Goal: Task Accomplishment & Management: Manage account settings

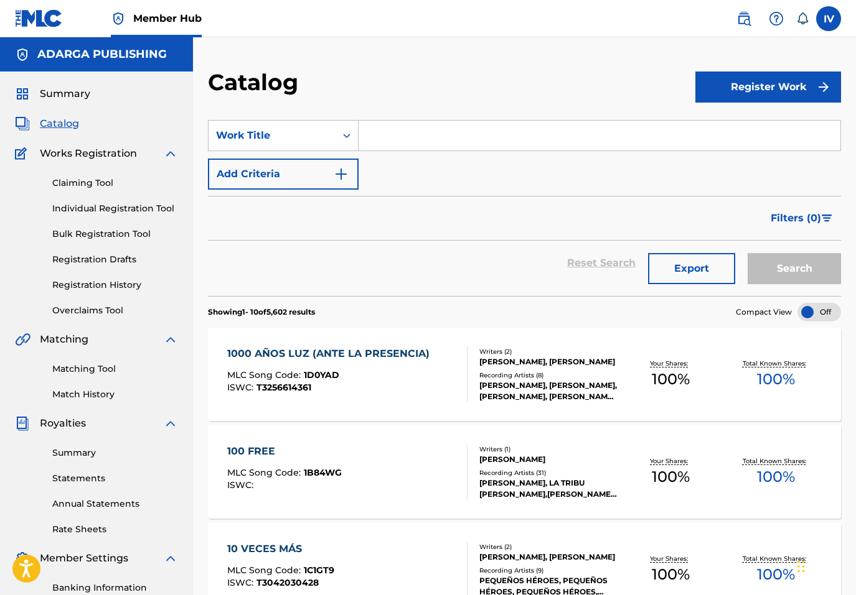
click at [435, 124] on input "Search Form" at bounding box center [599, 136] width 482 height 30
paste input "El Hijo Pródigo"
type input "El Hijo Pródigo"
click at [747, 253] on button "Search" at bounding box center [793, 268] width 93 height 31
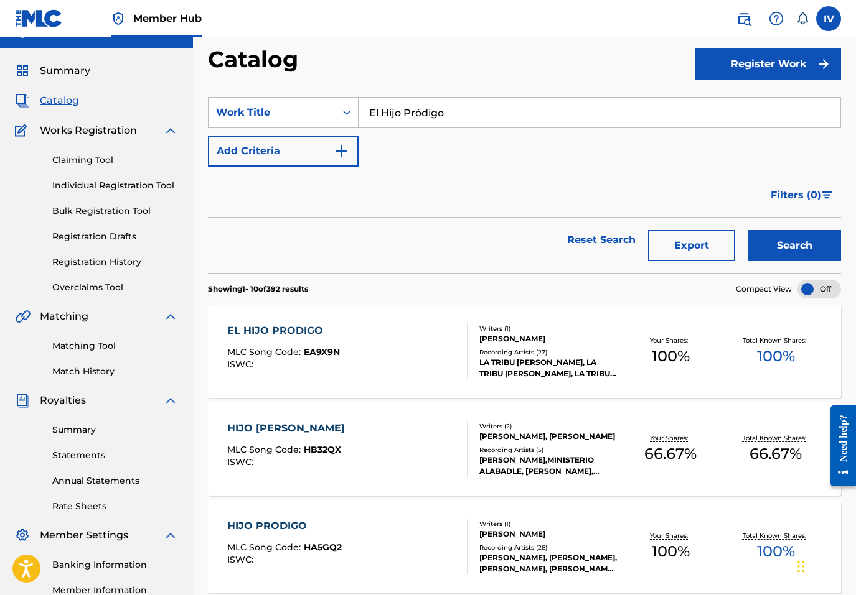
scroll to position [30, 0]
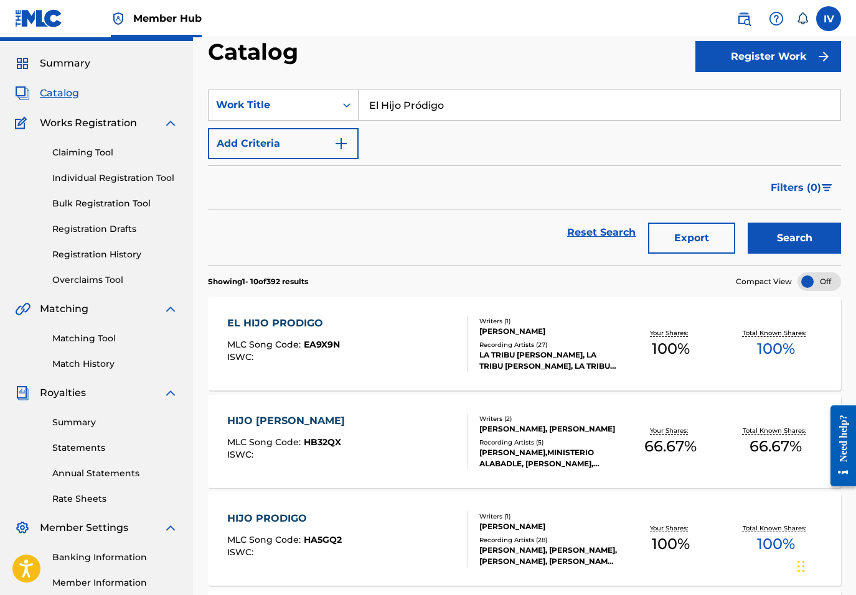
click at [360, 328] on div "EL HIJO PRODIGO MLC Song Code : EA9X9N ISWC :" at bounding box center [347, 344] width 240 height 56
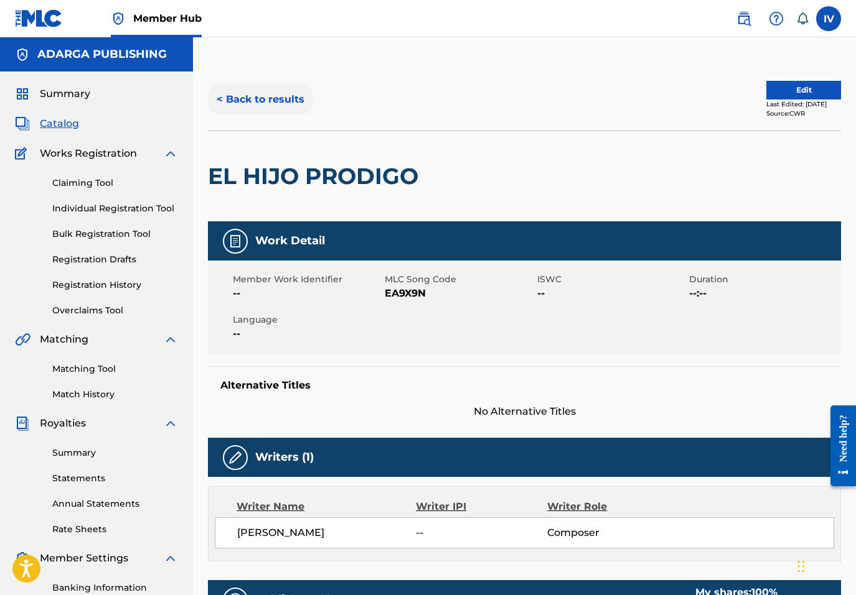
click at [265, 101] on button "< Back to results" at bounding box center [260, 99] width 105 height 31
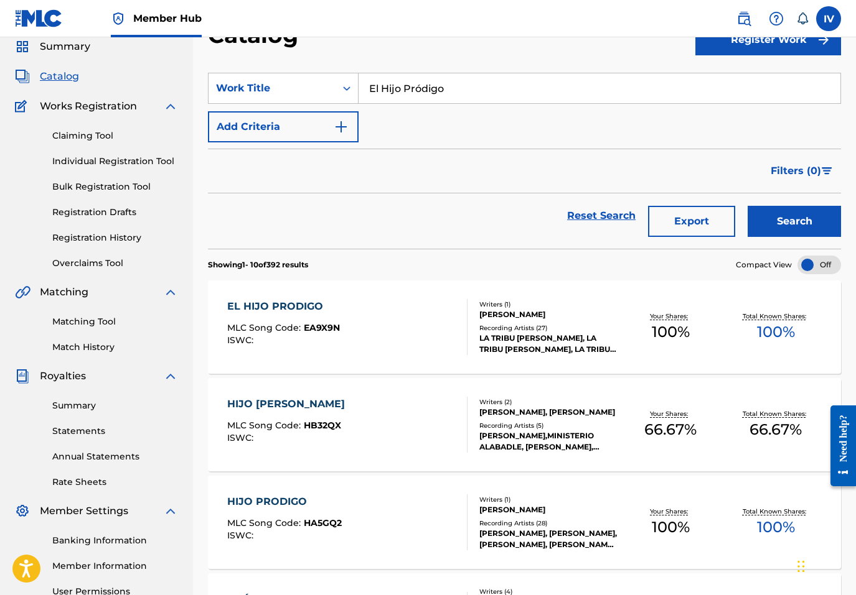
scroll to position [57, 0]
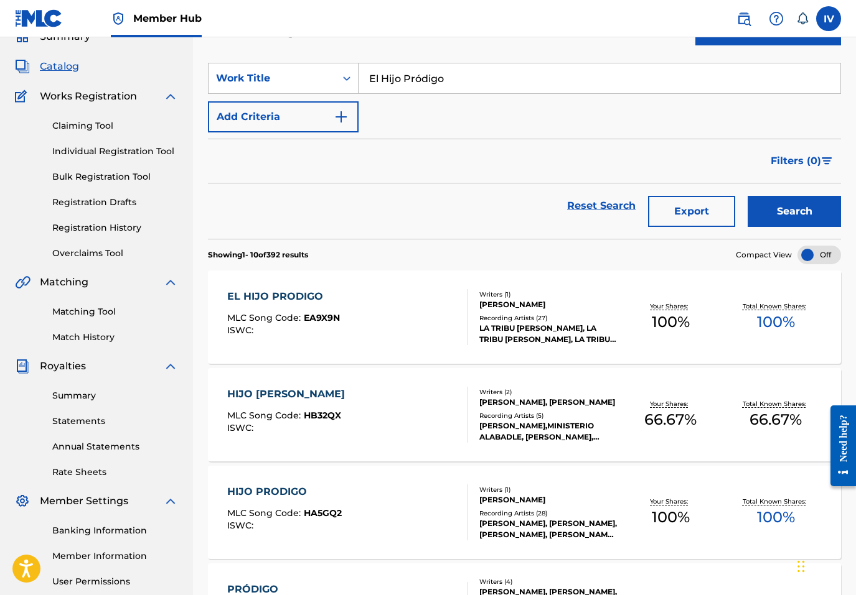
click at [340, 290] on div "EL HIJO PRODIGO MLC Song Code : EA9X9N ISWC :" at bounding box center [347, 317] width 240 height 56
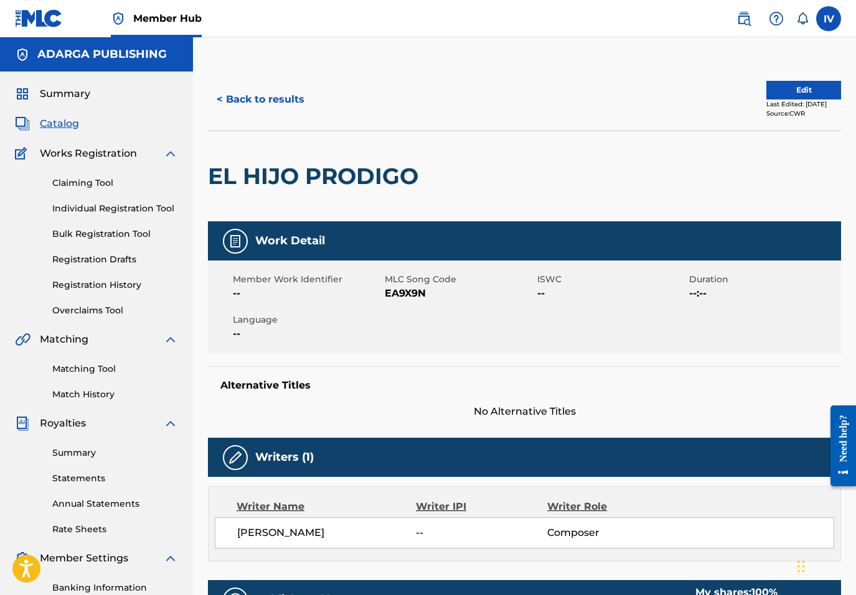
click at [413, 294] on span "EA9X9N" at bounding box center [459, 293] width 149 height 15
copy span "EA9X9N"
click at [766, 90] on button "Edit" at bounding box center [803, 90] width 75 height 19
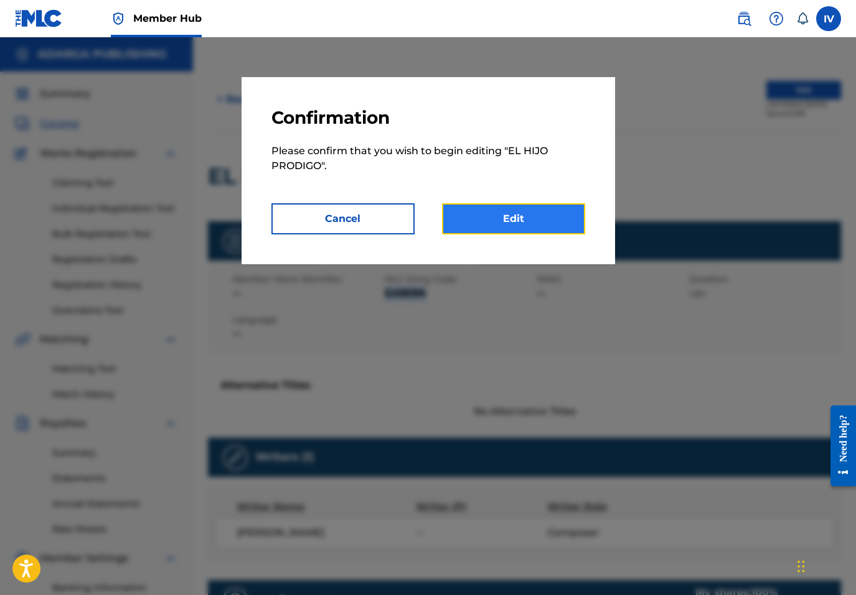
click at [510, 210] on link "Edit" at bounding box center [513, 218] width 143 height 31
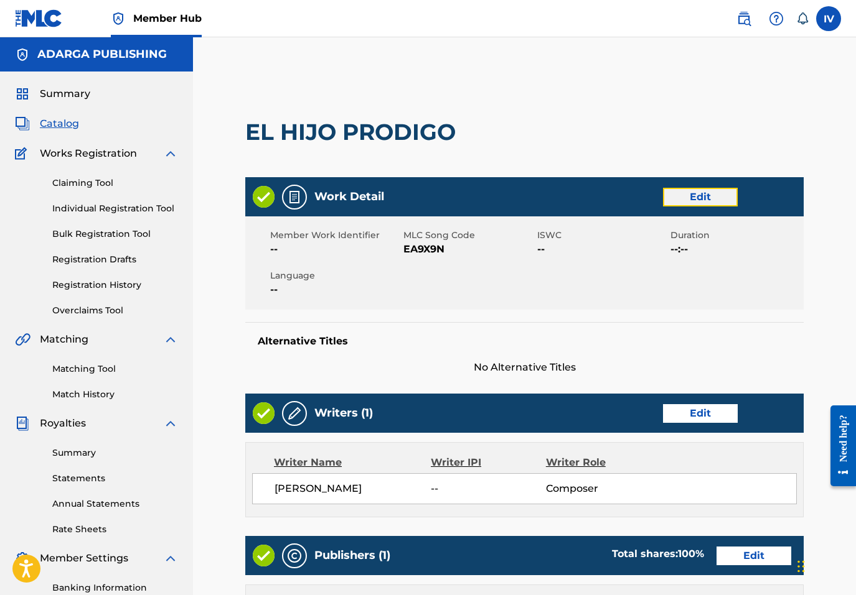
click at [700, 203] on link "Edit" at bounding box center [700, 197] width 75 height 19
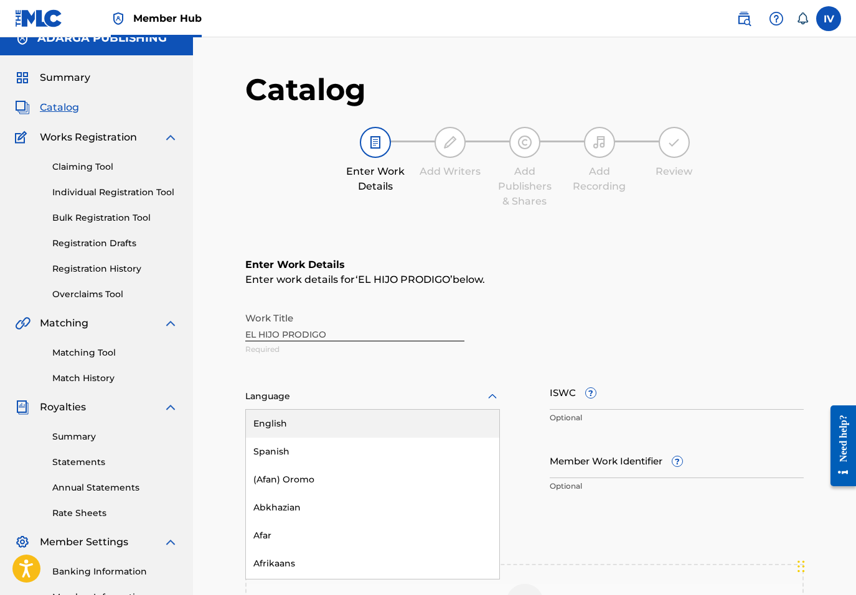
click at [393, 409] on div "English, 1 of 153. 153 results available. Use Up and Down to choose options, pr…" at bounding box center [372, 397] width 254 height 26
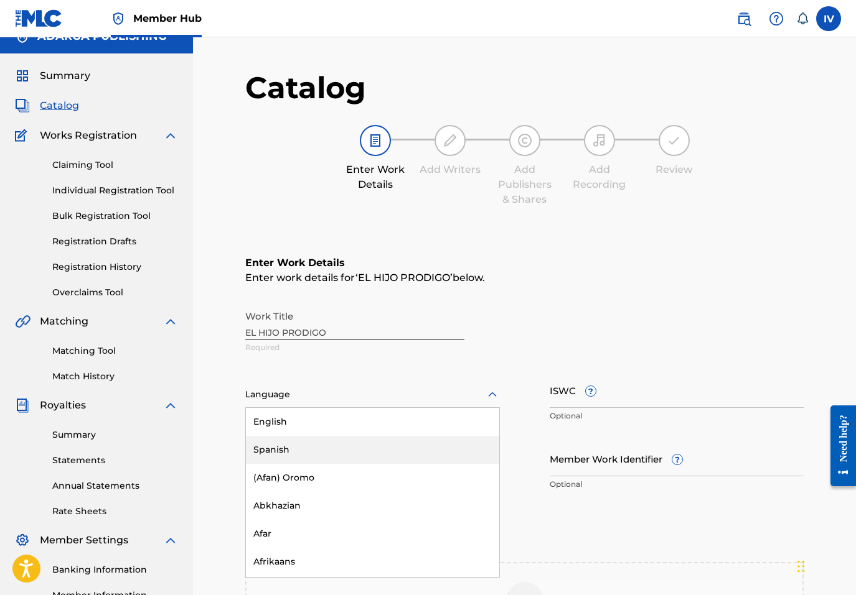
click at [340, 447] on div "Spanish" at bounding box center [372, 450] width 253 height 28
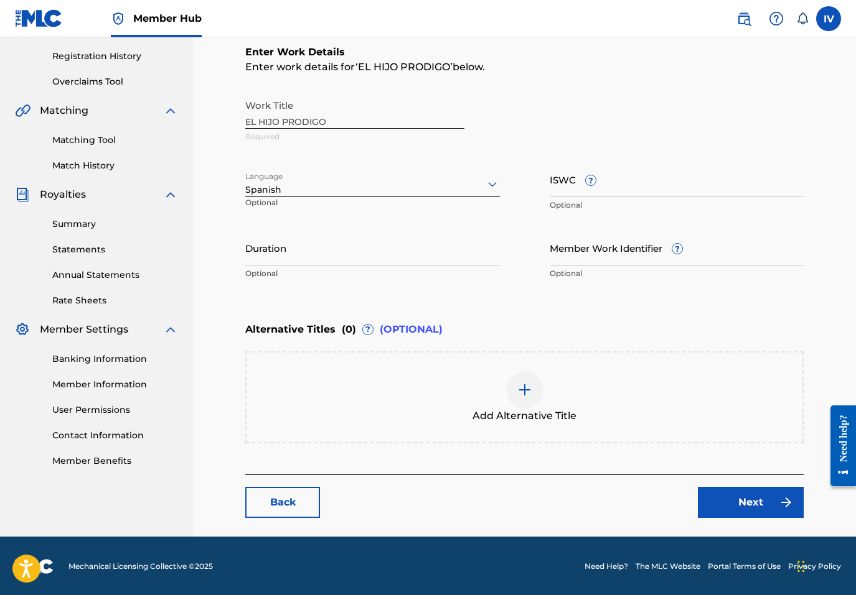
scroll to position [230, 0]
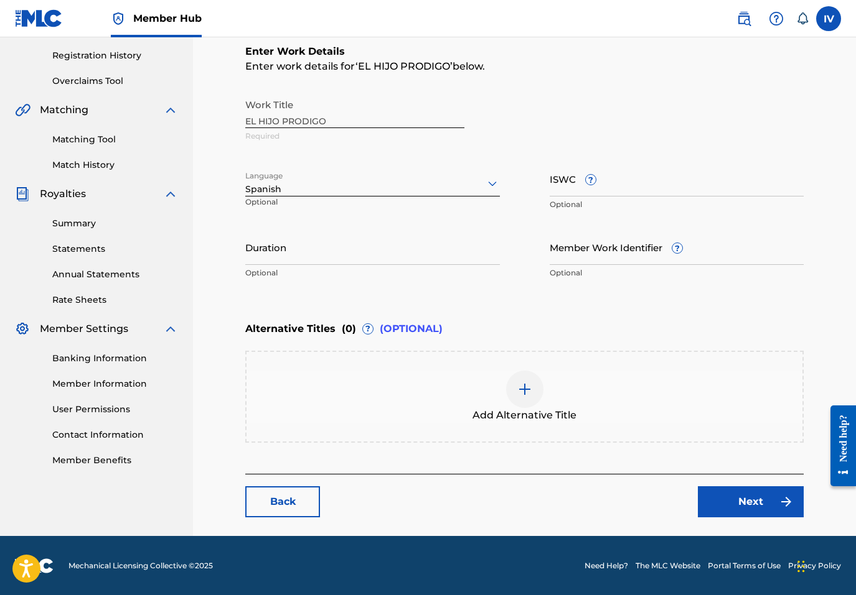
click at [506, 446] on div "Enter Work Details Enter work details for ‘ EL HIJO PRODIGO ’ below. Work Title…" at bounding box center [524, 244] width 558 height 460
click at [506, 418] on span "Add Alternative Title" at bounding box center [524, 415] width 104 height 15
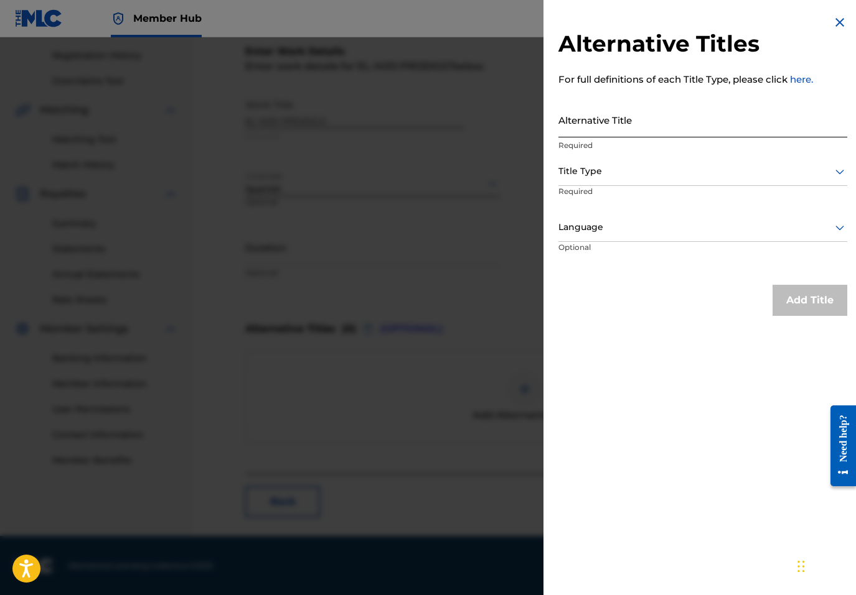
click at [600, 128] on input "Alternative Title" at bounding box center [702, 119] width 289 height 35
paste input "EL HIJO PRÓDIGO"
type input "EL HIJO PRÓDIGO"
click at [590, 169] on div at bounding box center [702, 172] width 289 height 16
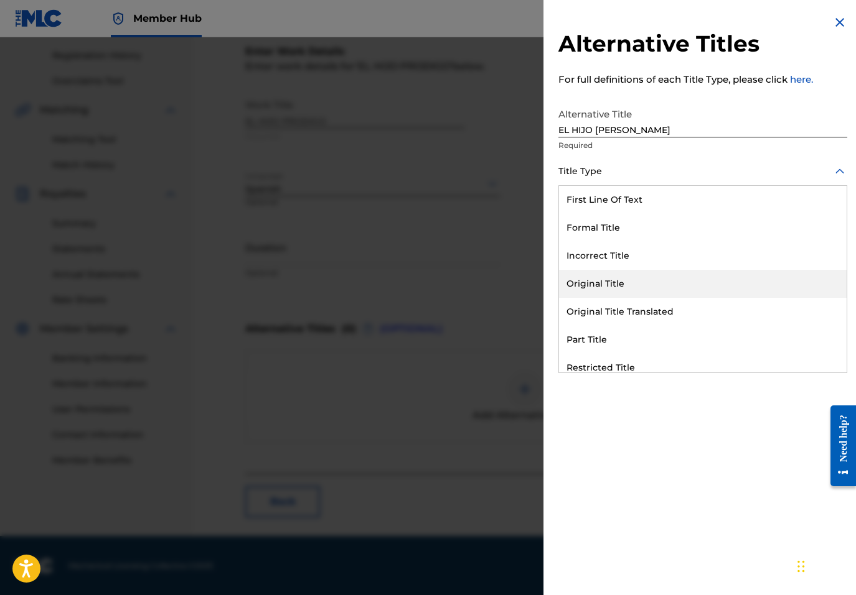
scroll to position [121, 0]
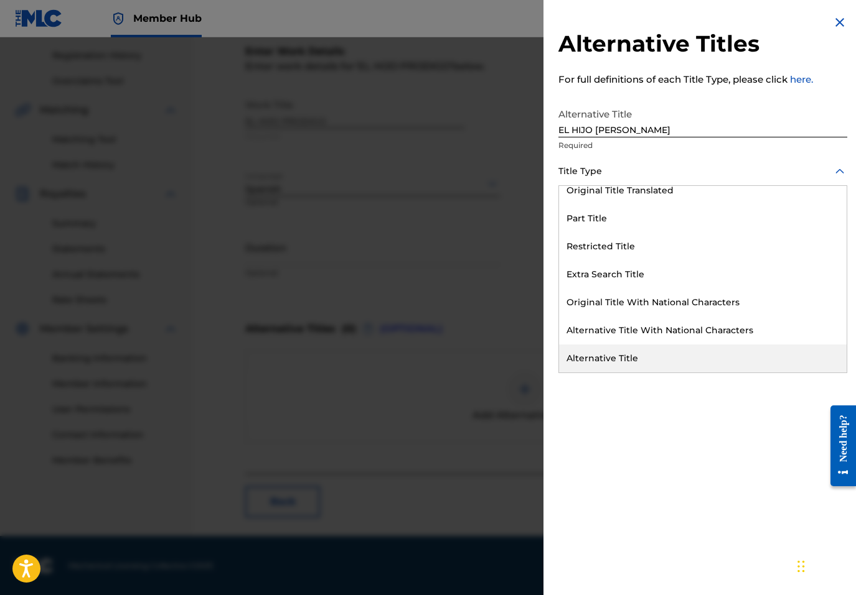
click at [589, 352] on div "Alternative Title" at bounding box center [702, 359] width 287 height 28
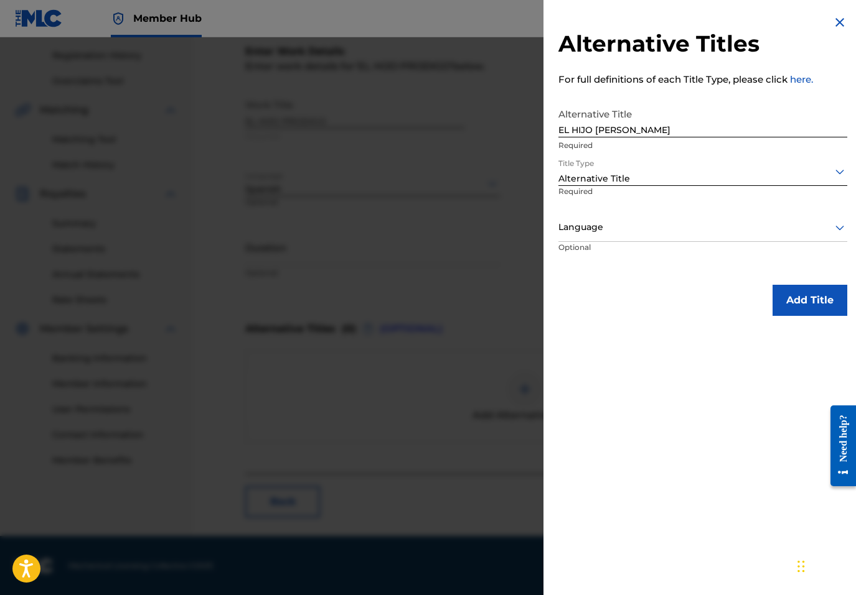
click at [590, 228] on div at bounding box center [702, 228] width 289 height 16
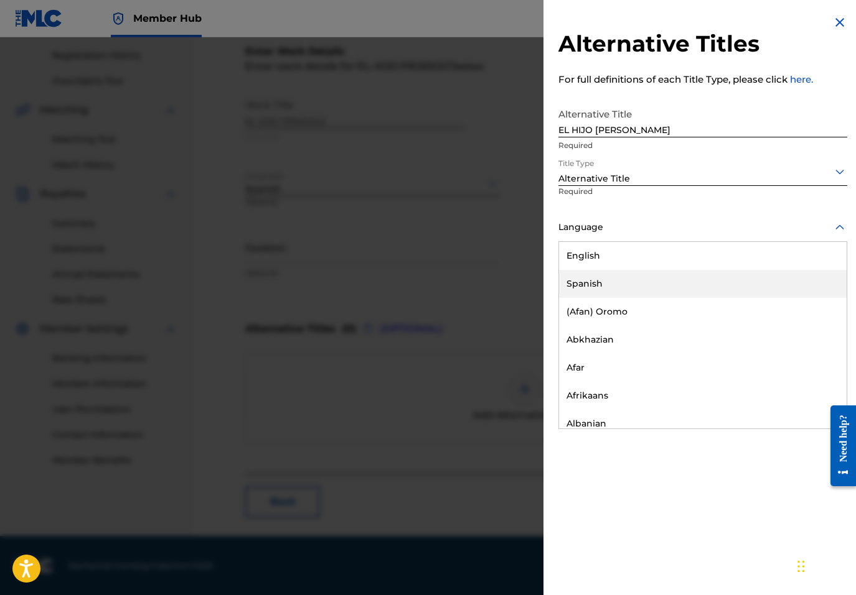
click at [590, 282] on div "Spanish" at bounding box center [702, 284] width 287 height 28
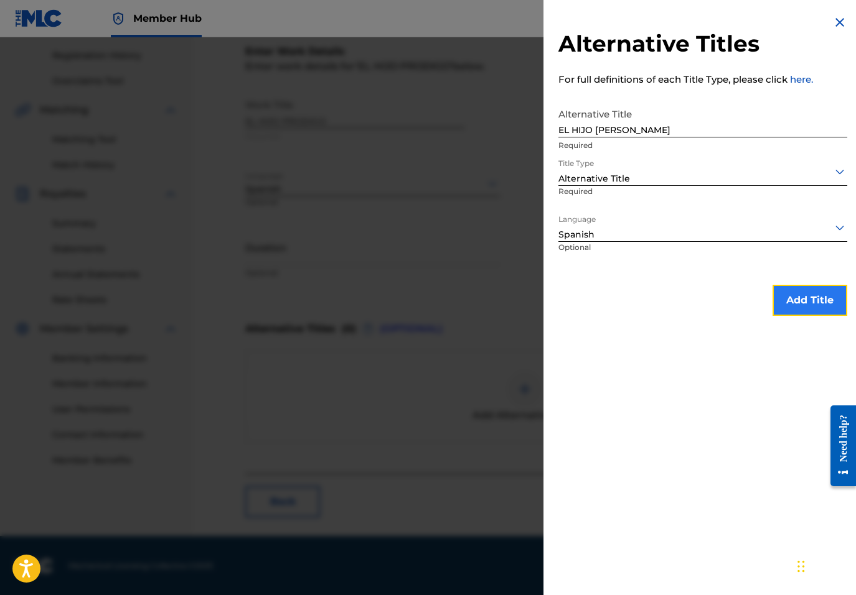
click at [791, 302] on button "Add Title" at bounding box center [809, 300] width 75 height 31
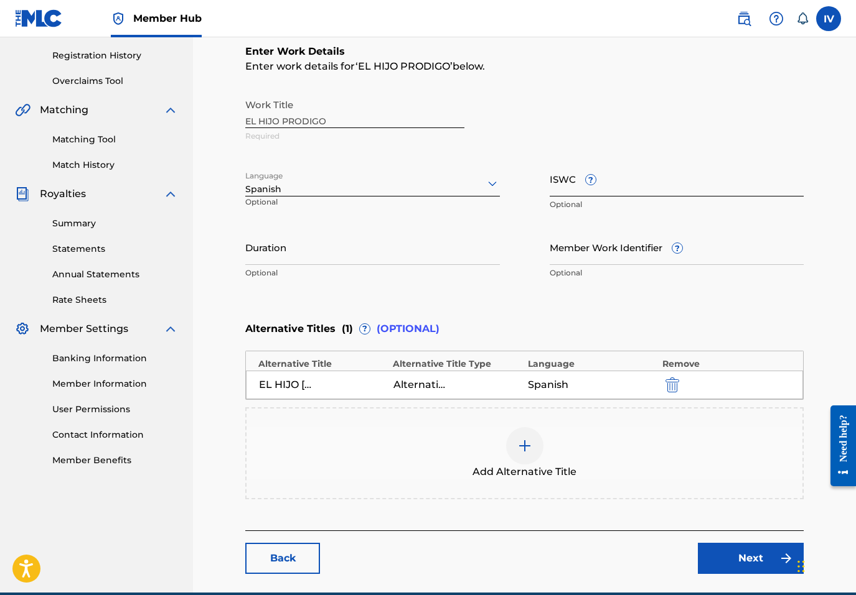
click at [659, 179] on input "ISWC ?" at bounding box center [676, 178] width 254 height 35
paste input "T9322102283"
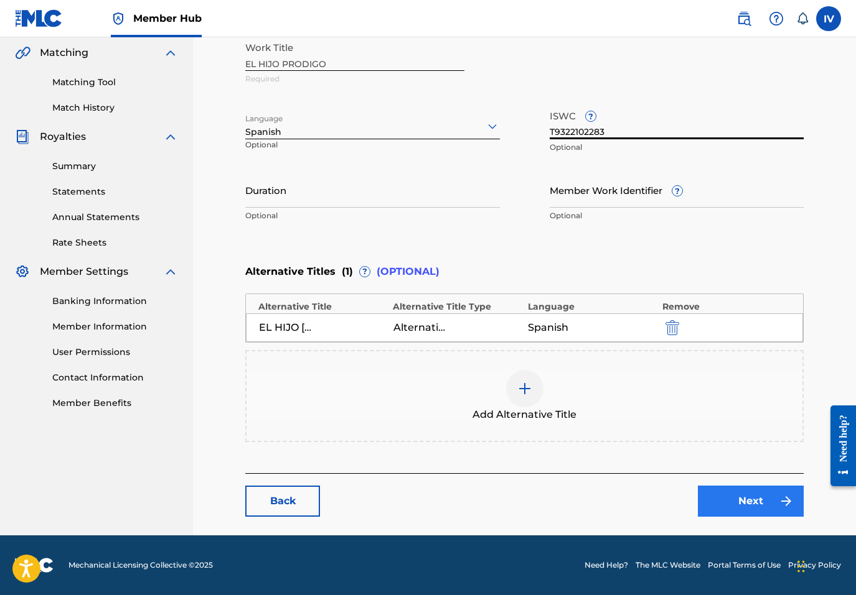
type input "T9322102283"
click at [726, 507] on link "Next" at bounding box center [751, 501] width 106 height 31
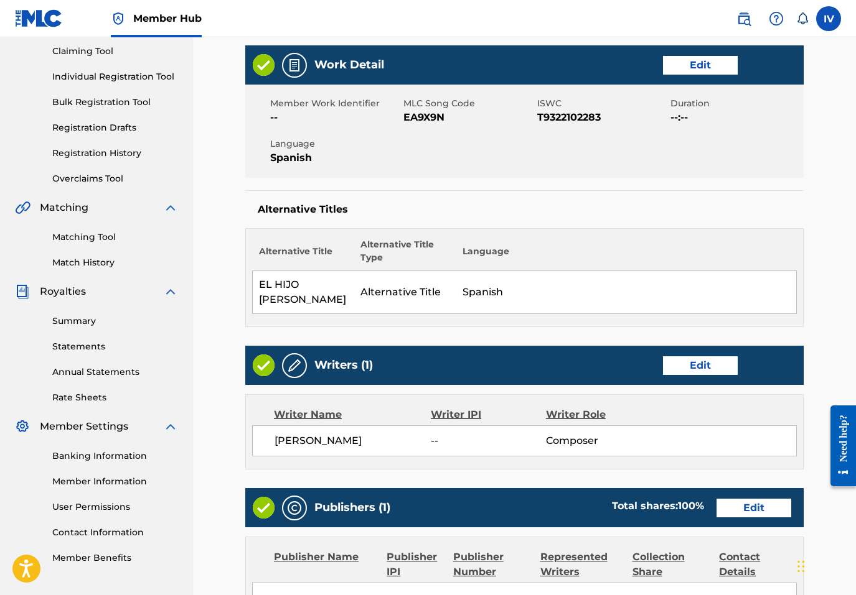
scroll to position [148, 0]
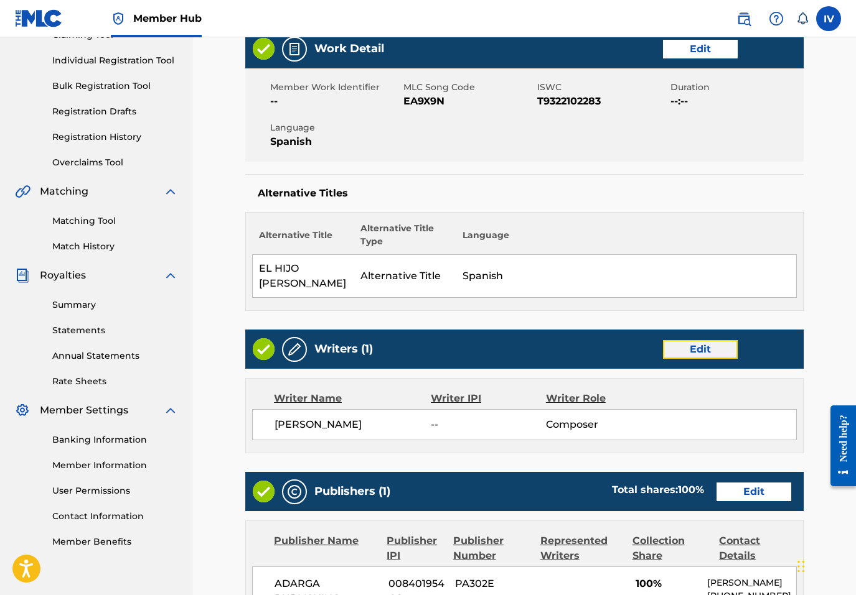
click at [693, 340] on link "Edit" at bounding box center [700, 349] width 75 height 19
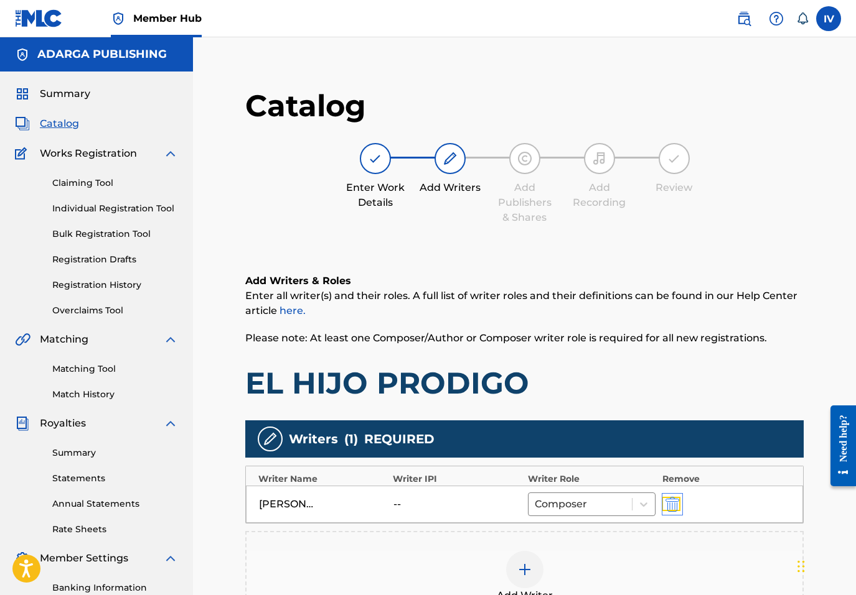
click at [671, 503] on img "submit" at bounding box center [672, 504] width 14 height 15
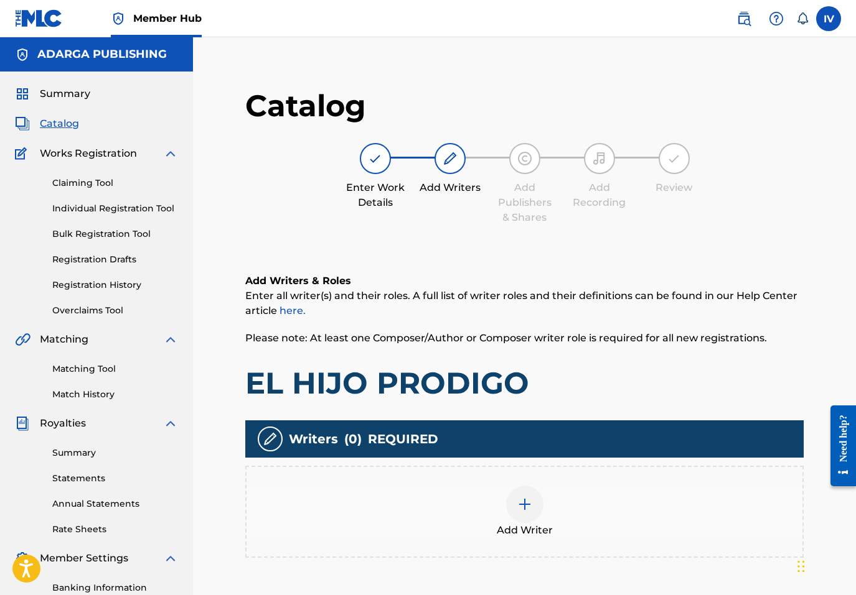
click at [543, 500] on div "Add Writer" at bounding box center [524, 512] width 556 height 52
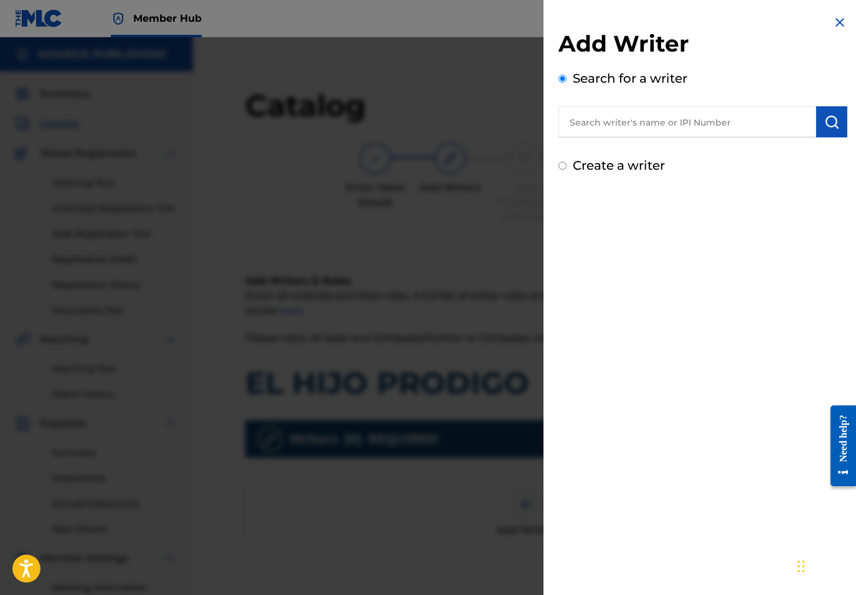
click at [706, 125] on input "text" at bounding box center [687, 121] width 258 height 31
paste input "755540138"
type input "00755540138"
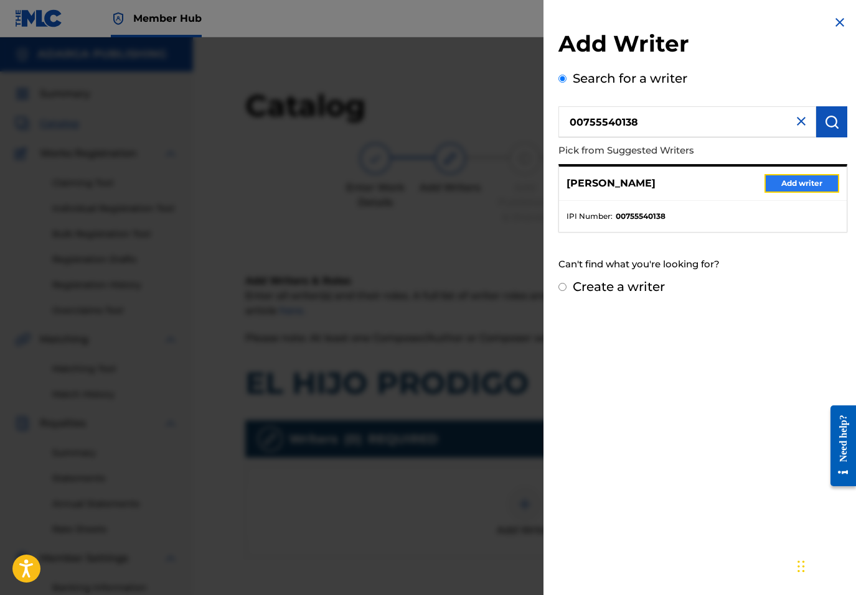
click at [807, 182] on button "Add writer" at bounding box center [801, 183] width 75 height 19
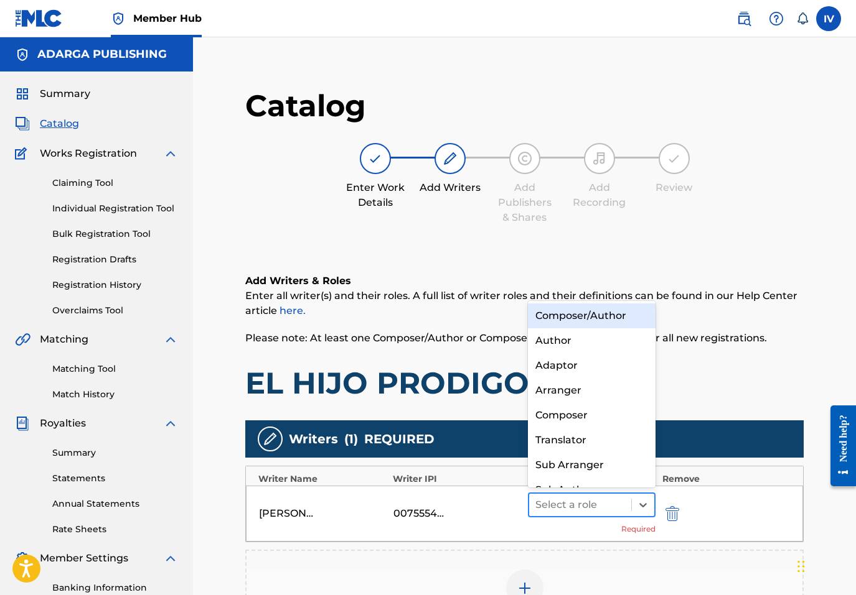
click at [567, 502] on div at bounding box center [580, 505] width 90 height 17
click at [586, 312] on div "Composer/Author" at bounding box center [592, 316] width 128 height 25
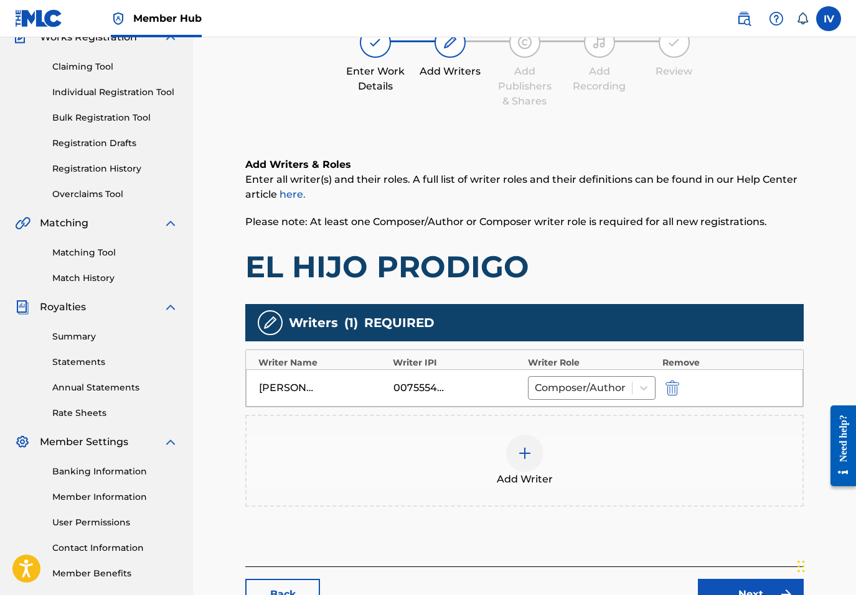
scroll to position [155, 0]
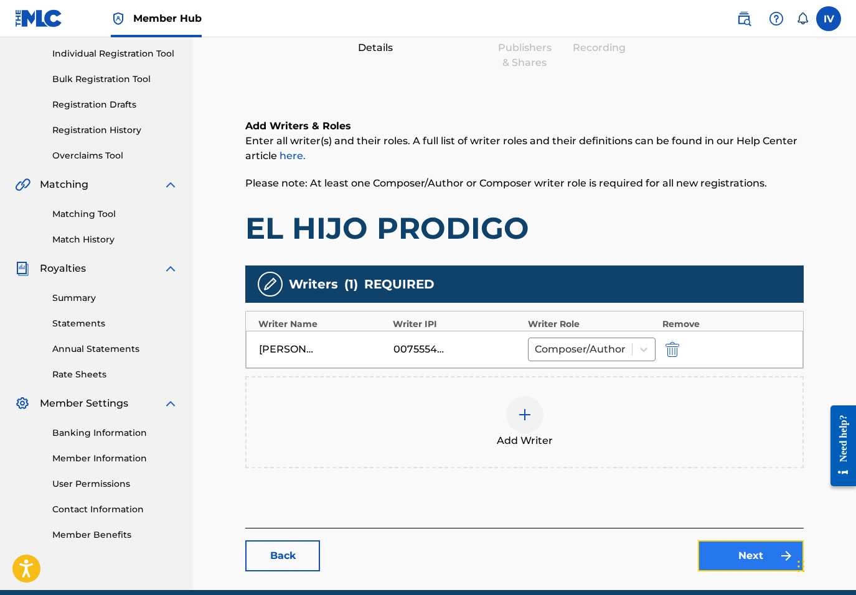
click at [725, 547] on link "Next" at bounding box center [751, 556] width 106 height 31
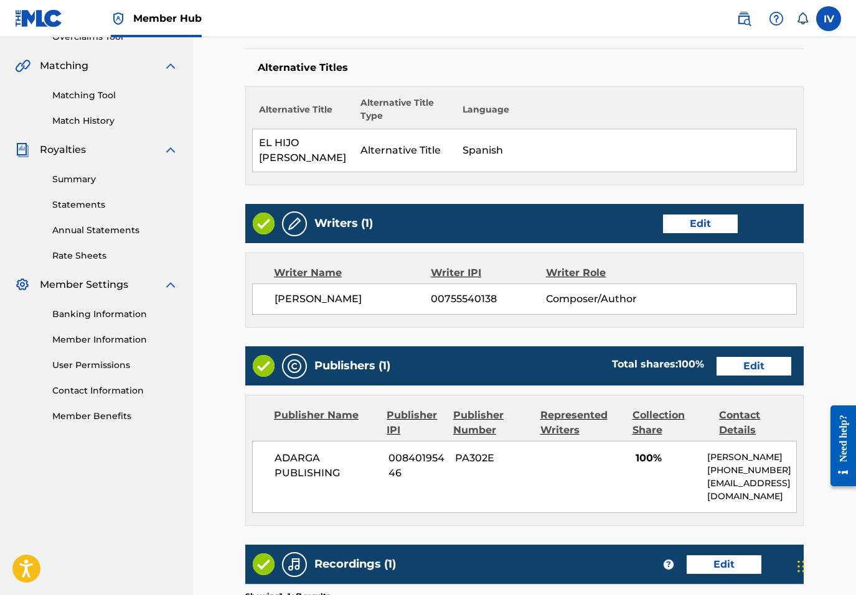
scroll to position [381, 0]
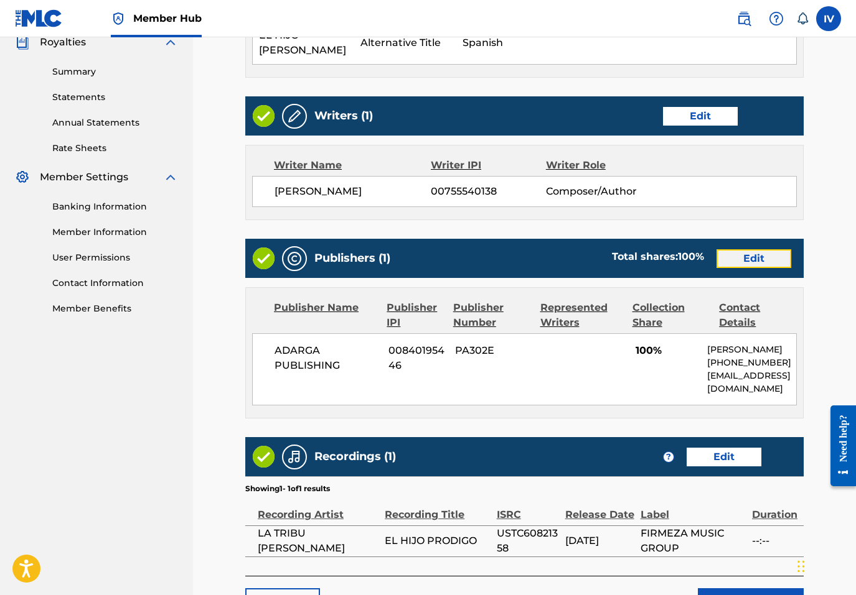
click at [765, 250] on link "Edit" at bounding box center [753, 259] width 75 height 19
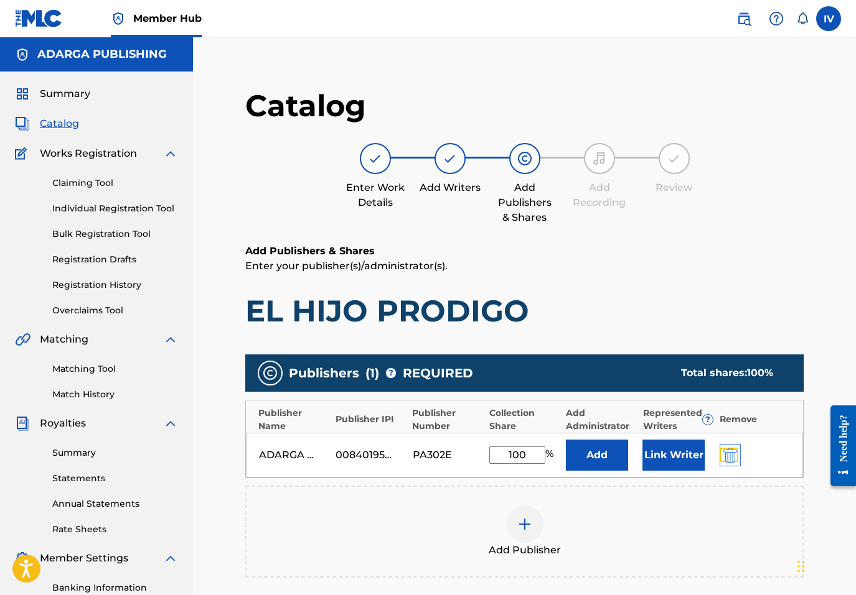
click at [735, 457] on img "submit" at bounding box center [730, 455] width 14 height 15
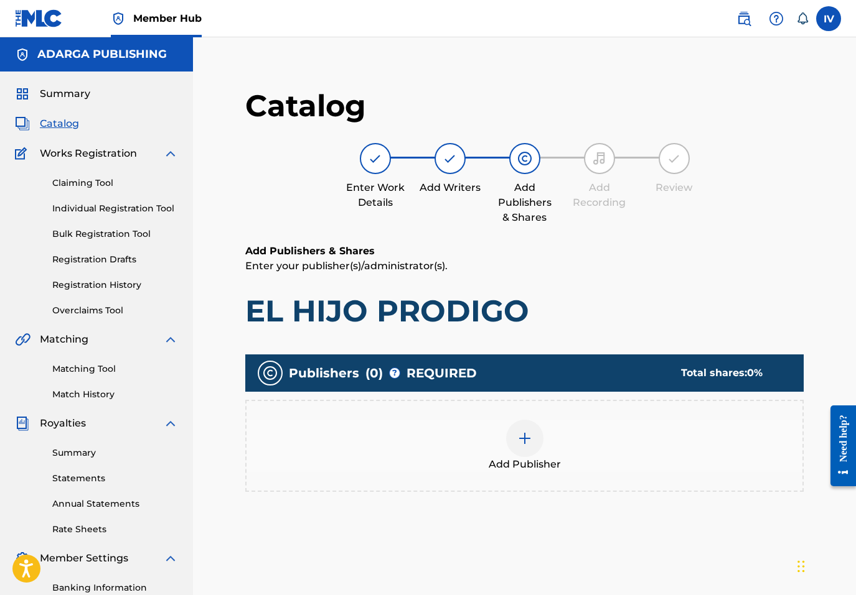
click at [714, 459] on div "Add Publisher" at bounding box center [524, 446] width 556 height 52
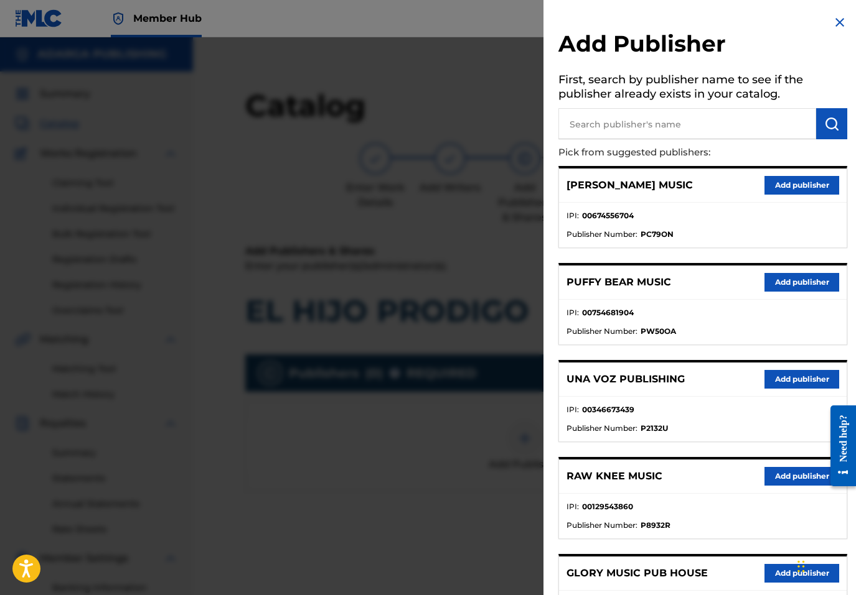
click at [721, 126] on input "text" at bounding box center [687, 123] width 258 height 31
type input "multiply"
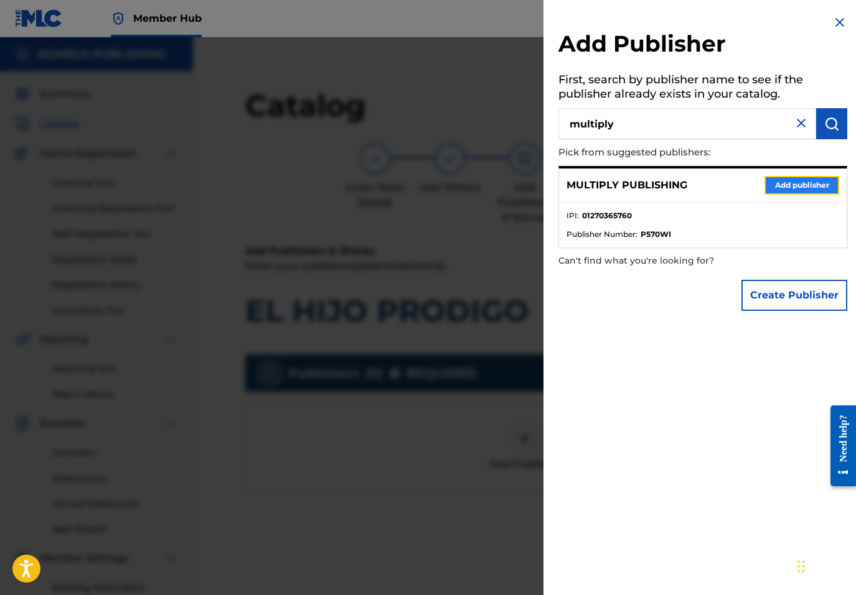
click at [808, 187] on button "Add publisher" at bounding box center [801, 185] width 75 height 19
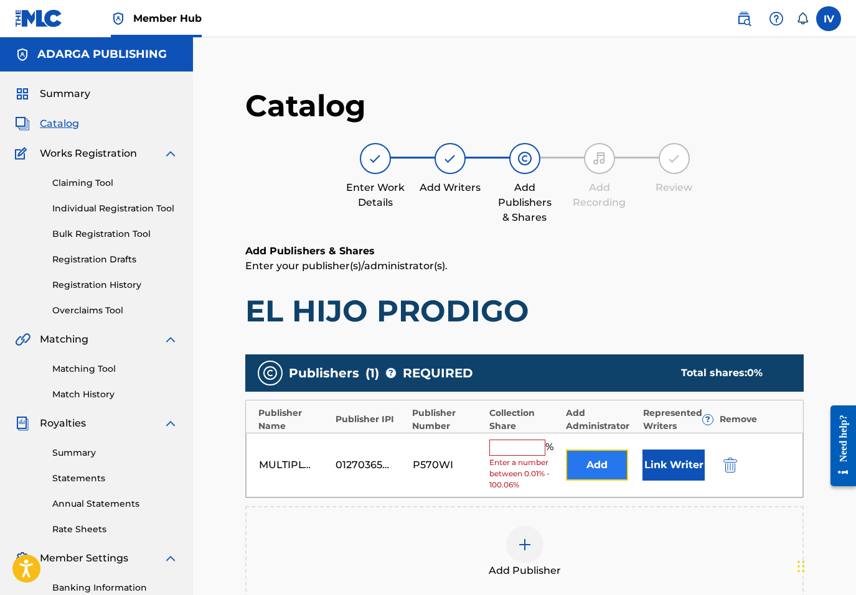
click at [582, 480] on button "Add" at bounding box center [597, 465] width 62 height 31
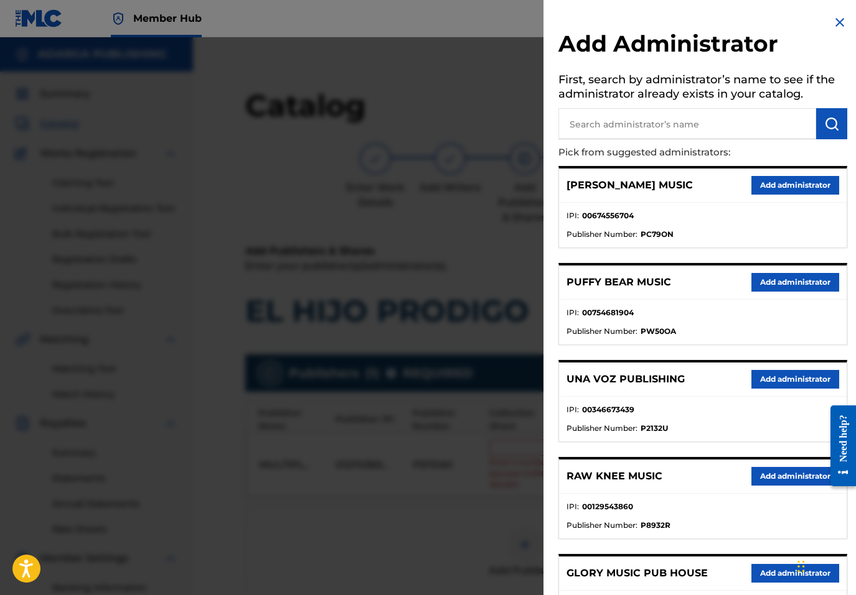
click at [656, 129] on input "text" at bounding box center [687, 123] width 258 height 31
type input "adarga"
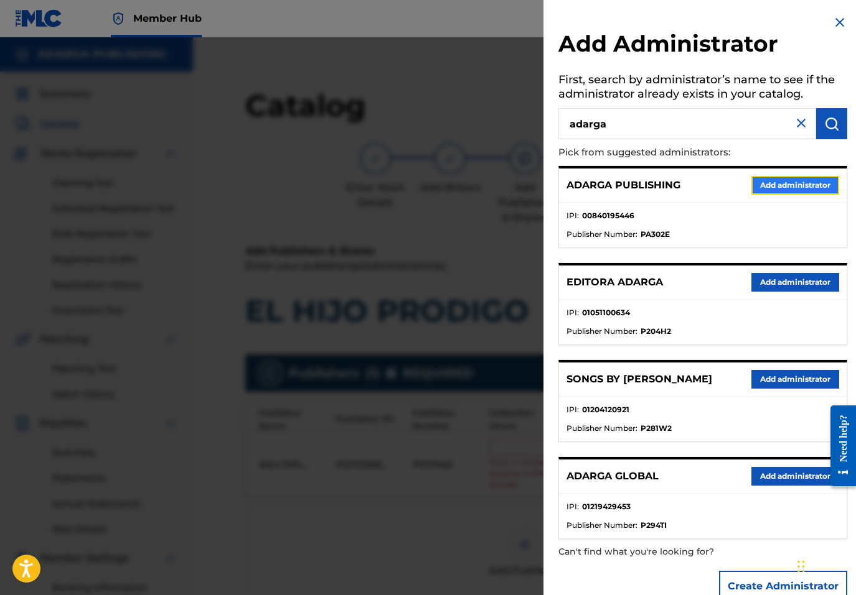
click at [762, 179] on button "Add administrator" at bounding box center [795, 185] width 88 height 19
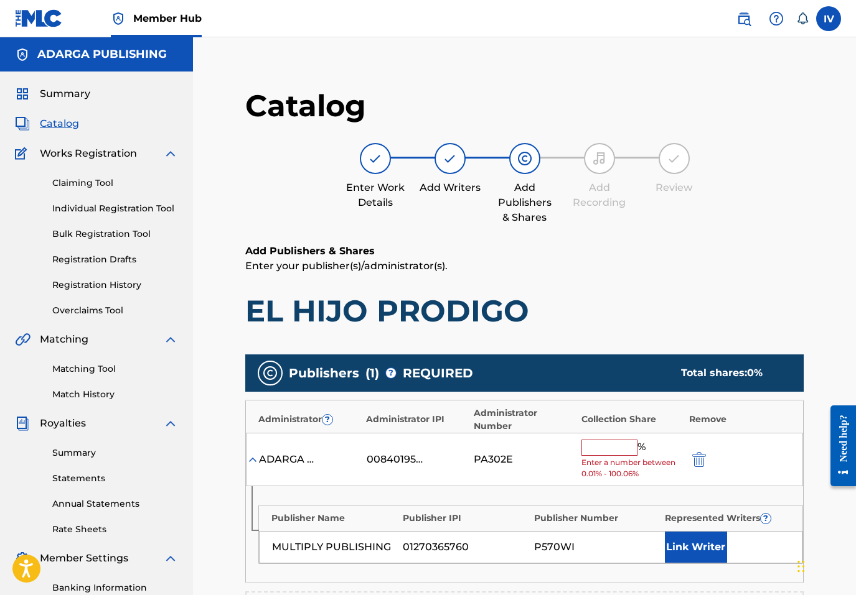
click at [597, 444] on input "text" at bounding box center [609, 448] width 56 height 16
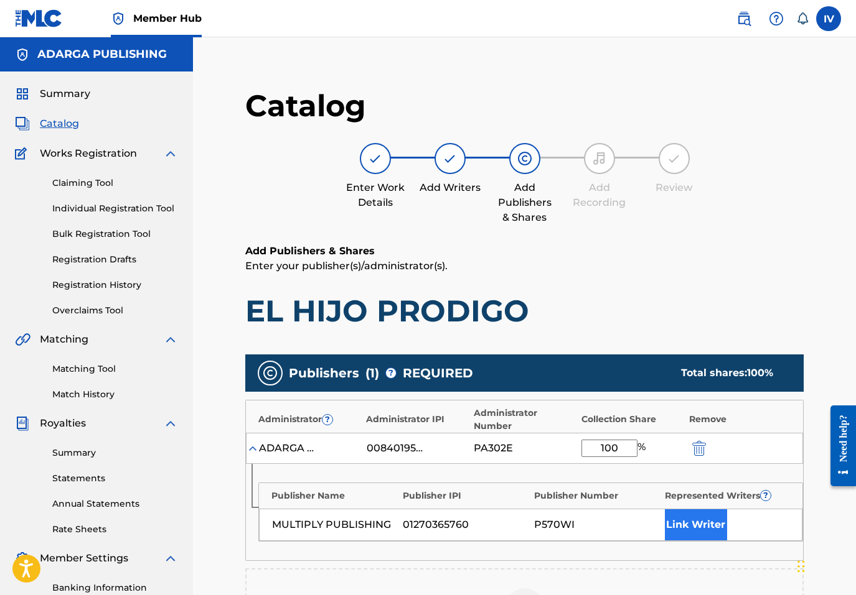
type input "100"
click at [696, 537] on button "Link Writer" at bounding box center [696, 525] width 62 height 31
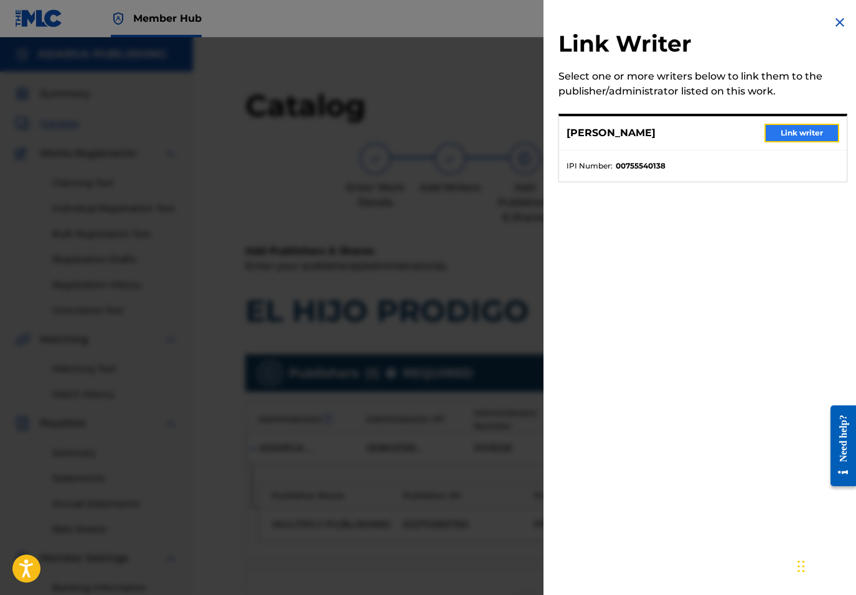
click at [788, 125] on button "Link writer" at bounding box center [801, 133] width 75 height 19
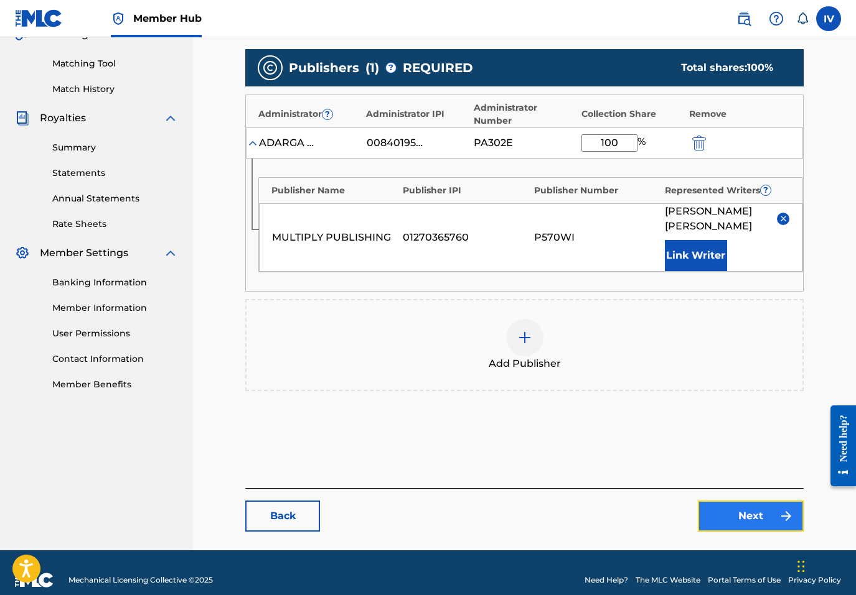
click at [743, 501] on link "Next" at bounding box center [751, 516] width 106 height 31
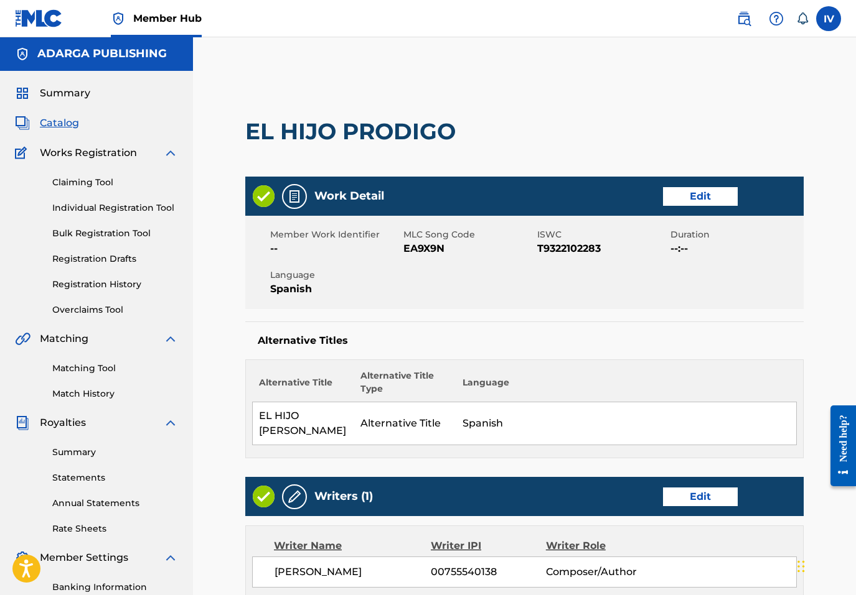
scroll to position [528, 0]
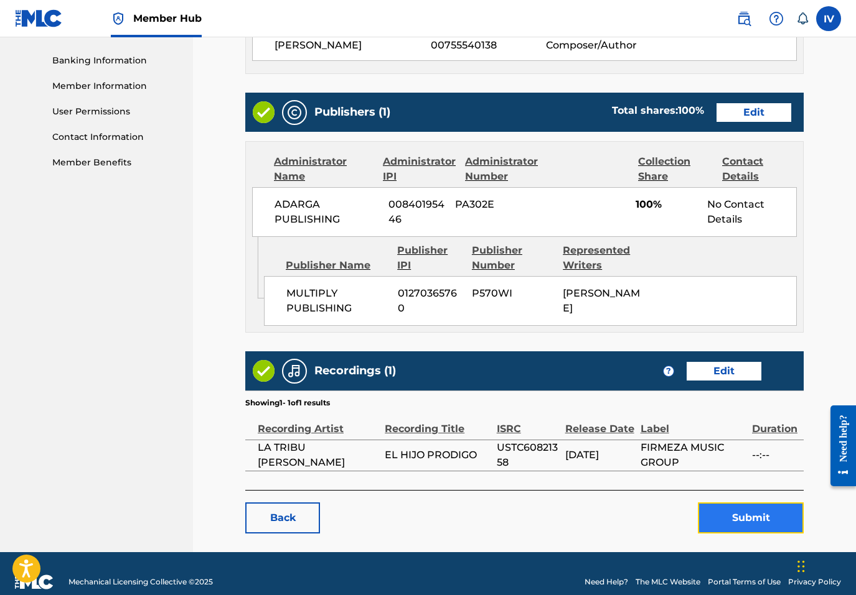
click at [732, 503] on button "Submit" at bounding box center [751, 518] width 106 height 31
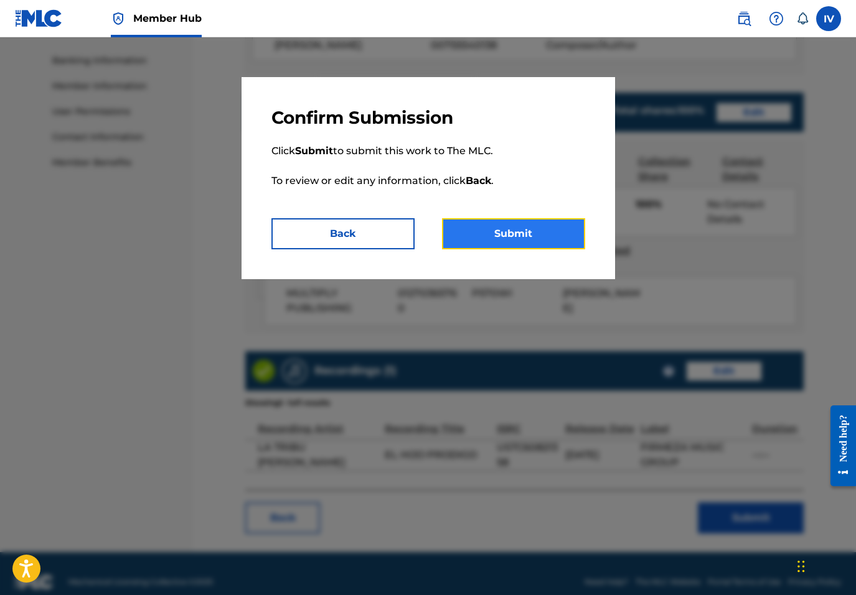
click at [520, 235] on button "Submit" at bounding box center [513, 233] width 143 height 31
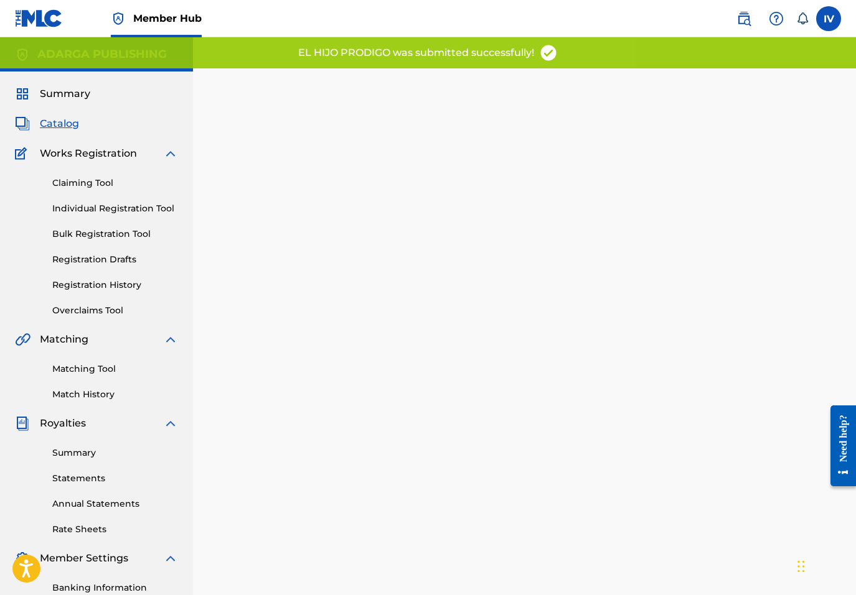
click at [59, 124] on span "Catalog" at bounding box center [59, 123] width 39 height 15
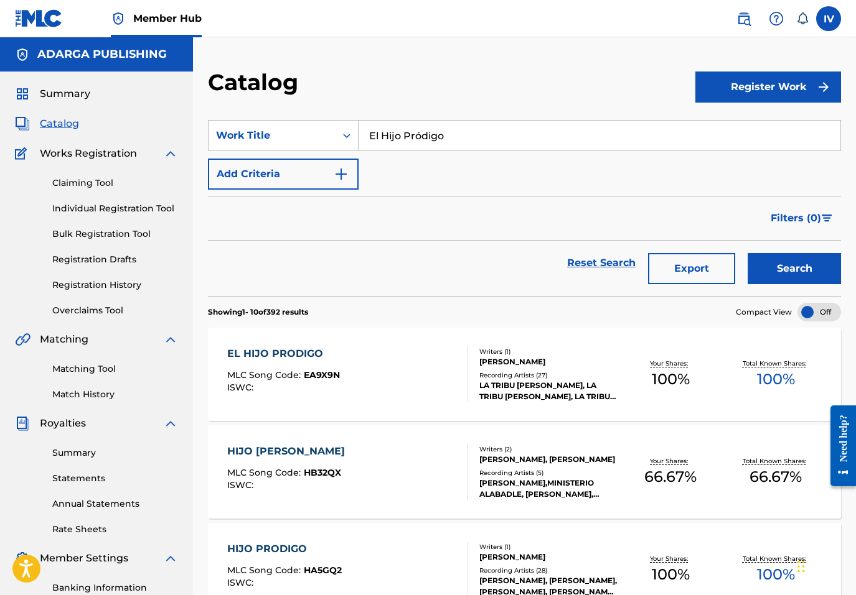
click at [421, 139] on input "El Hijo Pródigo" at bounding box center [599, 136] width 482 height 30
paste input "Aplauso Más Grande"
type input "El Aplauso Más Grande"
click at [747, 253] on button "Search" at bounding box center [793, 268] width 93 height 31
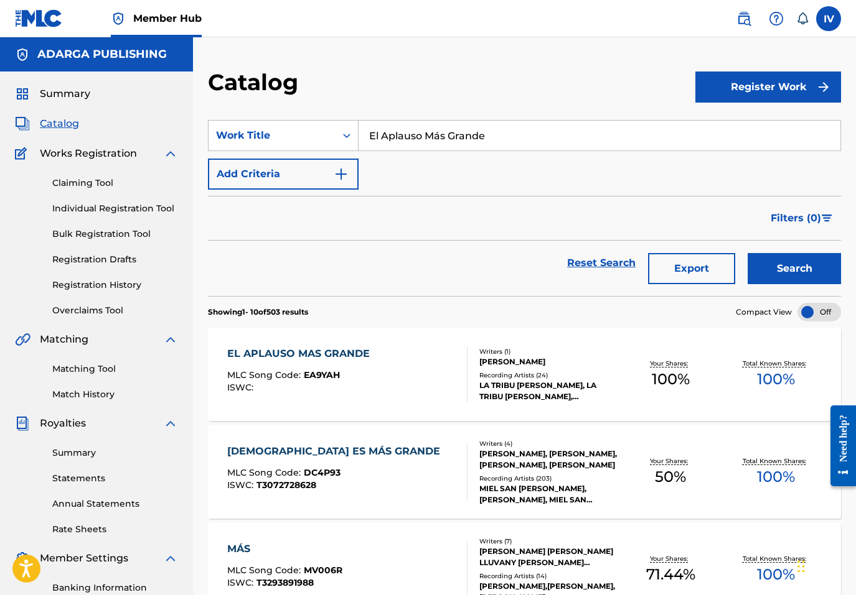
click at [350, 352] on div "EL APLAUSO MAS GRANDE" at bounding box center [301, 354] width 149 height 15
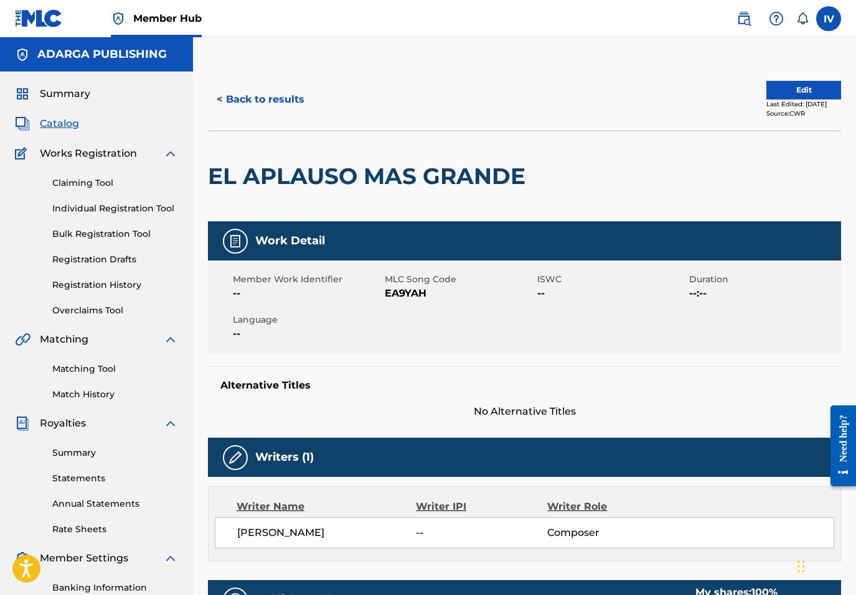
click at [407, 288] on span "EA9YAH" at bounding box center [459, 293] width 149 height 15
copy span "EA9YAH"
click at [801, 91] on button "Edit" at bounding box center [803, 90] width 75 height 19
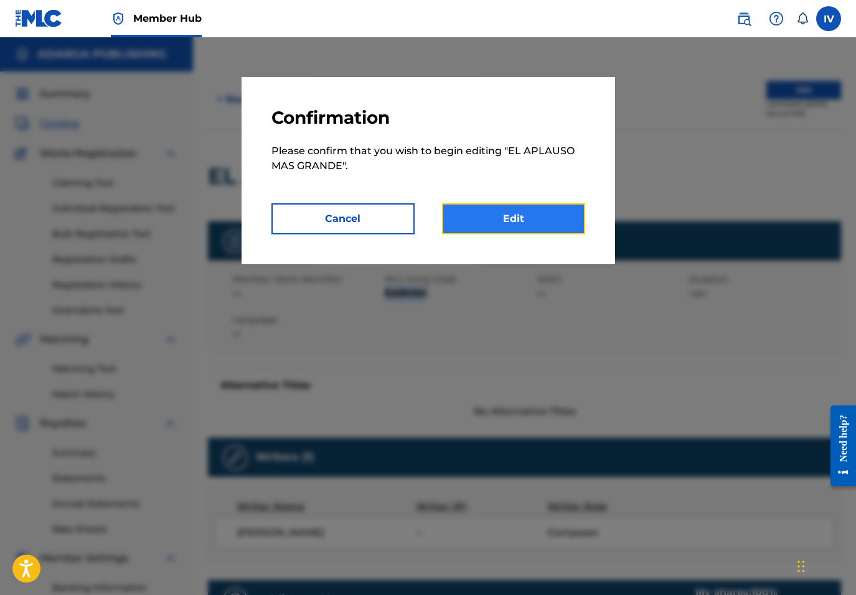
click at [556, 210] on link "Edit" at bounding box center [513, 218] width 143 height 31
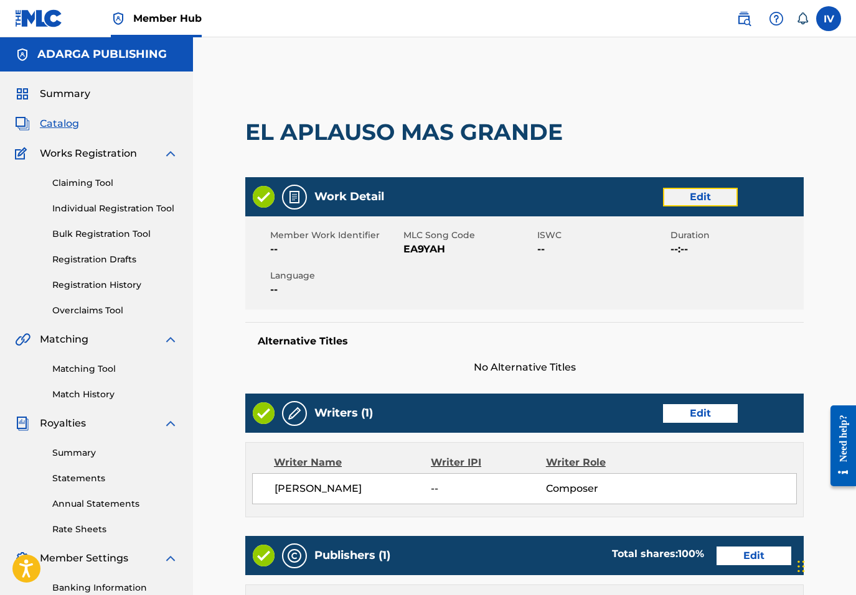
click at [701, 203] on link "Edit" at bounding box center [700, 197] width 75 height 19
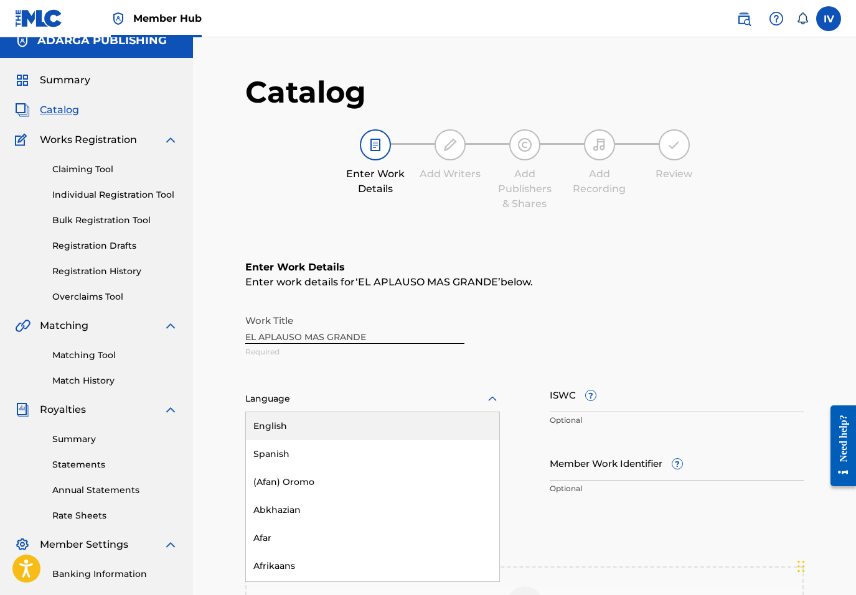
click at [342, 408] on div "Language" at bounding box center [372, 399] width 254 height 26
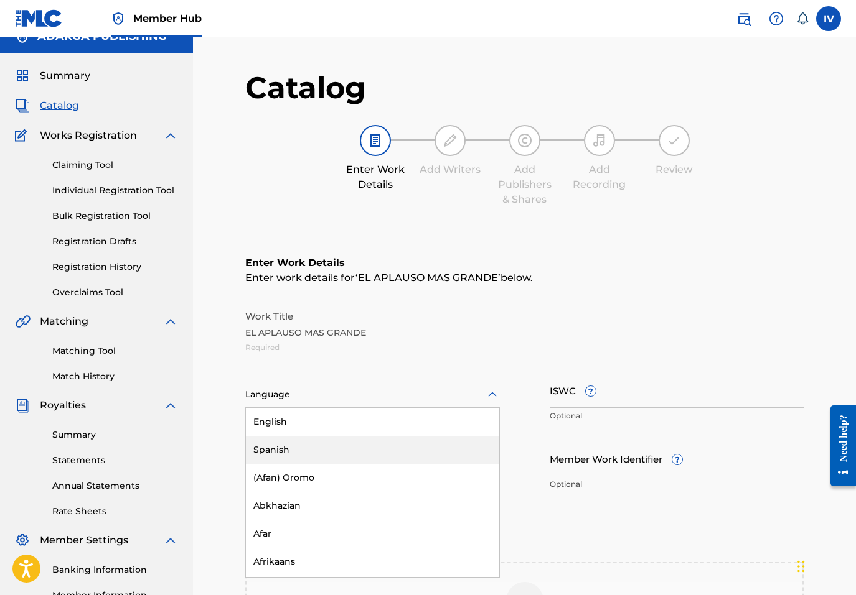
click at [304, 447] on div "Spanish" at bounding box center [372, 450] width 253 height 28
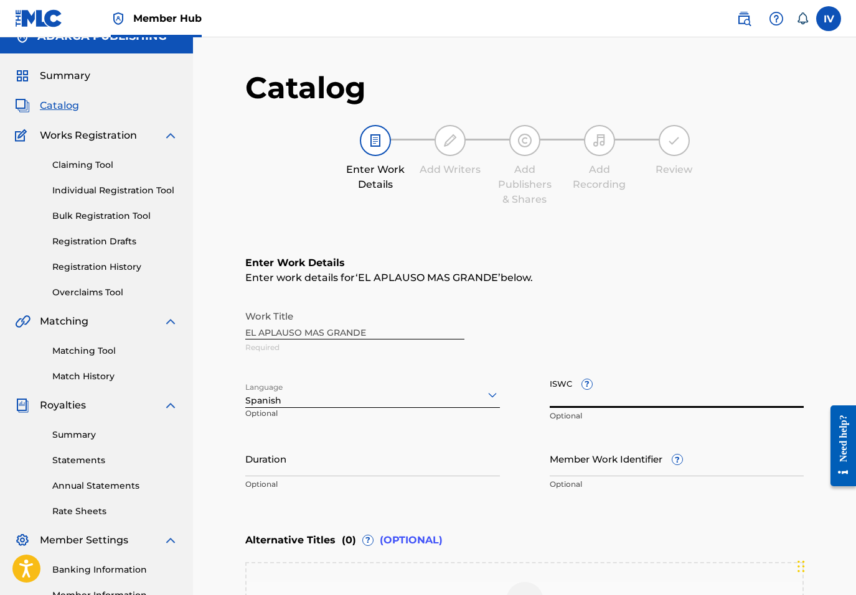
click at [655, 397] on input "ISWC ?" at bounding box center [676, 390] width 254 height 35
paste input "T9322102192"
type input "T9322102192"
click at [327, 335] on div "Work Title EL APLAUSO MAS GRANDE Required" at bounding box center [524, 332] width 558 height 56
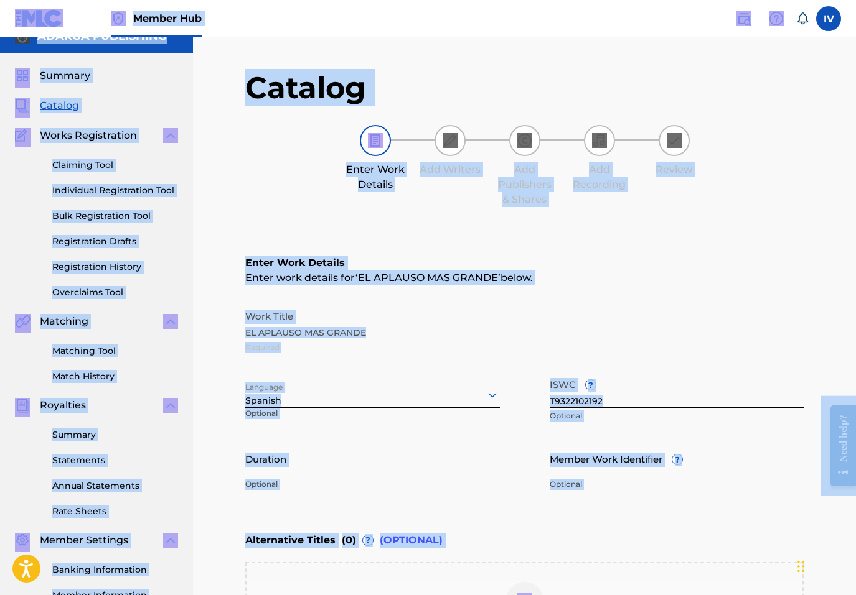
click at [327, 335] on div "Work Title EL APLAUSO MAS GRANDE Required" at bounding box center [524, 332] width 558 height 56
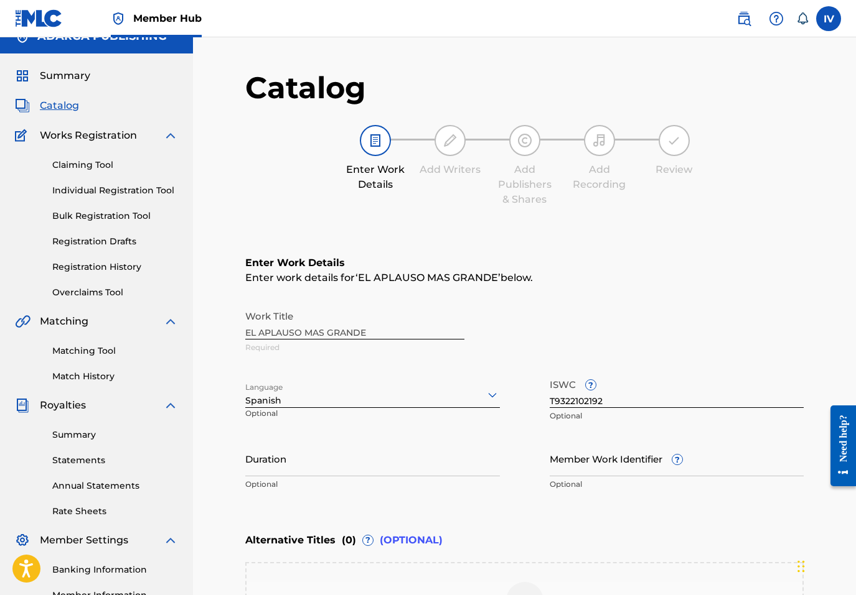
click at [327, 335] on div "Work Title EL APLAUSO MAS GRANDE Required" at bounding box center [524, 332] width 558 height 56
copy div "Required"
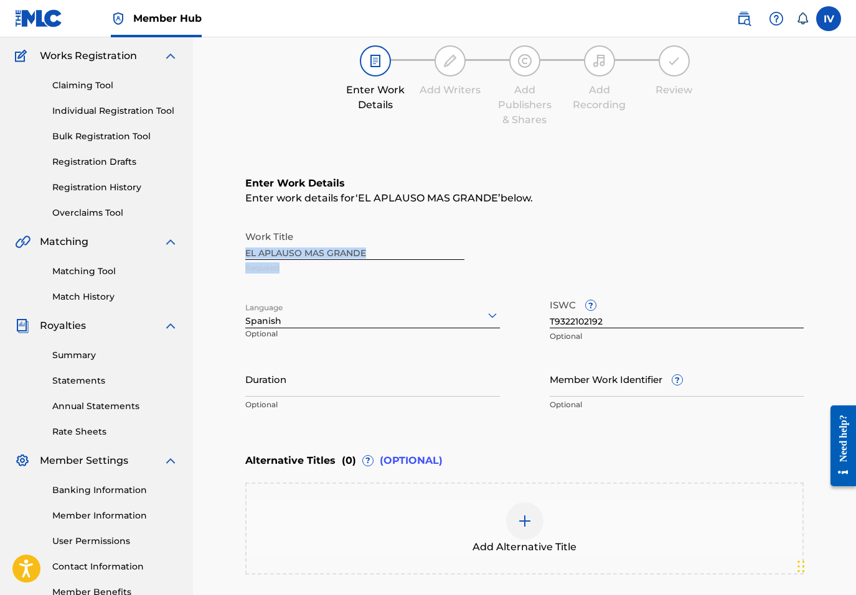
scroll to position [144, 0]
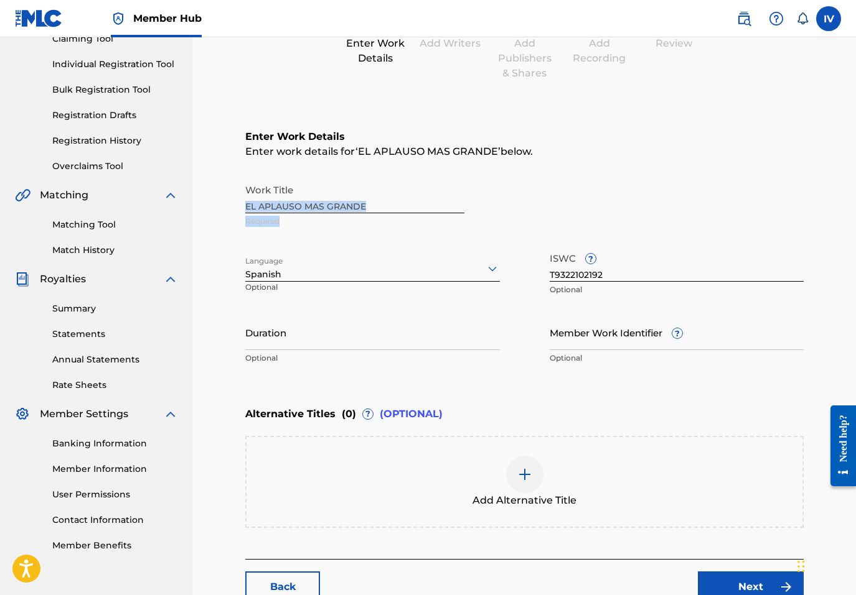
click at [386, 208] on div "Work Title EL APLAUSO MAS GRANDE Required" at bounding box center [524, 206] width 558 height 56
click at [472, 482] on div "Add Alternative Title" at bounding box center [524, 482] width 556 height 52
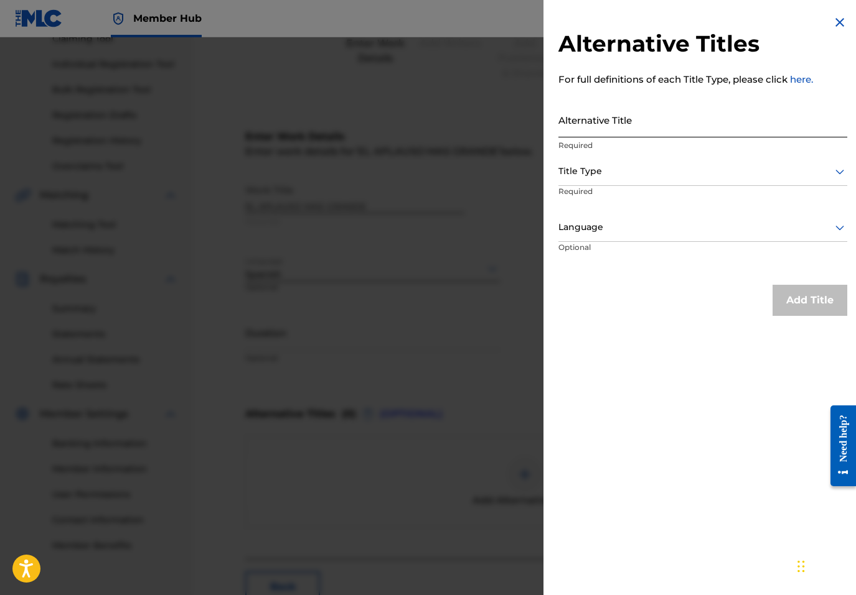
click at [708, 128] on input "Alternative Title" at bounding box center [702, 119] width 289 height 35
paste input "EL APLAUSO MAS GRANDE"
click at [632, 129] on input "EL APLAUSO MAS GRANDE" at bounding box center [702, 119] width 289 height 35
type input "EL APLAUSO MÁS GRANDE"
click at [628, 178] on div at bounding box center [702, 172] width 289 height 16
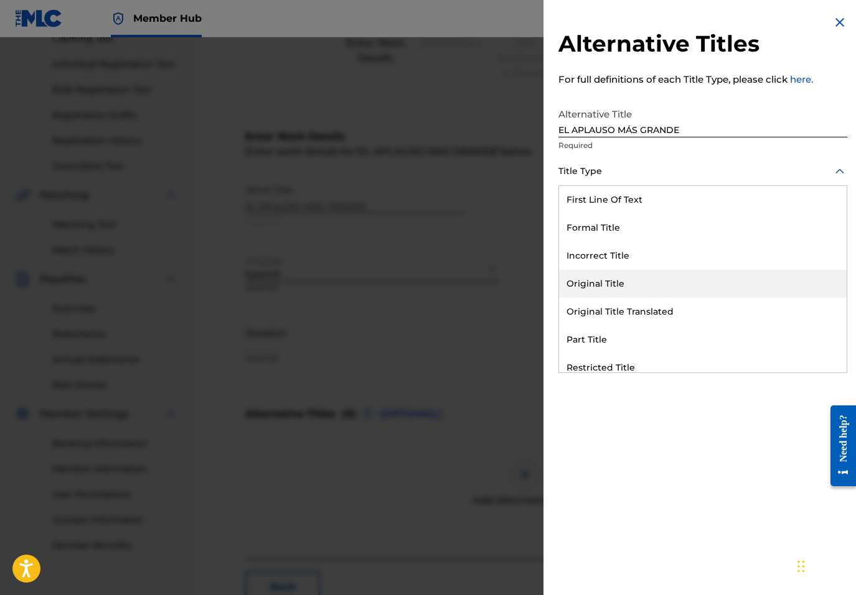
click at [617, 291] on div "Original Title" at bounding box center [702, 284] width 287 height 28
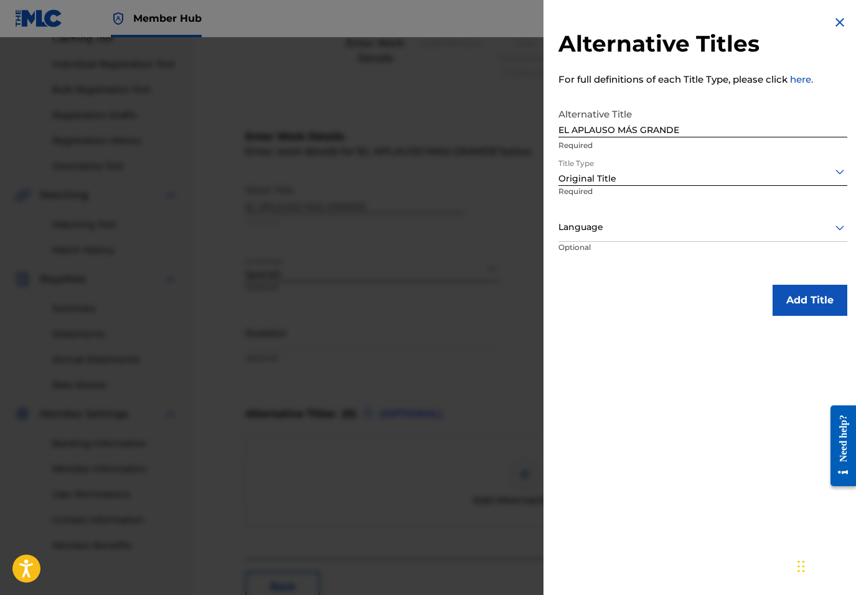
click at [611, 239] on div "Language" at bounding box center [702, 228] width 289 height 28
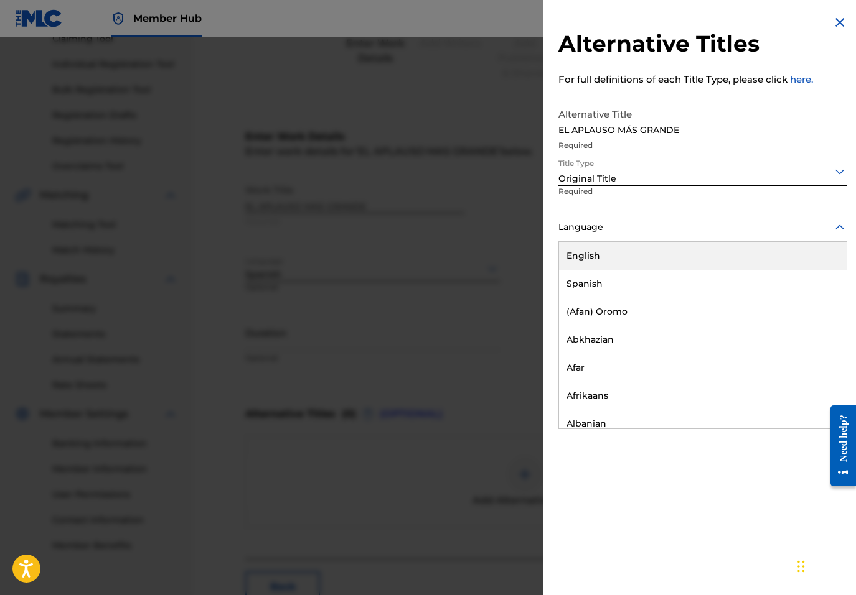
click at [606, 284] on div "Spanish" at bounding box center [702, 284] width 287 height 28
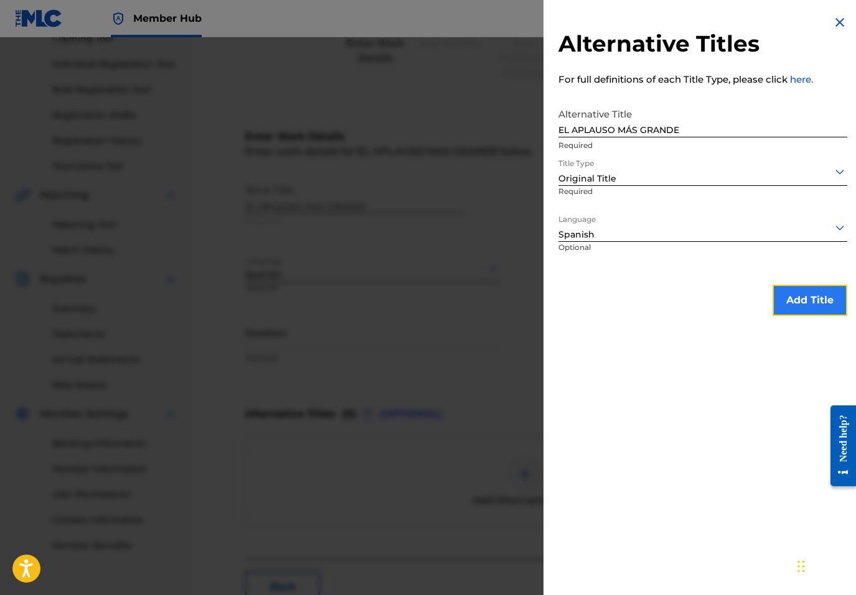
click at [816, 308] on button "Add Title" at bounding box center [809, 300] width 75 height 31
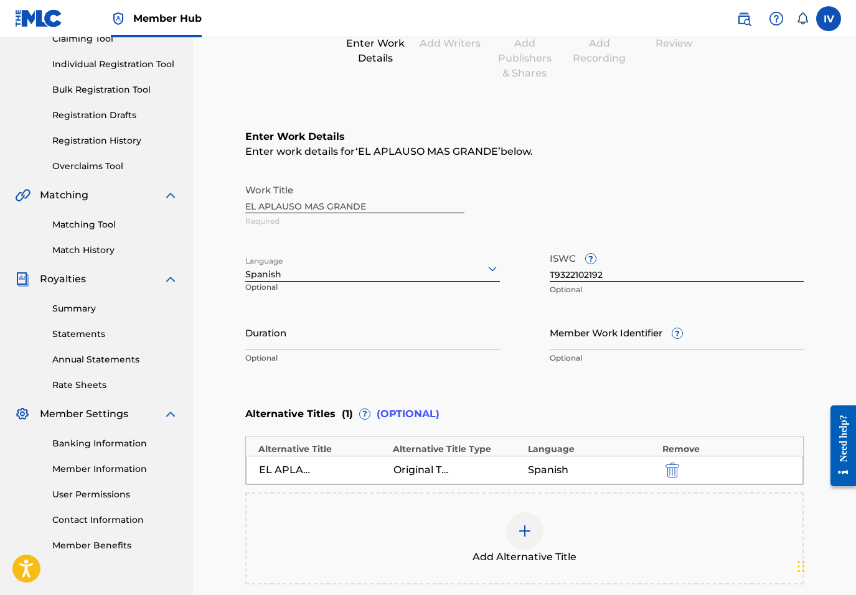
scroll to position [287, 0]
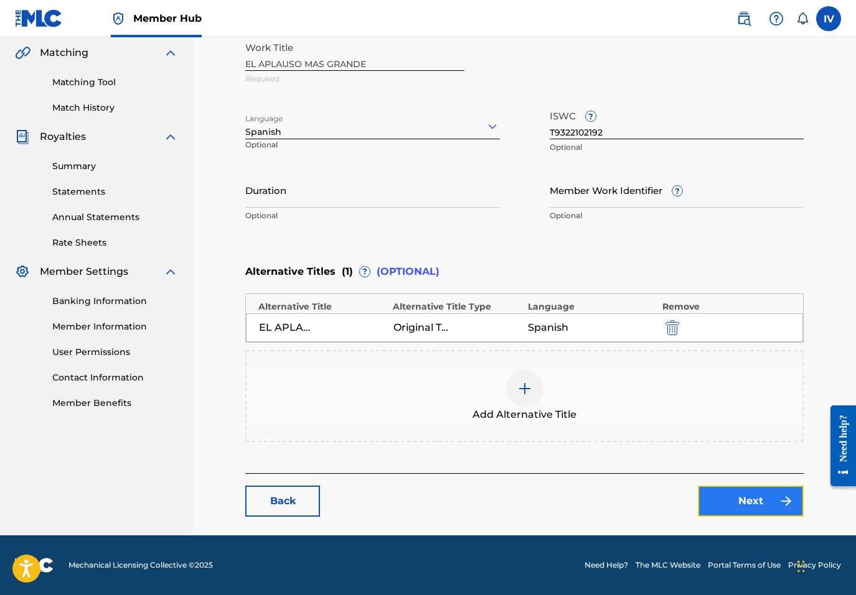
click at [772, 498] on link "Next" at bounding box center [751, 501] width 106 height 31
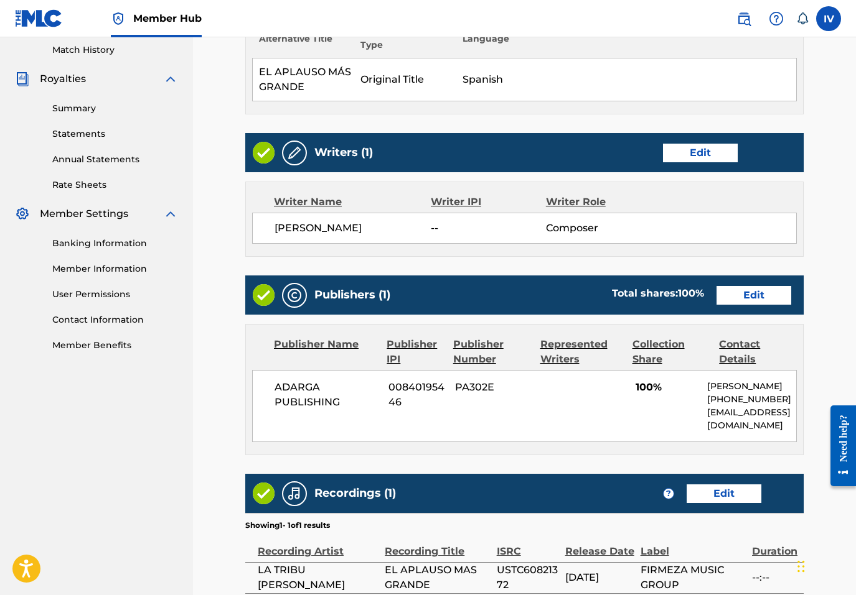
scroll to position [366, 0]
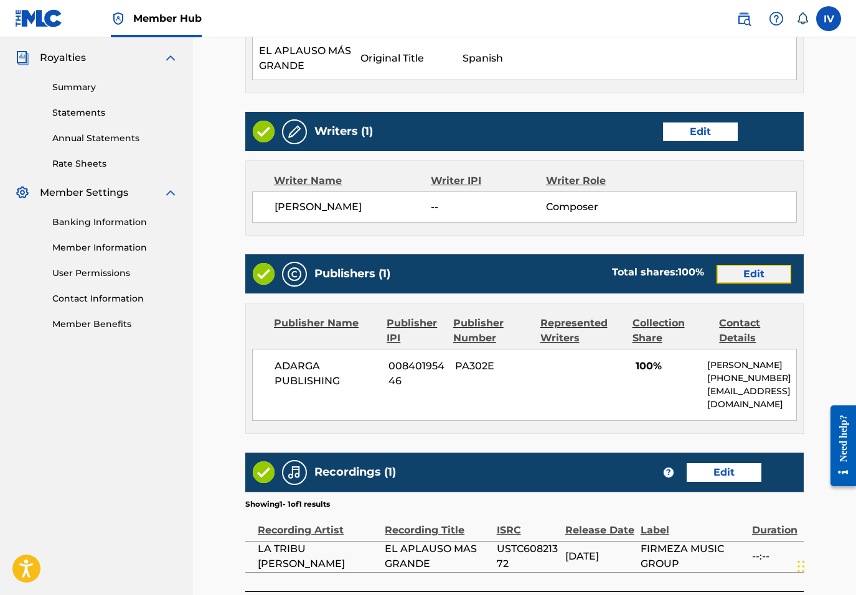
click at [753, 275] on link "Edit" at bounding box center [753, 274] width 75 height 19
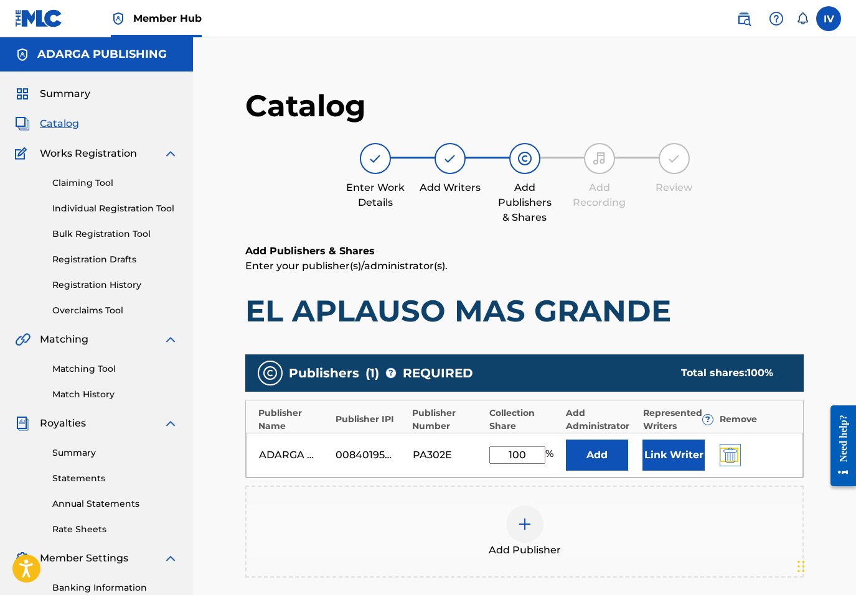
click at [735, 453] on img "submit" at bounding box center [730, 455] width 14 height 15
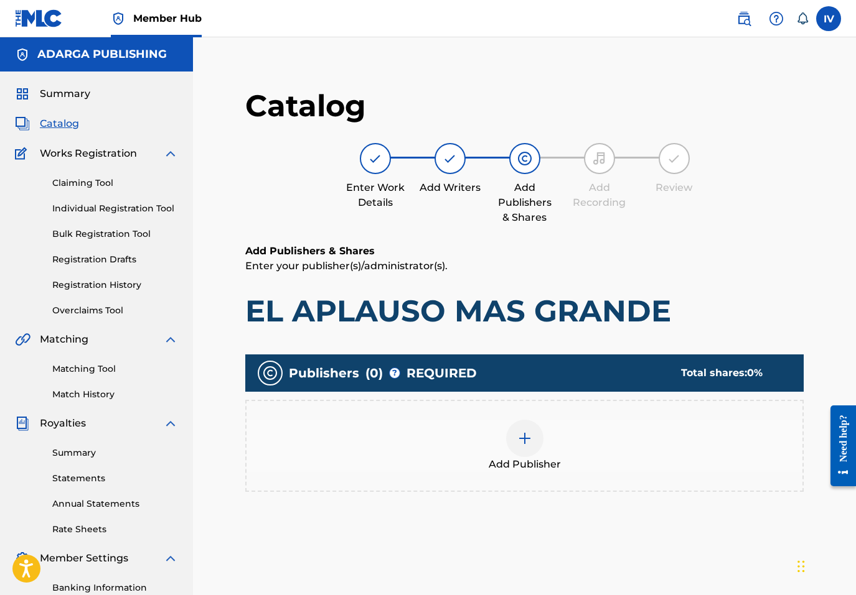
click at [653, 454] on div "Add Publisher" at bounding box center [524, 446] width 556 height 52
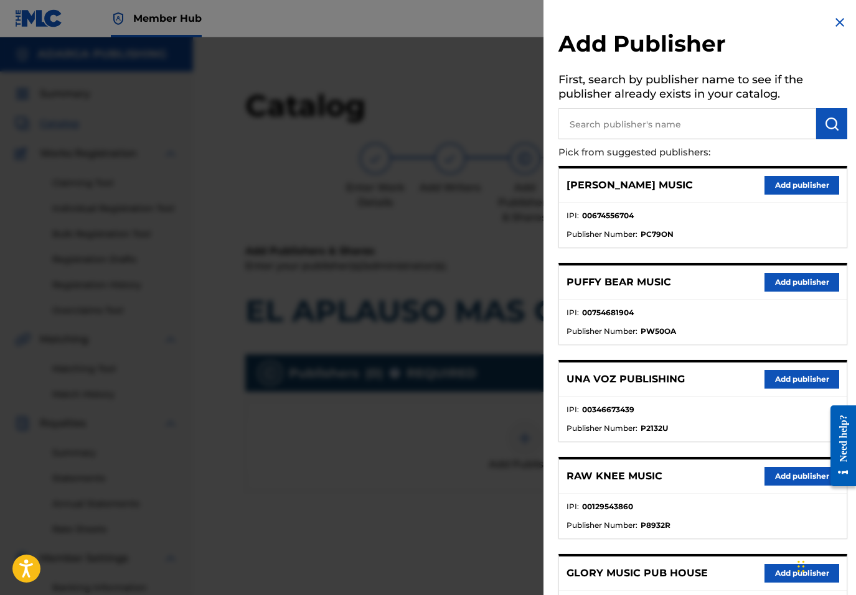
click at [643, 123] on input "text" at bounding box center [687, 123] width 258 height 31
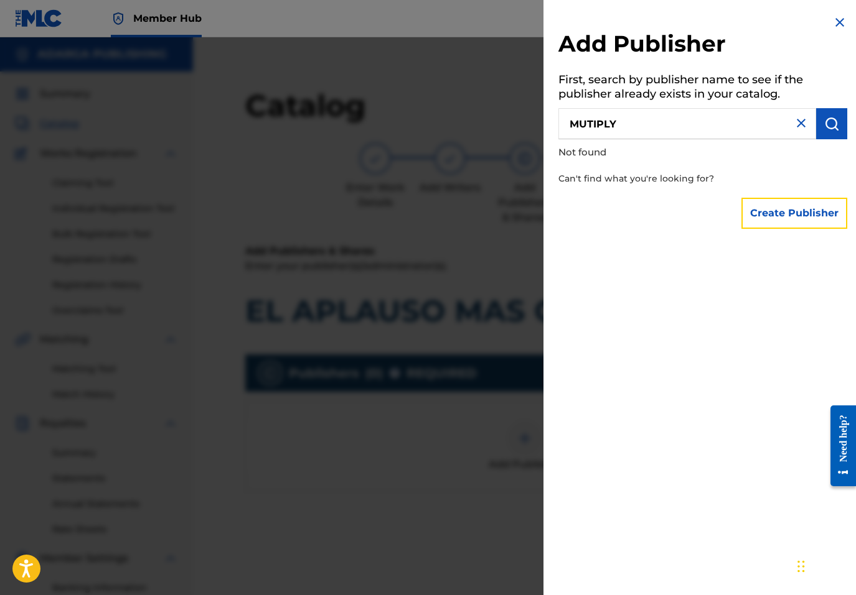
drag, startPoint x: 795, startPoint y: 210, endPoint x: 694, endPoint y: 140, distance: 123.1
click at [694, 140] on div "Add Publisher First, search by publisher name to see if the publisher already e…" at bounding box center [702, 125] width 319 height 250
click at [677, 128] on input "MUTIPLY" at bounding box center [687, 123] width 258 height 31
click at [587, 124] on input "MUTIPLY" at bounding box center [687, 123] width 258 height 31
type input "MULTIPLY"
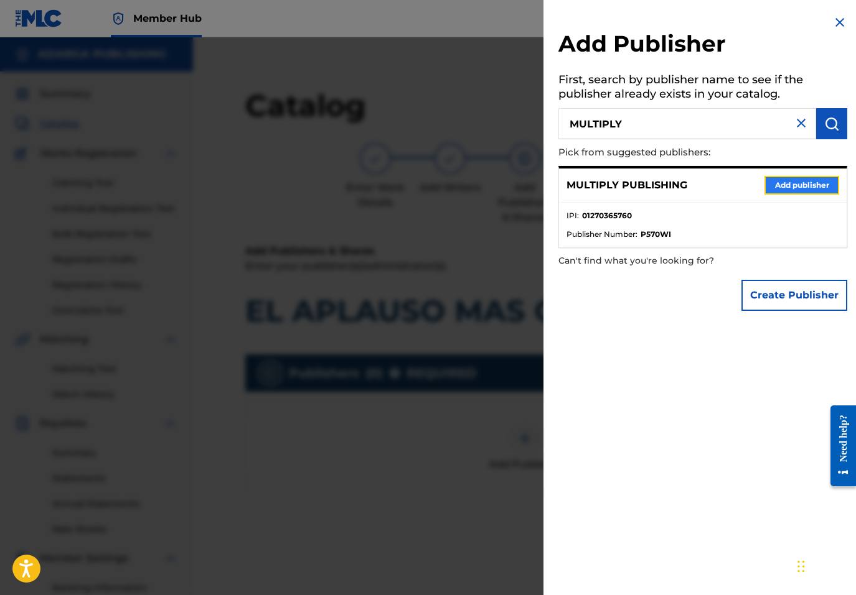
click at [773, 189] on button "Add publisher" at bounding box center [801, 185] width 75 height 19
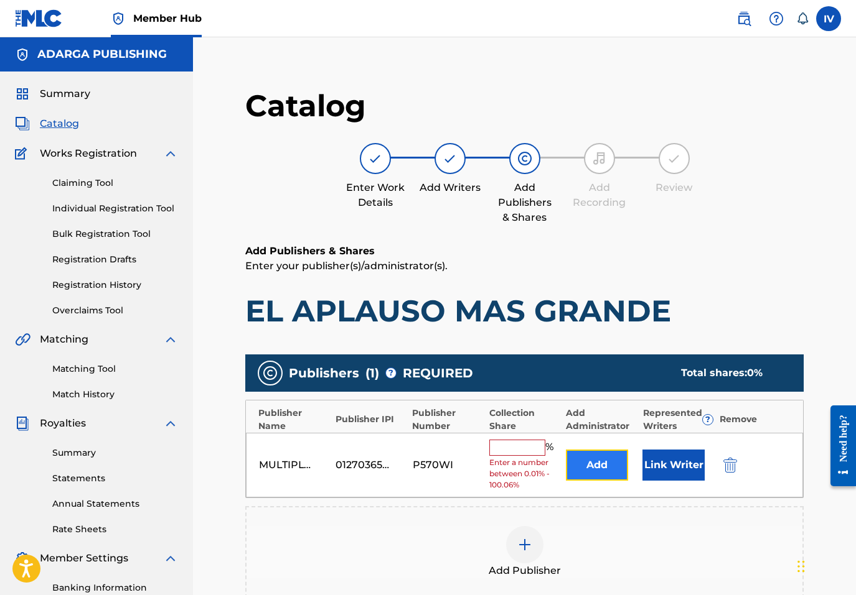
click at [592, 462] on button "Add" at bounding box center [597, 465] width 62 height 31
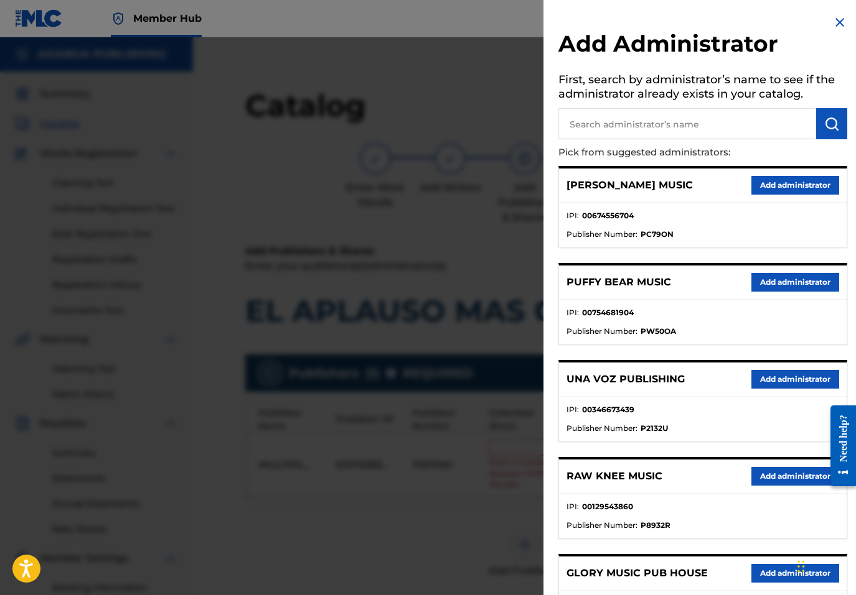
click at [716, 114] on input "text" at bounding box center [687, 123] width 258 height 31
type input "ADARGA"
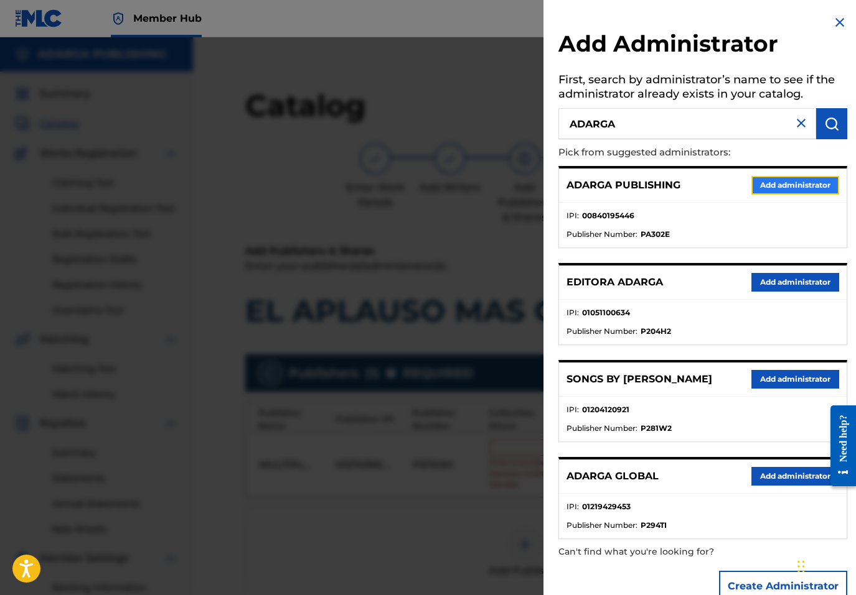
click at [773, 180] on button "Add administrator" at bounding box center [795, 185] width 88 height 19
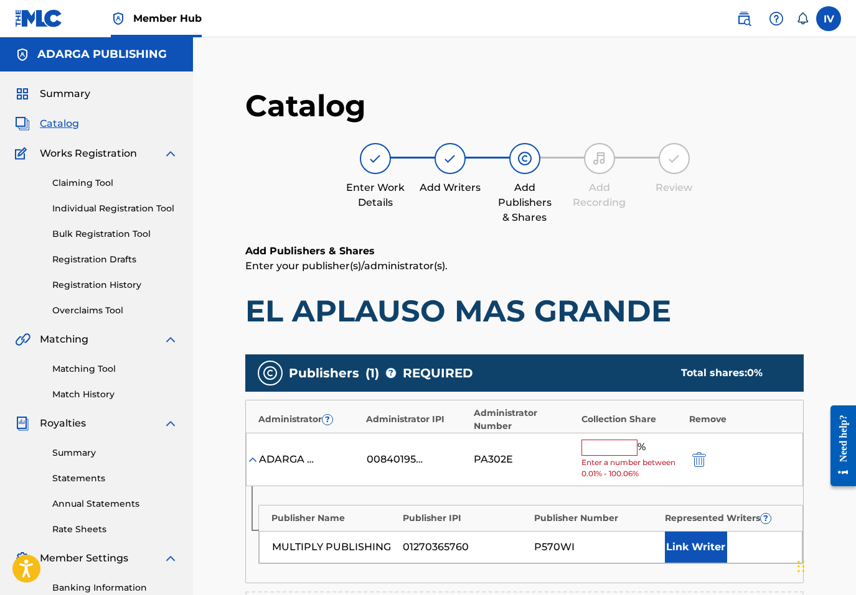
click at [595, 440] on input "text" at bounding box center [609, 448] width 56 height 16
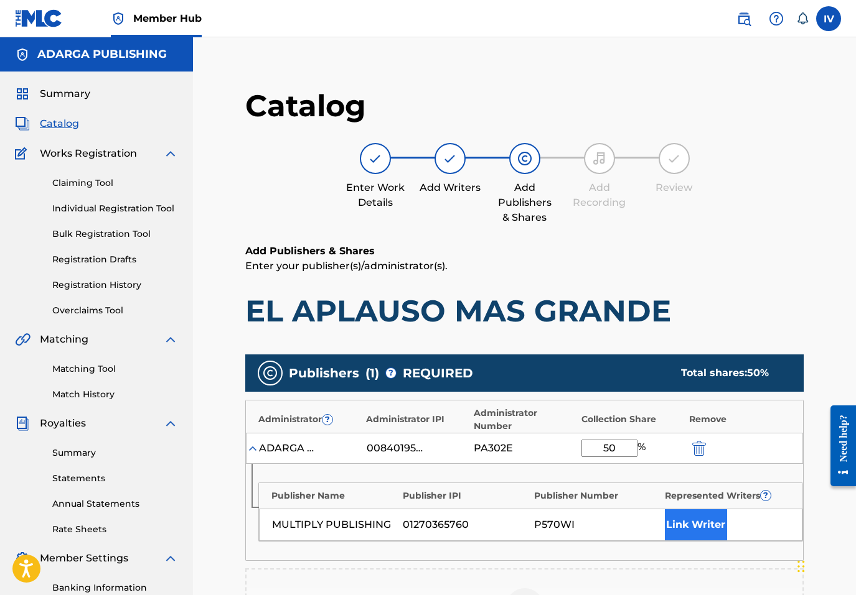
type input "50"
click at [701, 514] on button "Link Writer" at bounding box center [696, 525] width 62 height 31
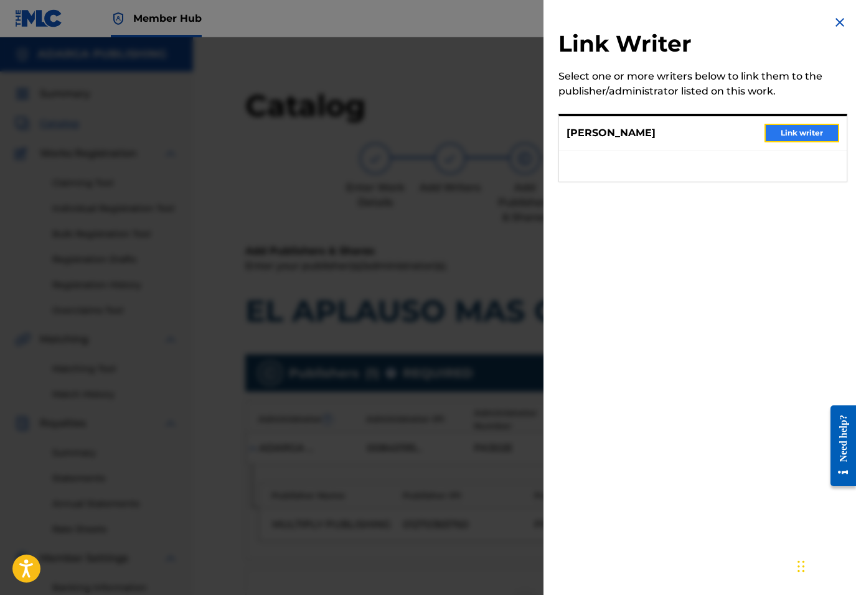
click at [786, 133] on button "Link writer" at bounding box center [801, 133] width 75 height 19
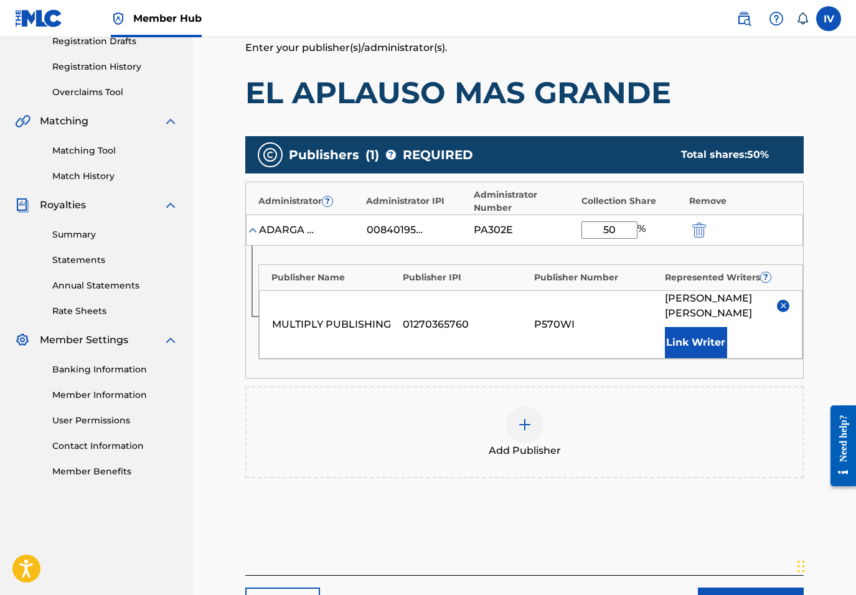
scroll to position [306, 0]
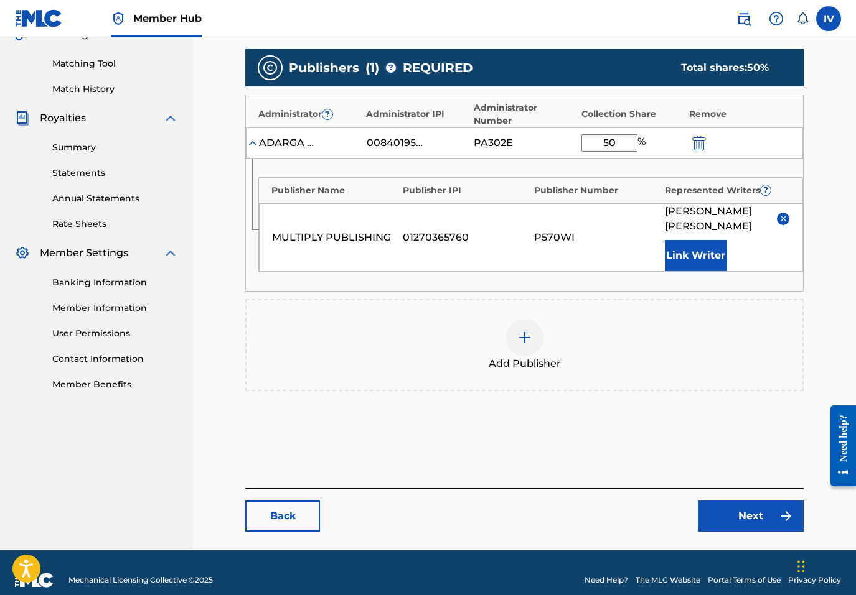
click at [651, 299] on div "Add Publisher" at bounding box center [524, 345] width 558 height 92
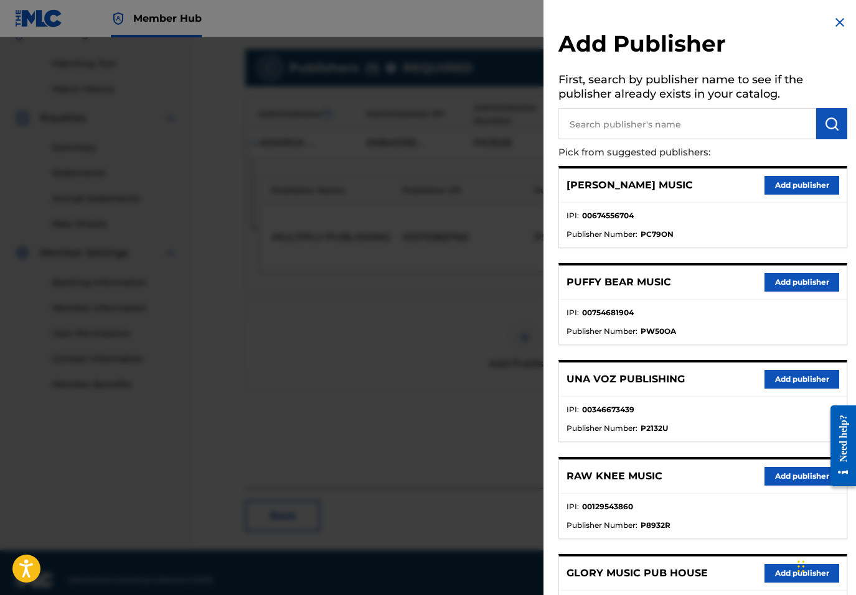
click at [674, 113] on input "text" at bounding box center [687, 123] width 258 height 31
paste input "Luis Wiso Aponte"
type input "Luis Wiso Aponte"
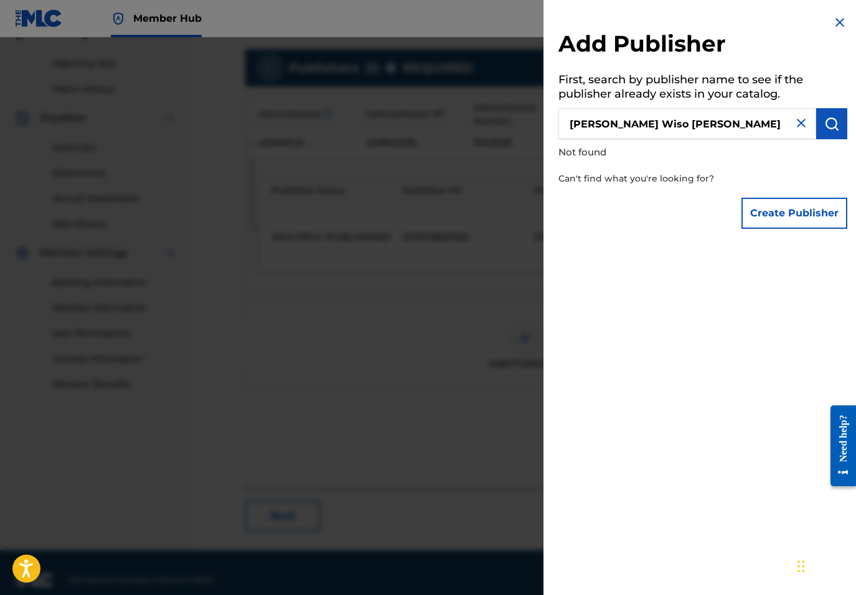
click at [838, 21] on img at bounding box center [839, 22] width 15 height 15
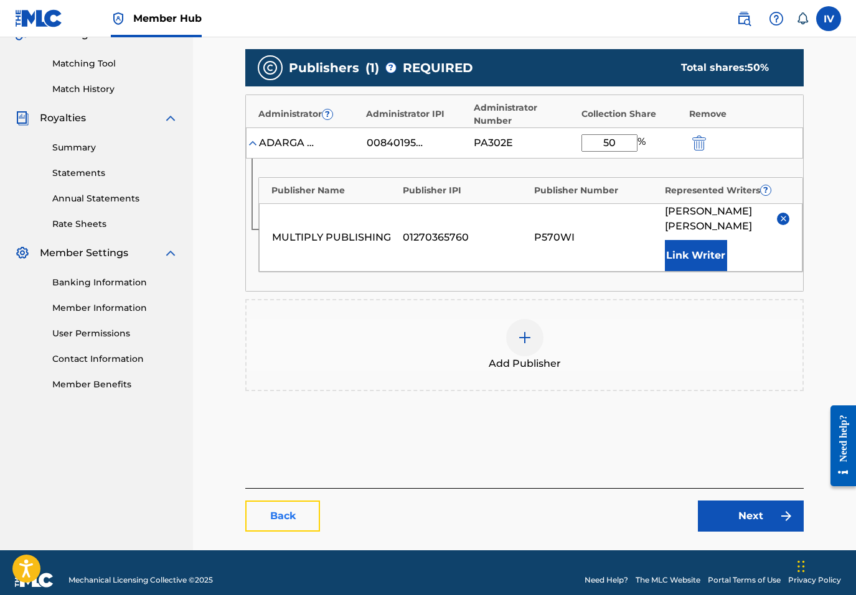
click at [290, 501] on link "Back" at bounding box center [282, 516] width 75 height 31
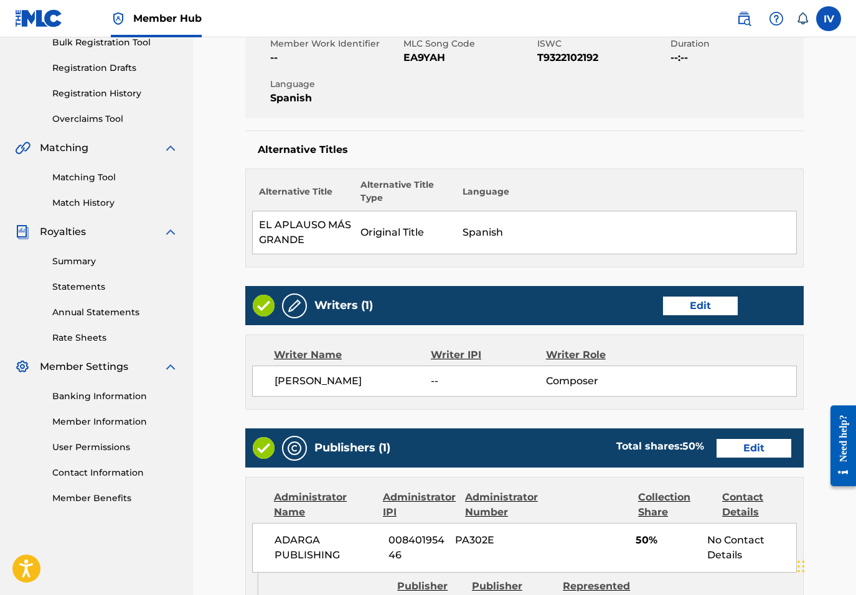
scroll to position [396, 0]
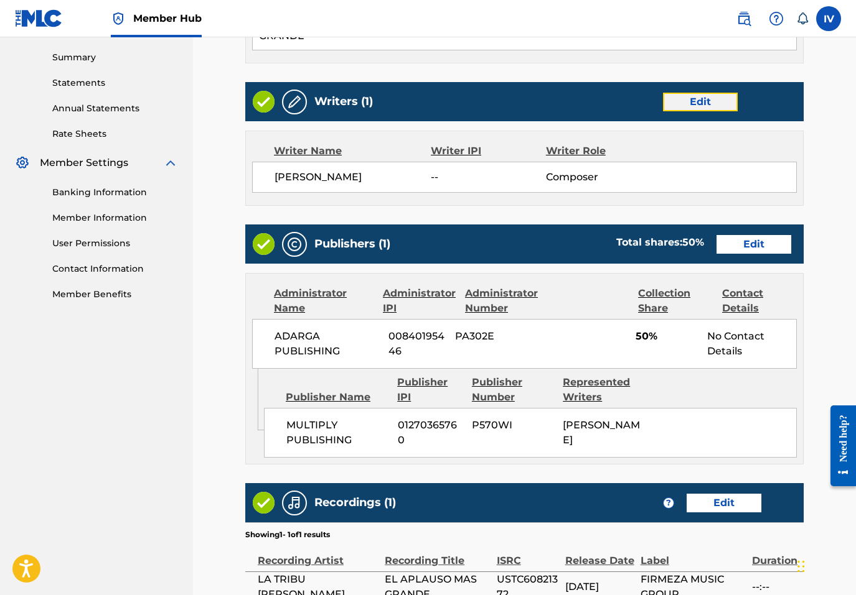
click at [688, 105] on link "Edit" at bounding box center [700, 102] width 75 height 19
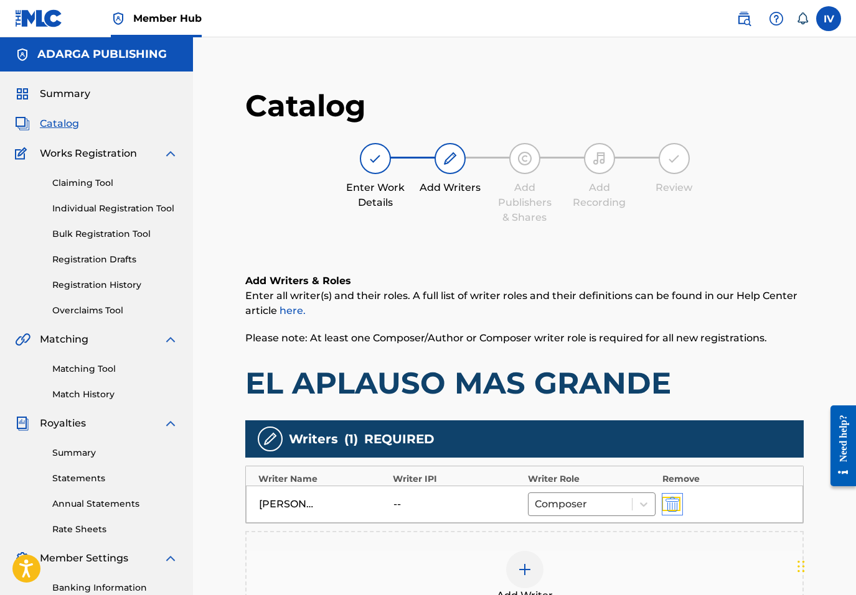
click at [671, 508] on img "submit" at bounding box center [672, 504] width 14 height 15
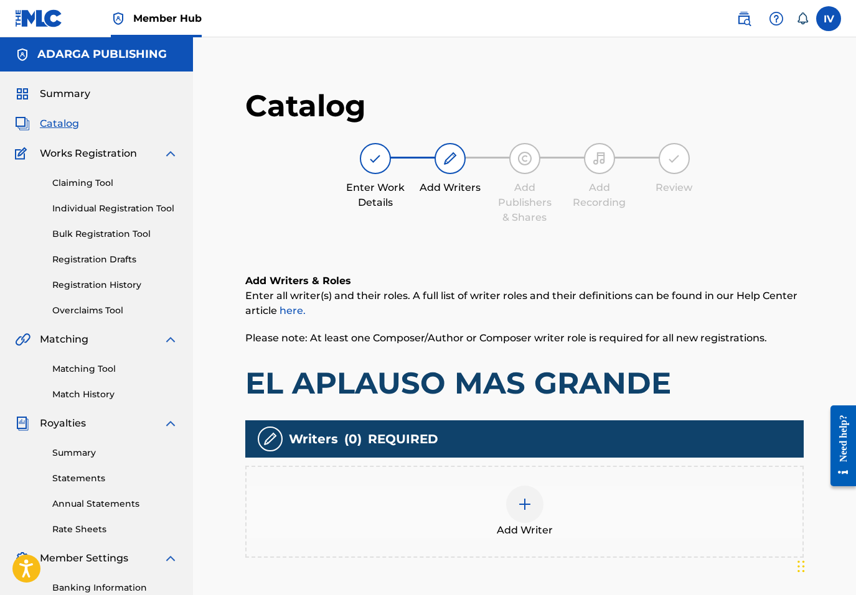
click at [616, 504] on div "Add Writer" at bounding box center [524, 512] width 556 height 52
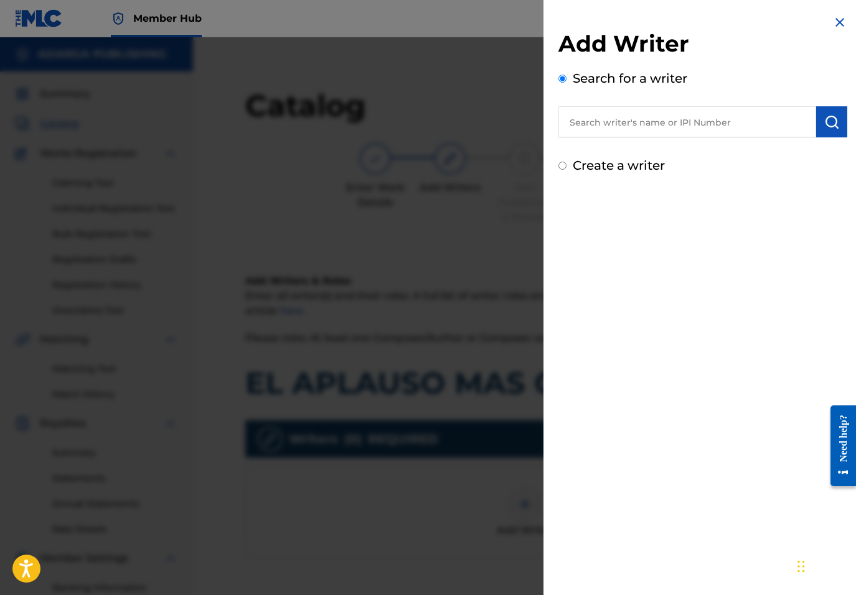
click at [656, 142] on div "Add Writer Search for a writer Create a writer" at bounding box center [702, 102] width 289 height 145
click at [656, 133] on input "text" at bounding box center [687, 121] width 258 height 31
paste input "Luis Wiso Aponte"
type input "Luis Wiso Aponte"
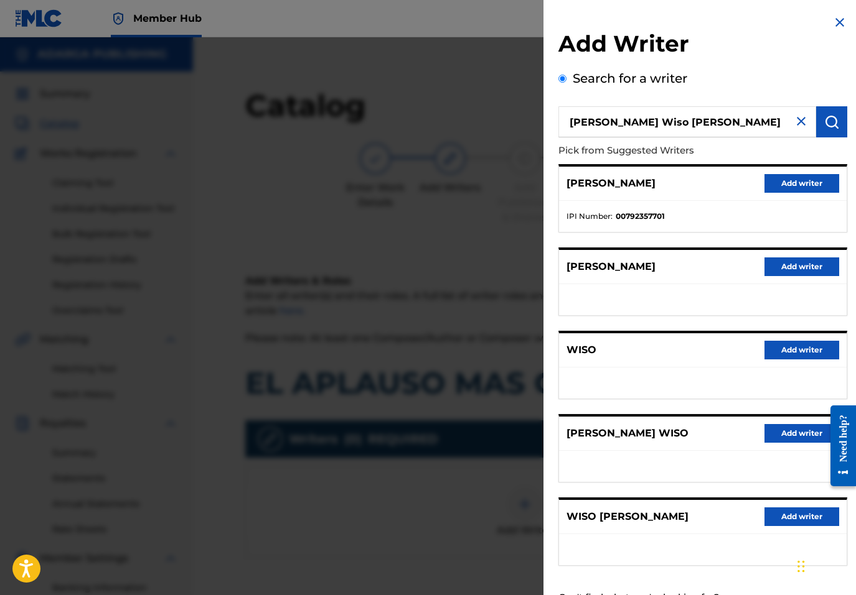
scroll to position [49, 0]
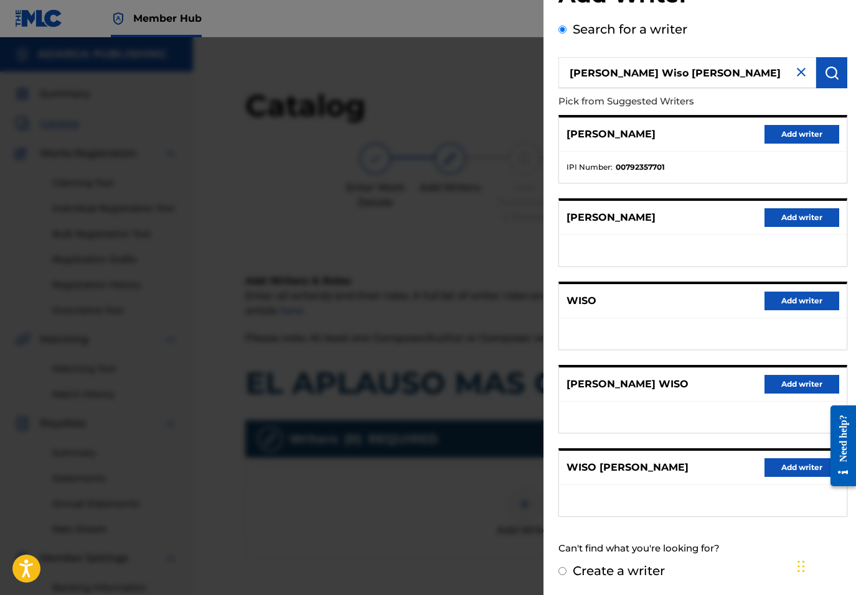
click at [571, 572] on div "Create a writer" at bounding box center [702, 571] width 289 height 19
click at [564, 571] on input "Create a writer" at bounding box center [562, 571] width 8 height 8
radio input "false"
radio input "true"
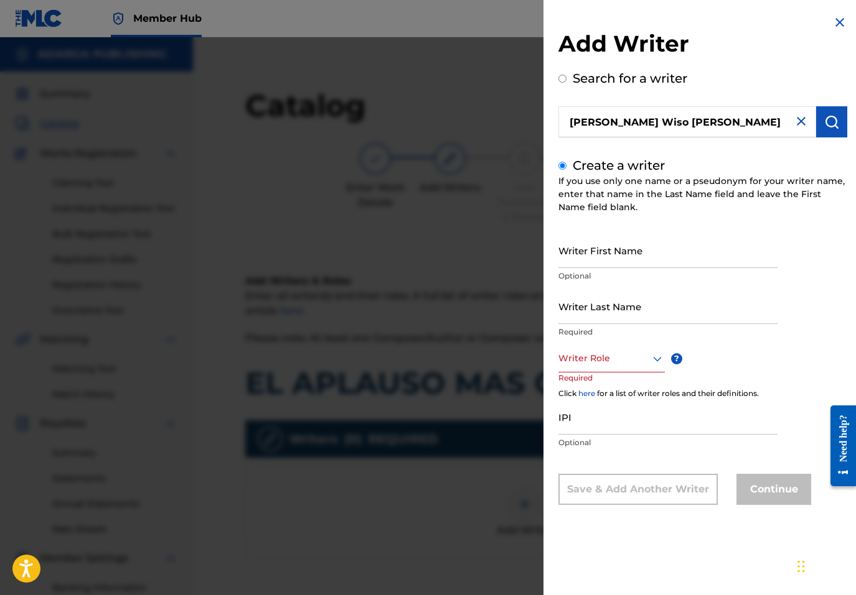
scroll to position [0, 0]
click at [607, 241] on input "Writer First Name" at bounding box center [667, 250] width 219 height 35
paste input "LUIS WISO APONTE"
click at [611, 258] on input "LUIS WISO APONTE" at bounding box center [667, 250] width 219 height 35
type input "LUIS WISO"
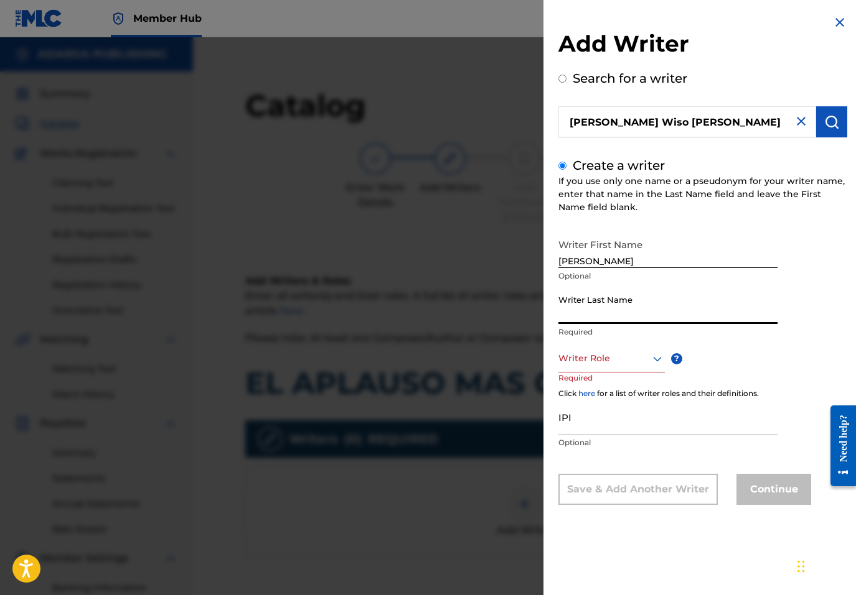
paste input "APONTE"
type input "APONTE"
click at [619, 365] on div at bounding box center [611, 359] width 106 height 16
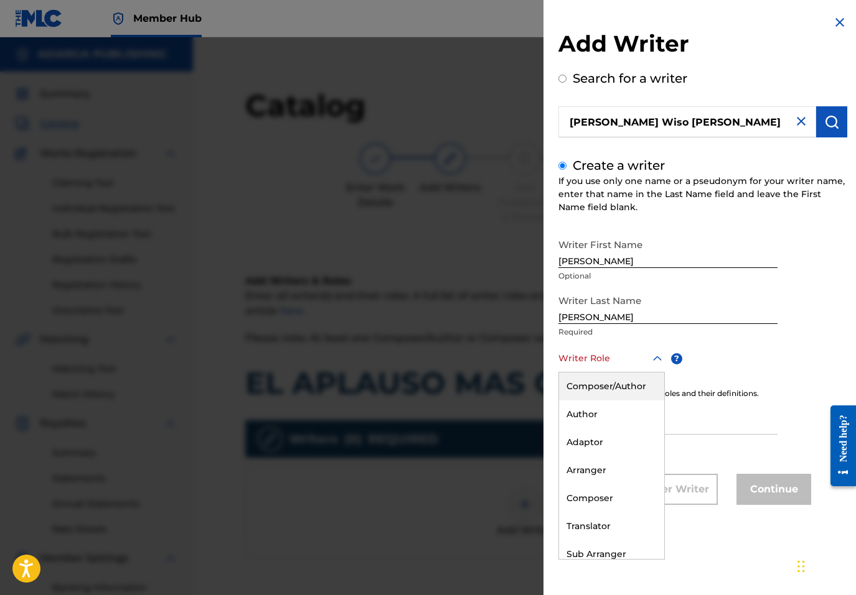
click at [606, 385] on div "Composer/Author" at bounding box center [611, 387] width 105 height 28
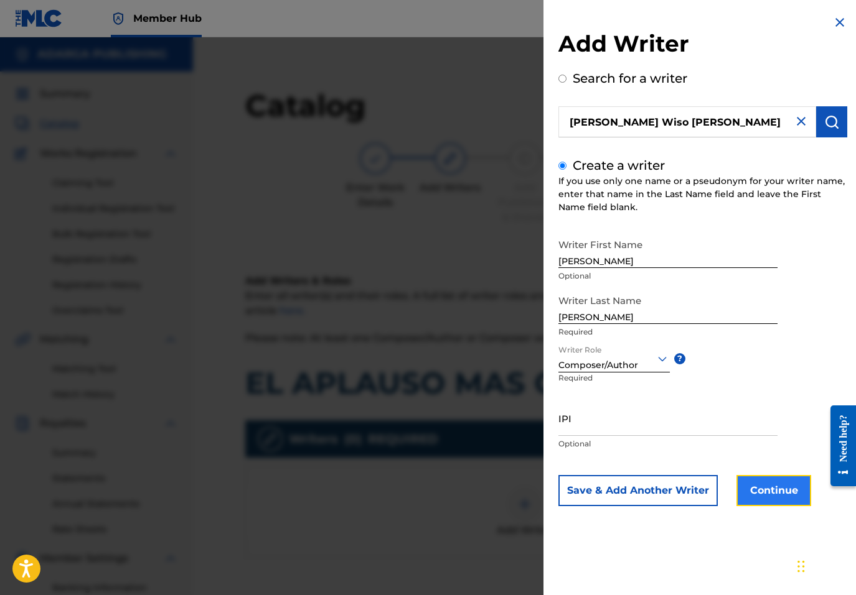
click at [770, 492] on button "Continue" at bounding box center [773, 490] width 75 height 31
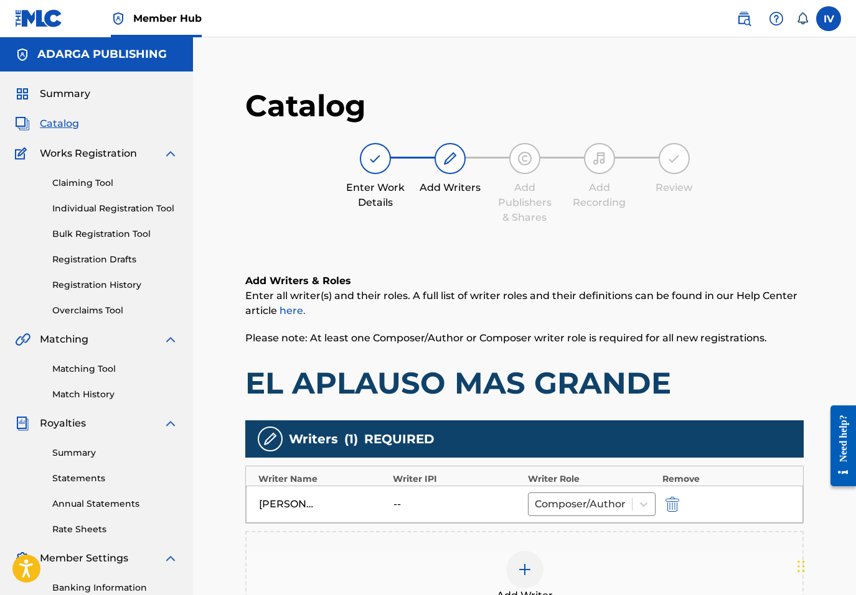
scroll to position [114, 0]
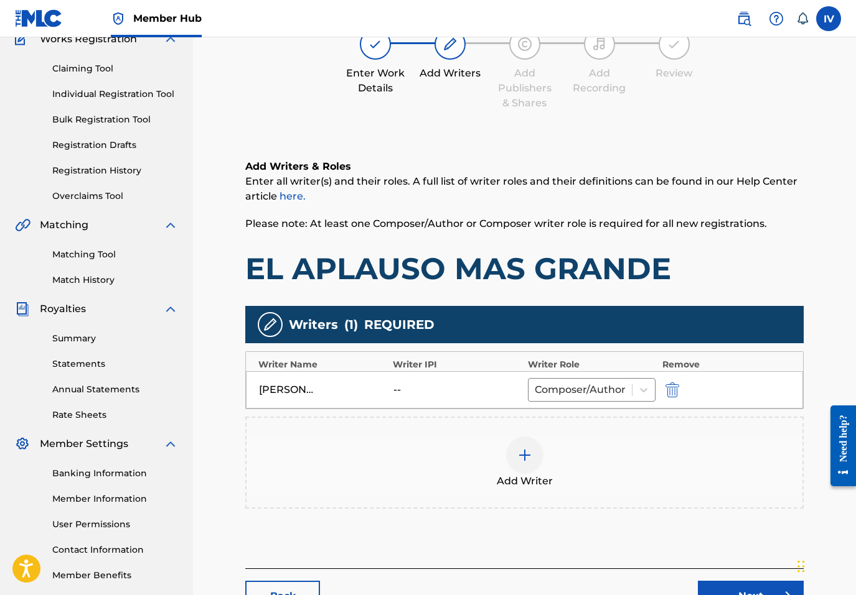
click at [409, 471] on div "Add Writer" at bounding box center [524, 463] width 556 height 52
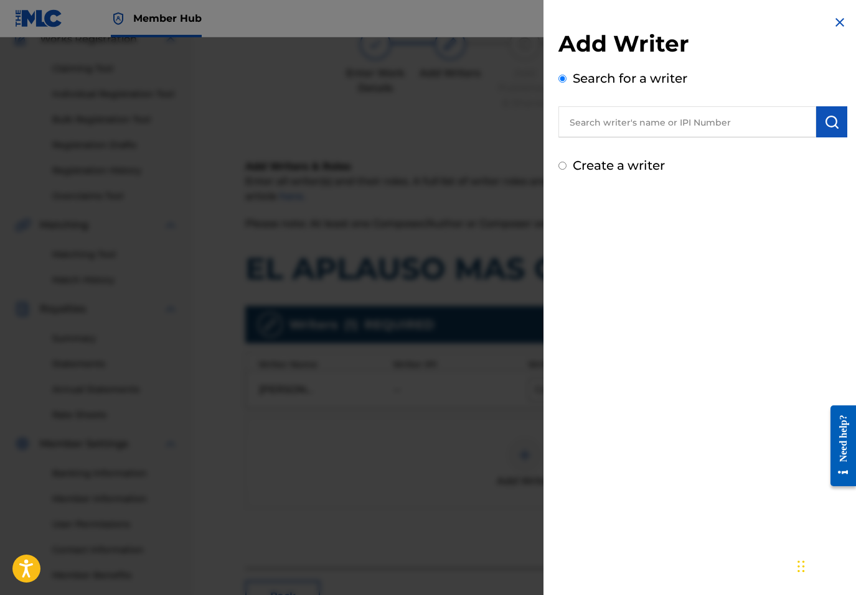
click at [695, 116] on input "text" at bounding box center [687, 121] width 258 height 31
paste input "755540138"
paste input "text"
paste input "755540138"
type input "00755540138"
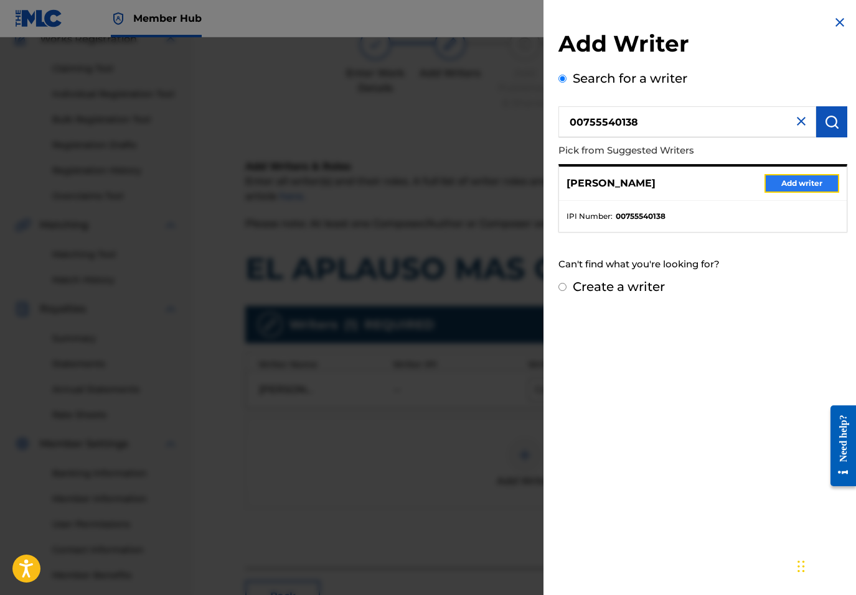
click at [816, 181] on button "Add writer" at bounding box center [801, 183] width 75 height 19
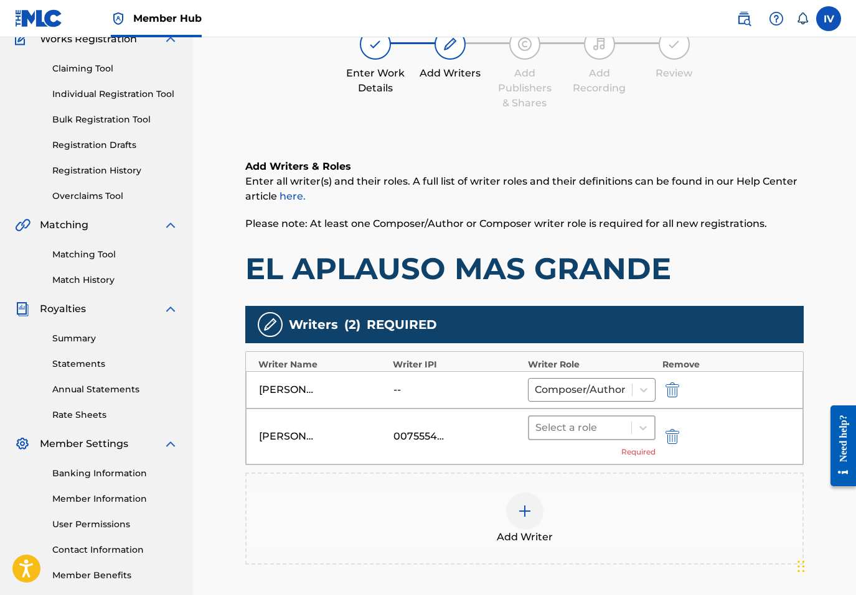
click at [594, 437] on div "Select a role" at bounding box center [580, 428] width 103 height 22
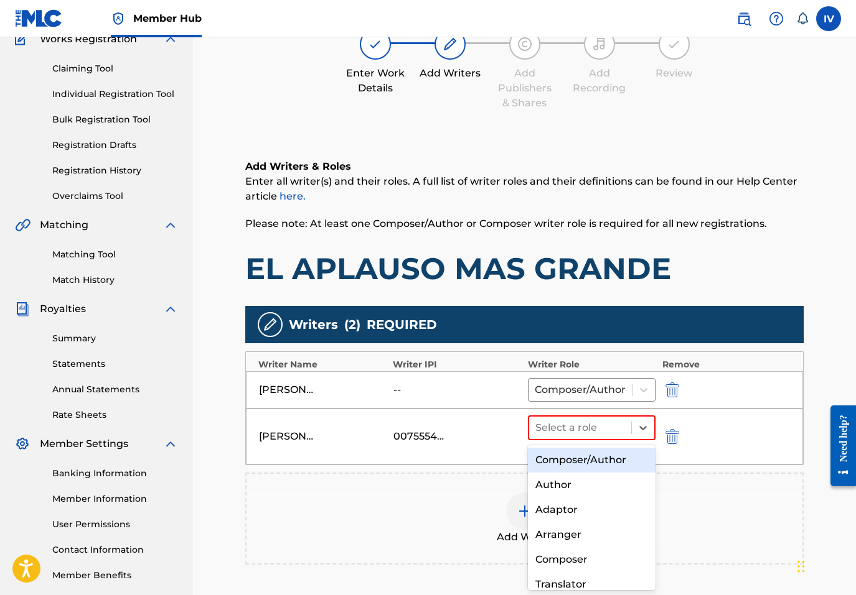
click at [572, 464] on div "Composer/Author" at bounding box center [592, 460] width 128 height 25
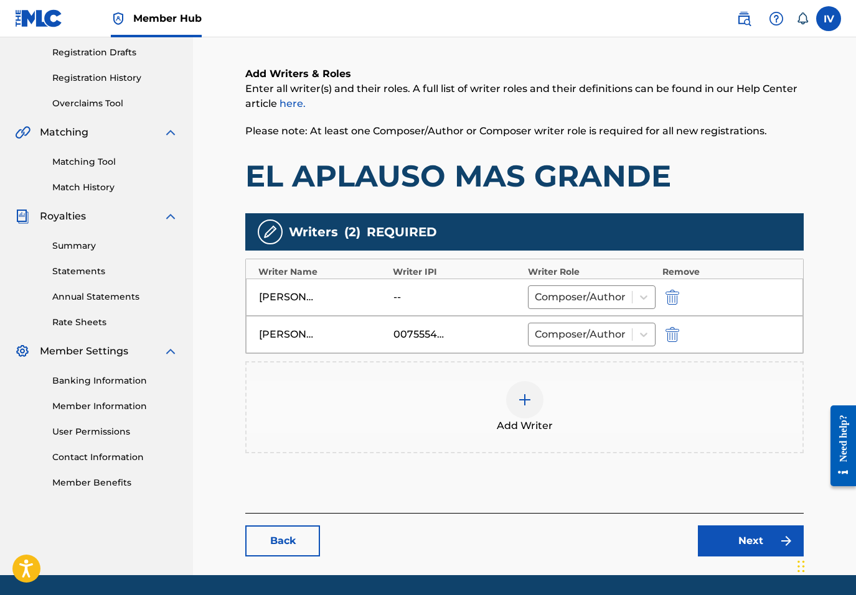
scroll to position [247, 0]
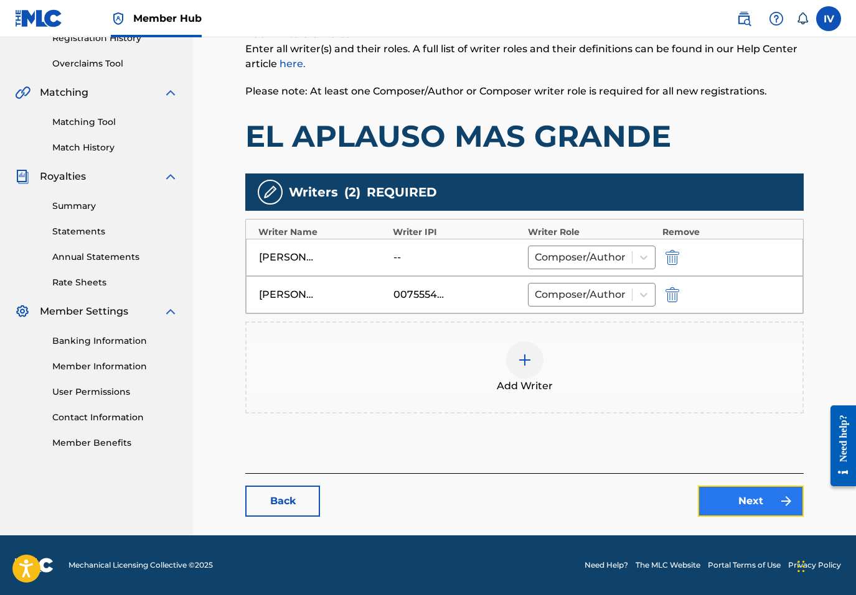
click at [743, 506] on link "Next" at bounding box center [751, 501] width 106 height 31
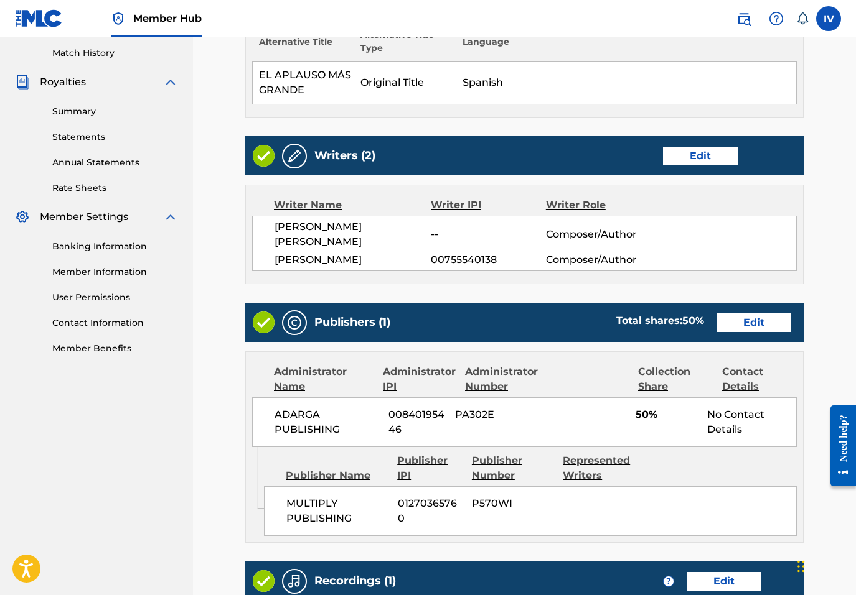
scroll to position [424, 0]
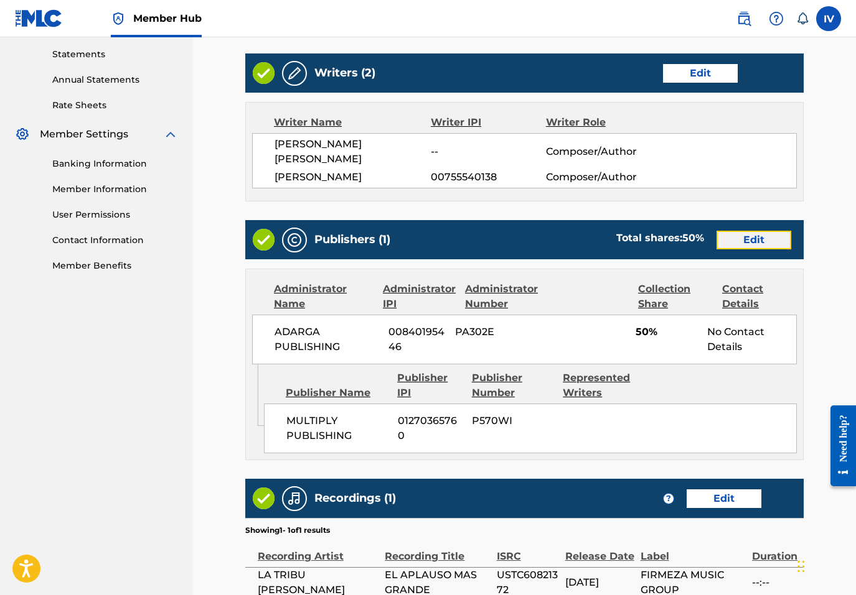
click at [757, 231] on link "Edit" at bounding box center [753, 240] width 75 height 19
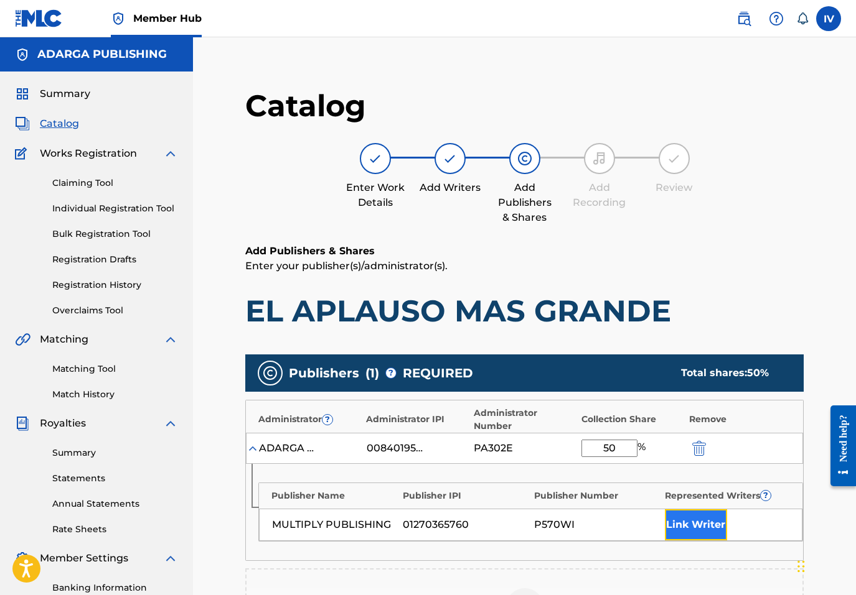
click at [701, 529] on button "Link Writer" at bounding box center [696, 525] width 62 height 31
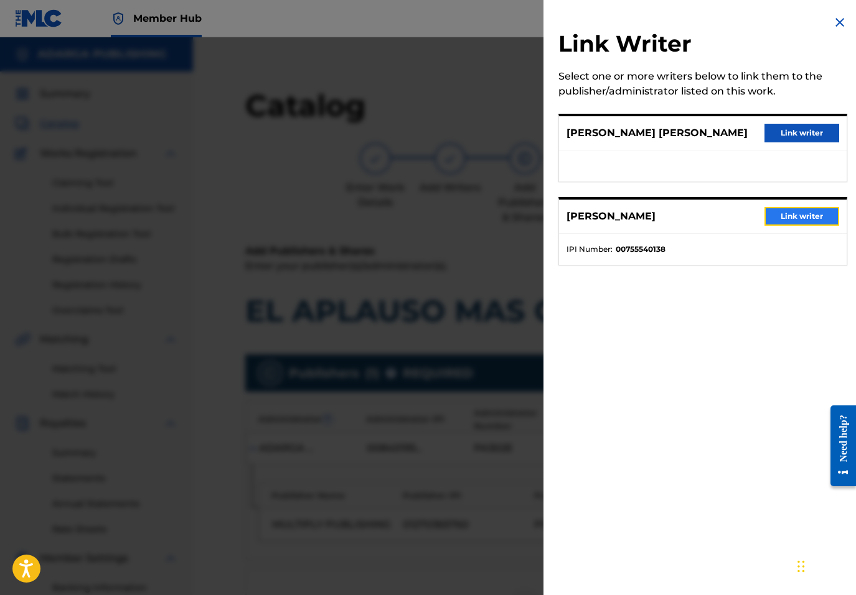
click at [806, 219] on button "Link writer" at bounding box center [801, 216] width 75 height 19
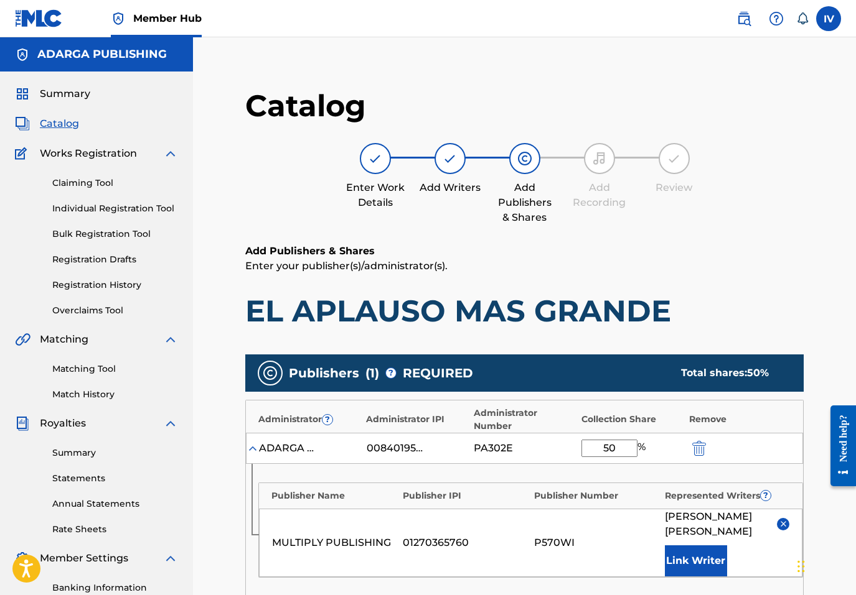
scroll to position [306, 0]
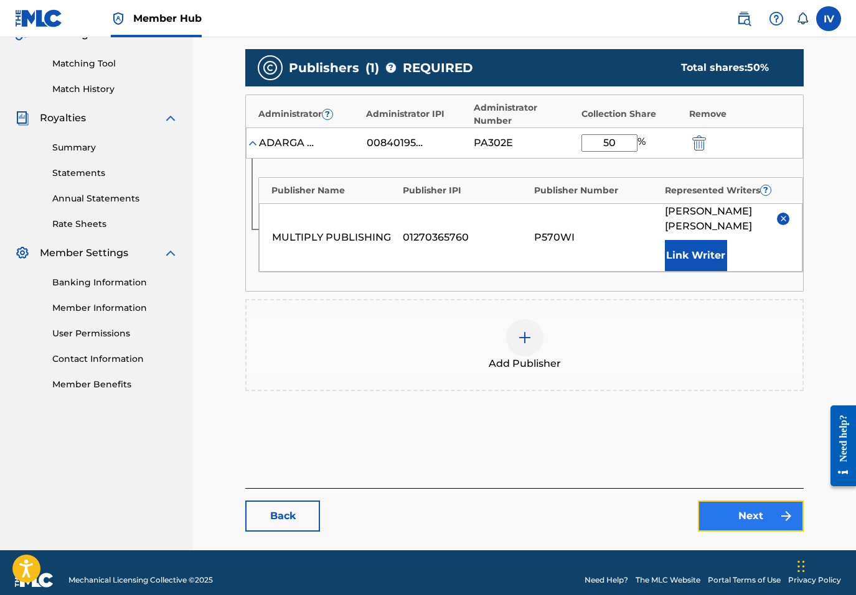
click at [752, 509] on link "Next" at bounding box center [751, 516] width 106 height 31
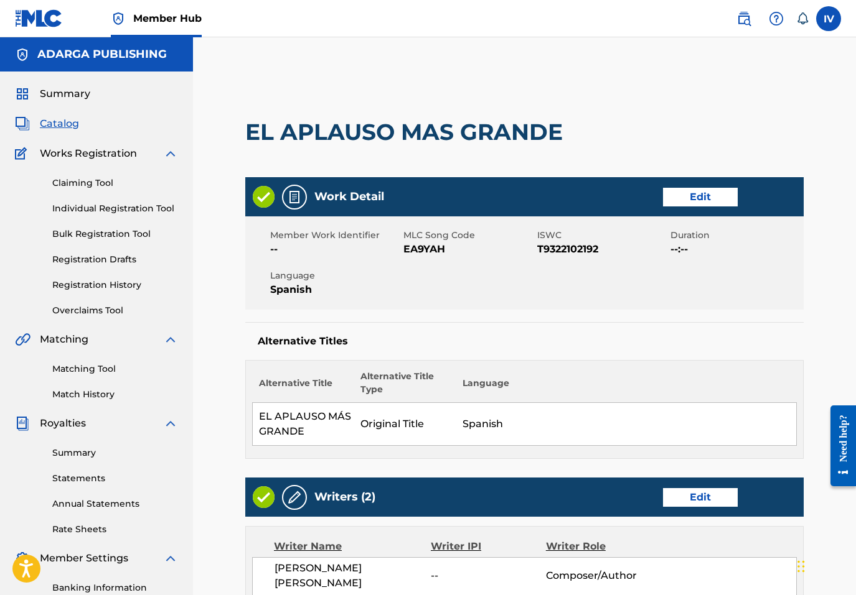
scroll to position [551, 0]
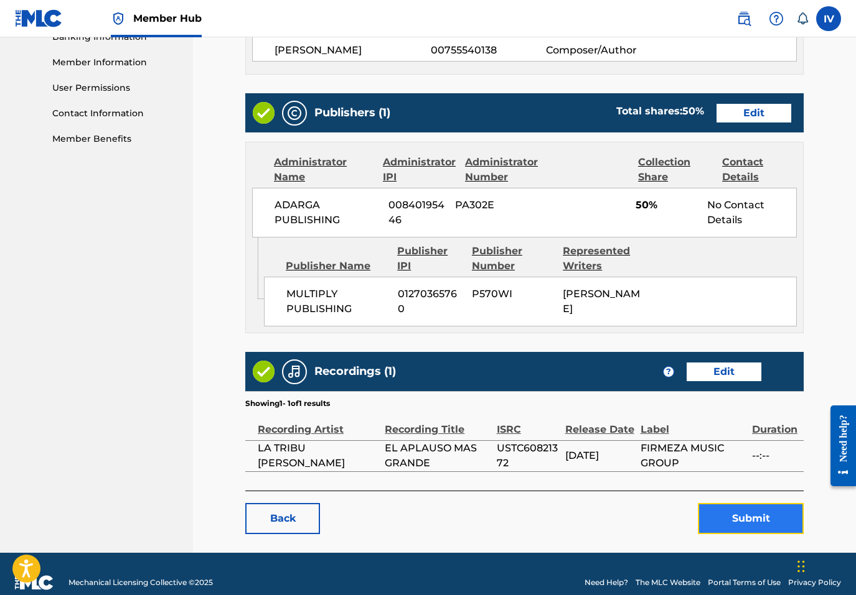
click at [750, 509] on button "Submit" at bounding box center [751, 518] width 106 height 31
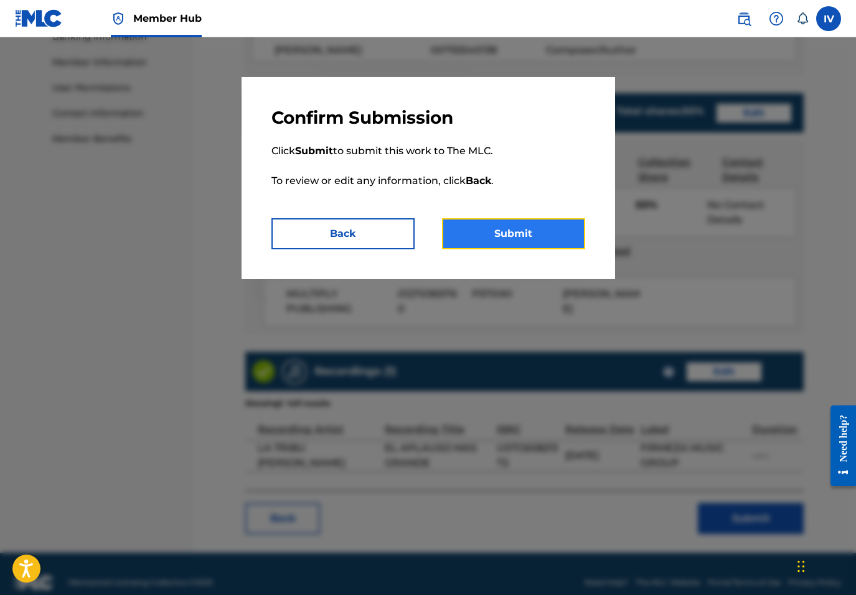
click at [487, 226] on button "Submit" at bounding box center [513, 233] width 143 height 31
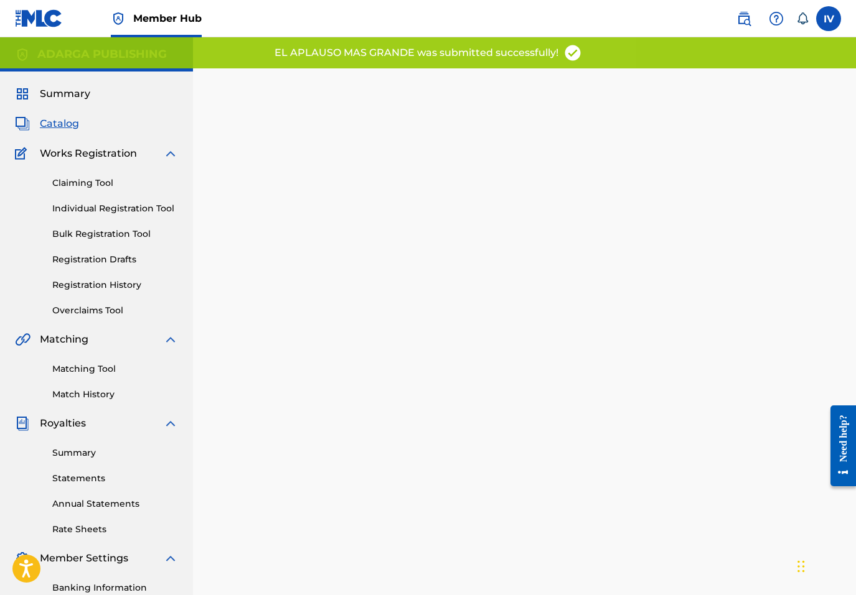
click at [57, 123] on span "Catalog" at bounding box center [59, 123] width 39 height 15
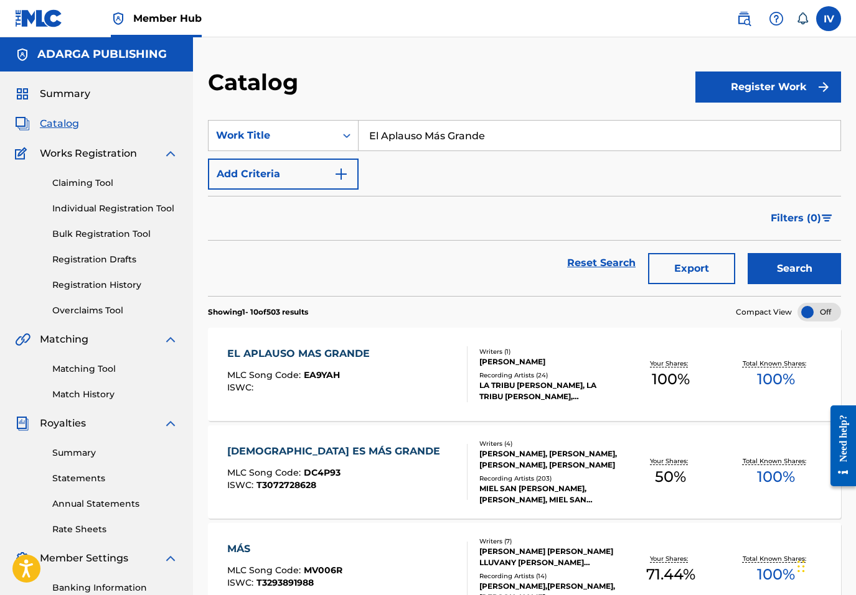
click at [404, 129] on input "El Aplauso Más Grande" at bounding box center [599, 136] width 482 height 30
paste input "Polos Opuestos"
type input "Polos Opuestos"
click at [747, 253] on button "Search" at bounding box center [793, 268] width 93 height 31
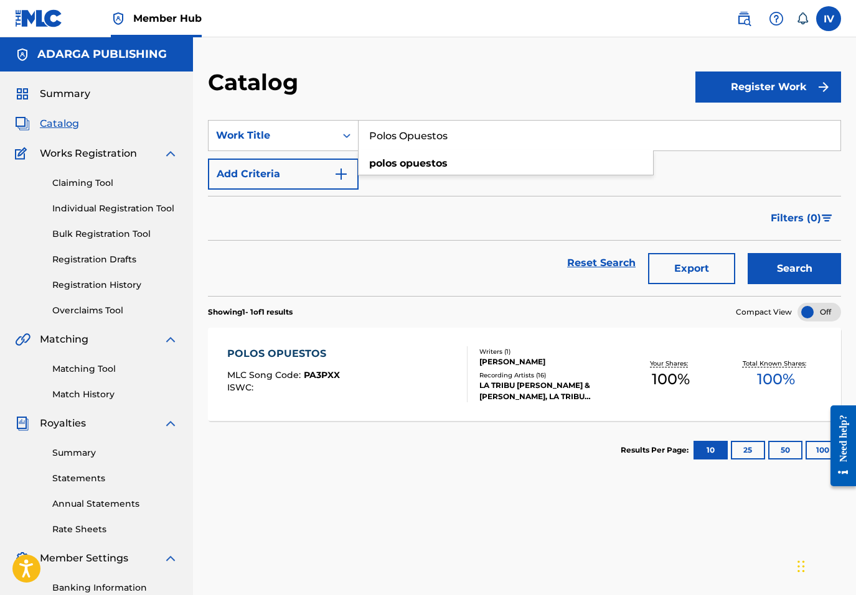
click at [338, 358] on div "POLOS OPUESTOS MLC Song Code : PA3PXX ISWC :" at bounding box center [347, 375] width 240 height 56
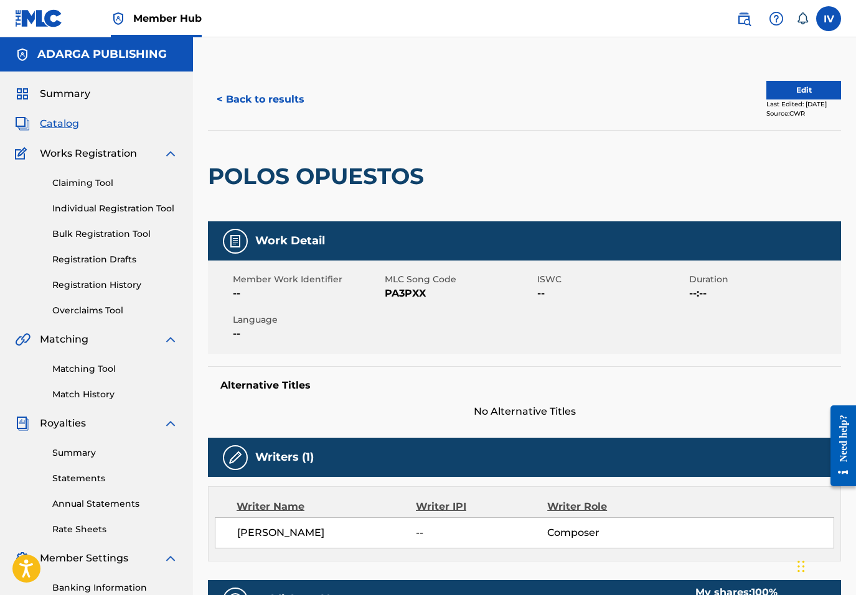
click at [412, 289] on span "PA3PXX" at bounding box center [459, 293] width 149 height 15
copy span "PA3PXX"
click at [781, 86] on button "Edit" at bounding box center [803, 90] width 75 height 19
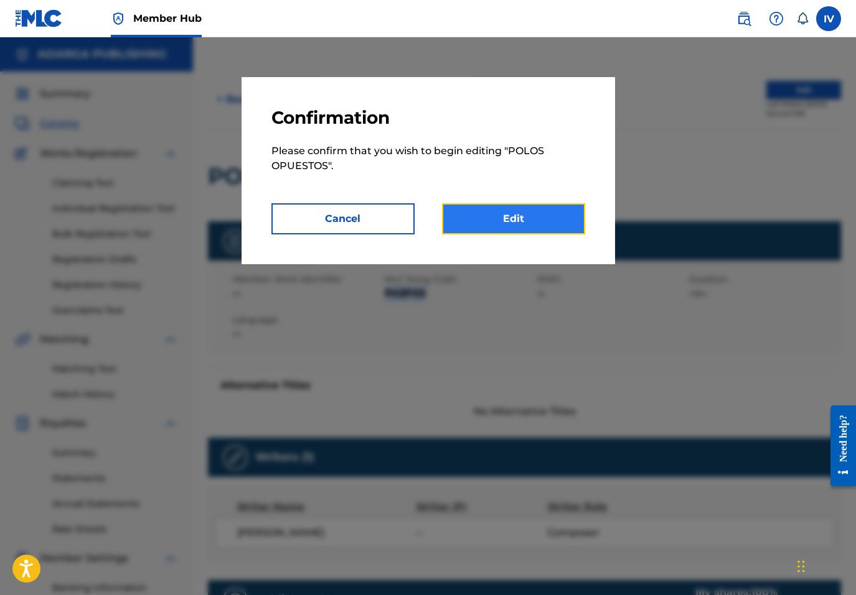
click at [527, 225] on link "Edit" at bounding box center [513, 218] width 143 height 31
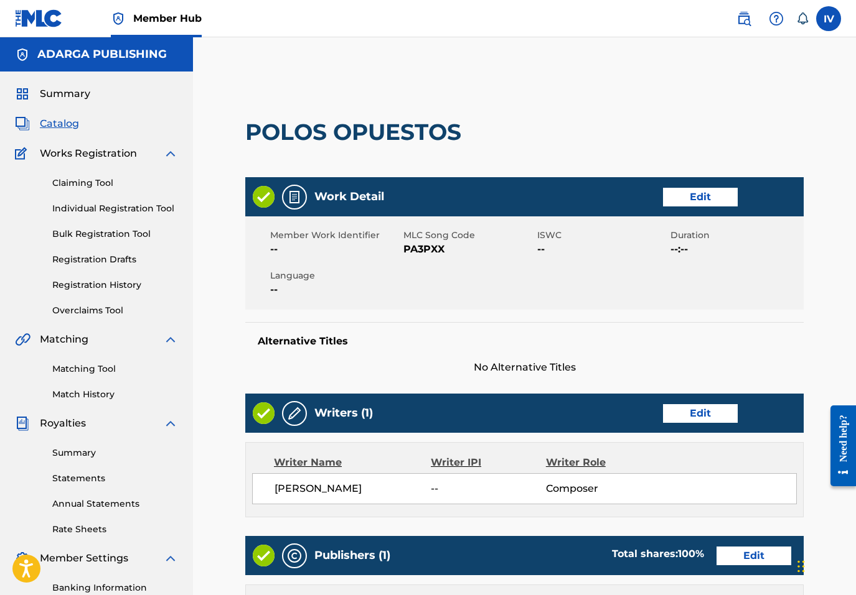
click at [704, 208] on div "Work Detail Edit" at bounding box center [524, 196] width 558 height 39
click at [696, 201] on link "Edit" at bounding box center [700, 197] width 75 height 19
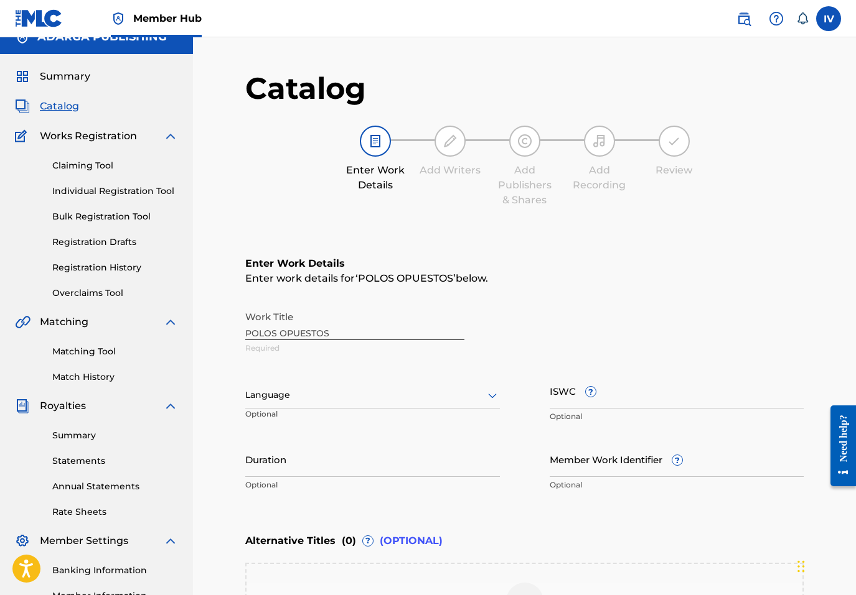
click at [349, 409] on div "Language" at bounding box center [372, 396] width 254 height 26
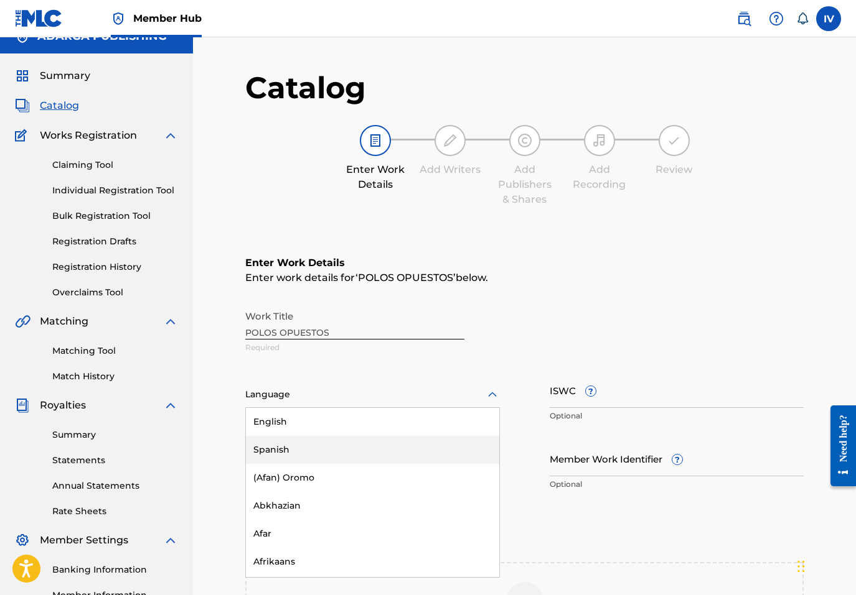
click at [326, 443] on div "Spanish" at bounding box center [372, 450] width 253 height 28
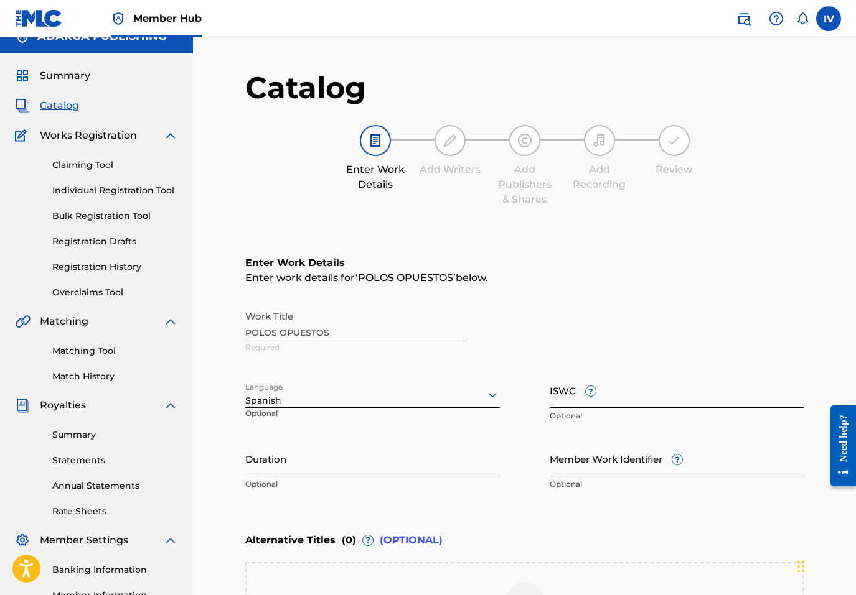
click at [647, 386] on input "ISWC ?" at bounding box center [676, 390] width 254 height 35
paste input "T9235768555"
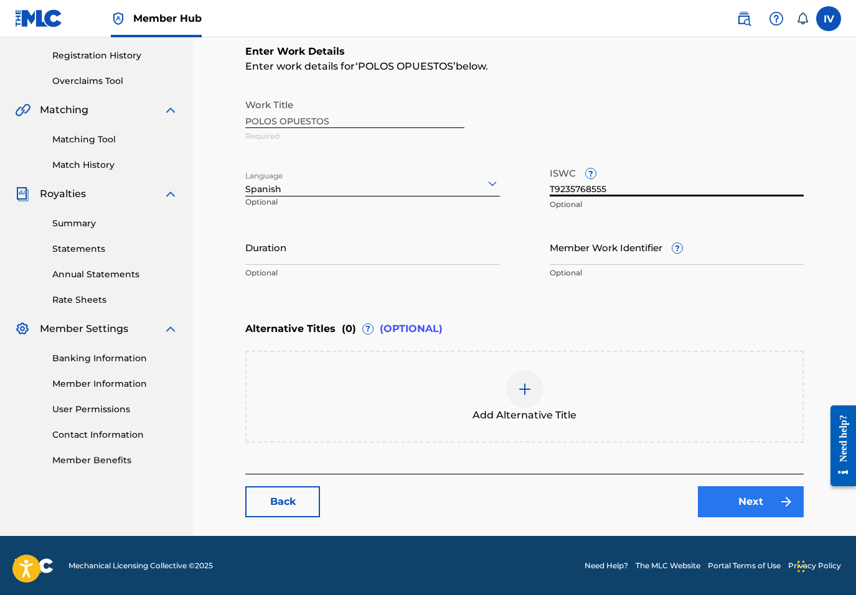
type input "T9235768555"
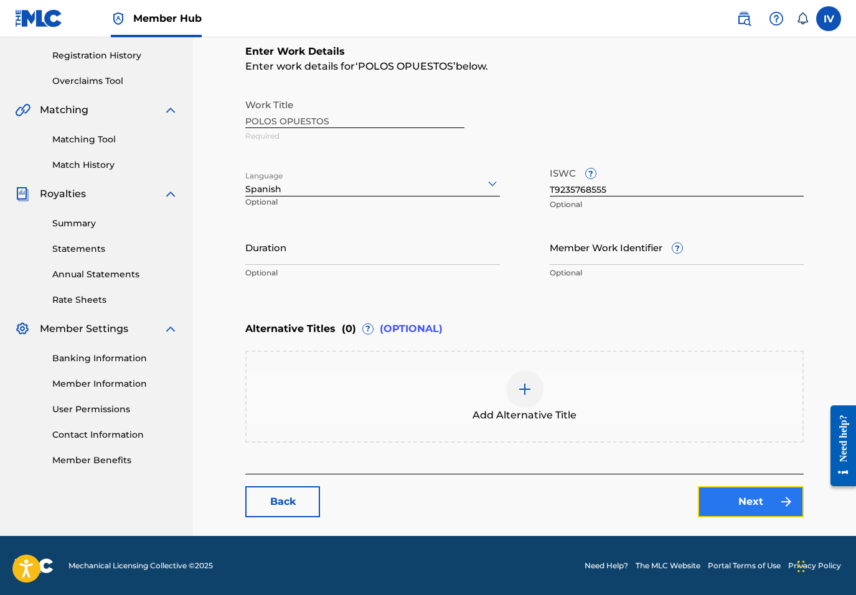
click at [737, 498] on link "Next" at bounding box center [751, 502] width 106 height 31
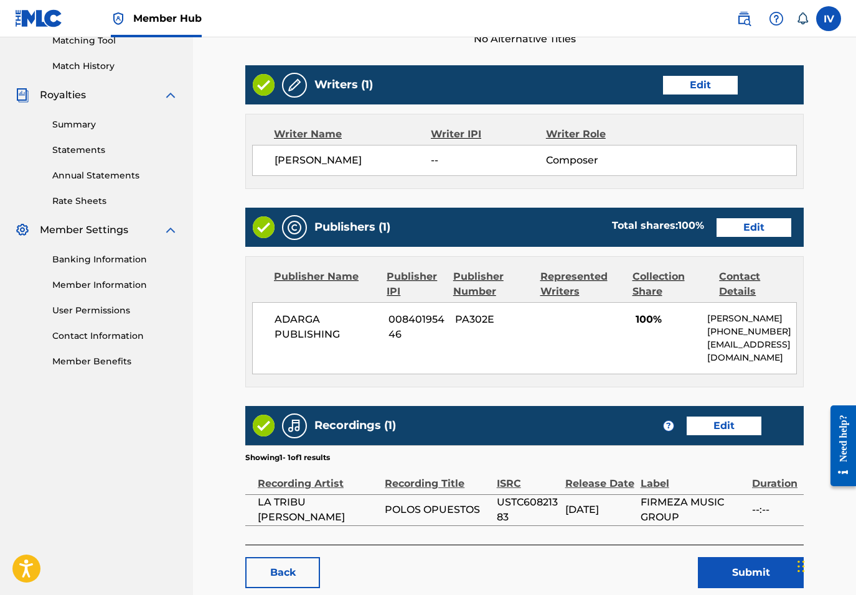
scroll to position [327, 0]
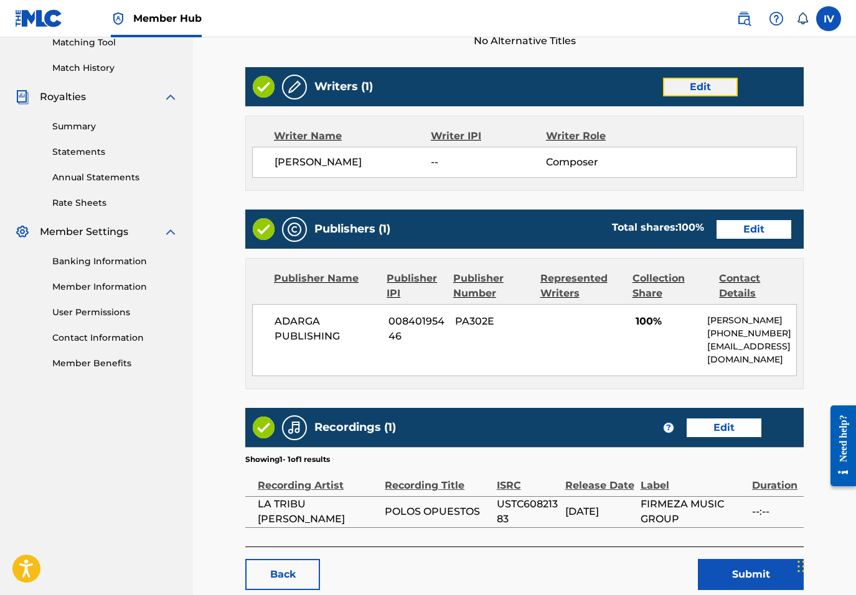
click at [694, 89] on link "Edit" at bounding box center [700, 87] width 75 height 19
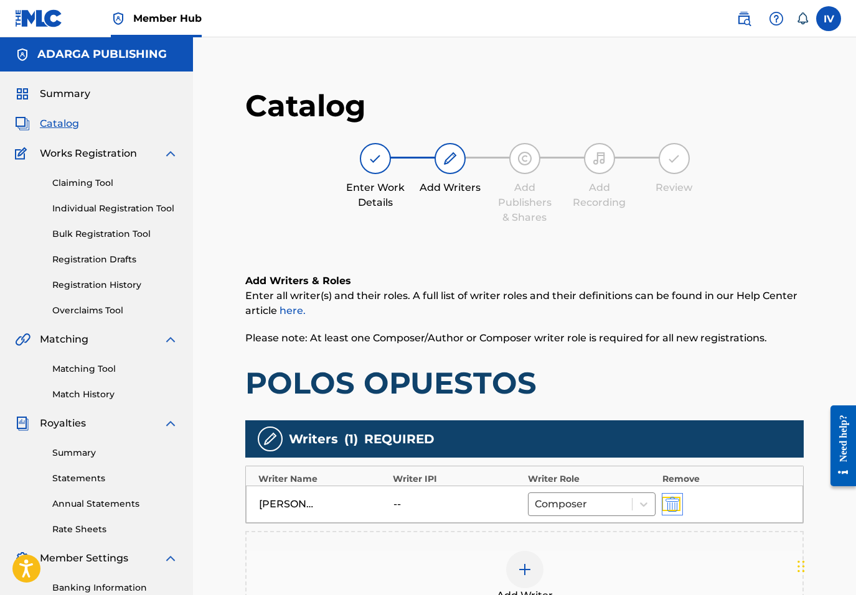
click at [668, 502] on img "submit" at bounding box center [672, 504] width 14 height 15
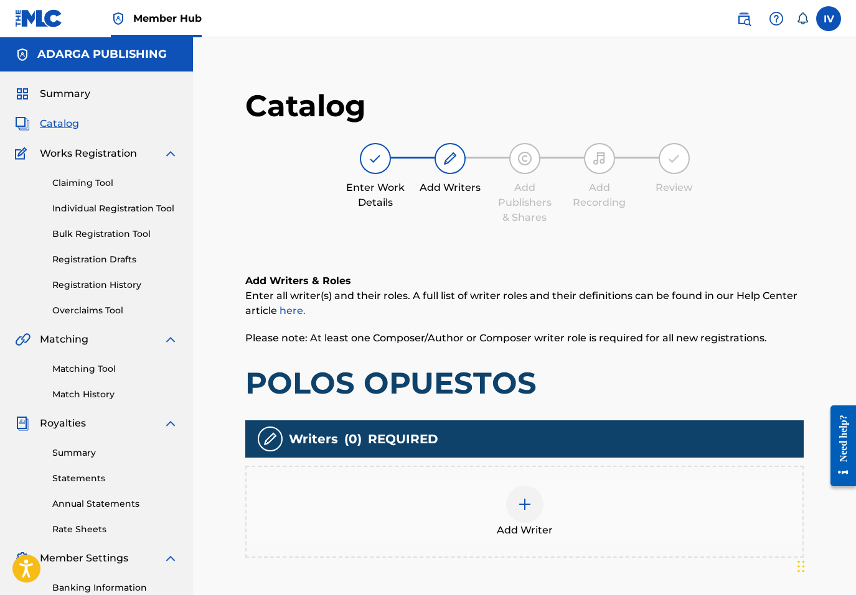
click at [518, 497] on img at bounding box center [524, 504] width 15 height 15
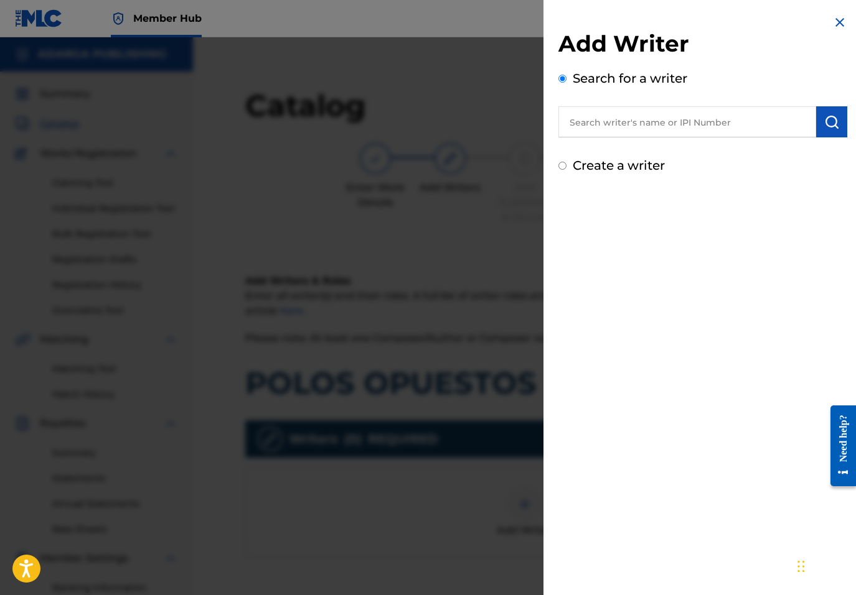
click at [683, 124] on input "text" at bounding box center [687, 121] width 258 height 31
paste input "755540138"
type input "00755540138"
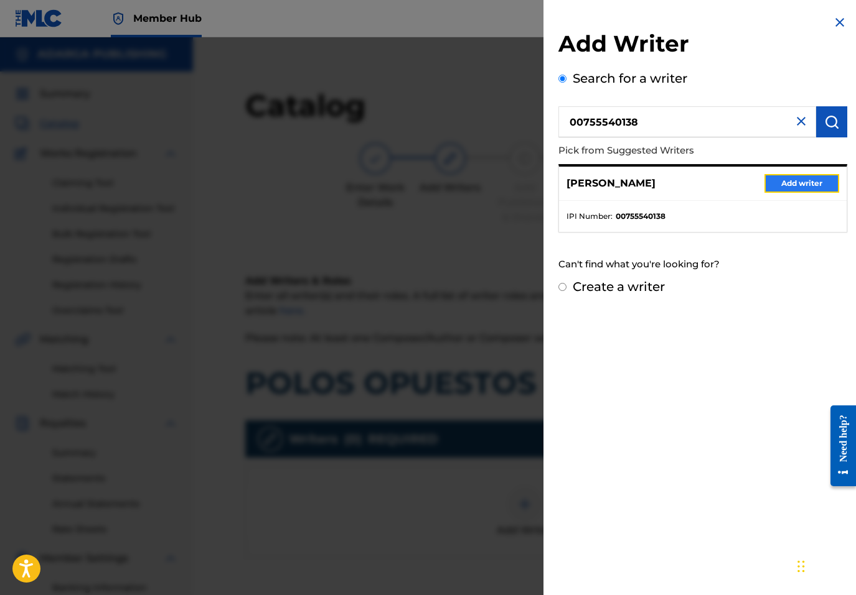
click at [794, 183] on button "Add writer" at bounding box center [801, 183] width 75 height 19
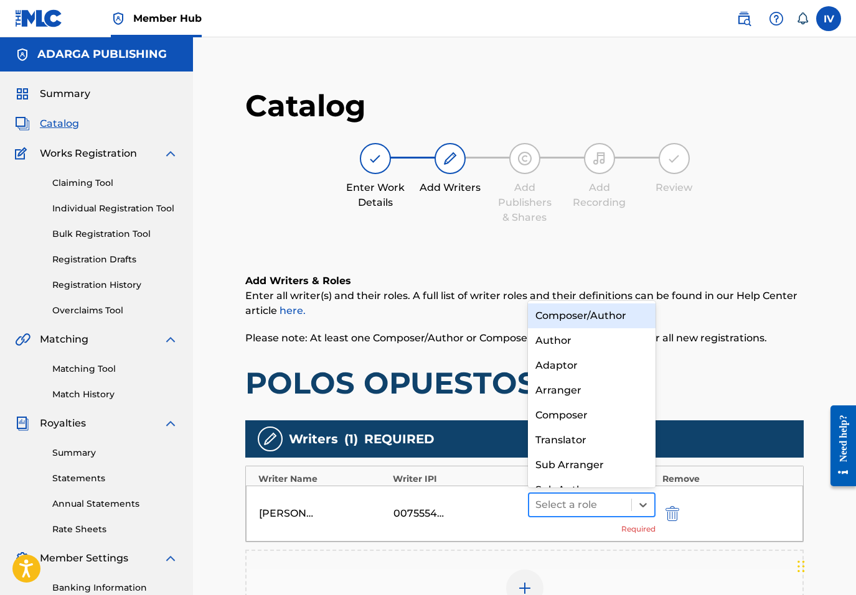
click at [552, 495] on div "Select a role" at bounding box center [580, 505] width 103 height 22
click at [566, 316] on div "Composer/Author" at bounding box center [592, 316] width 128 height 25
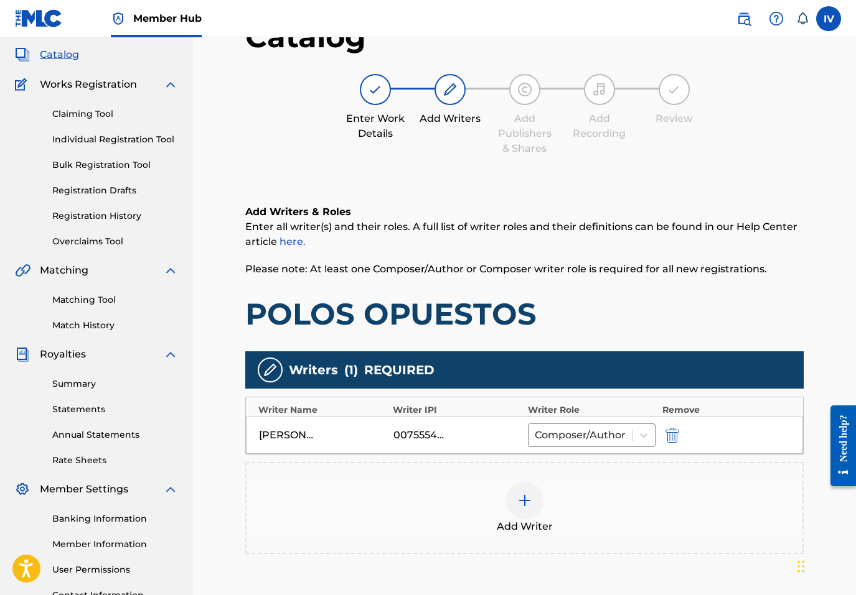
scroll to position [210, 0]
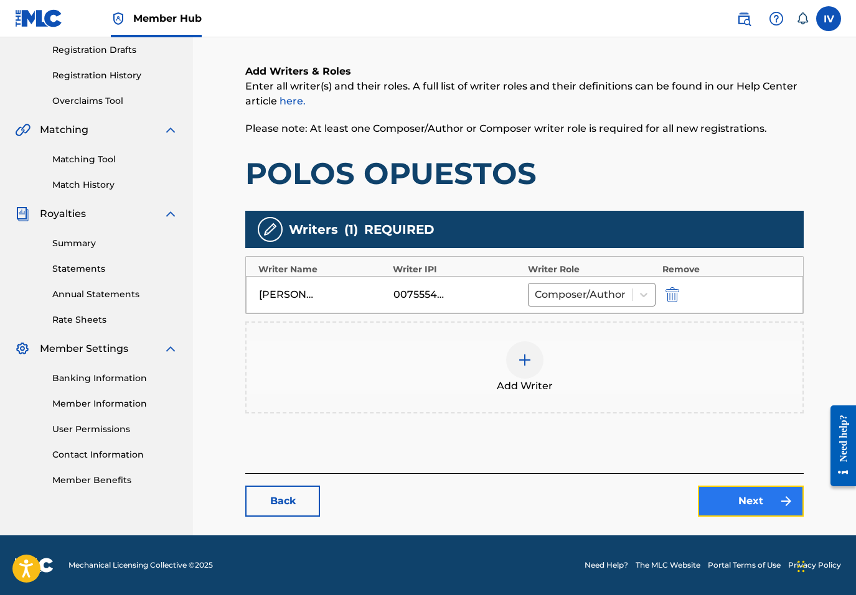
click at [727, 493] on link "Next" at bounding box center [751, 501] width 106 height 31
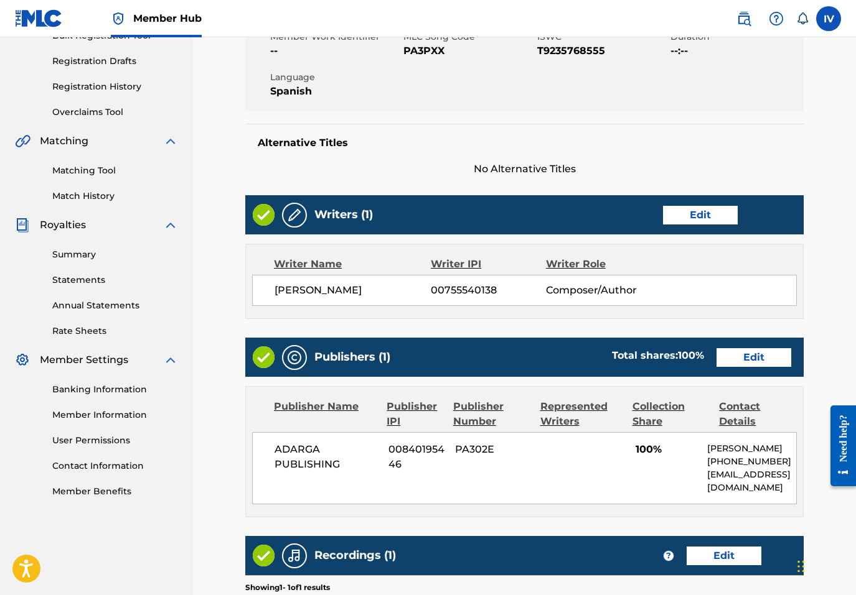
scroll to position [208, 0]
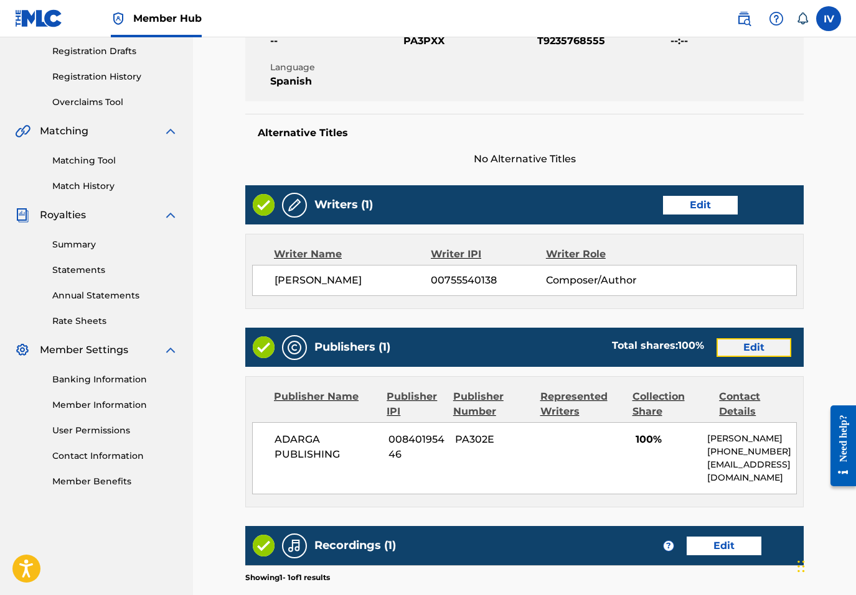
click at [734, 347] on link "Edit" at bounding box center [753, 347] width 75 height 19
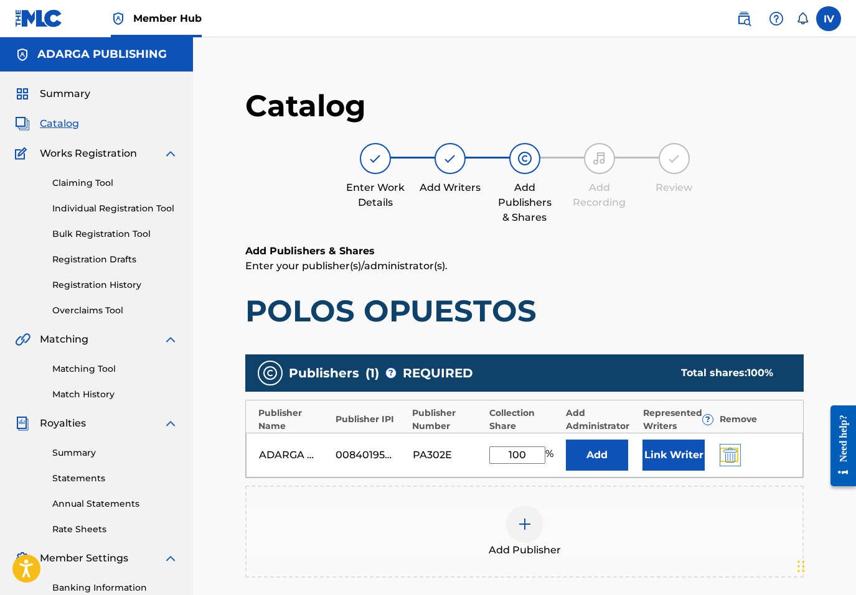
click at [734, 451] on img "submit" at bounding box center [730, 455] width 14 height 15
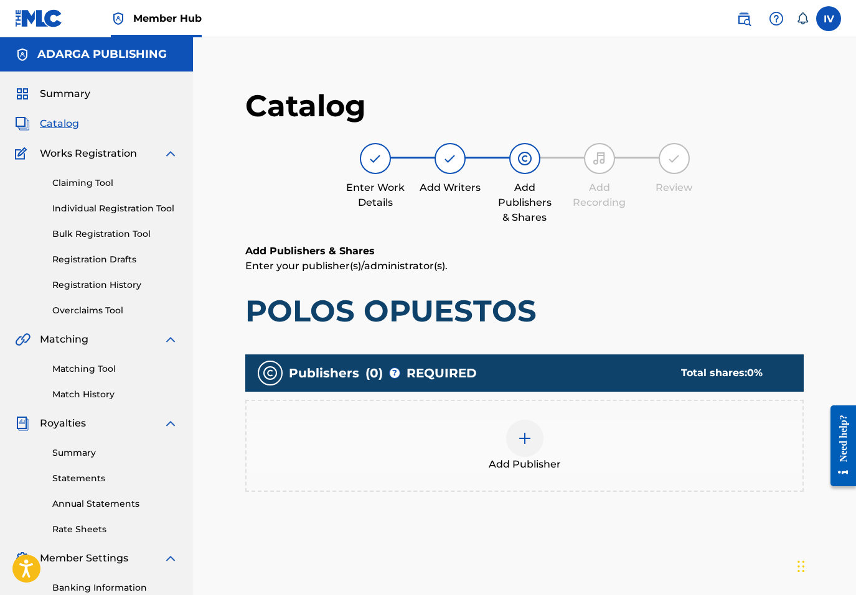
click at [692, 451] on div "Add Publisher" at bounding box center [524, 446] width 556 height 52
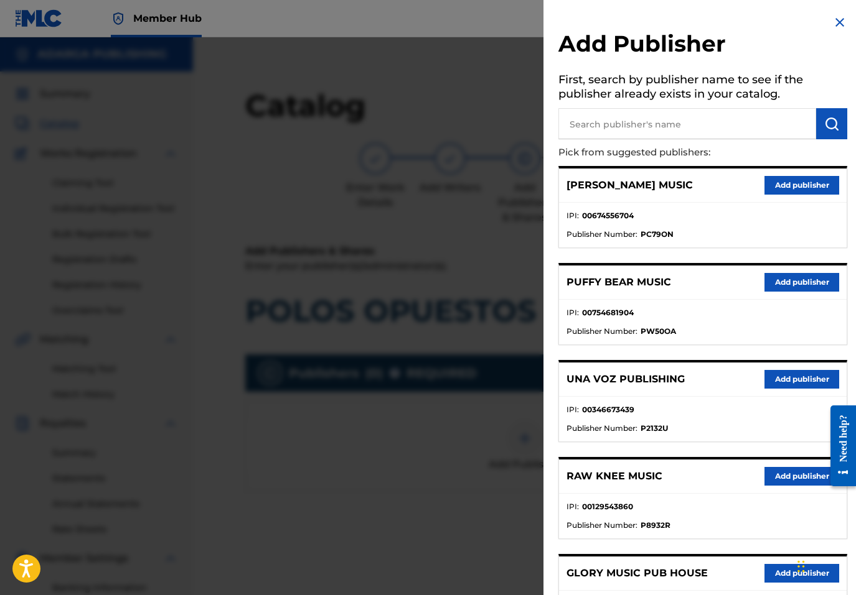
click at [683, 128] on input "text" at bounding box center [687, 123] width 258 height 31
type input "MULTIPLY"
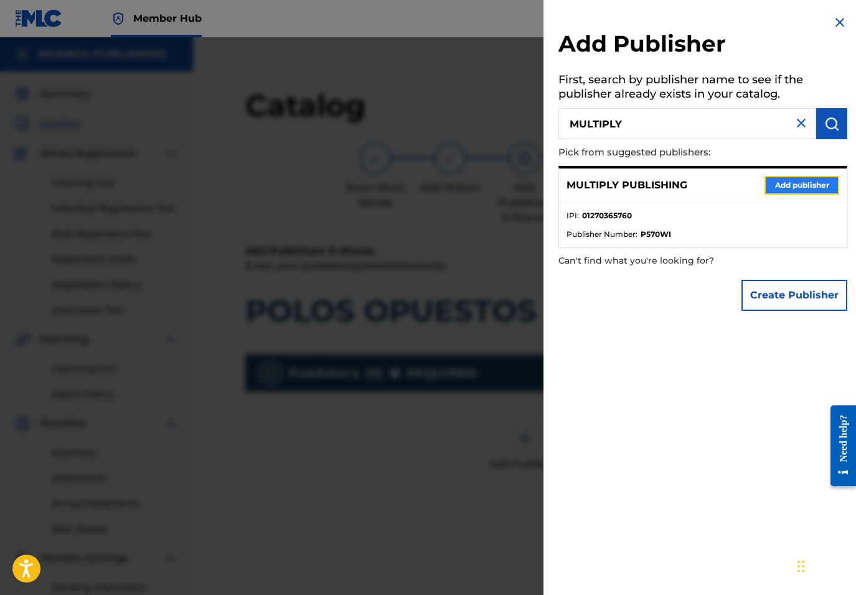
click at [796, 190] on button "Add publisher" at bounding box center [801, 185] width 75 height 19
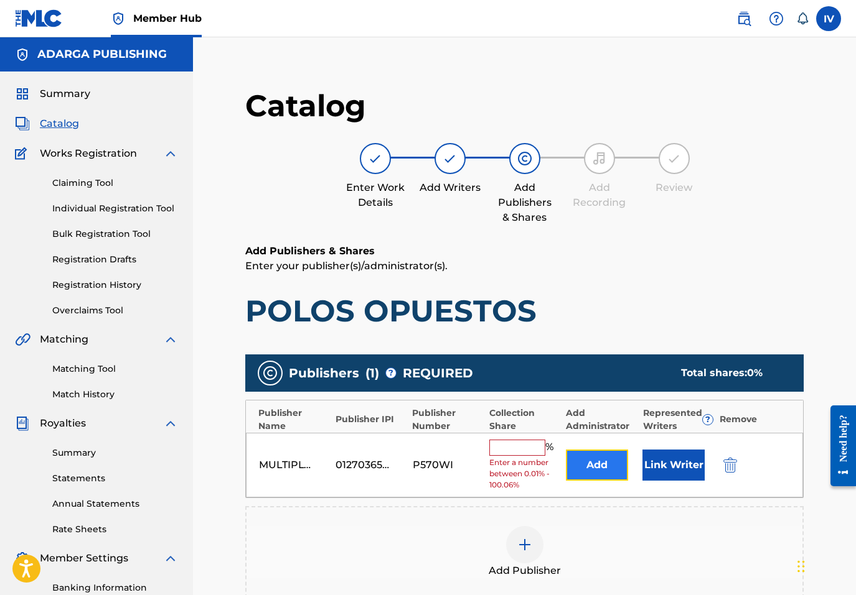
click at [582, 461] on button "Add" at bounding box center [597, 465] width 62 height 31
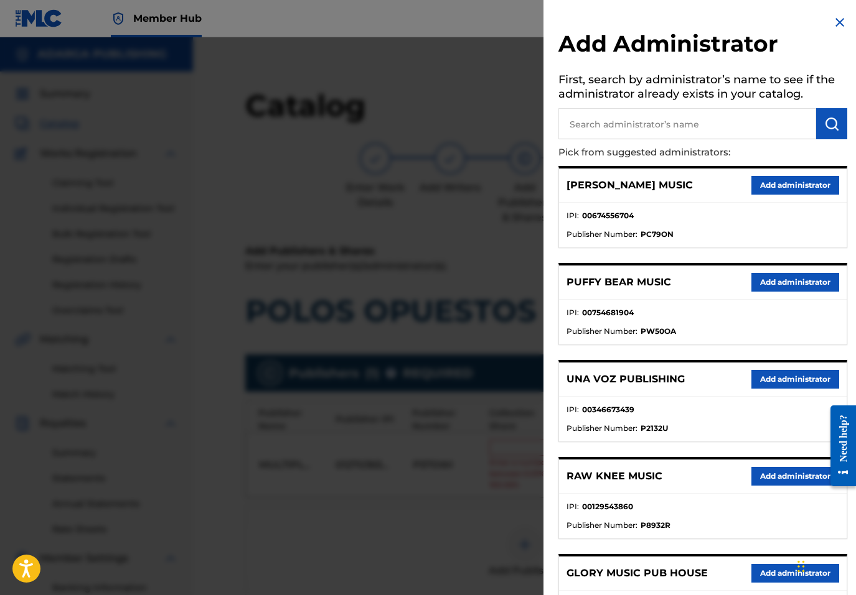
click at [683, 111] on input "text" at bounding box center [687, 123] width 258 height 31
type input "ADARGA"
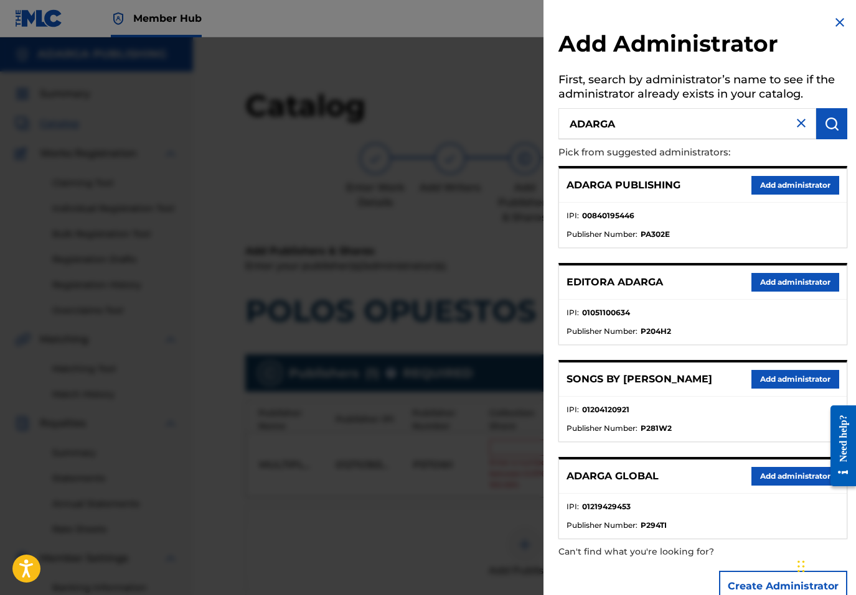
click at [819, 197] on div "ADARGA PUBLISHING Add administrator" at bounding box center [702, 186] width 287 height 34
click at [813, 187] on button "Add administrator" at bounding box center [795, 185] width 88 height 19
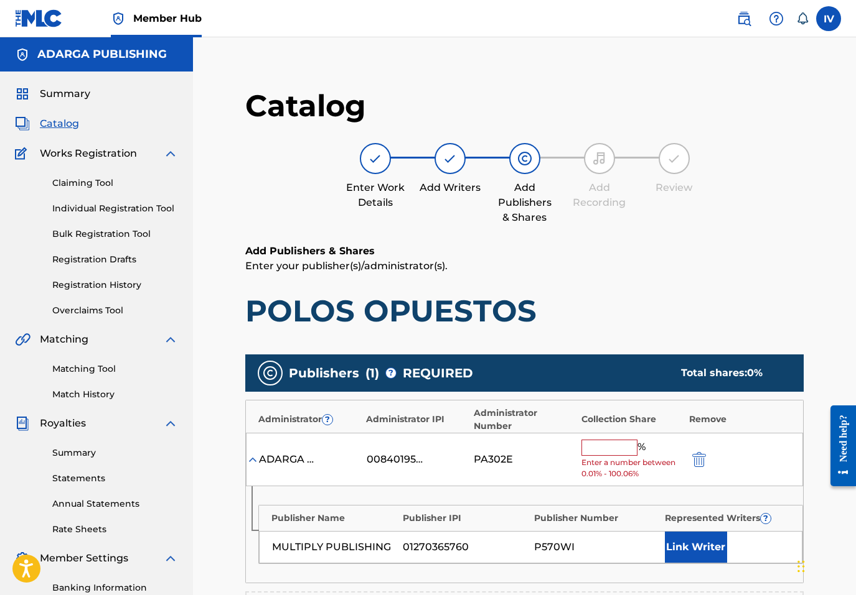
click at [609, 456] on div "% Enter a number between 0.01% - 100.06%" at bounding box center [631, 460] width 101 height 40
click at [610, 446] on input "text" at bounding box center [609, 448] width 56 height 16
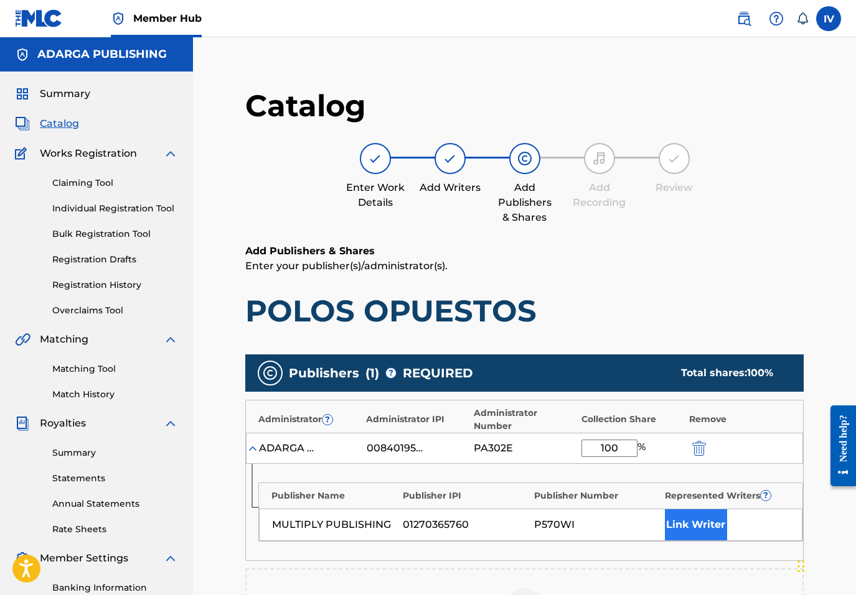
type input "100"
click at [706, 529] on button "Link Writer" at bounding box center [696, 525] width 62 height 31
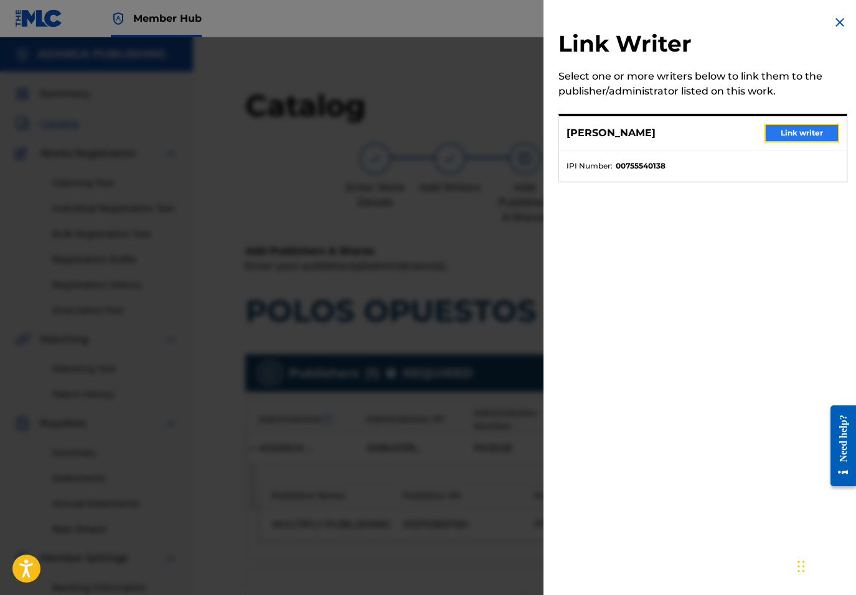
click at [777, 142] on button "Link writer" at bounding box center [801, 133] width 75 height 19
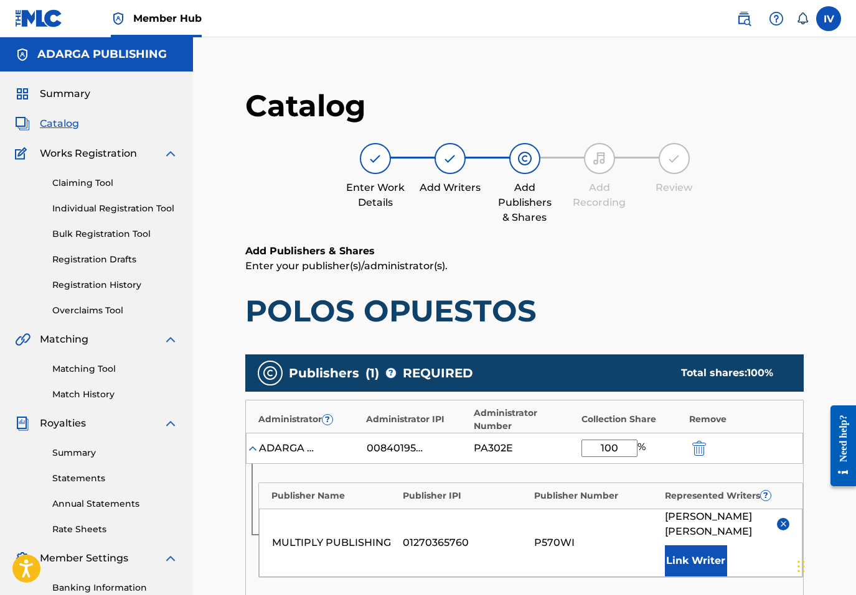
scroll to position [306, 0]
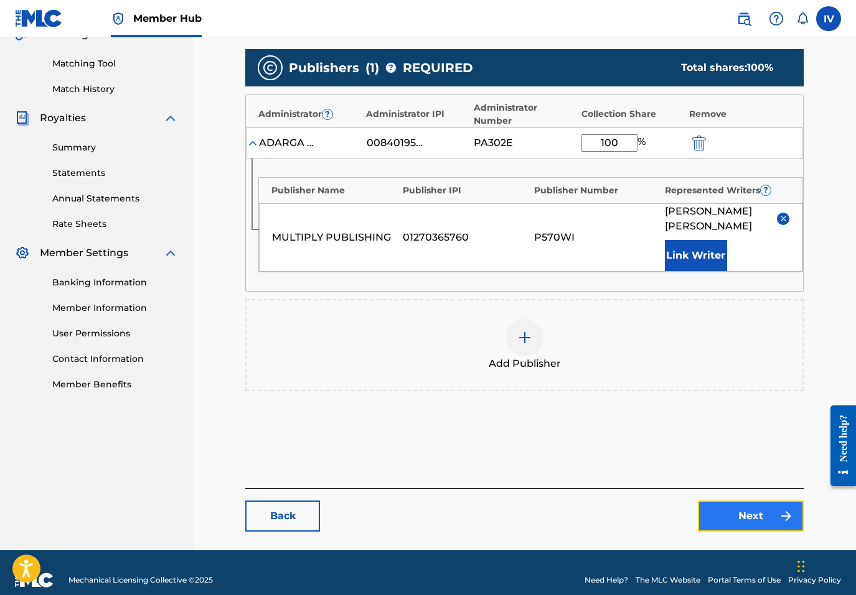
click at [762, 515] on link "Next" at bounding box center [751, 516] width 106 height 31
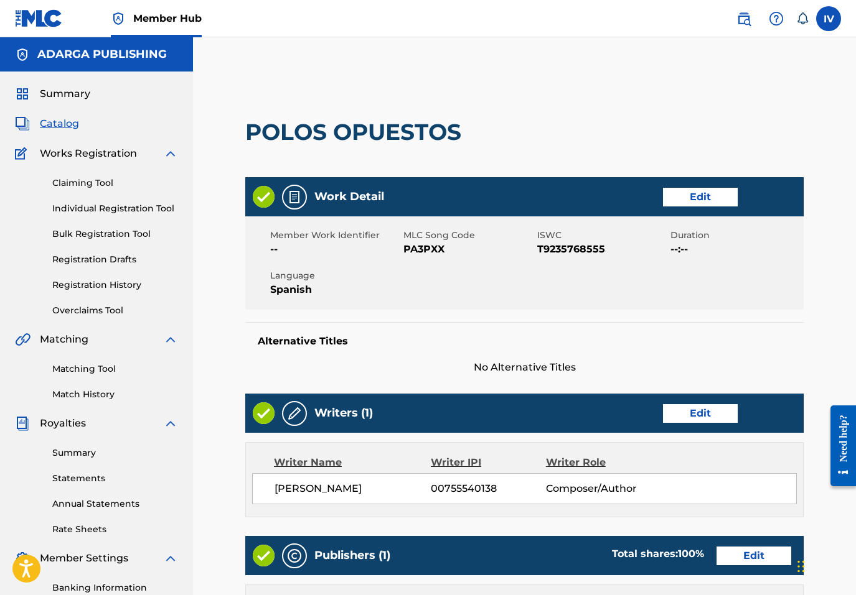
scroll to position [459, 0]
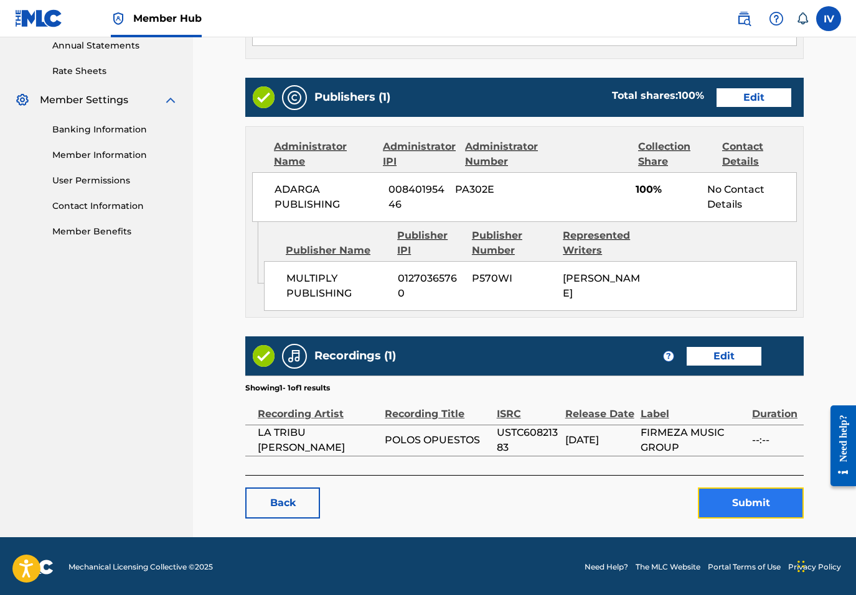
click at [740, 509] on button "Submit" at bounding box center [751, 503] width 106 height 31
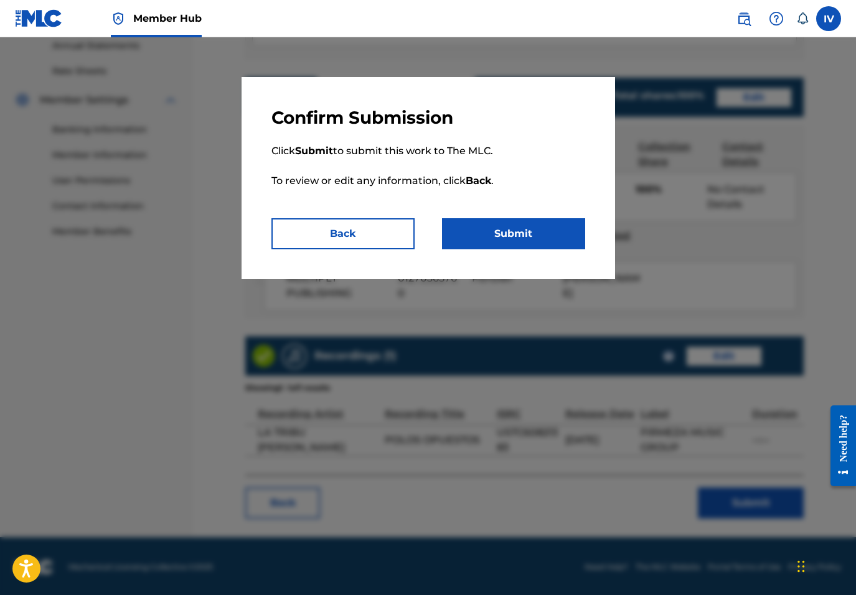
click at [503, 254] on div "Confirm Submission Click Submit to submit this work to The MLC. To review or ed…" at bounding box center [427, 178] width 373 height 202
click at [485, 233] on button "Submit" at bounding box center [513, 233] width 143 height 31
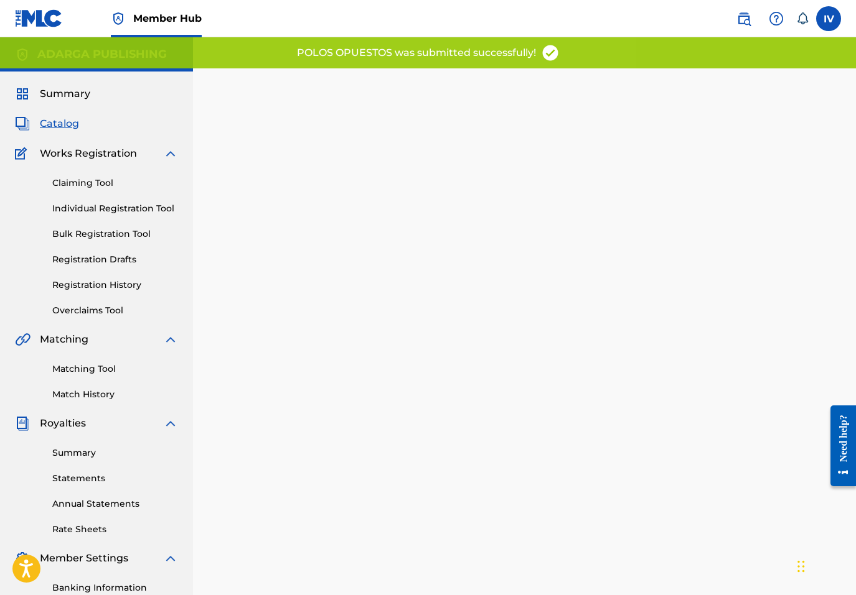
click at [70, 125] on span "Catalog" at bounding box center [59, 123] width 39 height 15
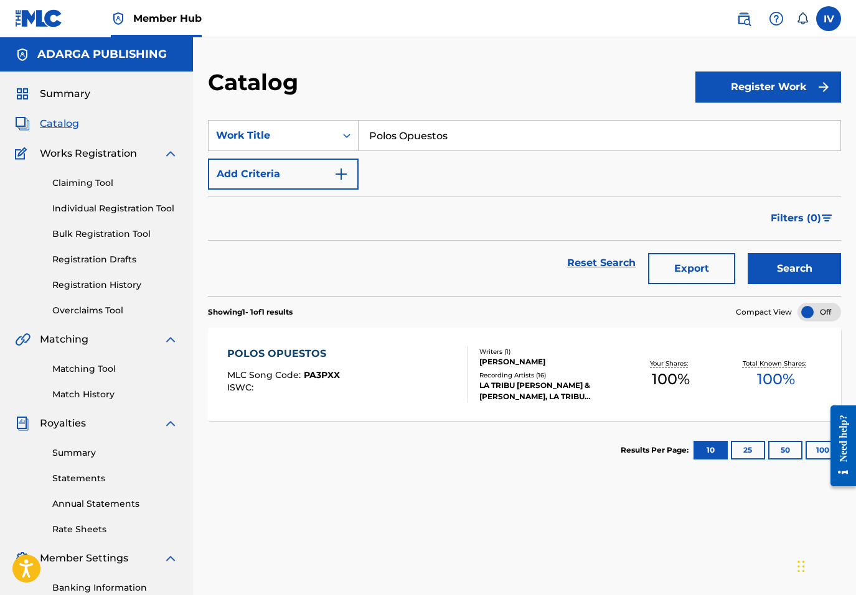
click at [461, 139] on input "Polos Opuestos" at bounding box center [599, 136] width 482 height 30
paste input "100% Free"
type input "100% Free"
click at [747, 253] on button "Search" at bounding box center [793, 268] width 93 height 31
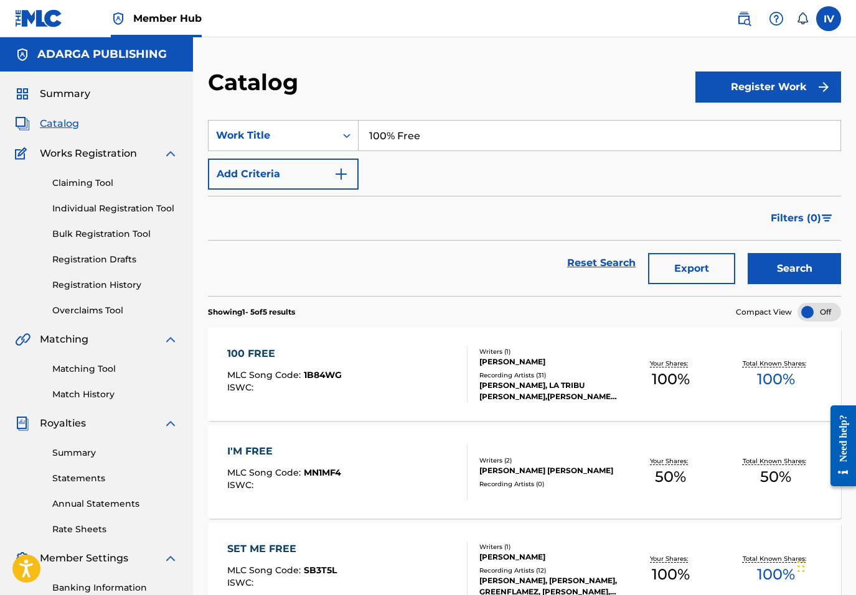
click at [336, 352] on div "100 FREE" at bounding box center [284, 354] width 114 height 15
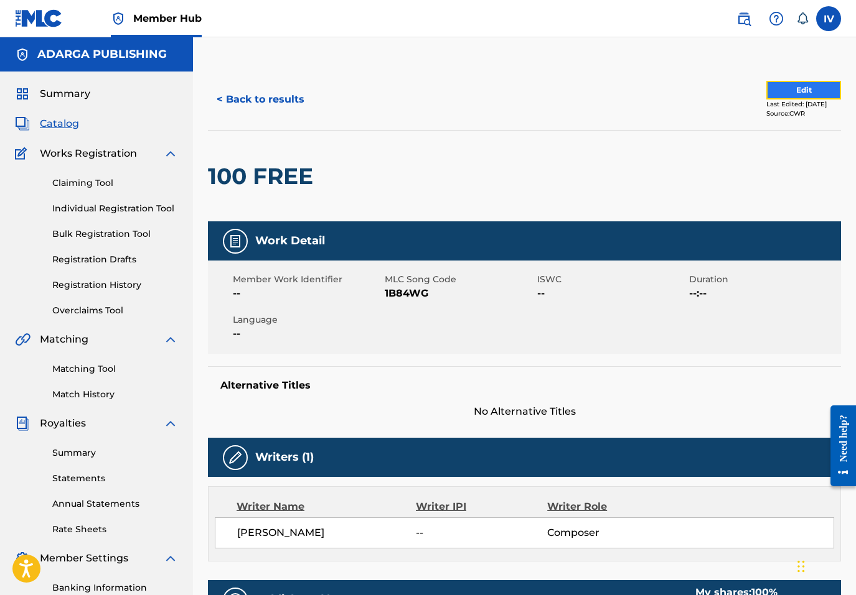
click at [773, 91] on button "Edit" at bounding box center [803, 90] width 75 height 19
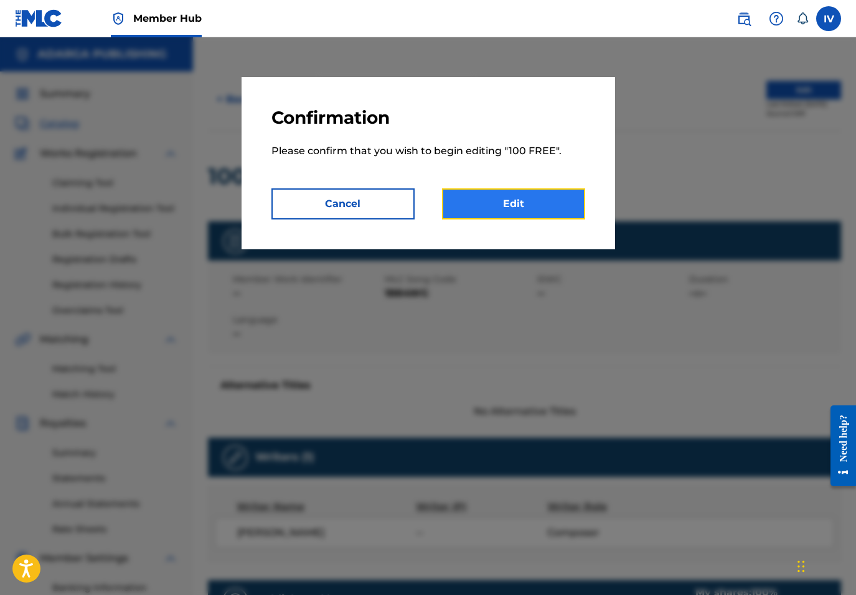
click at [508, 204] on link "Edit" at bounding box center [513, 204] width 143 height 31
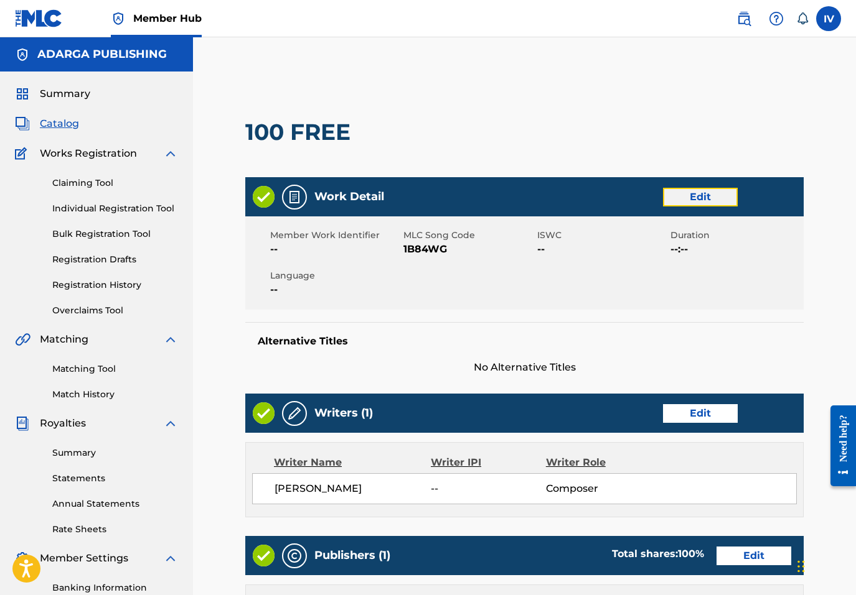
click at [693, 192] on link "Edit" at bounding box center [700, 197] width 75 height 19
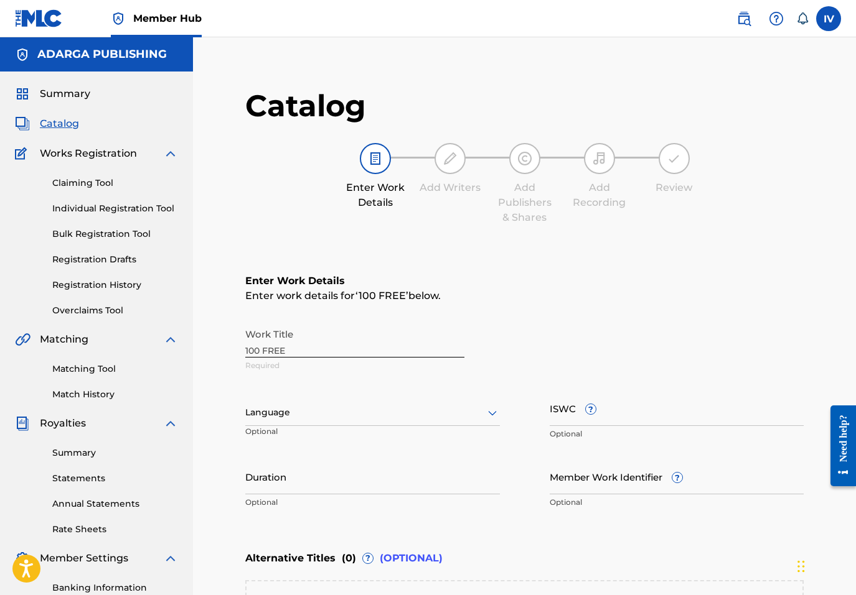
click at [348, 422] on div "Language" at bounding box center [372, 413] width 254 height 26
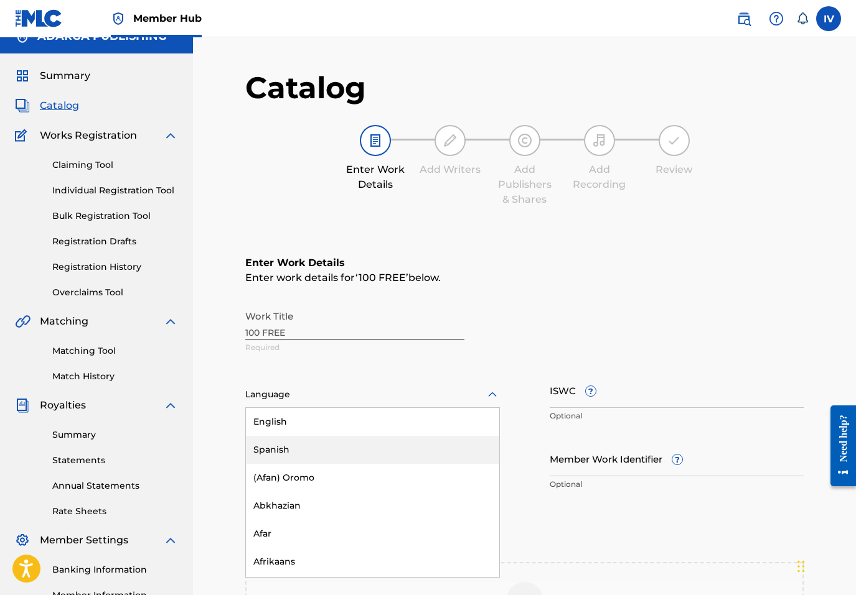
click at [324, 446] on div "Spanish" at bounding box center [372, 450] width 253 height 28
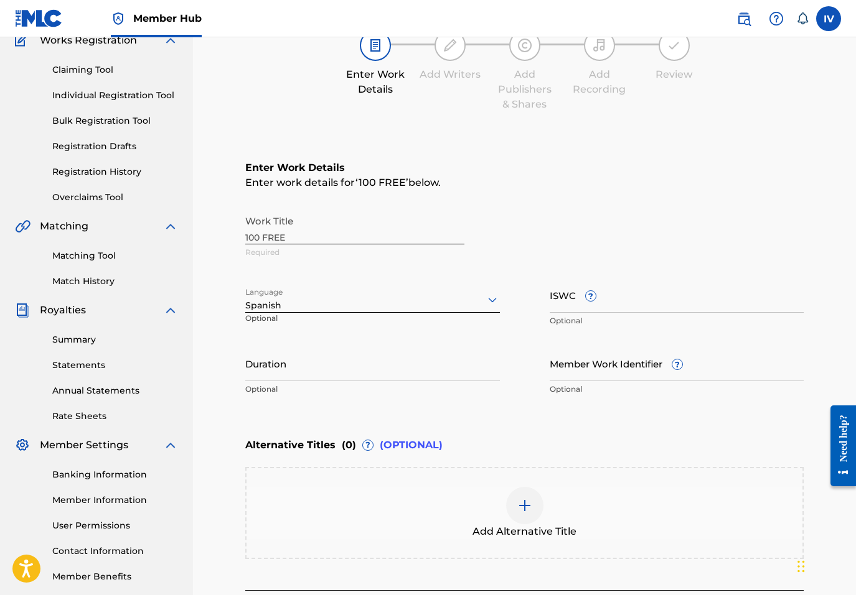
scroll to position [230, 0]
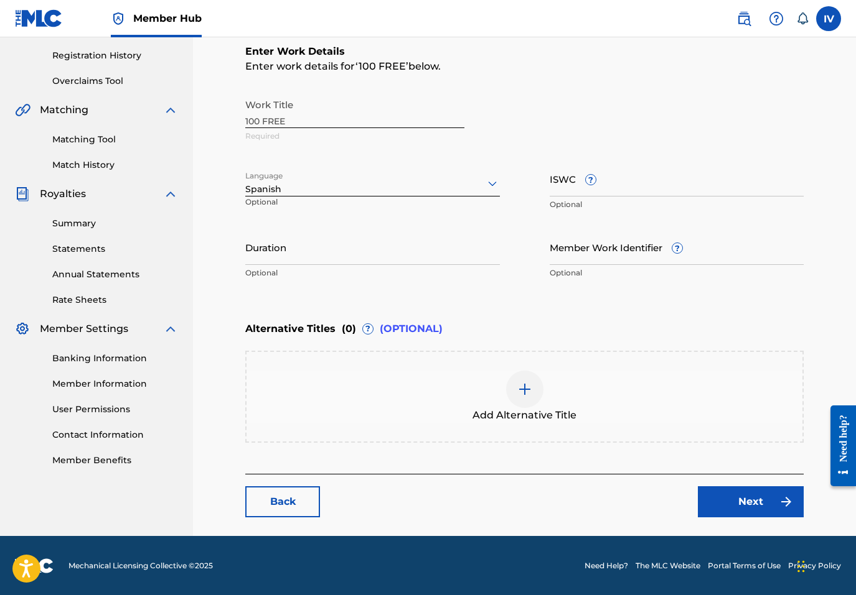
click at [447, 438] on div "Add Alternative Title" at bounding box center [524, 397] width 558 height 92
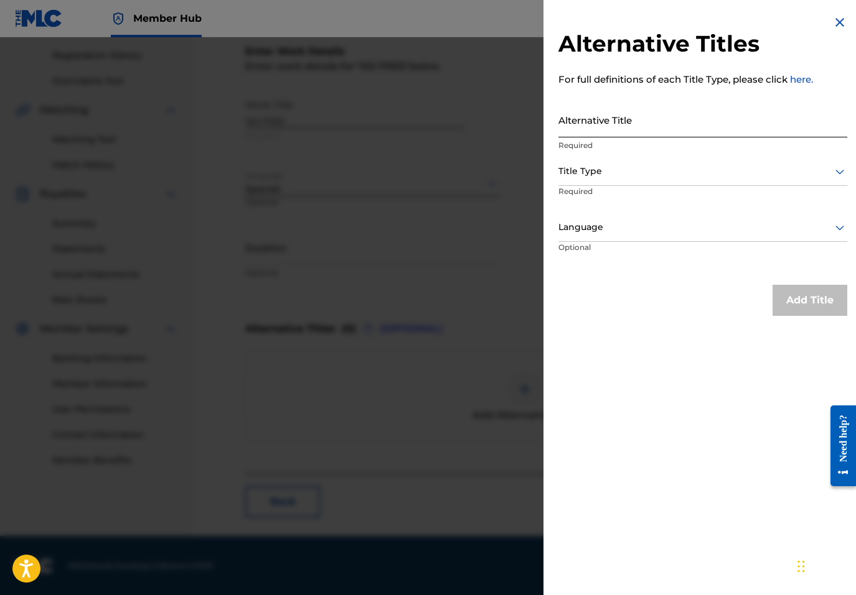
click at [624, 126] on input "Alternative Title" at bounding box center [702, 119] width 289 height 35
paste input "100% FREE"
type input "100% FREE"
click at [594, 172] on div at bounding box center [702, 172] width 289 height 16
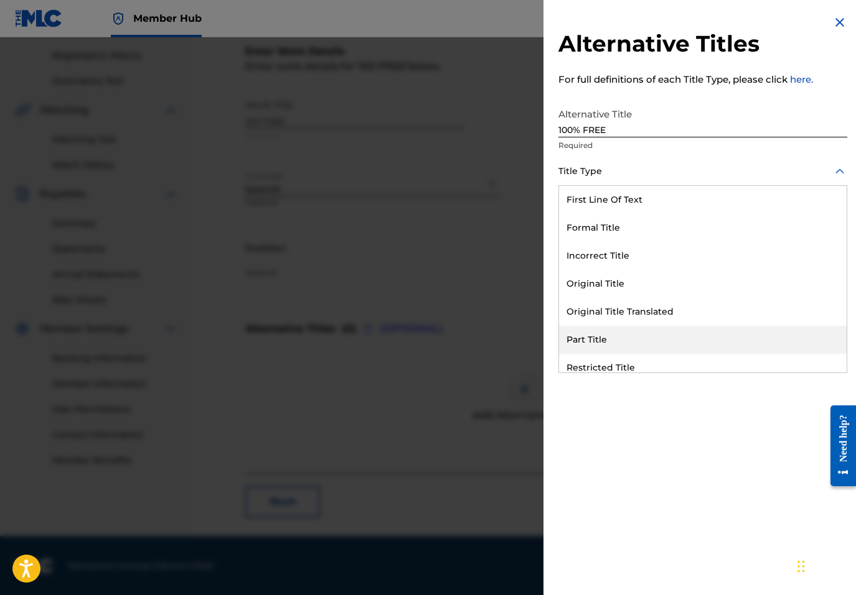
scroll to position [121, 0]
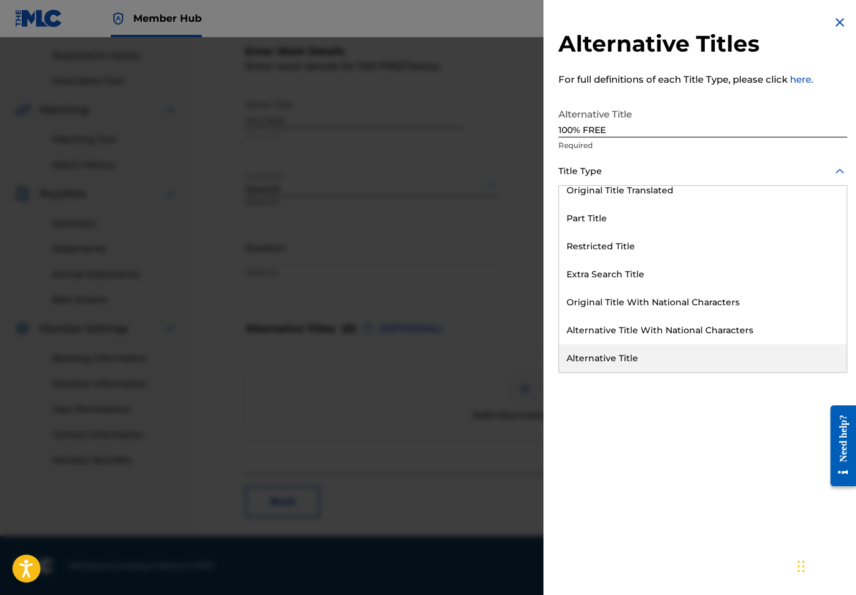
click at [602, 353] on div "Alternative Title" at bounding box center [702, 359] width 287 height 28
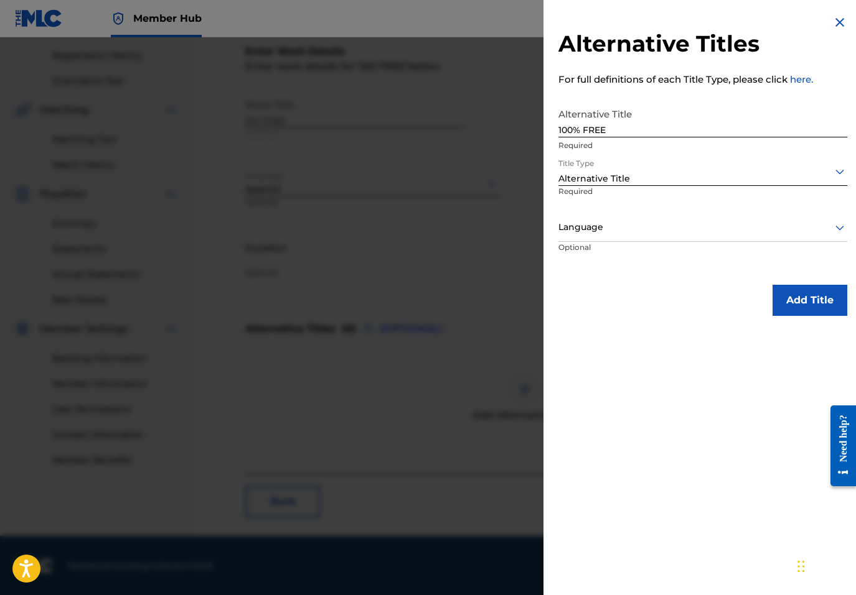
click at [598, 231] on div at bounding box center [702, 228] width 289 height 16
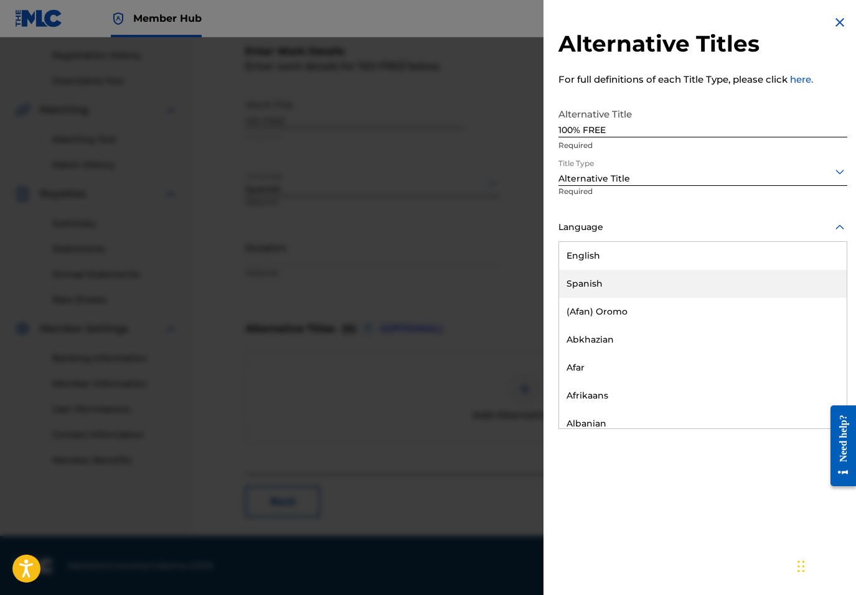
click at [604, 286] on div "Spanish" at bounding box center [702, 284] width 287 height 28
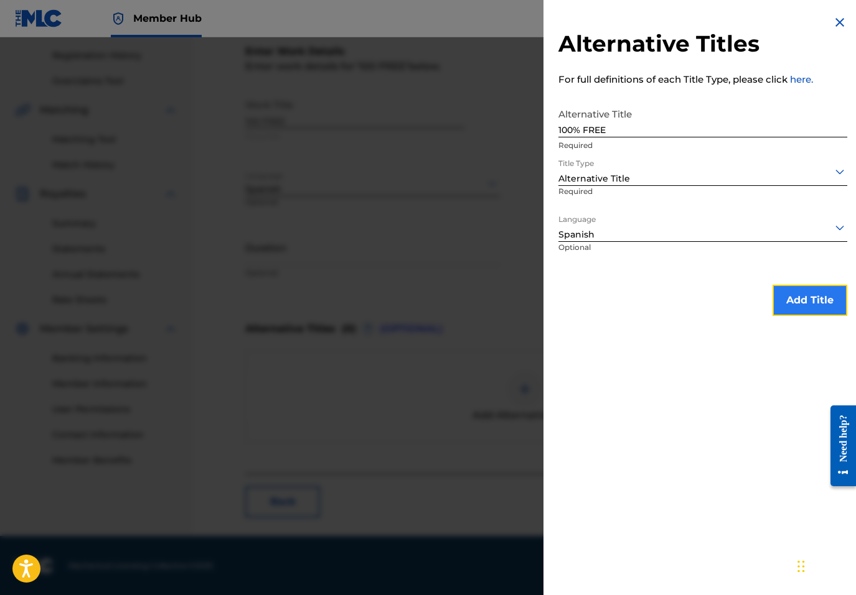
click at [799, 301] on button "Add Title" at bounding box center [809, 300] width 75 height 31
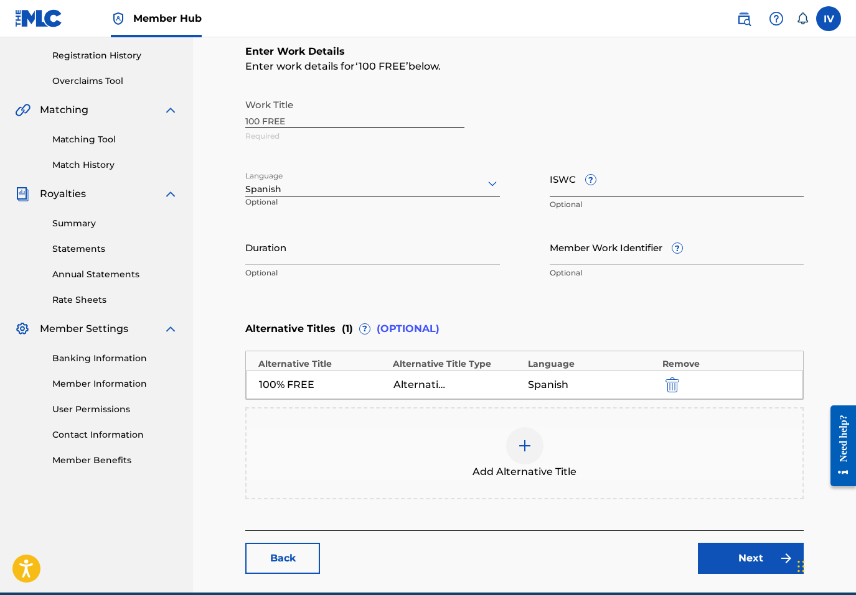
click at [636, 181] on input "ISWC ?" at bounding box center [676, 178] width 254 height 35
paste input "T9322102216"
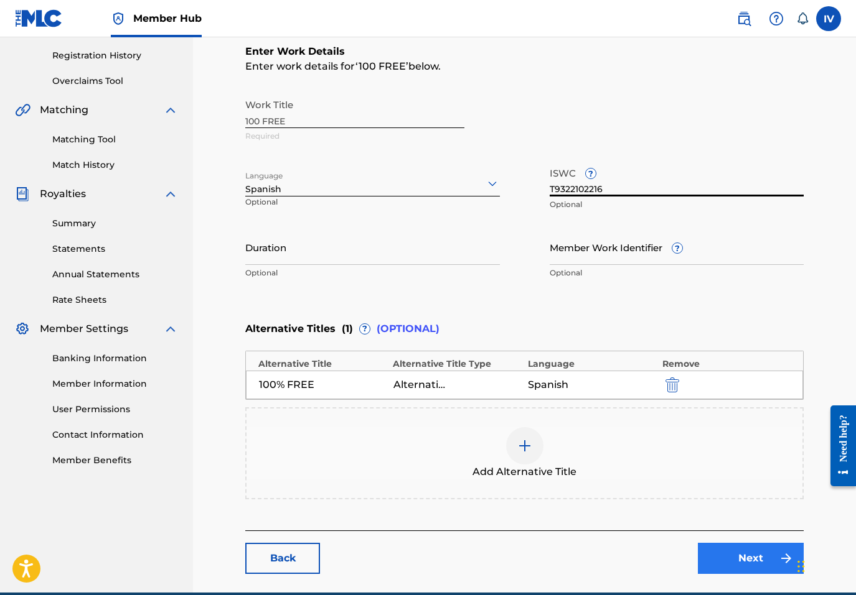
type input "T9322102216"
click at [748, 565] on link "Next" at bounding box center [751, 558] width 106 height 31
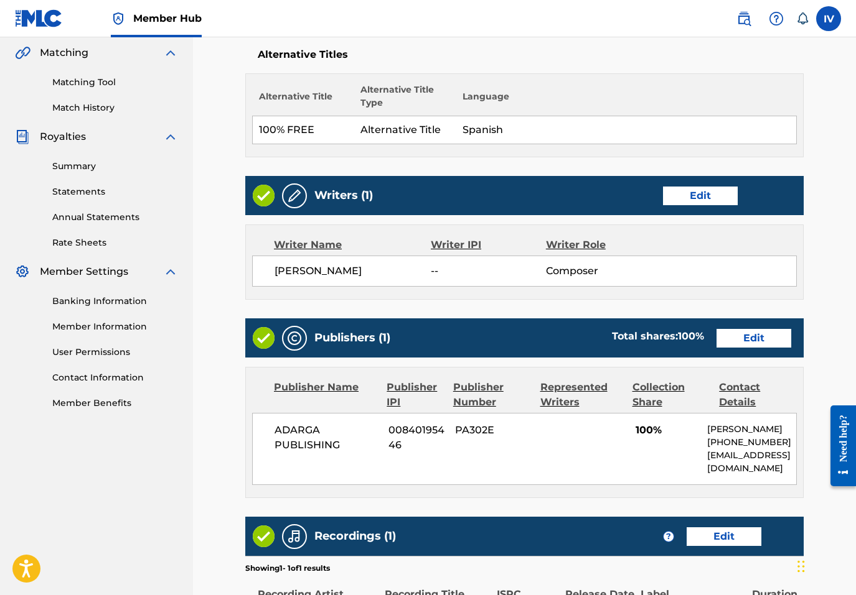
scroll to position [337, 0]
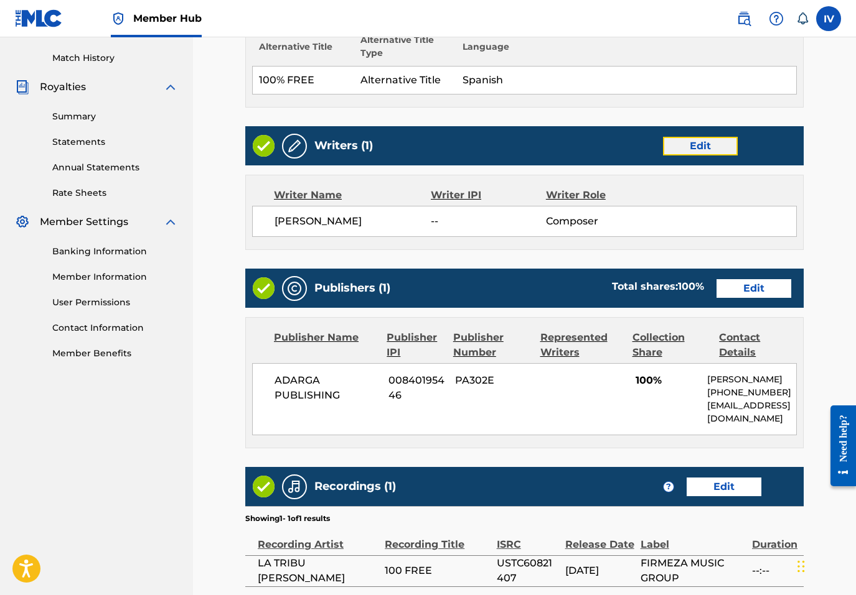
click at [701, 141] on link "Edit" at bounding box center [700, 146] width 75 height 19
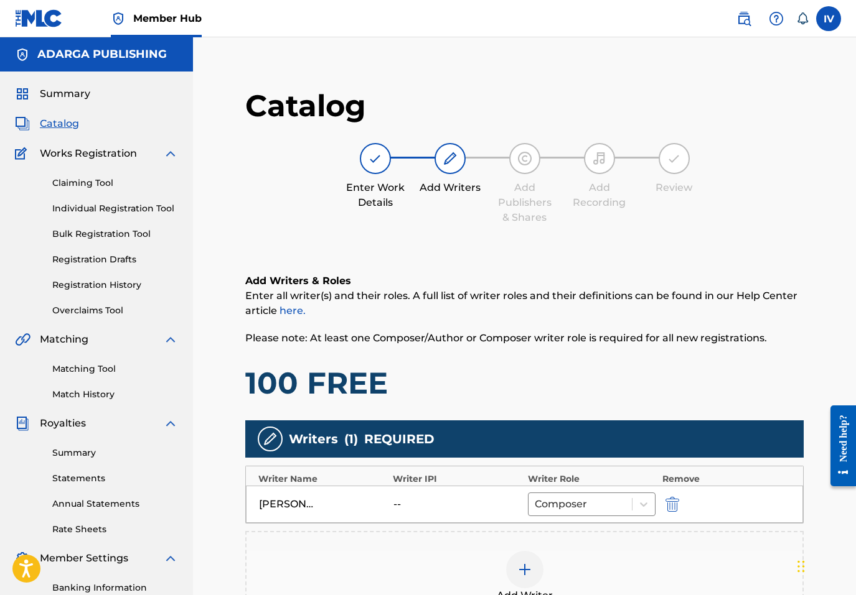
click at [674, 495] on div "BENJAMIN RIVERA -- Composer" at bounding box center [524, 504] width 557 height 37
click at [668, 505] on img "submit" at bounding box center [672, 504] width 14 height 15
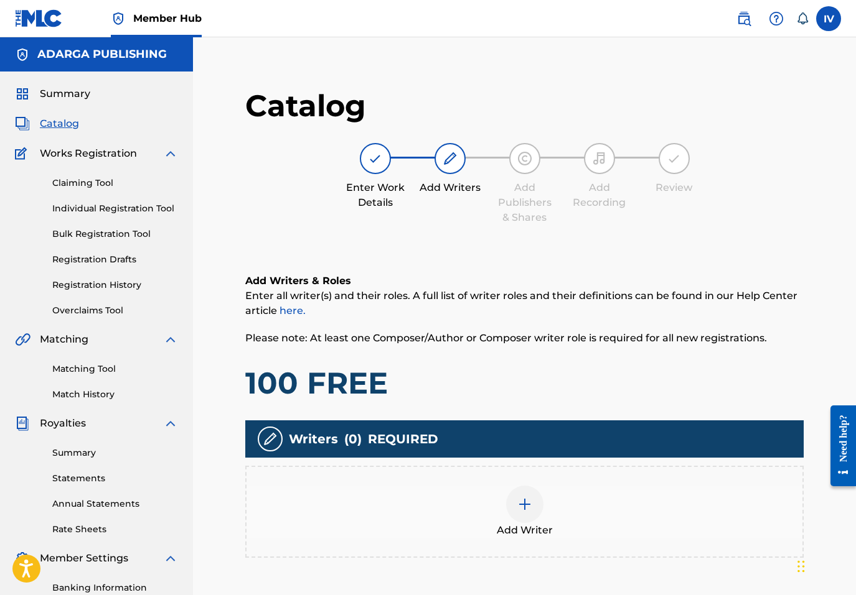
click at [634, 502] on div "Add Writer" at bounding box center [524, 512] width 556 height 52
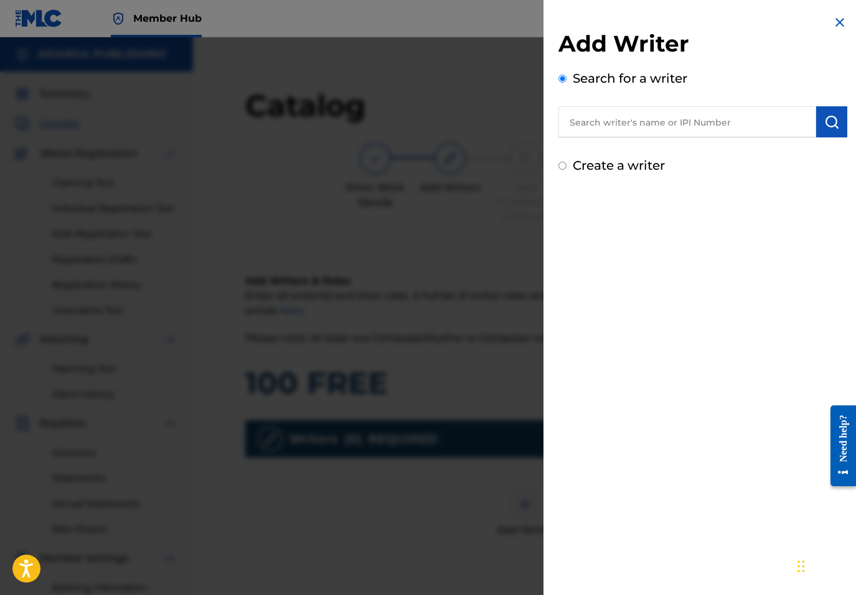
click at [664, 105] on div "Search for a writer" at bounding box center [702, 103] width 289 height 68
click at [676, 114] on input "text" at bounding box center [687, 121] width 258 height 31
paste input "755540138"
type input "00755540138"
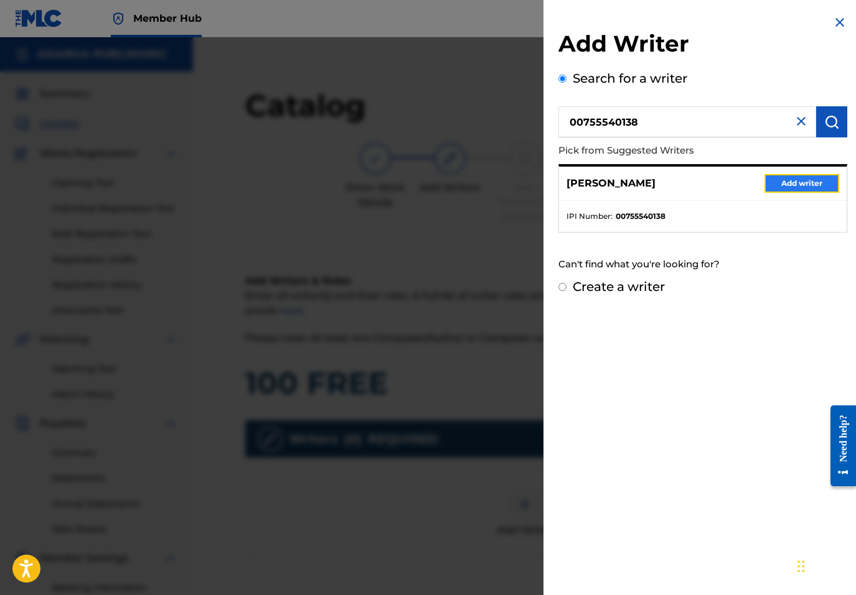
click at [800, 180] on button "Add writer" at bounding box center [801, 183] width 75 height 19
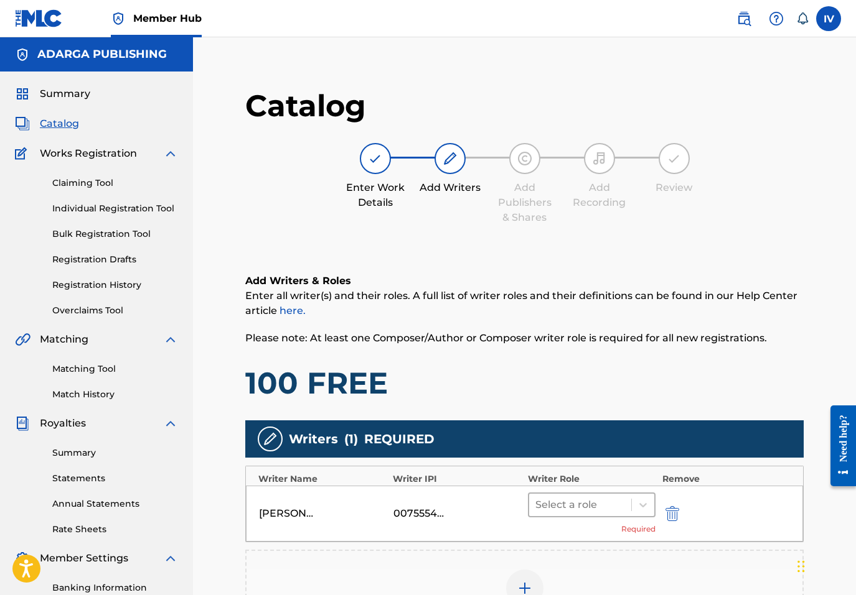
click at [548, 513] on div "Select a role" at bounding box center [580, 505] width 103 height 22
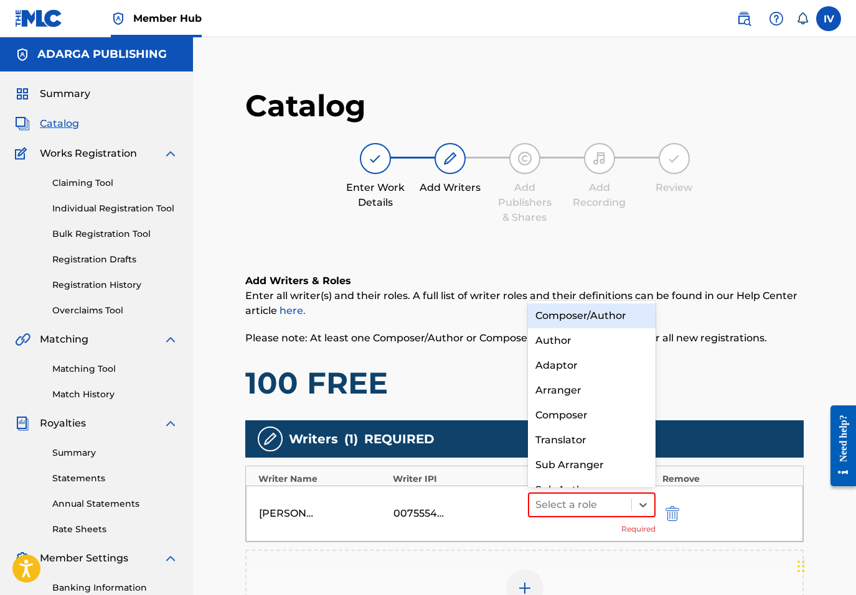
click at [571, 320] on div "Composer/Author" at bounding box center [592, 316] width 128 height 25
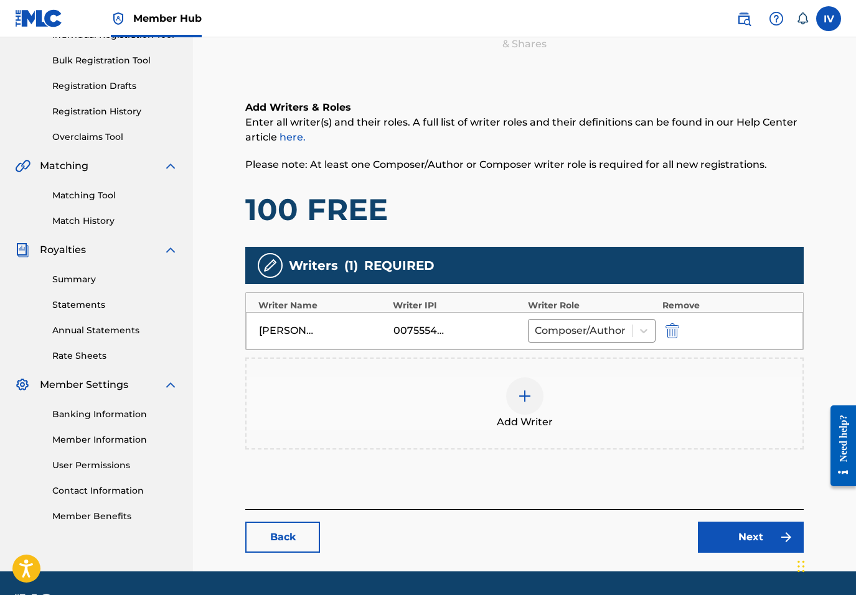
scroll to position [210, 0]
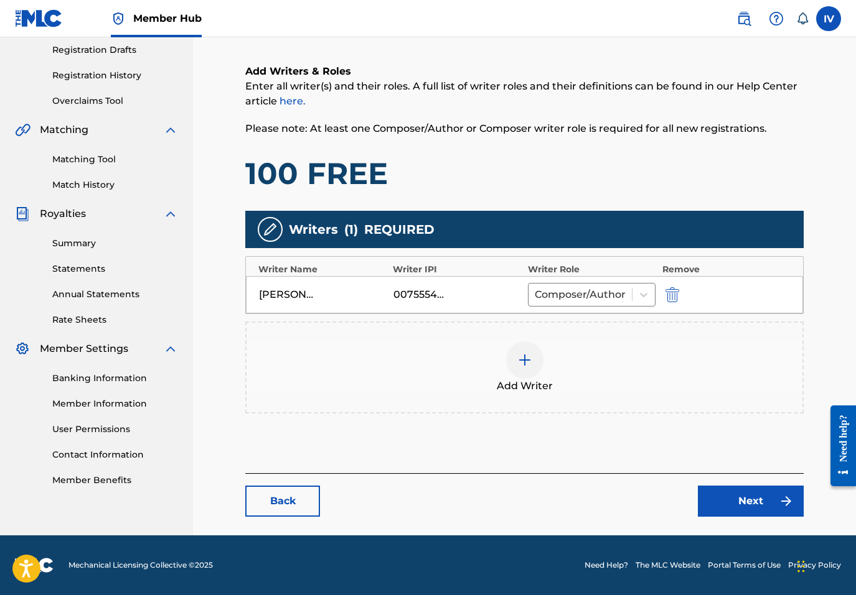
click at [515, 352] on div at bounding box center [524, 360] width 37 height 37
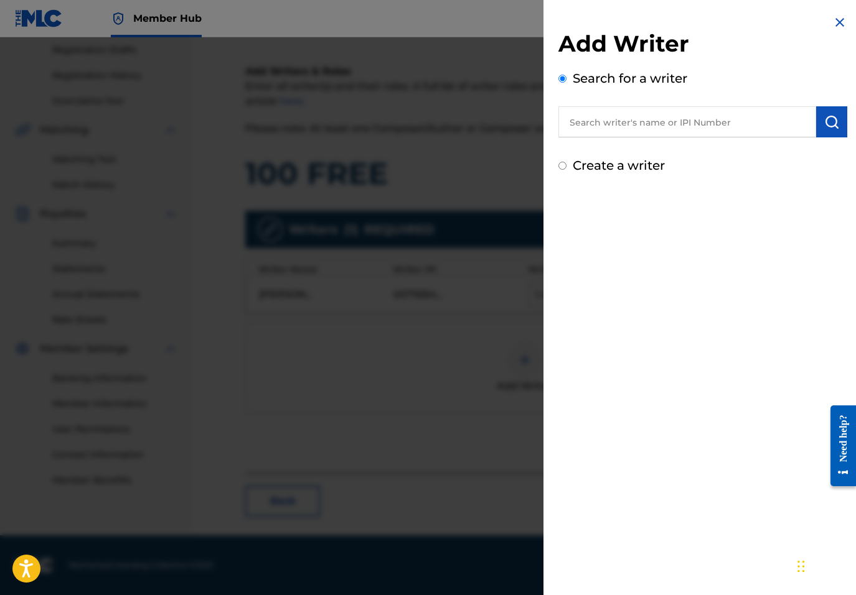
click at [719, 99] on div "Search for a writer" at bounding box center [702, 103] width 289 height 68
click at [701, 116] on input "text" at bounding box center [687, 121] width 258 height 31
paste input "LUIS WISO APONTE"
type input "LUIS WISO APONTE"
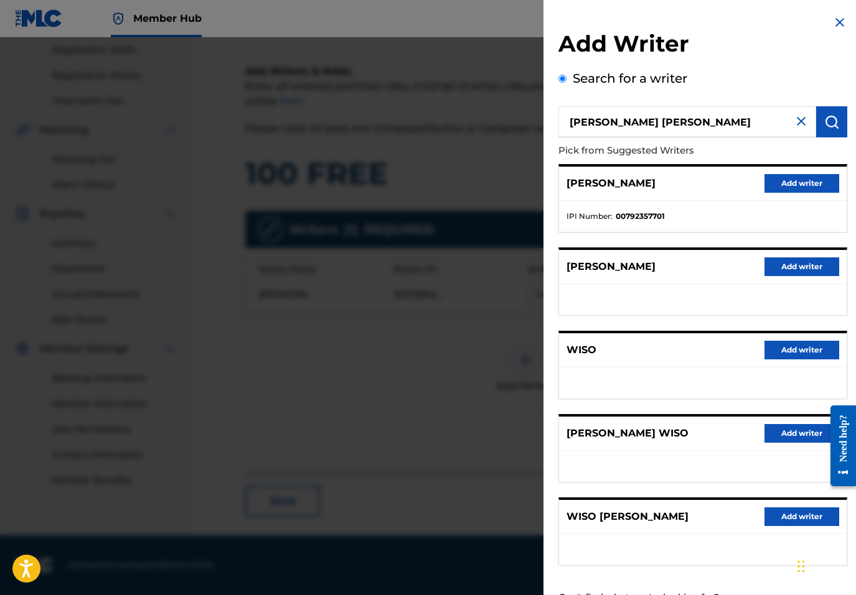
scroll to position [49, 0]
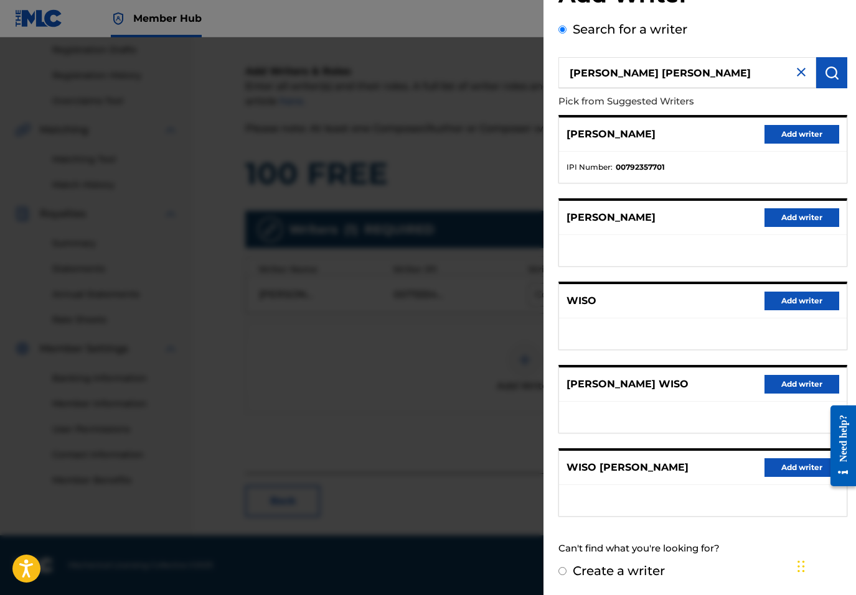
click at [602, 571] on label "Create a writer" at bounding box center [618, 571] width 92 height 15
radio input "true"
click at [566, 571] on input "Create a writer" at bounding box center [562, 571] width 8 height 8
radio input "false"
radio input "true"
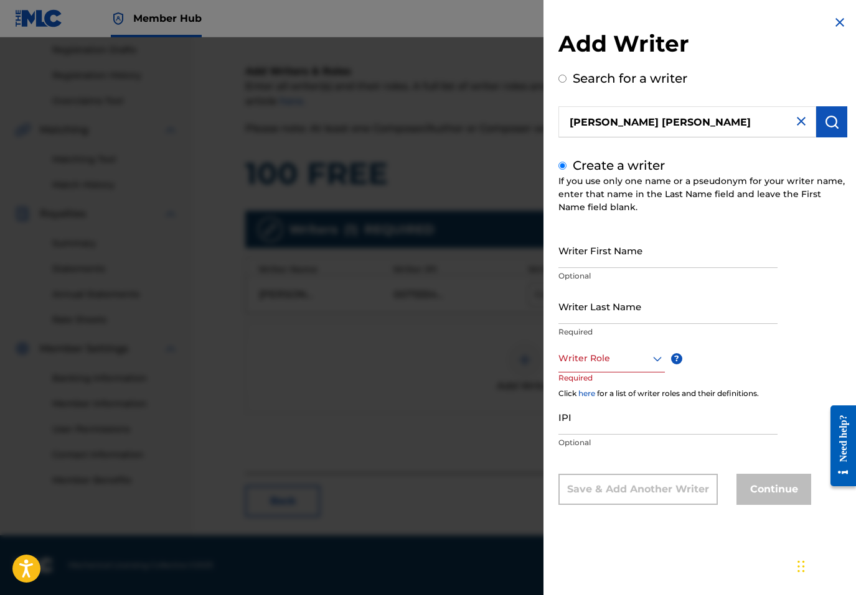
scroll to position [0, 0]
click at [597, 297] on input "Writer Last Name" at bounding box center [667, 306] width 219 height 35
click at [587, 250] on input "Writer First Name" at bounding box center [667, 250] width 219 height 35
paste input "LUIS WISO APONTE"
click at [609, 260] on input "LUIS WISO APONTE" at bounding box center [667, 250] width 219 height 35
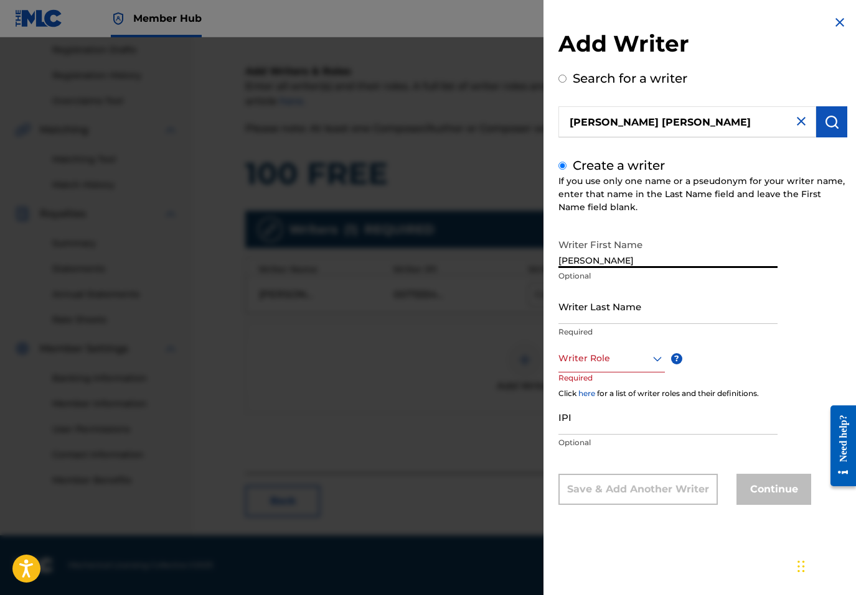
type input "LUIS WISO"
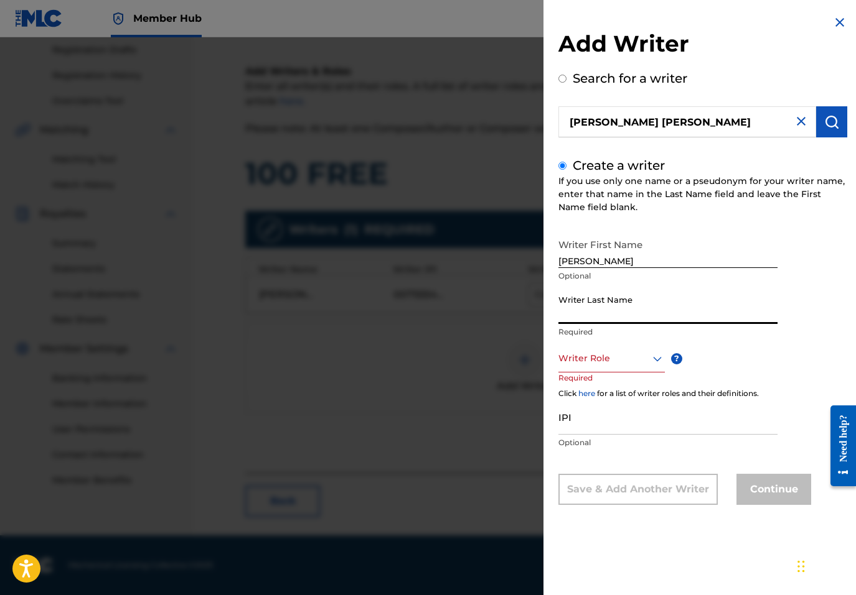
paste input "APONTE"
type input "APONTE"
click at [628, 370] on div "Writer Role" at bounding box center [611, 359] width 106 height 28
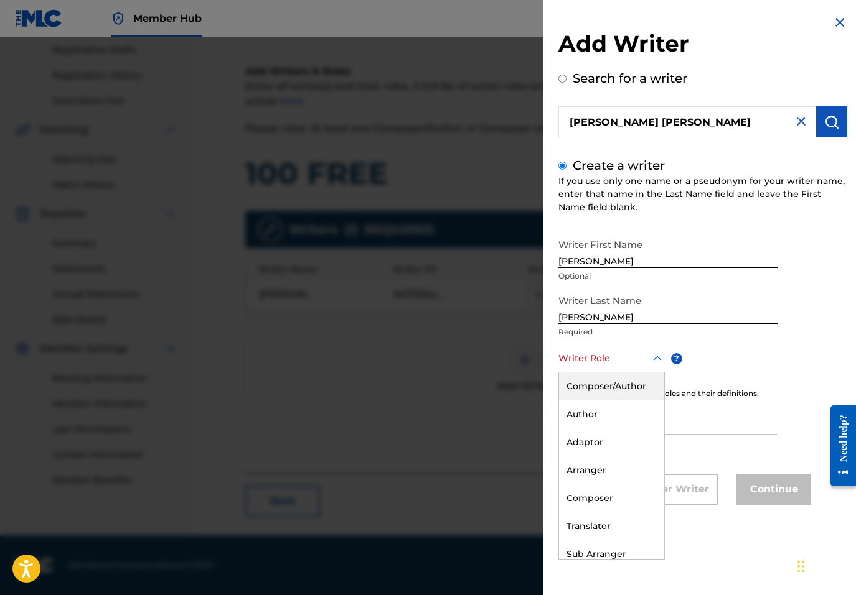
click at [612, 378] on div "Composer/Author" at bounding box center [611, 387] width 105 height 28
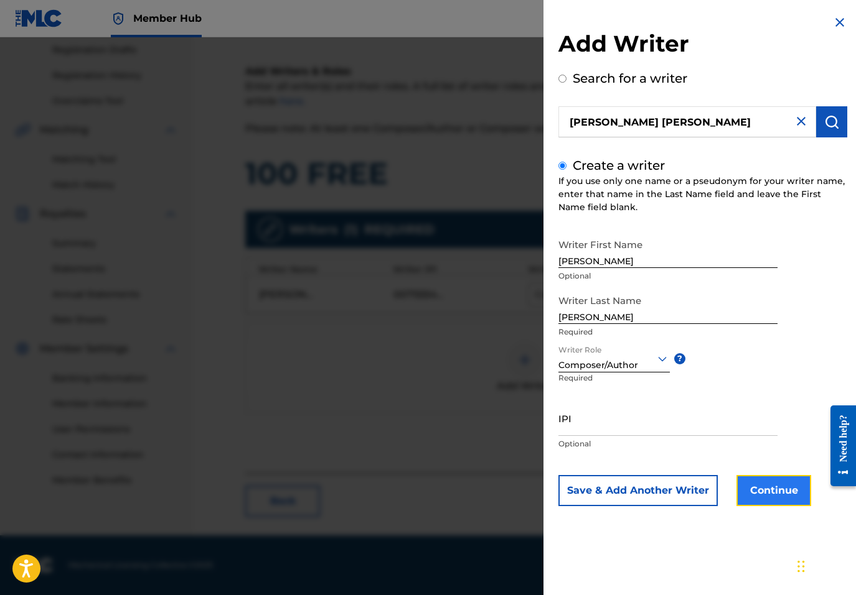
click at [763, 495] on button "Continue" at bounding box center [773, 490] width 75 height 31
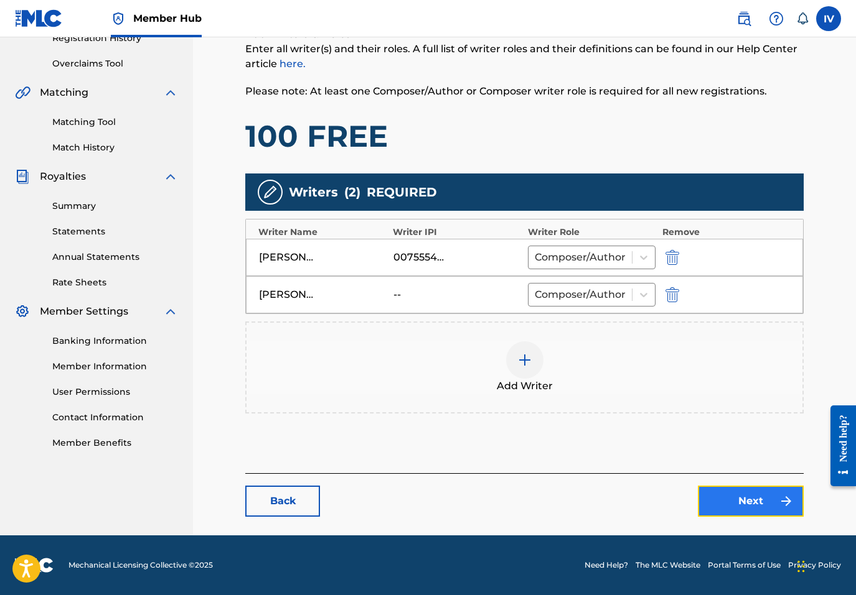
click at [763, 501] on link "Next" at bounding box center [751, 501] width 106 height 31
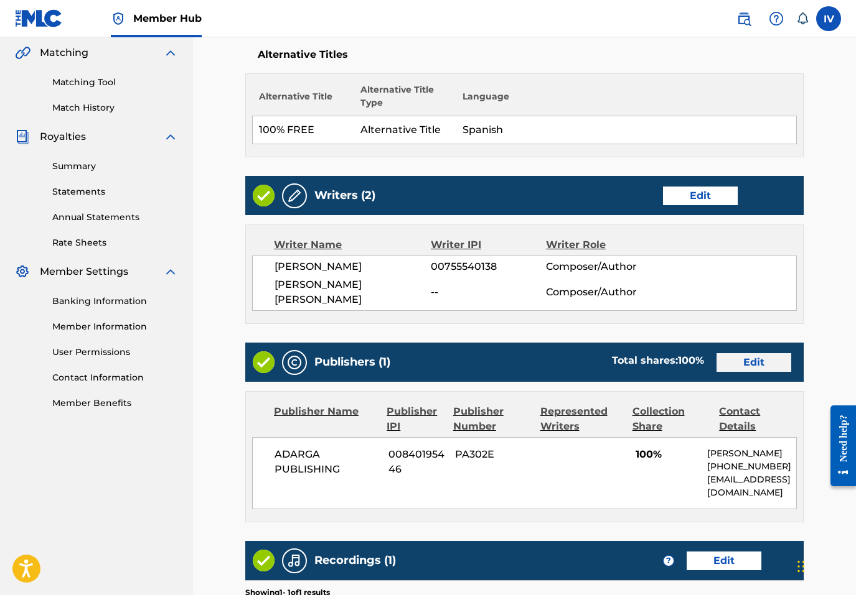
scroll to position [313, 0]
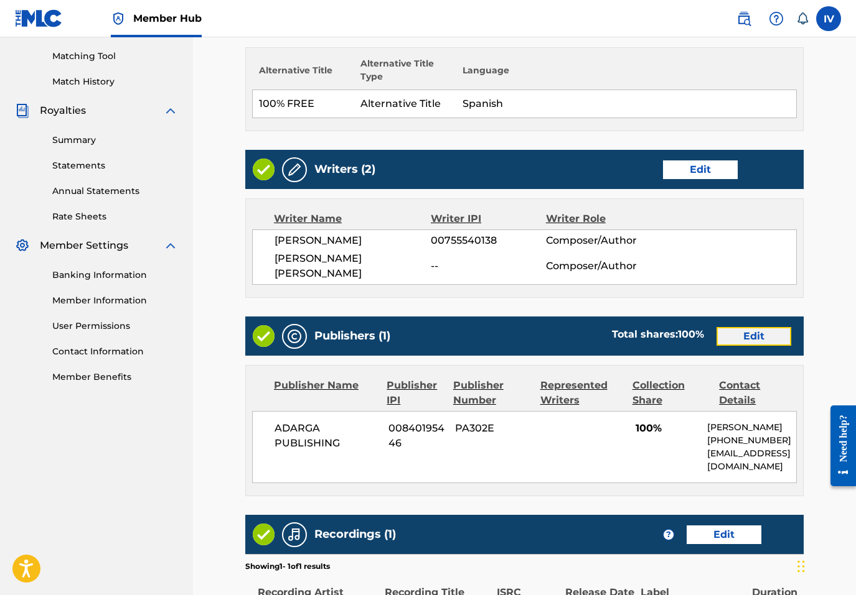
click at [744, 327] on link "Edit" at bounding box center [753, 336] width 75 height 19
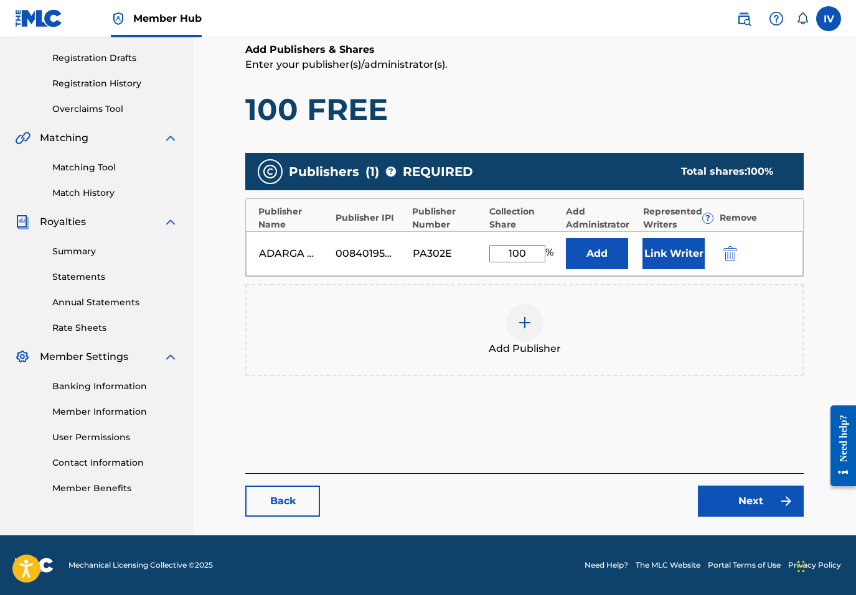
click at [741, 258] on div at bounding box center [747, 253] width 56 height 14
click at [735, 258] on img "submit" at bounding box center [730, 253] width 14 height 15
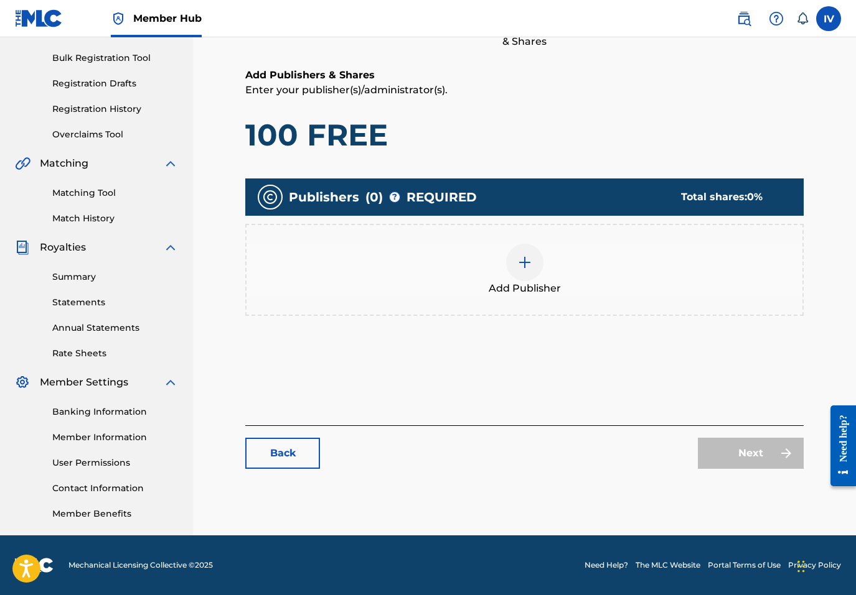
click at [633, 283] on div "Add Publisher" at bounding box center [524, 270] width 556 height 52
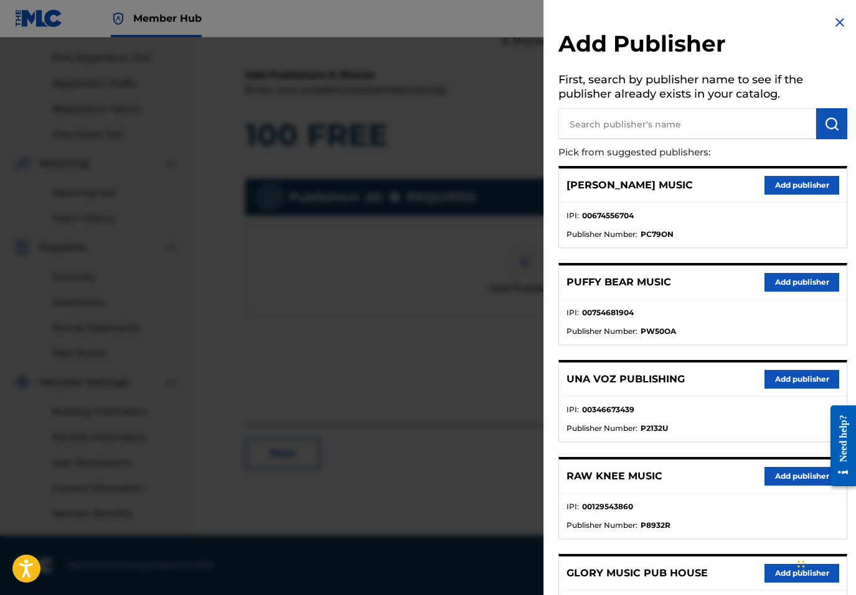
click at [668, 121] on input "text" at bounding box center [687, 123] width 258 height 31
type input "multiply"
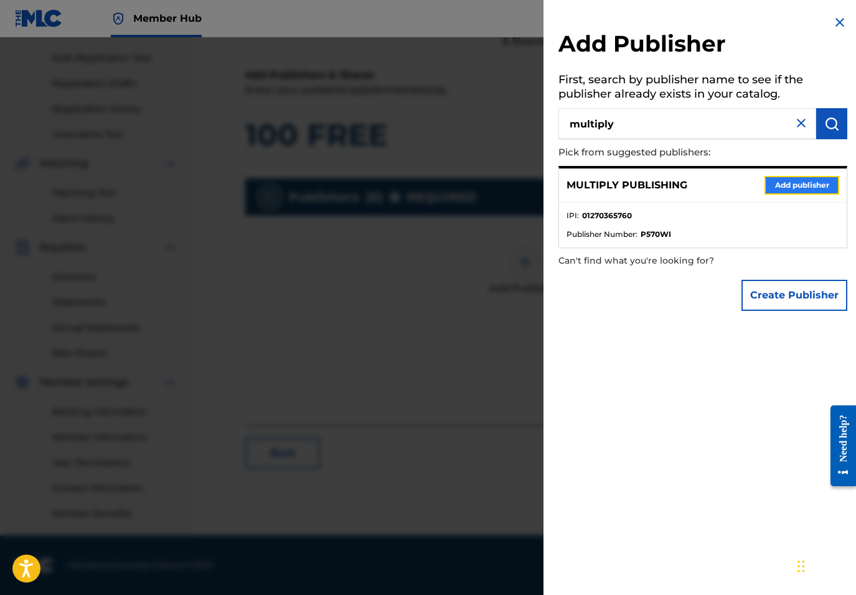
click at [800, 181] on button "Add publisher" at bounding box center [801, 185] width 75 height 19
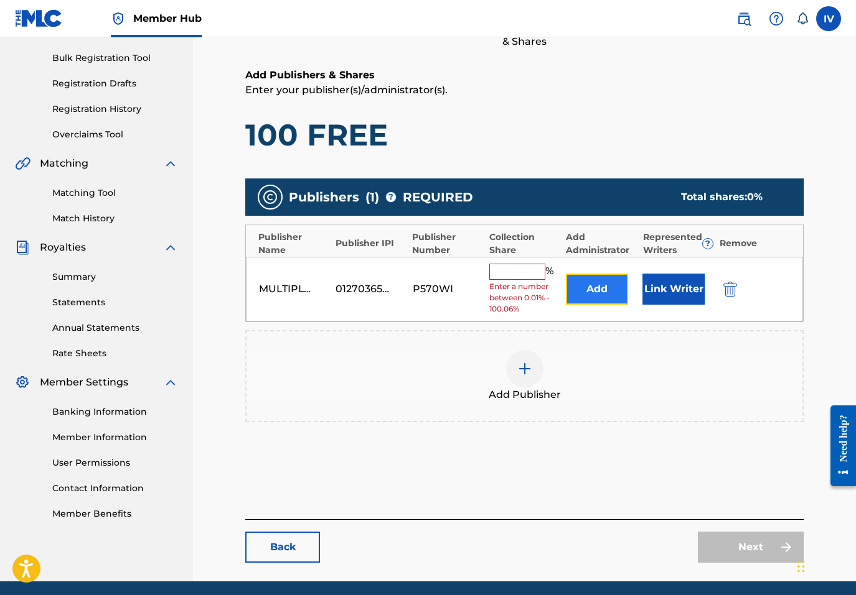
click at [595, 299] on button "Add" at bounding box center [597, 289] width 62 height 31
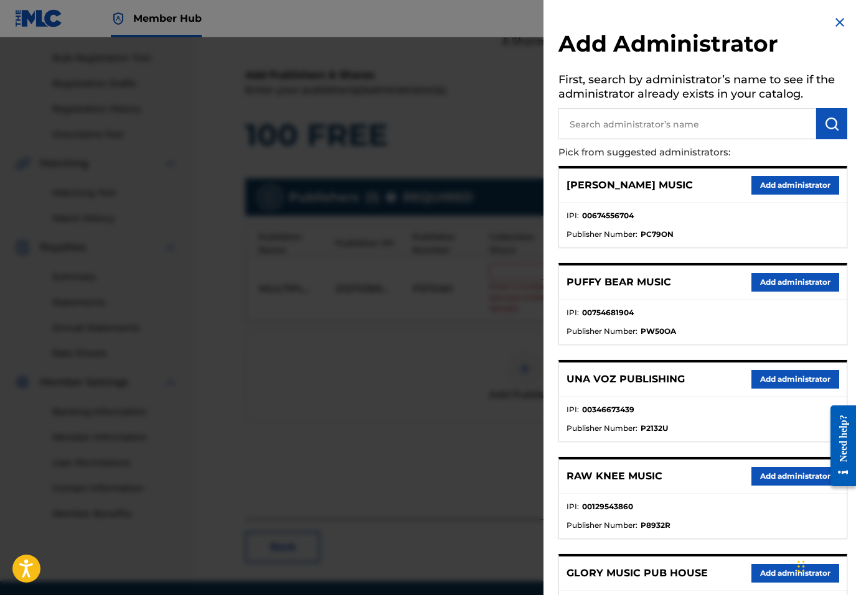
click at [704, 121] on input "text" at bounding box center [687, 123] width 258 height 31
type input "adarga"
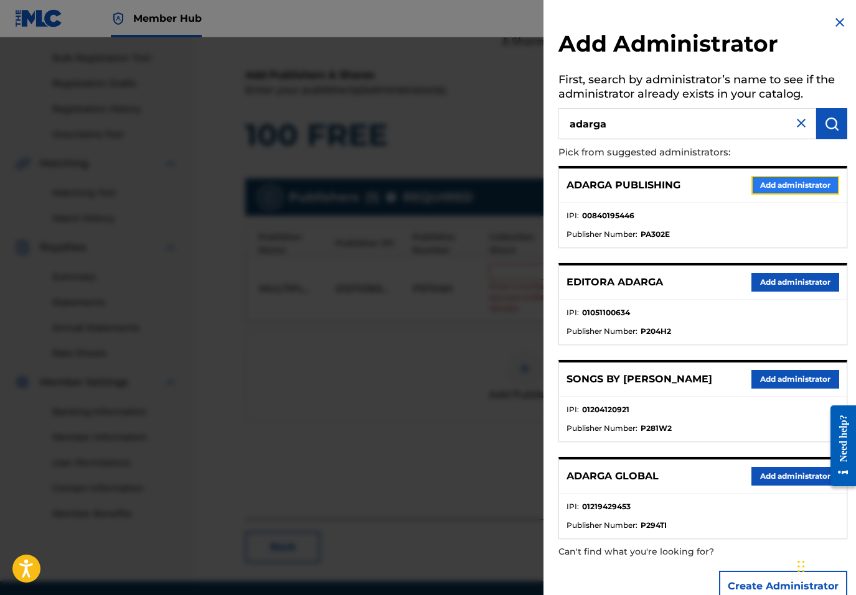
click at [757, 182] on button "Add administrator" at bounding box center [795, 185] width 88 height 19
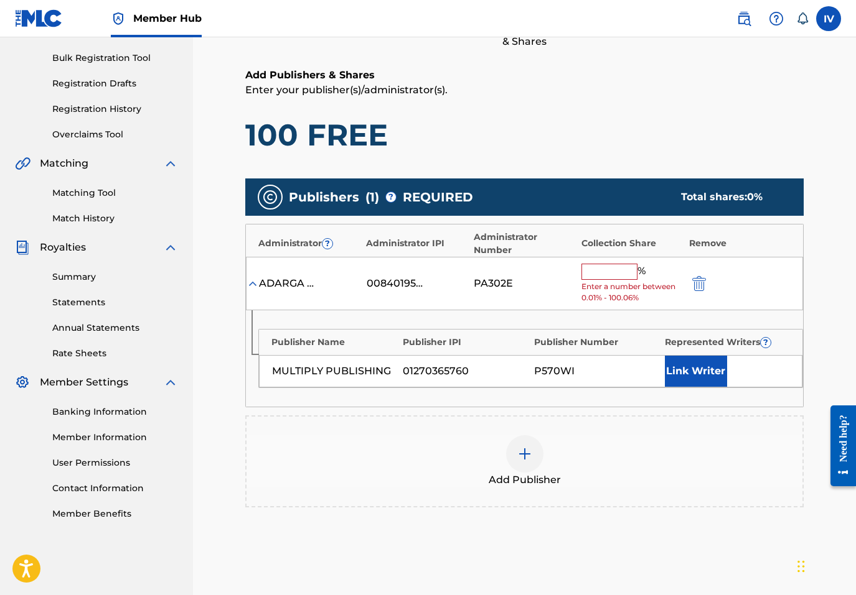
click at [628, 264] on input "text" at bounding box center [609, 272] width 56 height 16
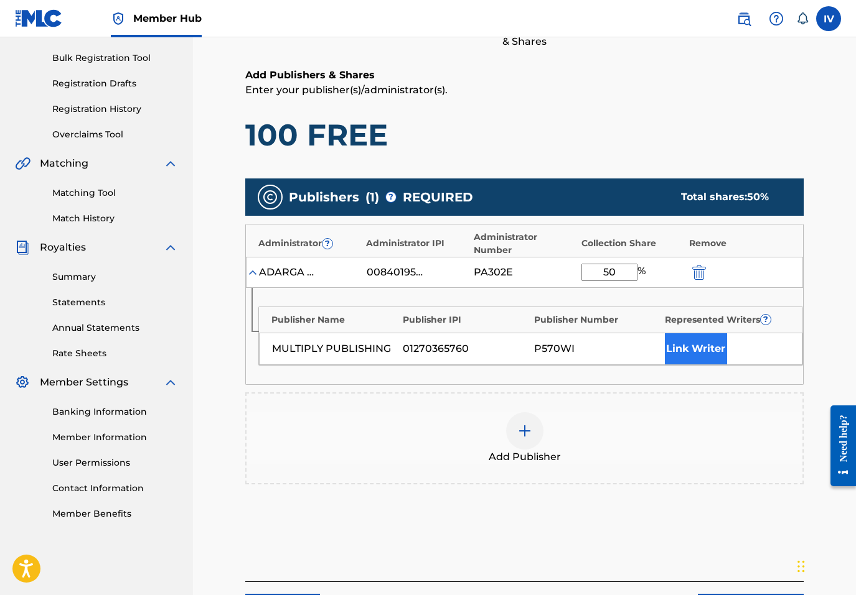
type input "50"
click at [684, 337] on button "Link Writer" at bounding box center [696, 349] width 62 height 31
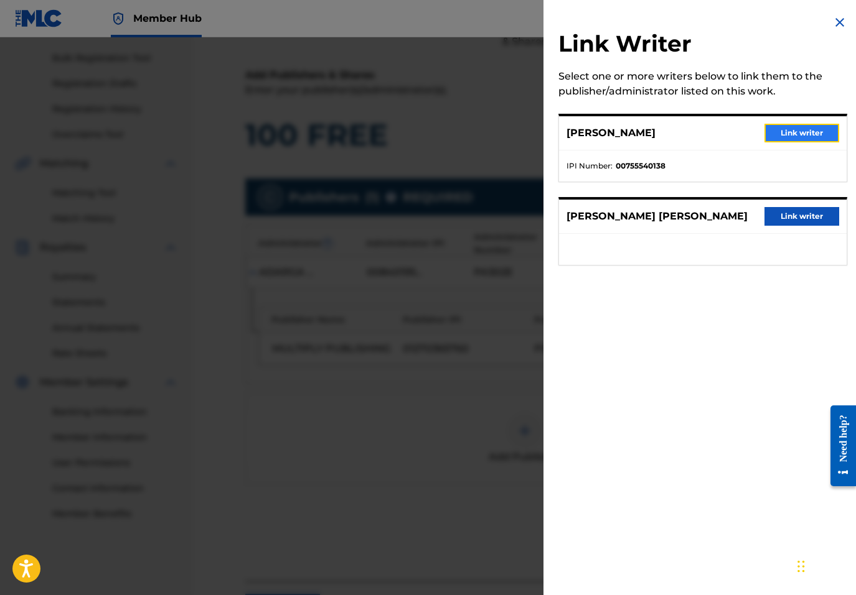
click at [783, 130] on button "Link writer" at bounding box center [801, 133] width 75 height 19
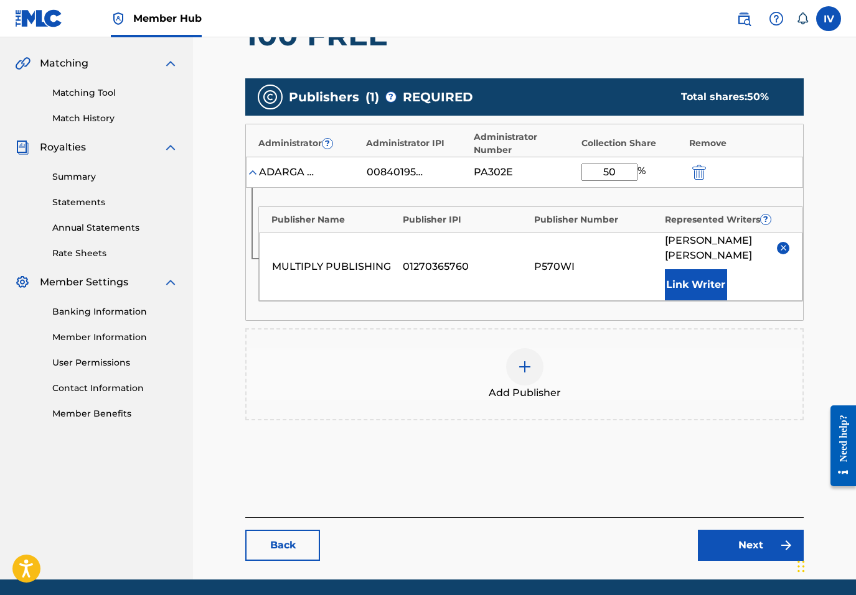
scroll to position [306, 0]
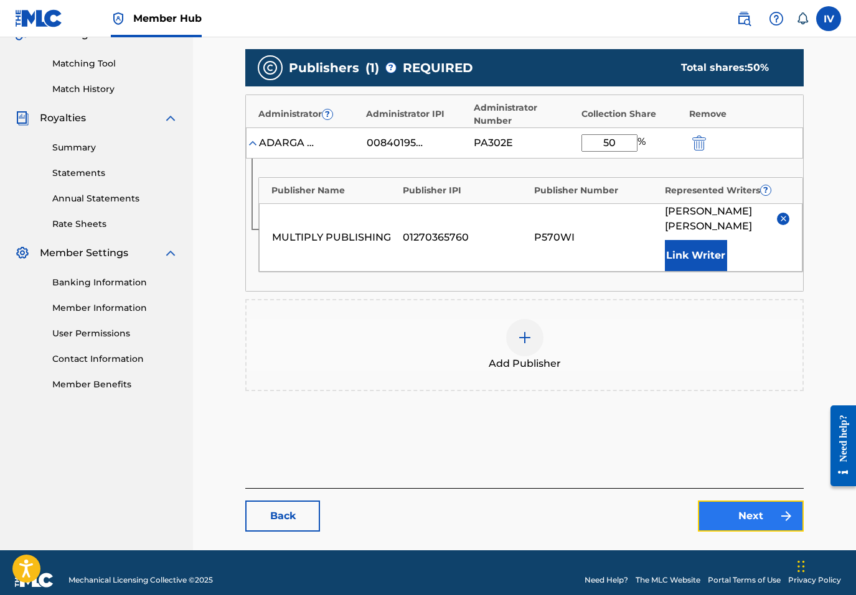
click at [760, 509] on link "Next" at bounding box center [751, 516] width 106 height 31
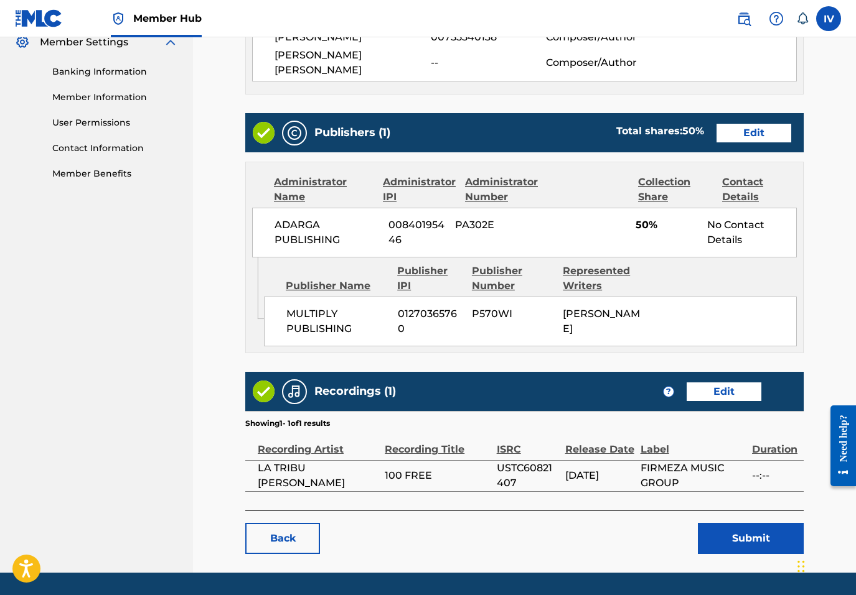
scroll to position [536, 0]
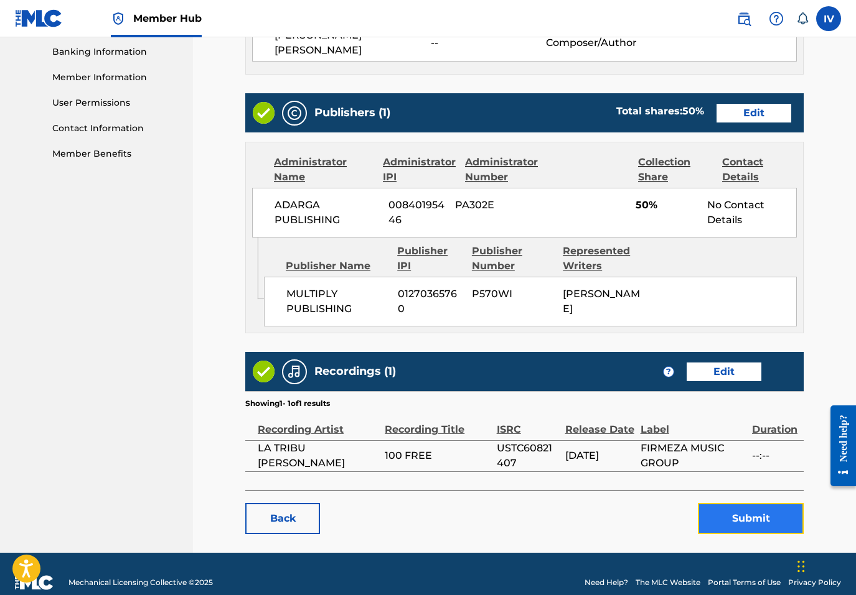
click at [719, 503] on button "Submit" at bounding box center [751, 518] width 106 height 31
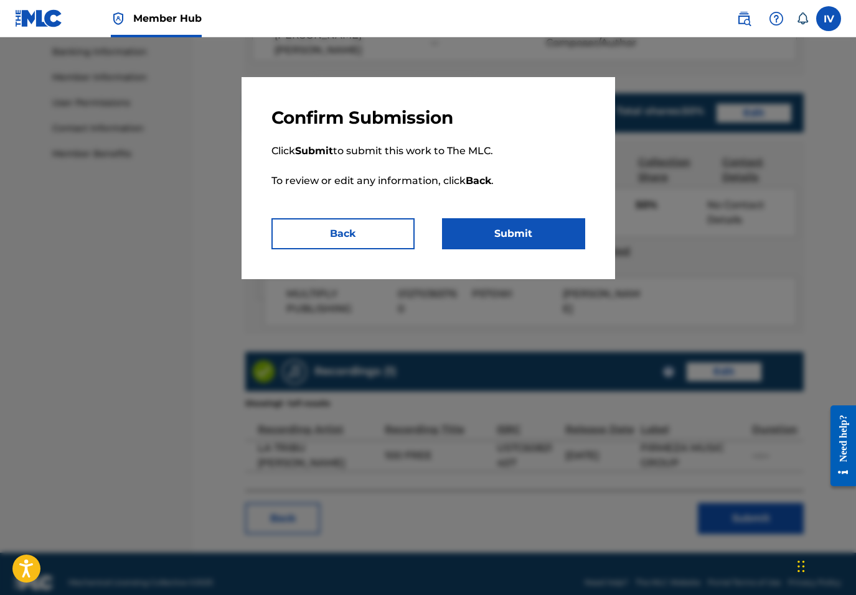
click at [486, 259] on div "Confirm Submission Click Submit to submit this work to The MLC. To review or ed…" at bounding box center [427, 178] width 373 height 202
click at [476, 233] on button "Submit" at bounding box center [513, 233] width 143 height 31
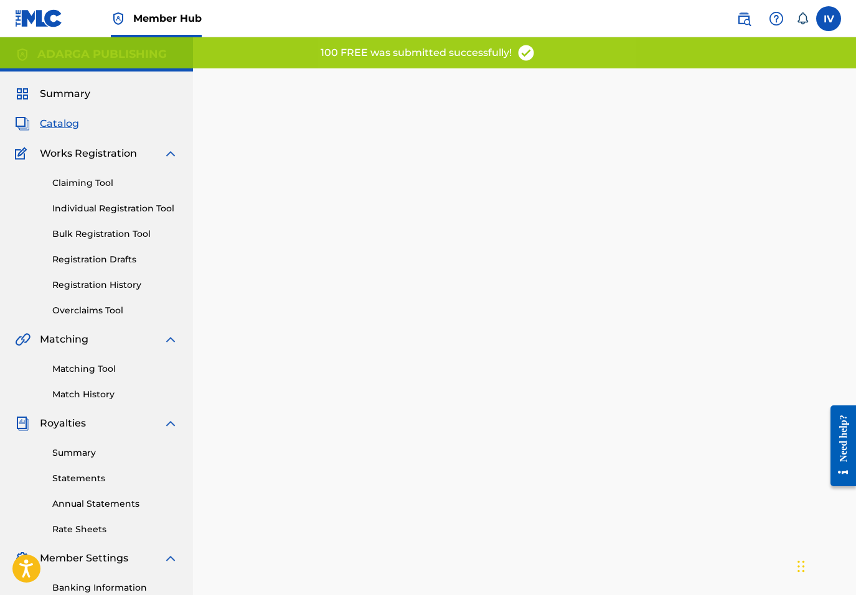
click at [50, 127] on span "Catalog" at bounding box center [59, 123] width 39 height 15
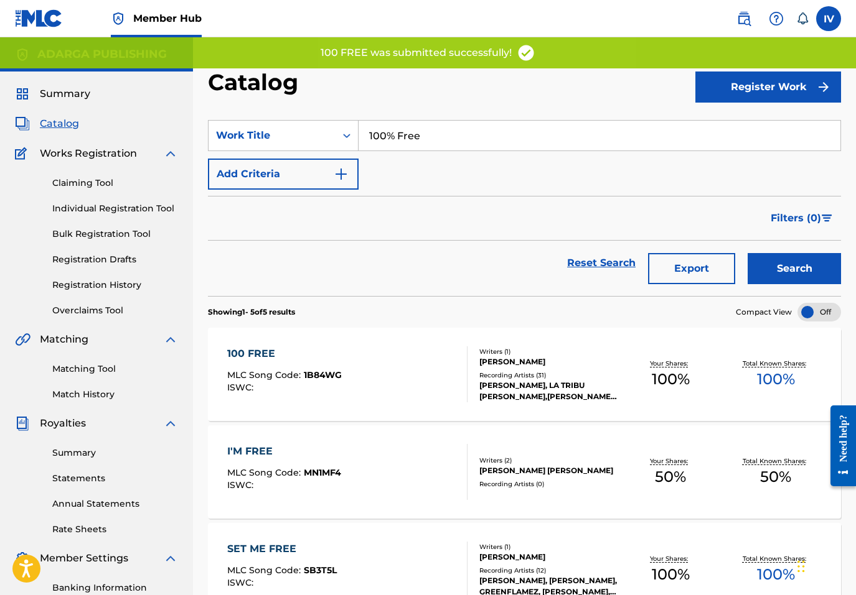
click at [342, 351] on div "100 FREE MLC Song Code : 1B84WG ISWC :" at bounding box center [347, 375] width 240 height 56
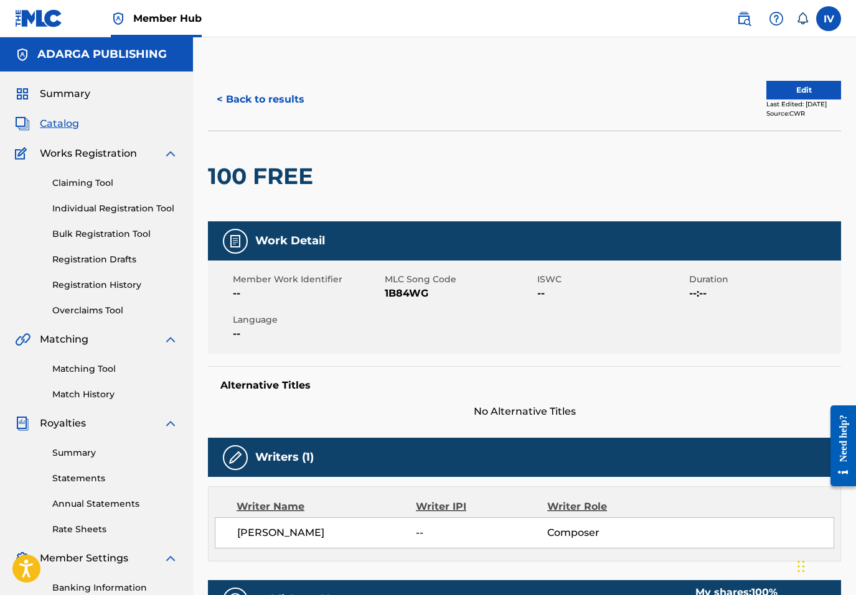
click at [398, 295] on span "1B84WG" at bounding box center [459, 293] width 149 height 15
copy span "1B84WG"
click at [264, 114] on button "< Back to results" at bounding box center [260, 99] width 105 height 31
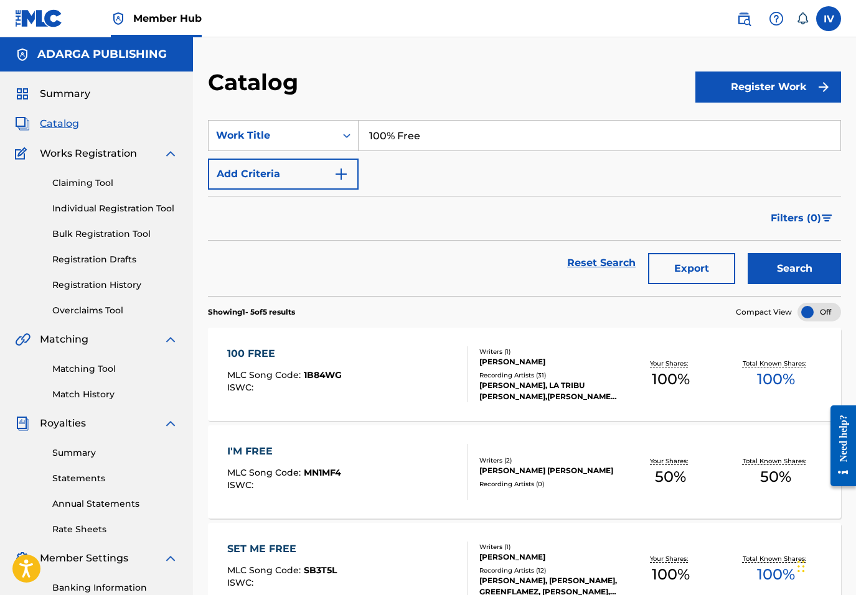
click at [439, 124] on input "100% Free" at bounding box center [599, 136] width 482 height 30
paste input "El Código Que Te Salvará"
type input "El Código Que Te Salvará"
click at [747, 253] on button "Search" at bounding box center [793, 268] width 93 height 31
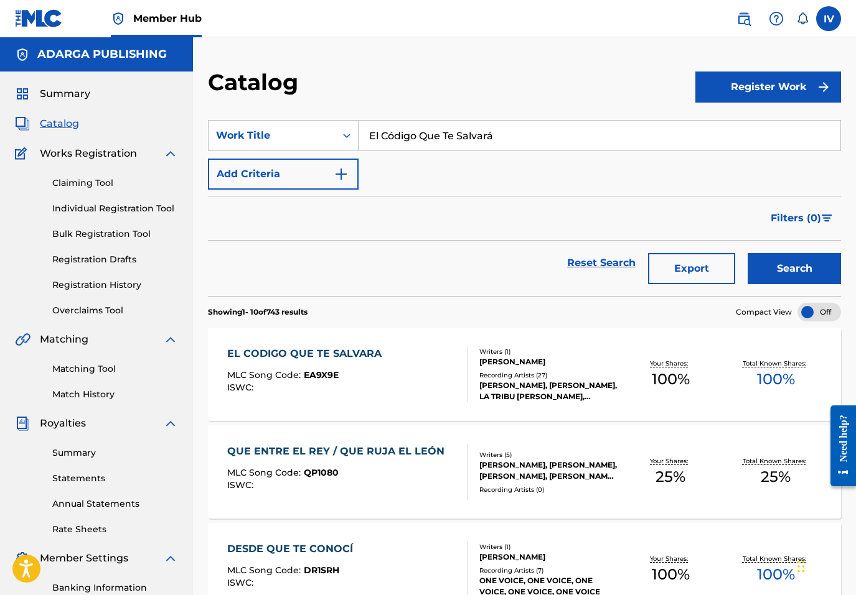
click at [324, 357] on div "EL CODIGO QUE TE SALVARA" at bounding box center [307, 354] width 161 height 15
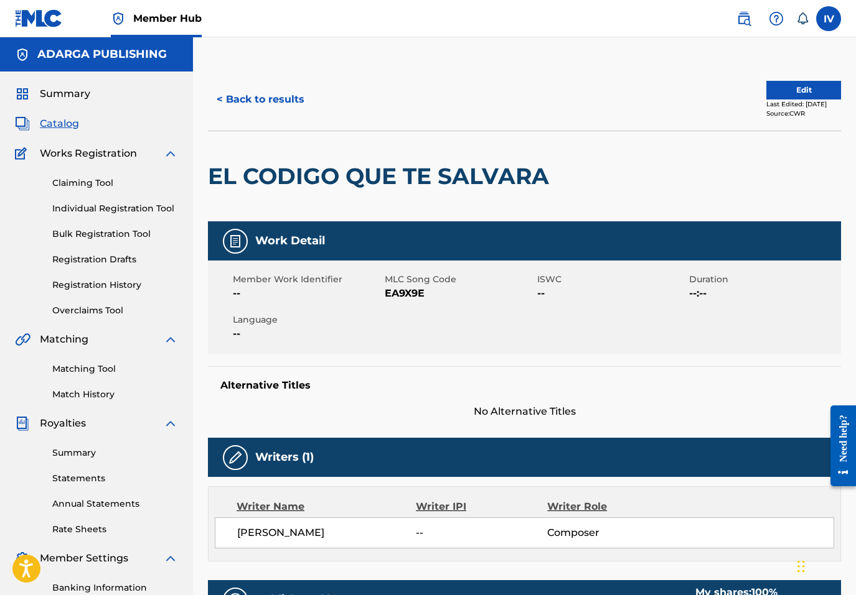
click at [391, 288] on span "EA9X9E" at bounding box center [459, 293] width 149 height 15
copy span "EA9X9E"
click at [781, 92] on button "Edit" at bounding box center [803, 90] width 75 height 19
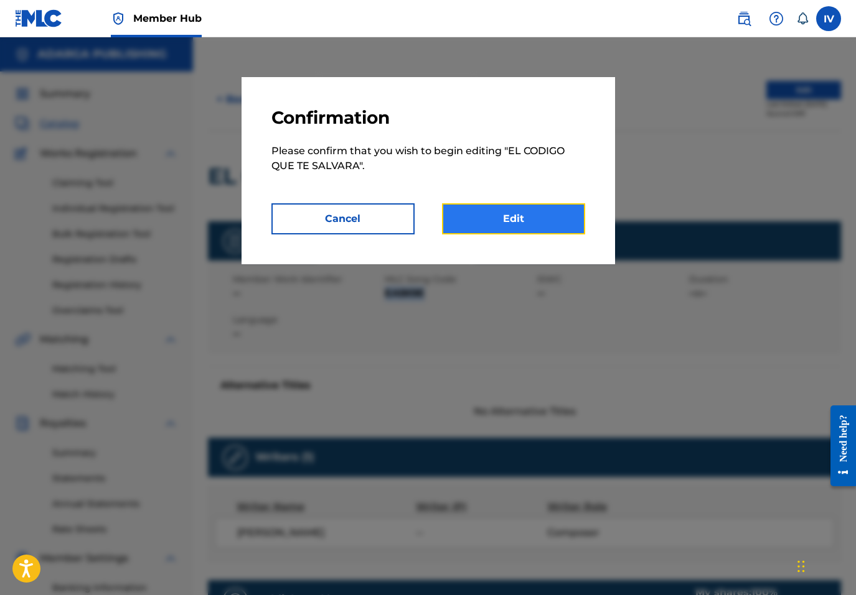
click at [540, 230] on link "Edit" at bounding box center [513, 218] width 143 height 31
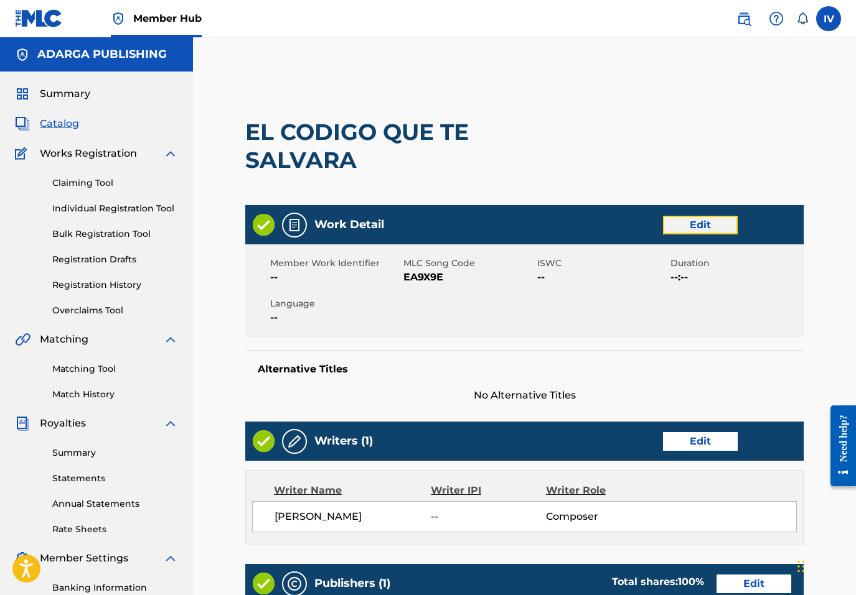
click at [707, 232] on link "Edit" at bounding box center [700, 225] width 75 height 19
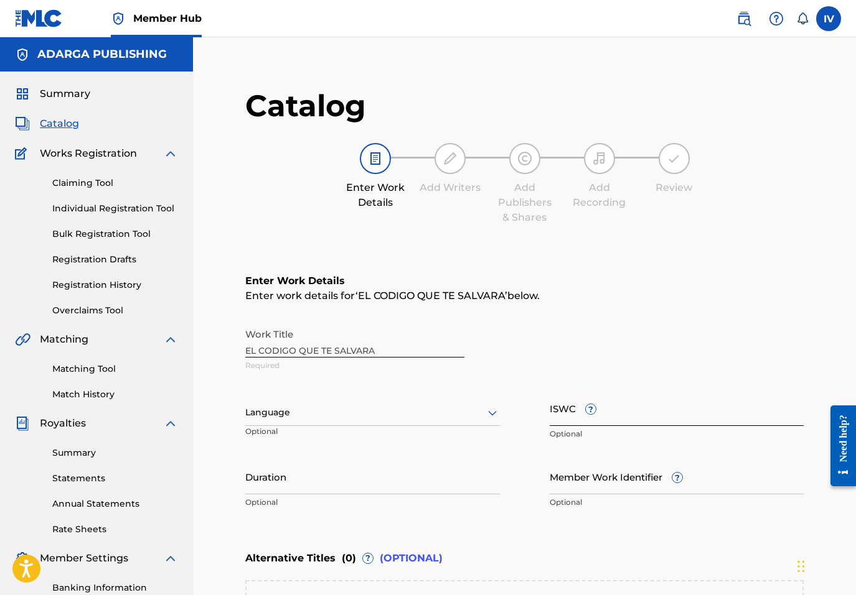
click at [620, 418] on input "ISWC ?" at bounding box center [676, 408] width 254 height 35
paste input "T9322102114"
type input "T9322102114"
click at [390, 349] on div "Work Title EL CODIGO QUE TE SALVARA Required" at bounding box center [524, 350] width 558 height 56
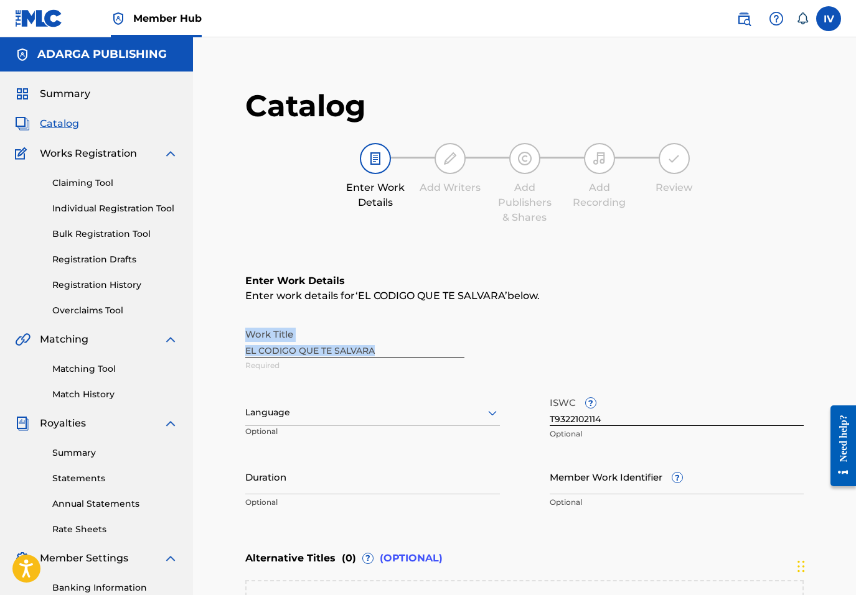
click at [390, 349] on div "Work Title EL CODIGO QUE TE SALVARA Required" at bounding box center [524, 350] width 558 height 56
copy div "Work Title"
click at [328, 399] on div "Language Optional" at bounding box center [372, 419] width 254 height 56
click at [318, 406] on div "Language" at bounding box center [372, 413] width 254 height 26
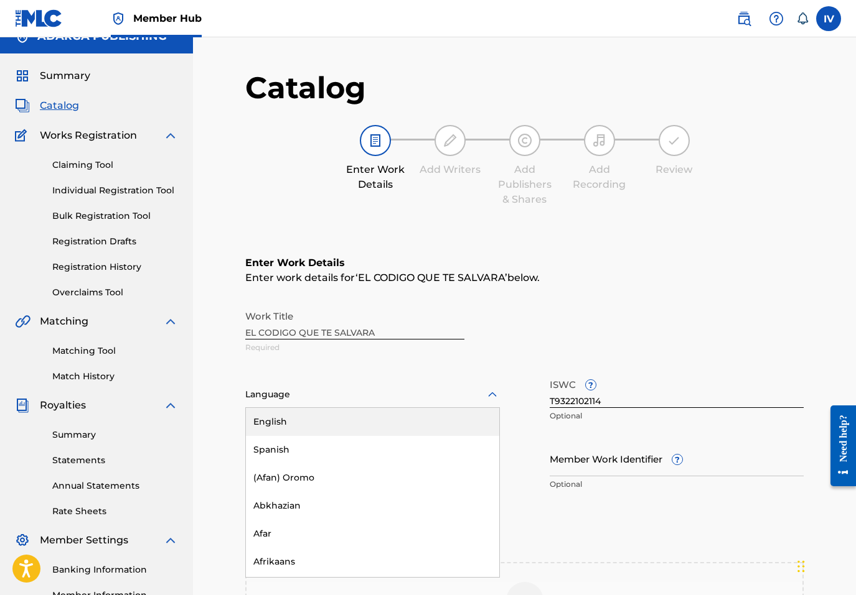
click at [301, 434] on div "English" at bounding box center [372, 422] width 253 height 28
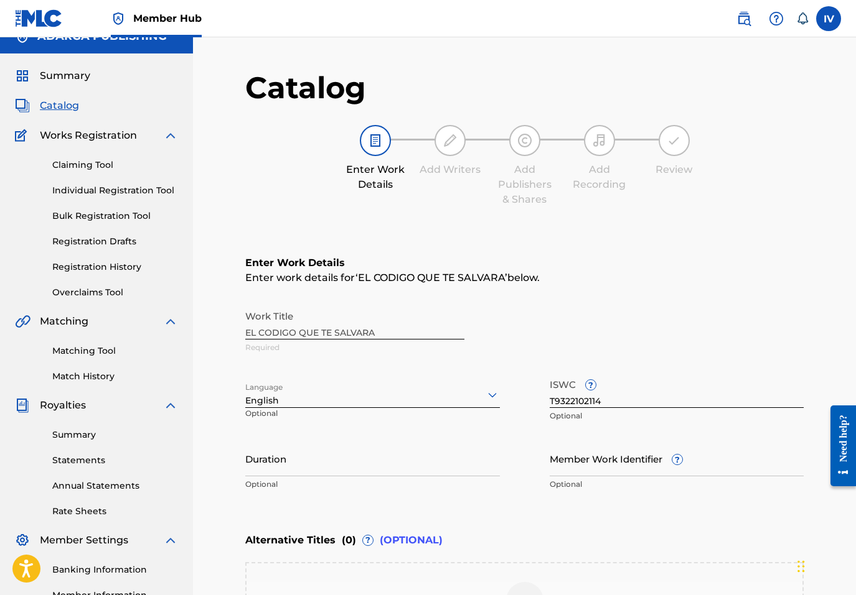
click at [288, 409] on p "Optional" at bounding box center [289, 418] width 88 height 21
click at [285, 391] on div at bounding box center [372, 395] width 254 height 16
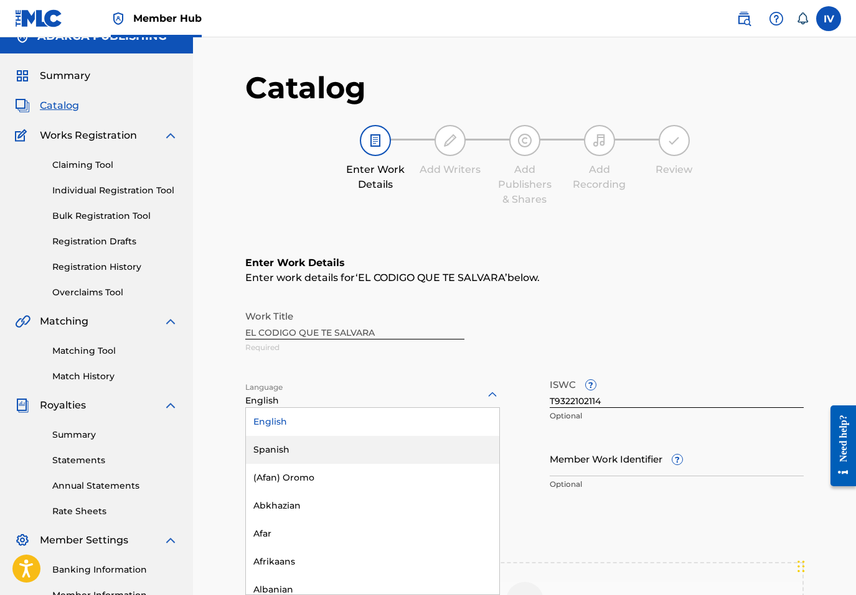
drag, startPoint x: 283, startPoint y: 434, endPoint x: 283, endPoint y: 446, distance: 12.4
click at [283, 446] on div "English Spanish (Afan) Oromo Abkhazian Afar Afrikaans Albanian Amharic Arabic A…" at bounding box center [372, 501] width 253 height 187
click at [283, 446] on div "Spanish" at bounding box center [372, 450] width 253 height 28
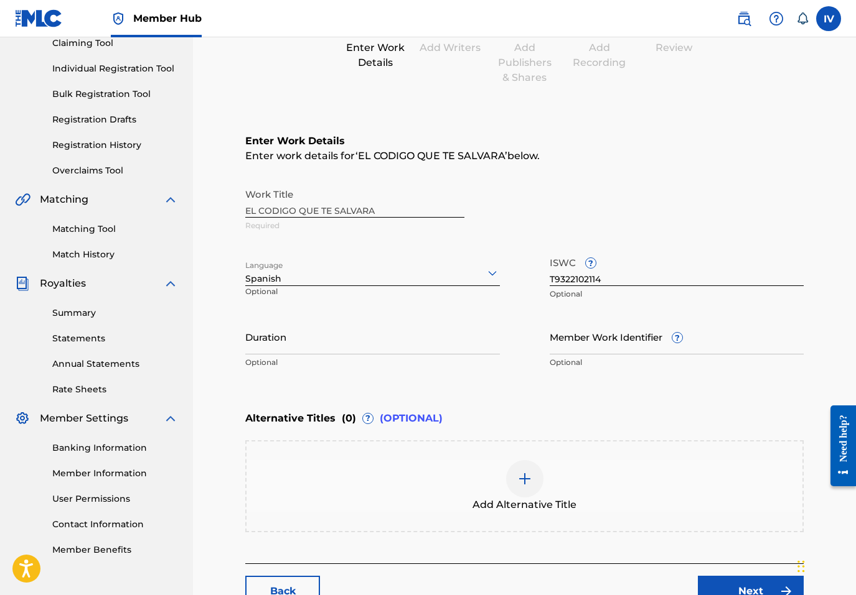
scroll to position [154, 0]
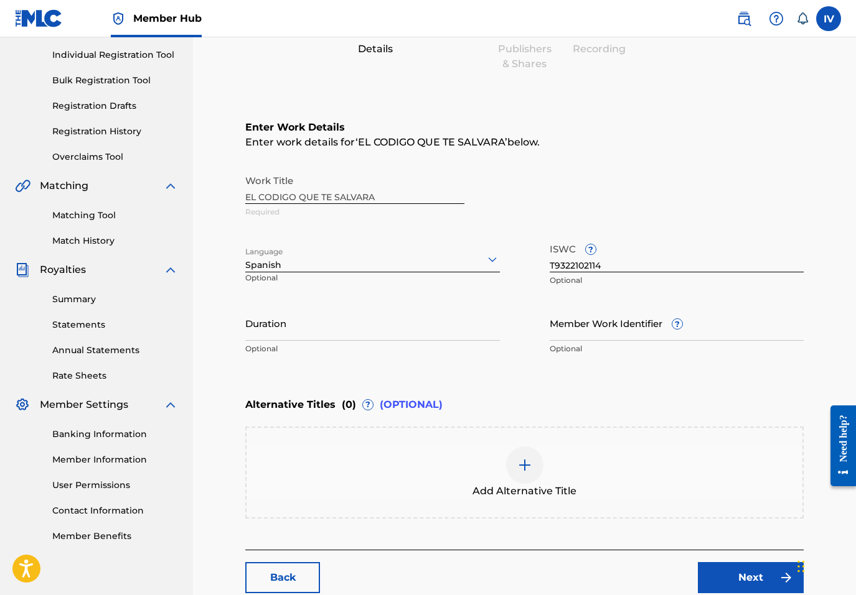
click at [450, 461] on div "Add Alternative Title" at bounding box center [524, 473] width 556 height 52
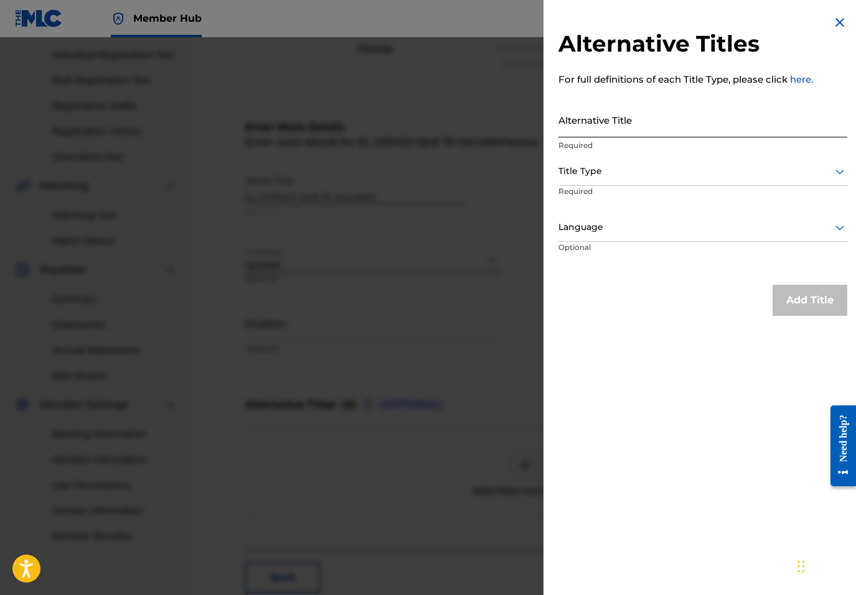
click at [698, 126] on input "Alternative Title" at bounding box center [702, 119] width 289 height 35
paste input "EL CODIGO QUE TE SALVARA"
type input "EL CODIGO QUE TE SALVARÁ"
click at [623, 167] on div at bounding box center [702, 172] width 289 height 16
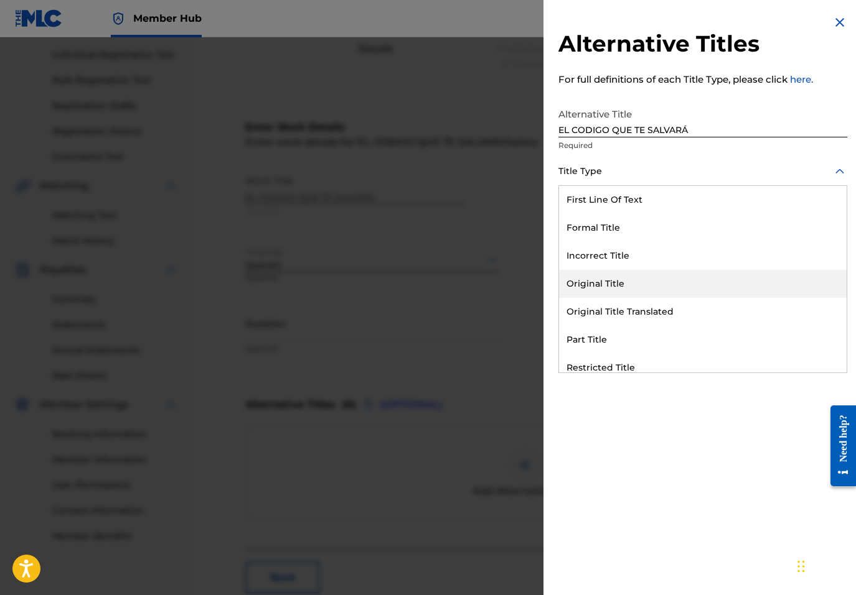
click at [603, 278] on div "Original Title" at bounding box center [702, 284] width 287 height 28
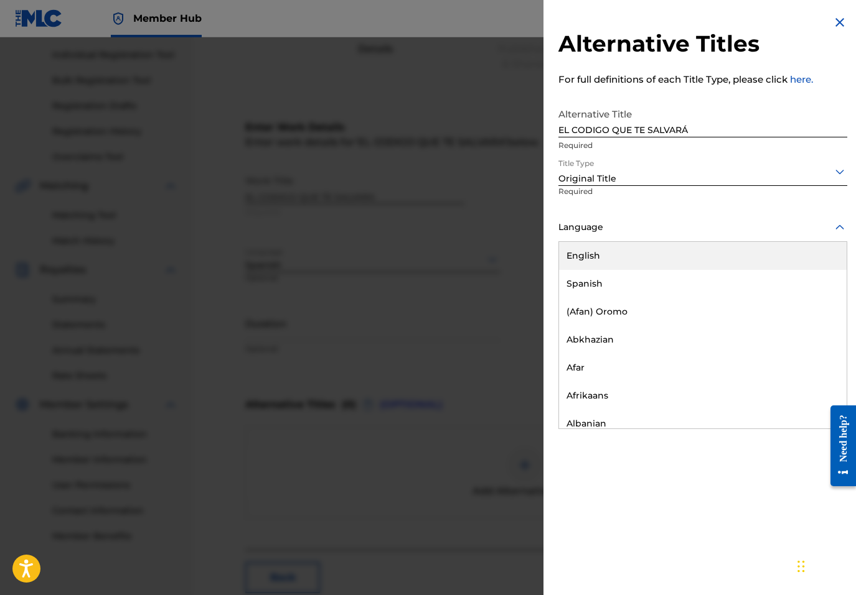
click at [601, 217] on div "Language" at bounding box center [702, 228] width 289 height 28
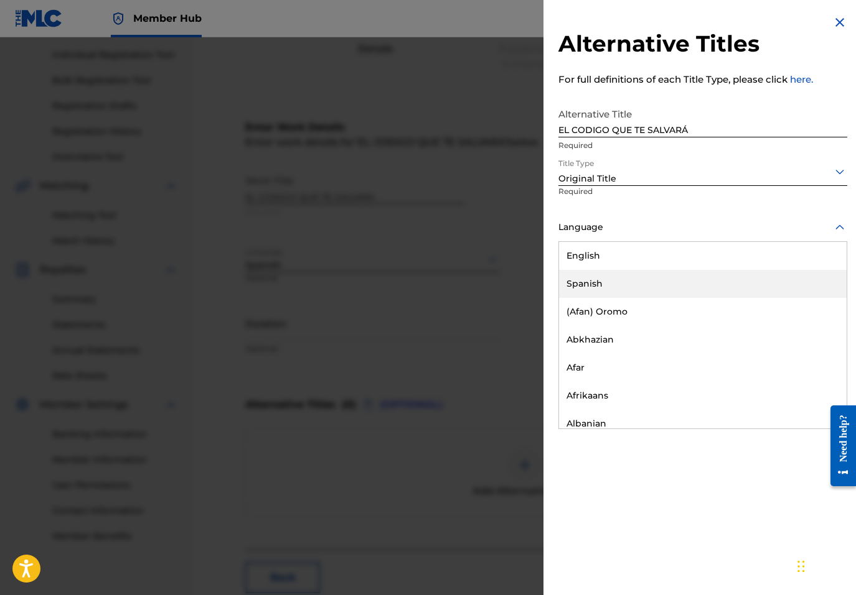
click at [595, 278] on div "Spanish" at bounding box center [702, 284] width 287 height 28
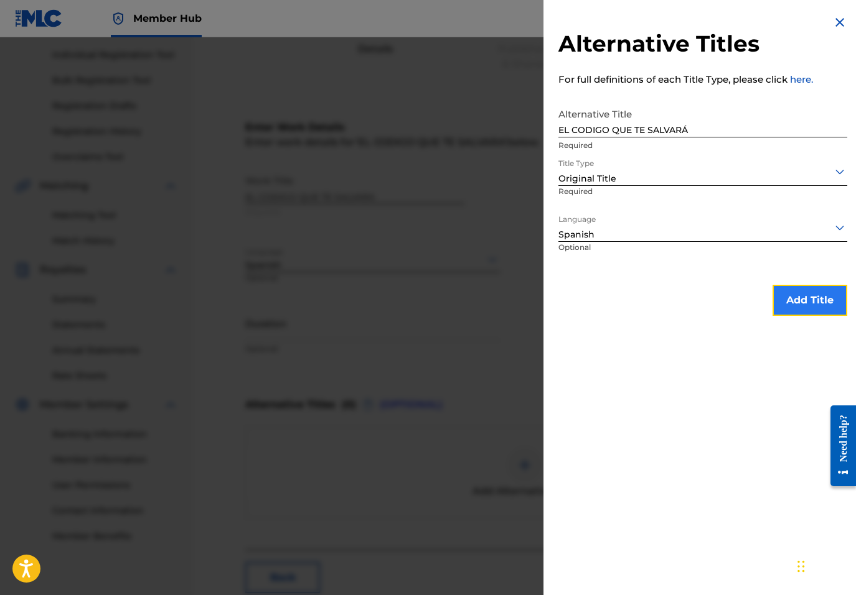
click at [816, 291] on button "Add Title" at bounding box center [809, 300] width 75 height 31
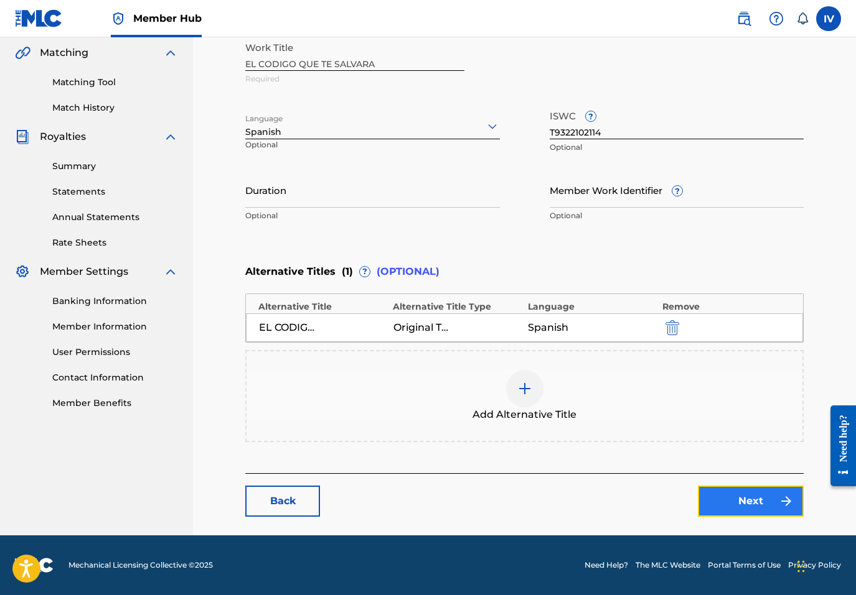
click at [773, 503] on link "Next" at bounding box center [751, 501] width 106 height 31
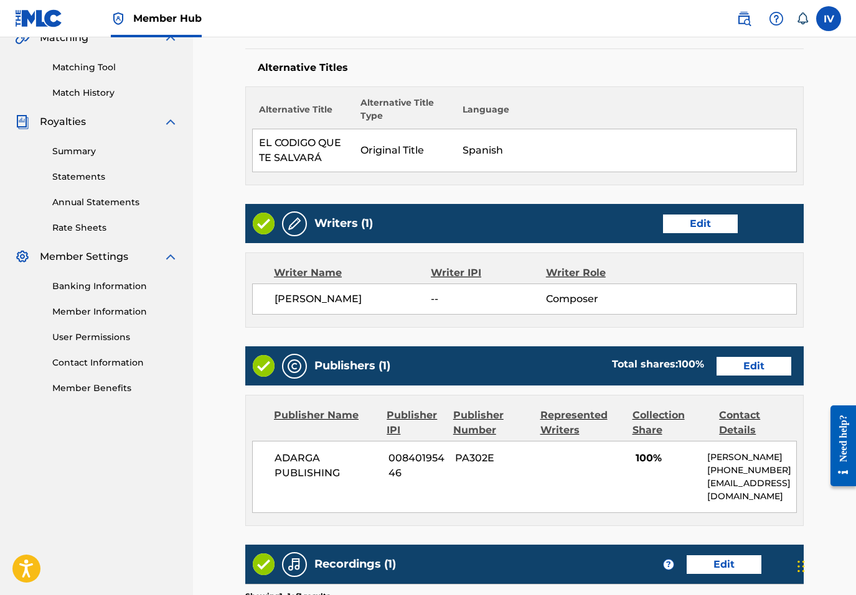
scroll to position [335, 0]
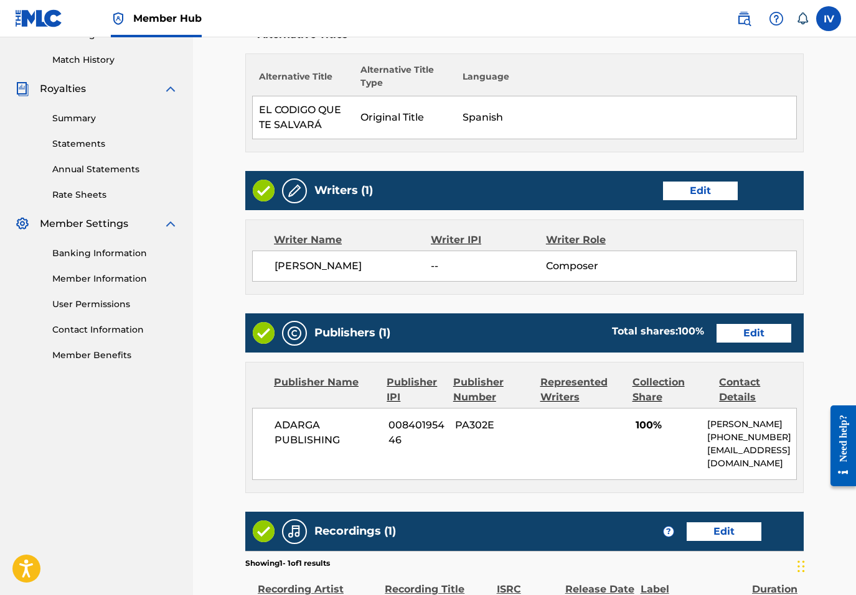
click at [700, 201] on div "Writers (1) Edit" at bounding box center [524, 190] width 558 height 39
click at [697, 197] on link "Edit" at bounding box center [700, 191] width 75 height 19
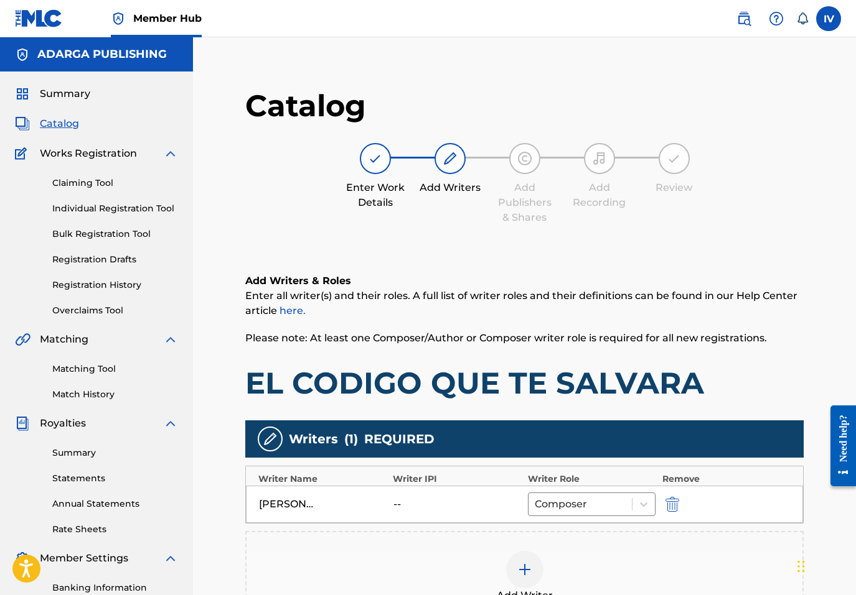
click at [669, 520] on div "BENJAMIN RIVERA -- Composer" at bounding box center [524, 504] width 557 height 37
click at [670, 500] on img "submit" at bounding box center [672, 504] width 14 height 15
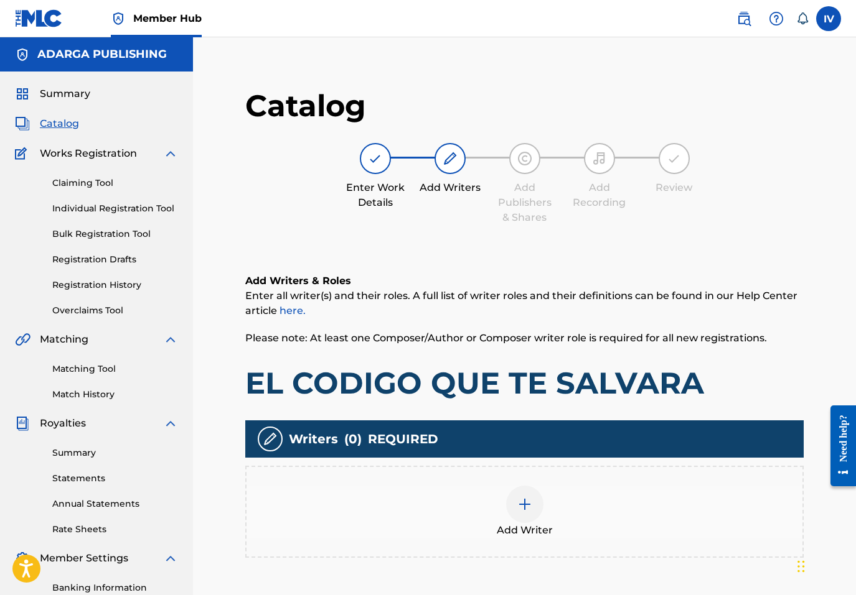
click at [544, 511] on div "Add Writer" at bounding box center [524, 512] width 556 height 52
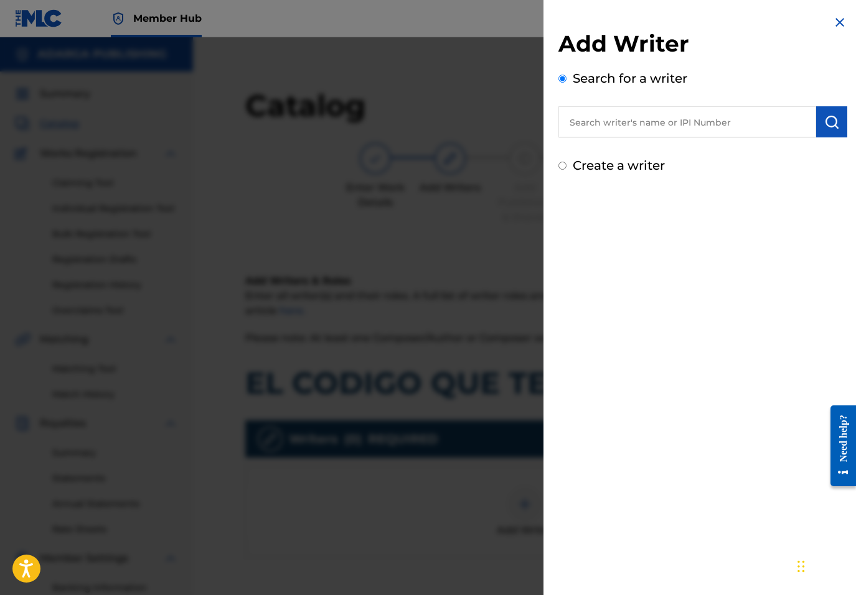
click at [685, 128] on input "text" at bounding box center [687, 121] width 258 height 31
paste input "755540138"
type input "00755540138"
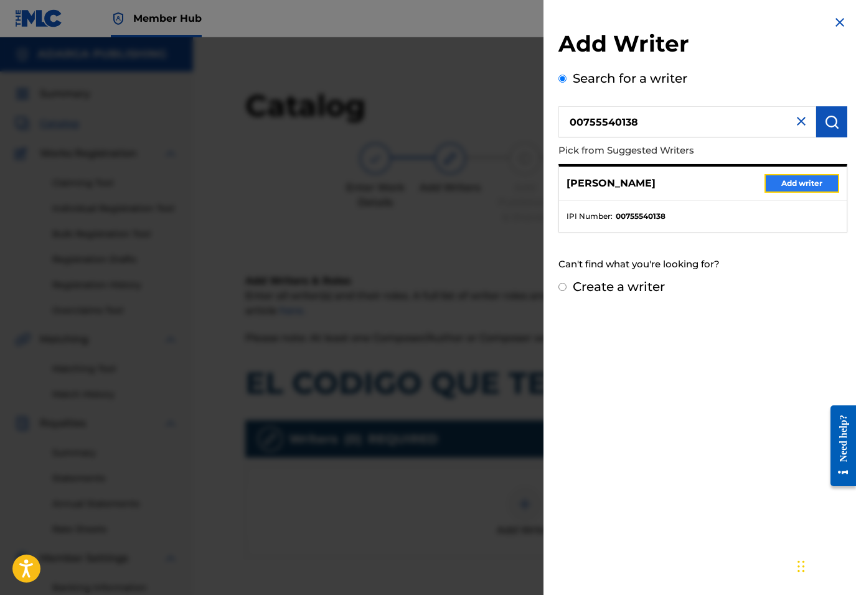
click at [794, 184] on button "Add writer" at bounding box center [801, 183] width 75 height 19
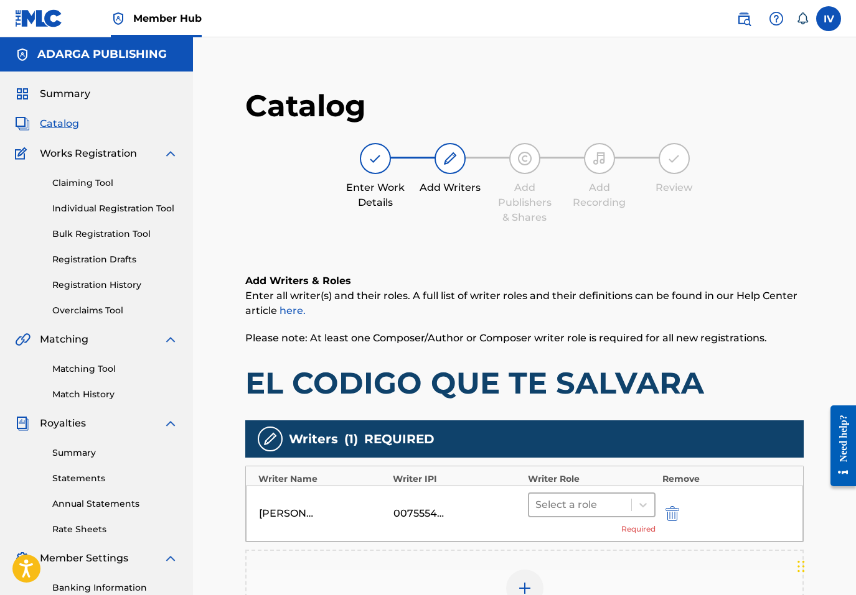
click at [576, 508] on div at bounding box center [580, 505] width 90 height 17
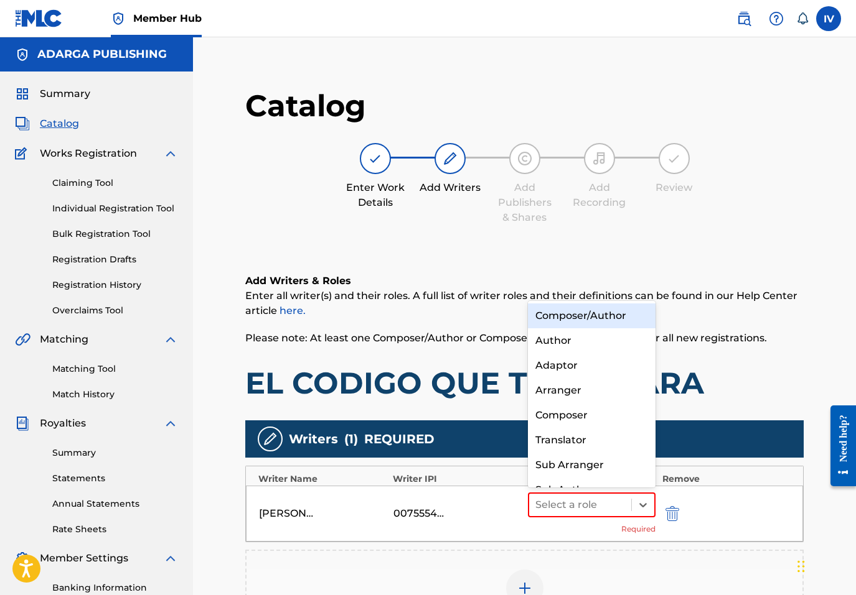
click at [572, 309] on div "Composer/Author" at bounding box center [592, 316] width 128 height 25
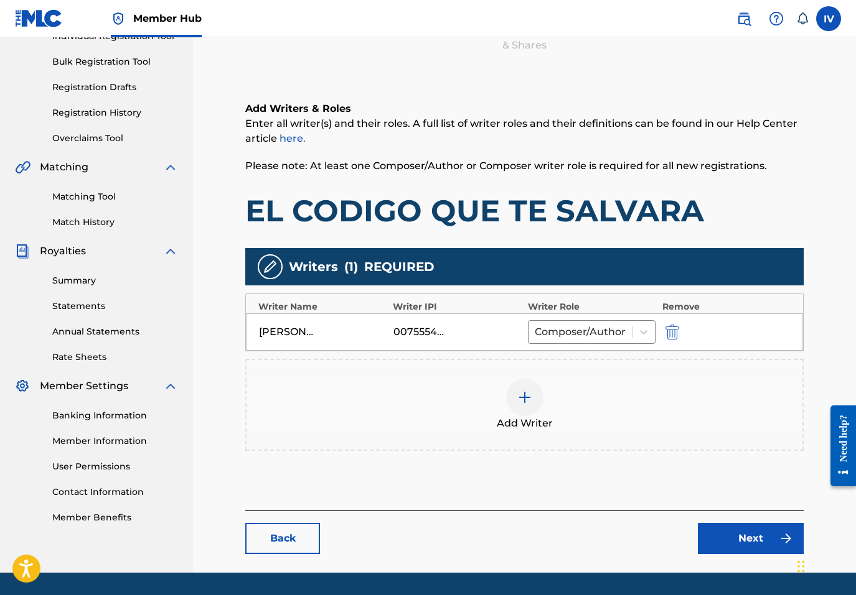
scroll to position [173, 0]
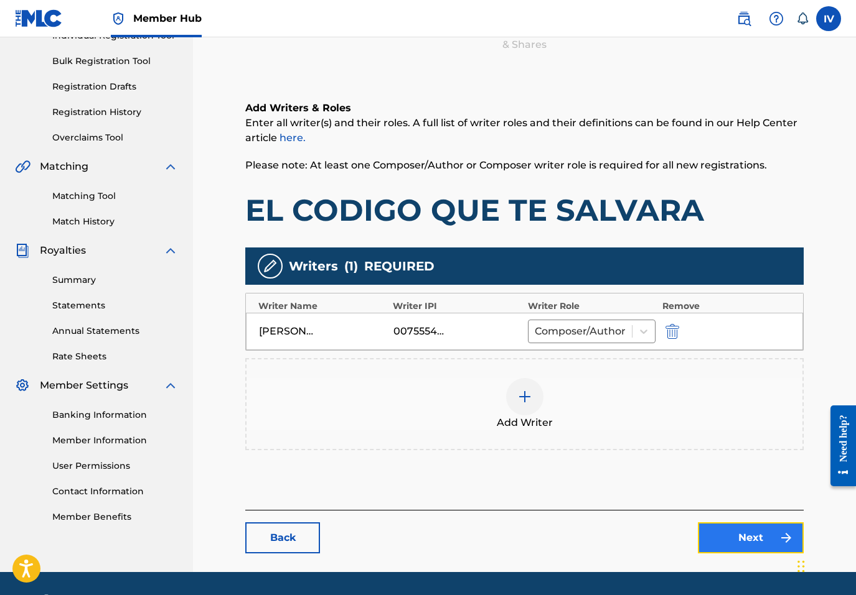
click at [735, 549] on link "Next" at bounding box center [751, 538] width 106 height 31
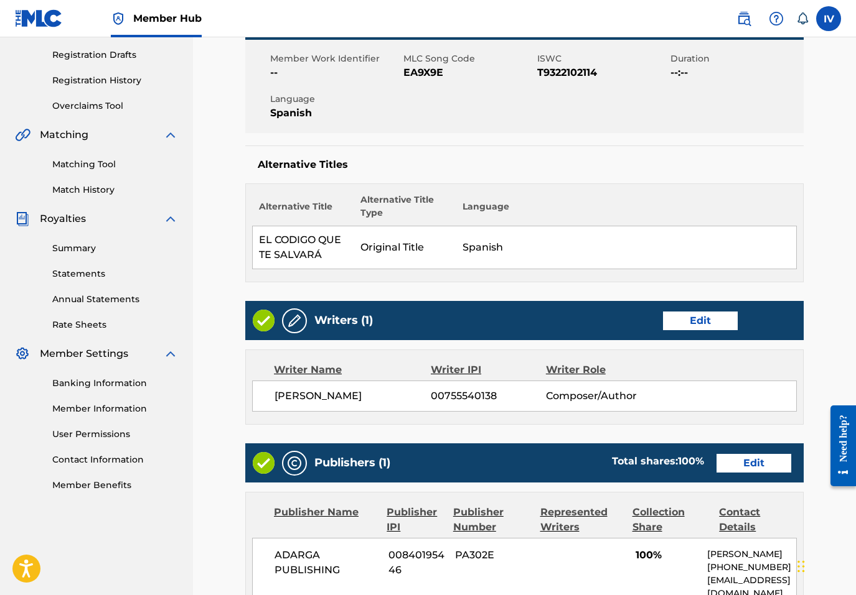
scroll to position [422, 0]
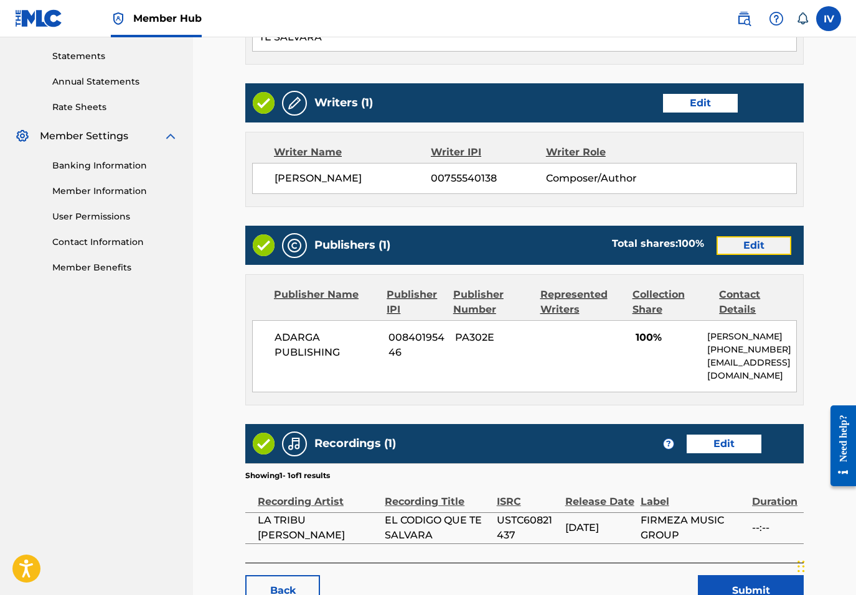
click at [748, 248] on link "Edit" at bounding box center [753, 245] width 75 height 19
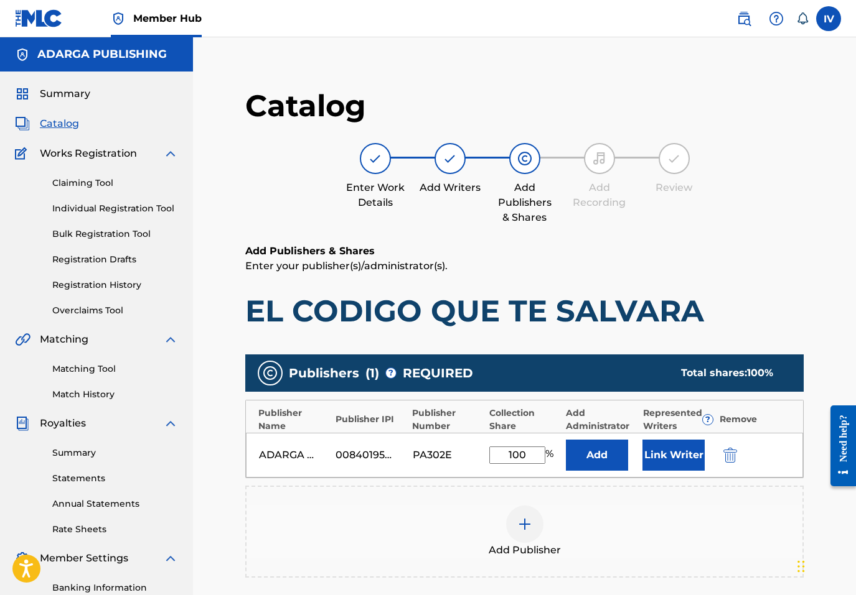
click at [734, 446] on div "ADARGA PUBLISHING 00840195446 PA302E 100 % Add Link Writer" at bounding box center [524, 455] width 557 height 45
click at [733, 449] on img "submit" at bounding box center [730, 455] width 14 height 15
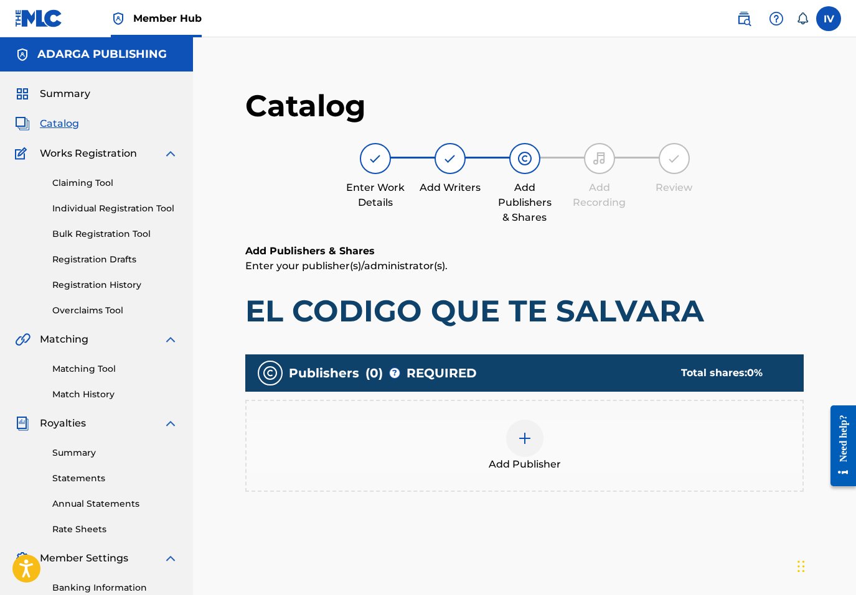
click at [707, 449] on div "Add Publisher" at bounding box center [524, 446] width 556 height 52
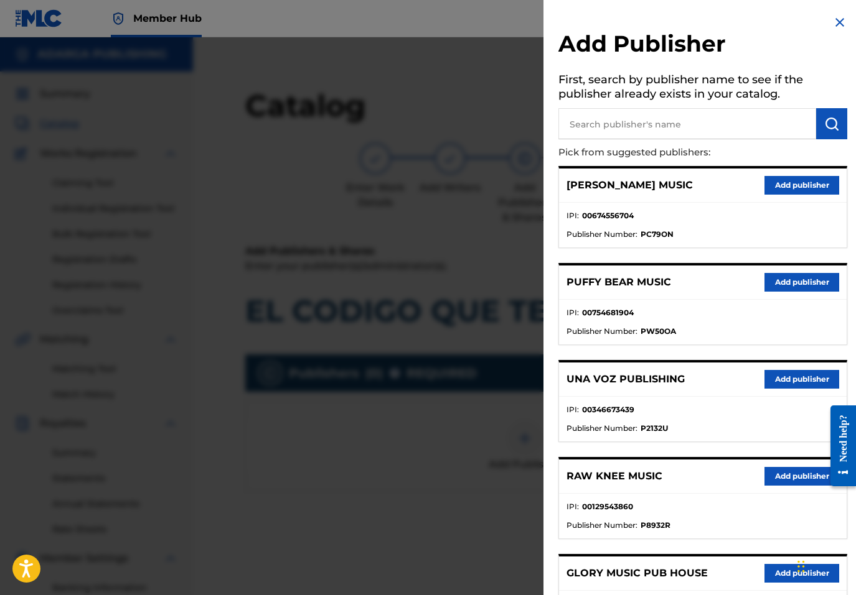
click at [686, 126] on input "text" at bounding box center [687, 123] width 258 height 31
type input "MULTIPLY"
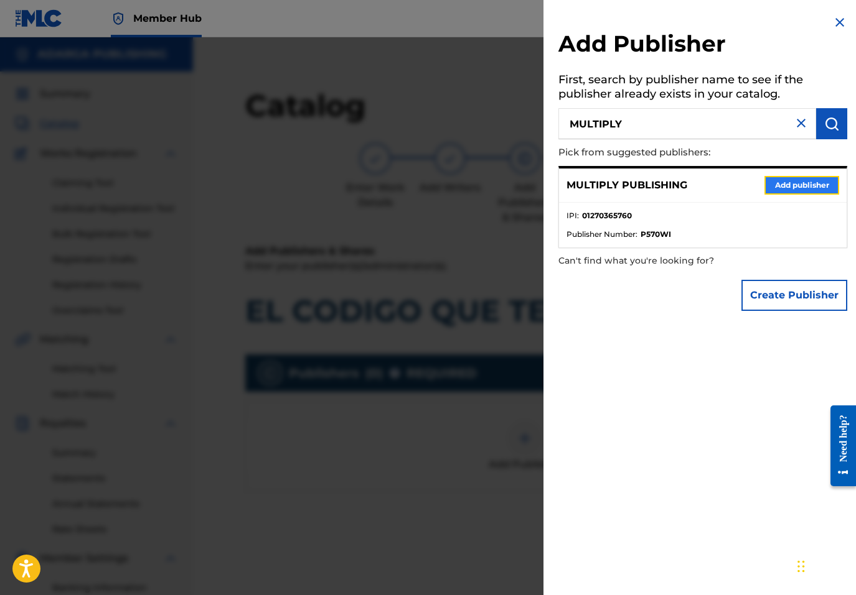
click at [766, 183] on button "Add publisher" at bounding box center [801, 185] width 75 height 19
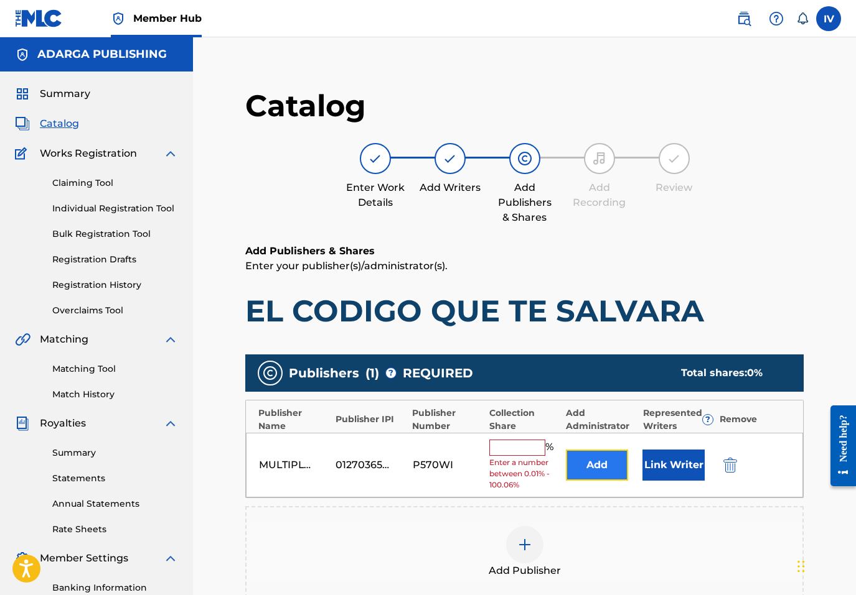
click at [584, 459] on button "Add" at bounding box center [597, 465] width 62 height 31
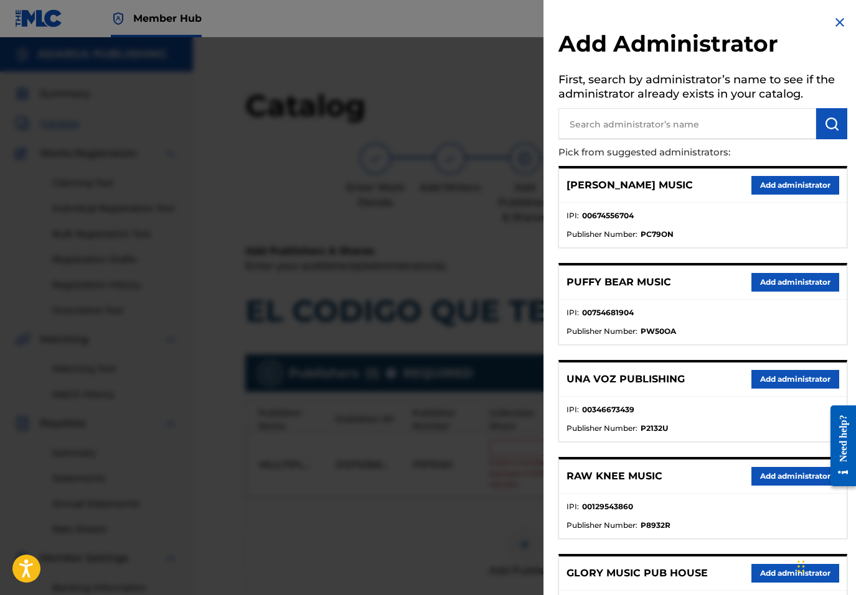
click at [654, 123] on input "text" at bounding box center [687, 123] width 258 height 31
type input "ADARGA"
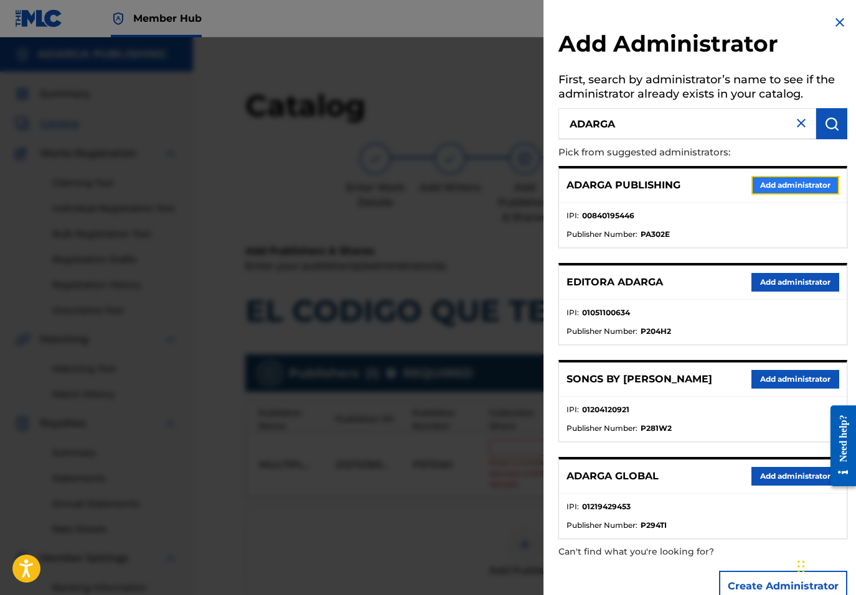
click at [795, 190] on button "Add administrator" at bounding box center [795, 185] width 88 height 19
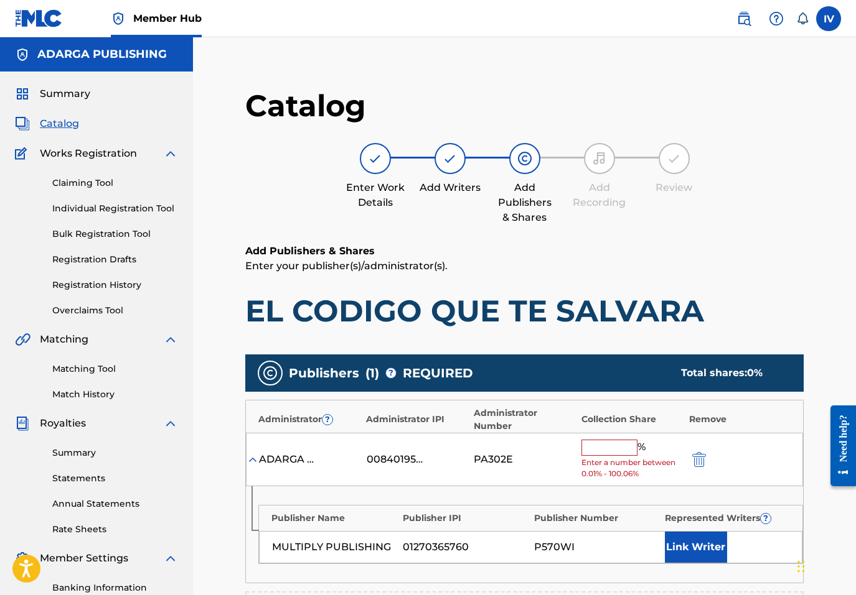
click at [595, 455] on input "text" at bounding box center [609, 448] width 56 height 16
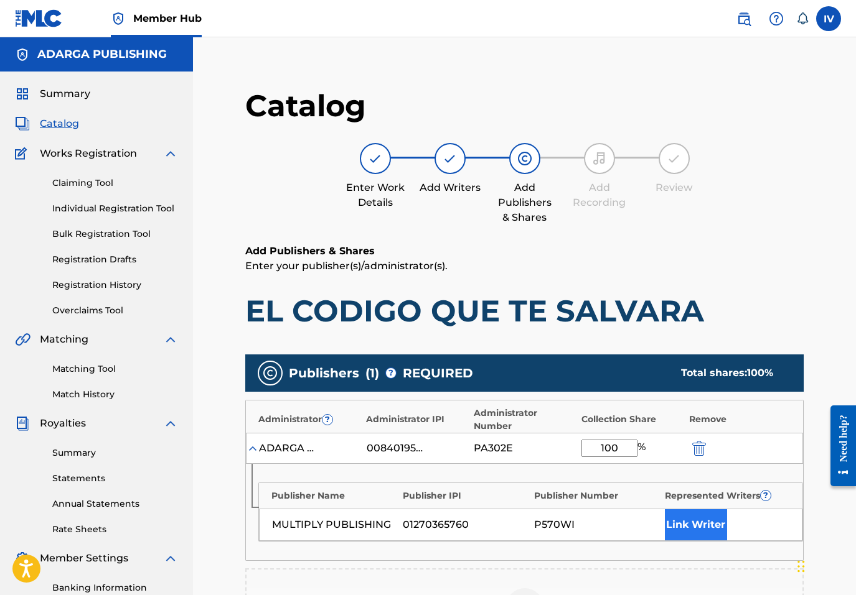
type input "100"
click at [695, 526] on button "Link Writer" at bounding box center [696, 525] width 62 height 31
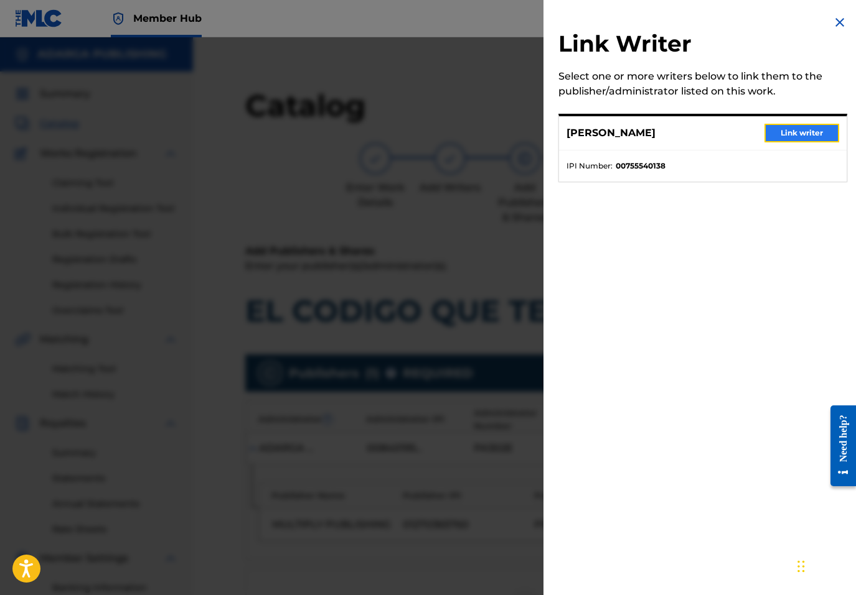
click at [789, 126] on button "Link writer" at bounding box center [801, 133] width 75 height 19
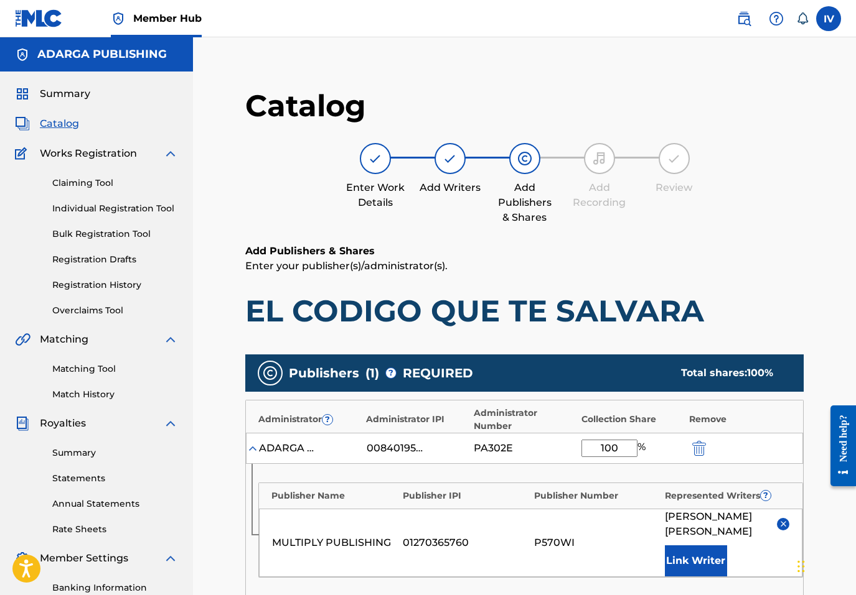
scroll to position [306, 0]
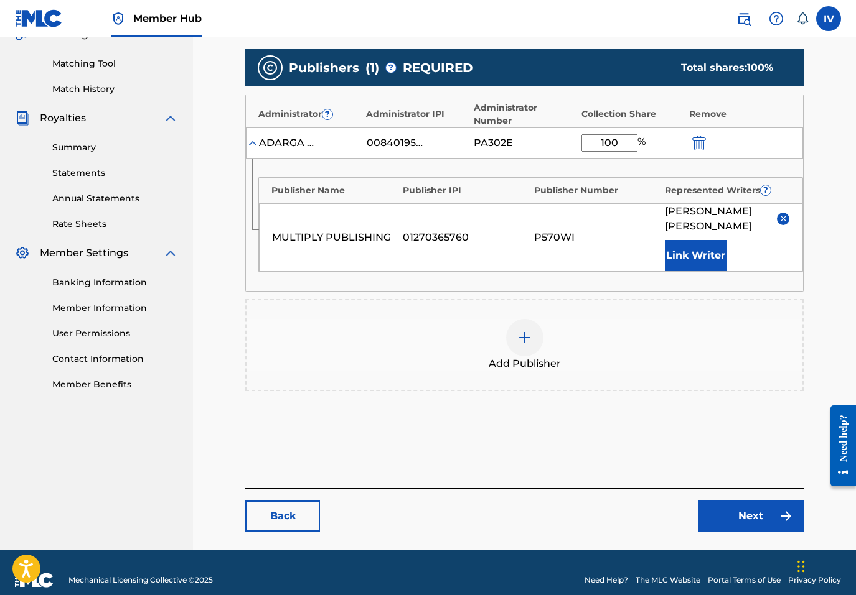
click at [737, 516] on main "Catalog Enter Work Details Add Writers Add Publishers & Shares Add Recording Re…" at bounding box center [524, 157] width 633 height 788
click at [733, 505] on link "Next" at bounding box center [751, 516] width 106 height 31
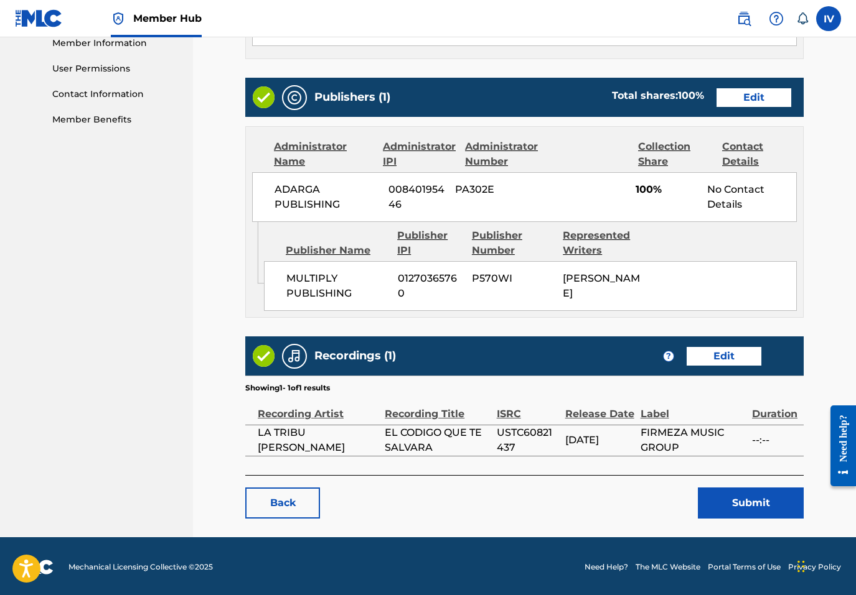
scroll to position [571, 0]
click at [736, 511] on button "Submit" at bounding box center [751, 503] width 106 height 31
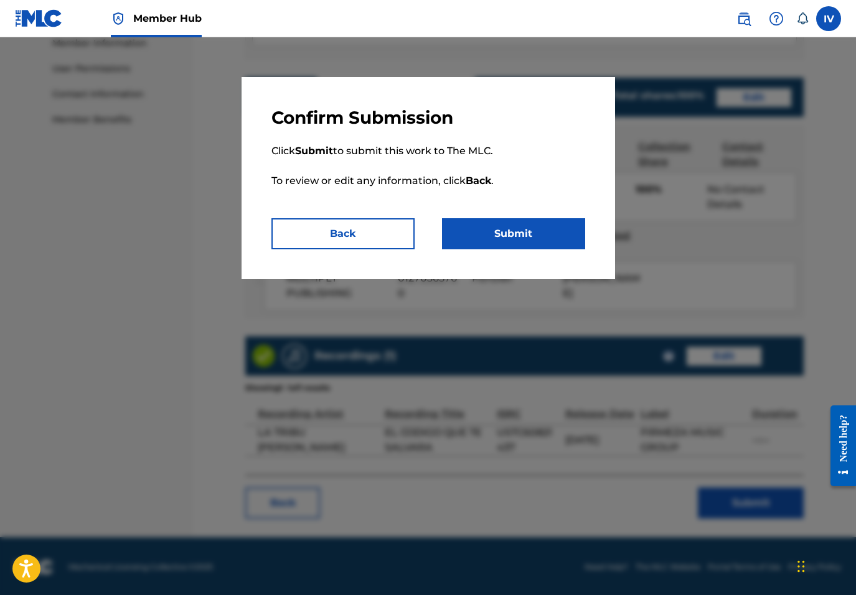
click at [549, 254] on div "Confirm Submission Click Submit to submit this work to The MLC. To review or ed…" at bounding box center [427, 178] width 373 height 202
click at [521, 231] on button "Submit" at bounding box center [513, 233] width 143 height 31
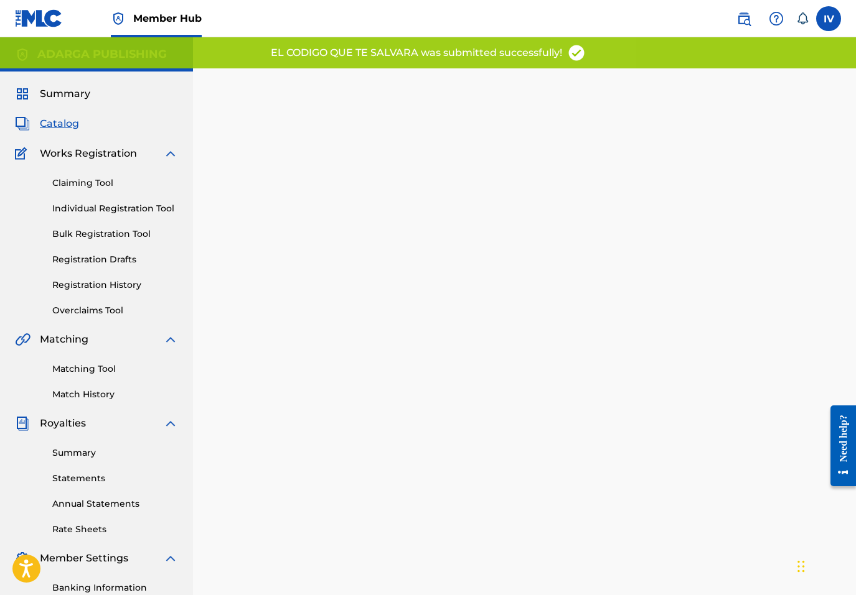
click at [63, 129] on span "Catalog" at bounding box center [59, 123] width 39 height 15
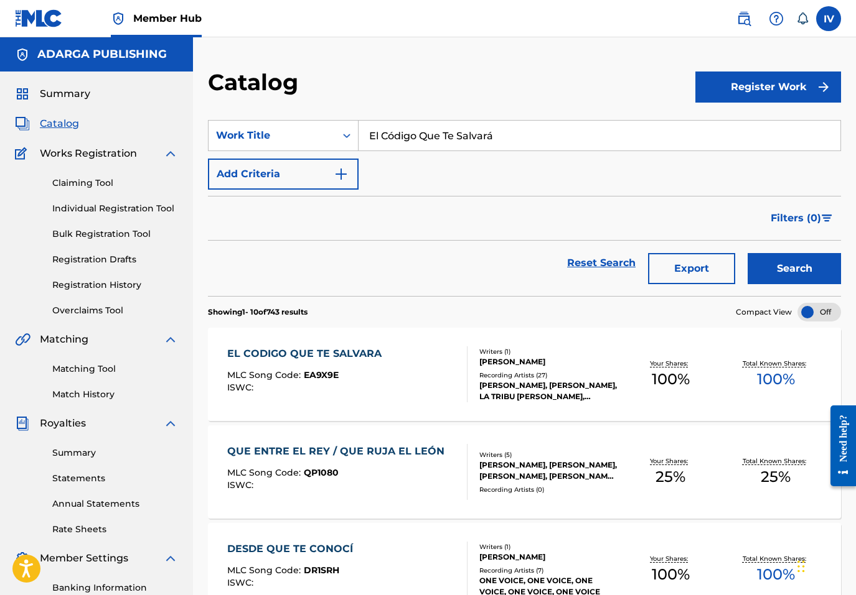
click at [476, 141] on input "El Código Que Te Salvará" at bounding box center [599, 136] width 482 height 30
paste input "Comunícate a Tiempo"
type input "Comunícate a Tiempo"
click at [747, 253] on button "Search" at bounding box center [793, 268] width 93 height 31
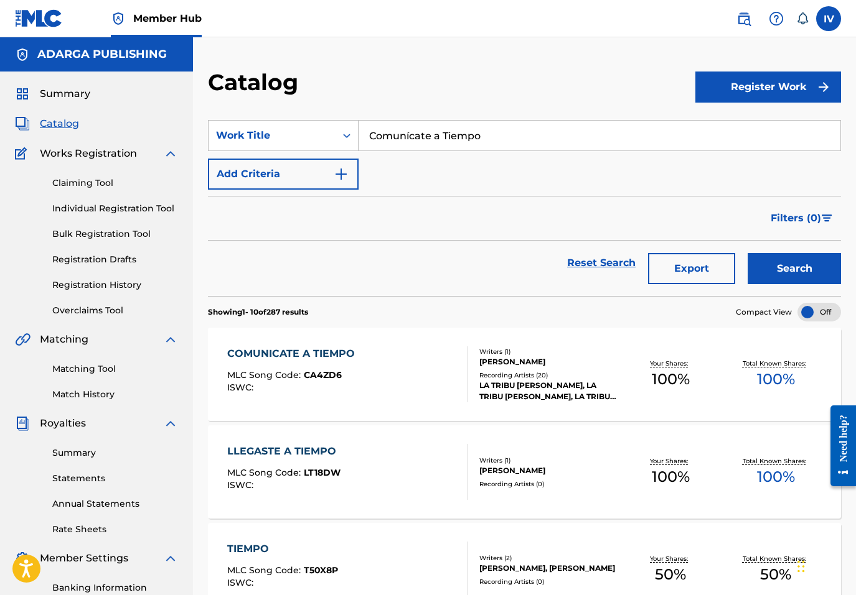
click at [360, 369] on div "COMUNICATE A TIEMPO MLC Song Code : CA4ZD6 ISWC :" at bounding box center [347, 375] width 240 height 56
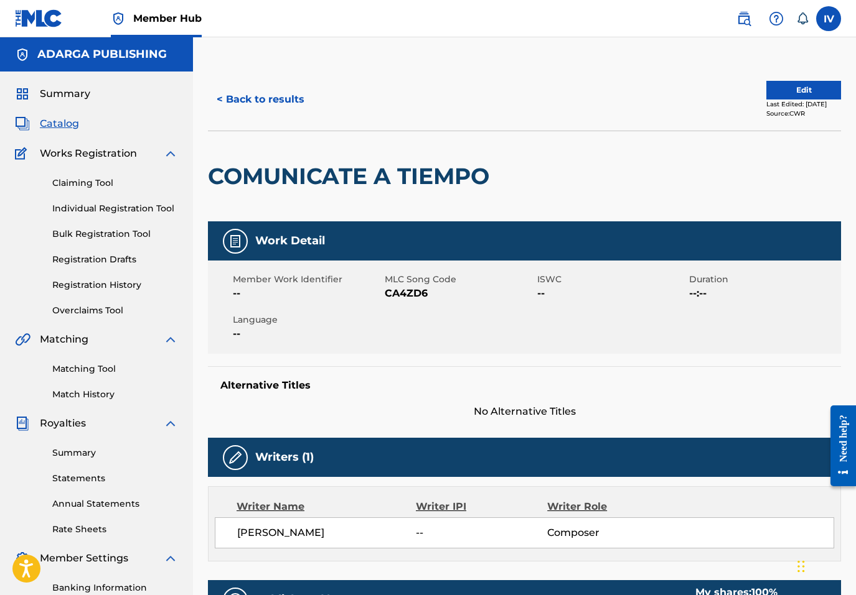
click at [411, 291] on span "CA4ZD6" at bounding box center [459, 293] width 149 height 15
copy span "CA4ZD6"
click at [783, 90] on button "Edit" at bounding box center [803, 90] width 75 height 19
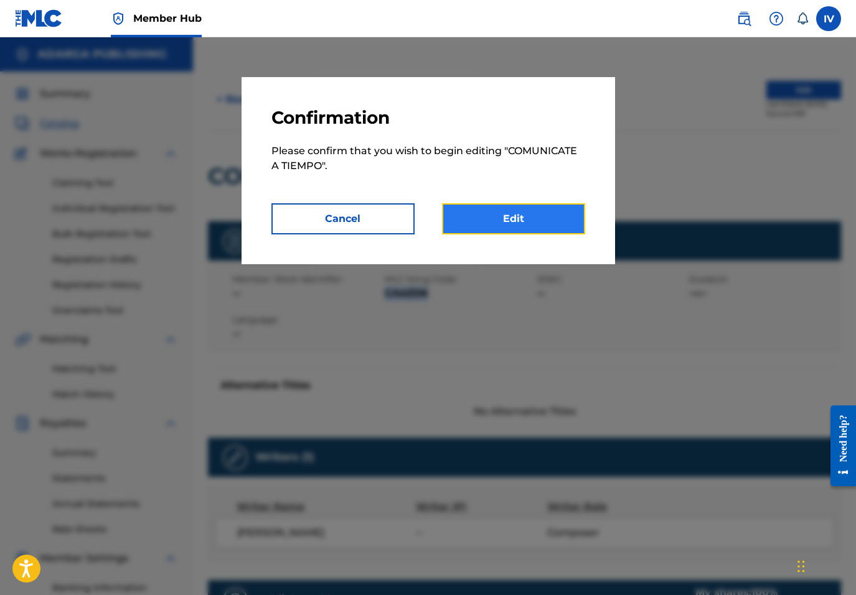
click at [520, 223] on link "Edit" at bounding box center [513, 218] width 143 height 31
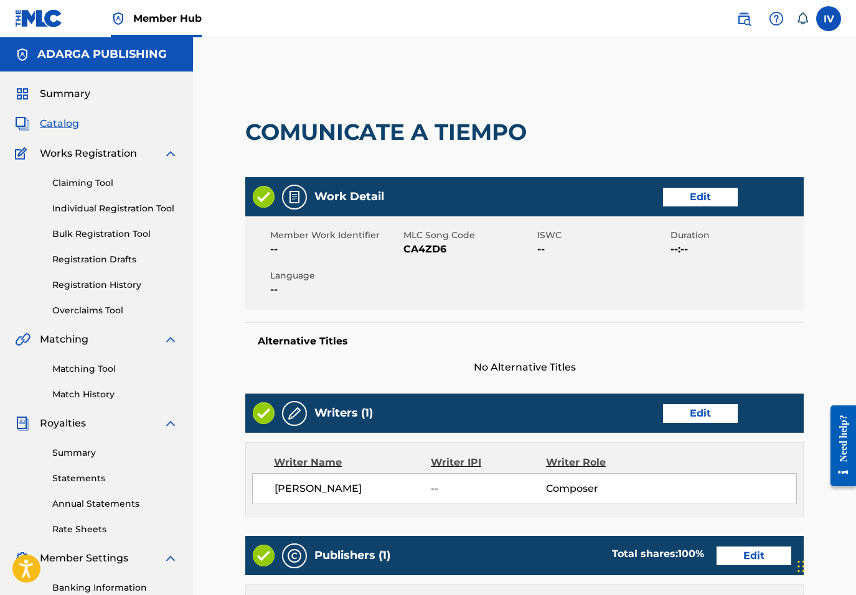
click at [449, 122] on h2 "COMUNICATE A TIEMPO" at bounding box center [388, 132] width 287 height 28
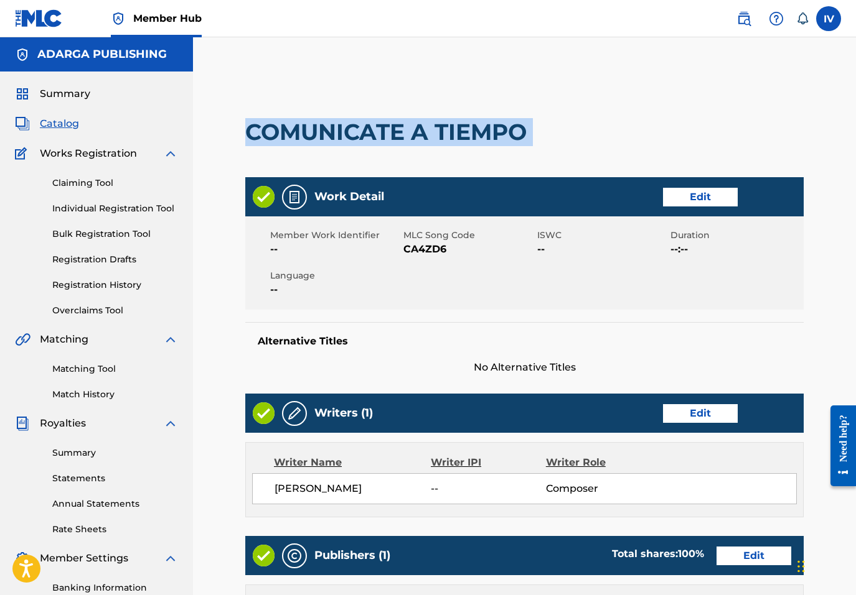
click at [449, 122] on h2 "COMUNICATE A TIEMPO" at bounding box center [388, 132] width 287 height 28
copy div "COMUNICATE A TIEMPO"
click at [723, 196] on link "Edit" at bounding box center [700, 197] width 75 height 19
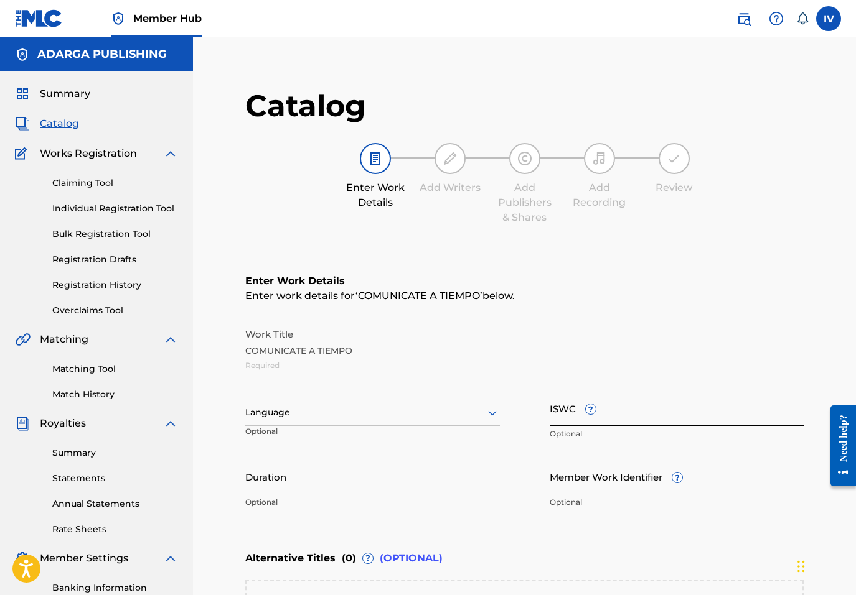
click at [659, 402] on input "ISWC ?" at bounding box center [676, 408] width 254 height 35
click at [402, 421] on div "Language" at bounding box center [372, 413] width 254 height 26
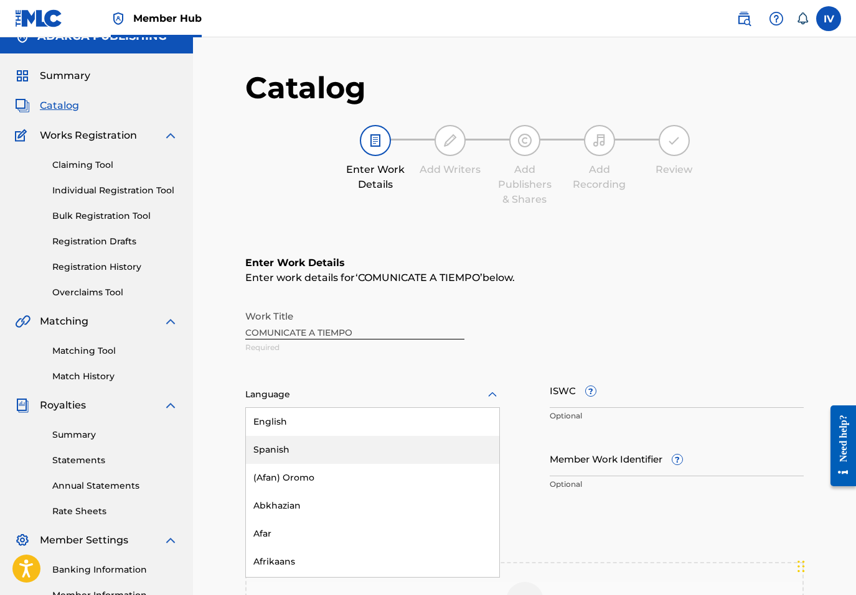
click at [349, 441] on div "Spanish" at bounding box center [372, 450] width 253 height 28
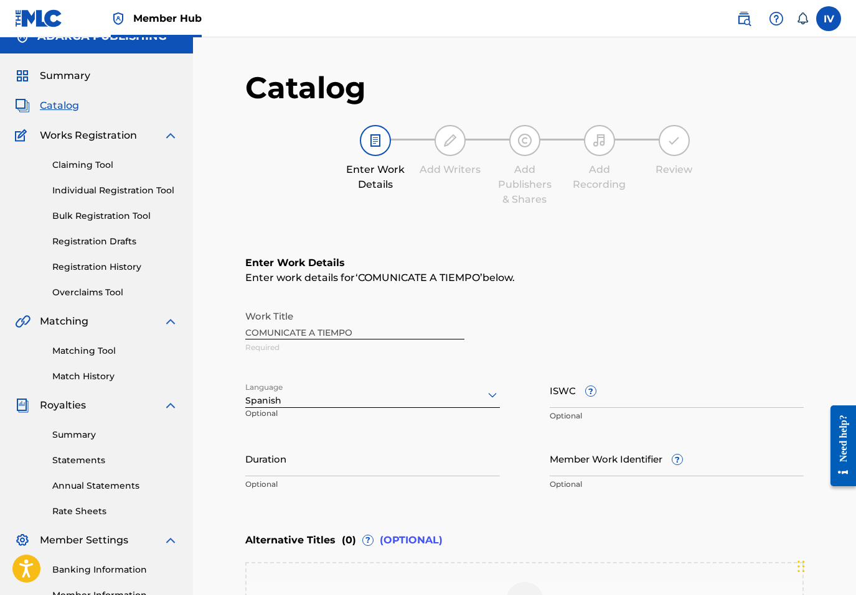
scroll to position [230, 0]
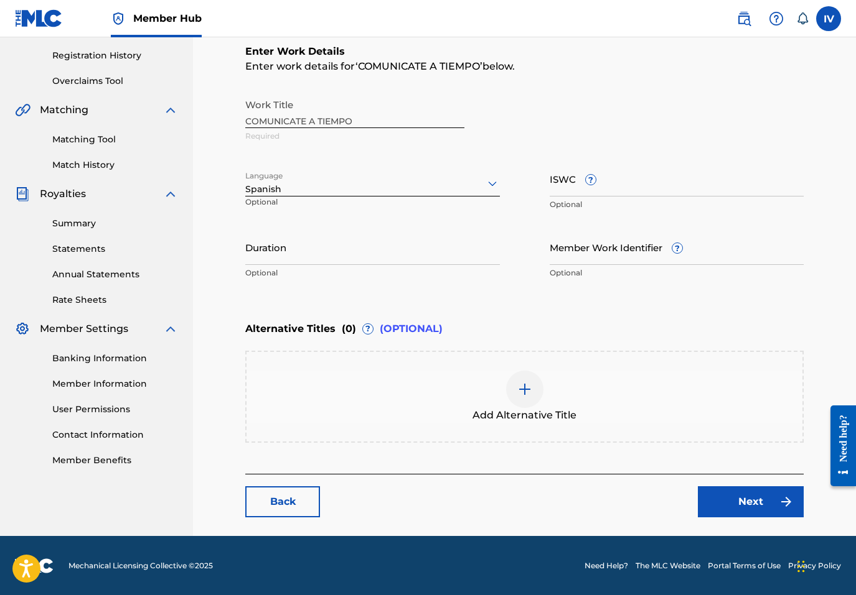
click at [472, 428] on div "Add Alternative Title" at bounding box center [524, 397] width 558 height 92
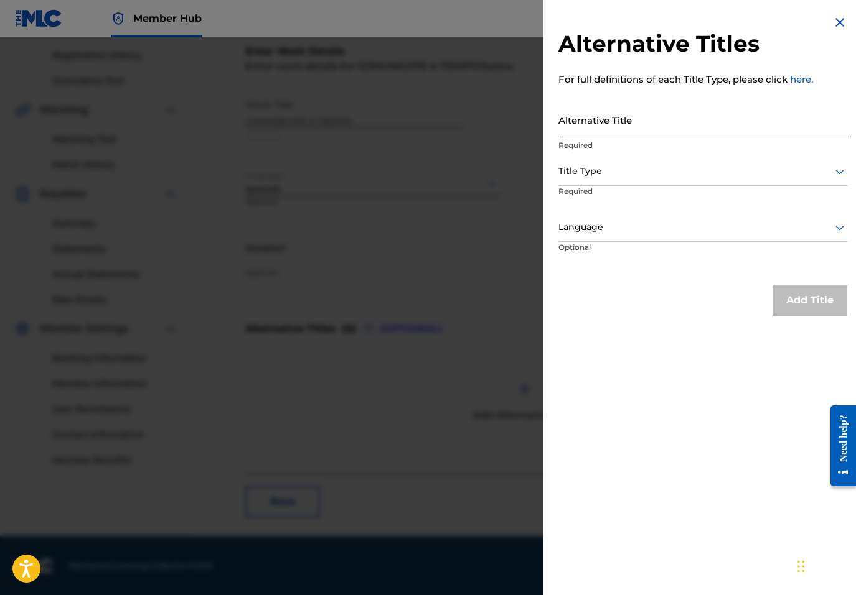
click at [680, 126] on input "Alternative Title" at bounding box center [702, 119] width 289 height 35
paste input "COMUNICATE A TIEMPO"
click at [595, 128] on input "COMUNICATE A TIEMPO" at bounding box center [702, 119] width 289 height 35
type input "COMUNÍCATE A TIEMPO"
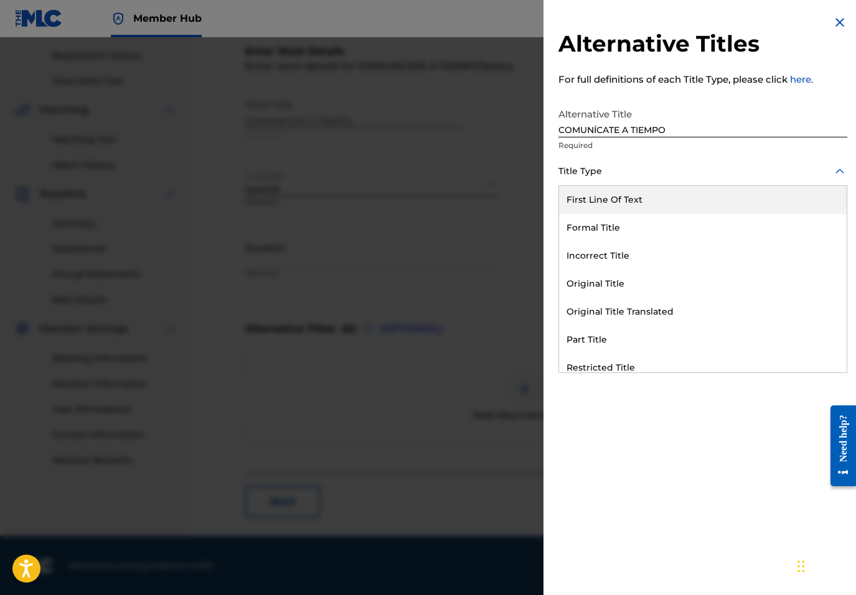
click at [600, 166] on div at bounding box center [702, 172] width 289 height 16
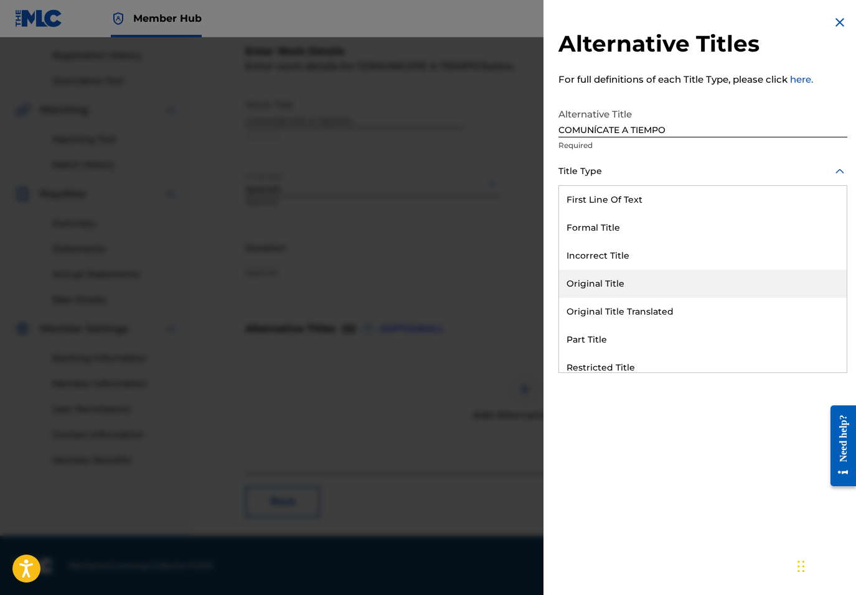
click at [605, 285] on div "Original Title" at bounding box center [702, 284] width 287 height 28
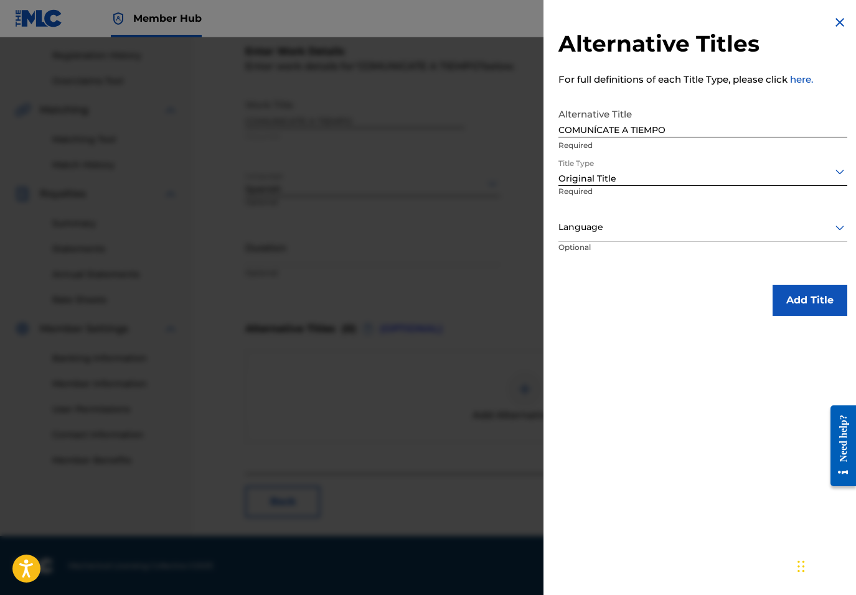
click at [616, 216] on div "Language" at bounding box center [702, 228] width 289 height 28
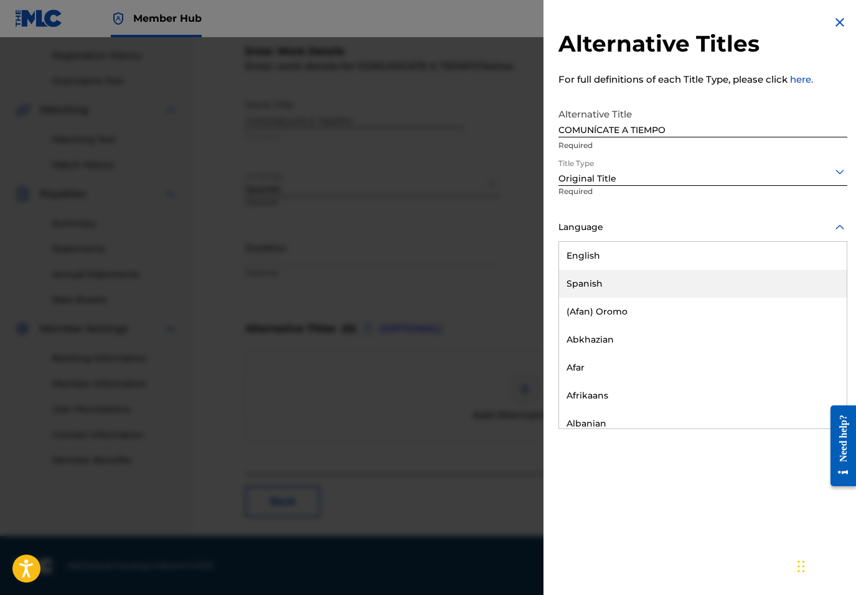
click at [616, 272] on div "Spanish" at bounding box center [702, 284] width 287 height 28
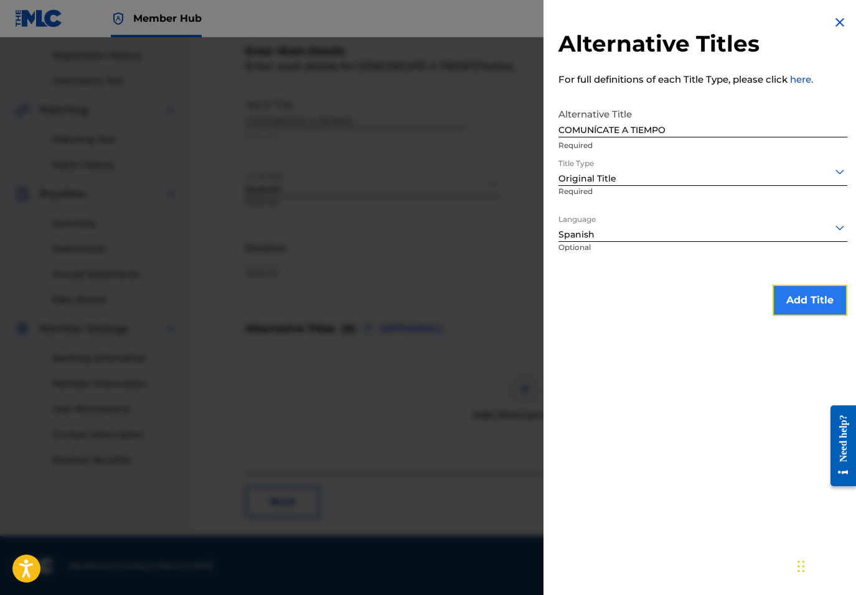
click at [823, 305] on button "Add Title" at bounding box center [809, 300] width 75 height 31
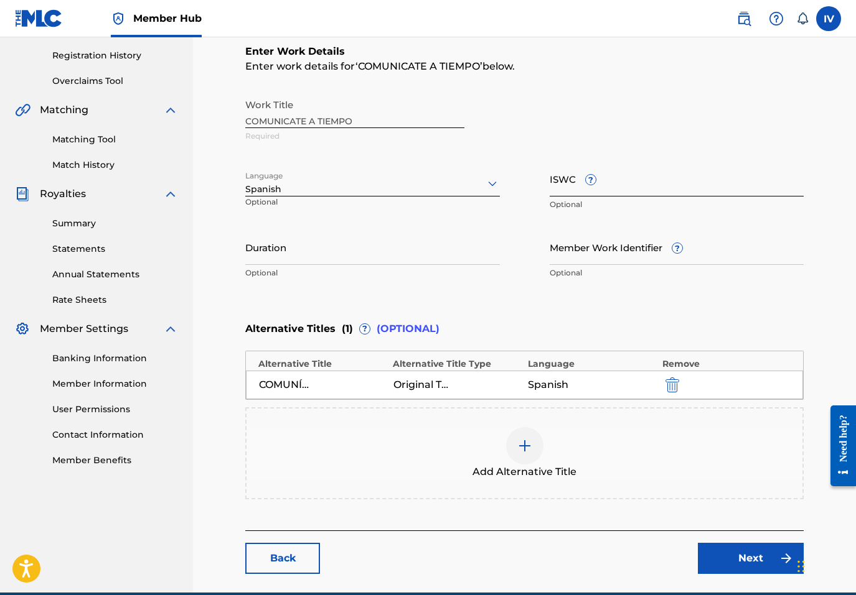
click at [706, 190] on input "ISWC ?" at bounding box center [676, 178] width 254 height 35
paste input "T9322102249"
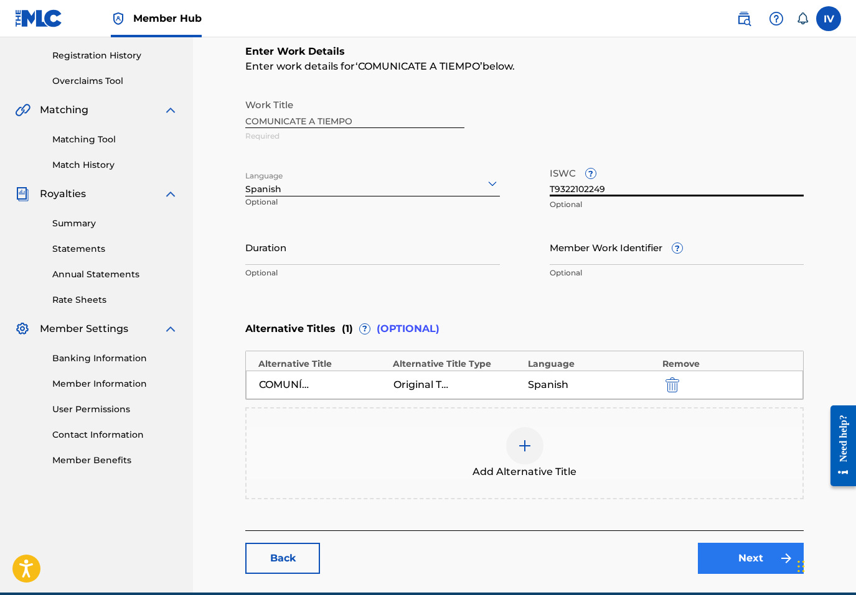
type input "T9322102249"
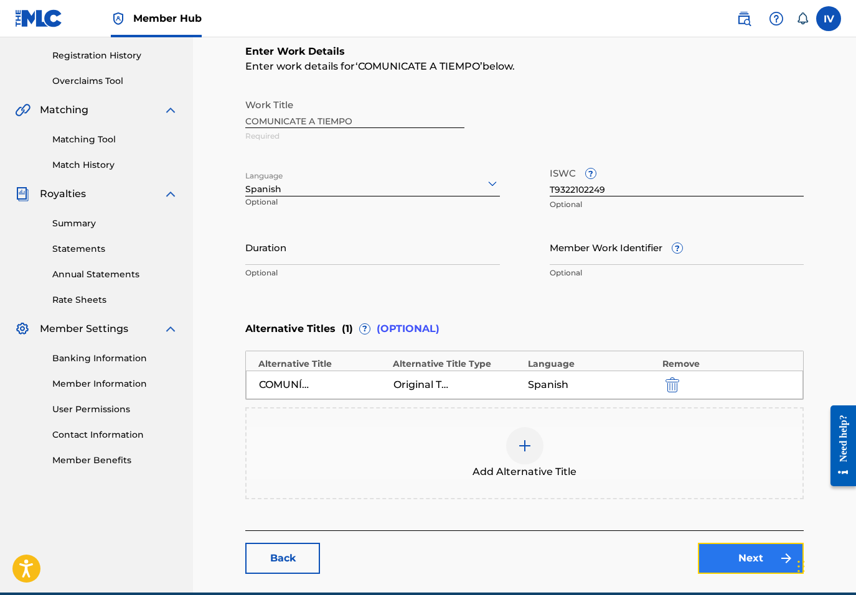
click at [710, 555] on link "Next" at bounding box center [751, 558] width 106 height 31
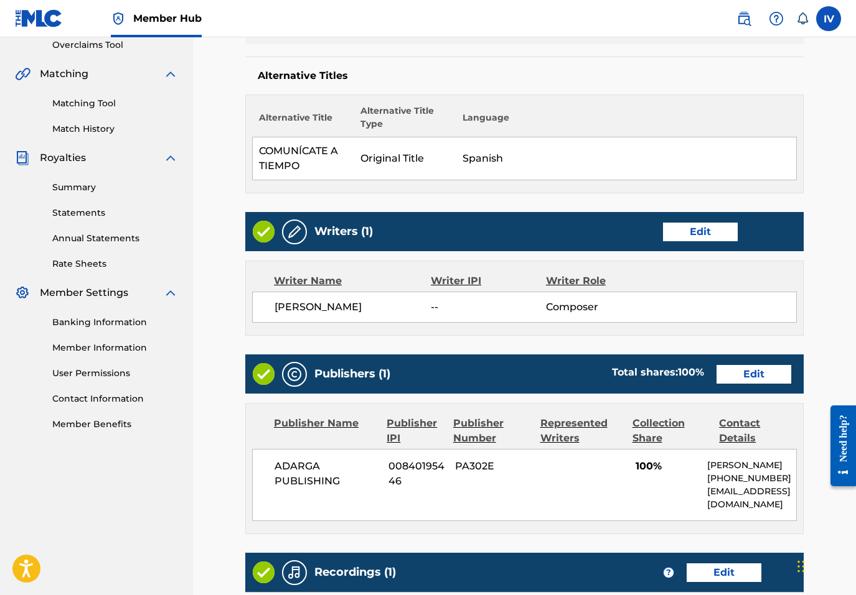
scroll to position [321, 0]
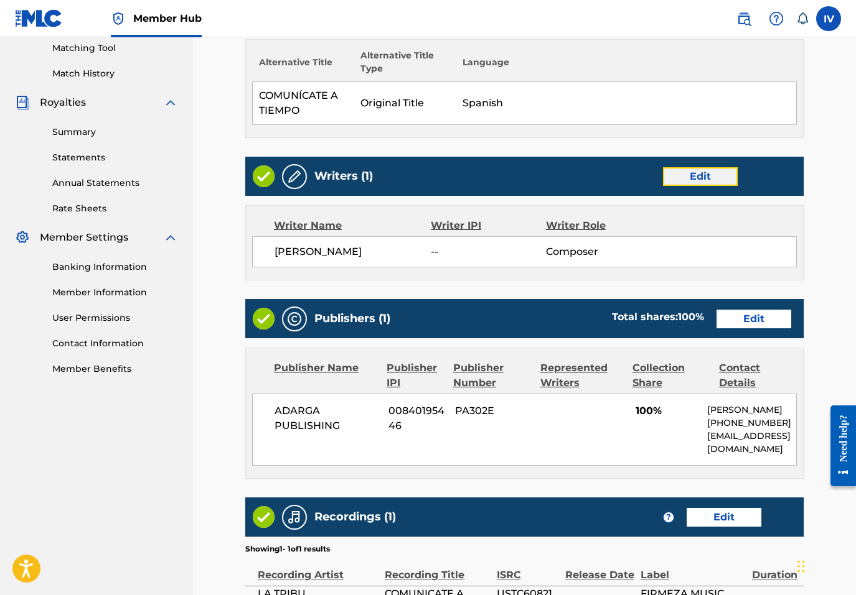
click at [686, 173] on link "Edit" at bounding box center [700, 176] width 75 height 19
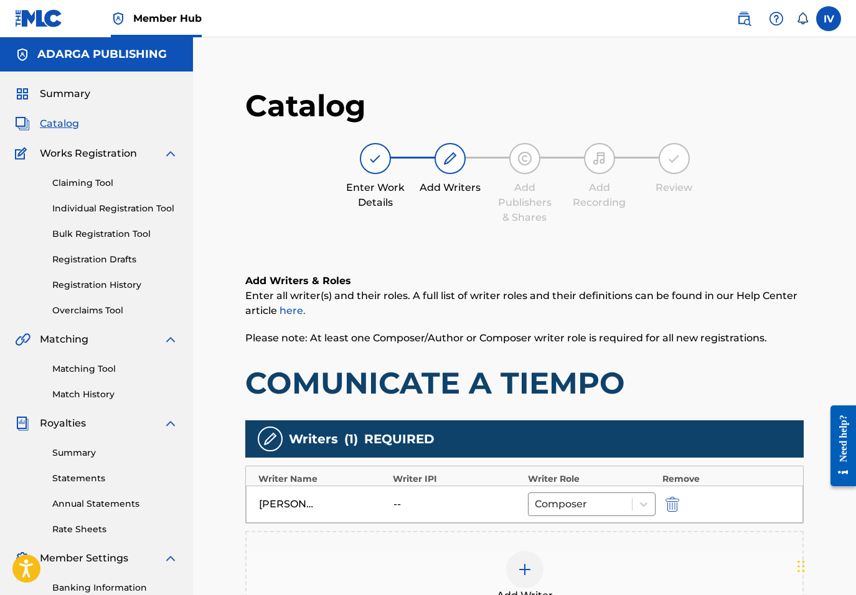
click at [682, 493] on div "BENJAMIN RIVERA -- Composer" at bounding box center [524, 504] width 557 height 37
click at [674, 500] on img "submit" at bounding box center [672, 504] width 14 height 15
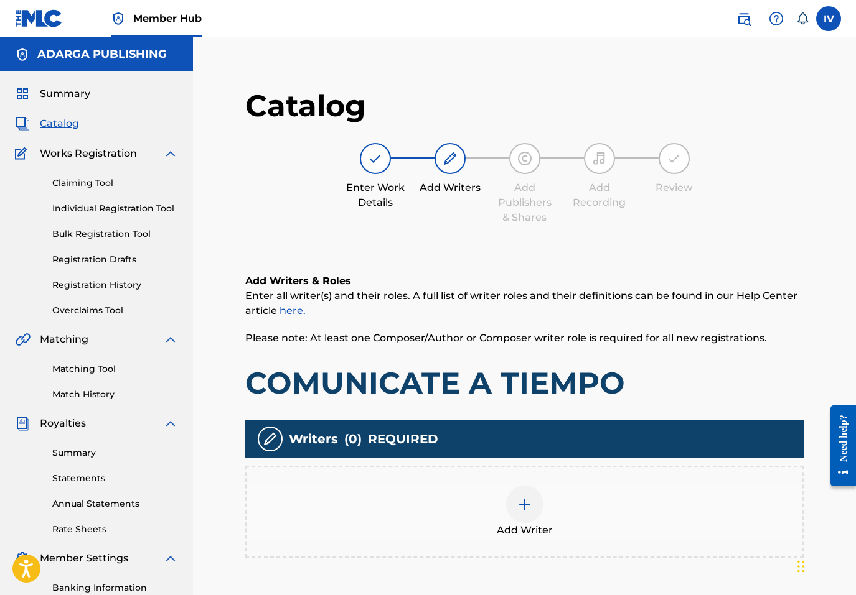
click at [551, 493] on div "Add Writer" at bounding box center [524, 512] width 556 height 52
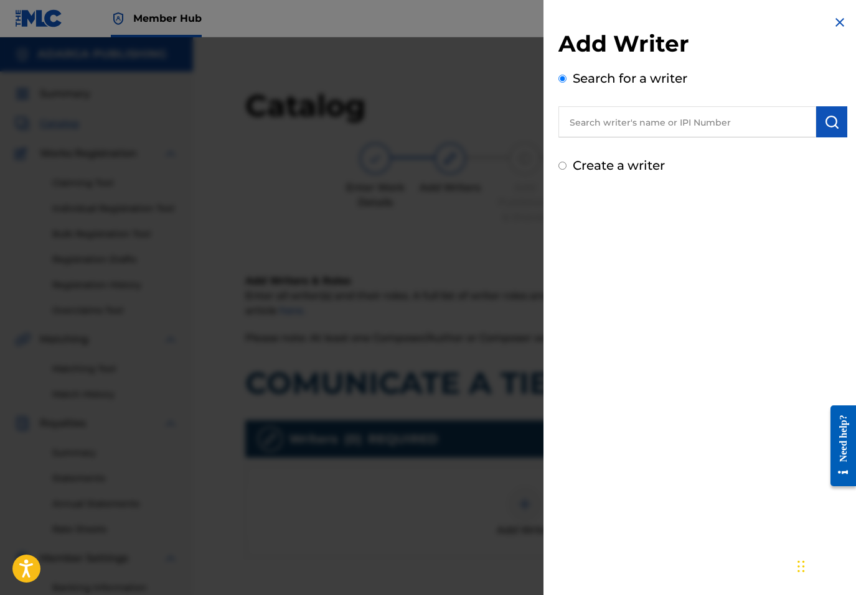
click at [658, 121] on input "text" at bounding box center [687, 121] width 258 height 31
paste input "755540138"
type input "00755540138"
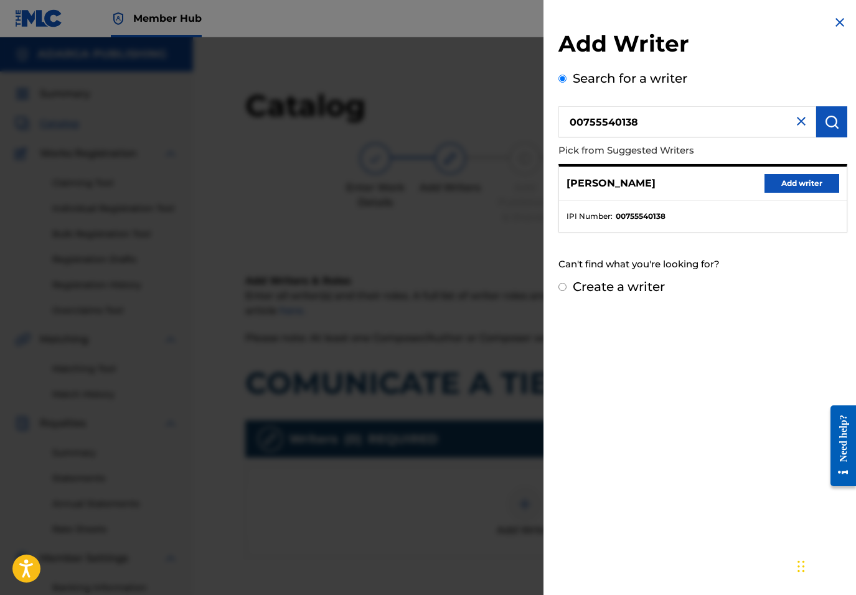
click at [811, 169] on div "MIKE RIVERA Add writer" at bounding box center [702, 184] width 287 height 34
click at [798, 179] on button "Add writer" at bounding box center [801, 183] width 75 height 19
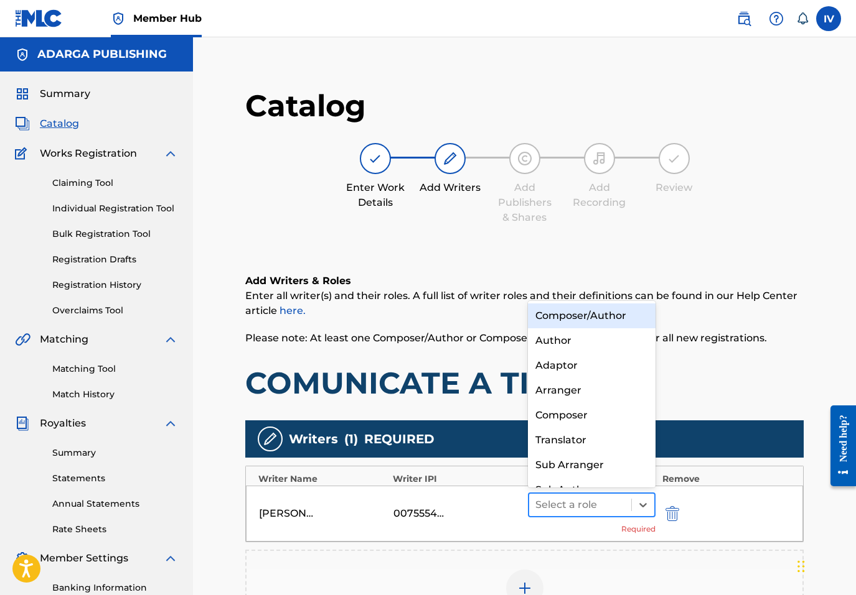
click at [548, 500] on div at bounding box center [580, 505] width 90 height 17
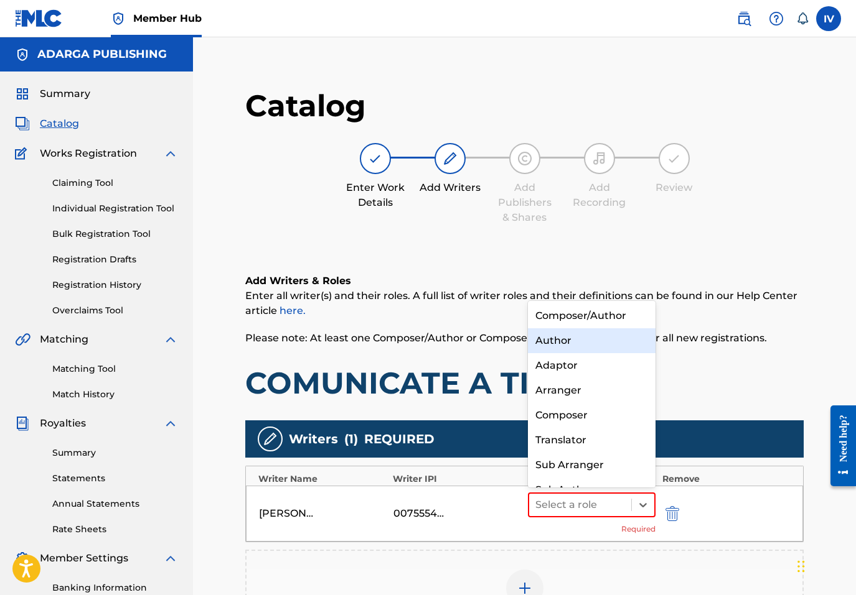
click at [563, 321] on div "Composer/Author" at bounding box center [592, 316] width 128 height 25
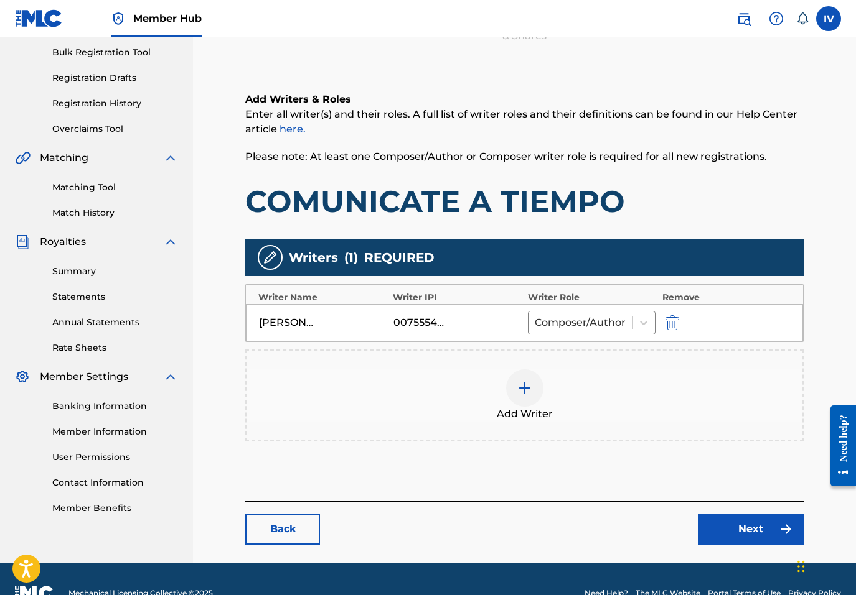
scroll to position [210, 0]
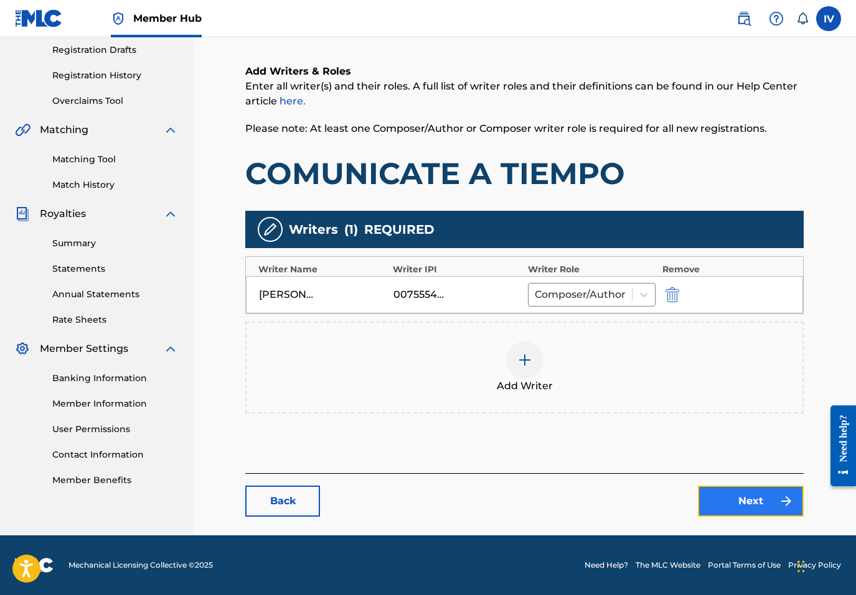
click at [731, 486] on link "Next" at bounding box center [751, 501] width 106 height 31
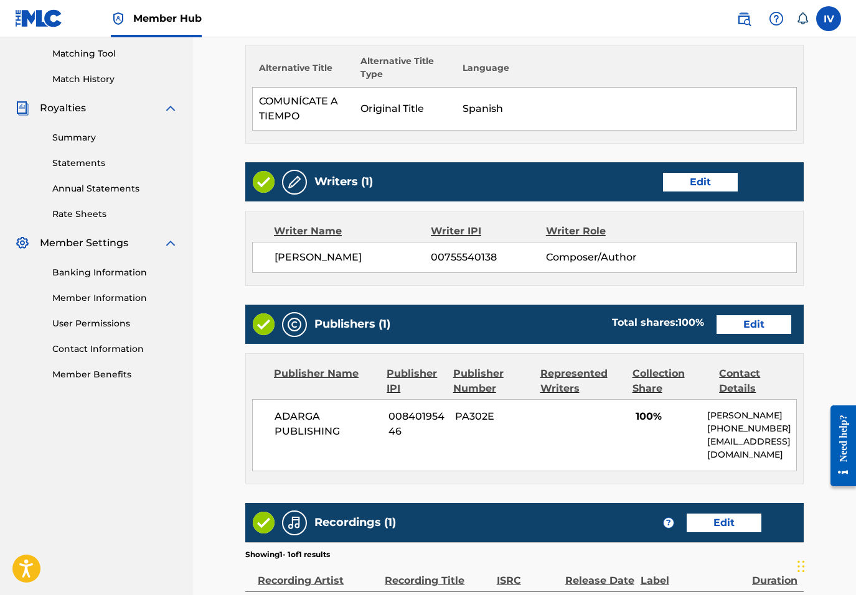
scroll to position [348, 0]
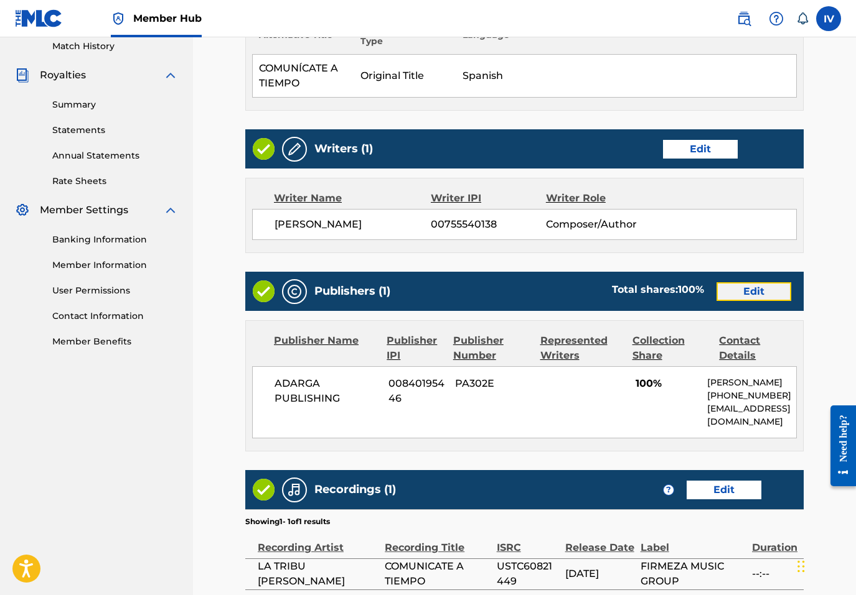
click at [747, 296] on link "Edit" at bounding box center [753, 291] width 75 height 19
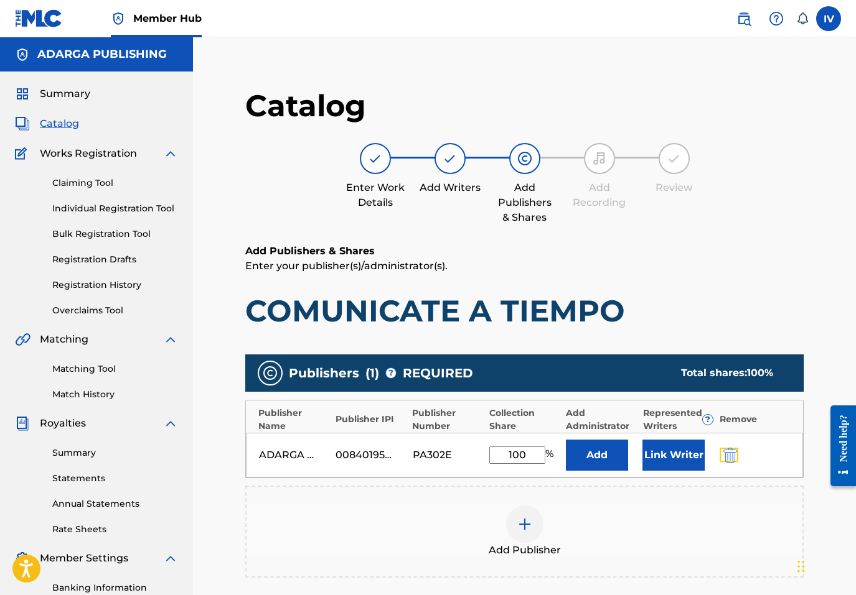
click at [737, 451] on button "submit" at bounding box center [728, 455] width 19 height 14
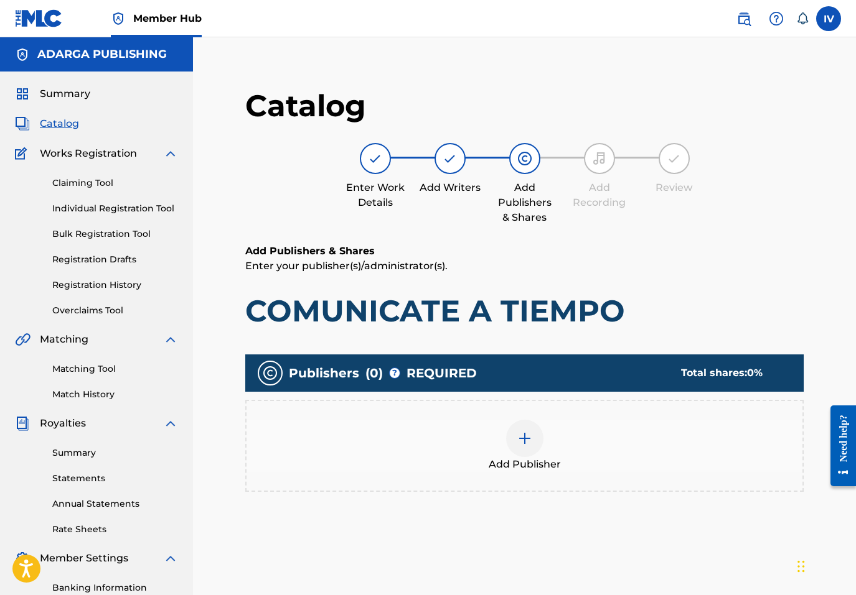
click at [717, 459] on div "Add Publisher" at bounding box center [524, 446] width 556 height 52
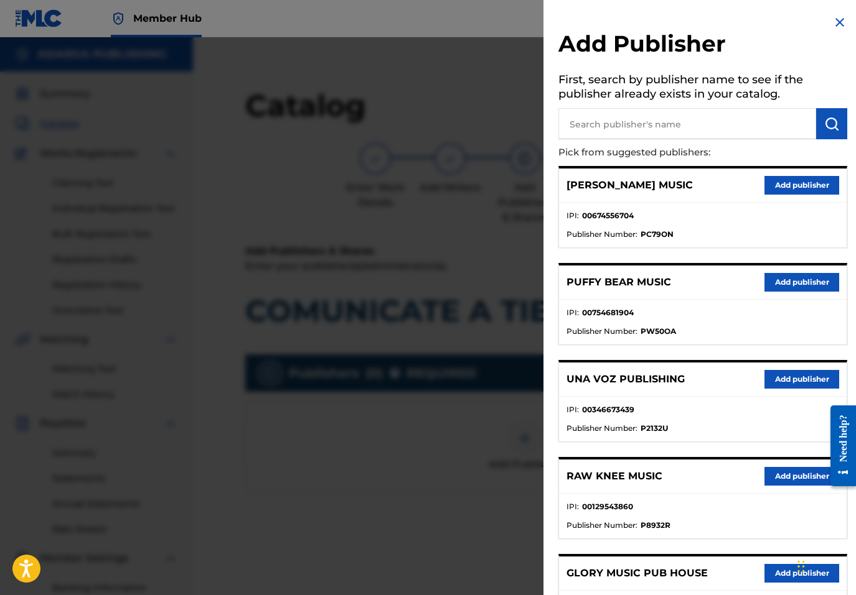
click at [724, 126] on input "text" at bounding box center [687, 123] width 258 height 31
type input "MULTIPLY"
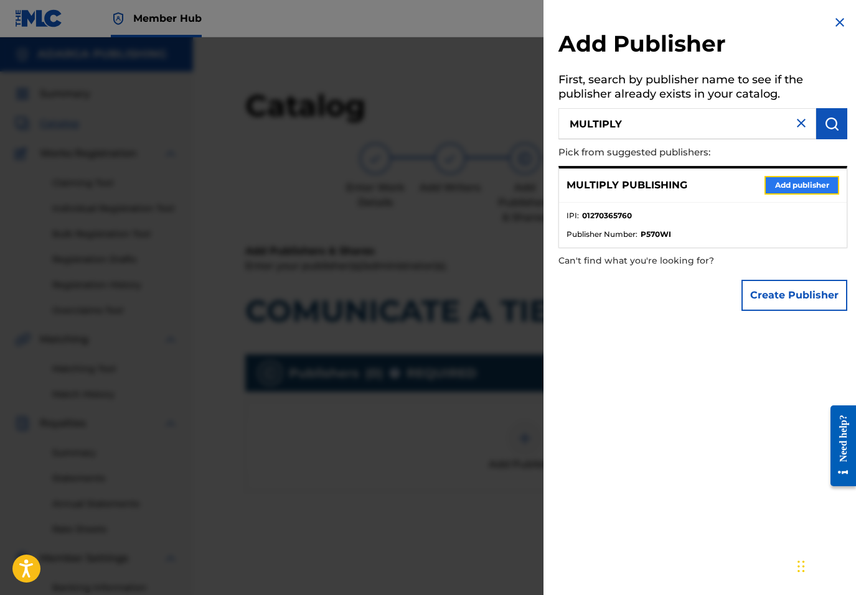
click at [800, 182] on button "Add publisher" at bounding box center [801, 185] width 75 height 19
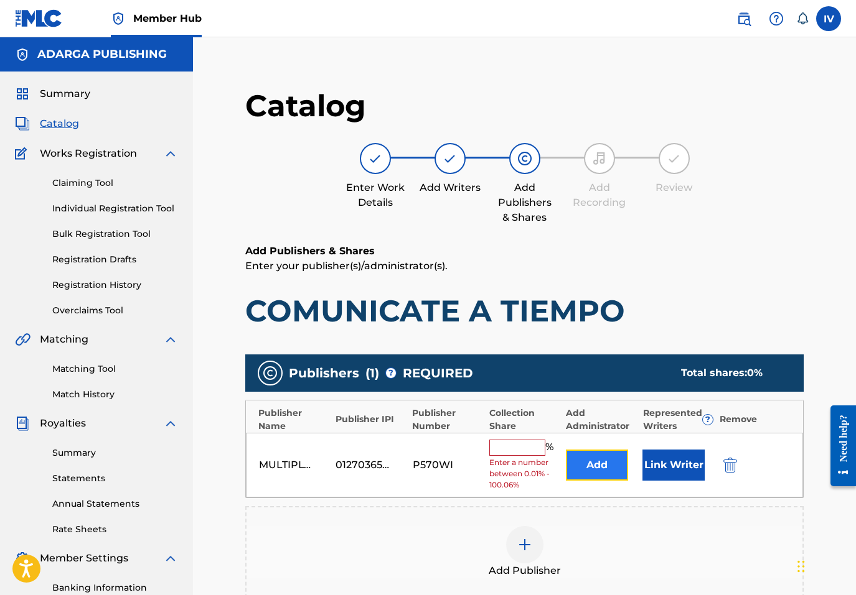
click at [579, 466] on button "Add" at bounding box center [597, 465] width 62 height 31
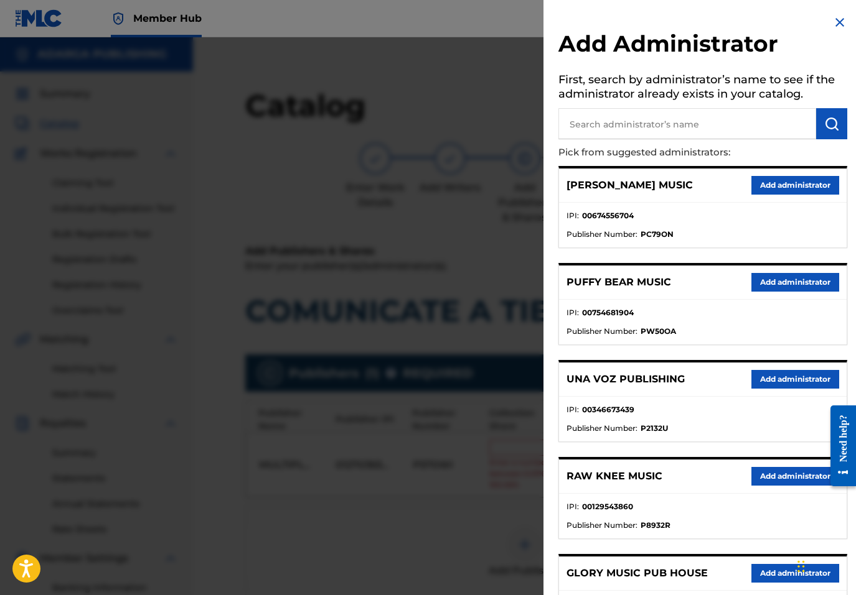
click at [706, 119] on input "text" at bounding box center [687, 123] width 258 height 31
type input "D"
type input "ADARGA"
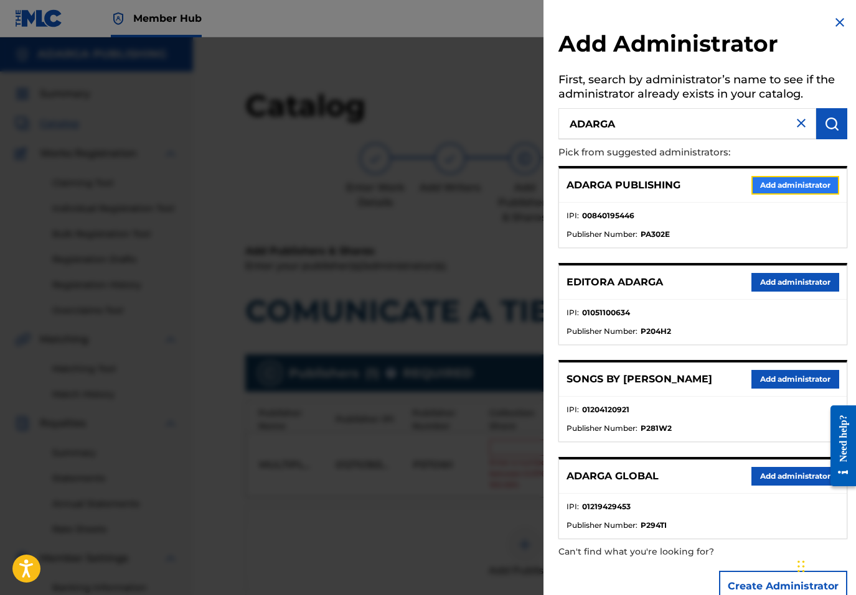
click at [811, 176] on button "Add administrator" at bounding box center [795, 185] width 88 height 19
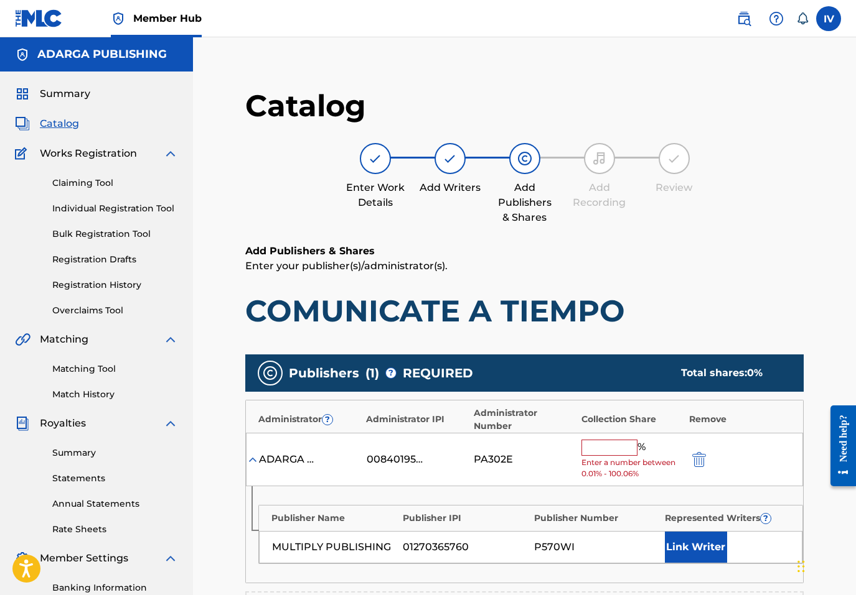
click at [605, 445] on input "text" at bounding box center [609, 448] width 56 height 16
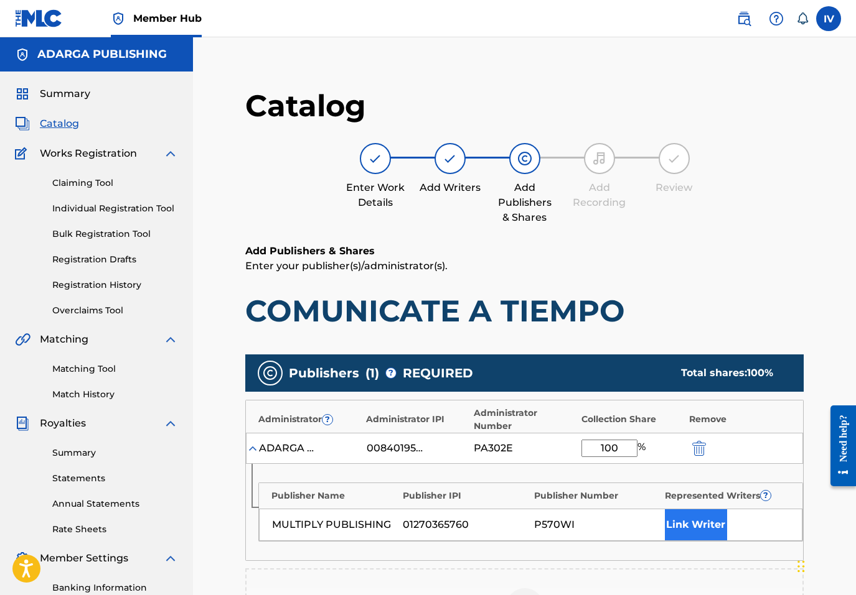
type input "100"
click at [719, 536] on button "Link Writer" at bounding box center [696, 525] width 62 height 31
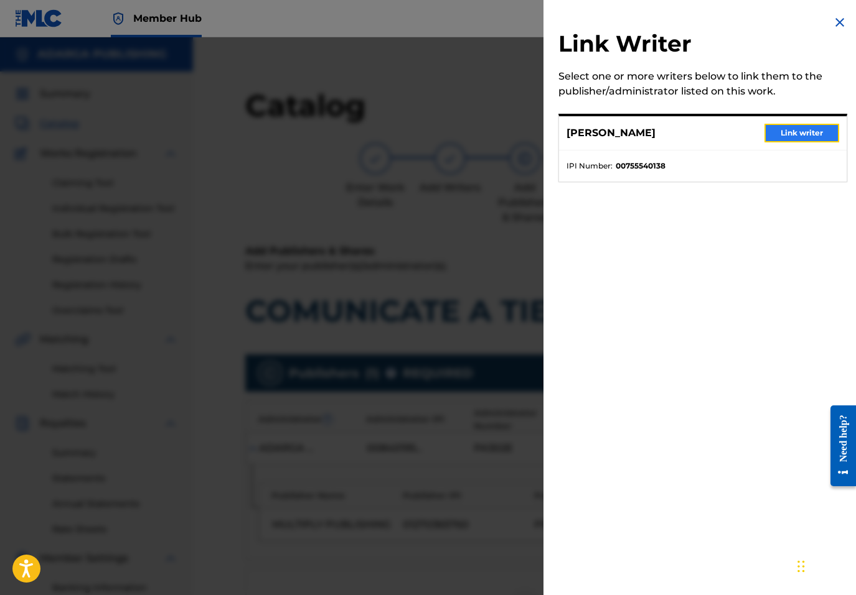
click at [788, 133] on button "Link writer" at bounding box center [801, 133] width 75 height 19
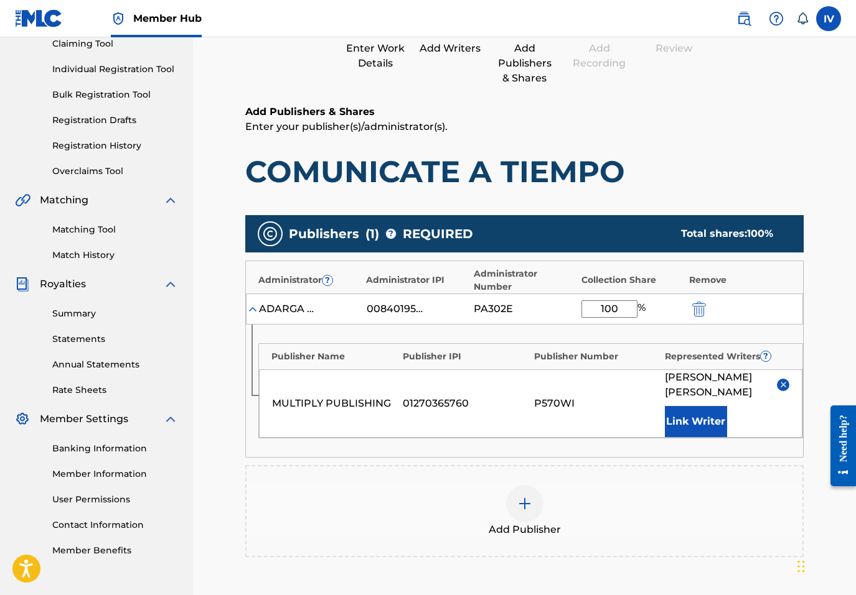
scroll to position [306, 0]
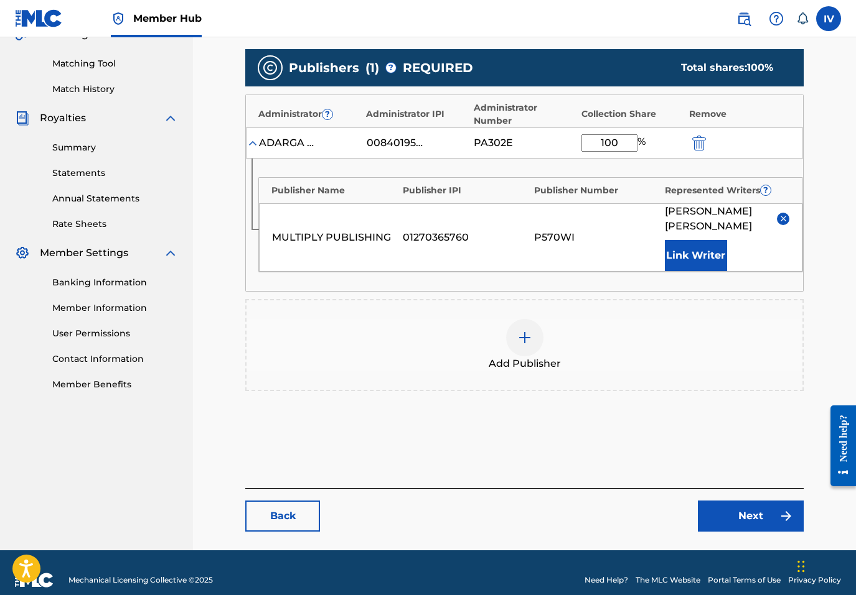
click at [758, 488] on div "Back Next" at bounding box center [524, 510] width 558 height 44
click at [747, 501] on link "Next" at bounding box center [751, 516] width 106 height 31
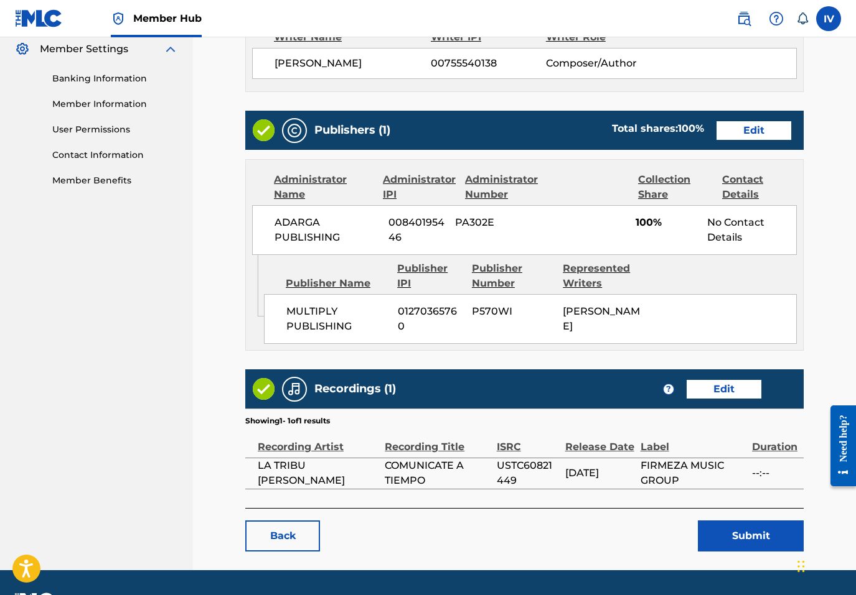
scroll to position [543, 0]
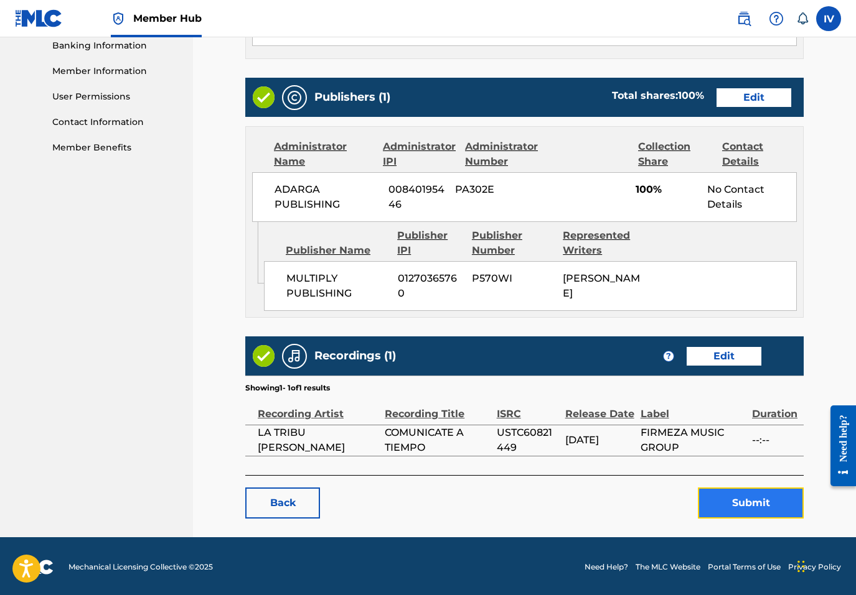
click at [725, 488] on button "Submit" at bounding box center [751, 503] width 106 height 31
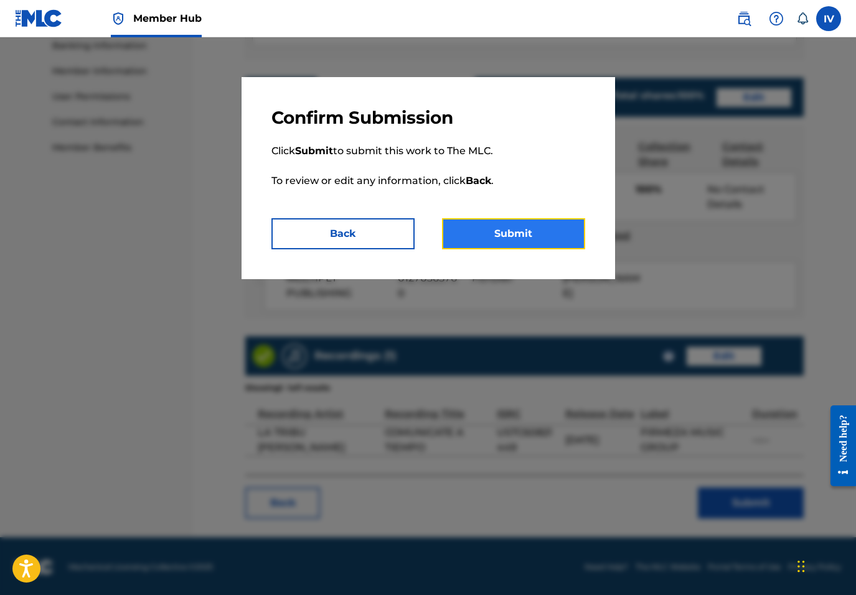
click at [497, 235] on button "Submit" at bounding box center [513, 233] width 143 height 31
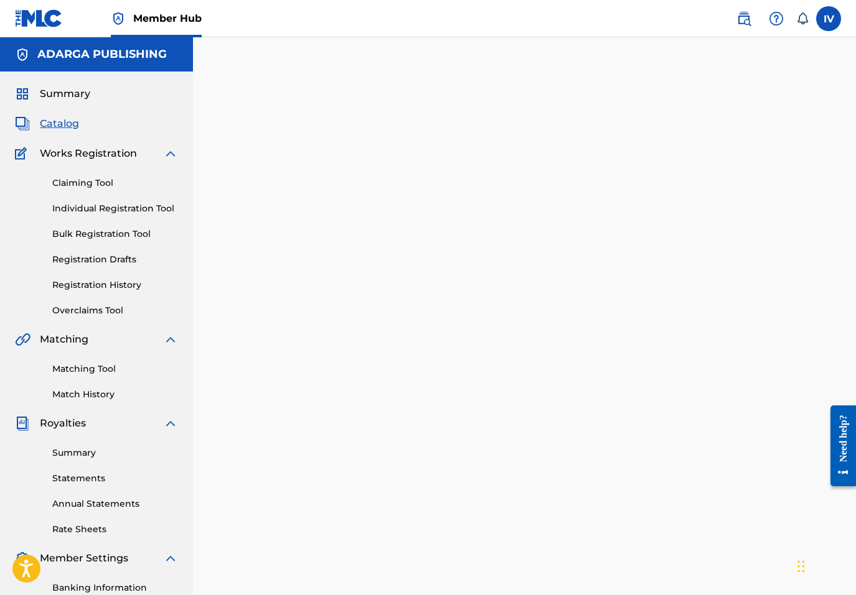
click at [57, 116] on div "Summary Catalog Works Registration Claiming Tool Individual Registration Tool B…" at bounding box center [96, 392] width 193 height 640
click at [74, 126] on span "Catalog" at bounding box center [59, 123] width 39 height 15
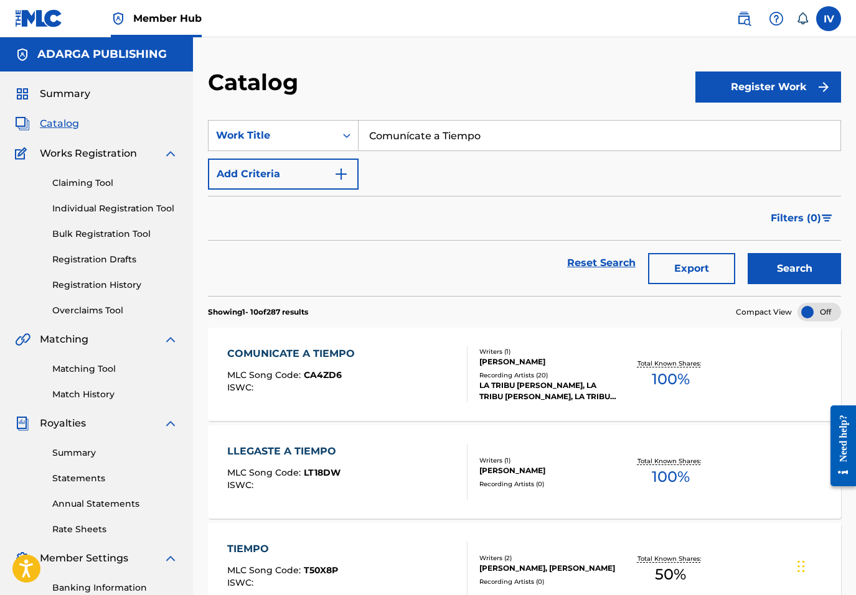
click at [386, 121] on input "Comunícate a Tiempo" at bounding box center [599, 136] width 482 height 30
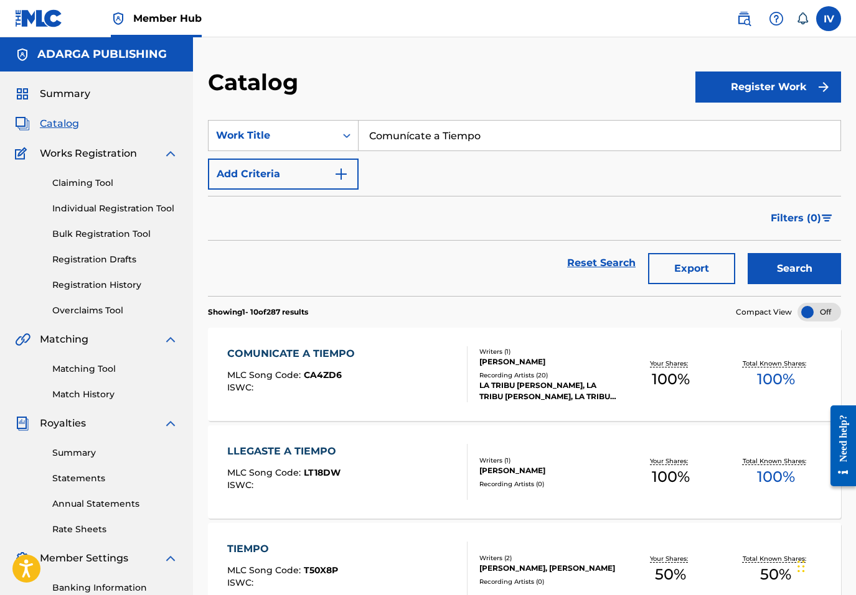
paste input "Tú"
type input "Tú"
click at [303, 179] on button "Add Criteria" at bounding box center [283, 174] width 151 height 31
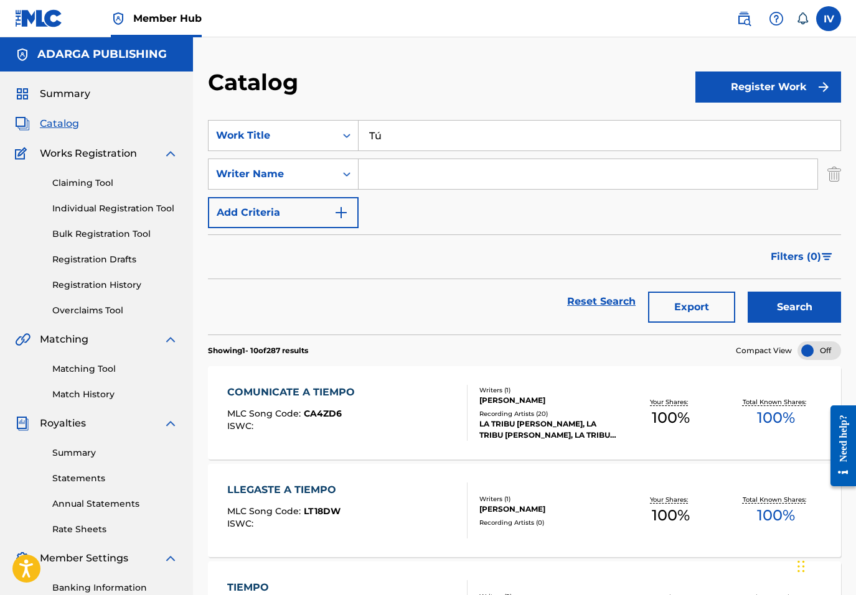
click at [399, 170] on input "Search Form" at bounding box center [587, 174] width 459 height 30
type input "RIVERA"
click at [747, 292] on button "Search" at bounding box center [793, 307] width 93 height 31
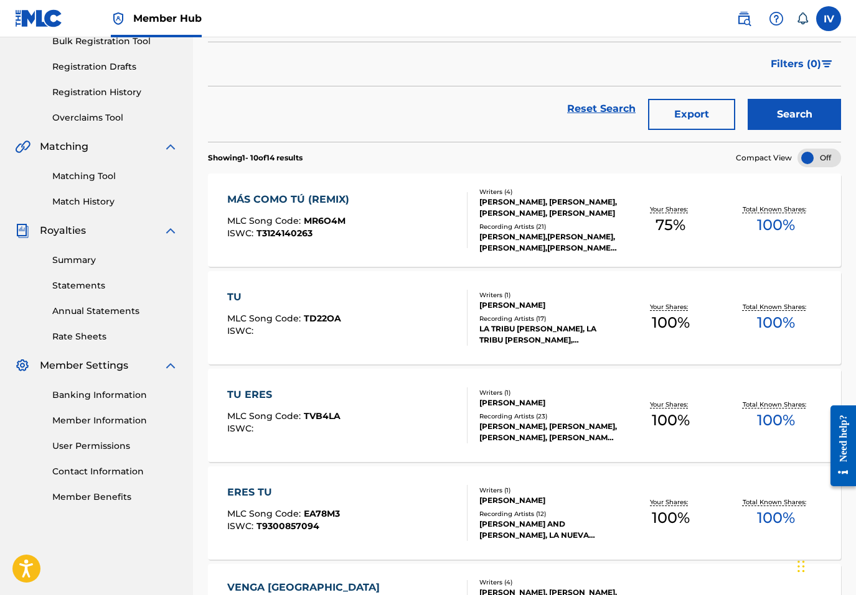
scroll to position [217, 0]
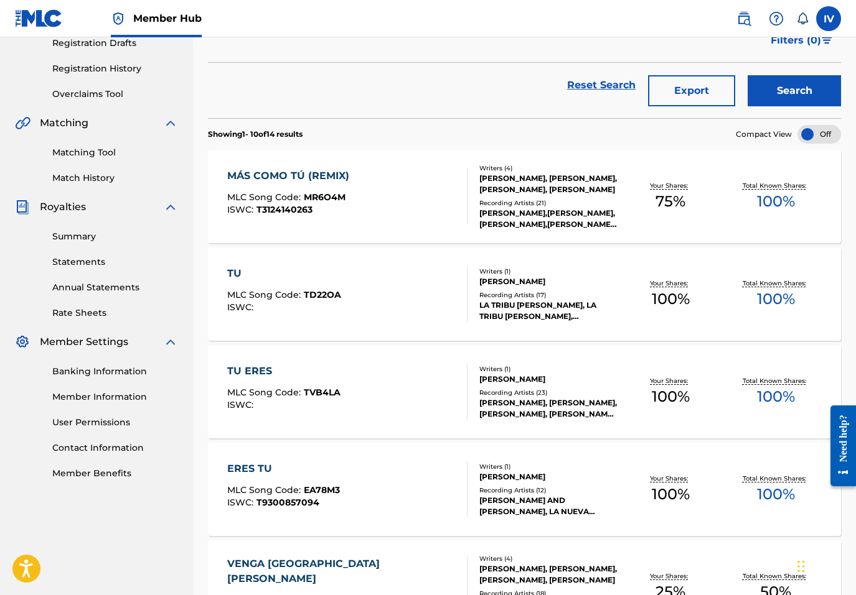
click at [365, 291] on div "TU MLC Song Code : TD22OA ISWC :" at bounding box center [347, 294] width 240 height 56
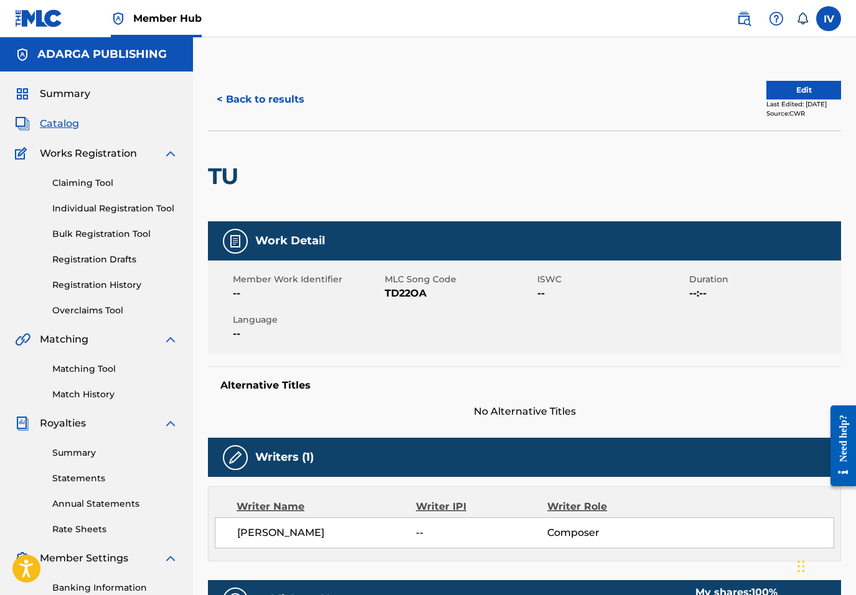
click at [414, 299] on span "TD22OA" at bounding box center [459, 293] width 149 height 15
copy span "TD22OA"
click at [770, 85] on button "Edit" at bounding box center [803, 90] width 75 height 19
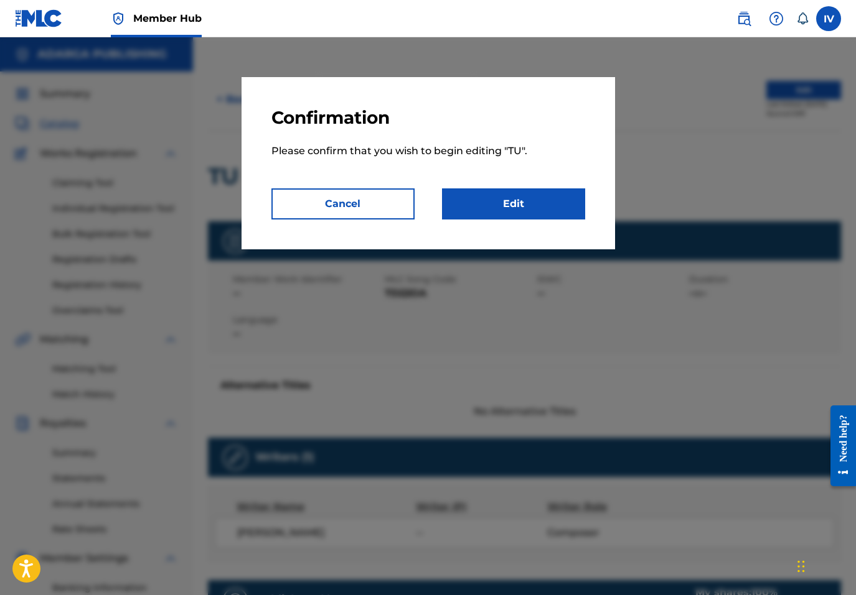
click at [467, 230] on div "Confirmation Please confirm that you wish to begin editing " TU ". Cancel Edit" at bounding box center [427, 163] width 373 height 172
click at [468, 200] on link "Edit" at bounding box center [513, 204] width 143 height 31
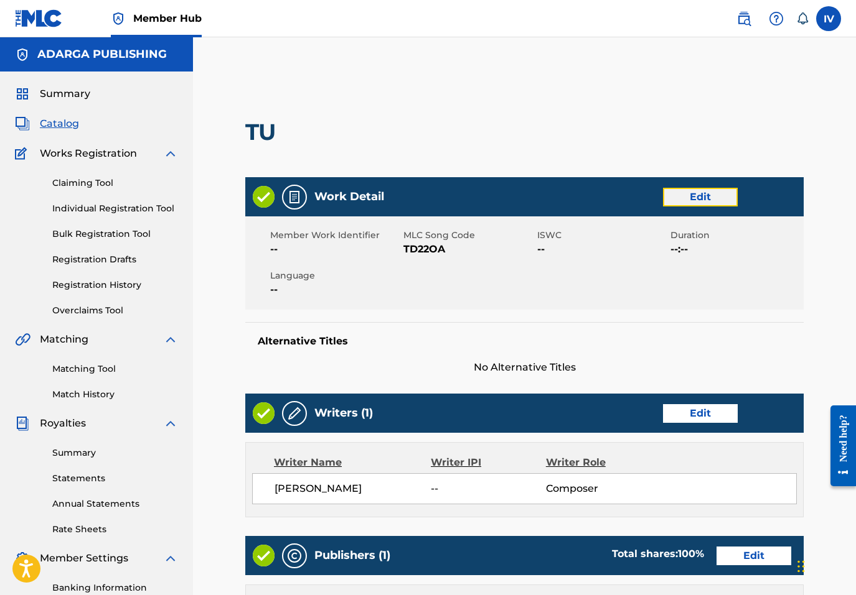
click at [672, 188] on link "Edit" at bounding box center [700, 197] width 75 height 19
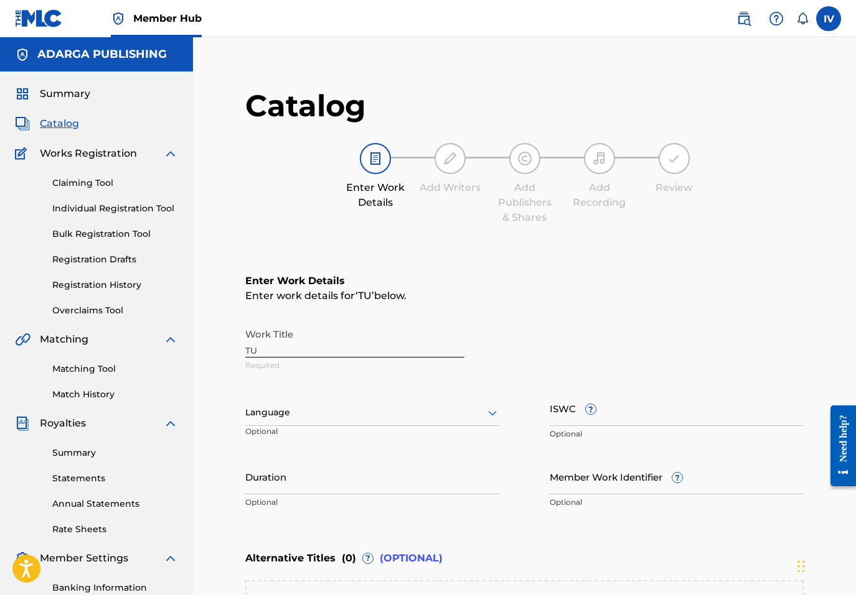
click at [383, 427] on div "Language Optional" at bounding box center [372, 419] width 254 height 56
click at [355, 425] on div "Language" at bounding box center [372, 413] width 254 height 26
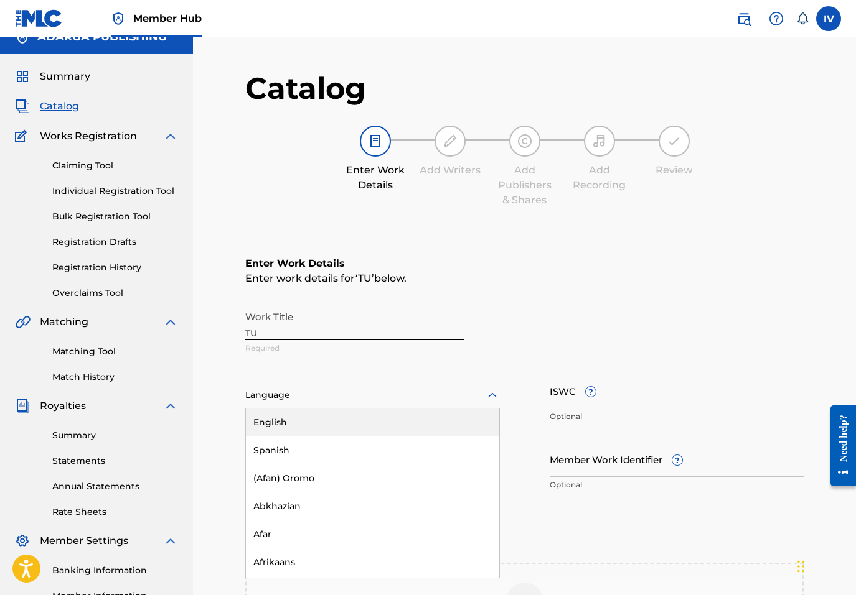
scroll to position [18, 0]
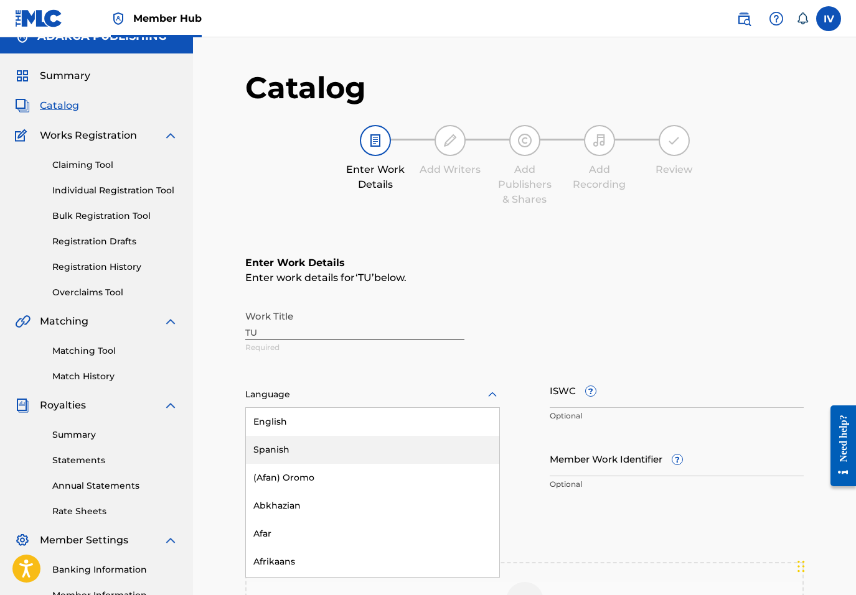
click at [339, 448] on div "Spanish" at bounding box center [372, 450] width 253 height 28
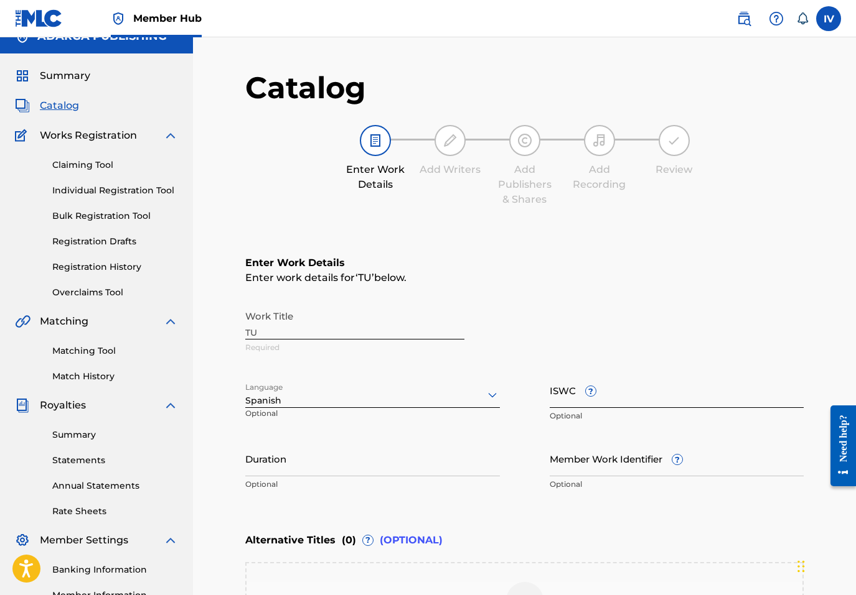
click at [636, 401] on input "ISWC ?" at bounding box center [676, 390] width 254 height 35
paste input "T9322102103"
type input "T9322102103"
click at [409, 334] on div "Work Title TU Required" at bounding box center [524, 332] width 558 height 56
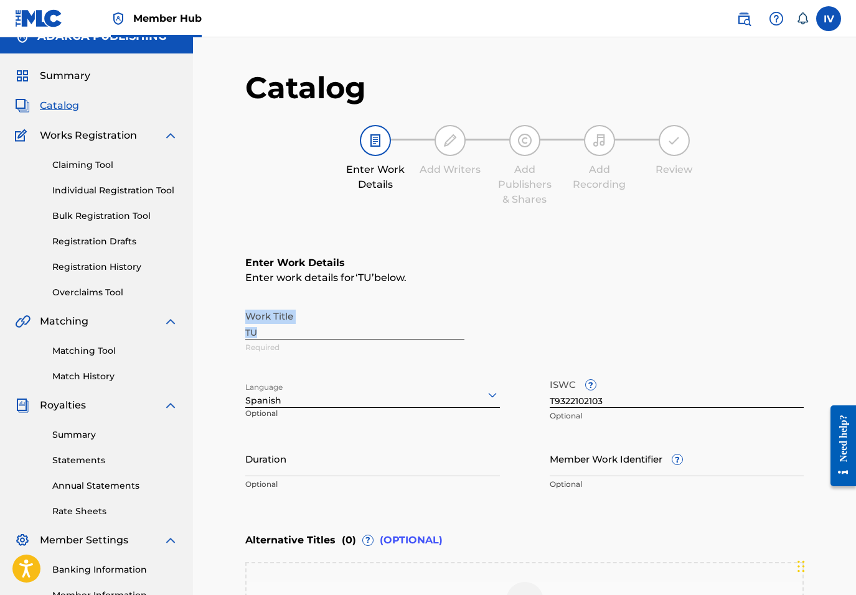
click at [409, 334] on div "Work Title TU Required" at bounding box center [524, 332] width 558 height 56
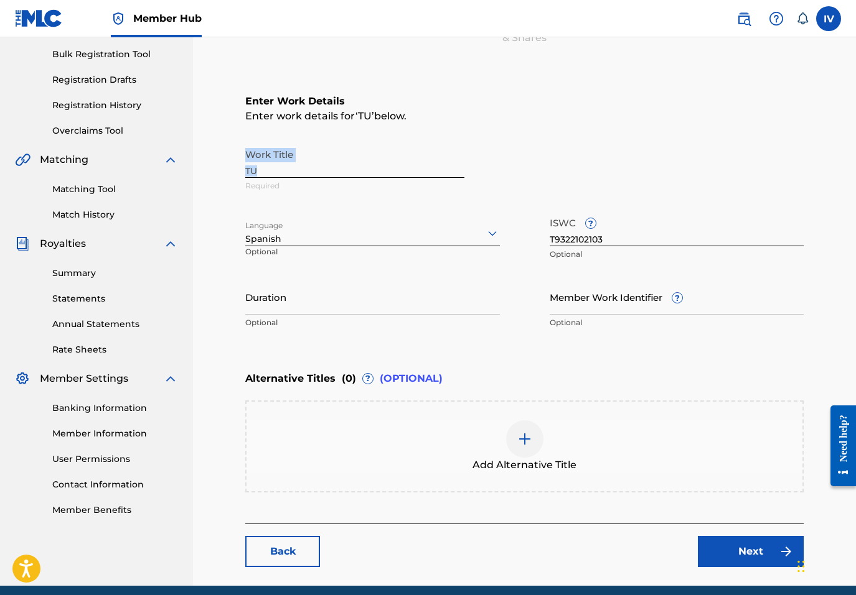
scroll to position [230, 0]
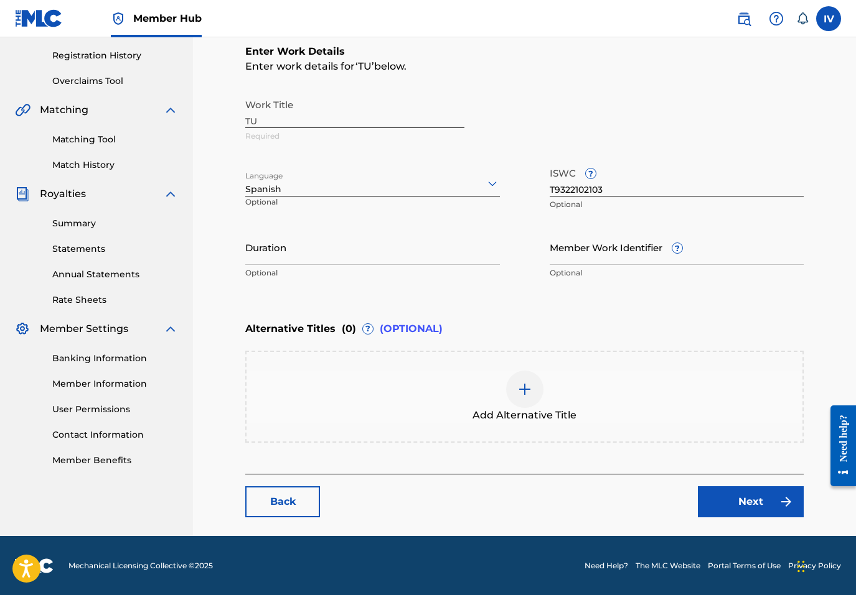
click at [465, 427] on div "Add Alternative Title" at bounding box center [524, 397] width 558 height 92
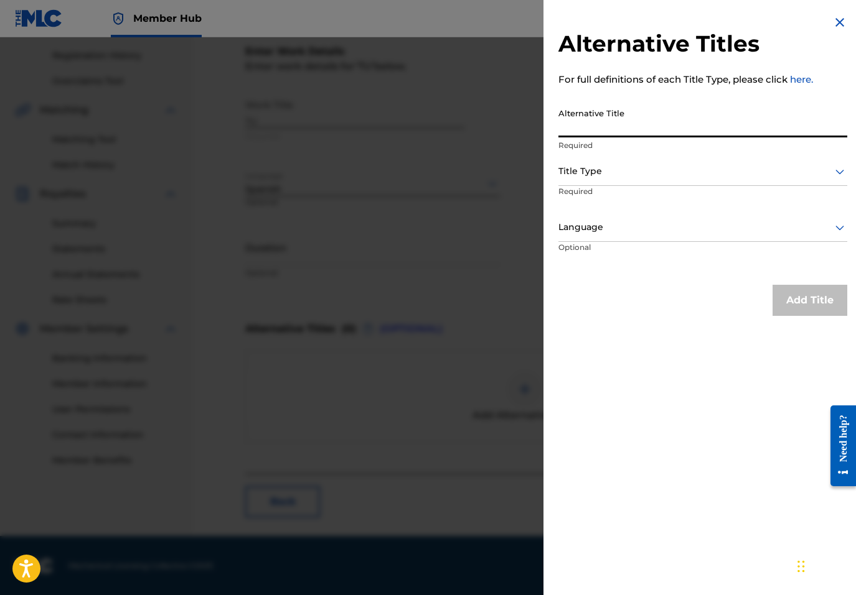
click at [660, 123] on input "Alternative Title" at bounding box center [702, 119] width 289 height 35
paste input "TU"
type input "TÚ"
click at [663, 166] on div at bounding box center [702, 172] width 289 height 16
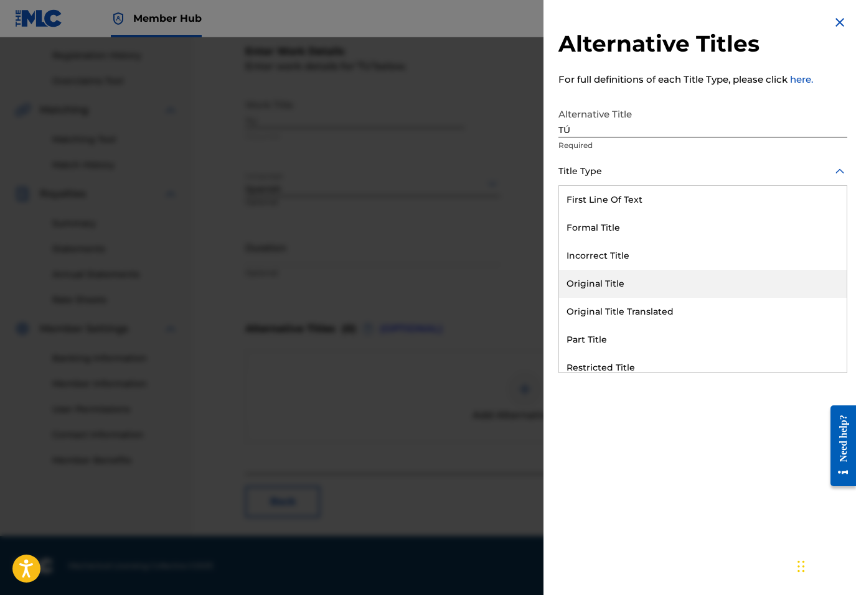
click at [605, 271] on div "Original Title" at bounding box center [702, 284] width 287 height 28
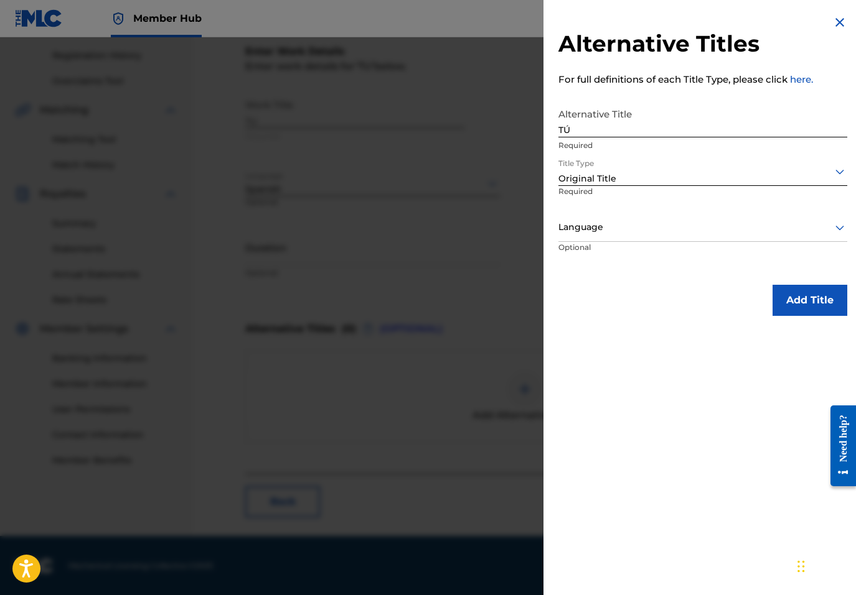
click at [581, 225] on div at bounding box center [702, 228] width 289 height 16
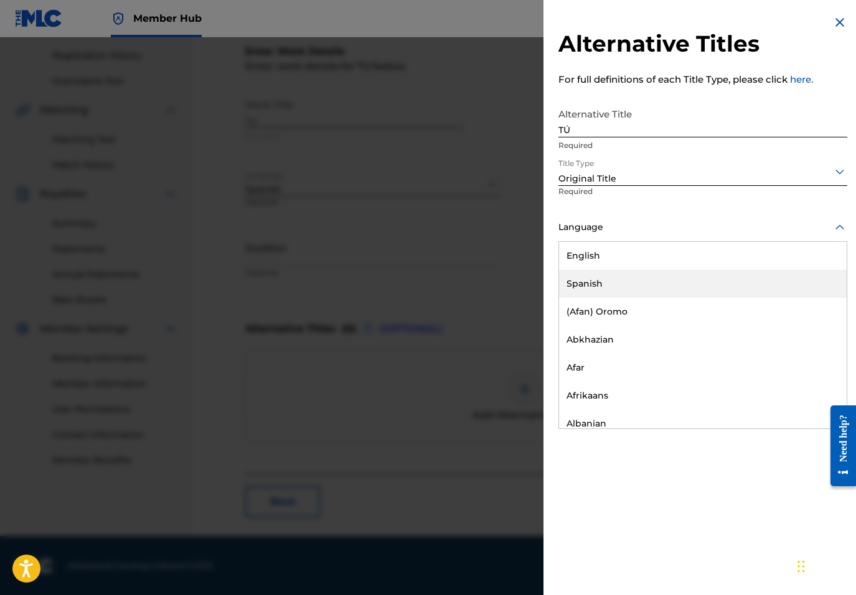
click at [591, 281] on div "Spanish" at bounding box center [702, 284] width 287 height 28
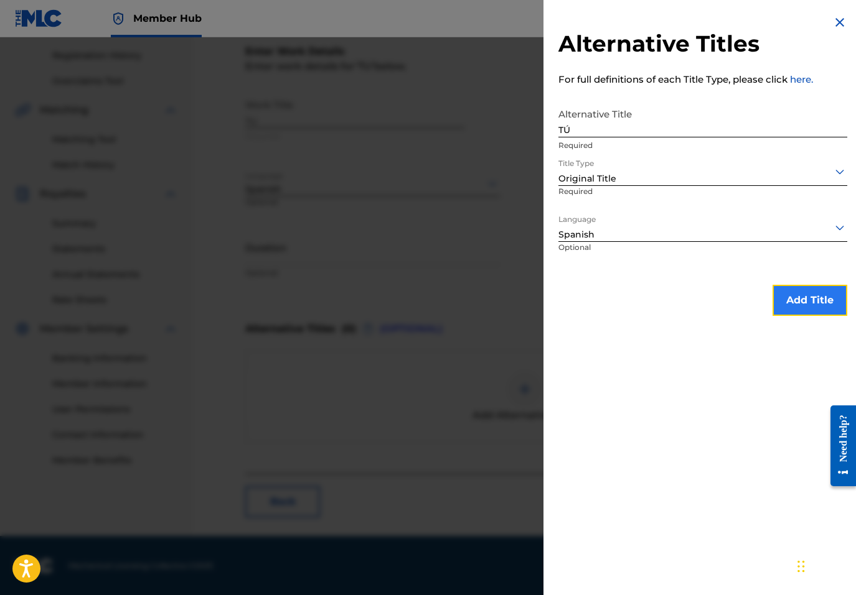
click at [788, 301] on button "Add Title" at bounding box center [809, 300] width 75 height 31
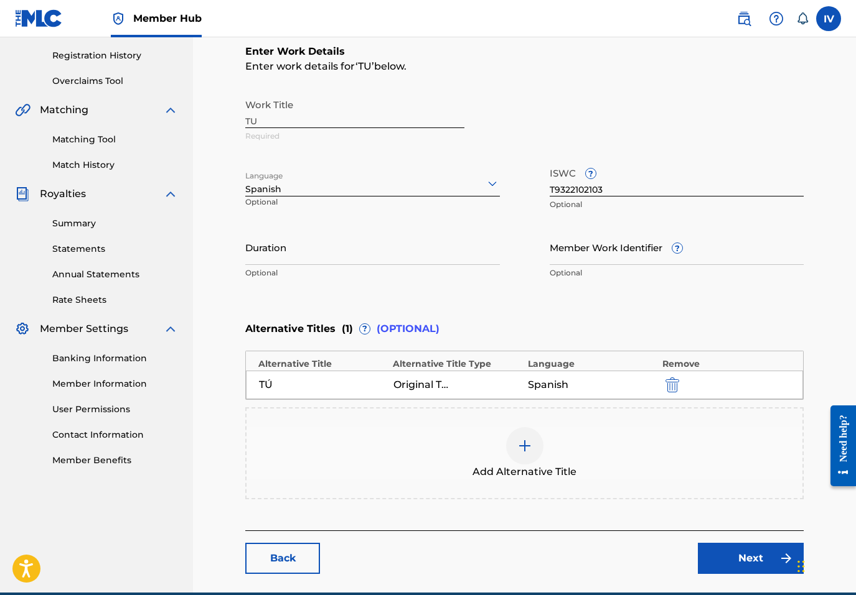
scroll to position [287, 0]
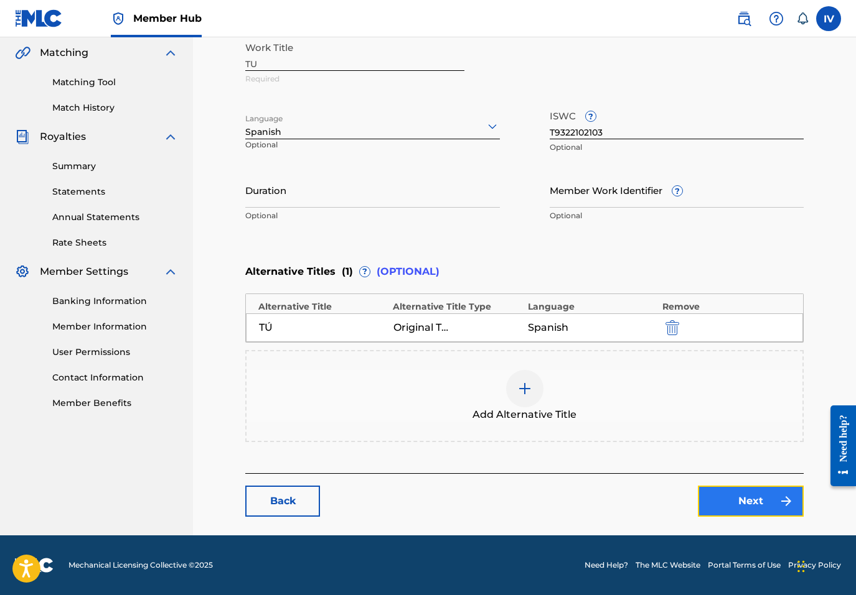
click at [723, 500] on link "Next" at bounding box center [751, 501] width 106 height 31
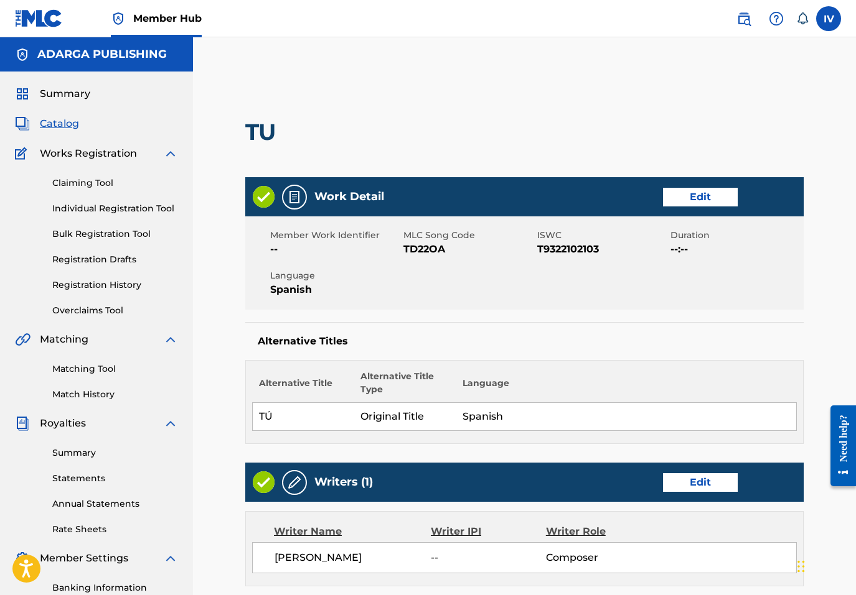
scroll to position [106, 0]
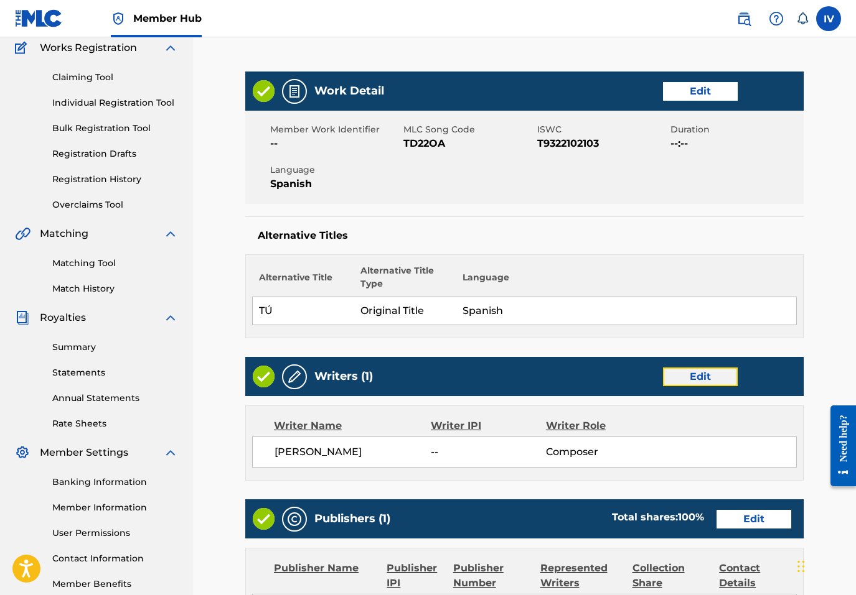
click at [683, 371] on link "Edit" at bounding box center [700, 377] width 75 height 19
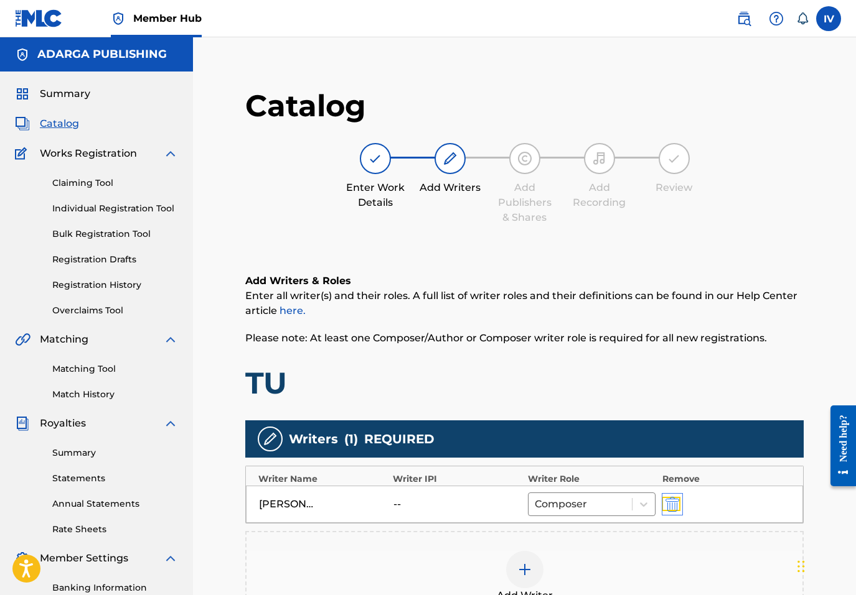
click at [670, 510] on img "submit" at bounding box center [672, 504] width 14 height 15
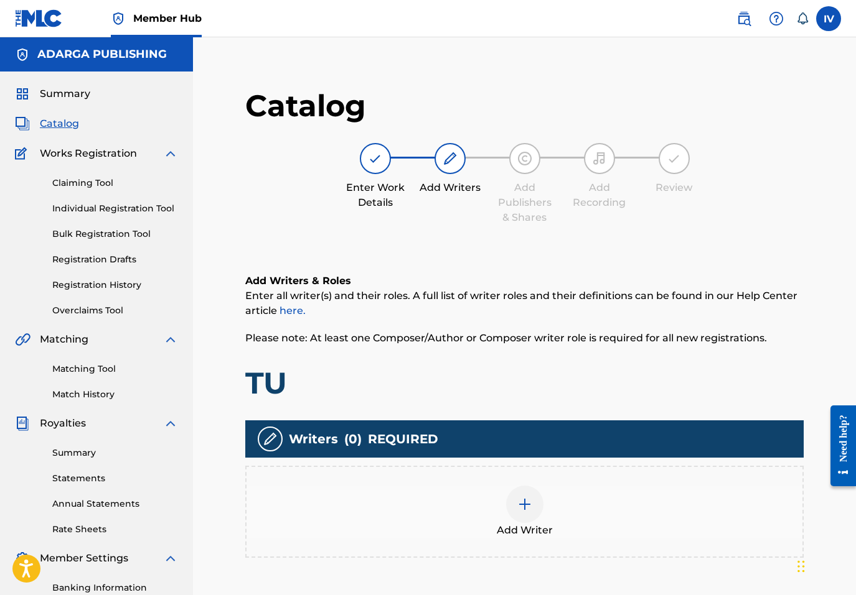
click at [577, 486] on div "Add Writer" at bounding box center [524, 512] width 556 height 52
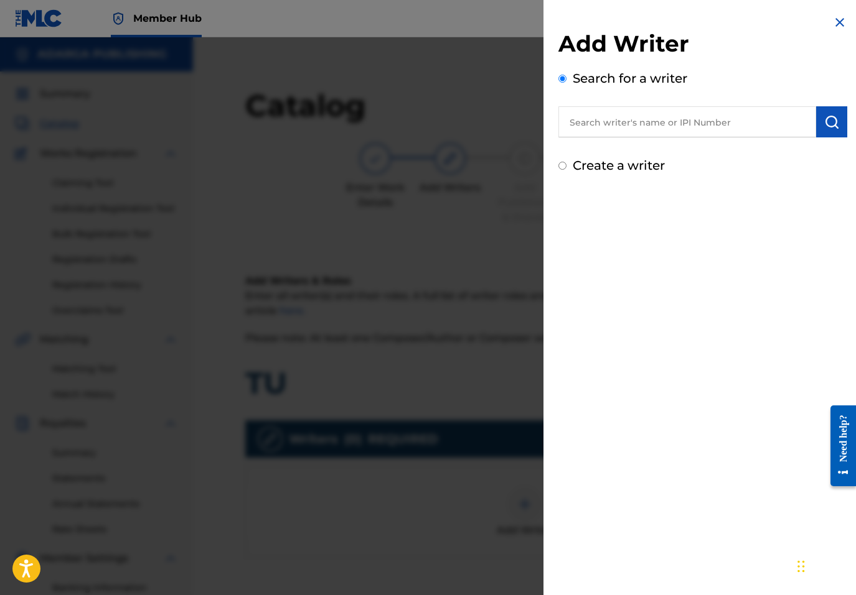
click at [671, 119] on input "text" at bounding box center [687, 121] width 258 height 31
paste input "755540138"
type input "00755540138"
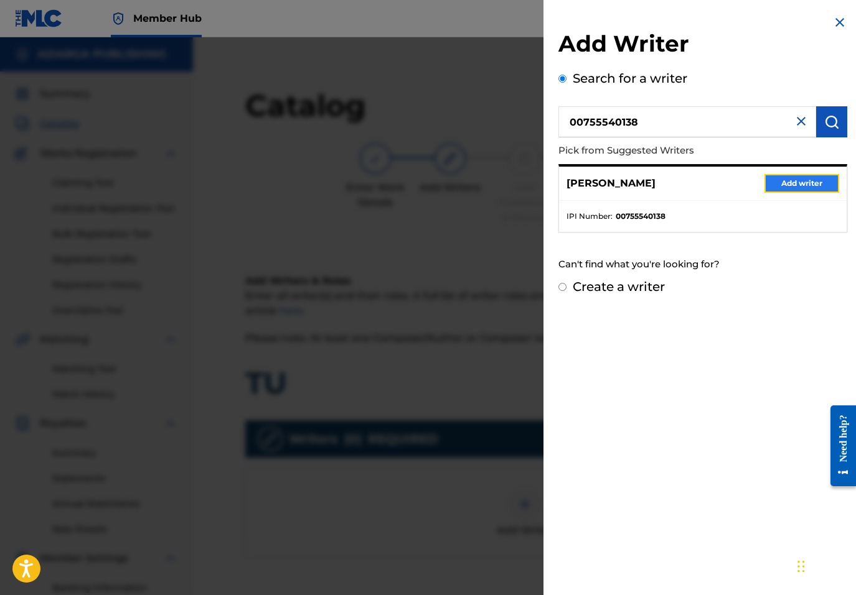
click at [770, 179] on button "Add writer" at bounding box center [801, 183] width 75 height 19
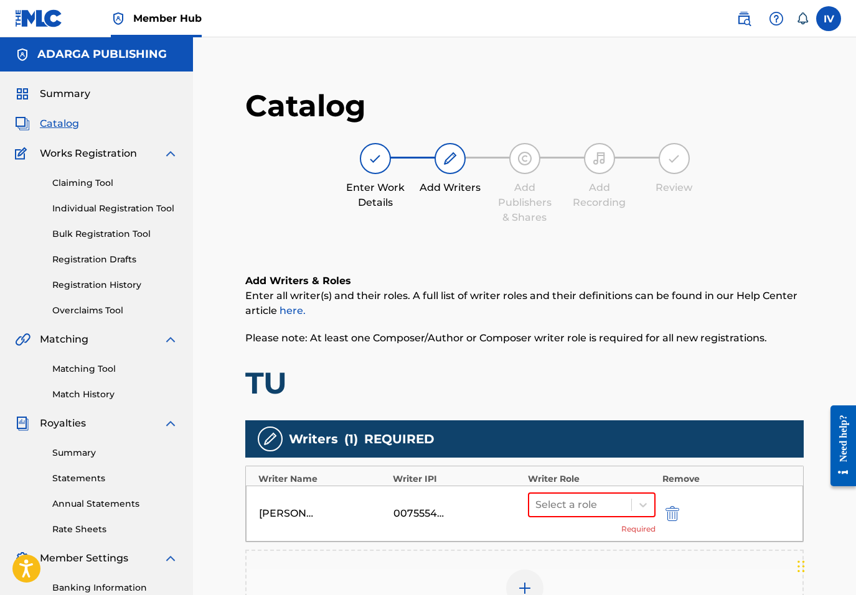
click at [566, 518] on div "Select a role Required" at bounding box center [592, 514] width 128 height 42
click at [558, 506] on div at bounding box center [580, 505] width 90 height 17
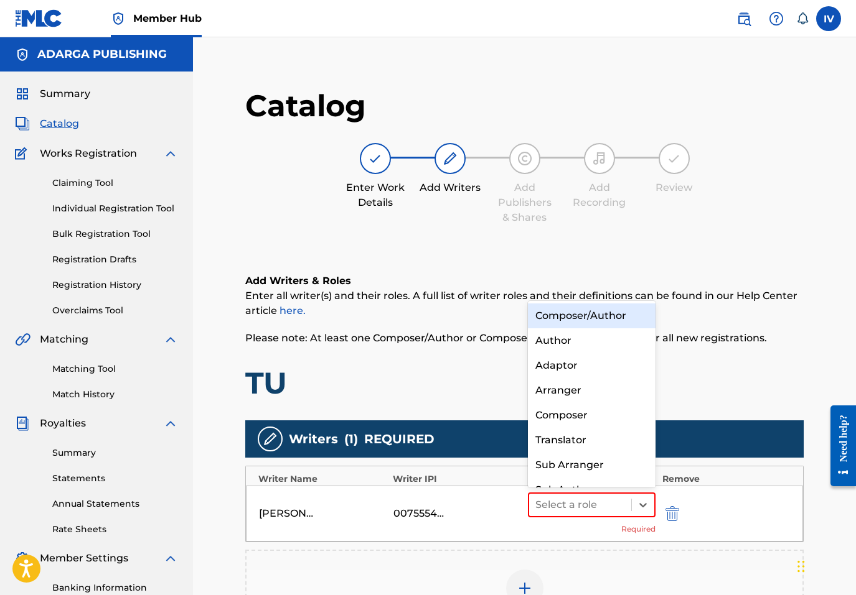
click at [569, 315] on div "Composer/Author" at bounding box center [592, 316] width 128 height 25
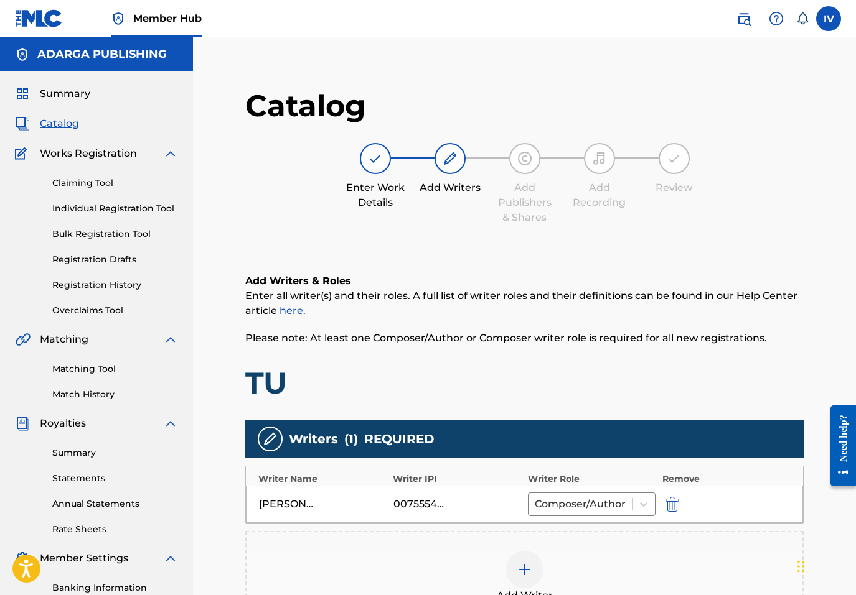
scroll to position [210, 0]
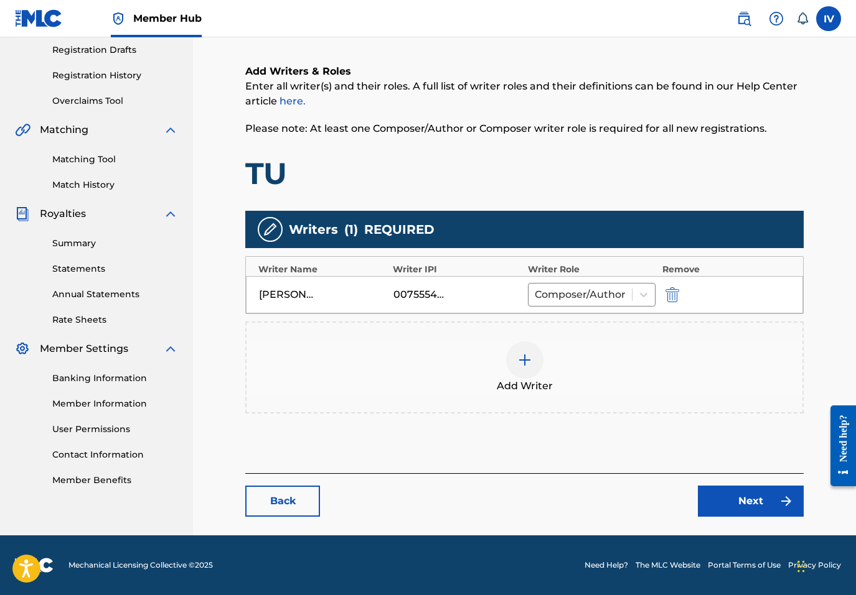
click at [746, 482] on div "Back Next" at bounding box center [524, 496] width 558 height 44
click at [736, 495] on link "Next" at bounding box center [751, 501] width 106 height 31
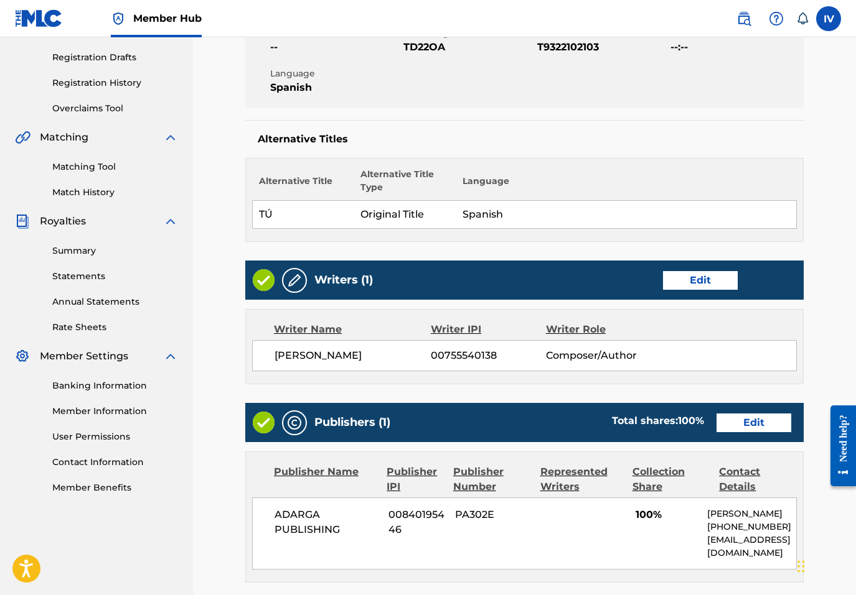
scroll to position [219, 0]
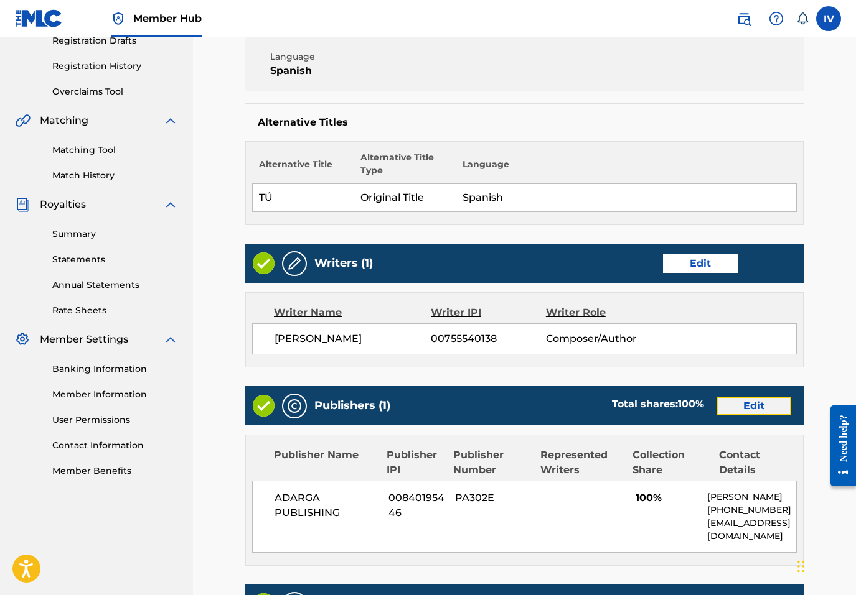
click at [737, 405] on link "Edit" at bounding box center [753, 406] width 75 height 19
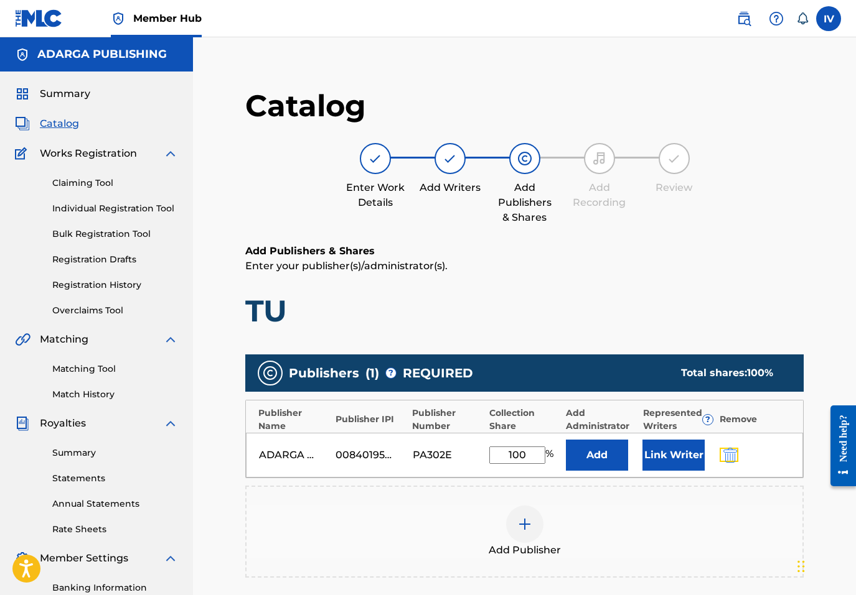
click at [719, 450] on button "submit" at bounding box center [728, 455] width 19 height 14
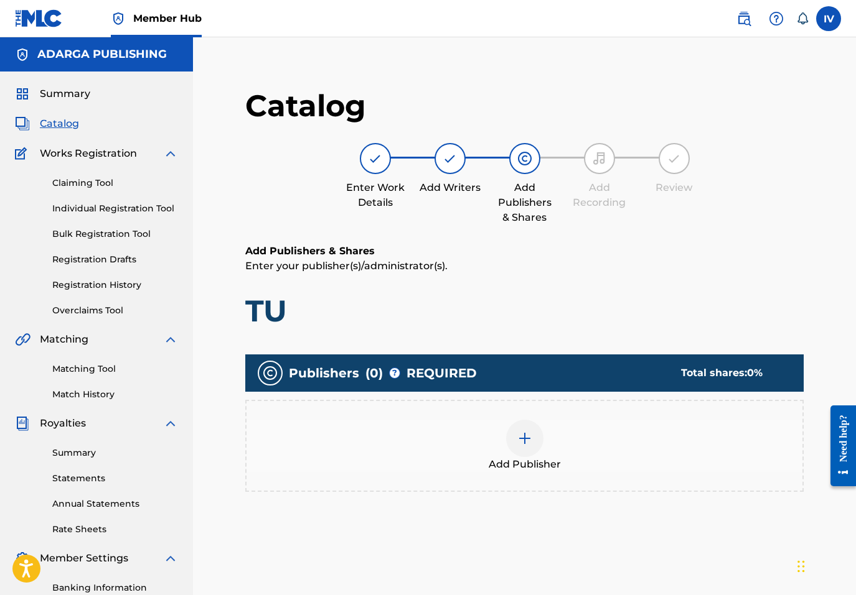
click at [698, 427] on div "Add Publisher" at bounding box center [524, 446] width 556 height 52
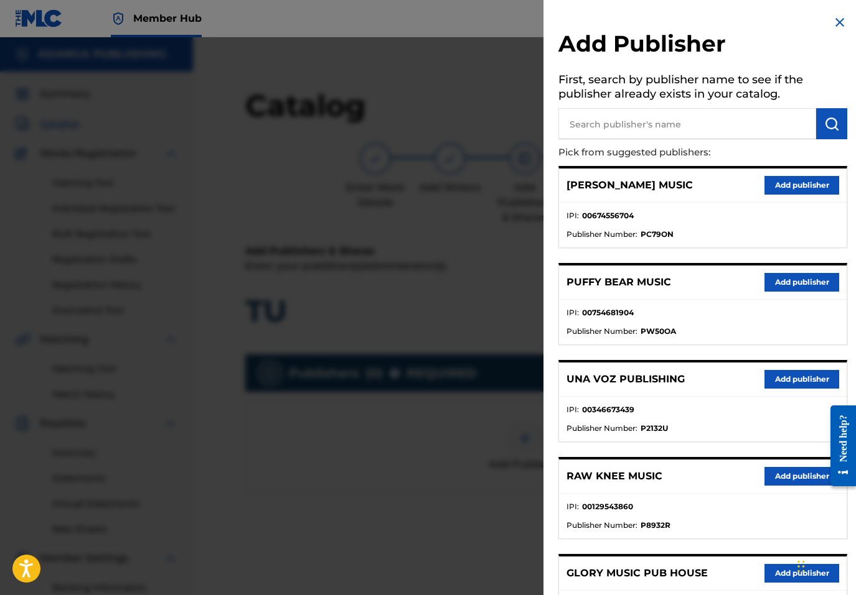
click at [702, 105] on h5 "First, search by publisher name to see if the publisher already exists in your …" at bounding box center [702, 88] width 289 height 39
click at [691, 113] on input "text" at bounding box center [687, 123] width 258 height 31
type input "MULTIPLY"
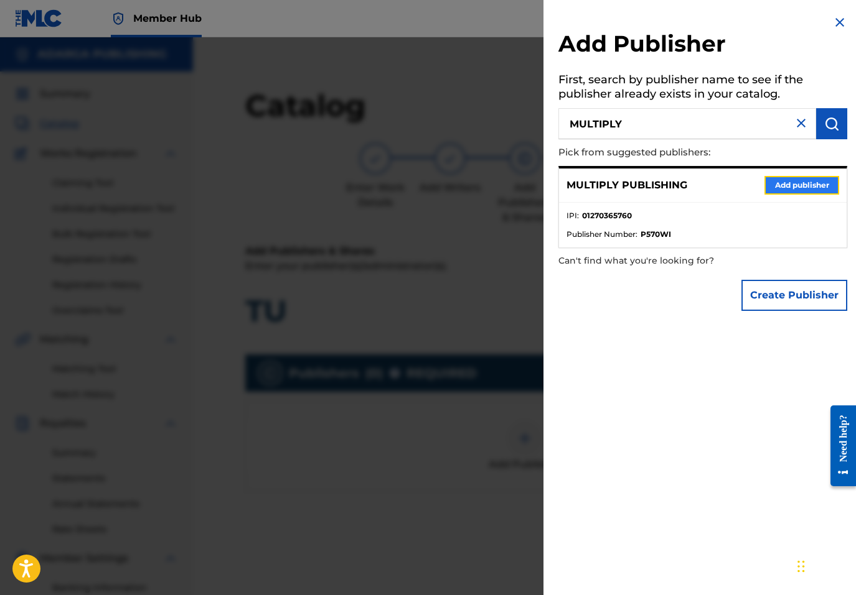
click at [783, 187] on button "Add publisher" at bounding box center [801, 185] width 75 height 19
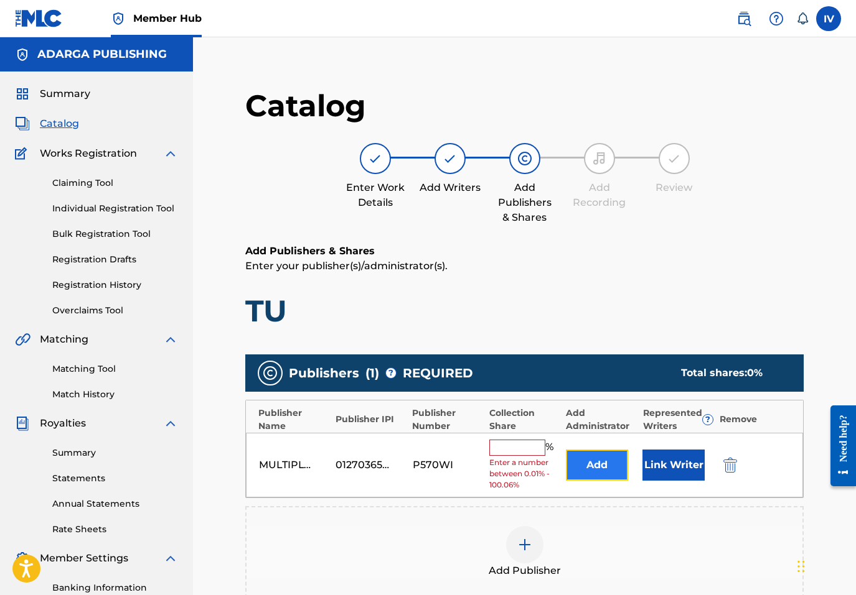
click at [589, 462] on button "Add" at bounding box center [597, 465] width 62 height 31
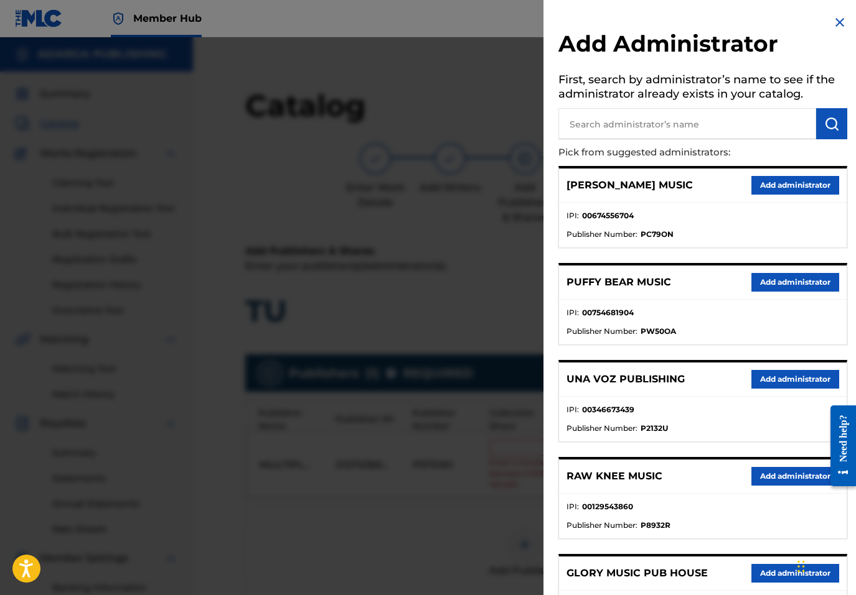
click at [710, 121] on input "text" at bounding box center [687, 123] width 258 height 31
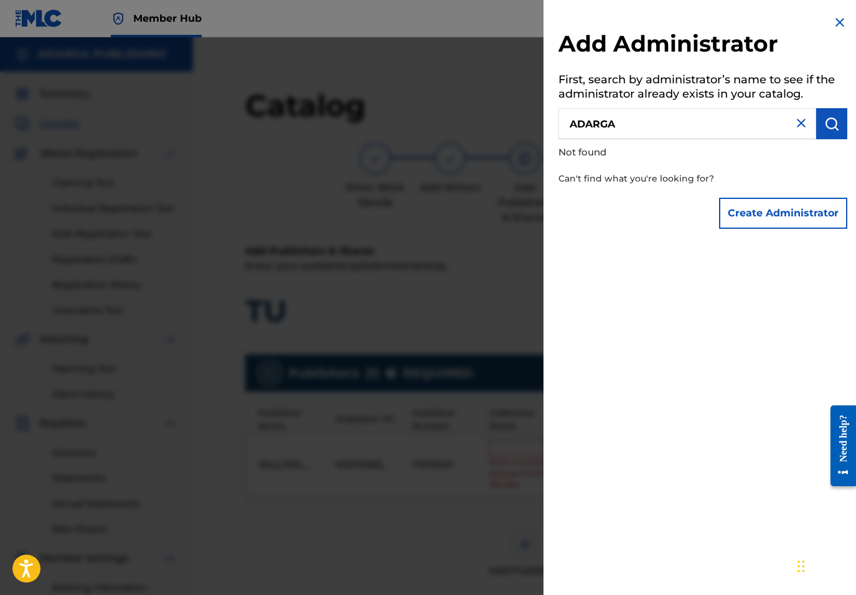
type input "ADARGA"
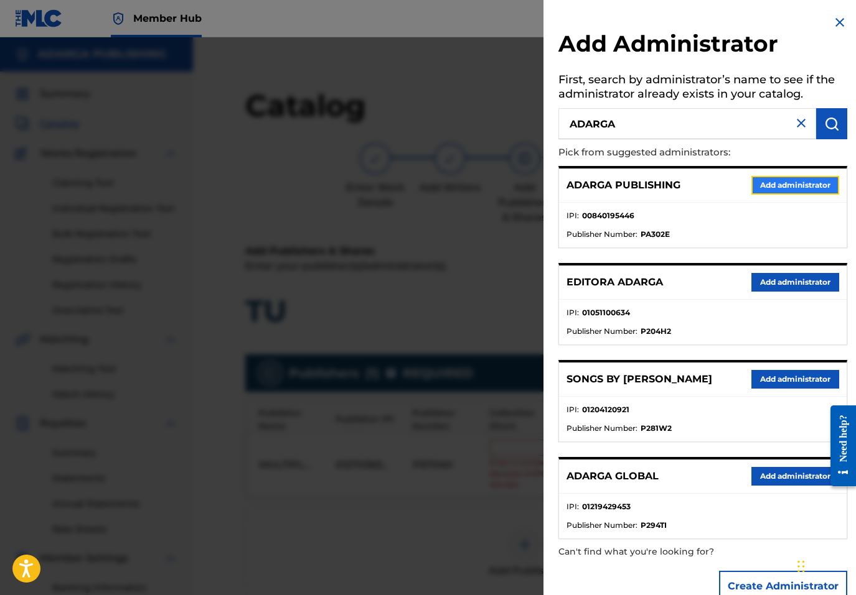
click at [777, 181] on button "Add administrator" at bounding box center [795, 185] width 88 height 19
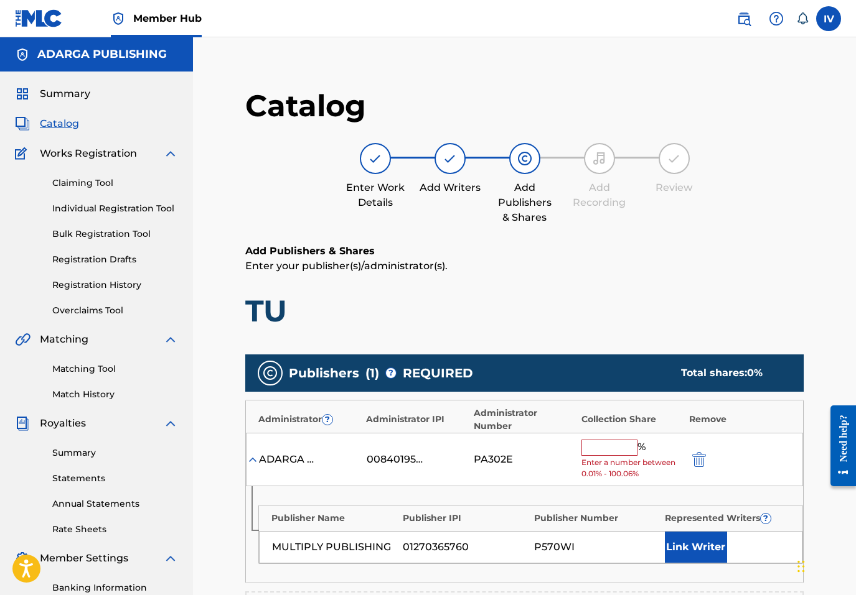
click at [599, 450] on input "text" at bounding box center [609, 448] width 56 height 16
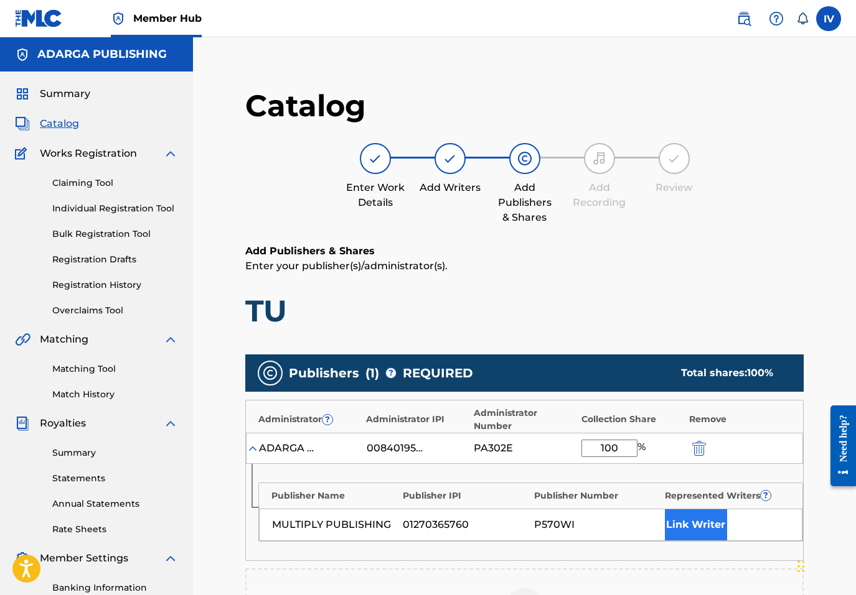
type input "100"
click at [684, 520] on button "Link Writer" at bounding box center [696, 525] width 62 height 31
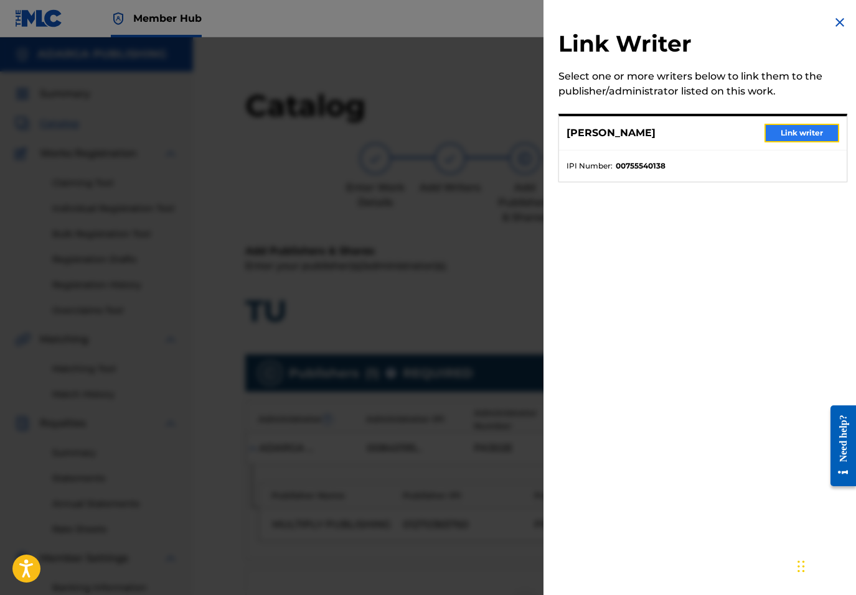
click at [799, 128] on button "Link writer" at bounding box center [801, 133] width 75 height 19
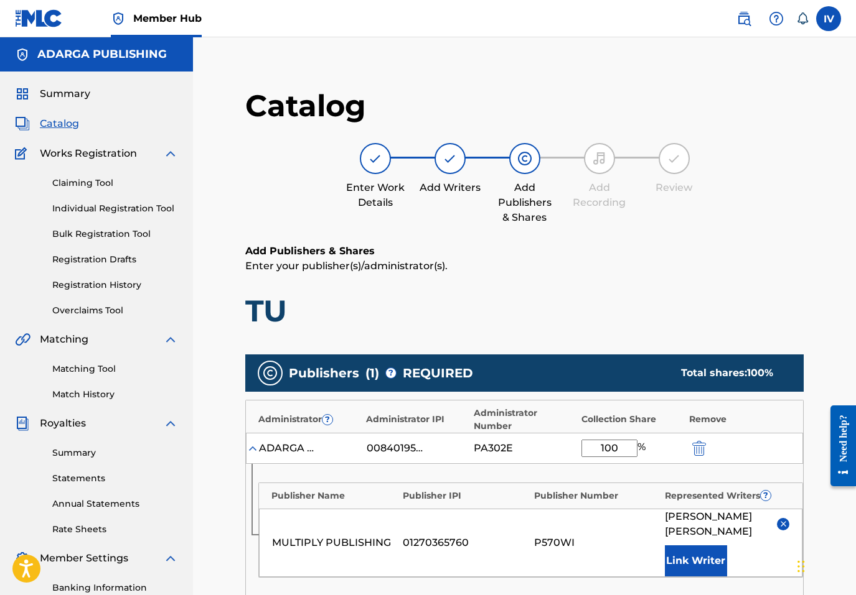
scroll to position [306, 0]
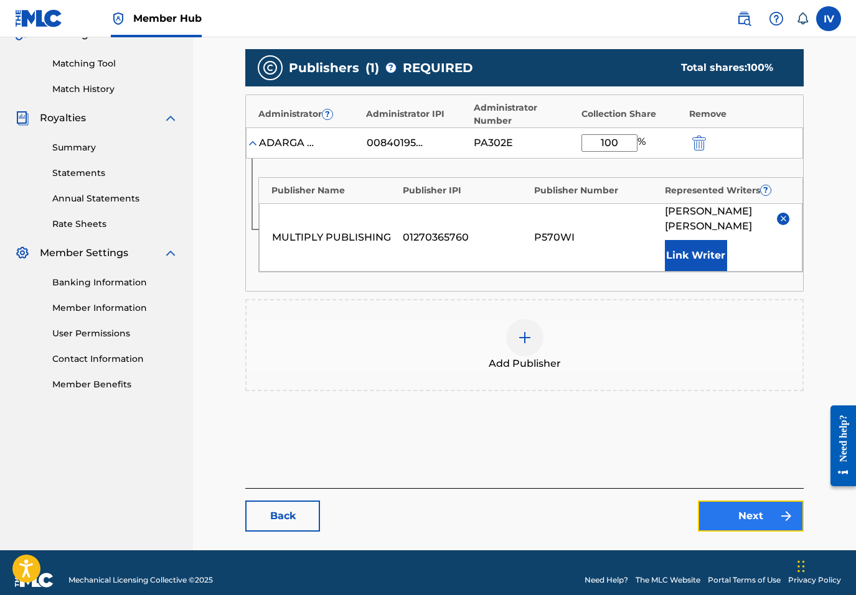
click at [798, 511] on link "Next" at bounding box center [751, 516] width 106 height 31
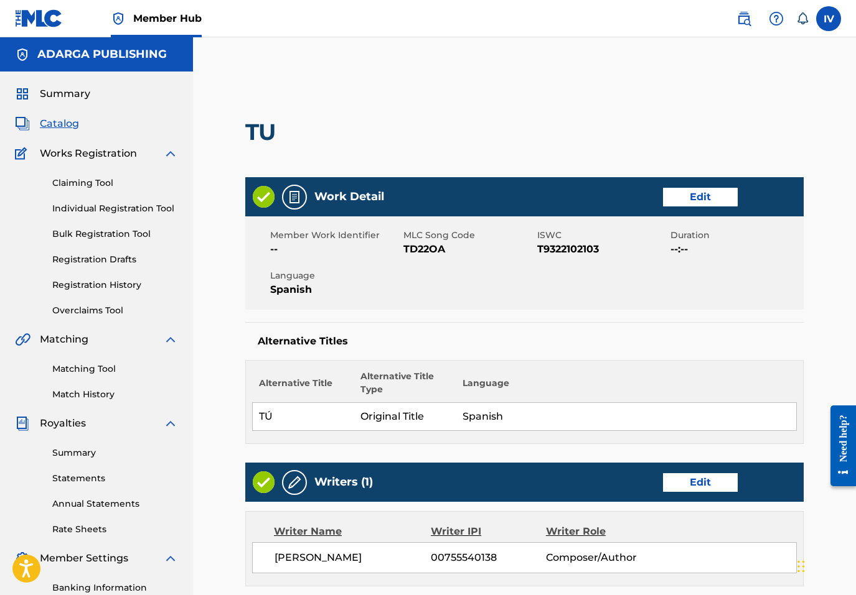
scroll to position [528, 0]
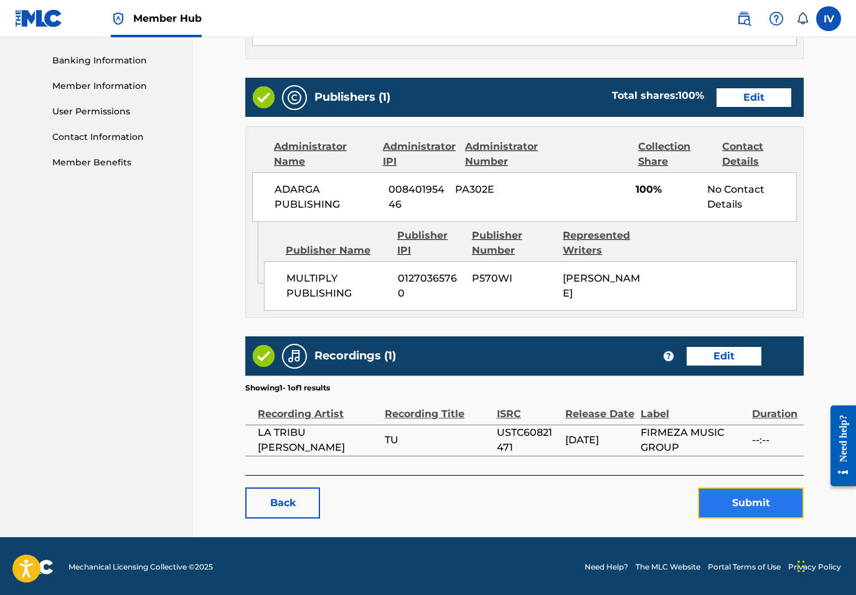
click at [757, 505] on button "Submit" at bounding box center [751, 503] width 106 height 31
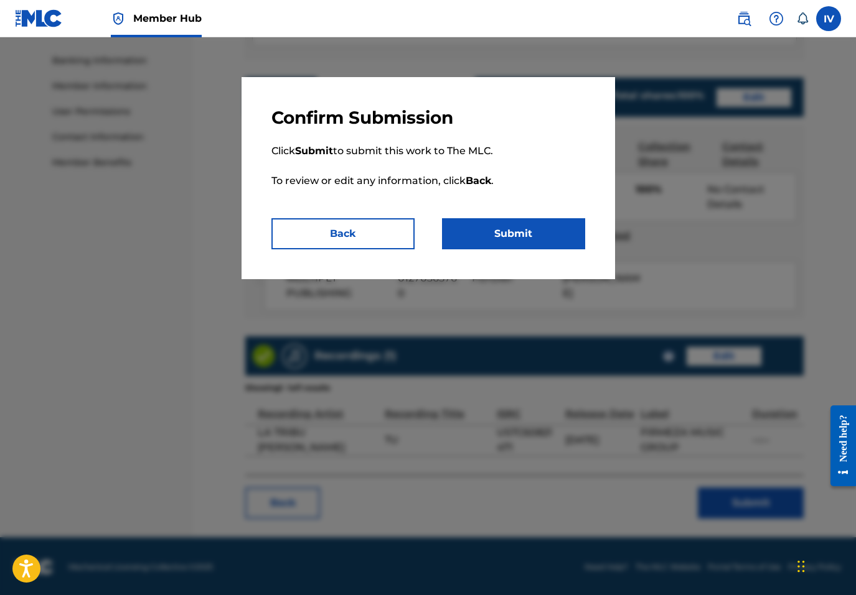
click at [573, 260] on div "Confirm Submission Click Submit to submit this work to The MLC. To review or ed…" at bounding box center [427, 178] width 373 height 202
click at [558, 242] on button "Submit" at bounding box center [513, 233] width 143 height 31
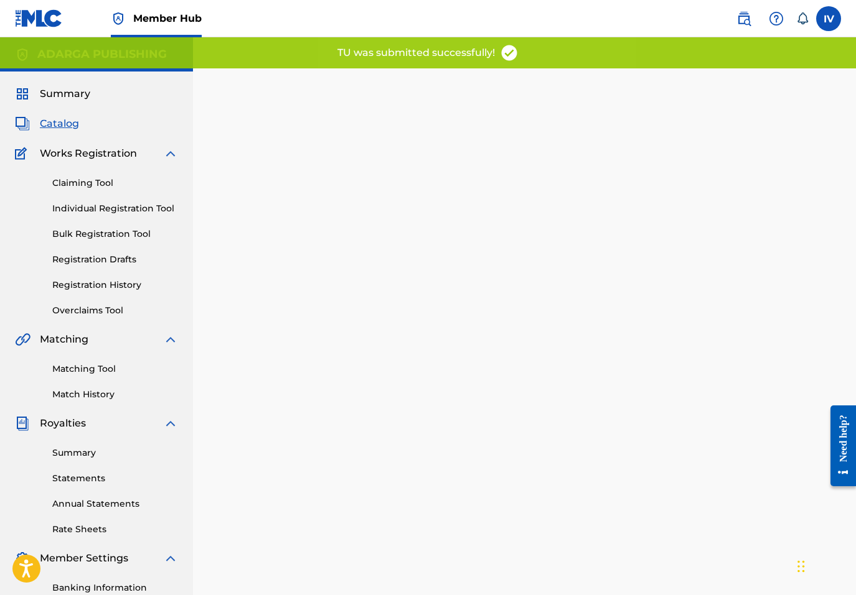
click at [64, 122] on span "Catalog" at bounding box center [59, 123] width 39 height 15
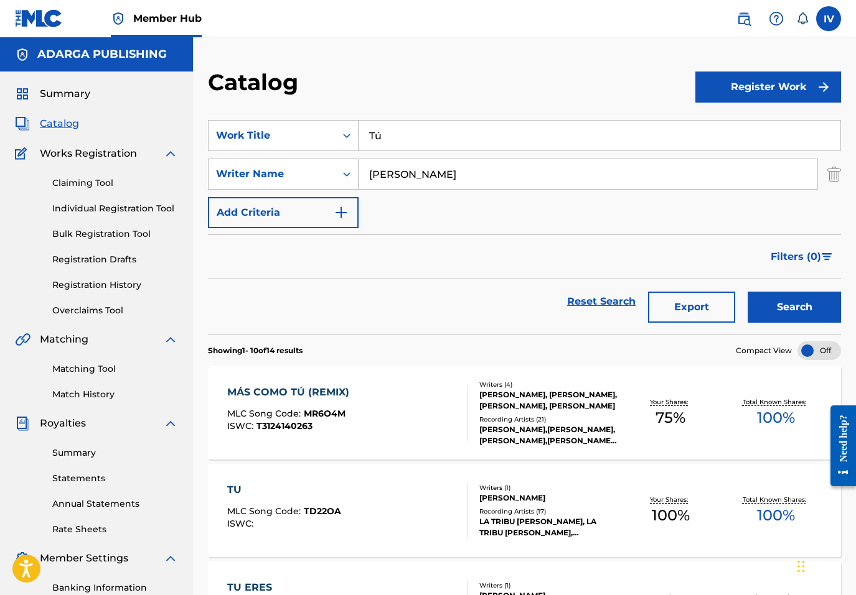
click at [469, 138] on input "Tú" at bounding box center [599, 136] width 482 height 30
click at [833, 174] on img "Search Form" at bounding box center [834, 174] width 14 height 31
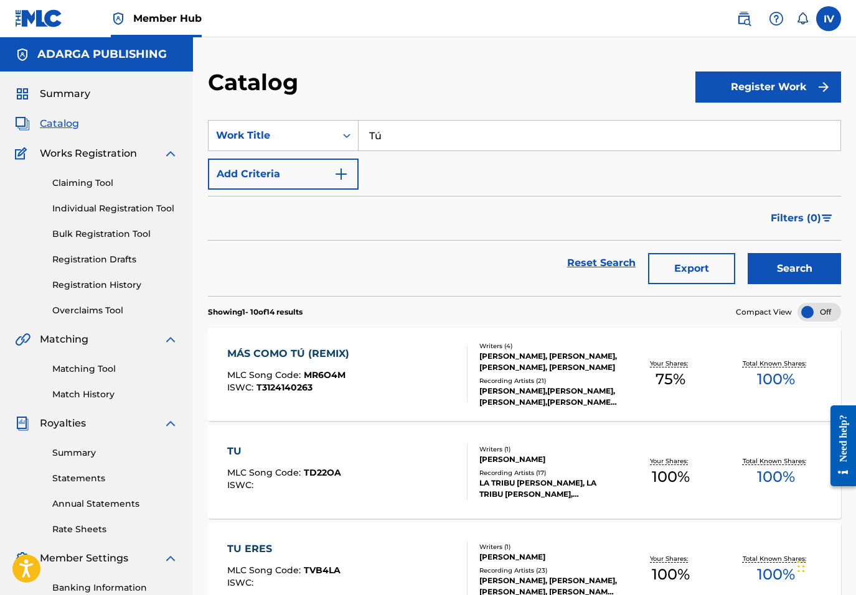
click at [785, 129] on input "Tú" at bounding box center [599, 136] width 482 height 30
paste input "Cueste Lo Que Cueste"
type input "Cueste Lo Que Cueste"
click at [747, 253] on button "Search" at bounding box center [793, 268] width 93 height 31
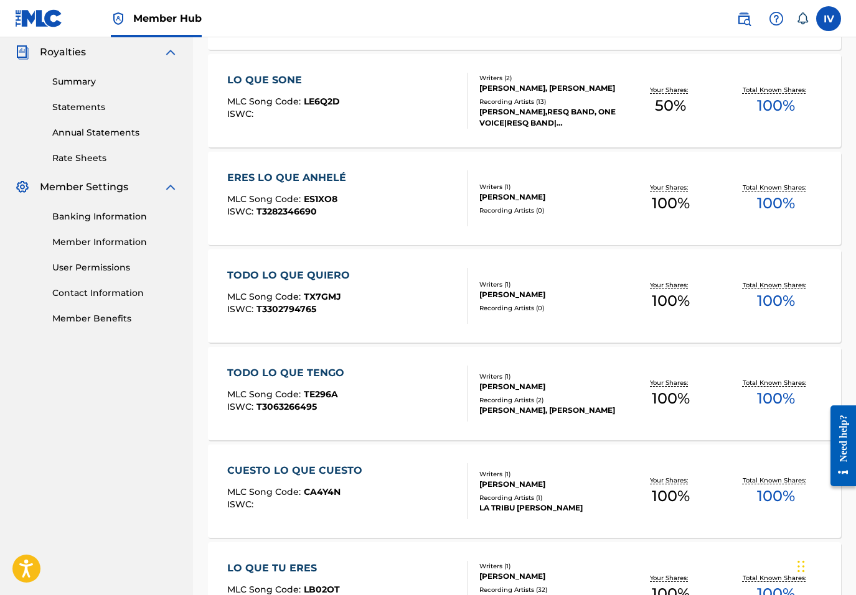
scroll to position [380, 0]
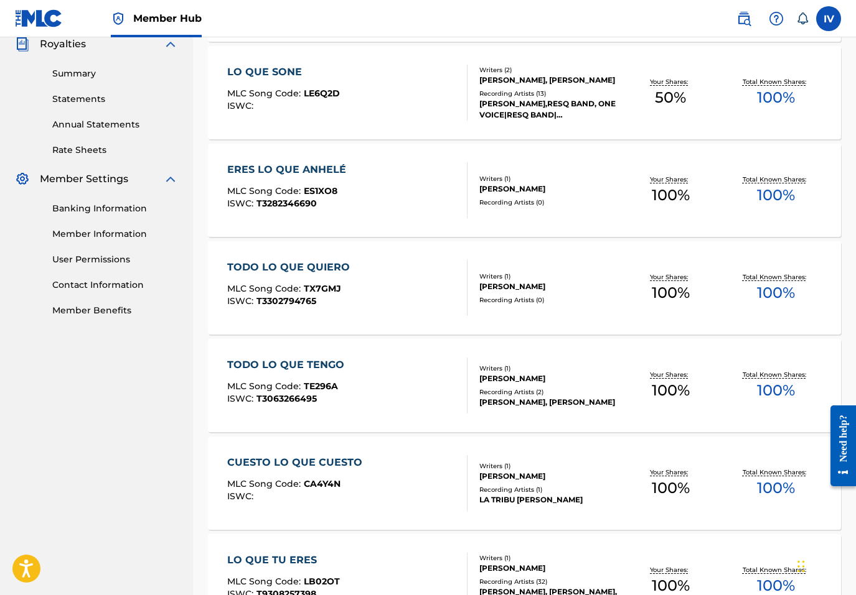
click at [346, 476] on div "CUESTO LO QUE CUESTO MLC Song Code : CA4Y4N ISWC :" at bounding box center [297, 483] width 141 height 56
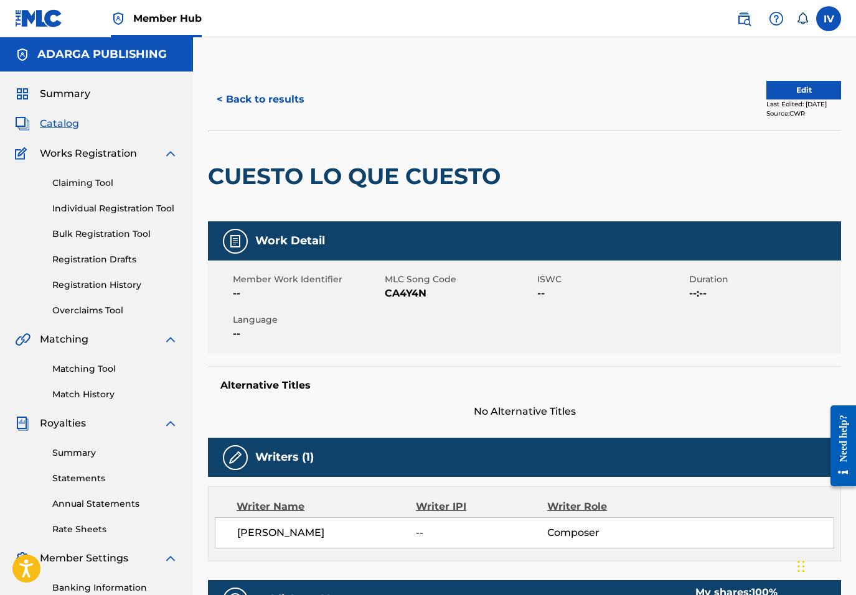
click at [394, 292] on span "CA4Y4N" at bounding box center [459, 293] width 149 height 15
click at [766, 91] on button "Edit" at bounding box center [803, 90] width 75 height 19
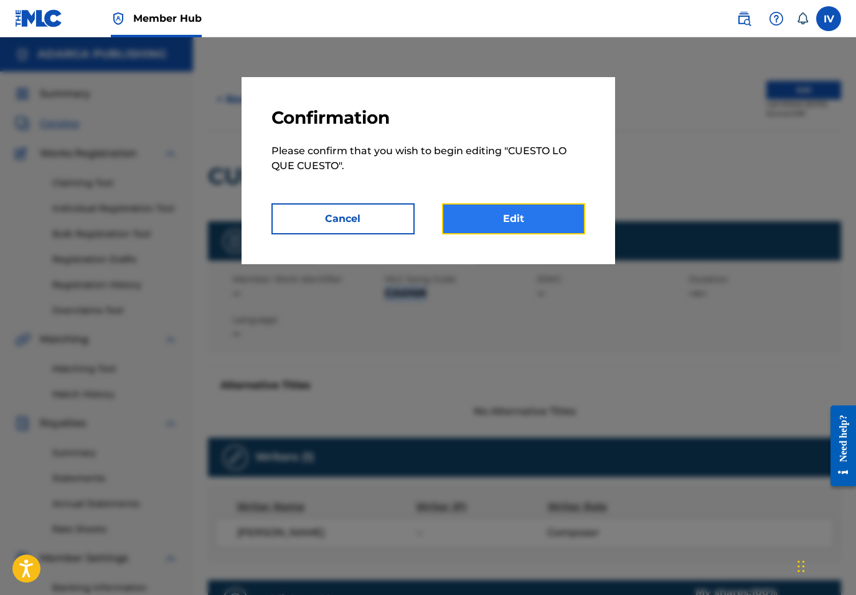
click at [508, 212] on link "Edit" at bounding box center [513, 218] width 143 height 31
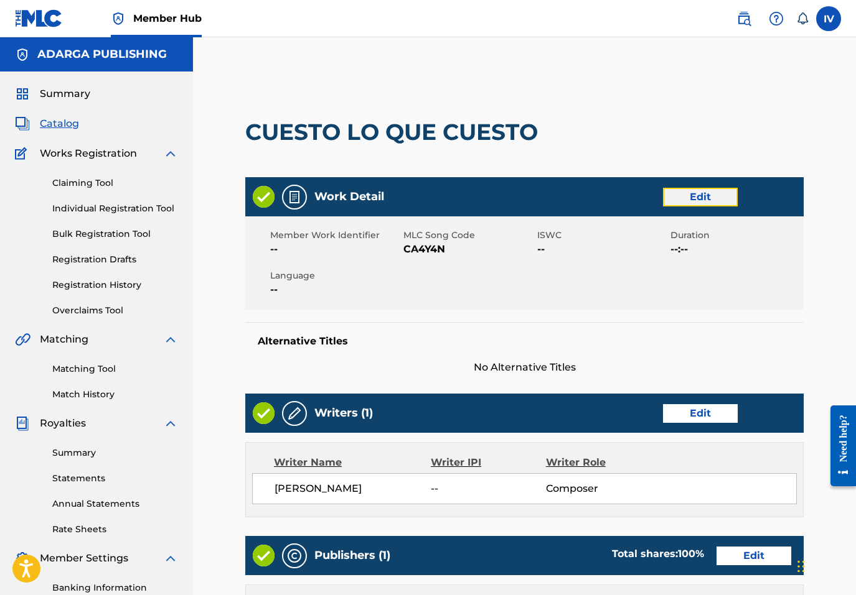
click at [698, 195] on link "Edit" at bounding box center [700, 197] width 75 height 19
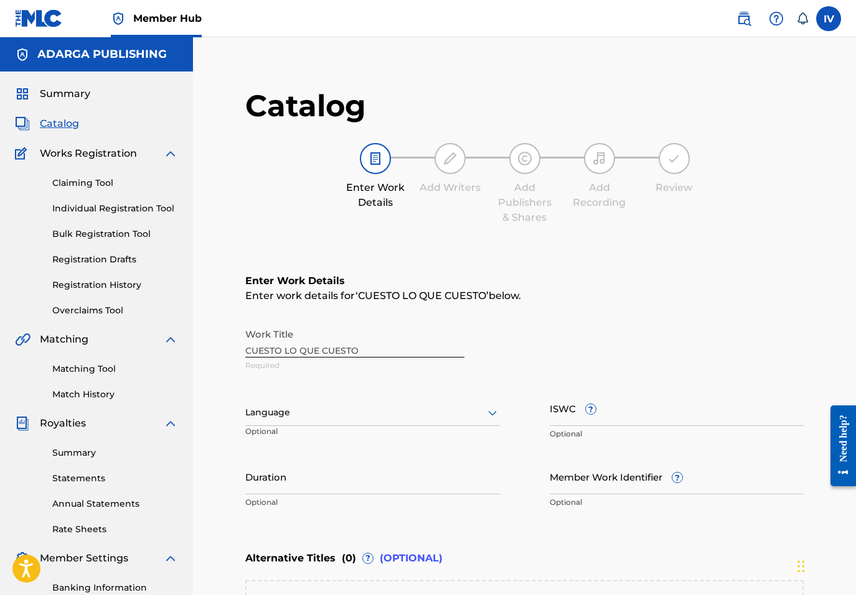
click at [327, 396] on div "Language Optional" at bounding box center [372, 419] width 254 height 56
click at [312, 408] on div "Language" at bounding box center [372, 413] width 254 height 26
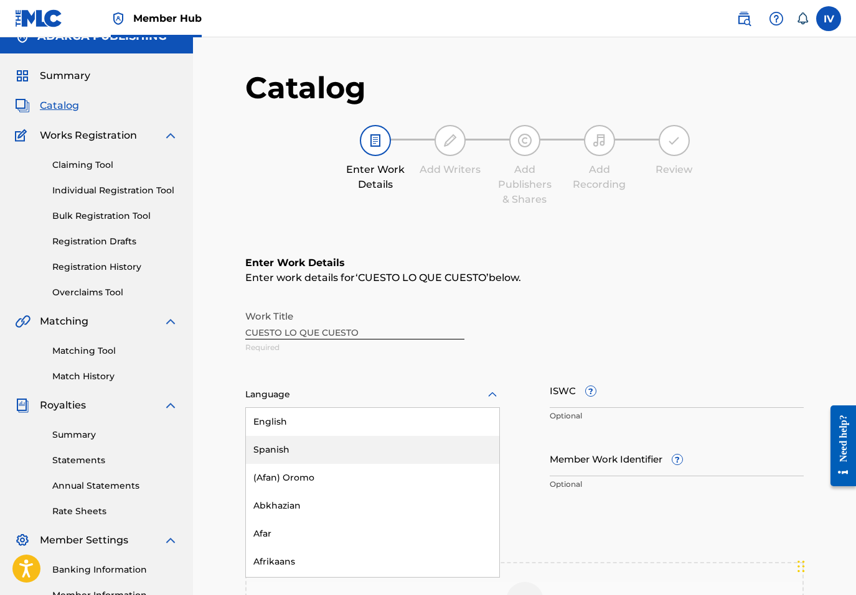
click at [289, 439] on div "Spanish" at bounding box center [372, 450] width 253 height 28
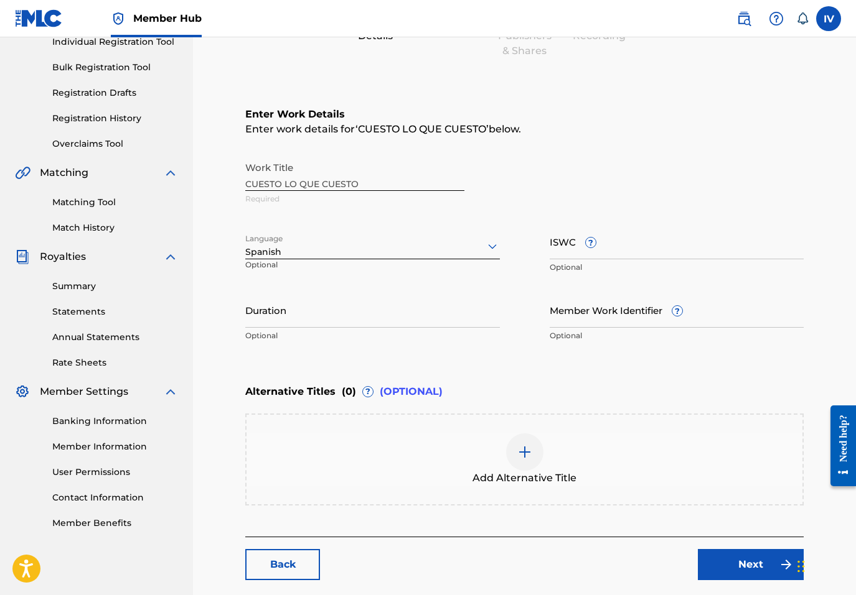
scroll to position [183, 0]
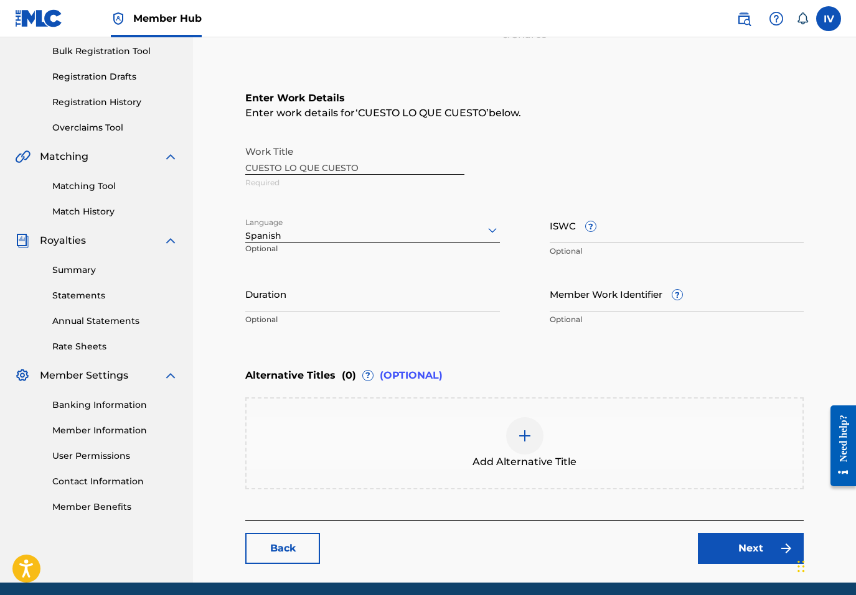
click at [411, 422] on div "Add Alternative Title" at bounding box center [524, 444] width 556 height 52
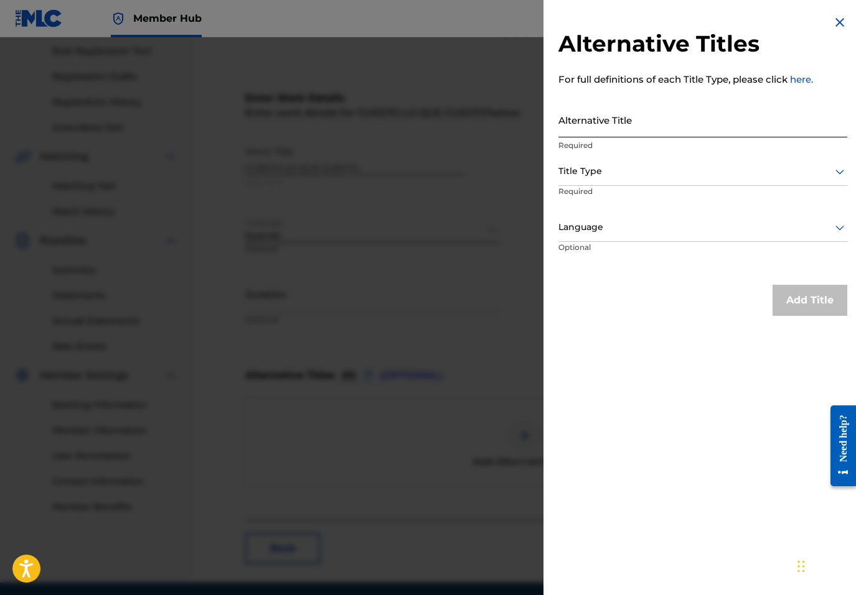
click at [688, 134] on input "Alternative Title" at bounding box center [702, 119] width 289 height 35
paste input "CUESTE LO QUE CUESTE"
type input "CUESTE LO QUE CUESTE"
click at [658, 173] on div at bounding box center [702, 172] width 289 height 16
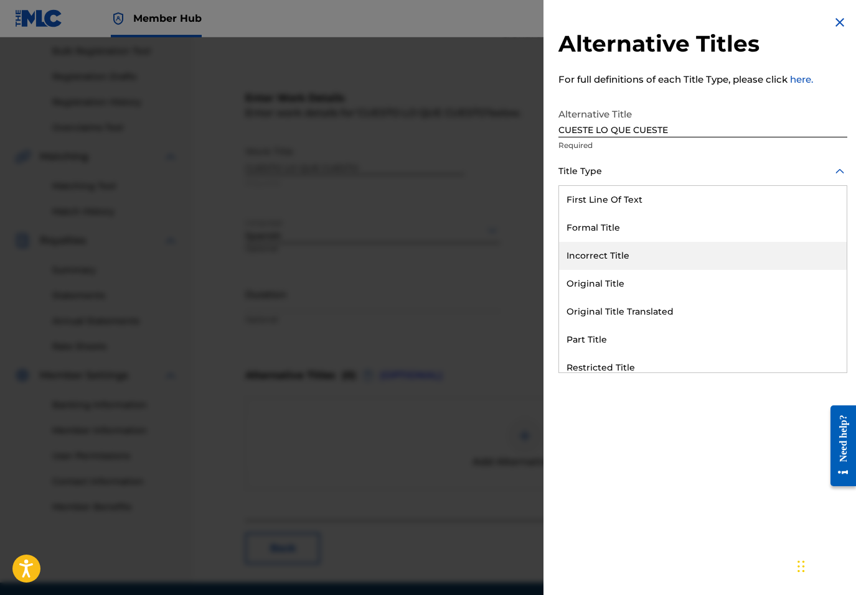
click at [628, 279] on div "Original Title" at bounding box center [702, 284] width 287 height 28
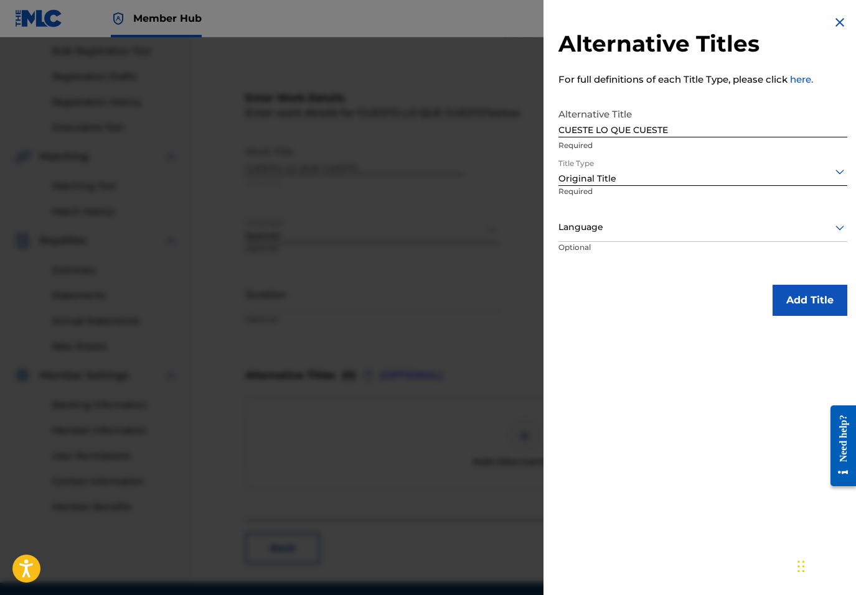
click at [620, 233] on div at bounding box center [702, 228] width 289 height 16
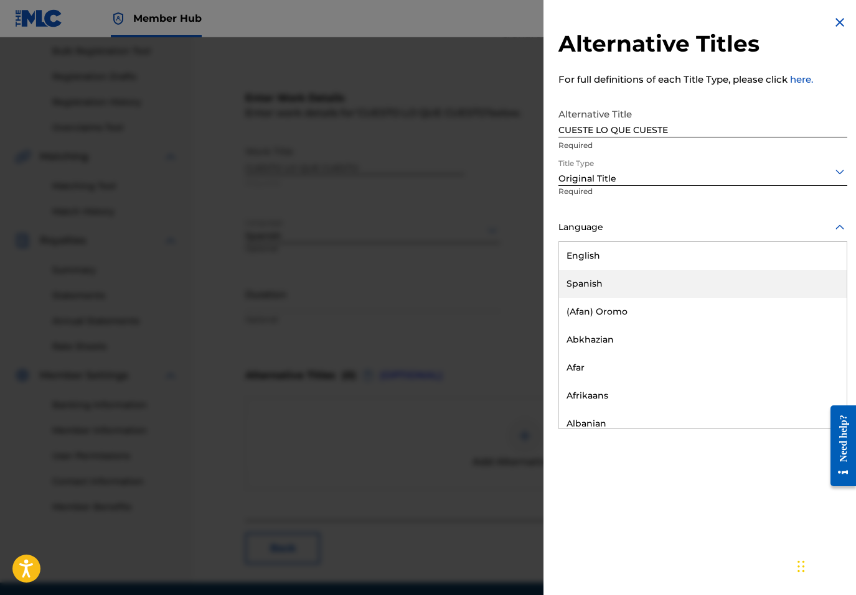
click at [612, 276] on div "Spanish" at bounding box center [702, 284] width 287 height 28
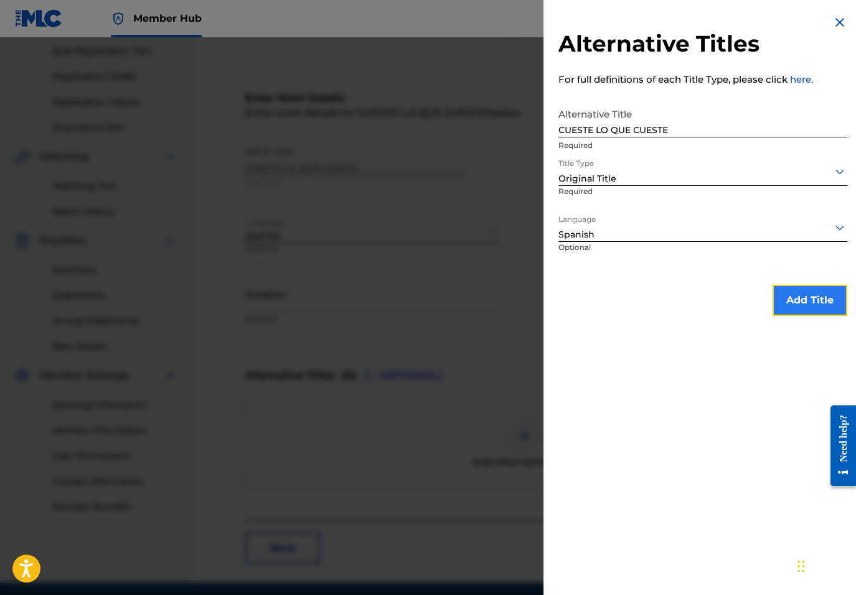
click at [772, 295] on button "Add Title" at bounding box center [809, 300] width 75 height 31
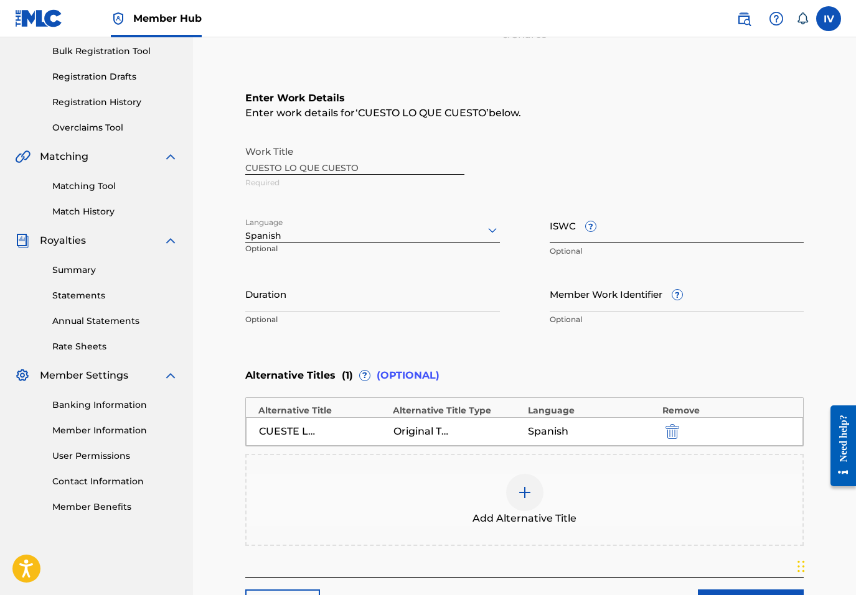
click at [648, 240] on input "ISWC ?" at bounding box center [676, 225] width 254 height 35
paste input "T9322102147"
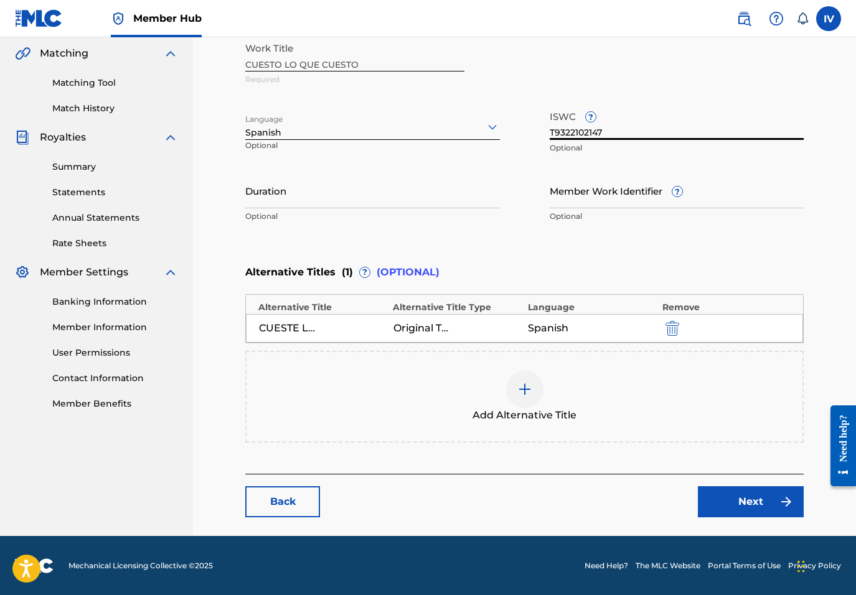
scroll to position [287, 0]
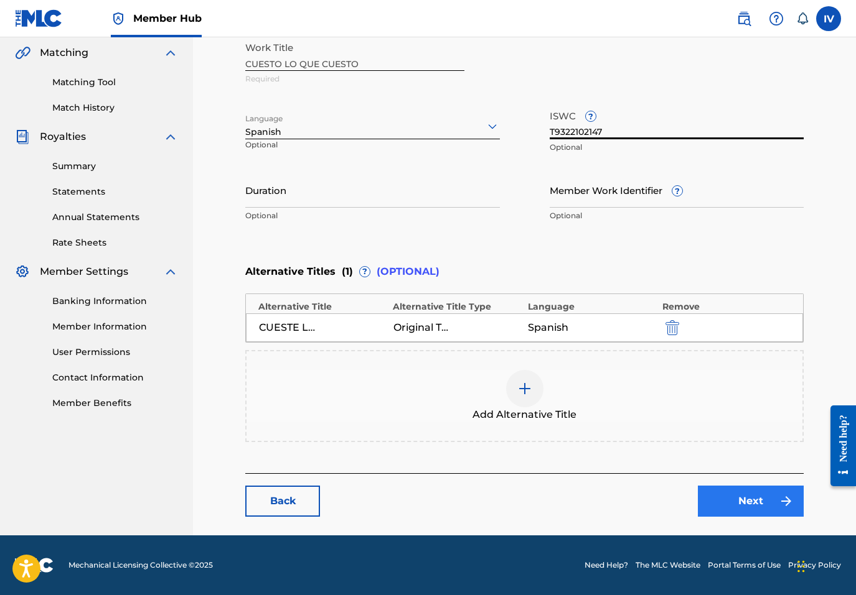
type input "T9322102147"
click at [709, 486] on link "Next" at bounding box center [751, 501] width 106 height 31
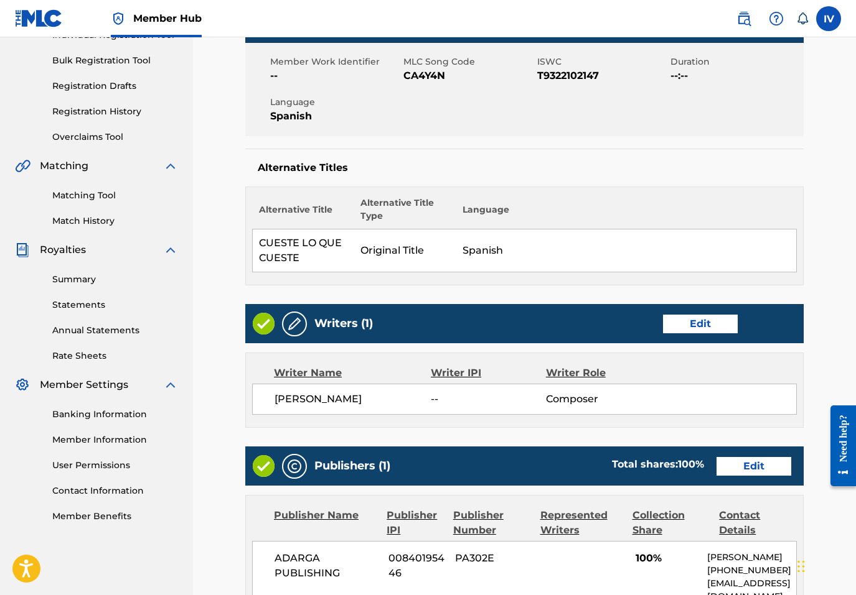
scroll to position [268, 0]
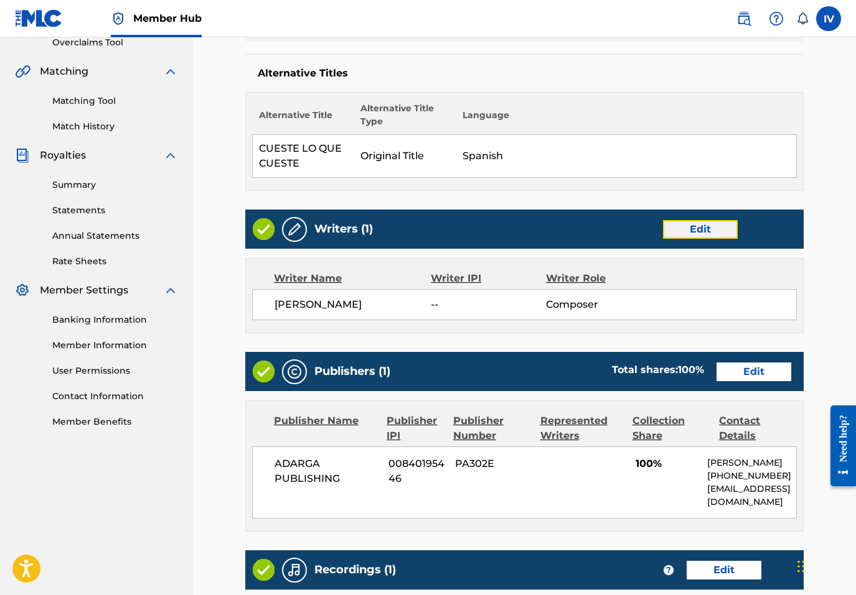
click at [701, 227] on link "Edit" at bounding box center [700, 229] width 75 height 19
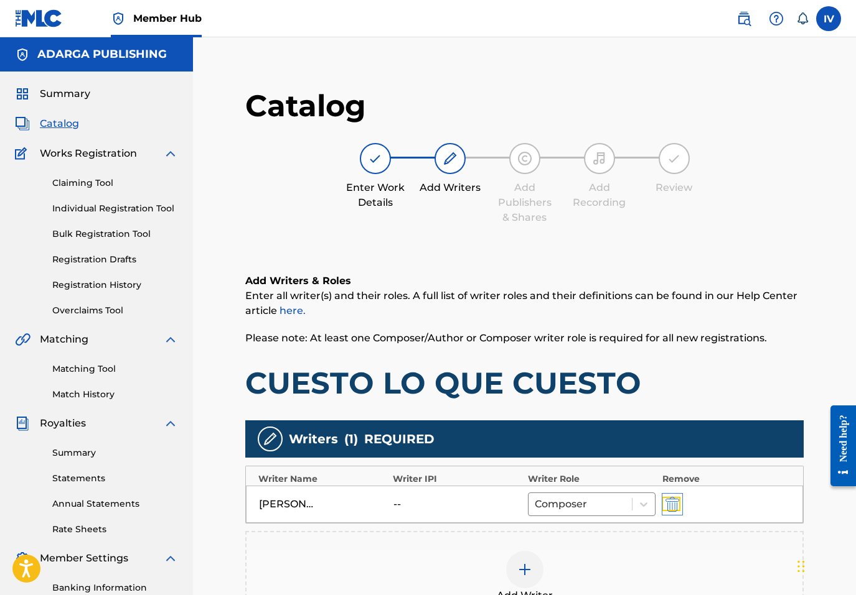
click at [674, 500] on img "submit" at bounding box center [672, 504] width 14 height 15
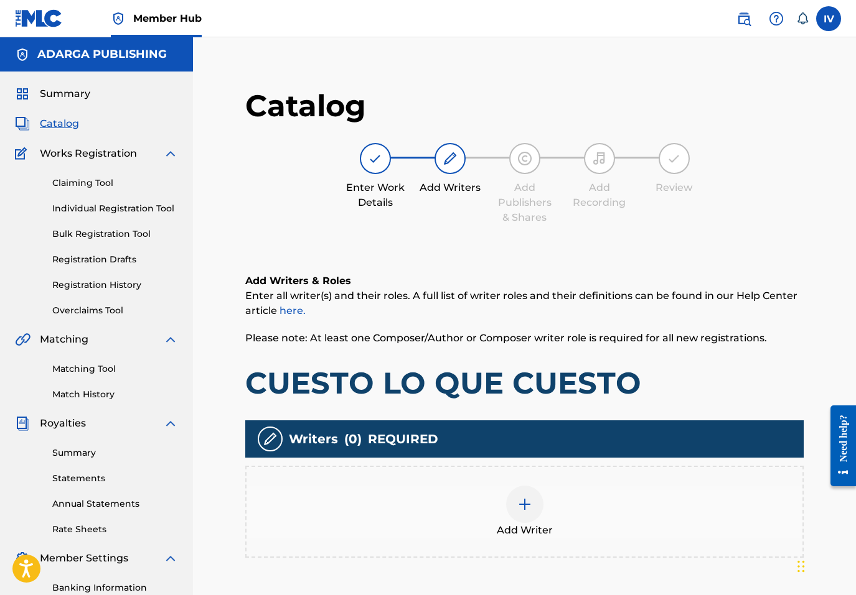
click at [536, 495] on div at bounding box center [524, 504] width 37 height 37
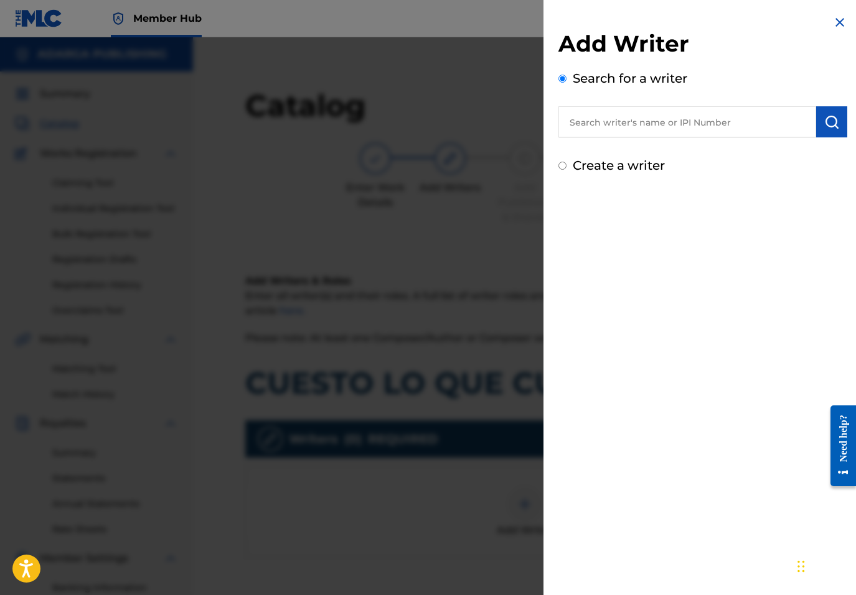
click at [690, 124] on input "text" at bounding box center [687, 121] width 258 height 31
paste input "755540138"
type input "00755540138"
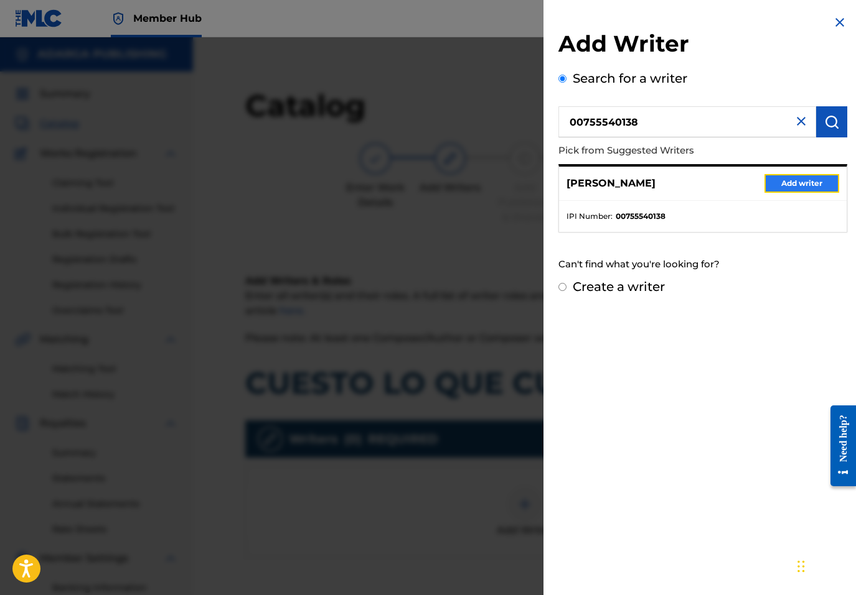
click at [786, 192] on button "Add writer" at bounding box center [801, 183] width 75 height 19
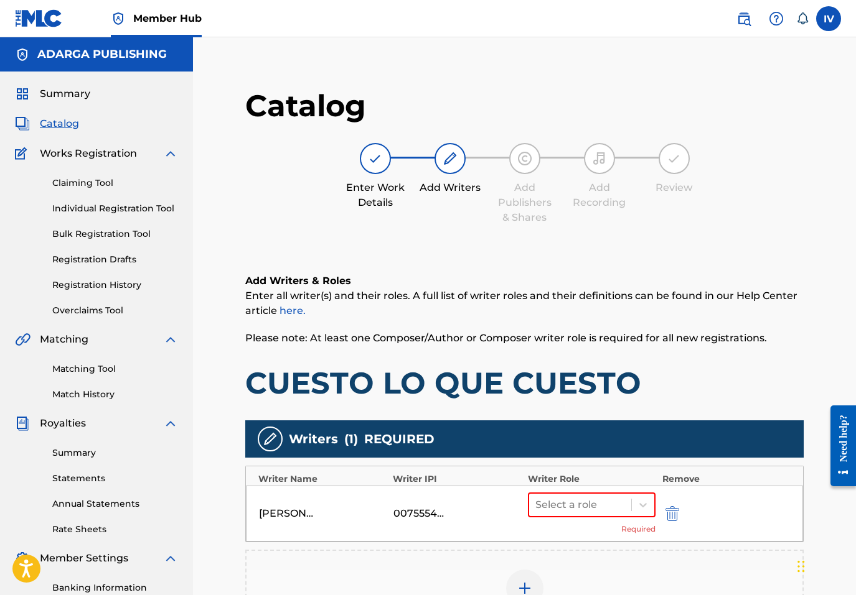
click at [564, 521] on div "Select a role Required" at bounding box center [592, 514] width 128 height 42
click at [558, 504] on div at bounding box center [580, 505] width 90 height 17
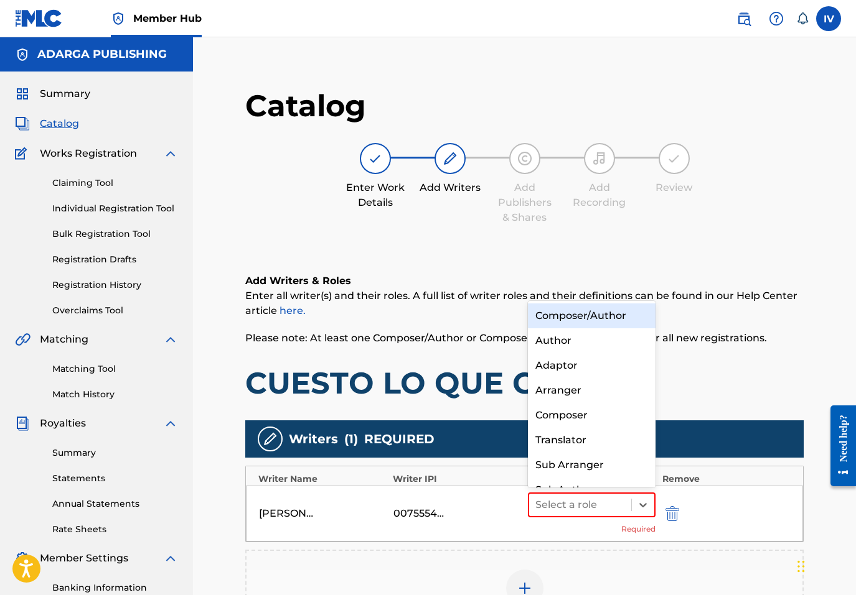
click at [578, 321] on div "Composer/Author" at bounding box center [592, 316] width 128 height 25
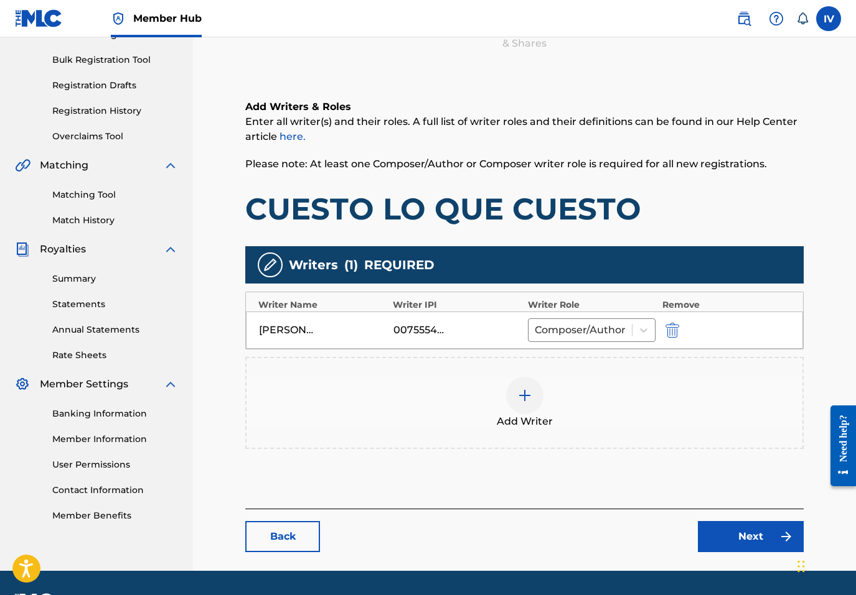
scroll to position [210, 0]
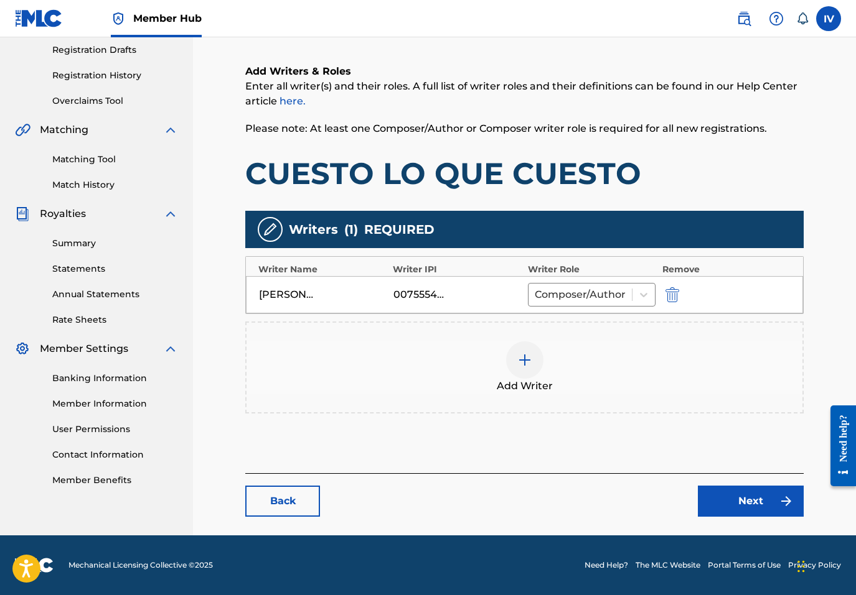
click at [586, 345] on div "Add Writer" at bounding box center [524, 368] width 556 height 52
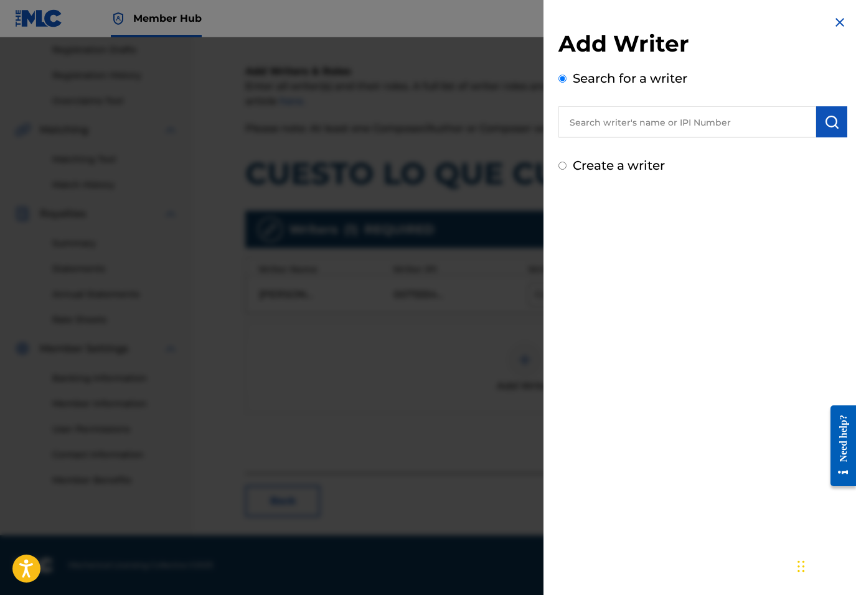
click at [629, 120] on input "text" at bounding box center [687, 121] width 258 height 31
click at [604, 164] on label "Create a writer" at bounding box center [618, 165] width 92 height 15
radio input "true"
click at [566, 164] on input "Create a writer" at bounding box center [562, 166] width 8 height 8
radio input "false"
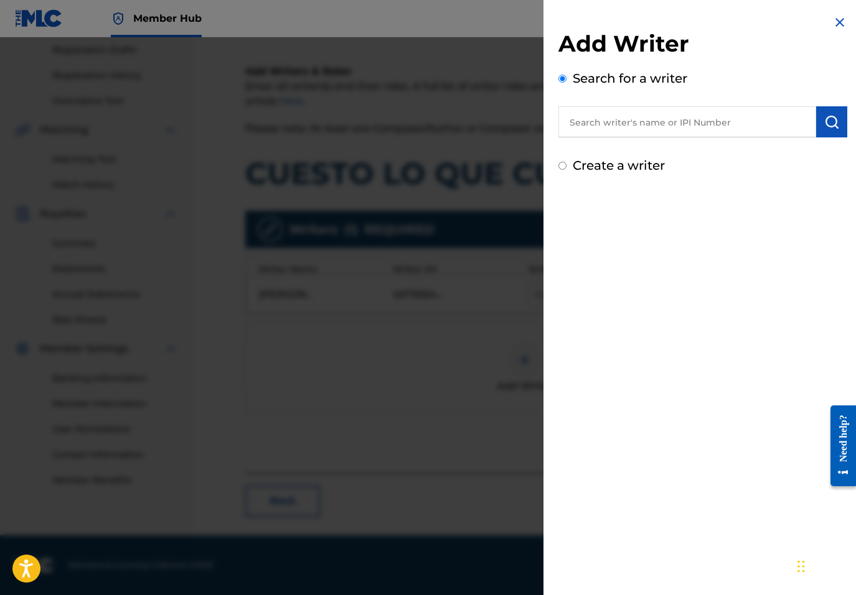
radio input "true"
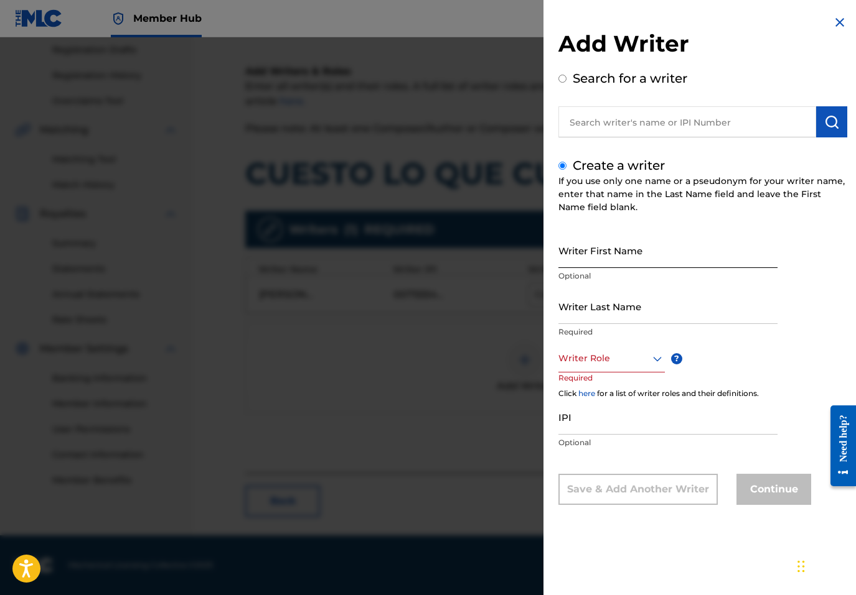
click at [592, 246] on input "Writer First Name" at bounding box center [667, 250] width 219 height 35
paste input "LUIS WISO APONTE"
click at [607, 261] on input "LUIS WISO APONTE" at bounding box center [667, 250] width 219 height 35
type input "LUIS WISO"
paste input "APONTE"
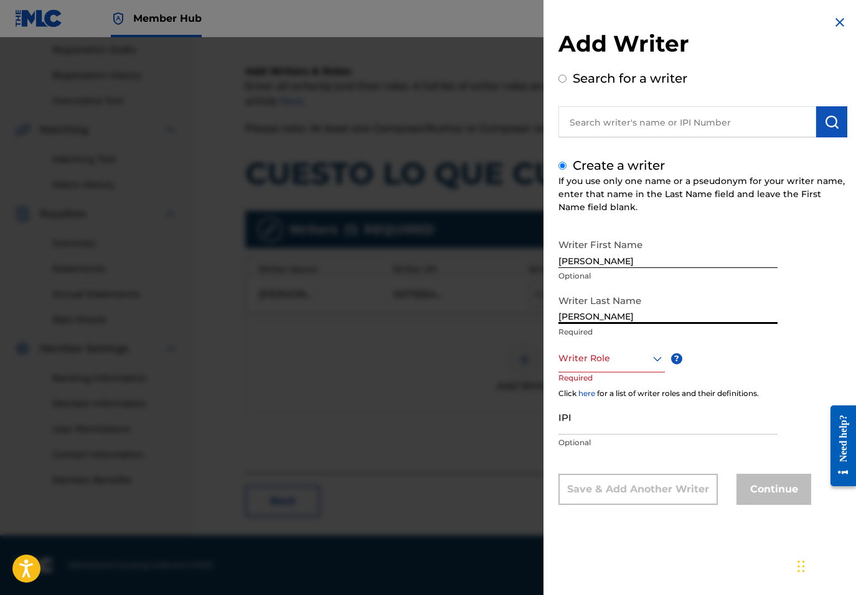
type input "APONTE"
click at [640, 357] on div at bounding box center [611, 359] width 106 height 16
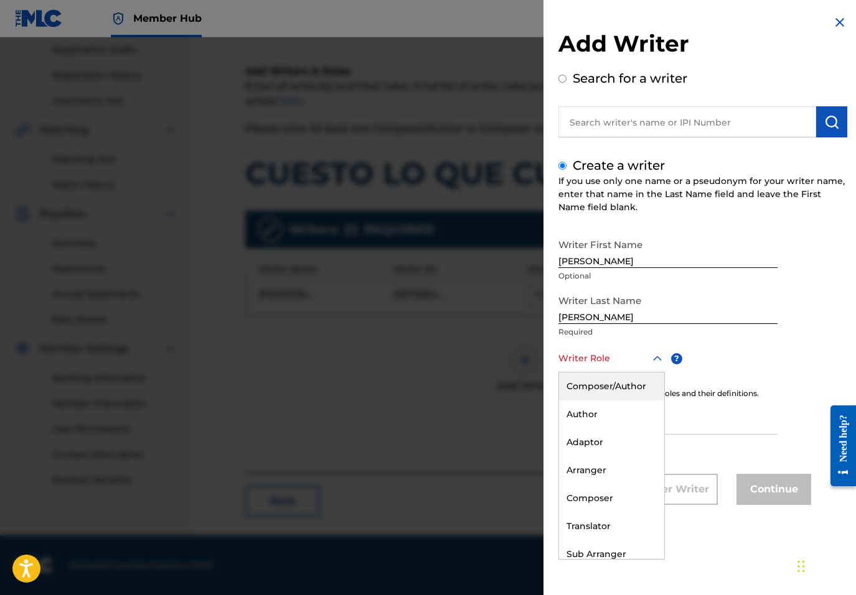
click at [605, 394] on div "Composer/Author" at bounding box center [611, 387] width 105 height 28
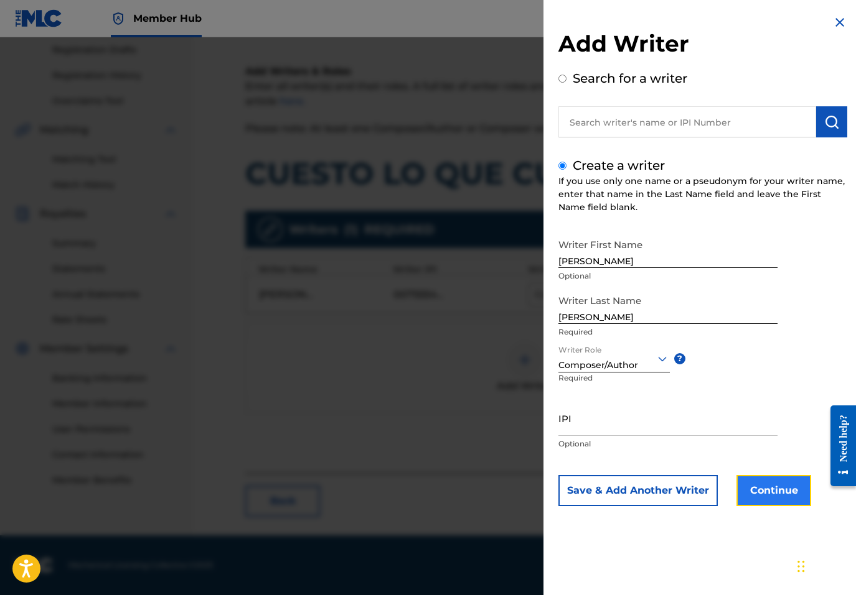
click at [763, 483] on button "Continue" at bounding box center [773, 490] width 75 height 31
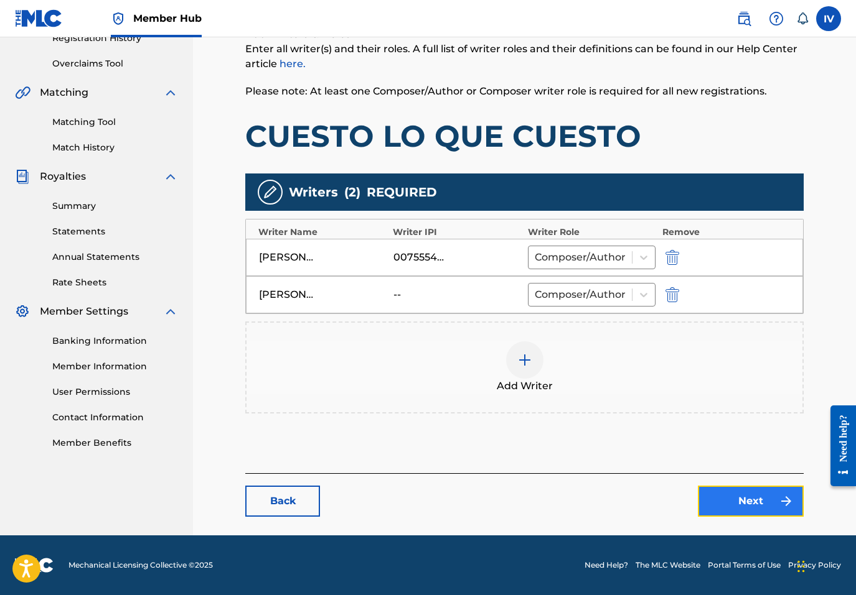
click at [786, 498] on img at bounding box center [785, 501] width 15 height 15
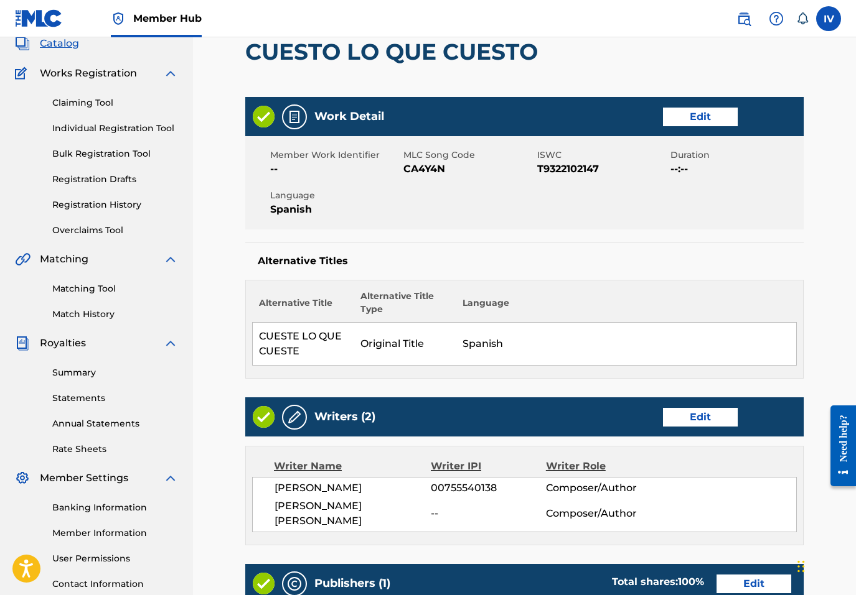
scroll to position [398, 0]
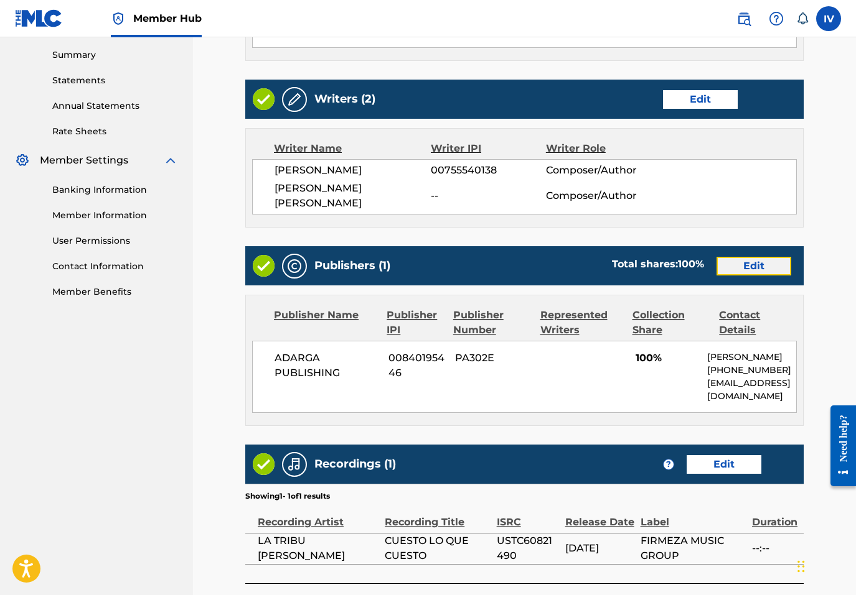
click at [732, 257] on link "Edit" at bounding box center [753, 266] width 75 height 19
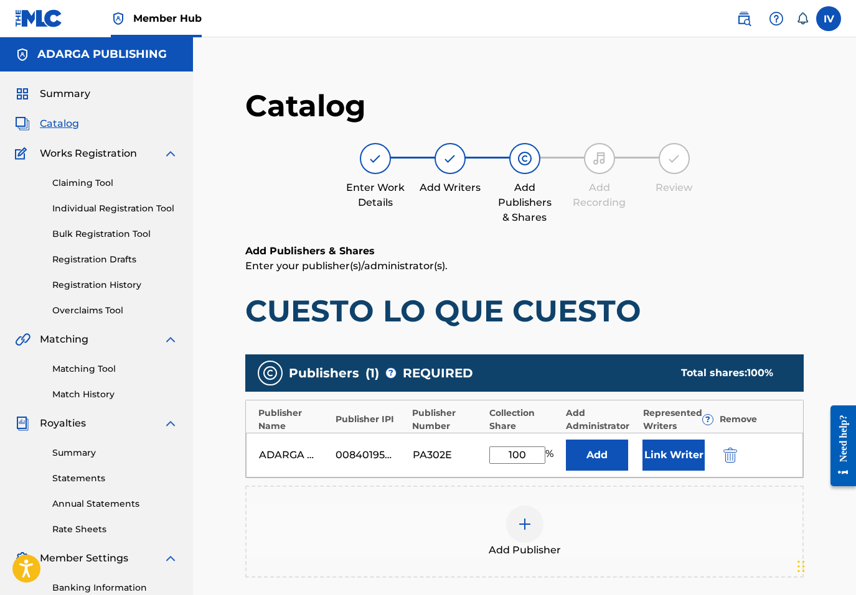
click at [737, 446] on div "ADARGA PUBLISHING 00840195446 PA302E 100 % Add Link Writer" at bounding box center [524, 455] width 557 height 45
click at [733, 449] on img "submit" at bounding box center [730, 455] width 14 height 15
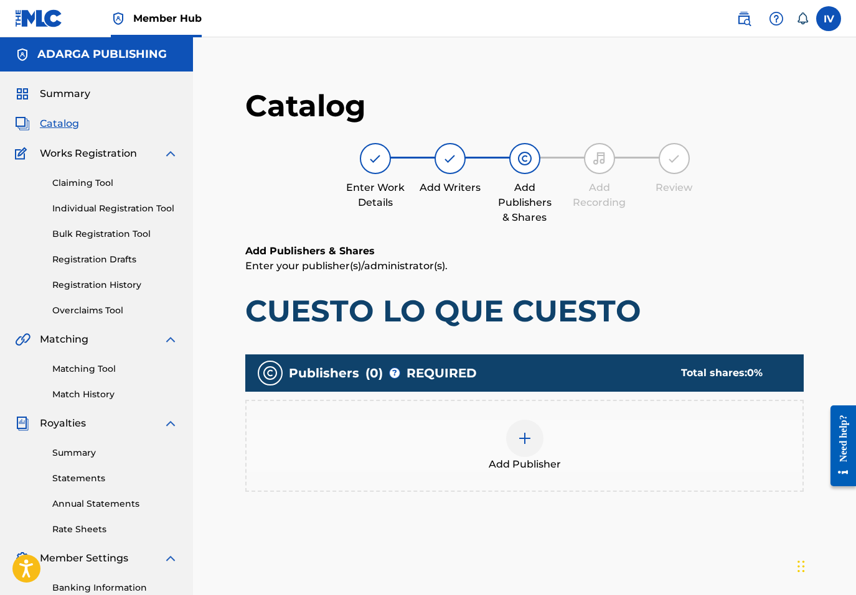
click at [714, 447] on div "Add Publisher" at bounding box center [524, 446] width 556 height 52
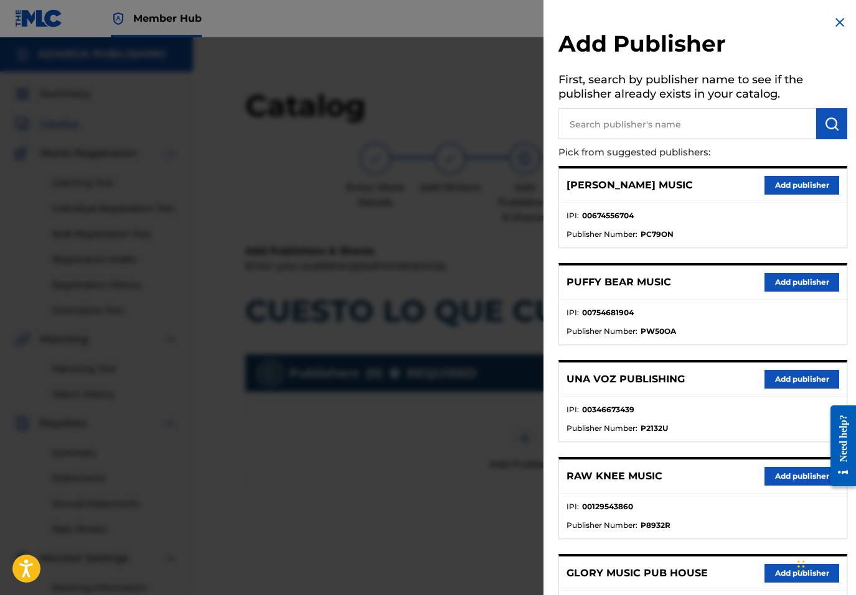
click at [700, 122] on input "text" at bounding box center [687, 123] width 258 height 31
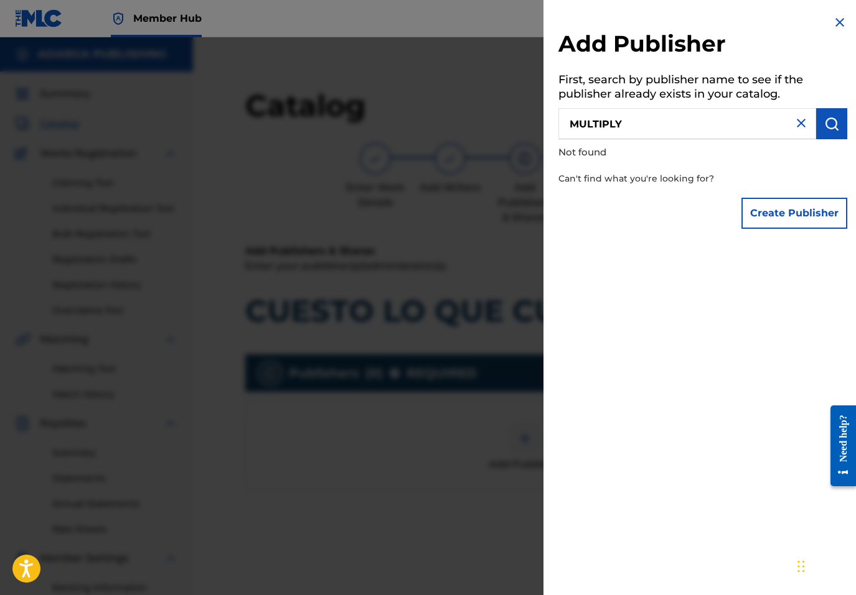
type input "MULTIPLY"
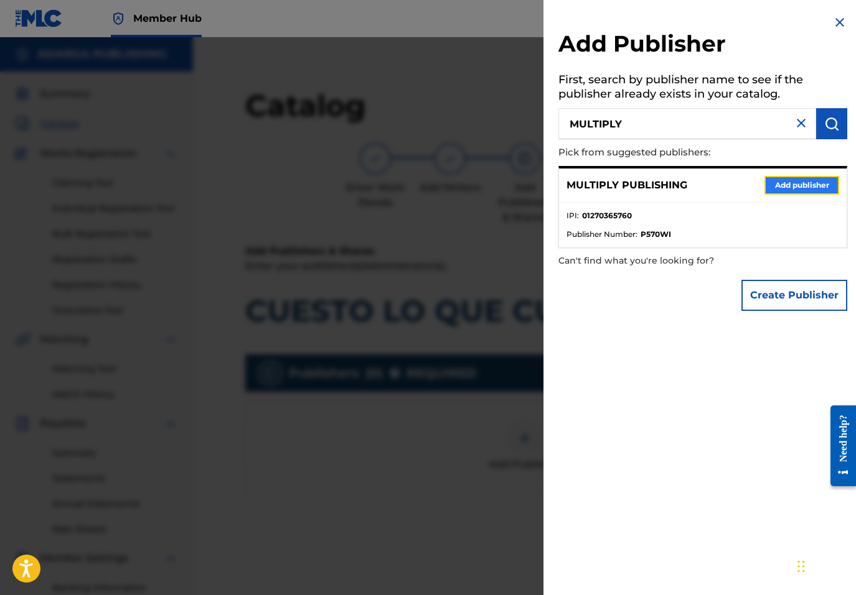
click at [808, 190] on button "Add publisher" at bounding box center [801, 185] width 75 height 19
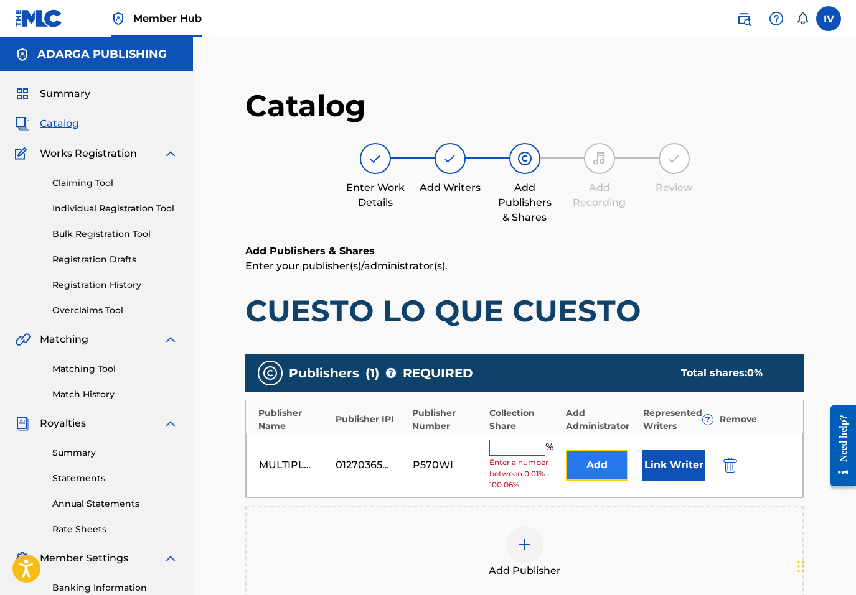
click at [594, 474] on button "Add" at bounding box center [597, 465] width 62 height 31
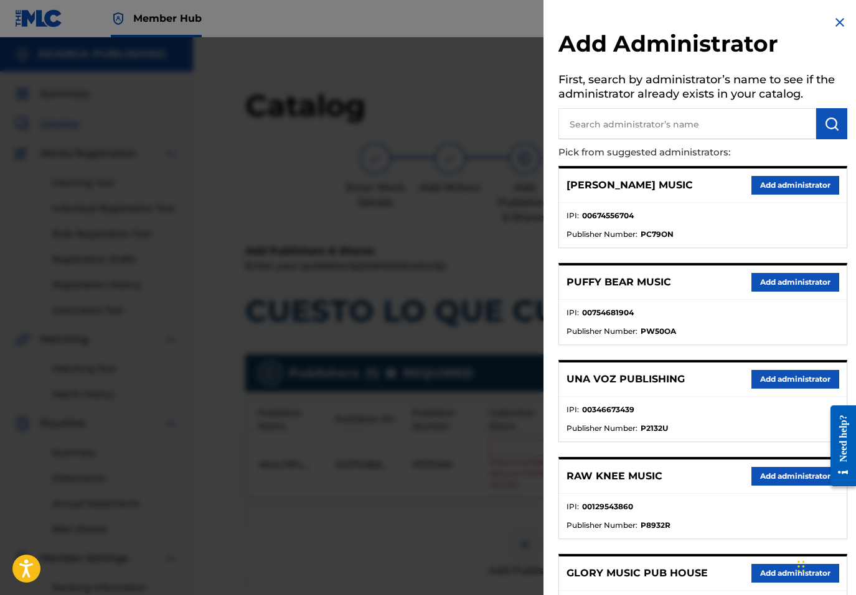
click at [657, 131] on input "text" at bounding box center [687, 123] width 258 height 31
type input "ADARGA"
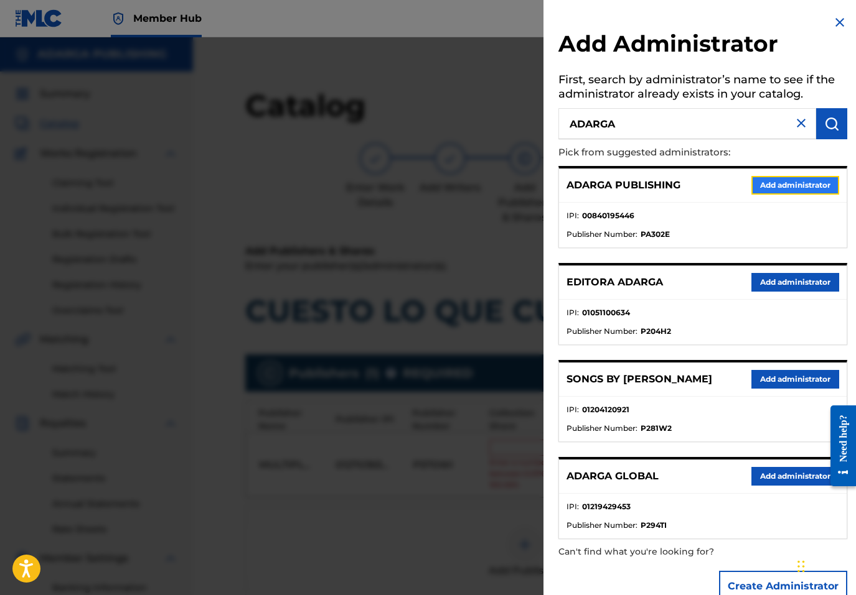
click at [771, 187] on button "Add administrator" at bounding box center [795, 185] width 88 height 19
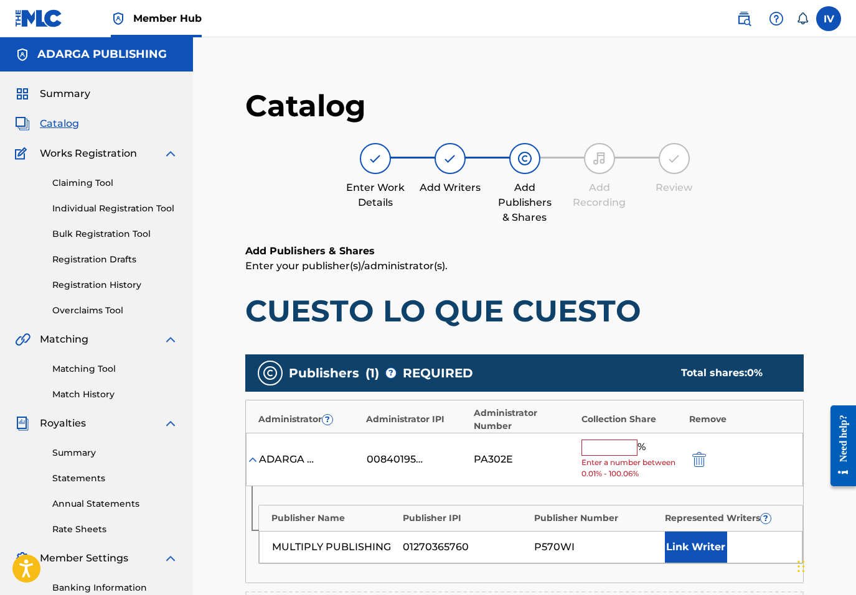
click at [609, 447] on input "text" at bounding box center [609, 448] width 56 height 16
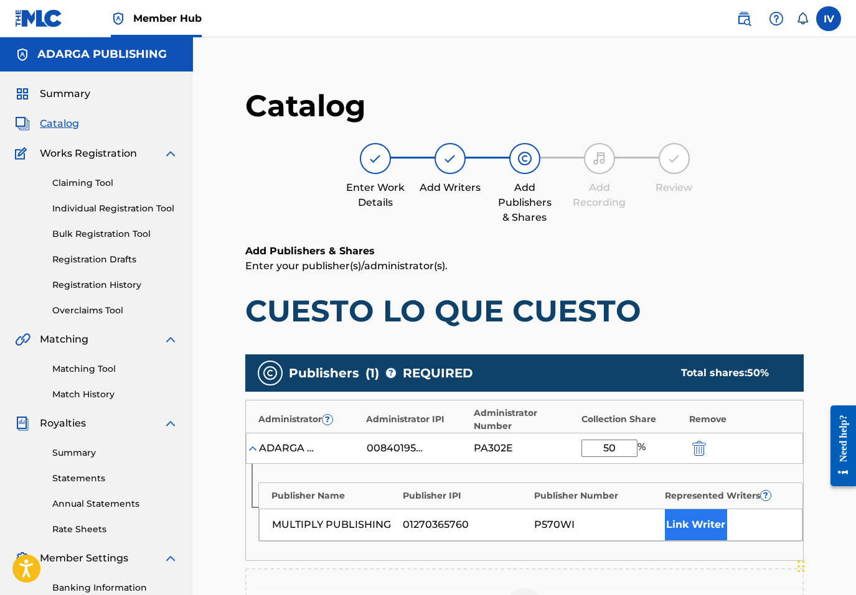
type input "50"
click at [705, 518] on button "Link Writer" at bounding box center [696, 525] width 62 height 31
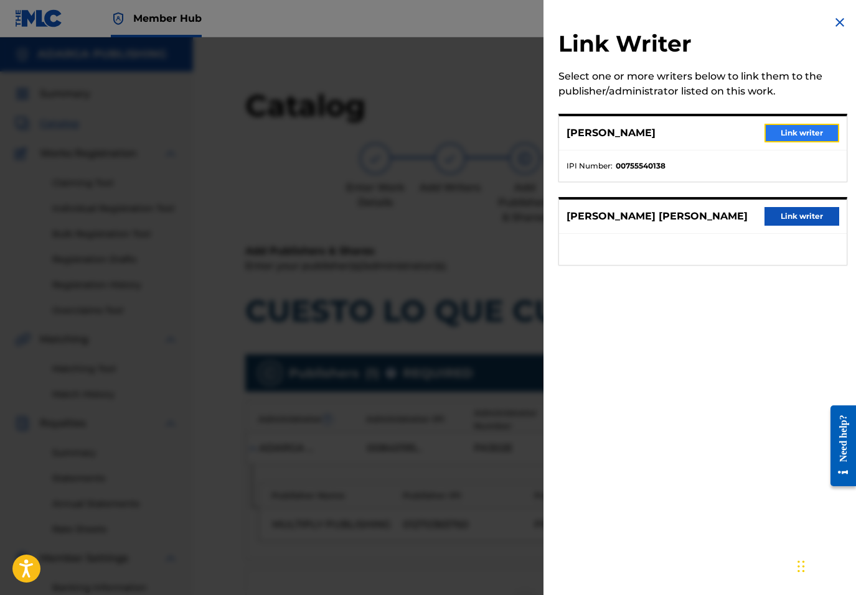
click at [788, 138] on button "Link writer" at bounding box center [801, 133] width 75 height 19
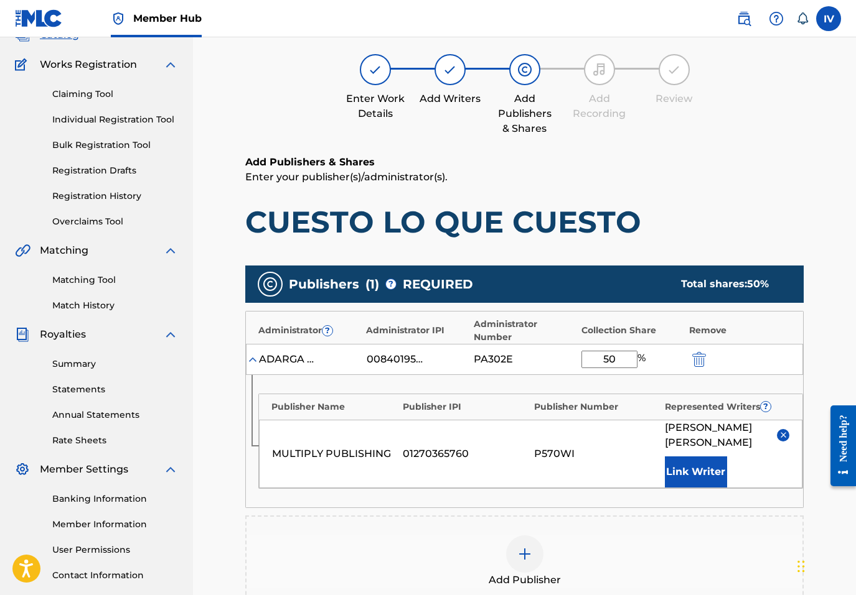
scroll to position [306, 0]
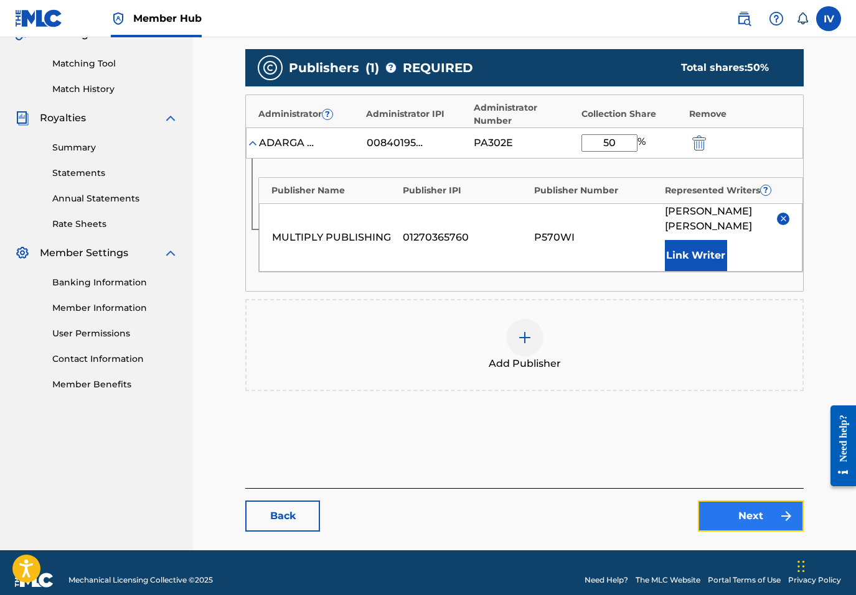
click at [747, 508] on link "Next" at bounding box center [751, 516] width 106 height 31
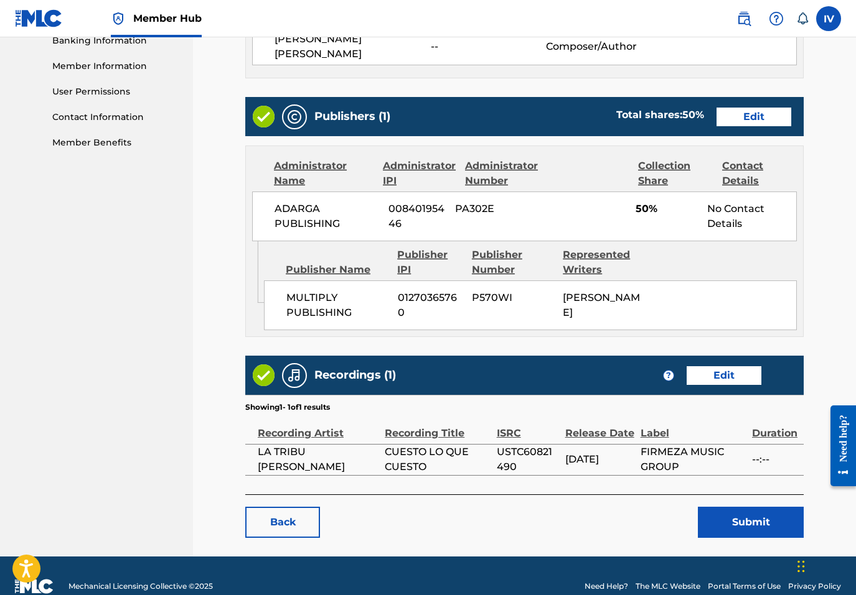
scroll to position [551, 0]
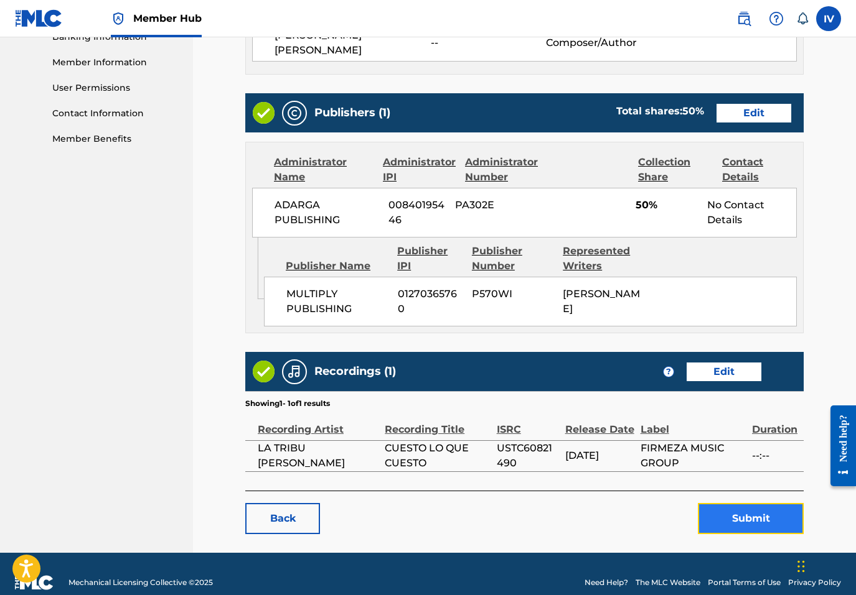
click at [720, 503] on button "Submit" at bounding box center [751, 518] width 106 height 31
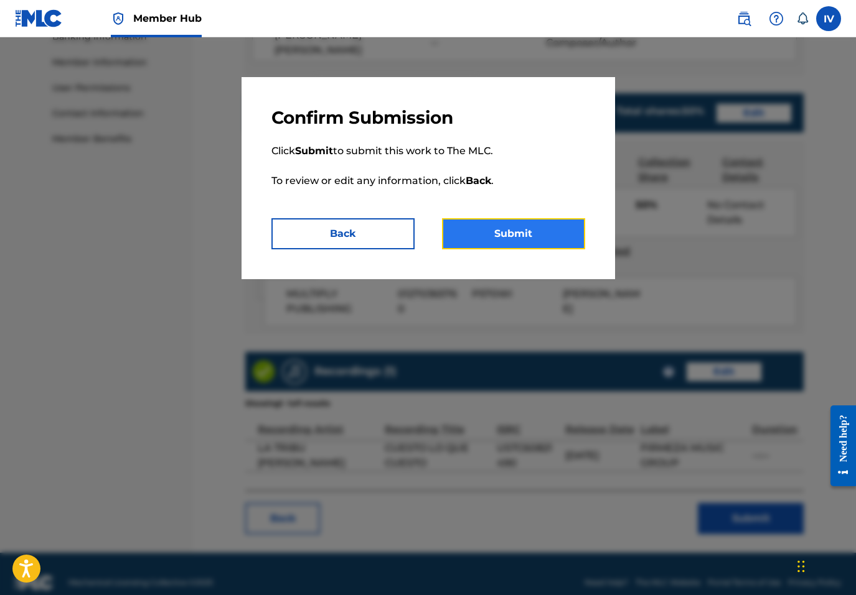
click at [482, 226] on button "Submit" at bounding box center [513, 233] width 143 height 31
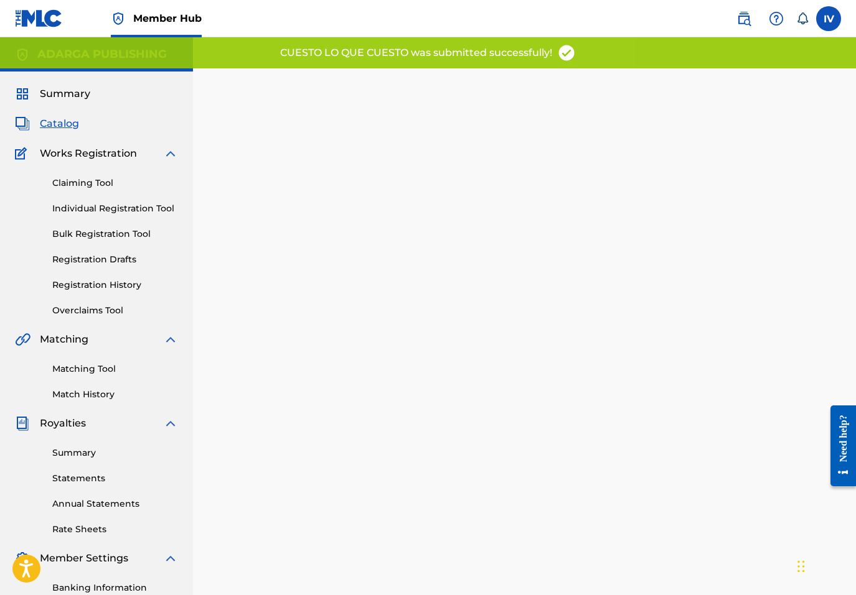
click at [58, 121] on span "Catalog" at bounding box center [59, 123] width 39 height 15
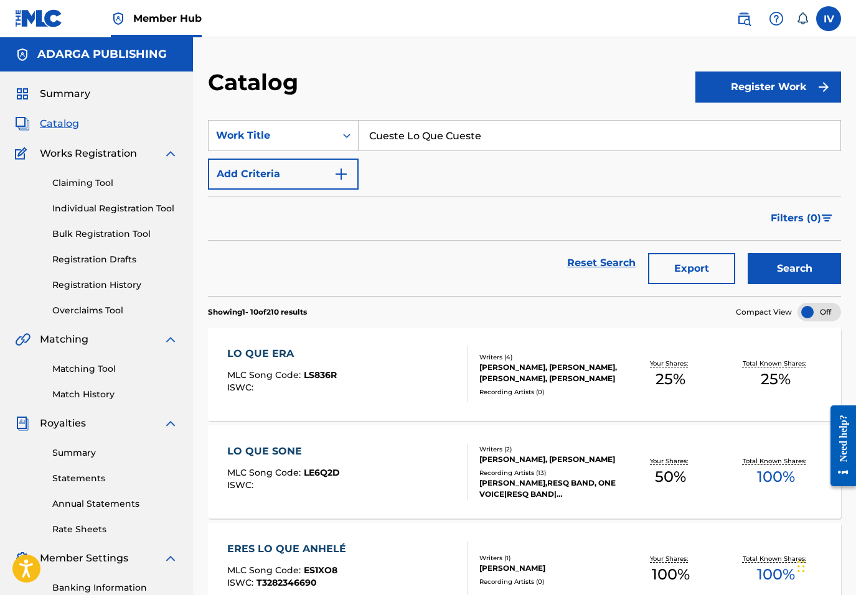
click at [410, 135] on input "Cueste Lo Que Cueste" at bounding box center [599, 136] width 482 height 30
paste input "Hombre Necio"
type input "Hombre Necio"
click at [747, 253] on button "Search" at bounding box center [793, 268] width 93 height 31
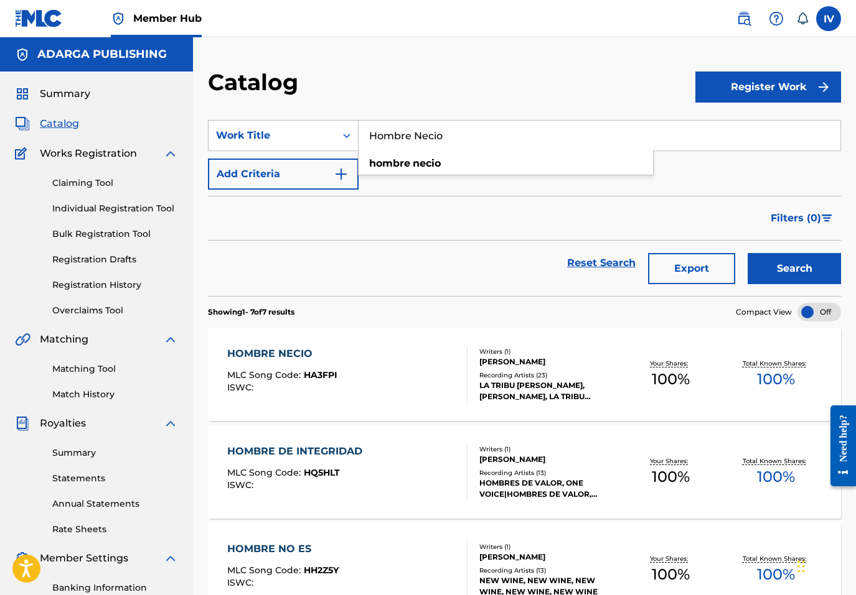
click at [385, 370] on div "HOMBRE NECIO MLC Song Code : HA3FPI ISWC :" at bounding box center [347, 375] width 240 height 56
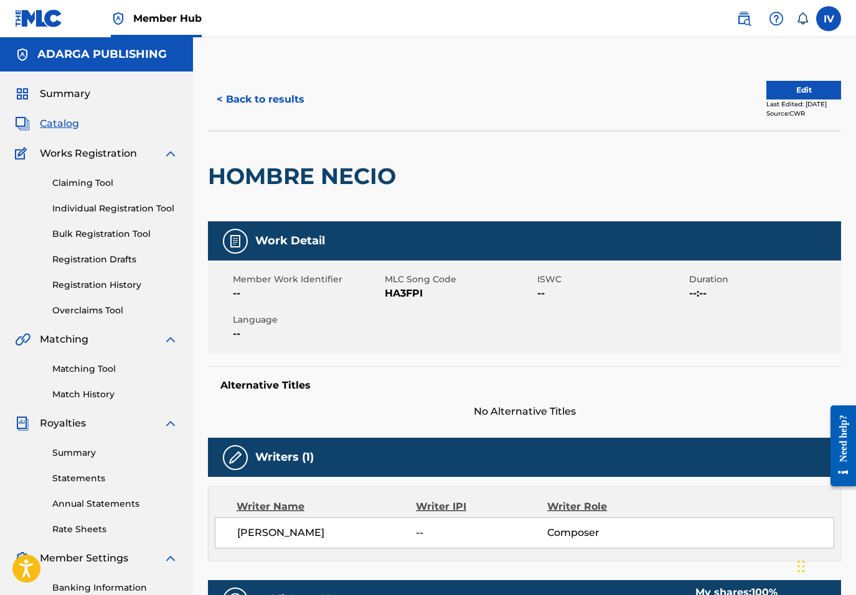
click at [398, 291] on span "HA3FPI" at bounding box center [459, 293] width 149 height 15
click at [786, 80] on div "< Back to results Edit Last Edited: August 26, 2025 Source: CWR" at bounding box center [524, 99] width 633 height 62
click at [786, 82] on button "Edit" at bounding box center [803, 90] width 75 height 19
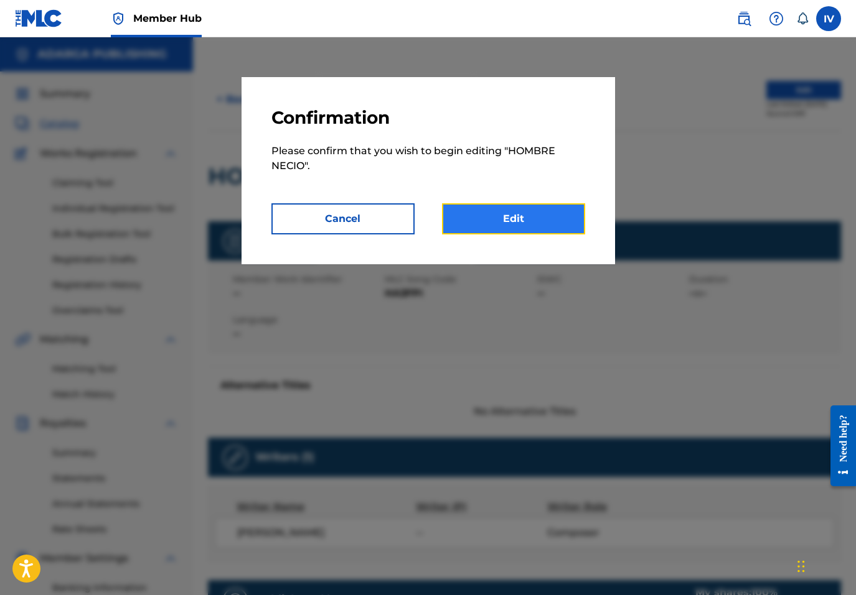
click at [506, 220] on link "Edit" at bounding box center [513, 218] width 143 height 31
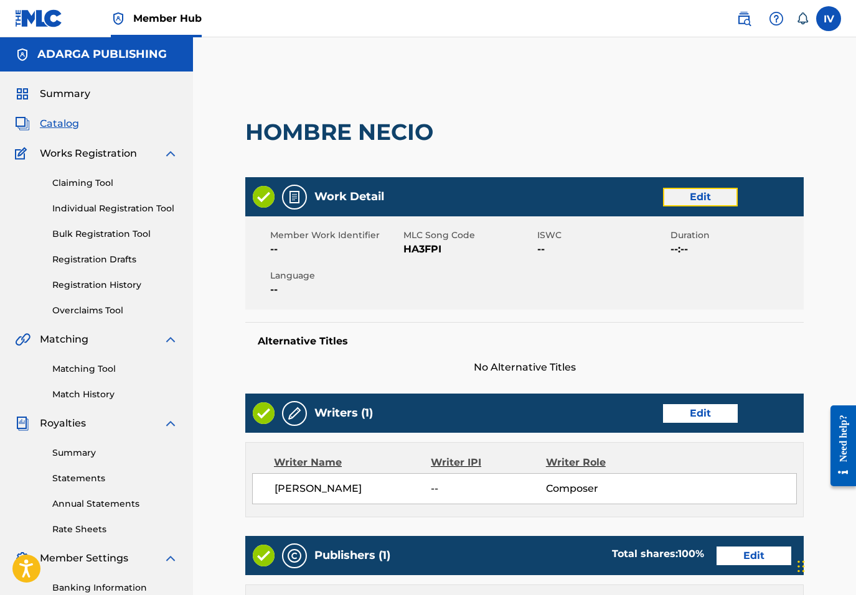
click at [717, 190] on link "Edit" at bounding box center [700, 197] width 75 height 19
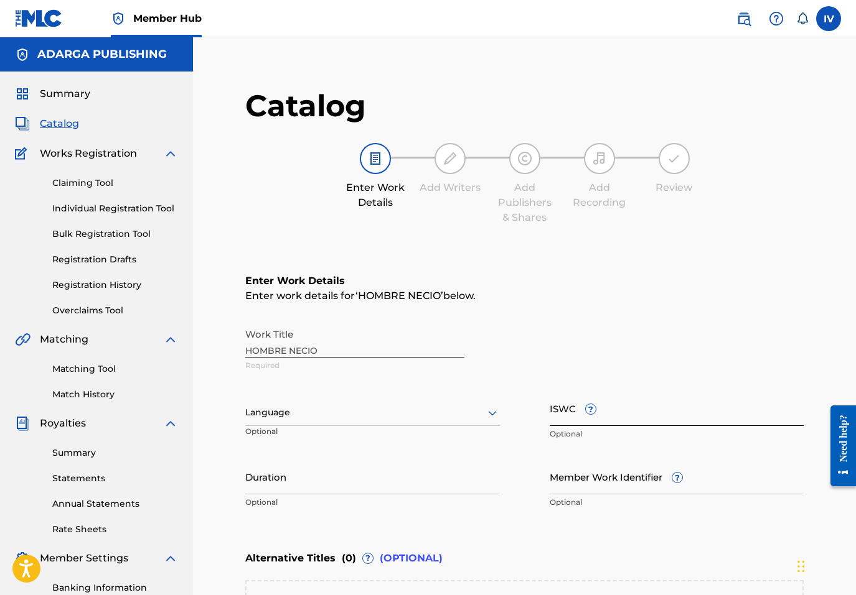
click at [635, 406] on input "ISWC ?" at bounding box center [676, 408] width 254 height 35
paste input "T9322102078"
type input "T9322102078"
click at [385, 399] on div "Language Optional" at bounding box center [372, 419] width 254 height 56
click at [344, 412] on div "Language" at bounding box center [372, 413] width 254 height 26
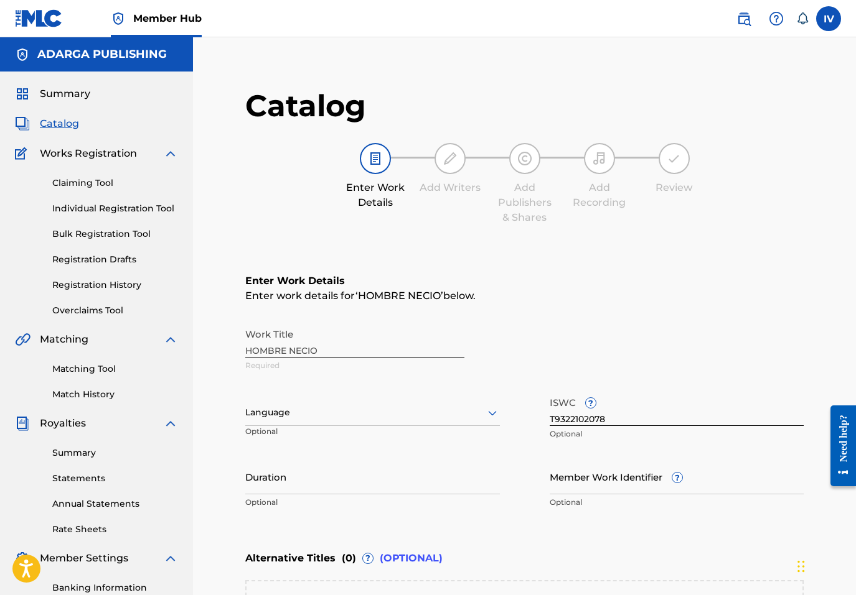
scroll to position [18, 0]
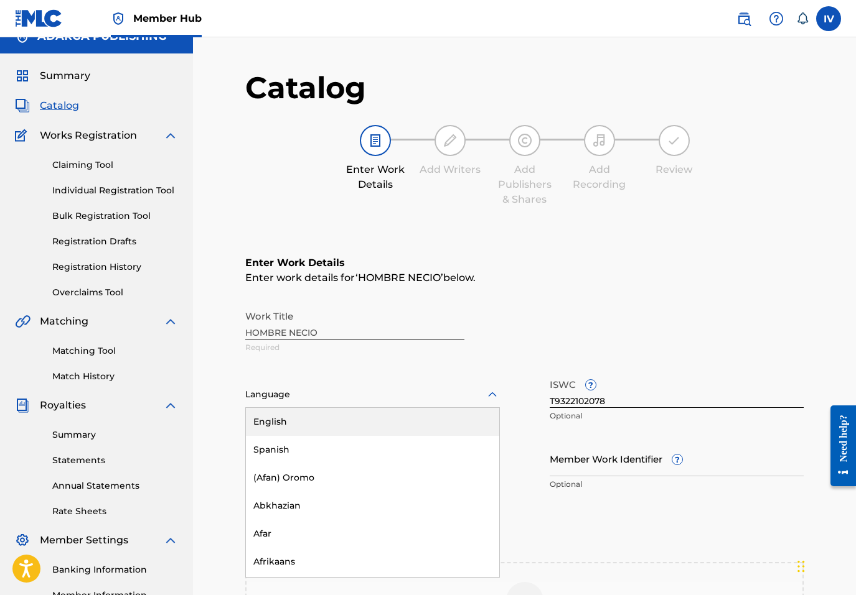
click at [322, 434] on div "English" at bounding box center [372, 422] width 253 height 28
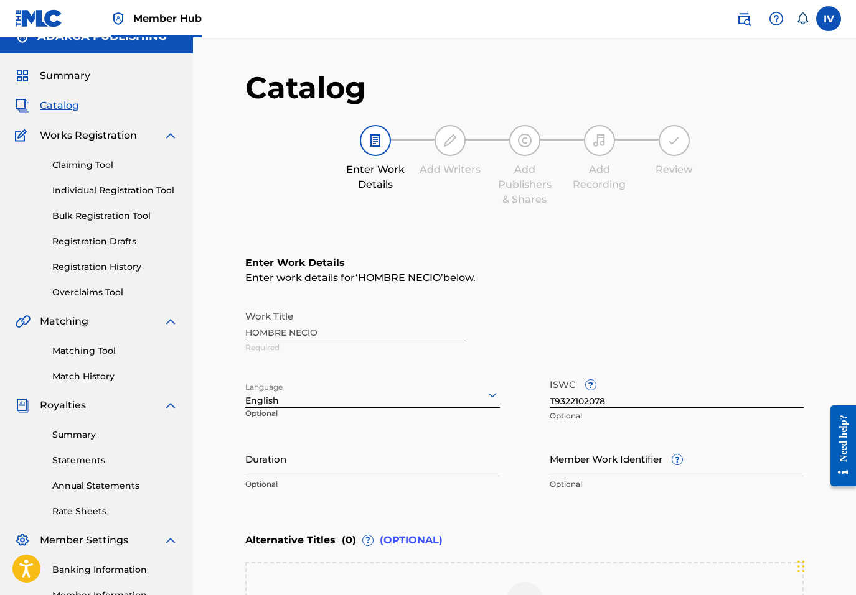
click at [315, 400] on div at bounding box center [372, 395] width 254 height 16
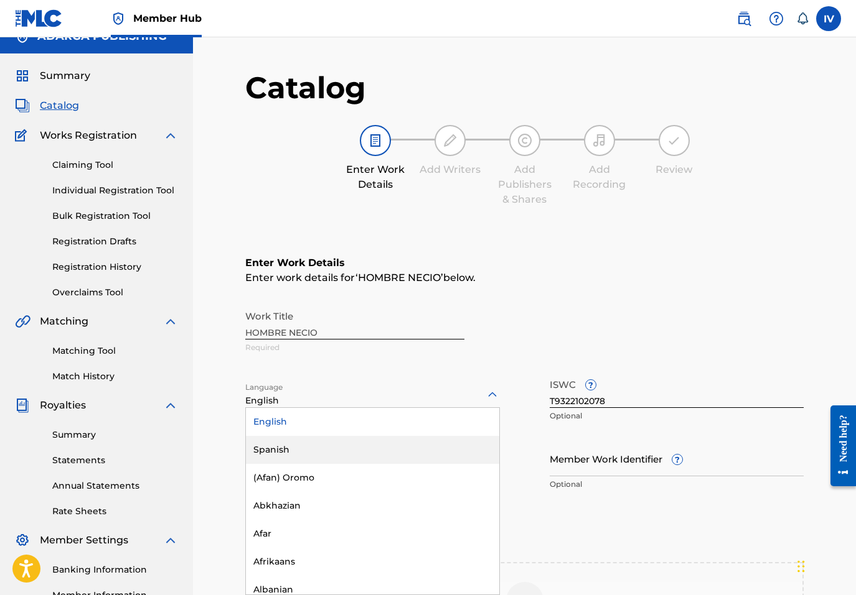
click at [296, 441] on div "Spanish" at bounding box center [372, 450] width 253 height 28
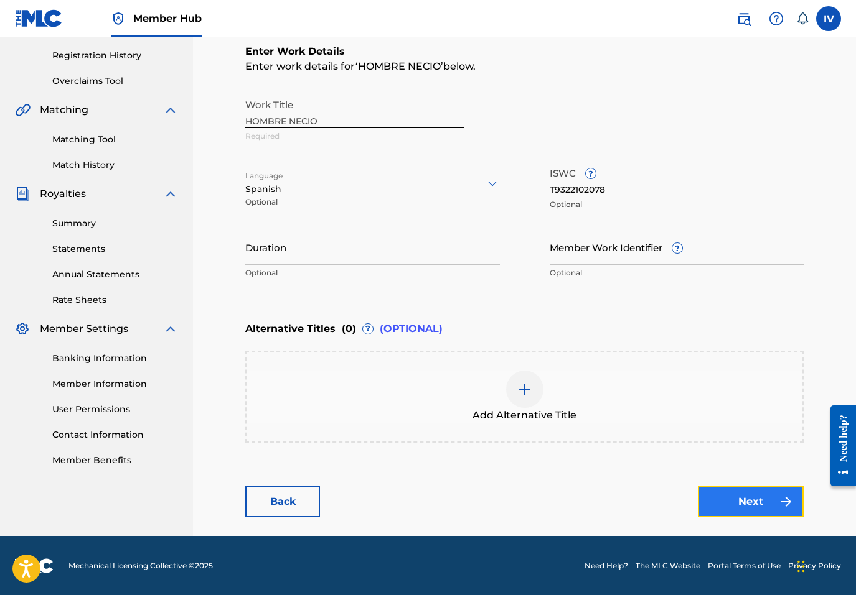
click at [745, 495] on link "Next" at bounding box center [751, 502] width 106 height 31
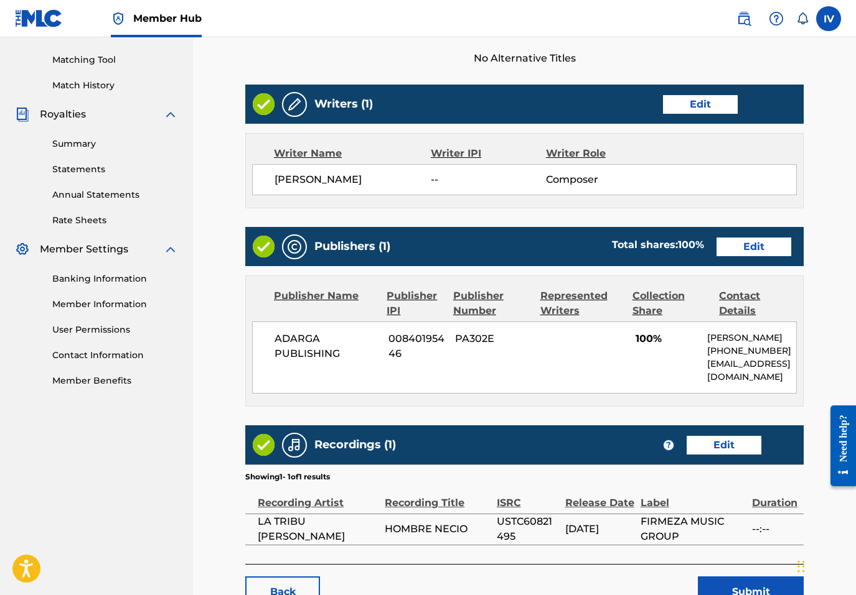
scroll to position [326, 0]
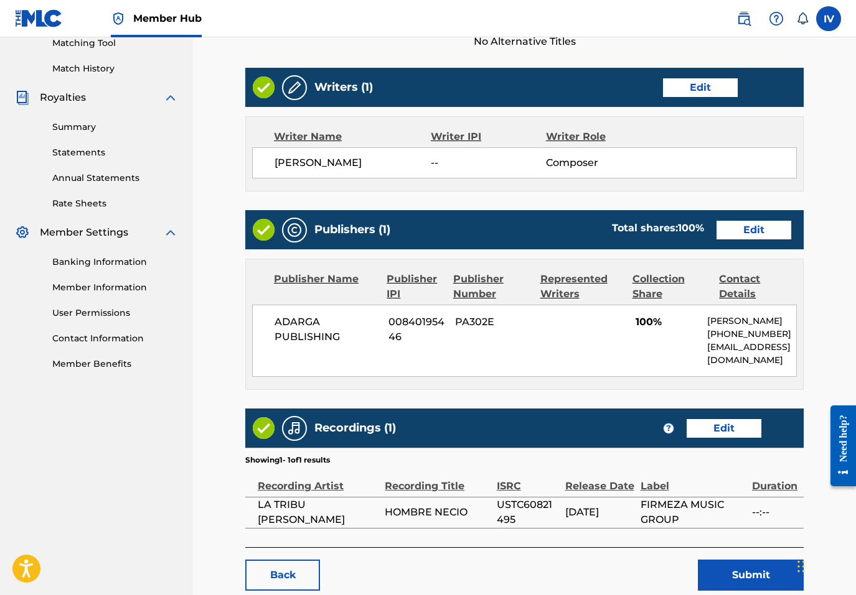
click at [696, 96] on div "Writers (1) Edit" at bounding box center [524, 87] width 558 height 39
click at [696, 93] on link "Edit" at bounding box center [700, 87] width 75 height 19
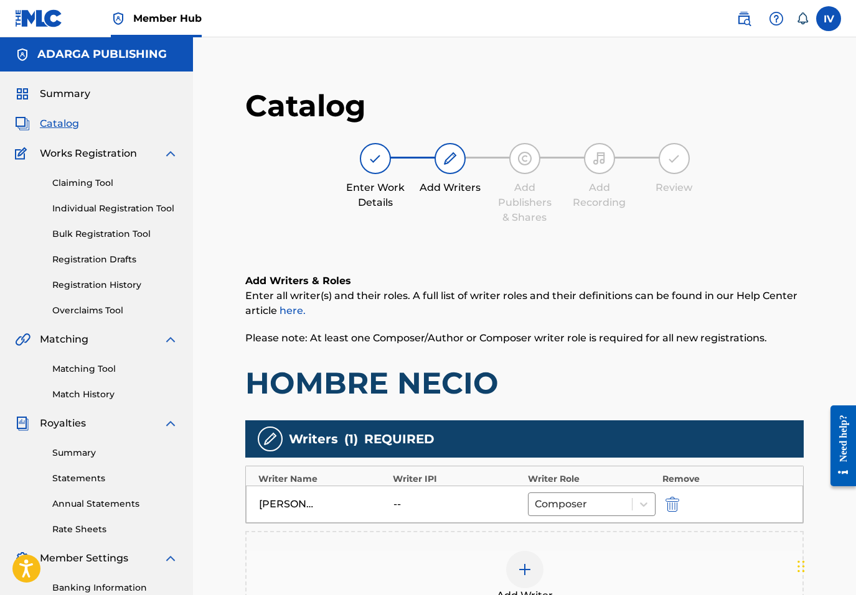
click at [672, 492] on div "BENJAMIN RIVERA -- Composer" at bounding box center [524, 504] width 557 height 37
click at [672, 495] on div "BENJAMIN RIVERA -- Composer" at bounding box center [524, 504] width 557 height 37
click at [674, 502] on img "submit" at bounding box center [672, 504] width 14 height 15
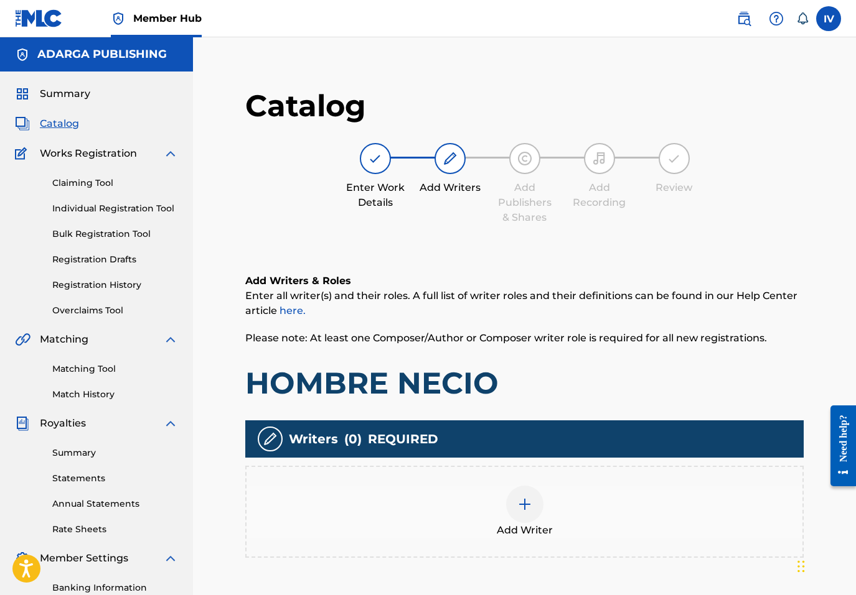
click at [660, 504] on div "Add Writer" at bounding box center [524, 512] width 556 height 52
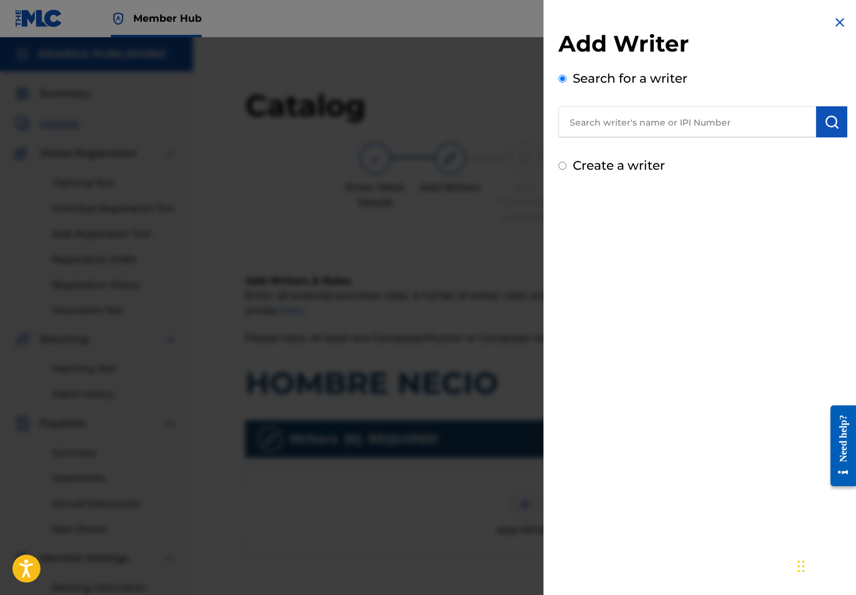
click at [654, 133] on input "text" at bounding box center [687, 121] width 258 height 31
paste input "755540138"
type input "00755540138"
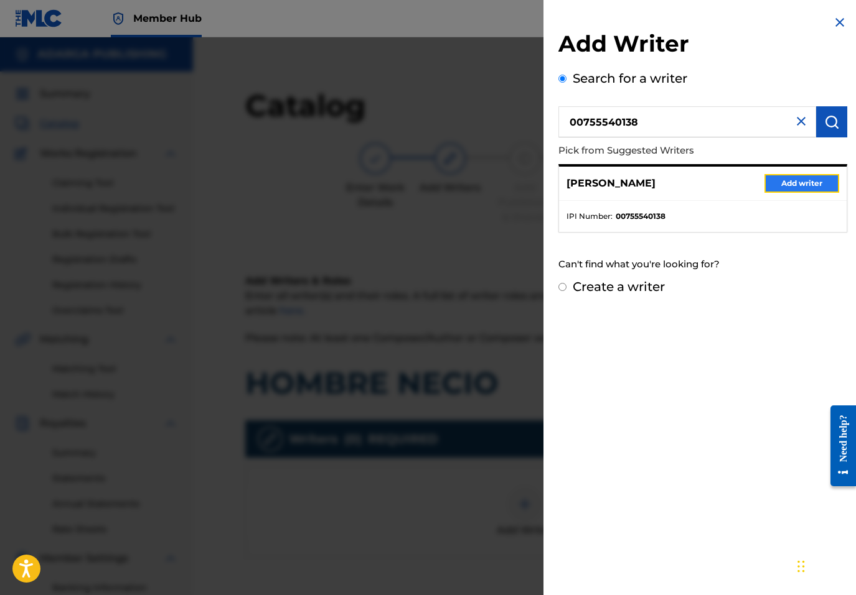
click at [771, 182] on button "Add writer" at bounding box center [801, 183] width 75 height 19
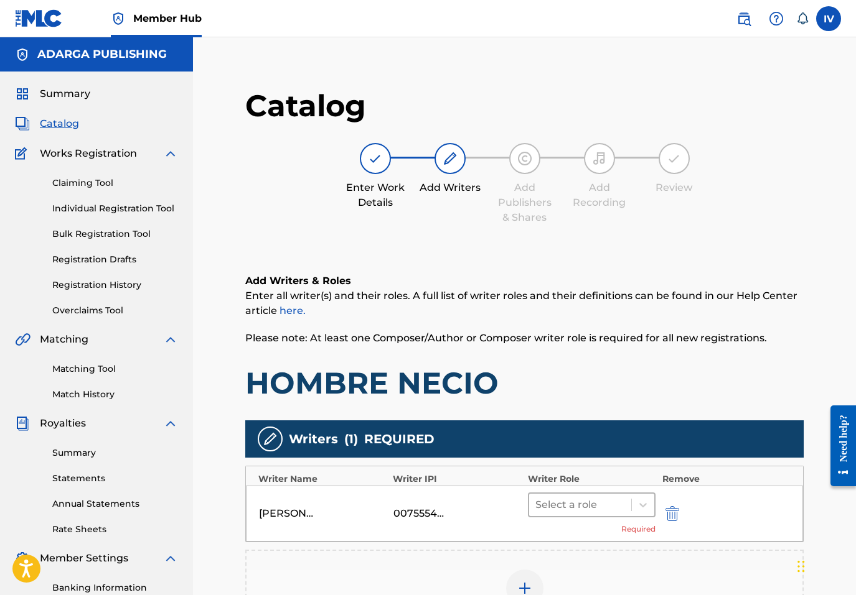
click at [584, 503] on div at bounding box center [580, 505] width 90 height 17
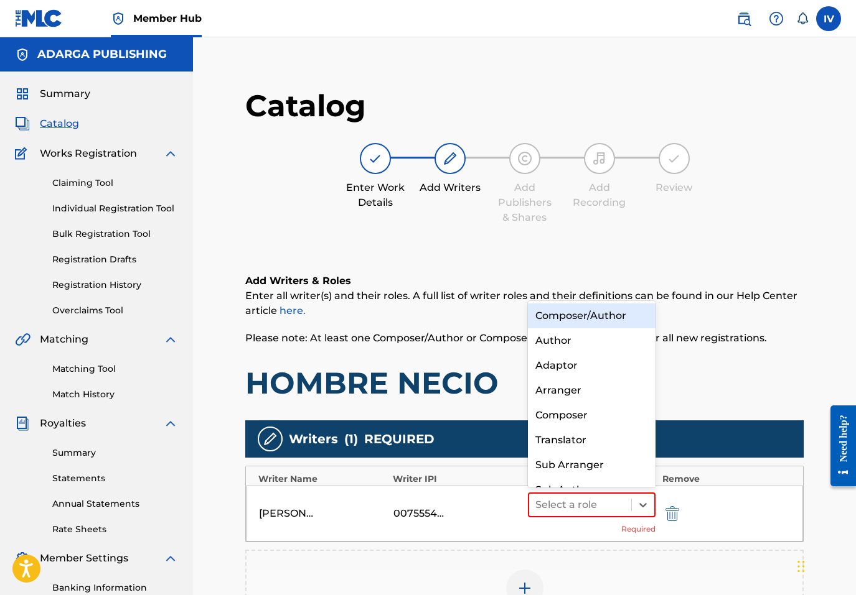
click at [563, 309] on div "Composer/Author" at bounding box center [592, 316] width 128 height 25
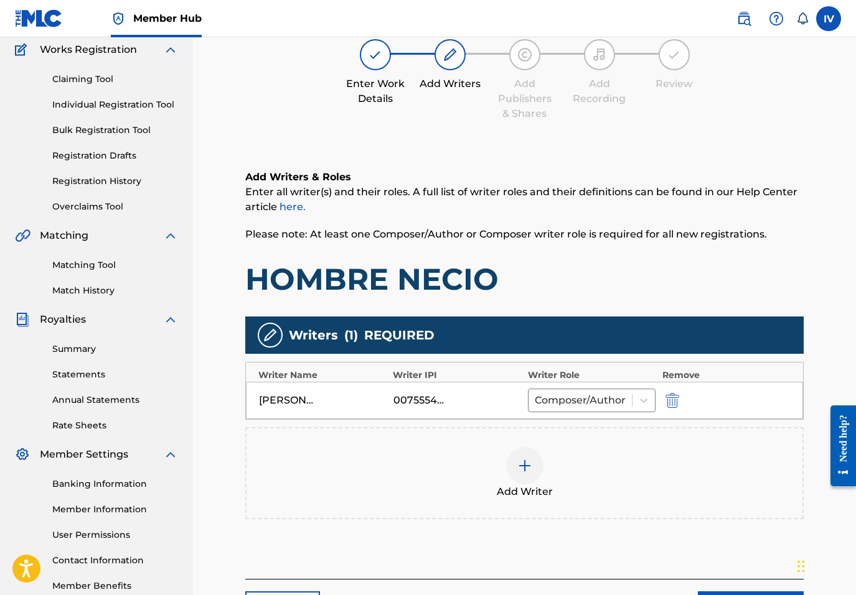
scroll to position [210, 0]
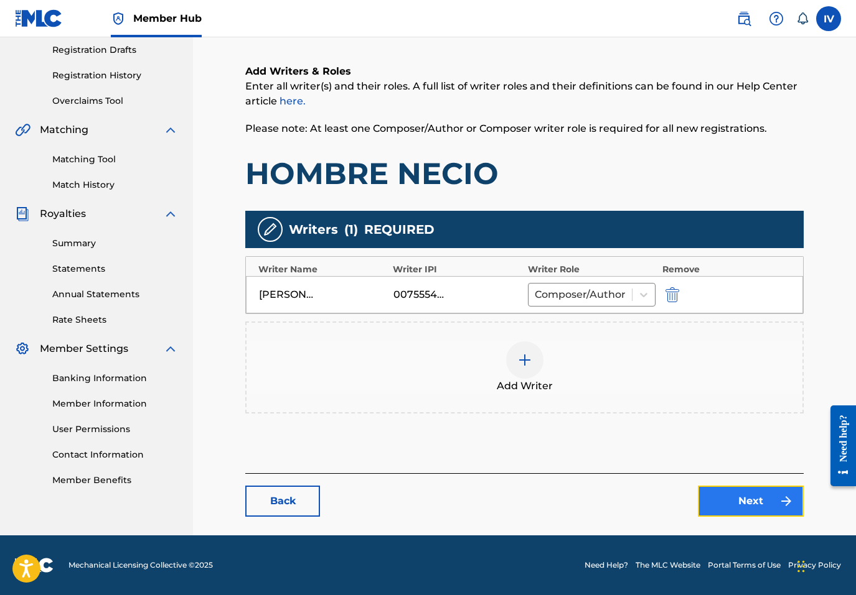
click at [742, 511] on link "Next" at bounding box center [751, 501] width 106 height 31
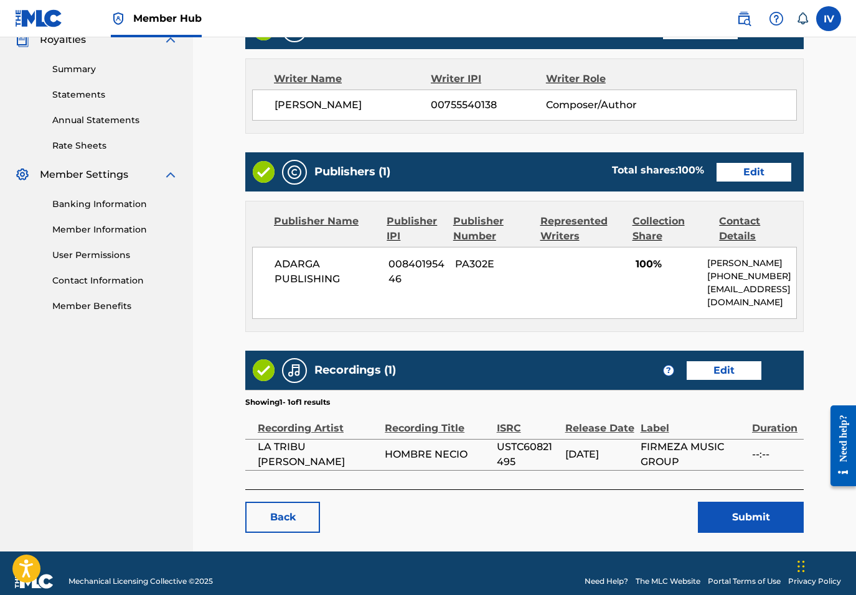
scroll to position [399, 0]
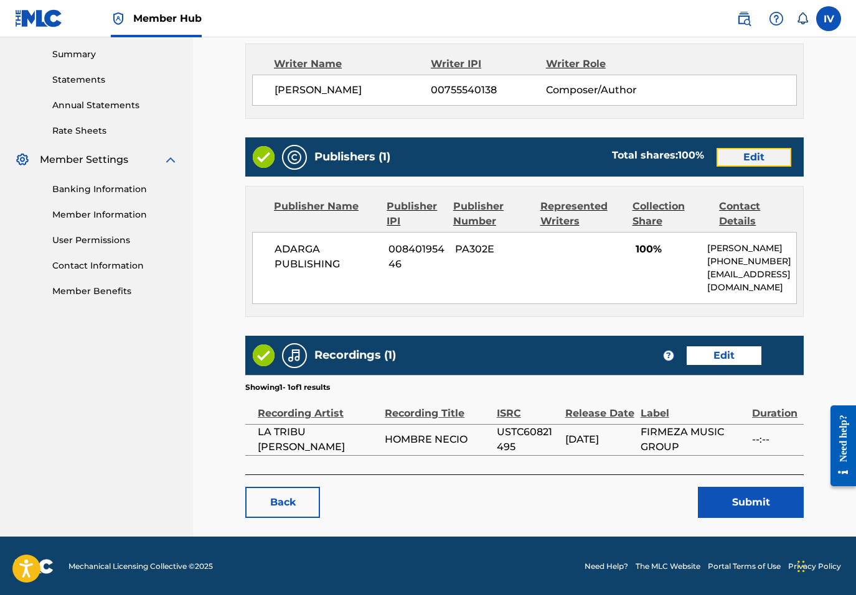
click at [748, 163] on link "Edit" at bounding box center [753, 157] width 75 height 19
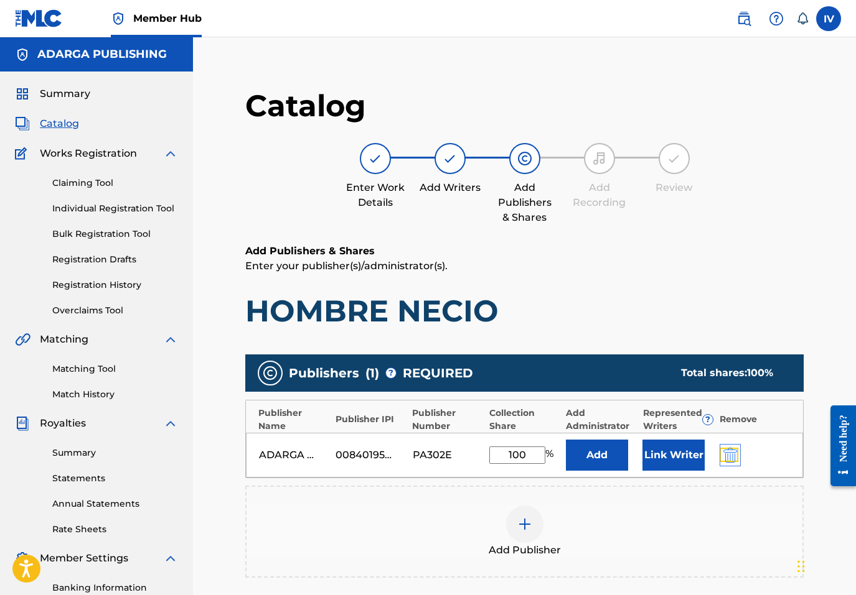
click at [730, 450] on img "submit" at bounding box center [730, 455] width 14 height 15
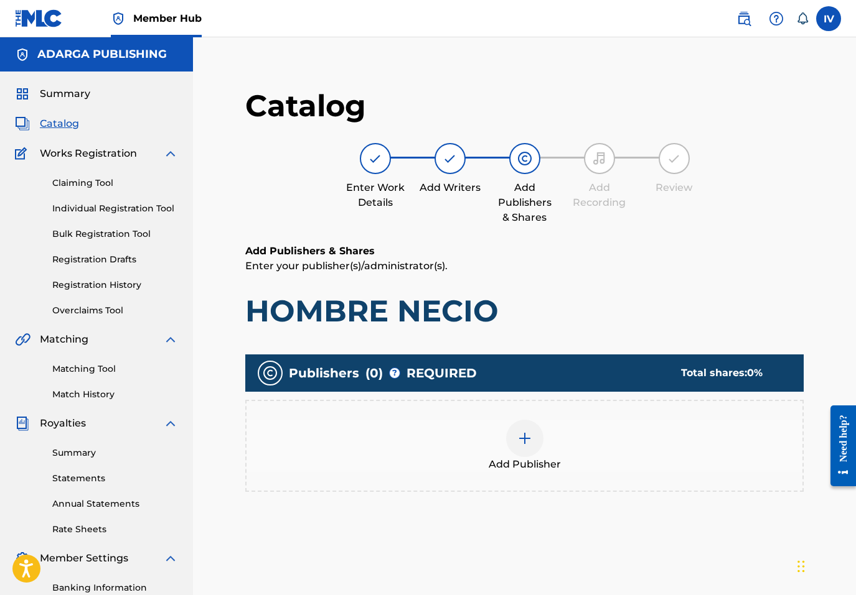
click at [696, 450] on div "Add Publisher" at bounding box center [524, 446] width 556 height 52
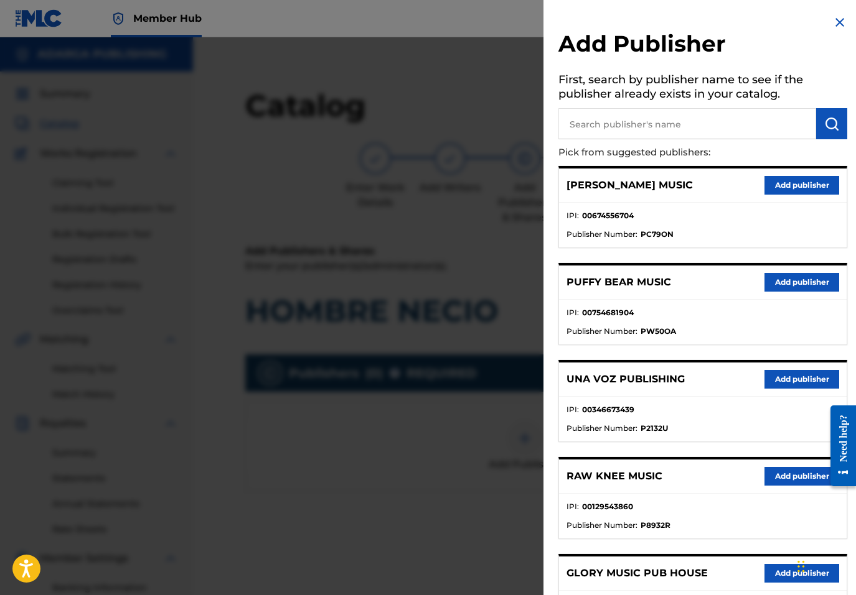
click at [694, 124] on input "text" at bounding box center [687, 123] width 258 height 31
type input "MULTIPLY"
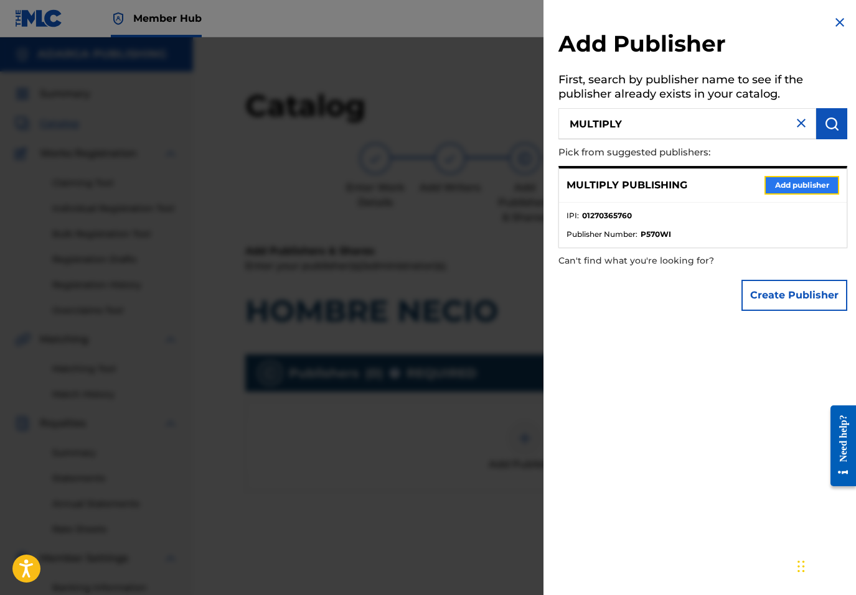
click at [780, 190] on button "Add publisher" at bounding box center [801, 185] width 75 height 19
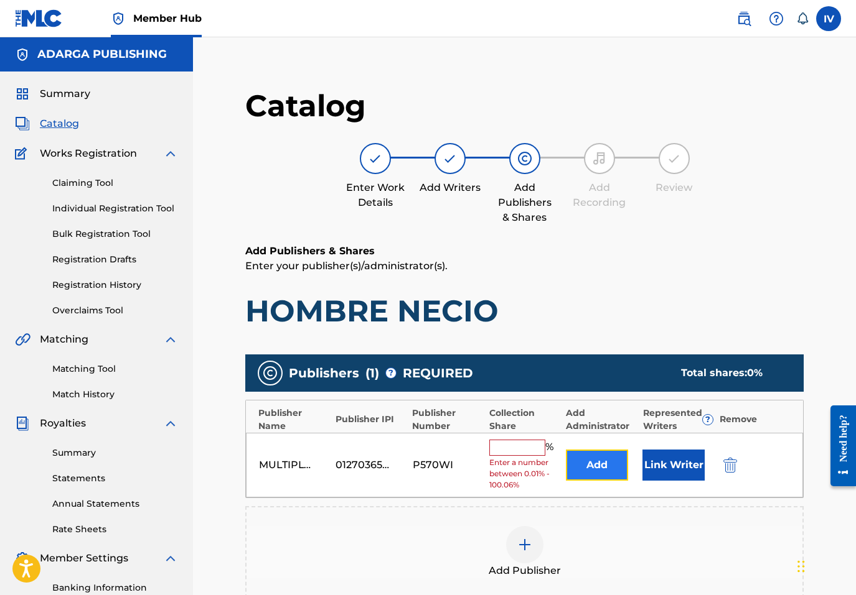
click at [593, 454] on button "Add" at bounding box center [597, 465] width 62 height 31
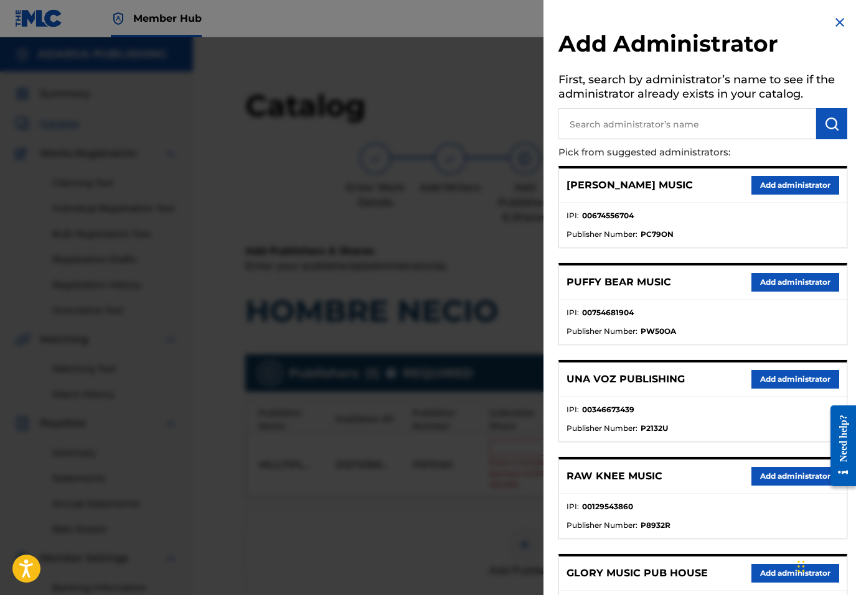
click at [682, 113] on input "text" at bounding box center [687, 123] width 258 height 31
type input "ADARGA"
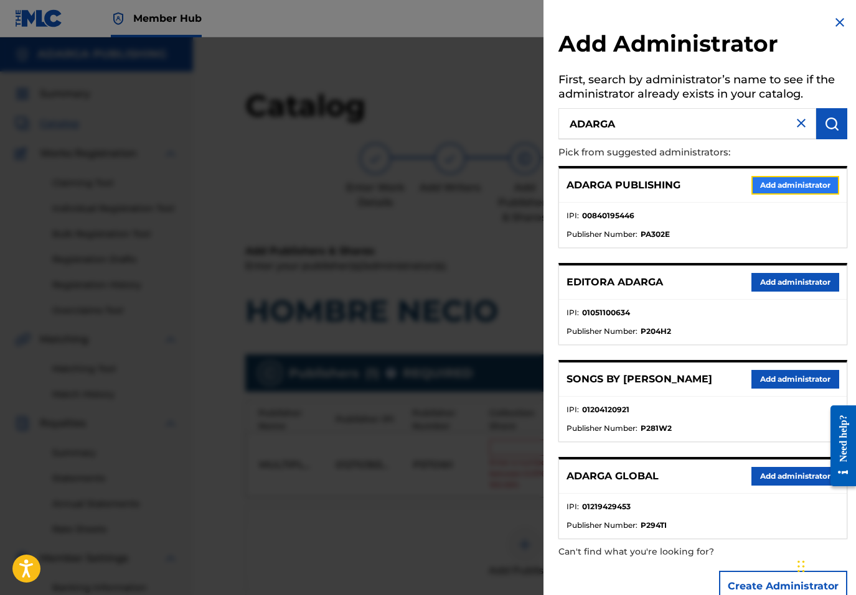
click at [788, 186] on button "Add administrator" at bounding box center [795, 185] width 88 height 19
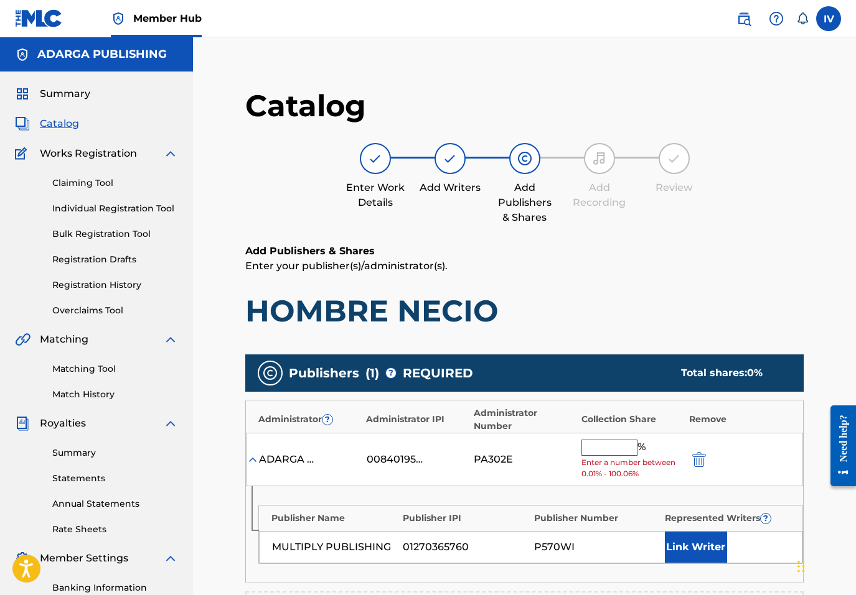
click at [621, 444] on input "text" at bounding box center [609, 448] width 56 height 16
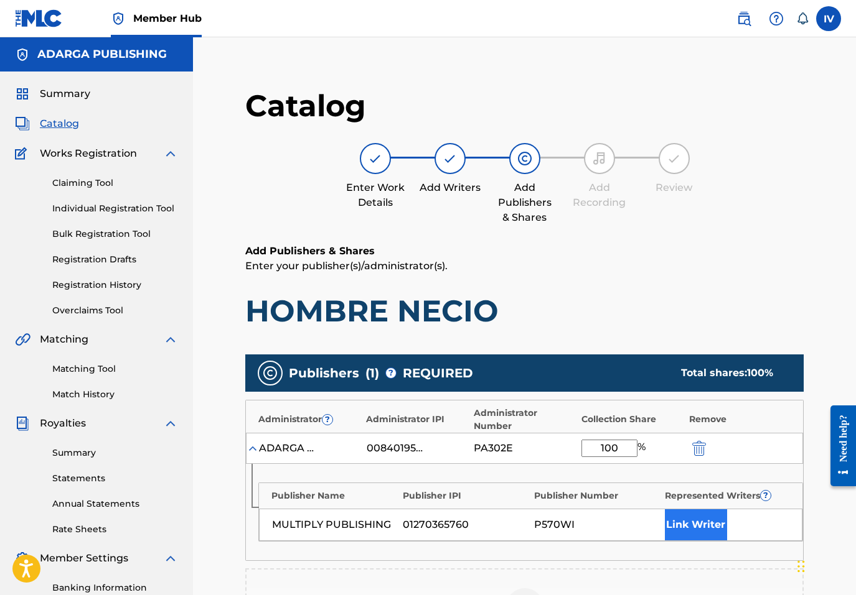
type input "100"
click at [707, 530] on button "Link Writer" at bounding box center [696, 525] width 62 height 31
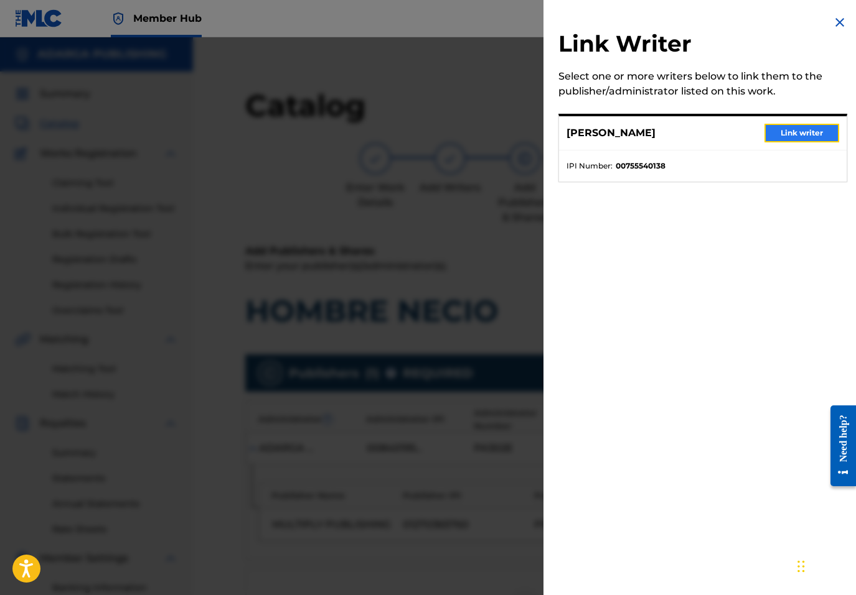
click at [790, 136] on button "Link writer" at bounding box center [801, 133] width 75 height 19
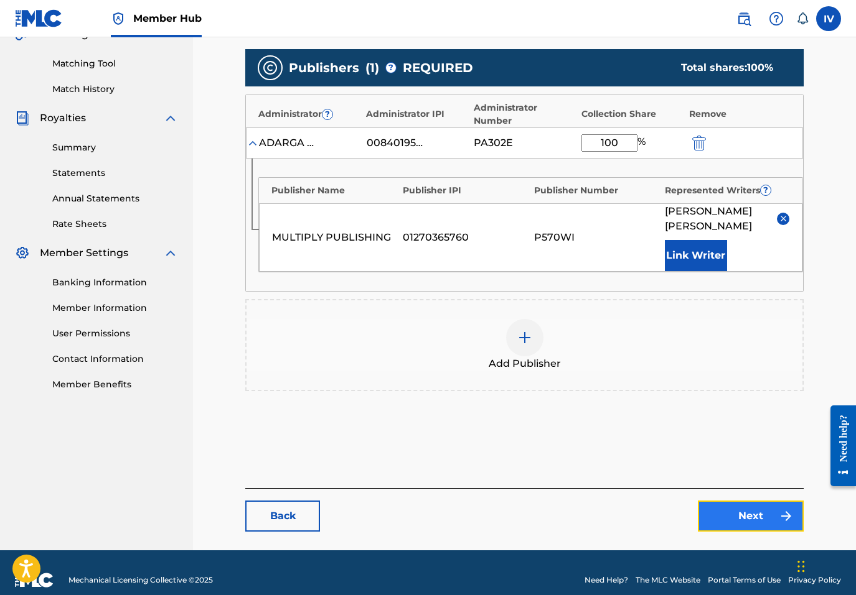
click at [746, 501] on link "Next" at bounding box center [751, 516] width 106 height 31
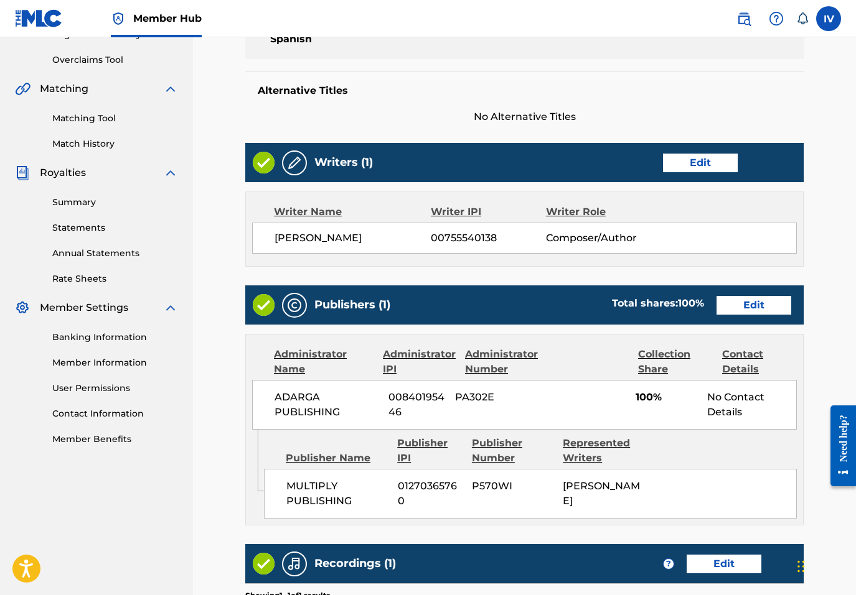
scroll to position [459, 0]
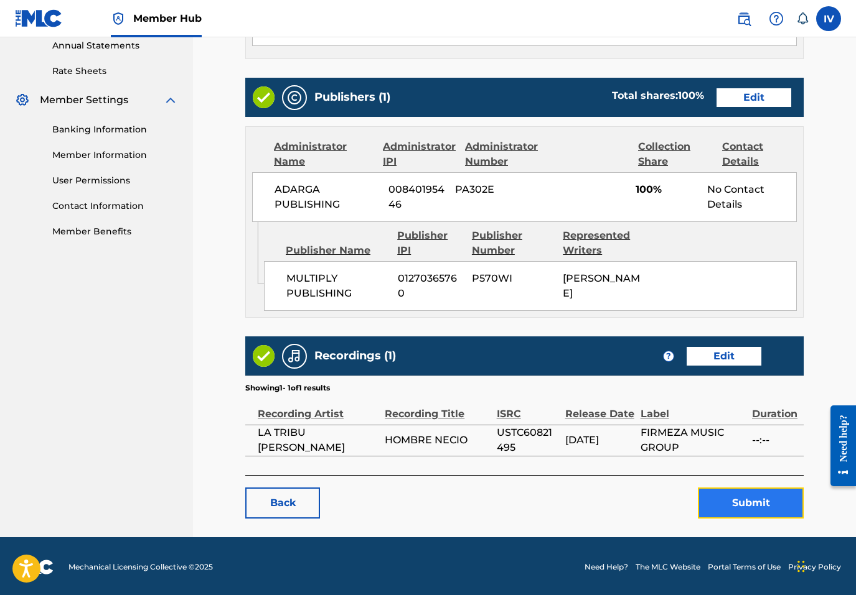
click at [749, 510] on button "Submit" at bounding box center [751, 503] width 106 height 31
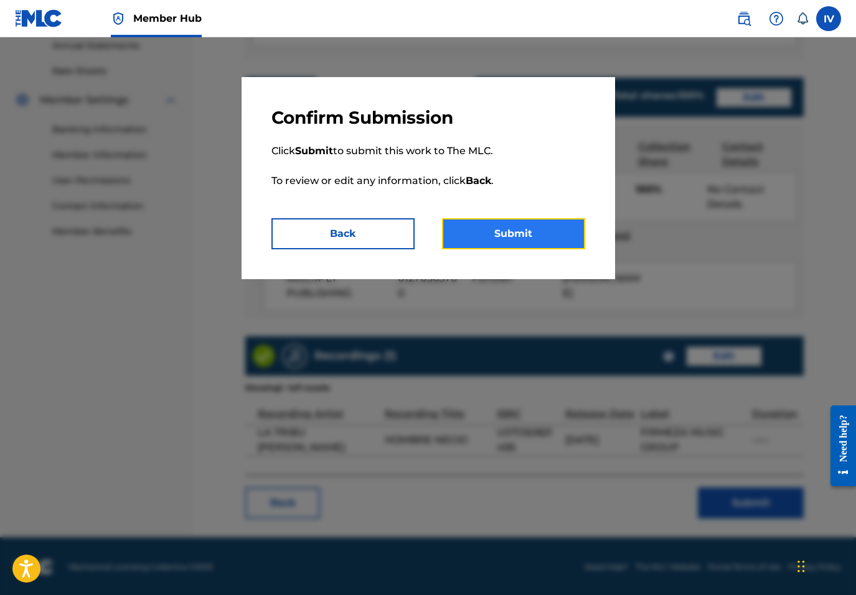
click at [469, 224] on button "Submit" at bounding box center [513, 233] width 143 height 31
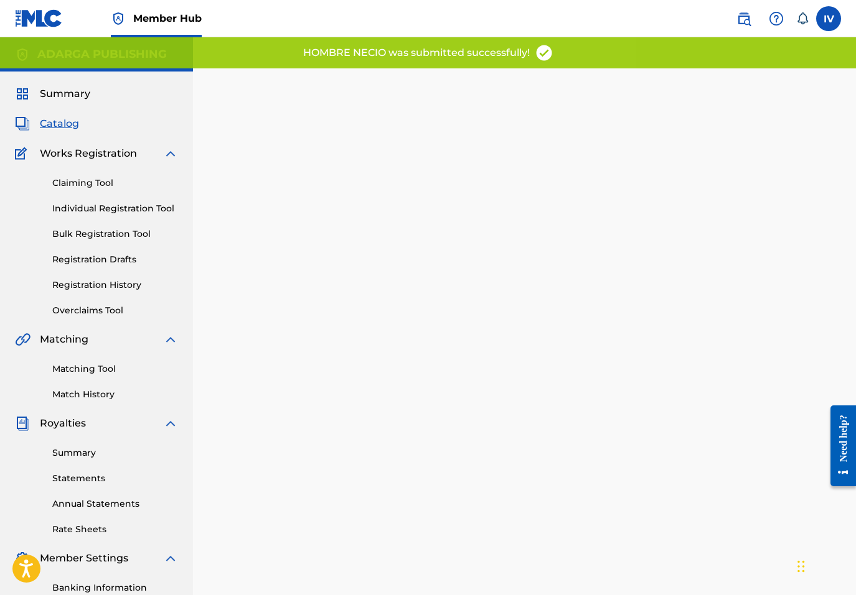
click at [57, 119] on span "Catalog" at bounding box center [59, 123] width 39 height 15
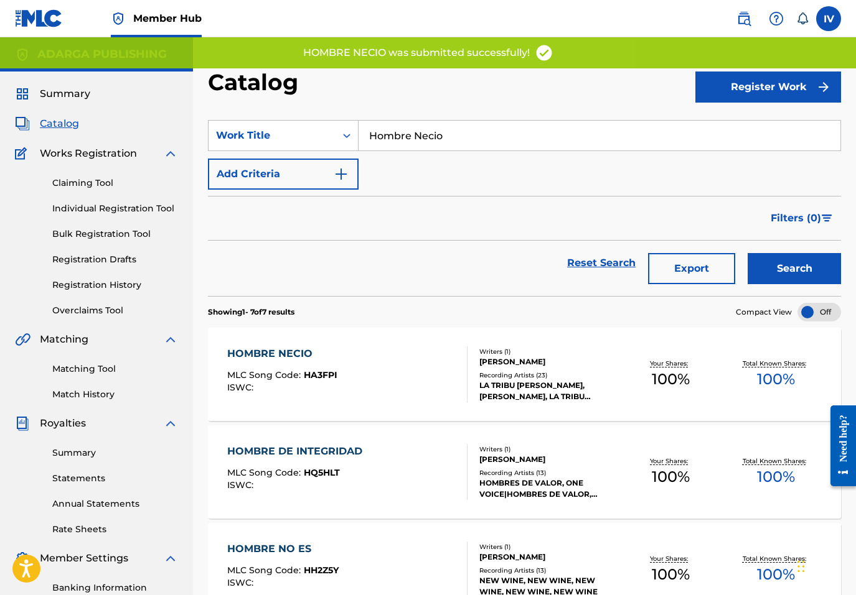
click at [435, 138] on input "Hombre Necio" at bounding box center [599, 136] width 482 height 30
paste input "Vuela"
type input "Vuela"
click at [747, 253] on button "Search" at bounding box center [793, 268] width 93 height 31
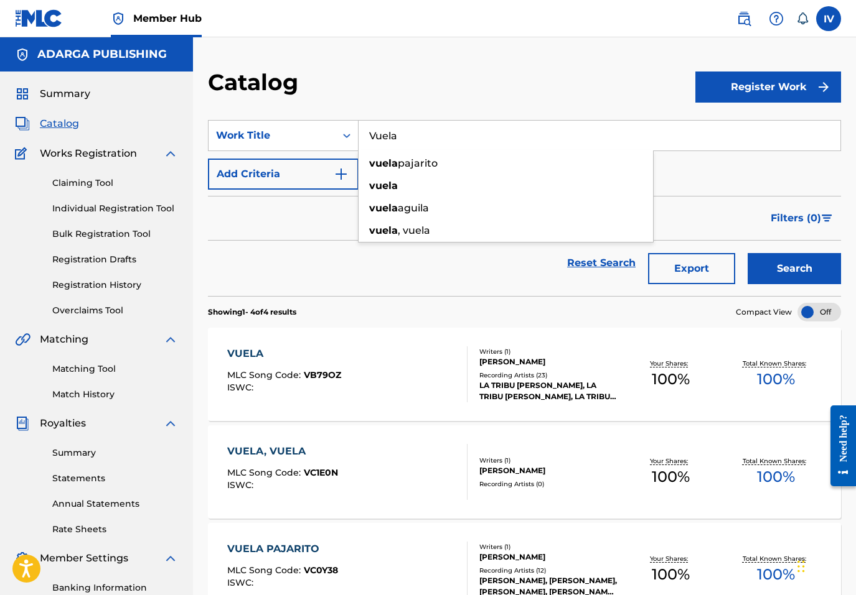
click at [345, 369] on div "VUELA MLC Song Code : VB79OZ ISWC :" at bounding box center [347, 375] width 240 height 56
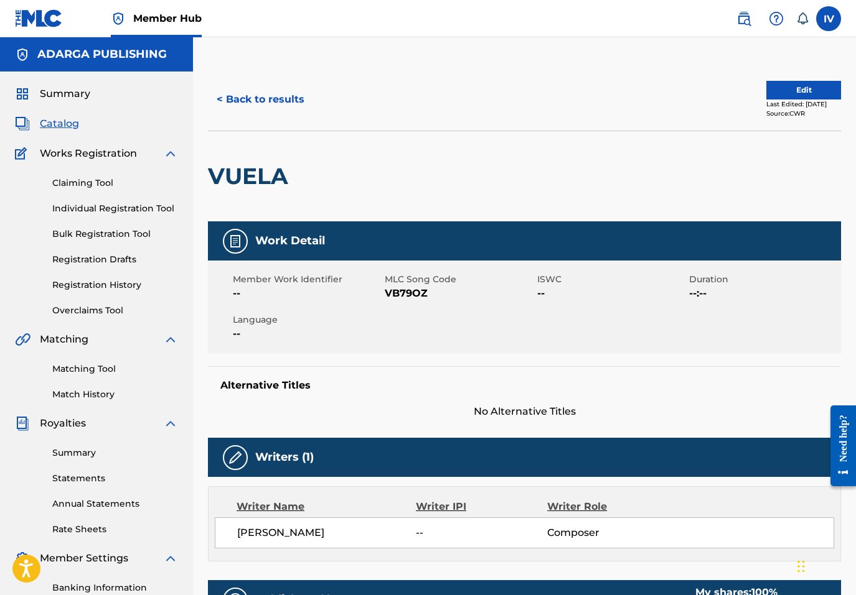
click at [410, 292] on span "VB79OZ" at bounding box center [459, 293] width 149 height 15
click at [768, 95] on button "Edit" at bounding box center [803, 90] width 75 height 19
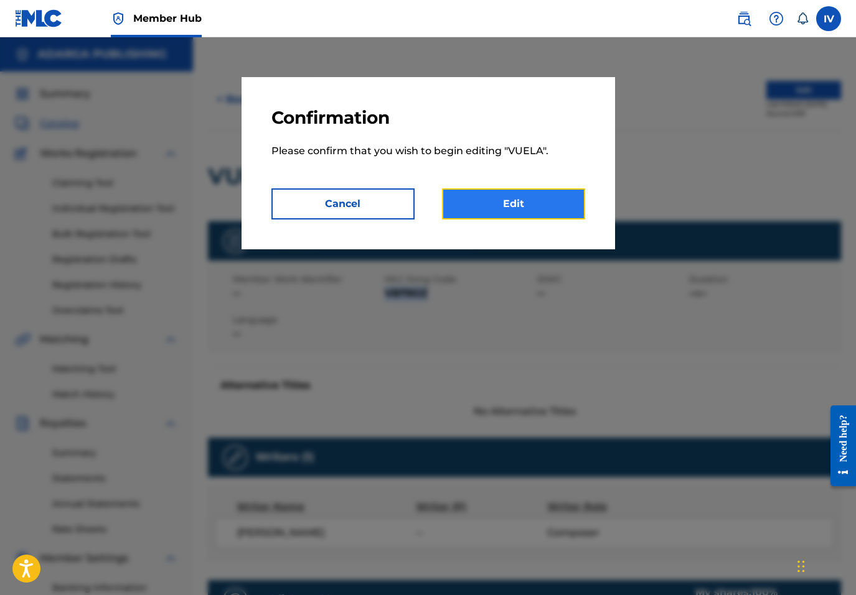
click at [472, 207] on link "Edit" at bounding box center [513, 204] width 143 height 31
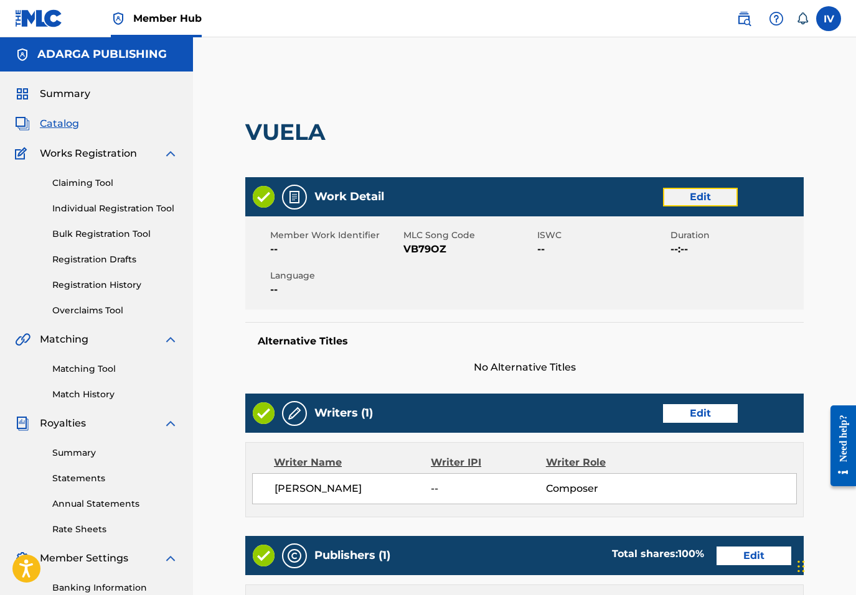
click at [688, 198] on link "Edit" at bounding box center [700, 197] width 75 height 19
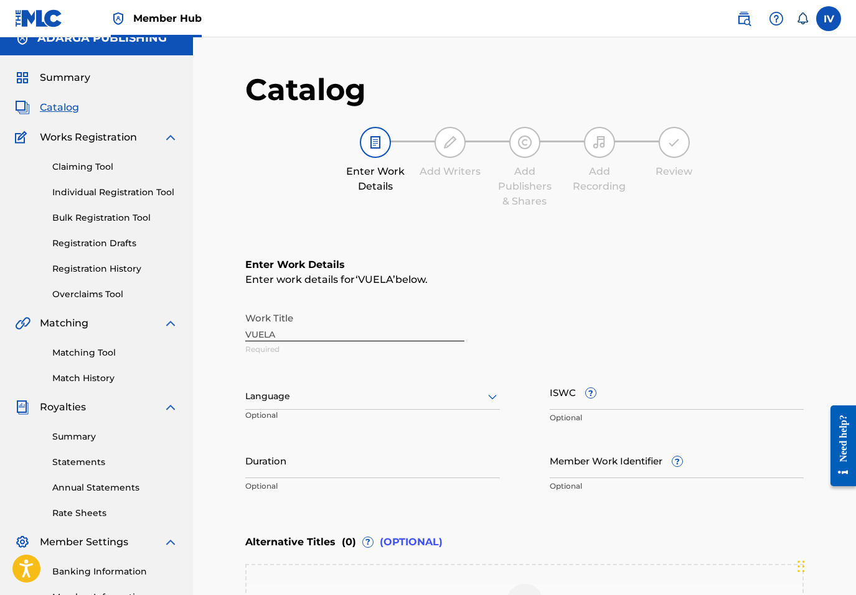
click at [352, 410] on div "Language" at bounding box center [372, 397] width 254 height 26
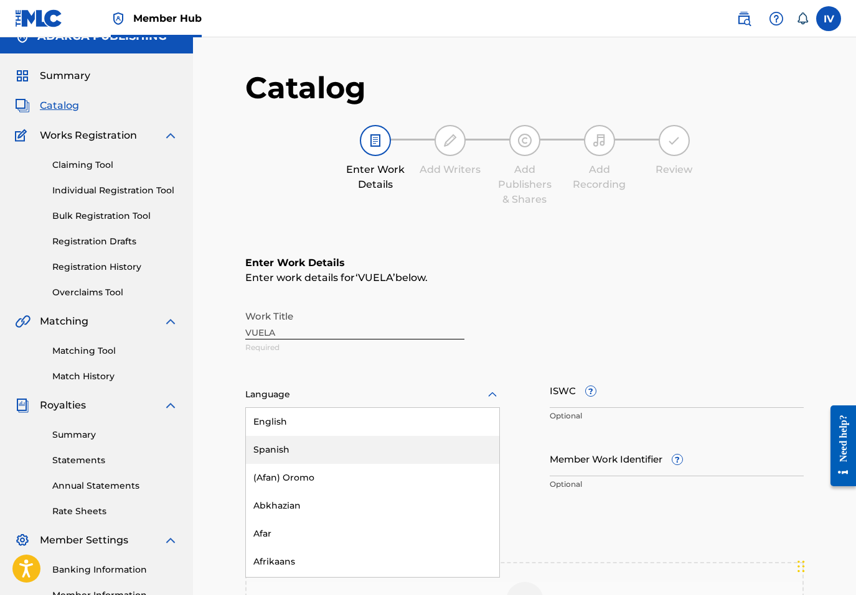
click at [325, 443] on div "Spanish" at bounding box center [372, 450] width 253 height 28
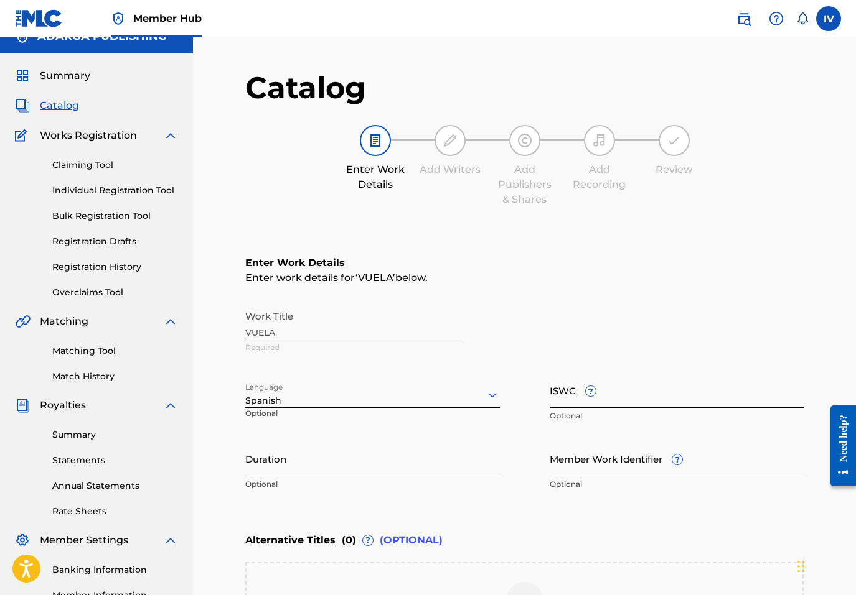
click at [617, 404] on input "ISWC ?" at bounding box center [676, 390] width 254 height 35
paste input "T9322102125"
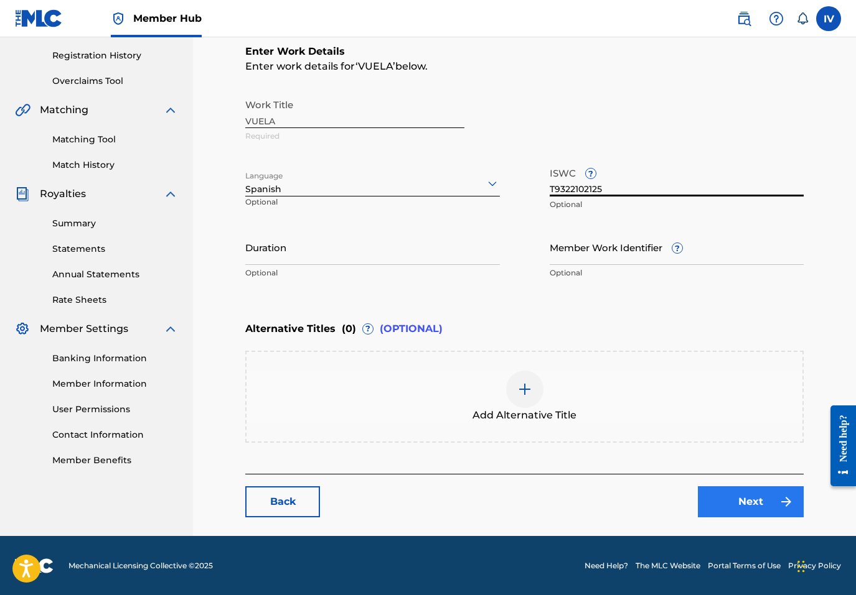
type input "T9322102125"
click at [722, 487] on link "Next" at bounding box center [751, 502] width 106 height 31
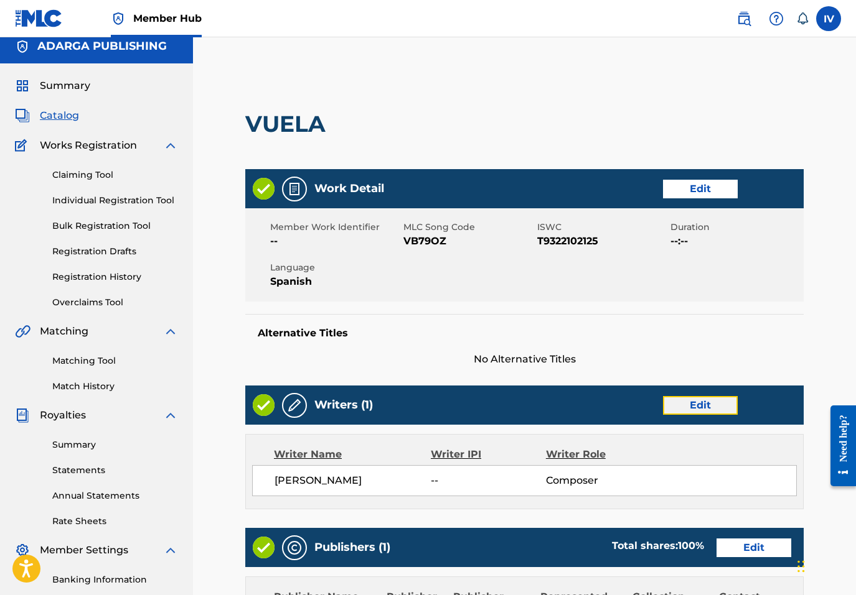
scroll to position [9, 0]
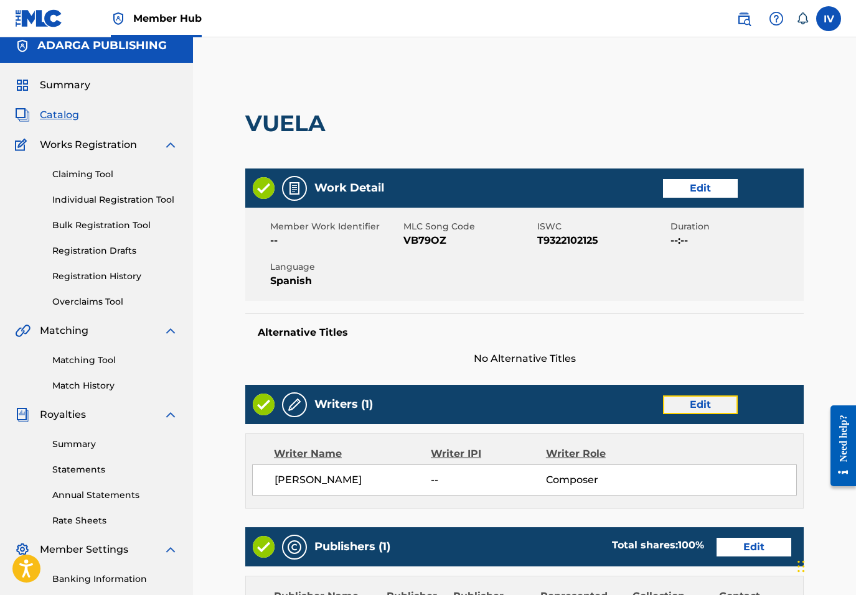
click at [688, 399] on link "Edit" at bounding box center [700, 405] width 75 height 19
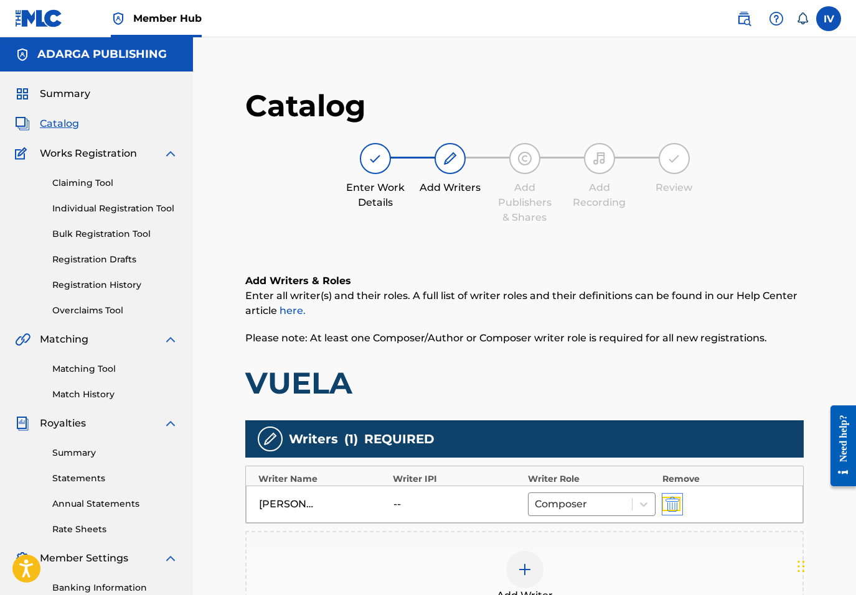
click at [667, 503] on img "submit" at bounding box center [672, 504] width 14 height 15
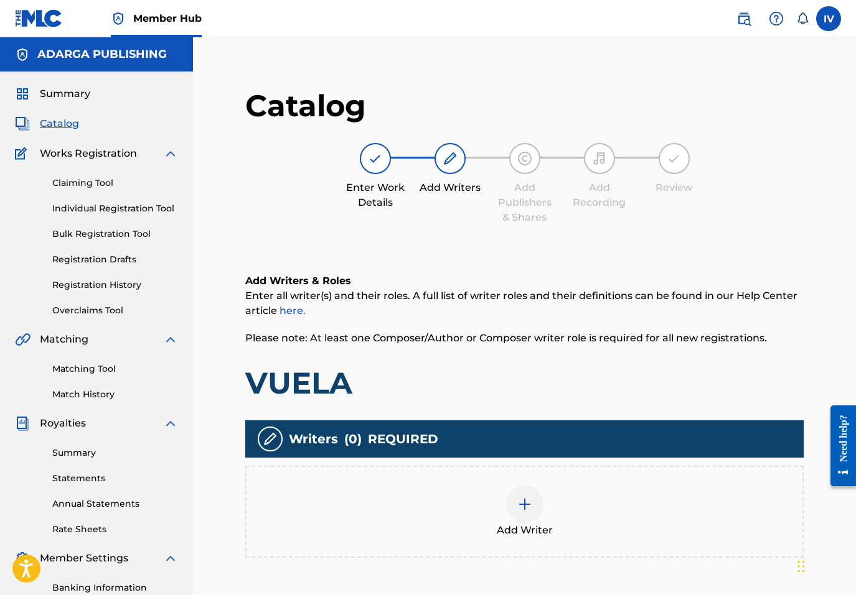
click at [602, 489] on div "Add Writer" at bounding box center [524, 512] width 556 height 52
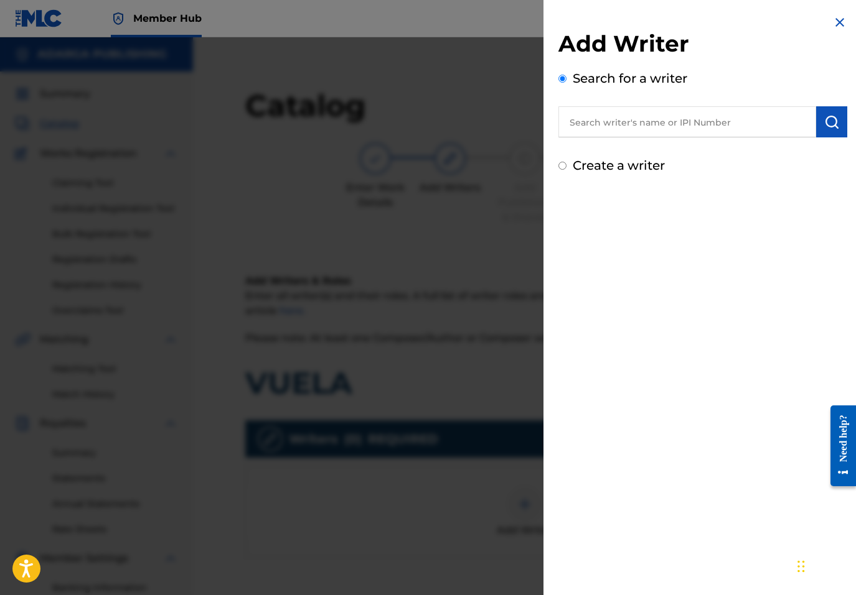
click at [743, 131] on input "text" at bounding box center [687, 121] width 258 height 31
paste input "755540138"
type input "00755540138"
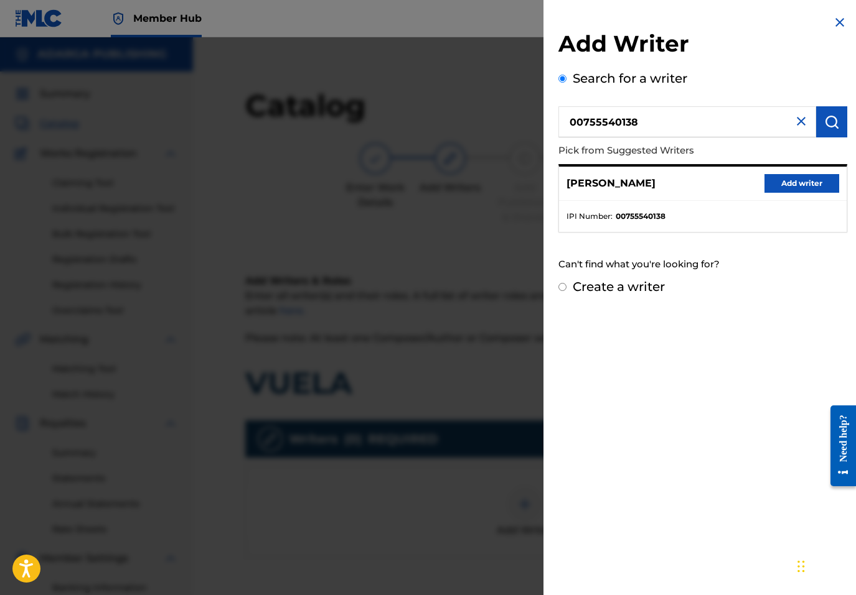
click at [848, 175] on div "Add Writer Search for a writer 00755540138 Pick from Suggested Writers MIKE RIV…" at bounding box center [702, 155] width 319 height 311
click at [816, 175] on button "Add writer" at bounding box center [801, 183] width 75 height 19
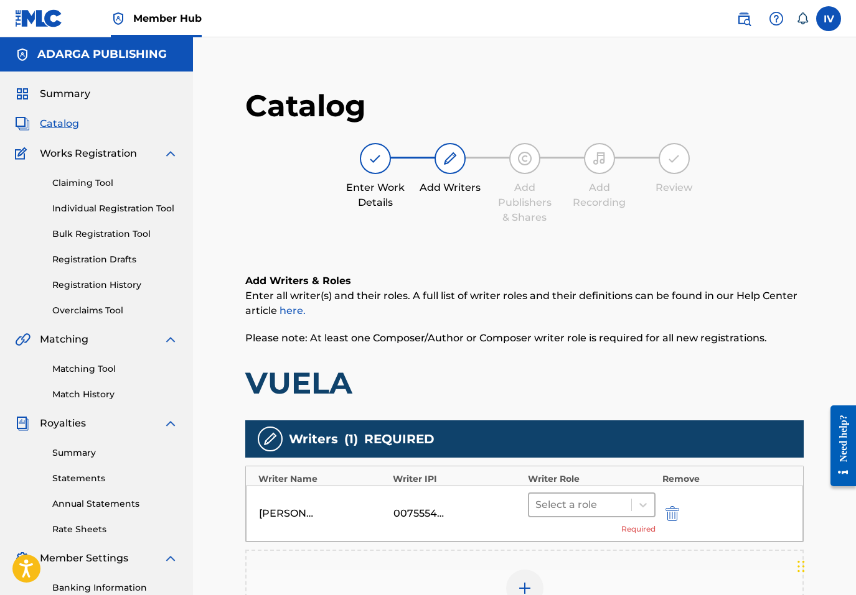
scroll to position [6, 0]
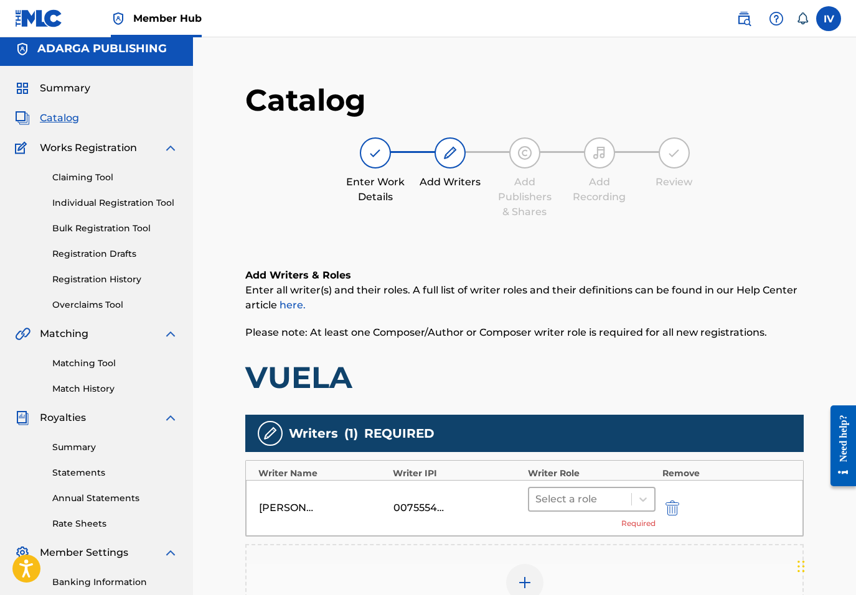
click at [594, 496] on div at bounding box center [580, 499] width 90 height 17
click at [577, 475] on div "Writer Role" at bounding box center [592, 473] width 128 height 13
click at [565, 491] on div at bounding box center [580, 499] width 90 height 17
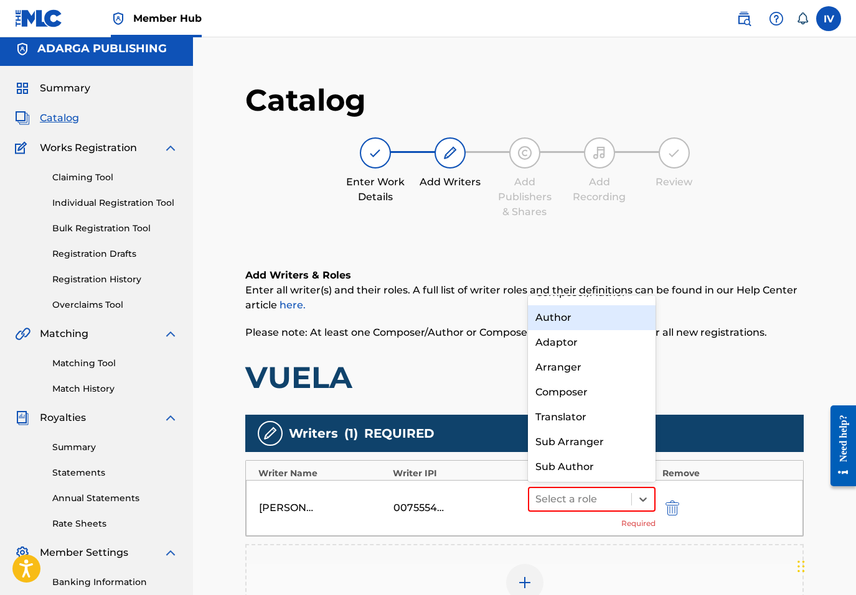
scroll to position [0, 0]
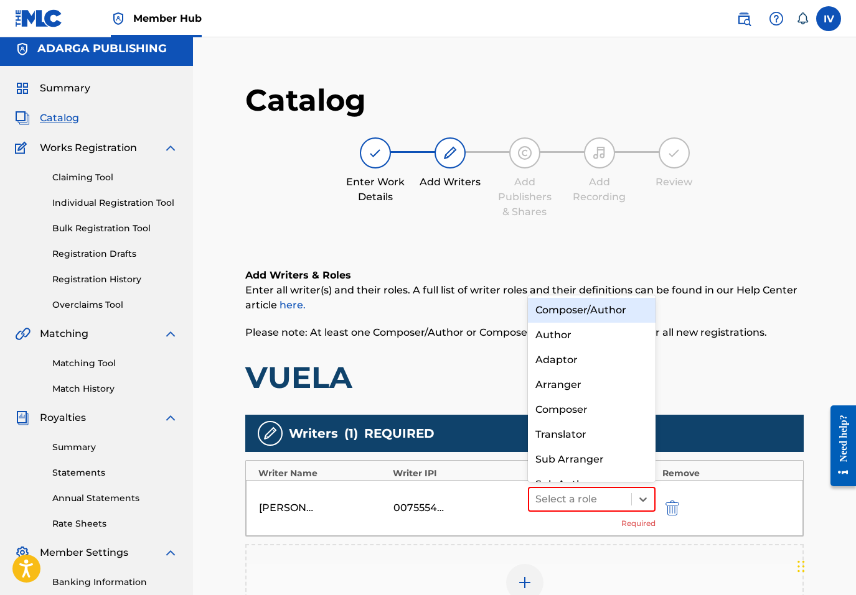
click at [581, 308] on div "Composer/Author" at bounding box center [592, 310] width 128 height 25
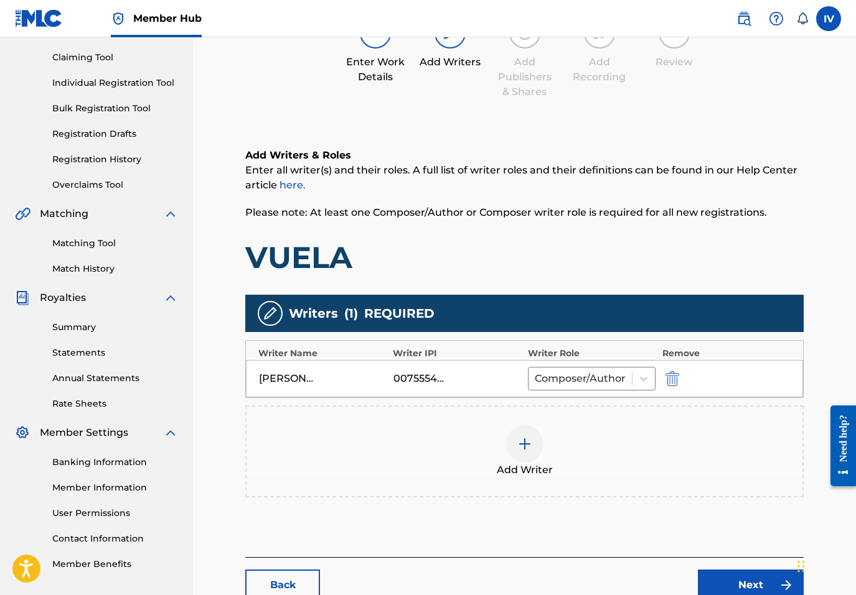
scroll to position [210, 0]
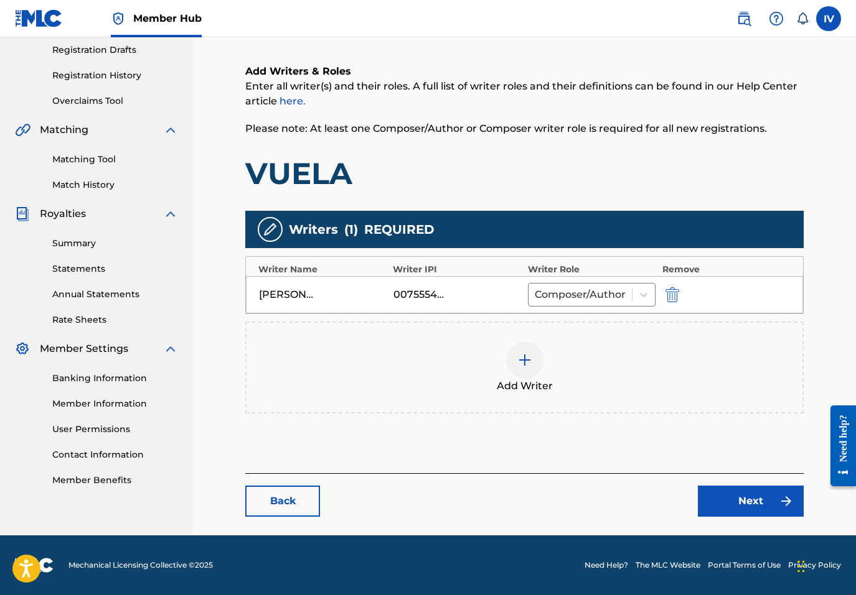
click at [661, 377] on div "Add Writer" at bounding box center [524, 368] width 556 height 52
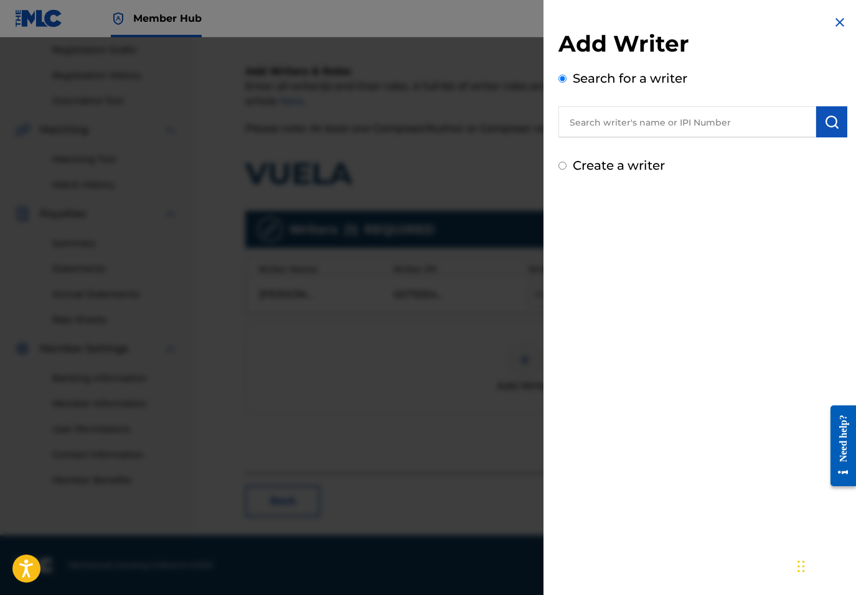
click at [732, 142] on div "Add Writer Search for a writer Create a writer" at bounding box center [702, 102] width 289 height 145
click at [722, 135] on input "text" at bounding box center [687, 121] width 258 height 31
click at [646, 154] on div "Add Writer Search for a writer Create a writer" at bounding box center [702, 102] width 289 height 145
click at [631, 161] on label "Create a writer" at bounding box center [618, 165] width 92 height 15
radio input "true"
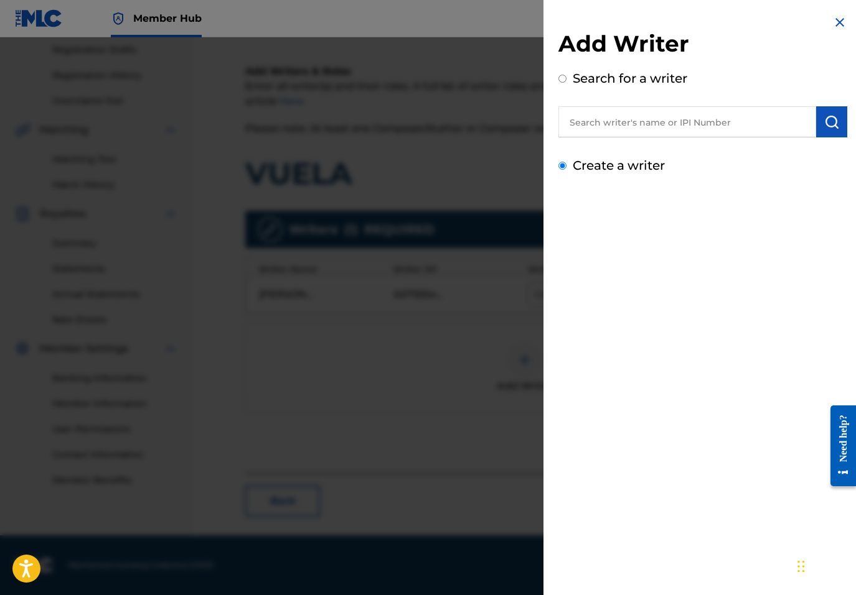
click at [566, 162] on input "Create a writer" at bounding box center [562, 166] width 8 height 8
radio input "false"
radio input "true"
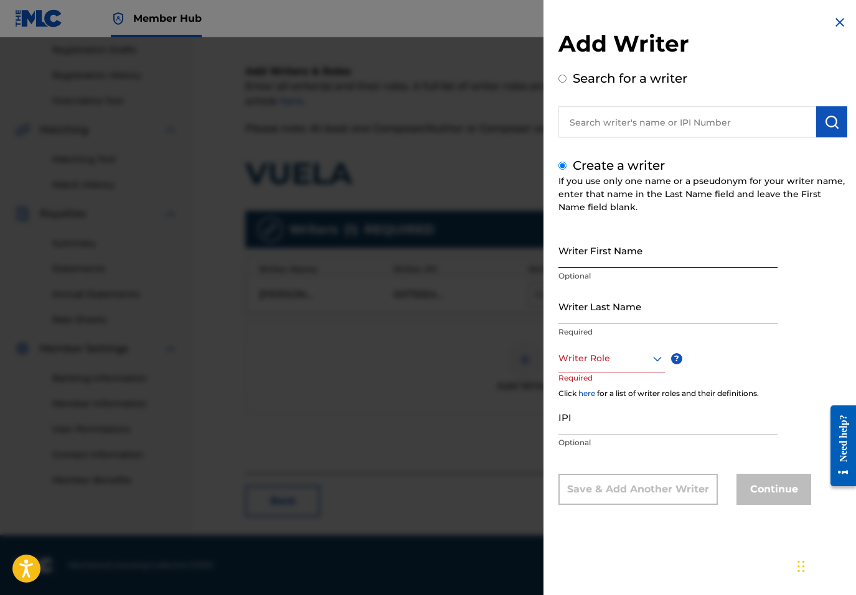
click at [594, 248] on input "Writer First Name" at bounding box center [667, 250] width 219 height 35
paste input "LUIS WISO APONTE"
click at [610, 259] on input "LUIS WISO APONTE" at bounding box center [667, 250] width 219 height 35
type input "LUIS WISO"
paste input "APONTE"
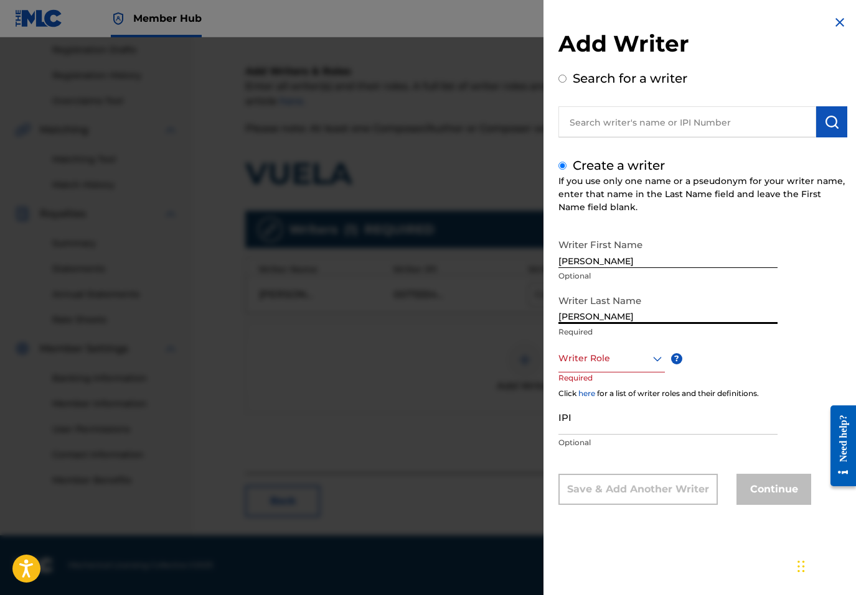
type input "APONTE"
click at [623, 355] on div at bounding box center [611, 359] width 106 height 16
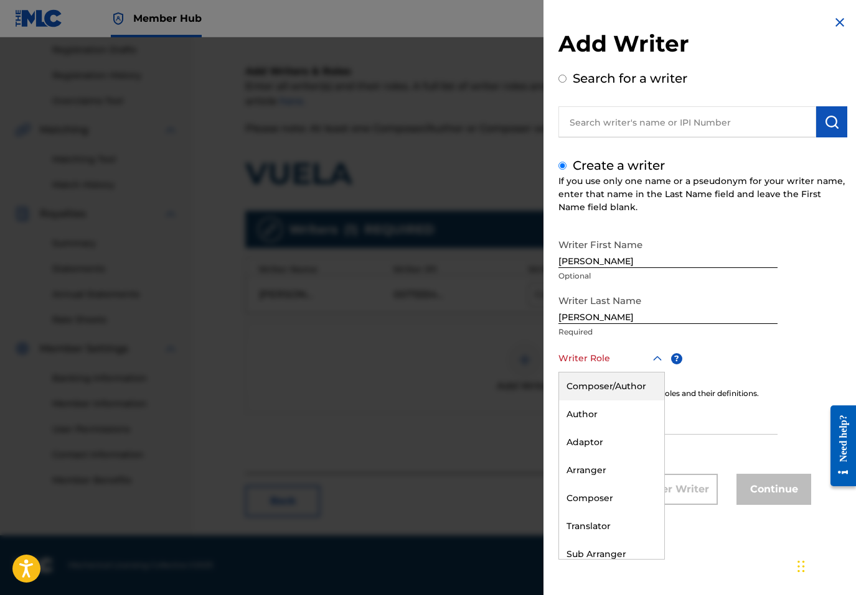
click at [606, 385] on div "Composer/Author" at bounding box center [611, 387] width 105 height 28
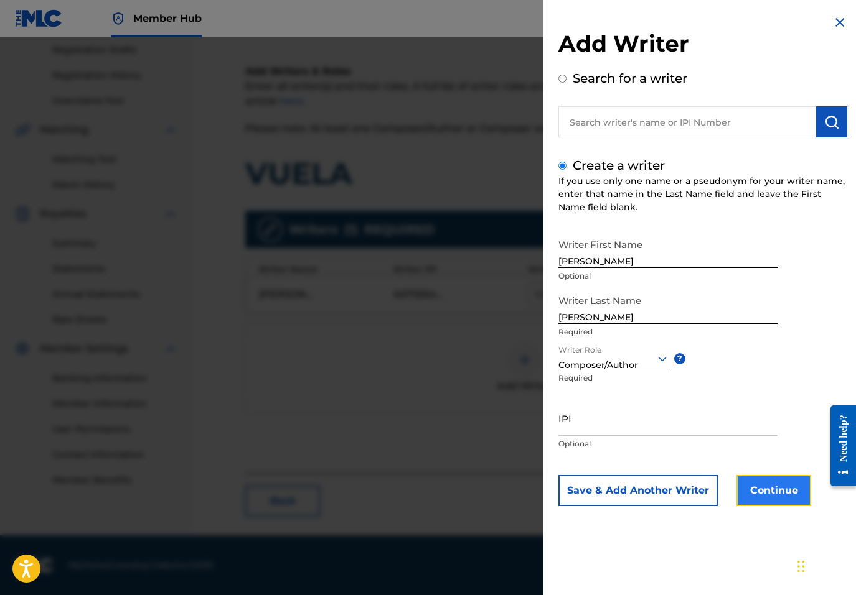
click at [752, 488] on button "Continue" at bounding box center [773, 490] width 75 height 31
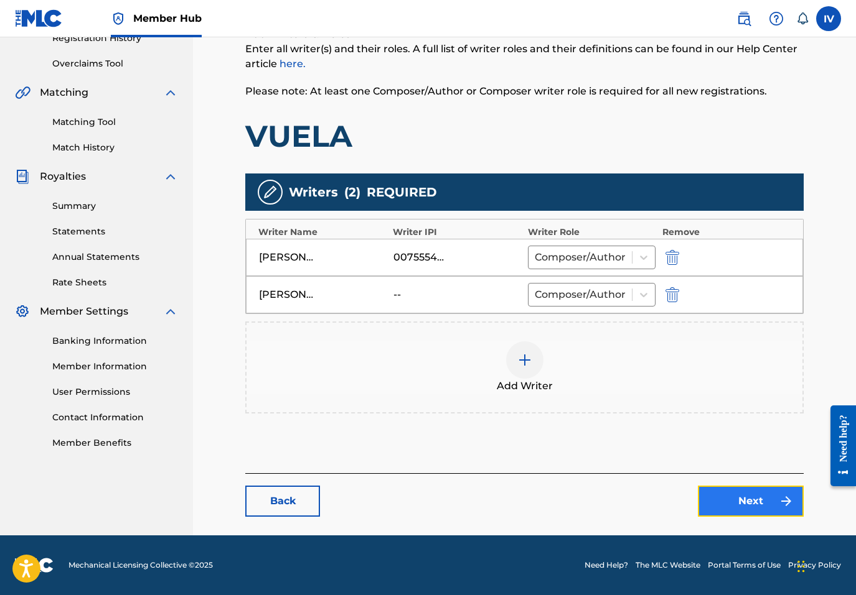
click at [752, 490] on link "Next" at bounding box center [751, 501] width 106 height 31
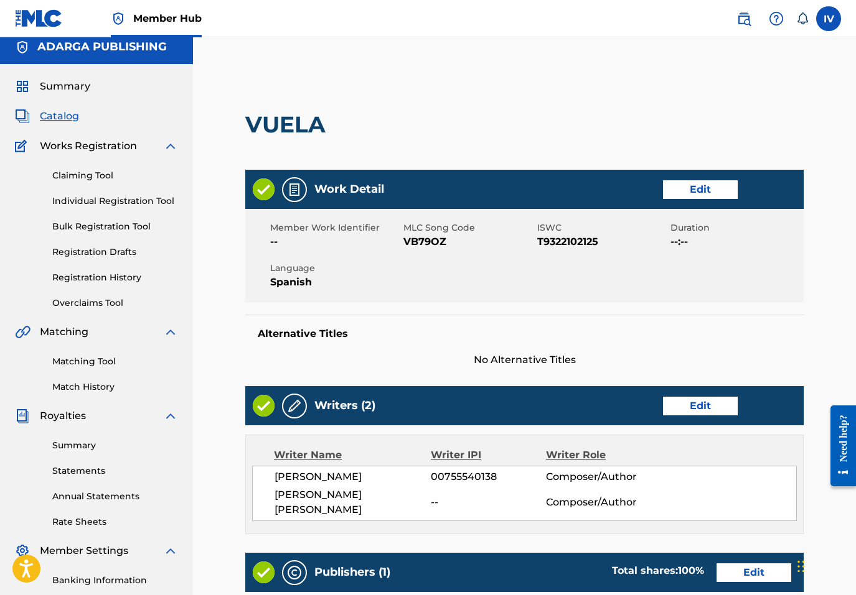
scroll to position [408, 0]
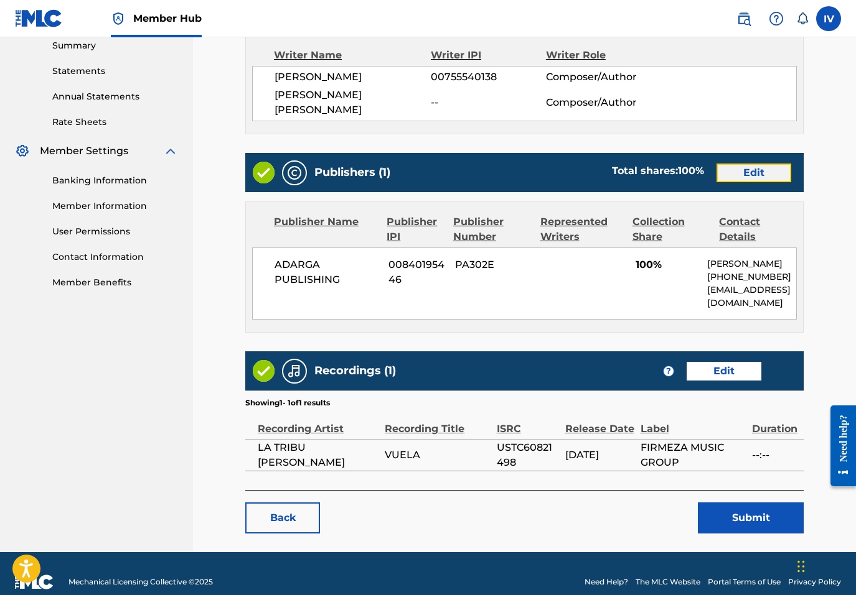
click at [742, 164] on link "Edit" at bounding box center [753, 173] width 75 height 19
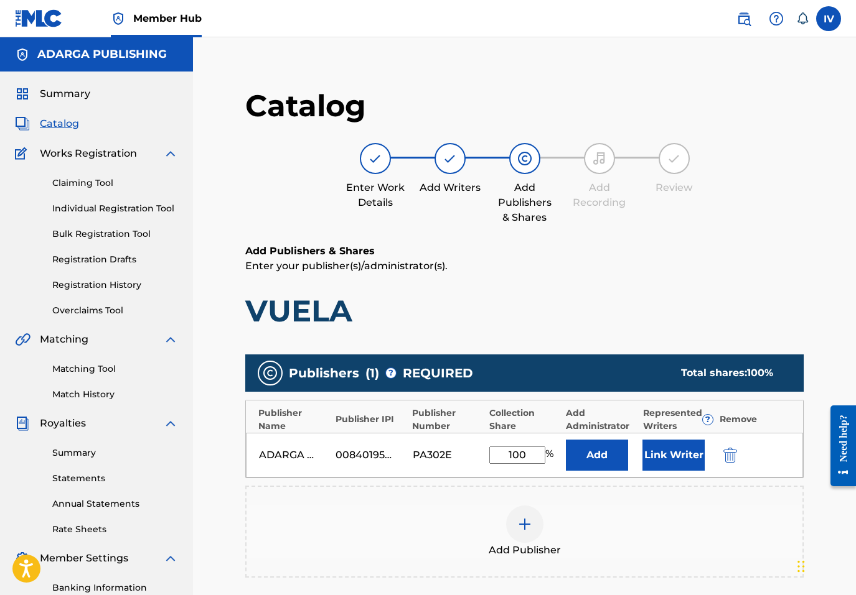
click at [713, 477] on div "ADARGA PUBLISHING 00840195446 PA302E 100 % Add Link Writer" at bounding box center [524, 455] width 557 height 45
click at [724, 451] on img "submit" at bounding box center [730, 455] width 14 height 15
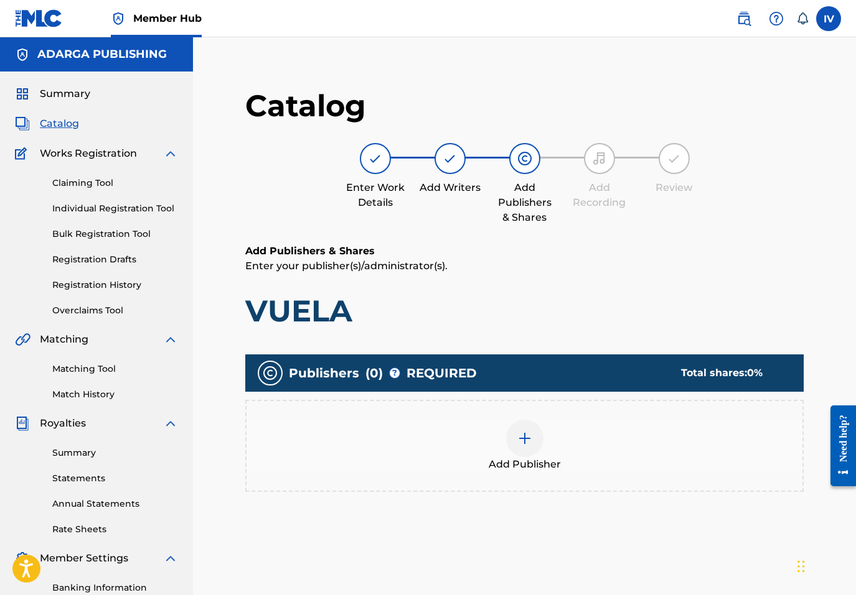
click at [690, 452] on div "Add Publisher" at bounding box center [524, 446] width 556 height 52
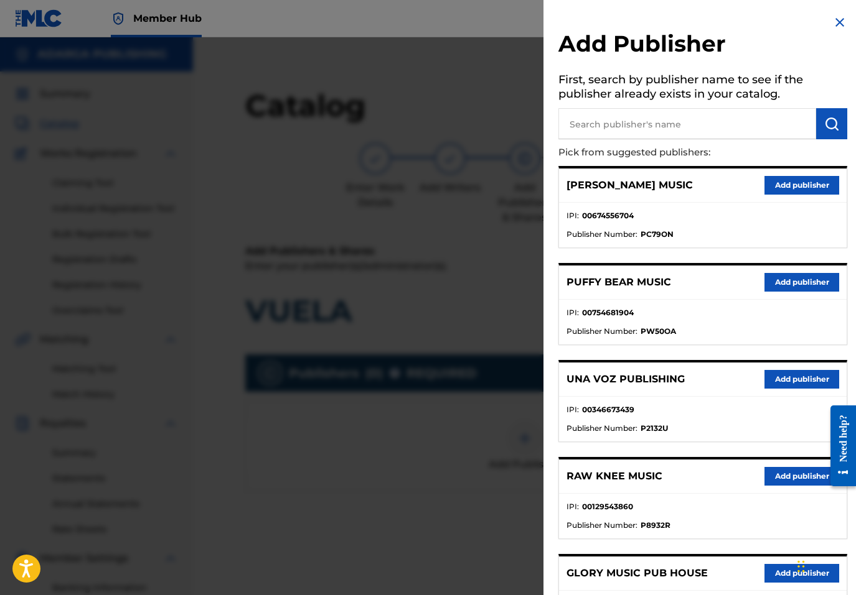
click at [708, 126] on input "text" at bounding box center [687, 123] width 258 height 31
type input "MULTIPLY"
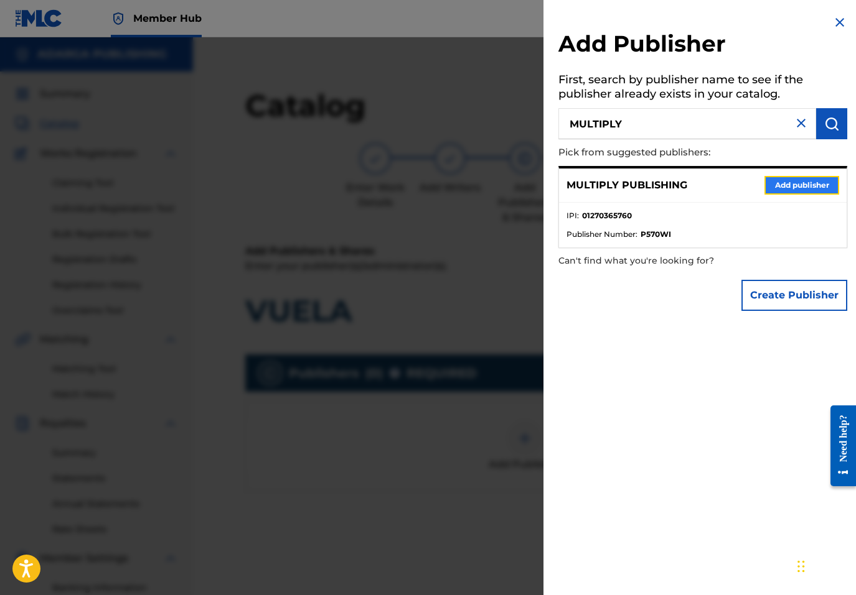
click at [786, 180] on button "Add publisher" at bounding box center [801, 185] width 75 height 19
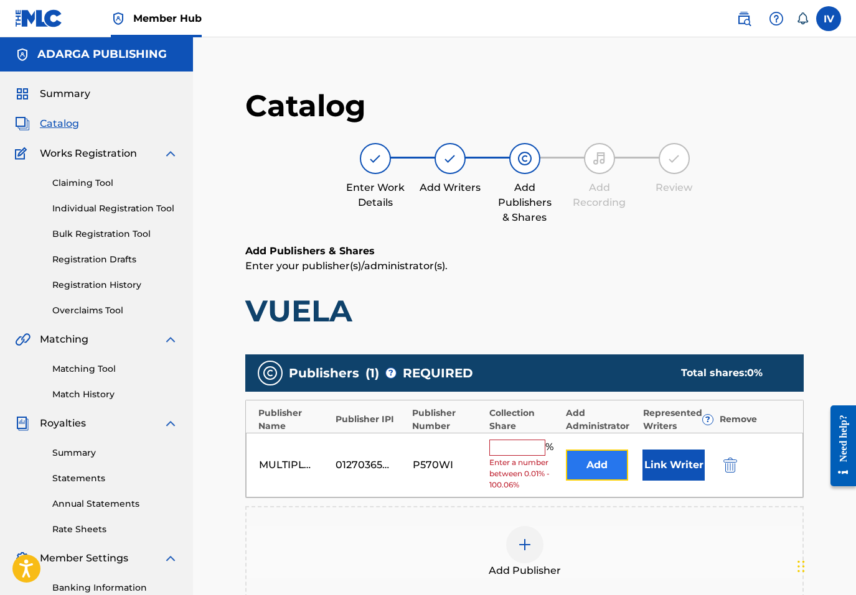
click at [587, 479] on button "Add" at bounding box center [597, 465] width 62 height 31
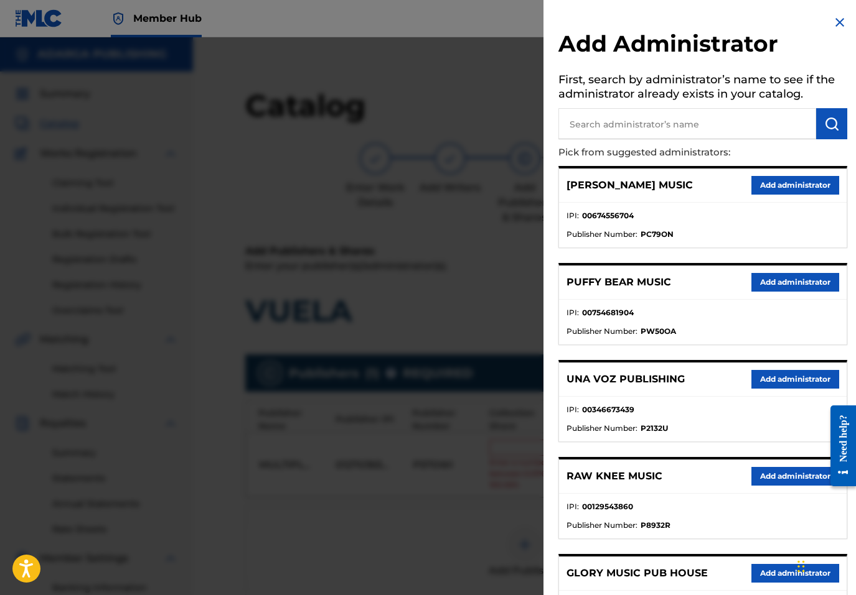
click at [704, 133] on input "text" at bounding box center [687, 123] width 258 height 31
type input "ADARGA"
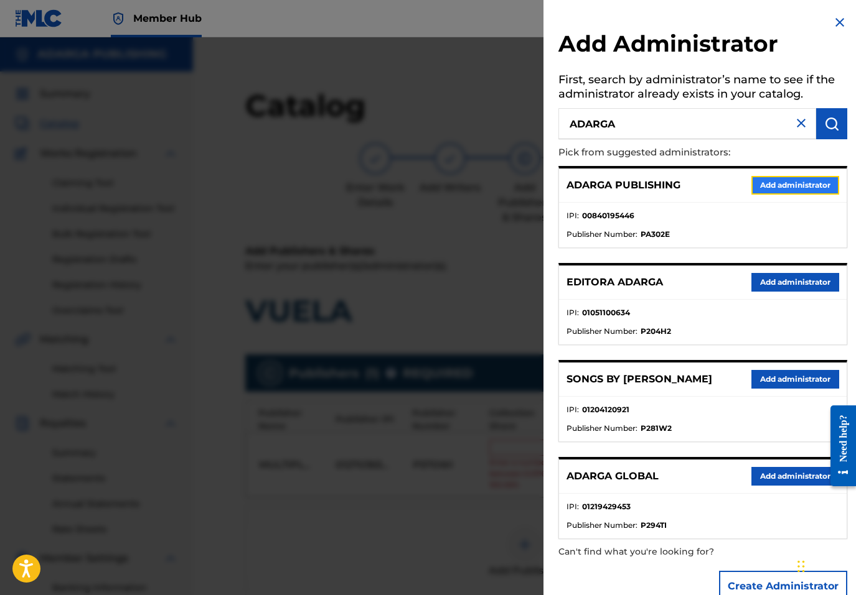
click at [771, 187] on button "Add administrator" at bounding box center [795, 185] width 88 height 19
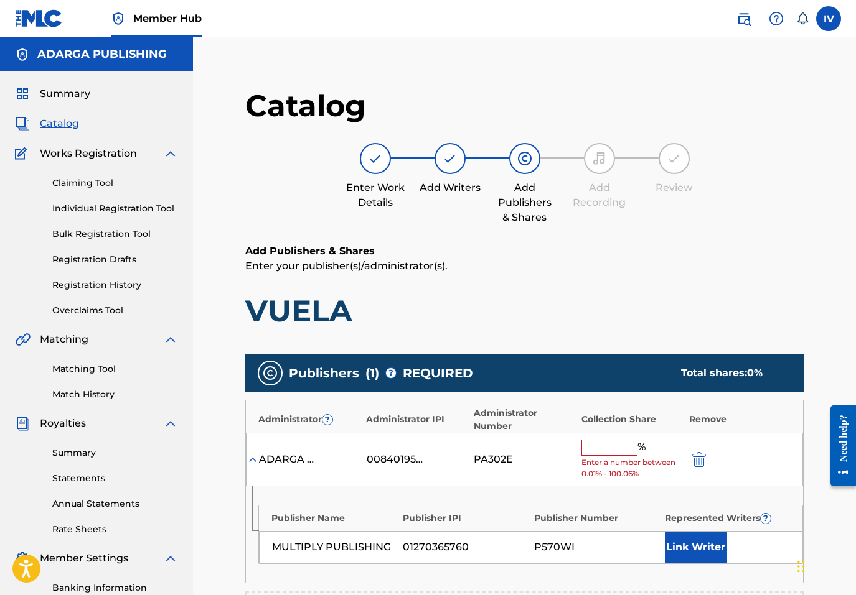
click at [589, 444] on input "text" at bounding box center [609, 448] width 56 height 16
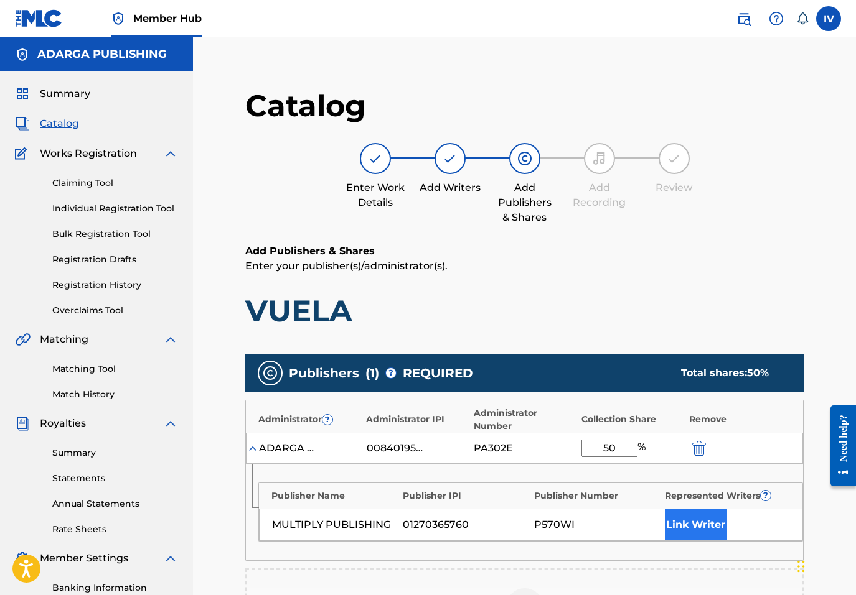
type input "50"
click at [696, 526] on button "Link Writer" at bounding box center [696, 525] width 62 height 31
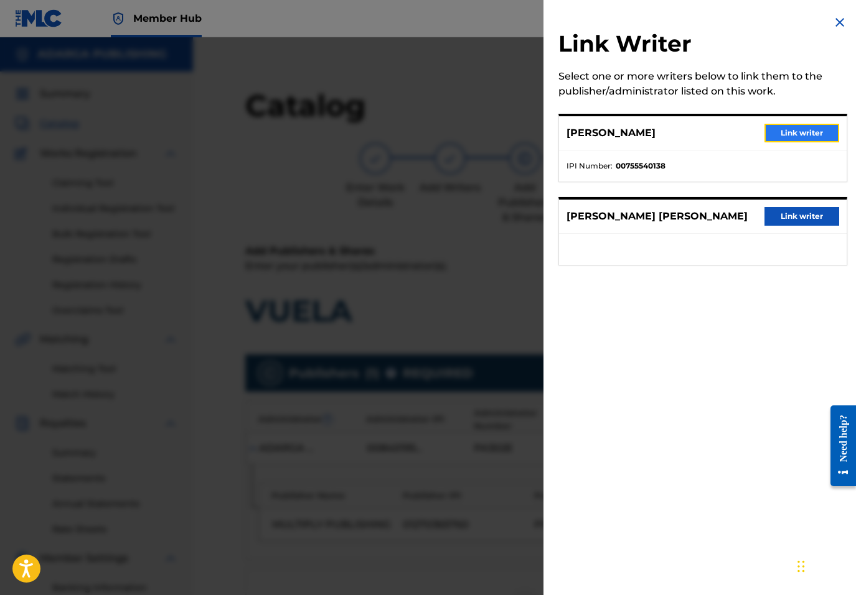
click at [791, 137] on button "Link writer" at bounding box center [801, 133] width 75 height 19
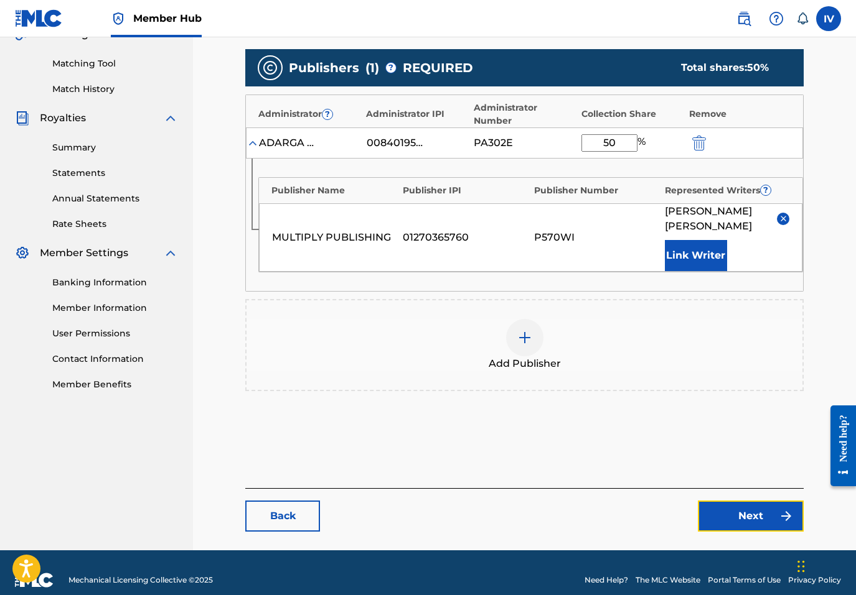
click at [758, 516] on link "Next" at bounding box center [751, 516] width 106 height 31
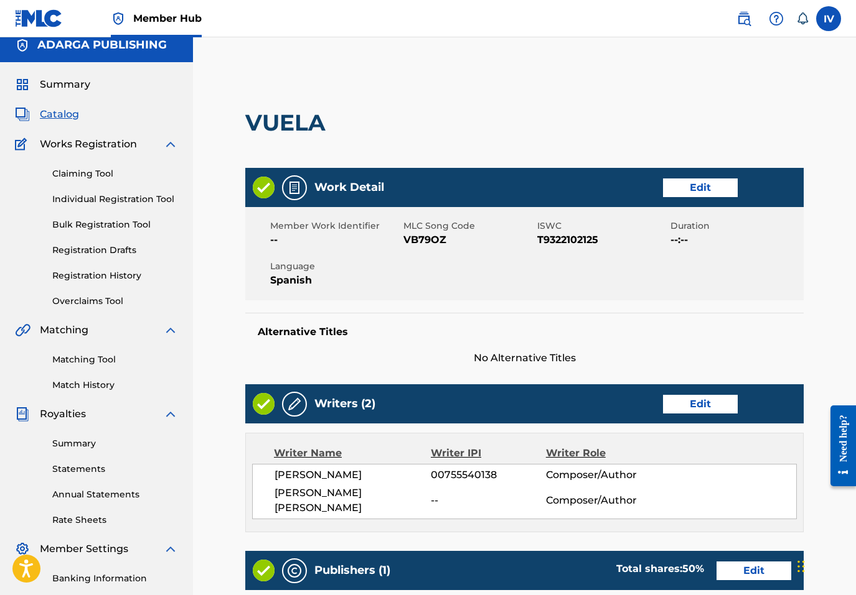
click at [753, 506] on div "Writer Name Writer IPI Writer Role MIKE RIVERA 00755540138 Composer/Author LUIS…" at bounding box center [524, 483] width 558 height 100
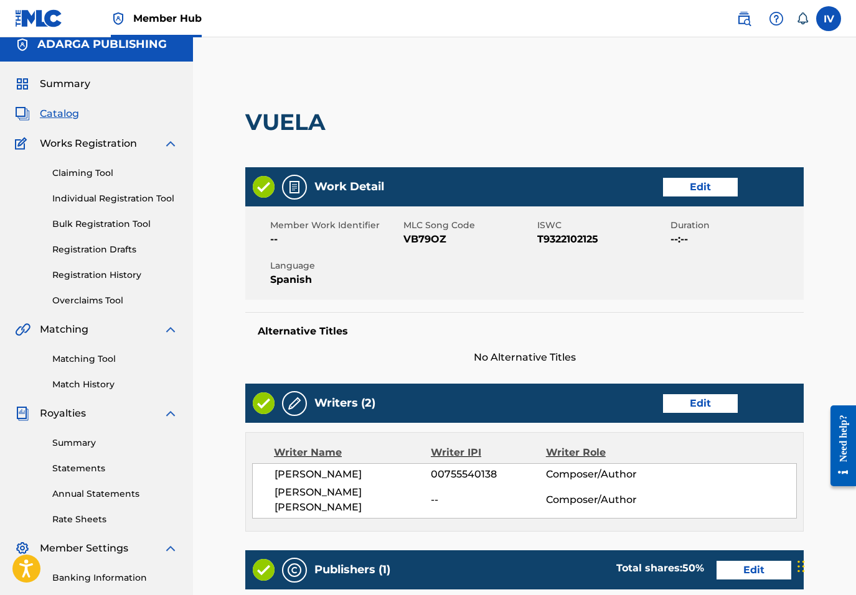
scroll to position [467, 0]
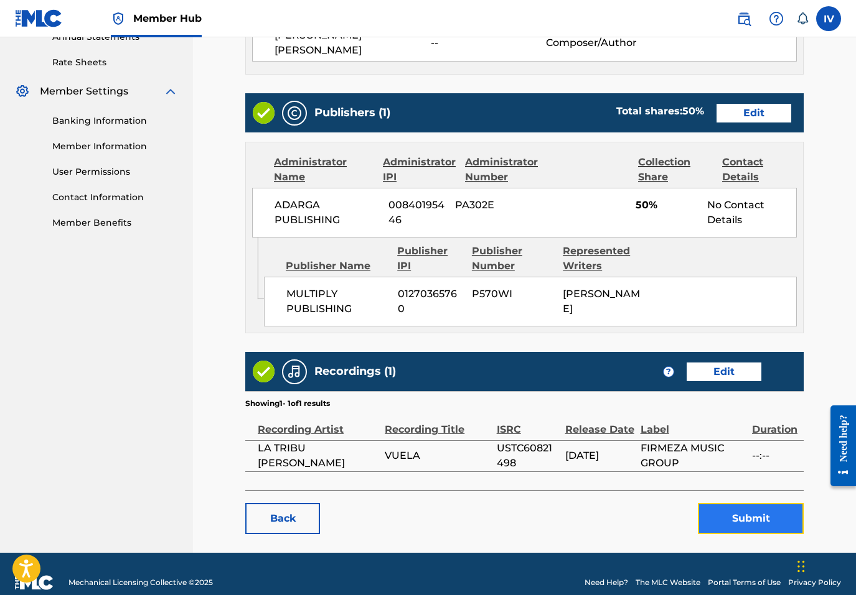
click at [752, 510] on button "Submit" at bounding box center [751, 518] width 106 height 31
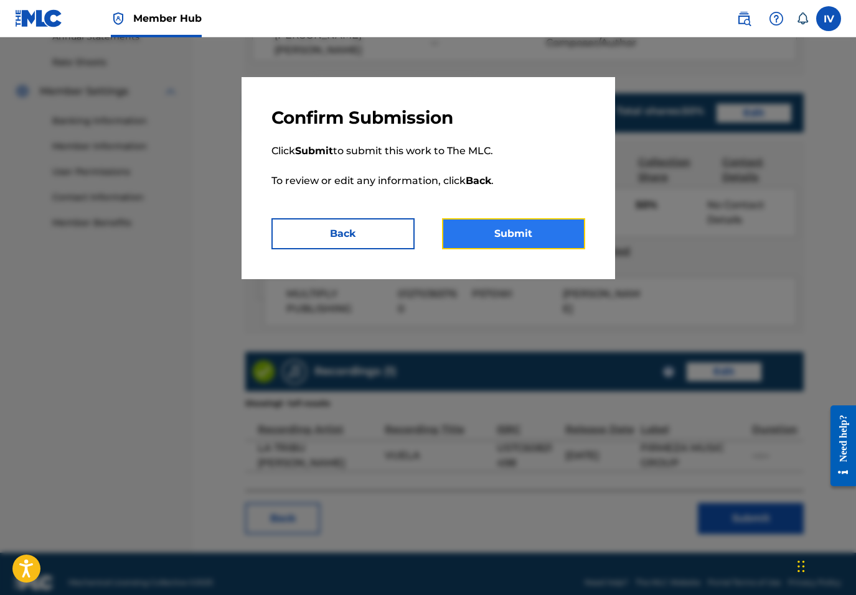
click at [500, 228] on button "Submit" at bounding box center [513, 233] width 143 height 31
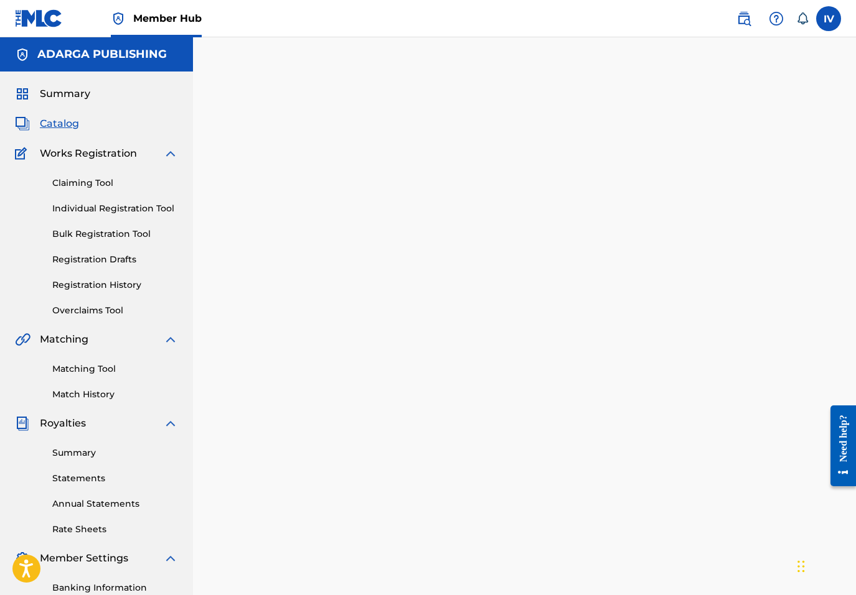
click at [73, 119] on span "Catalog" at bounding box center [59, 123] width 39 height 15
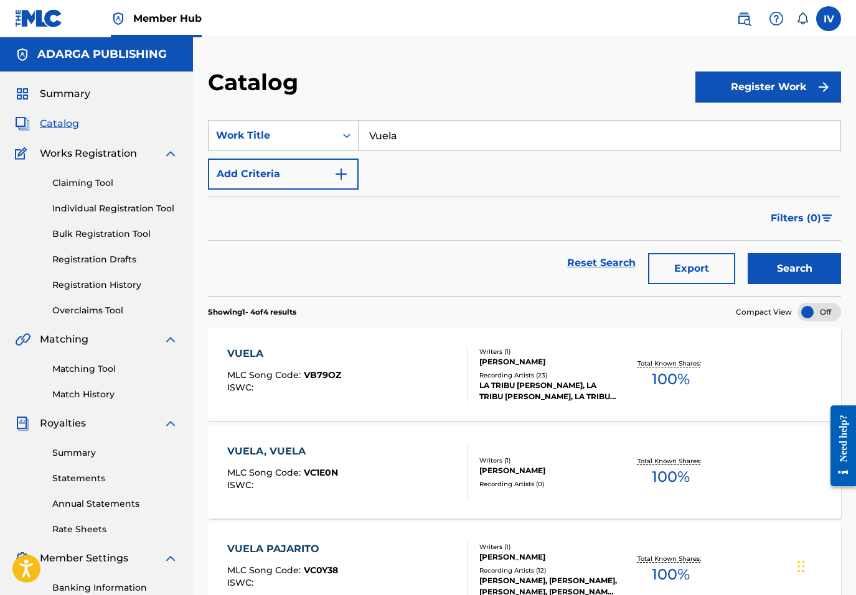
click at [393, 131] on input "Vuela" at bounding box center [599, 136] width 482 height 30
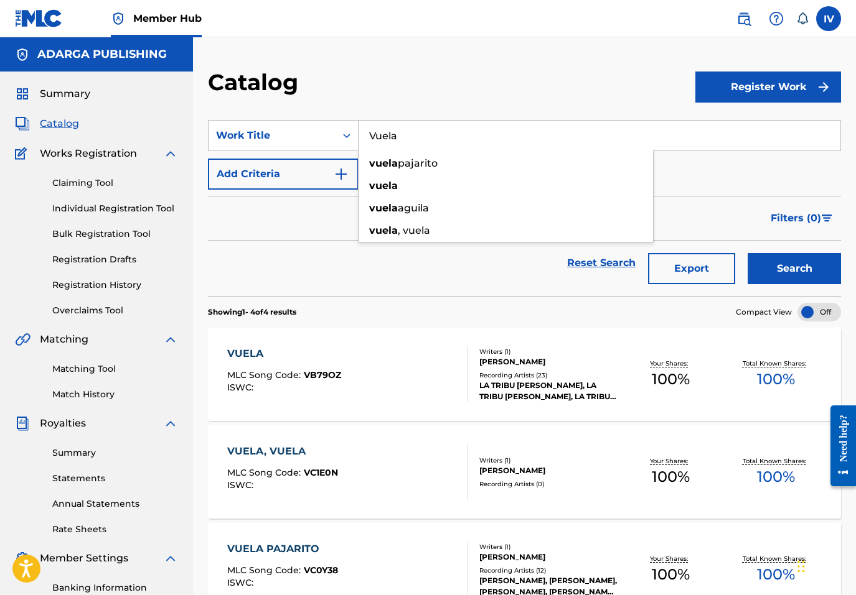
paste input "Necesitan a Alguien"
type input "Necesitan a Alguien"
click at [747, 253] on button "Search" at bounding box center [793, 268] width 93 height 31
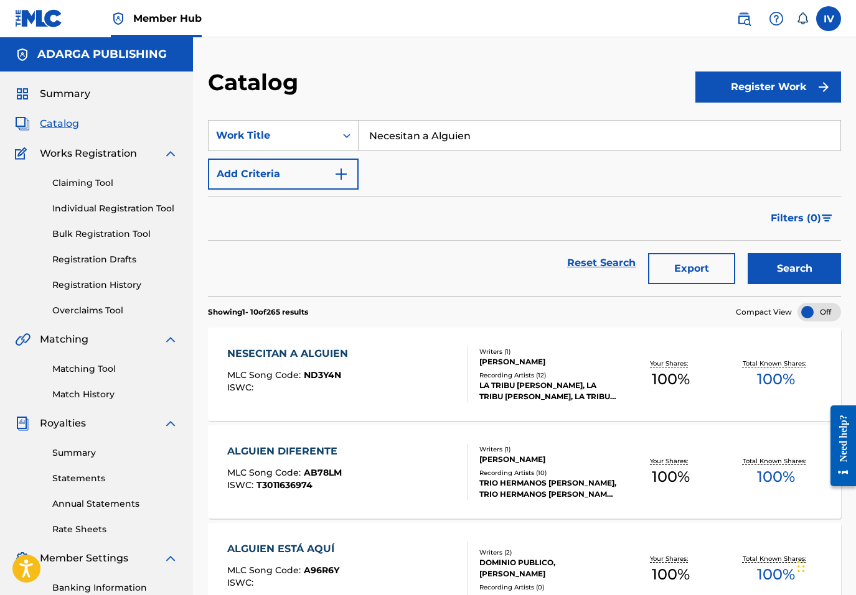
click at [341, 368] on div "NESECITAN A ALGUIEN MLC Song Code : ND3Y4N ISWC :" at bounding box center [290, 375] width 127 height 56
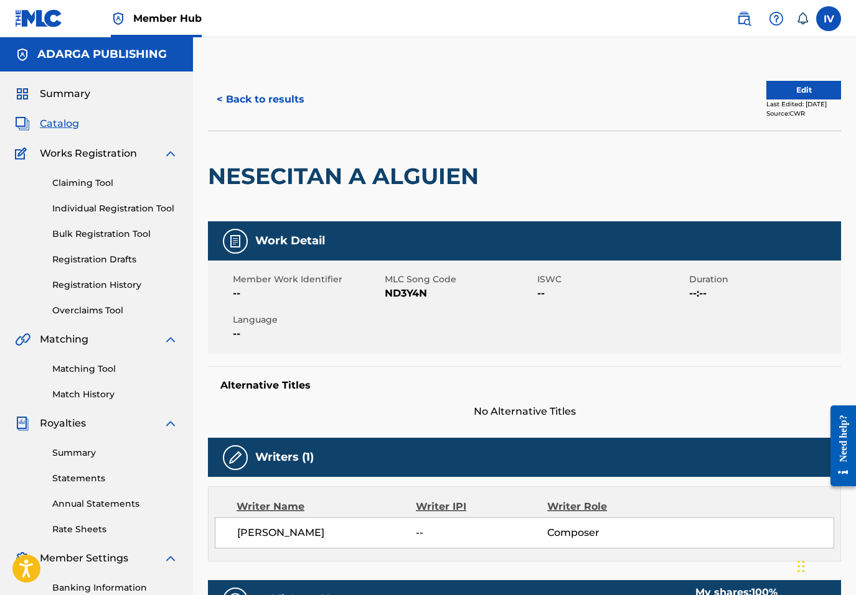
click at [412, 294] on span "ND3Y4N" at bounding box center [459, 293] width 149 height 15
click at [774, 91] on button "Edit" at bounding box center [803, 90] width 75 height 19
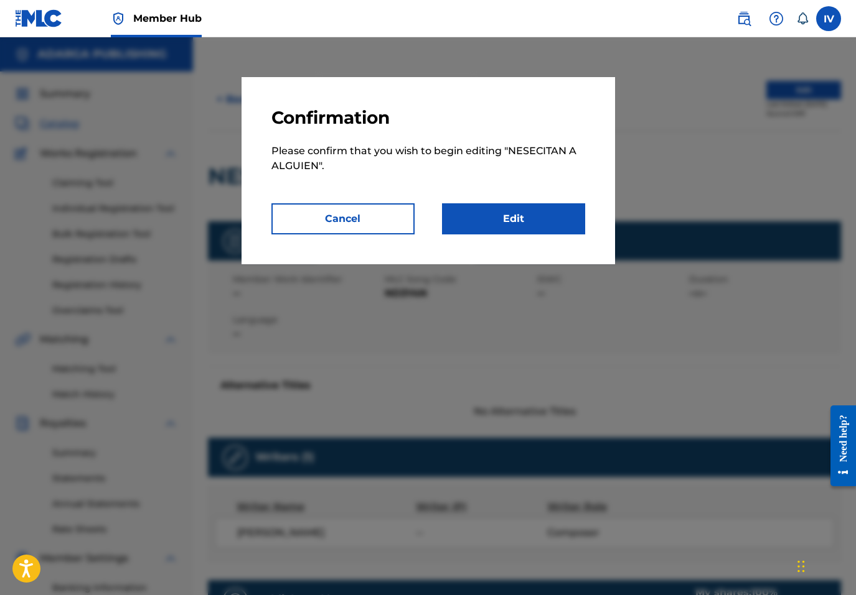
click at [519, 194] on p "Please confirm that you wish to begin editing " NESECITAN A ALGUIEN "." at bounding box center [428, 166] width 314 height 75
click at [482, 229] on link "Edit" at bounding box center [513, 218] width 143 height 31
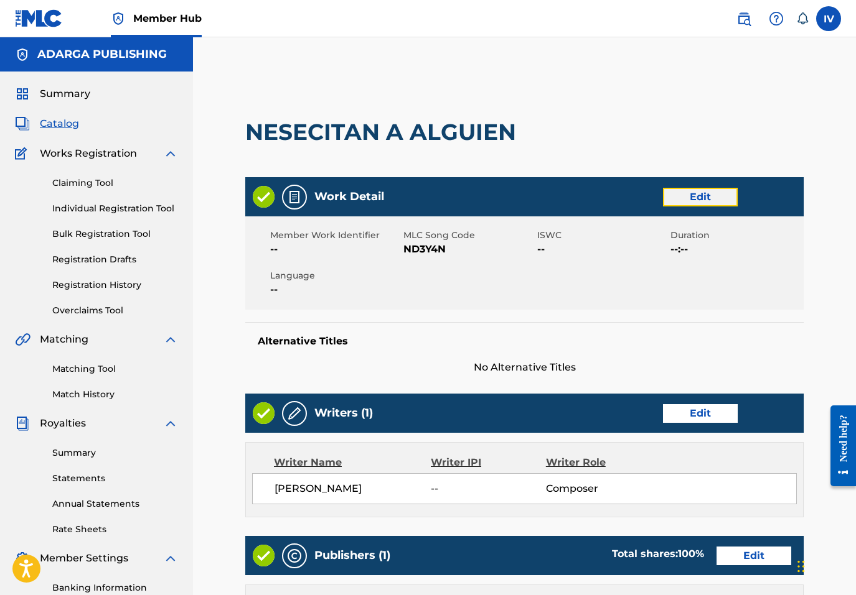
click at [689, 202] on link "Edit" at bounding box center [700, 197] width 75 height 19
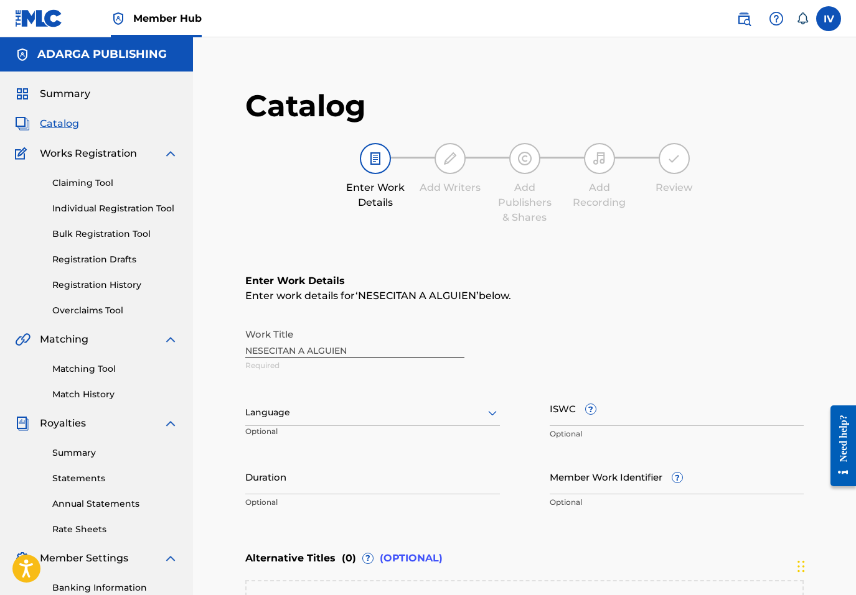
click at [284, 412] on div "Language" at bounding box center [372, 413] width 254 height 26
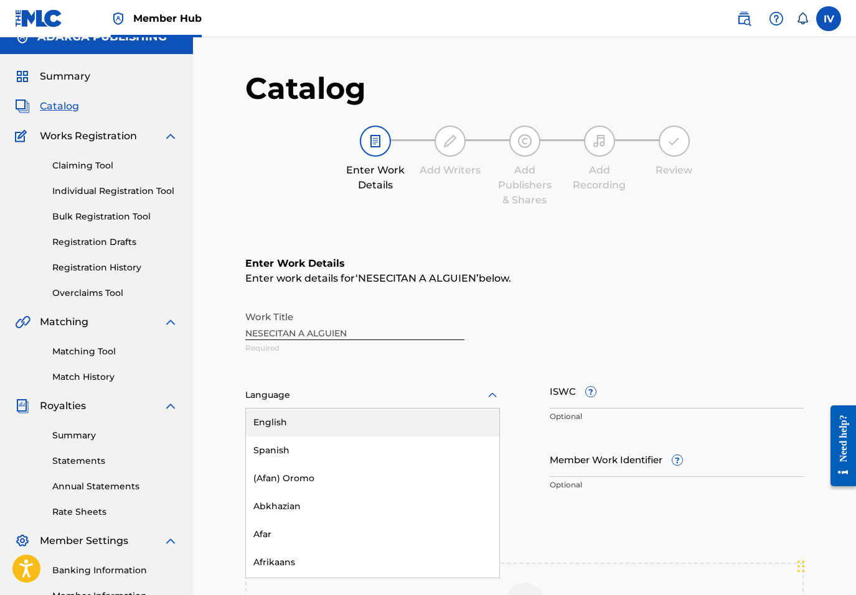
scroll to position [18, 0]
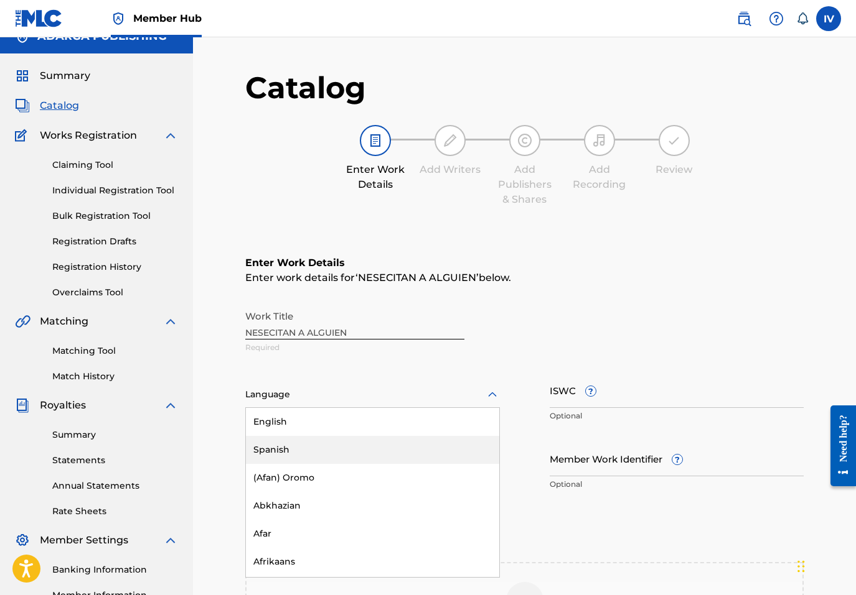
click at [279, 439] on div "Spanish" at bounding box center [372, 450] width 253 height 28
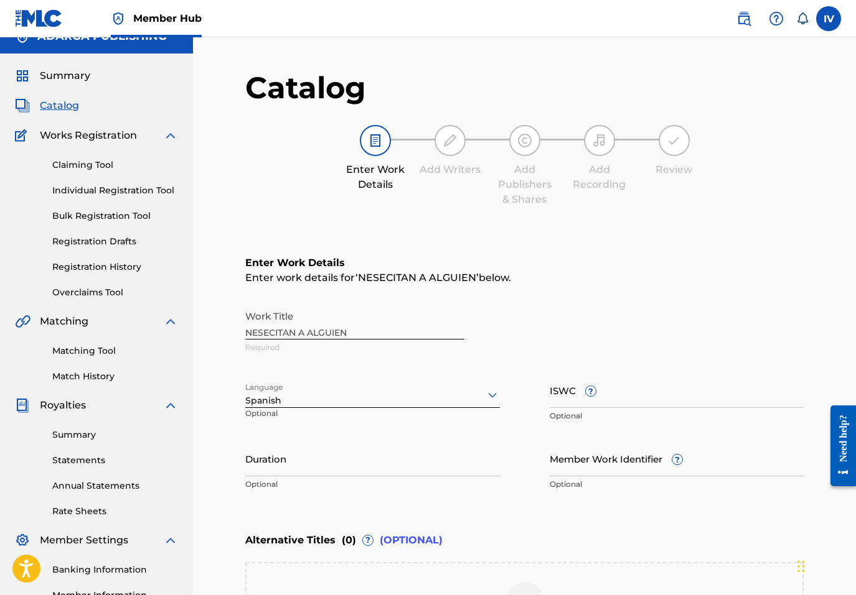
scroll to position [230, 0]
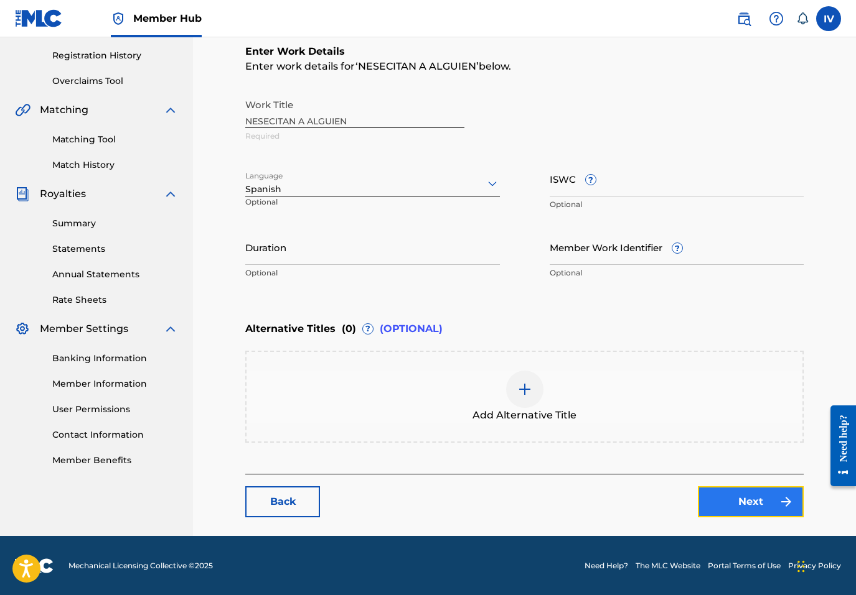
click at [749, 499] on link "Next" at bounding box center [751, 502] width 106 height 31
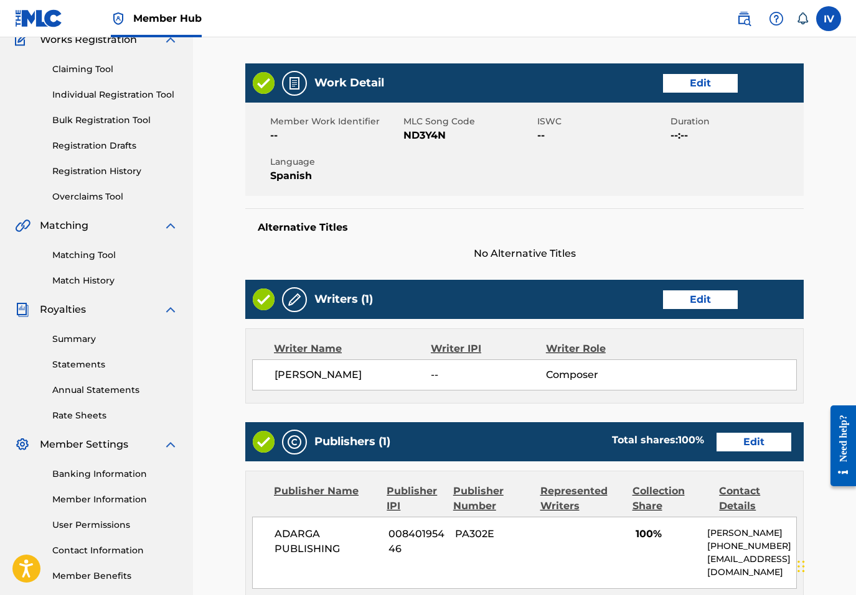
scroll to position [269, 0]
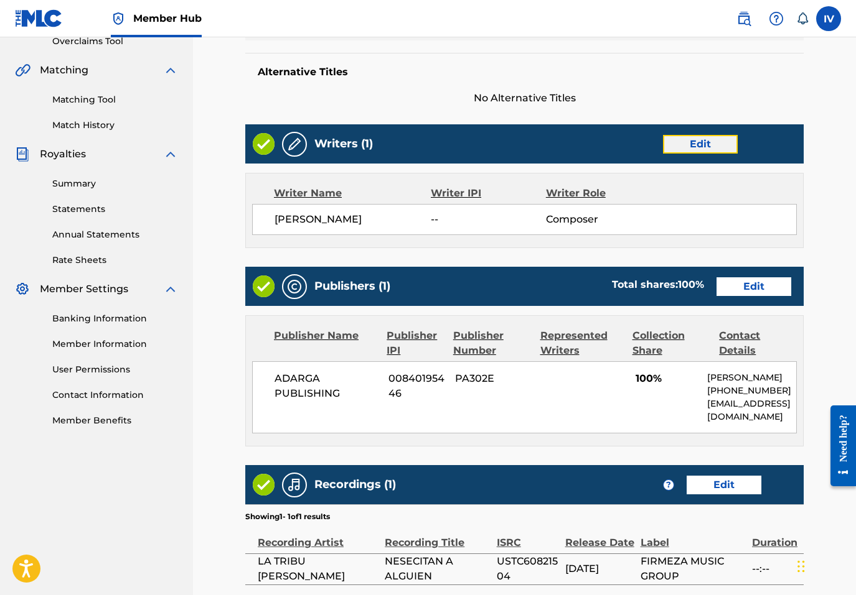
click at [704, 148] on link "Edit" at bounding box center [700, 144] width 75 height 19
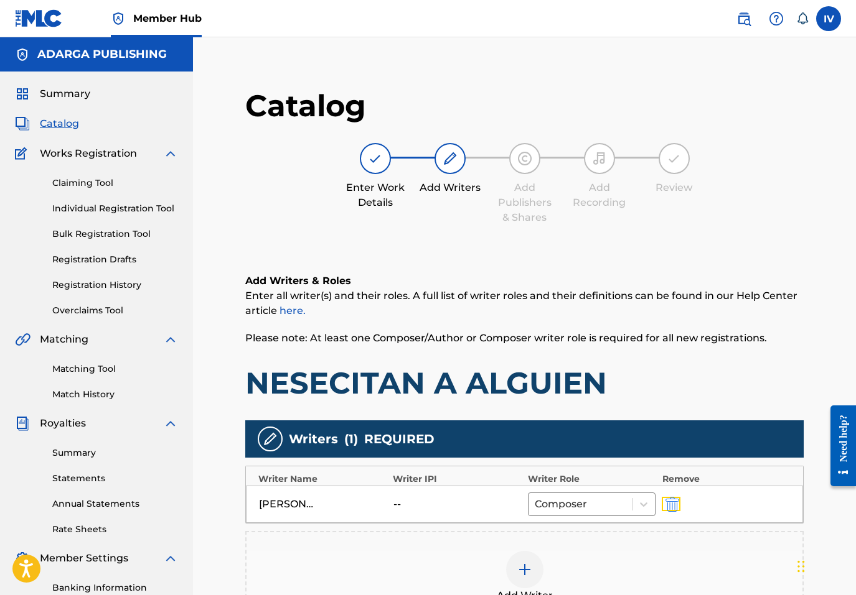
click at [679, 511] on button "submit" at bounding box center [670, 504] width 19 height 14
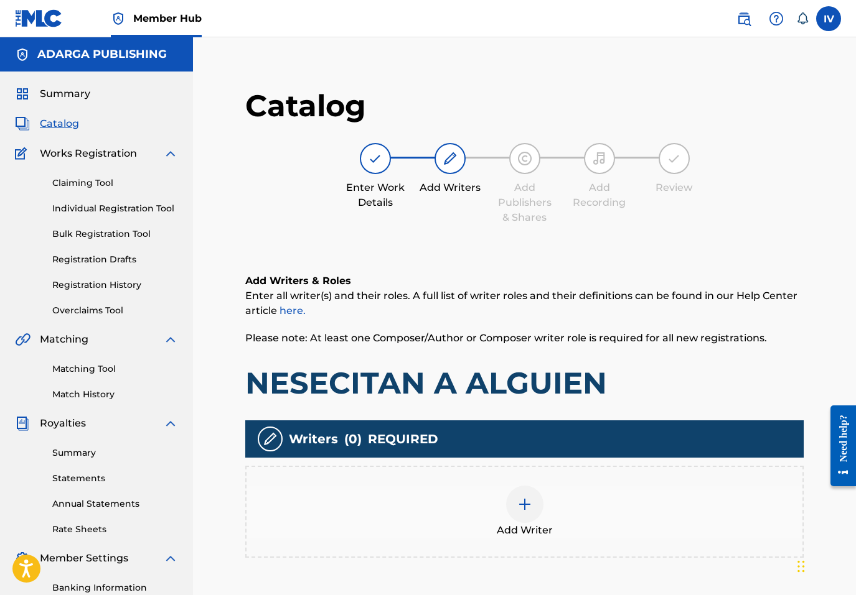
click at [516, 467] on div "Add Writer" at bounding box center [524, 512] width 558 height 92
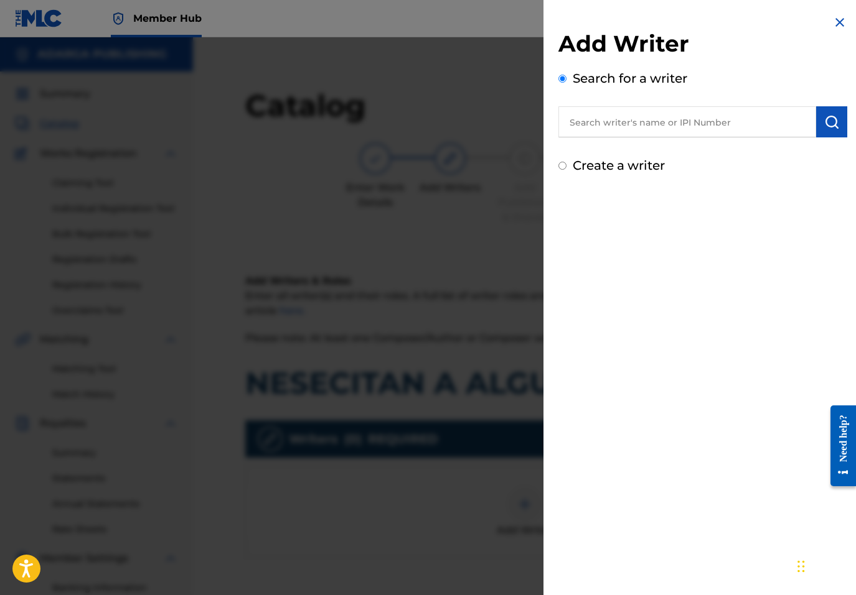
click at [656, 128] on input "text" at bounding box center [687, 121] width 258 height 31
paste input "755540138"
type input "00755540138"
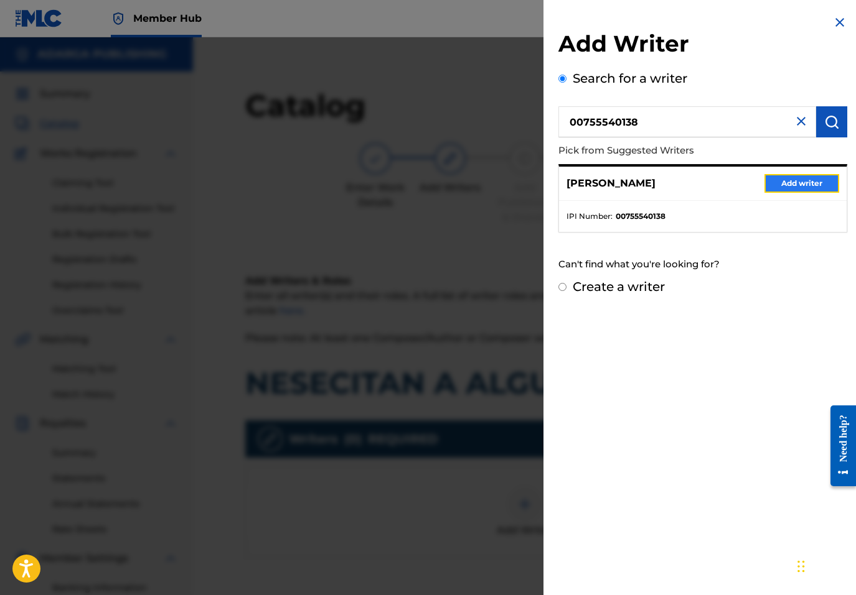
click at [787, 178] on button "Add writer" at bounding box center [801, 183] width 75 height 19
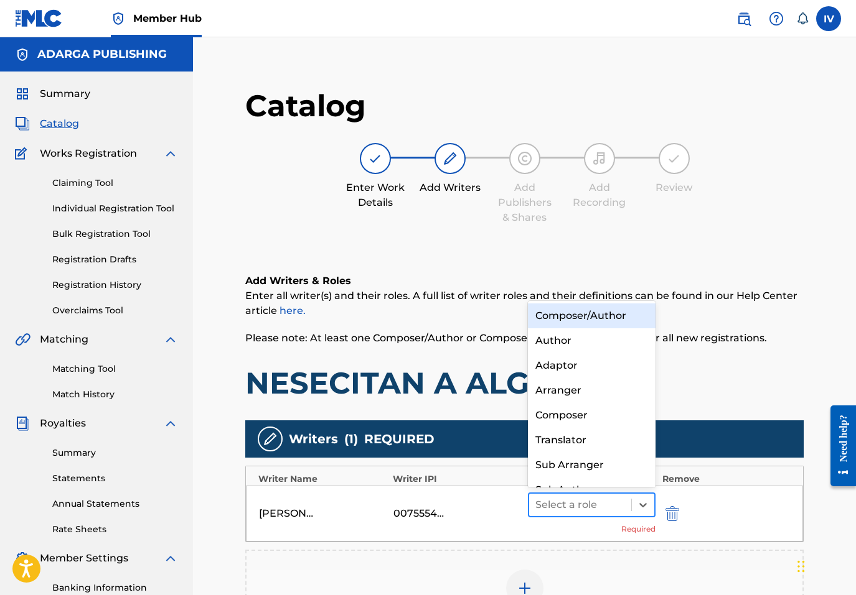
click at [574, 503] on div at bounding box center [580, 505] width 90 height 17
drag, startPoint x: 568, startPoint y: 330, endPoint x: 563, endPoint y: 318, distance: 13.4
click at [563, 318] on div "Composer/Author Author Adaptor Arranger Composer Translator Sub Arranger Sub Au…" at bounding box center [592, 394] width 128 height 187
click at [563, 318] on div "Composer/Author" at bounding box center [592, 316] width 128 height 25
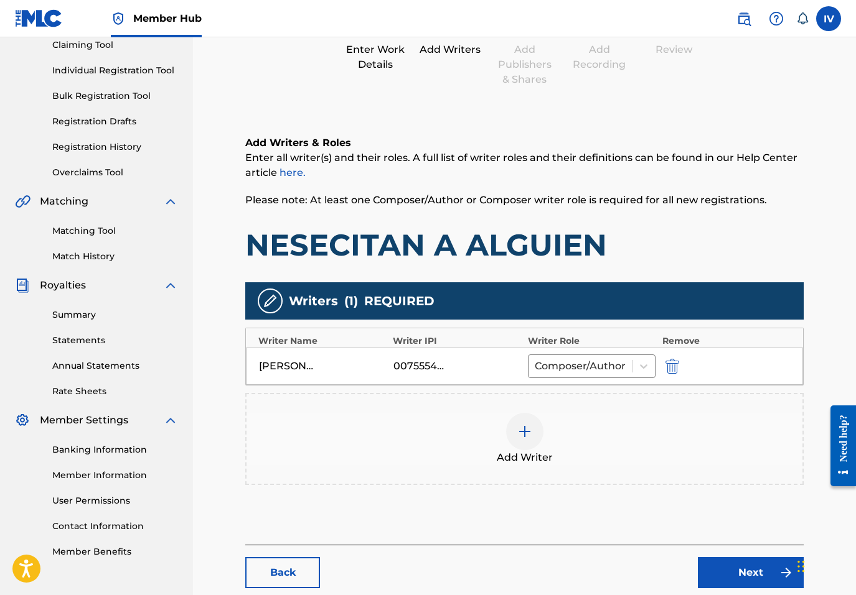
scroll to position [210, 0]
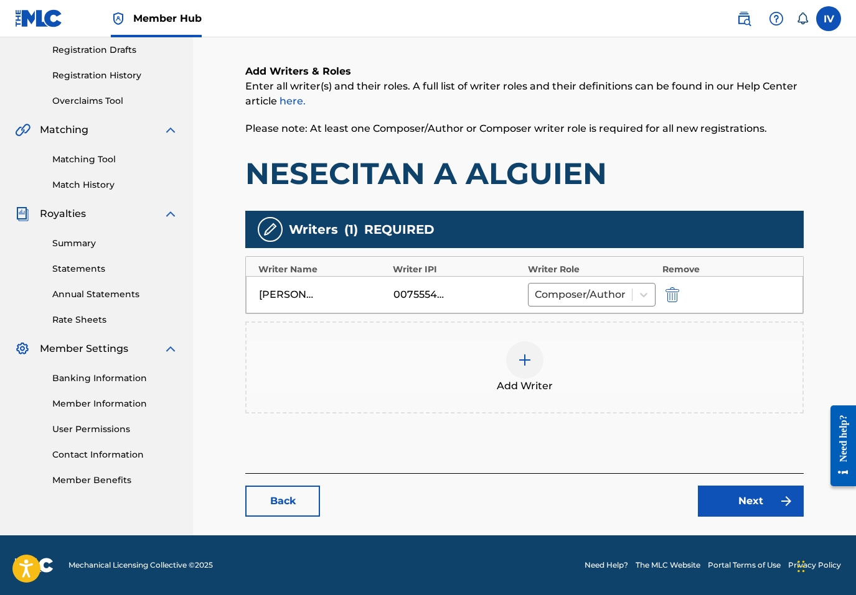
click at [517, 388] on span "Add Writer" at bounding box center [525, 386] width 56 height 15
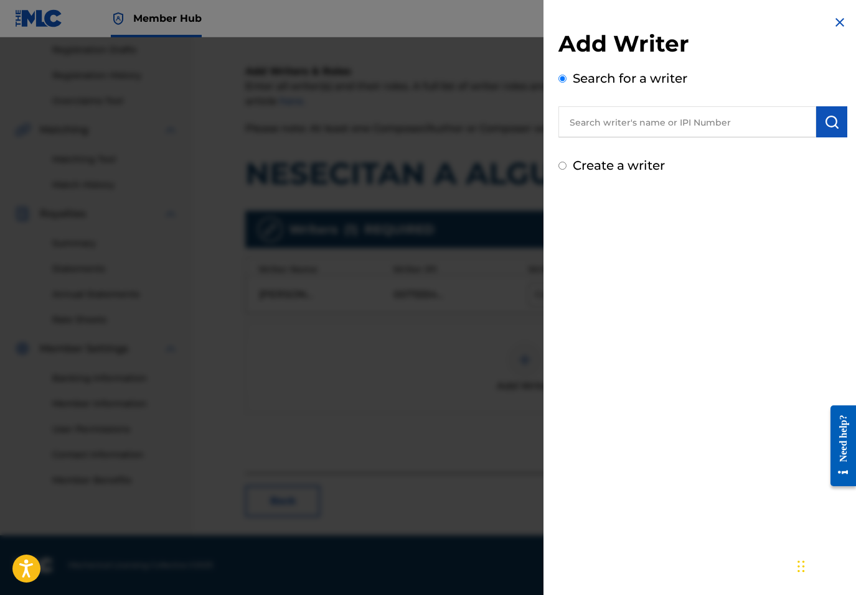
click at [687, 126] on input "text" at bounding box center [687, 121] width 258 height 31
paste input "LUIS WISO APONTE"
type input "LUIS WISO APONTE"
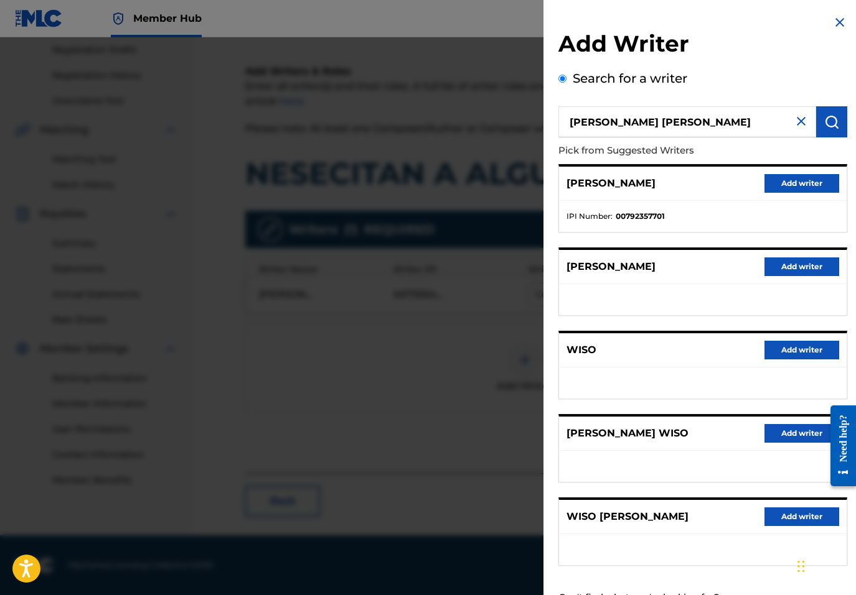
scroll to position [49, 0]
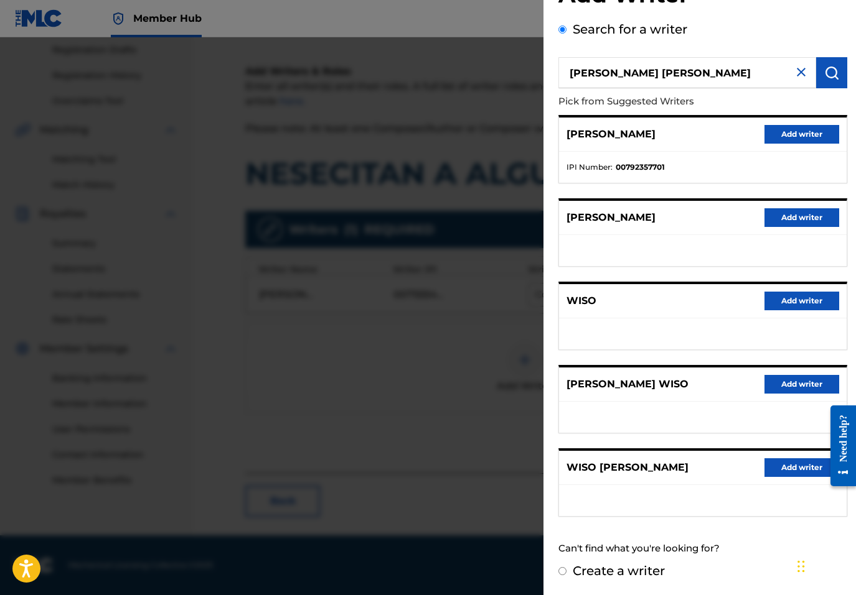
click at [592, 569] on label "Create a writer" at bounding box center [618, 571] width 92 height 15
radio input "true"
click at [566, 569] on input "Create a writer" at bounding box center [562, 571] width 8 height 8
radio input "false"
radio input "true"
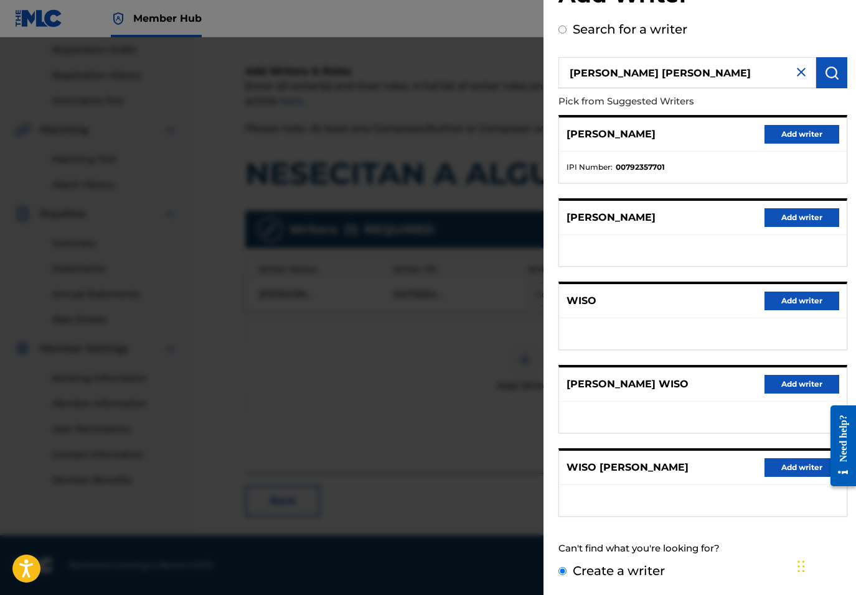
scroll to position [0, 0]
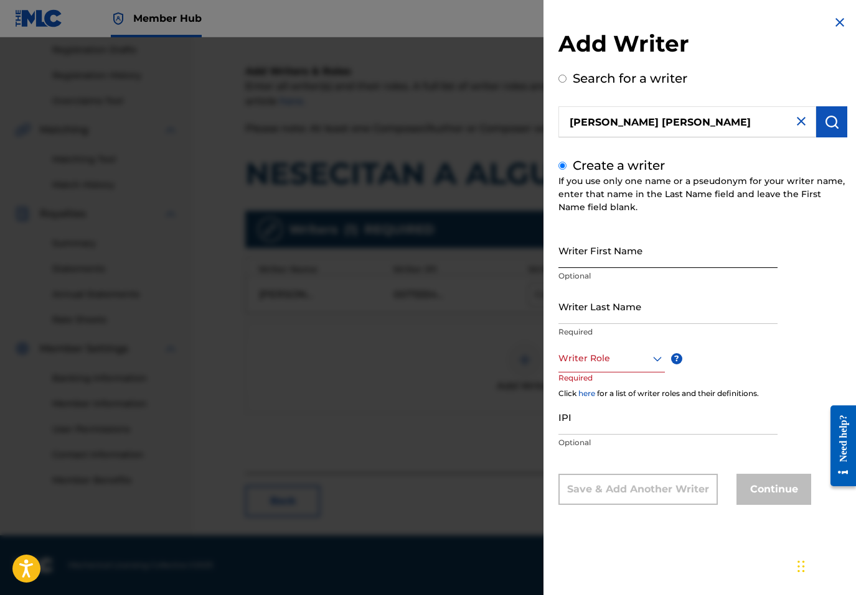
click at [619, 251] on input "Writer First Name" at bounding box center [667, 250] width 219 height 35
paste input "LUIS WISO APONTE"
click at [610, 261] on input "LUIS WISO APONTE" at bounding box center [667, 250] width 219 height 35
type input "LUIS WISO"
paste input "APONTE"
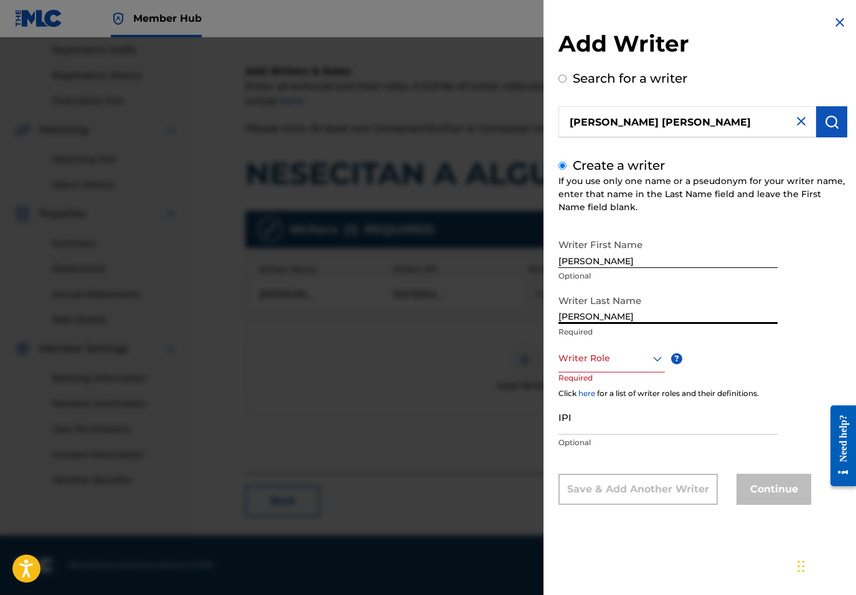
type input "APONTE"
click at [600, 365] on div at bounding box center [611, 359] width 106 height 16
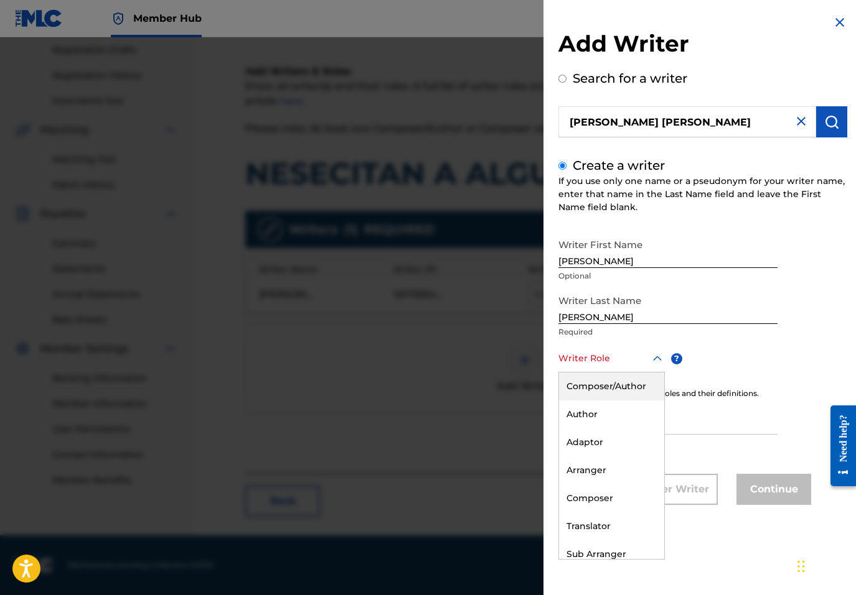
click at [600, 384] on div "Composer/Author" at bounding box center [611, 387] width 105 height 28
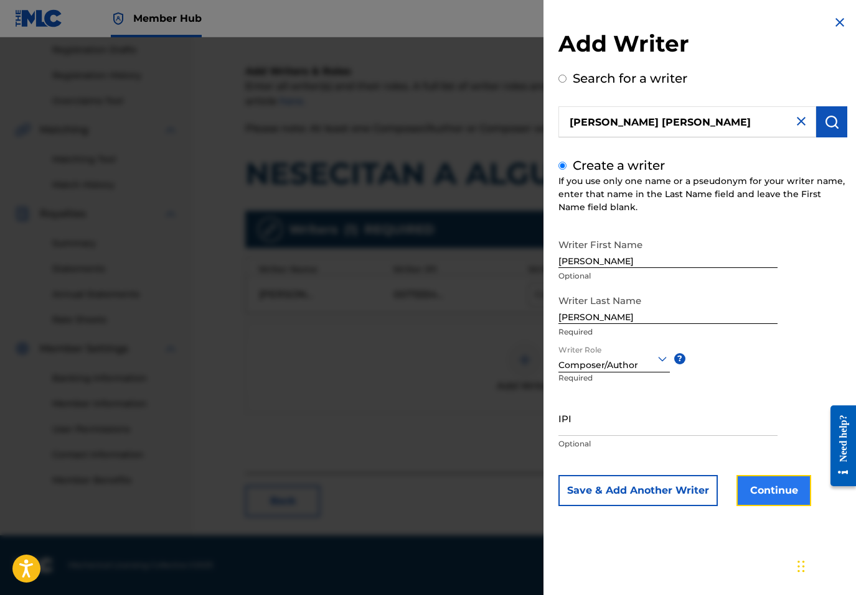
click at [740, 491] on button "Continue" at bounding box center [773, 490] width 75 height 31
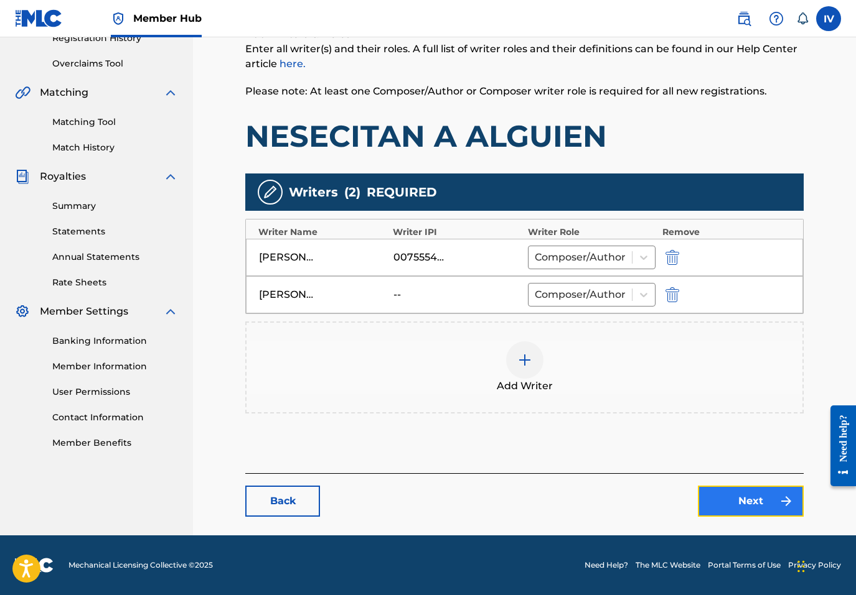
click at [742, 500] on link "Next" at bounding box center [751, 501] width 106 height 31
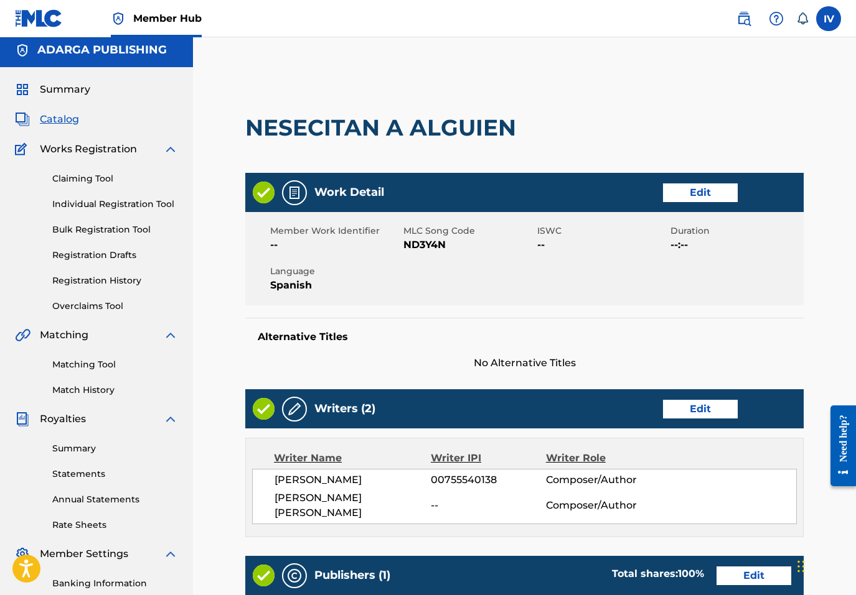
scroll to position [408, 0]
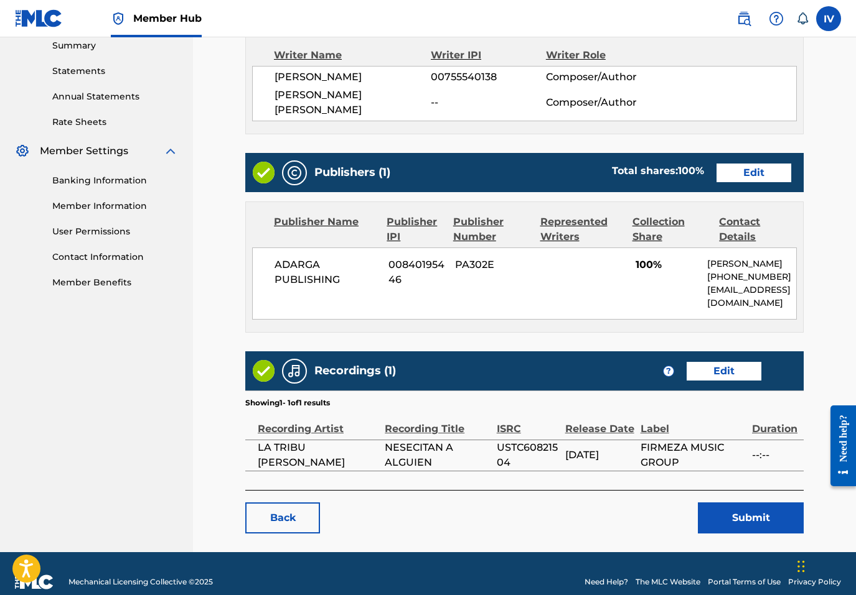
click at [745, 153] on div "Publishers (1) Total shares: 100 % Edit" at bounding box center [524, 172] width 558 height 39
click at [743, 164] on link "Edit" at bounding box center [753, 173] width 75 height 19
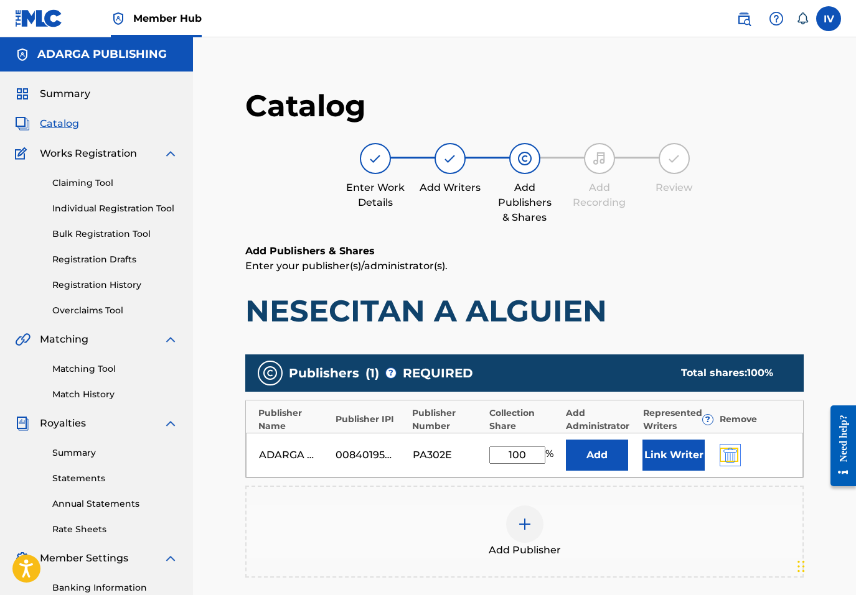
click at [723, 452] on img "submit" at bounding box center [730, 455] width 14 height 15
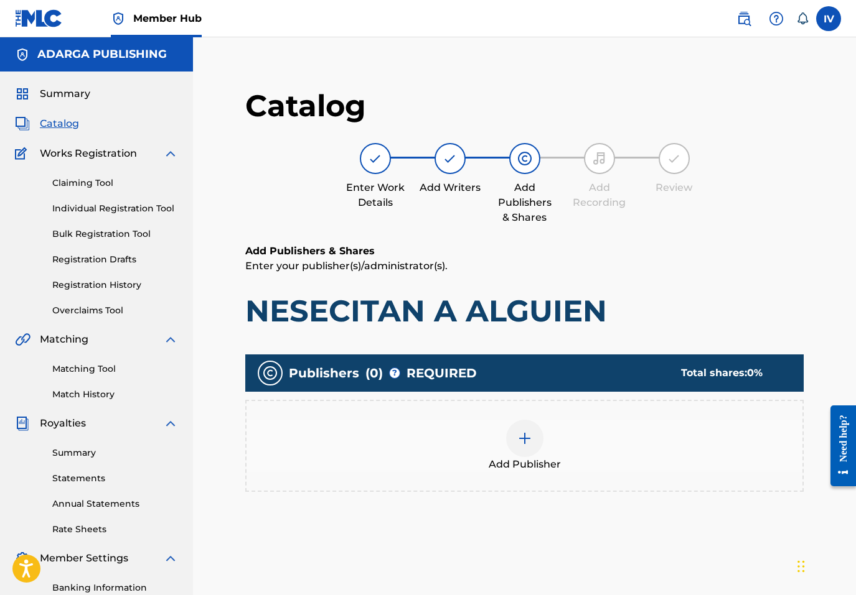
click at [690, 452] on div "Add Publisher" at bounding box center [524, 446] width 556 height 52
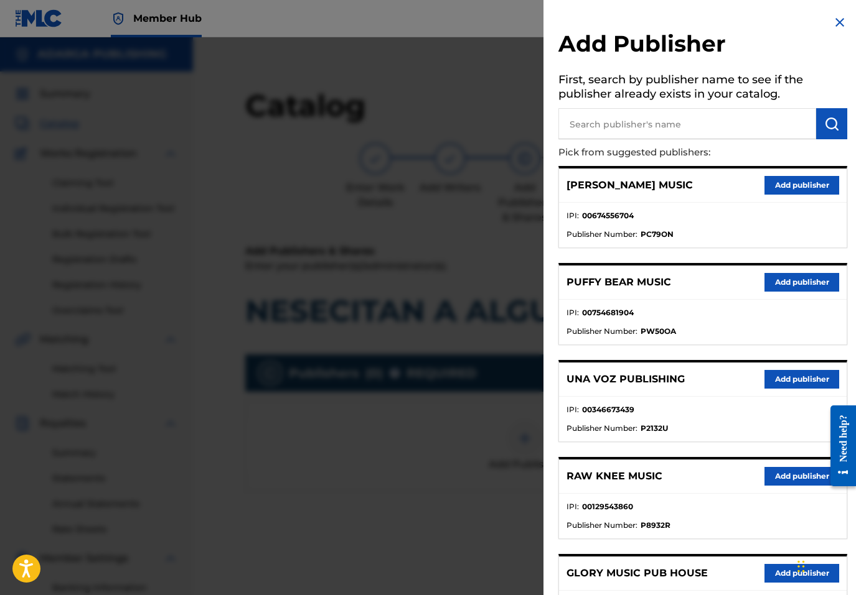
click at [711, 145] on p "Pick from suggested publishers:" at bounding box center [667, 152] width 218 height 27
click at [711, 125] on input "text" at bounding box center [687, 123] width 258 height 31
type input "MULTIPLY"
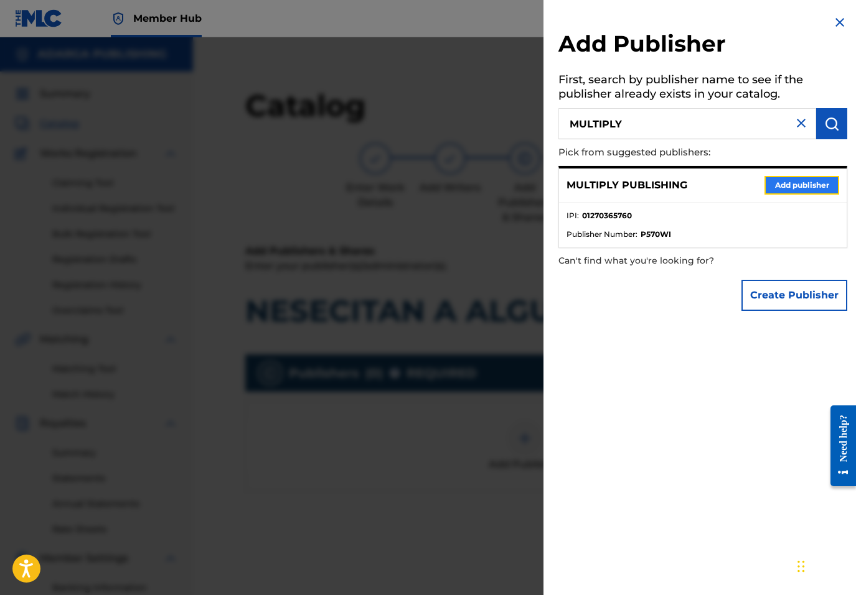
click at [793, 183] on button "Add publisher" at bounding box center [801, 185] width 75 height 19
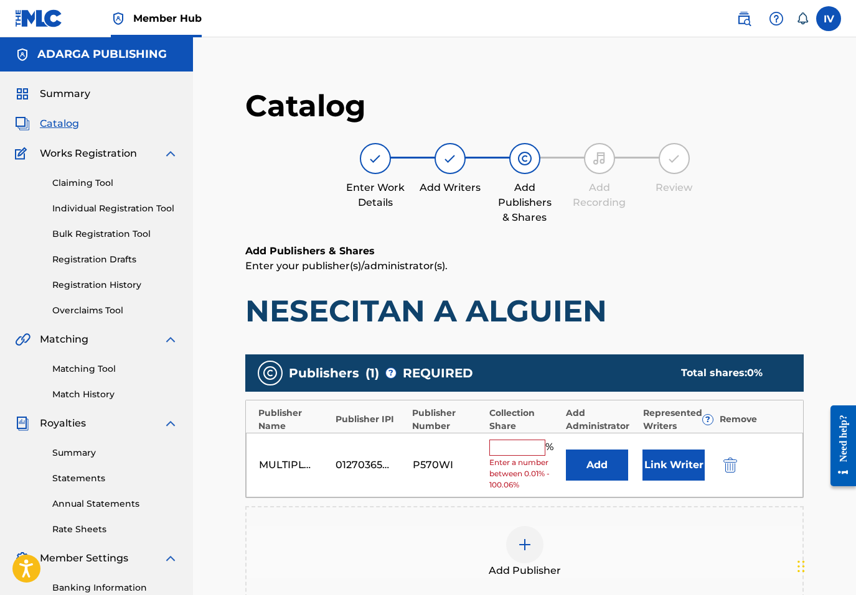
click at [629, 464] on div "Add" at bounding box center [601, 465] width 70 height 31
click at [605, 464] on button "Add" at bounding box center [597, 465] width 62 height 31
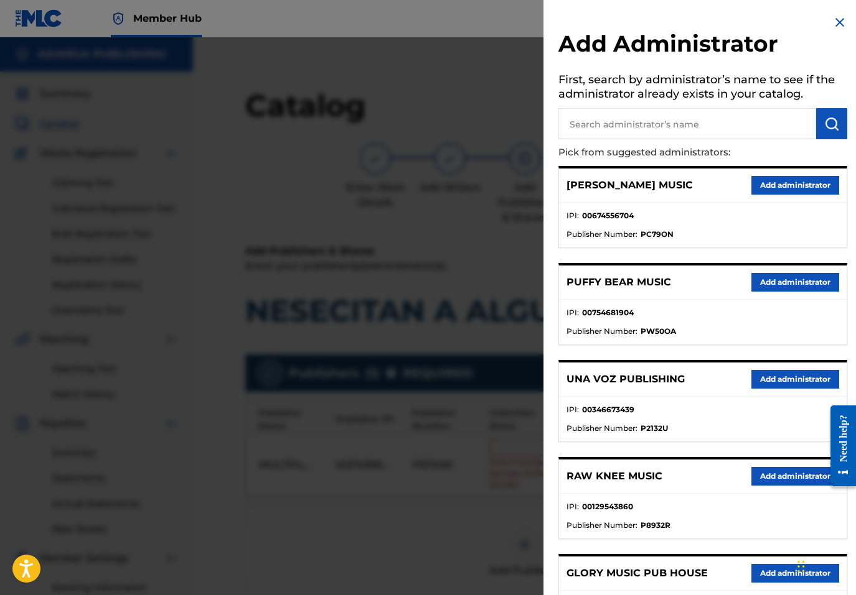
click at [661, 128] on input "text" at bounding box center [687, 123] width 258 height 31
type input "ADARGA"
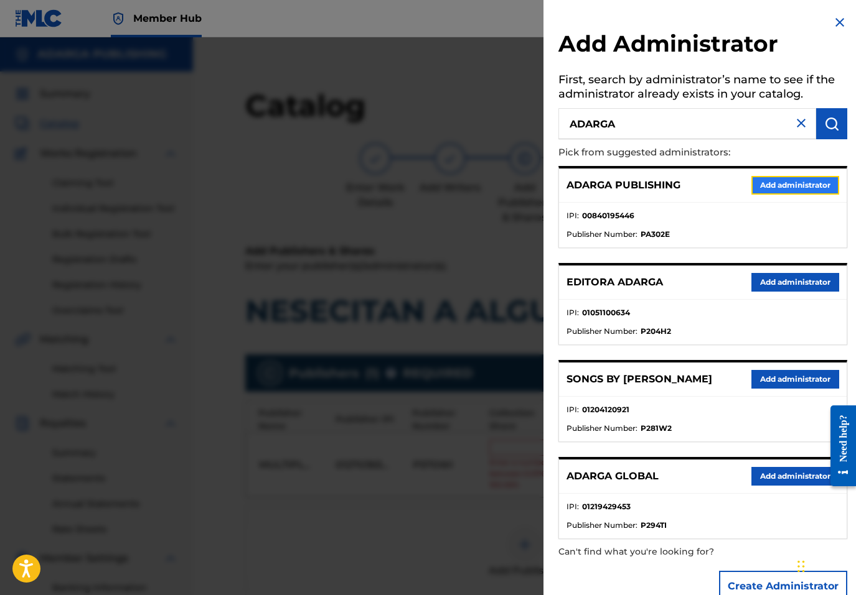
click at [754, 182] on button "Add administrator" at bounding box center [795, 185] width 88 height 19
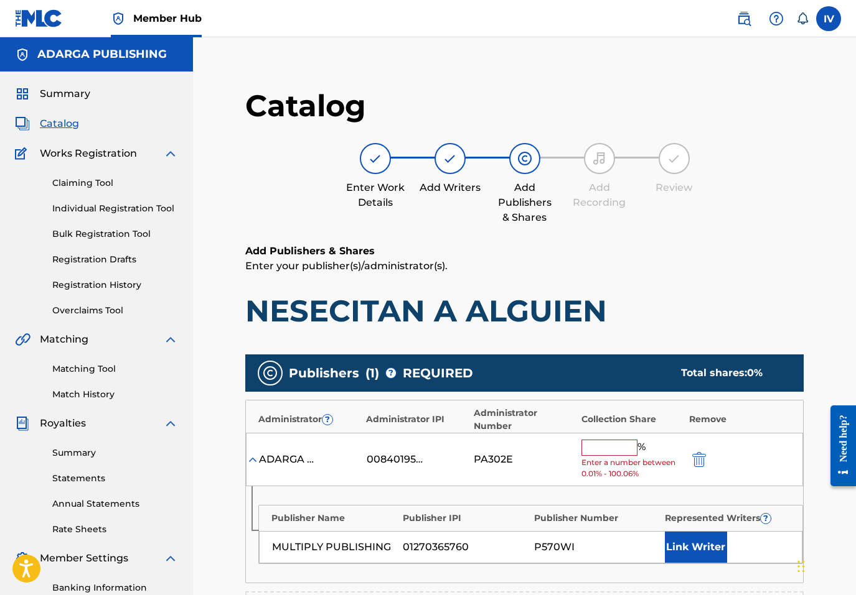
click at [609, 452] on input "text" at bounding box center [609, 448] width 56 height 16
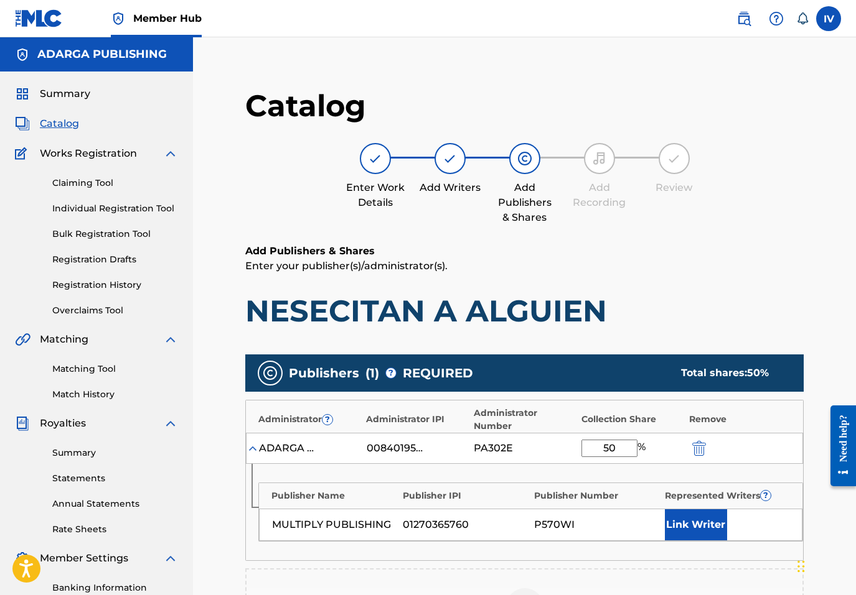
type input "50"
click at [696, 529] on button "Link Writer" at bounding box center [696, 525] width 62 height 31
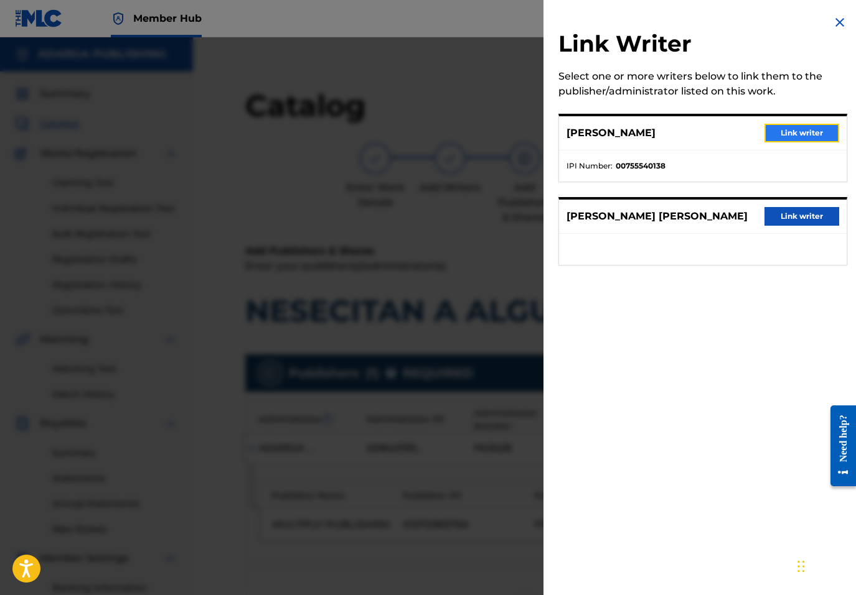
click at [781, 131] on button "Link writer" at bounding box center [801, 133] width 75 height 19
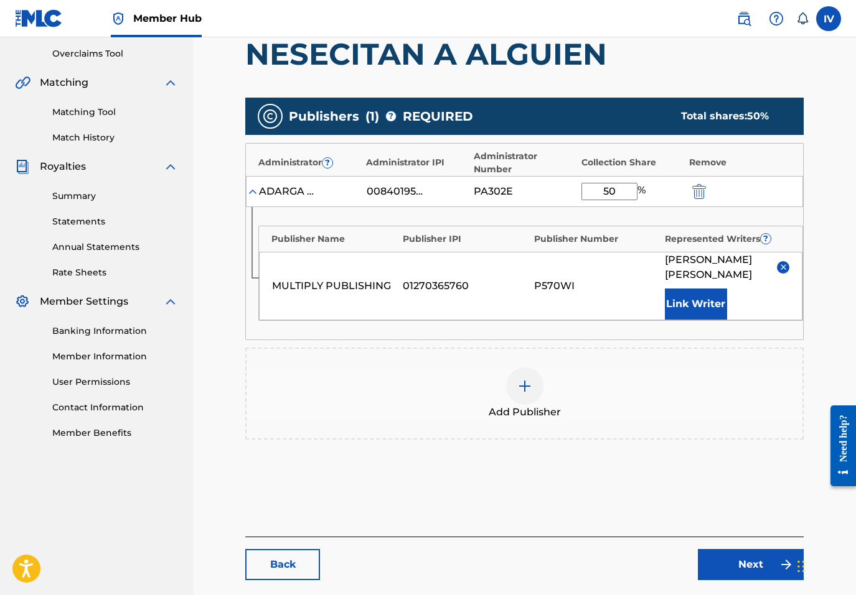
scroll to position [306, 0]
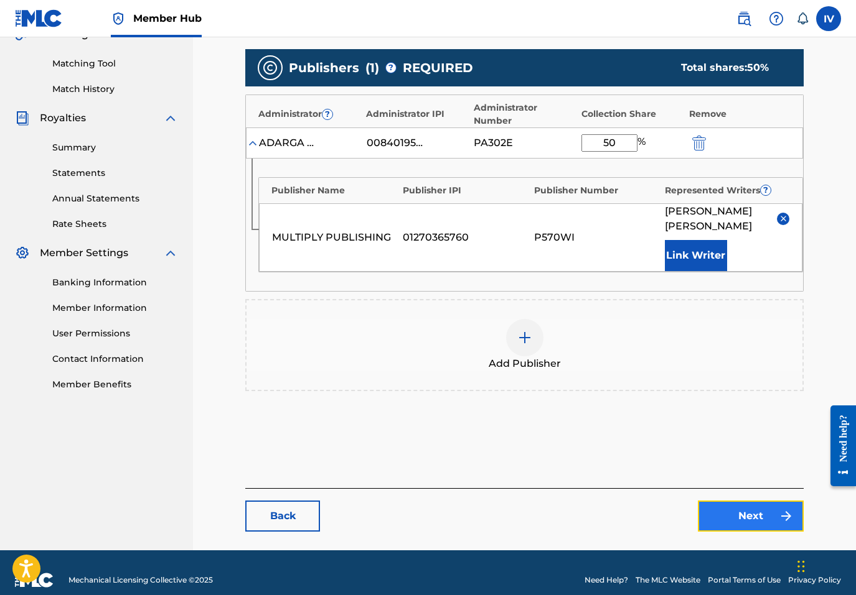
click at [752, 501] on link "Next" at bounding box center [751, 516] width 106 height 31
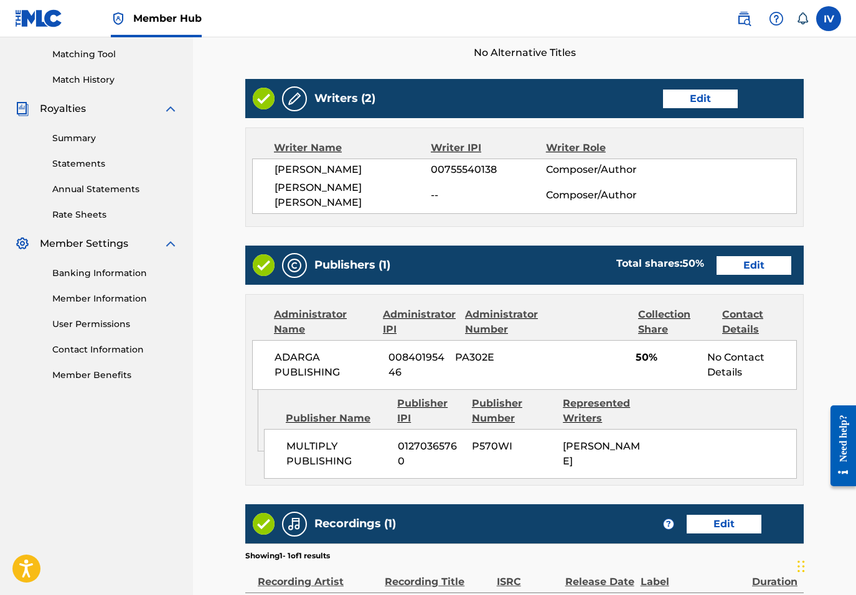
scroll to position [467, 0]
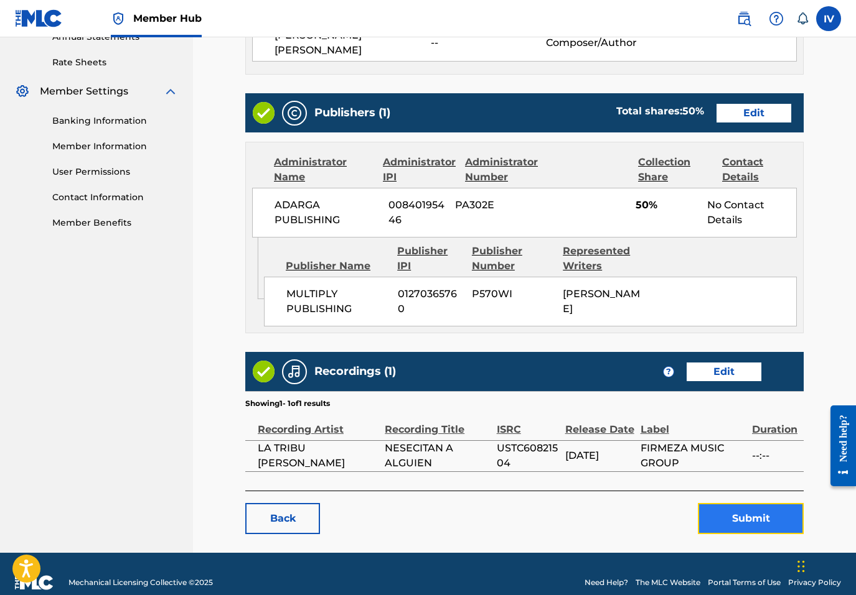
click at [741, 504] on button "Submit" at bounding box center [751, 518] width 106 height 31
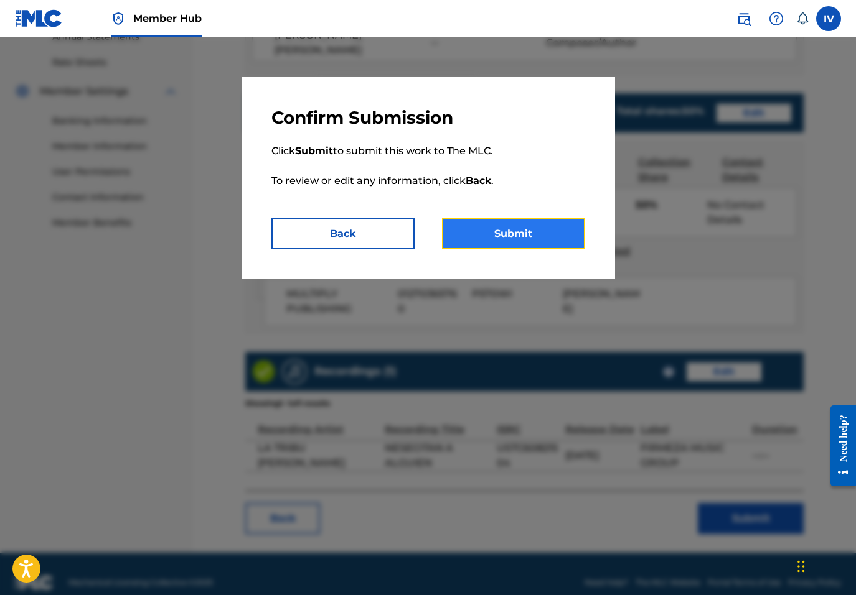
click at [541, 246] on button "Submit" at bounding box center [513, 233] width 143 height 31
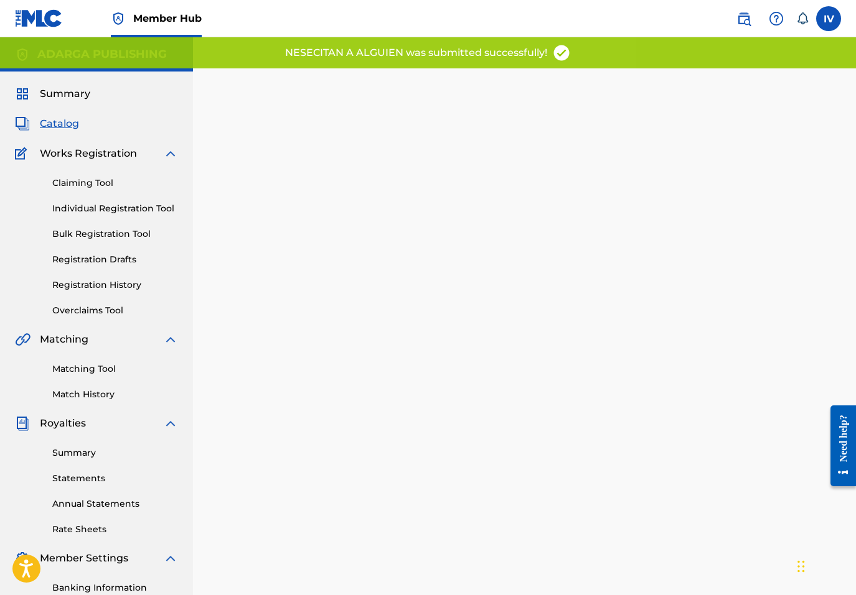
click at [66, 119] on span "Catalog" at bounding box center [59, 123] width 39 height 15
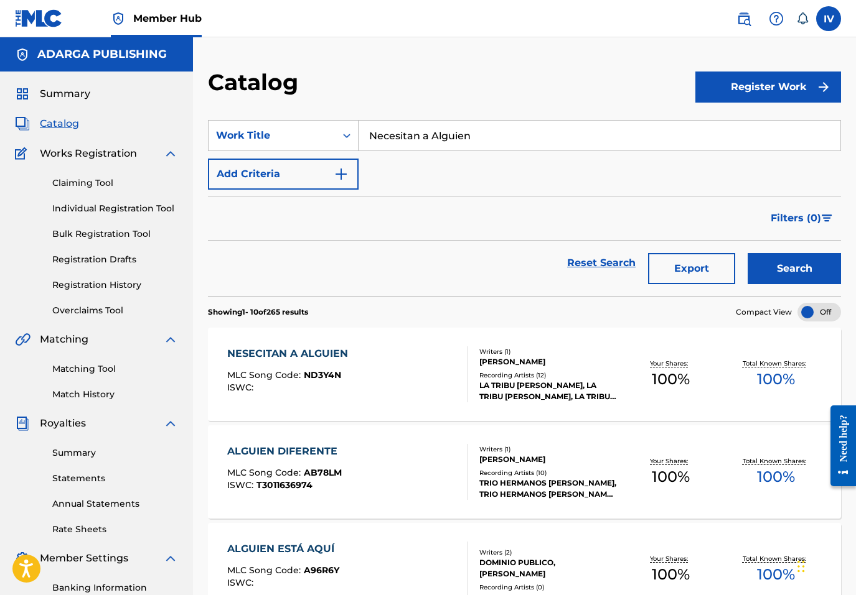
click at [402, 129] on input "Necesitan a Alguien" at bounding box center [599, 136] width 482 height 30
paste input "A Quién Pueda Interesar"
type input "A Quién Pueda Interesar"
click at [747, 253] on button "Search" at bounding box center [793, 268] width 93 height 31
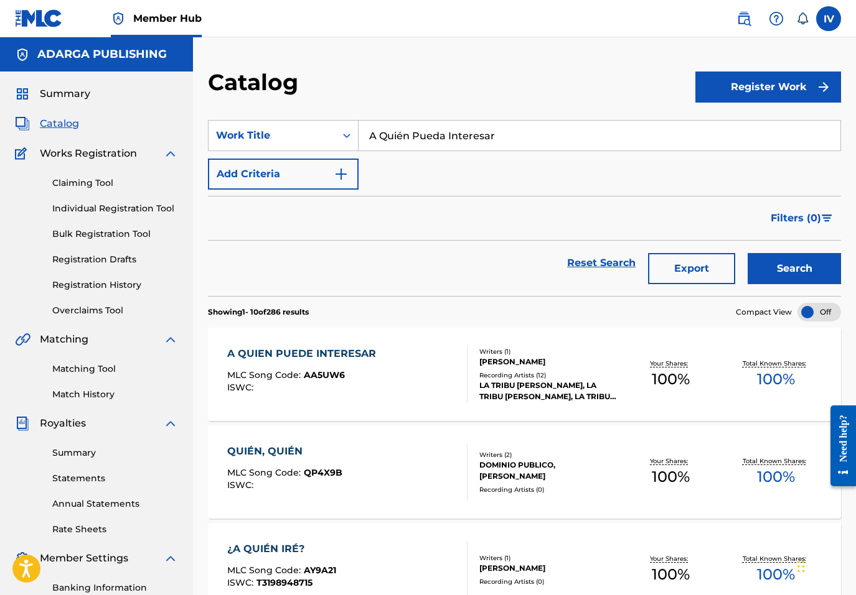
click at [340, 381] on div "MLC Song Code : AA5UW6" at bounding box center [304, 377] width 155 height 12
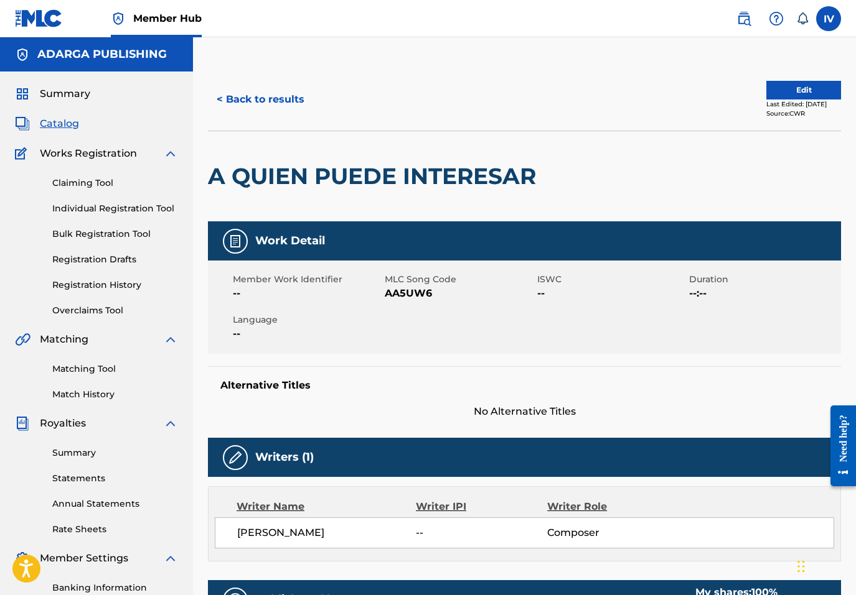
click at [398, 299] on span "AA5UW6" at bounding box center [459, 293] width 149 height 15
click at [766, 90] on button "Edit" at bounding box center [803, 90] width 75 height 19
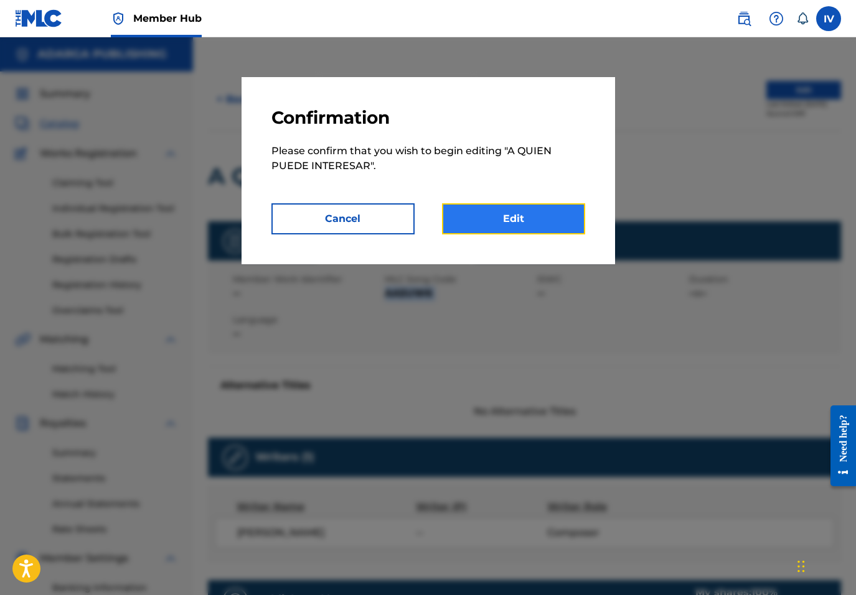
click at [517, 219] on link "Edit" at bounding box center [513, 218] width 143 height 31
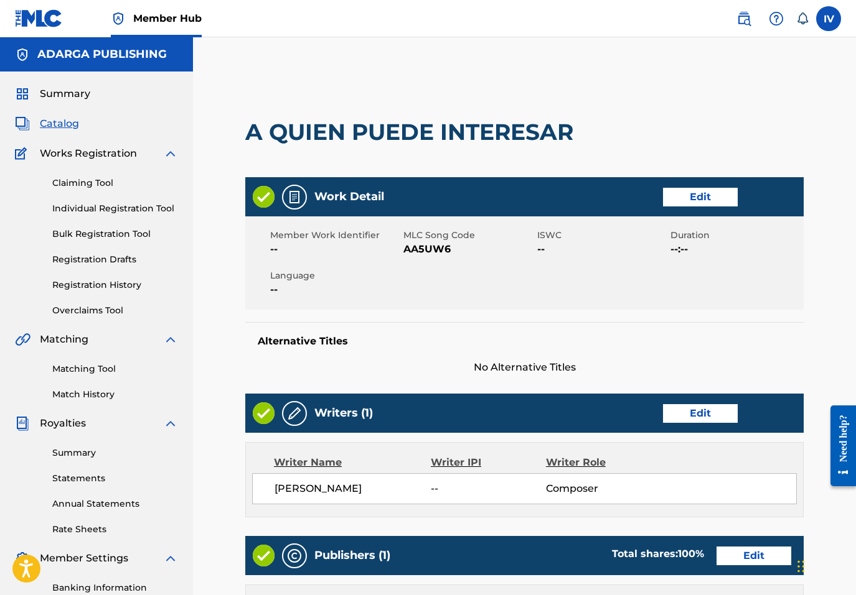
click at [693, 217] on div "Work Detail Edit" at bounding box center [524, 196] width 558 height 39
click at [684, 207] on link "Edit" at bounding box center [700, 197] width 75 height 19
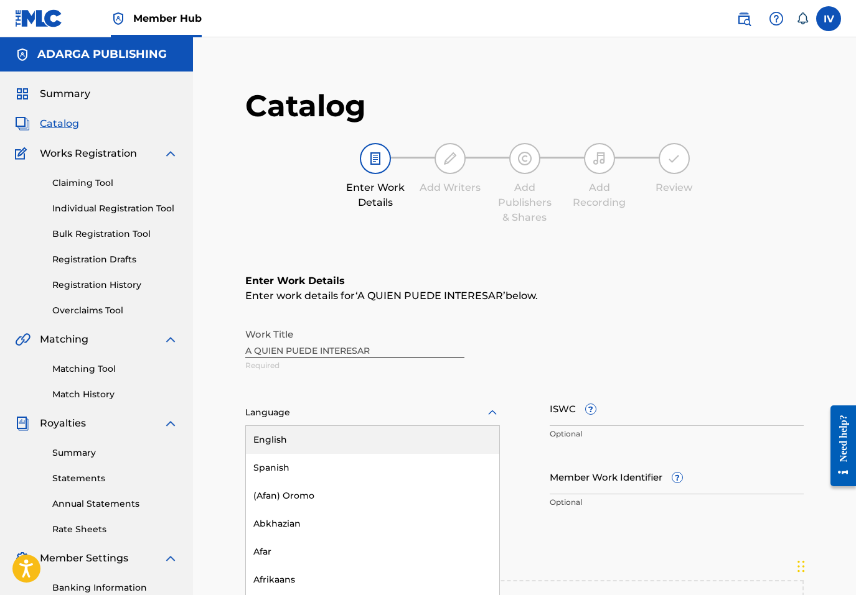
scroll to position [18, 0]
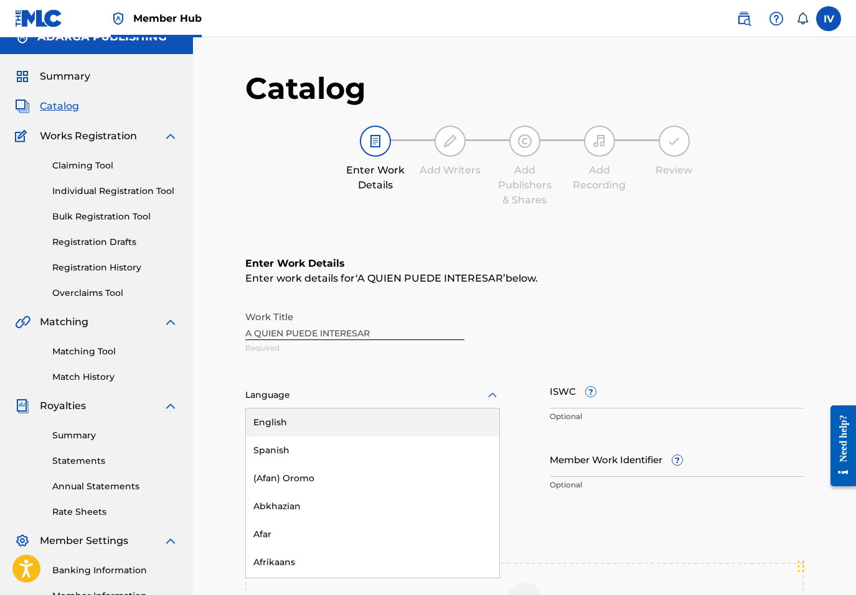
click at [401, 409] on div "English, 1 of 153. 153 results available. Use Up and Down to choose options, pr…" at bounding box center [372, 396] width 254 height 26
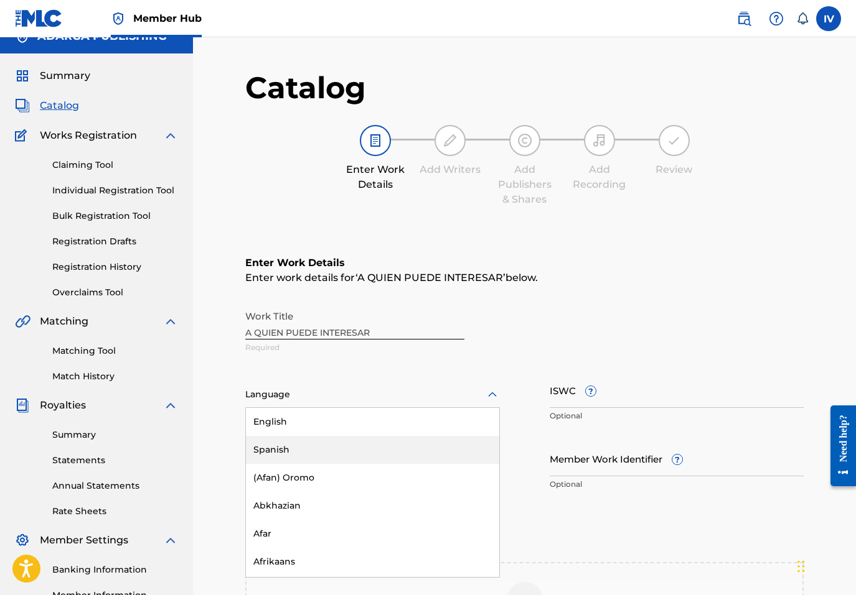
click at [347, 443] on div "Spanish" at bounding box center [372, 450] width 253 height 28
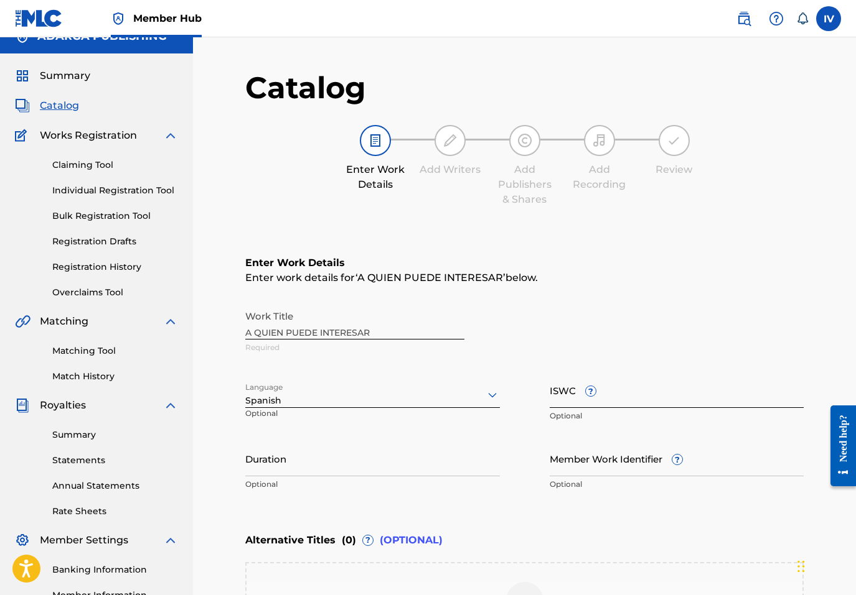
click at [636, 378] on input "ISWC ?" at bounding box center [676, 390] width 254 height 35
paste input "T9322102205"
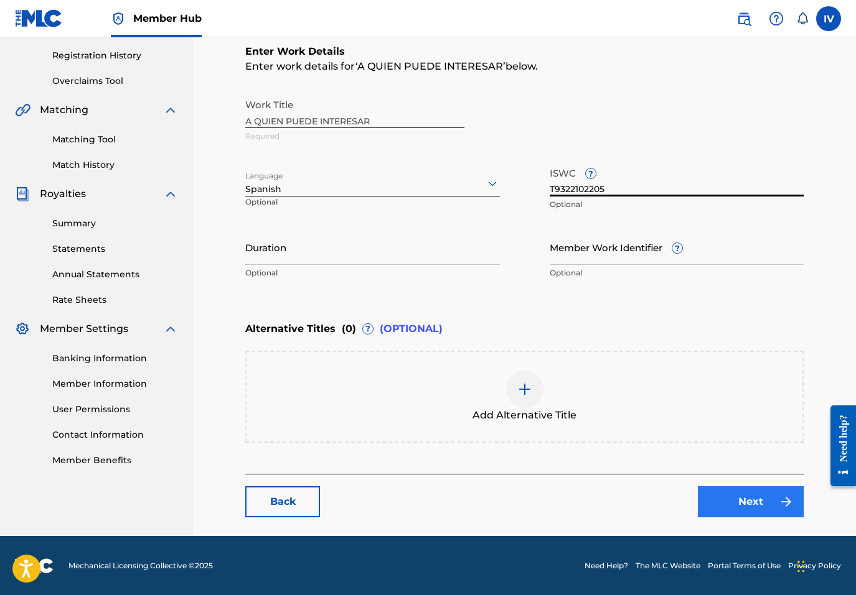
type input "T9322102205"
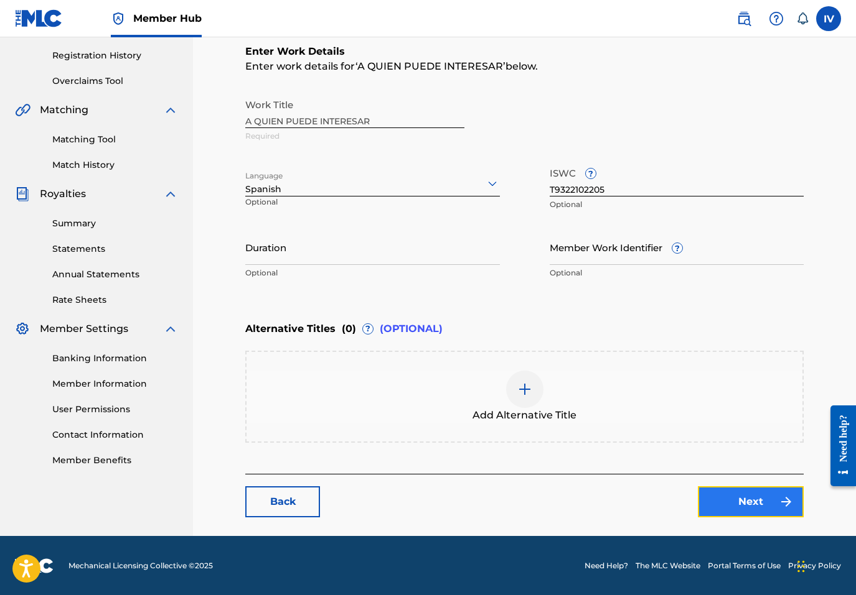
click at [711, 502] on link "Next" at bounding box center [751, 502] width 106 height 31
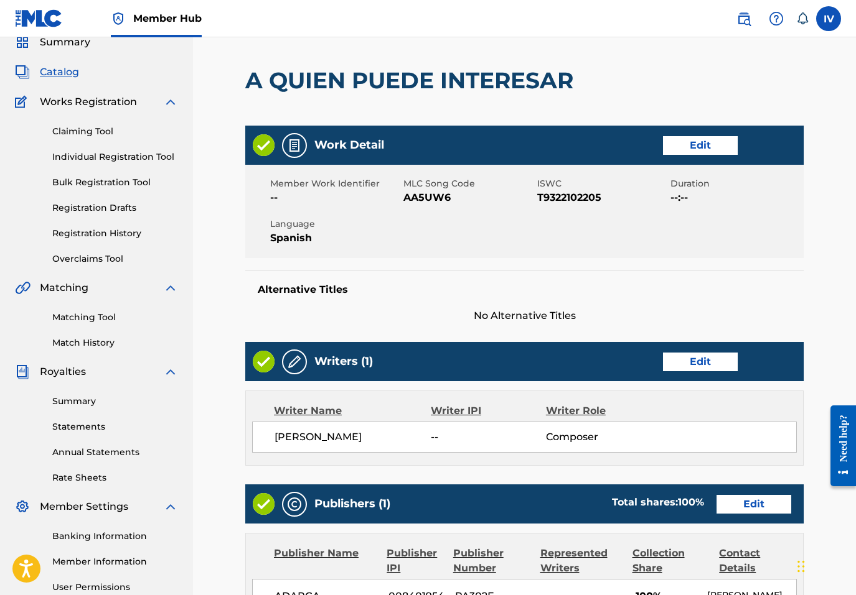
scroll to position [299, 0]
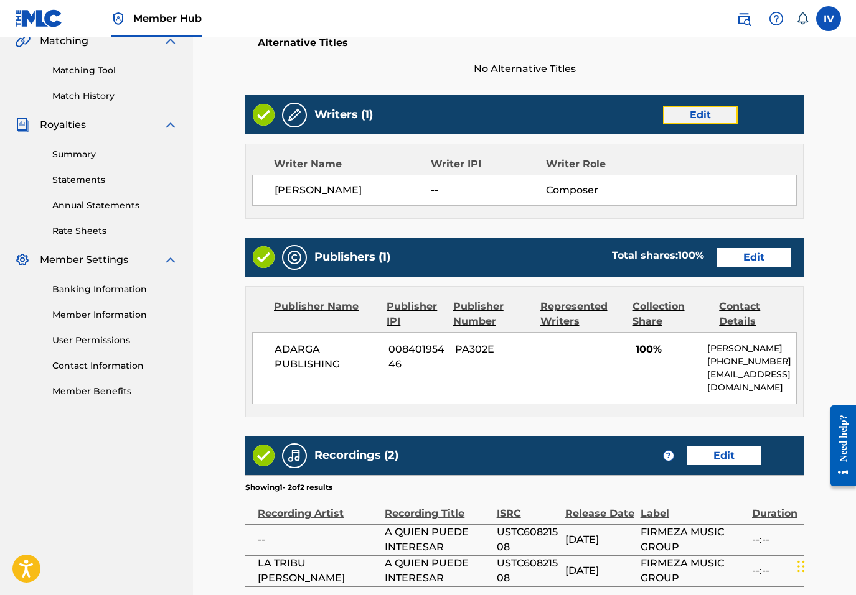
click at [705, 124] on link "Edit" at bounding box center [700, 115] width 75 height 19
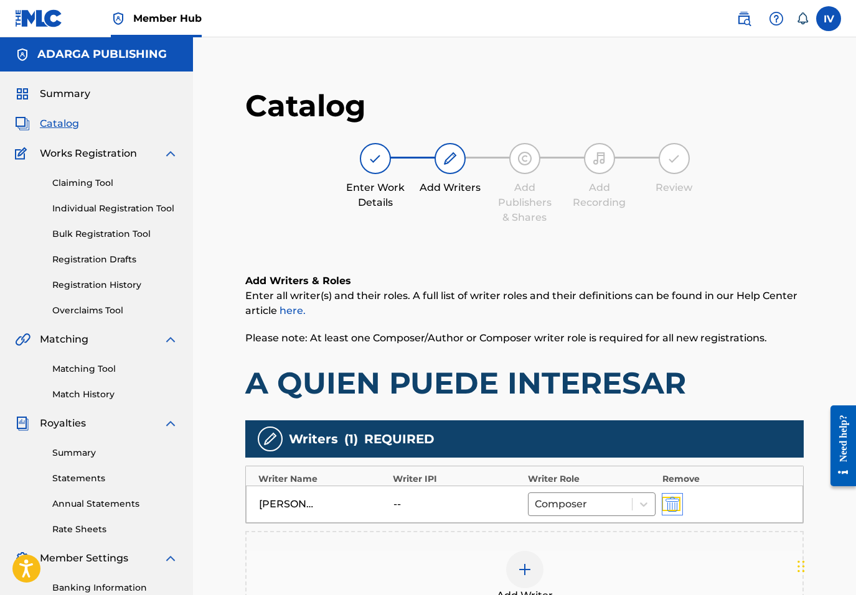
click at [676, 507] on img "submit" at bounding box center [672, 504] width 14 height 15
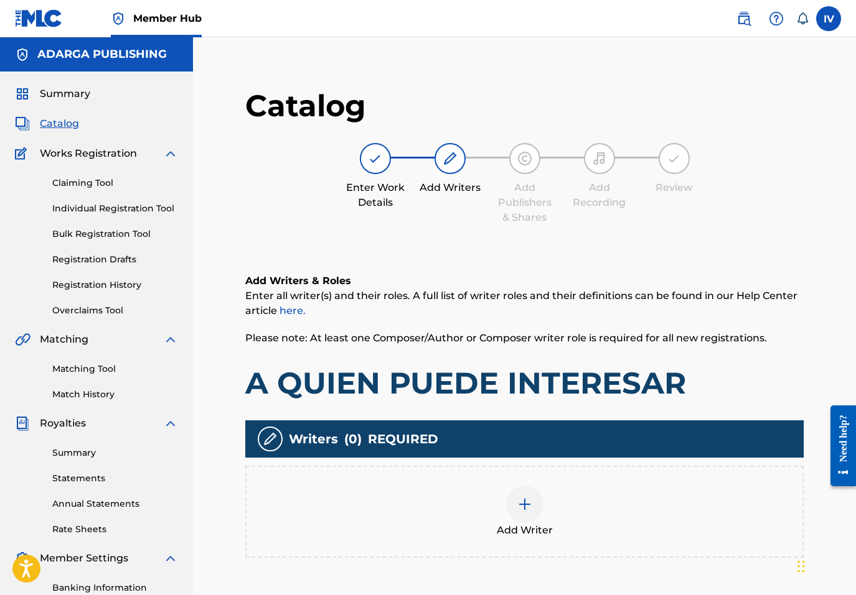
click at [576, 506] on div "Add Writer" at bounding box center [524, 512] width 556 height 52
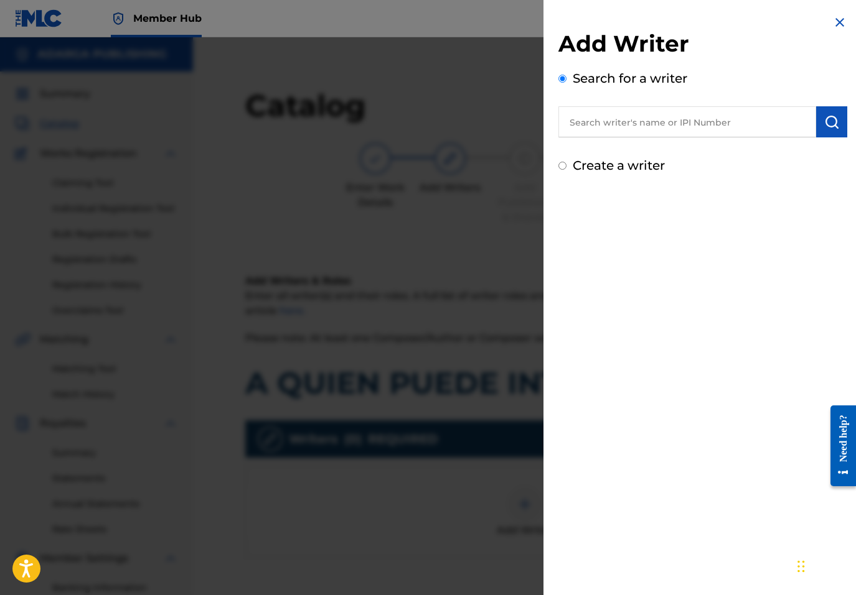
click at [690, 126] on input "text" at bounding box center [687, 121] width 258 height 31
paste input "755540138"
type input "00755540138"
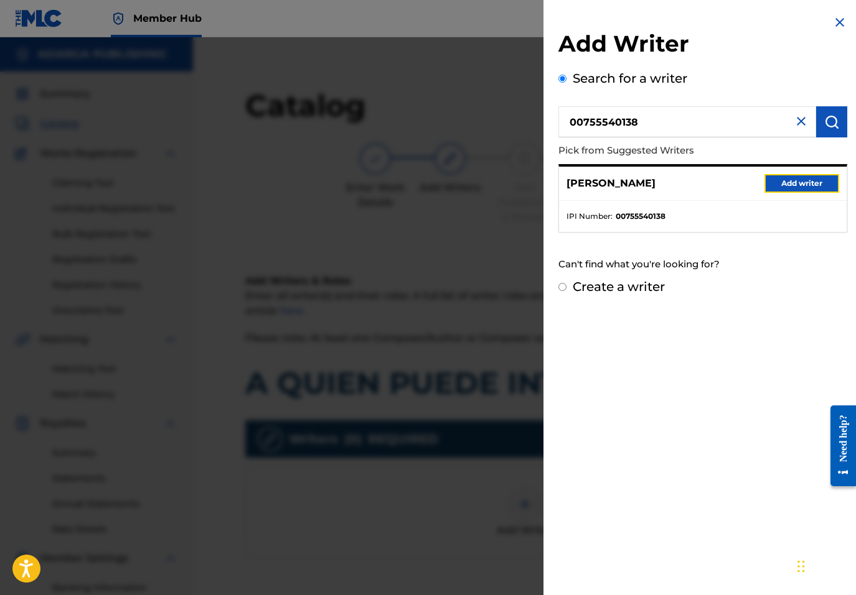
click at [797, 184] on button "Add writer" at bounding box center [801, 183] width 75 height 19
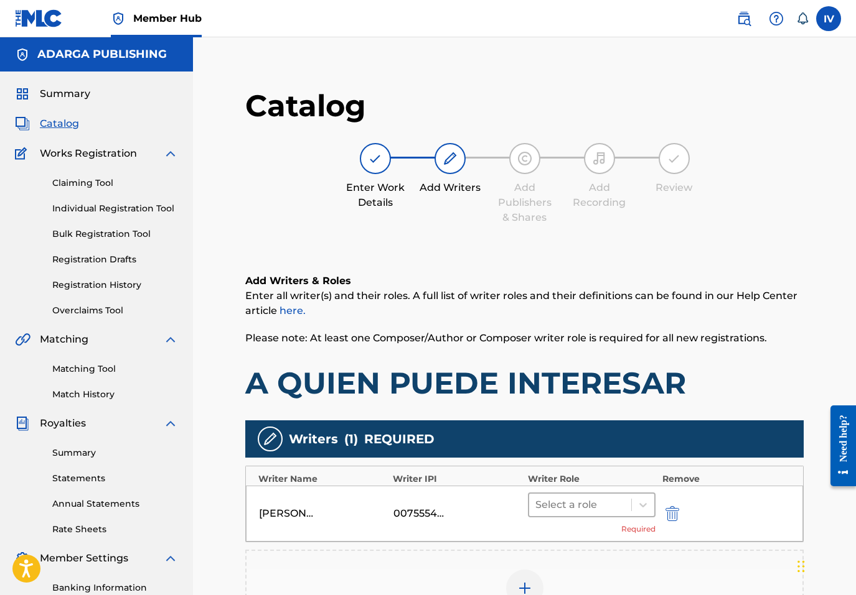
click at [564, 502] on div at bounding box center [580, 505] width 90 height 17
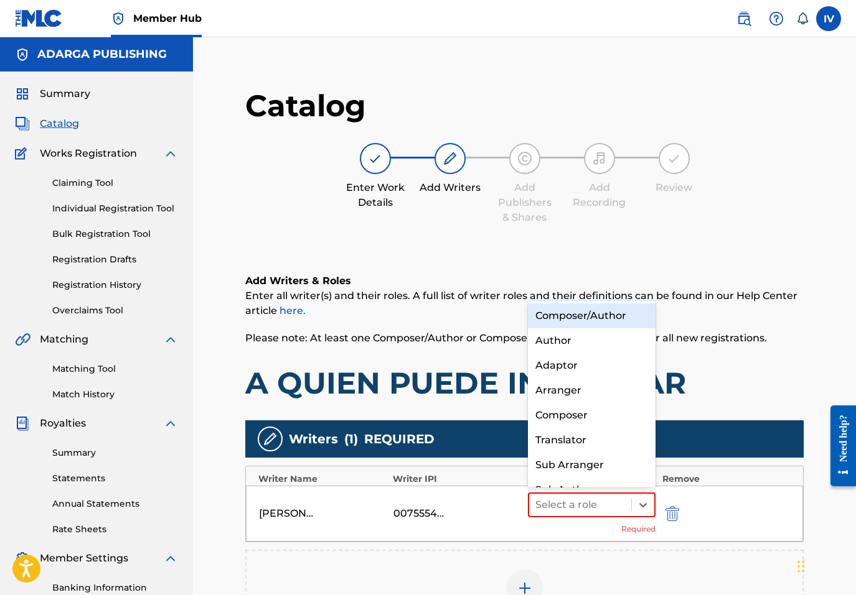
scroll to position [17, 0]
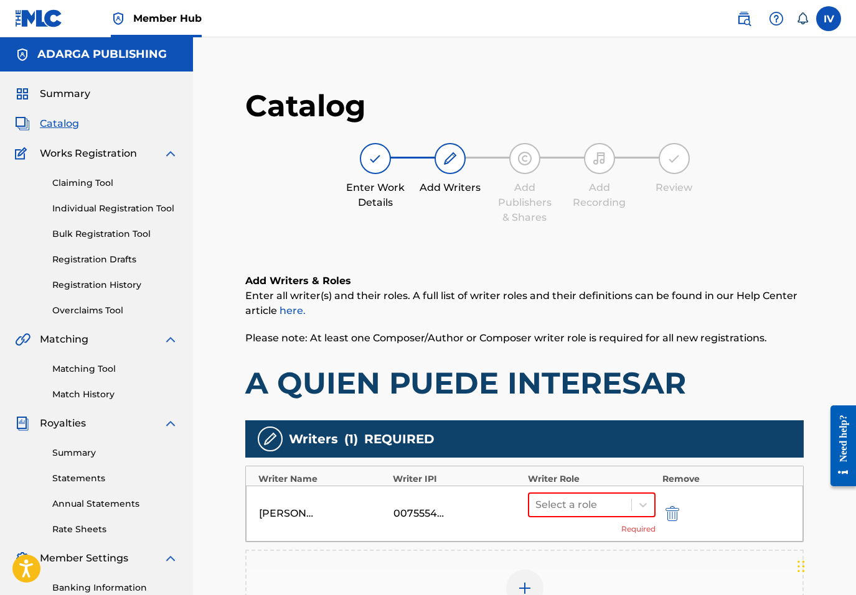
drag, startPoint x: 556, startPoint y: 292, endPoint x: 556, endPoint y: 276, distance: 16.8
click at [556, 282] on div "Add Writers & Roles Enter all writer(s) and their roles. A full list of writer …" at bounding box center [524, 338] width 558 height 128
click at [548, 500] on div at bounding box center [580, 505] width 90 height 17
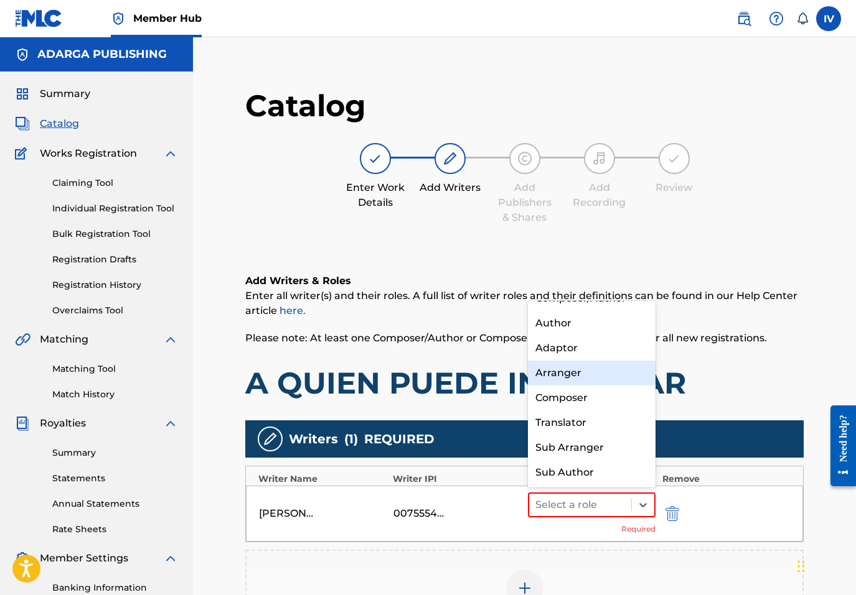
scroll to position [0, 0]
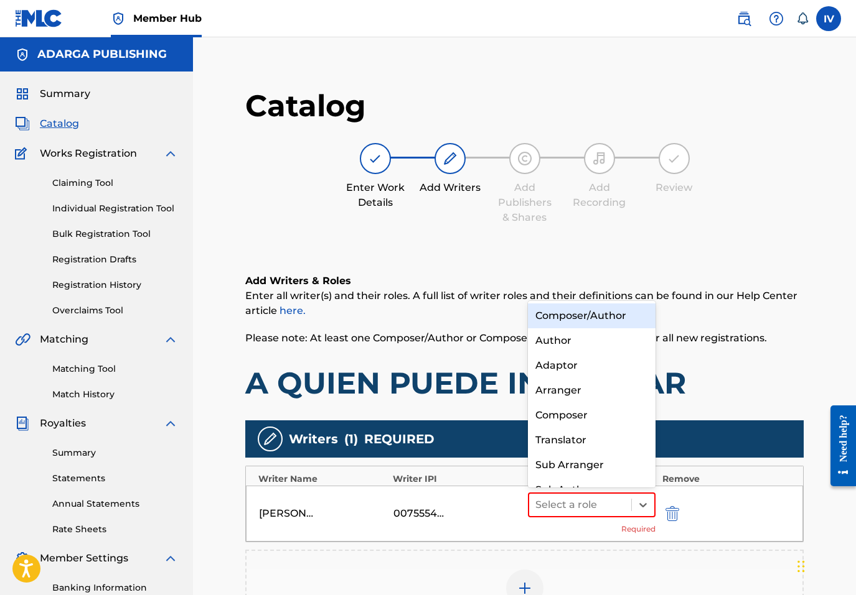
click at [566, 317] on div "Composer/Author" at bounding box center [592, 316] width 128 height 25
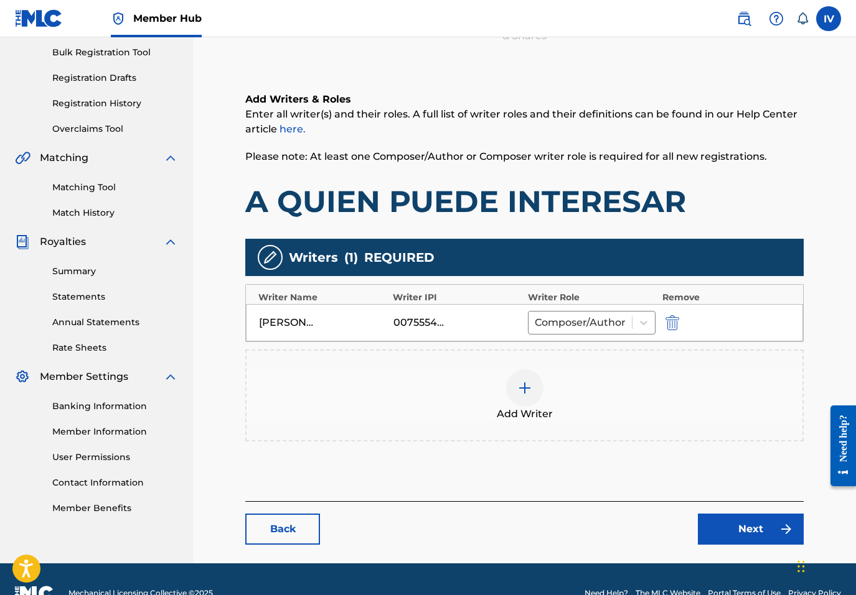
scroll to position [210, 0]
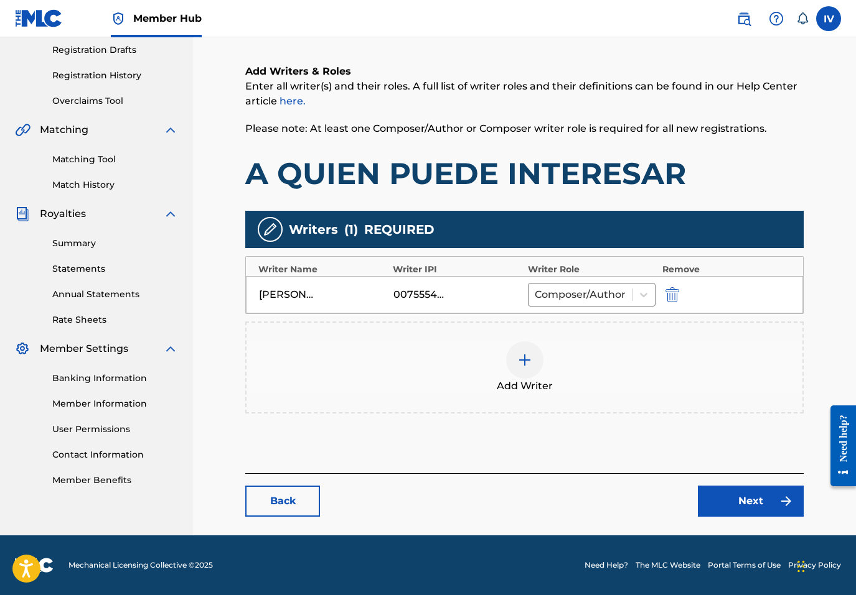
click at [595, 343] on div "Add Writer" at bounding box center [524, 368] width 556 height 52
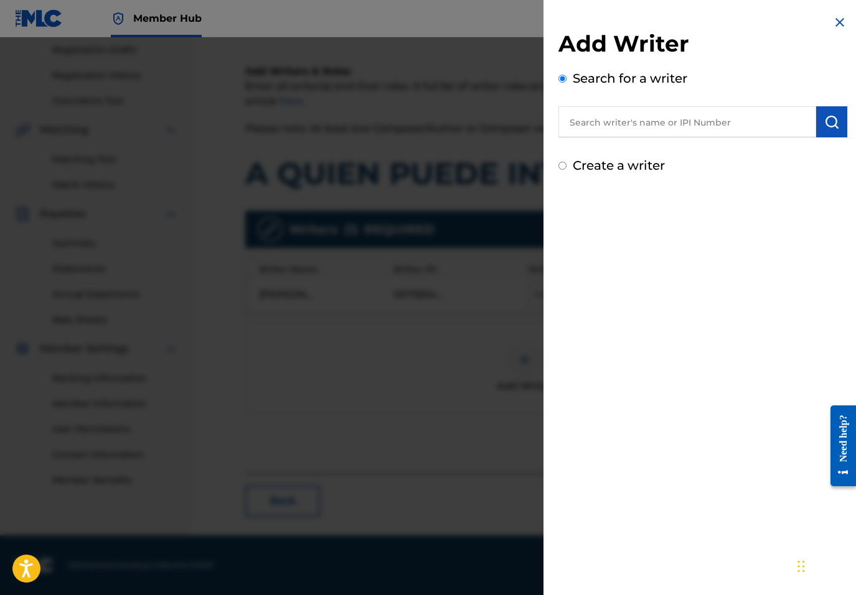
click at [702, 121] on input "text" at bounding box center [687, 121] width 258 height 31
paste input "LUIS WISO APONTE"
type input "LUIS WISO APONTE"
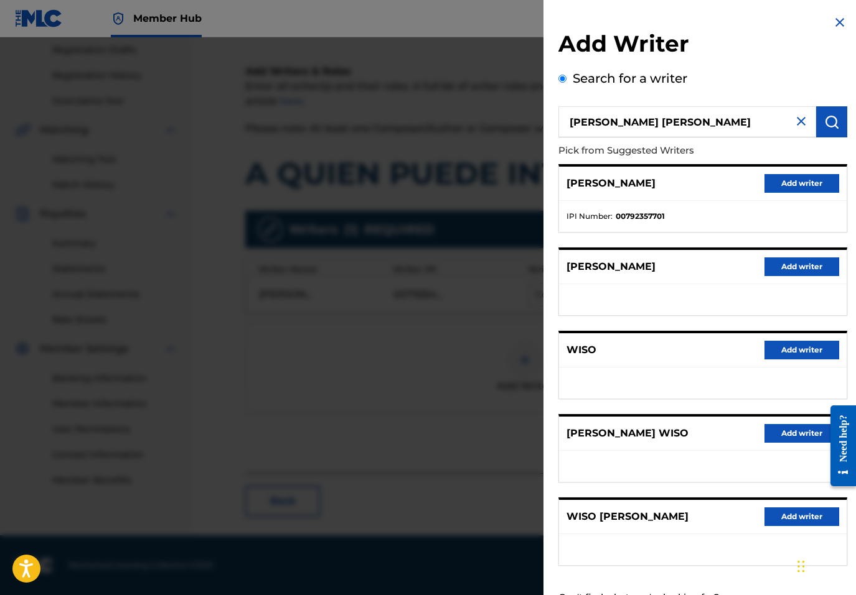
scroll to position [49, 0]
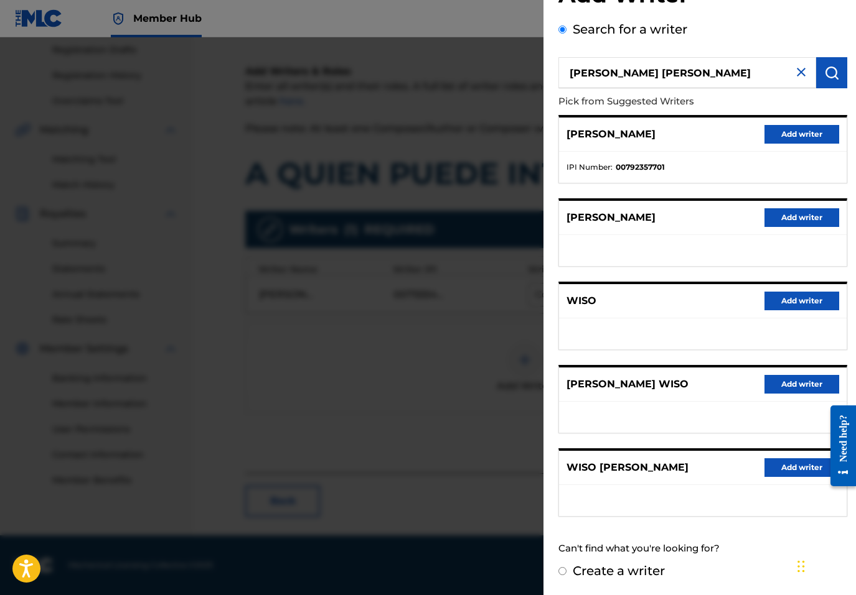
click at [607, 565] on label "Create a writer" at bounding box center [618, 571] width 92 height 15
radio input "true"
click at [566, 567] on input "Create a writer" at bounding box center [562, 571] width 8 height 8
radio input "false"
radio input "true"
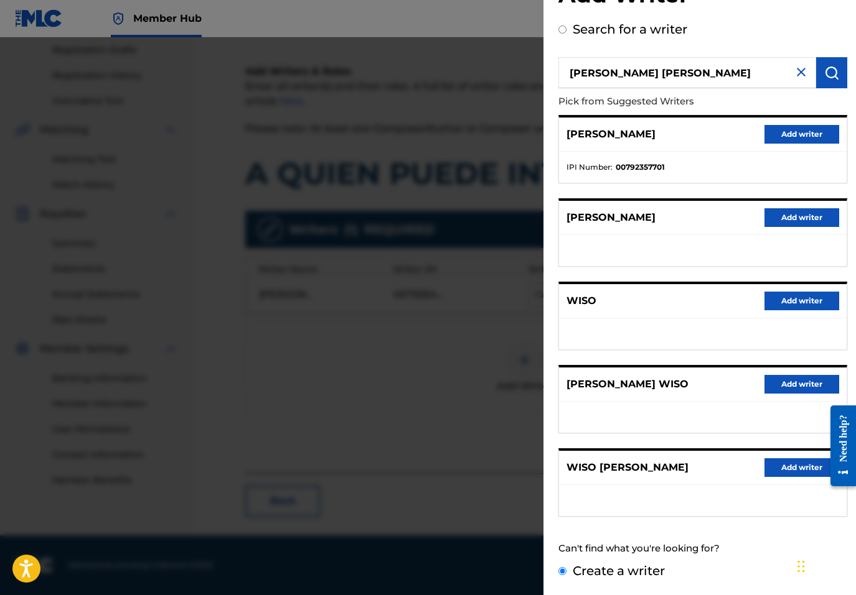
scroll to position [0, 0]
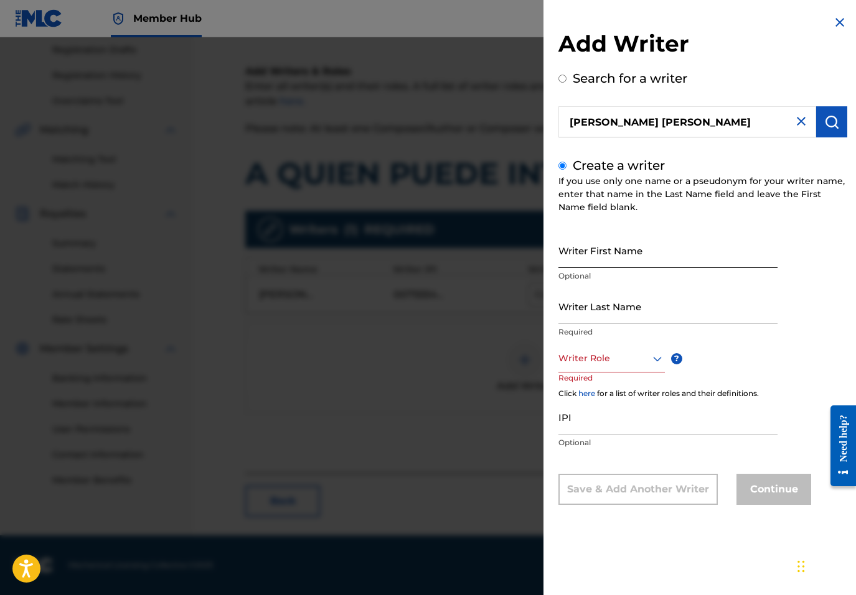
click at [597, 253] on input "Writer First Name" at bounding box center [667, 250] width 219 height 35
paste input "LUIS WISO APONTE"
click at [610, 259] on input "LUIS WISO APONTE" at bounding box center [667, 250] width 219 height 35
type input "LUIS WISO"
paste input "APONTE"
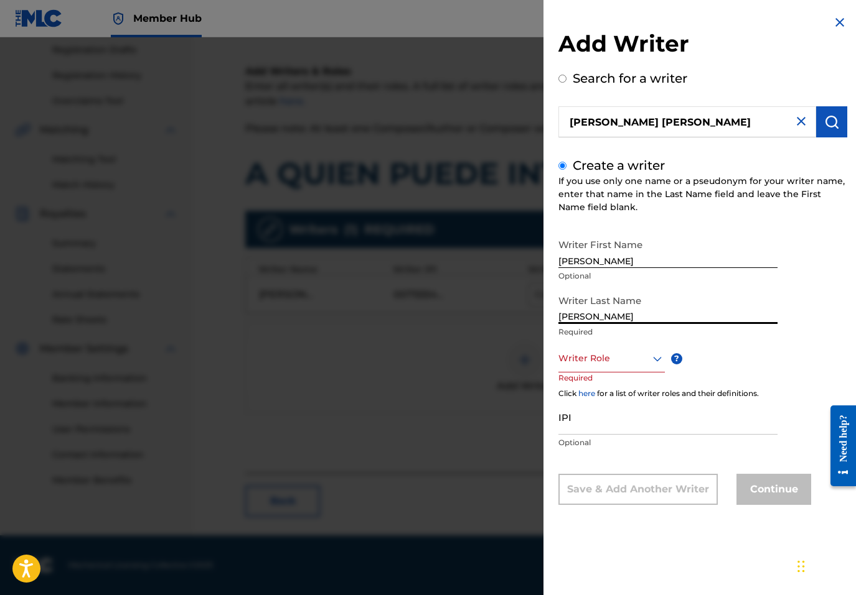
type input "APONTE"
click at [611, 363] on div at bounding box center [611, 359] width 106 height 16
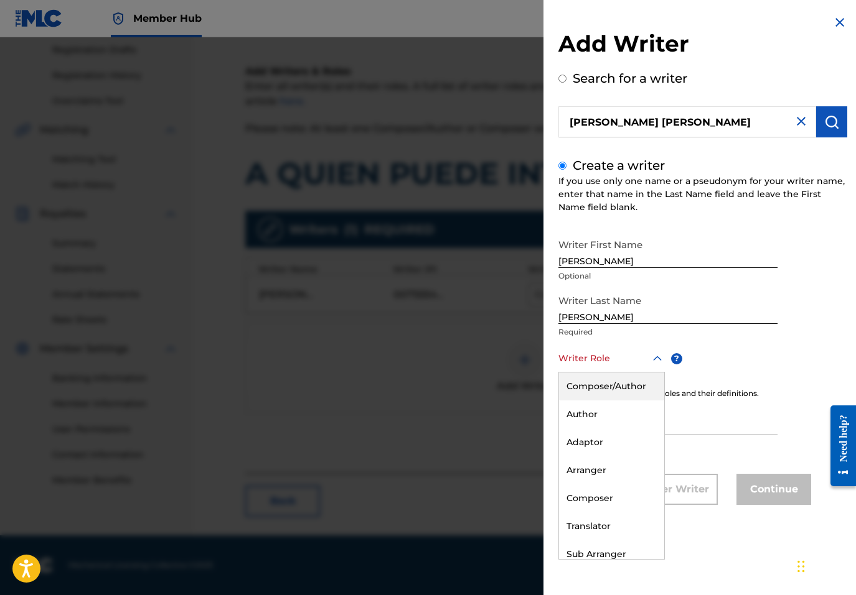
click at [602, 382] on div "Composer/Author" at bounding box center [611, 387] width 105 height 28
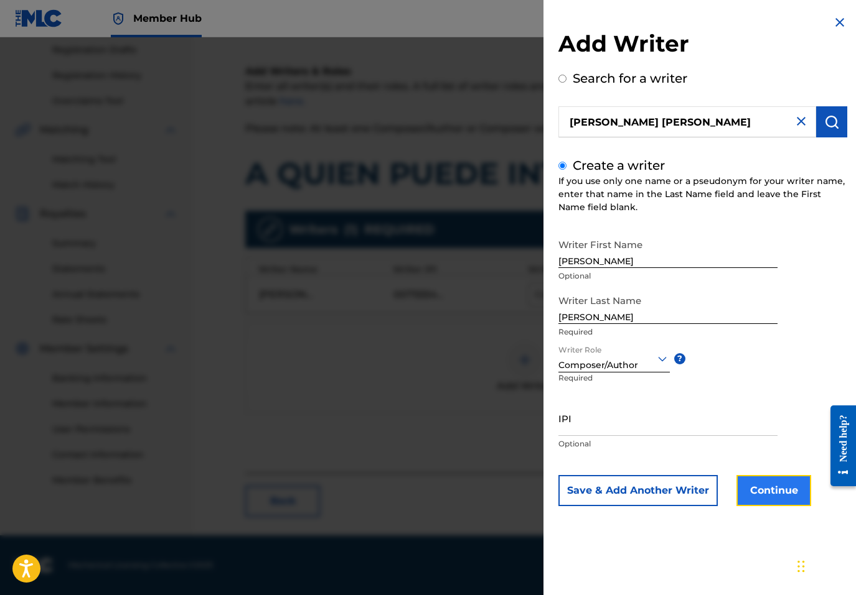
click at [772, 492] on button "Continue" at bounding box center [773, 490] width 75 height 31
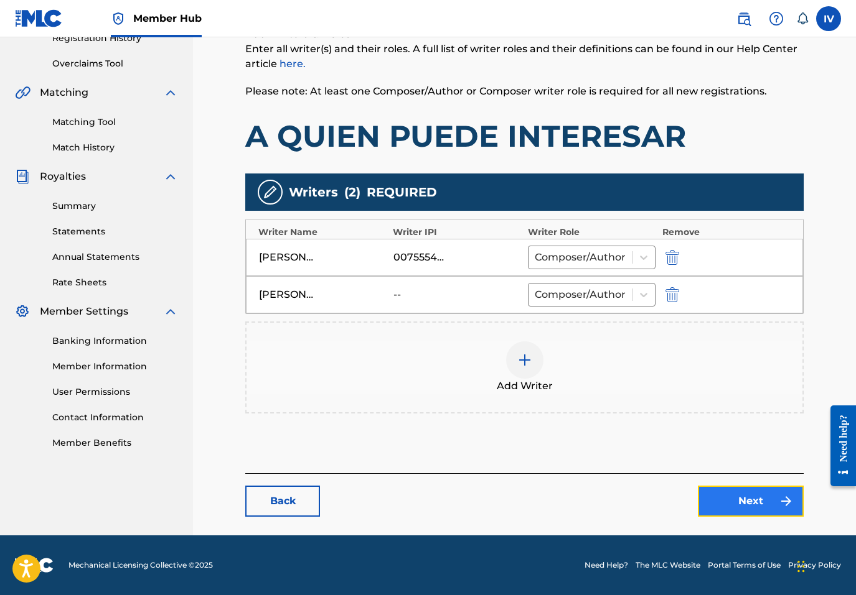
click at [763, 498] on link "Next" at bounding box center [751, 501] width 106 height 31
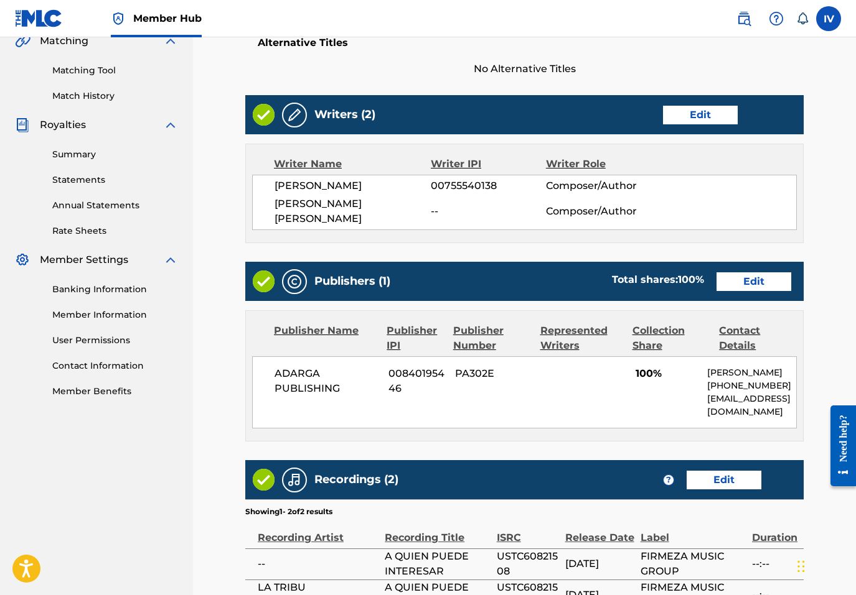
scroll to position [312, 0]
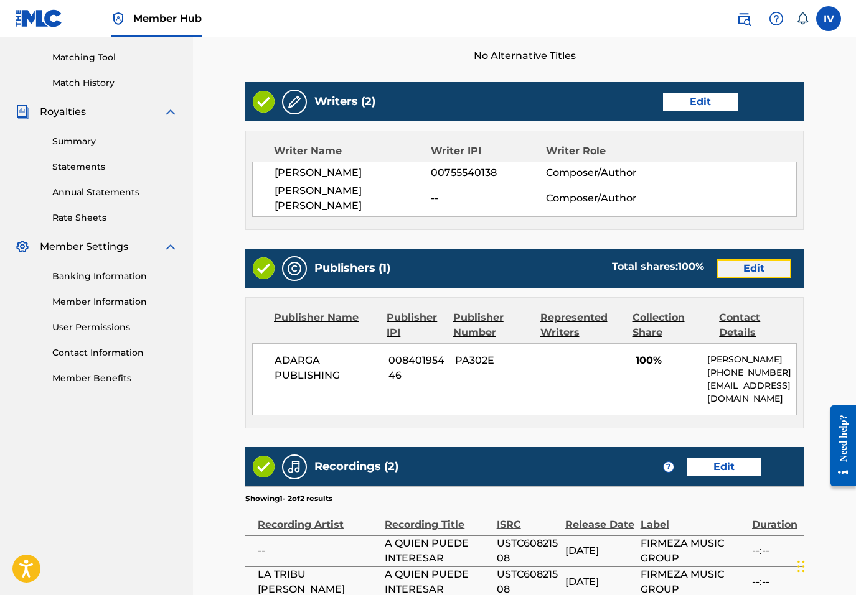
click at [749, 276] on link "Edit" at bounding box center [753, 268] width 75 height 19
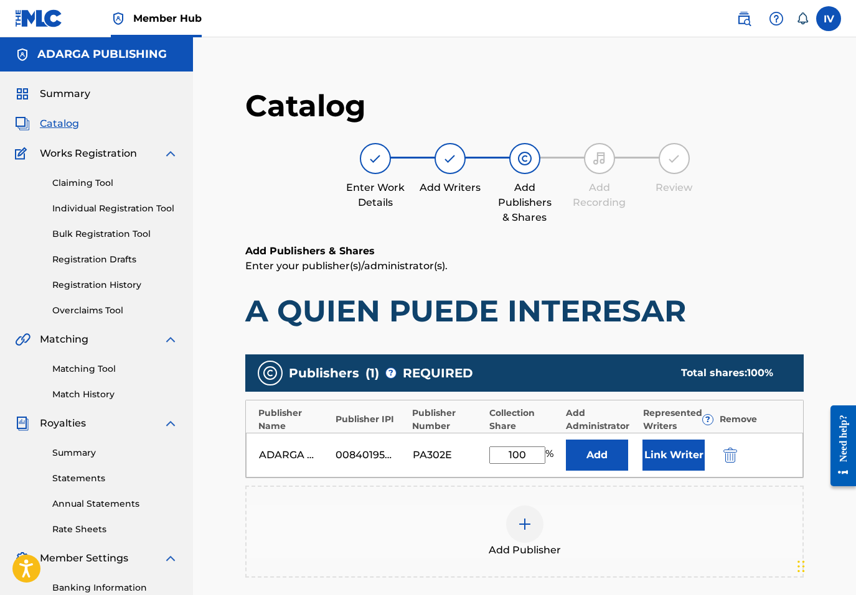
click at [740, 457] on div at bounding box center [747, 455] width 56 height 14
click at [717, 454] on div "ADARGA PUBLISHING 00840195446 PA302E 100 % Add Link Writer" at bounding box center [524, 455] width 557 height 45
click at [734, 454] on img "submit" at bounding box center [730, 455] width 14 height 15
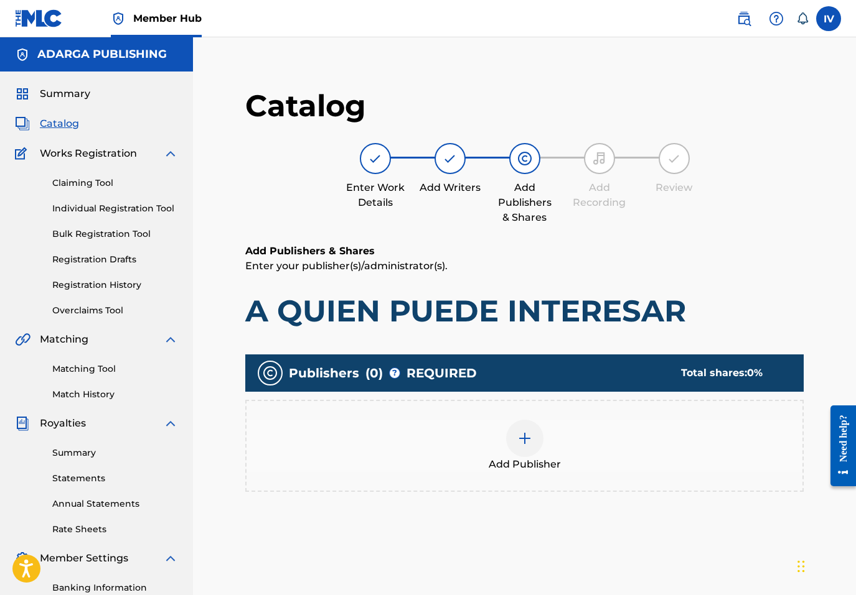
click at [712, 449] on div "Add Publisher" at bounding box center [524, 446] width 556 height 52
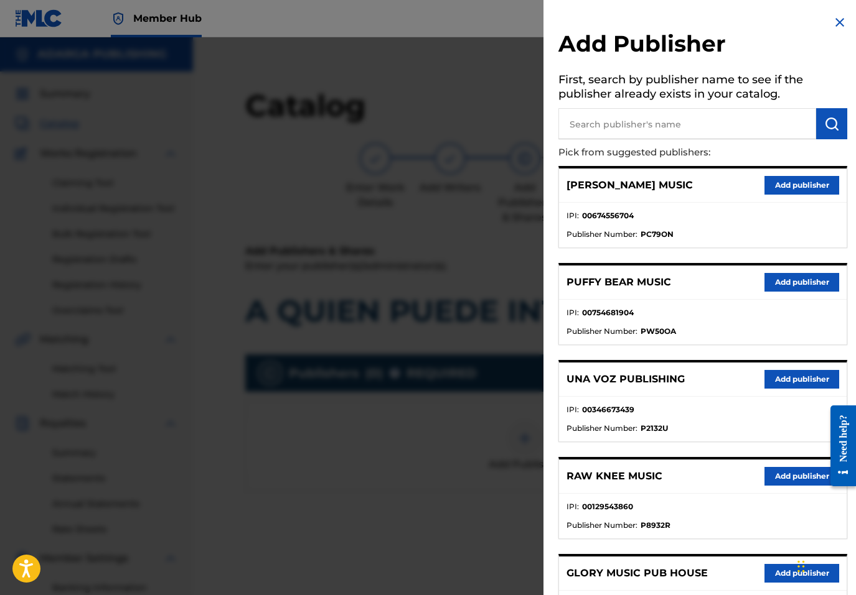
click at [688, 126] on input "text" at bounding box center [687, 123] width 258 height 31
type input "MULTIPLY"
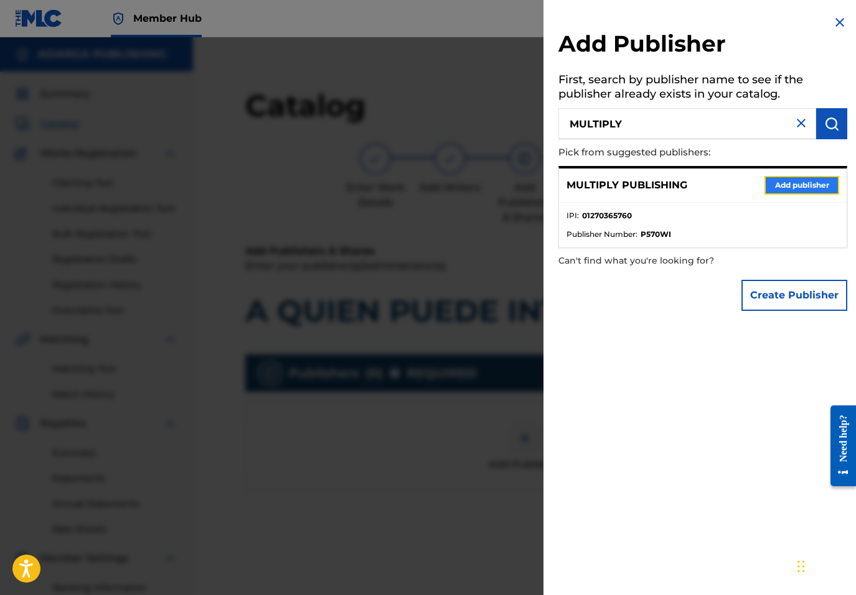
click at [768, 187] on button "Add publisher" at bounding box center [801, 185] width 75 height 19
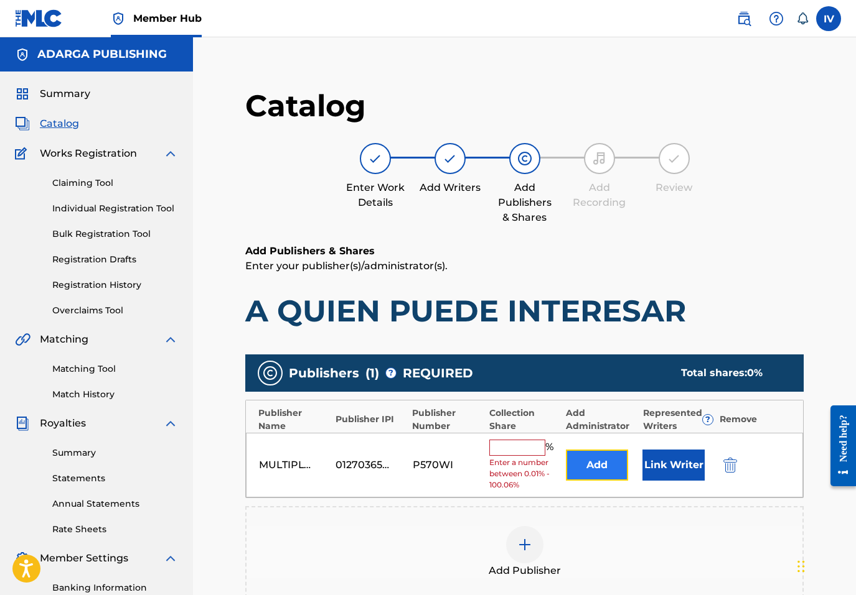
click at [604, 461] on button "Add" at bounding box center [597, 465] width 62 height 31
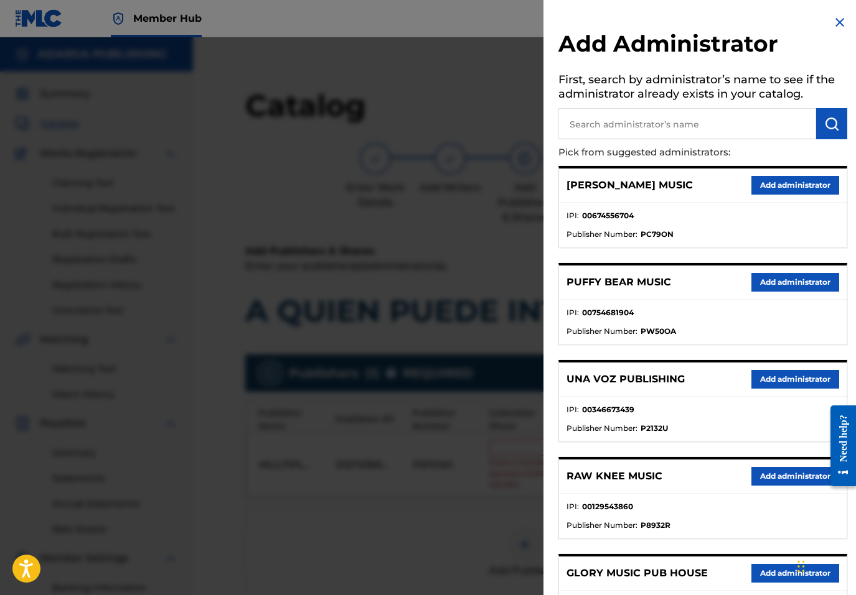
click at [700, 129] on input "text" at bounding box center [687, 123] width 258 height 31
type input "ADARGA"
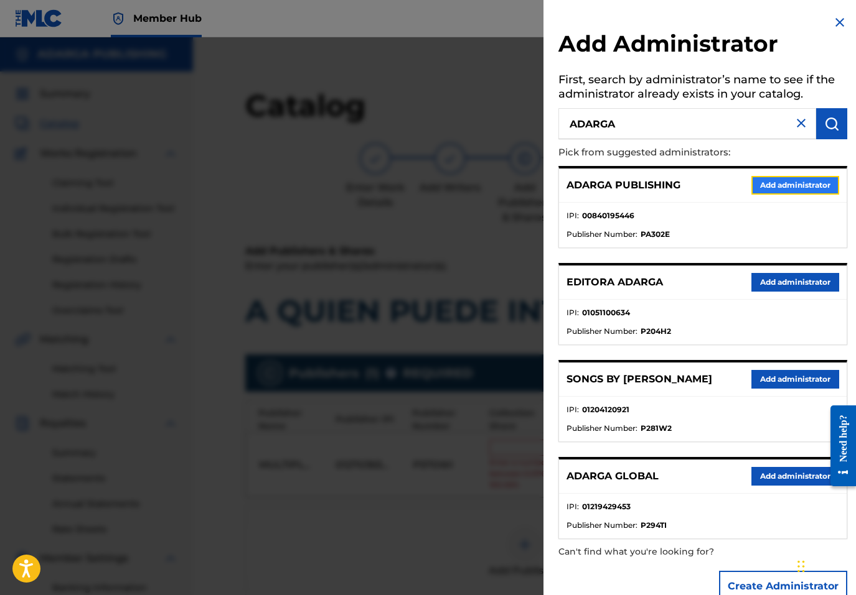
click at [757, 180] on button "Add administrator" at bounding box center [795, 185] width 88 height 19
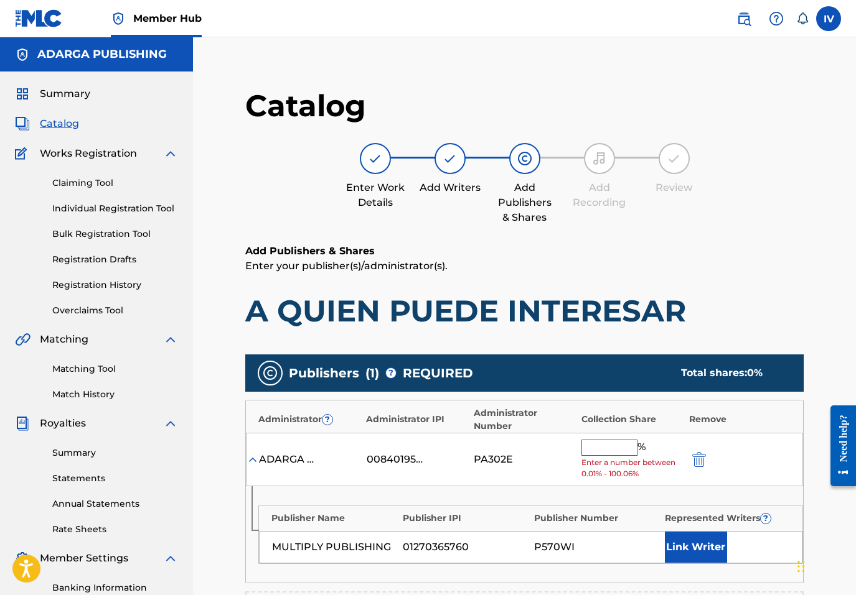
click at [594, 439] on div "ADARGA PUBLISHING 00840195446 PA302E % Enter a number between 0.01% - 100.06%" at bounding box center [524, 460] width 557 height 54
click at [602, 440] on input "text" at bounding box center [609, 448] width 56 height 16
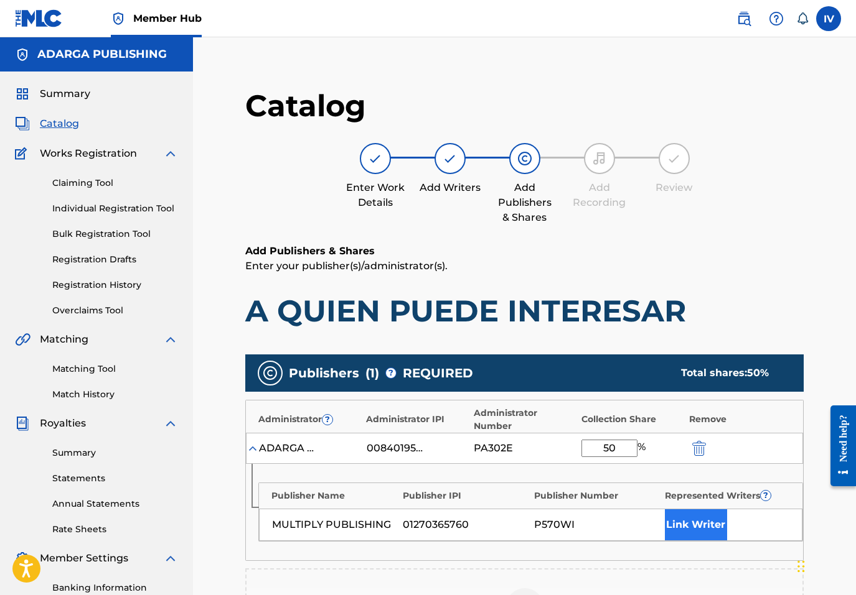
type input "50"
click at [690, 533] on button "Link Writer" at bounding box center [696, 525] width 62 height 31
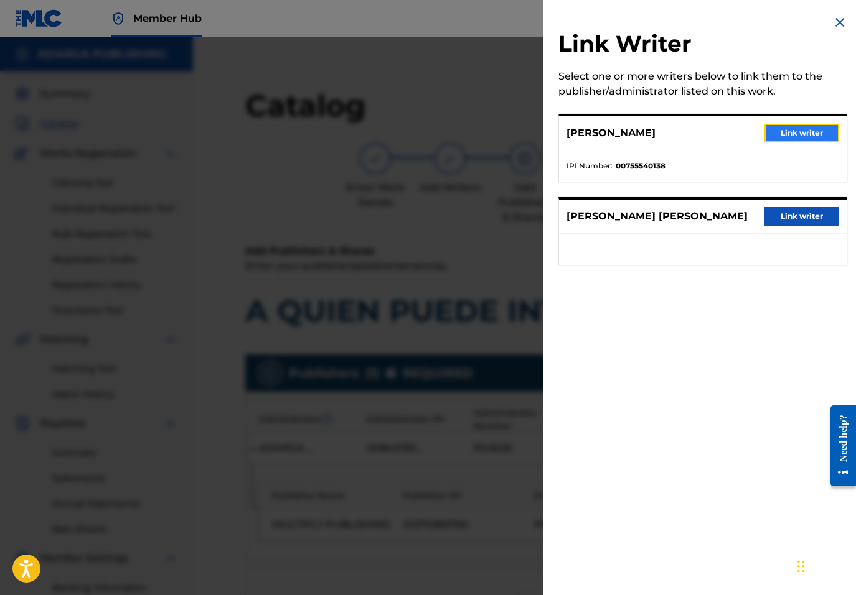
click at [801, 129] on button "Link writer" at bounding box center [801, 133] width 75 height 19
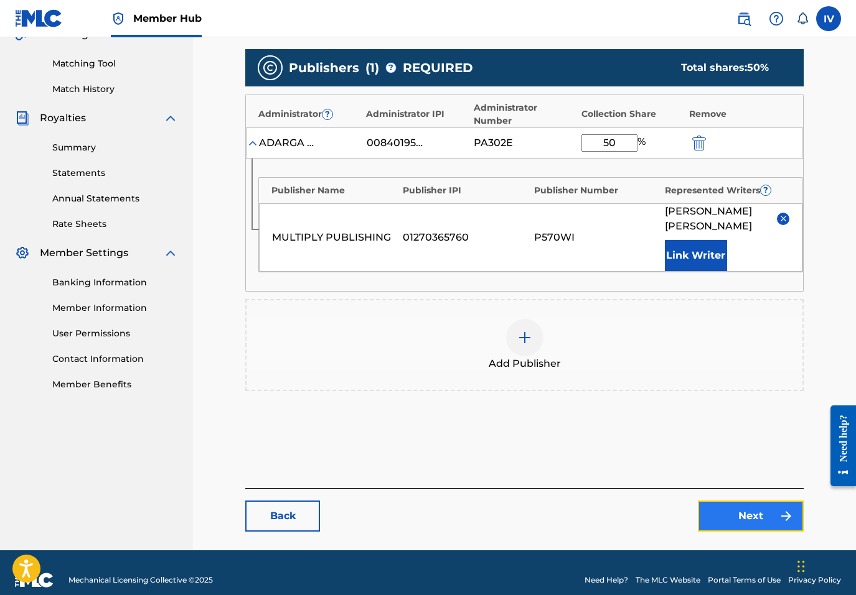
click at [732, 501] on link "Next" at bounding box center [751, 516] width 106 height 31
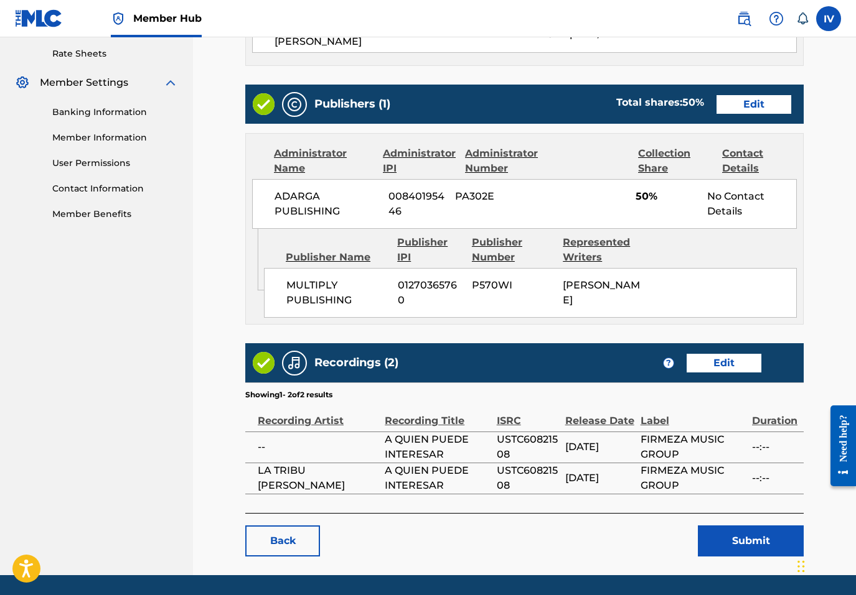
scroll to position [526, 0]
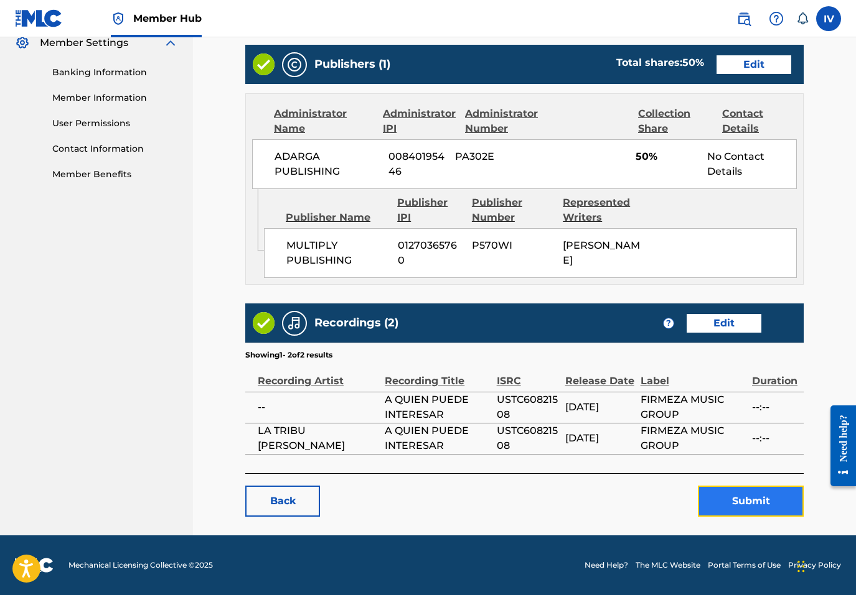
click at [750, 497] on button "Submit" at bounding box center [751, 501] width 106 height 31
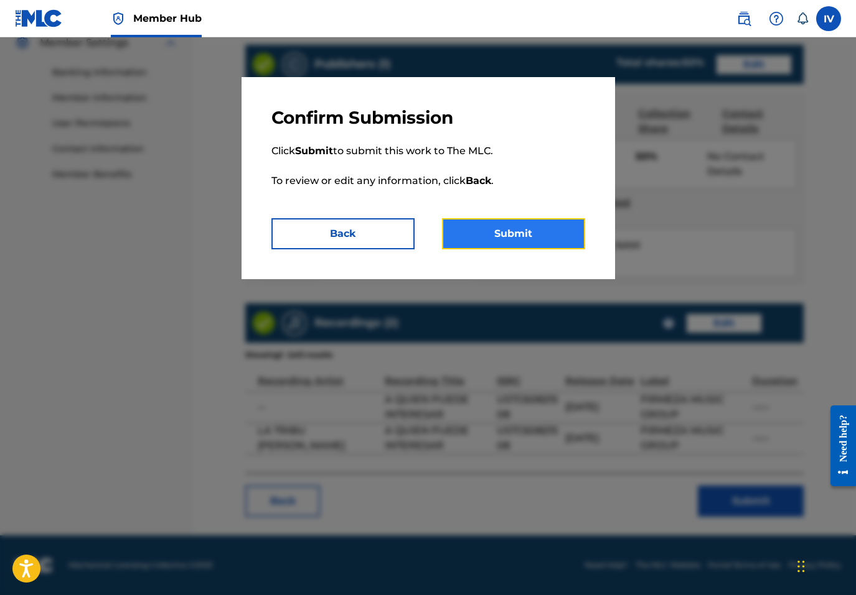
click at [533, 227] on button "Submit" at bounding box center [513, 233] width 143 height 31
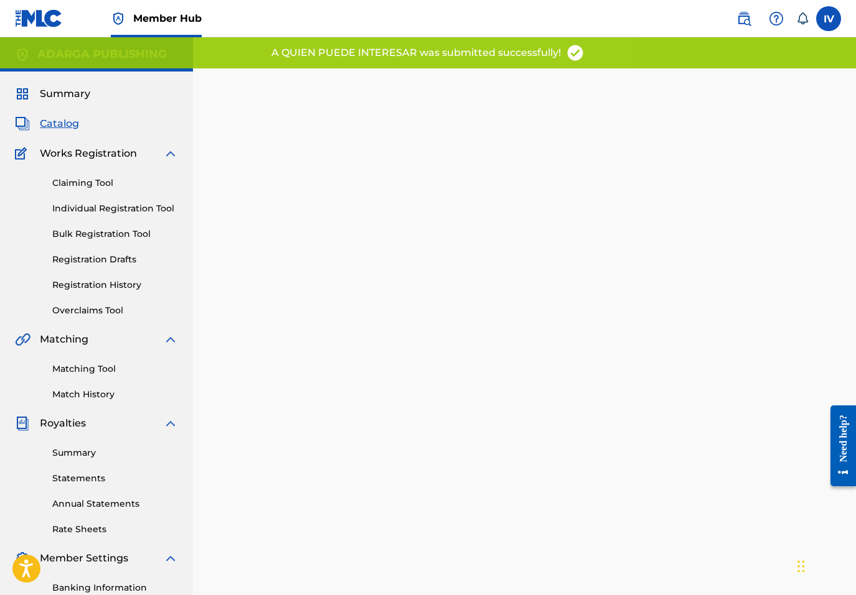
click at [64, 126] on span "Catalog" at bounding box center [59, 123] width 39 height 15
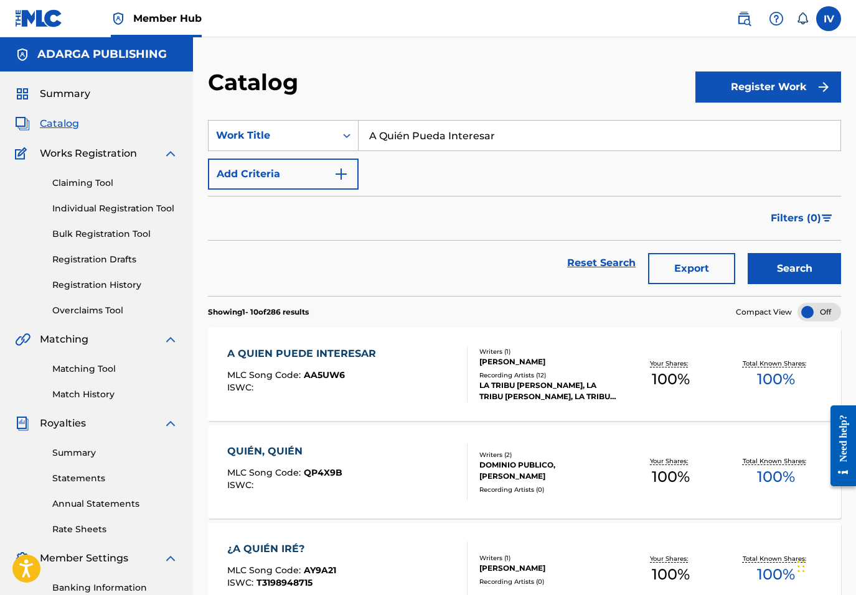
click at [441, 149] on input "A Quién Pueda Interesar" at bounding box center [599, 136] width 482 height 30
paste input "Soluciones Y Remedio"
type input "Soluciones Y Remedio"
click at [747, 253] on button "Search" at bounding box center [793, 268] width 93 height 31
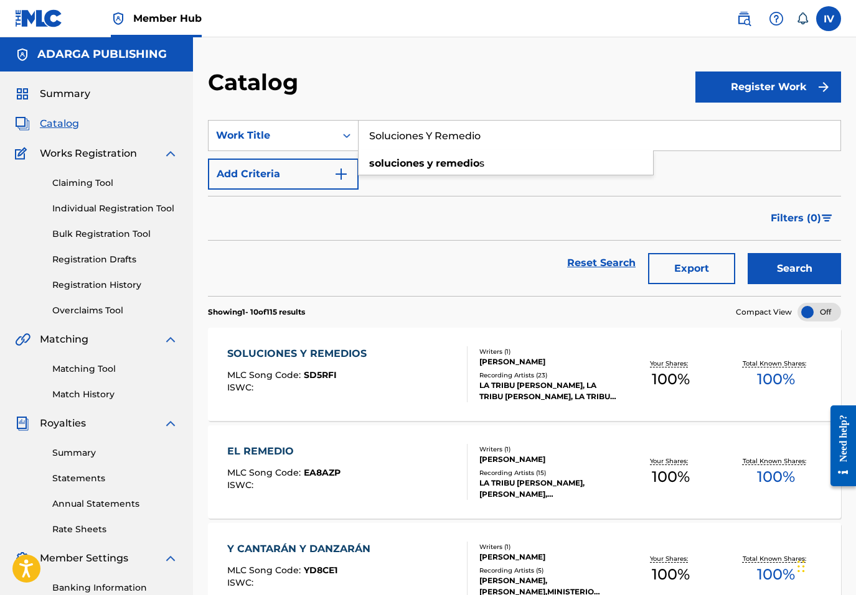
click at [393, 357] on div "SOLUCIONES Y REMEDIOS MLC Song Code : SD5RFI ISWC :" at bounding box center [347, 375] width 240 height 56
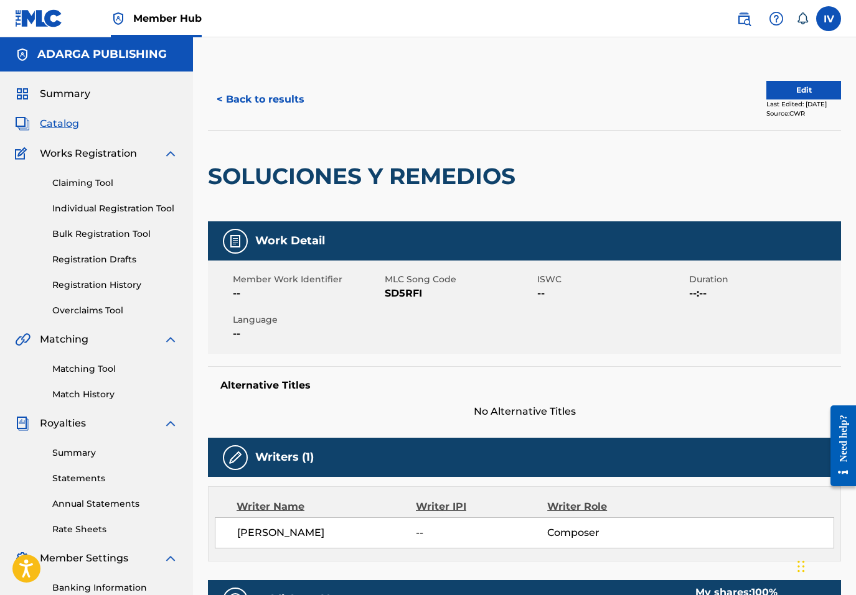
click at [406, 294] on span "SD5RFI" at bounding box center [459, 293] width 149 height 15
click at [775, 100] on div "Last Edited: August 26, 2025" at bounding box center [803, 104] width 75 height 9
click at [772, 92] on button "Edit" at bounding box center [803, 90] width 75 height 19
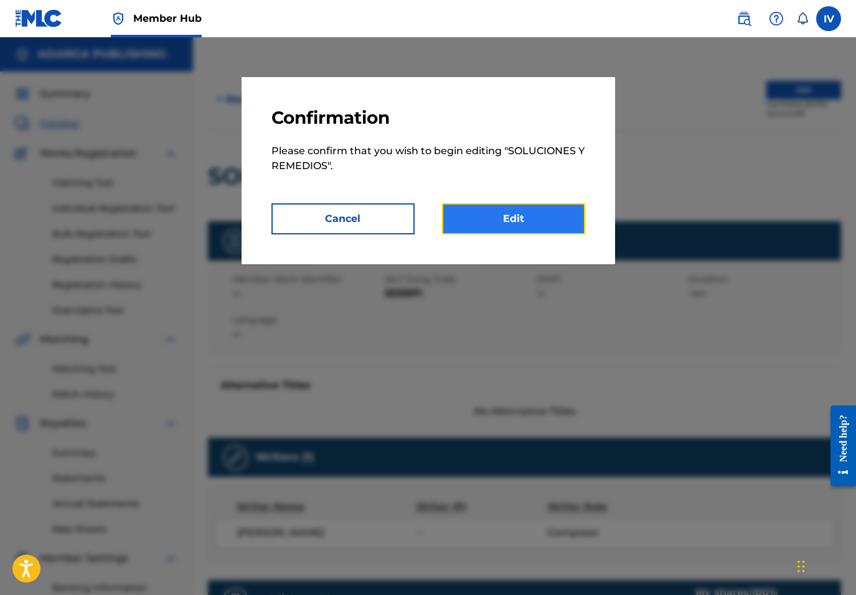
click at [497, 225] on link "Edit" at bounding box center [513, 218] width 143 height 31
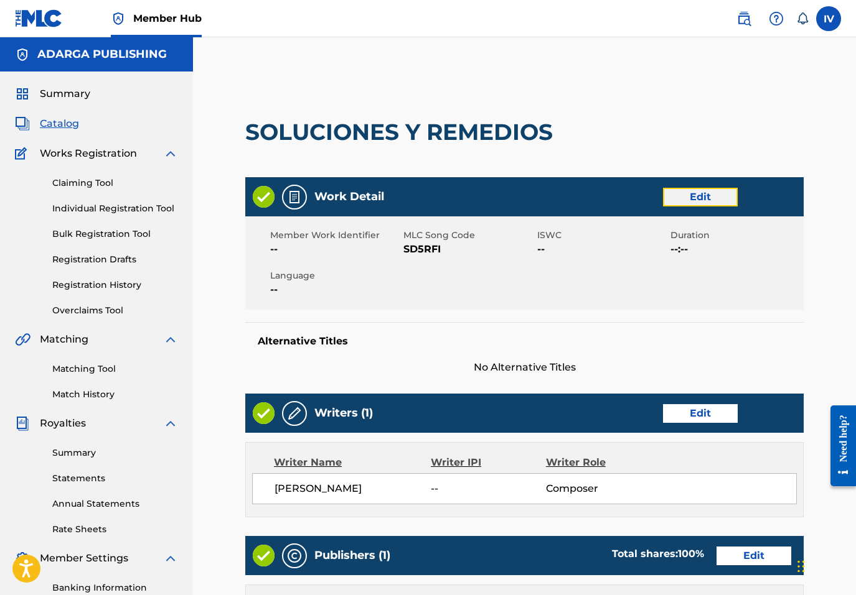
click at [716, 198] on link "Edit" at bounding box center [700, 197] width 75 height 19
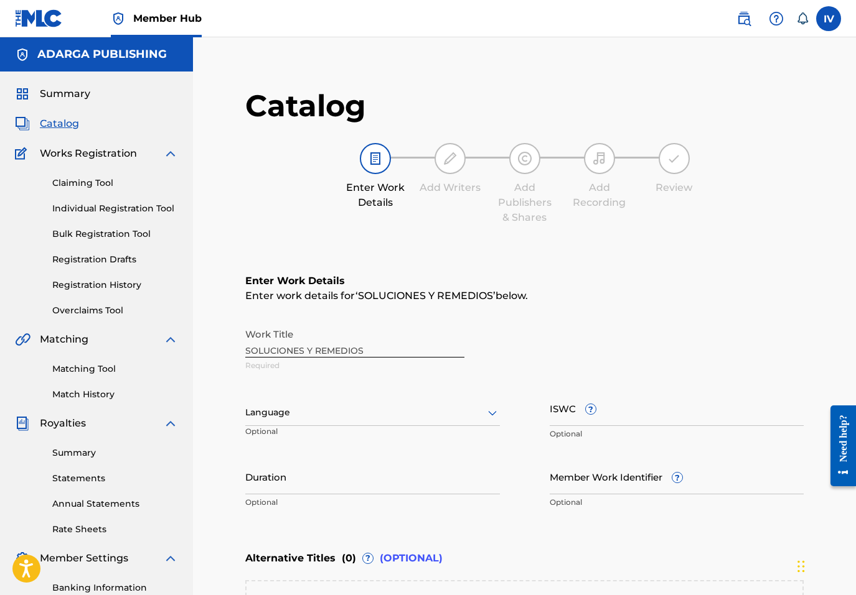
click at [437, 416] on div "Language" at bounding box center [372, 413] width 254 height 26
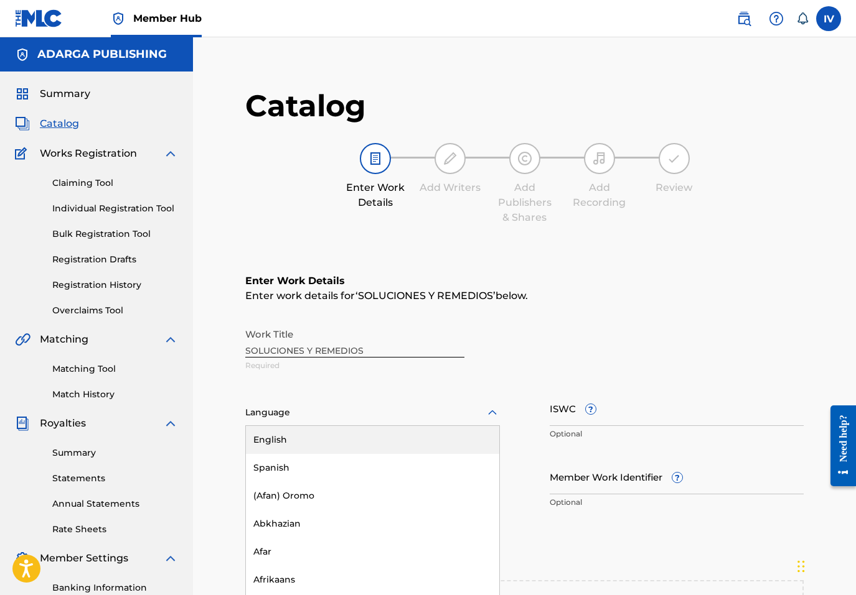
scroll to position [18, 0]
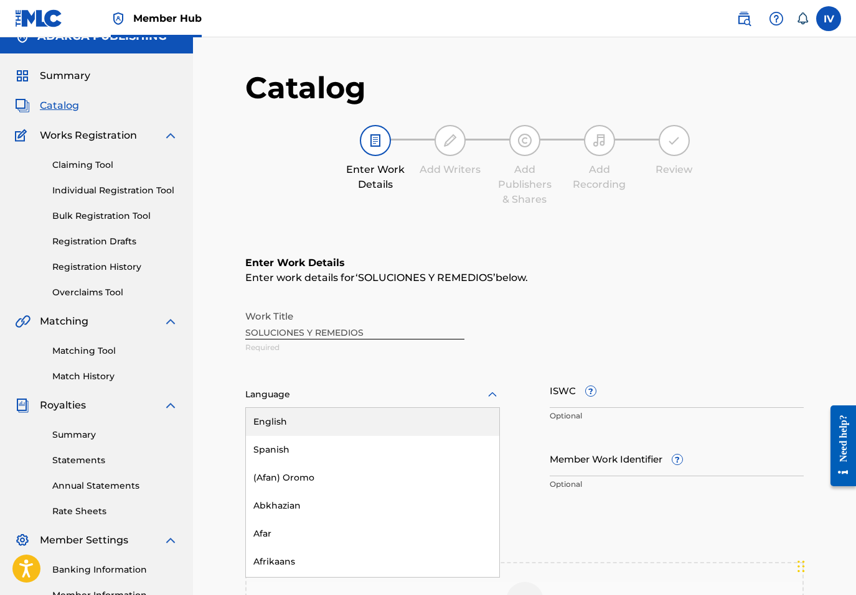
click at [343, 439] on div "Spanish" at bounding box center [372, 450] width 253 height 28
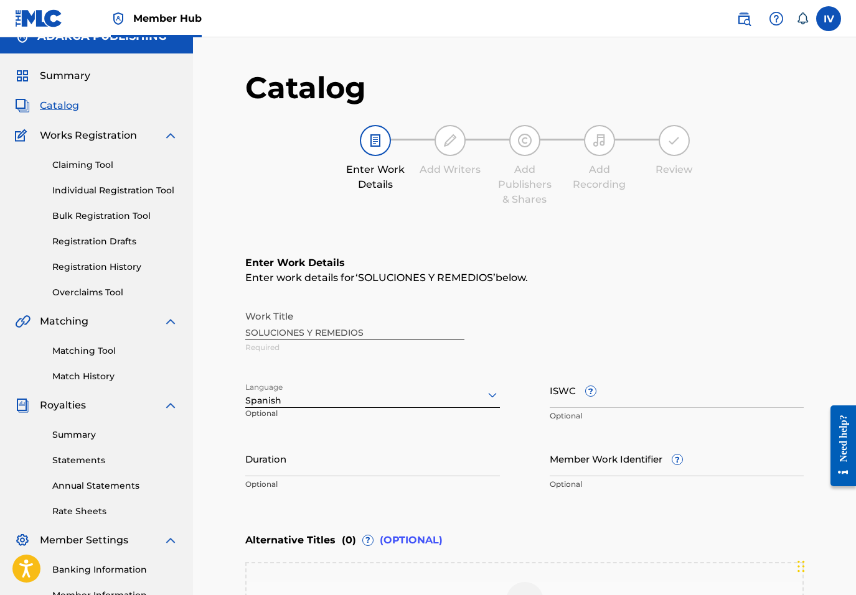
click at [292, 342] on div "Work Title SOLUCIONES Y REMEDIOS Required" at bounding box center [524, 332] width 558 height 56
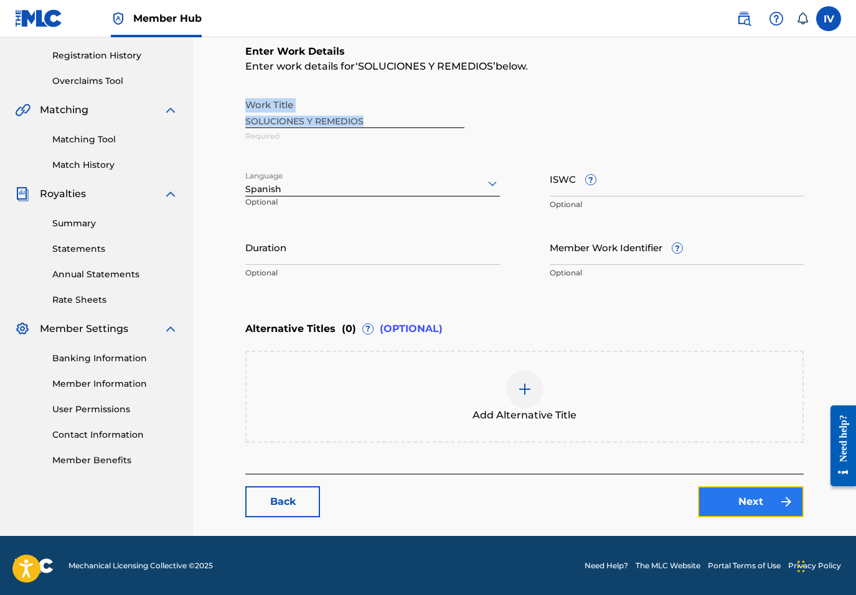
click at [751, 507] on link "Next" at bounding box center [751, 502] width 106 height 31
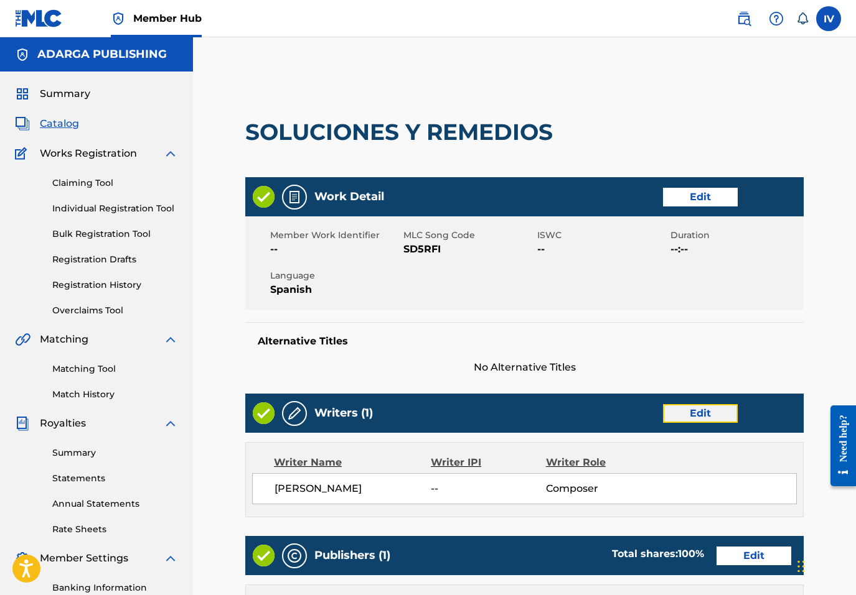
click at [679, 416] on link "Edit" at bounding box center [700, 413] width 75 height 19
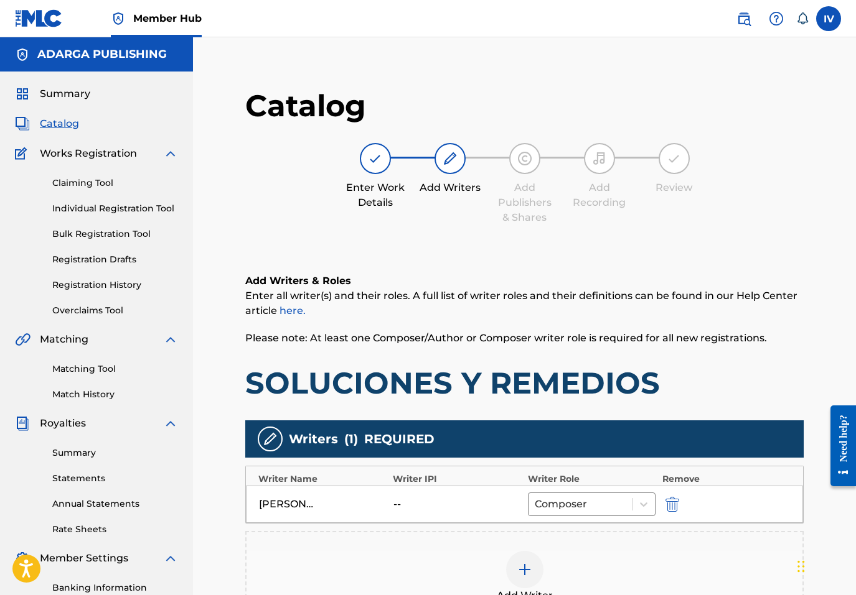
click at [672, 496] on div "BENJAMIN RIVERA -- Composer" at bounding box center [524, 504] width 557 height 37
click at [671, 503] on img "submit" at bounding box center [672, 504] width 14 height 15
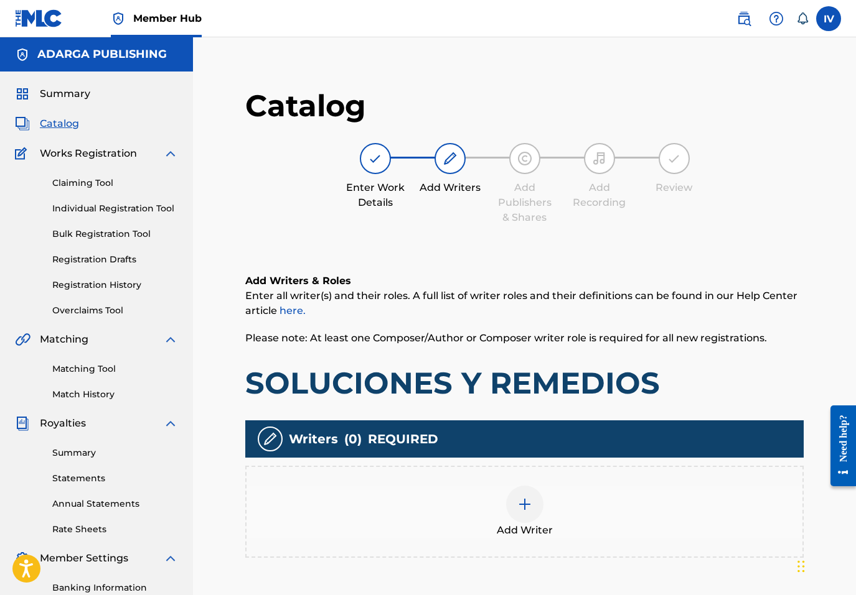
click at [535, 505] on div at bounding box center [524, 504] width 37 height 37
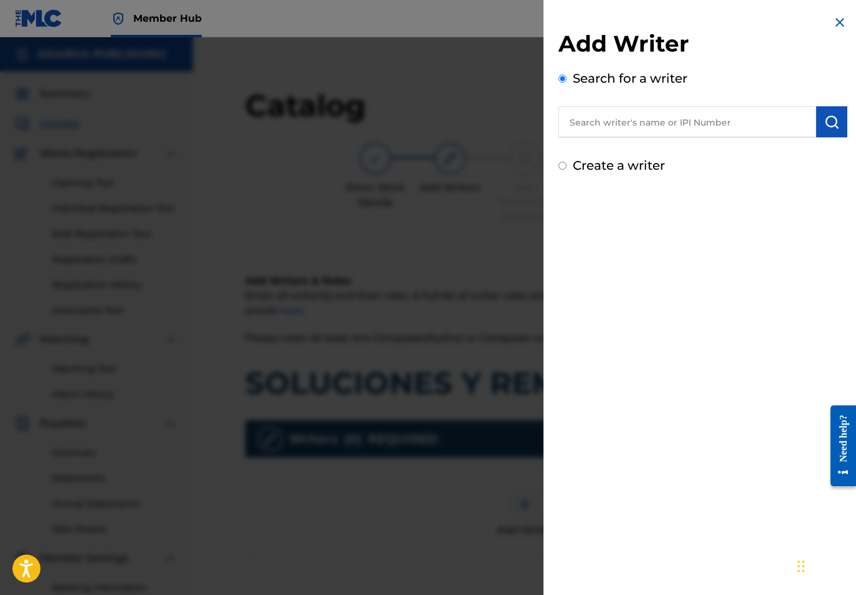
click at [682, 129] on input "text" at bounding box center [687, 121] width 258 height 31
paste input "755540138"
type input "00755540138"
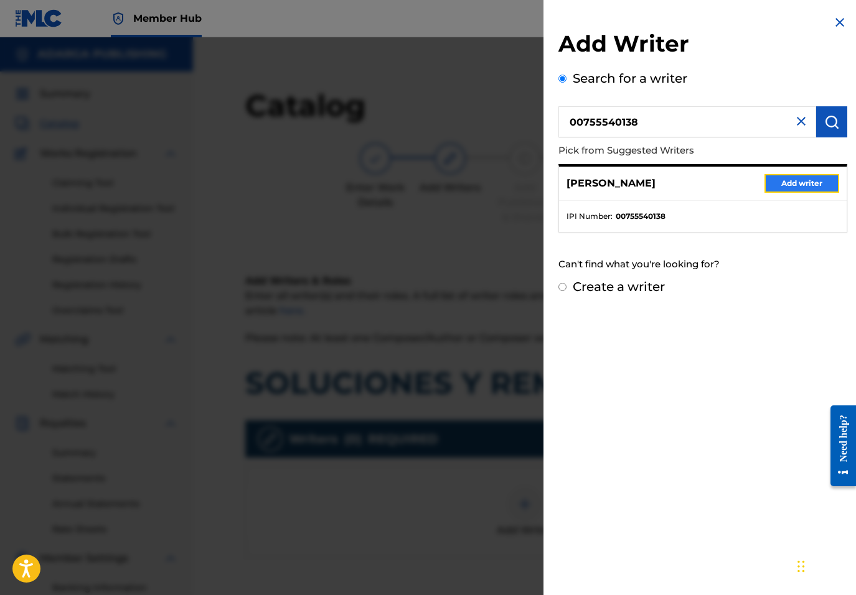
click at [811, 192] on button "Add writer" at bounding box center [801, 183] width 75 height 19
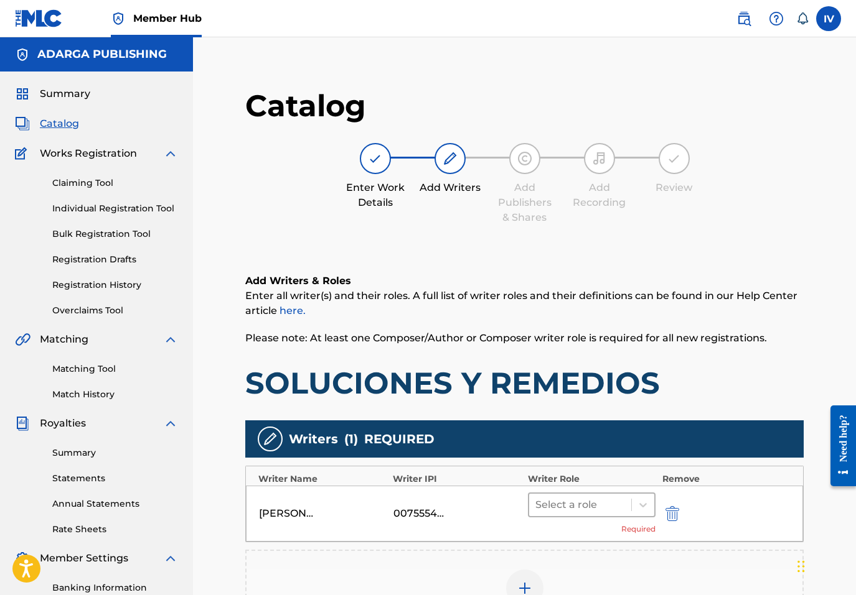
click at [562, 513] on div at bounding box center [580, 505] width 90 height 17
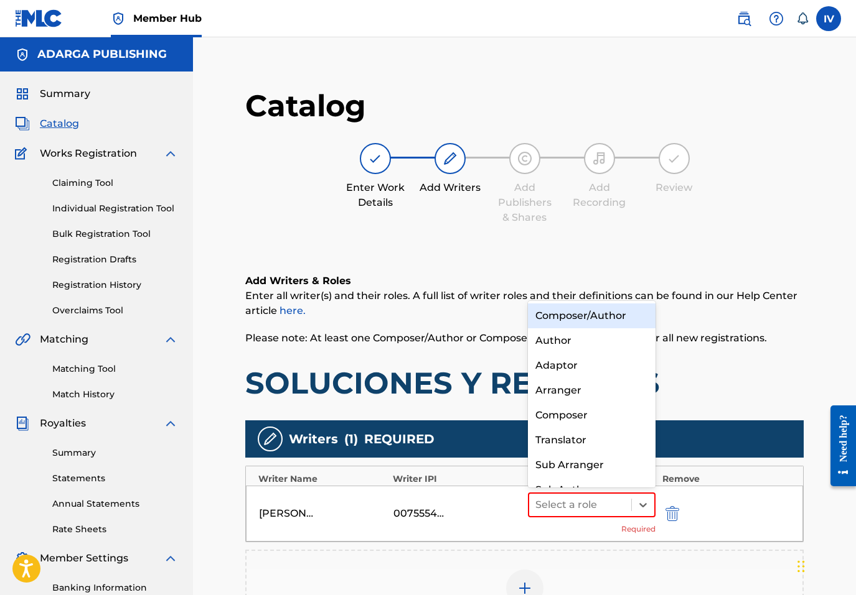
click at [558, 322] on div "Composer/Author" at bounding box center [592, 316] width 128 height 25
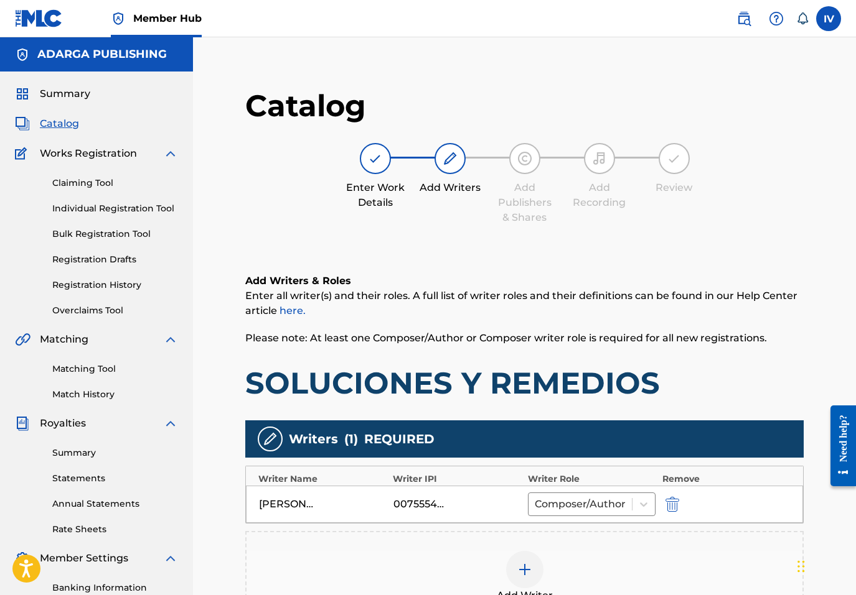
click at [480, 546] on div "Add Writer" at bounding box center [524, 577] width 558 height 92
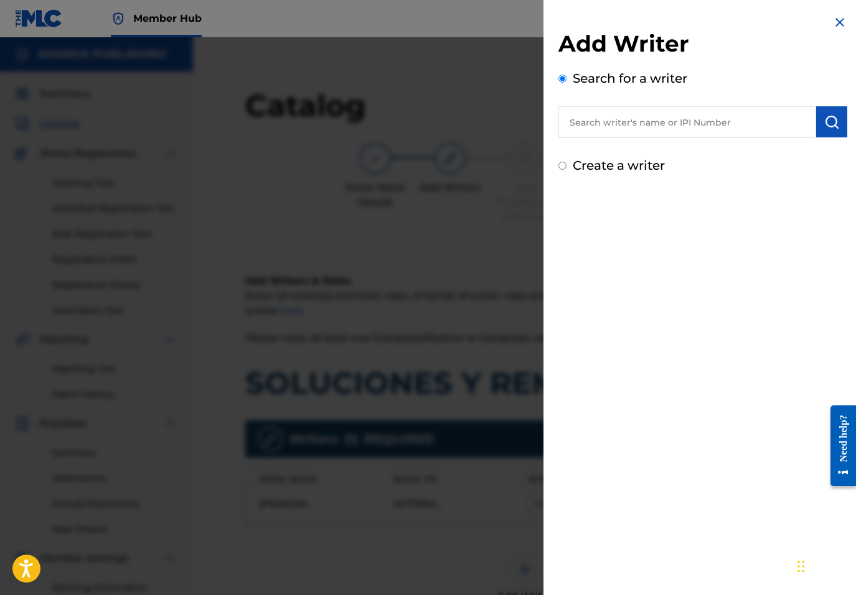
click at [642, 126] on input "text" at bounding box center [687, 121] width 258 height 31
click at [621, 166] on label "Create a writer" at bounding box center [618, 165] width 92 height 15
radio input "true"
click at [566, 166] on input "Create a writer" at bounding box center [562, 166] width 8 height 8
radio input "false"
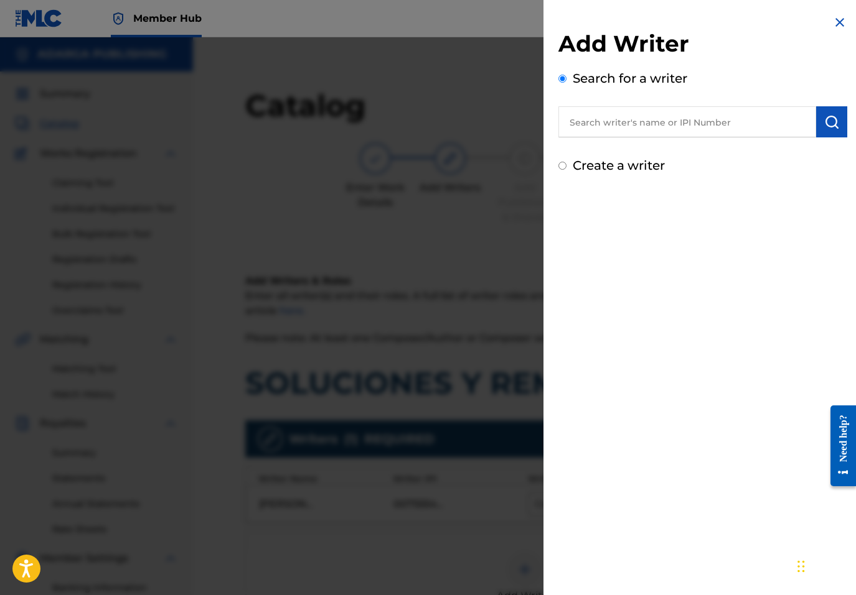
radio input "true"
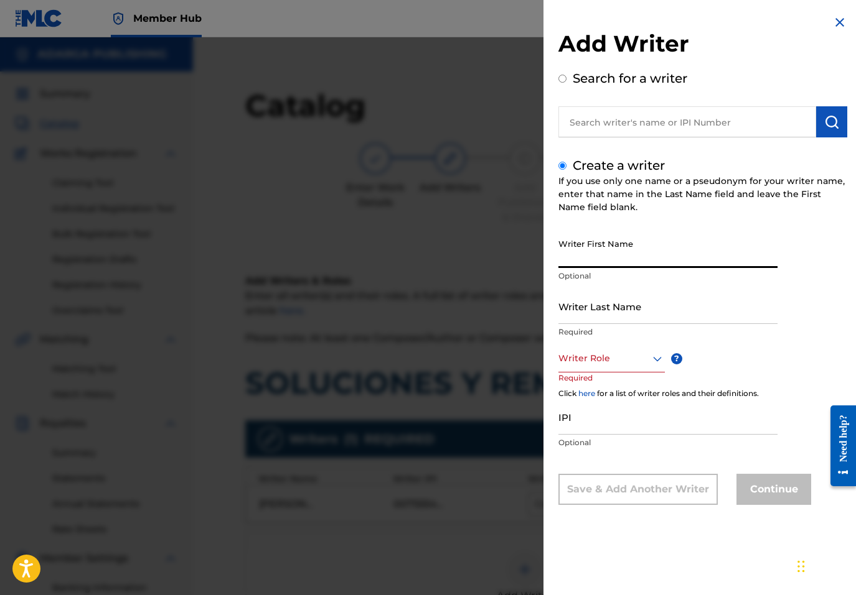
click at [590, 235] on input "Writer First Name" at bounding box center [667, 250] width 219 height 35
paste input "LUIS WISO APONTE"
click at [612, 258] on input "LUIS WISO APONTE" at bounding box center [667, 250] width 219 height 35
type input "LUIS WISO"
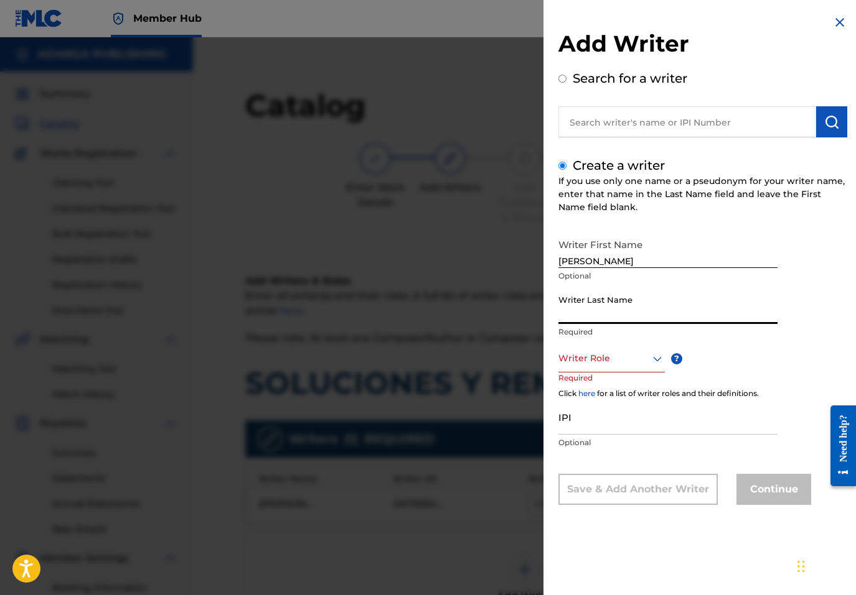
paste input "APONTE"
type input "APONTE"
click at [618, 364] on div at bounding box center [611, 359] width 106 height 16
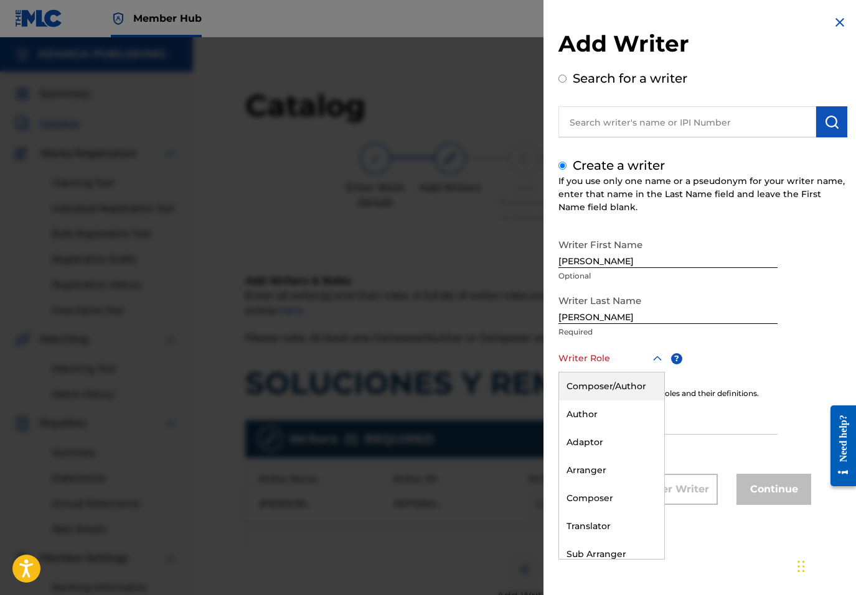
click at [598, 382] on div "Composer/Author" at bounding box center [611, 387] width 105 height 28
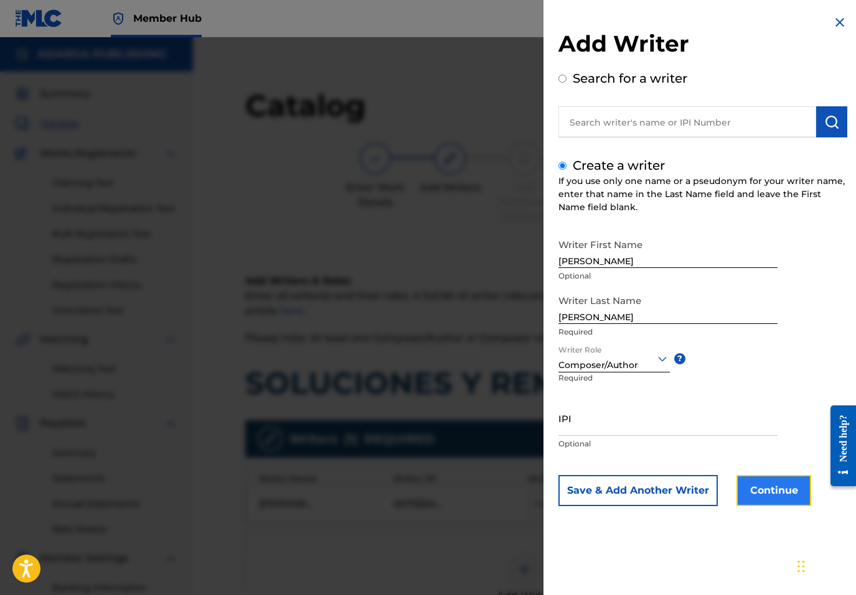
click at [753, 492] on button "Continue" at bounding box center [773, 490] width 75 height 31
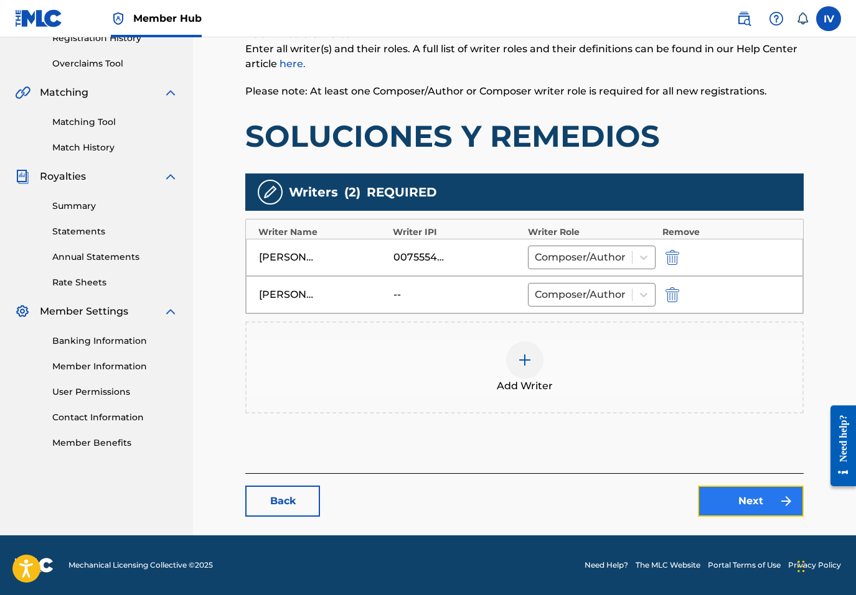
click at [772, 505] on link "Next" at bounding box center [751, 501] width 106 height 31
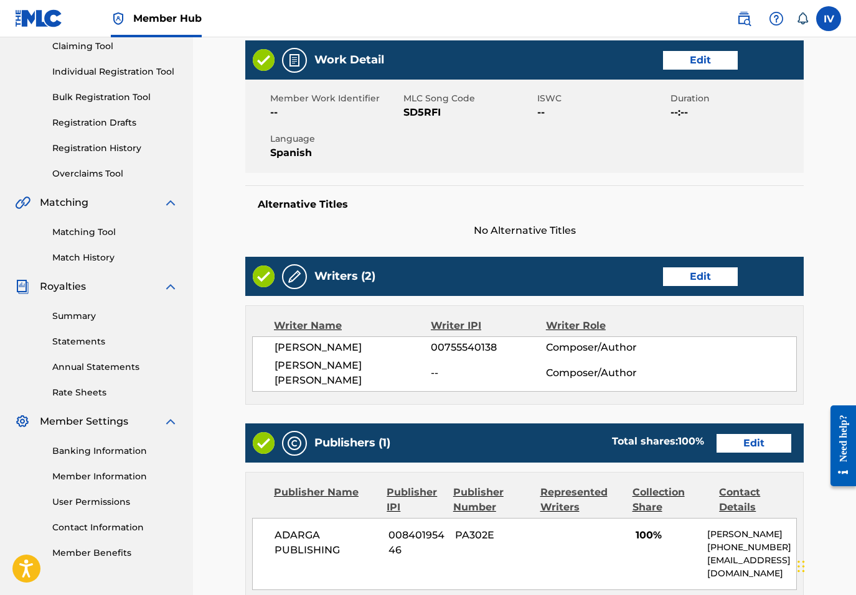
scroll to position [360, 0]
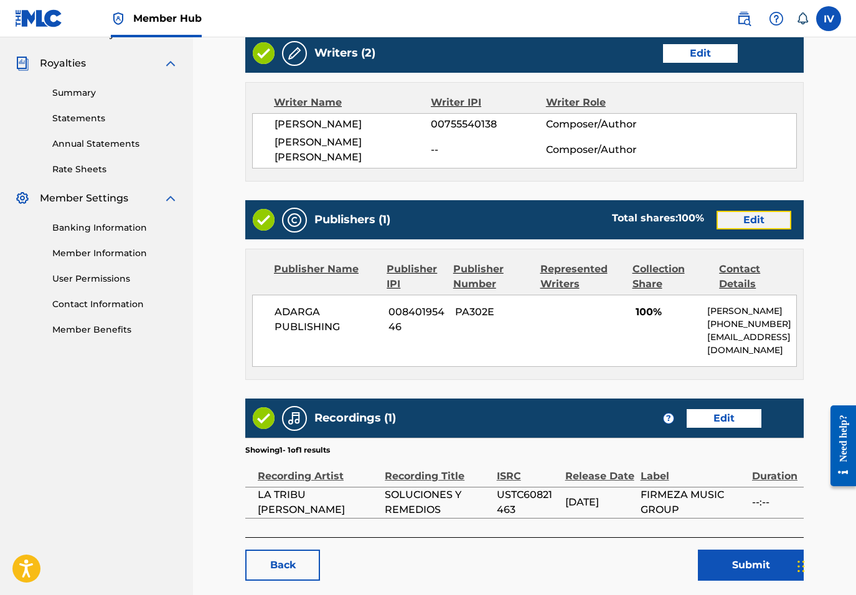
click at [734, 212] on link "Edit" at bounding box center [753, 220] width 75 height 19
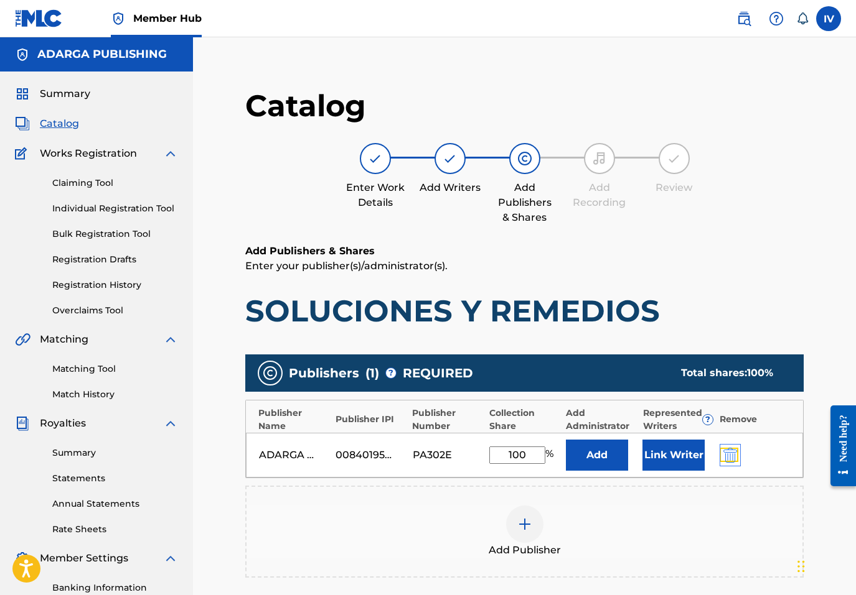
click at [730, 460] on img "submit" at bounding box center [730, 455] width 14 height 15
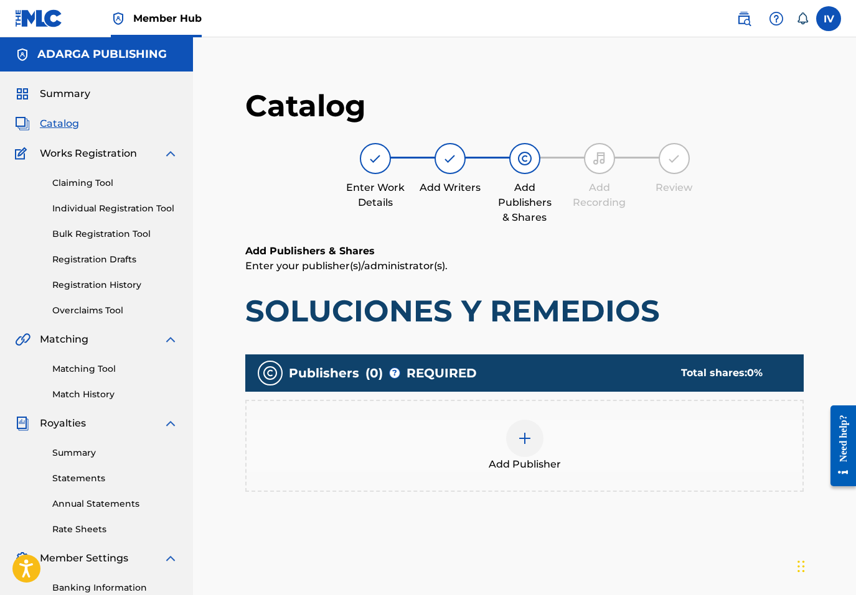
click at [668, 463] on div "Add Publisher" at bounding box center [524, 446] width 556 height 52
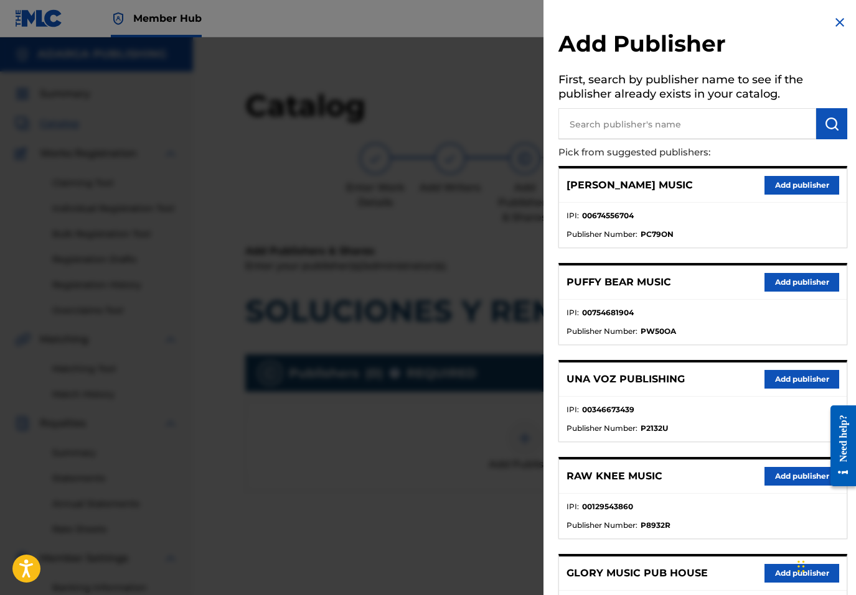
click at [637, 118] on input "text" at bounding box center [687, 123] width 258 height 31
type input "MULTIPLY"
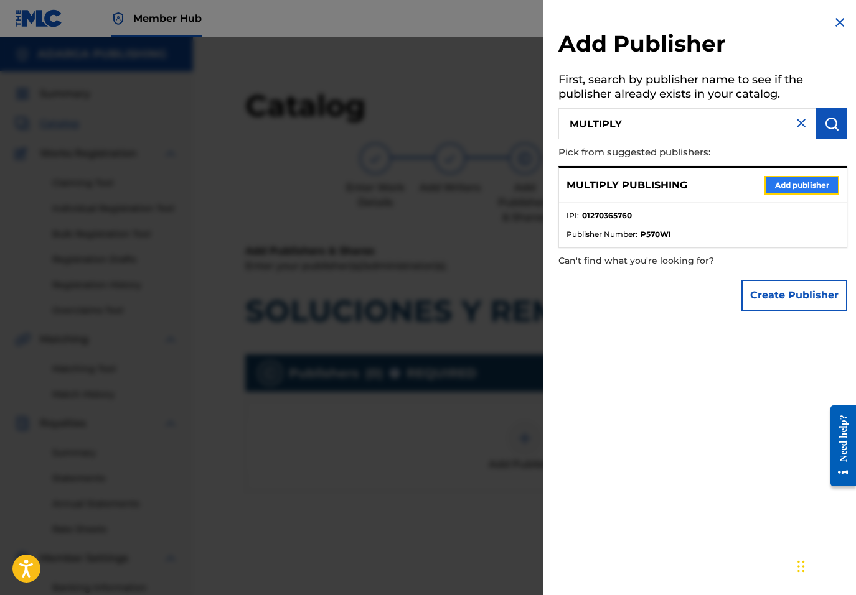
click at [808, 176] on button "Add publisher" at bounding box center [801, 185] width 75 height 19
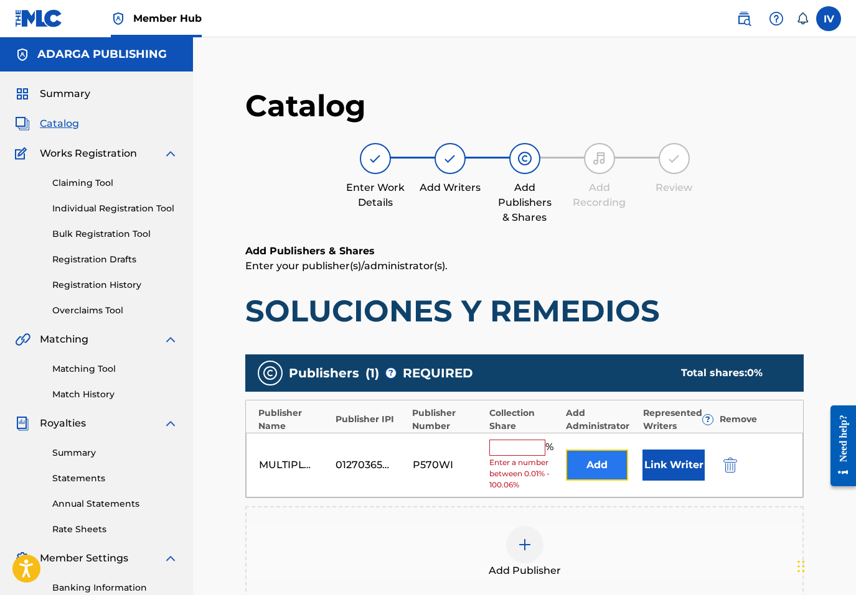
click at [603, 455] on button "Add" at bounding box center [597, 465] width 62 height 31
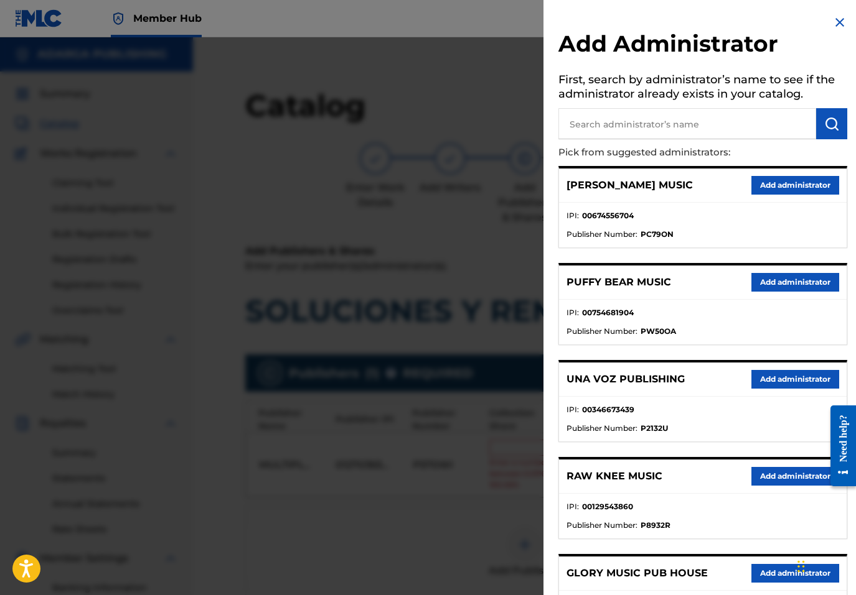
click at [708, 111] on input "text" at bounding box center [687, 123] width 258 height 31
click at [707, 116] on input "text" at bounding box center [687, 123] width 258 height 31
type input "ADARGA"
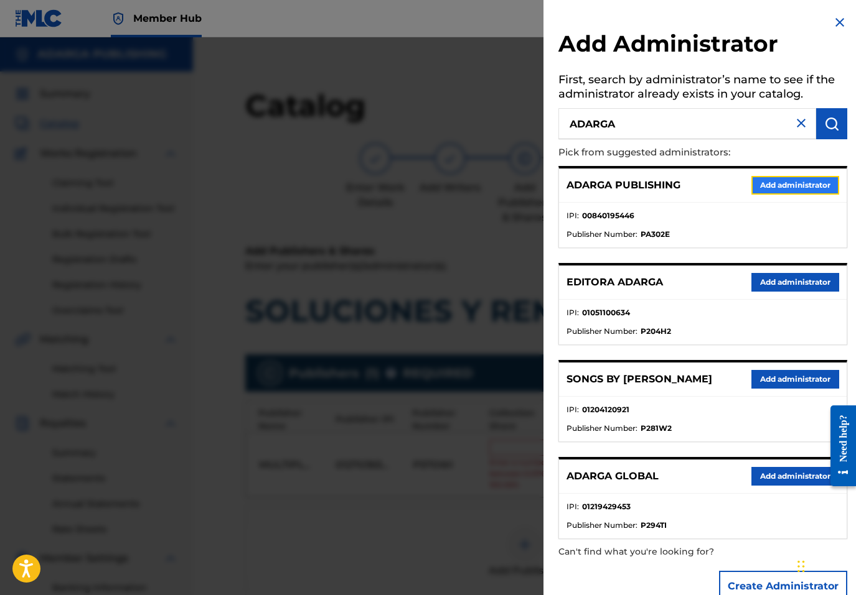
click at [782, 189] on button "Add administrator" at bounding box center [795, 185] width 88 height 19
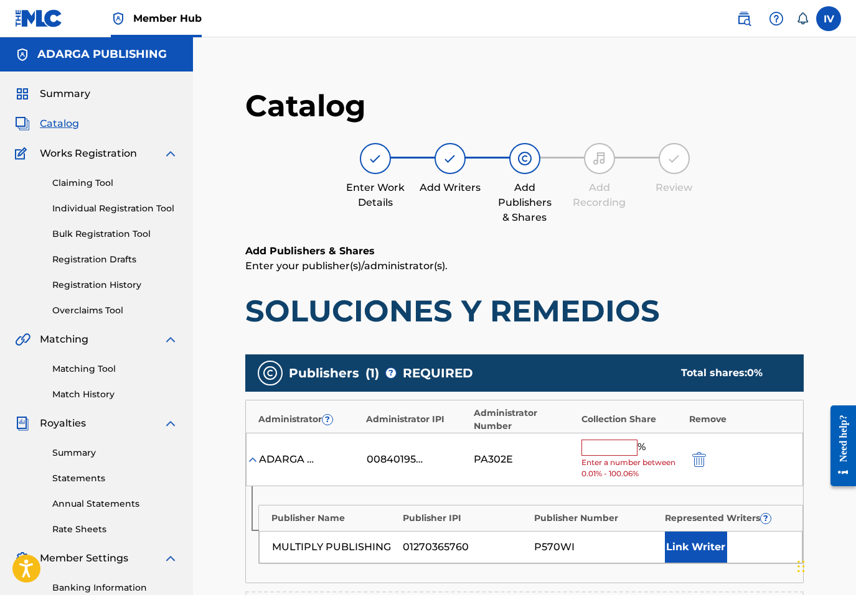
click at [616, 446] on input "text" at bounding box center [609, 448] width 56 height 16
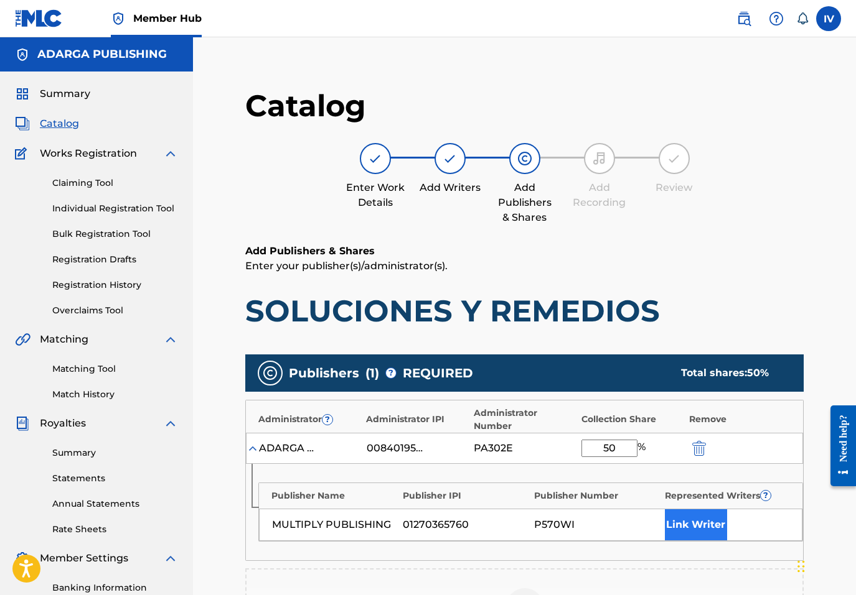
type input "50"
click at [692, 518] on button "Link Writer" at bounding box center [696, 525] width 62 height 31
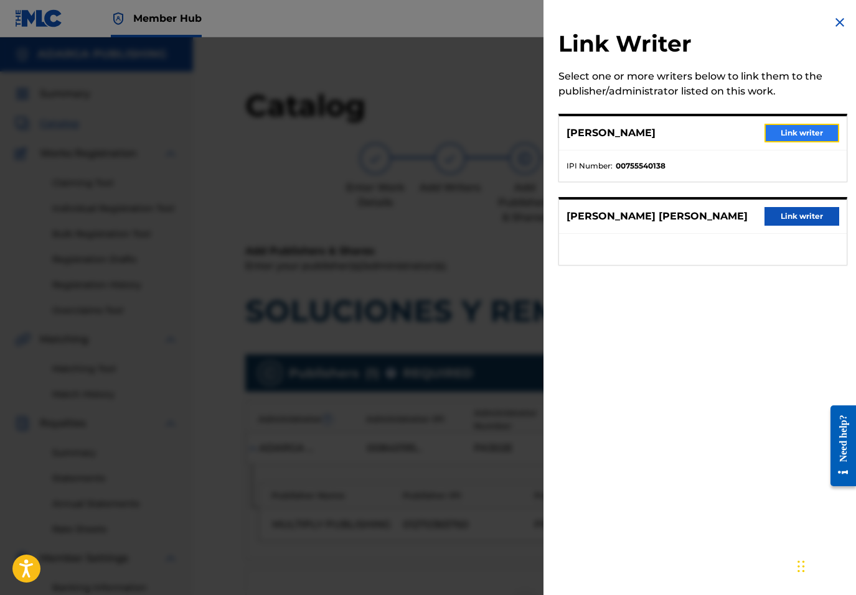
click at [778, 133] on button "Link writer" at bounding box center [801, 133] width 75 height 19
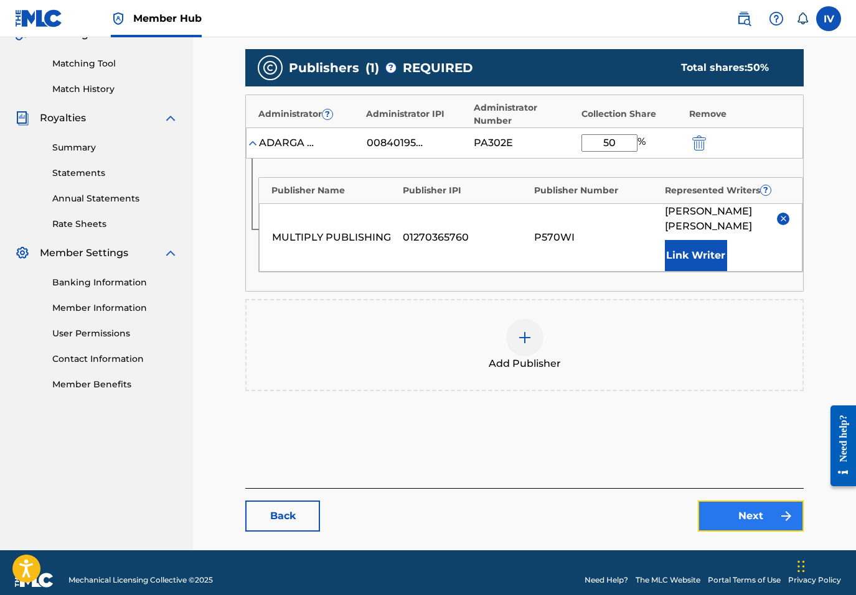
click at [777, 501] on link "Next" at bounding box center [751, 516] width 106 height 31
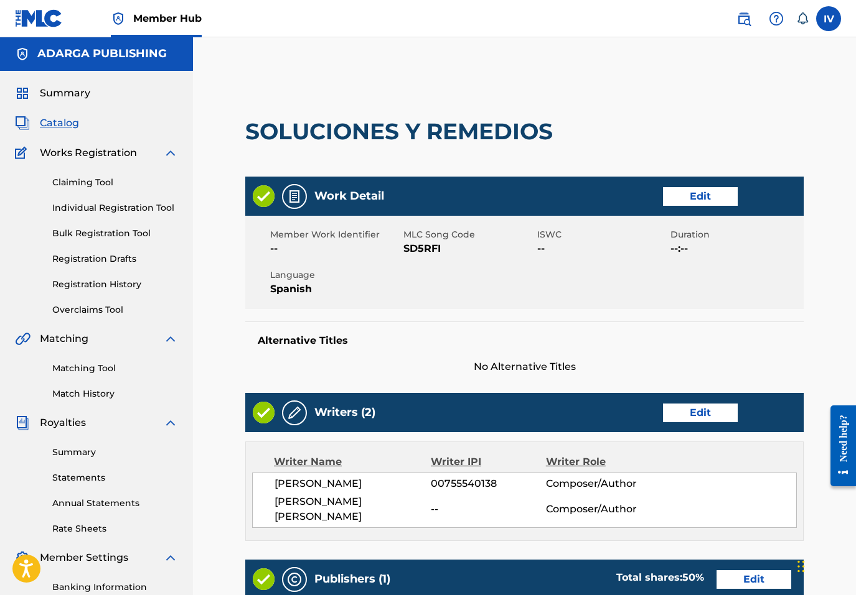
scroll to position [467, 0]
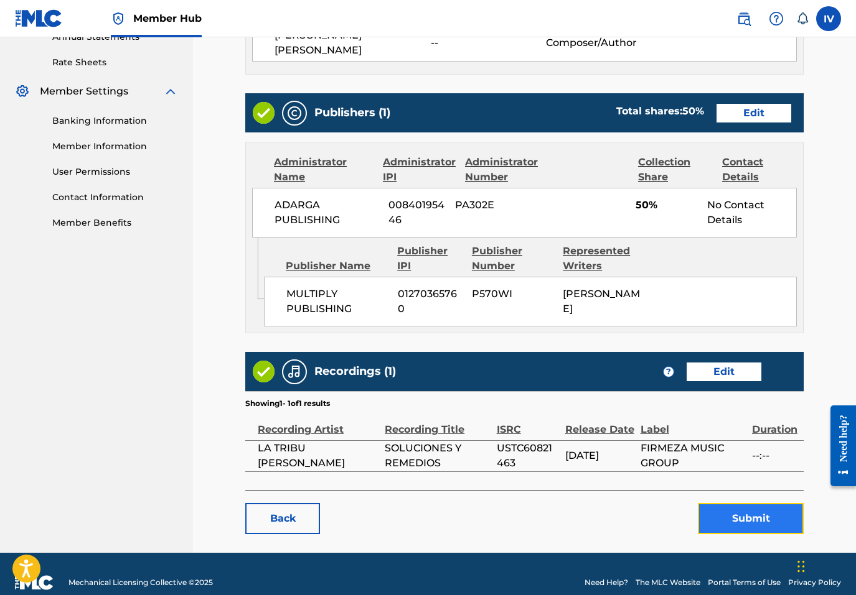
click at [753, 503] on button "Submit" at bounding box center [751, 518] width 106 height 31
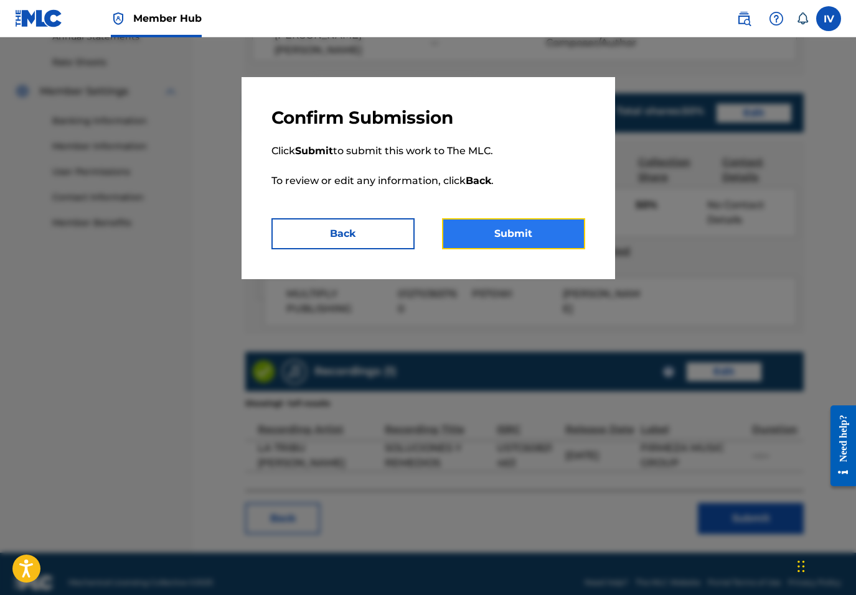
click at [443, 236] on button "Submit" at bounding box center [513, 233] width 143 height 31
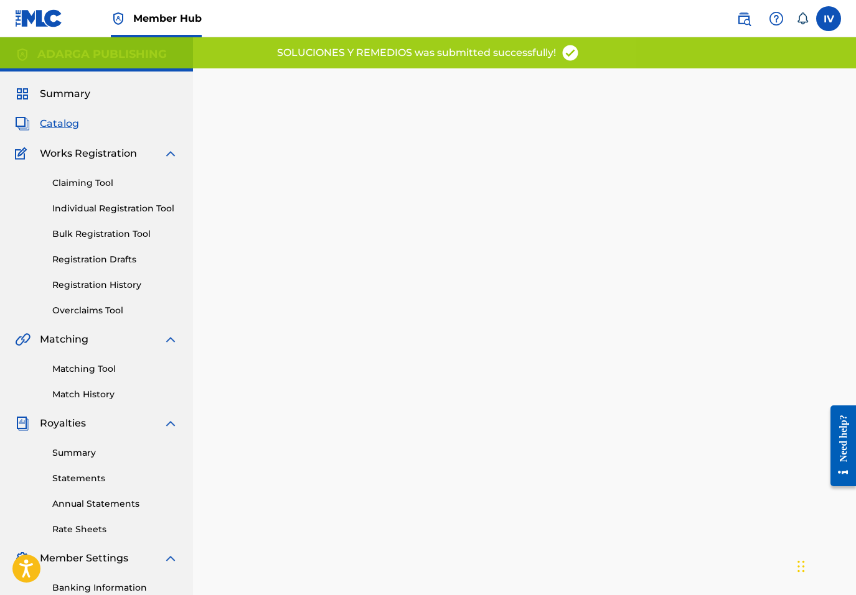
click at [64, 121] on span "Catalog" at bounding box center [59, 123] width 39 height 15
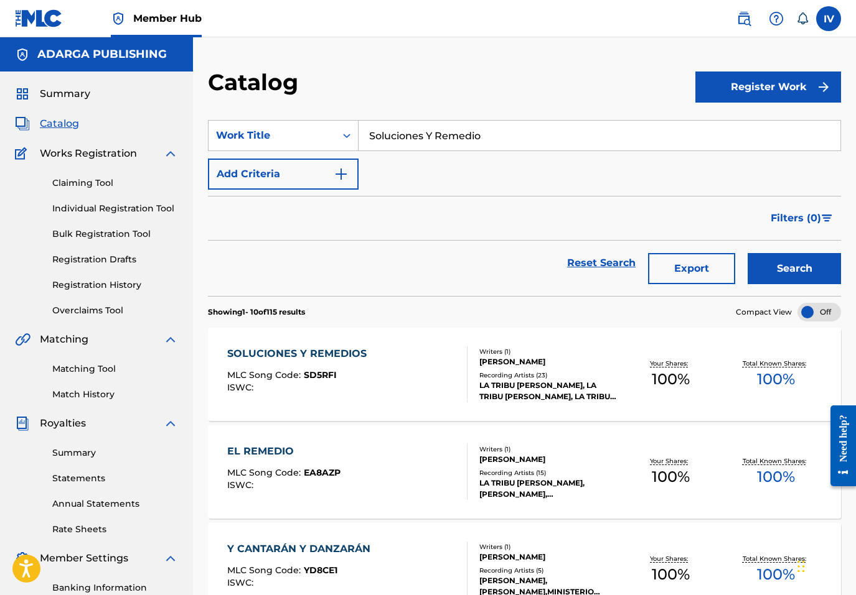
click at [416, 134] on input "Soluciones Y Remedio" at bounding box center [599, 136] width 482 height 30
paste input "La Costilla De Adán"
type input "La Costilla De Adán"
click at [747, 253] on button "Search" at bounding box center [793, 268] width 93 height 31
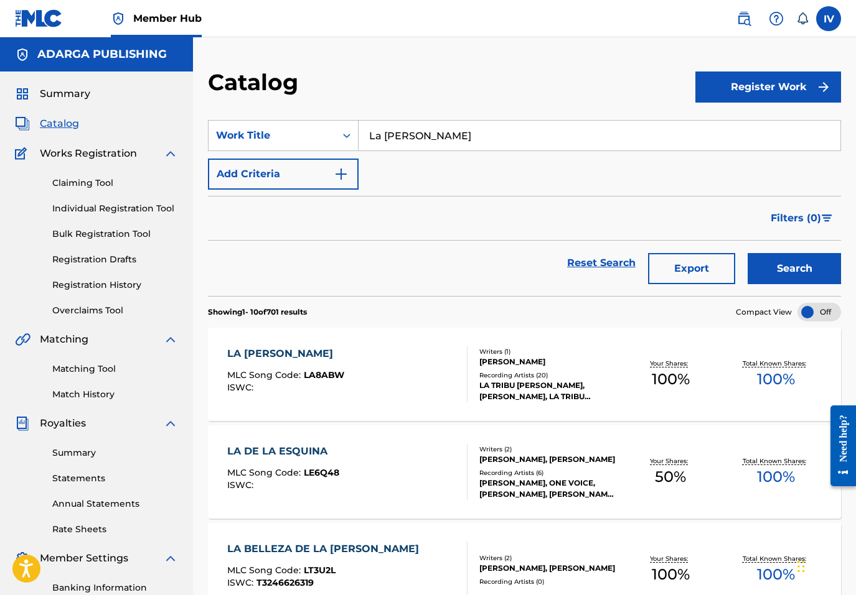
click at [355, 352] on div "LA COSTILLA DE ADAN MLC Song Code : LA8ABW ISWC :" at bounding box center [347, 375] width 240 height 56
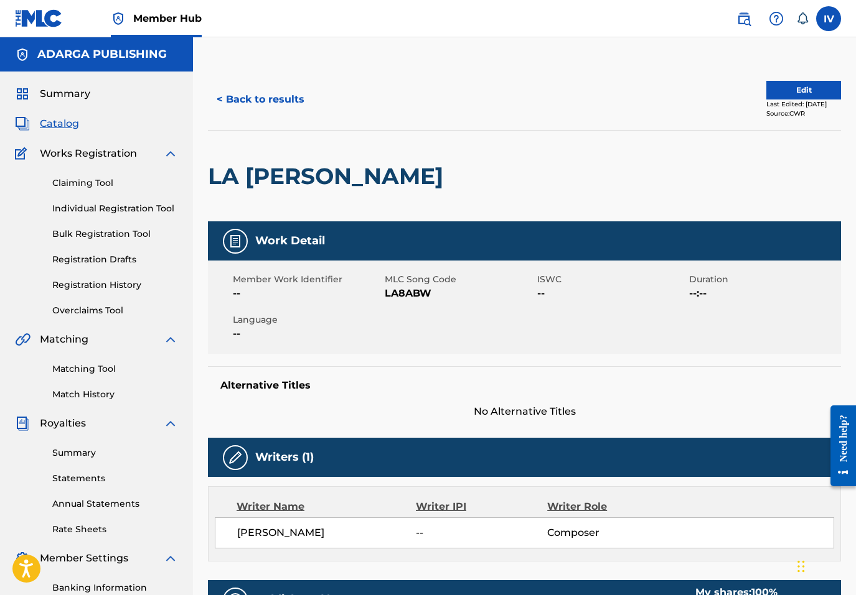
click at [401, 291] on span "LA8ABW" at bounding box center [459, 293] width 149 height 15
click at [775, 101] on div "Last Edited: August 26, 2025" at bounding box center [803, 104] width 75 height 9
click at [785, 79] on div "< Back to results Edit Last Edited: August 26, 2025 Source: CWR" at bounding box center [524, 99] width 633 height 62
click at [777, 93] on button "Edit" at bounding box center [803, 90] width 75 height 19
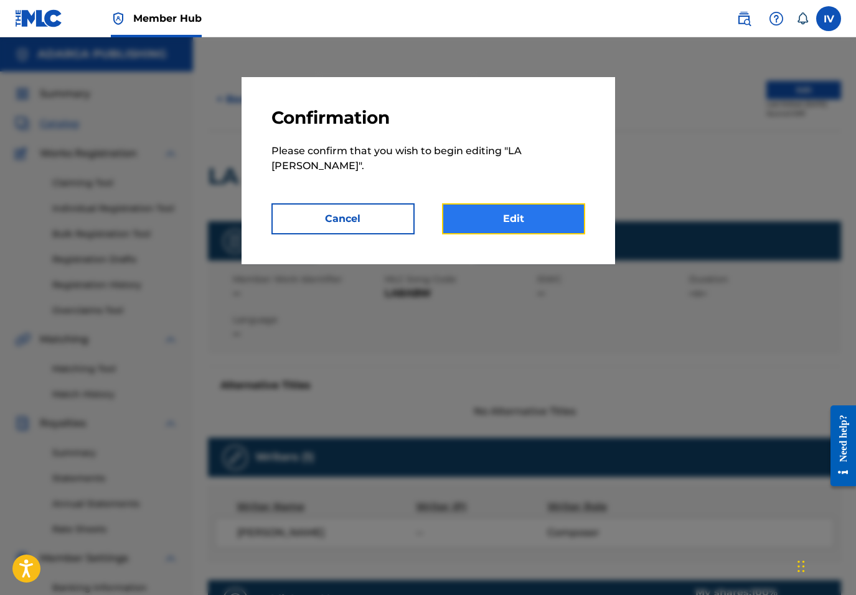
click at [547, 230] on link "Edit" at bounding box center [513, 218] width 143 height 31
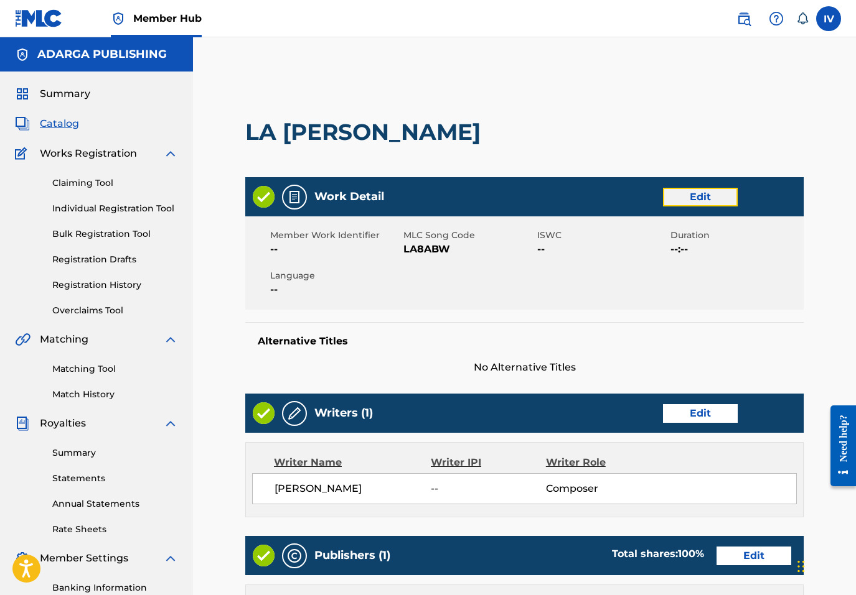
click at [689, 198] on link "Edit" at bounding box center [700, 197] width 75 height 19
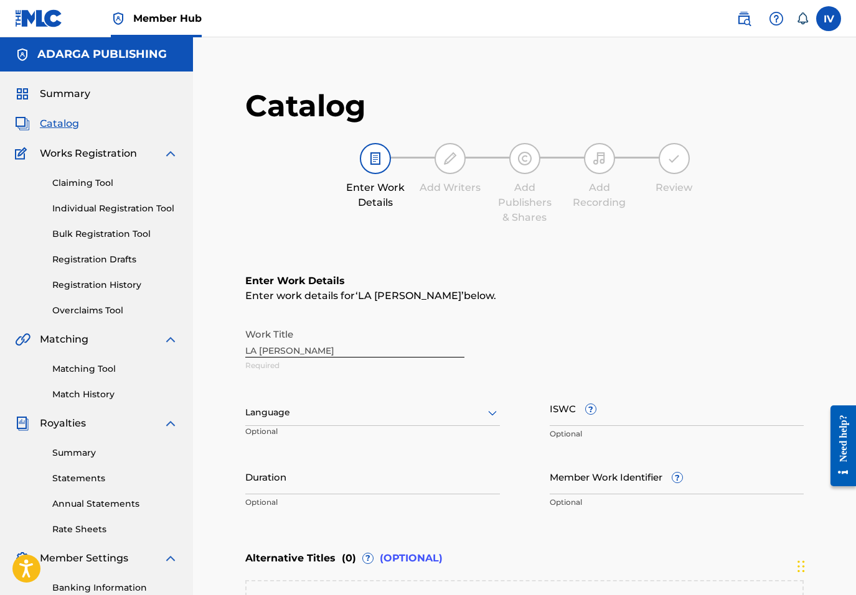
click at [271, 416] on div "Language" at bounding box center [372, 413] width 254 height 26
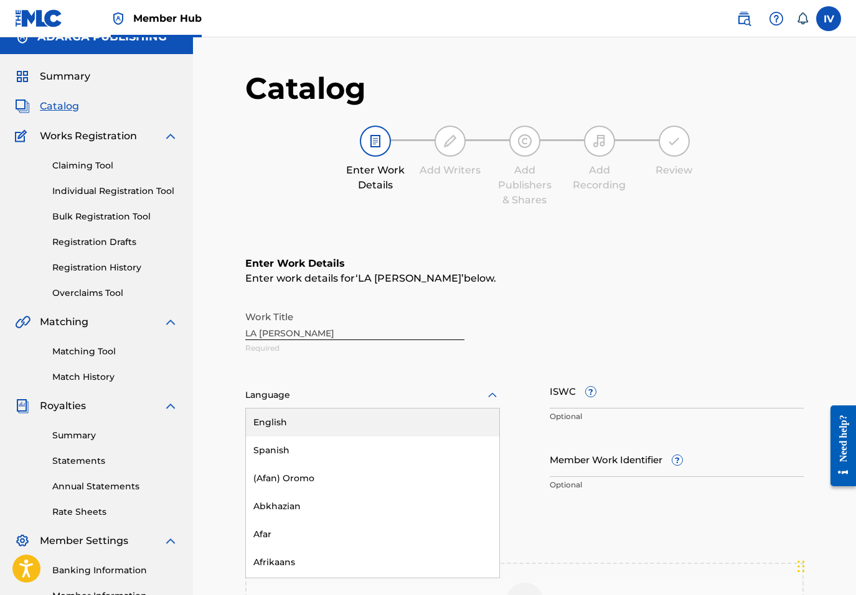
scroll to position [18, 0]
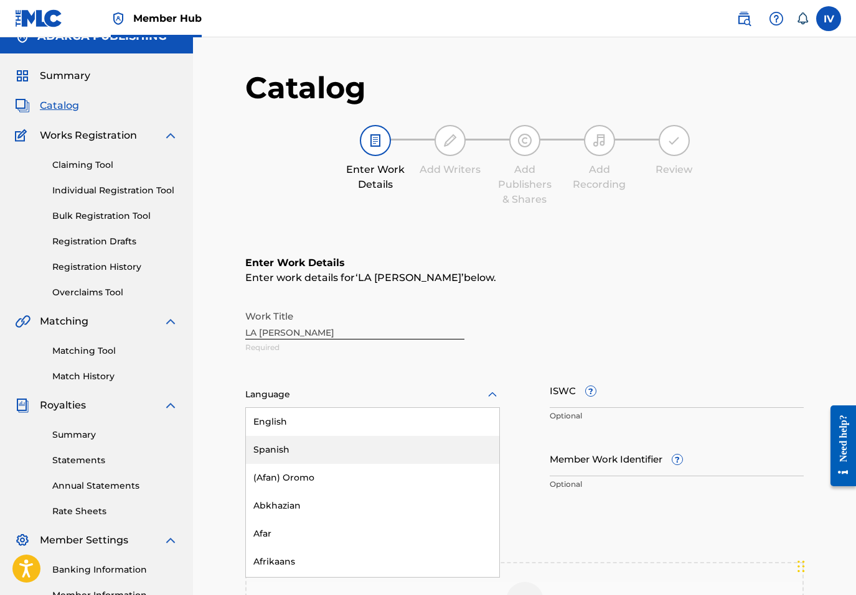
click at [277, 440] on div "Spanish" at bounding box center [372, 450] width 253 height 28
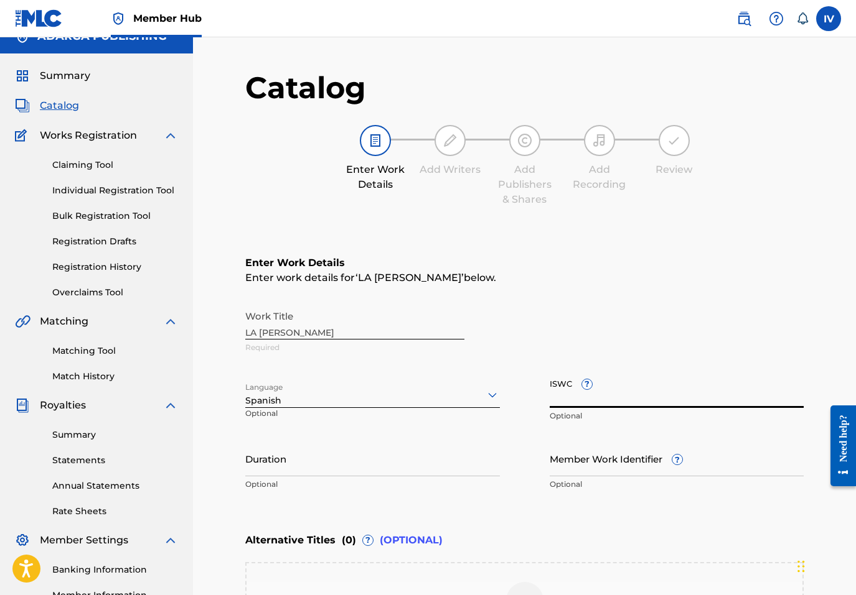
click at [600, 397] on input "ISWC ?" at bounding box center [676, 390] width 254 height 35
paste input "T9322102089"
type input "T9322102089"
click at [299, 327] on div "Work Title LA COSTILLA DE ADAN Required" at bounding box center [524, 332] width 558 height 56
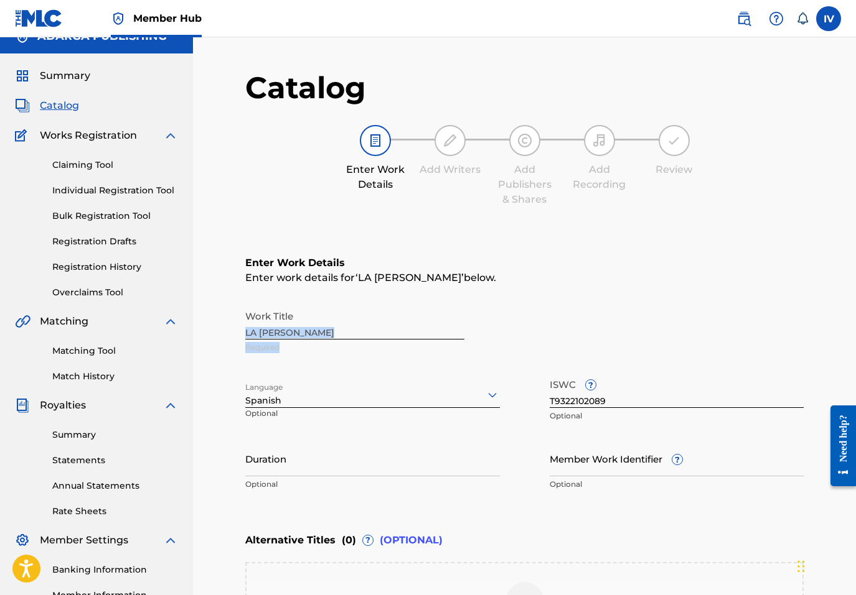
click at [299, 327] on div "Work Title LA COSTILLA DE ADAN Required" at bounding box center [524, 332] width 558 height 56
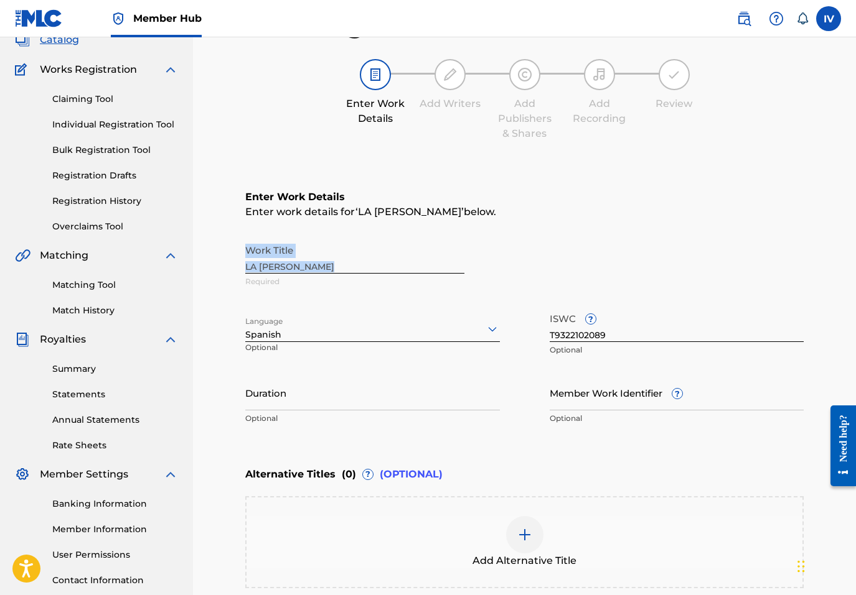
scroll to position [230, 0]
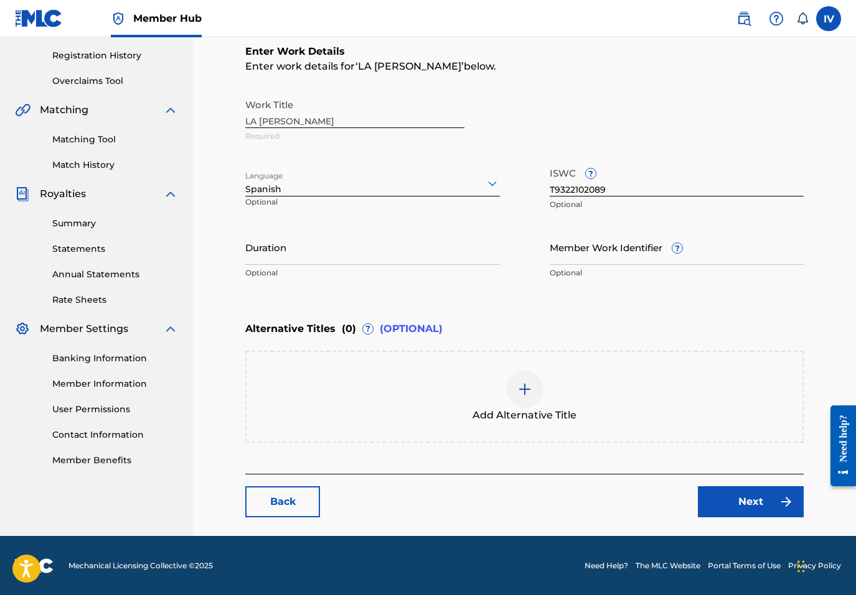
click at [462, 377] on div "Add Alternative Title" at bounding box center [524, 397] width 556 height 52
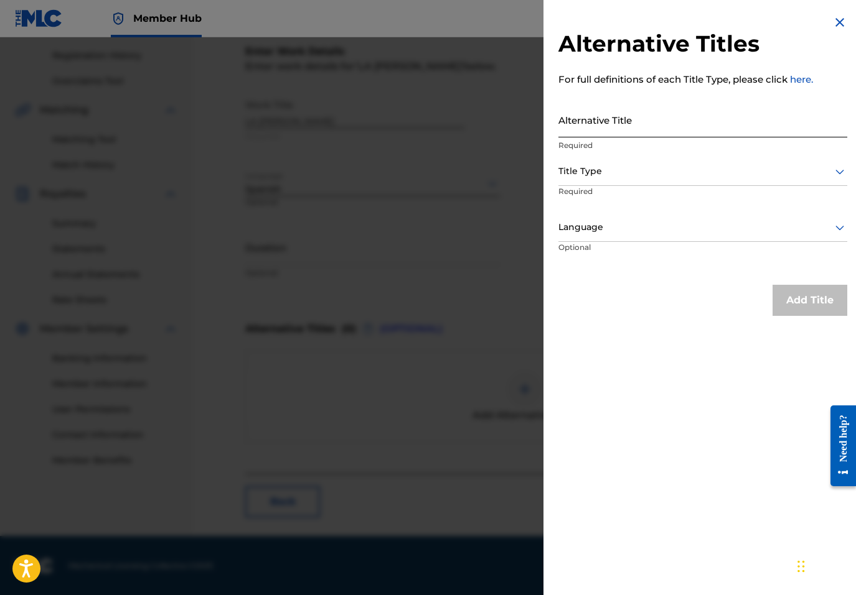
click at [637, 112] on input "Alternative Title" at bounding box center [702, 119] width 289 height 35
paste input "LA COSTILLA DE ADAN"
type input "LA COSTILLA DE ADÁN"
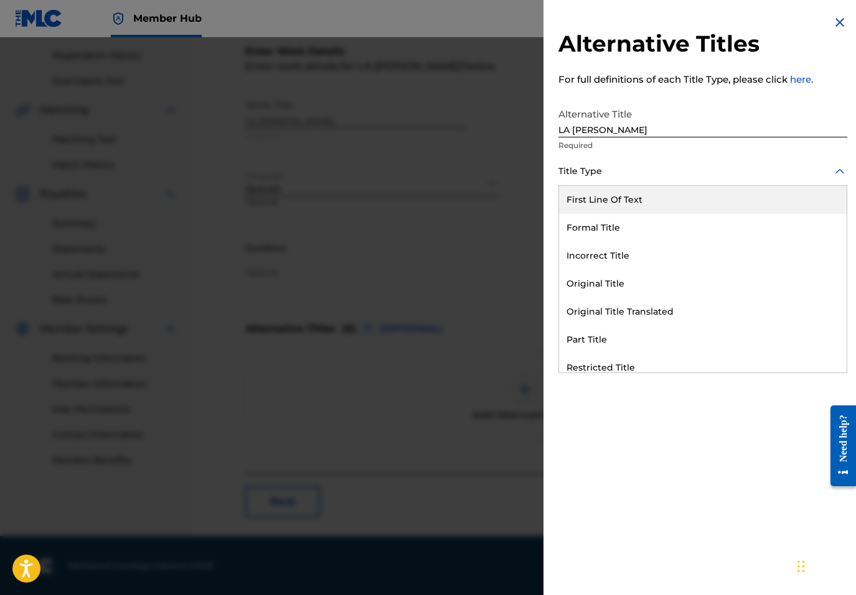
click at [614, 170] on div at bounding box center [702, 172] width 289 height 16
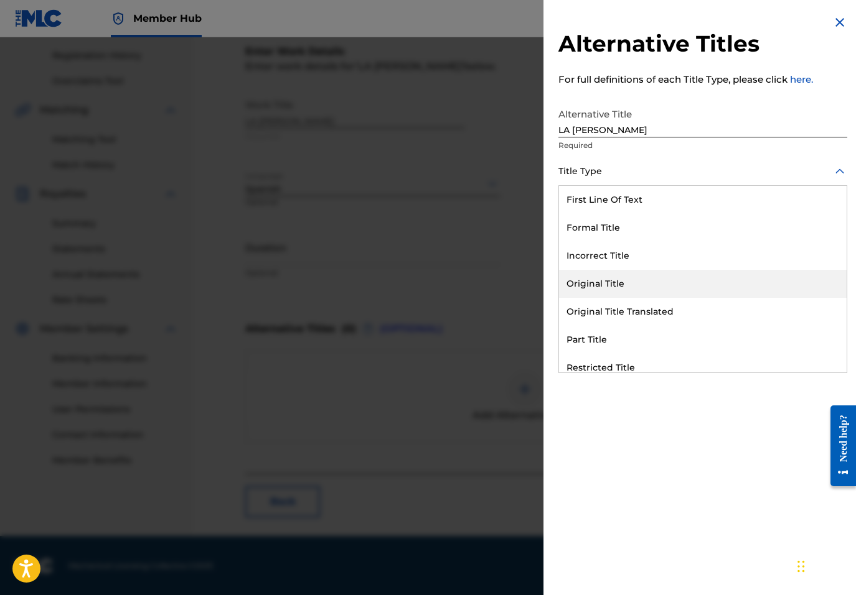
click at [603, 286] on div "Original Title" at bounding box center [702, 284] width 287 height 28
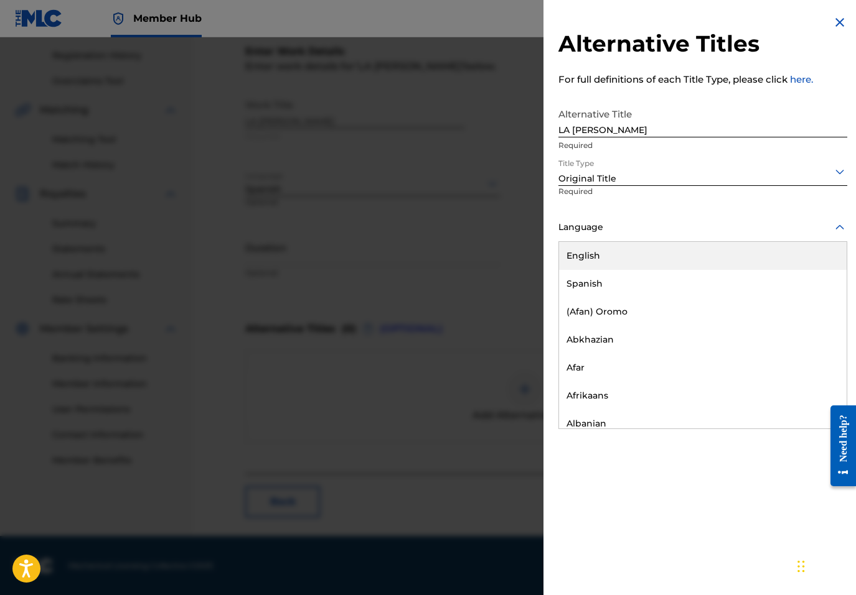
click at [610, 217] on div "Language" at bounding box center [702, 228] width 289 height 28
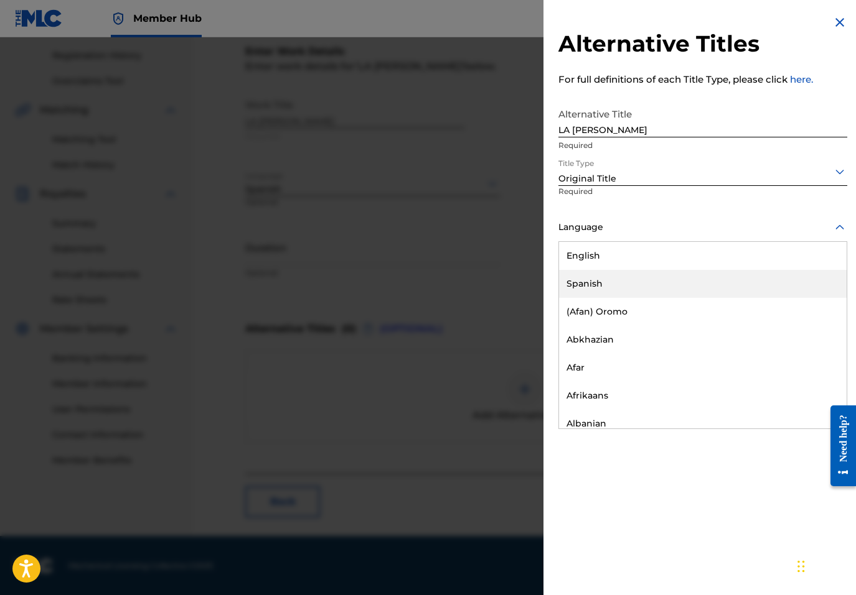
click at [603, 283] on div "Spanish" at bounding box center [702, 284] width 287 height 28
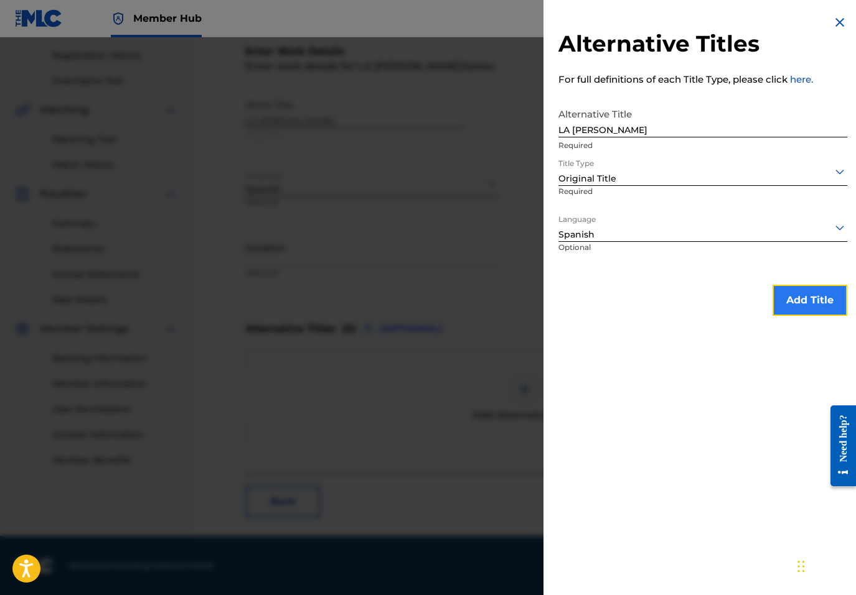
click at [781, 292] on button "Add Title" at bounding box center [809, 300] width 75 height 31
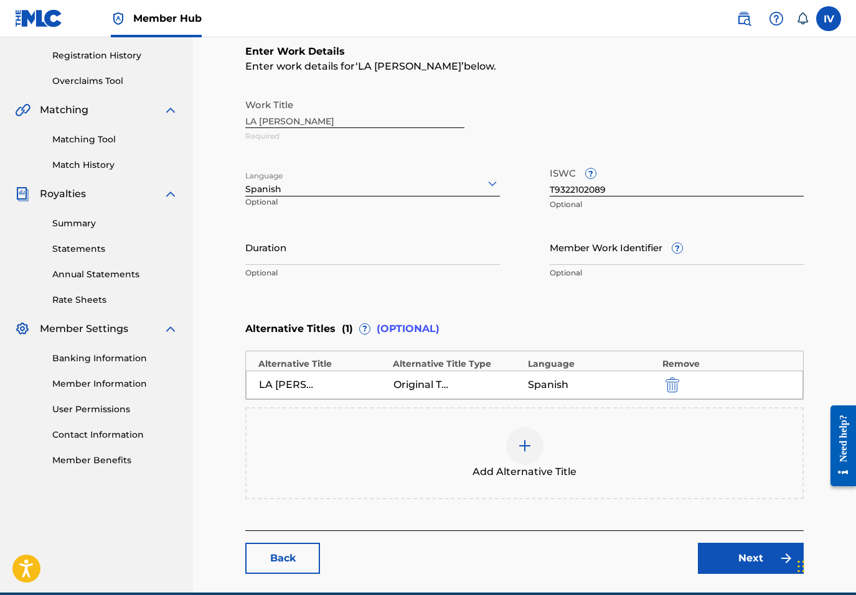
scroll to position [287, 0]
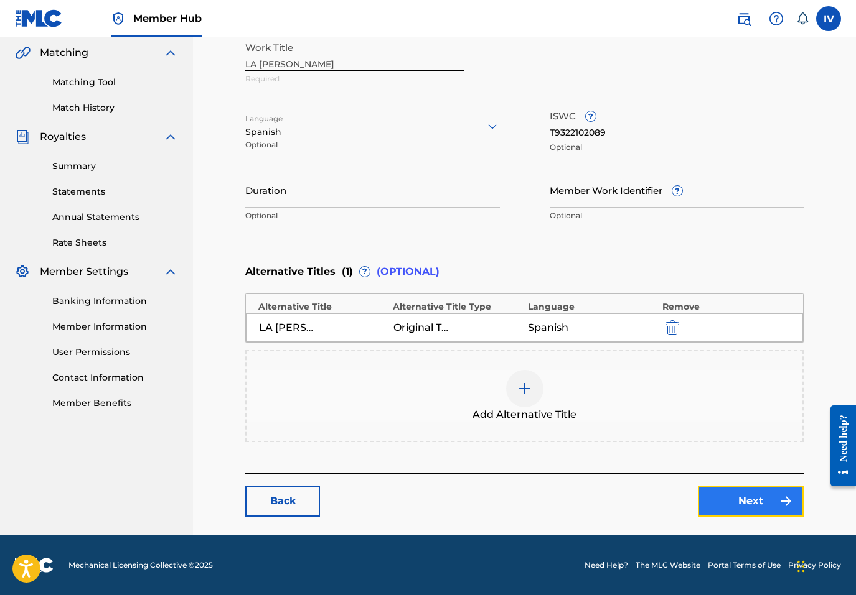
click at [747, 488] on link "Next" at bounding box center [751, 501] width 106 height 31
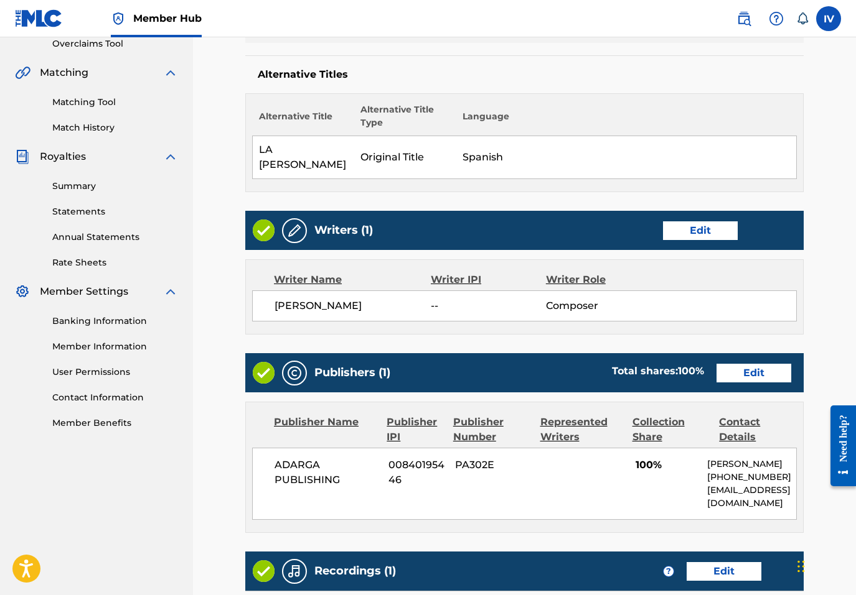
scroll to position [316, 0]
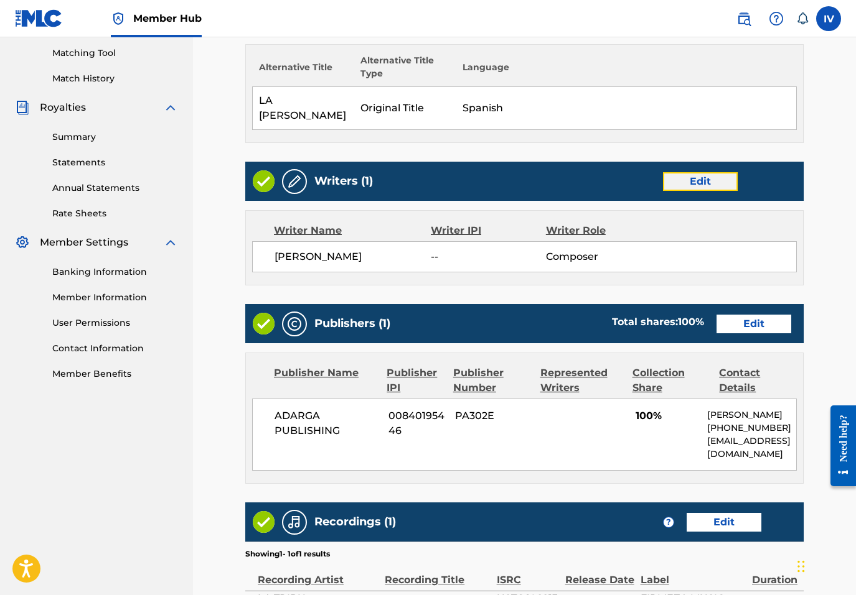
click at [724, 190] on link "Edit" at bounding box center [700, 181] width 75 height 19
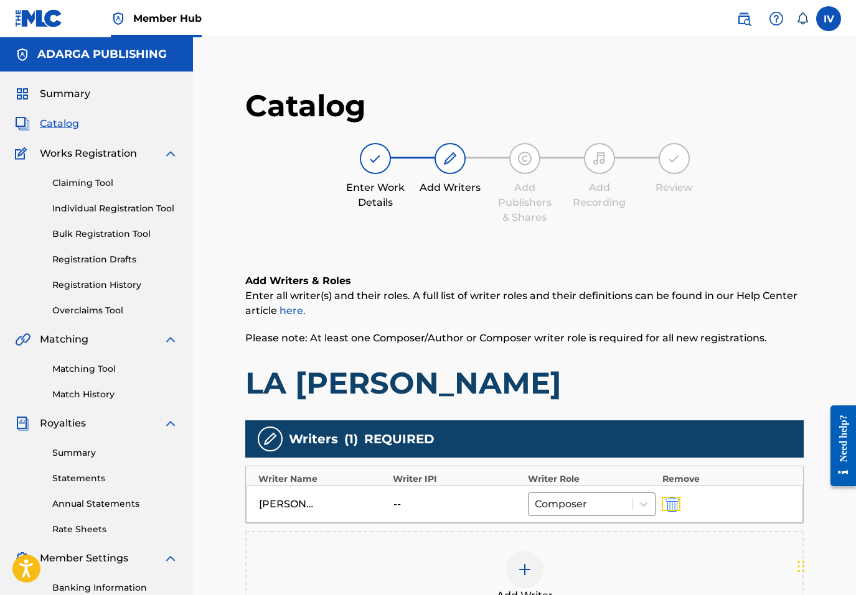
click at [680, 497] on button "submit" at bounding box center [670, 504] width 19 height 14
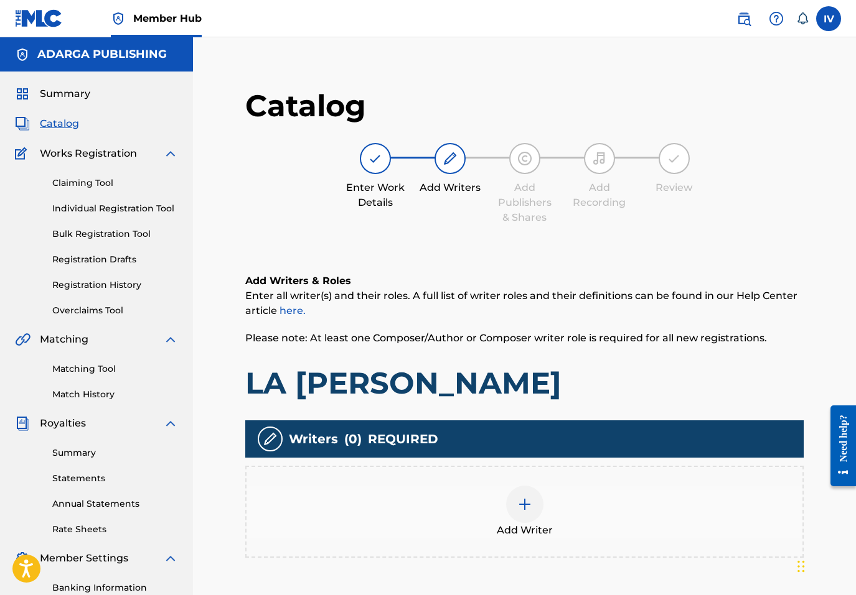
click at [521, 484] on div "Add Writer" at bounding box center [524, 512] width 558 height 92
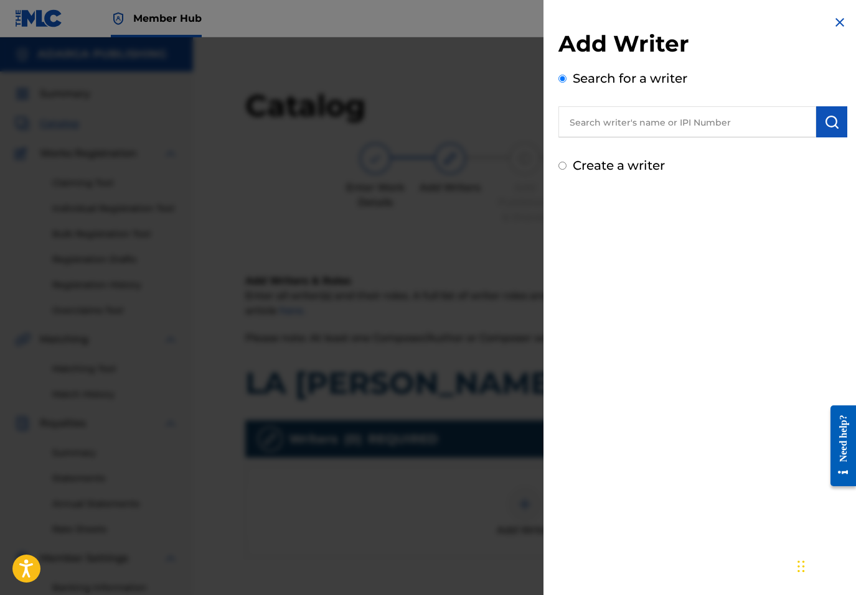
click at [701, 144] on div "Add Writer Search for a writer Create a writer" at bounding box center [702, 102] width 289 height 145
click at [691, 135] on input "text" at bounding box center [687, 121] width 258 height 31
paste input "755540138"
type input "00755540138"
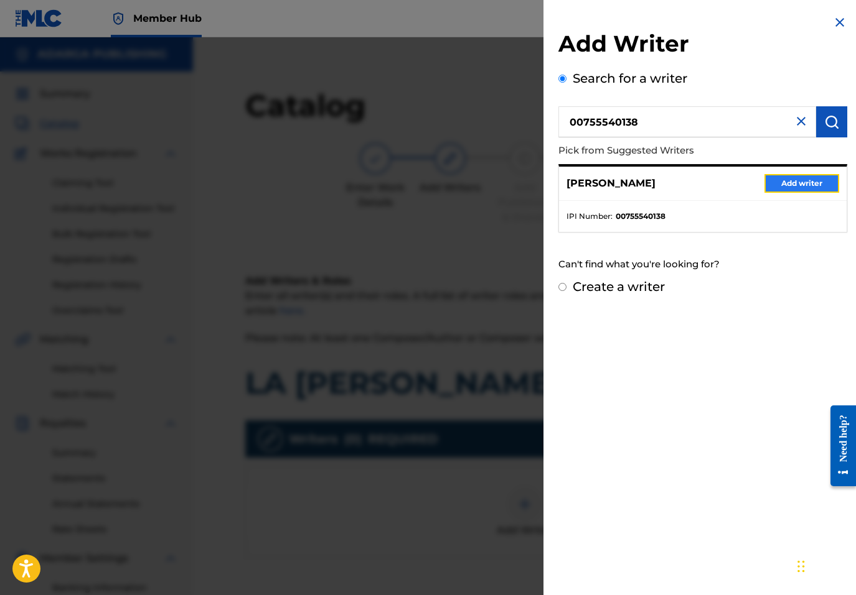
click at [799, 189] on button "Add writer" at bounding box center [801, 183] width 75 height 19
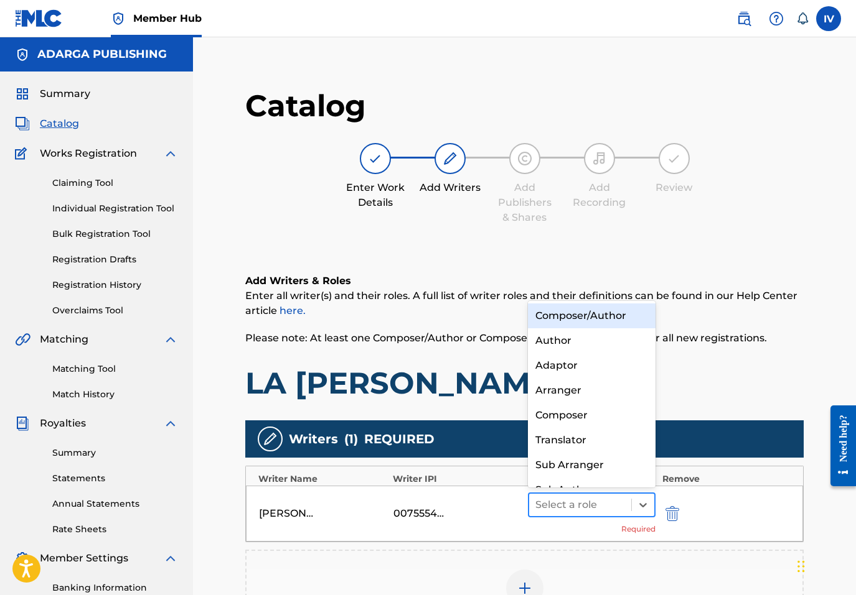
click at [582, 508] on div at bounding box center [580, 505] width 90 height 17
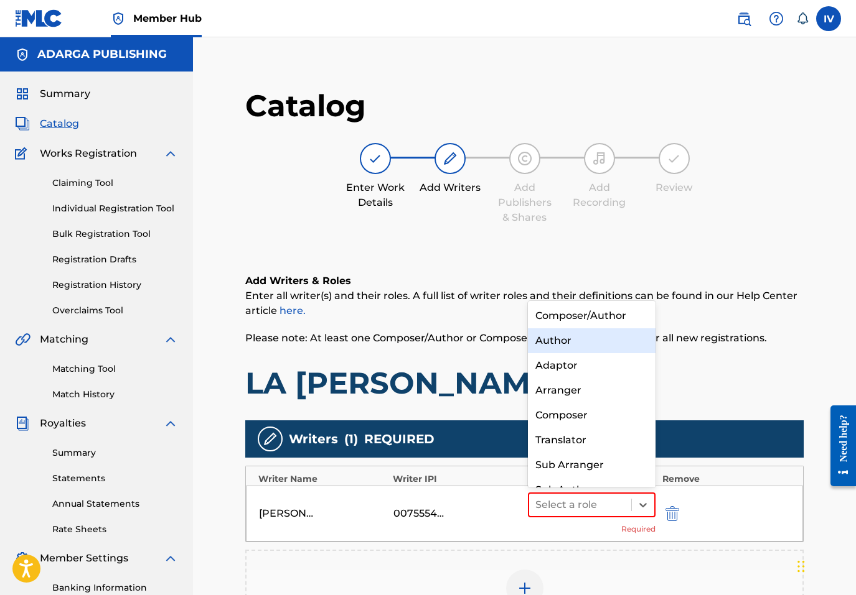
click at [573, 312] on div "Composer/Author" at bounding box center [592, 316] width 128 height 25
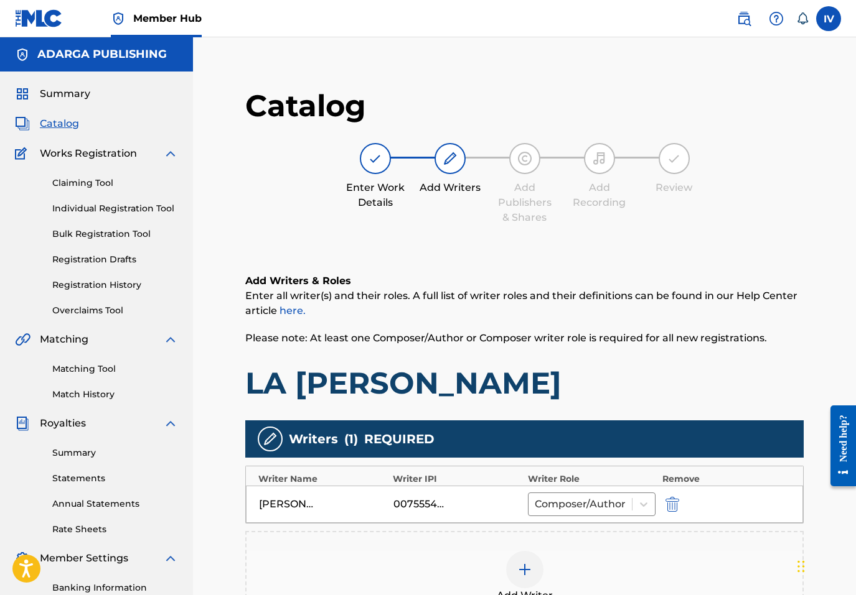
scroll to position [210, 0]
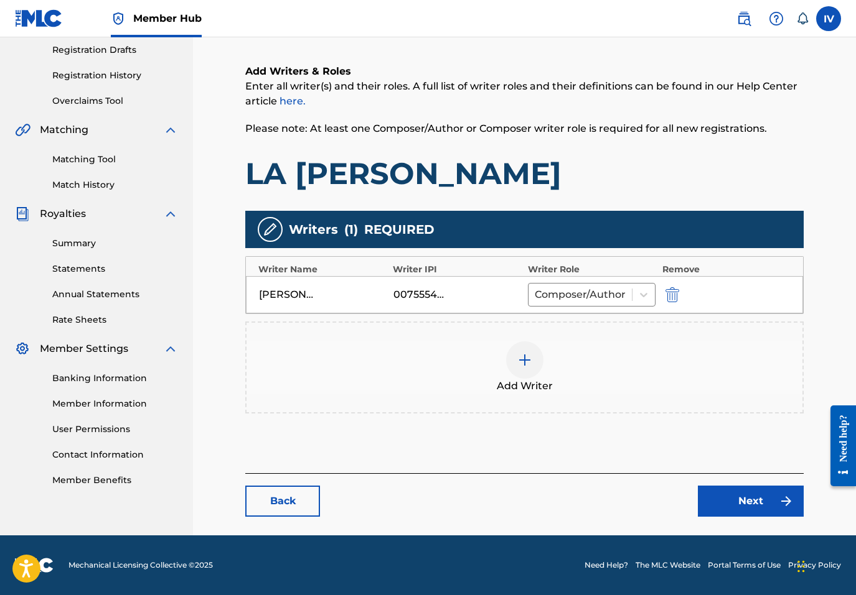
click at [471, 358] on div "Add Writer" at bounding box center [524, 368] width 556 height 52
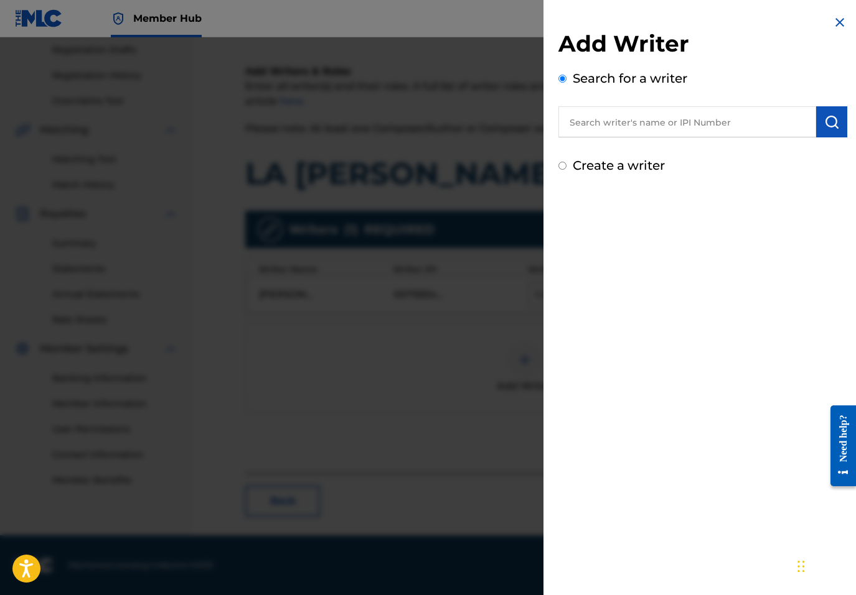
click at [704, 127] on input "text" at bounding box center [687, 121] width 258 height 31
paste input "LUIS WISO APONTE"
type input "LUIS WISO APONTE"
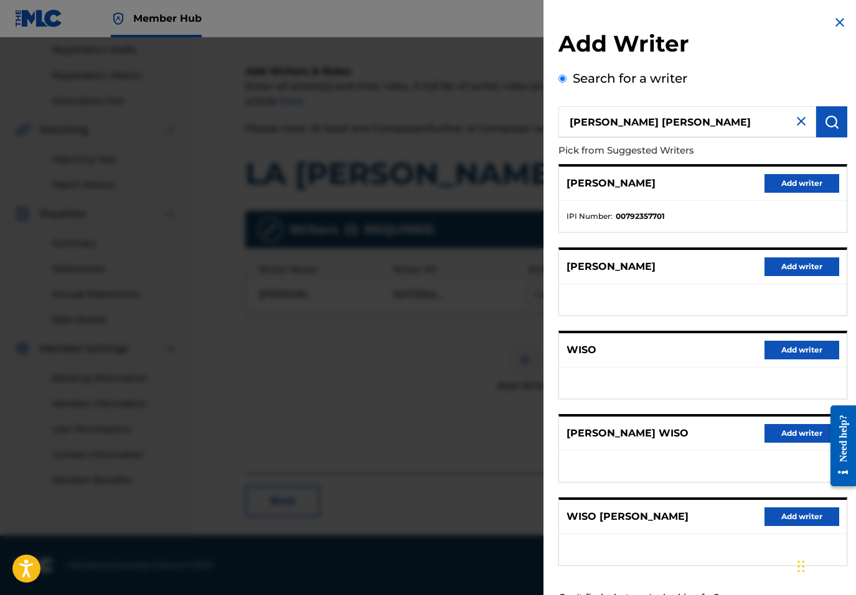
scroll to position [49, 0]
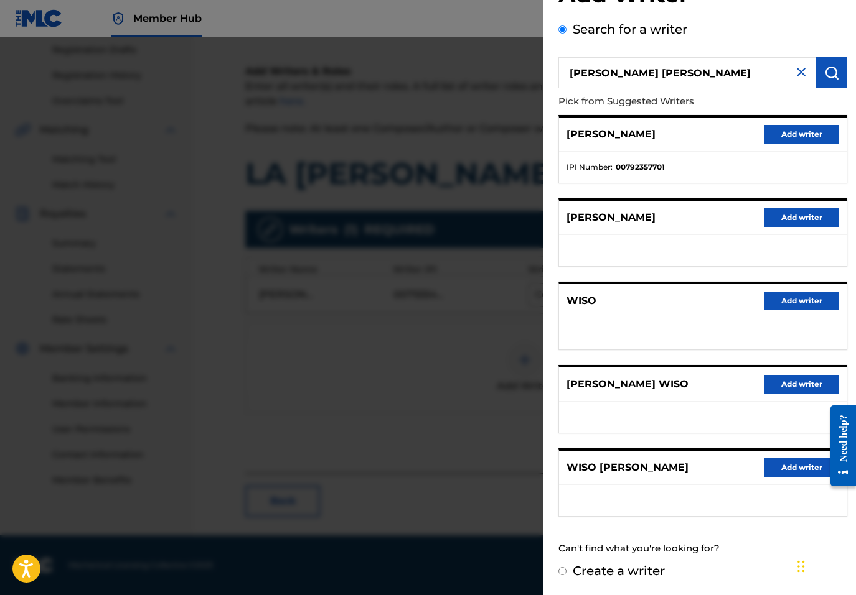
click at [584, 565] on label "Create a writer" at bounding box center [618, 571] width 92 height 15
radio input "true"
click at [566, 567] on input "Create a writer" at bounding box center [562, 571] width 8 height 8
radio input "false"
radio input "true"
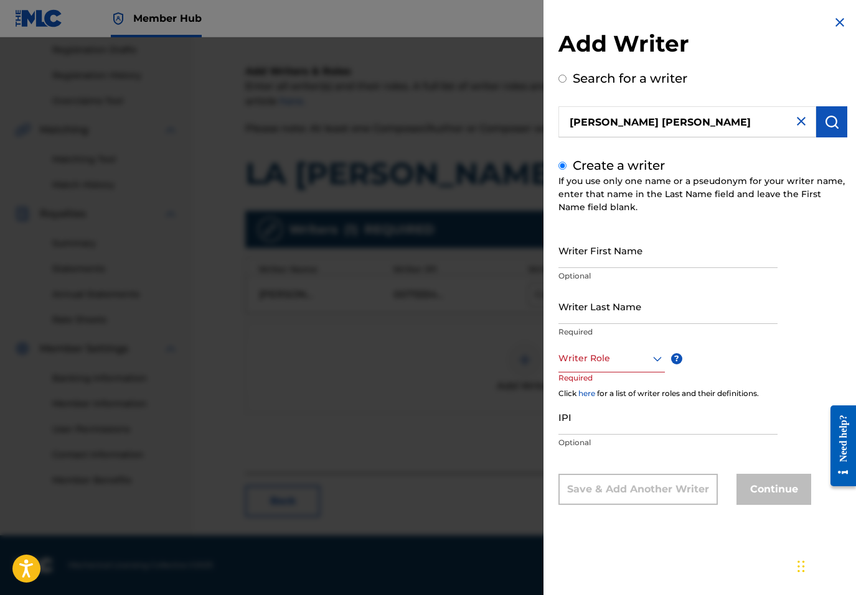
scroll to position [0, 0]
click at [625, 240] on input "Writer First Name" at bounding box center [667, 250] width 219 height 35
paste input "LUIS WISO APONTE"
click at [612, 259] on input "LUIS WISO APONTE" at bounding box center [667, 250] width 219 height 35
type input "LUIS WISO"
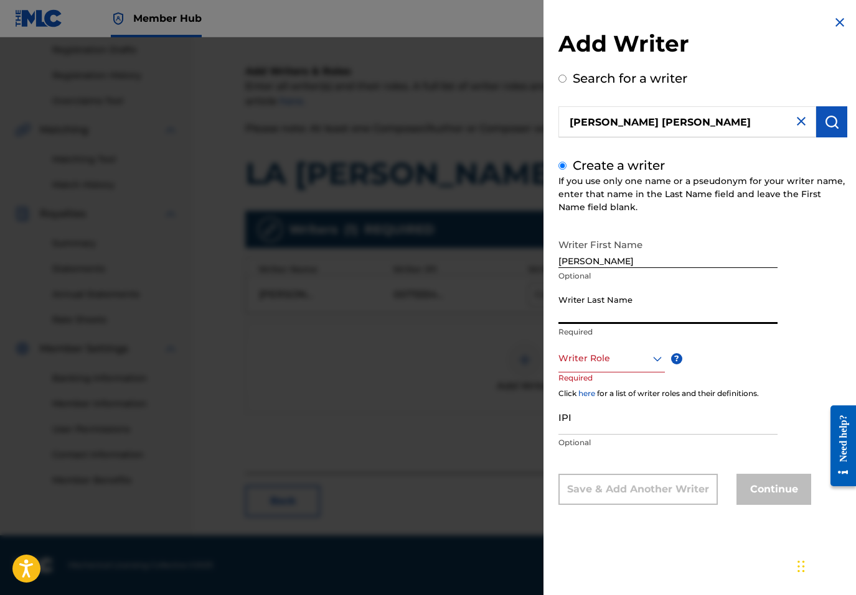
paste input "APONTE"
type input "APONTE"
click at [601, 358] on div at bounding box center [611, 359] width 106 height 16
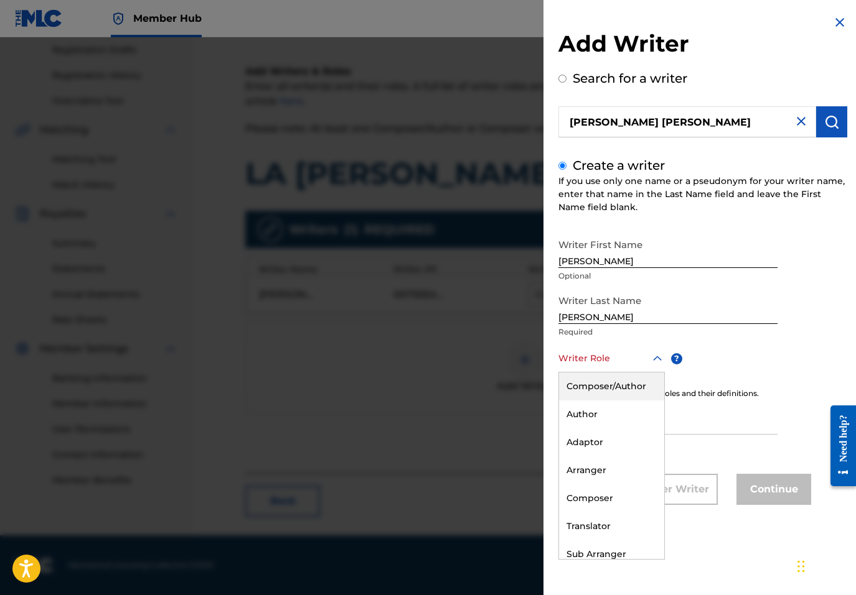
click at [595, 386] on div "Composer/Author" at bounding box center [611, 387] width 105 height 28
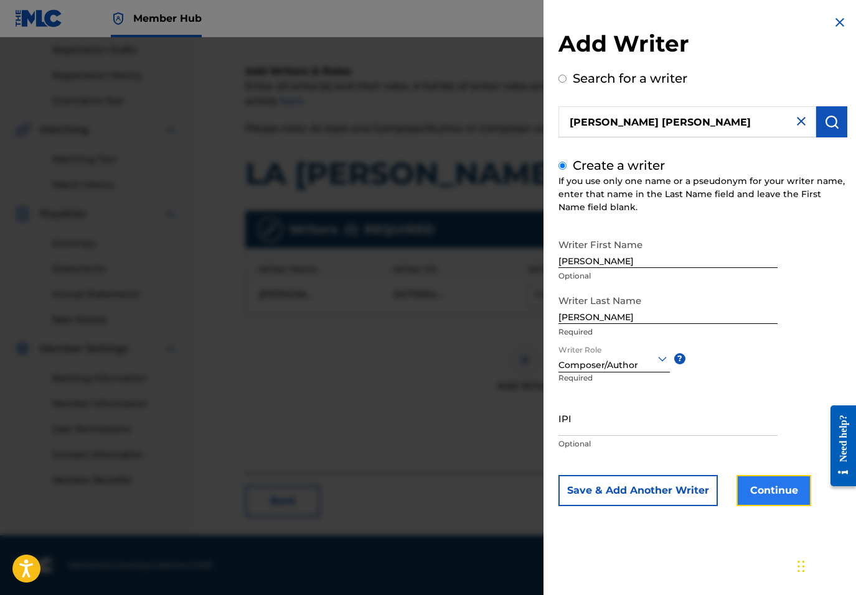
click at [766, 493] on button "Continue" at bounding box center [773, 490] width 75 height 31
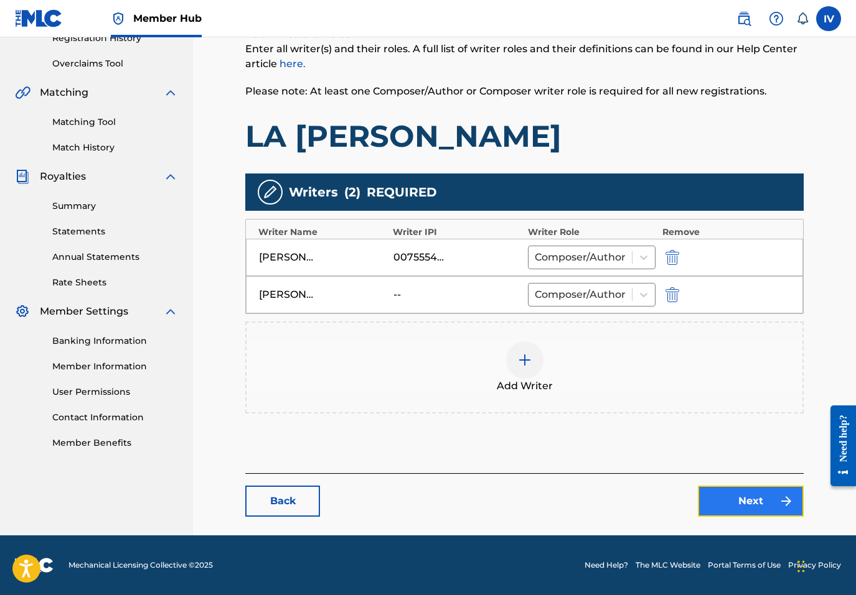
click at [766, 500] on link "Next" at bounding box center [751, 501] width 106 height 31
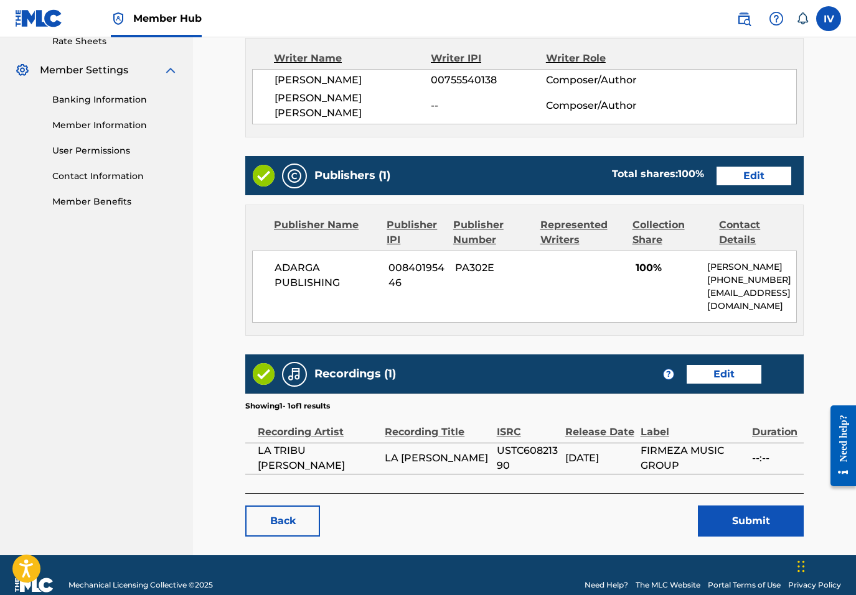
scroll to position [492, 0]
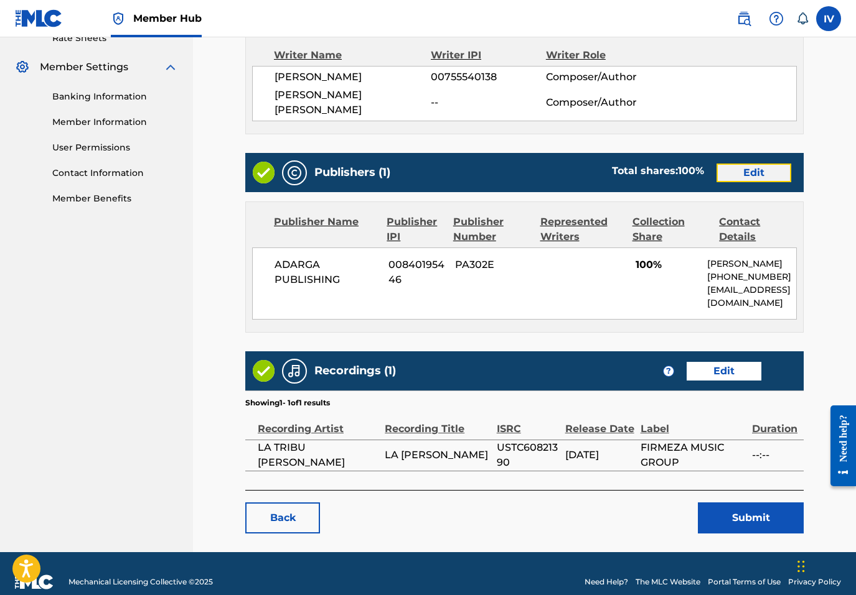
click at [750, 164] on link "Edit" at bounding box center [753, 173] width 75 height 19
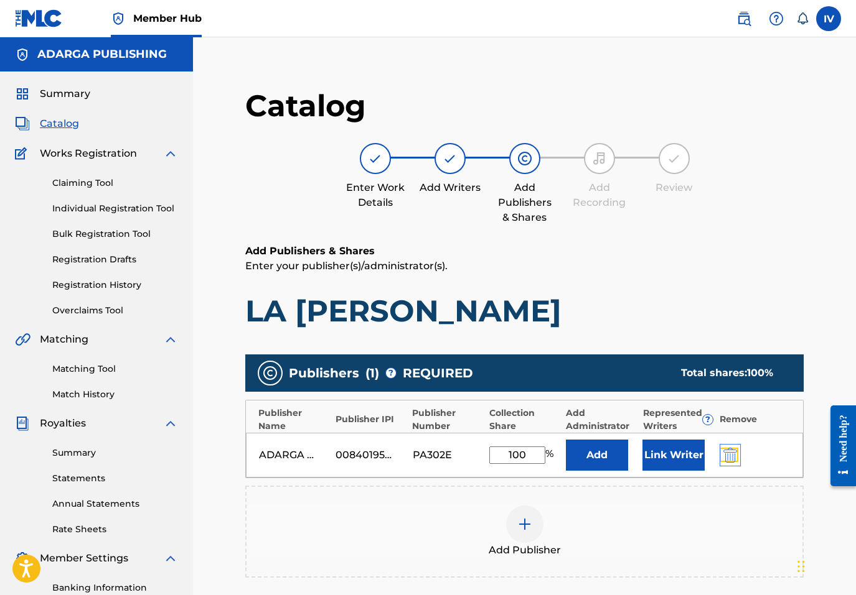
click at [728, 457] on img "submit" at bounding box center [730, 455] width 14 height 15
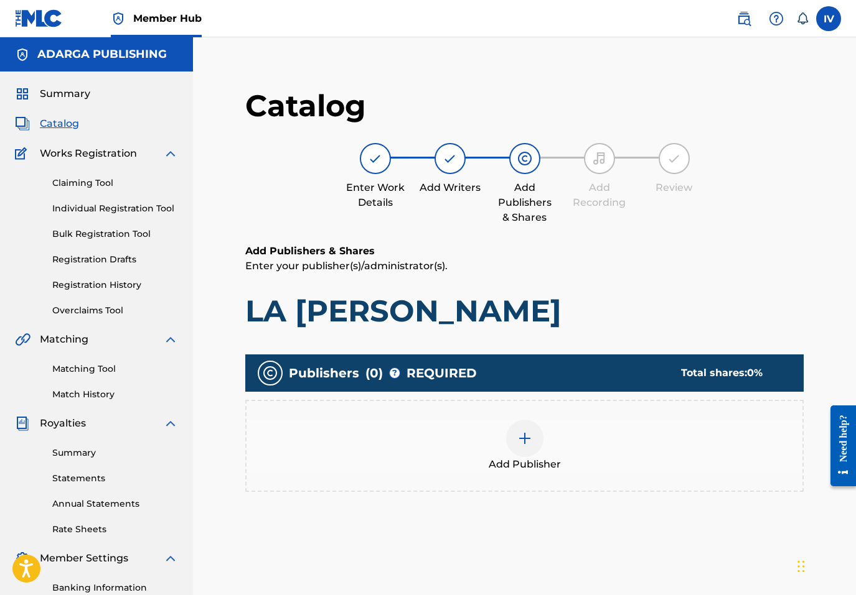
click at [698, 460] on div "Add Publisher" at bounding box center [524, 446] width 556 height 52
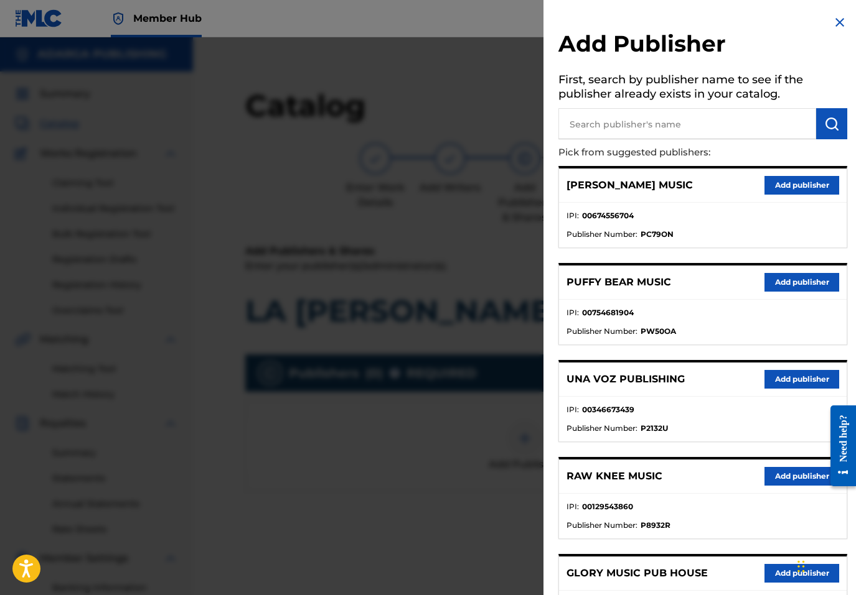
click at [692, 149] on p "Pick from suggested publishers:" at bounding box center [667, 152] width 218 height 27
click at [688, 143] on p "Pick from suggested publishers:" at bounding box center [667, 152] width 218 height 27
click at [684, 130] on input "text" at bounding box center [687, 123] width 258 height 31
type input "MULTIPLY"
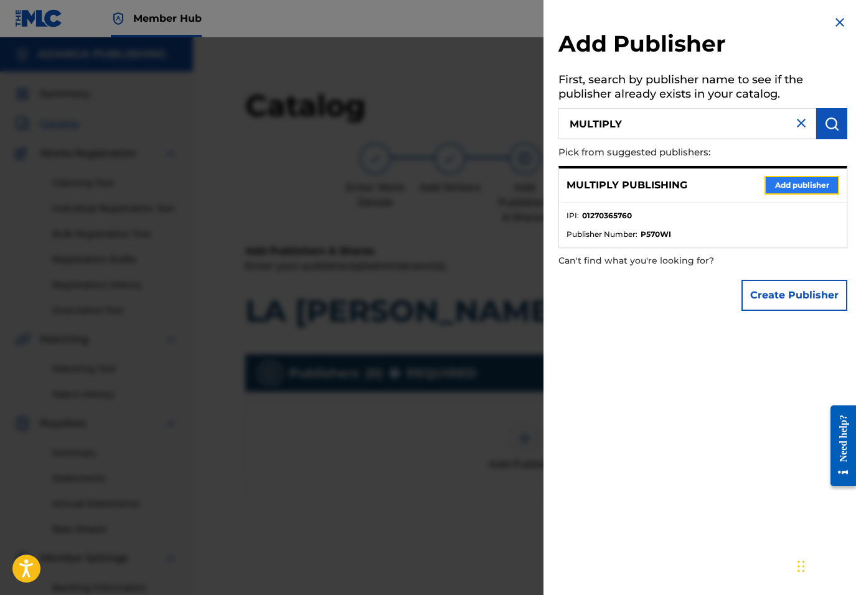
click at [799, 187] on button "Add publisher" at bounding box center [801, 185] width 75 height 19
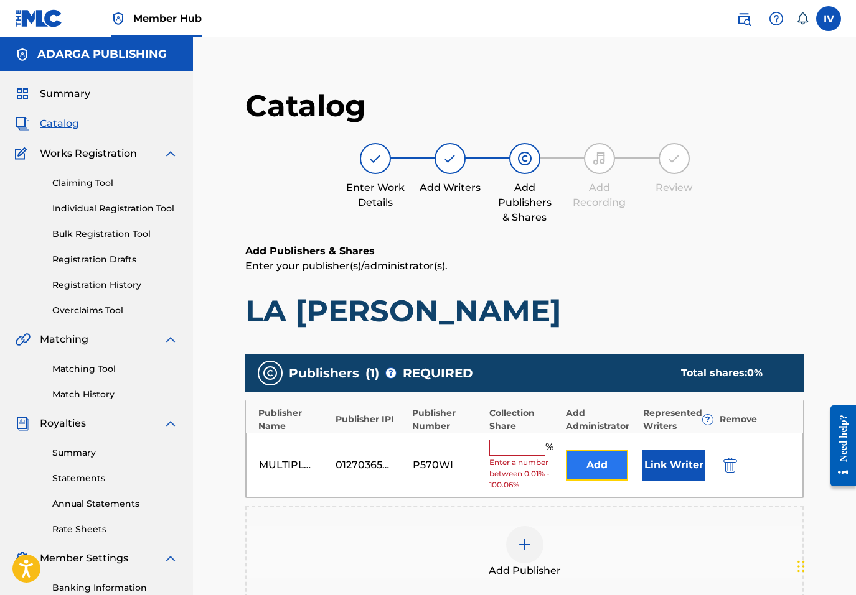
click at [579, 465] on button "Add" at bounding box center [597, 465] width 62 height 31
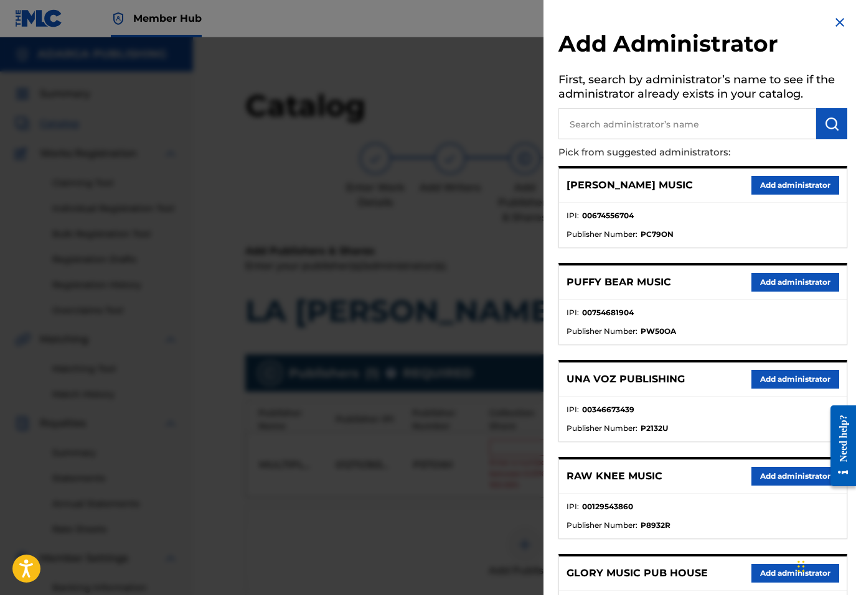
click at [642, 136] on input "text" at bounding box center [687, 123] width 258 height 31
type input "ADARGA"
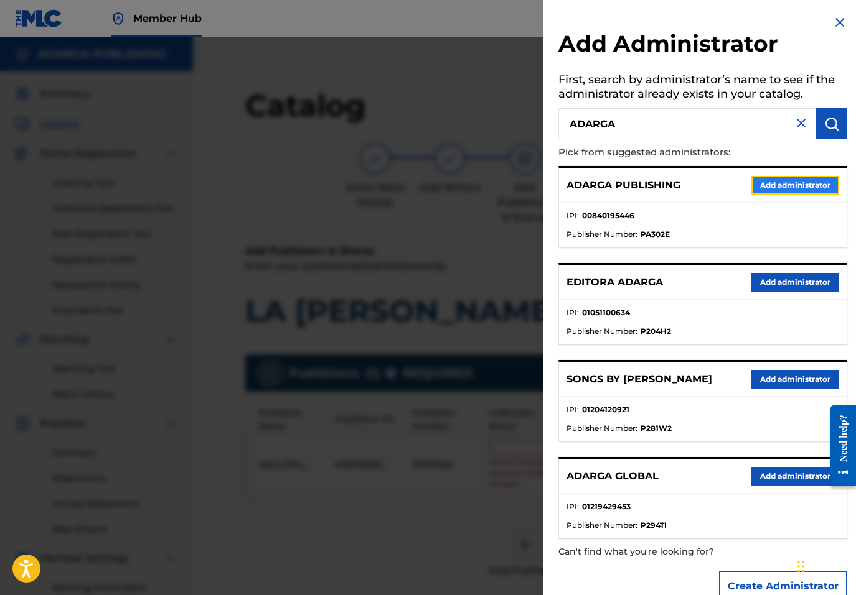
click at [762, 182] on button "Add administrator" at bounding box center [795, 185] width 88 height 19
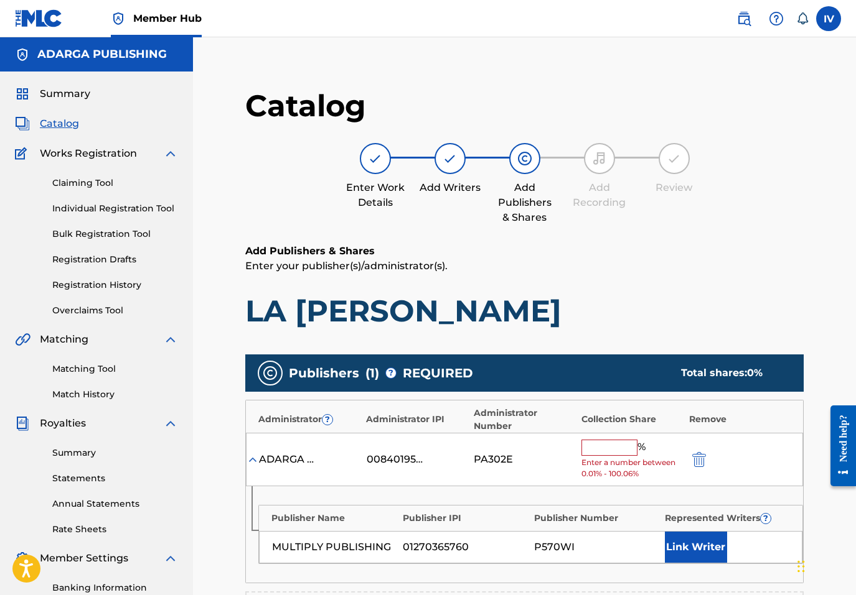
click at [597, 455] on input "text" at bounding box center [609, 448] width 56 height 16
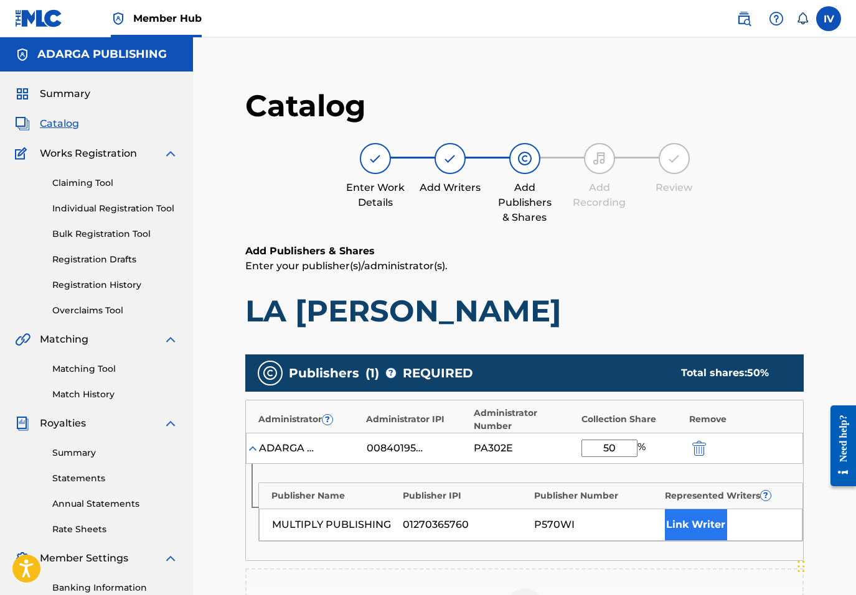
type input "50"
click at [695, 525] on button "Link Writer" at bounding box center [696, 525] width 62 height 31
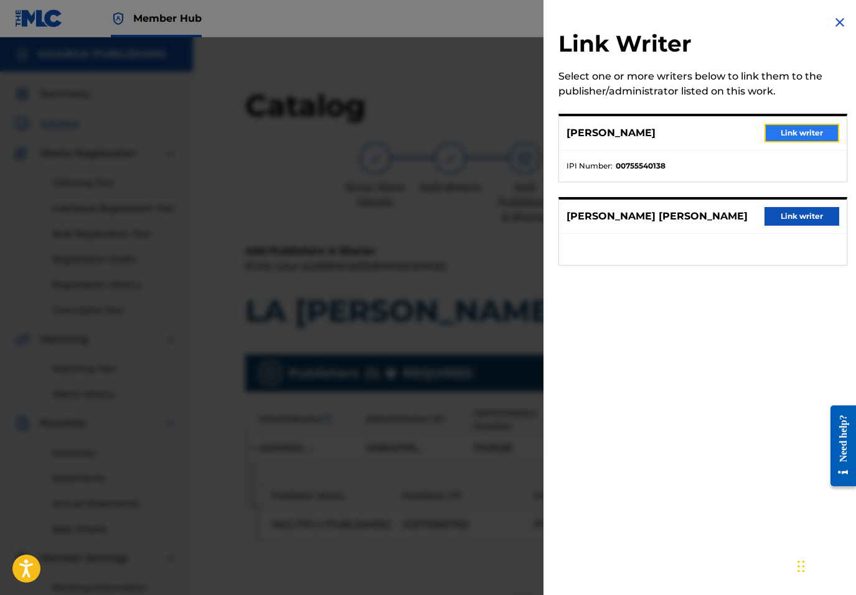
click at [791, 132] on button "Link writer" at bounding box center [801, 133] width 75 height 19
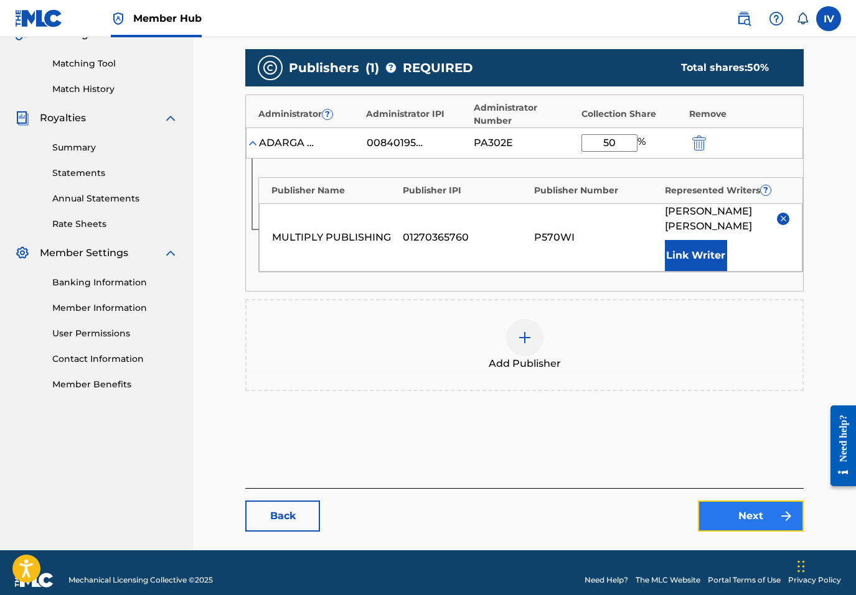
click at [763, 507] on link "Next" at bounding box center [751, 516] width 106 height 31
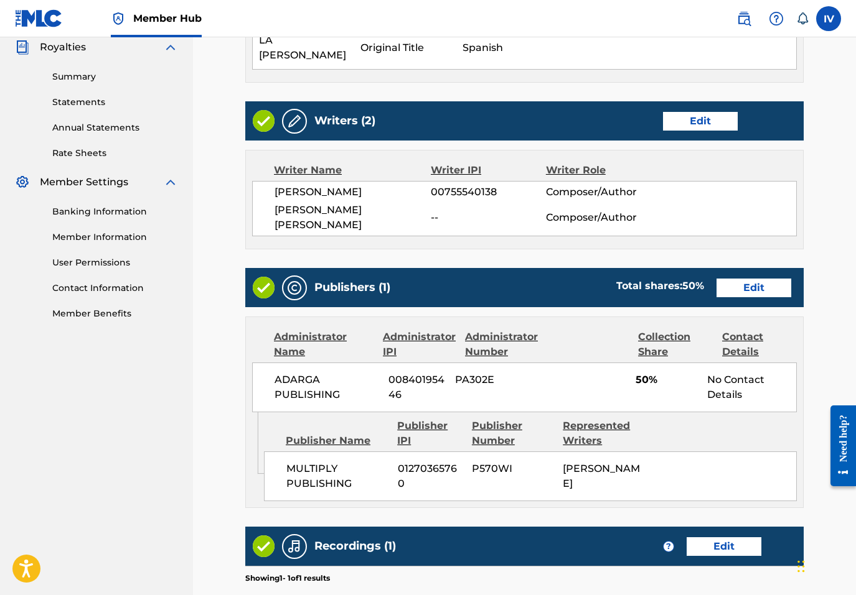
scroll to position [551, 0]
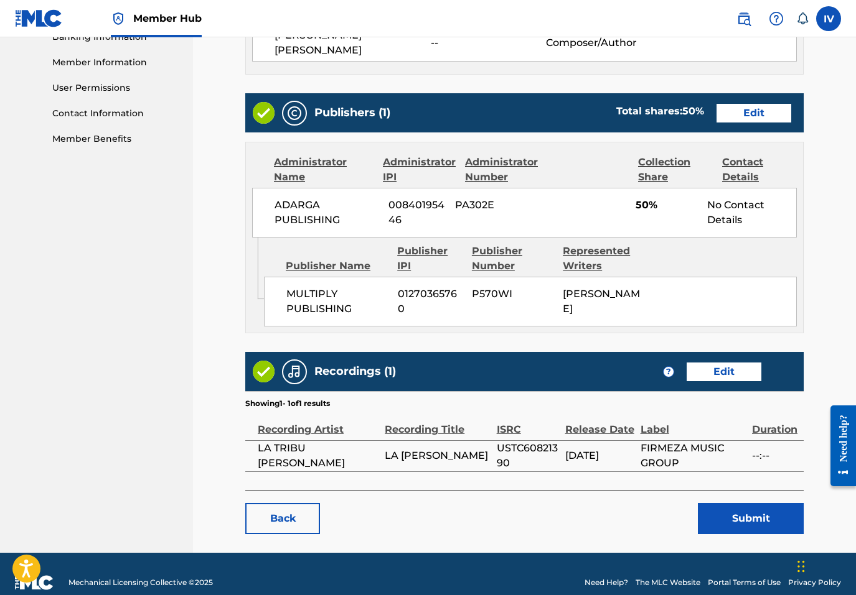
click at [745, 519] on main "< Back LA COSTILLA DE ADAN Work Detail Edit Member Work Identifier -- MLC Song …" at bounding box center [524, 35] width 633 height 1036
click at [731, 520] on main "< Back LA COSTILLA DE ADAN Work Detail Edit Member Work Identifier -- MLC Song …" at bounding box center [524, 35] width 633 height 1036
click at [719, 503] on button "Submit" at bounding box center [751, 518] width 106 height 31
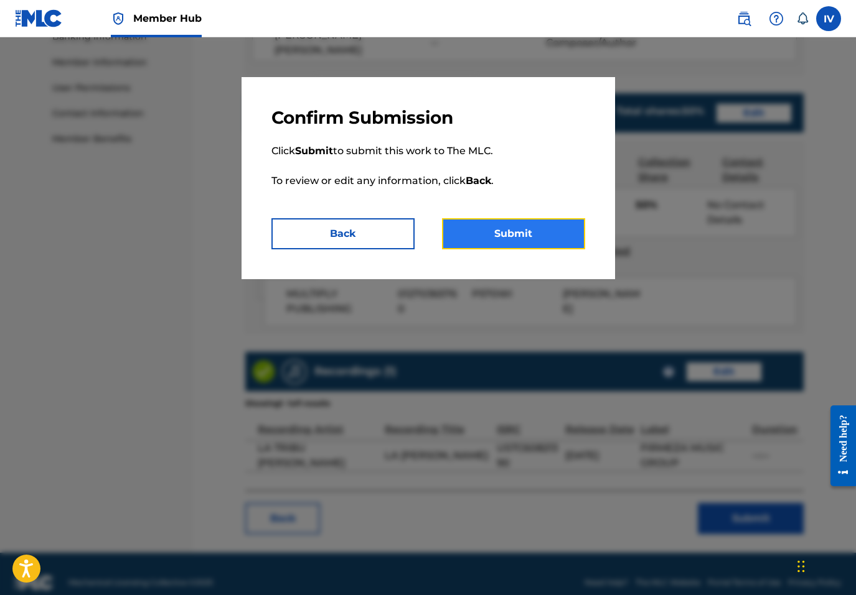
click at [552, 229] on button "Submit" at bounding box center [513, 233] width 143 height 31
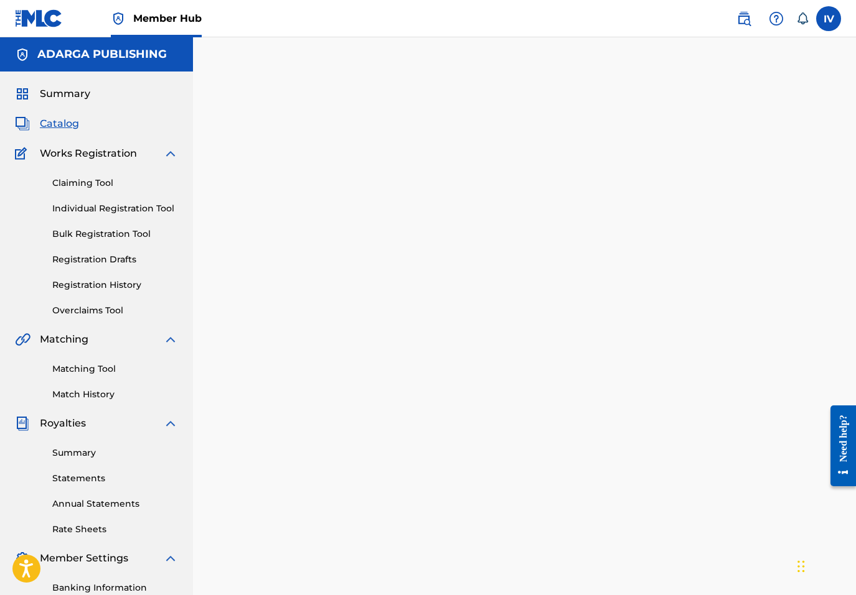
click at [58, 123] on span "Catalog" at bounding box center [59, 123] width 39 height 15
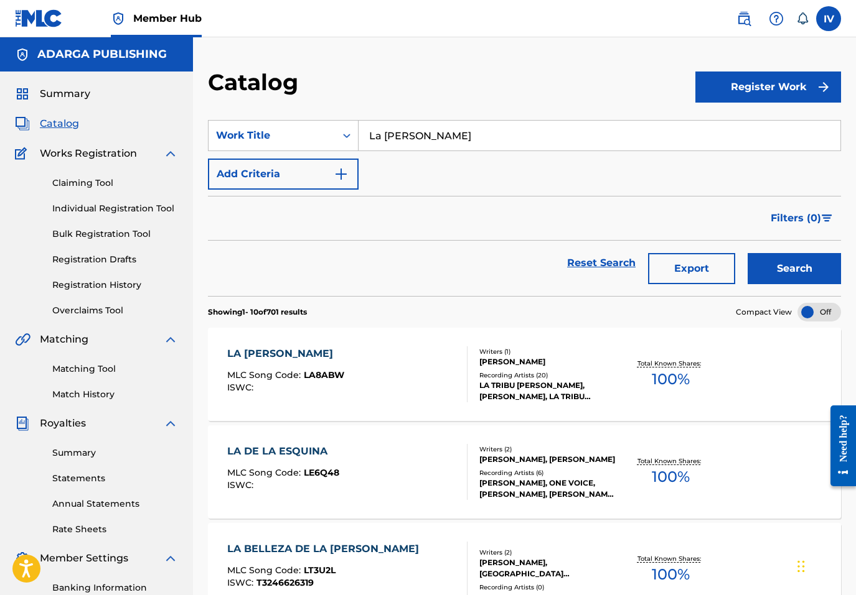
click at [449, 138] on input "La Costilla De Adán" at bounding box center [599, 136] width 482 height 30
paste input "Dame De Beber"
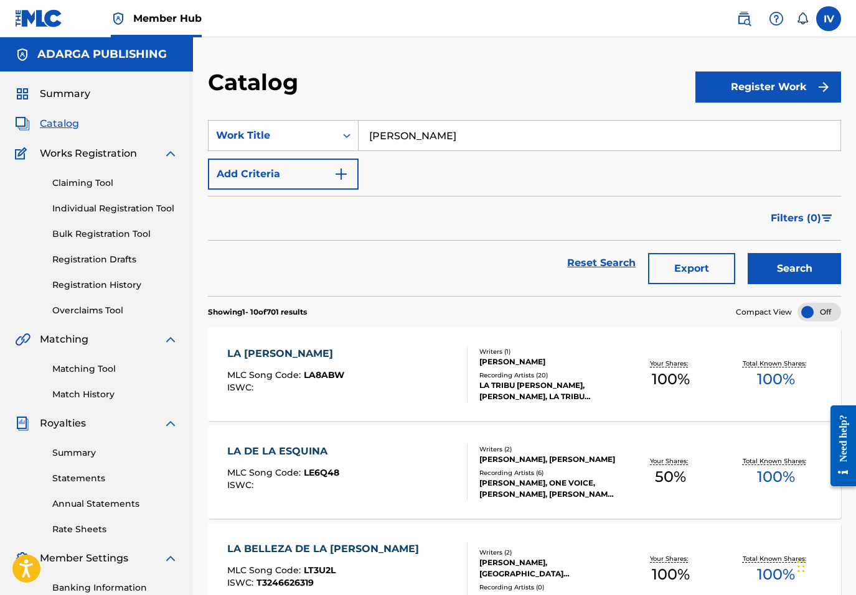
click at [747, 253] on button "Search" at bounding box center [793, 268] width 93 height 31
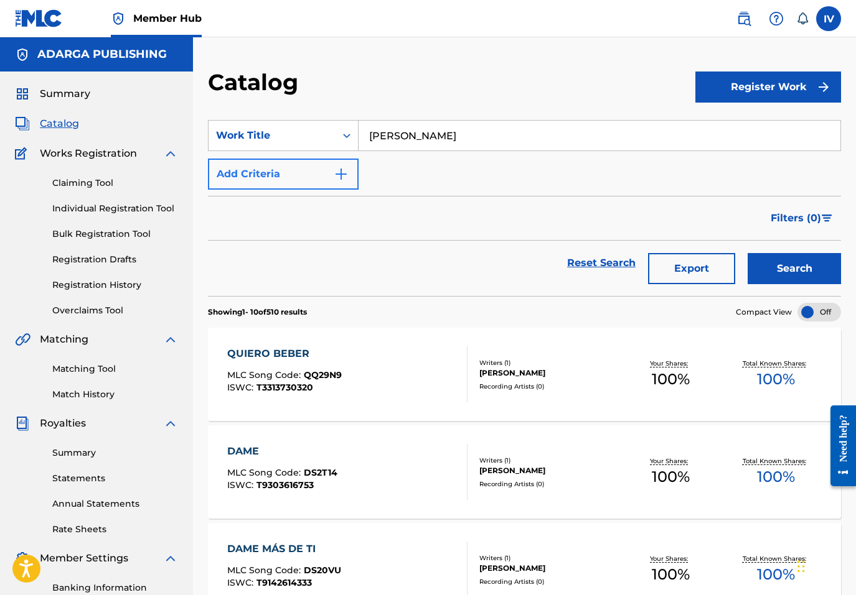
type input "de beber"
click at [288, 159] on button "Add Criteria" at bounding box center [283, 174] width 151 height 31
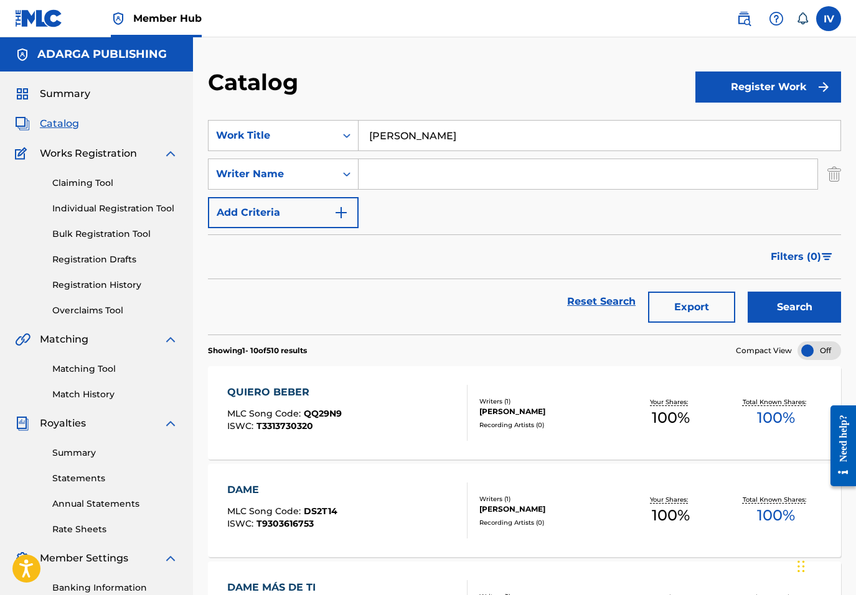
click at [393, 175] on input "Search Form" at bounding box center [587, 174] width 459 height 30
type input "[PERSON_NAME]"
click at [747, 292] on button "Search" at bounding box center [793, 307] width 93 height 31
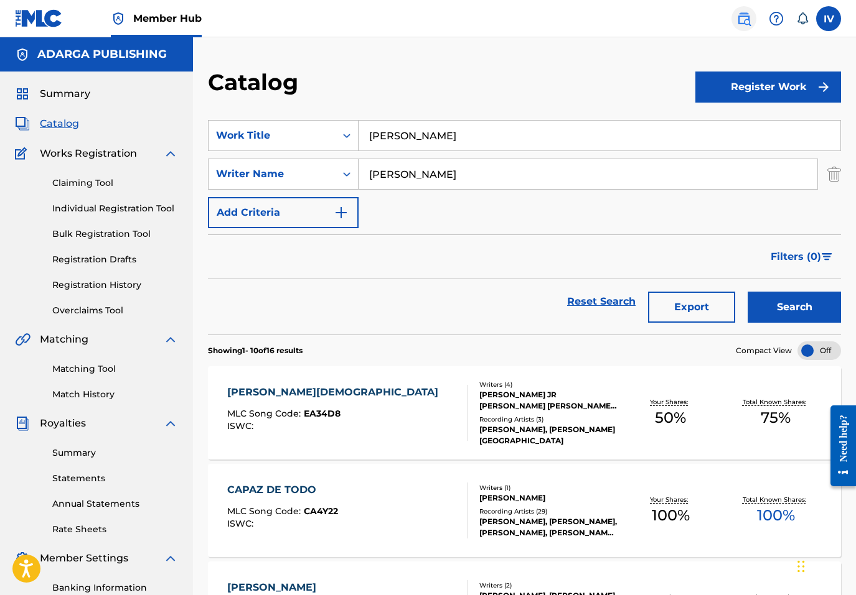
click at [740, 21] on img at bounding box center [743, 18] width 15 height 15
click at [431, 136] on input "de beber" at bounding box center [599, 136] width 482 height 30
paste input "DAME DE BEBER"
type input "DAME DE BEBER"
click at [747, 292] on button "Search" at bounding box center [793, 307] width 93 height 31
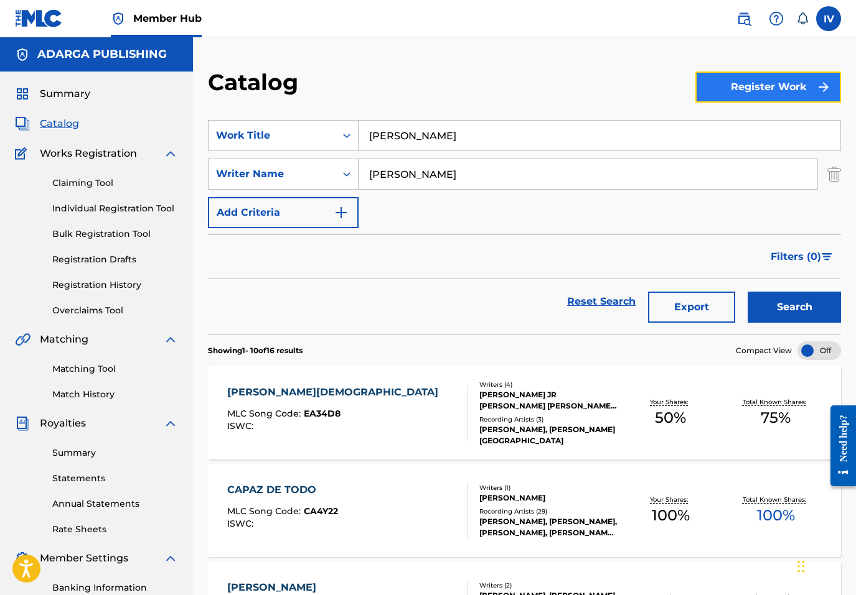
click at [746, 95] on button "Register Work" at bounding box center [768, 87] width 146 height 31
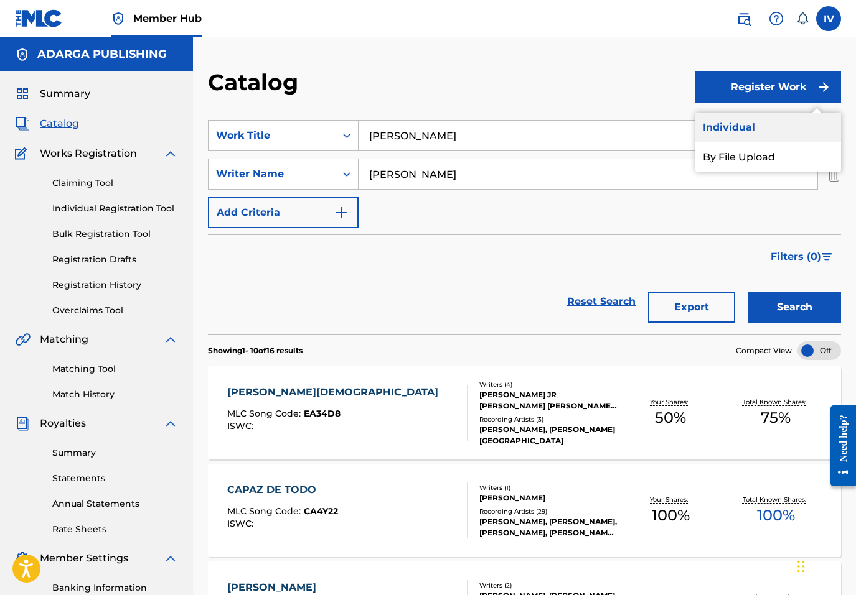
click at [744, 131] on link "Individual" at bounding box center [768, 128] width 146 height 30
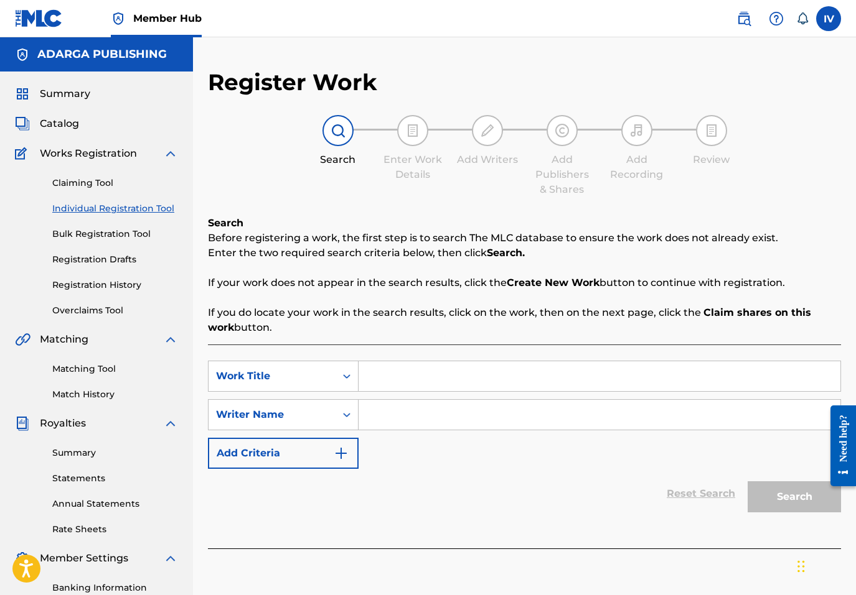
click at [483, 357] on div "SearchWithCriteriadc29c929-32ec-44d0-a3d0-fbaf349caedf Work Title SearchWithCri…" at bounding box center [524, 447] width 633 height 204
click at [452, 386] on input "Search Form" at bounding box center [599, 377] width 482 height 30
paste input "DAME DE BEBER"
type input "DAME DE BEBER"
click at [401, 426] on input "Search Form" at bounding box center [599, 415] width 482 height 30
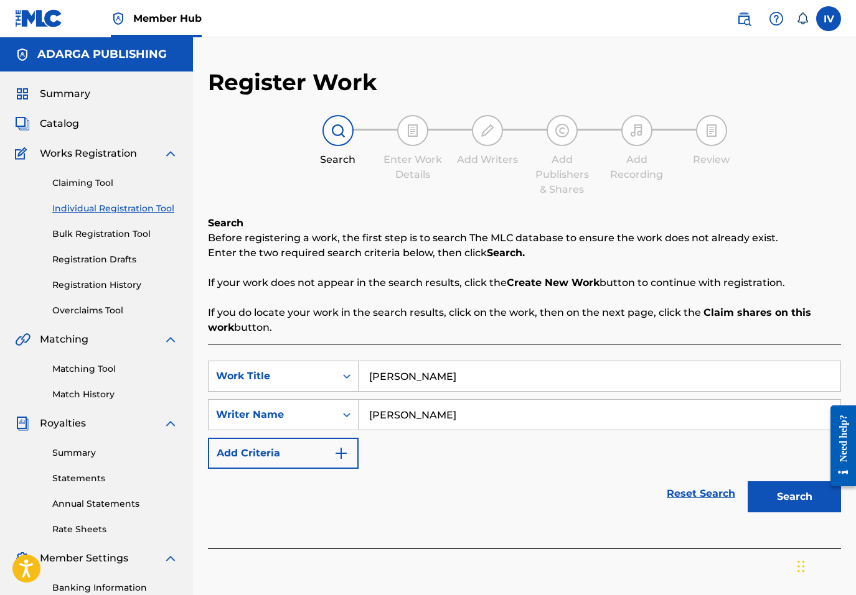
type input "[PERSON_NAME]"
click at [747, 482] on button "Search" at bounding box center [793, 497] width 93 height 31
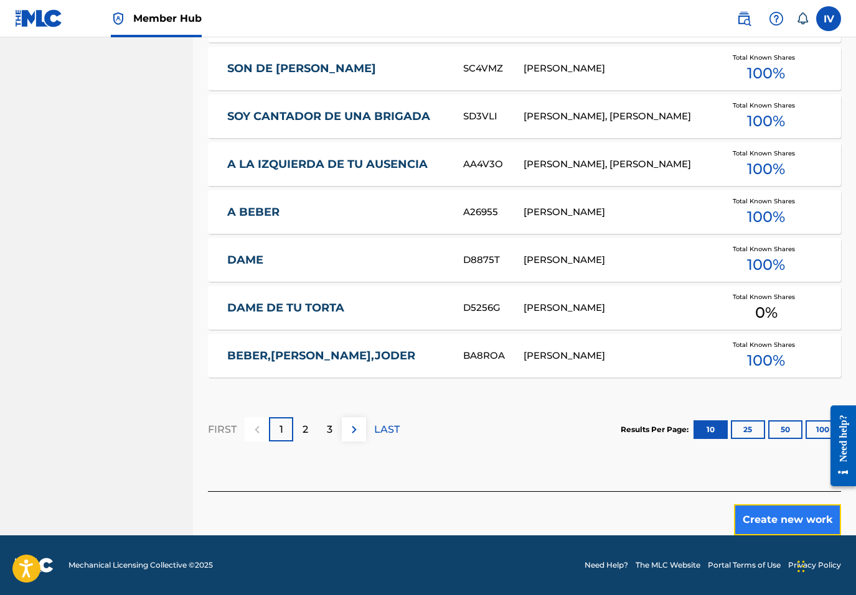
click at [761, 507] on button "Create new work" at bounding box center [787, 520] width 107 height 31
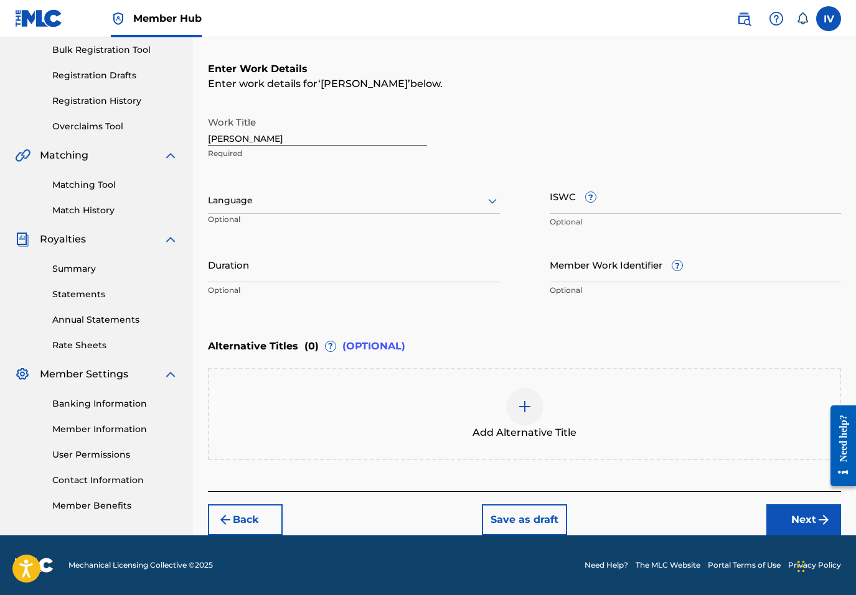
scroll to position [184, 0]
click at [281, 217] on p "Optional" at bounding box center [255, 225] width 94 height 21
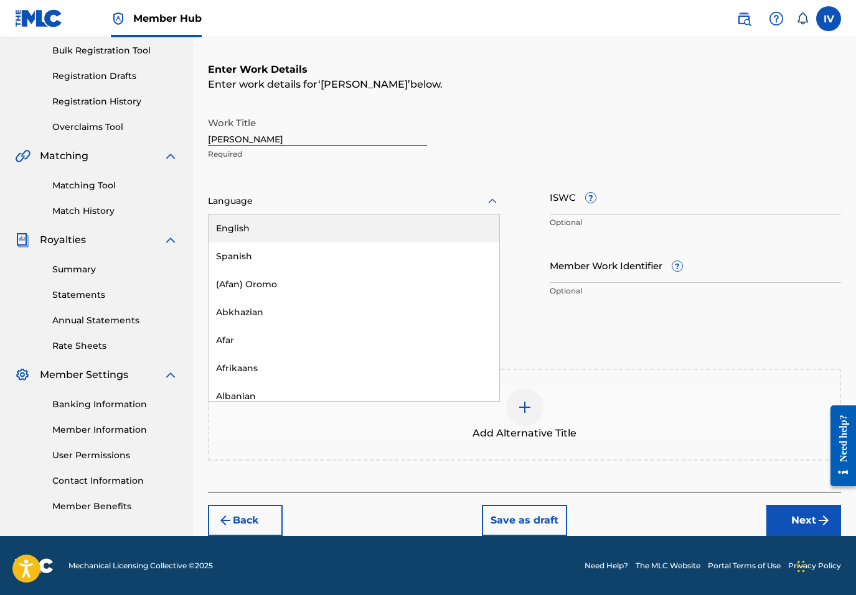
click at [264, 206] on div at bounding box center [354, 202] width 292 height 16
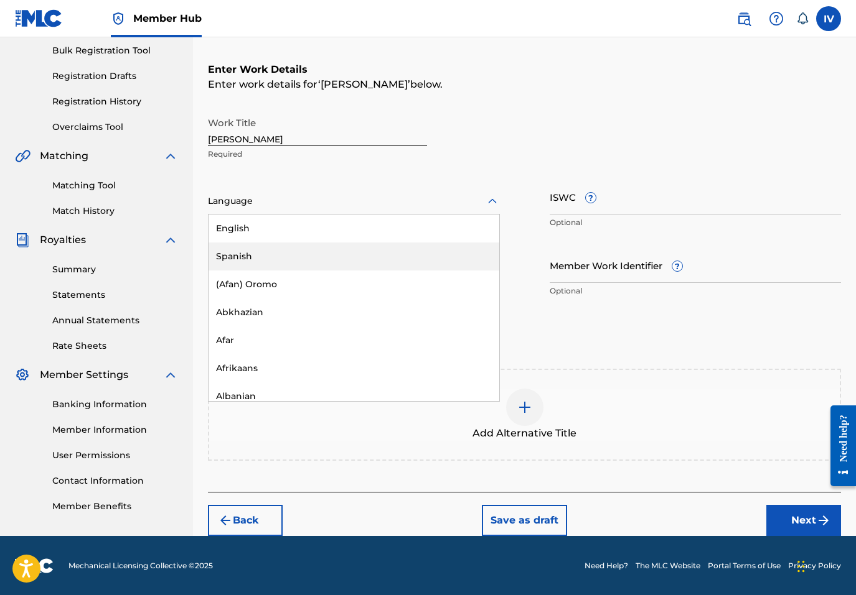
click
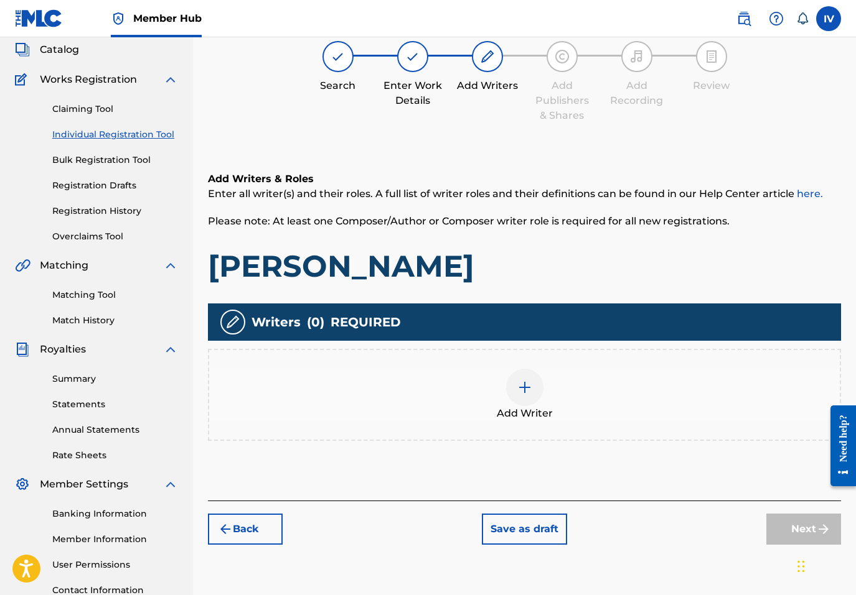
scroll to position [56, 0]
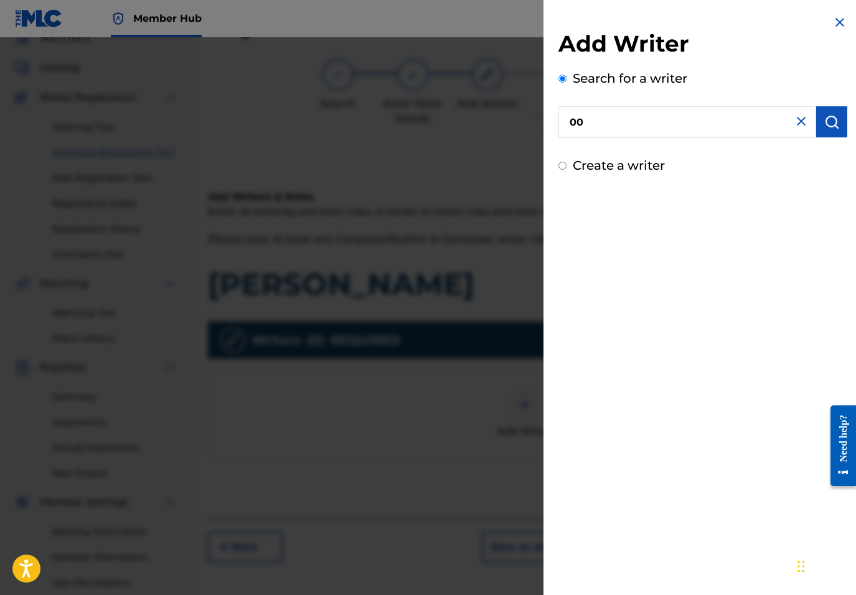
paste input "568372513"
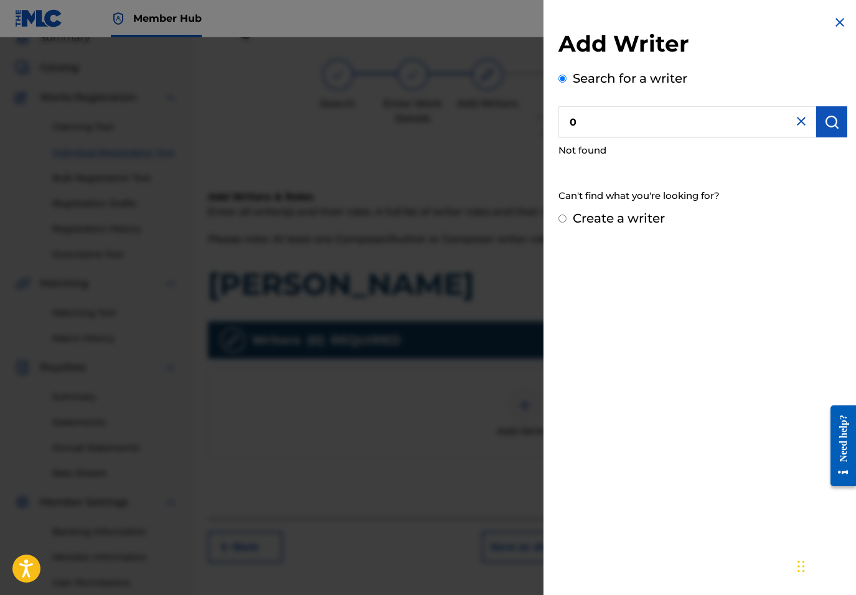
paste input "568372513"
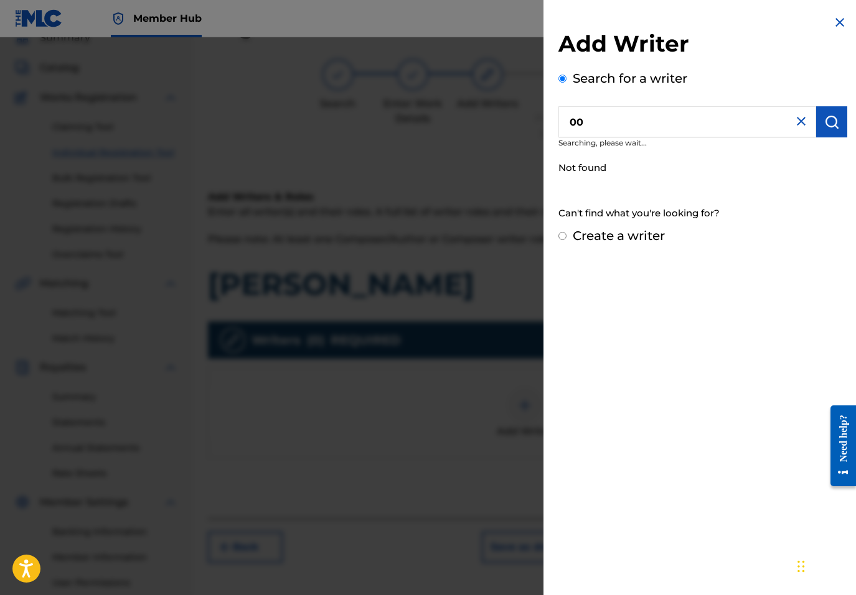
paste input "568372513"
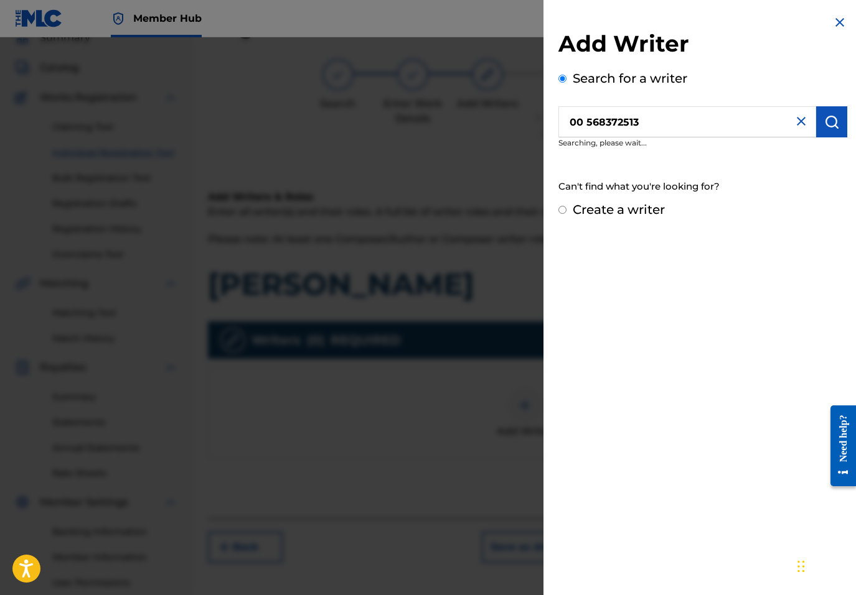
type input "0"
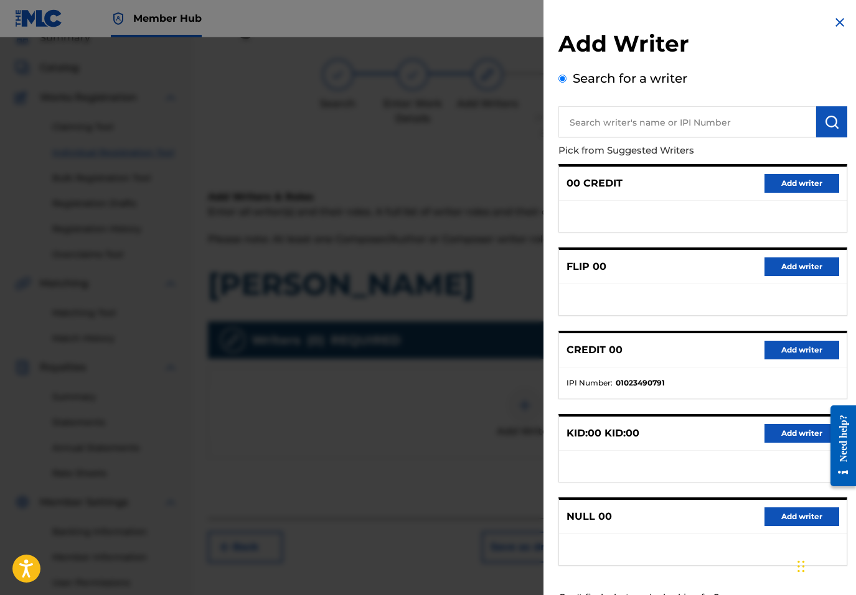
paste input "568372513"
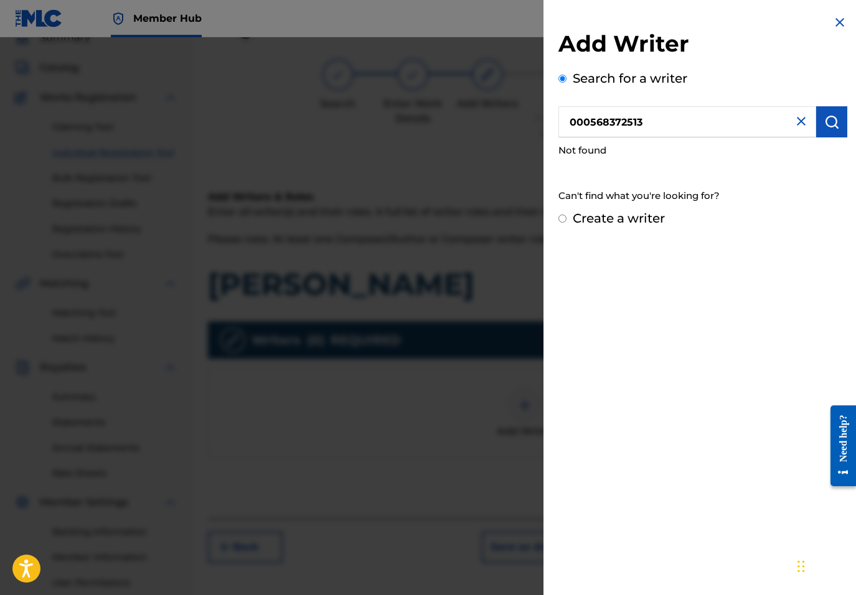
paste input "text"
type input "00568372513"
radio input "true"
radio input "false"
radio input "true"
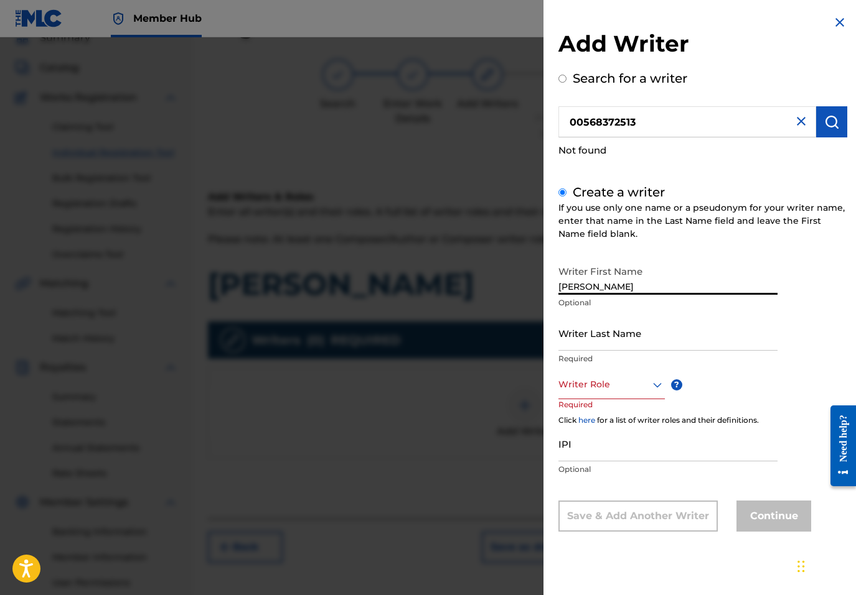
type input "BENJAMIN"
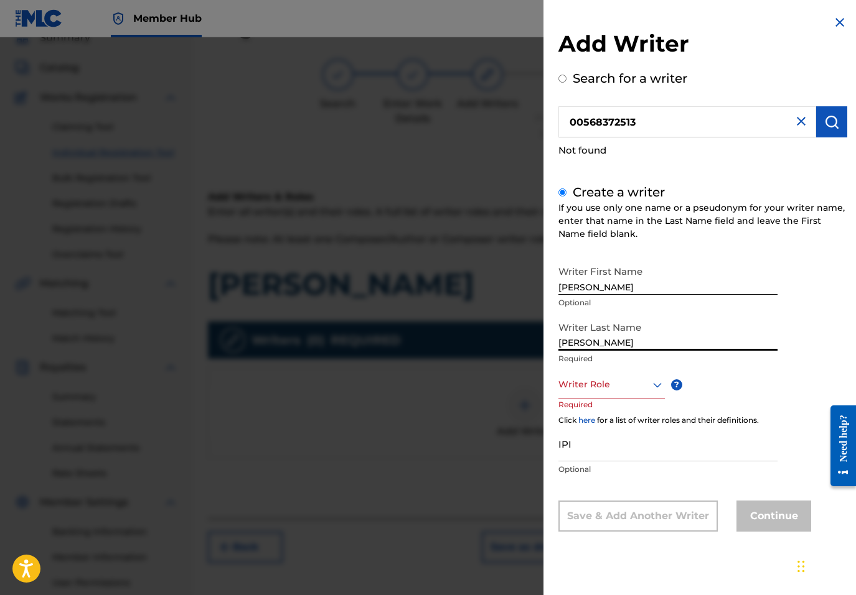
type input "GRULLON"
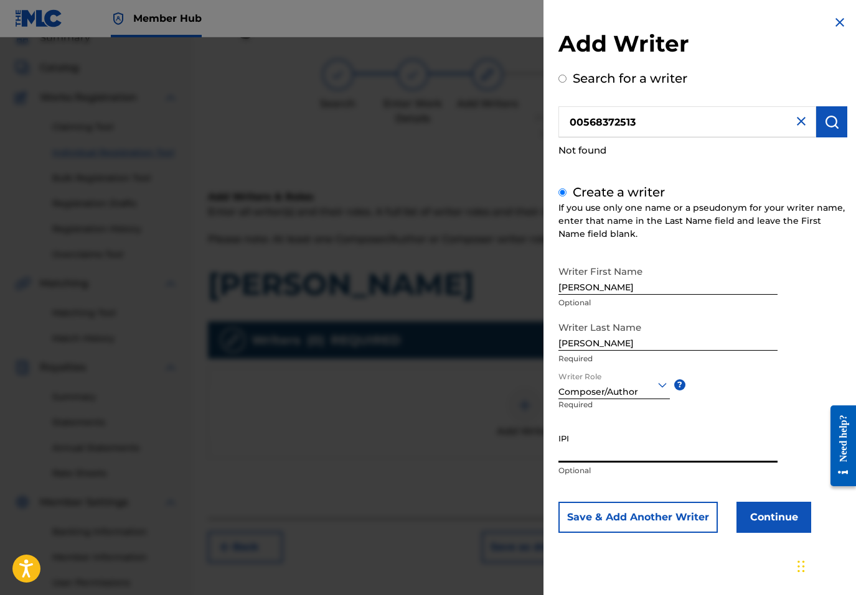
paste input "00568372513"
type input "00568372513"
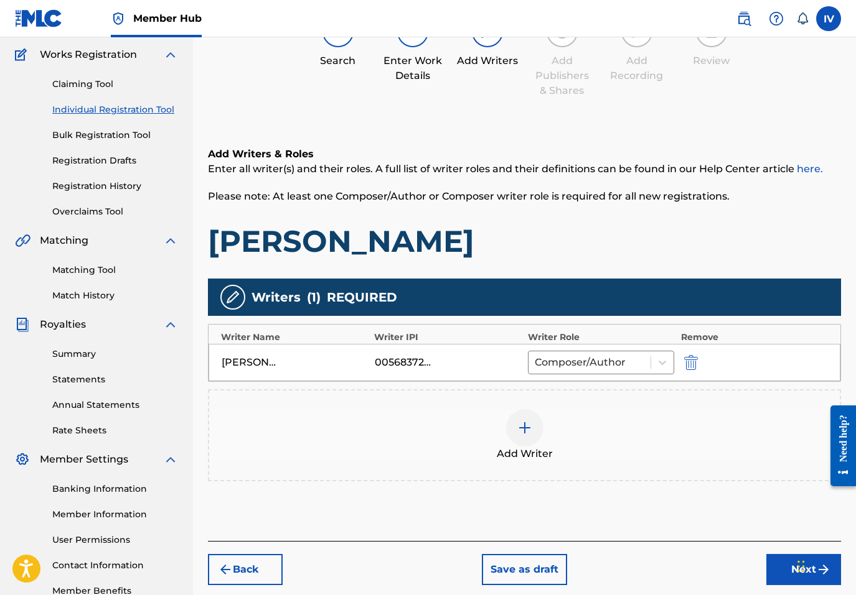
scroll to position [117, 0]
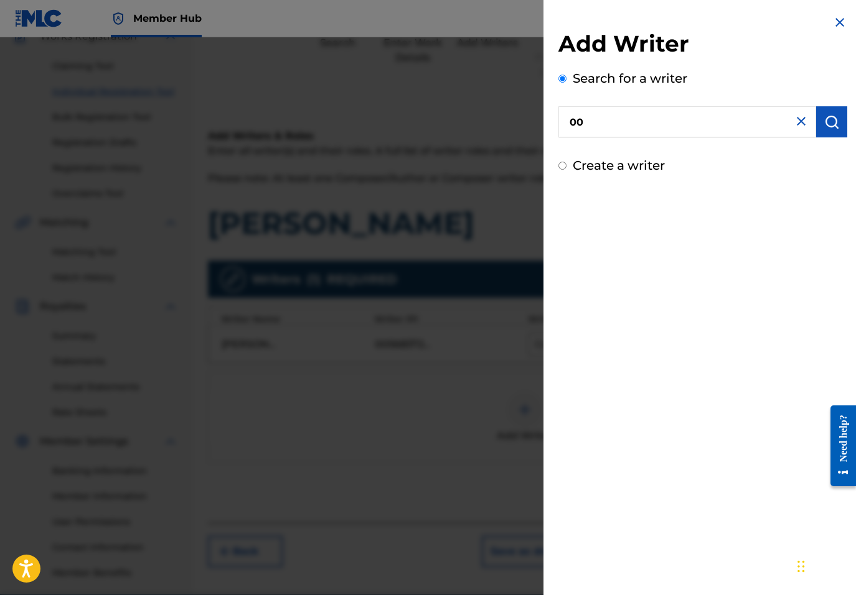
paste input "755540138"
type input "00755540138"
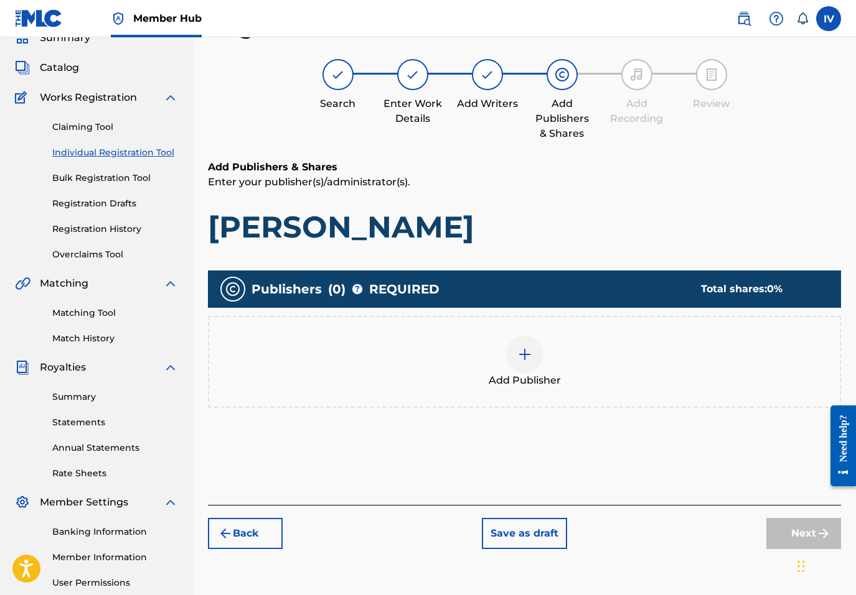
scroll to position [176, 0]
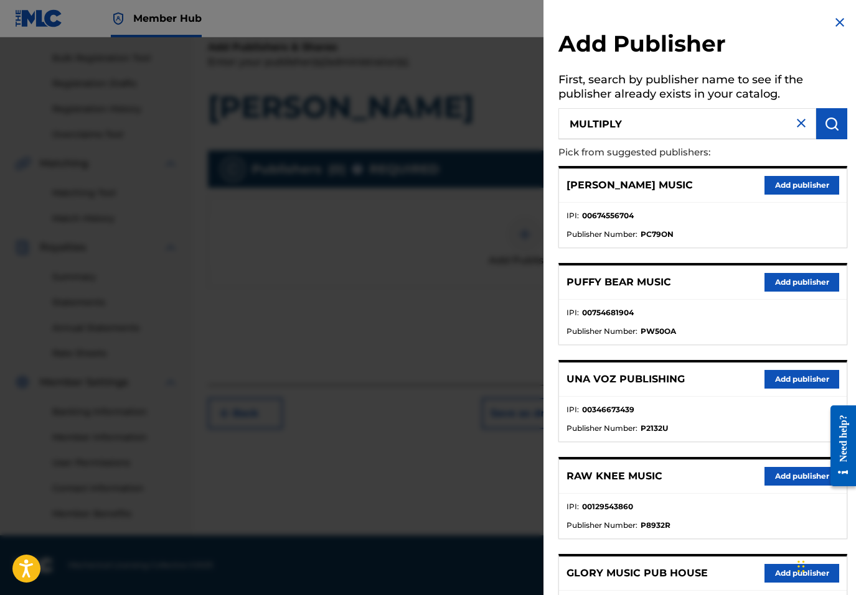
type input "MULTIPLY"
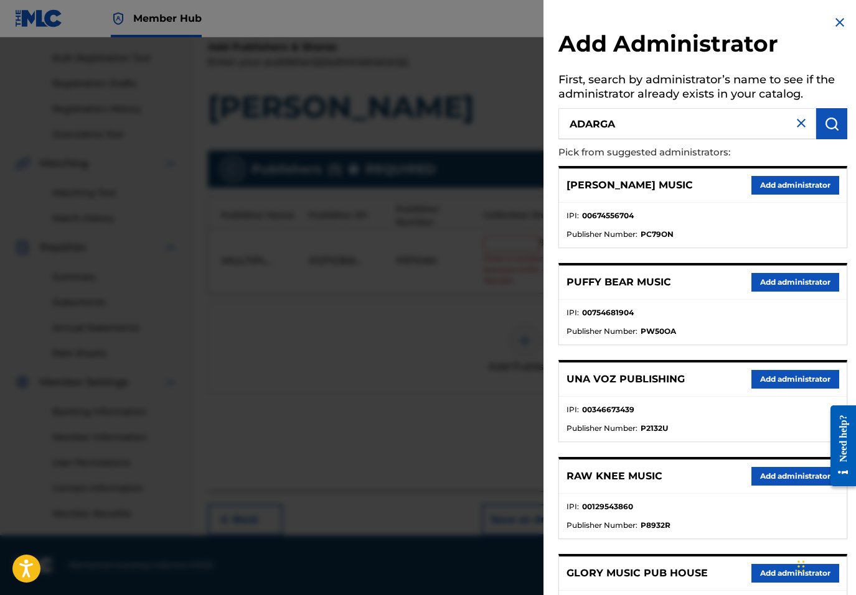
type input "ADARGA"
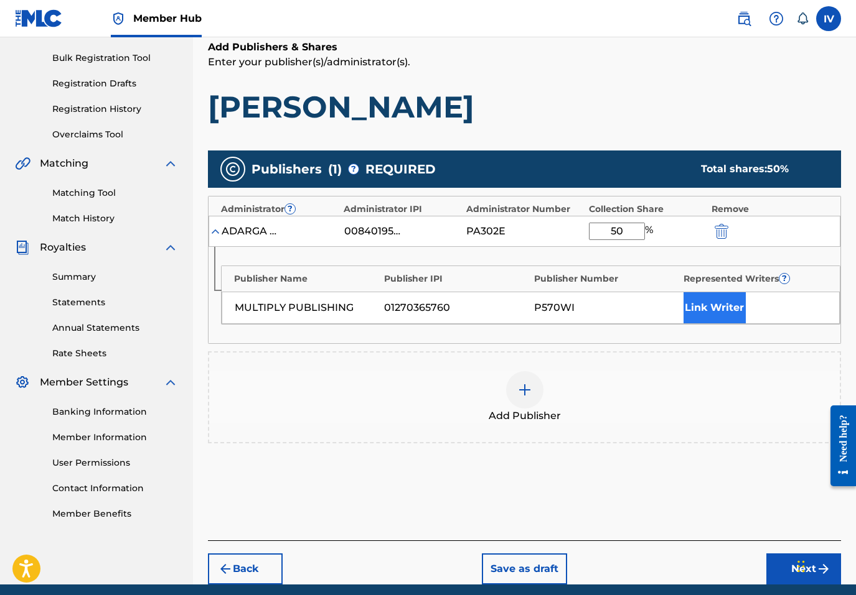
type input "50"
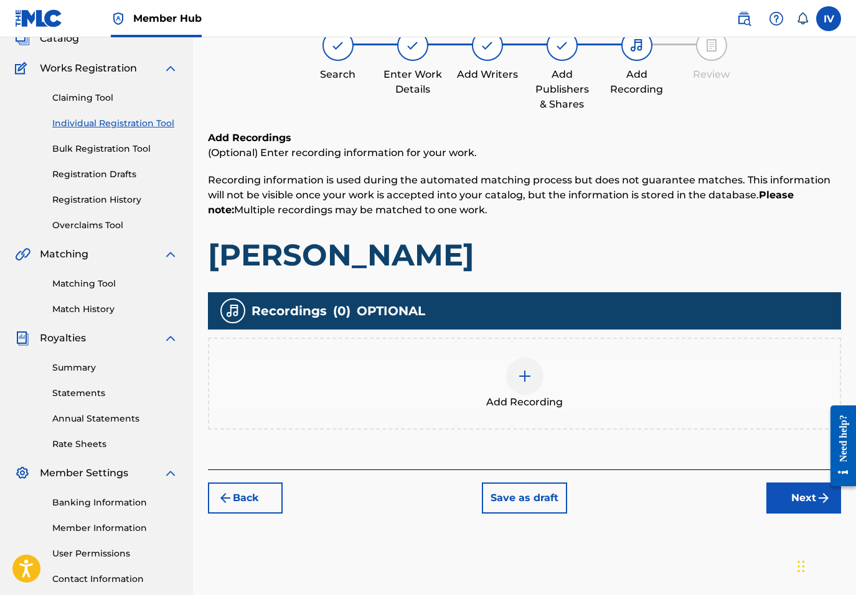
scroll to position [138, 0]
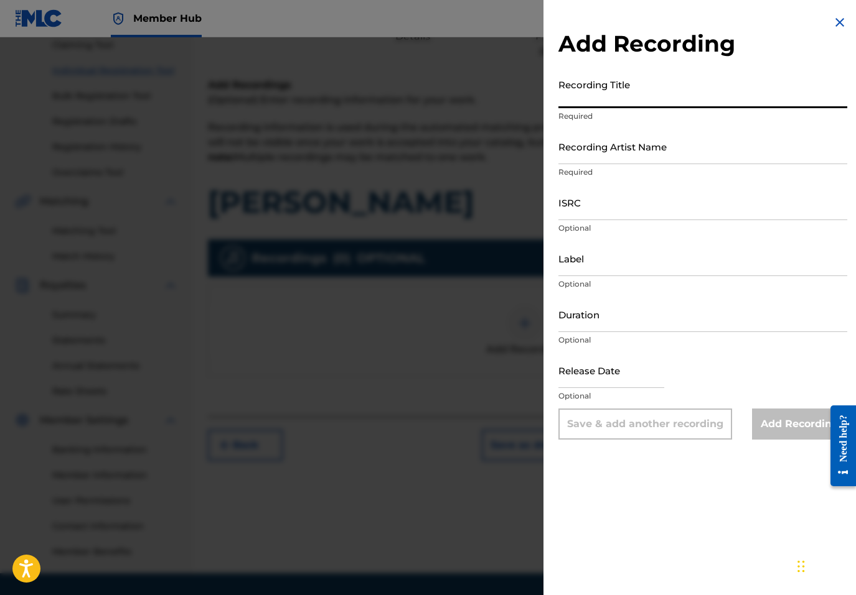
paste input "Dame De Beber by Julissa is USANG2458991"
type input "Dame De Beber by Julissa"
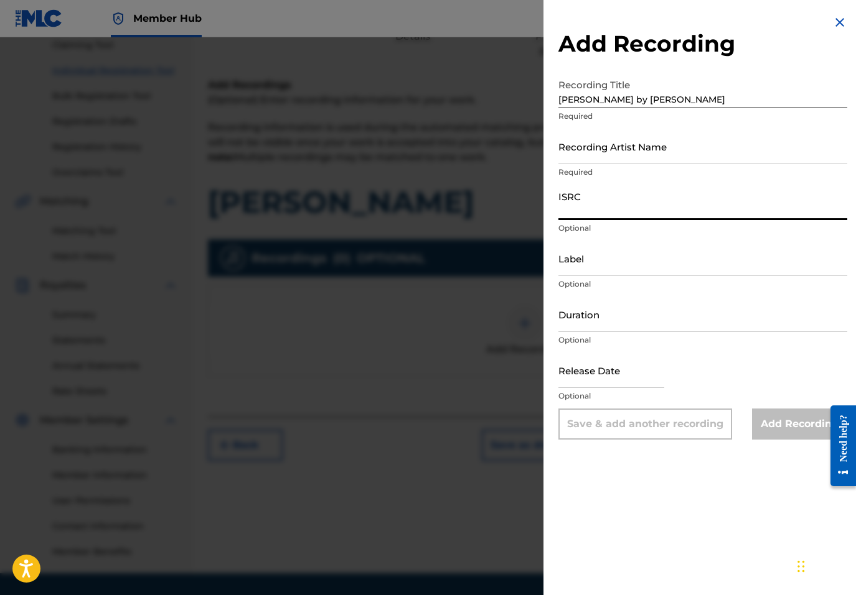
paste input "USANG2458991"
type input "USANG2458991"
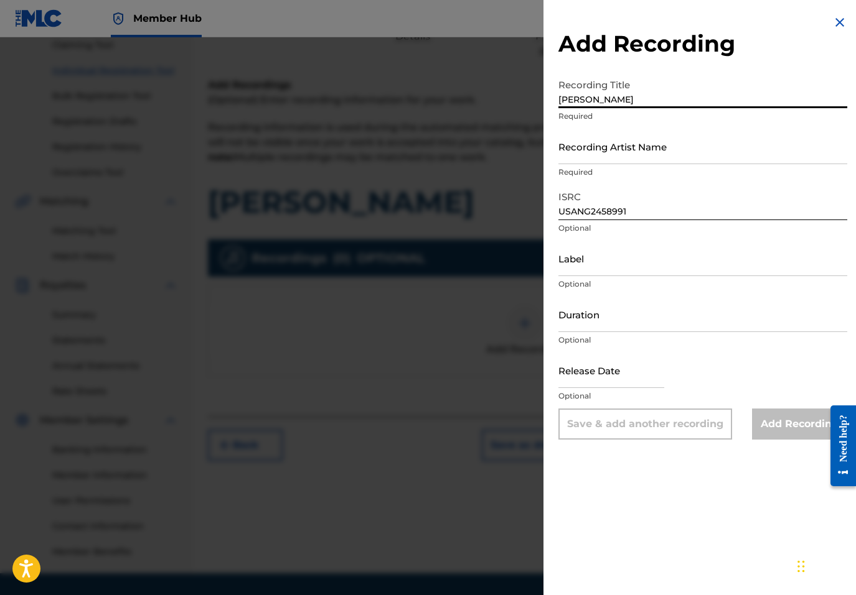
type input "Dame De Beber"
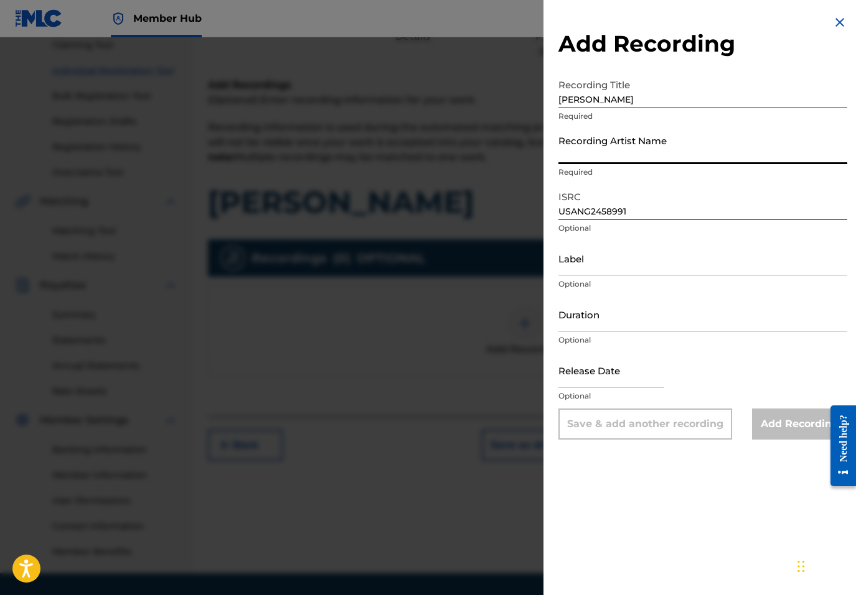
paste input "Julissa"
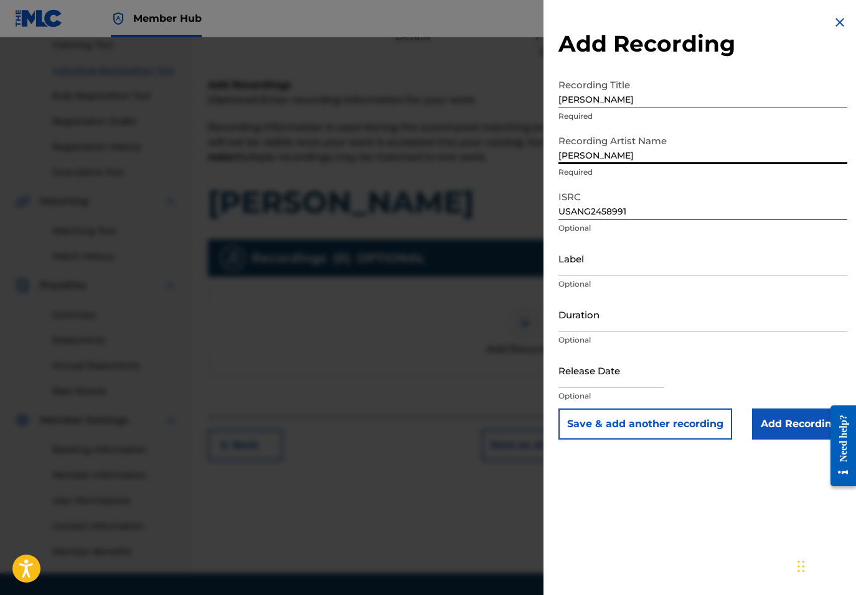
type input "Julissa"
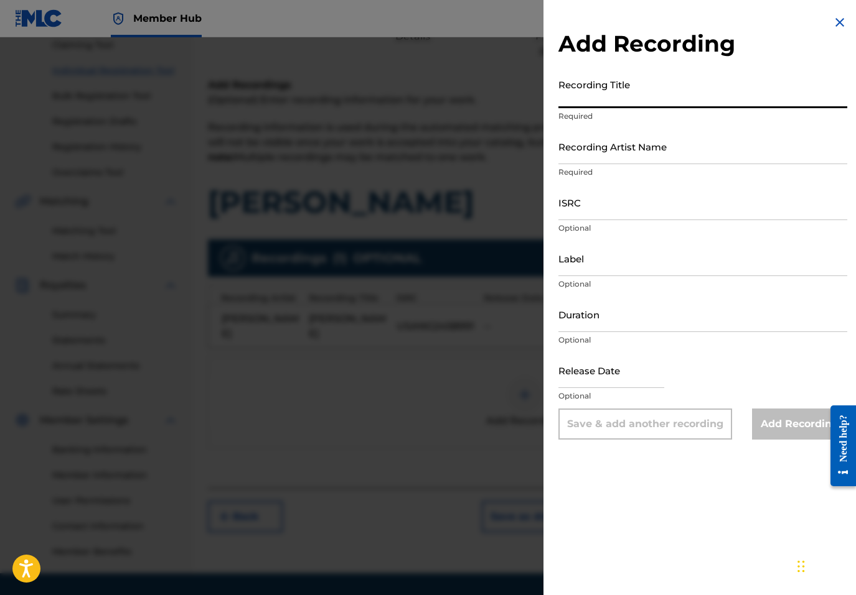
paste input "Julissa De Beber Album Version 2007 3:58 US25L0700312"
type input "Julissa De Beber Album Version"
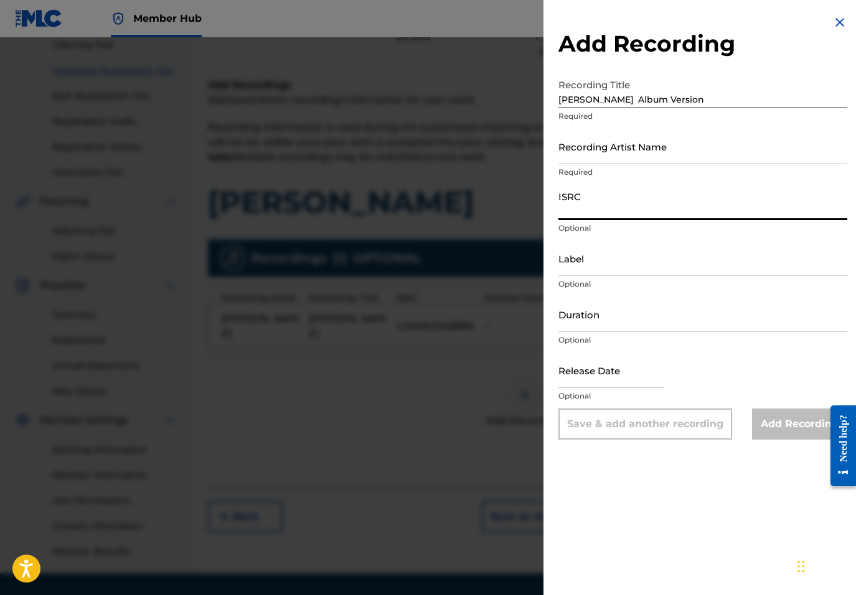
paste input "US25L0700312"
type input "US25L0700312"
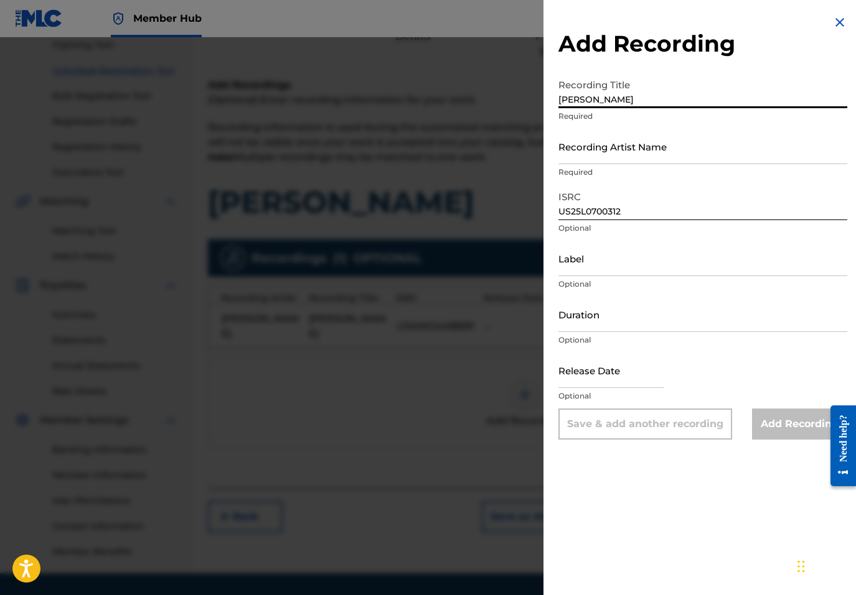
type input "De Beber"
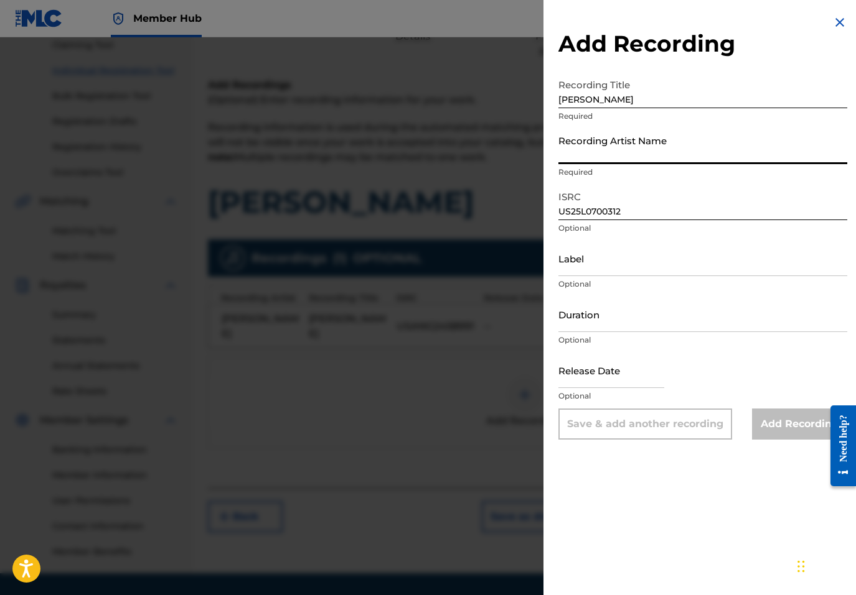
paste input "Julissa"
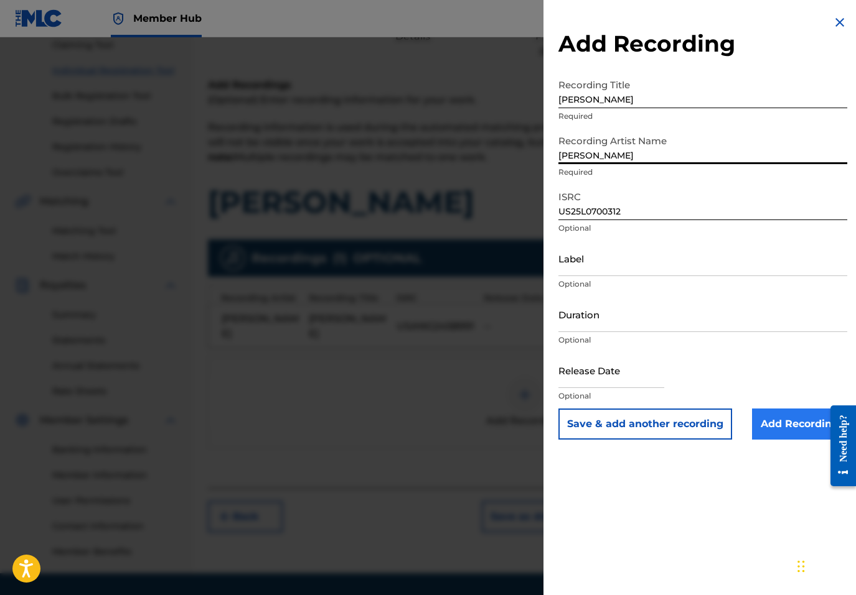
type input "Julissa"
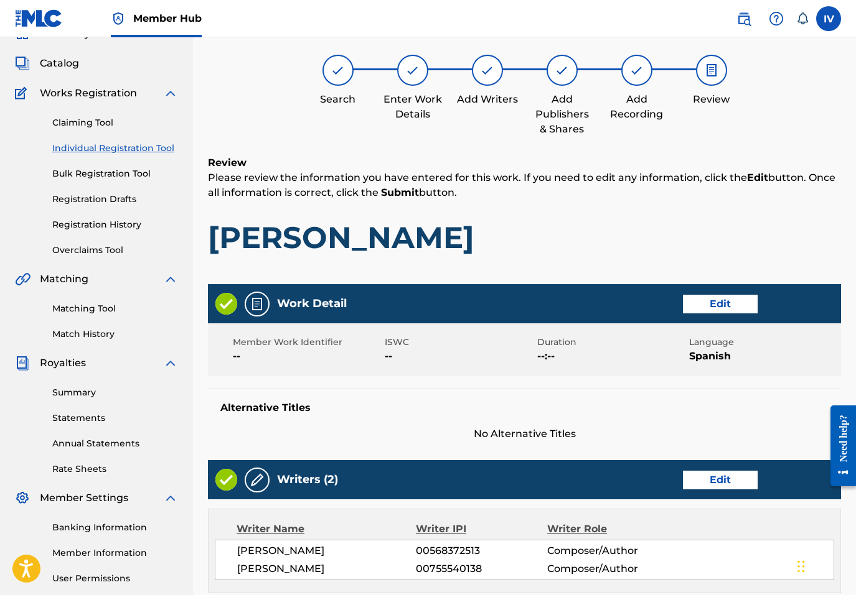
scroll to position [56, 0]
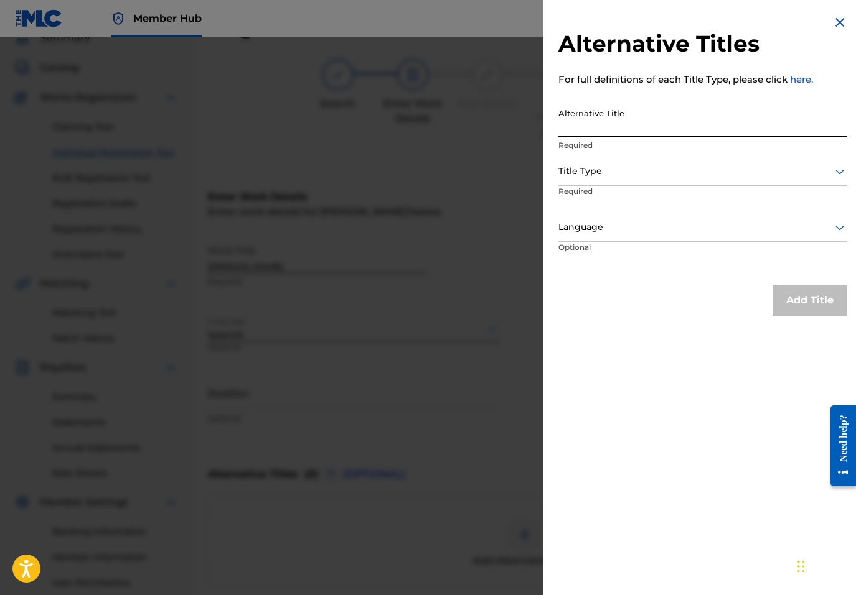
paste input "De Beber [Album Version]"
paste input "E BEBER [ALBUM VERSION"
type input "DE BEBER [ALBUM VERSION]"
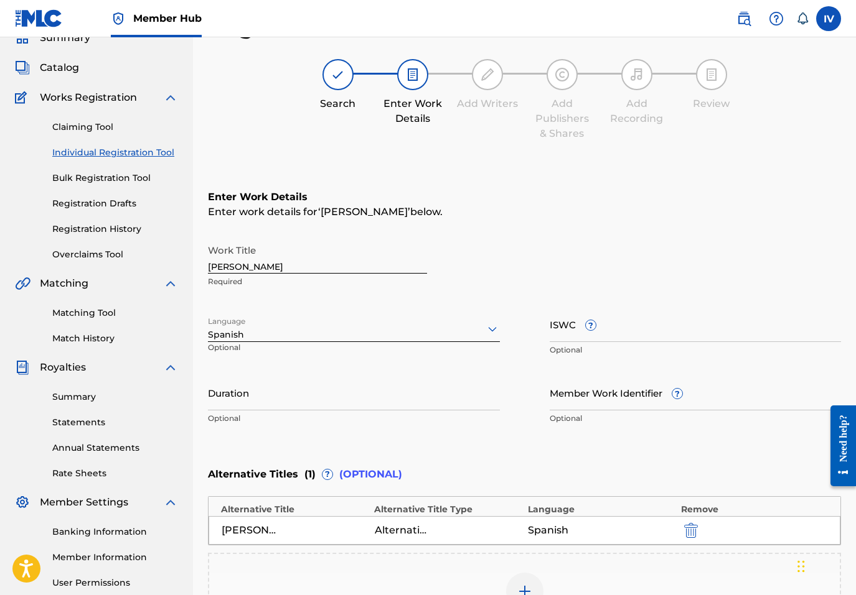
scroll to position [241, 0]
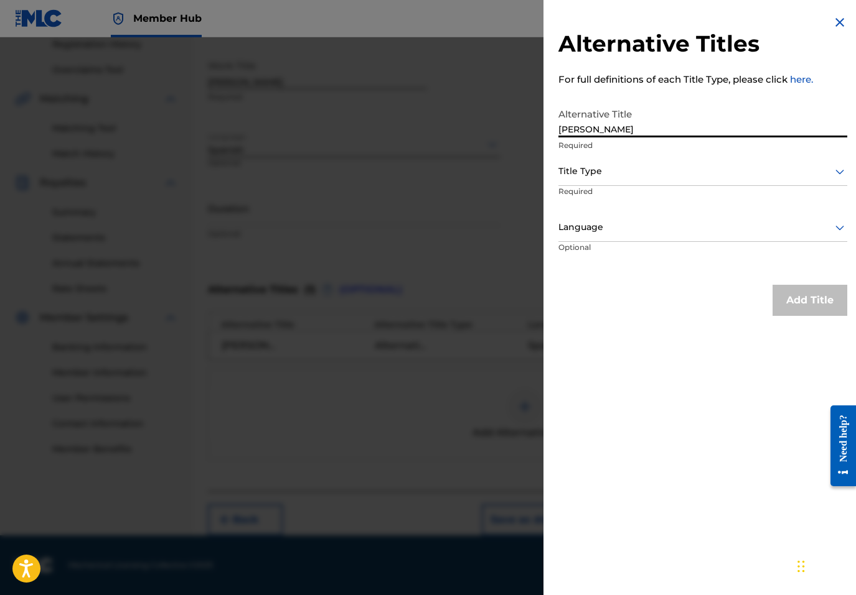
type input "DE BEBER"
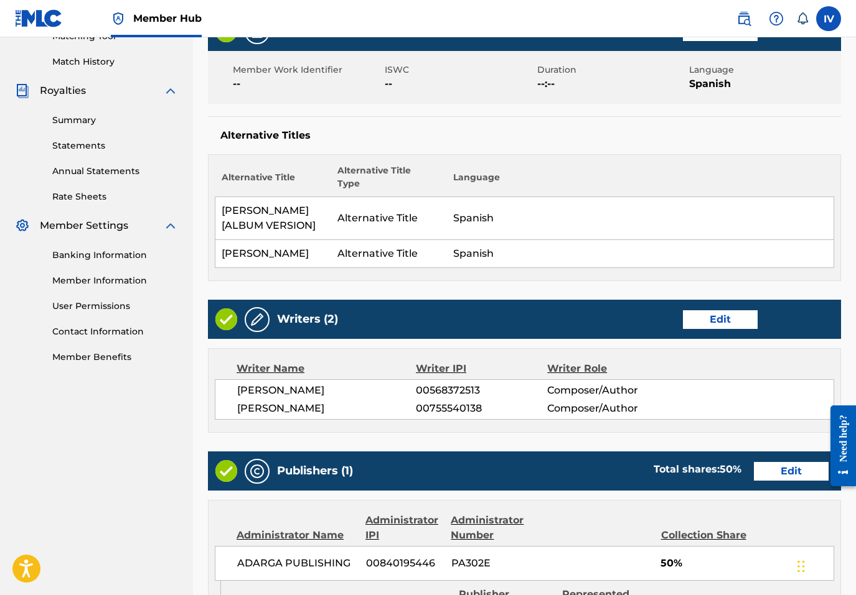
scroll to position [704, 0]
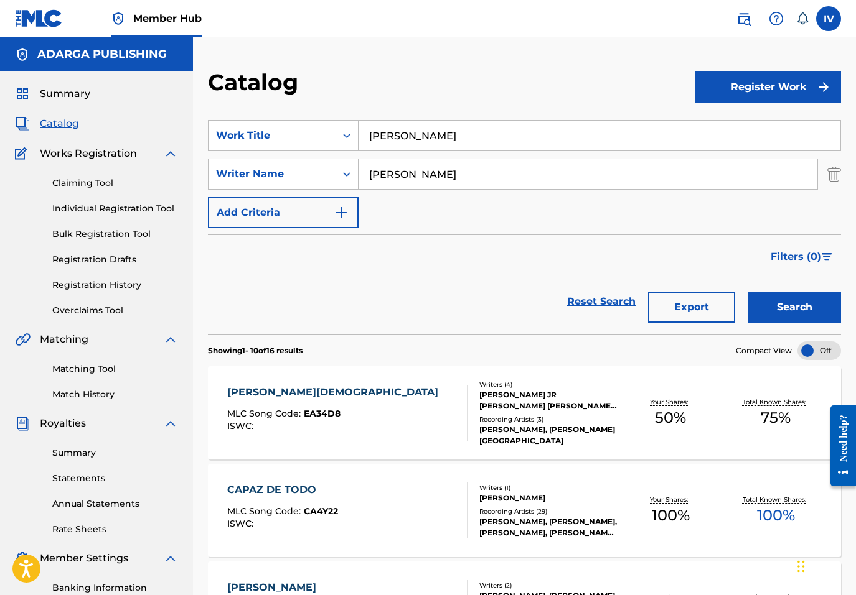
paste input "Mi Todo"
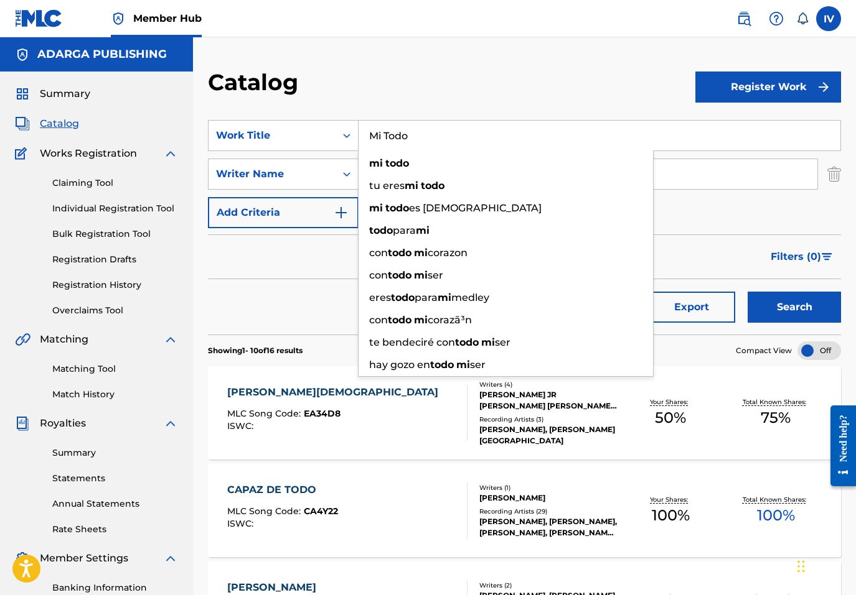
type input "Mi Todo"
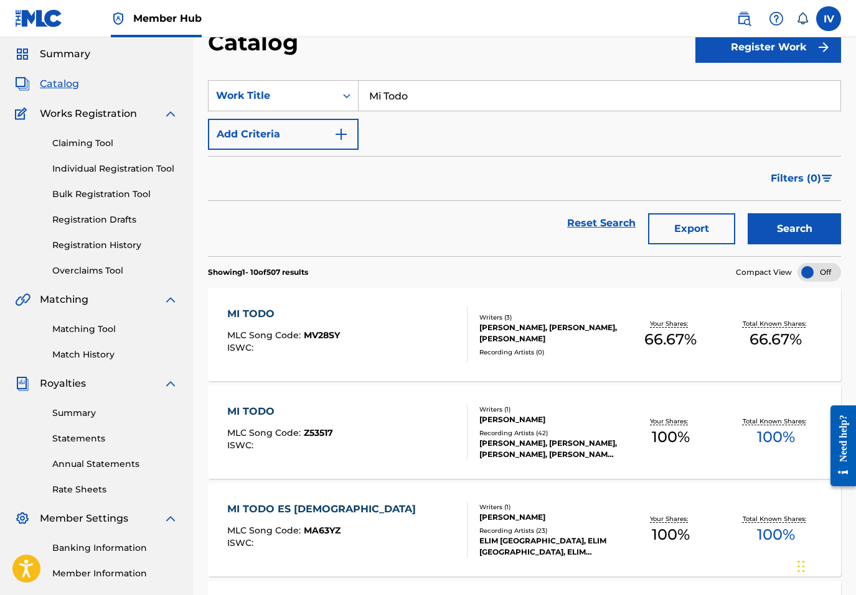
scroll to position [45, 0]
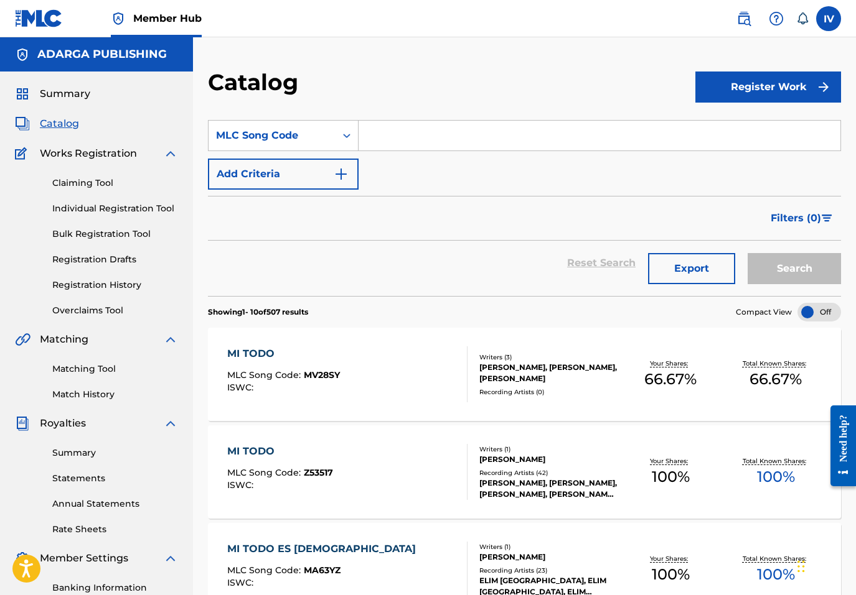
paste input "TVFE47, TB85UL"
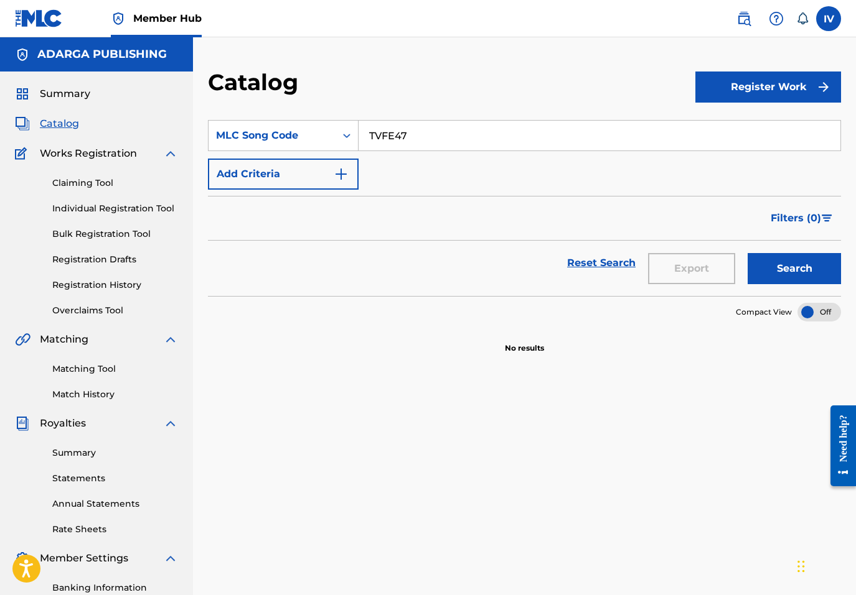
paste input "B85UL"
type input "TB85UL"
paste input "Regresara Por Mí"
type input "Regresara Por Mí"
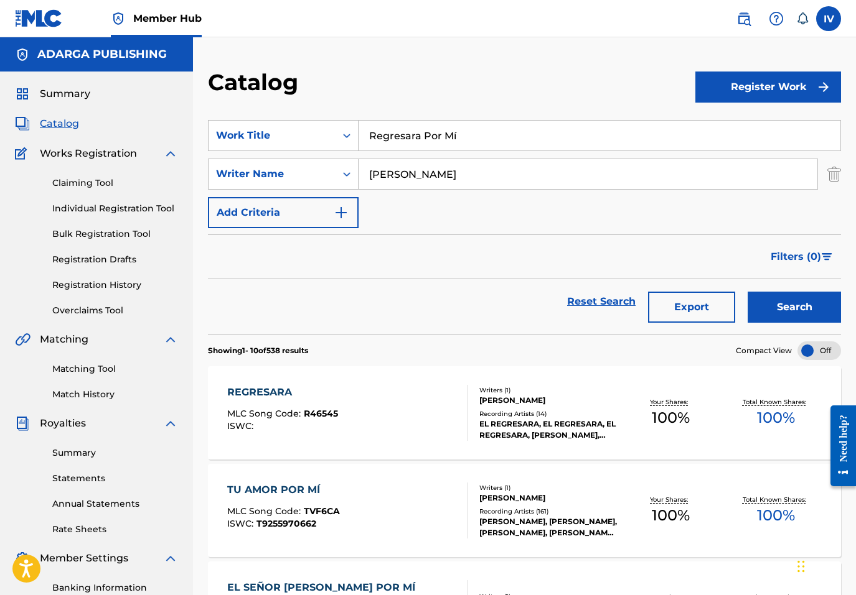
type input "[PERSON_NAME]"
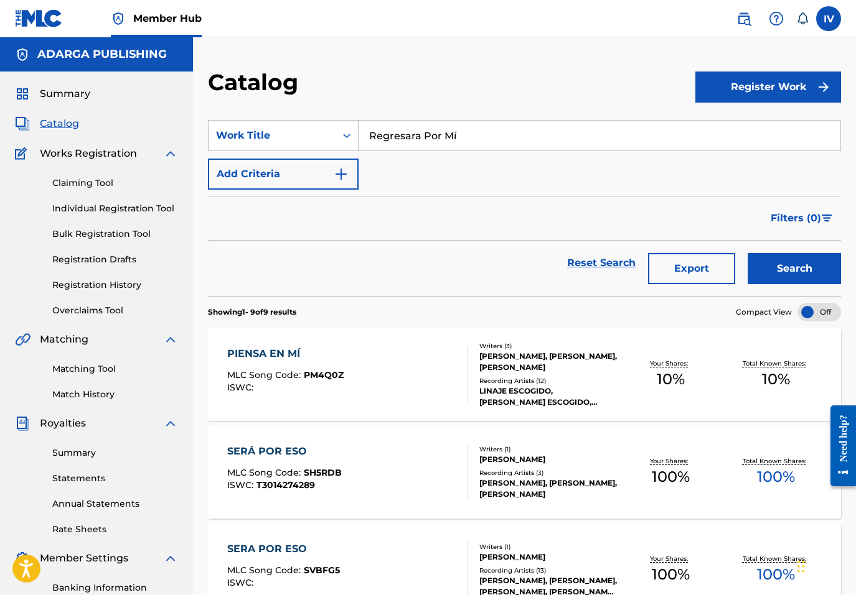
paste input "Sal De La Tierra"
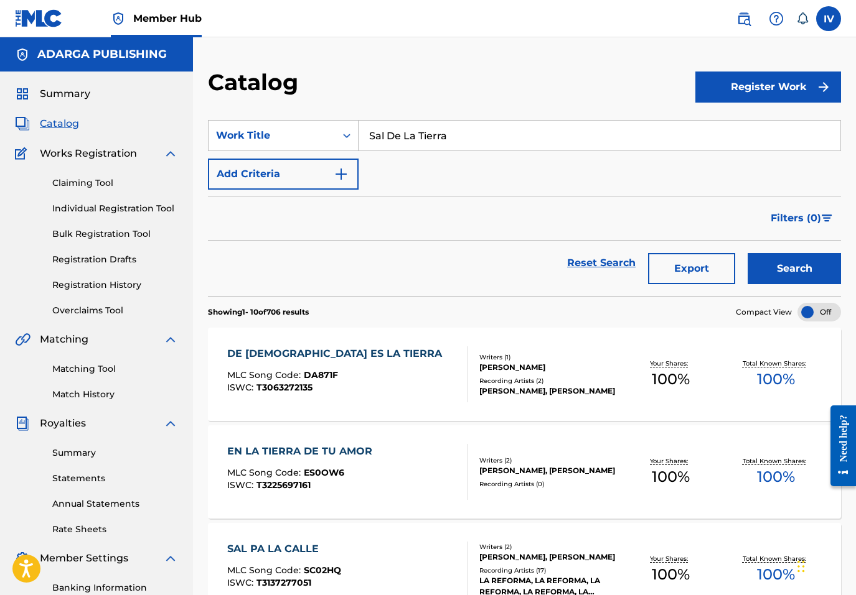
scroll to position [22, 0]
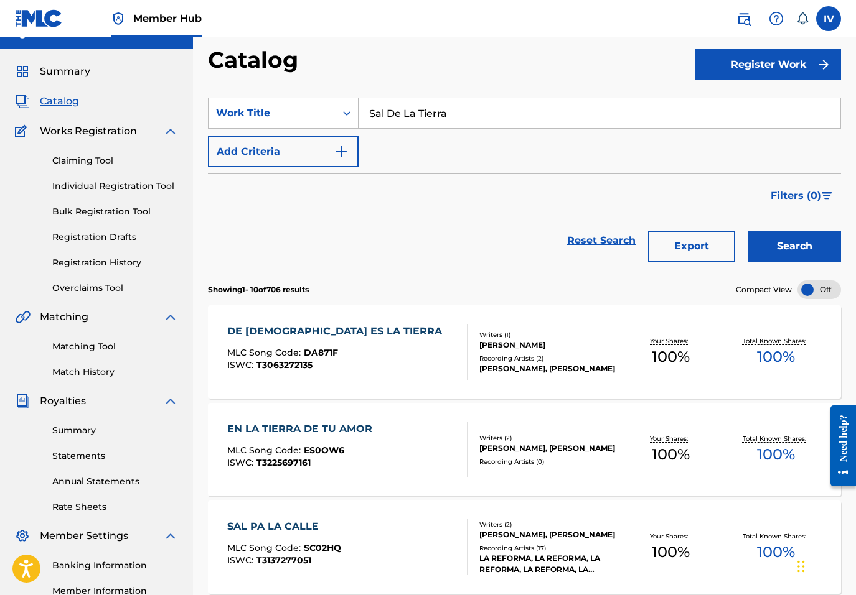
paste input "En Las Alas del Amor"
type input "En Las Alas del Amor"
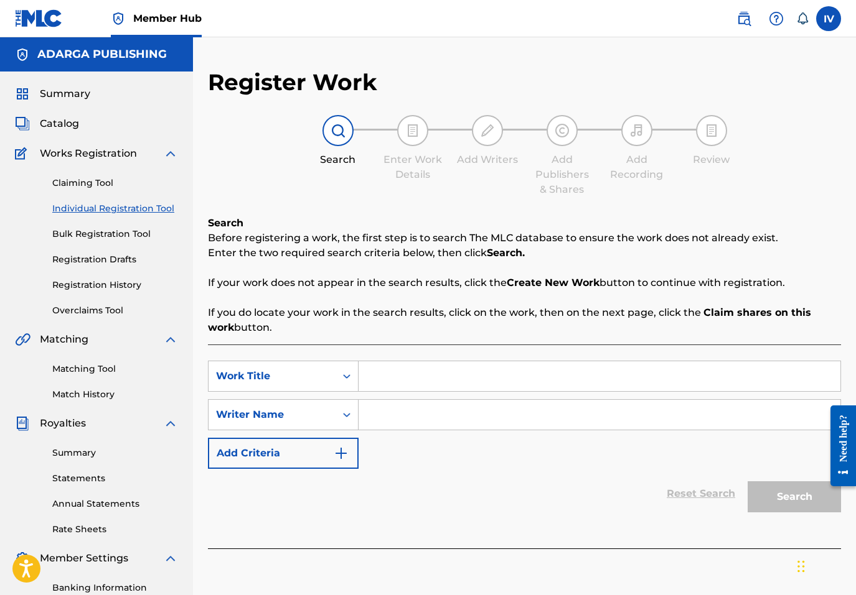
paste input "EN LAS ALAS DEL AMOR"
type input "EN LAS ALAS DEL AMOR"
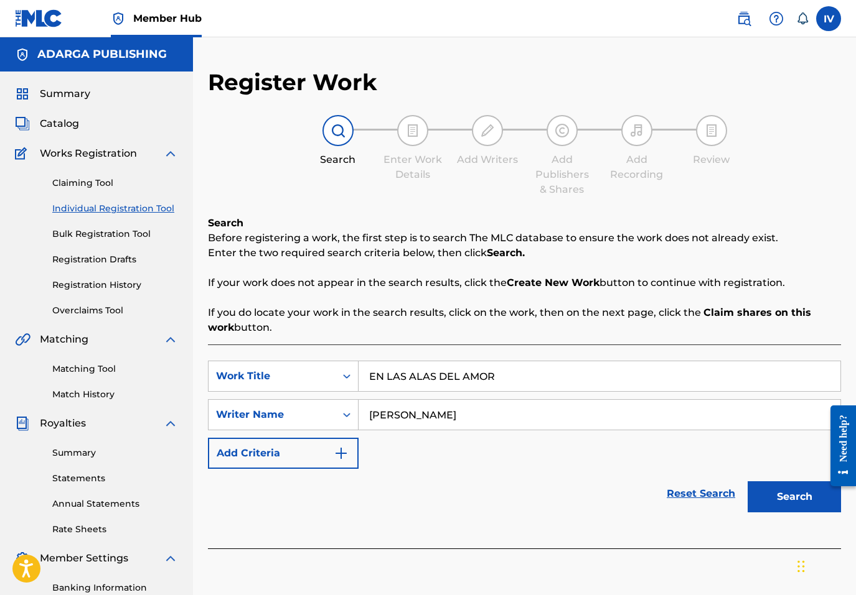
type input "[PERSON_NAME]"
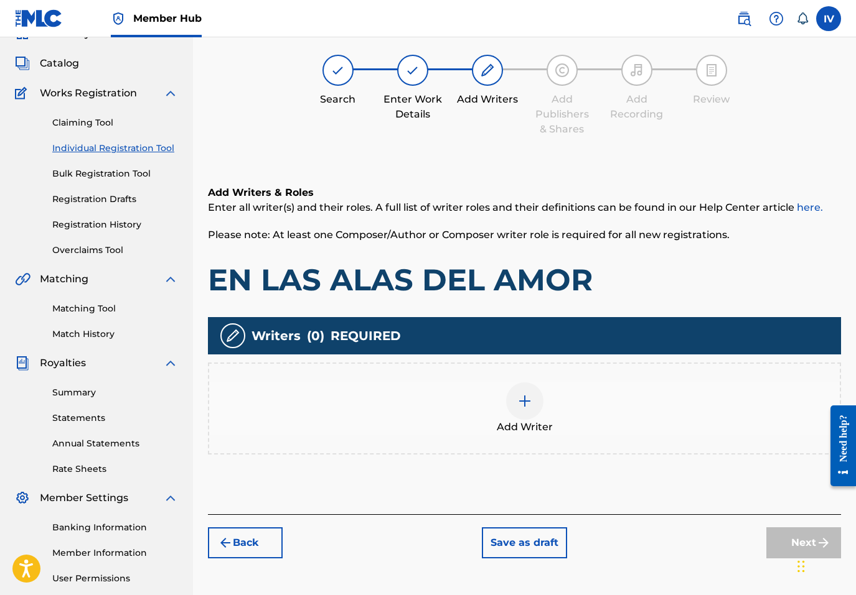
scroll to position [56, 0]
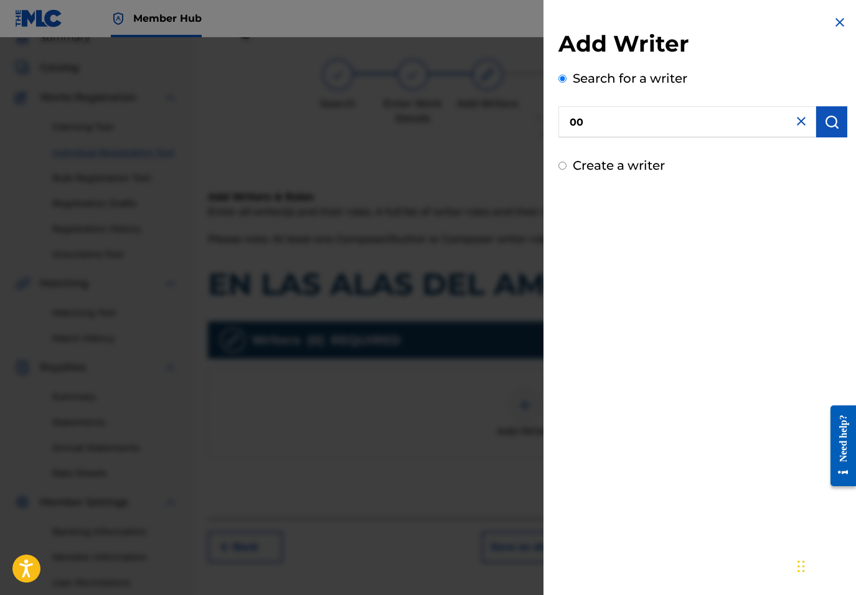
paste input "755540138"
type input "00755540138"
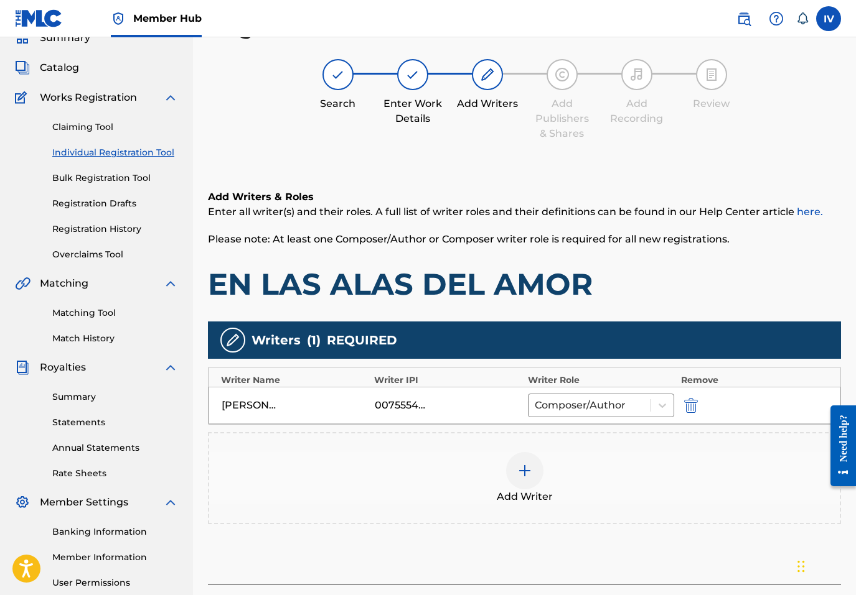
click at [467, 510] on div "Add Writer" at bounding box center [524, 478] width 633 height 92
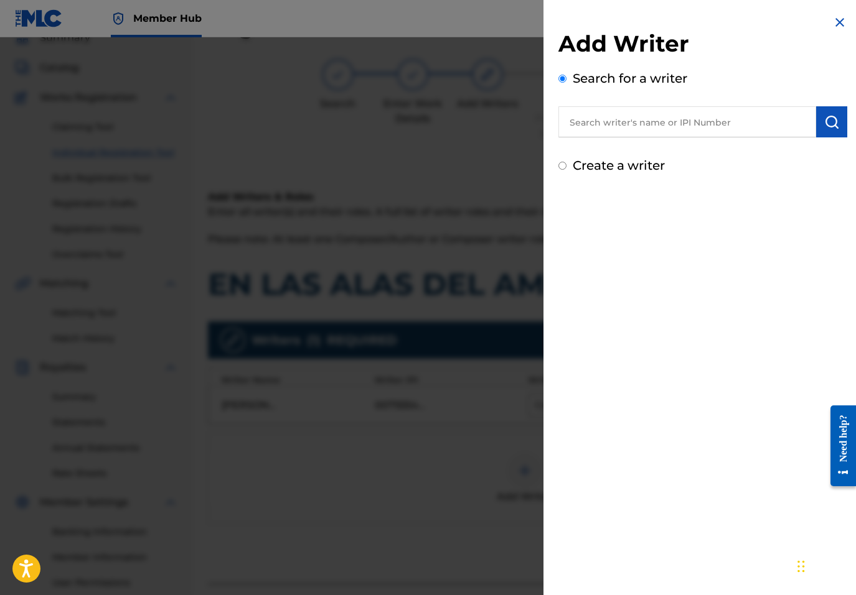
click at [704, 123] on input "text" at bounding box center [687, 121] width 258 height 31
paste input "ELIEZER FIGUEROA"
type input "ELIEZER FIGUEROA"
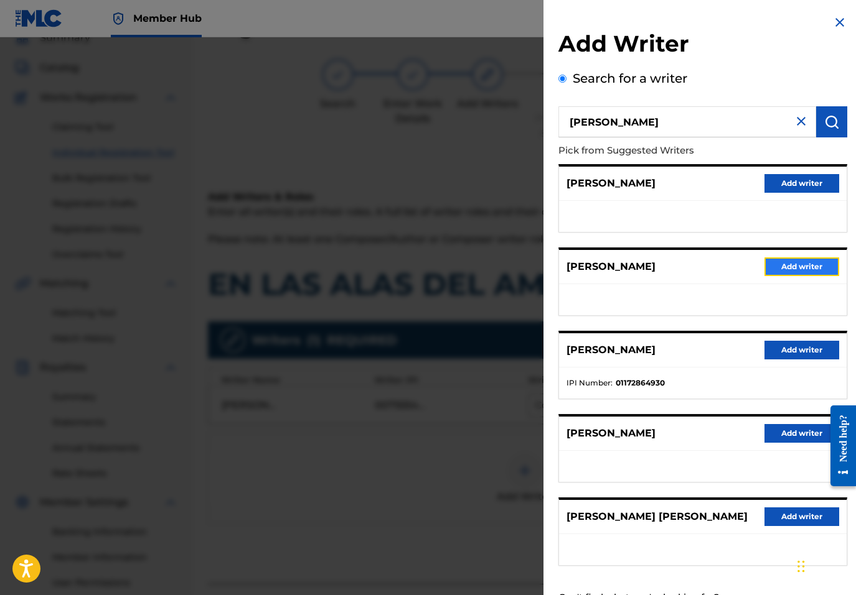
click at [794, 272] on button "Add writer" at bounding box center [801, 267] width 75 height 19
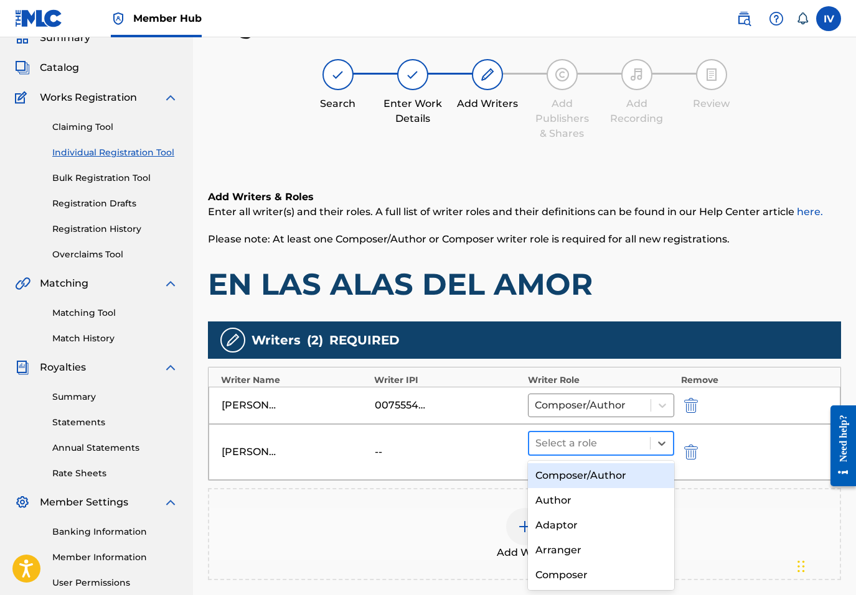
click at [549, 450] on div at bounding box center [589, 443] width 109 height 17
click at [557, 469] on div "Composer/Author" at bounding box center [601, 476] width 147 height 25
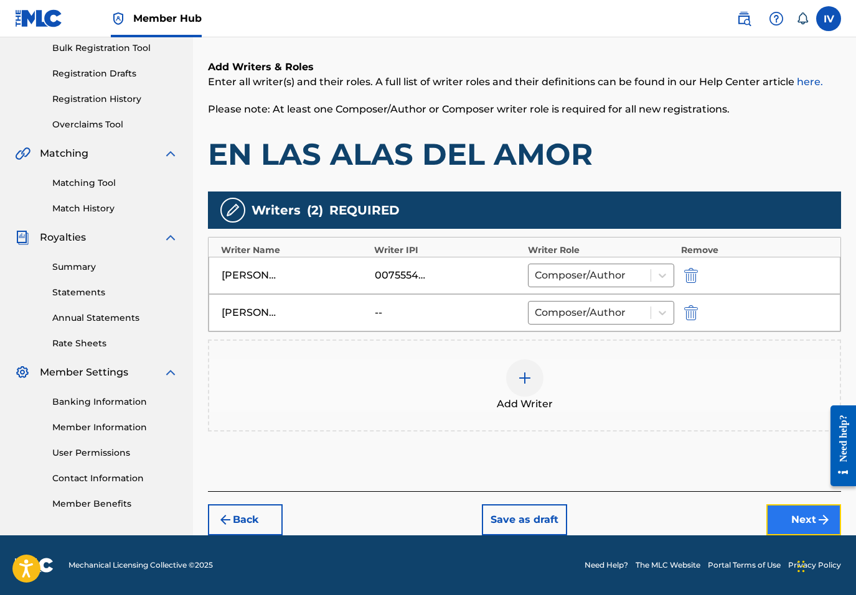
click at [800, 507] on button "Next" at bounding box center [803, 520] width 75 height 31
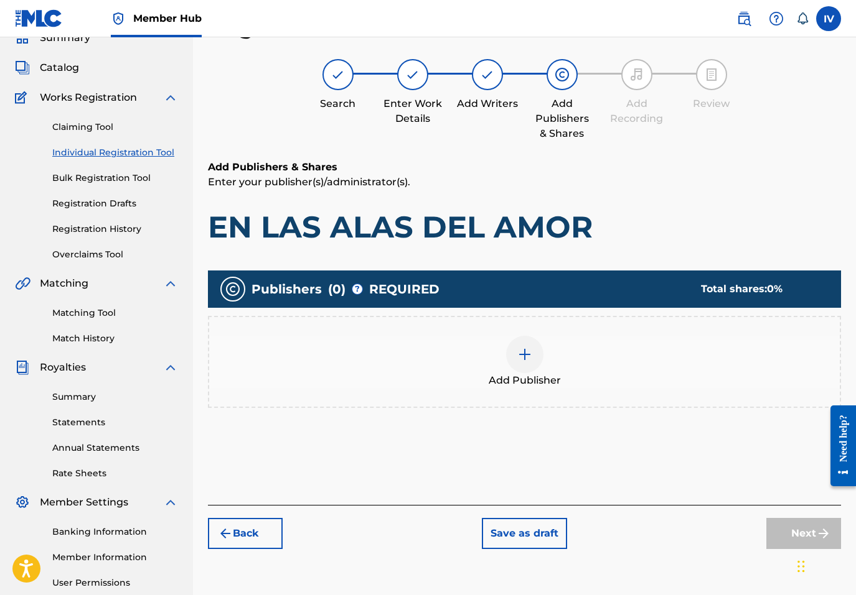
click at [684, 438] on div "Publishers ( 0 ) ? REQUIRED Total shares: 0 % Add Publisher" at bounding box center [524, 357] width 633 height 186
click at [662, 338] on div "Add Publisher" at bounding box center [524, 362] width 630 height 52
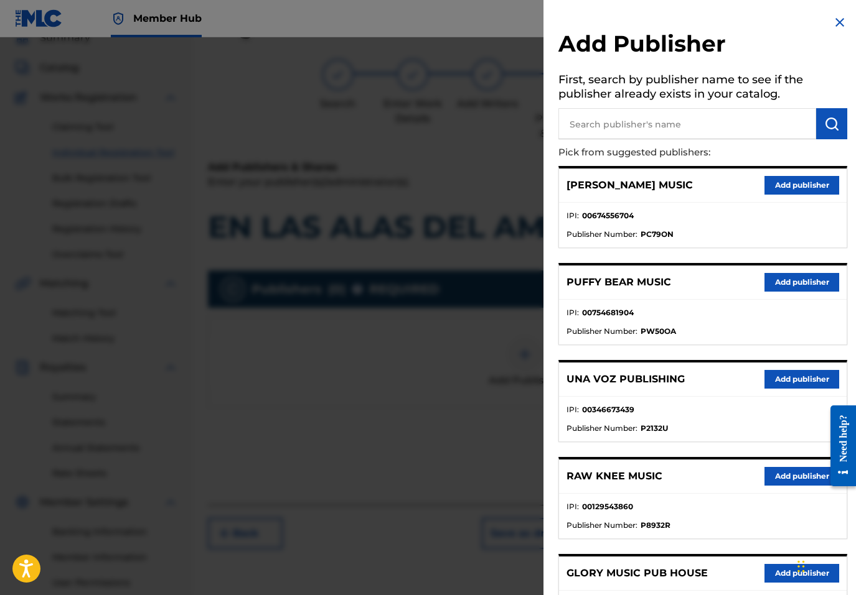
click at [710, 119] on input "text" at bounding box center [687, 123] width 258 height 31
type input "multiply"
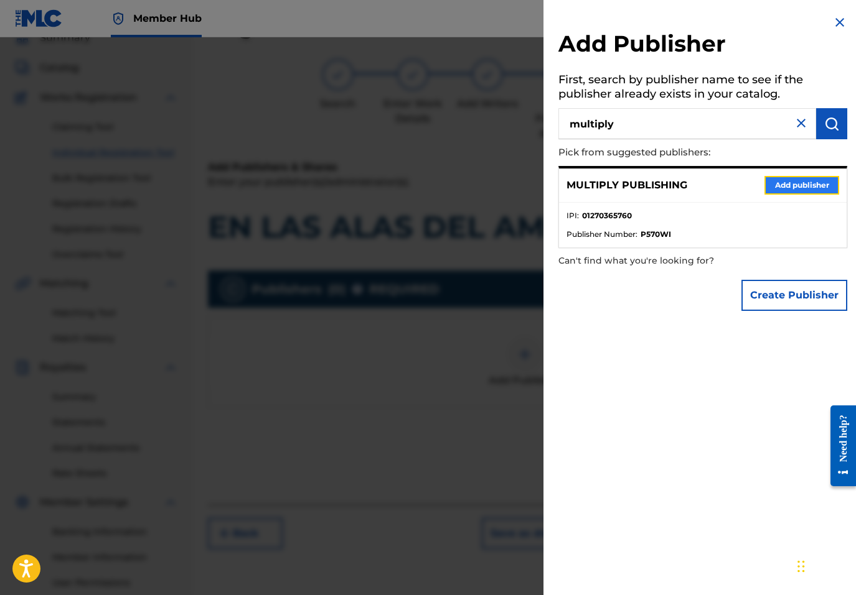
click at [802, 185] on button "Add publisher" at bounding box center [801, 185] width 75 height 19
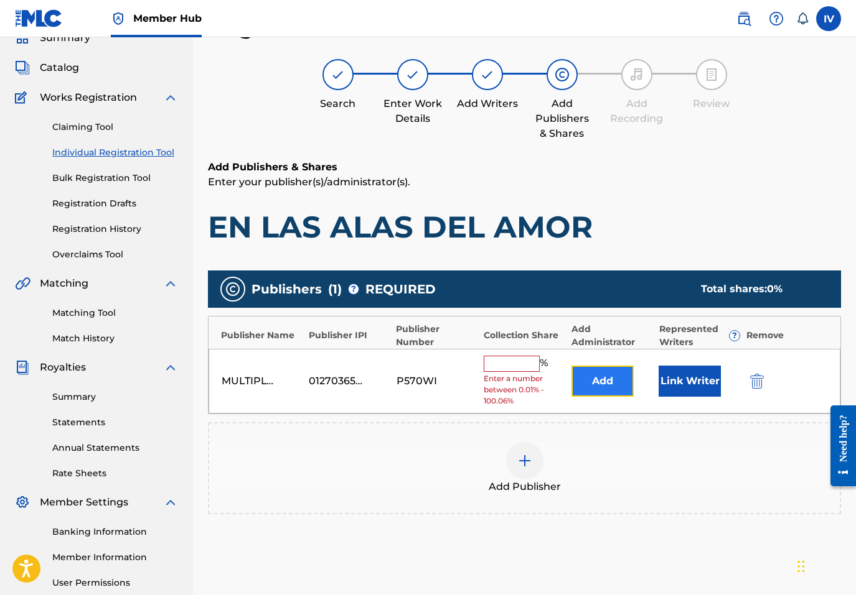
click at [598, 375] on button "Add" at bounding box center [602, 381] width 62 height 31
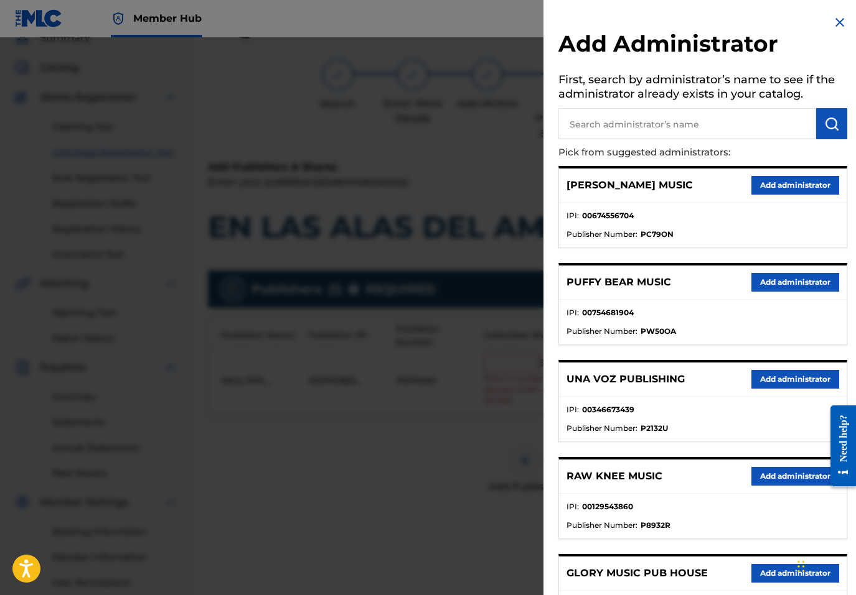
click at [674, 122] on input "text" at bounding box center [687, 123] width 258 height 31
type input "ada"
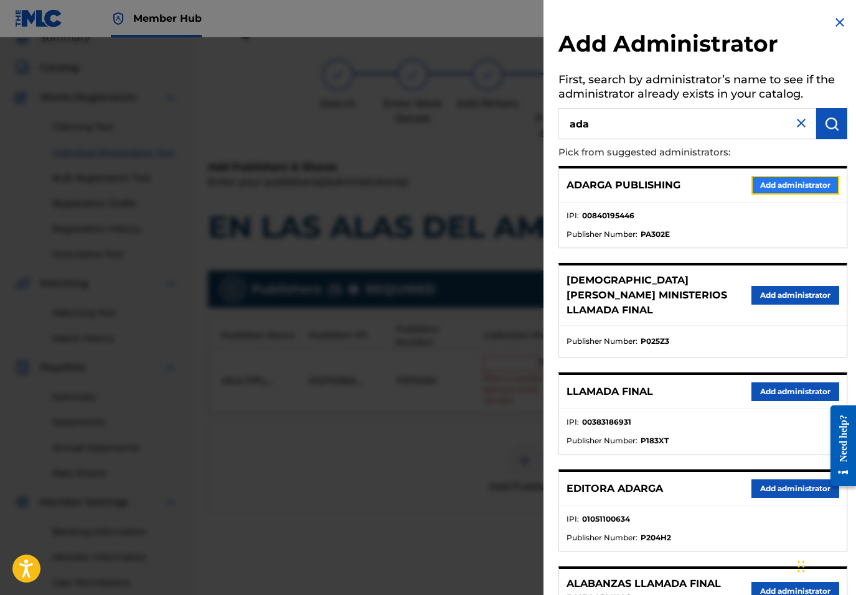
click at [774, 178] on button "Add administrator" at bounding box center [795, 185] width 88 height 19
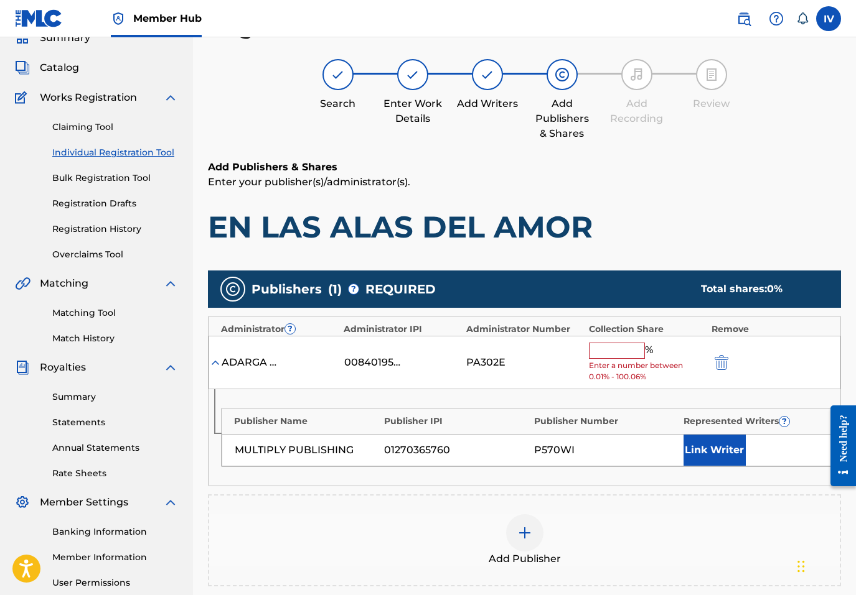
click at [618, 357] on input "text" at bounding box center [617, 351] width 56 height 16
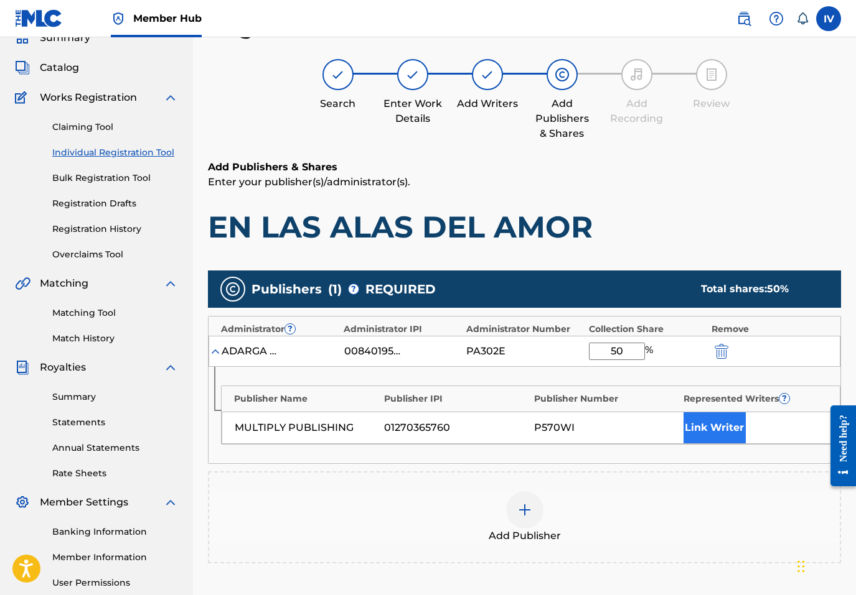
type input "50"
click at [701, 427] on button "Link Writer" at bounding box center [714, 428] width 62 height 31
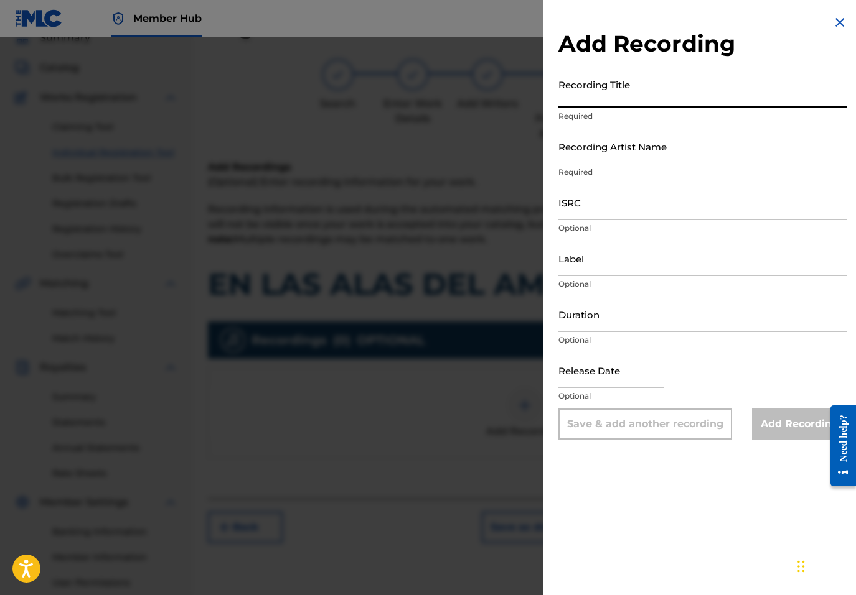
paste
type input "En Las Alas del Amor Julissa"
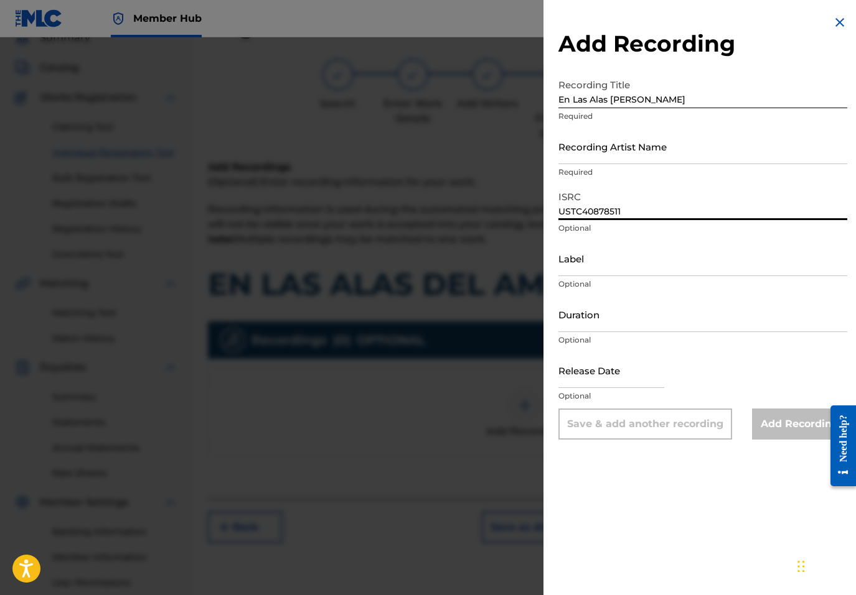
type input "USTC40878511"
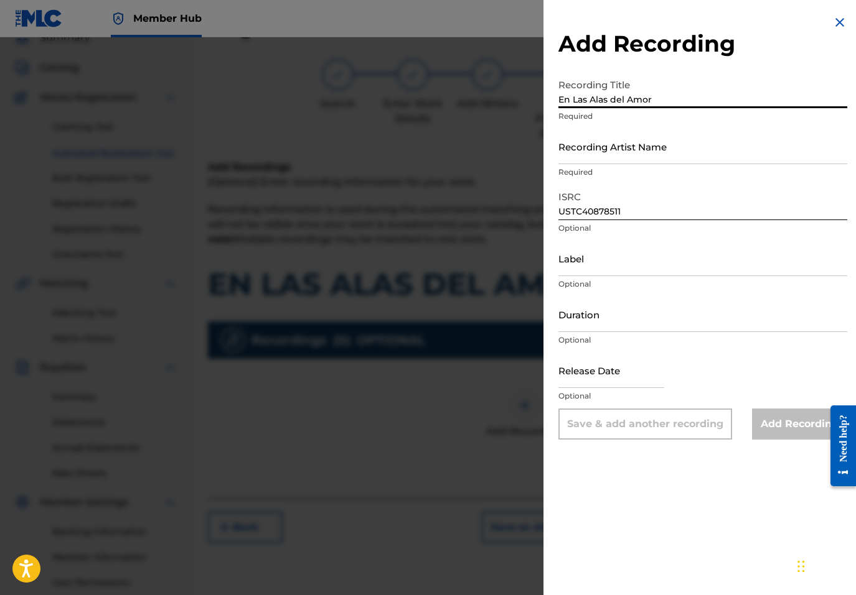
type input "En Las Alas del Amor"
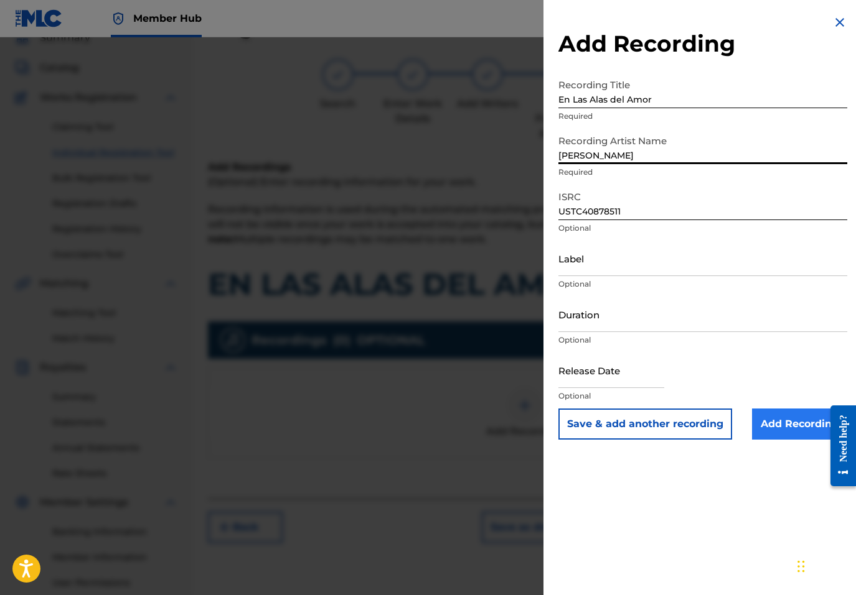
type input "Julissa"
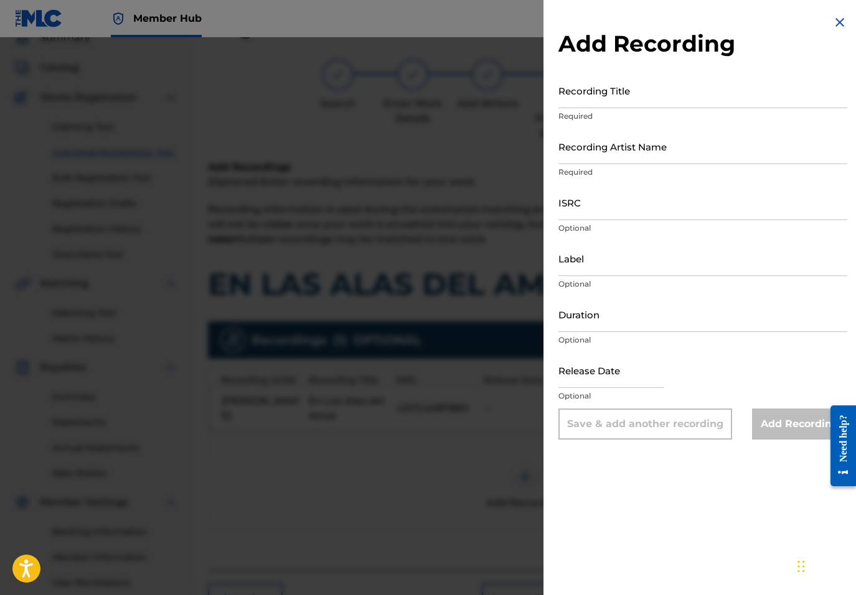
click at [842, 19] on div "Add Recording Recording Title Required Recording Artist Name Required ISRC Opti…" at bounding box center [702, 227] width 319 height 455
click at [832, 20] on img at bounding box center [839, 22] width 15 height 15
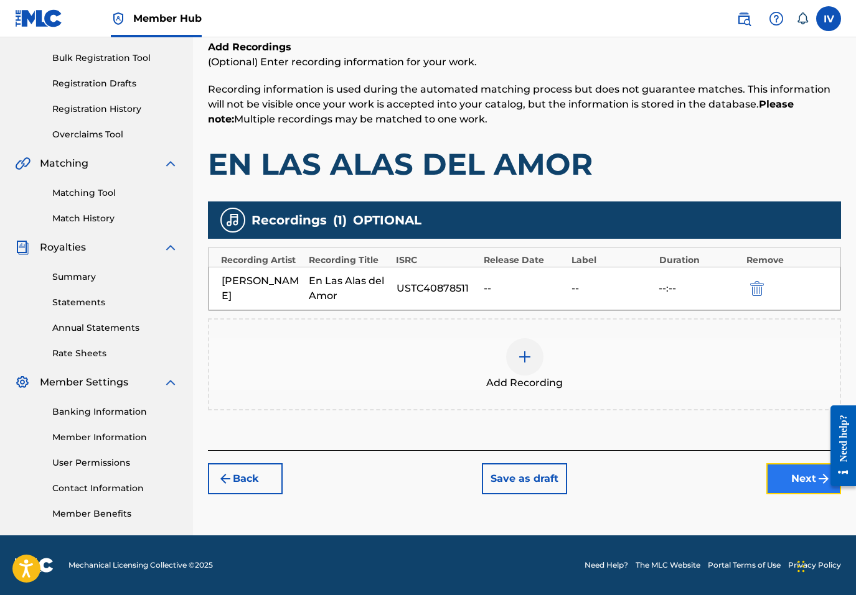
click at [773, 480] on button "Next" at bounding box center [803, 479] width 75 height 31
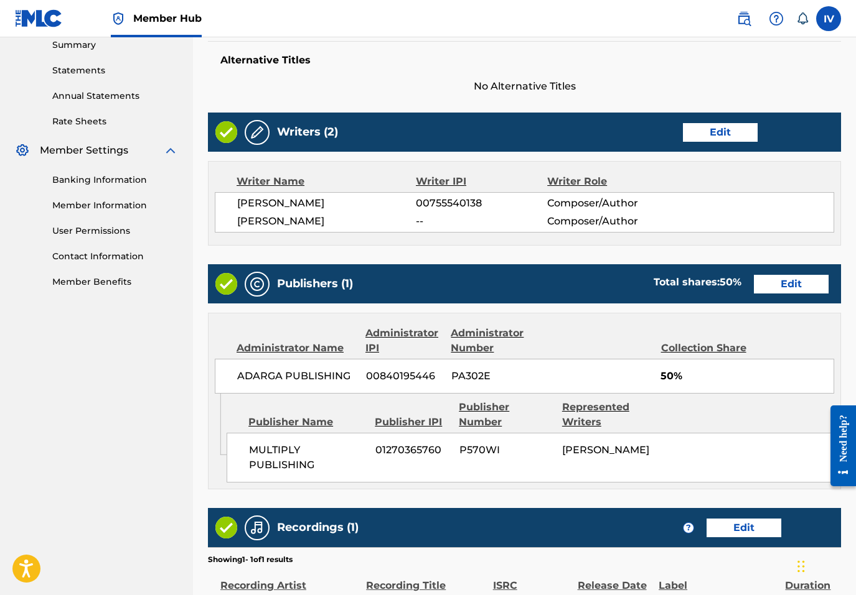
scroll to position [561, 0]
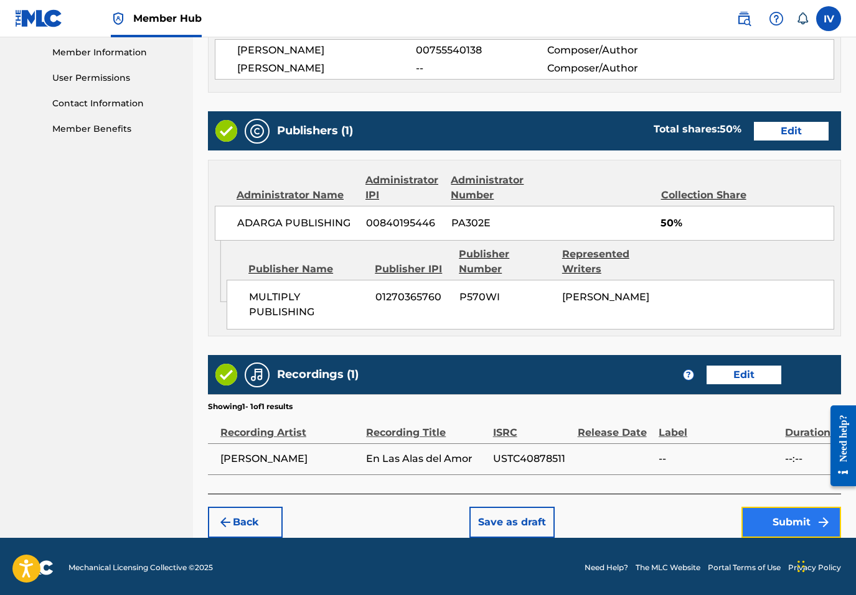
click at [778, 534] on button "Submit" at bounding box center [791, 522] width 100 height 31
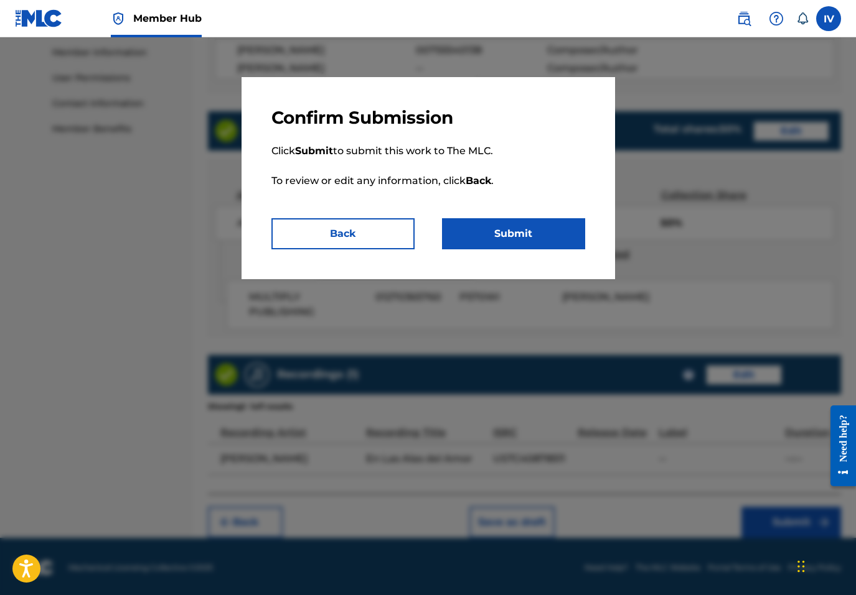
click at [548, 251] on div "Confirm Submission Click Submit to submit this work to The MLC. To review or ed…" at bounding box center [427, 178] width 373 height 202
click at [533, 240] on button "Submit" at bounding box center [513, 233] width 143 height 31
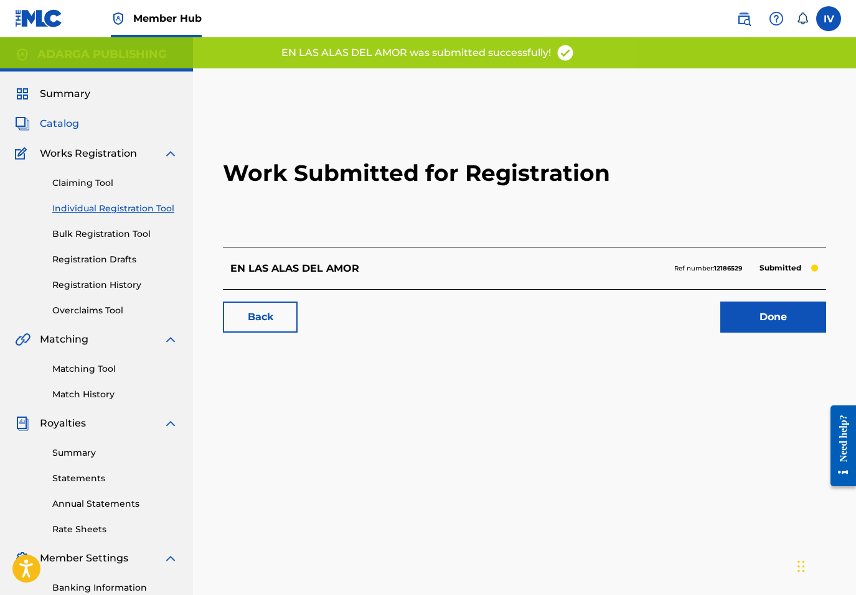
click at [38, 127] on link "Catalog" at bounding box center [47, 123] width 64 height 15
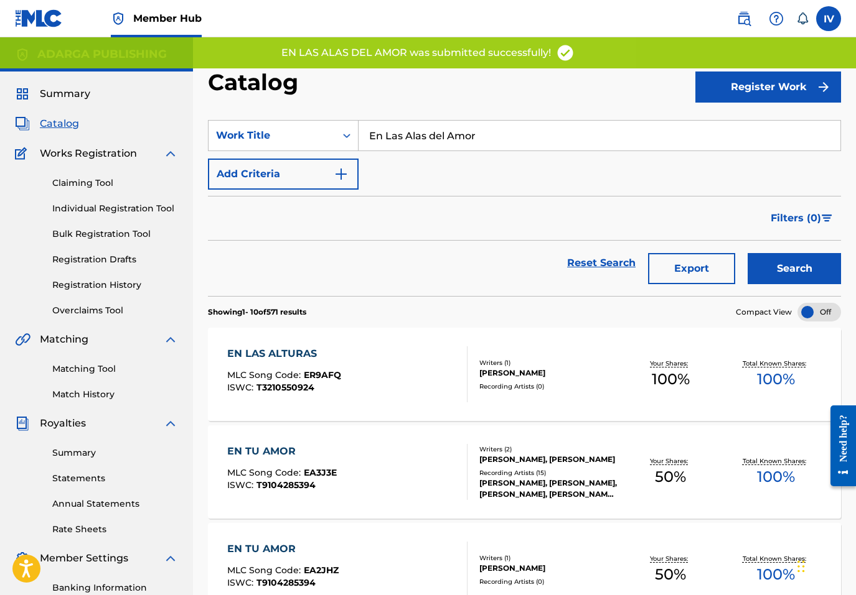
click at [385, 141] on input "En Las Alas del Amor" at bounding box center [599, 136] width 482 height 30
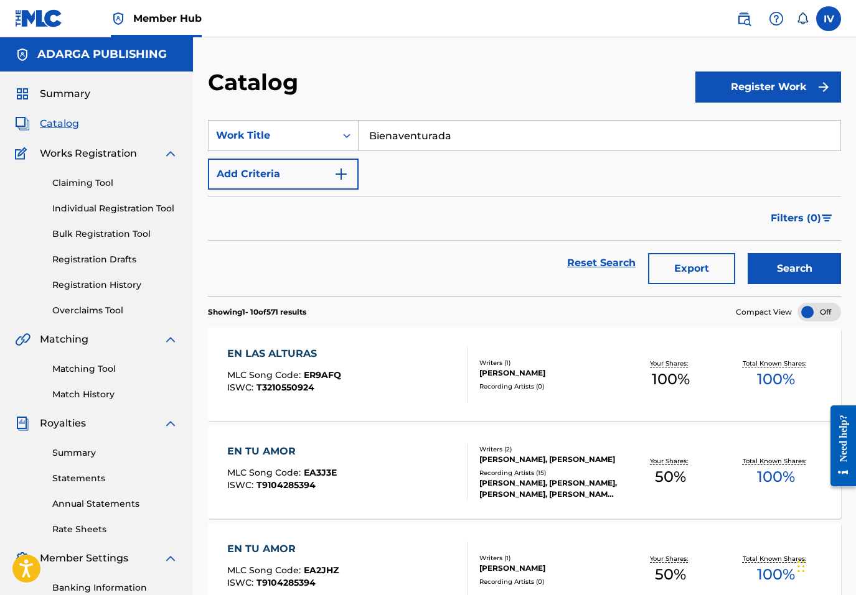
click at [747, 253] on button "Search" at bounding box center [793, 268] width 93 height 31
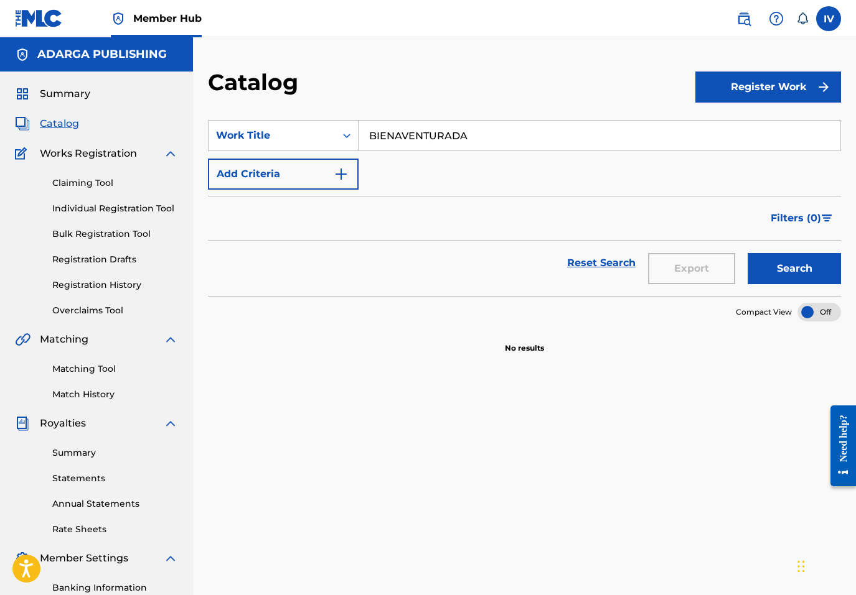
type input "BIENAVENTURADA"
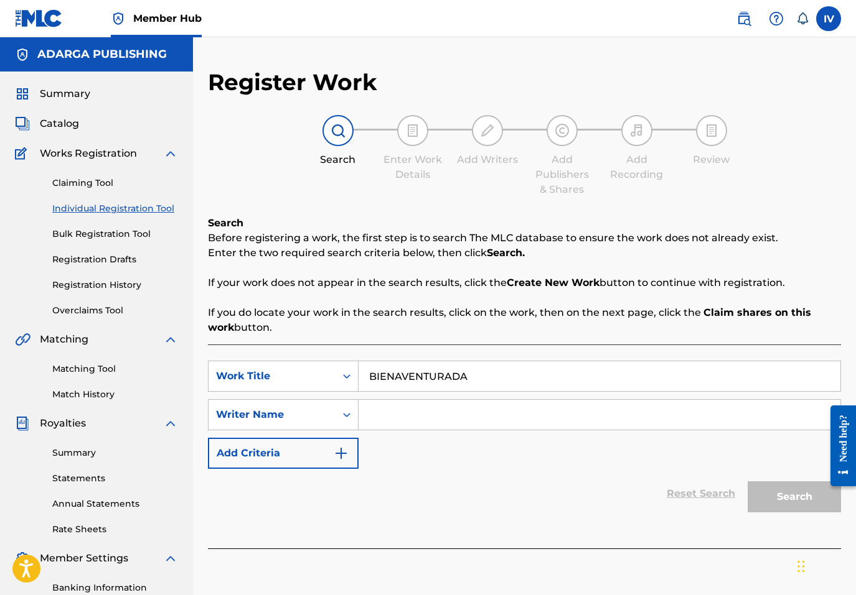
type input "BIENAVENTURADA"
type input "[PERSON_NAME]"
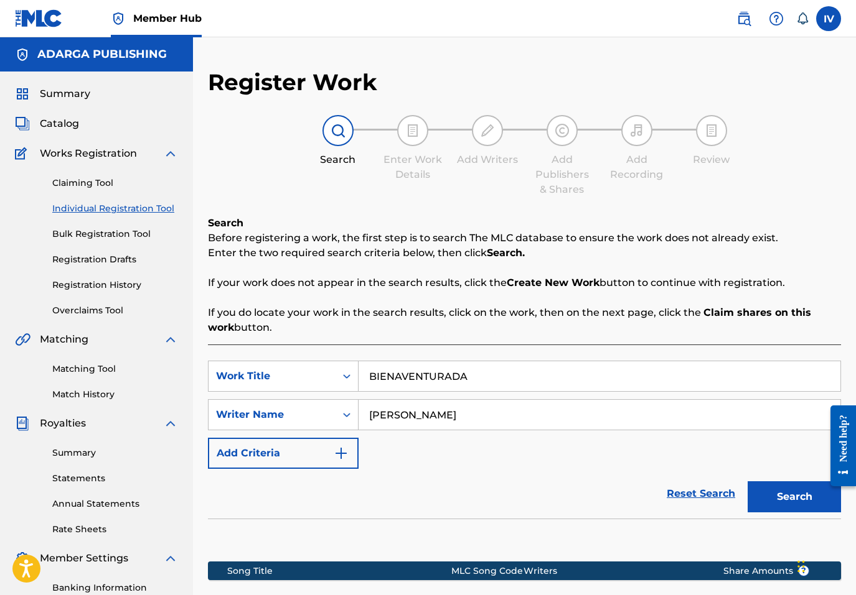
scroll to position [120, 0]
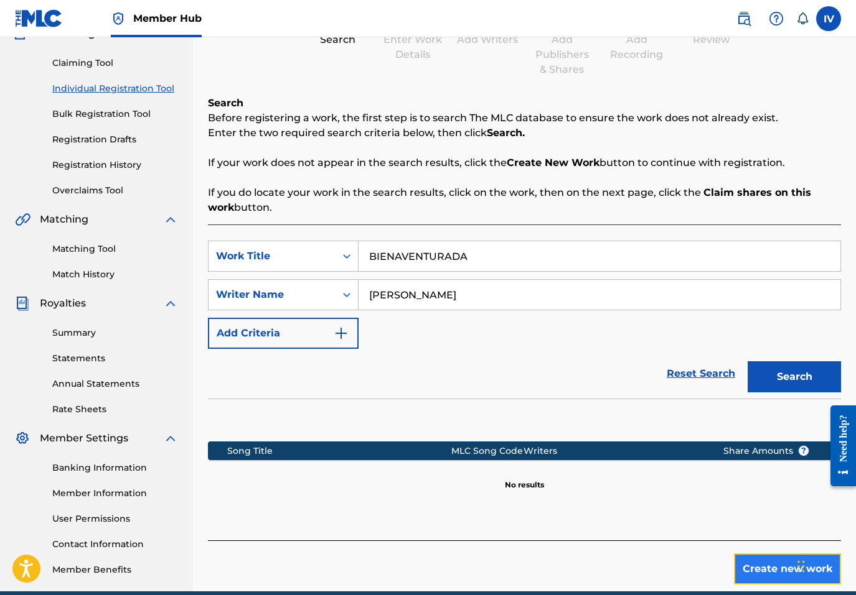
click at [764, 565] on button "Create new work" at bounding box center [787, 569] width 107 height 31
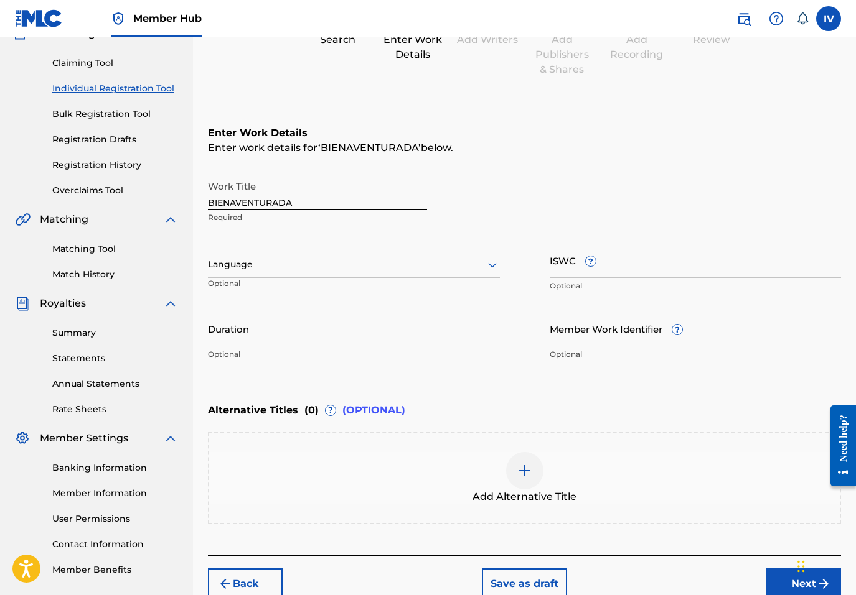
click at [352, 256] on div "Language" at bounding box center [354, 265] width 292 height 26
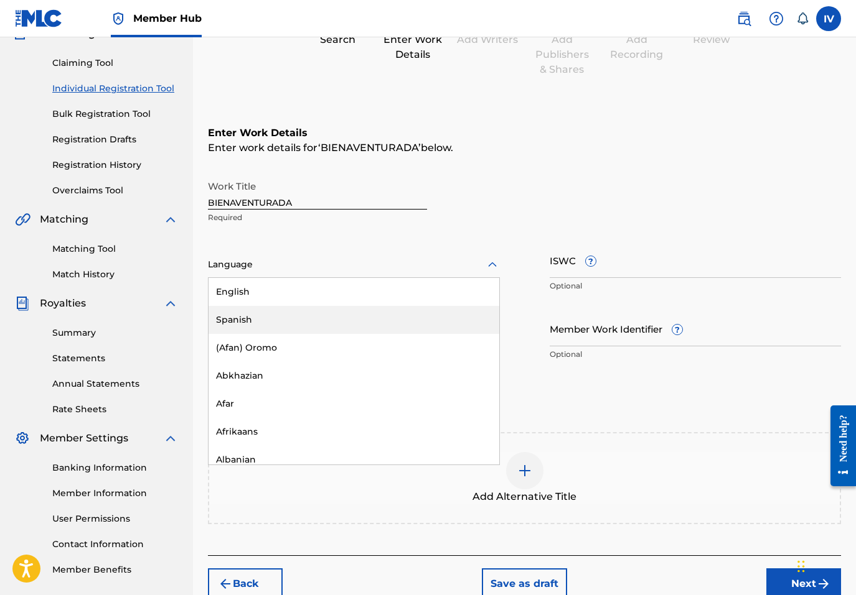
click at [285, 320] on div "Spanish" at bounding box center [353, 320] width 291 height 28
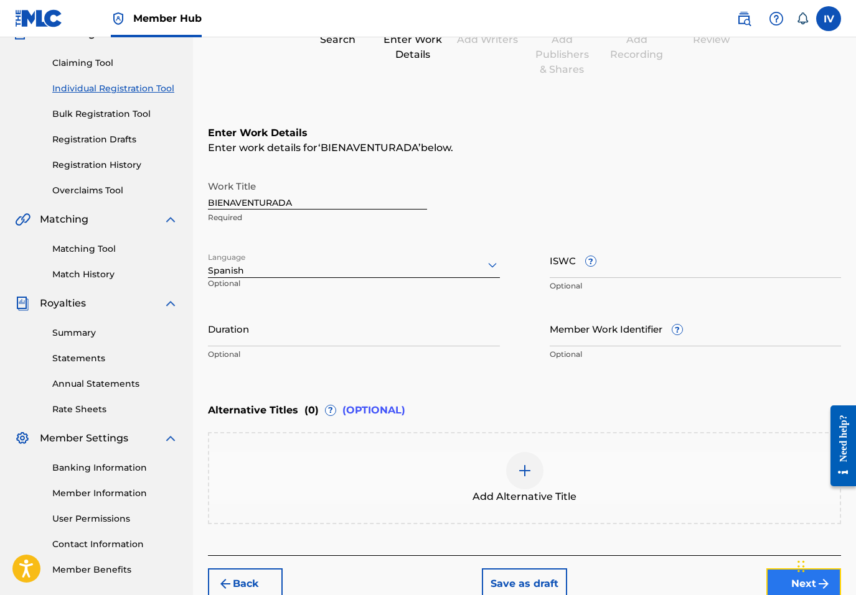
click at [777, 582] on button "Next" at bounding box center [803, 584] width 75 height 31
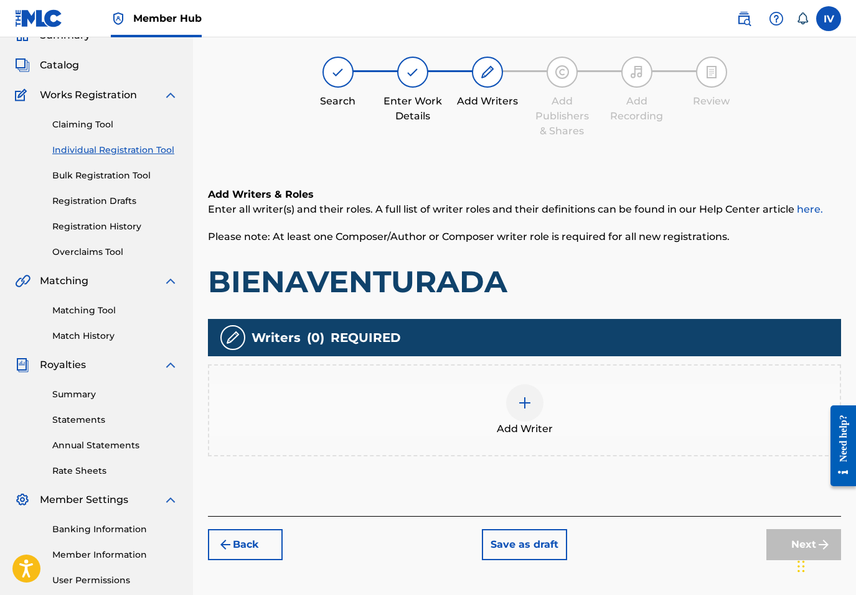
scroll to position [56, 0]
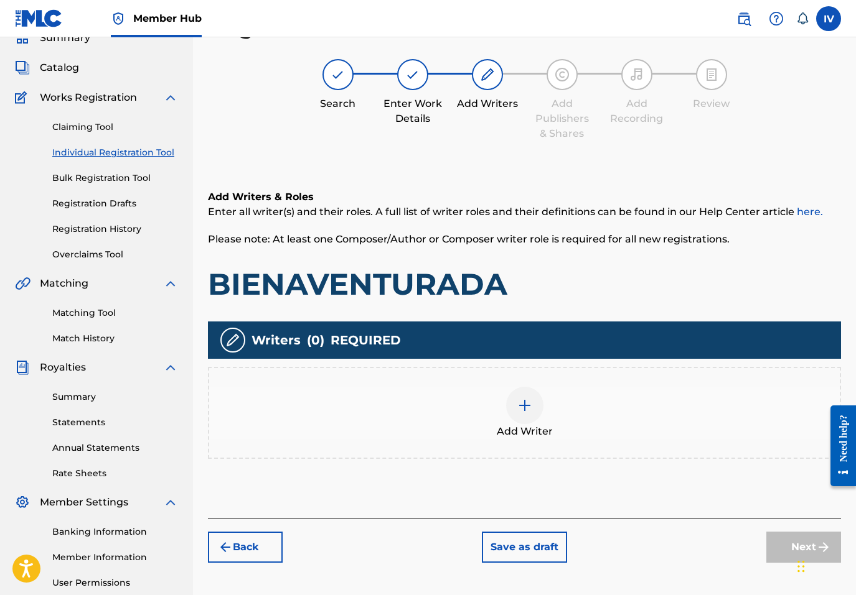
click at [465, 424] on div "Add Writer" at bounding box center [524, 413] width 630 height 52
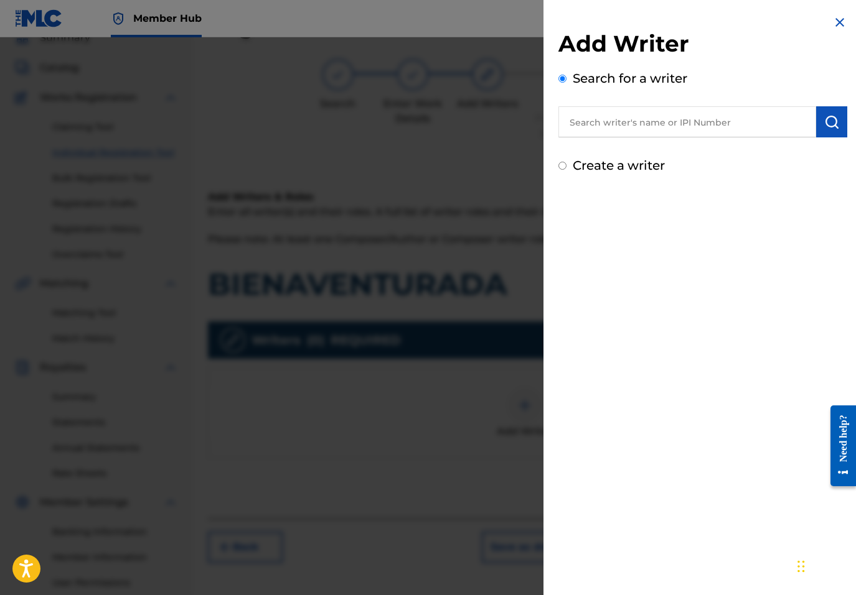
click at [661, 114] on input "text" at bounding box center [687, 121] width 258 height 31
click at [693, 118] on input "text" at bounding box center [687, 121] width 258 height 31
type input "Eliezer Figueroa"
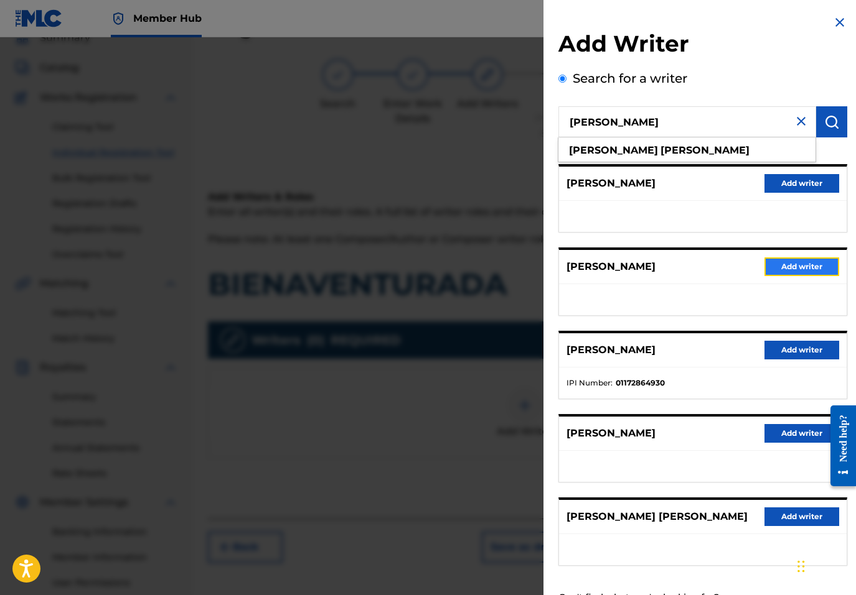
click at [798, 274] on button "Add writer" at bounding box center [801, 267] width 75 height 19
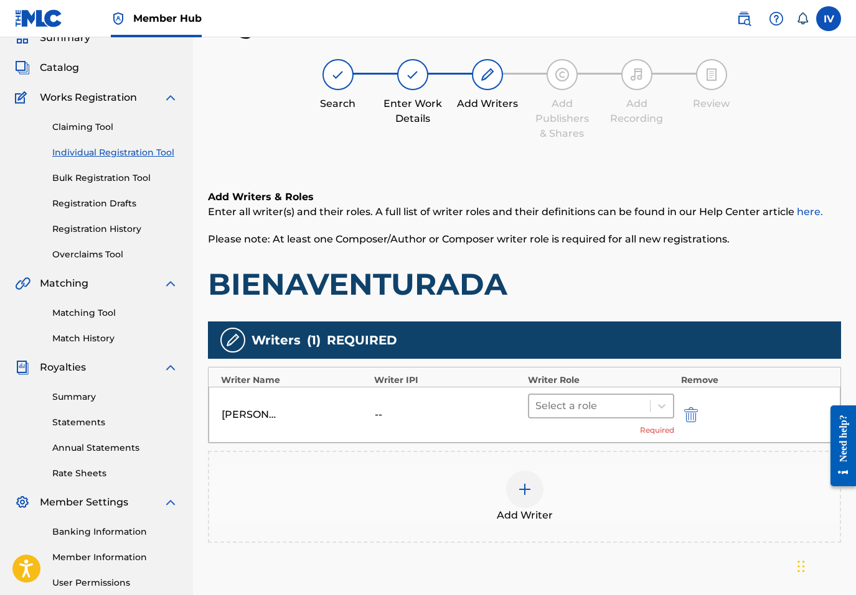
click at [579, 414] on div "Select a role" at bounding box center [589, 406] width 121 height 22
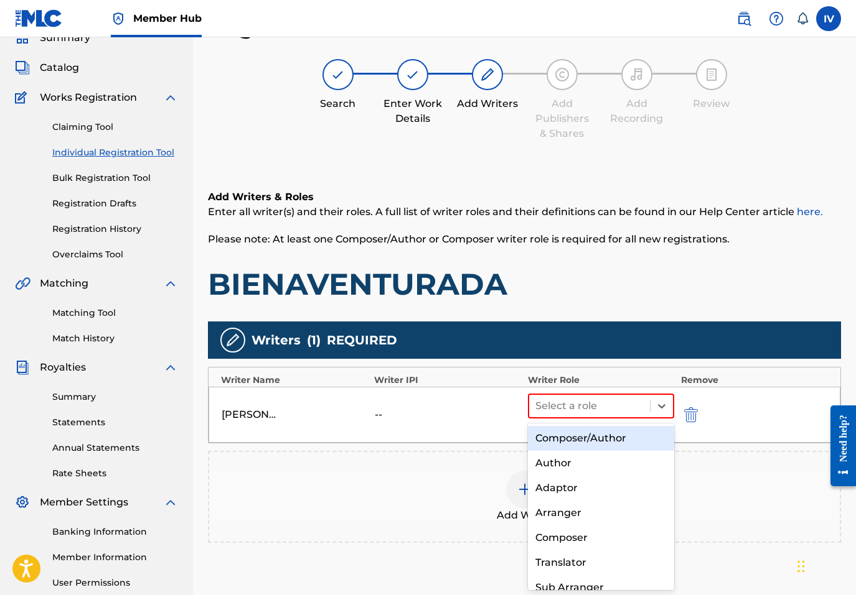
click at [574, 441] on div "Composer/Author" at bounding box center [601, 438] width 147 height 25
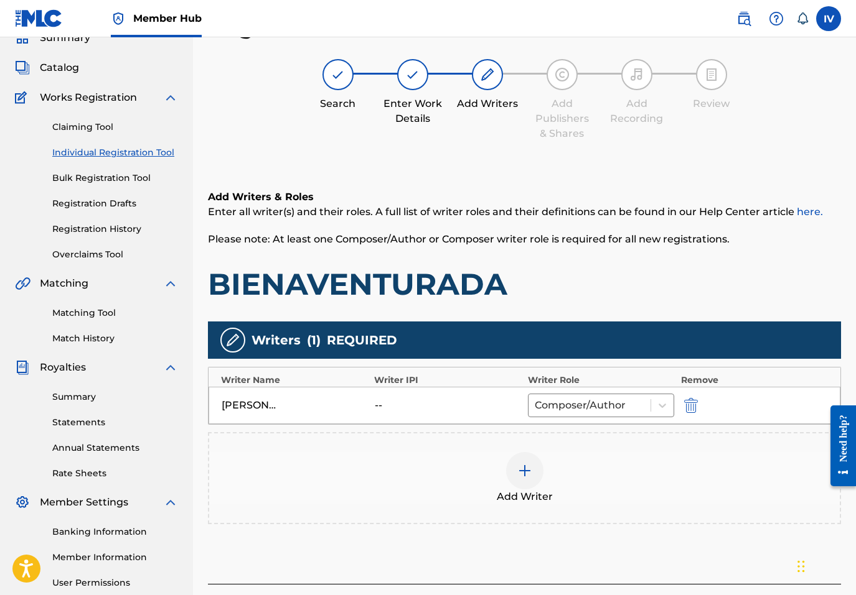
click at [602, 477] on div "Add Writer" at bounding box center [524, 478] width 630 height 52
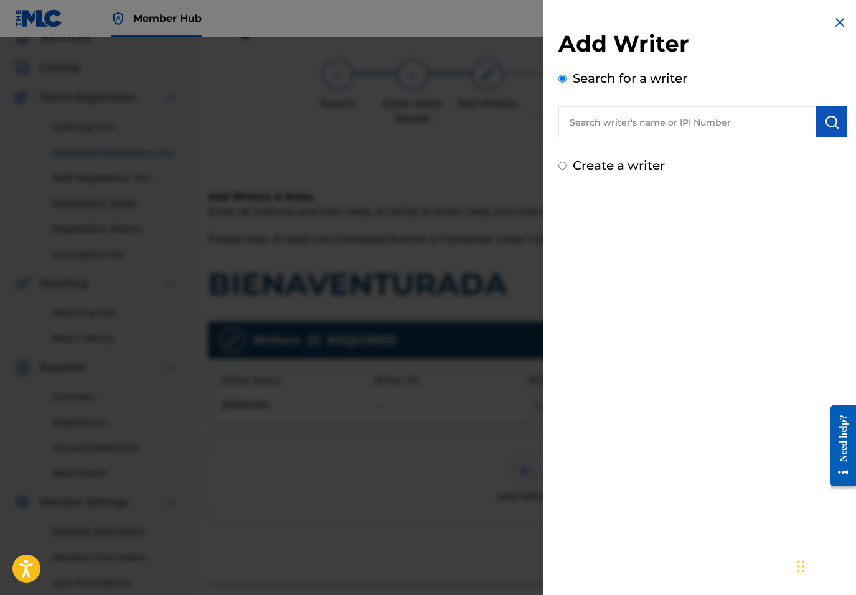
click at [724, 136] on input "text" at bounding box center [687, 121] width 258 height 31
type input "00755540138"
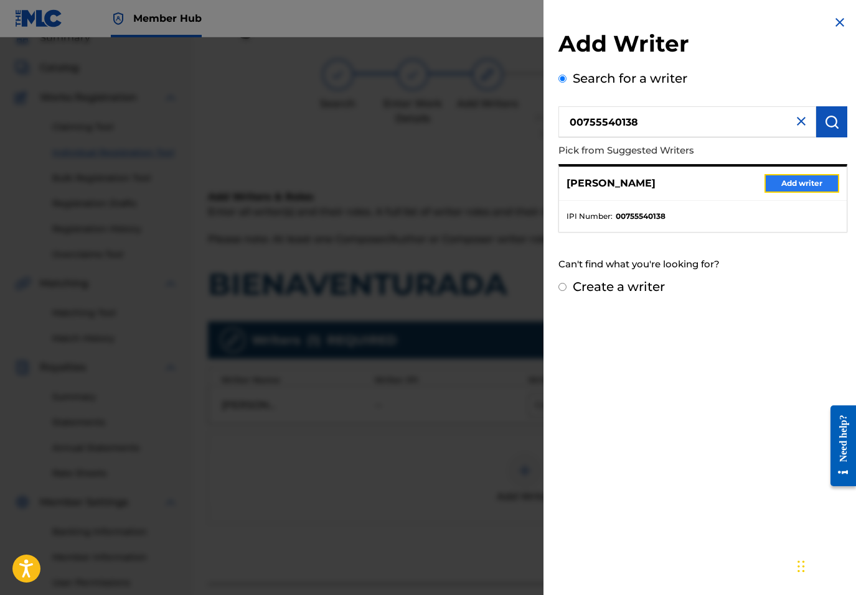
click at [776, 182] on button "Add writer" at bounding box center [801, 183] width 75 height 19
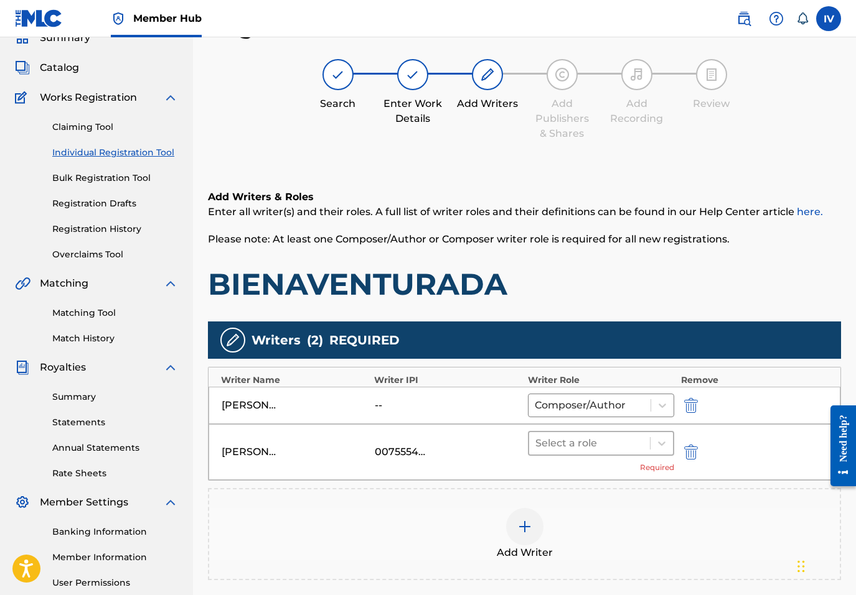
click at [590, 441] on div at bounding box center [589, 443] width 109 height 17
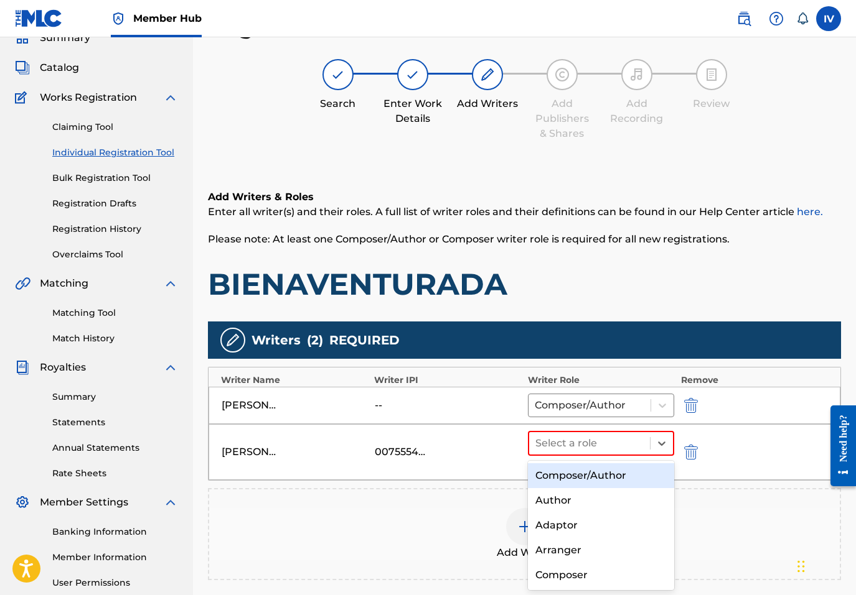
click at [561, 476] on div "Composer/Author" at bounding box center [601, 476] width 147 height 25
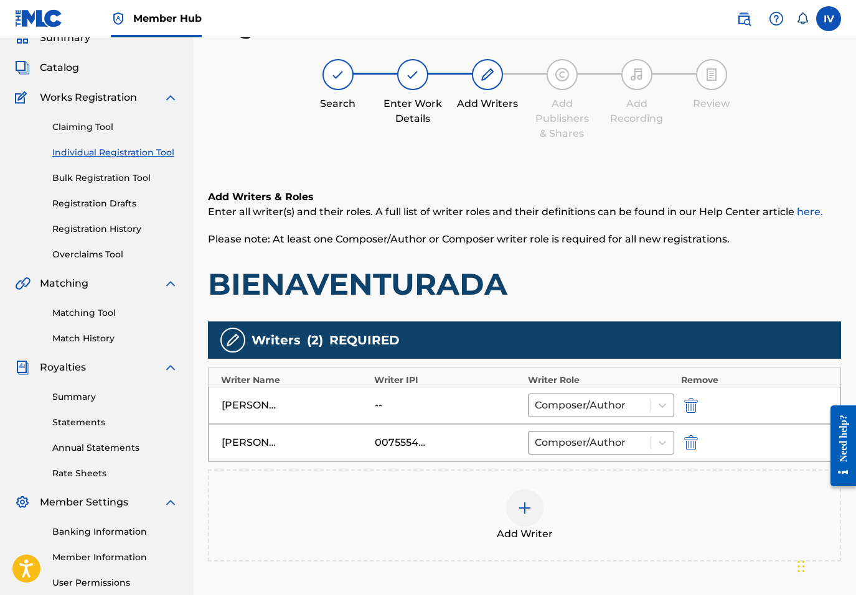
click at [582, 510] on div "Add Writer" at bounding box center [524, 516] width 630 height 52
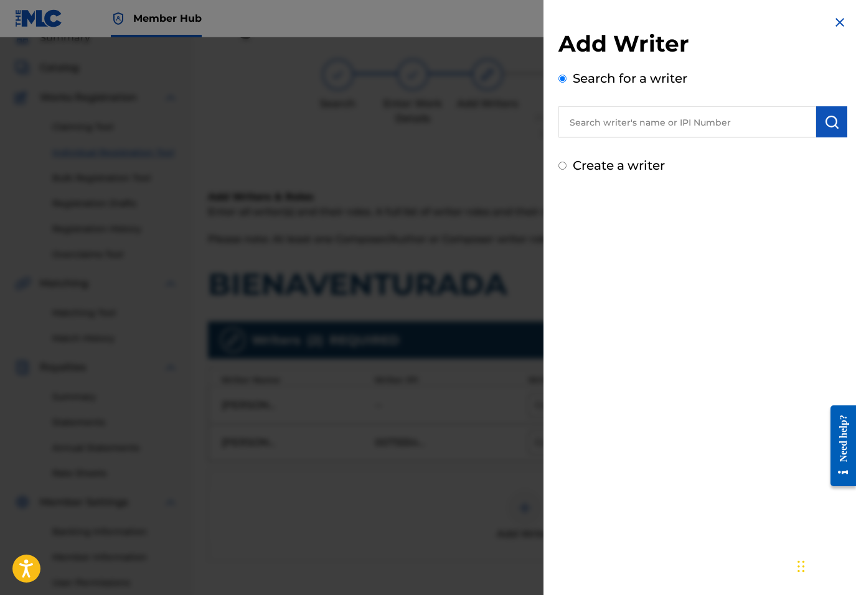
click at [684, 118] on input "text" at bounding box center [687, 121] width 258 height 31
click at [636, 170] on label "Create a writer" at bounding box center [618, 165] width 92 height 15
radio input "true"
click at [566, 170] on input "Create a writer" at bounding box center [562, 166] width 8 height 8
radio input "false"
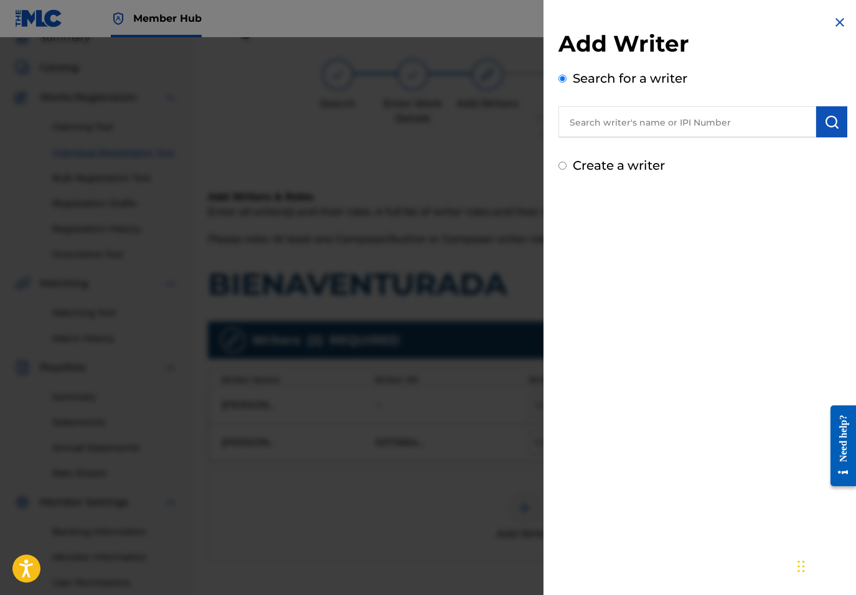
radio input "true"
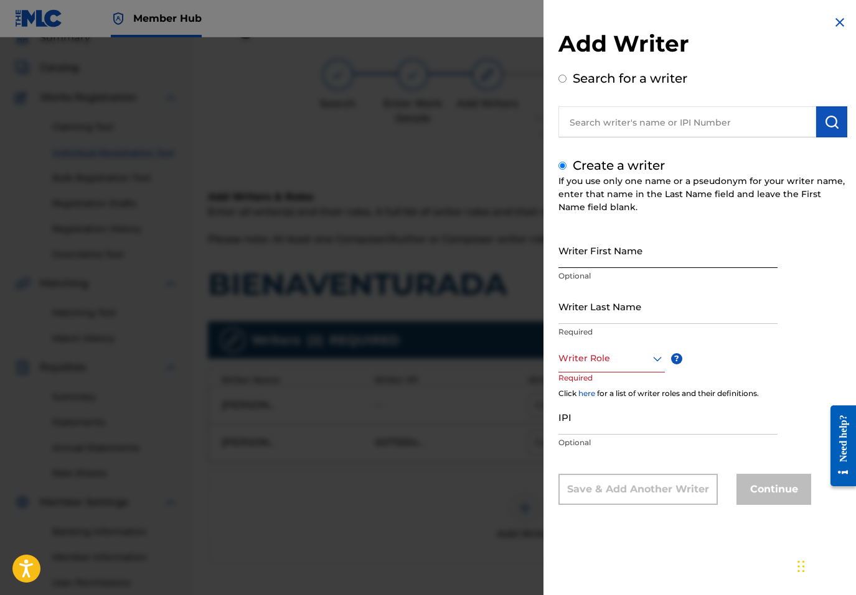
click at [628, 253] on input "Writer First Name" at bounding box center [667, 250] width 219 height 35
click at [609, 261] on input "LUIS WISO APONTE" at bounding box center [667, 250] width 219 height 35
type input "LUIS WISO"
type input "APONTE"
click at [629, 353] on div at bounding box center [611, 359] width 106 height 16
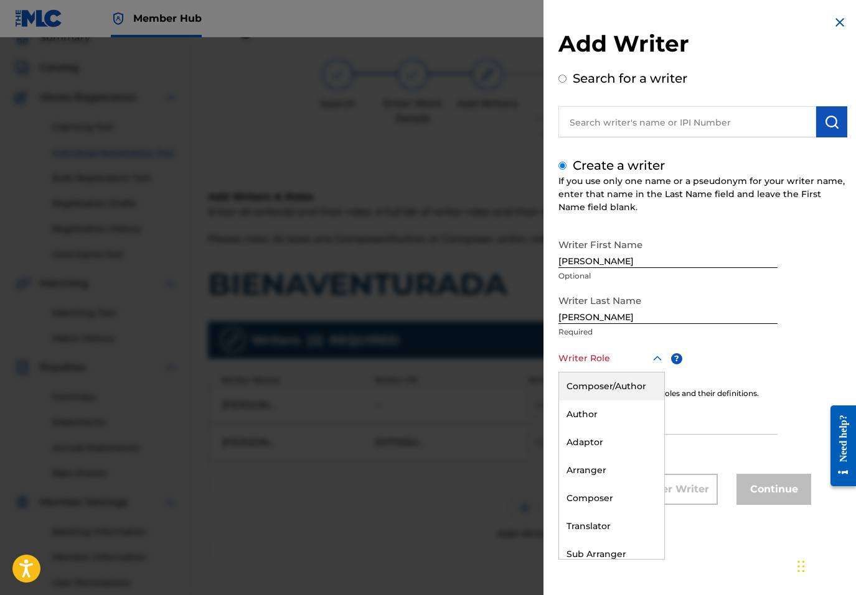
click at [617, 386] on div "Composer/Author" at bounding box center [611, 387] width 105 height 28
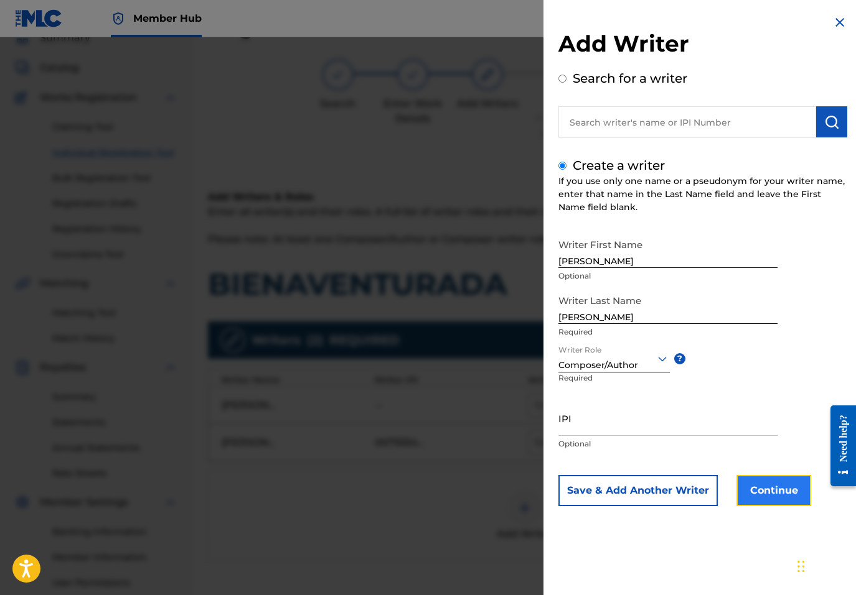
click at [754, 489] on button "Continue" at bounding box center [773, 490] width 75 height 31
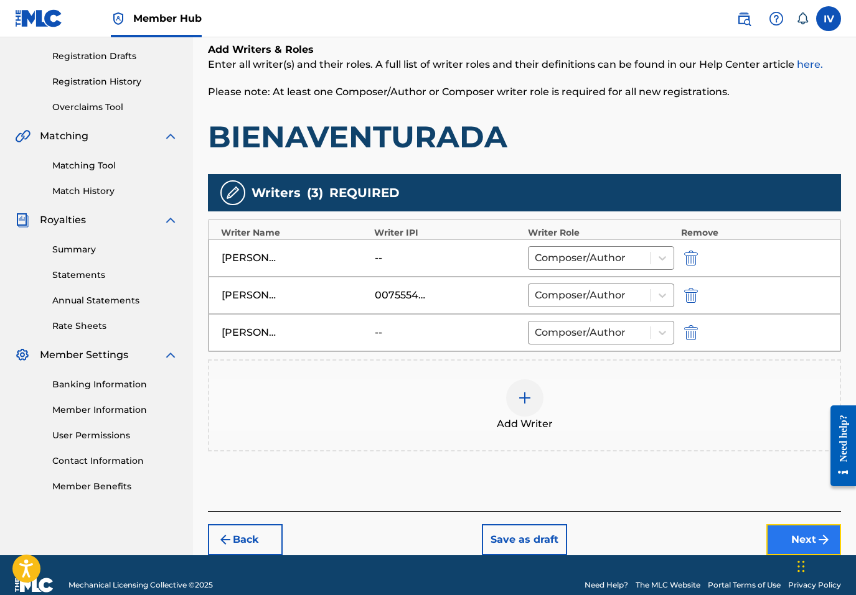
click at [793, 530] on button "Next" at bounding box center [803, 540] width 75 height 31
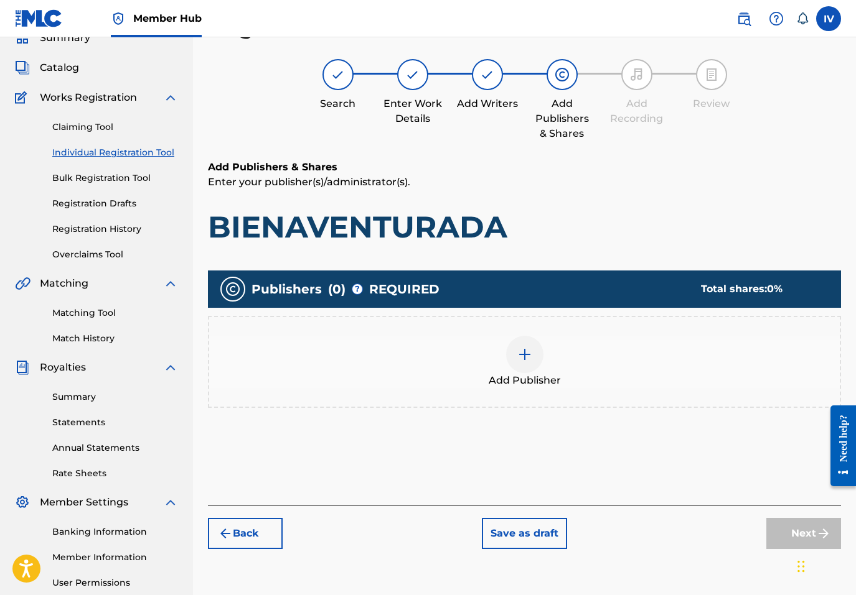
click at [702, 378] on div "Add Publisher" at bounding box center [524, 362] width 630 height 52
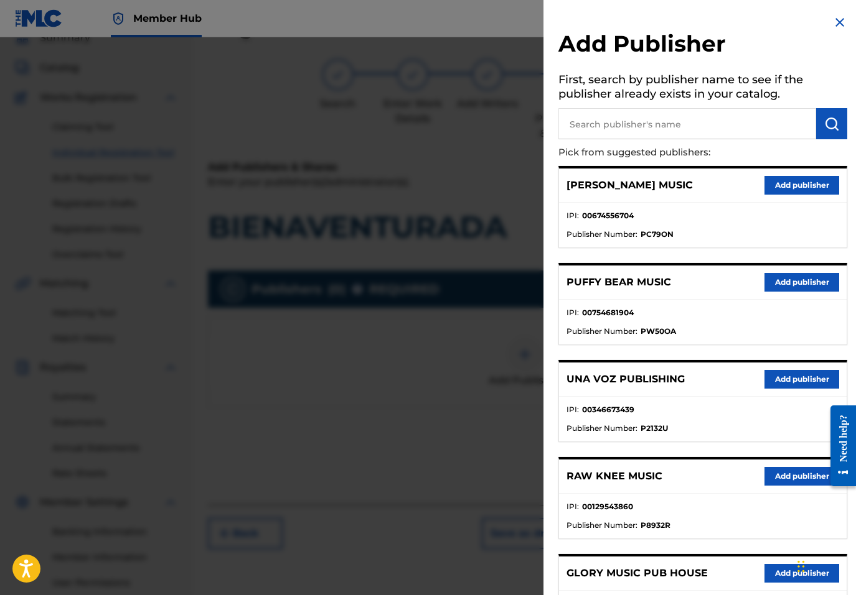
click at [656, 133] on input "text" at bounding box center [687, 123] width 258 height 31
type input "multiply"
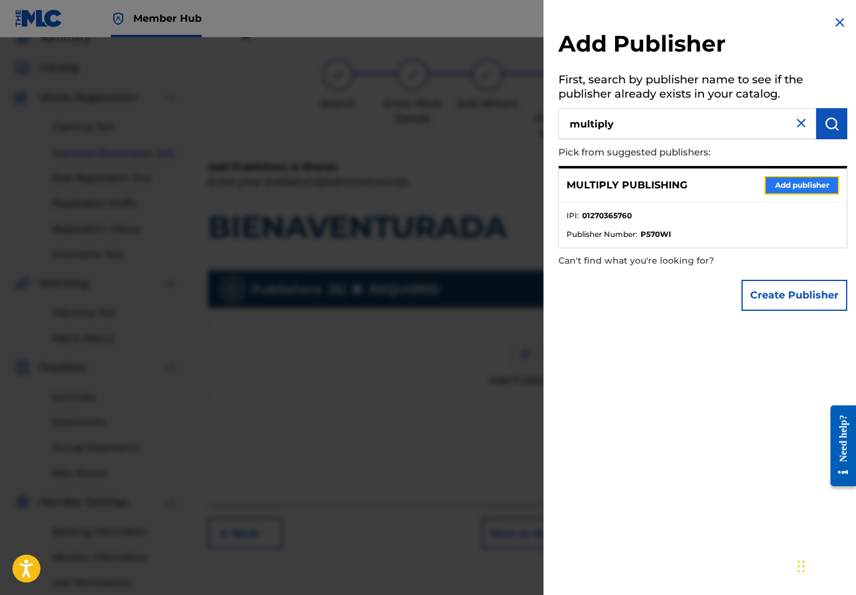
click at [793, 187] on button "Add publisher" at bounding box center [801, 185] width 75 height 19
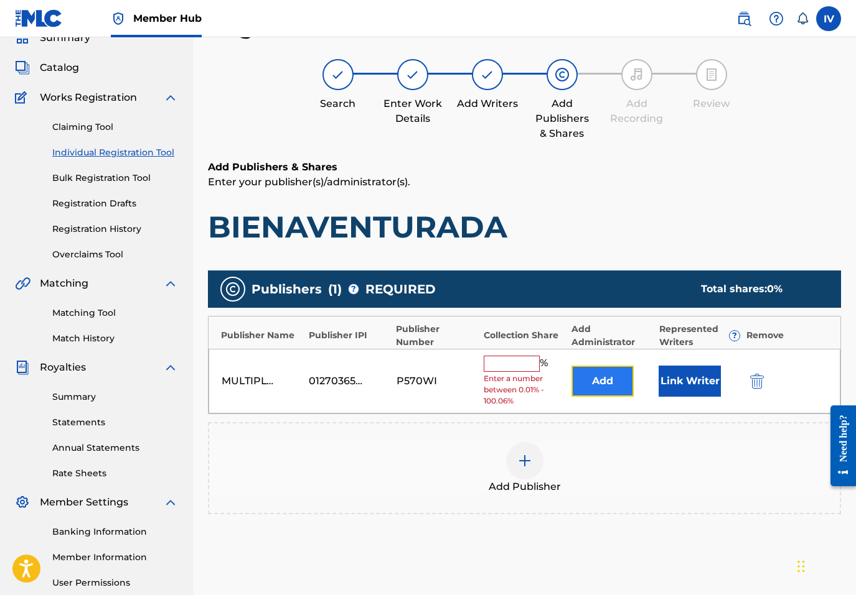
click at [596, 387] on button "Add" at bounding box center [602, 381] width 62 height 31
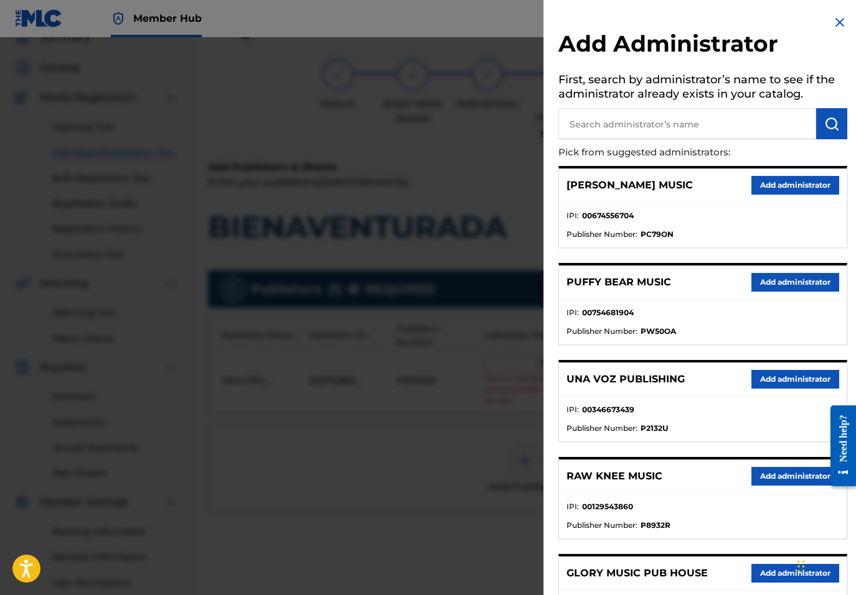
click at [650, 136] on input "text" at bounding box center [687, 123] width 258 height 31
type input "adarga"
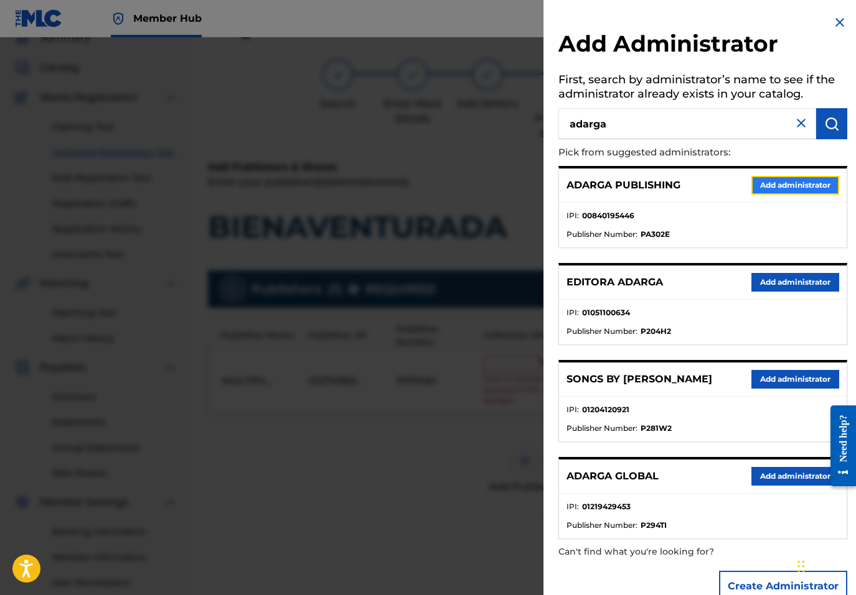
click at [753, 180] on button "Add administrator" at bounding box center [795, 185] width 88 height 19
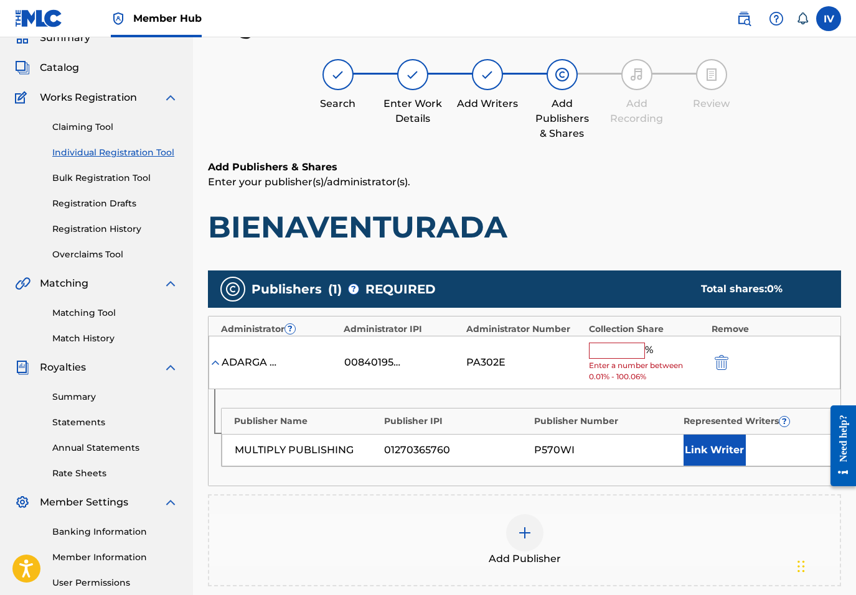
click at [623, 350] on input "text" at bounding box center [617, 351] width 56 height 16
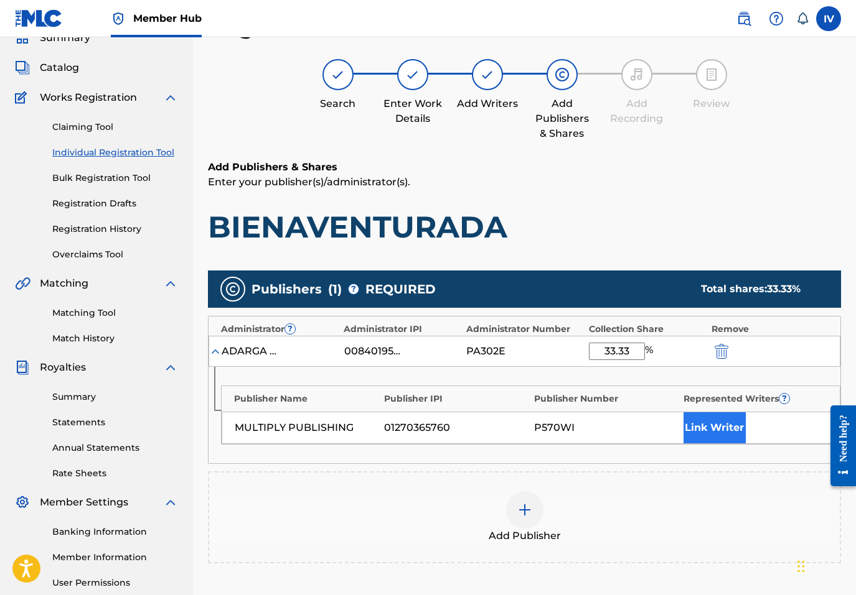
type input "33.33"
click at [686, 421] on button "Link Writer" at bounding box center [714, 428] width 62 height 31
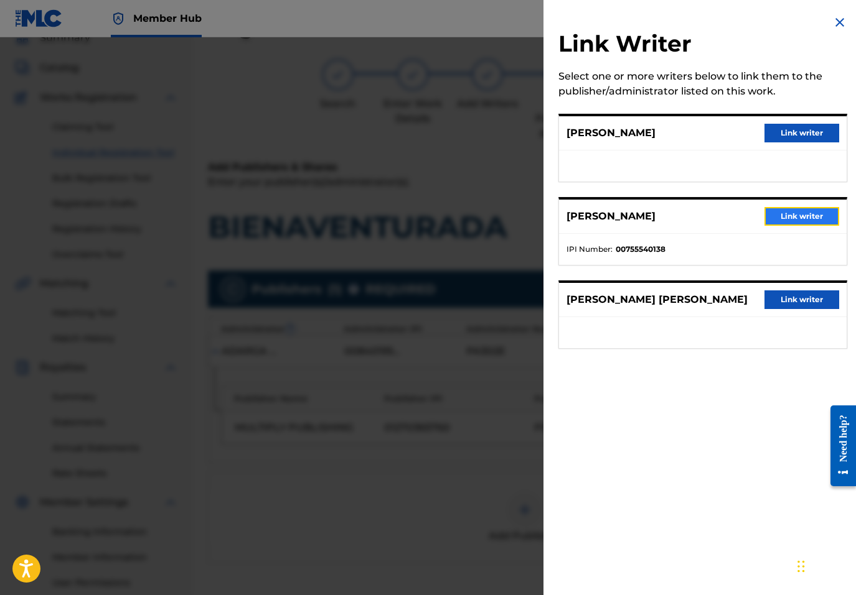
click at [789, 218] on button "Link writer" at bounding box center [801, 216] width 75 height 19
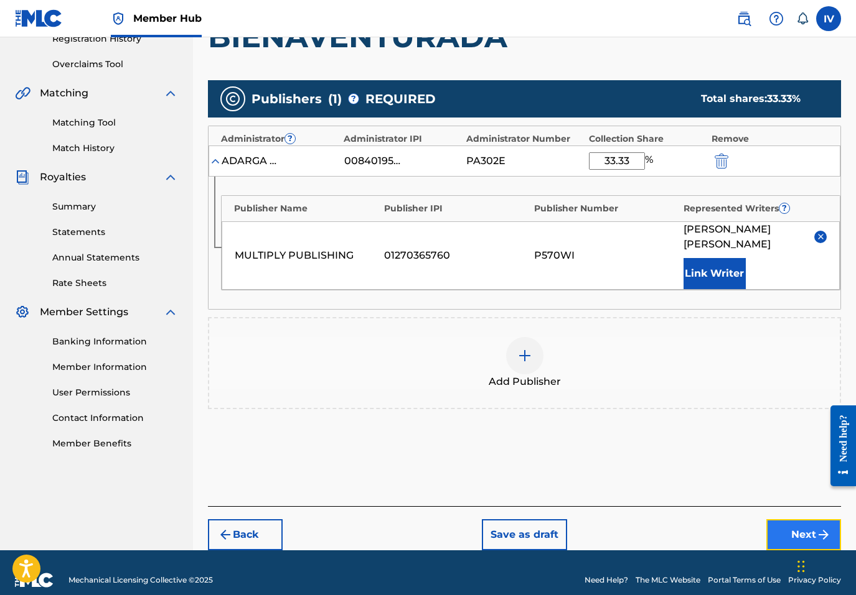
click at [800, 528] on button "Next" at bounding box center [803, 535] width 75 height 31
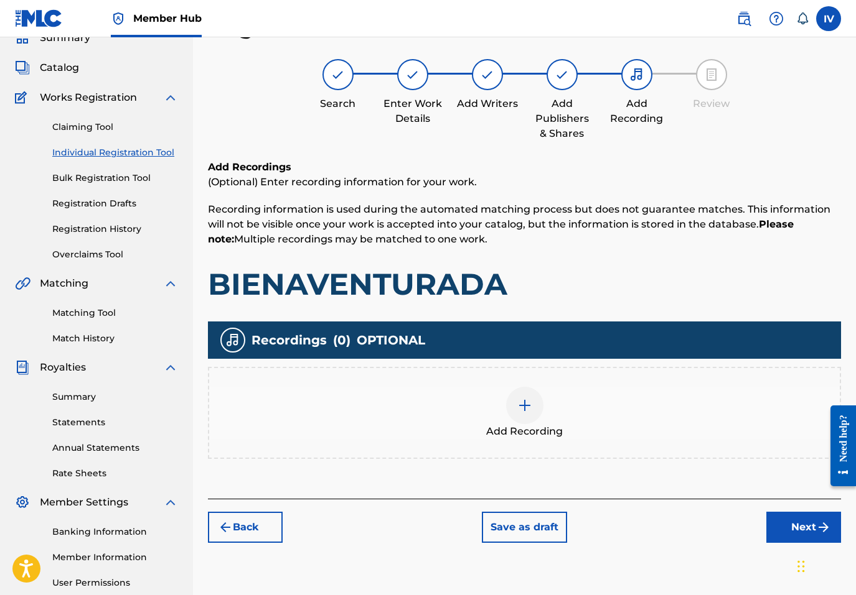
click at [619, 403] on div "Add Recording" at bounding box center [524, 413] width 630 height 52
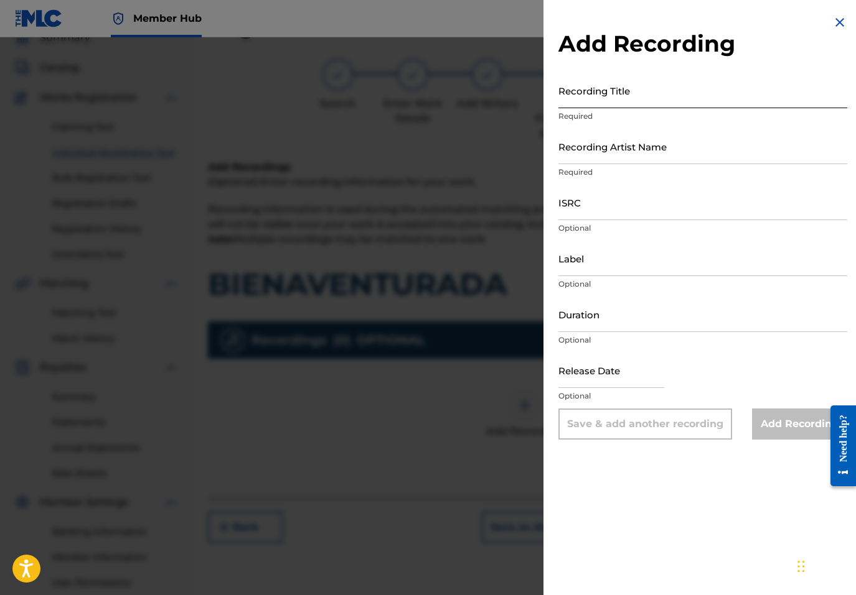
click at [696, 96] on input "Recording Title" at bounding box center [702, 90] width 289 height 35
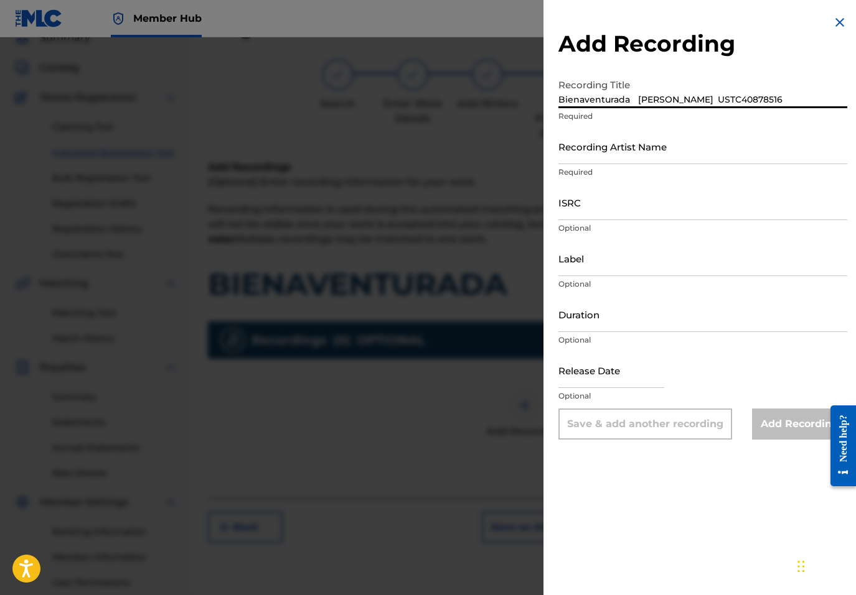
click at [673, 100] on input "Bienaventurada Julissa USTC40878516" at bounding box center [702, 90] width 289 height 35
type input "Bienaventurada Julissa"
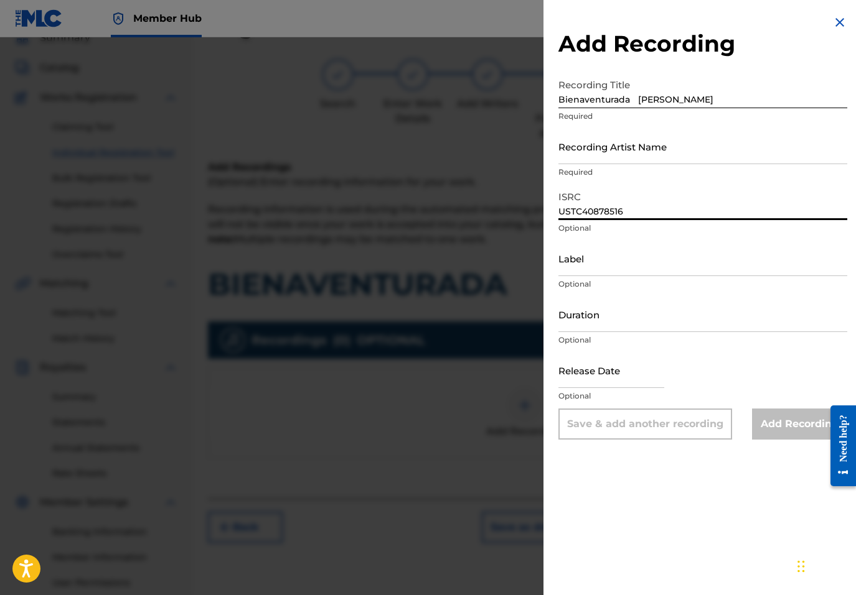
type input "USTC40878516"
click at [666, 100] on input "Bienaventurada Julissa" at bounding box center [702, 90] width 289 height 35
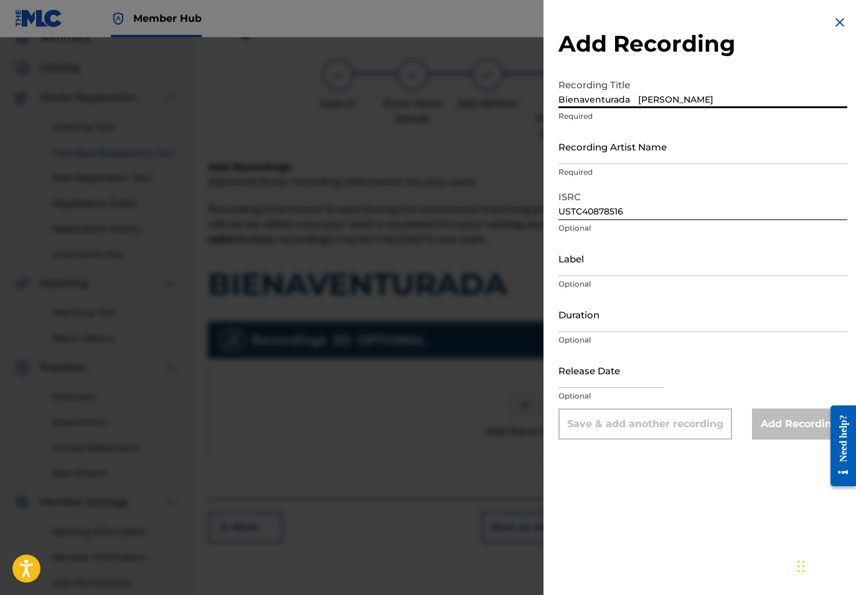
click at [628, 99] on input "Bienaventurada Julissa" at bounding box center [702, 90] width 289 height 35
click at [686, 96] on input "Bienaventurada Julissa" at bounding box center [702, 90] width 289 height 35
click at [633, 98] on input "Bienaventurada Julissa" at bounding box center [702, 90] width 289 height 35
type input "Bienaventurada"
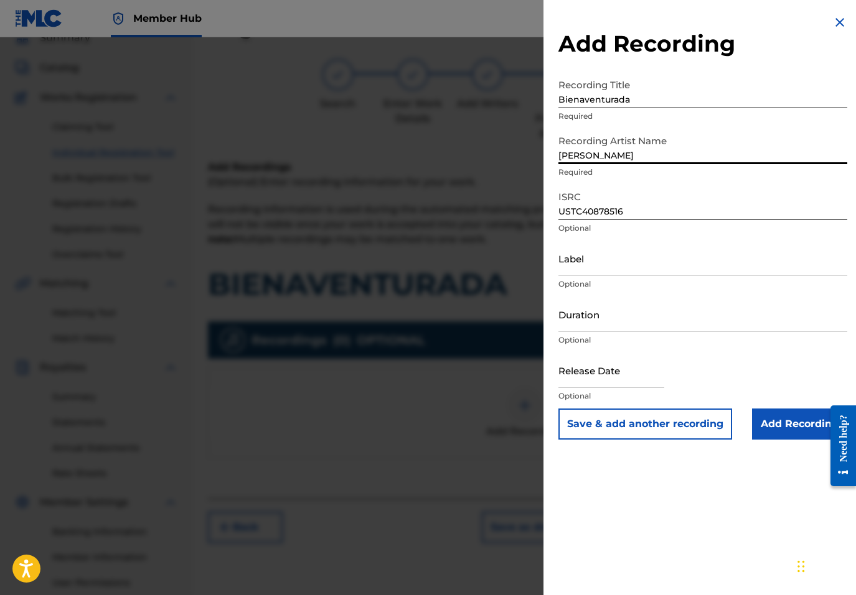
type input "Julissa"
click at [766, 442] on div "Add Recording Recording Title Bienaventurada Required Recording Artist Name Jul…" at bounding box center [702, 227] width 319 height 455
click at [762, 434] on input "Add Recording" at bounding box center [799, 424] width 95 height 31
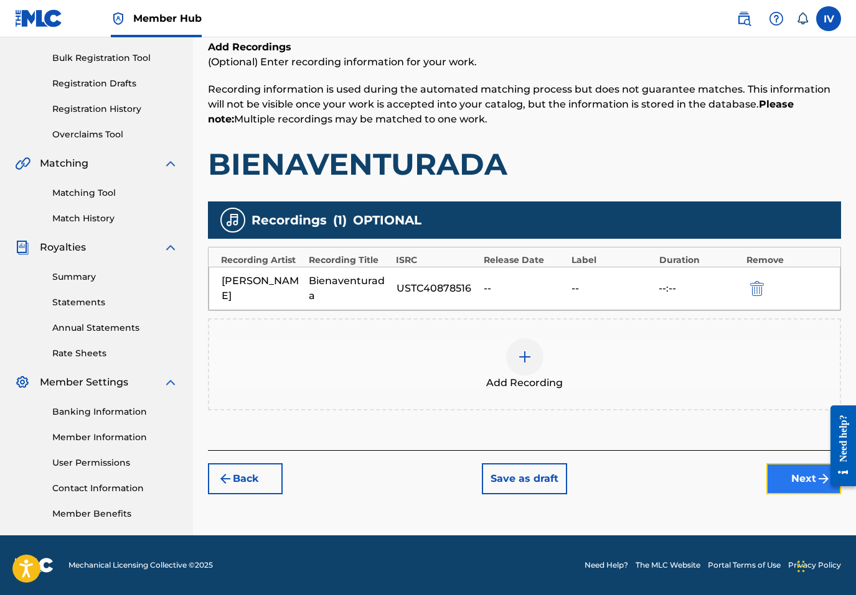
click at [770, 464] on button "Next" at bounding box center [803, 479] width 75 height 31
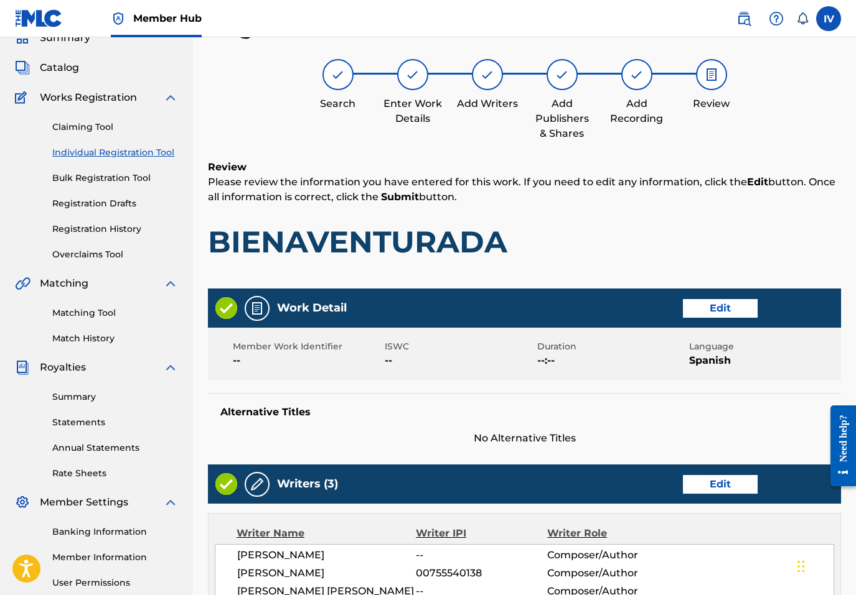
scroll to position [579, 0]
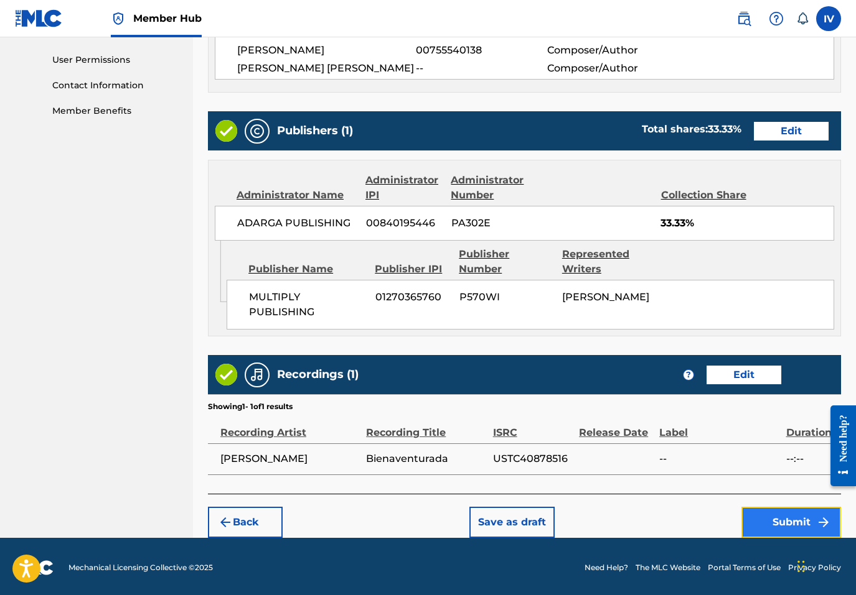
click at [772, 507] on button "Submit" at bounding box center [791, 522] width 100 height 31
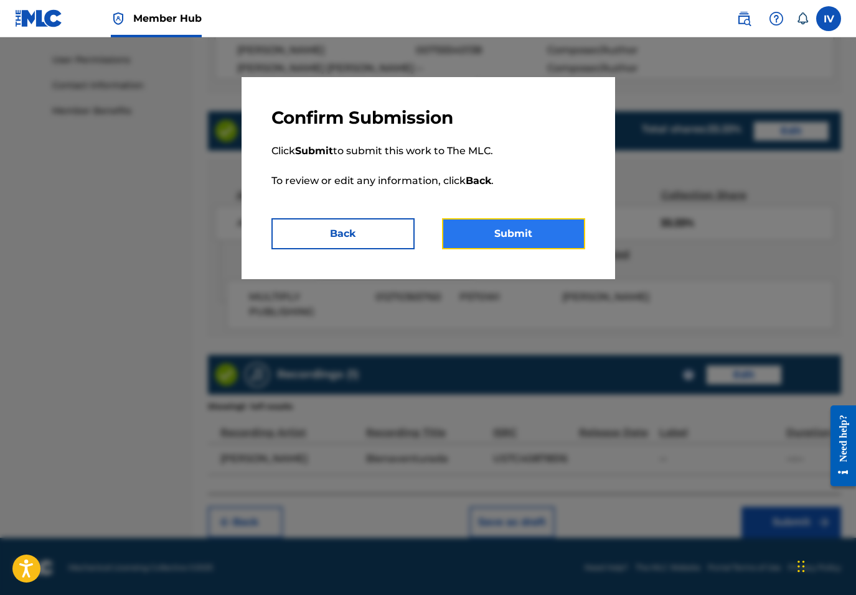
click at [498, 227] on button "Submit" at bounding box center [513, 233] width 143 height 31
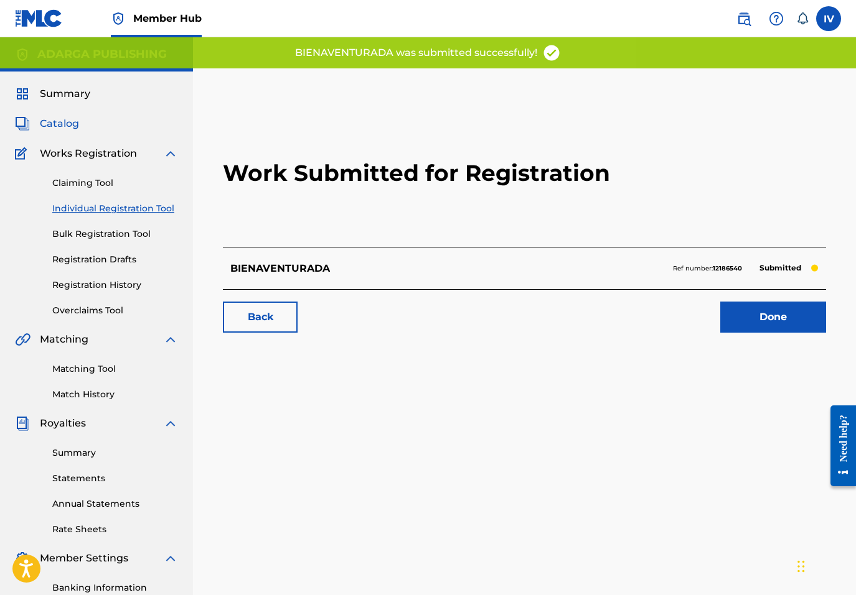
click at [70, 121] on span "Catalog" at bounding box center [59, 123] width 39 height 15
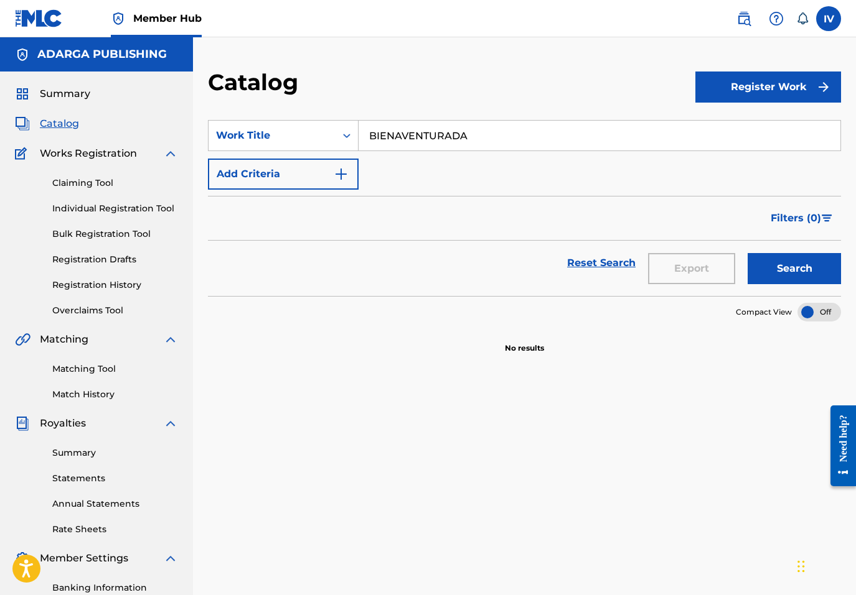
click at [399, 133] on input "BIENAVENTURADA" at bounding box center [599, 136] width 482 height 30
click at [747, 253] on button "Search" at bounding box center [793, 268] width 93 height 31
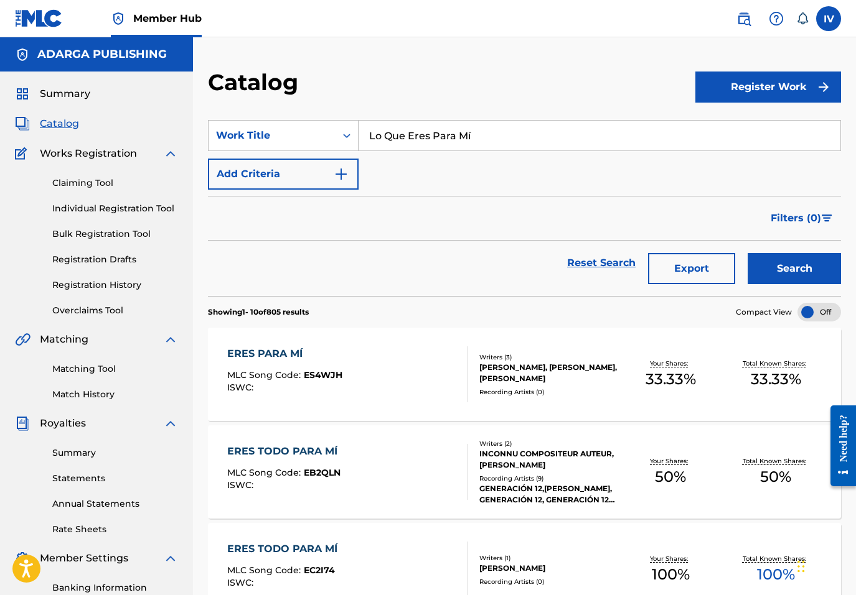
click at [380, 128] on input "Lo Que Eres Para Mí" at bounding box center [599, 136] width 482 height 30
click at [747, 253] on button "Search" at bounding box center [793, 268] width 93 height 31
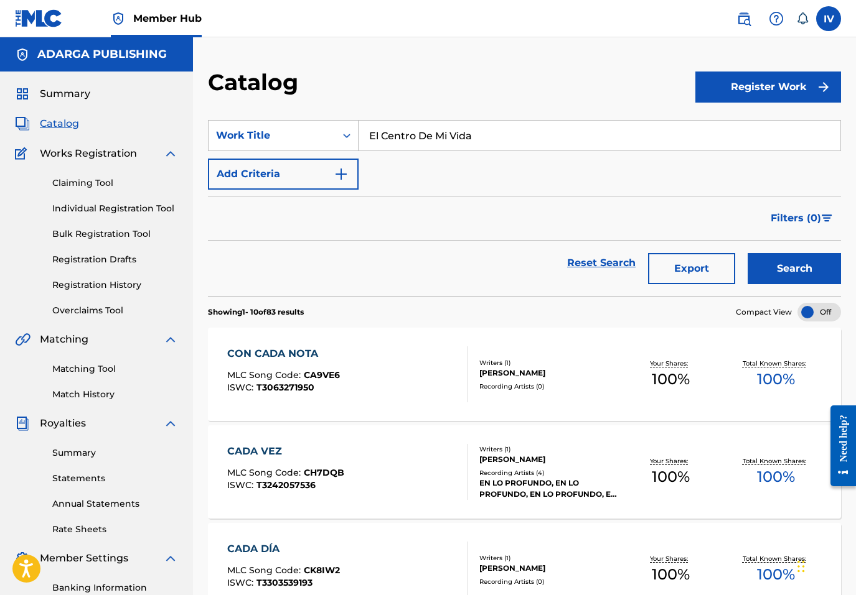
click at [747, 253] on button "Search" at bounding box center [793, 268] width 93 height 31
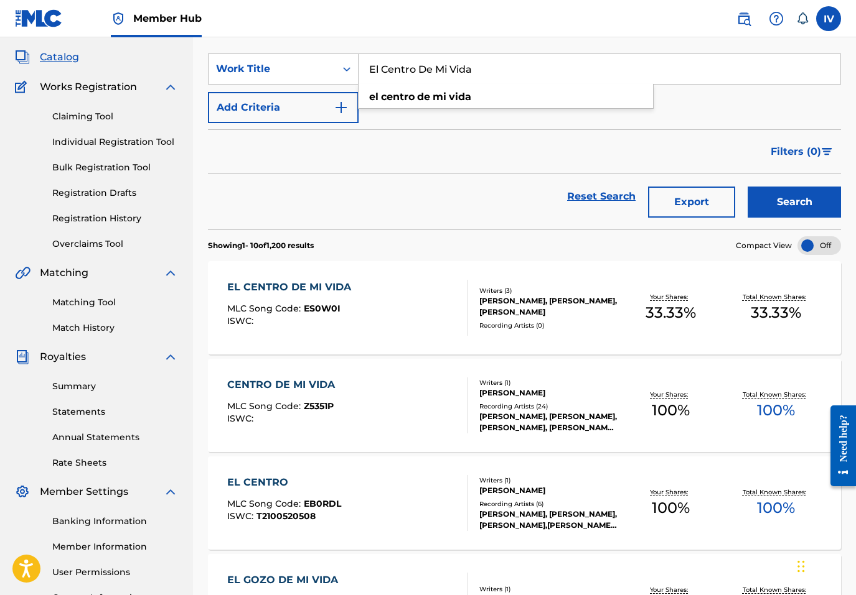
scroll to position [69, 0]
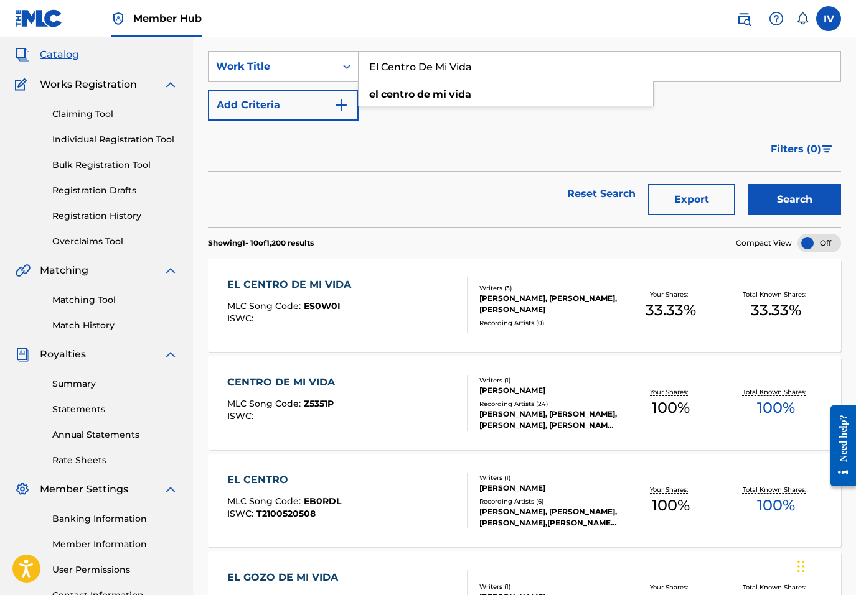
click at [408, 61] on input "El Centro De Mi Vida" at bounding box center [599, 67] width 482 height 30
click at [747, 184] on button "Search" at bounding box center [793, 199] width 93 height 31
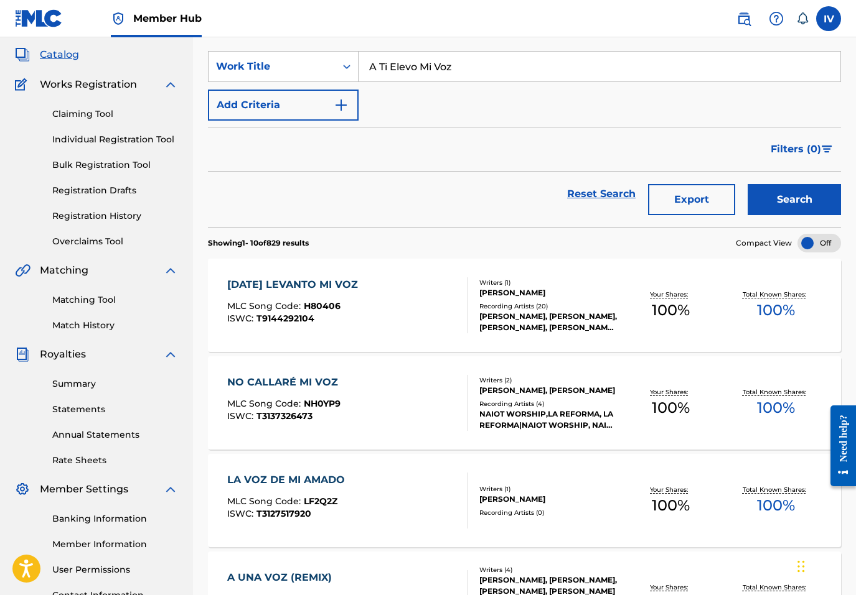
click at [386, 77] on input "A Ti Elevo Mi Voz" at bounding box center [599, 67] width 482 height 30
type input "Inagotable Amor"
click at [747, 184] on button "Search" at bounding box center [793, 199] width 93 height 31
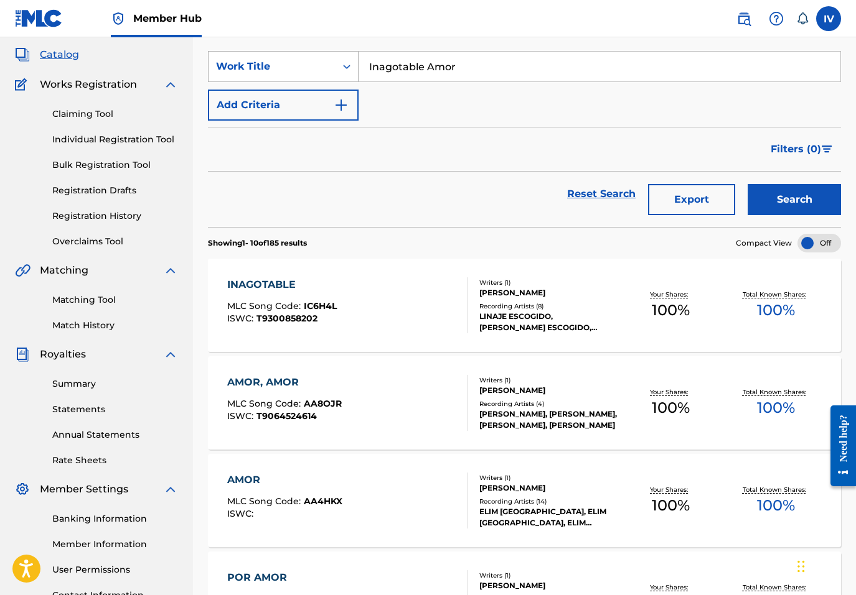
click at [334, 69] on div "Work Title" at bounding box center [271, 67] width 127 height 24
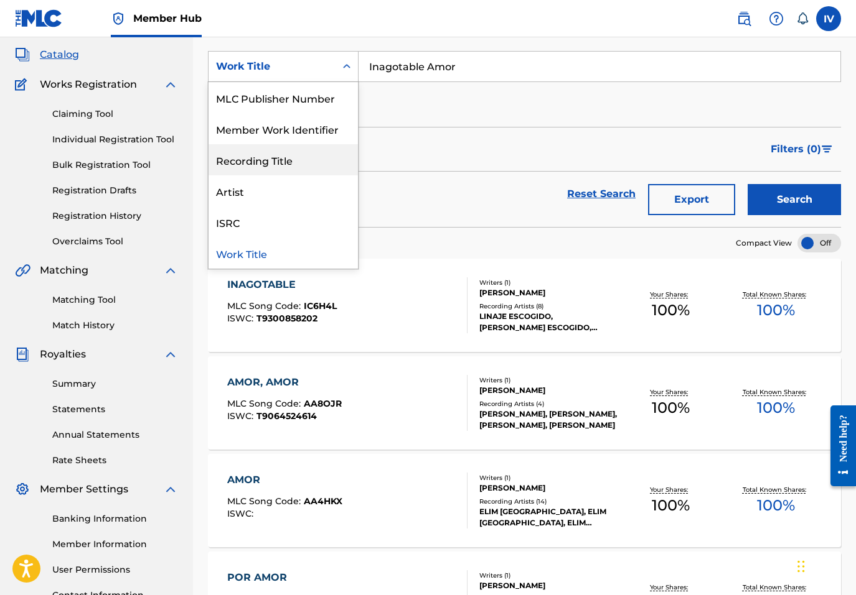
scroll to position [0, 0]
click at [245, 189] on div "MLC Song Code" at bounding box center [282, 190] width 149 height 31
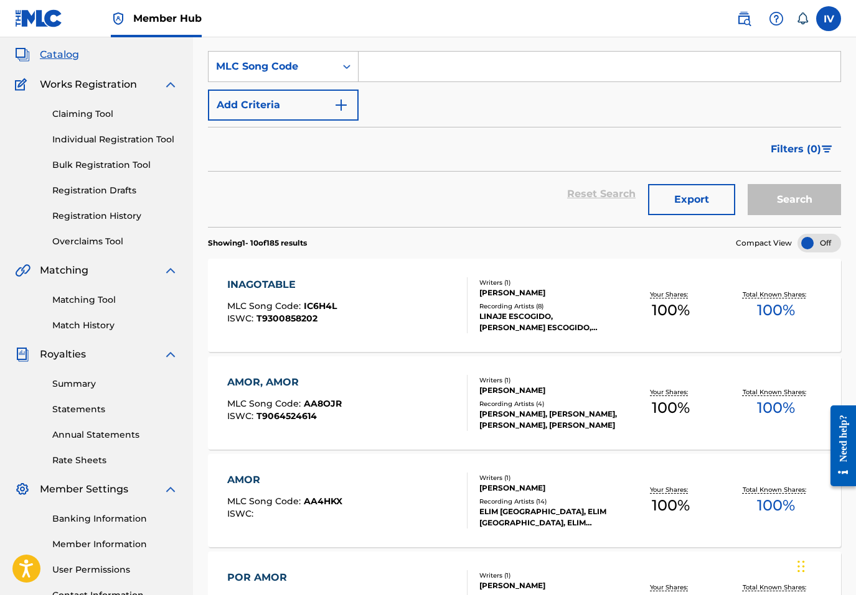
click at [403, 84] on div "SearchWithCriteriaef52fc19-2c56-452c-beff-0e1541313f2d MLC Song Code Add Criter…" at bounding box center [524, 86] width 633 height 70
click at [393, 73] on input "Search Form" at bounding box center [599, 67] width 482 height 30
type input "SVGBDZ"
click at [747, 184] on button "Search" at bounding box center [793, 199] width 93 height 31
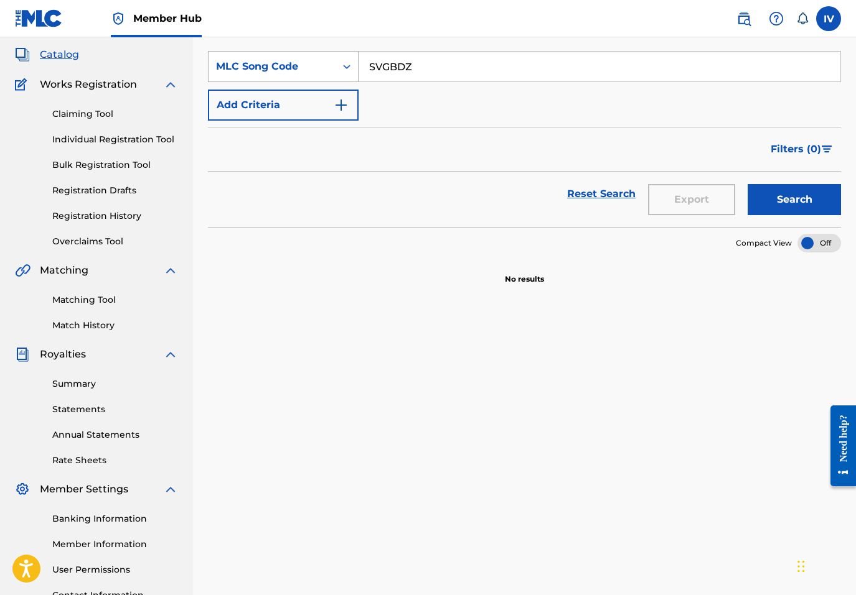
click at [314, 62] on div "MLC Song Code" at bounding box center [272, 66] width 112 height 15
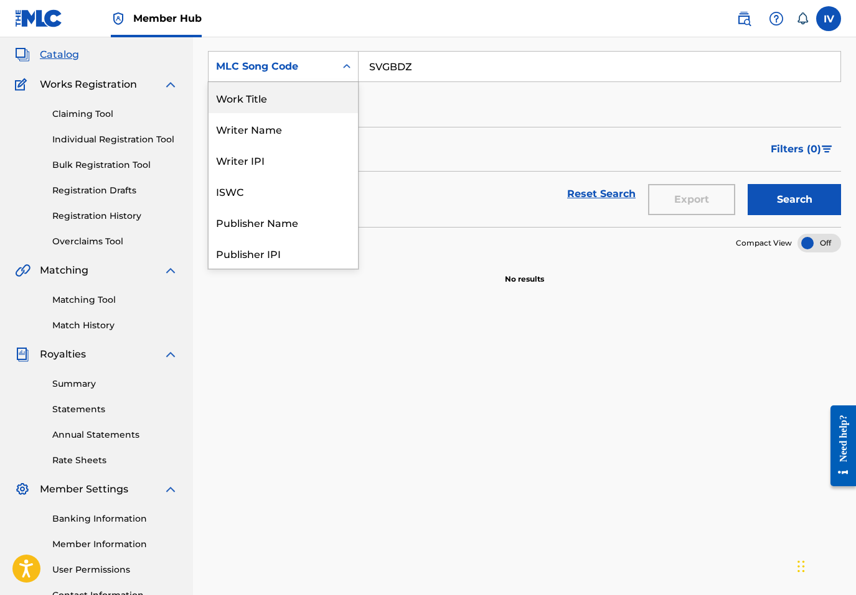
click at [292, 105] on div "Work Title" at bounding box center [282, 97] width 149 height 31
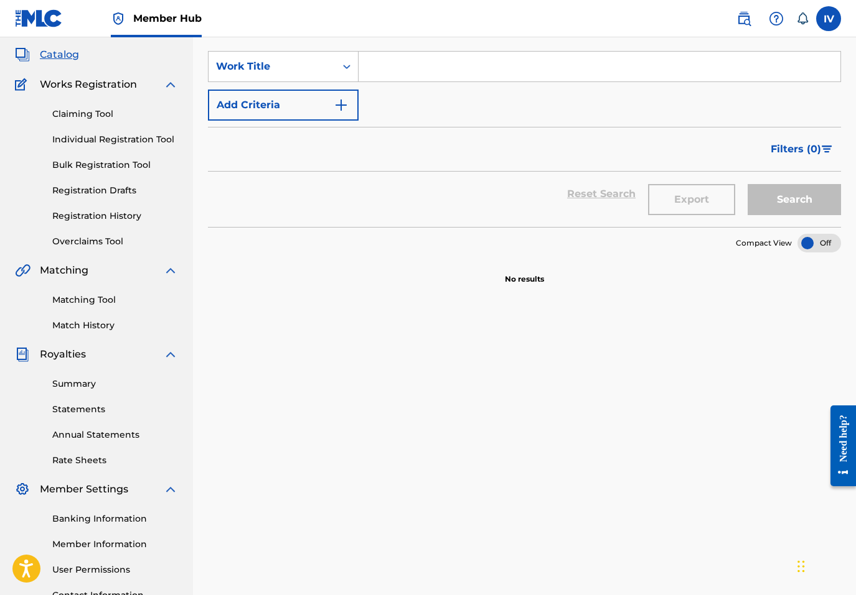
click at [409, 70] on input "Search Form" at bounding box center [599, 67] width 482 height 30
type input "El Mejor Ejemplo"
click at [747, 184] on button "Search" at bounding box center [793, 199] width 93 height 31
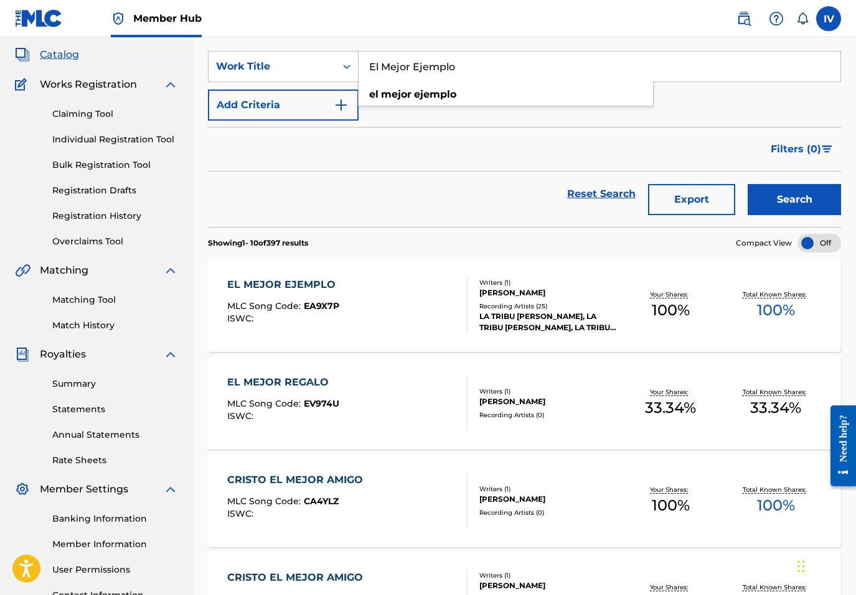
click at [317, 268] on div "EL MEJOR EJEMPLO MLC Song Code : EA9X7P ISWC : Writers ( 1 ) BENJAMIN RIVERA Re…" at bounding box center [524, 305] width 633 height 93
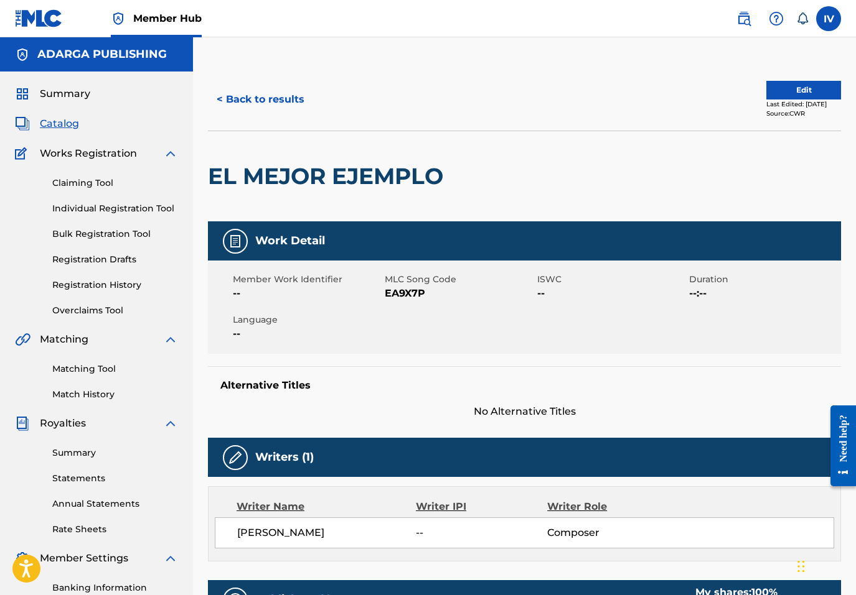
click at [396, 292] on span "EA9X7P" at bounding box center [459, 293] width 149 height 15
click at [362, 172] on h2 "EL MEJOR EJEMPLO" at bounding box center [328, 176] width 241 height 28
click at [282, 87] on button "< Back to results" at bounding box center [260, 99] width 105 height 31
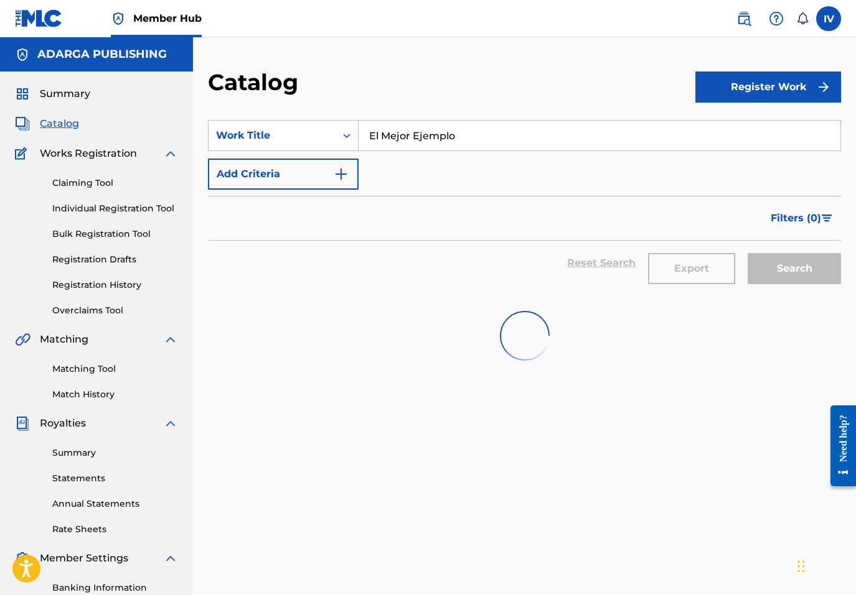
scroll to position [69, 0]
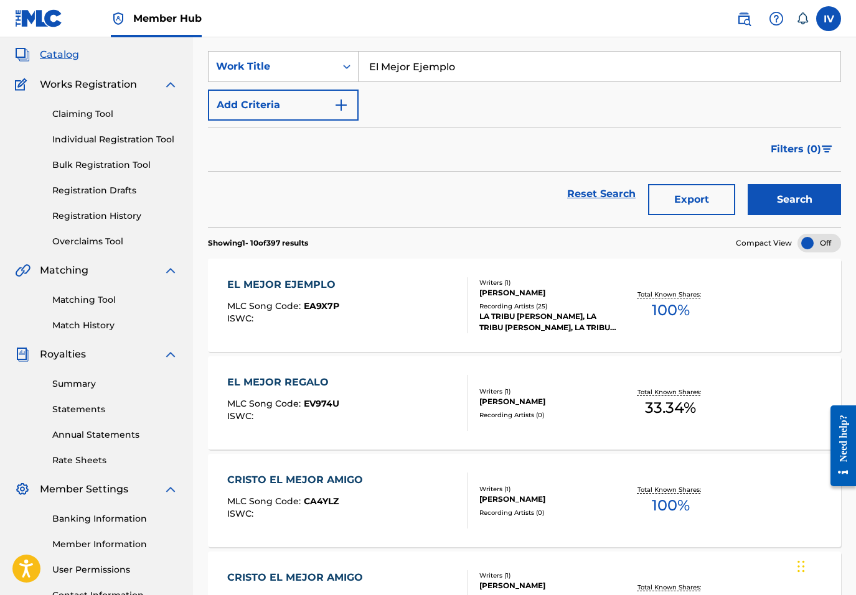
click at [393, 73] on input "El Mejor Ejemplo" at bounding box center [599, 67] width 482 height 30
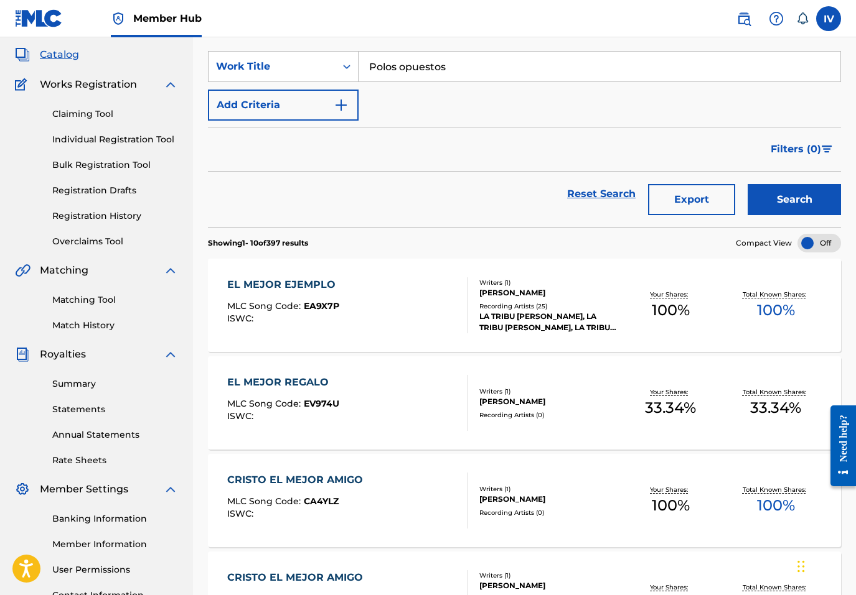
click at [747, 184] on button "Search" at bounding box center [793, 199] width 93 height 31
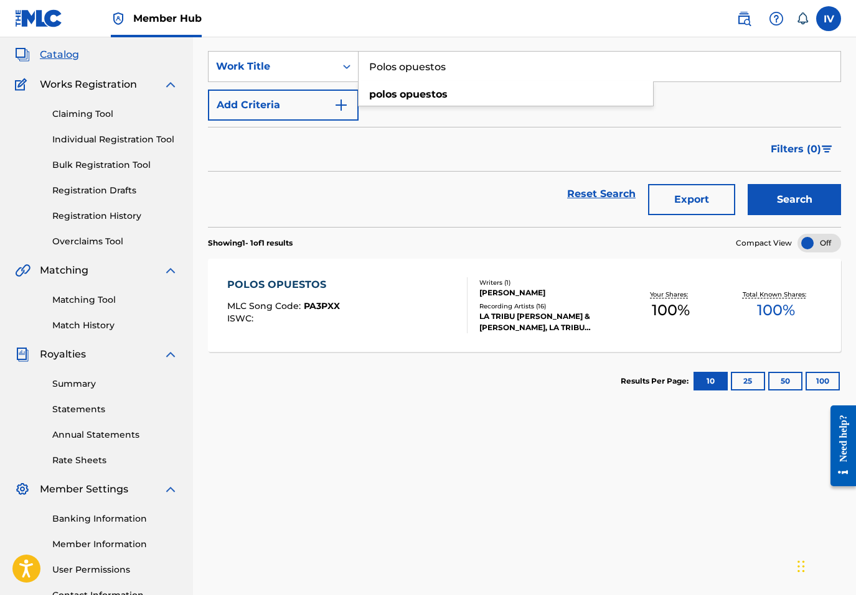
click at [383, 57] on input "Polos opuestos" at bounding box center [599, 67] width 482 height 30
click at [747, 184] on button "Search" at bounding box center [793, 199] width 93 height 31
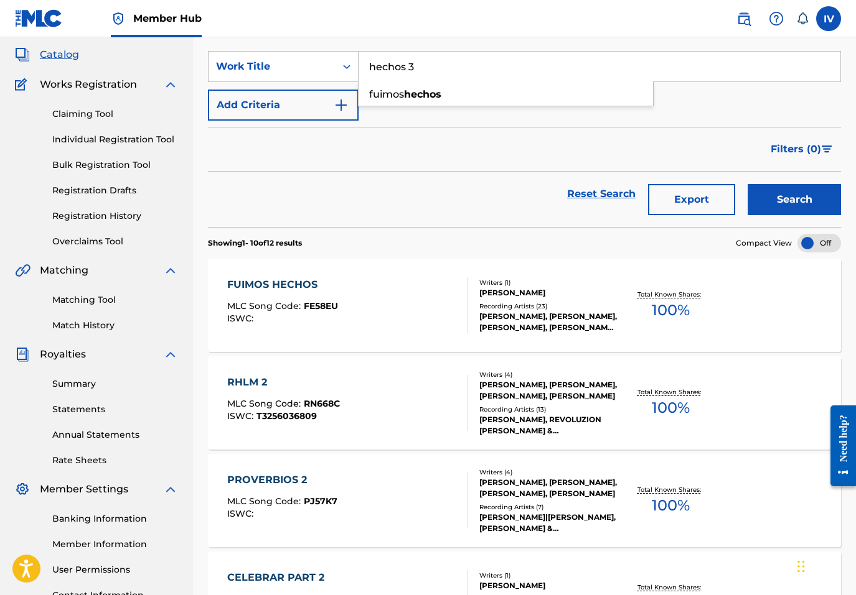
click at [747, 184] on button "Search" at bounding box center [793, 199] width 93 height 31
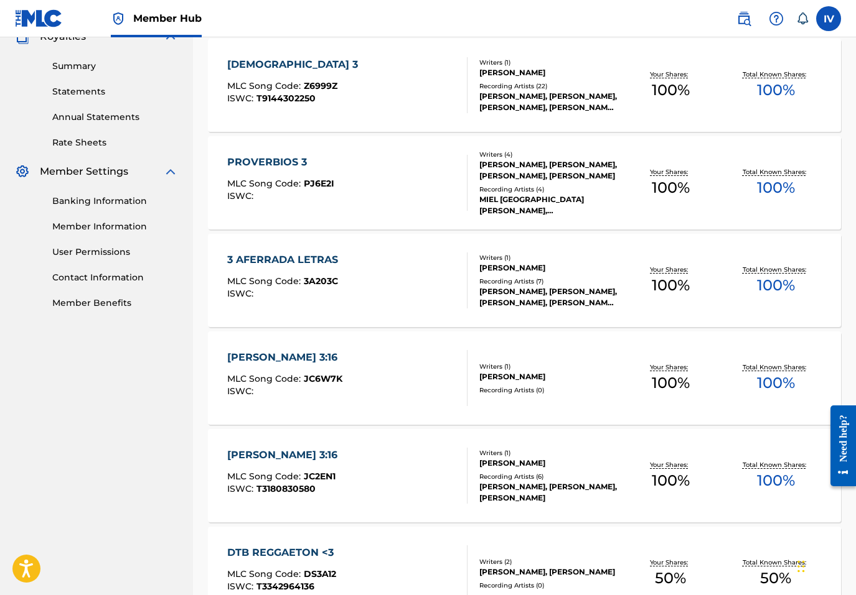
scroll to position [446, 0]
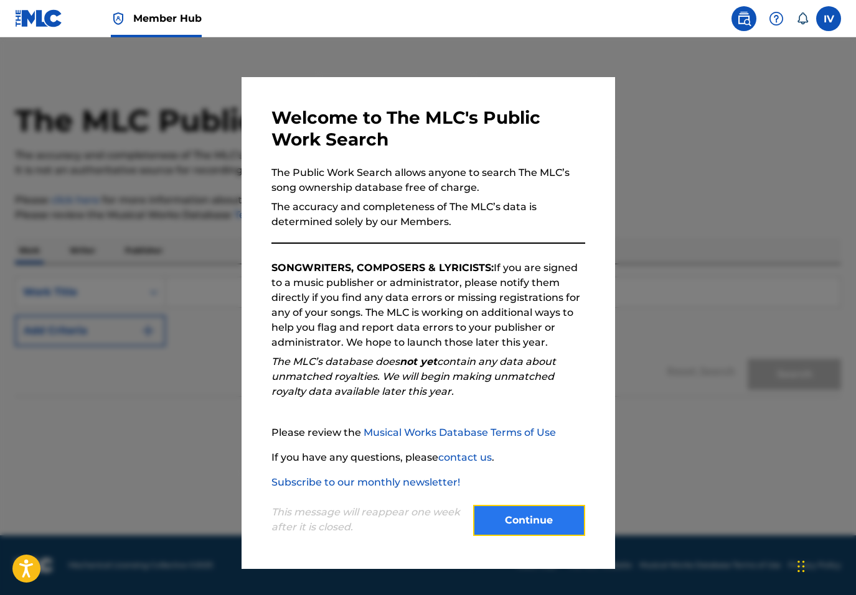
click at [490, 508] on button "Continue" at bounding box center [529, 520] width 112 height 31
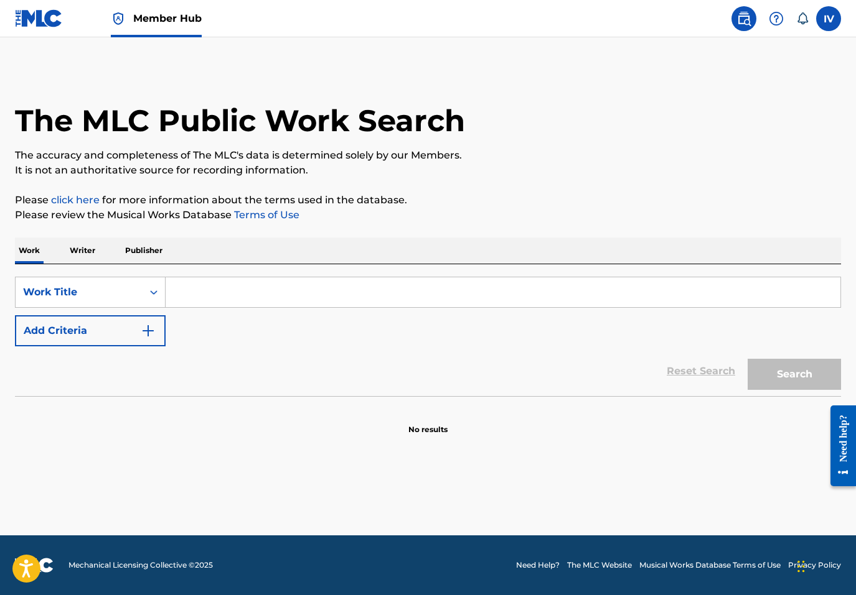
click at [284, 297] on input "Search Form" at bounding box center [503, 293] width 674 height 30
paste input "Dame De Beber"
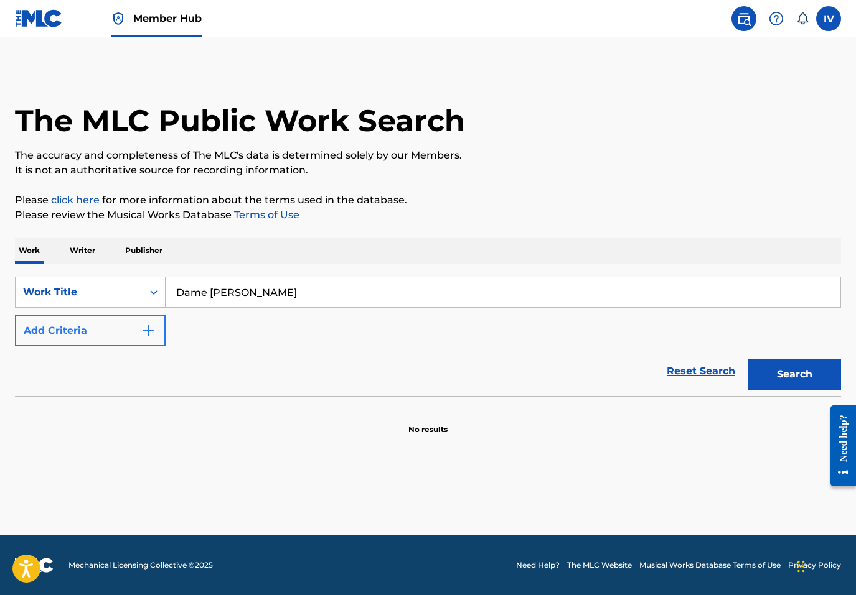
type input "Dame De Beber"
click at [127, 335] on button "Add Criteria" at bounding box center [90, 330] width 151 height 31
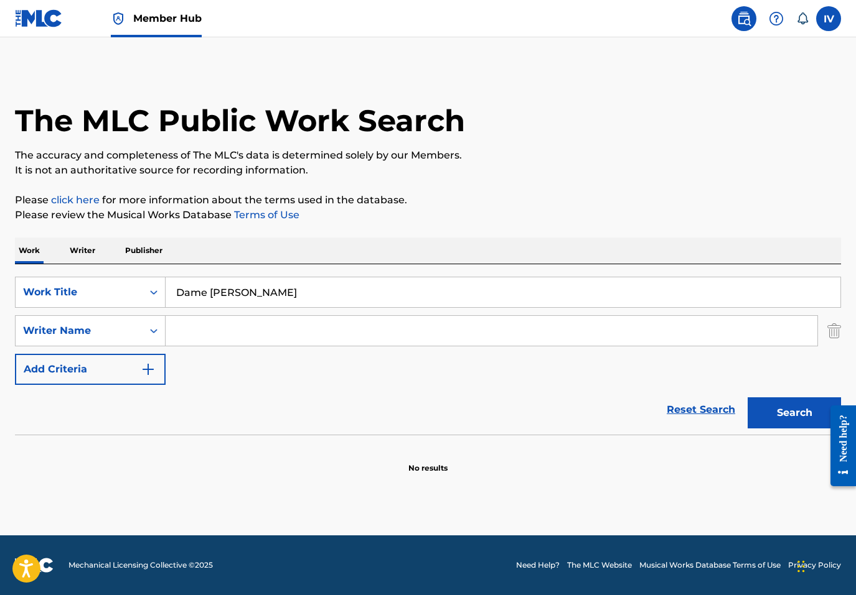
click at [192, 333] on input "Search Form" at bounding box center [491, 331] width 651 height 30
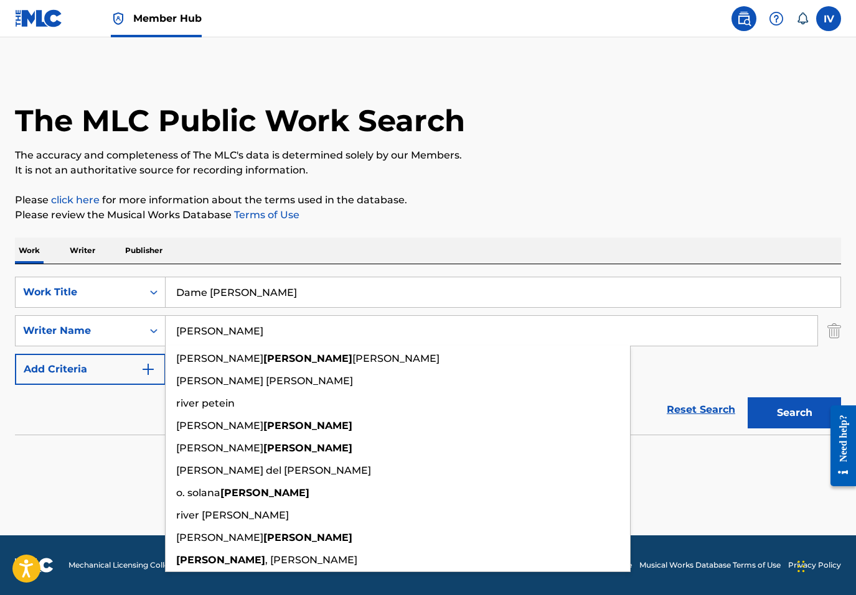
type input "[PERSON_NAME]"
click at [747, 398] on button "Search" at bounding box center [793, 413] width 93 height 31
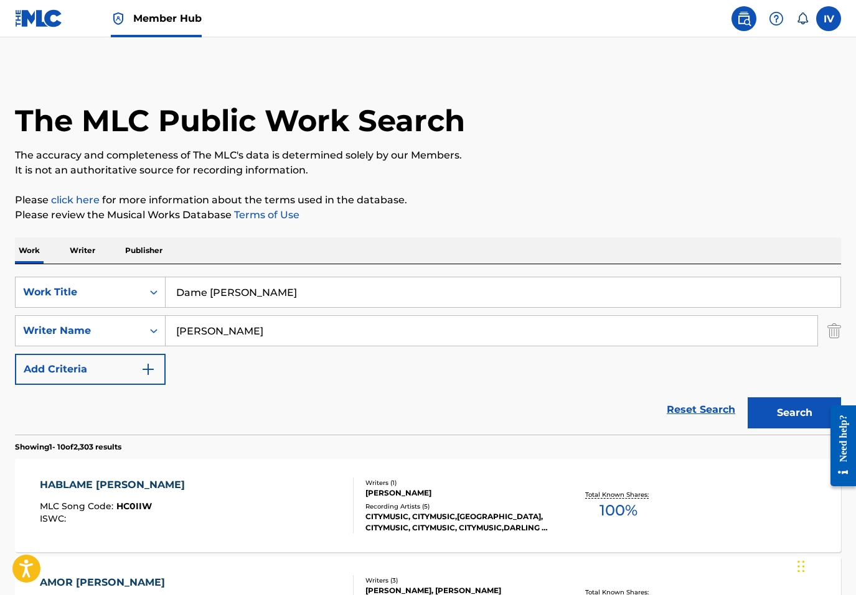
click at [236, 284] on input "[PERSON_NAME]" at bounding box center [503, 293] width 674 height 30
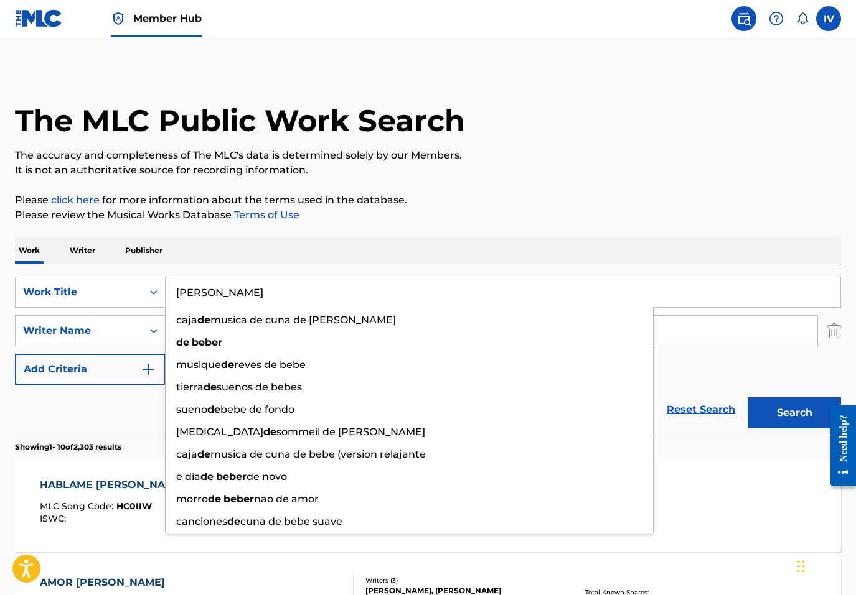
type input "[PERSON_NAME]"
click at [747, 398] on button "Search" at bounding box center [793, 413] width 93 height 31
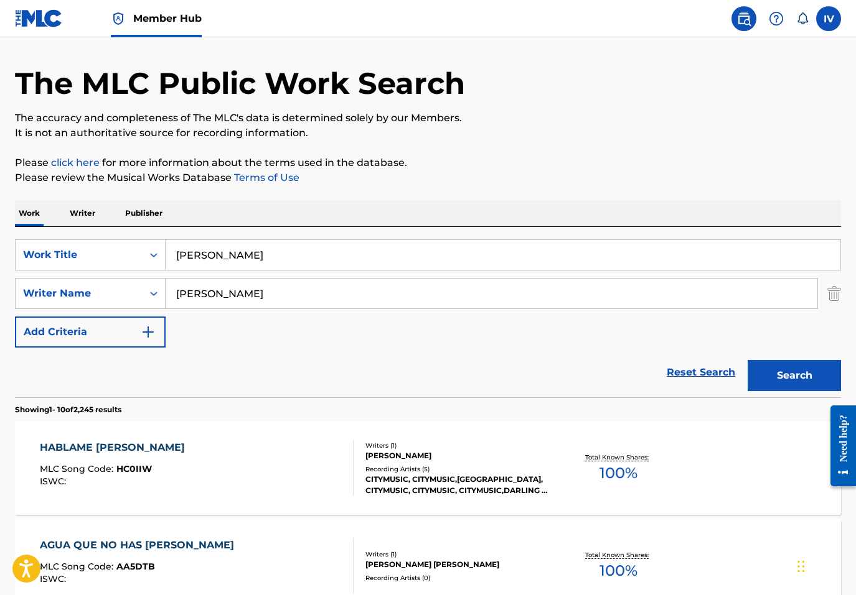
scroll to position [39, 0]
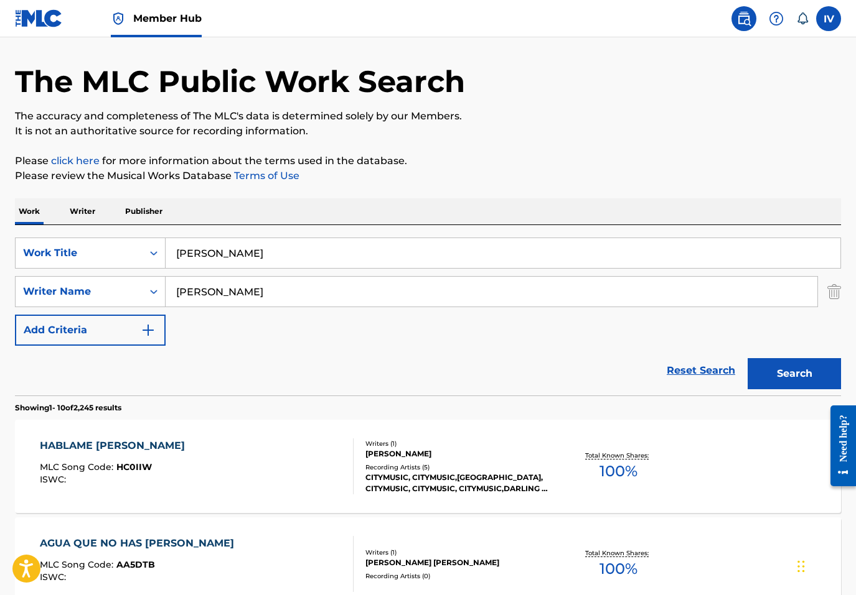
click at [233, 292] on input "[PERSON_NAME]" at bounding box center [491, 292] width 651 height 30
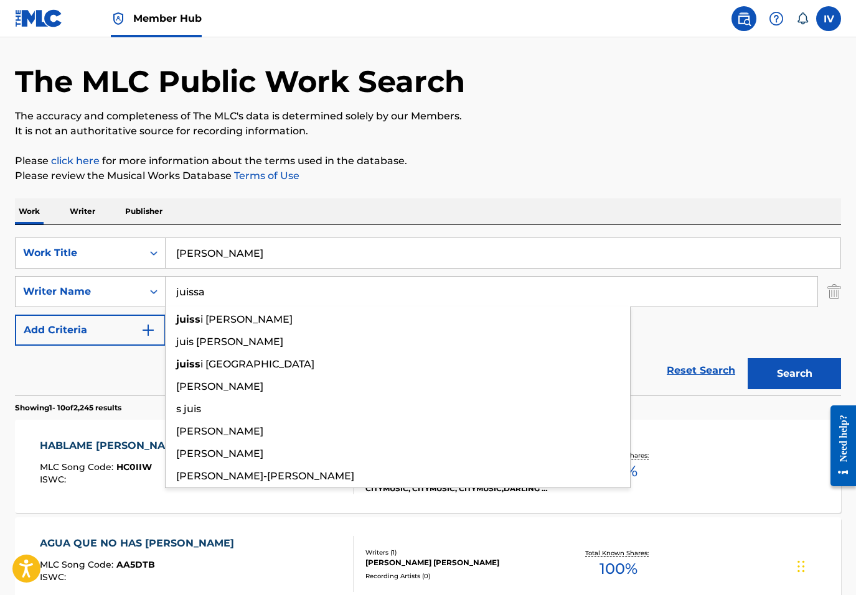
click at [747, 358] on button "Search" at bounding box center [793, 373] width 93 height 31
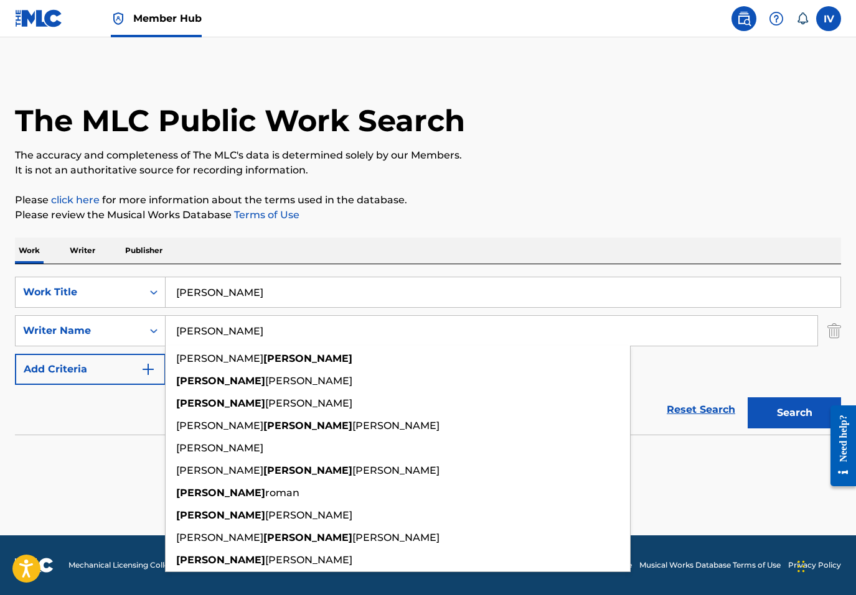
type input "julissa"
click at [747, 398] on button "Search" at bounding box center [793, 413] width 93 height 31
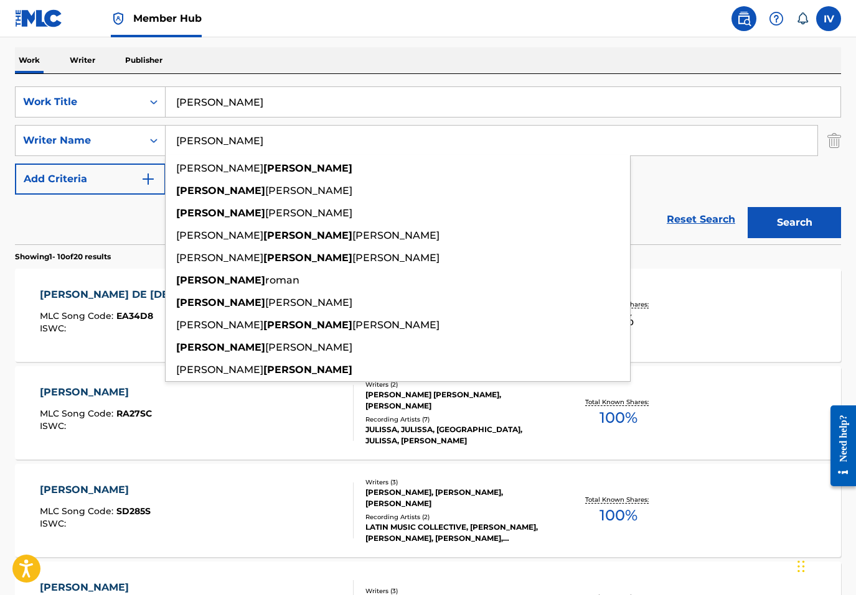
scroll to position [201, 0]
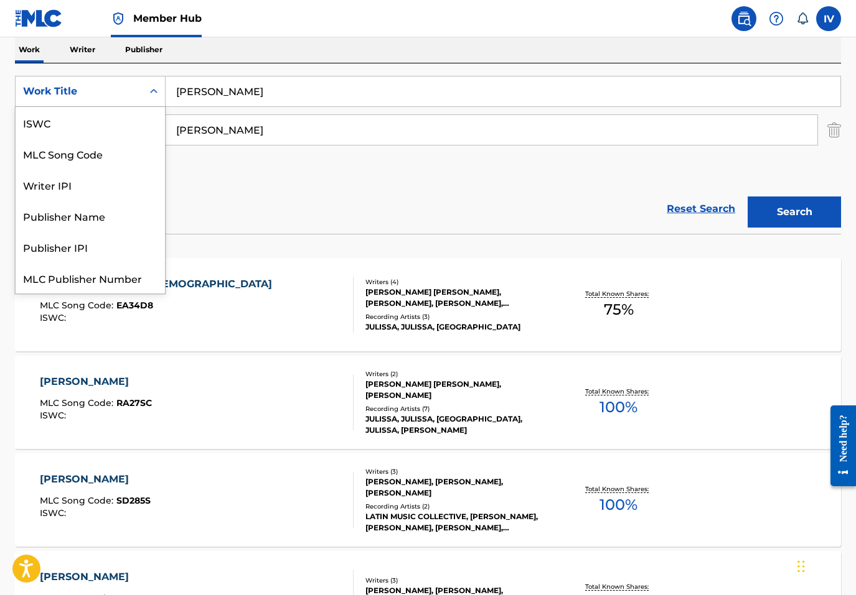
click at [85, 105] on div "Work Title" at bounding box center [90, 91] width 151 height 31
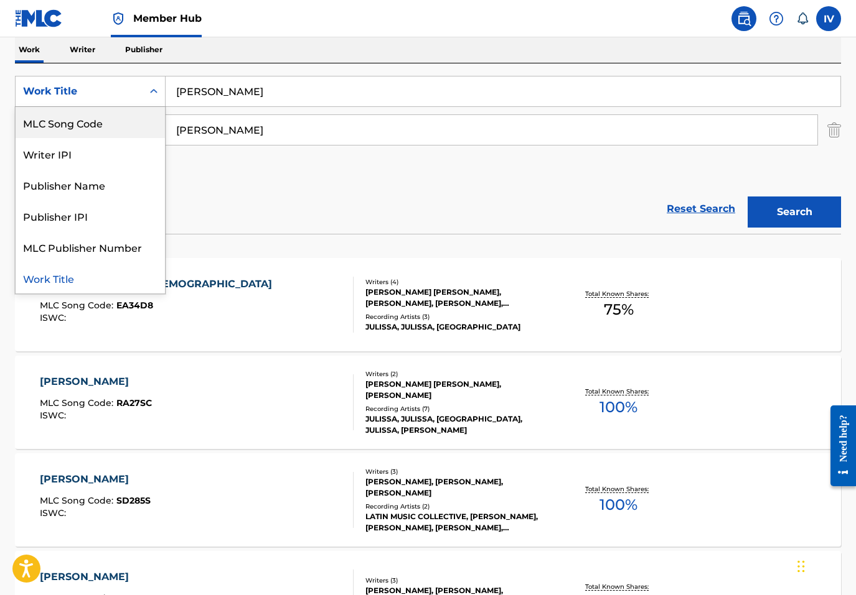
click at [85, 131] on div "MLC Song Code" at bounding box center [90, 122] width 149 height 31
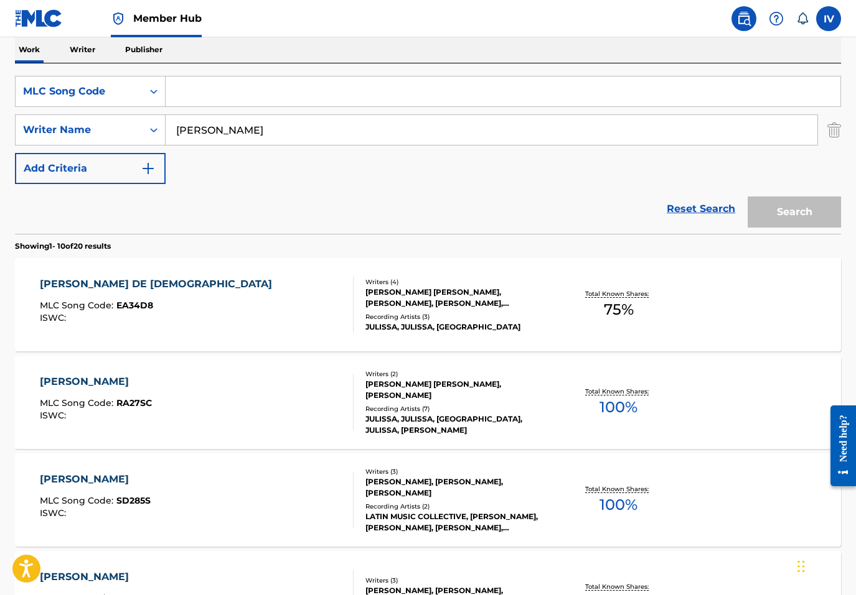
click at [233, 101] on input "Search Form" at bounding box center [503, 92] width 674 height 30
click at [227, 133] on input "julissa" at bounding box center [491, 130] width 651 height 30
click at [210, 104] on input "Search Form" at bounding box center [503, 92] width 674 height 30
paste input "TVFE47, TB85UL"
click at [220, 91] on input "TVFE47, TB85UL" at bounding box center [503, 92] width 674 height 30
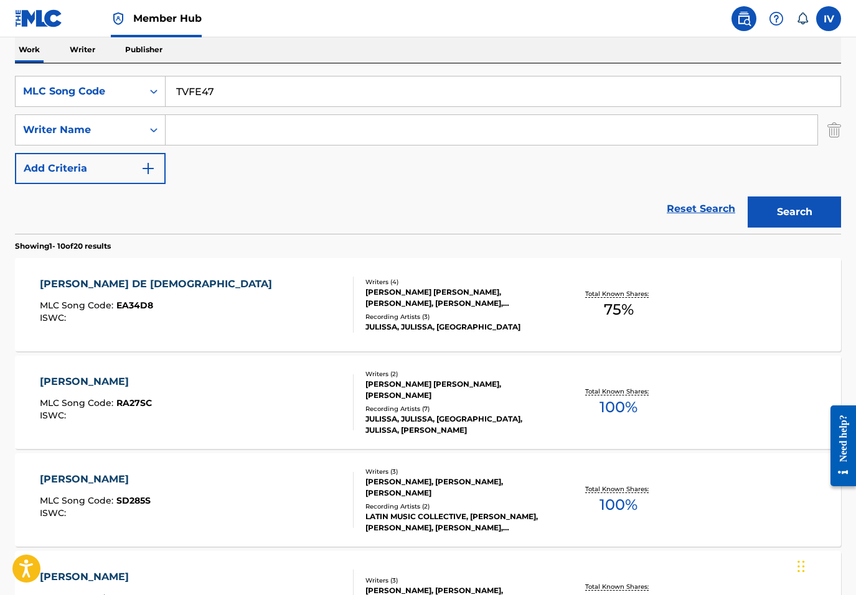
type input "TVFE47"
click at [747, 197] on button "Search" at bounding box center [793, 212] width 93 height 31
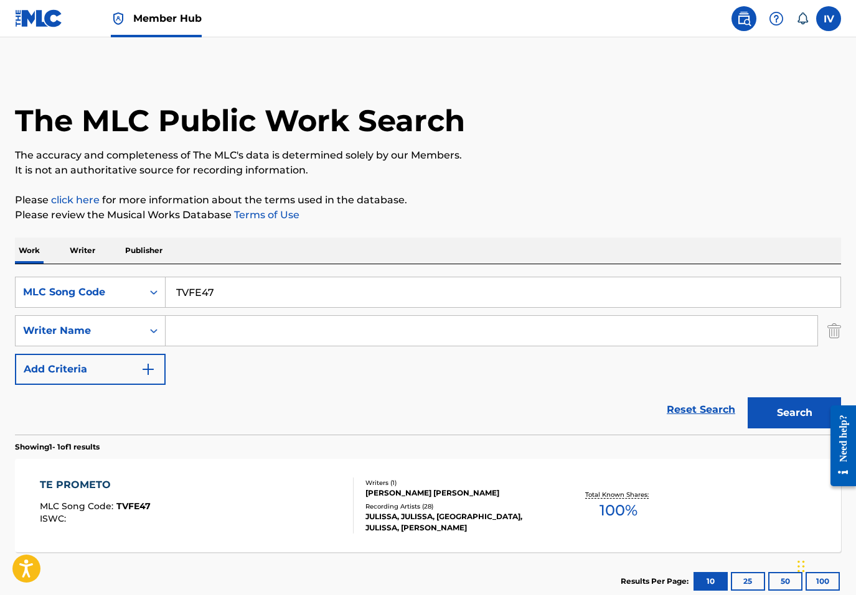
click at [439, 509] on div "Recording Artists ( 28 )" at bounding box center [457, 506] width 184 height 9
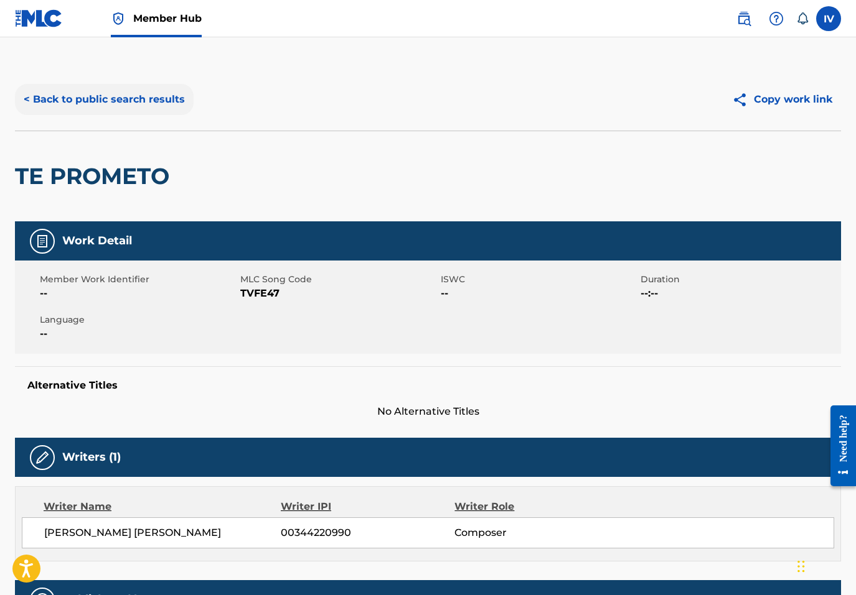
click at [114, 102] on button "< Back to public search results" at bounding box center [104, 99] width 179 height 31
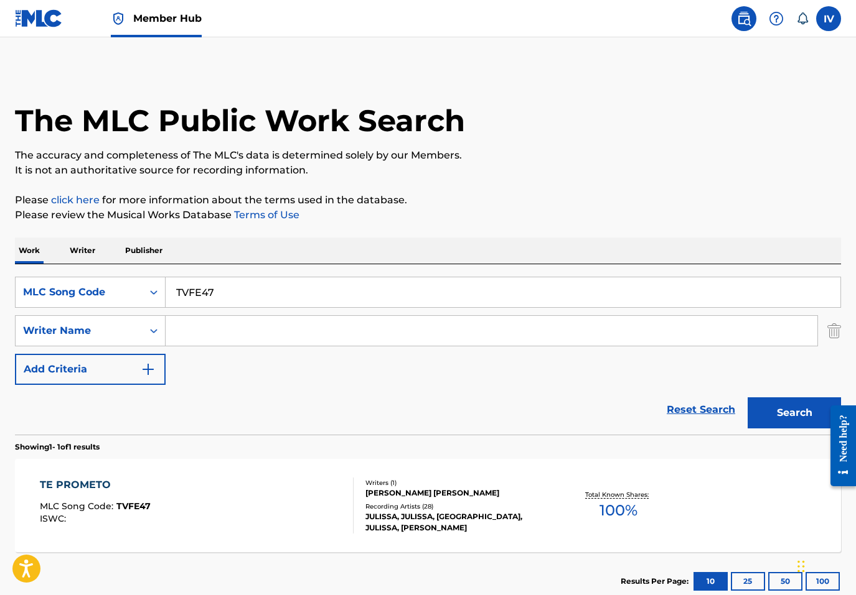
click at [214, 306] on input "TVFE47" at bounding box center [503, 293] width 674 height 30
paste input "B85UL"
type input "TB85UL"
click at [747, 398] on button "Search" at bounding box center [793, 413] width 93 height 31
click at [218, 490] on div "TE PROMETO MLC Song Code : TB85UL ISWC :" at bounding box center [197, 506] width 314 height 56
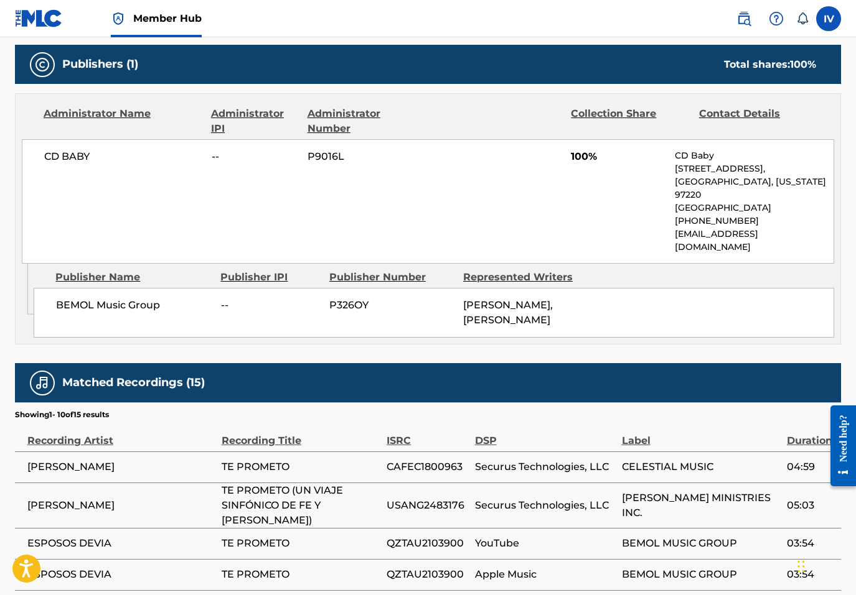
scroll to position [497, 0]
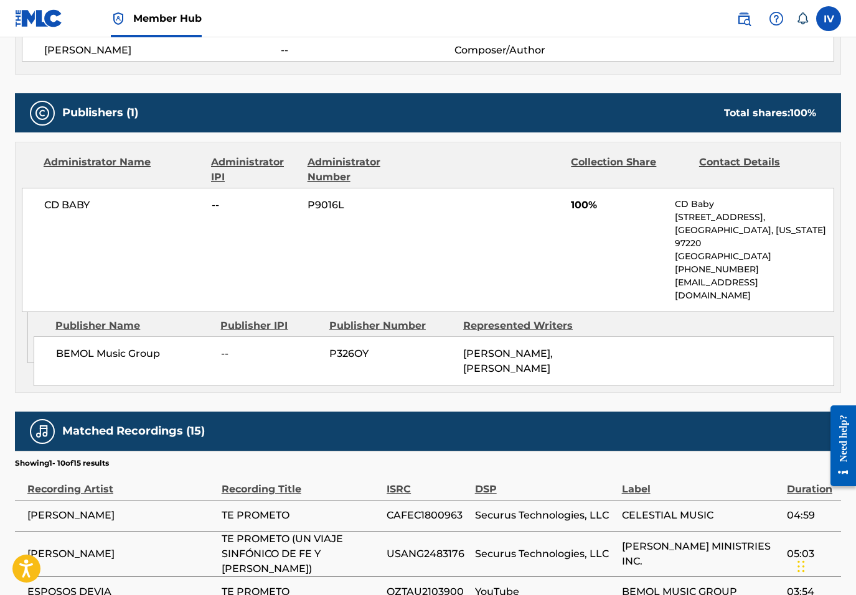
click at [131, 347] on span "BEMOL Music Group" at bounding box center [134, 354] width 156 height 15
copy div "BEMOL Music Group"
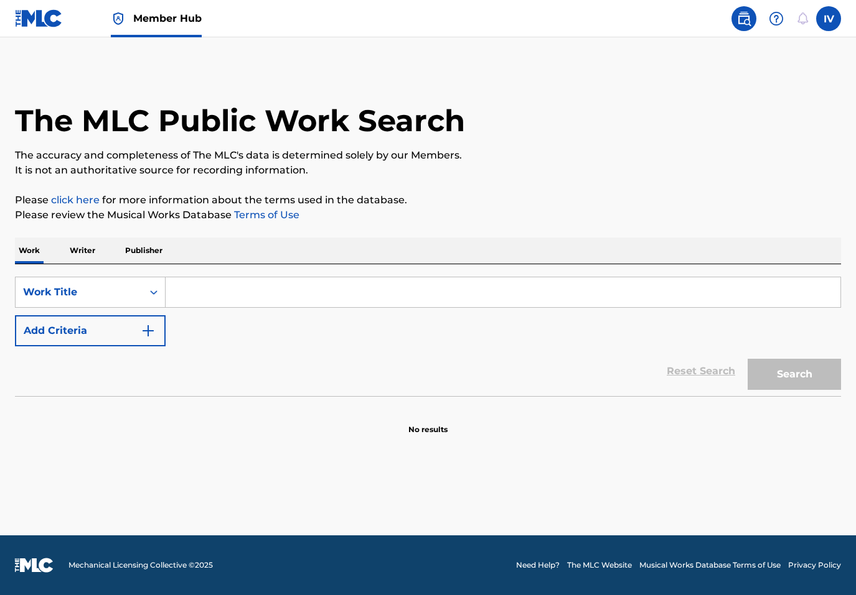
click at [275, 306] on input "Search Form" at bounding box center [503, 293] width 674 height 30
paste input "Regresara Por Mí"
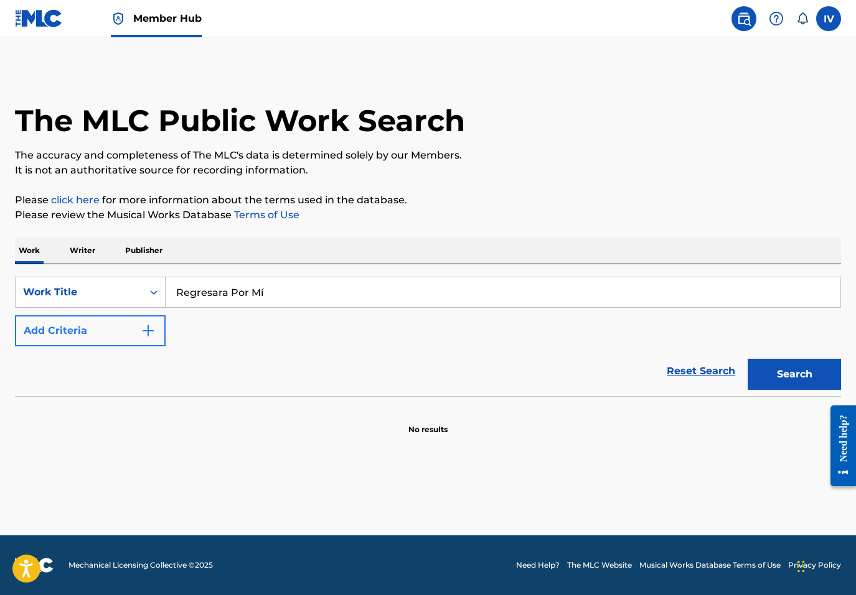
type input "Regresara Por Mí"
click at [127, 327] on button "Add Criteria" at bounding box center [90, 330] width 151 height 31
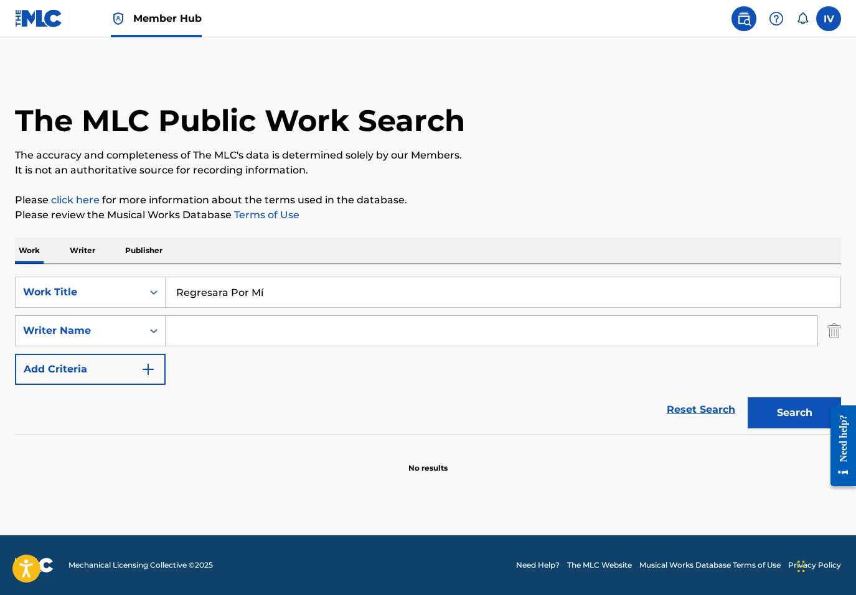
click at [212, 334] on input "Search Form" at bounding box center [491, 331] width 651 height 30
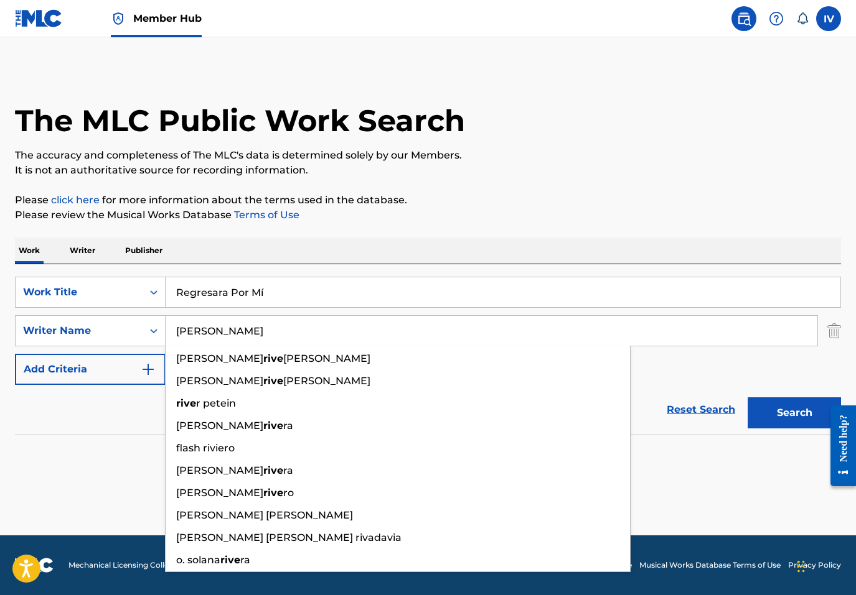
type input "[PERSON_NAME]"
click at [747, 398] on button "Search" at bounding box center [793, 413] width 93 height 31
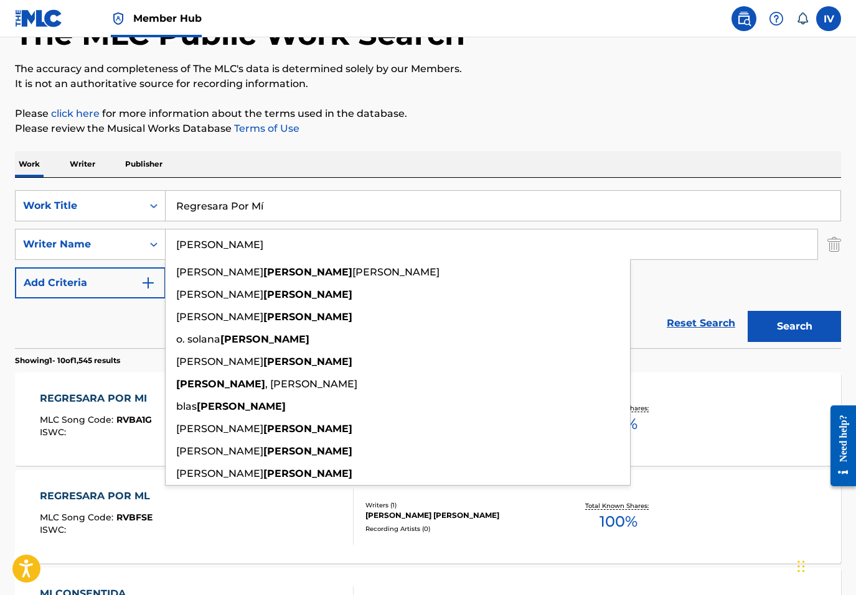
scroll to position [101, 0]
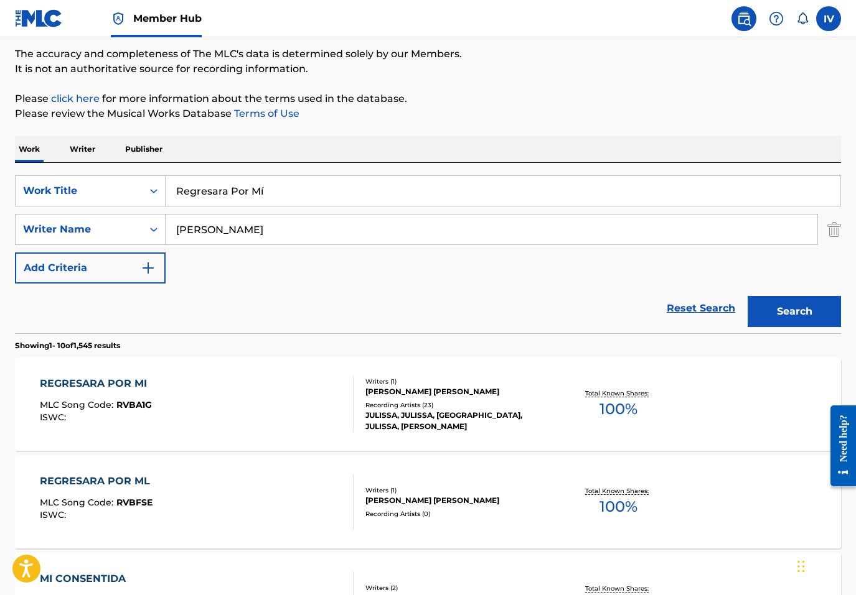
click at [190, 404] on div "REGRESARA POR MI MLC Song Code : RVBA1G ISWC :" at bounding box center [197, 404] width 314 height 56
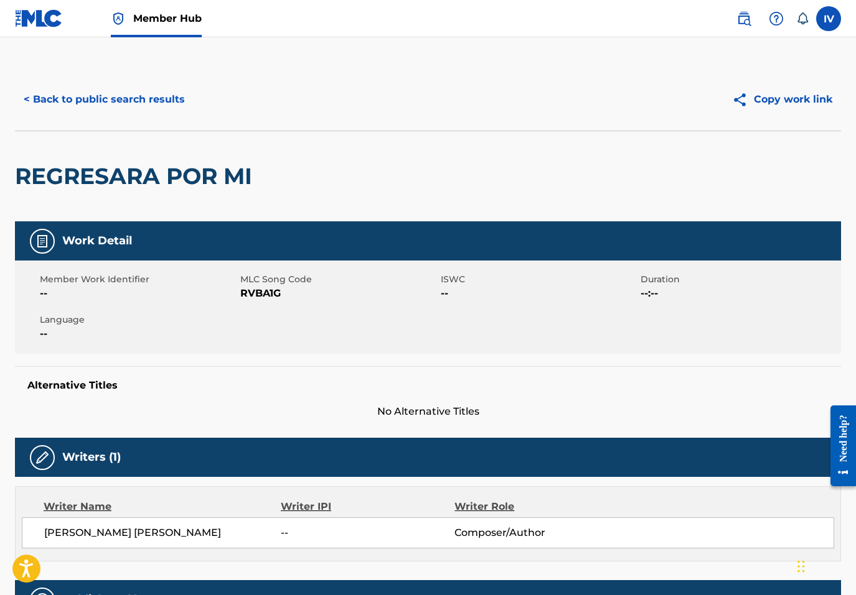
click at [255, 296] on span "RVBA1G" at bounding box center [338, 293] width 197 height 15
copy span "RVBA1G"
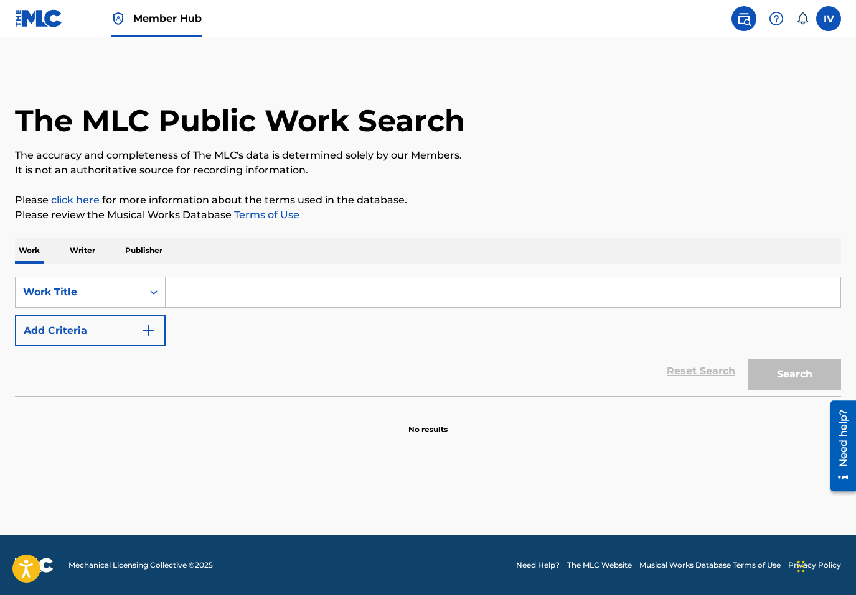
click at [180, 285] on input "Search Form" at bounding box center [503, 293] width 674 height 30
paste input "[PERSON_NAME] De La Tierra"
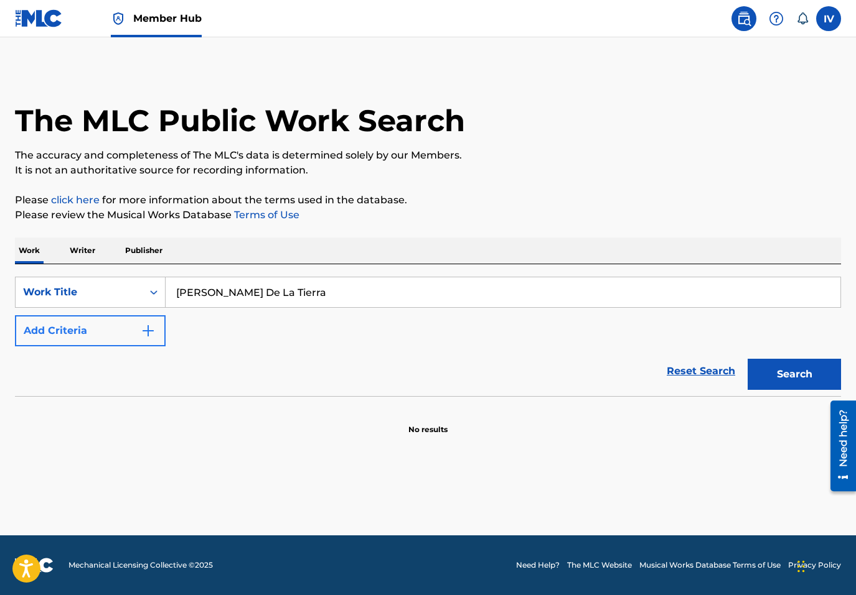
type input "[PERSON_NAME] De La Tierra"
click at [121, 329] on button "Add Criteria" at bounding box center [90, 330] width 151 height 31
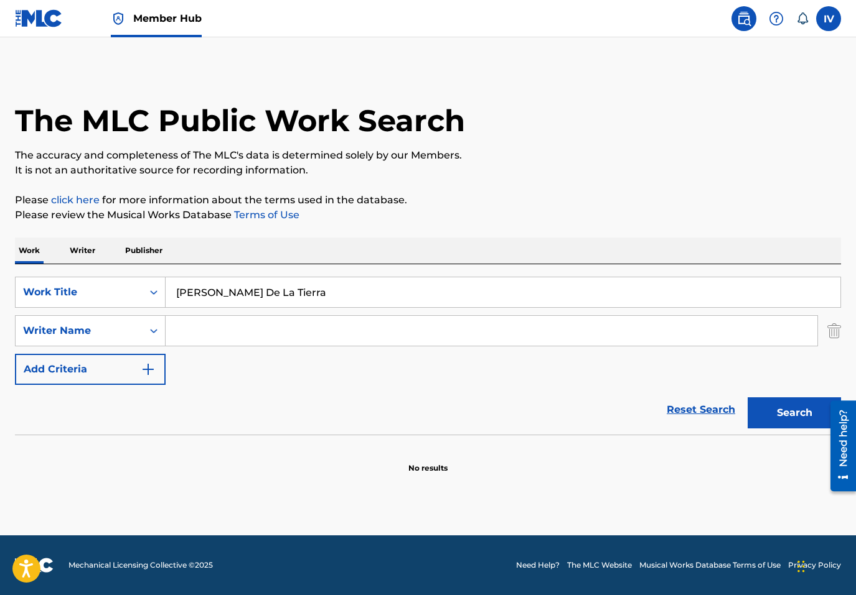
click at [191, 323] on input "Search Form" at bounding box center [491, 331] width 651 height 30
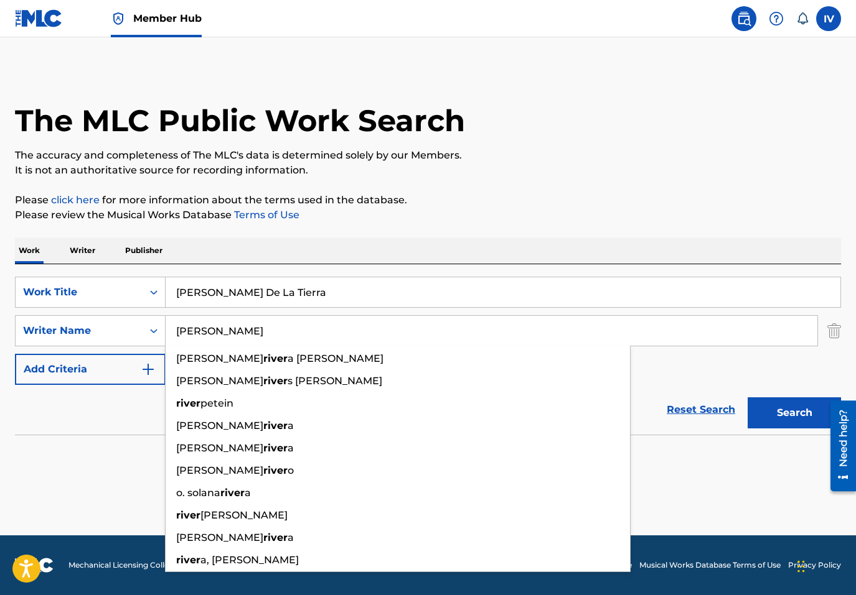
type input "[PERSON_NAME]"
click at [747, 398] on button "Search" at bounding box center [793, 413] width 93 height 31
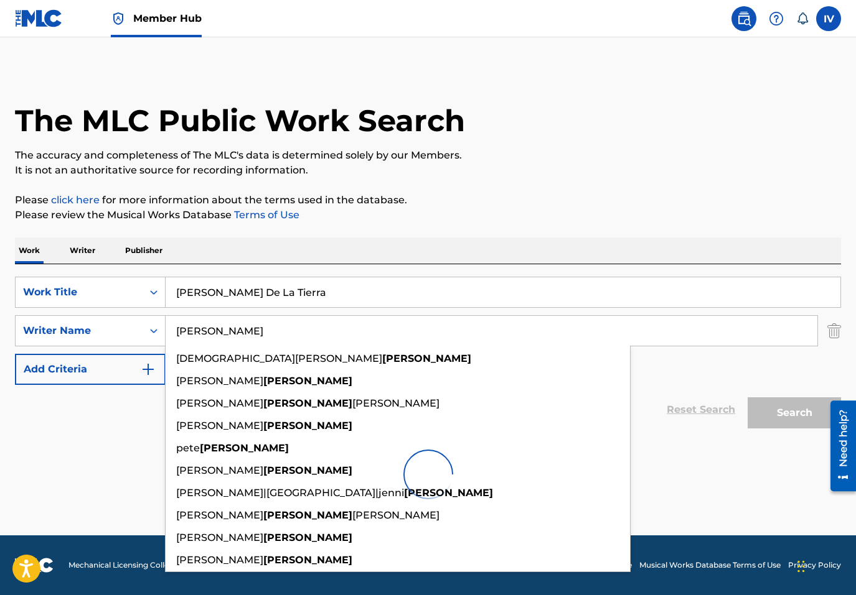
scroll to position [10, 0]
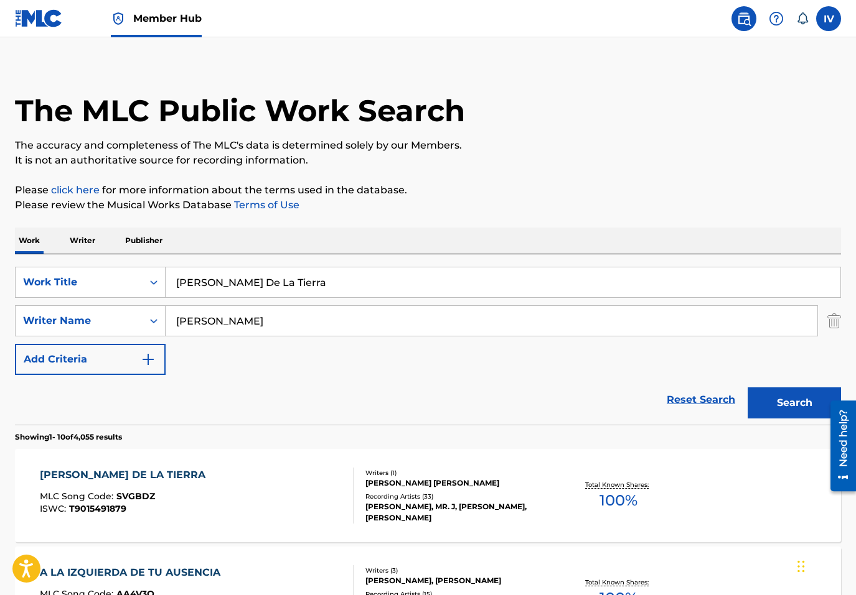
click at [60, 493] on span "MLC Song Code :" at bounding box center [78, 496] width 77 height 11
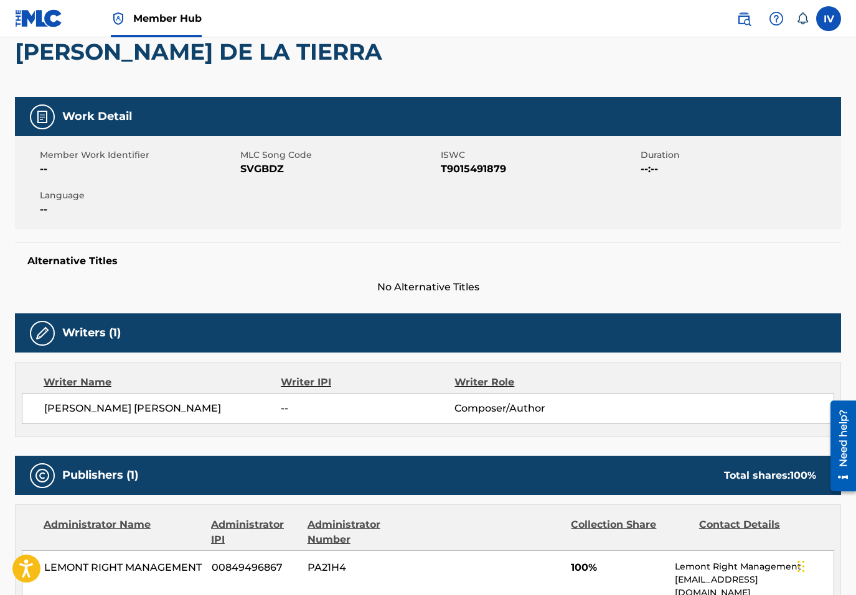
scroll to position [62, 0]
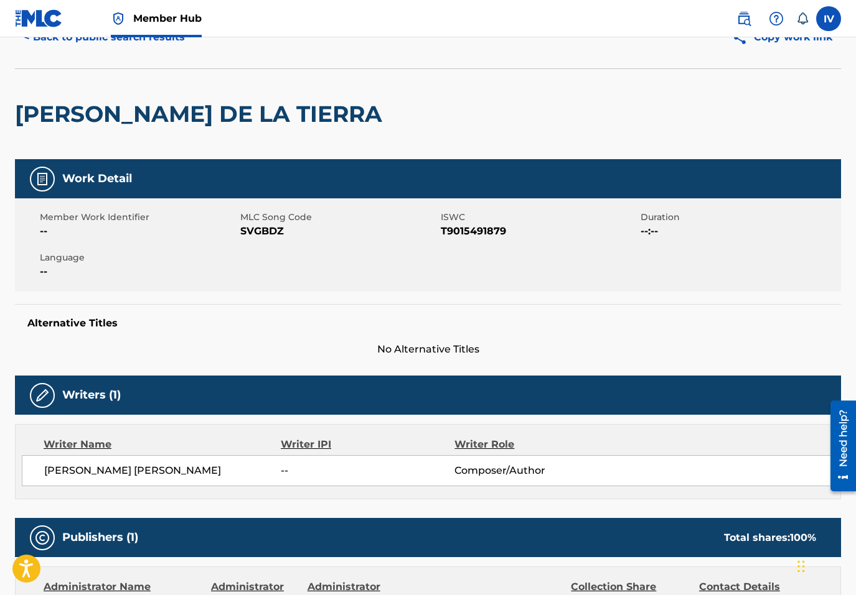
click at [264, 238] on span "SVGBDZ" at bounding box center [338, 231] width 197 height 15
click at [259, 230] on span "SVGBDZ" at bounding box center [338, 231] width 197 height 15
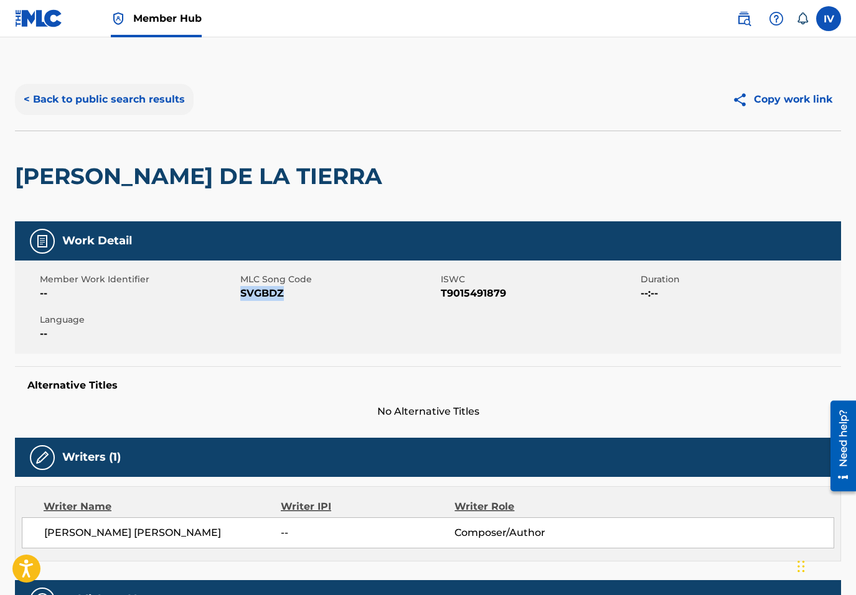
click at [131, 106] on button "< Back to public search results" at bounding box center [104, 99] width 179 height 31
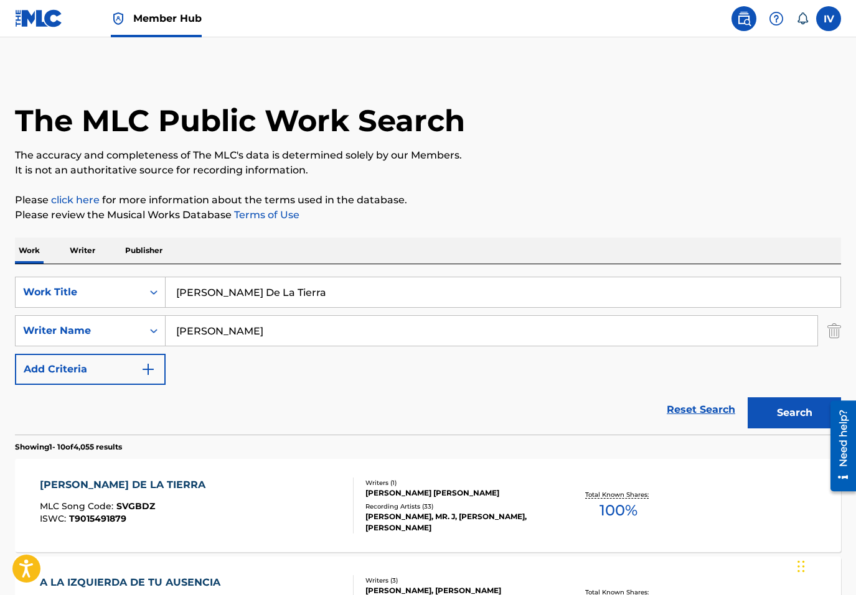
scroll to position [9, 0]
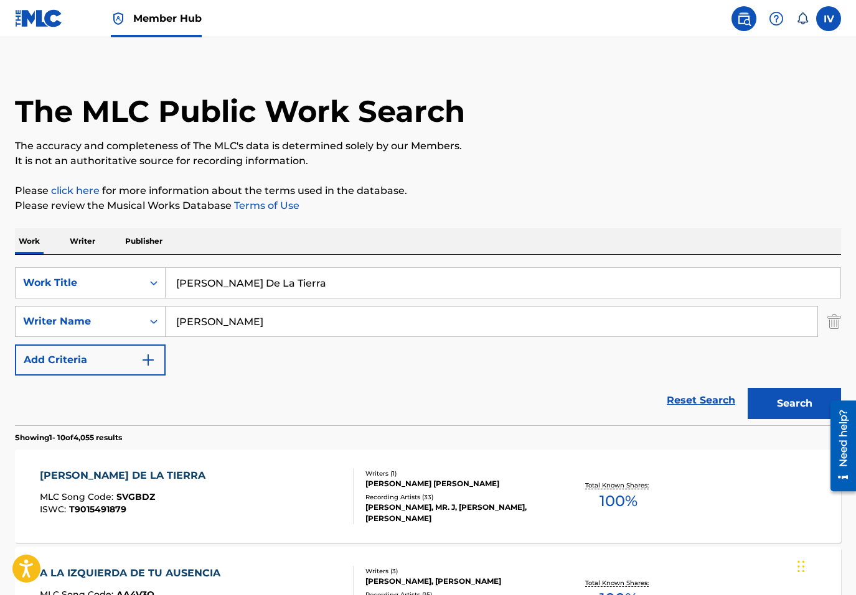
click at [287, 282] on input "Sal De La Tierra" at bounding box center [503, 283] width 674 height 30
paste input "En Las Alas del Amor"
type input "En Las Alas del Amor"
click at [747, 388] on button "Search" at bounding box center [793, 403] width 93 height 31
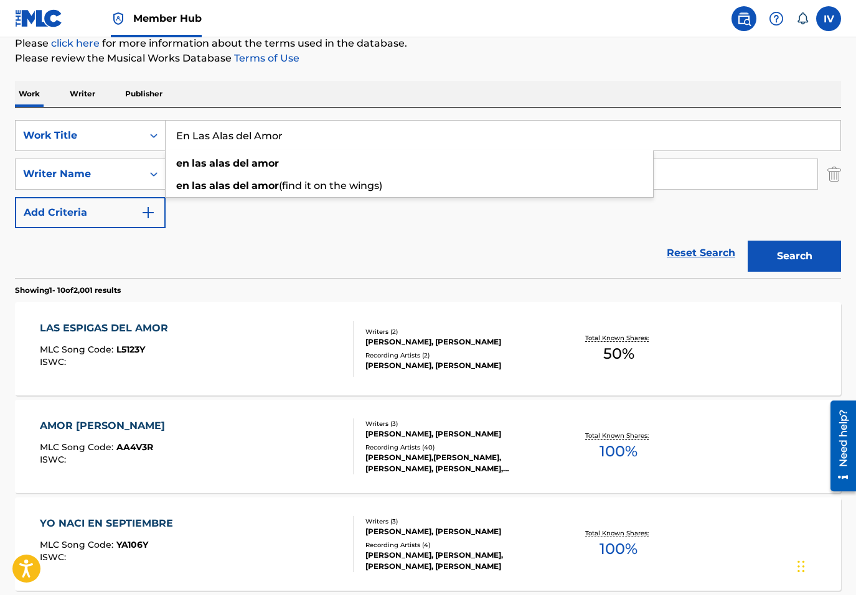
scroll to position [185, 0]
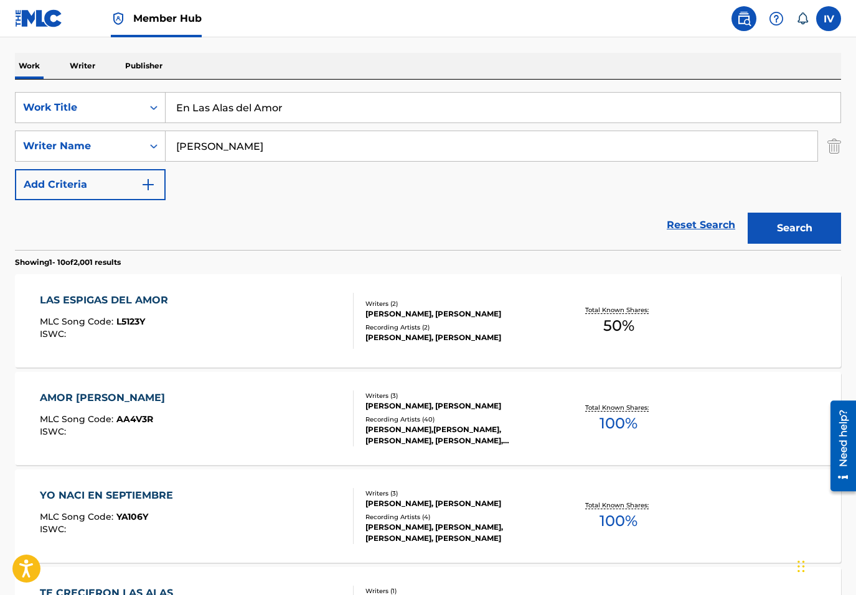
click at [288, 146] on input "[PERSON_NAME]" at bounding box center [491, 146] width 651 height 30
click at [747, 213] on button "Search" at bounding box center [793, 228] width 93 height 31
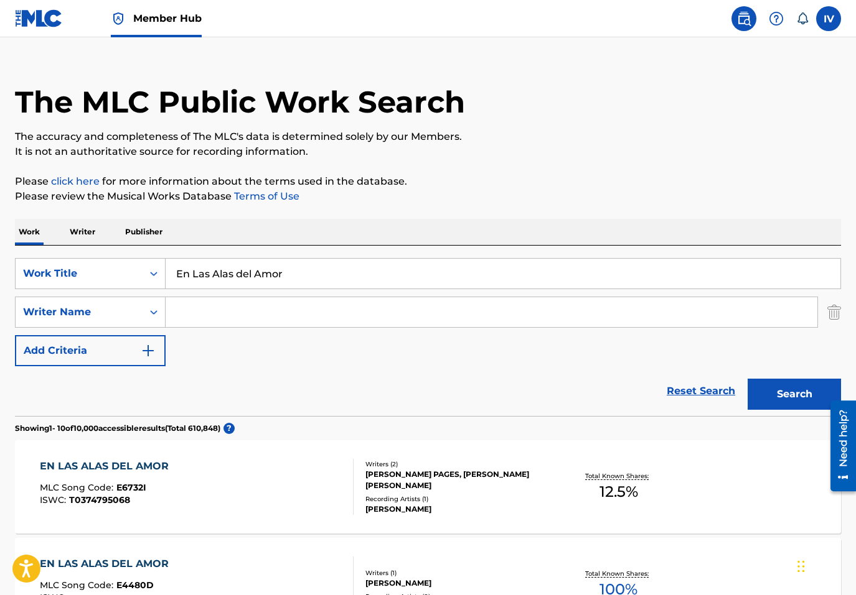
scroll to position [0, 0]
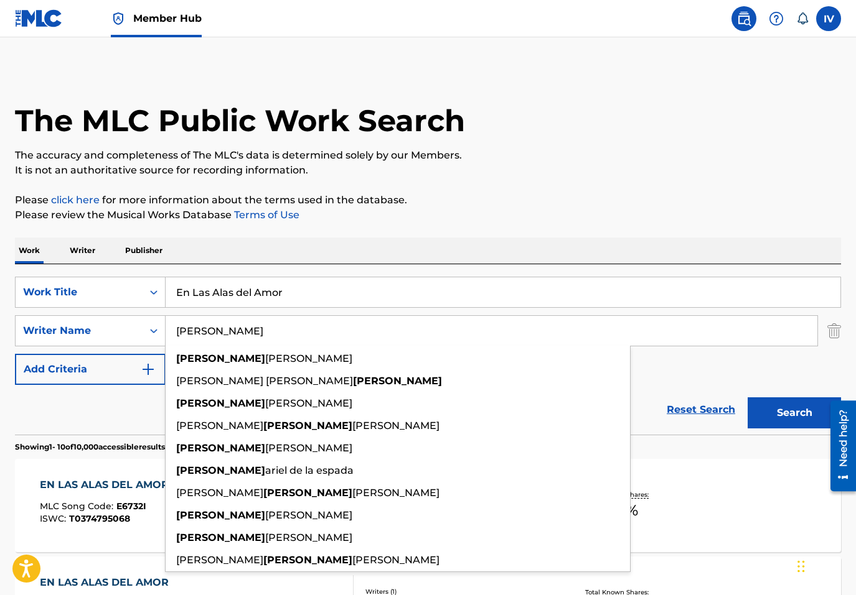
click at [747, 398] on button "Search" at bounding box center [793, 413] width 93 height 31
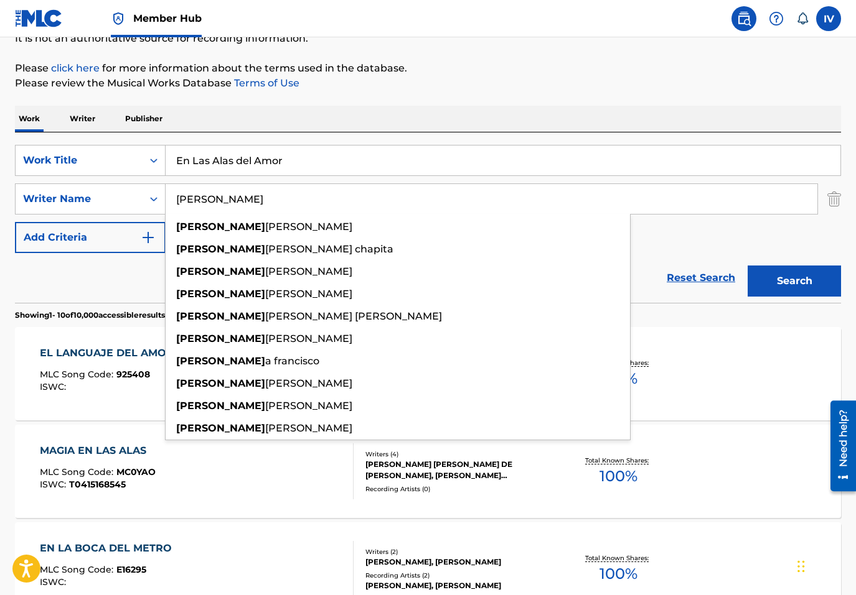
scroll to position [146, 0]
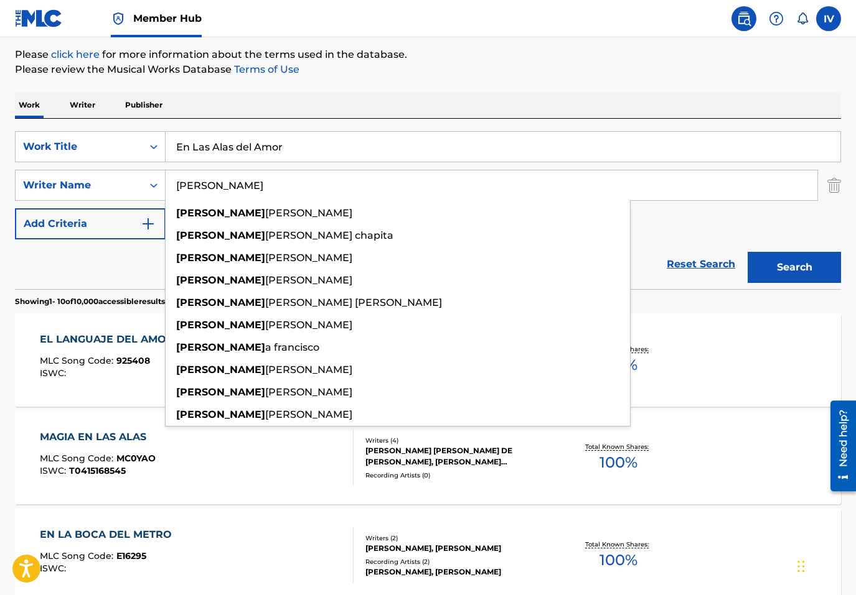
click at [431, 75] on p "Please review the Musical Works Database Terms of Use" at bounding box center [428, 69] width 826 height 15
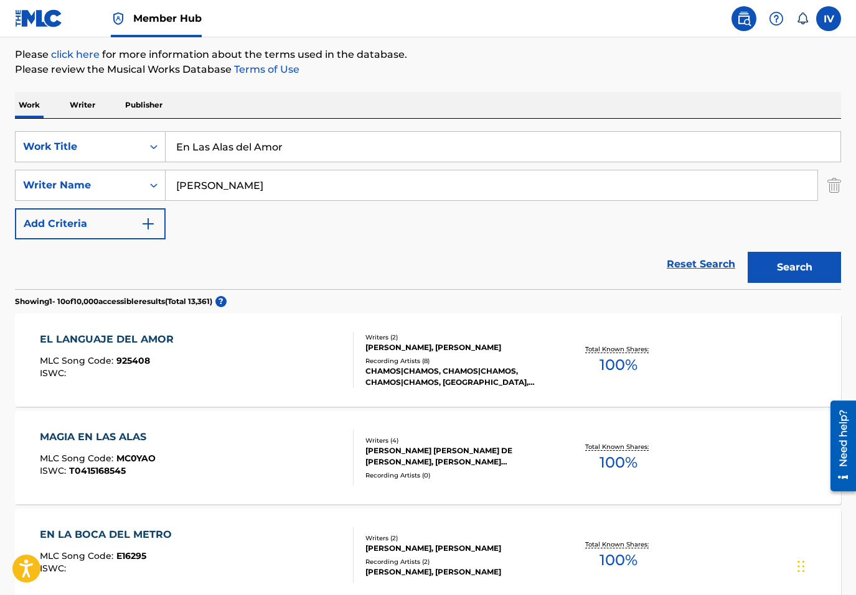
click at [230, 190] on input "[PERSON_NAME]" at bounding box center [491, 185] width 651 height 30
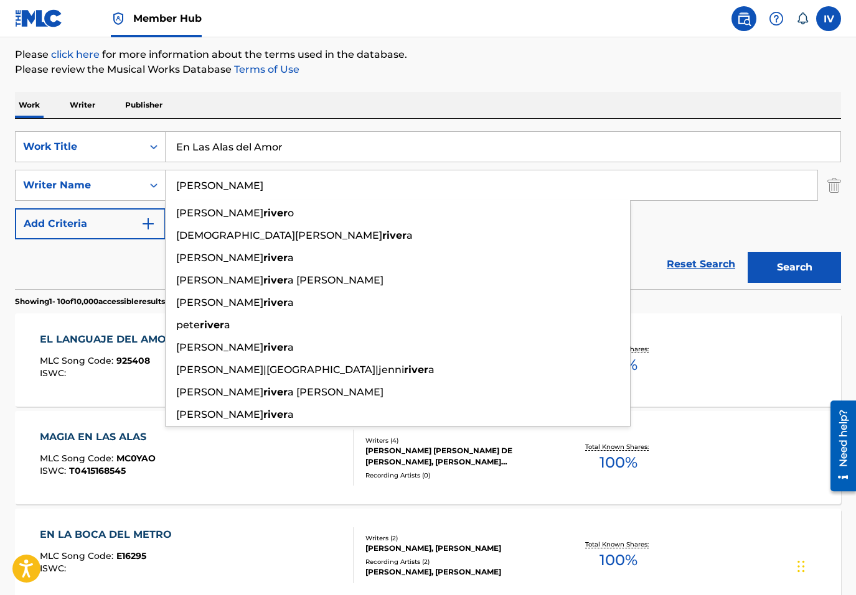
type input "[PERSON_NAME]"
click at [747, 252] on button "Search" at bounding box center [793, 267] width 93 height 31
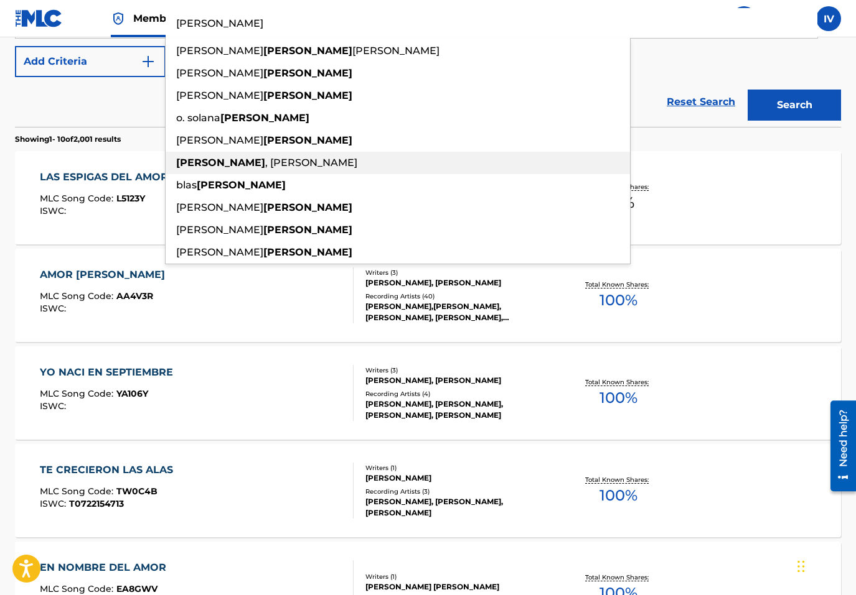
scroll to position [0, 0]
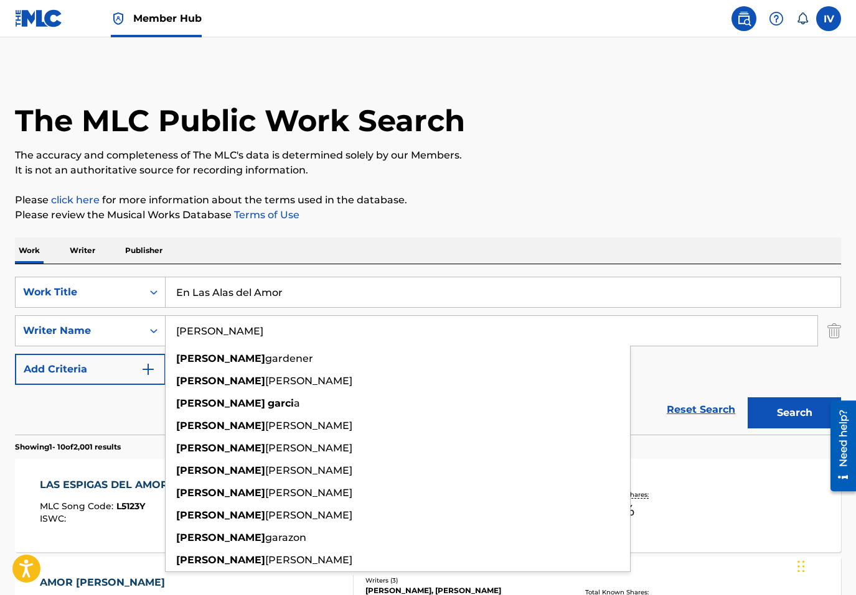
click at [747, 398] on button "Search" at bounding box center [793, 413] width 93 height 31
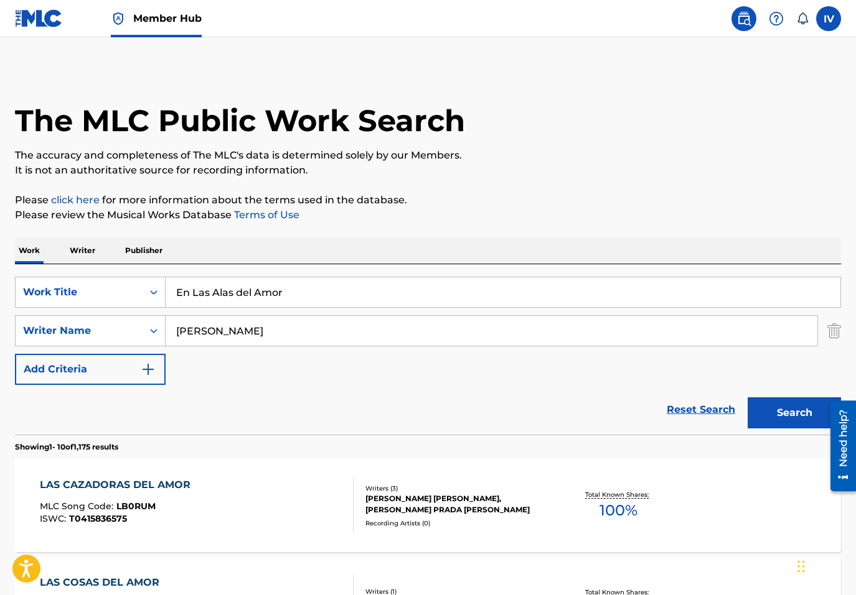
scroll to position [48, 0]
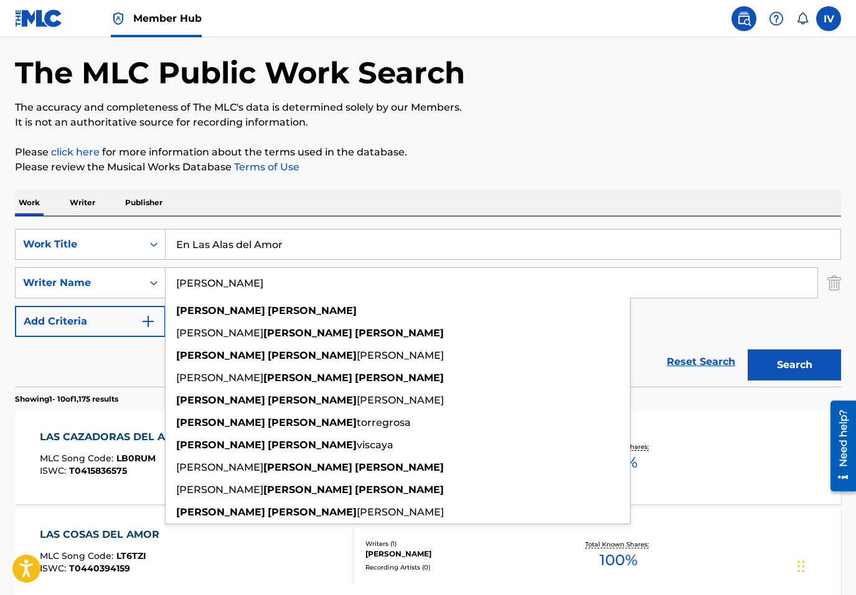
paste input "GARCIA SIGBERTO ANTONIO"
type input "GARCIA SIGBERTO ANTONIO"
click at [747, 350] on button "Search" at bounding box center [793, 365] width 93 height 31
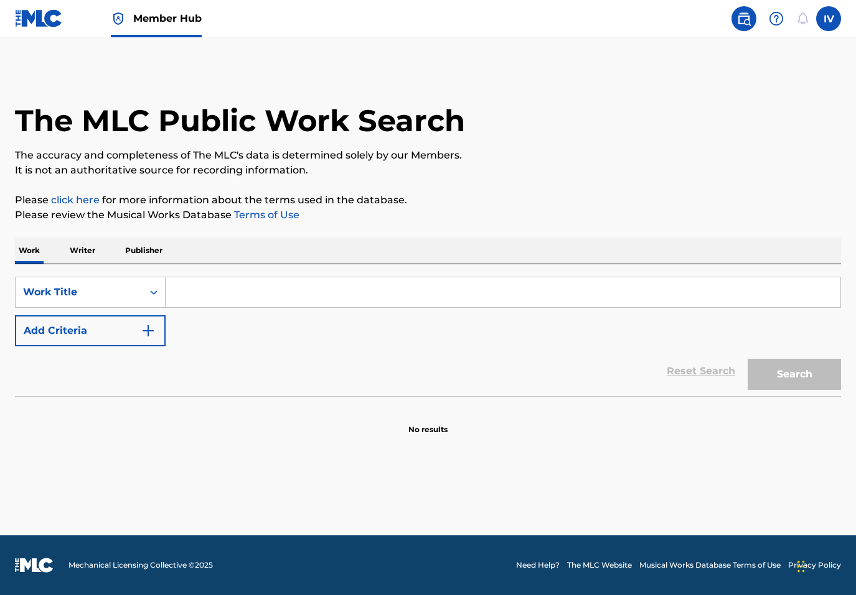
click at [204, 312] on div "SearchWithCriteria47c600ce-a0ce-4cf2-b4de-8c72e3605937 Work Title Add Criteria" at bounding box center [428, 312] width 826 height 70
click at [186, 307] on div "Search Form" at bounding box center [503, 292] width 675 height 31
click at [134, 325] on button "Add Criteria" at bounding box center [90, 330] width 151 height 31
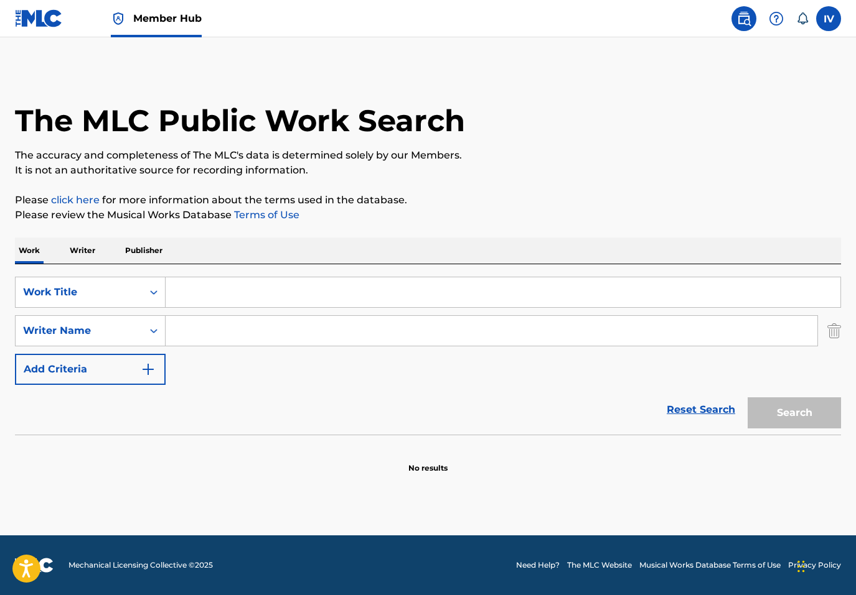
click at [205, 294] on input "Search Form" at bounding box center [503, 293] width 674 height 30
click at [197, 330] on input "Search Form" at bounding box center [491, 331] width 651 height 30
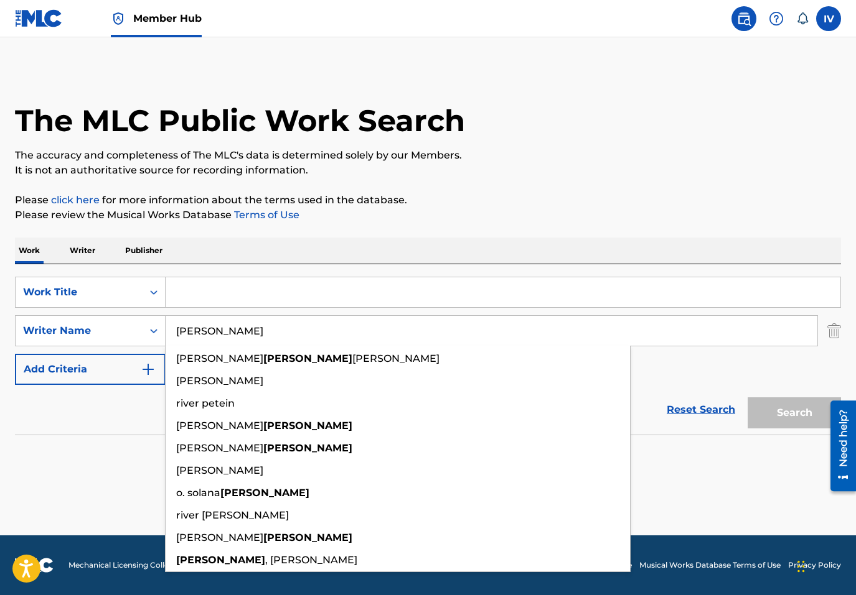
type input "[PERSON_NAME]"
click at [208, 285] on input "Search Form" at bounding box center [503, 293] width 674 height 30
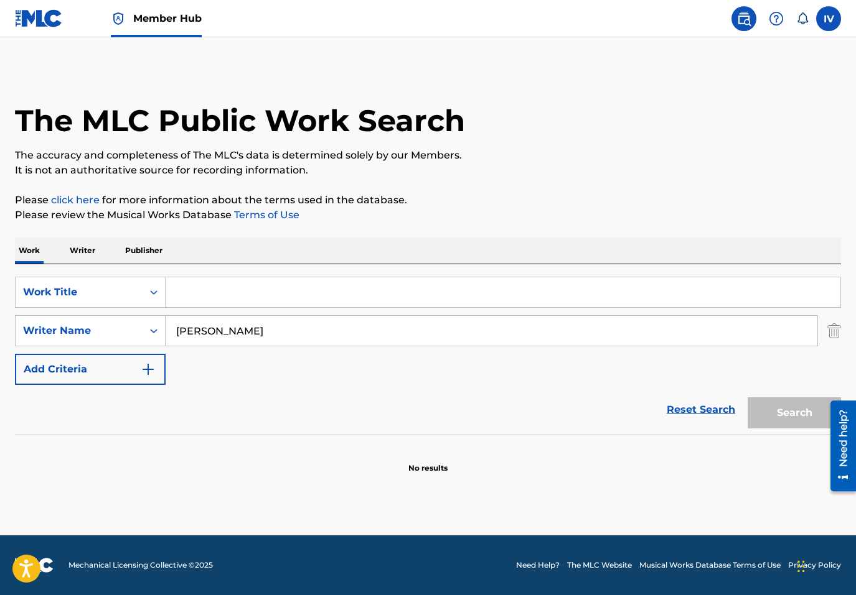
paste input "Bienaventurada"
click at [747, 398] on button "Search" at bounding box center [793, 413] width 93 height 31
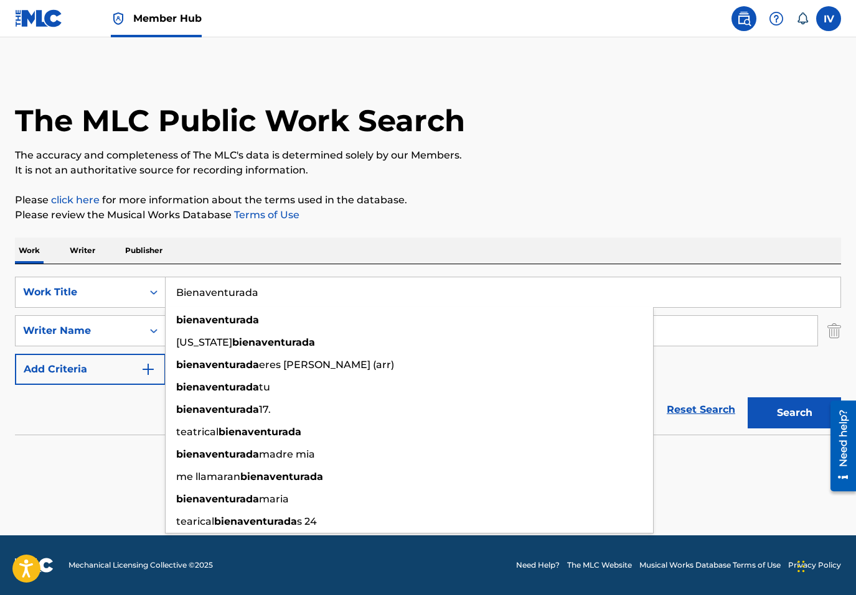
click at [747, 398] on button "Search" at bounding box center [793, 413] width 93 height 31
paste input "Lo Que Eres Para Mí"
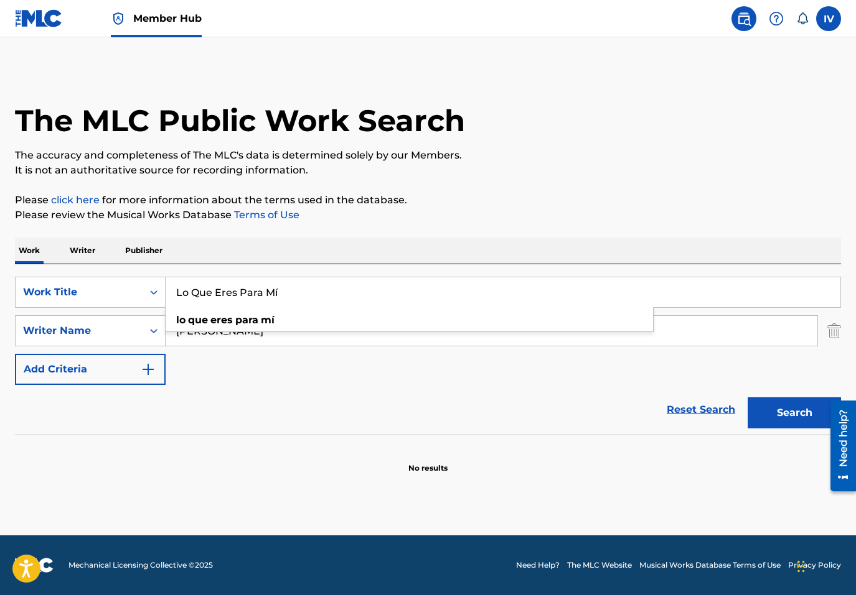
click at [310, 303] on input "Lo Que Eres Para Mí" at bounding box center [503, 293] width 674 height 30
click at [306, 296] on input "Lo Que Eres Para Mí" at bounding box center [503, 293] width 674 height 30
type input "Lo Que Eres Para Mí"
click at [747, 398] on button "Search" at bounding box center [793, 413] width 93 height 31
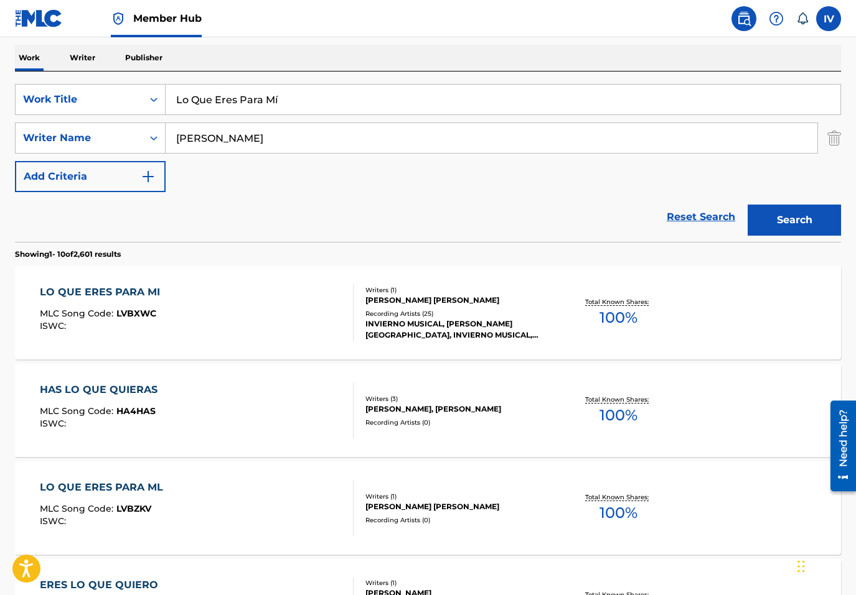
scroll to position [214, 0]
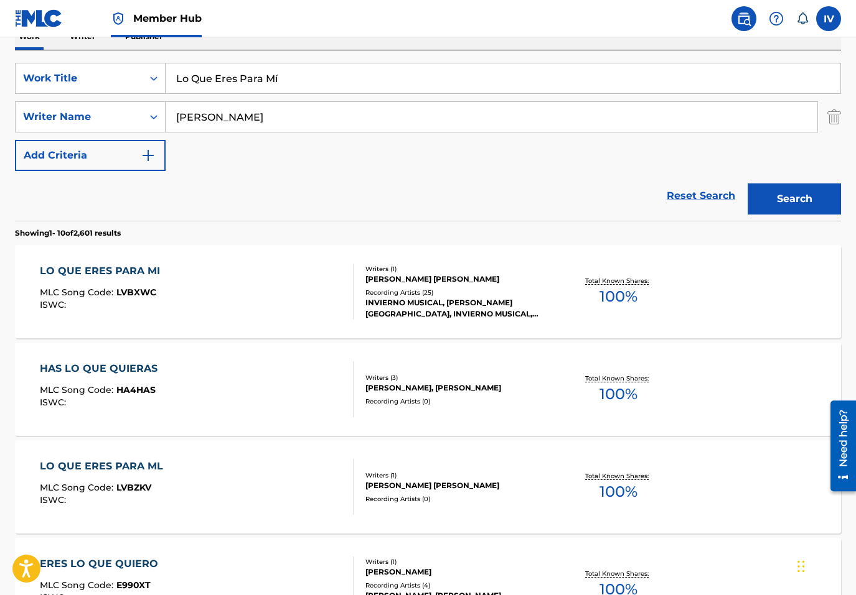
click at [266, 308] on div "LO QUE ERES PARA MI MLC Song Code : LVBXWC ISWC :" at bounding box center [197, 292] width 314 height 56
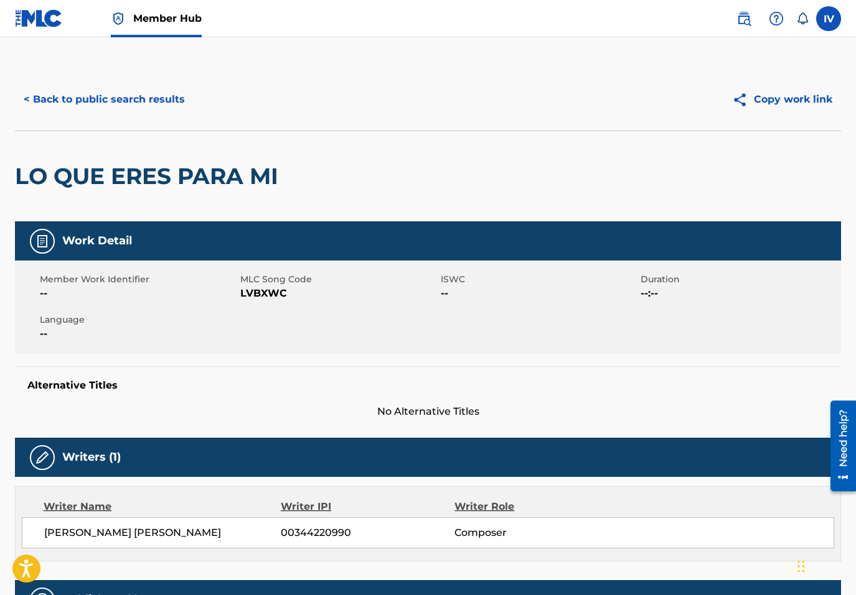
click at [278, 300] on span "LVBXWC" at bounding box center [338, 293] width 197 height 15
copy span "LVBXWC"
click at [142, 101] on button "< Back to public search results" at bounding box center [104, 99] width 179 height 31
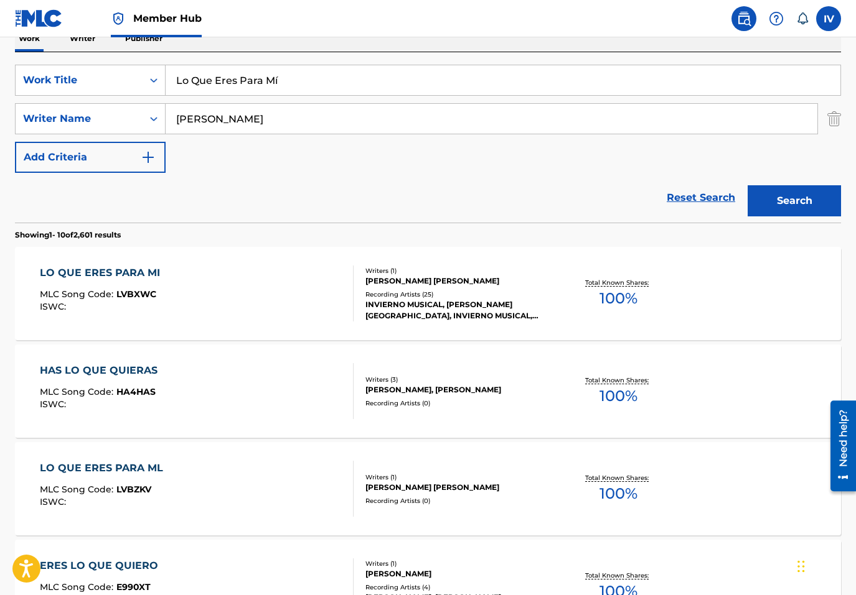
click at [325, 92] on input "Lo Que Eres Para Mí" at bounding box center [503, 80] width 674 height 30
paste input "Con Cada Latido"
paste input "Search Form"
type input "Con Cada Latido"
click at [747, 185] on button "Search" at bounding box center [793, 200] width 93 height 31
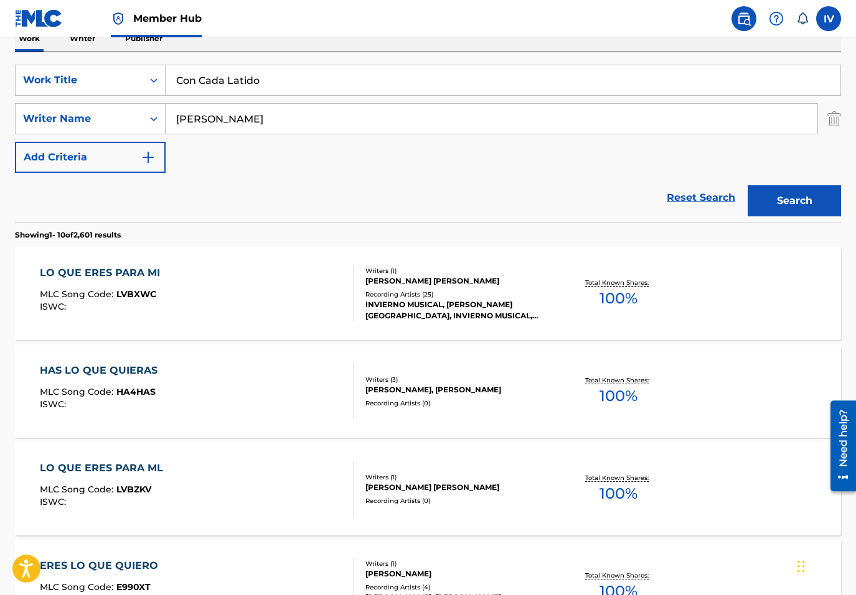
scroll to position [0, 0]
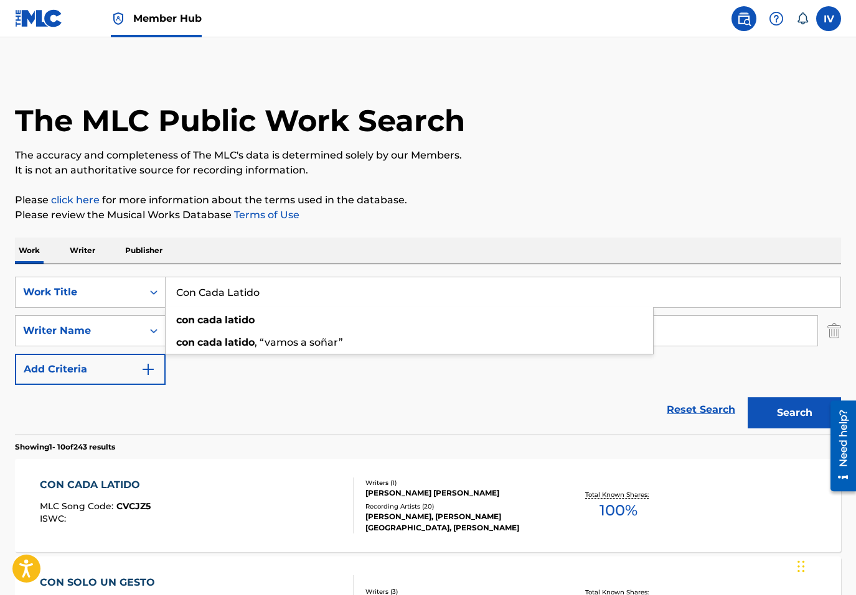
click at [207, 492] on div "CON CADA LATIDO MLC Song Code : CVCJZ5 ISWC :" at bounding box center [197, 506] width 314 height 56
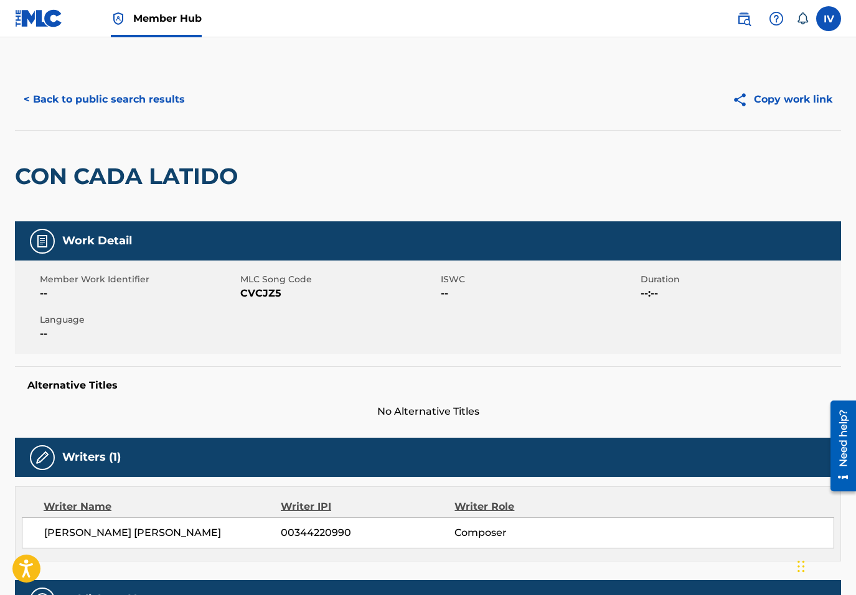
click at [268, 295] on span "CVCJZ5" at bounding box center [338, 293] width 197 height 15
copy span "CVCJZ5"
click at [149, 94] on button "< Back to public search results" at bounding box center [104, 99] width 179 height 31
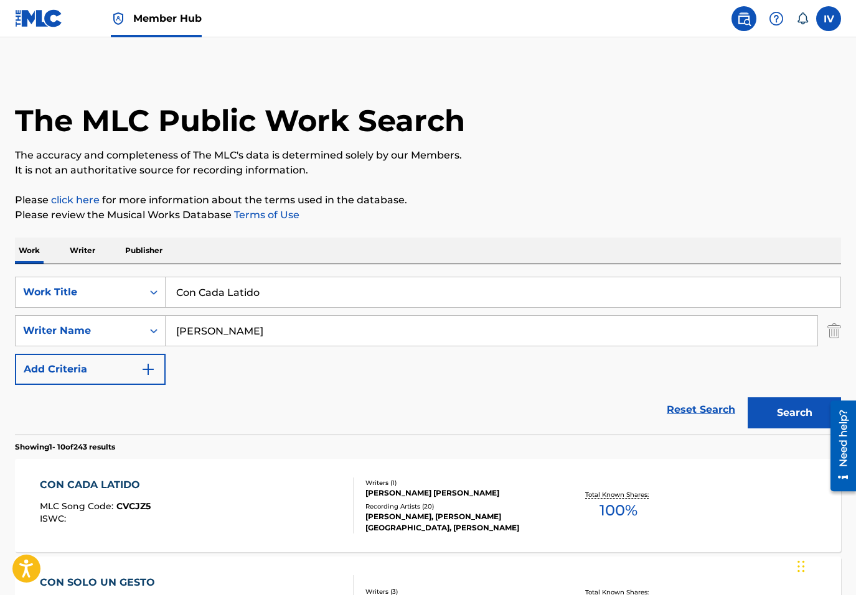
click at [266, 286] on input "Con Cada Latido" at bounding box center [503, 293] width 674 height 30
paste input "Regresará Por Mí"
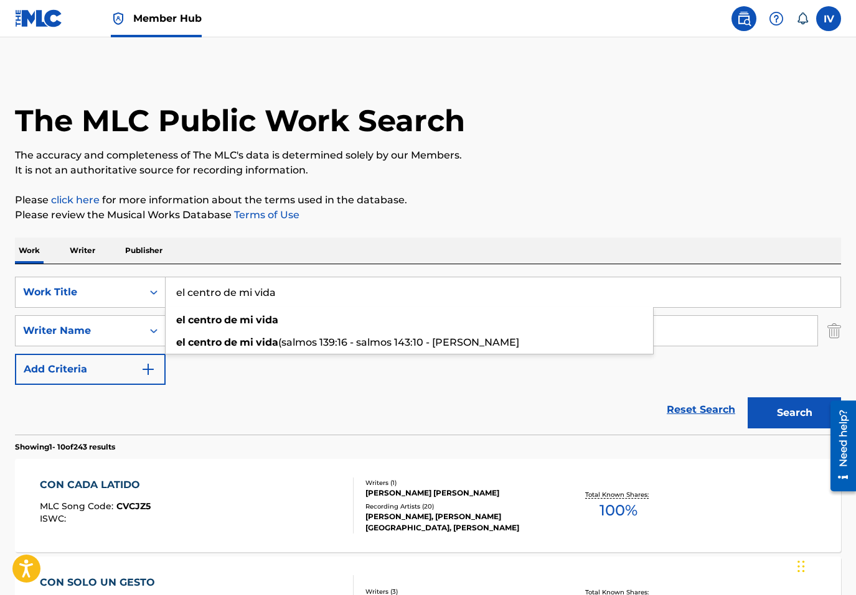
type input "el centro de mi vida"
click at [747, 398] on button "Search" at bounding box center [793, 413] width 93 height 31
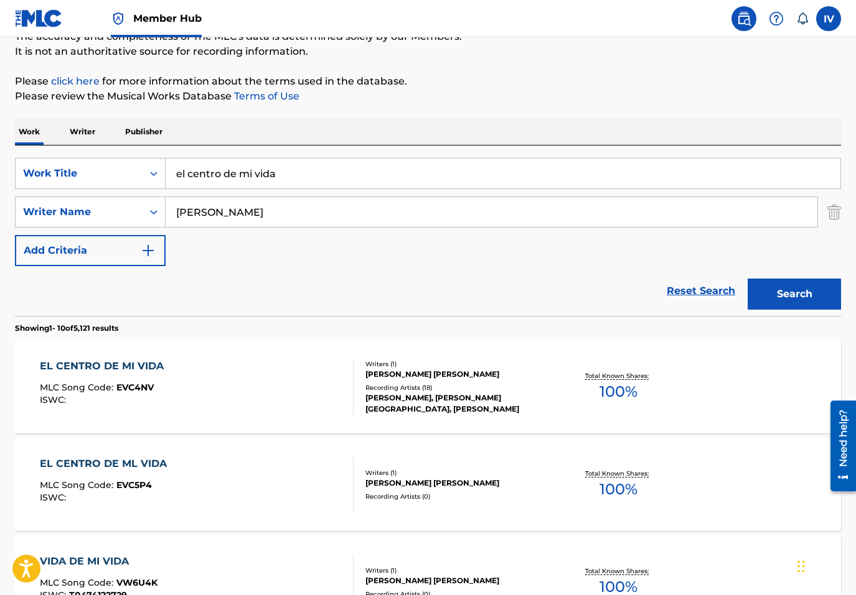
scroll to position [147, 0]
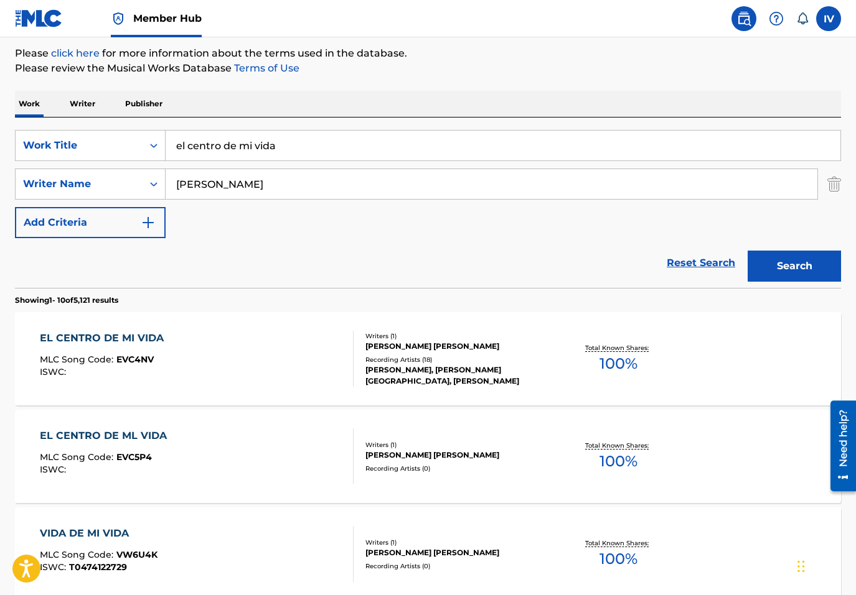
click at [127, 350] on div "EL CENTRO DE MI VIDA MLC Song Code : EVC4NV ISWC :" at bounding box center [105, 359] width 130 height 56
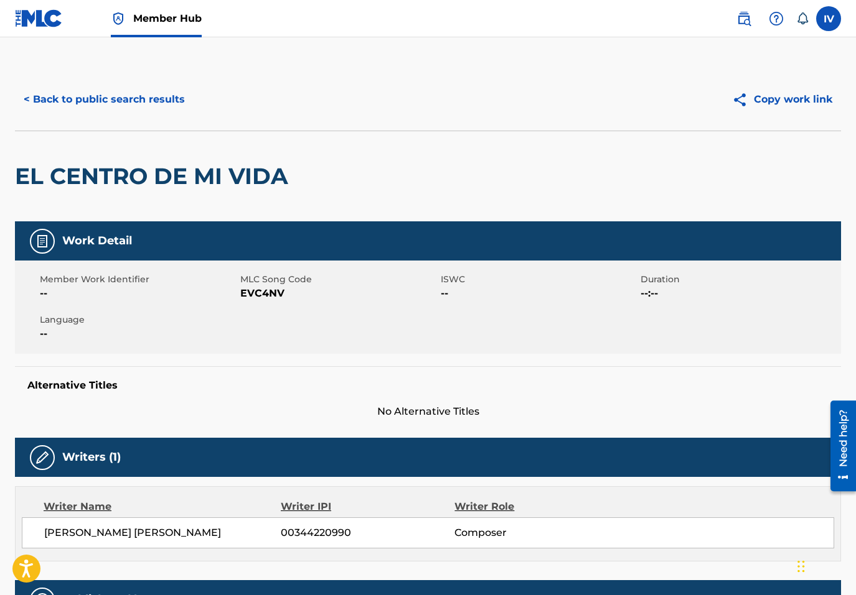
click at [277, 294] on span "EVC4NV" at bounding box center [338, 293] width 197 height 15
copy span "EVC4NV"
click at [138, 87] on button "< Back to public search results" at bounding box center [104, 99] width 179 height 31
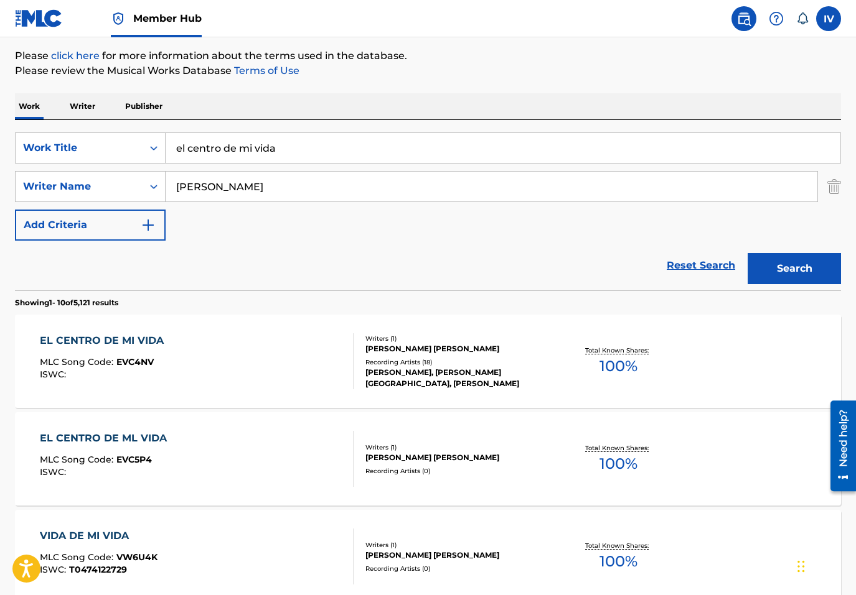
scroll to position [144, 0]
click at [315, 160] on input "el centro de mi vida" at bounding box center [503, 149] width 674 height 30
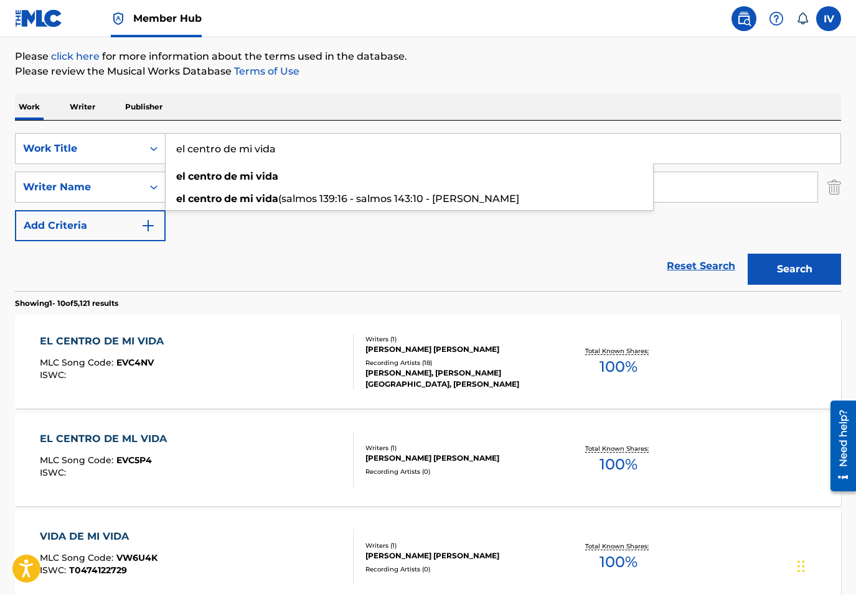
paste input "A Ti Elevo Mi Voz"
type input "A Ti Elevo Mi Voz"
click at [747, 254] on button "Search" at bounding box center [793, 269] width 93 height 31
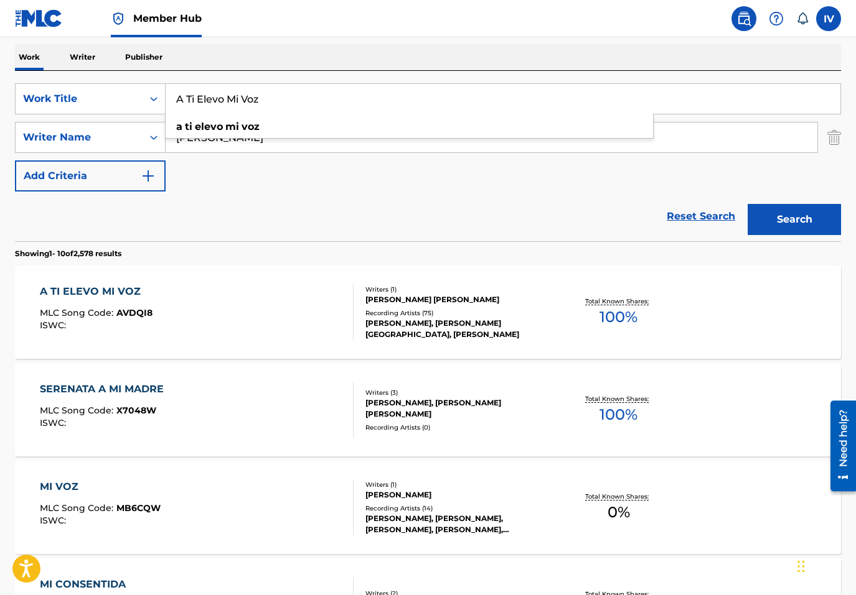
scroll to position [218, 0]
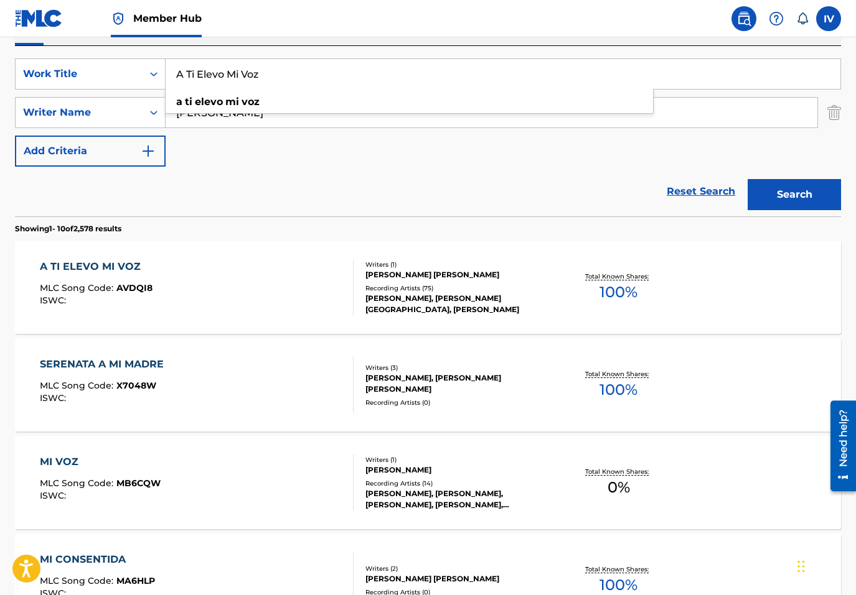
click at [217, 272] on div "A TI ELEVO MI VOZ MLC Song Code : AVDQI8 ISWC :" at bounding box center [197, 287] width 314 height 56
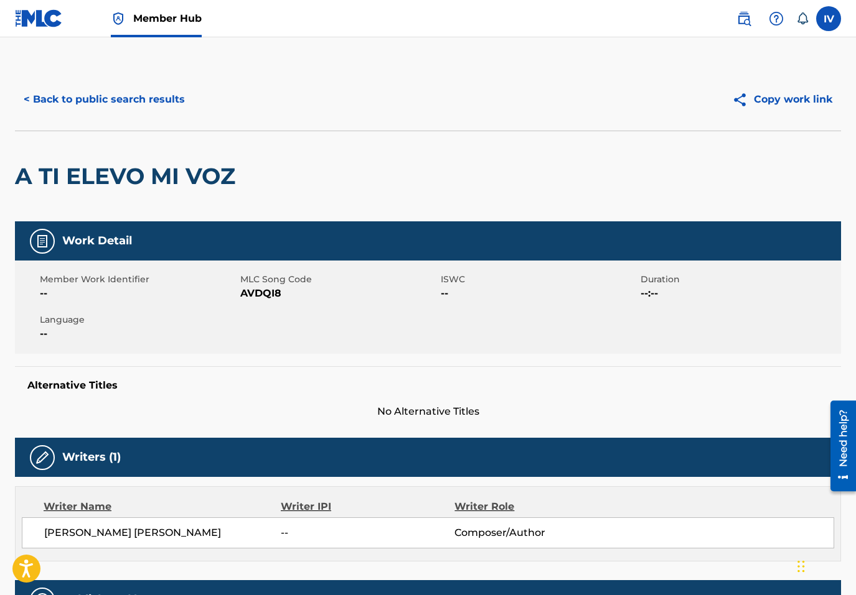
click at [258, 299] on span "AVDQI8" at bounding box center [338, 293] width 197 height 15
copy span "AVDQI8"
click at [138, 107] on button "< Back to public search results" at bounding box center [104, 99] width 179 height 31
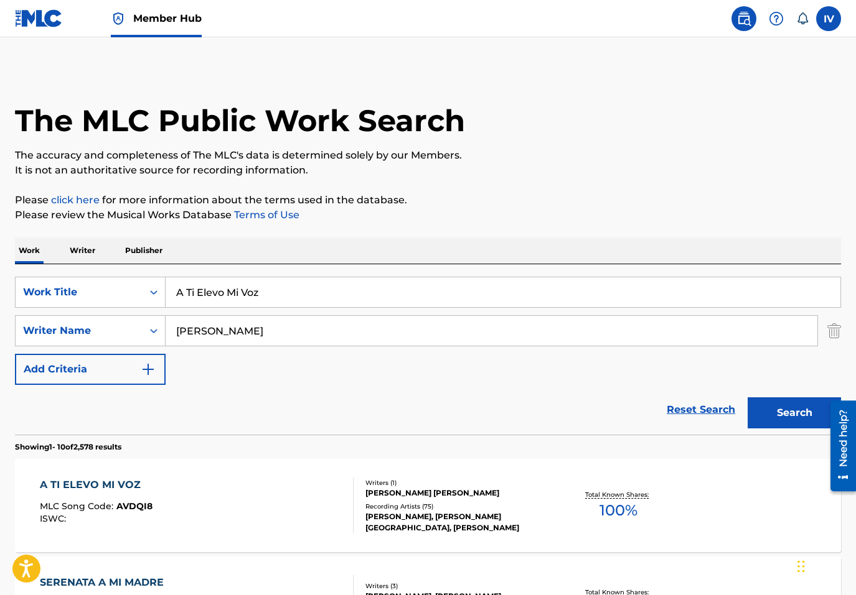
scroll to position [218, 0]
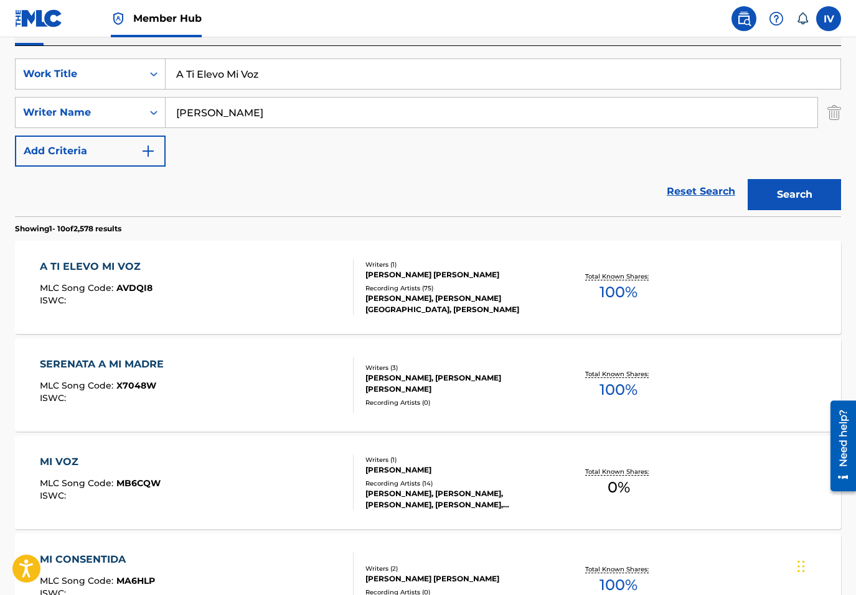
click at [328, 80] on input "A Ti Elevo Mi Voz" at bounding box center [503, 74] width 674 height 30
paste input "Inagotable Amor"
type input "Inagotable Amor"
click at [747, 179] on button "Search" at bounding box center [793, 194] width 93 height 31
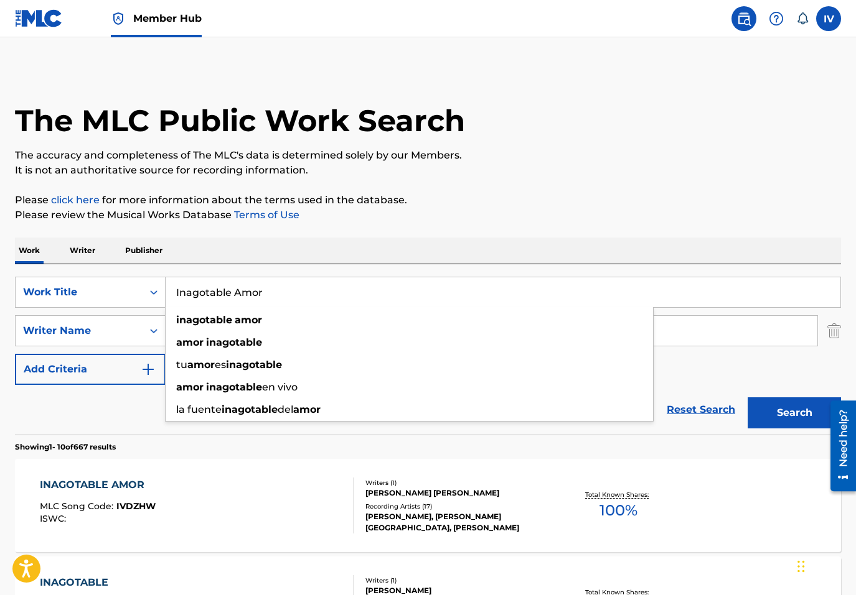
click at [111, 479] on div "INAGOTABLE AMOR" at bounding box center [98, 485] width 116 height 15
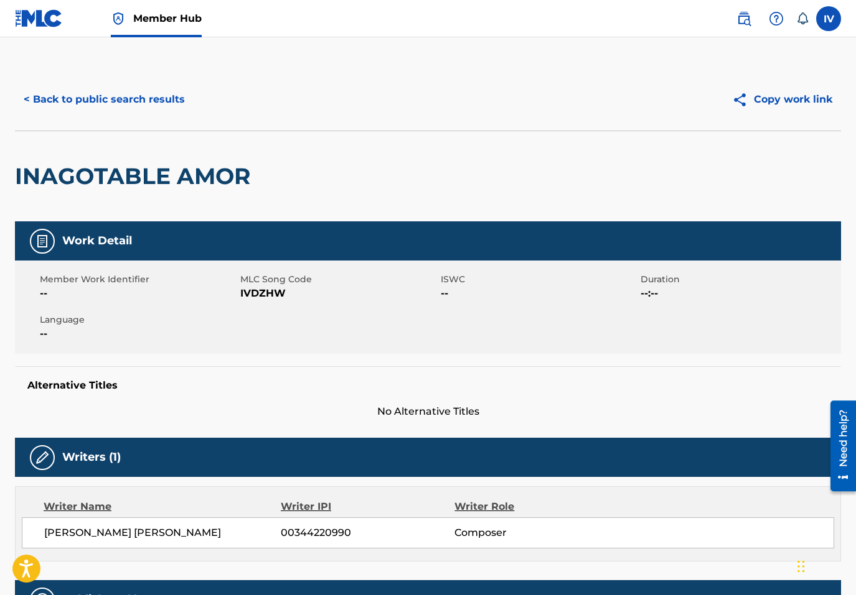
click at [252, 289] on span "IVDZHW" at bounding box center [338, 293] width 197 height 15
copy span "IVDZHW"
click at [167, 93] on button "< Back to public search results" at bounding box center [104, 99] width 179 height 31
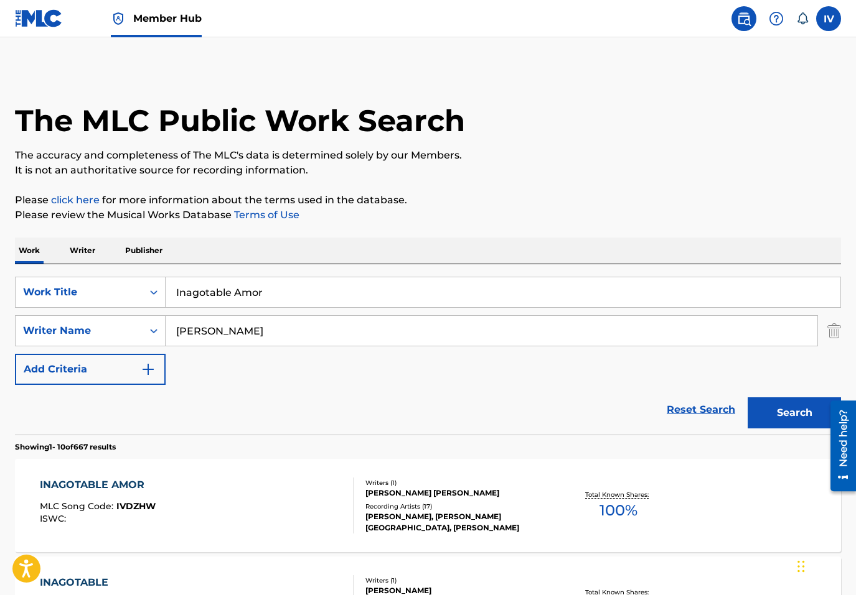
click at [238, 291] on input "Inagotable Amor" at bounding box center [503, 293] width 674 height 30
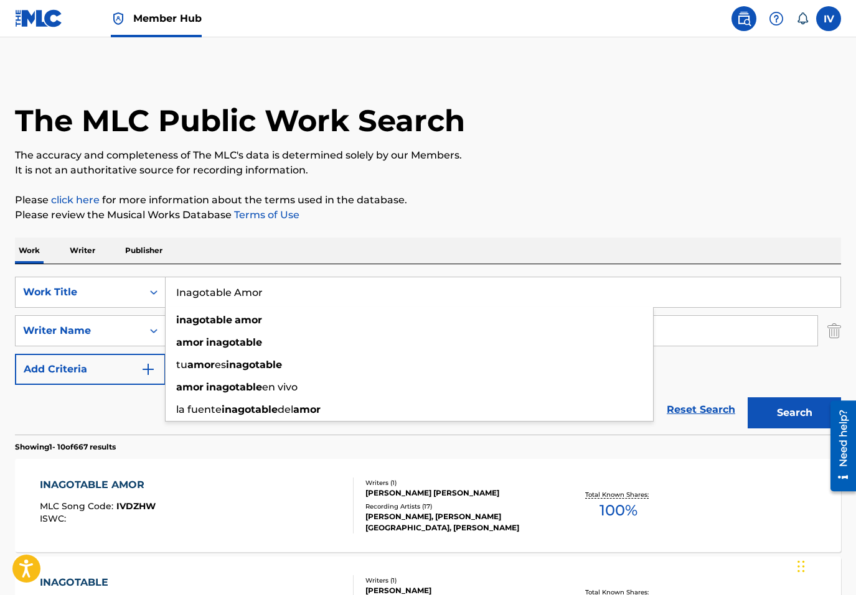
paste input "Nombre Sobre Todo Nombre"
type input "Nombre Sobre Todo Nombre"
click at [747, 398] on button "Search" at bounding box center [793, 413] width 93 height 31
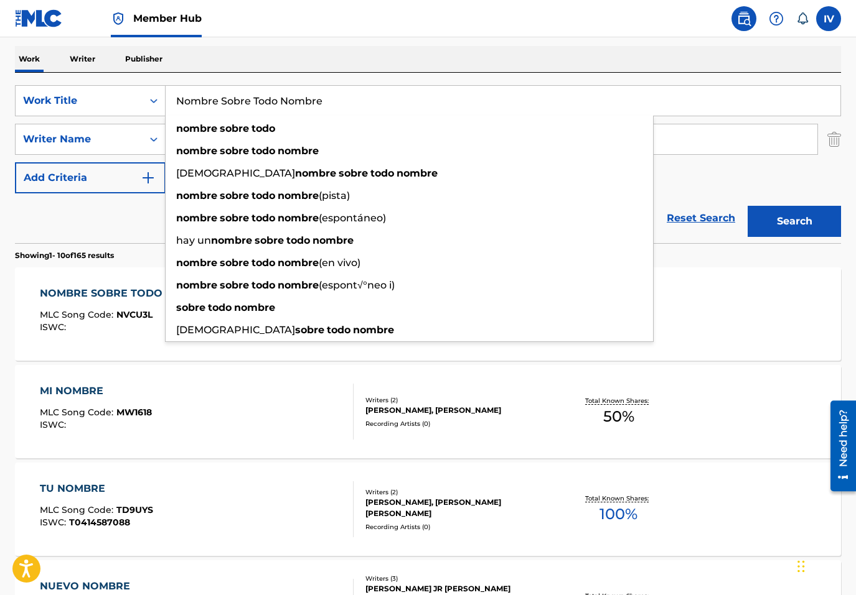
scroll to position [274, 0]
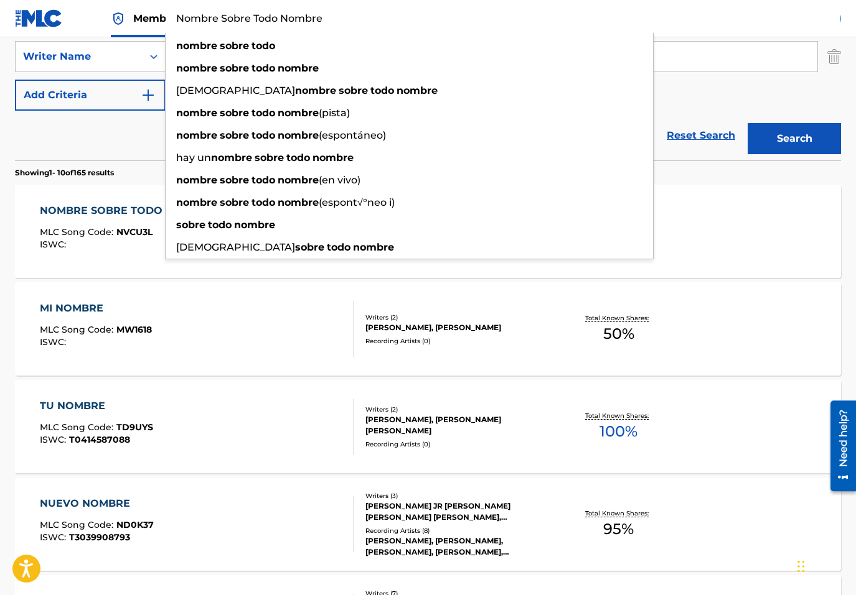
click at [121, 244] on div "ISWC :" at bounding box center [130, 244] width 180 height 9
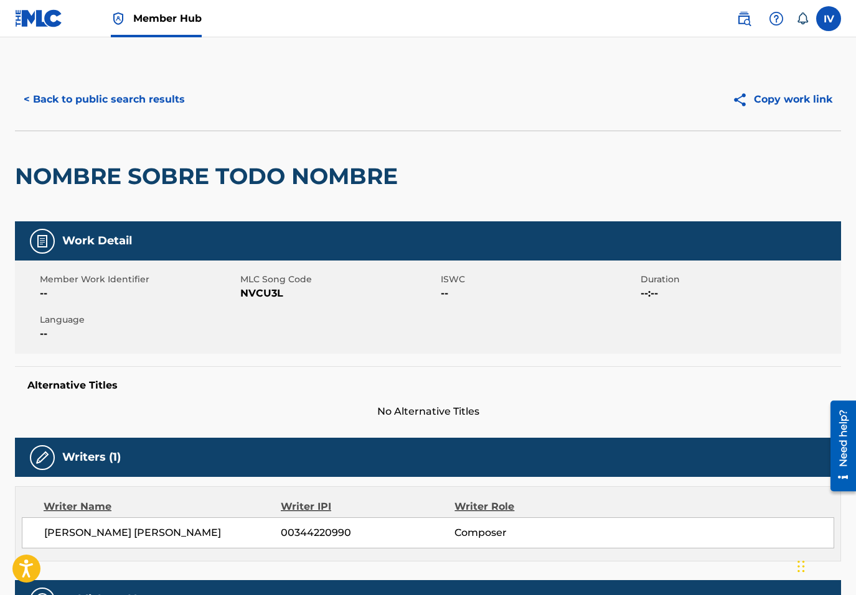
click at [264, 299] on span "NVCU3L" at bounding box center [338, 293] width 197 height 15
copy span "NVCU3L"
click at [141, 93] on button "< Back to public search results" at bounding box center [104, 99] width 179 height 31
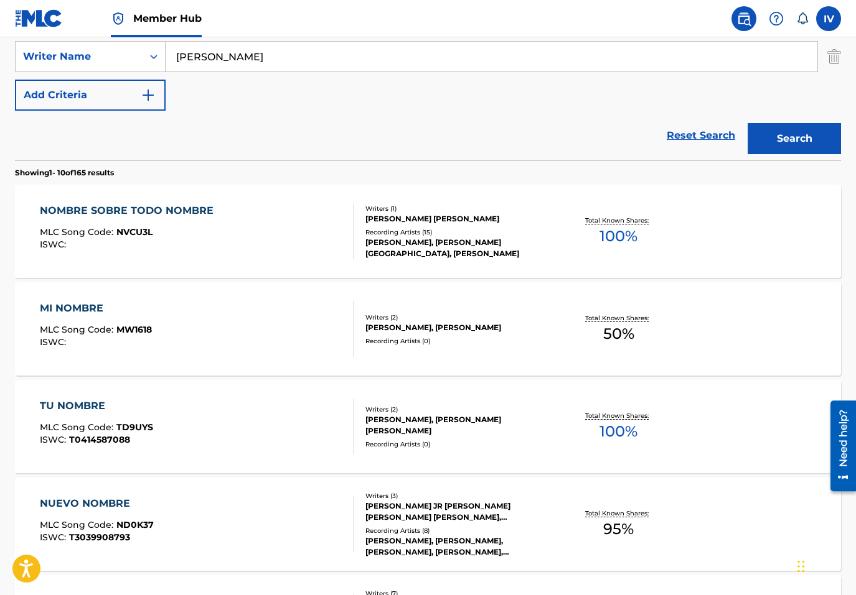
scroll to position [220, 0]
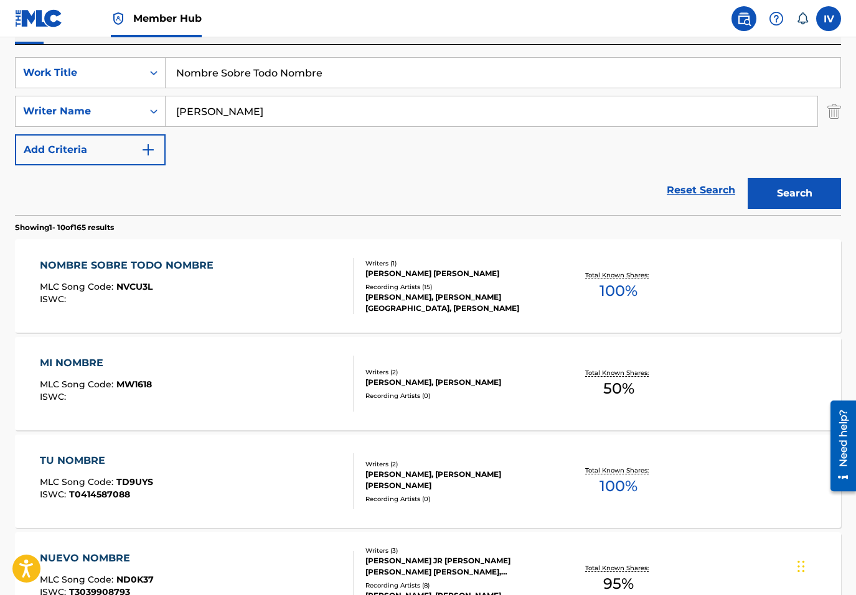
click at [222, 77] on input "Nombre Sobre Todo Nombre" at bounding box center [503, 73] width 674 height 30
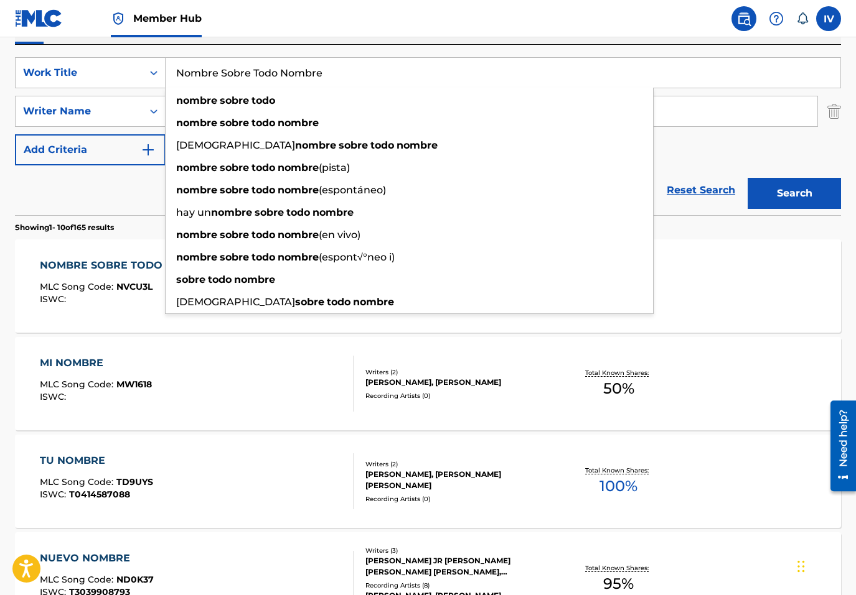
paste input "Tu Misericordia"
type input "Tu Misericordia"
click at [747, 178] on button "Search" at bounding box center [793, 193] width 93 height 31
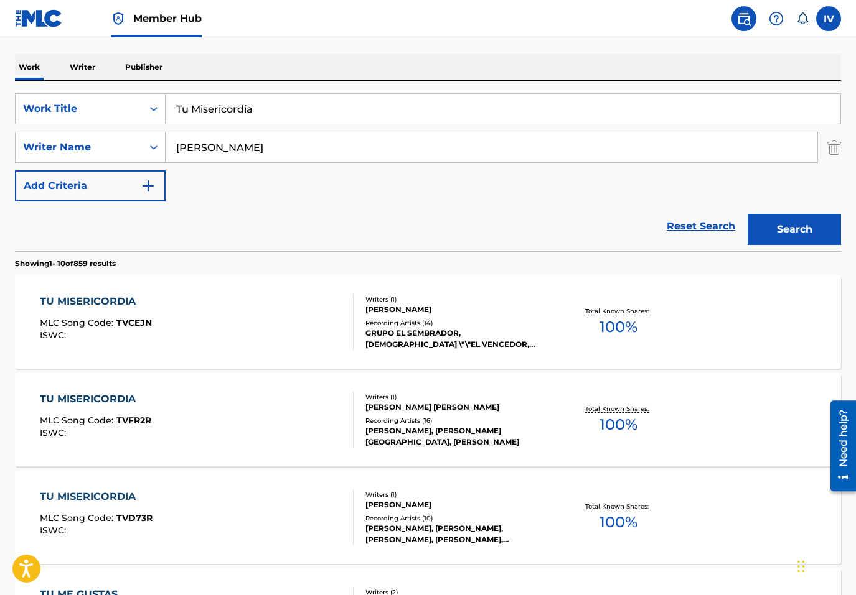
scroll to position [216, 0]
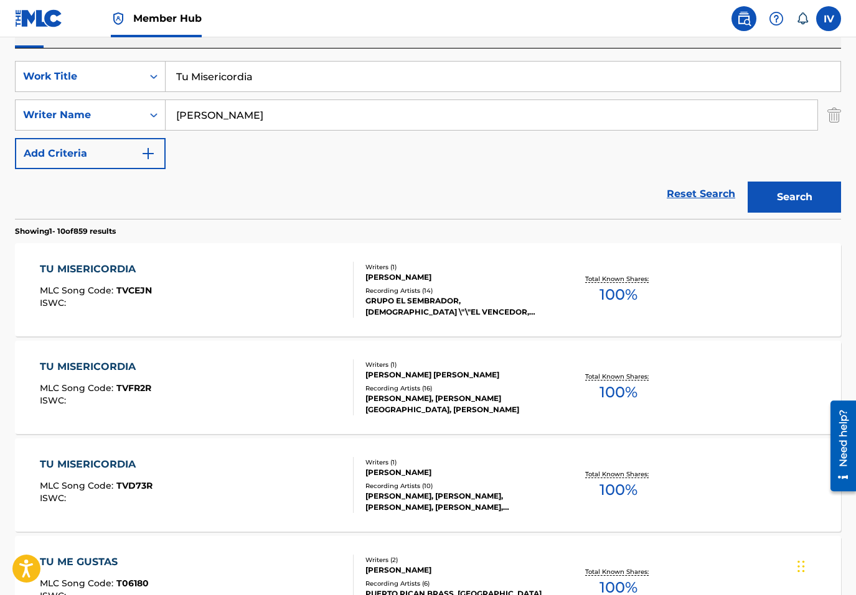
click at [111, 398] on div "ISWC :" at bounding box center [95, 400] width 111 height 9
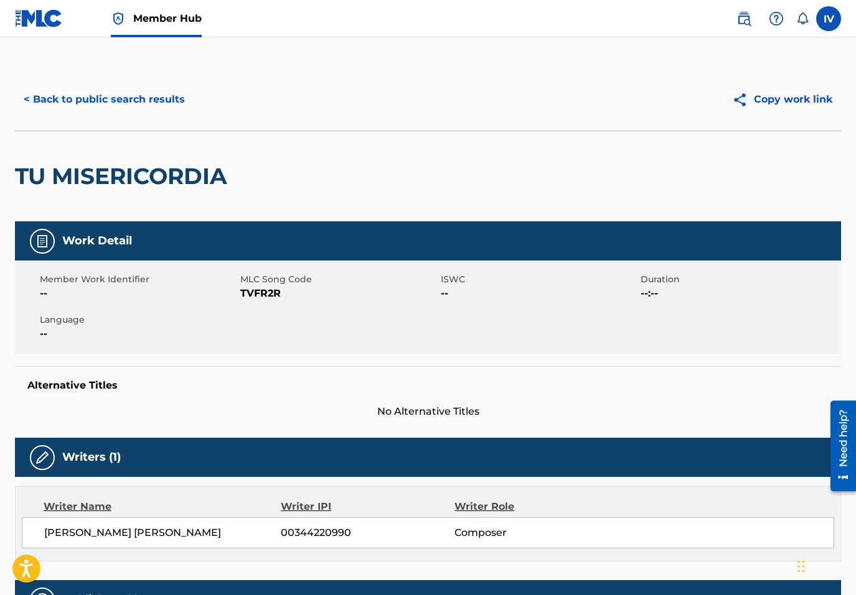
click at [257, 291] on span "TVFR2R" at bounding box center [338, 293] width 197 height 15
copy span "TVFR2R"
click at [133, 110] on button "< Back to public search results" at bounding box center [104, 99] width 179 height 31
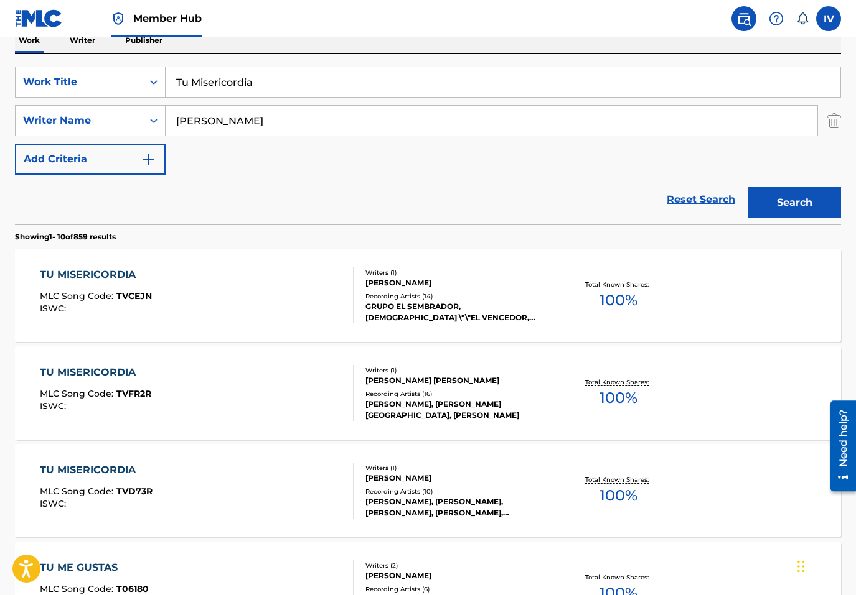
scroll to position [207, 0]
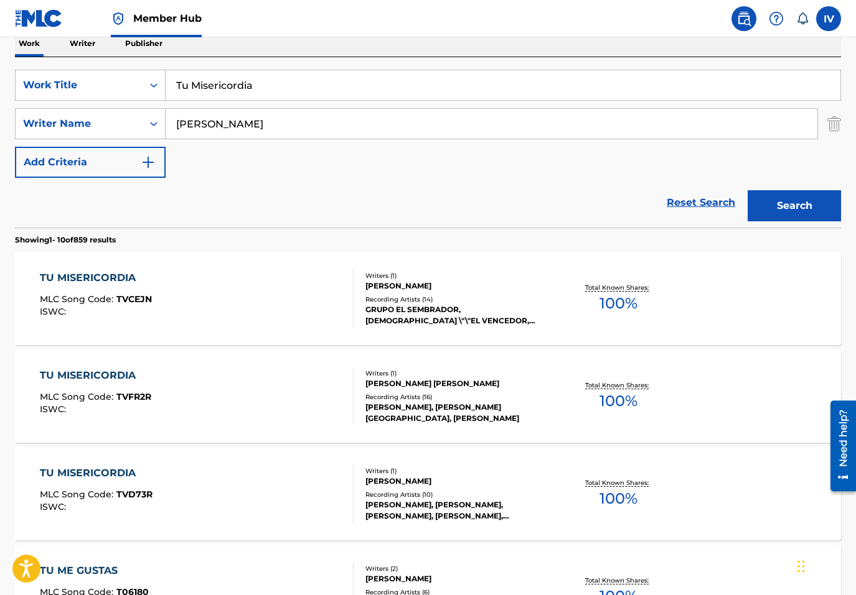
click at [312, 85] on input "Tu Misericordia" at bounding box center [503, 85] width 674 height 30
paste input "El Mejor Ejemplo"
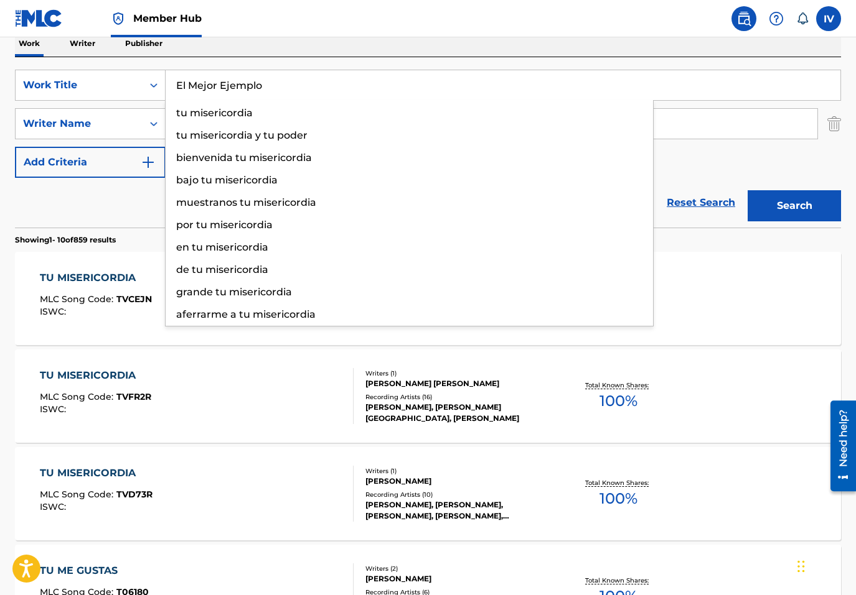
type input "El Mejor Ejemplo"
click at [747, 190] on button "Search" at bounding box center [793, 205] width 93 height 31
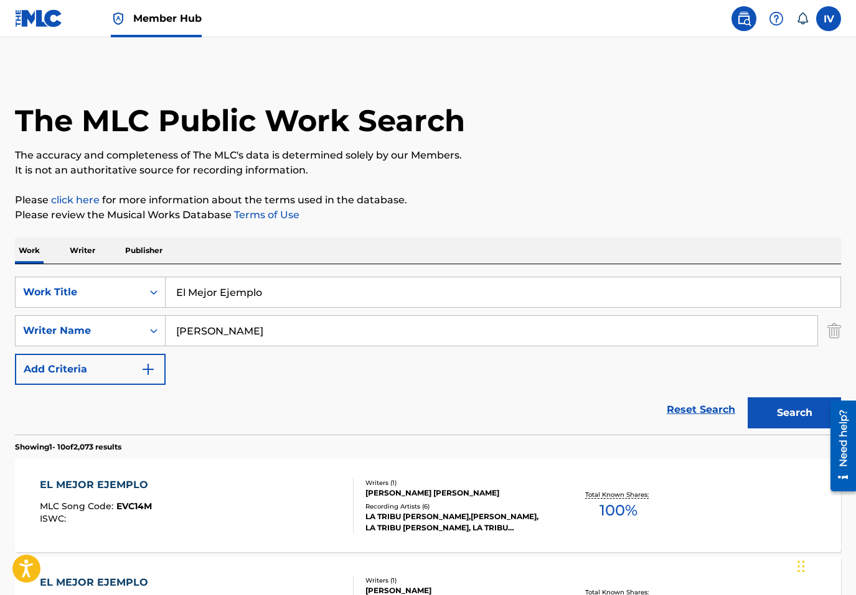
click at [187, 511] on div "EL MEJOR EJEMPLO MLC Song Code : EVC14M ISWC :" at bounding box center [197, 506] width 314 height 56
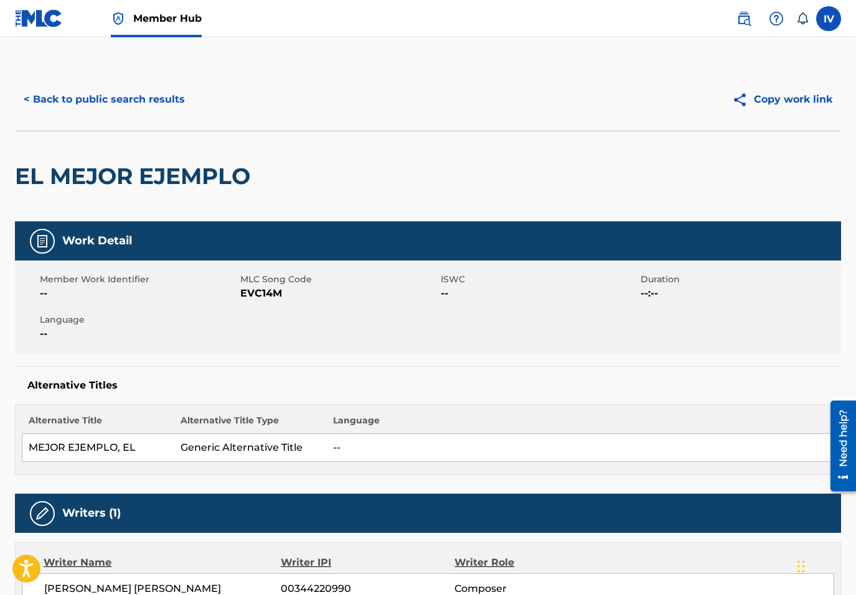
click at [264, 295] on span "EVC14M" at bounding box center [338, 293] width 197 height 15
copy span "EVC14M"
click at [157, 101] on button "< Back to public search results" at bounding box center [104, 99] width 179 height 31
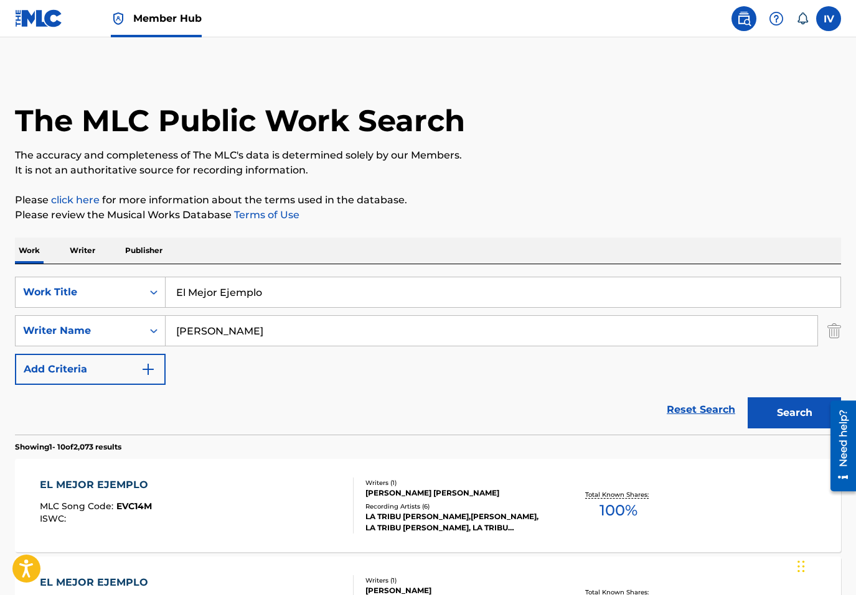
click at [238, 290] on input "El Mejor Ejemplo" at bounding box center [503, 293] width 674 height 30
paste input "Polos opuestos"
type input "Polos opuestos"
click at [747, 398] on button "Search" at bounding box center [793, 413] width 93 height 31
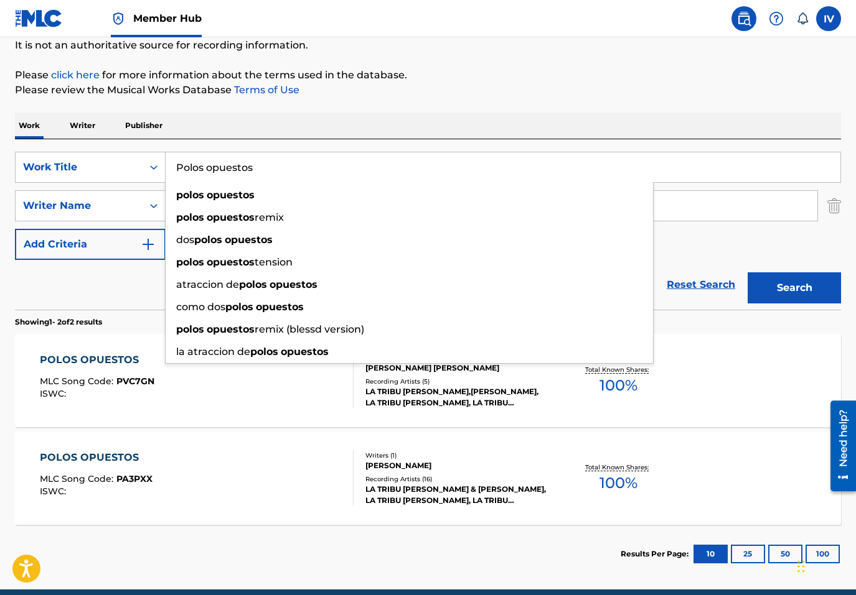
scroll to position [172, 0]
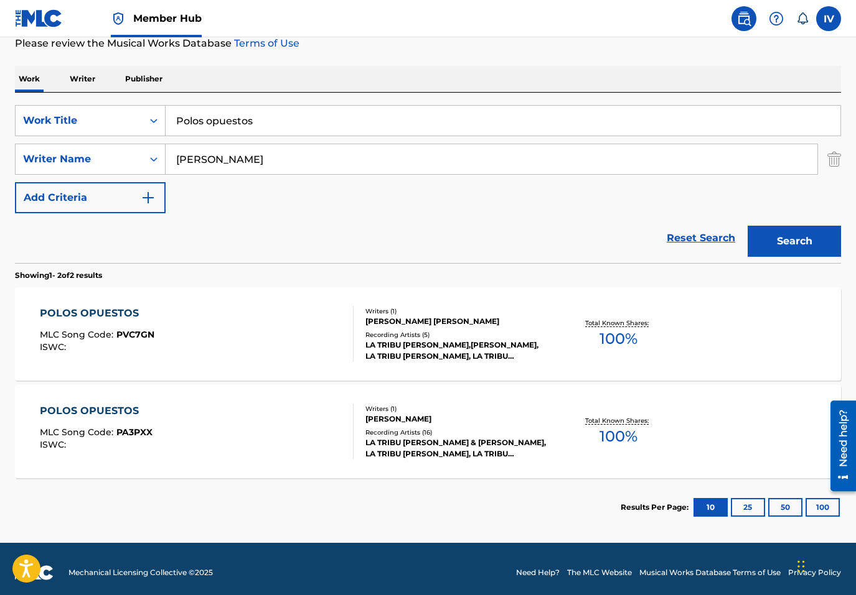
click at [134, 333] on span "PVC7GN" at bounding box center [135, 334] width 38 height 11
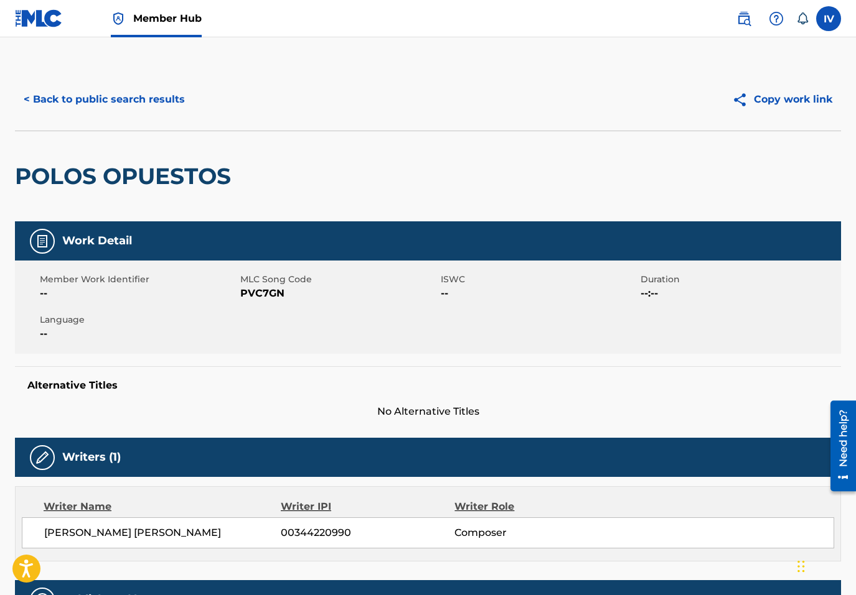
click at [255, 296] on span "PVC7GN" at bounding box center [338, 293] width 197 height 15
copy span "PVC7GN"
click at [169, 112] on button "< Back to public search results" at bounding box center [104, 99] width 179 height 31
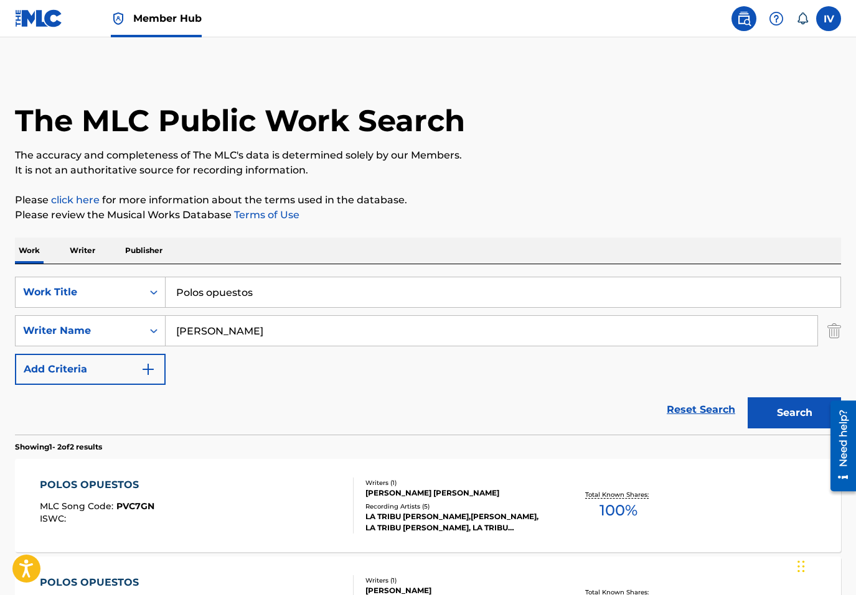
scroll to position [108, 0]
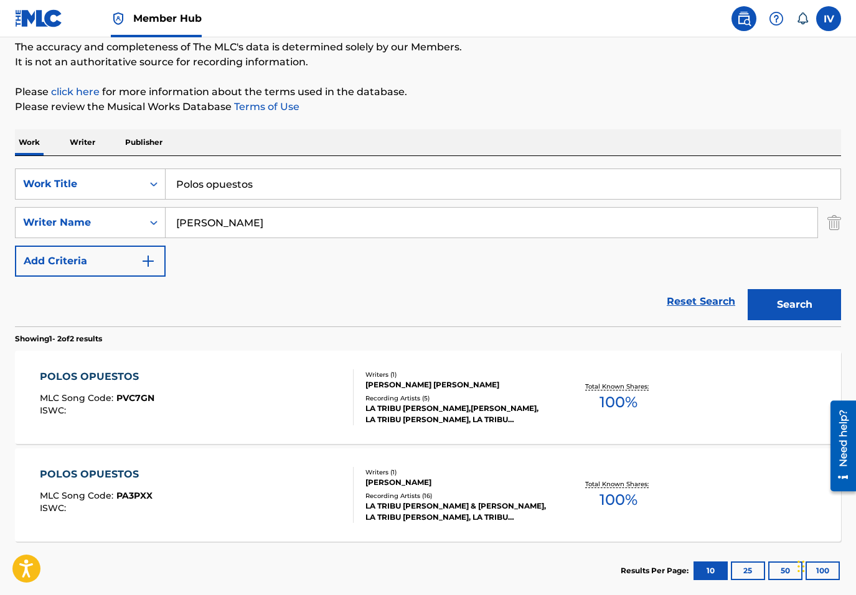
click at [233, 184] on input "Polos opuestos" at bounding box center [503, 184] width 674 height 30
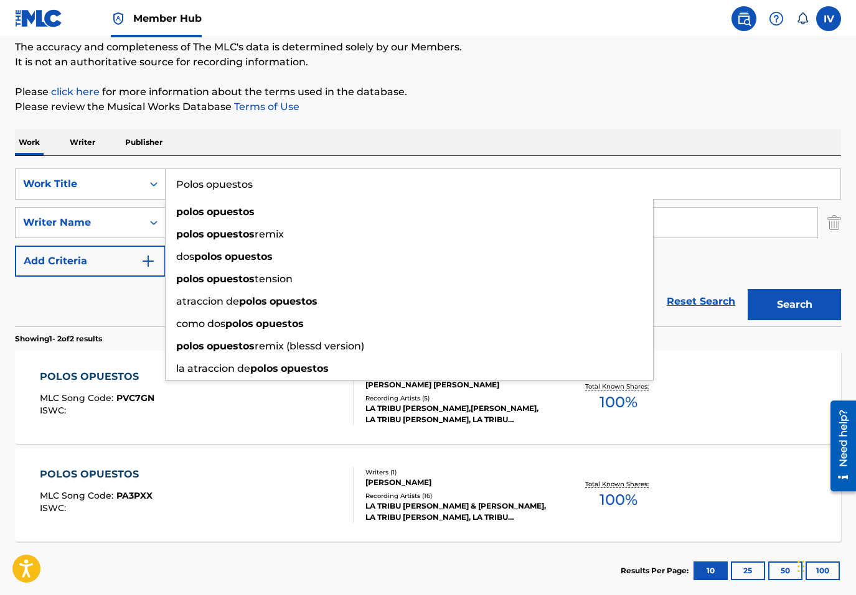
paste input "El hijo pródigo"
type input "El hijo pródigo"
click at [747, 289] on button "Search" at bounding box center [793, 304] width 93 height 31
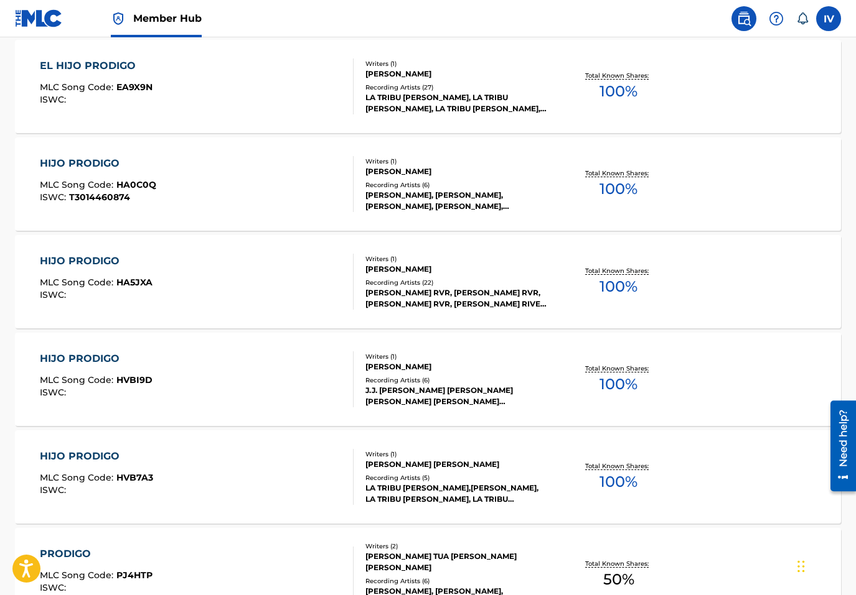
scroll to position [584, 0]
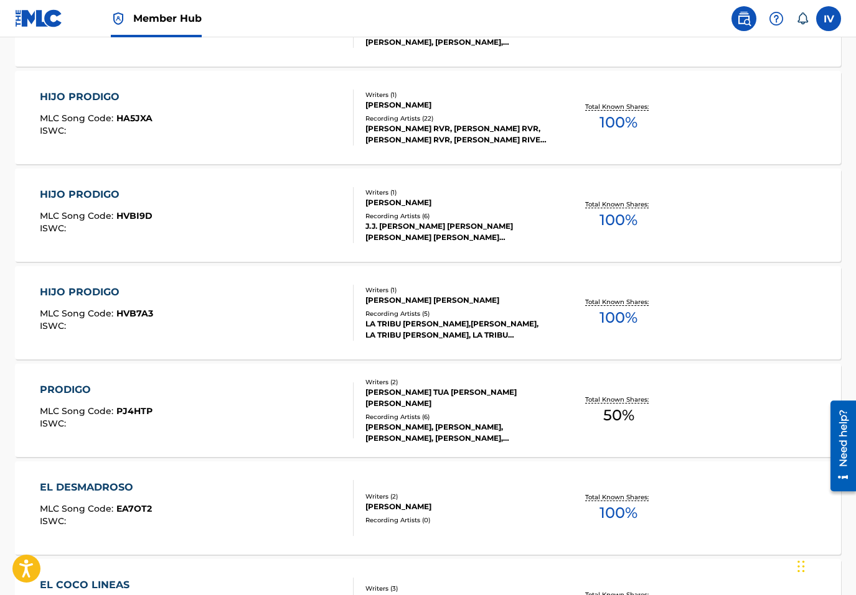
click at [152, 284] on div "HIJO PRODIGO MLC Song Code : HVB7A3 ISWC : Writers ( 1 ) MIGUEL ANGEL RIVERA Re…" at bounding box center [428, 312] width 826 height 93
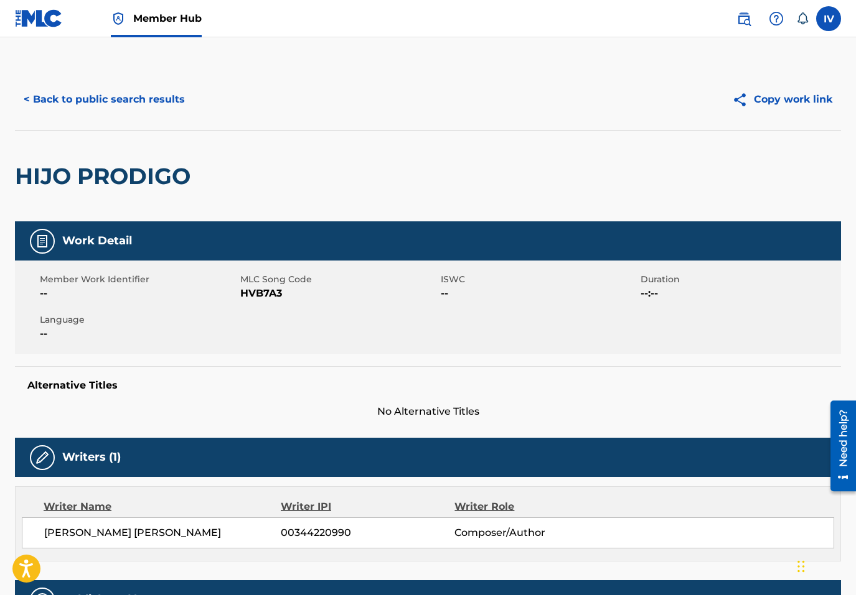
click at [251, 301] on span "HVB7A3" at bounding box center [338, 293] width 197 height 15
copy span "HVB7A3"
click at [130, 101] on button "< Back to public search results" at bounding box center [104, 99] width 179 height 31
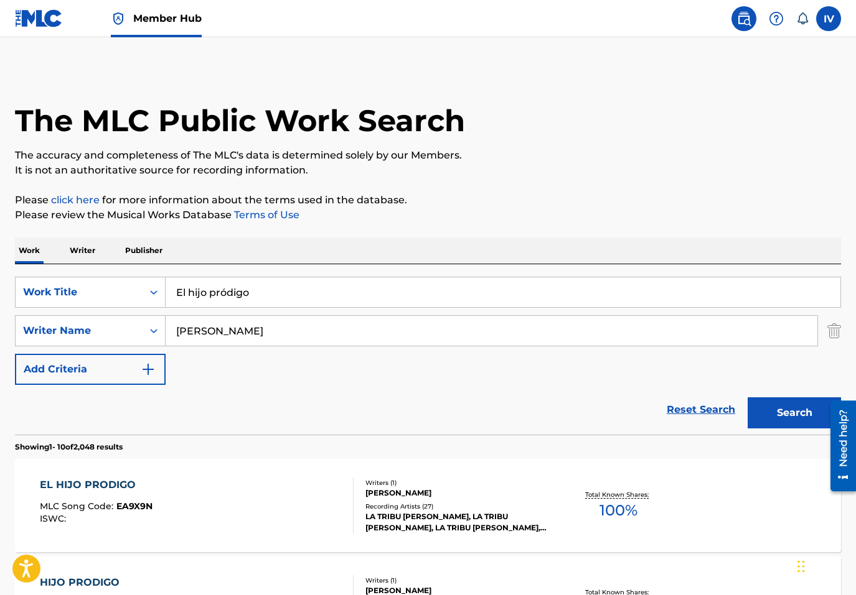
click at [286, 289] on input "El hijo pródigo" at bounding box center [503, 293] width 674 height 30
paste input "código que te salvará"
type input "El código que te salvará"
click at [747, 398] on button "Search" at bounding box center [793, 413] width 93 height 31
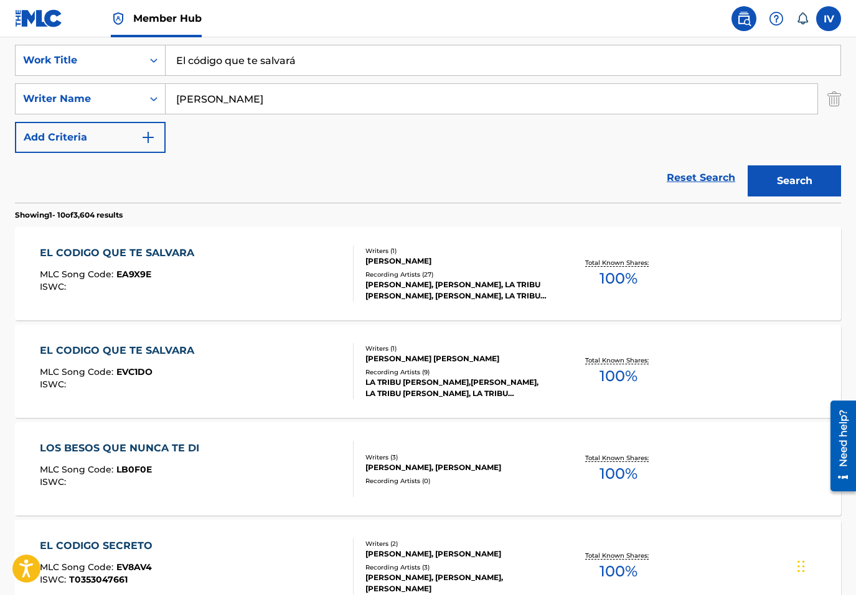
scroll to position [240, 0]
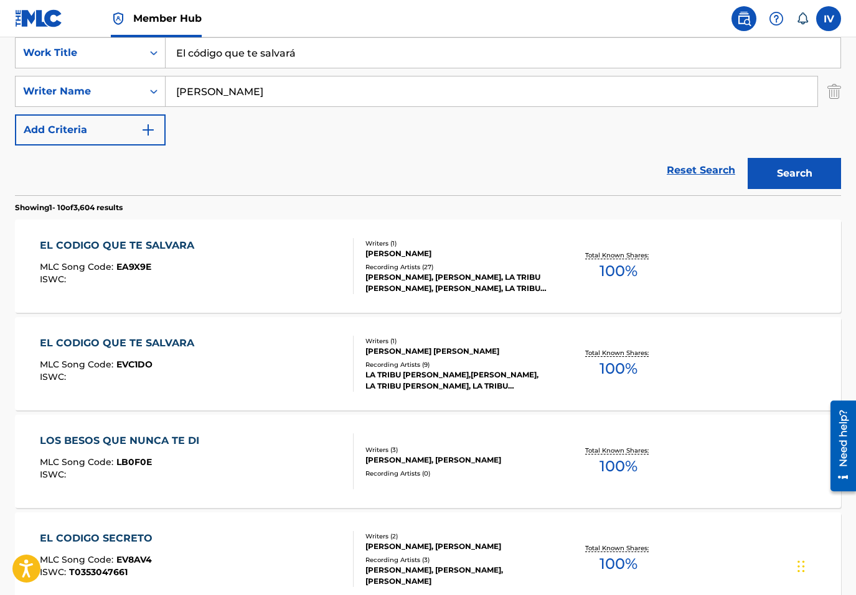
click at [209, 355] on div "EL CODIGO QUE TE SALVARA MLC Song Code : EVC1DO ISWC :" at bounding box center [197, 364] width 314 height 56
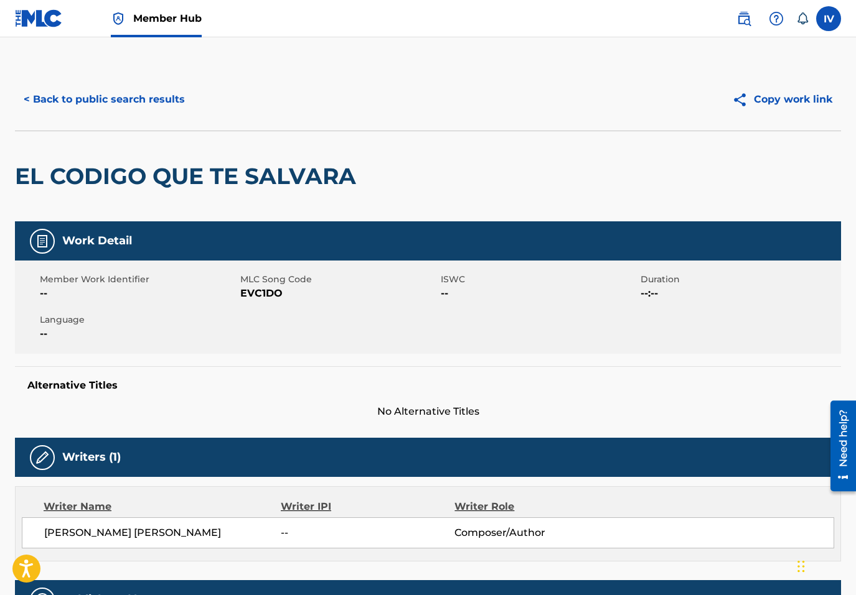
click at [265, 294] on span "EVC1DO" at bounding box center [338, 293] width 197 height 15
click at [151, 92] on button "< Back to public search results" at bounding box center [104, 99] width 179 height 31
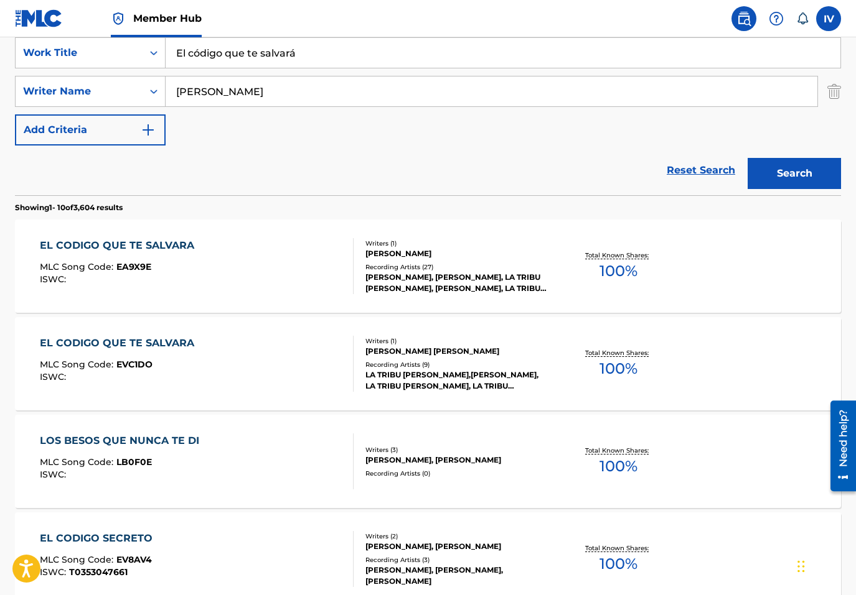
scroll to position [236, 0]
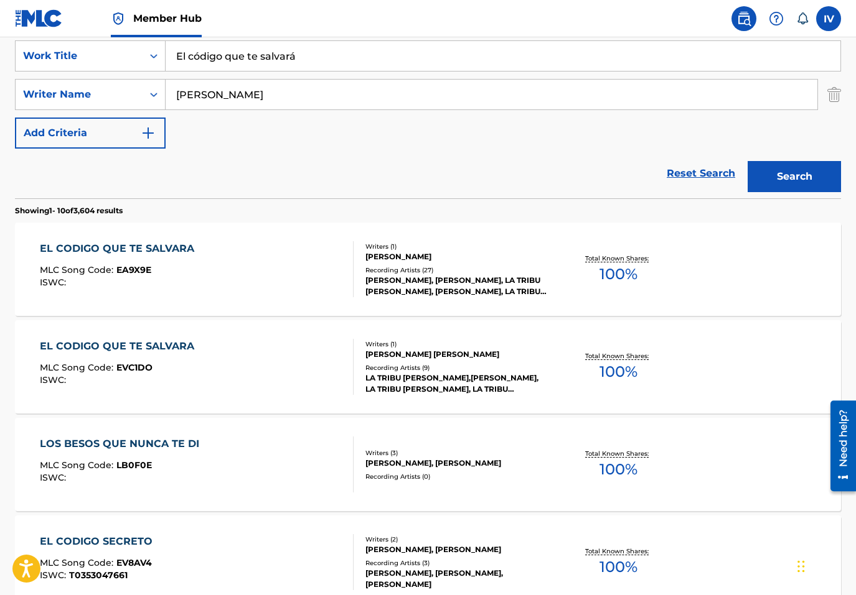
click at [235, 70] on input "El código que te salvará" at bounding box center [503, 56] width 674 height 30
paste input "Soluciones y remedios"
type input "Soluciones y remedios"
click at [747, 161] on button "Search" at bounding box center [793, 176] width 93 height 31
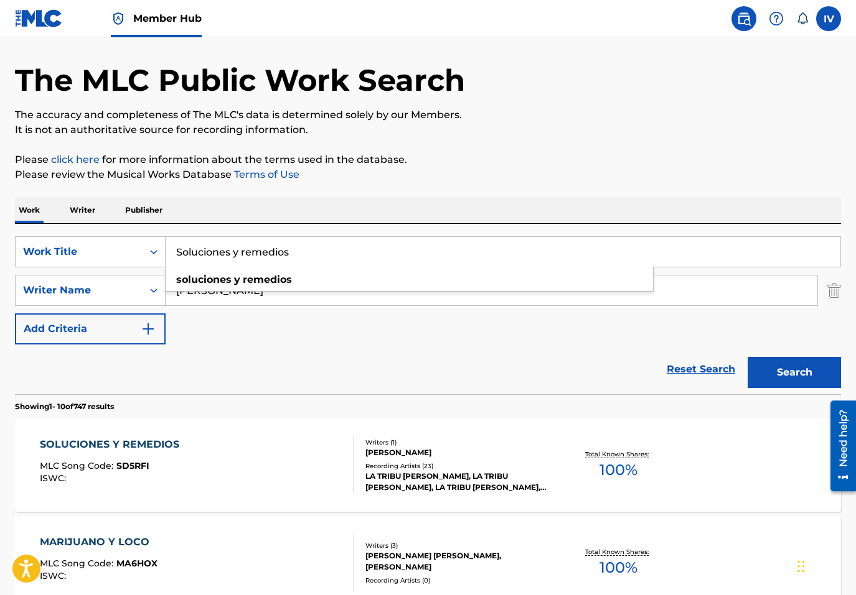
scroll to position [48, 0]
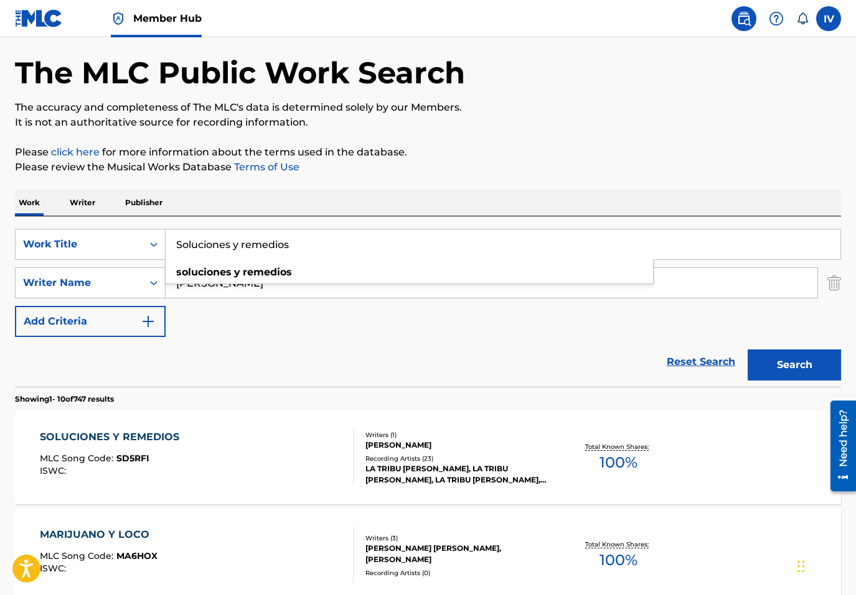
click at [207, 428] on div "SOLUCIONES Y REMEDIOS MLC Song Code : SD5RFI ISWC : Writers ( 1 ) BENJAMIN RIVE…" at bounding box center [428, 457] width 826 height 93
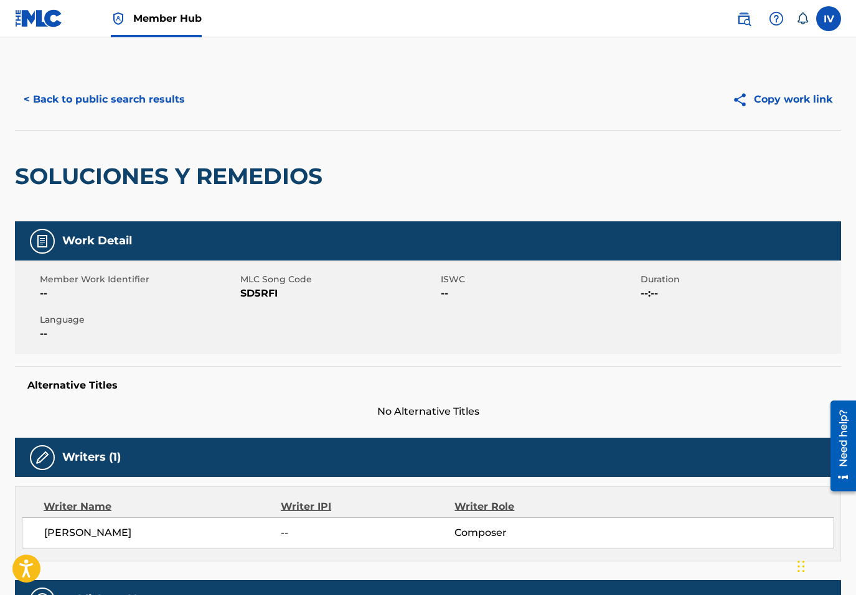
click at [255, 291] on span "SD5RFI" at bounding box center [338, 293] width 197 height 15
click at [142, 99] on button "< Back to public search results" at bounding box center [104, 99] width 179 height 31
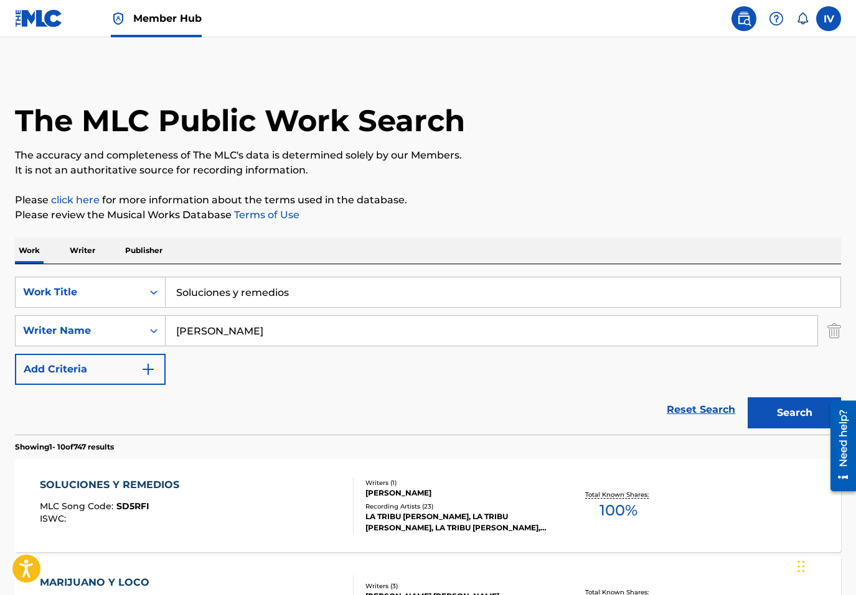
scroll to position [48, 0]
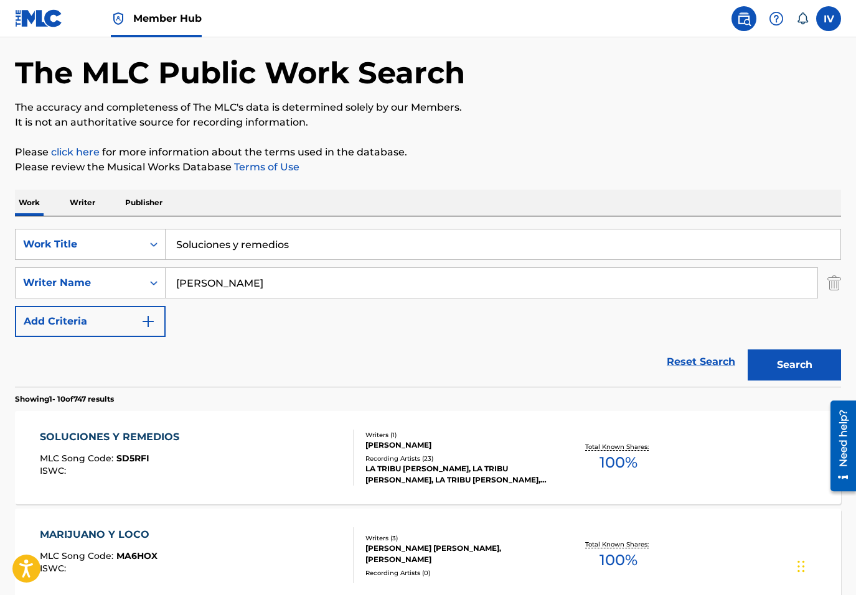
click at [203, 251] on input "Soluciones y remedios" at bounding box center [503, 245] width 674 height 30
paste input "Comunicate a tiempo"
type input "Comunicate a tiempo"
click at [747, 350] on button "Search" at bounding box center [793, 365] width 93 height 31
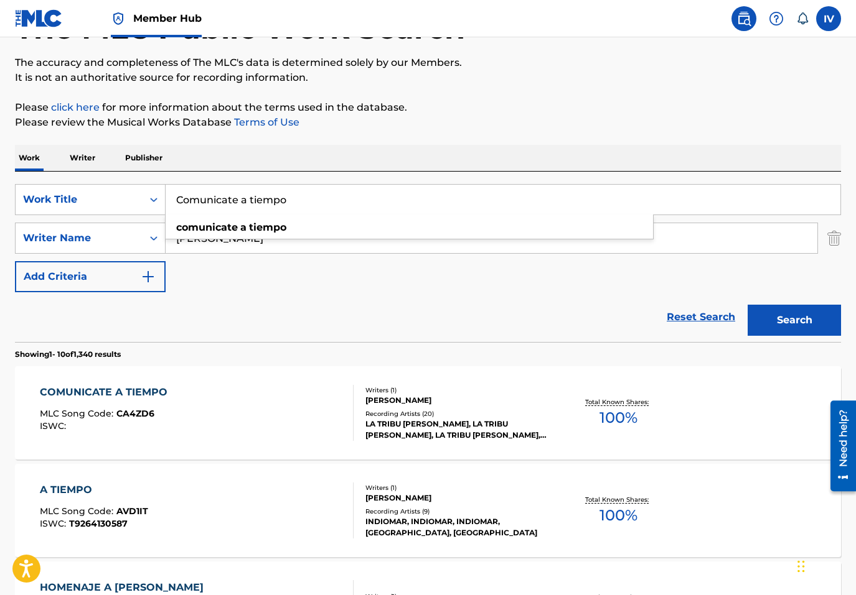
scroll to position [0, 0]
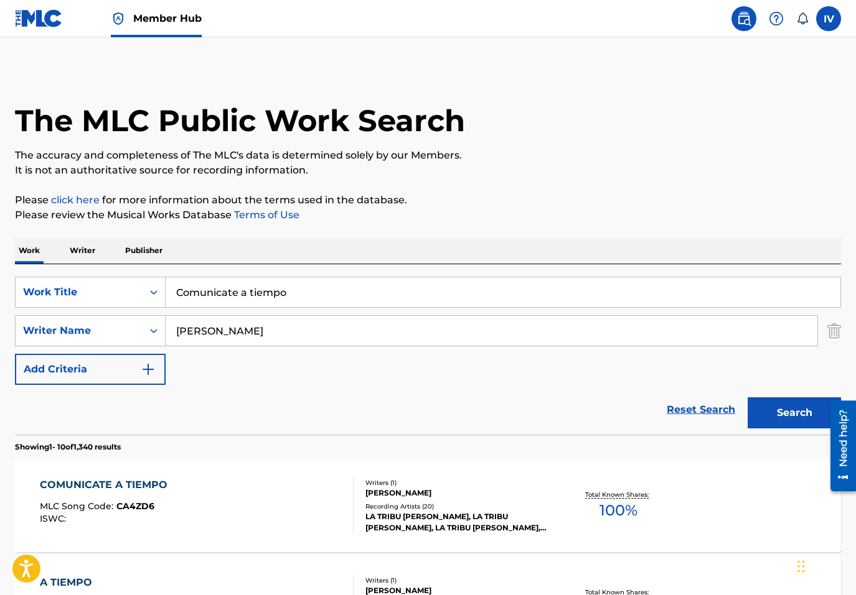
click at [219, 335] on input "rivera" at bounding box center [491, 331] width 651 height 30
click at [747, 398] on button "Search" at bounding box center [793, 413] width 93 height 31
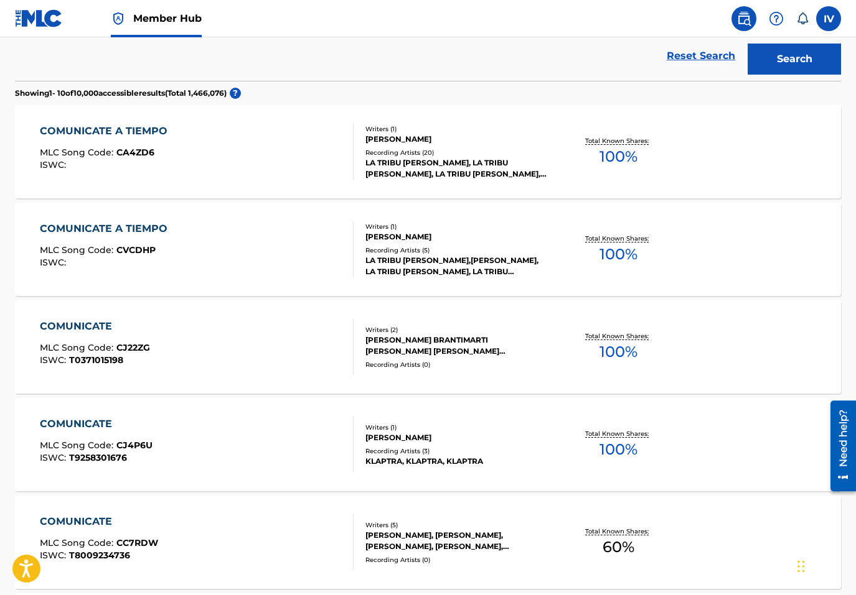
scroll to position [357, 0]
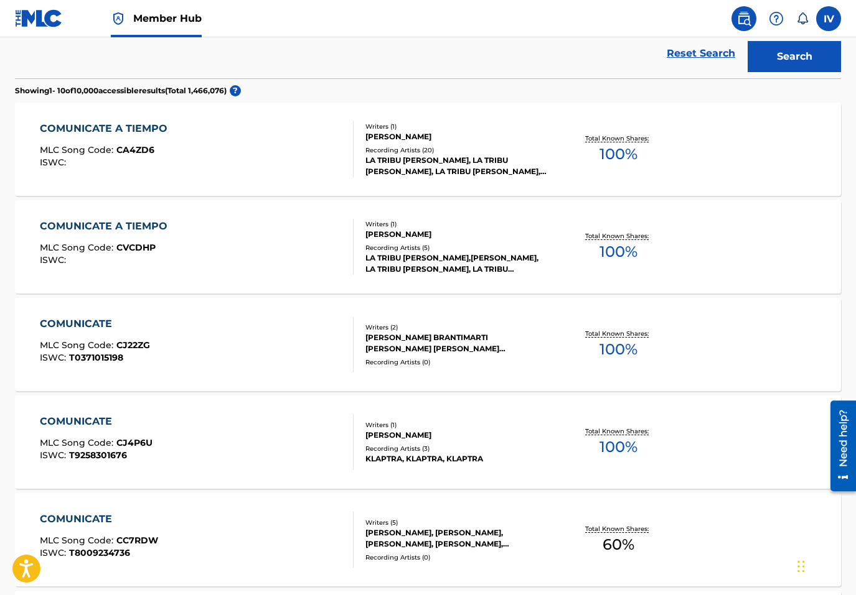
click at [166, 219] on div "COMUNICATE A TIEMPO" at bounding box center [107, 226] width 134 height 15
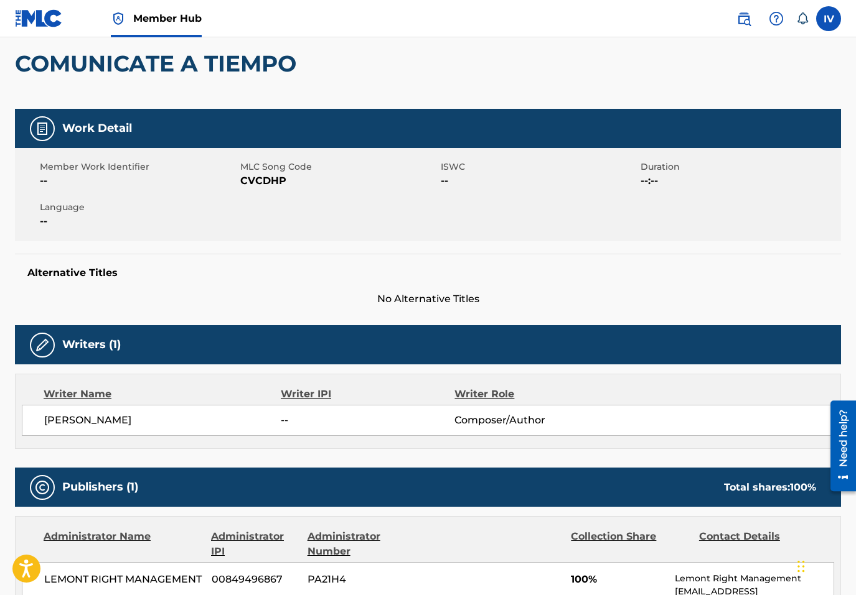
scroll to position [46, 0]
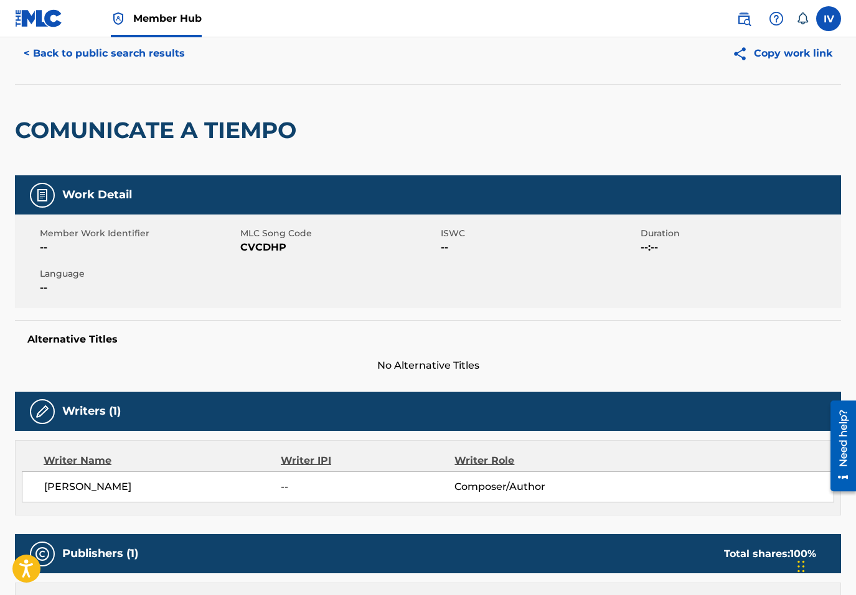
click at [258, 246] on span "CVCDHP" at bounding box center [338, 247] width 197 height 15
click at [149, 59] on button "< Back to public search results" at bounding box center [104, 53] width 179 height 31
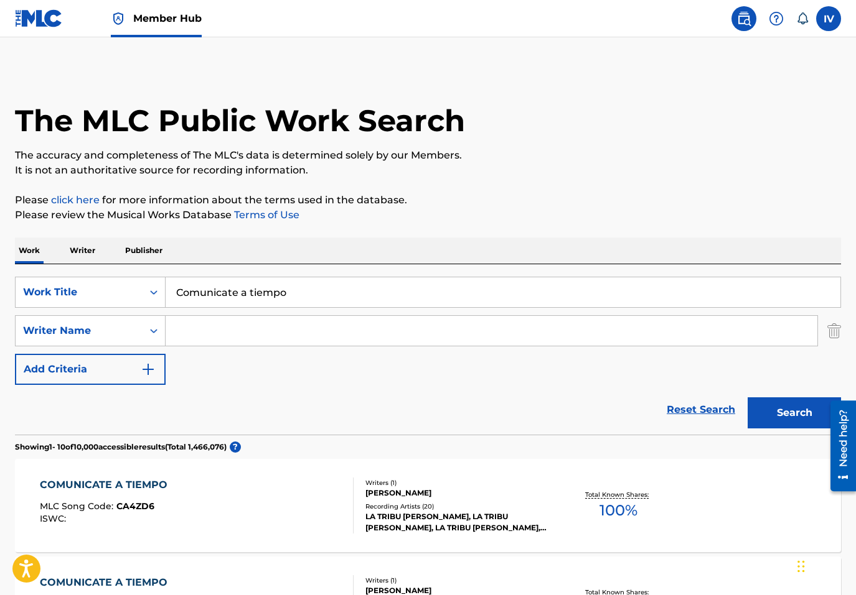
click at [278, 284] on input "Comunicate a tiempo" at bounding box center [503, 293] width 674 height 30
paste input "Vuela"
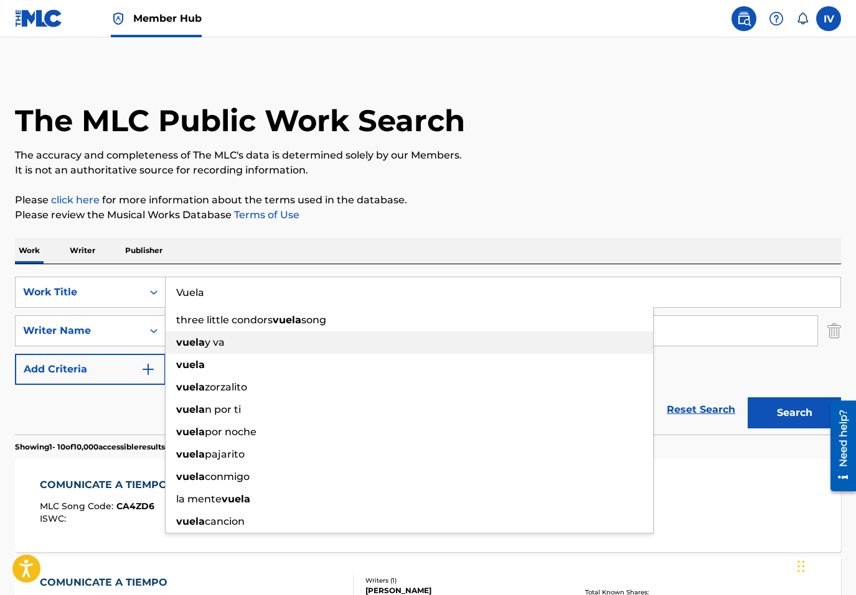
type input "Vuela"
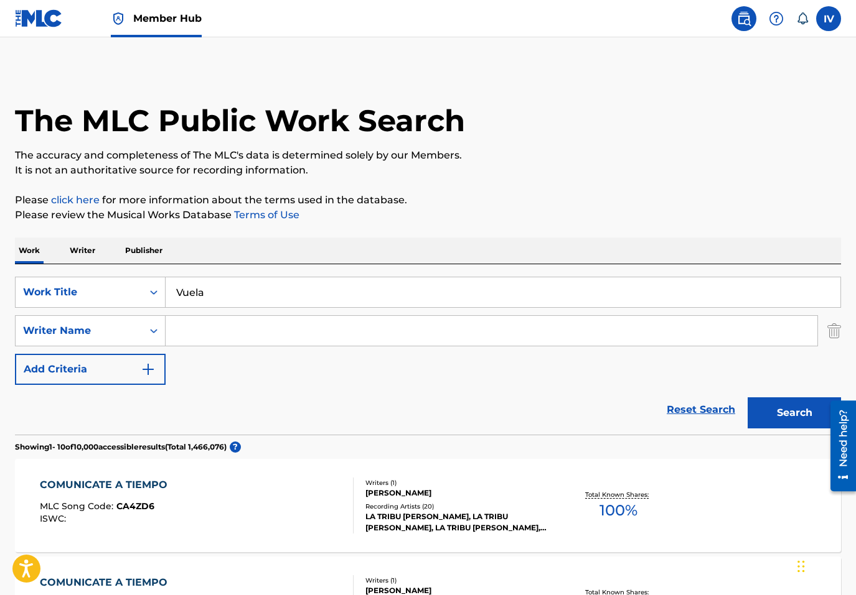
click at [226, 338] on input "Search Form" at bounding box center [491, 331] width 651 height 30
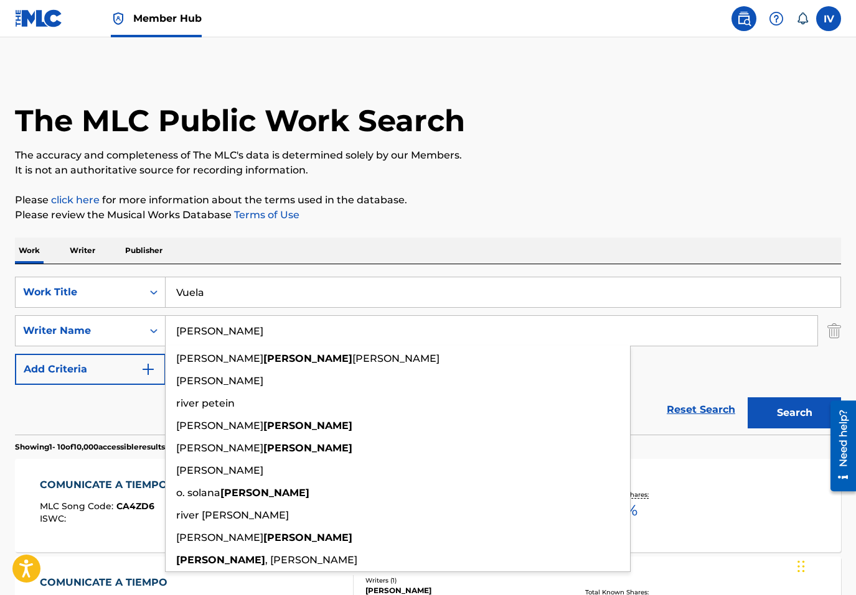
type input "rivera"
click at [747, 398] on button "Search" at bounding box center [793, 413] width 93 height 31
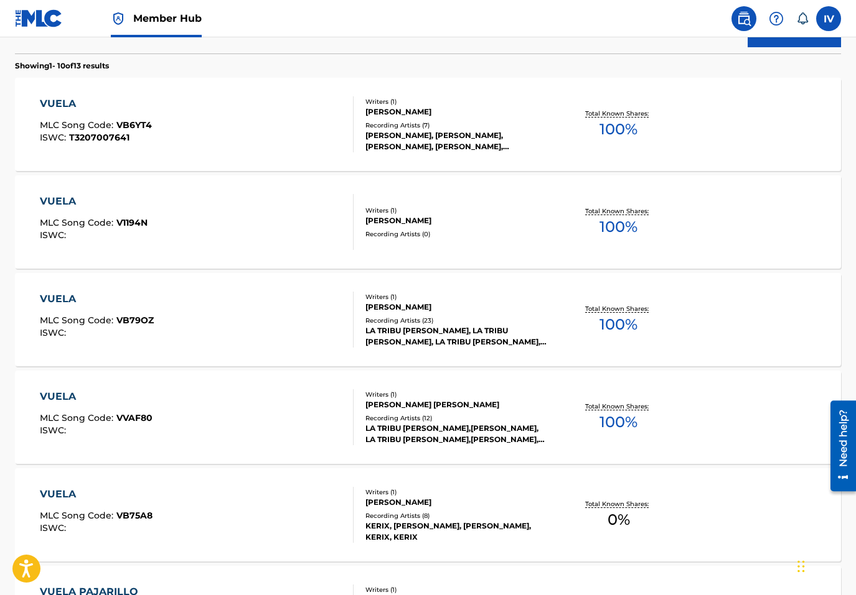
scroll to position [493, 0]
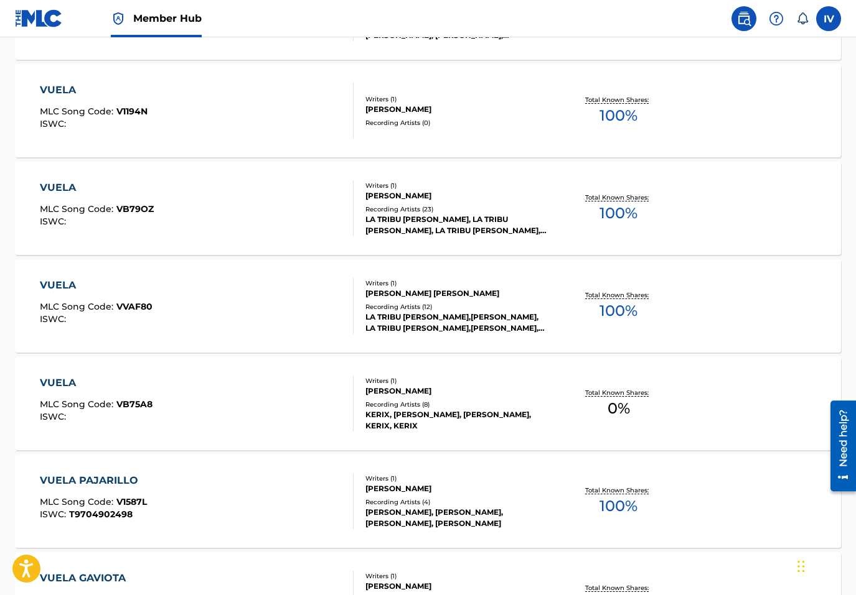
click at [279, 303] on div "VUELA MLC Song Code : VVAF80 ISWC :" at bounding box center [197, 306] width 314 height 56
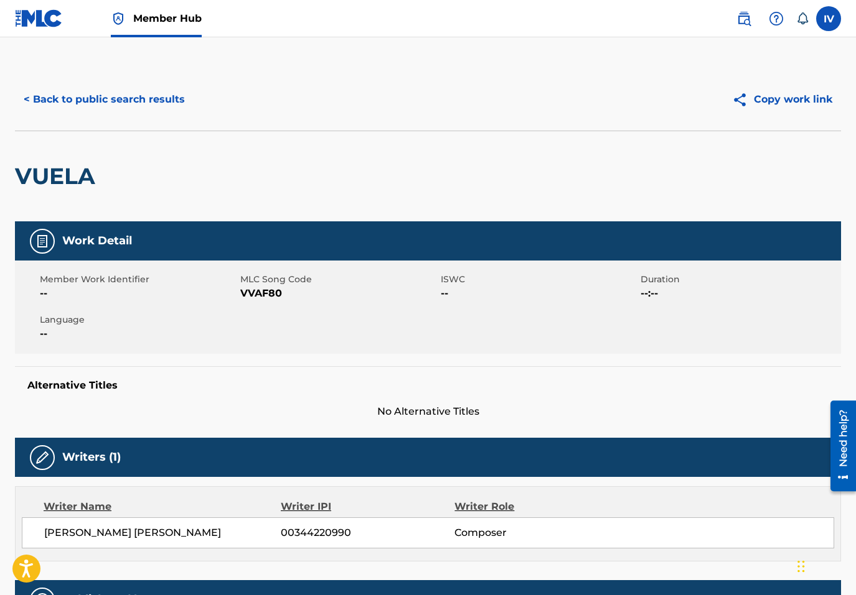
click at [259, 297] on span "VVAF80" at bounding box center [338, 293] width 197 height 15
click at [141, 111] on button "< Back to public search results" at bounding box center [104, 99] width 179 height 31
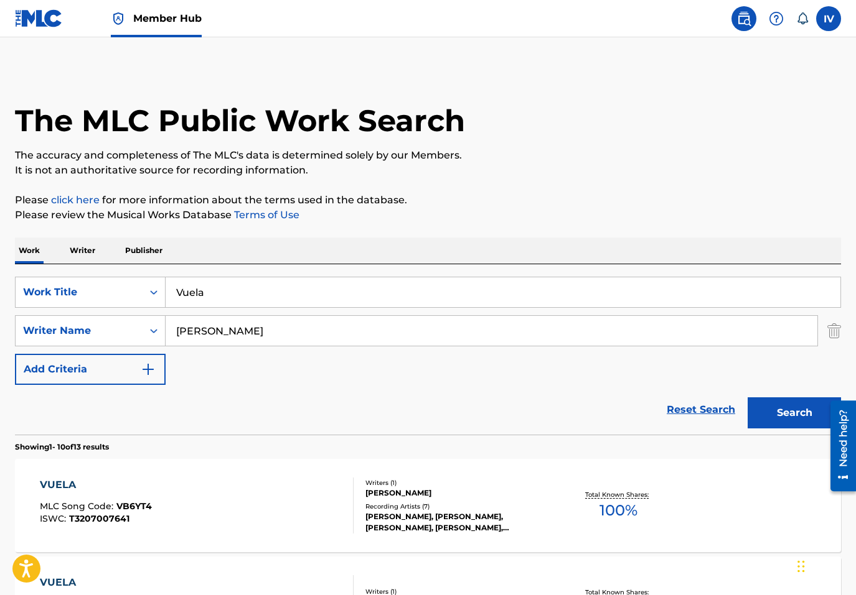
click at [224, 307] on div "Vuela" at bounding box center [503, 292] width 675 height 31
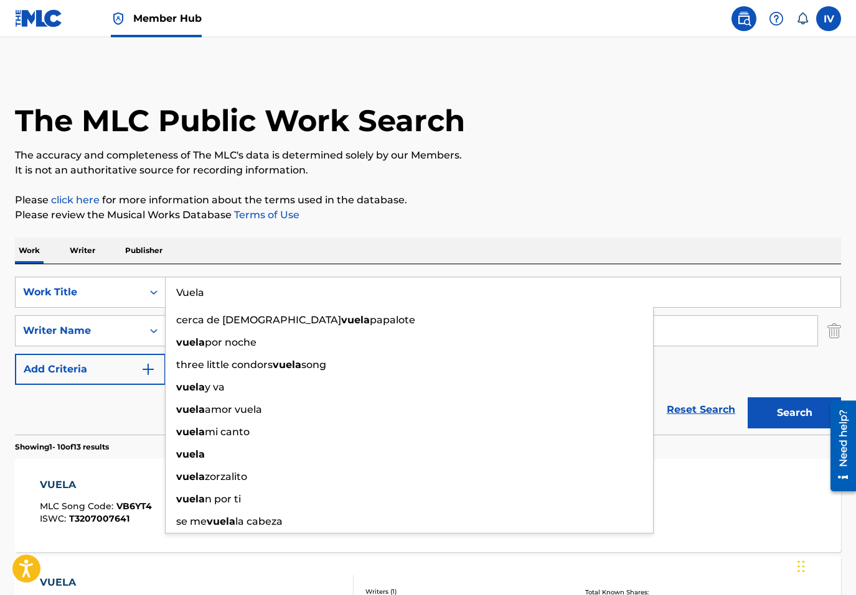
paste input "Hechos 3"
type input "Hechos 3"
click at [747, 398] on button "Search" at bounding box center [793, 413] width 93 height 31
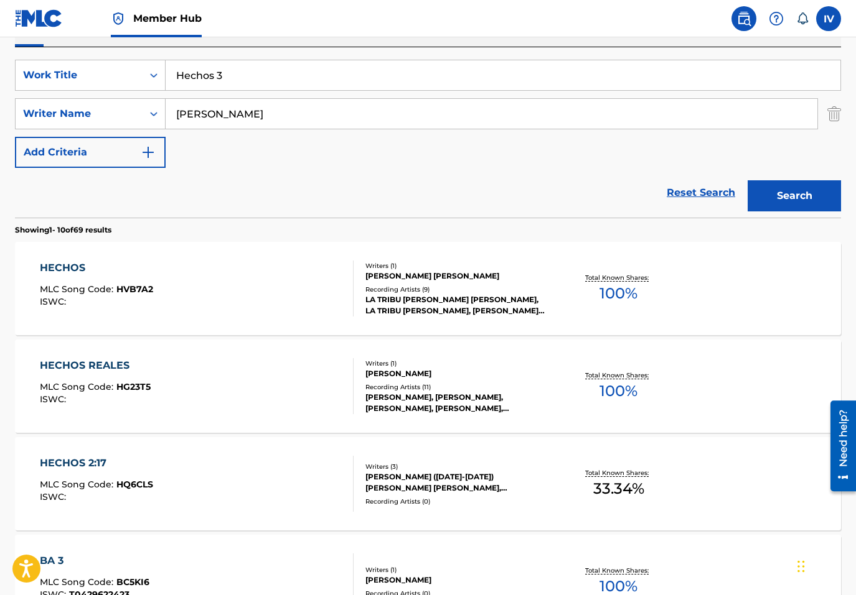
scroll to position [218, 0]
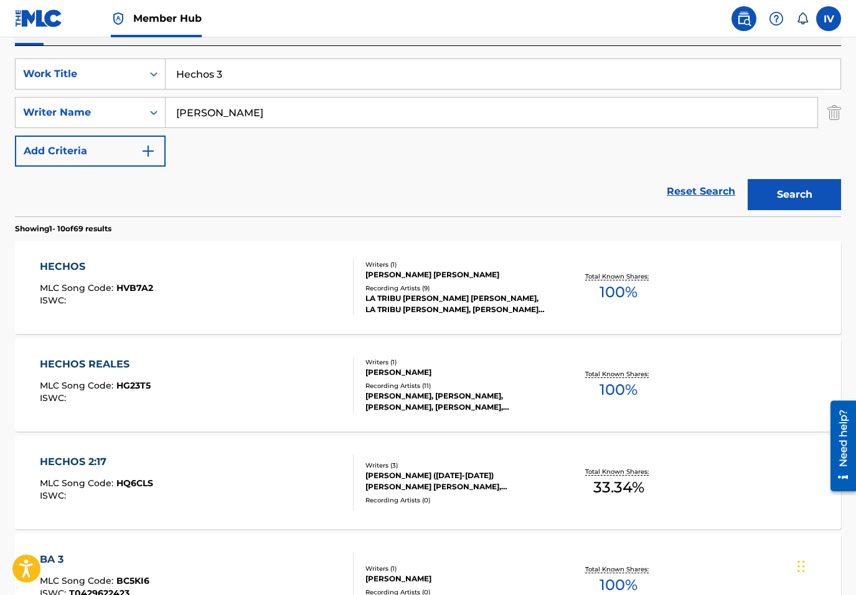
click at [165, 261] on div "HECHOS MLC Song Code : HVB7A2 ISWC :" at bounding box center [197, 287] width 314 height 56
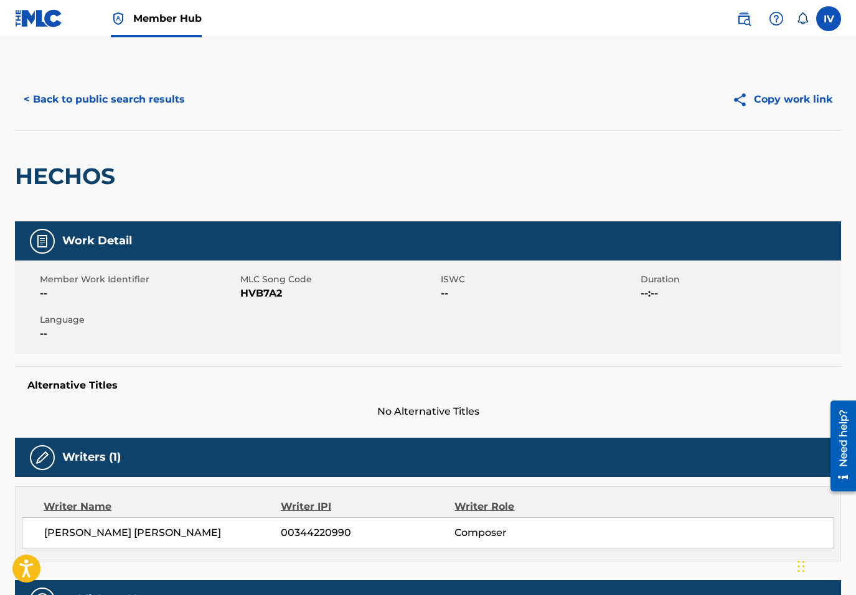
click at [266, 296] on span "HVB7A2" at bounding box center [338, 293] width 197 height 15
drag, startPoint x: 104, startPoint y: 97, endPoint x: 135, endPoint y: 246, distance: 151.9
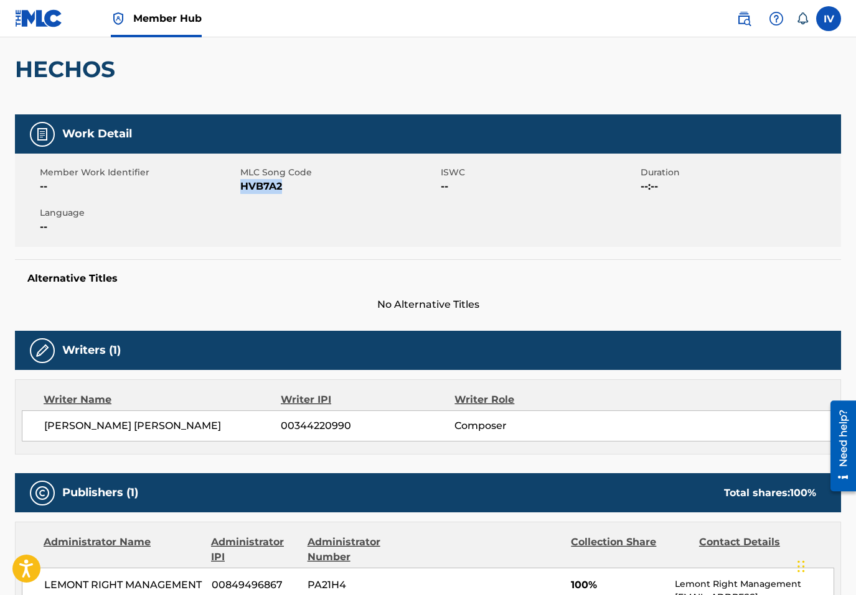
scroll to position [216, 0]
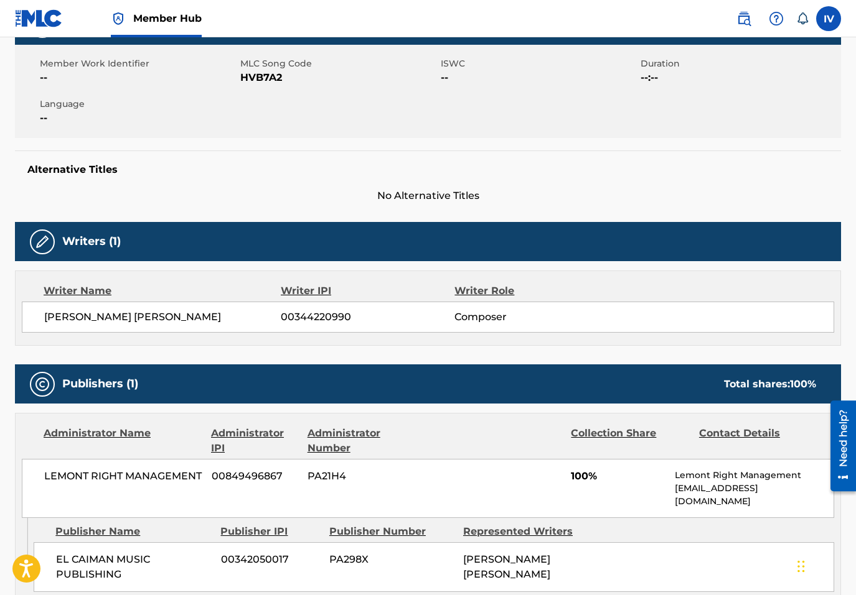
click at [118, 314] on span "[PERSON_NAME] [PERSON_NAME]" at bounding box center [162, 317] width 236 height 15
click at [90, 553] on span "EL CAIMAN MUSIC PUBLISHING" at bounding box center [134, 568] width 156 height 30
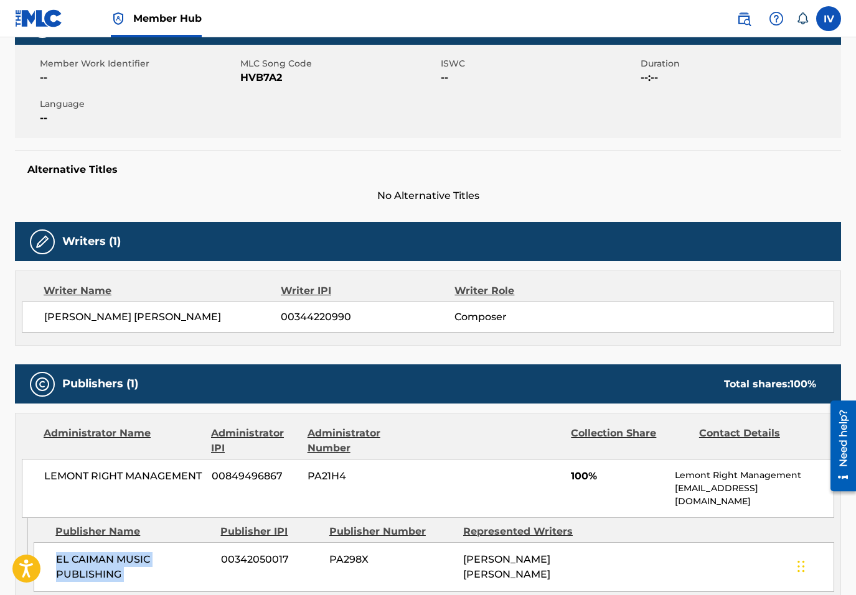
click at [90, 553] on span "EL CAIMAN MUSIC PUBLISHING" at bounding box center [134, 568] width 156 height 30
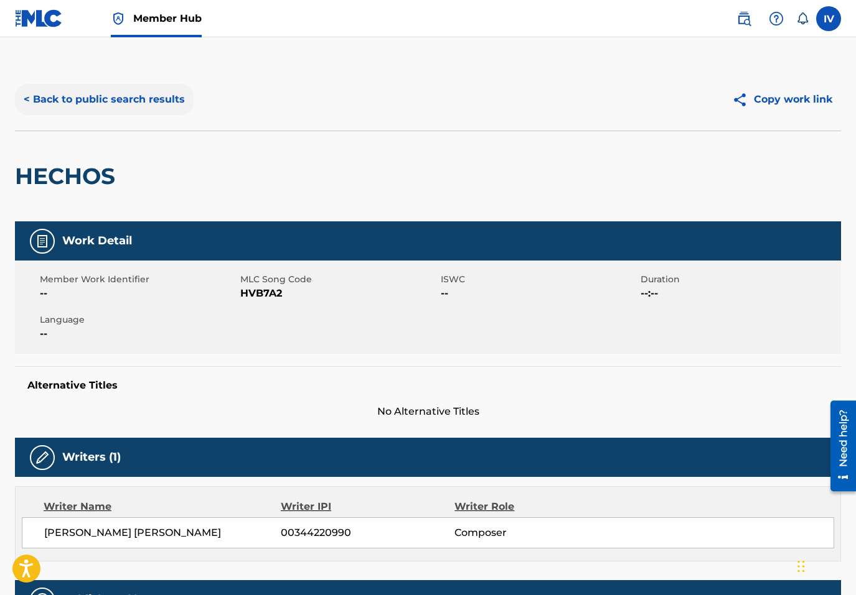
click at [113, 105] on button "< Back to public search results" at bounding box center [104, 99] width 179 height 31
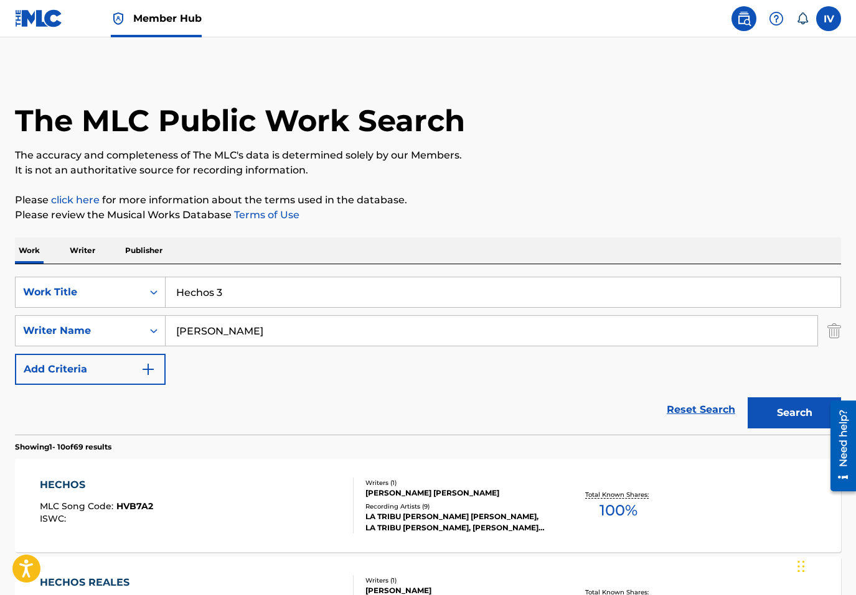
scroll to position [218, 0]
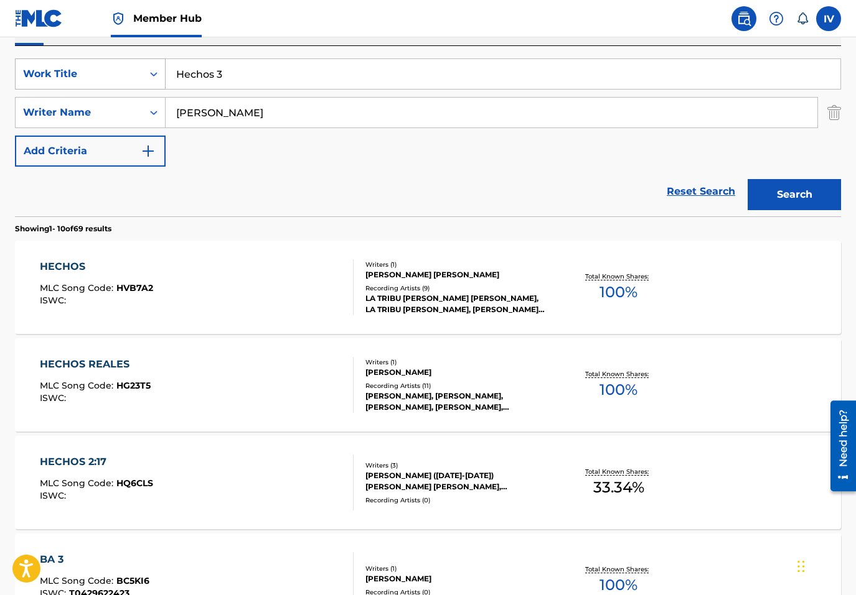
click at [109, 67] on div "Work Title" at bounding box center [79, 74] width 112 height 15
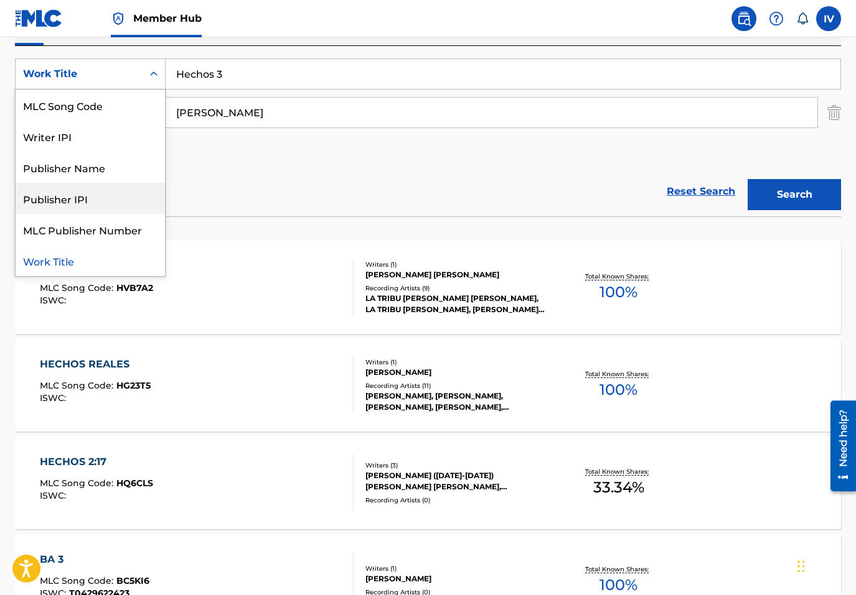
scroll to position [0, 0]
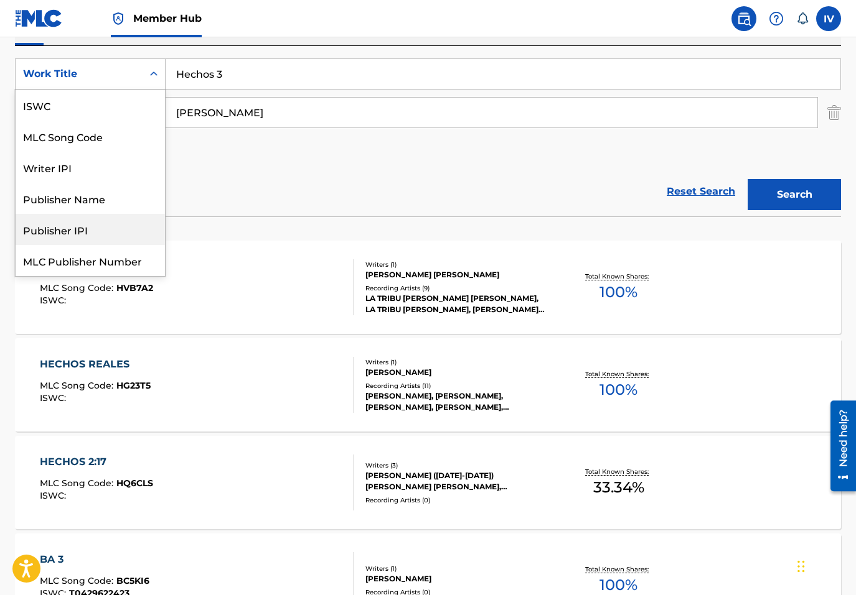
click at [86, 195] on div "Publisher Name" at bounding box center [90, 198] width 149 height 31
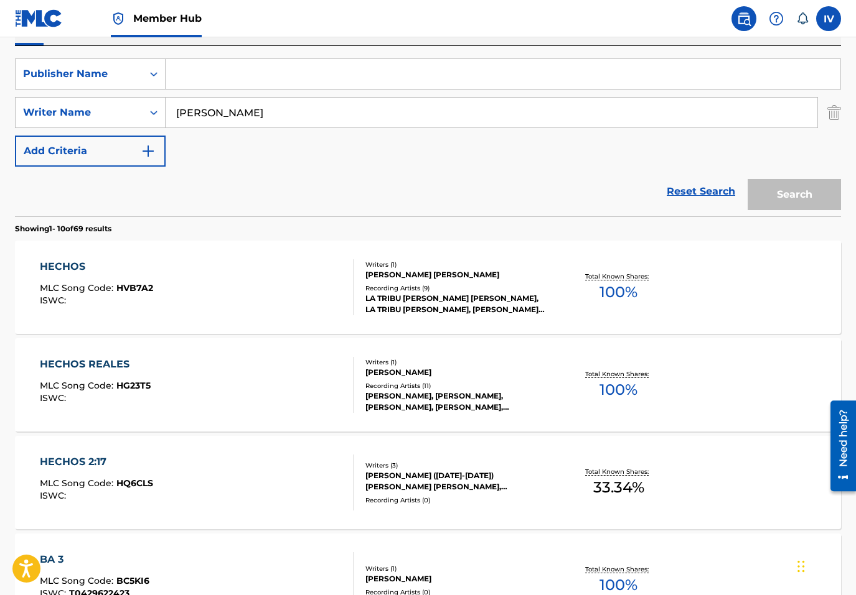
click at [251, 75] on input "Search Form" at bounding box center [503, 74] width 674 height 30
paste input "EL CAIMAN MUSIC PUBLISHING"
type input "EL CAIMAN MUSIC PUBLISHING"
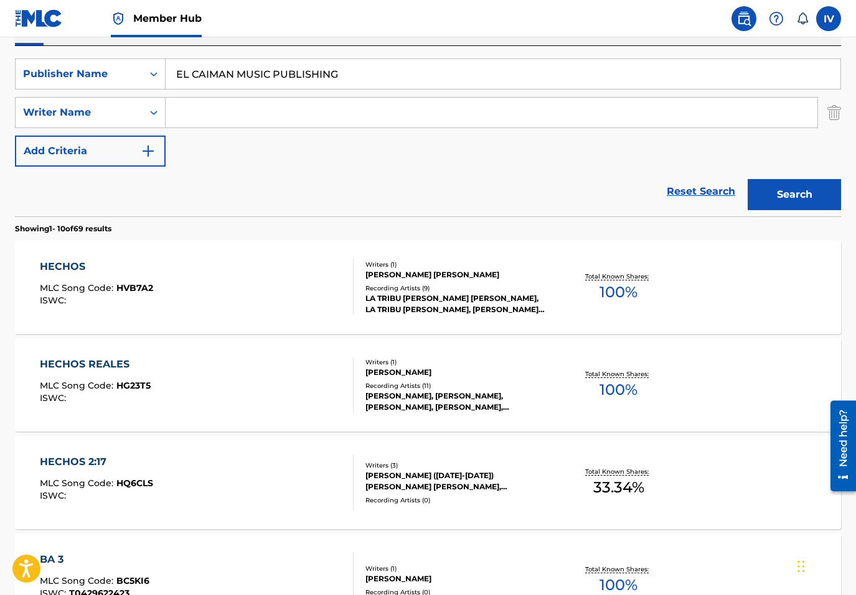
click at [747, 179] on button "Search" at bounding box center [793, 194] width 93 height 31
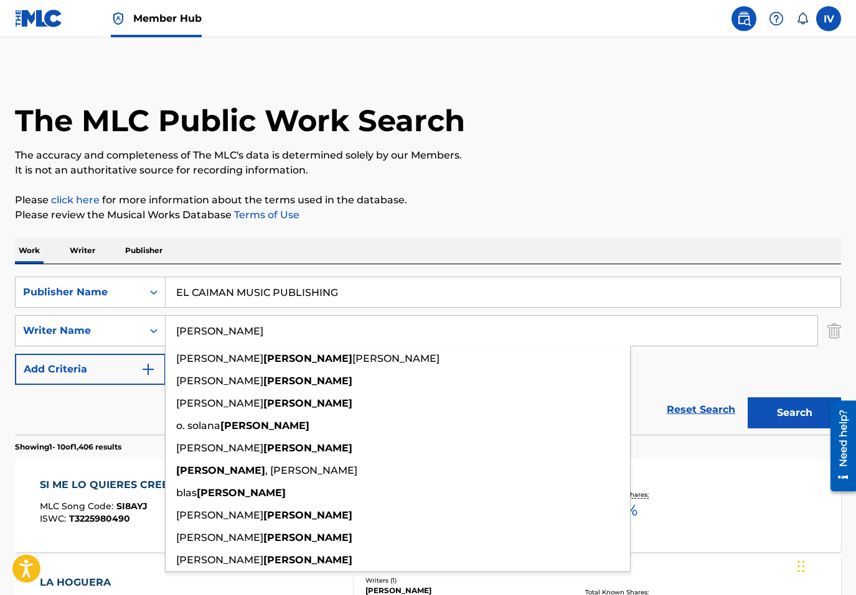
type input "rivera"
click at [747, 398] on button "Search" at bounding box center [793, 413] width 93 height 31
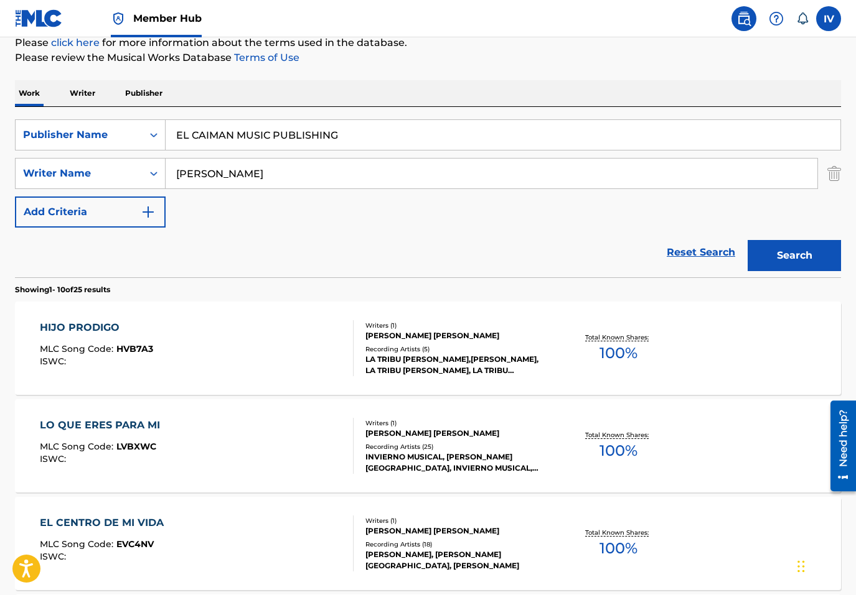
scroll to position [152, 0]
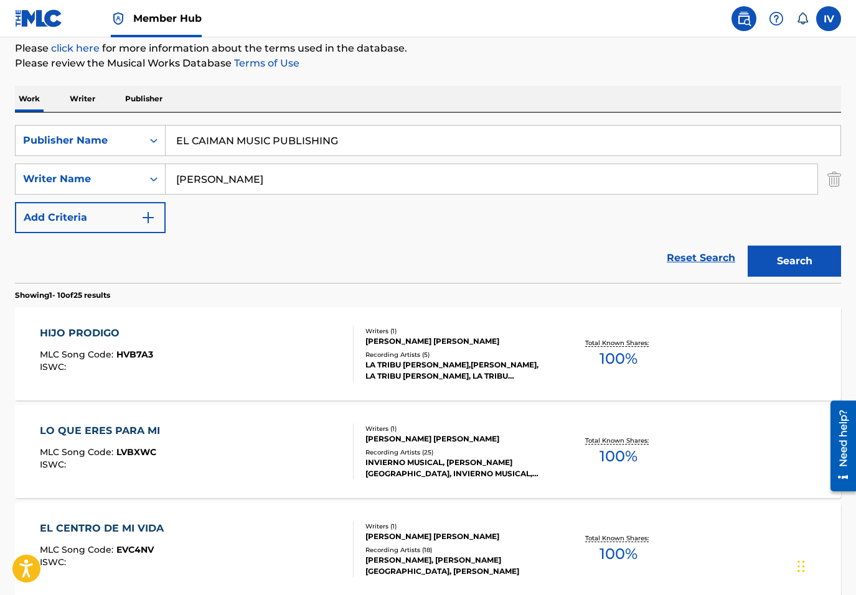
click at [372, 142] on input "EL CAIMAN MUSIC PUBLISHING" at bounding box center [503, 141] width 674 height 30
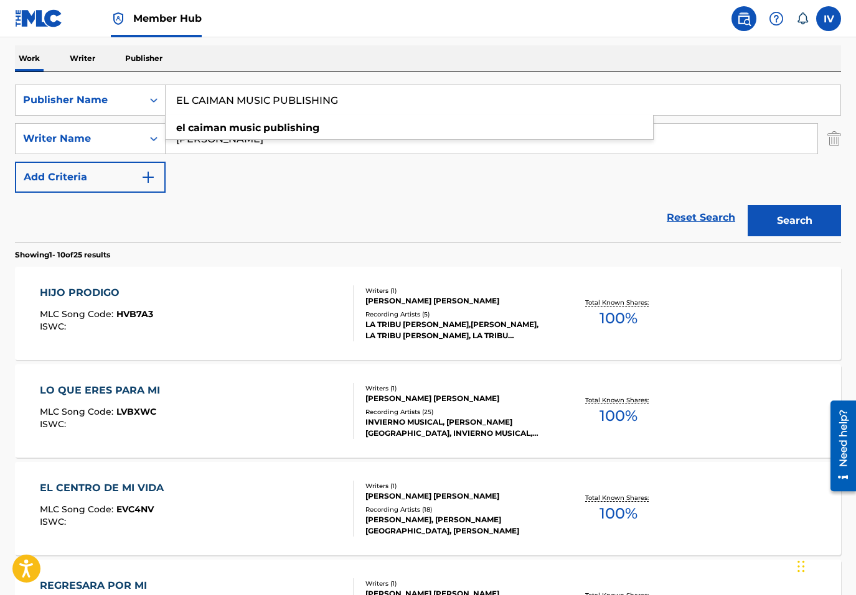
scroll to position [181, 0]
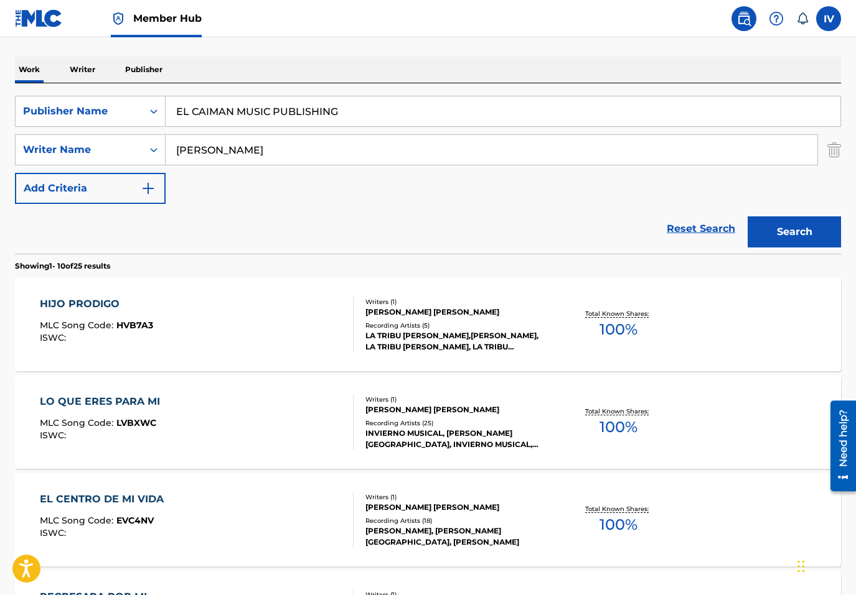
click at [456, 210] on div "Reset Search Search" at bounding box center [428, 229] width 826 height 50
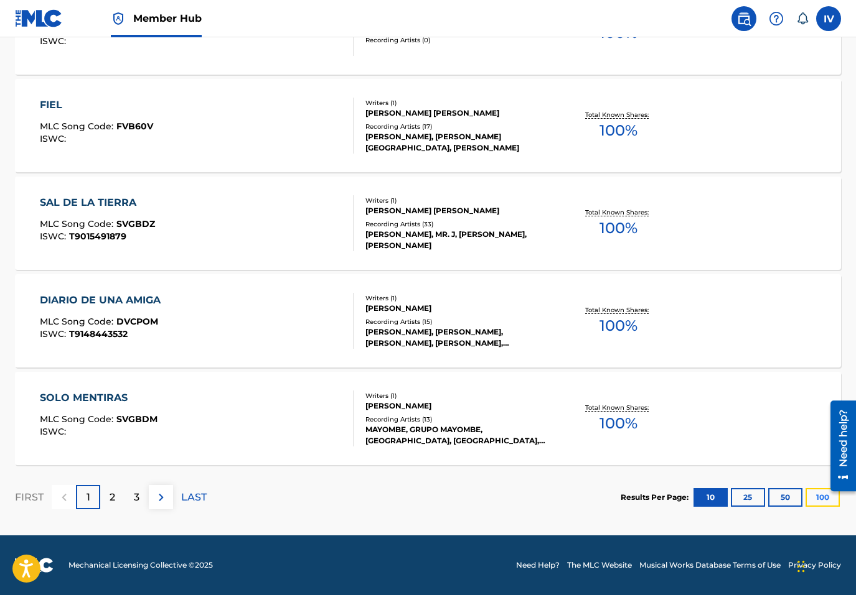
click at [818, 502] on button "100" at bounding box center [822, 497] width 34 height 19
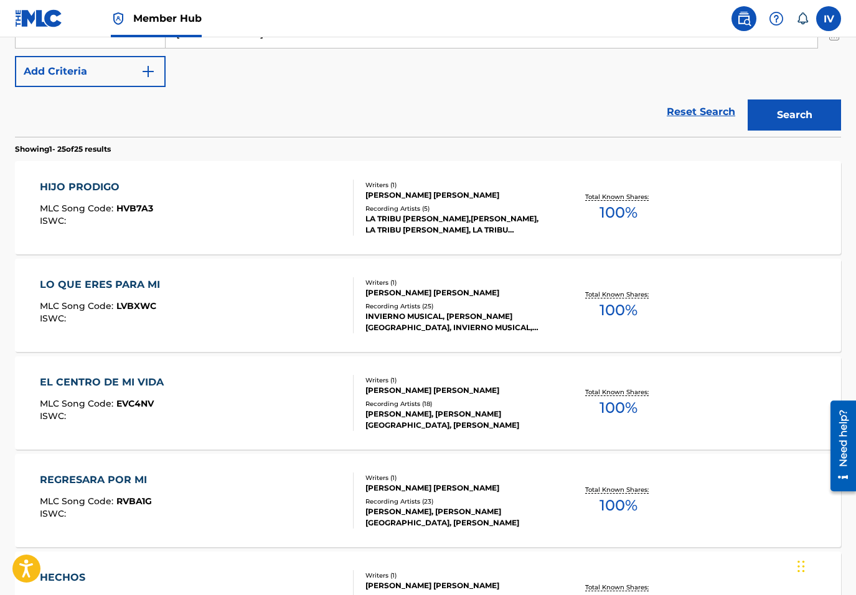
scroll to position [325, 0]
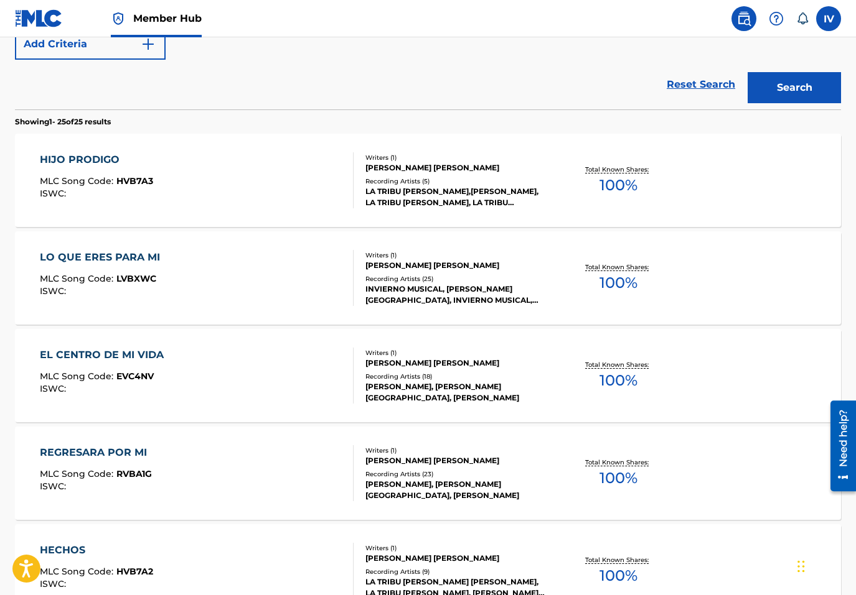
click at [131, 154] on div "HIJO PRODIGO" at bounding box center [96, 159] width 113 height 15
click at [128, 254] on div "LO QUE ERES PARA MI" at bounding box center [103, 257] width 126 height 15
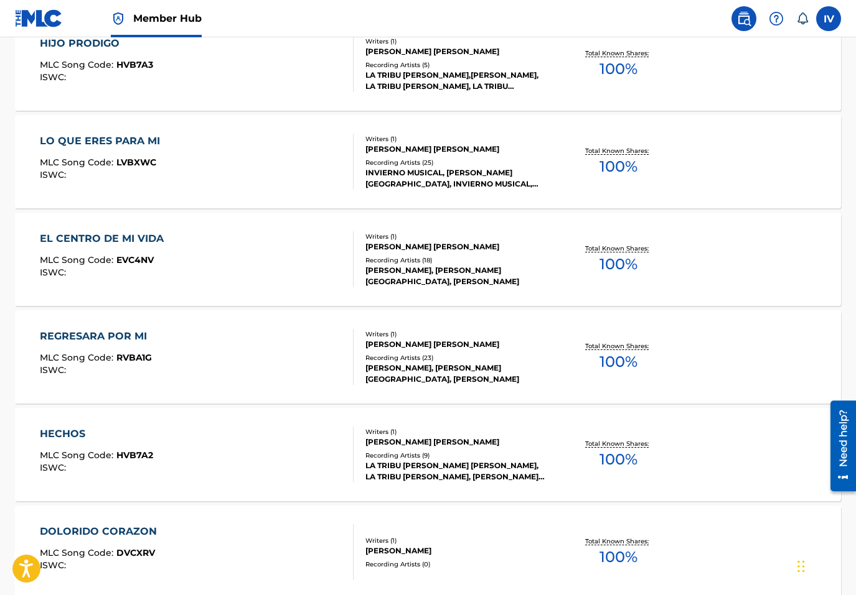
scroll to position [504, 0]
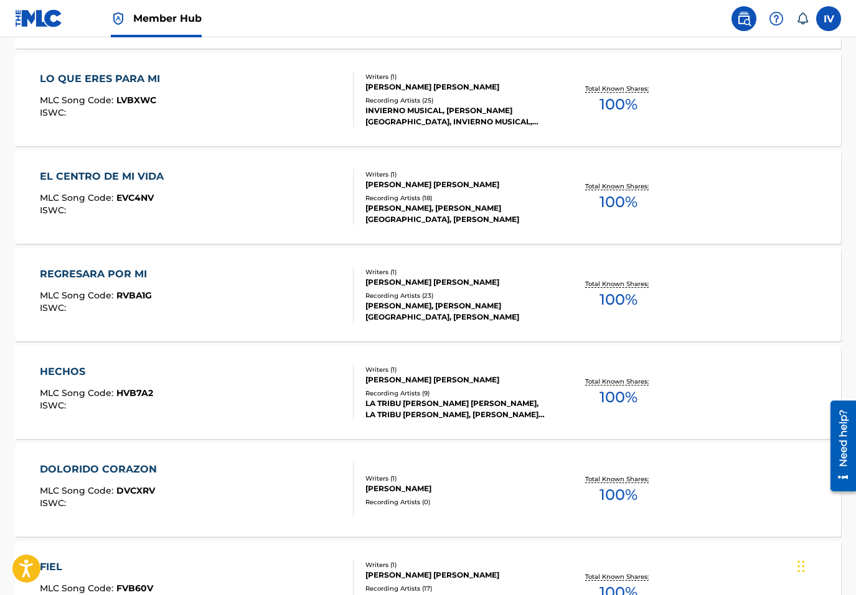
click at [121, 171] on div "EL CENTRO DE MI VIDA" at bounding box center [105, 176] width 130 height 15
click at [128, 270] on div "REGRESARA POR MI" at bounding box center [96, 274] width 113 height 15
click at [80, 365] on div "HECHOS" at bounding box center [96, 372] width 113 height 15
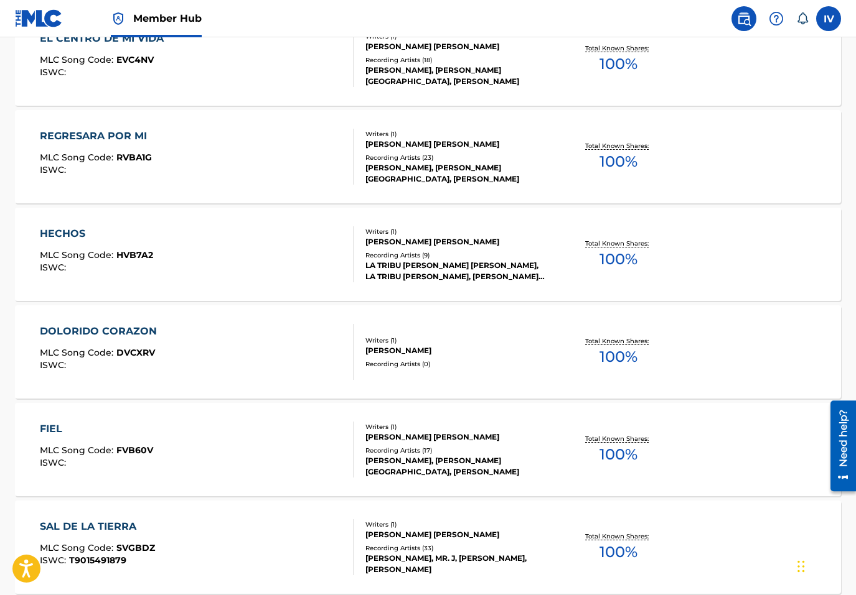
scroll to position [675, 0]
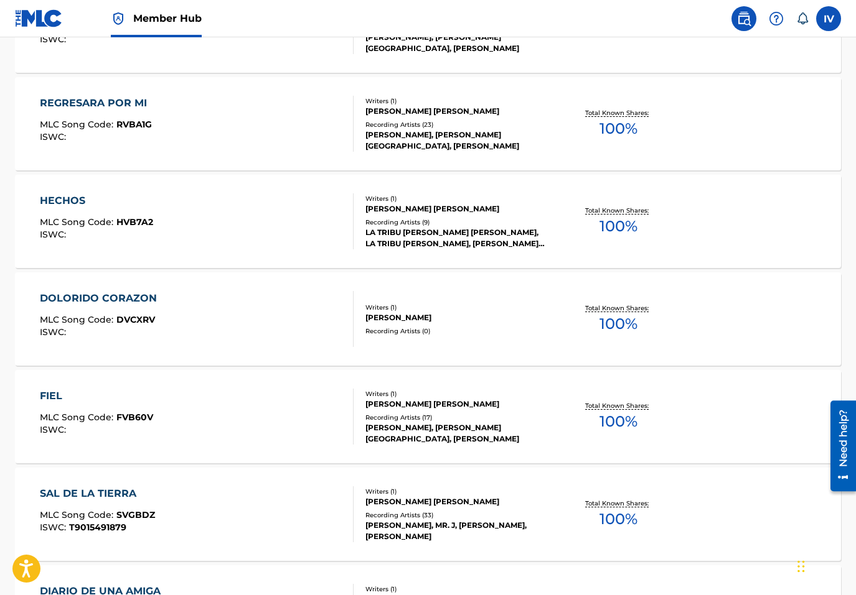
click at [140, 297] on div "DOLORIDO CORAZON" at bounding box center [101, 298] width 123 height 15
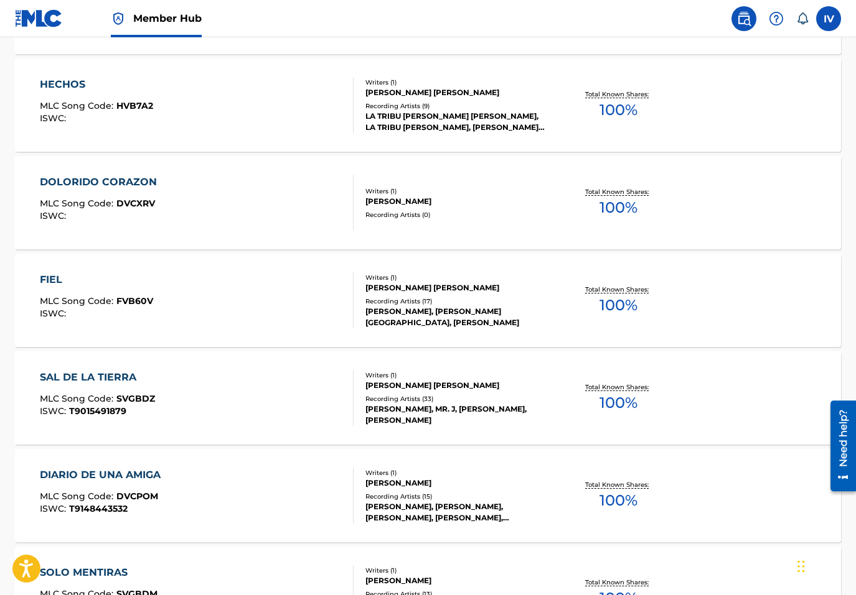
click at [76, 273] on div "FIEL" at bounding box center [96, 280] width 113 height 15
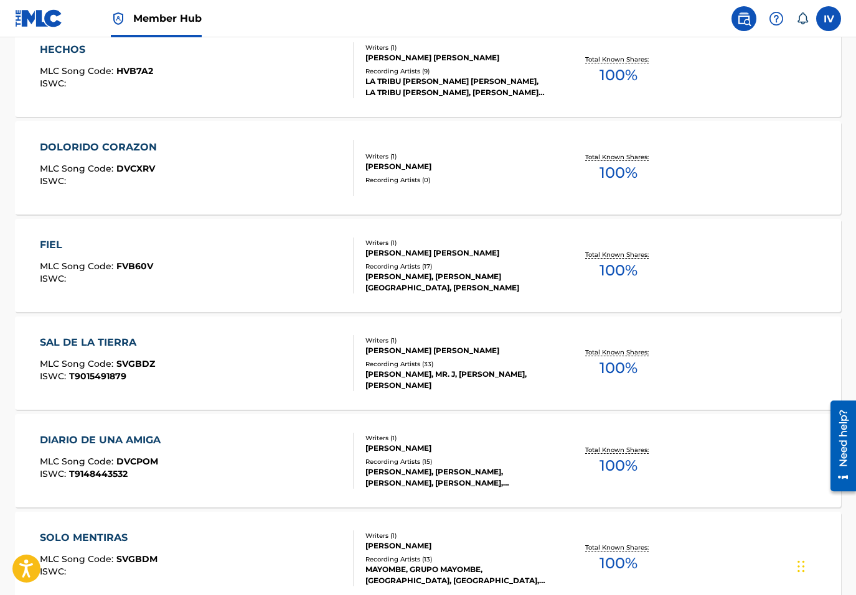
scroll to position [913, 0]
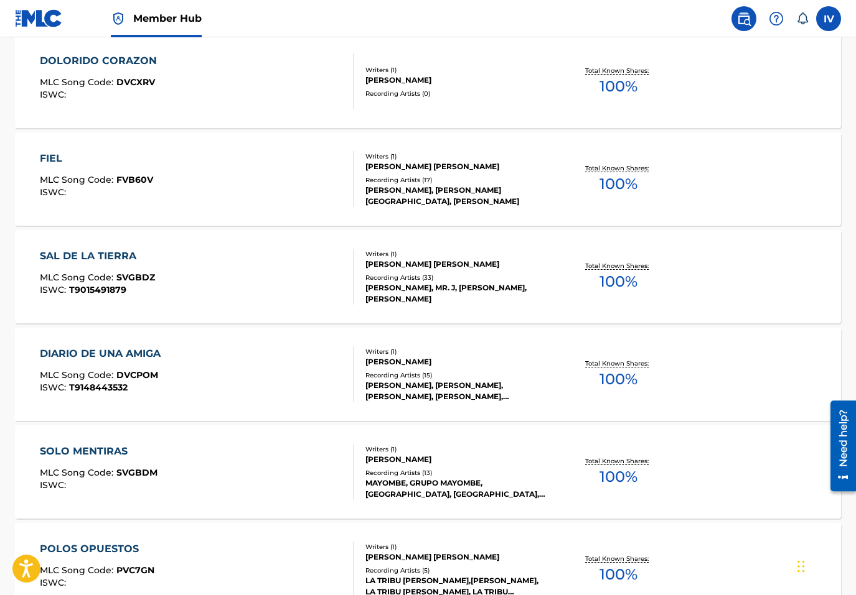
click at [115, 256] on div "SAL DE LA TIERRA" at bounding box center [97, 256] width 115 height 15
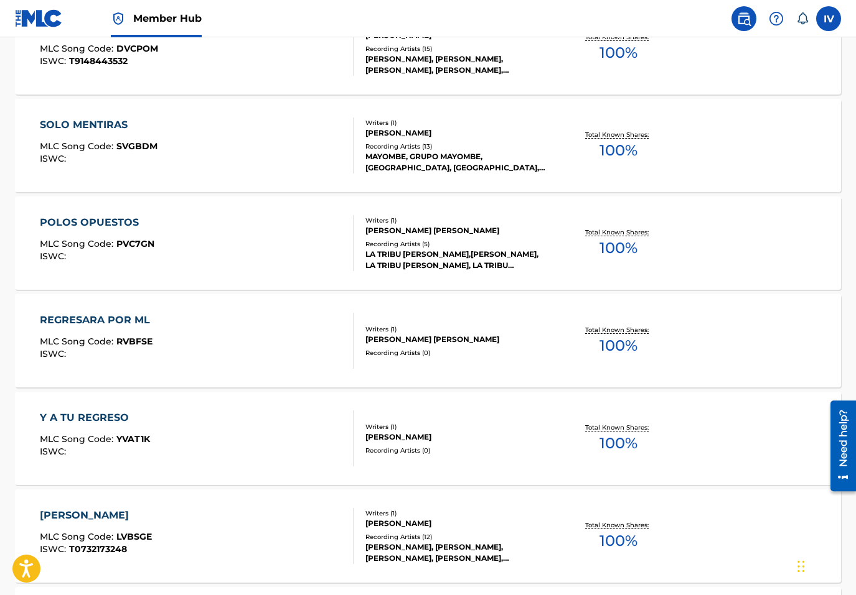
click at [126, 225] on div "POLOS OPUESTOS" at bounding box center [97, 222] width 114 height 15
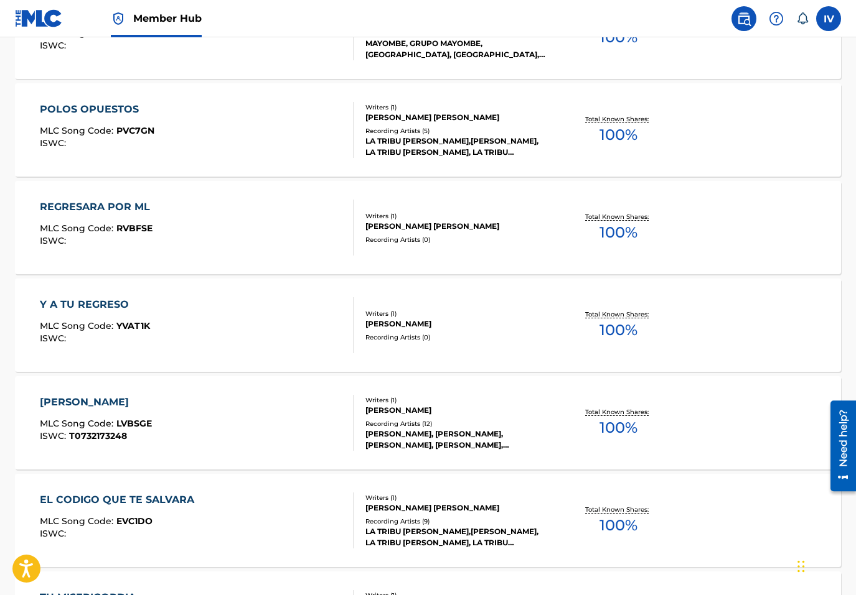
click at [102, 210] on div "REGRESARA POR ML" at bounding box center [98, 207] width 116 height 15
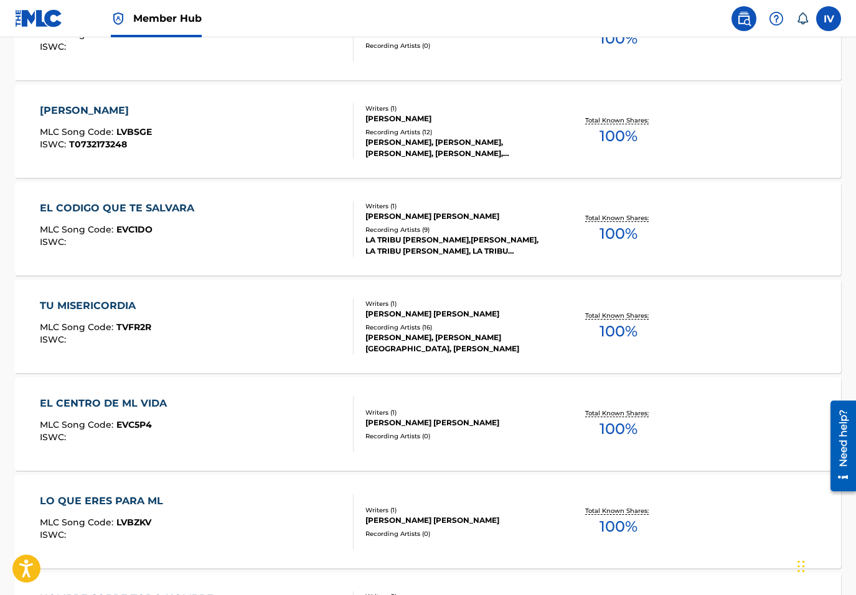
click at [103, 202] on div "EL CODIGO QUE TE SALVARA" at bounding box center [120, 208] width 161 height 15
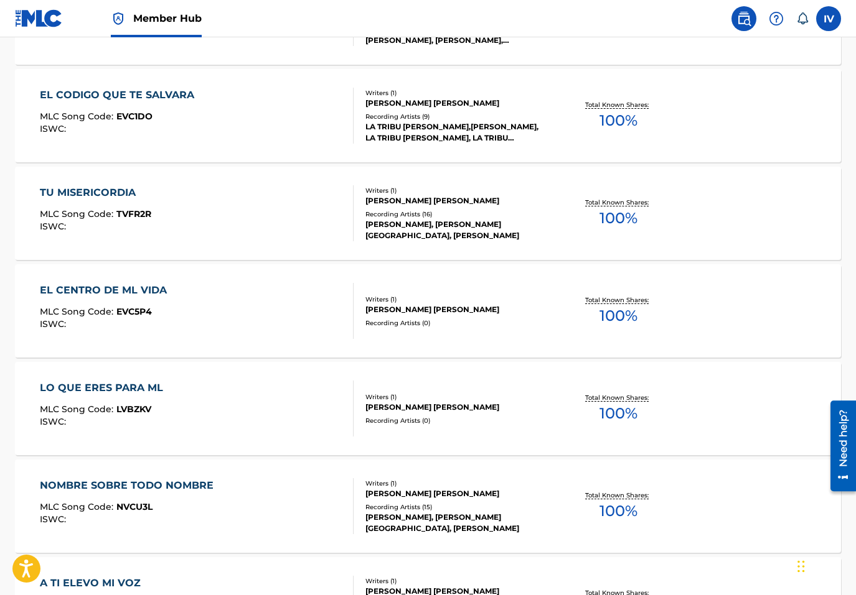
click at [92, 198] on div "TU MISERICORDIA" at bounding box center [95, 192] width 111 height 15
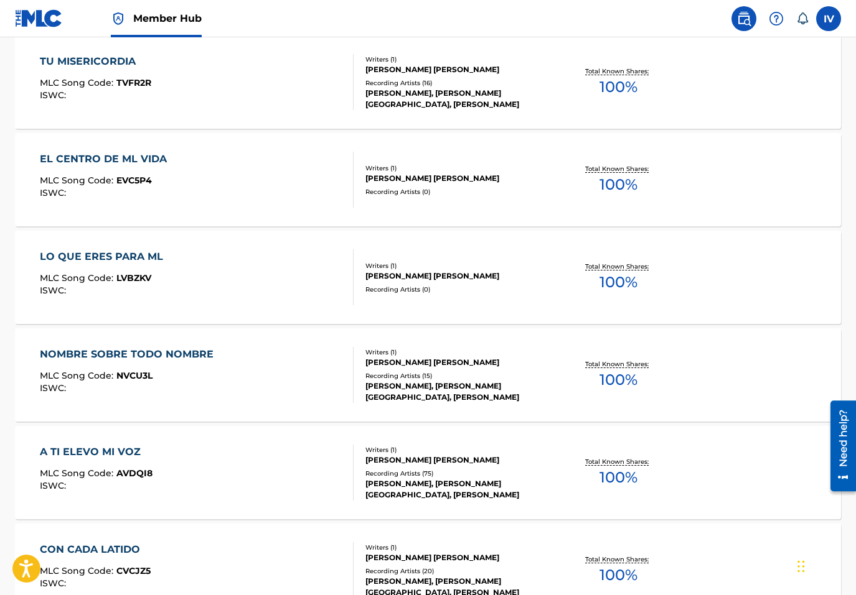
click at [98, 155] on div "EL CENTRO DE ML VIDA" at bounding box center [106, 159] width 133 height 15
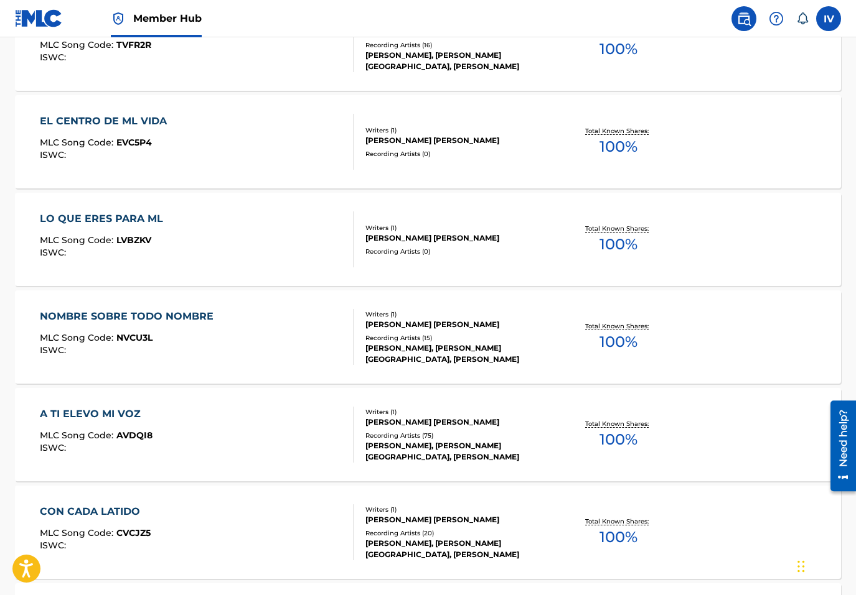
scroll to position [2017, 0]
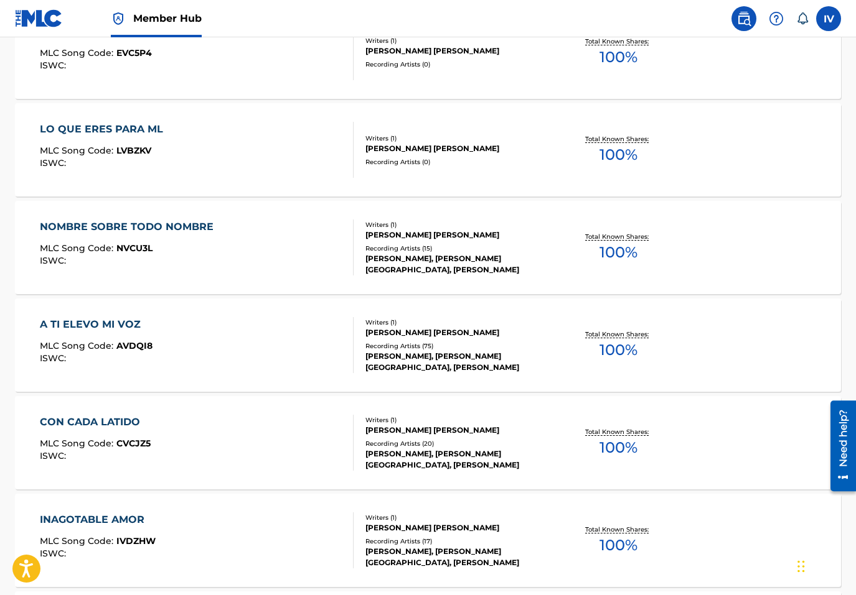
click at [118, 125] on div "LO QUE ERES PARA ML" at bounding box center [104, 129] width 129 height 15
click at [118, 126] on div "LO QUE ERES PARA ML" at bounding box center [104, 129] width 129 height 15
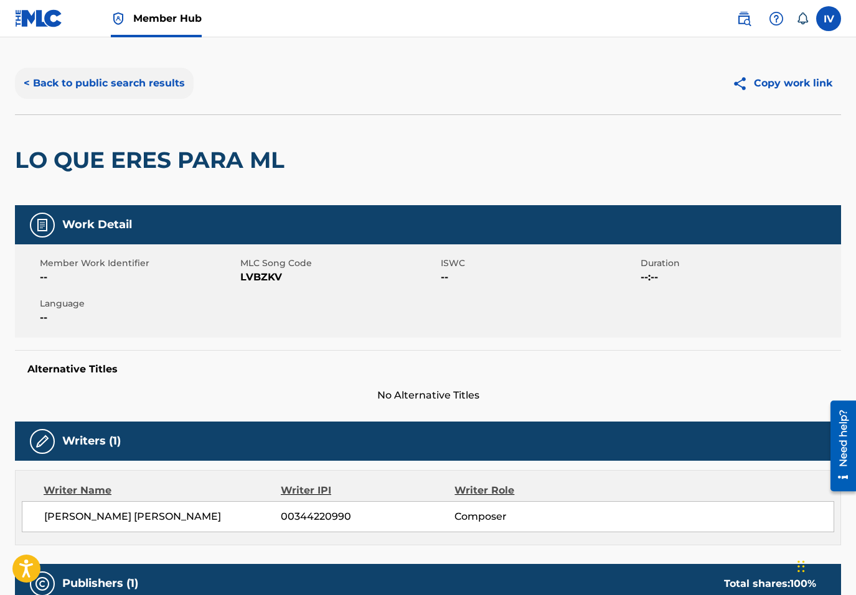
click at [101, 94] on button "< Back to public search results" at bounding box center [104, 83] width 179 height 31
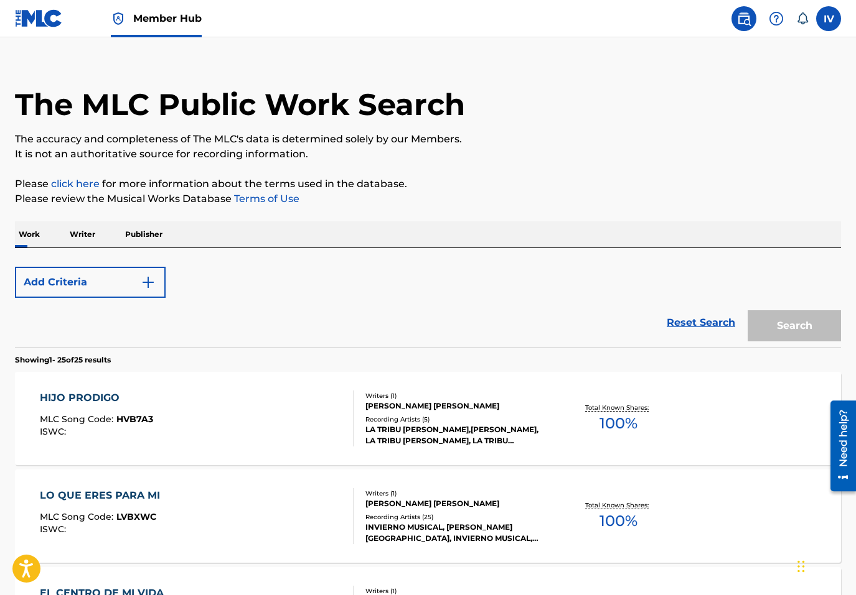
scroll to position [2088, 0]
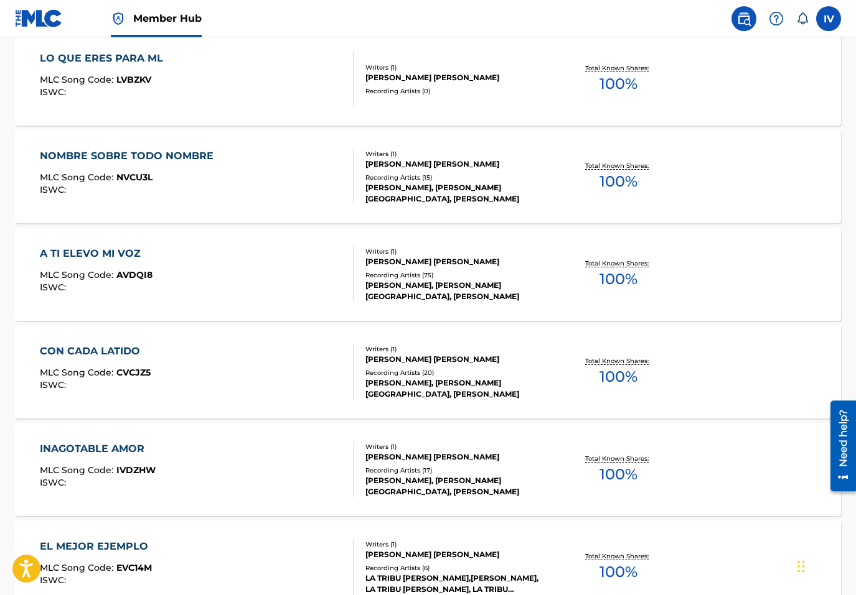
click at [145, 52] on div "LO QUE ERES PARA ML" at bounding box center [104, 58] width 129 height 15
click at [170, 157] on div "NOMBRE SOBRE TODO NOMBRE" at bounding box center [130, 156] width 180 height 15
click at [134, 253] on div "A TI ELEVO MI VOZ" at bounding box center [96, 253] width 113 height 15
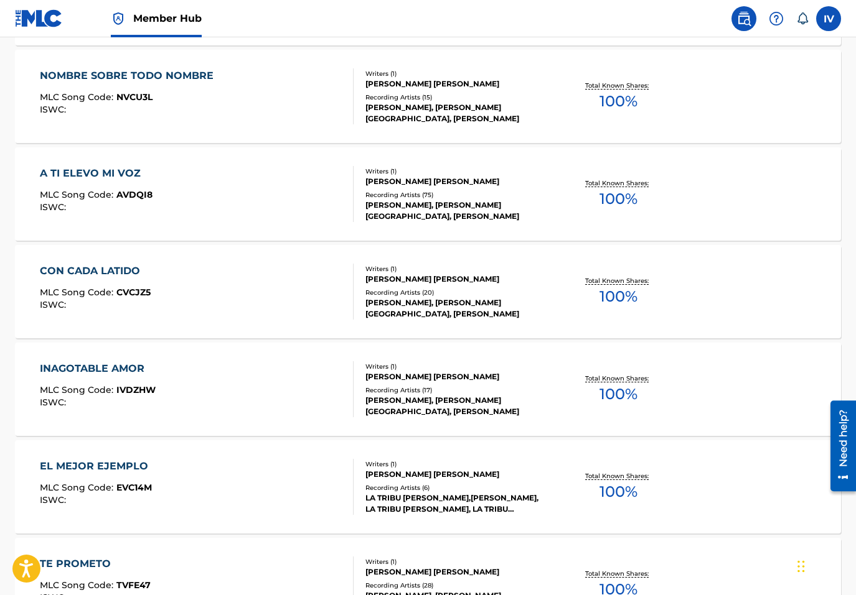
scroll to position [2228, 0]
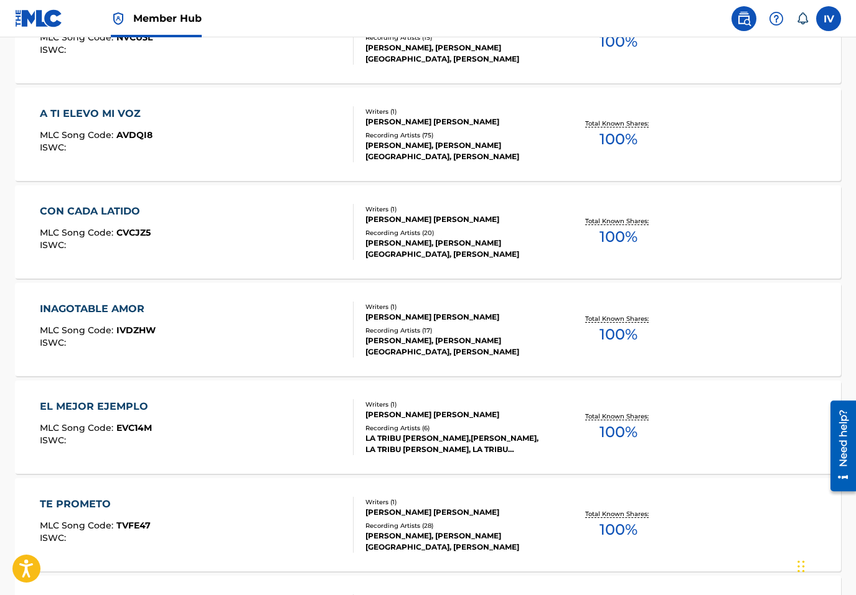
click at [112, 212] on div "CON CADA LATIDO" at bounding box center [95, 211] width 111 height 15
click at [124, 310] on div "INAGOTABLE AMOR" at bounding box center [98, 309] width 116 height 15
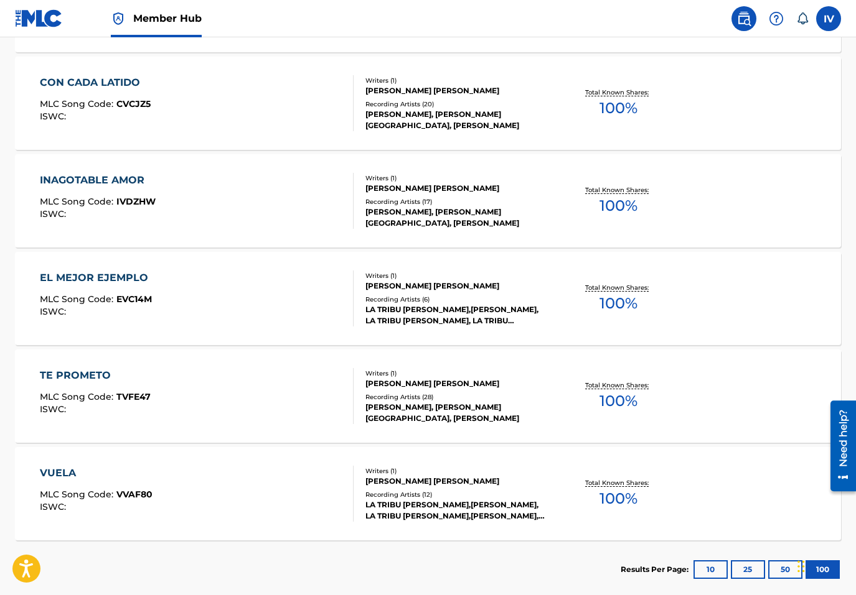
scroll to position [2426, 0]
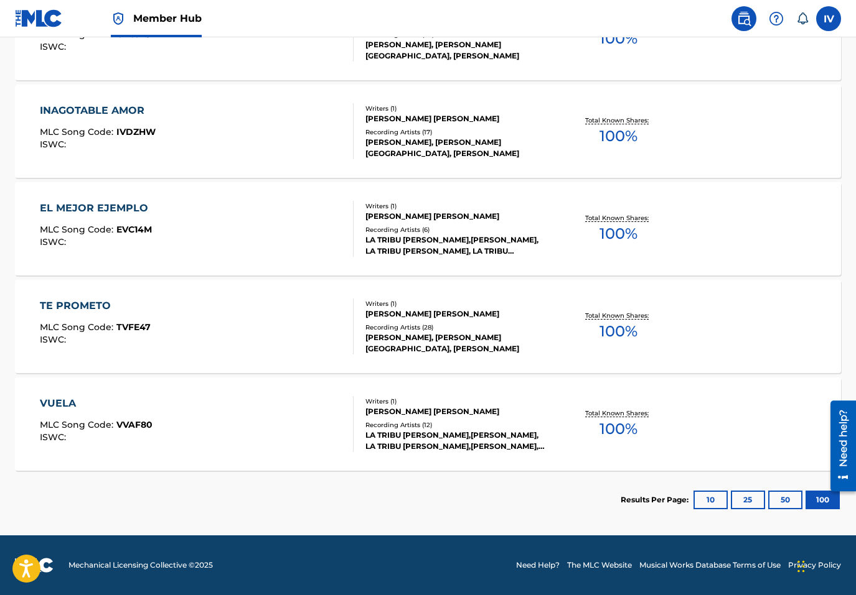
click at [139, 207] on div "EL MEJOR EJEMPLO" at bounding box center [97, 208] width 114 height 15
click at [116, 305] on div "TE PROMETO" at bounding box center [95, 306] width 111 height 15
click at [101, 404] on div "VUELA" at bounding box center [96, 403] width 113 height 15
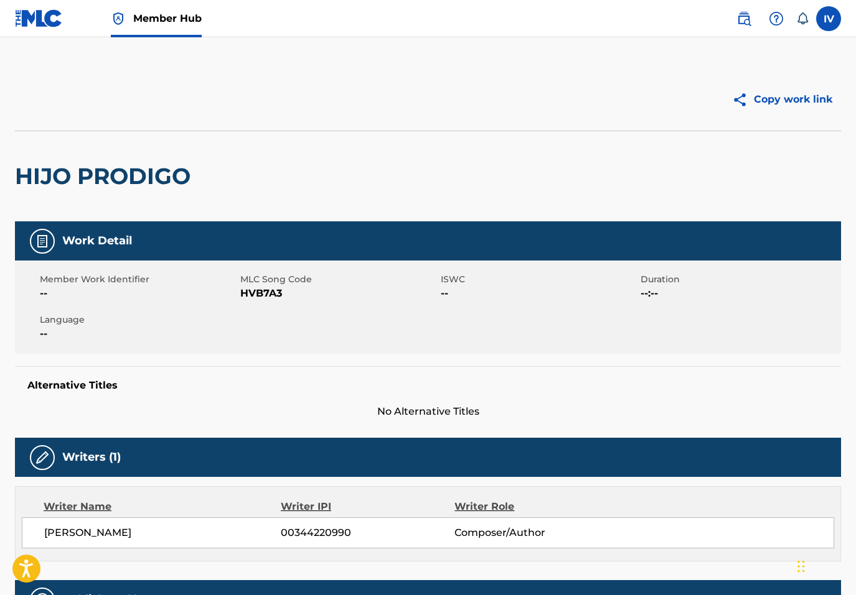
click at [150, 194] on div "HIJO PRODIGO" at bounding box center [106, 176] width 182 height 90
copy div "HIJO PRODIGO"
click at [113, 544] on div "[PERSON_NAME] 00344220990 Composer/Author" at bounding box center [428, 533] width 812 height 31
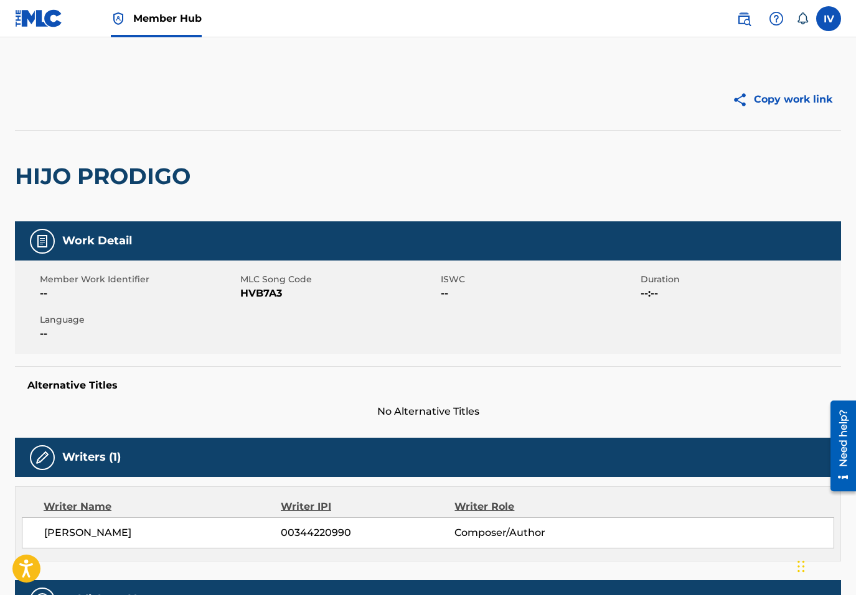
click at [113, 544] on div "[PERSON_NAME] 00344220990 Composer/Author" at bounding box center [428, 533] width 812 height 31
copy div "[PERSON_NAME]"
click at [313, 530] on span "00344220990" at bounding box center [368, 533] width 174 height 15
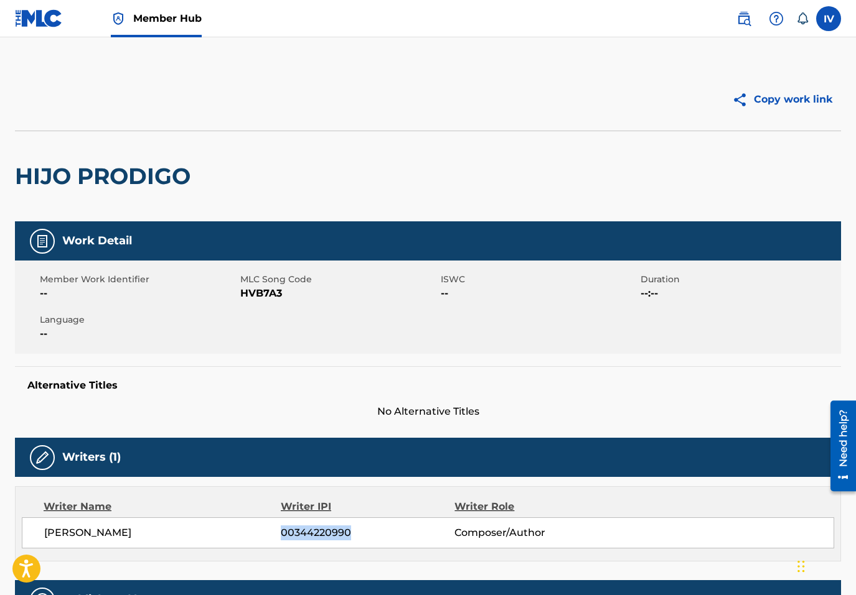
copy span "00344220990"
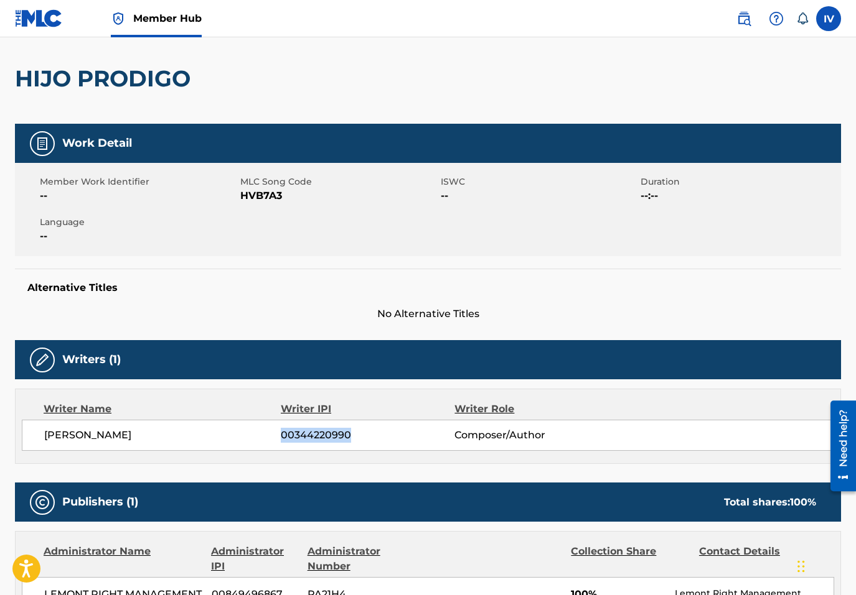
scroll to position [118, 0]
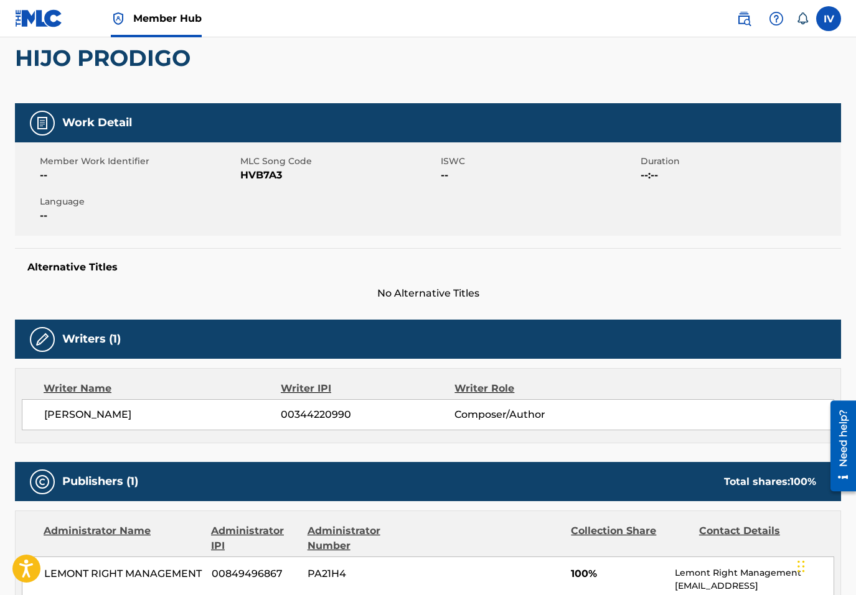
click at [256, 174] on span "HVB7A3" at bounding box center [338, 175] width 197 height 15
click at [161, 72] on div "HIJO PRODIGO" at bounding box center [106, 58] width 182 height 90
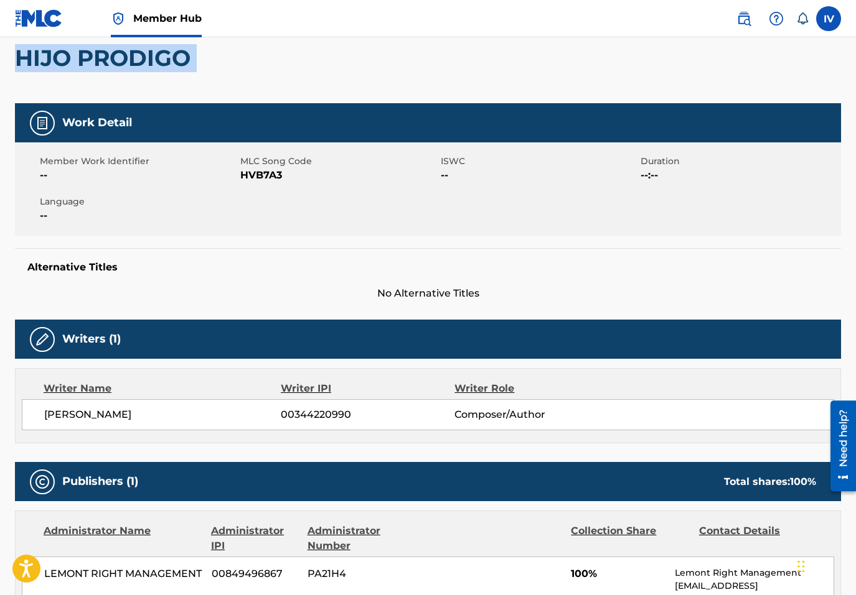
click at [161, 72] on div "HIJO PRODIGO" at bounding box center [106, 58] width 182 height 90
copy div "HIJO PRODIGO"
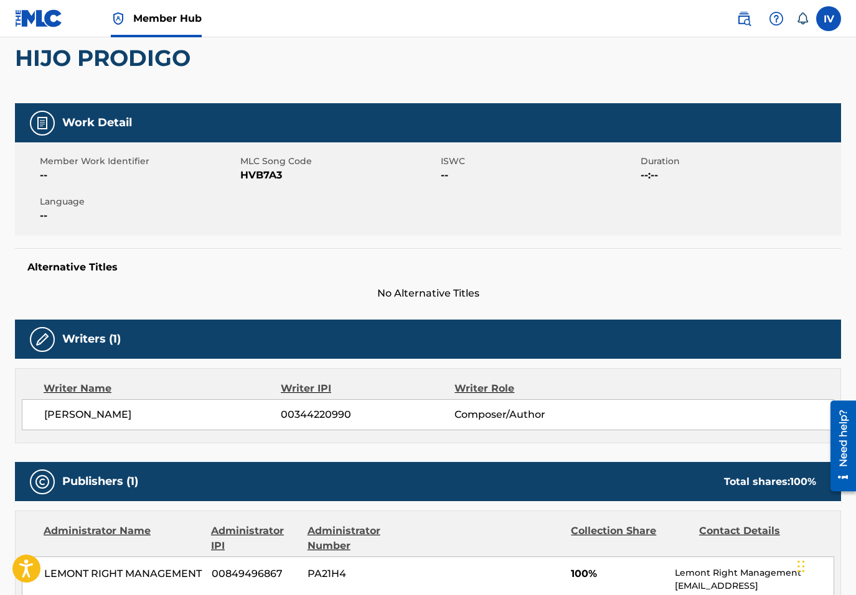
click at [247, 171] on span "HVB7A3" at bounding box center [338, 175] width 197 height 15
copy span "HVB7A3"
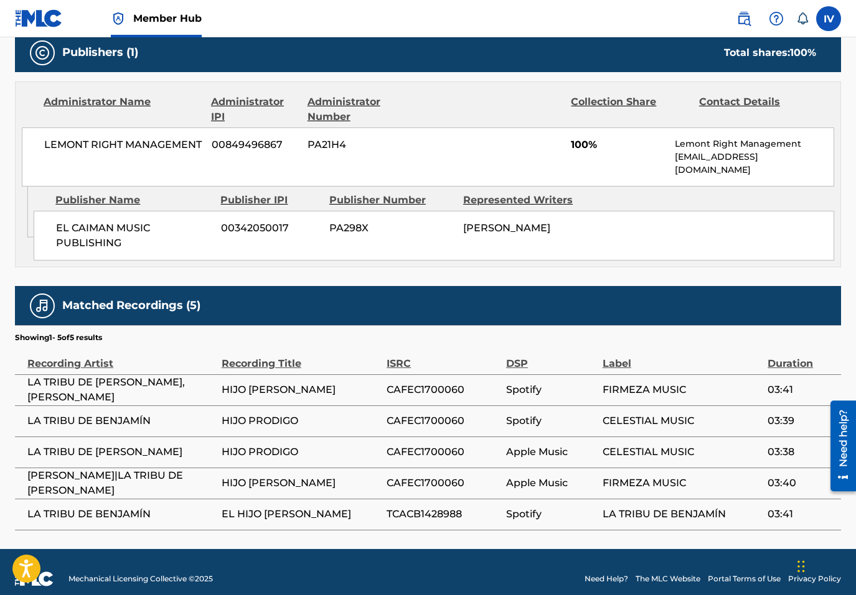
scroll to position [550, 0]
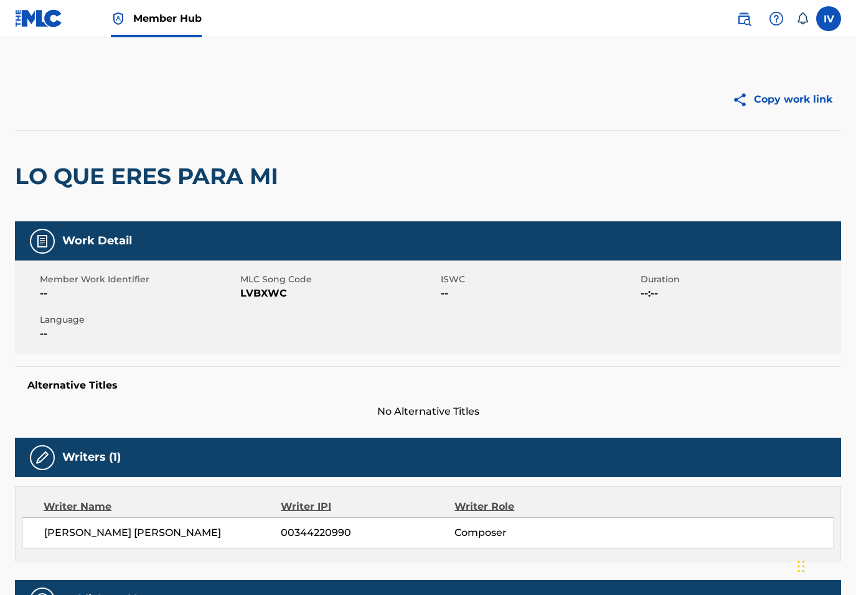
click at [224, 170] on h2 "LO QUE ERES PARA MI" at bounding box center [149, 176] width 269 height 28
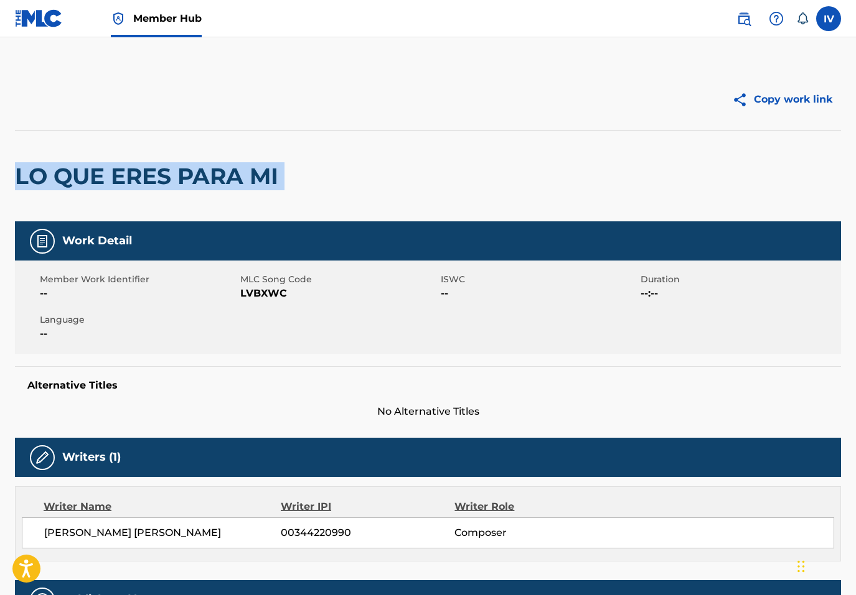
click at [224, 170] on h2 "LO QUE ERES PARA MI" at bounding box center [149, 176] width 269 height 28
copy div "LO QUE ERES PARA MI"
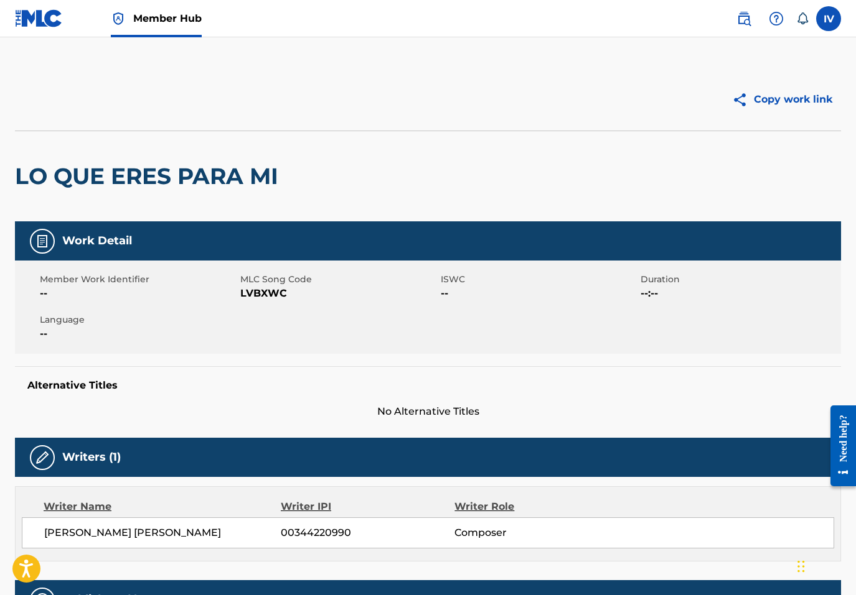
click at [268, 292] on span "LVBXWC" at bounding box center [338, 293] width 197 height 15
copy span "LVBXWC"
click at [716, 325] on div "Member Work Identifier -- MLC Song Code LVBXWC ISWC -- Duration --:-- Language …" at bounding box center [428, 307] width 826 height 93
click at [266, 288] on span "LVBXWC" at bounding box center [338, 293] width 197 height 15
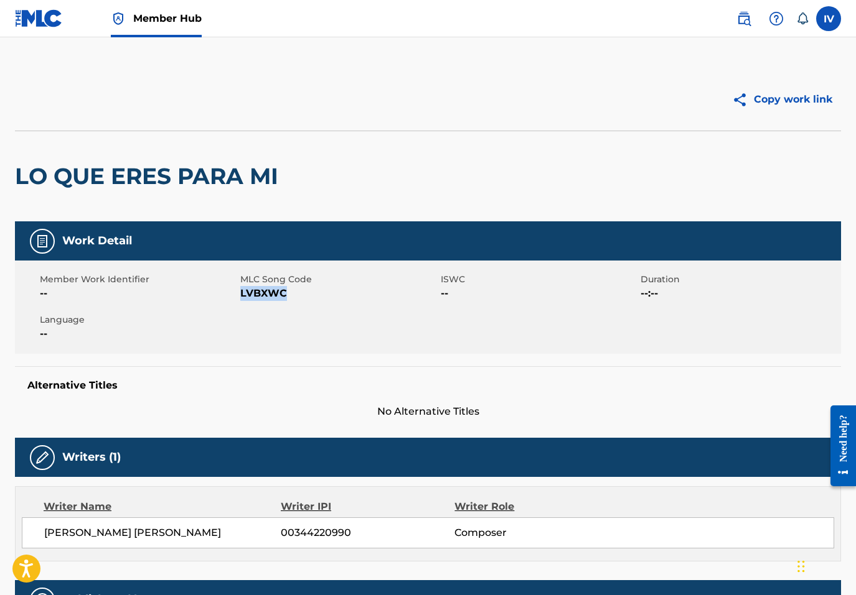
click at [266, 288] on span "LVBXWC" at bounding box center [338, 293] width 197 height 15
copy span "LVBXWC"
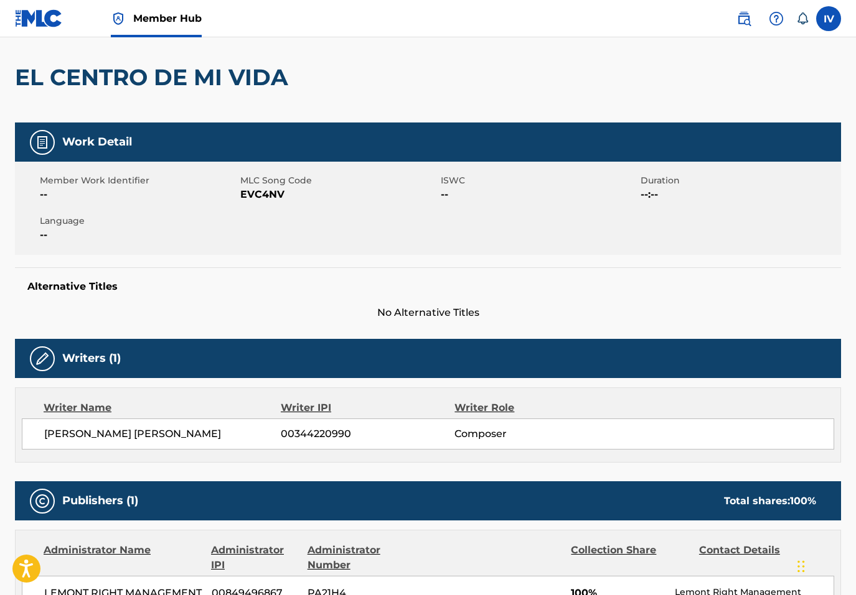
scroll to position [52, 0]
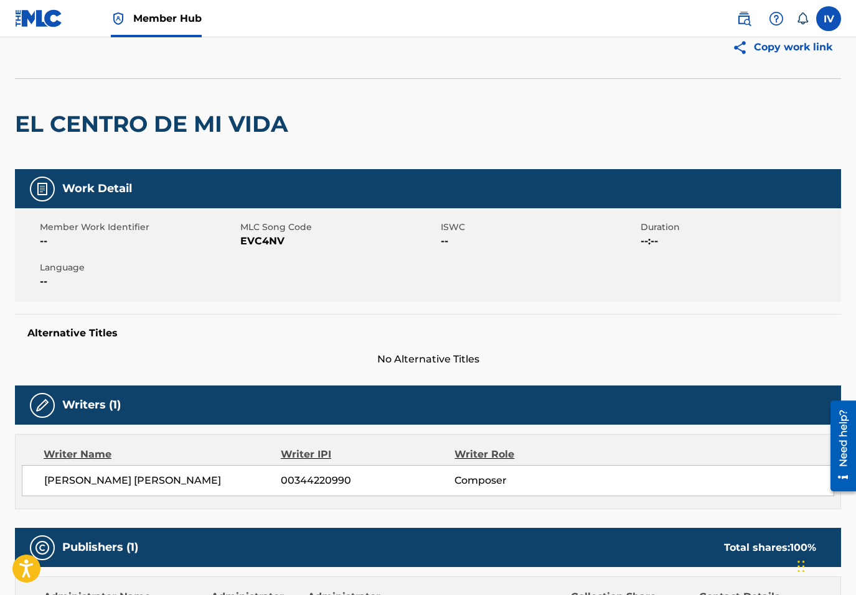
click at [220, 118] on h2 "EL CENTRO DE MI VIDA" at bounding box center [154, 124] width 279 height 28
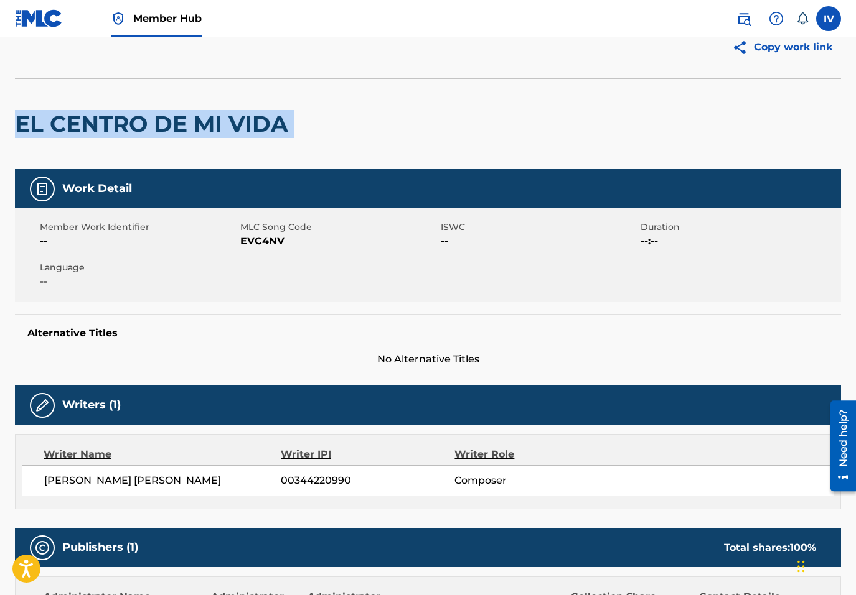
click at [220, 118] on h2 "EL CENTRO DE MI VIDA" at bounding box center [154, 124] width 279 height 28
copy div "EL CENTRO DE MI VIDA"
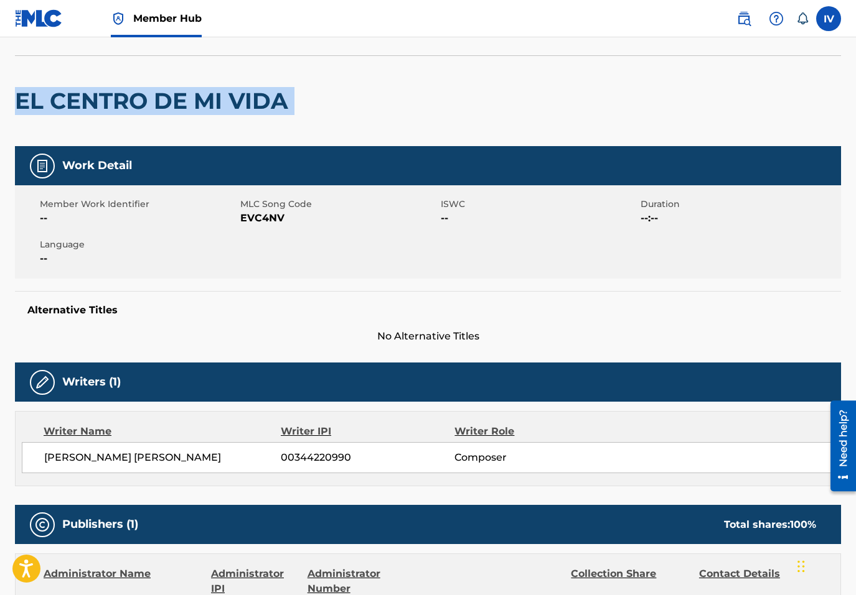
scroll to position [0, 0]
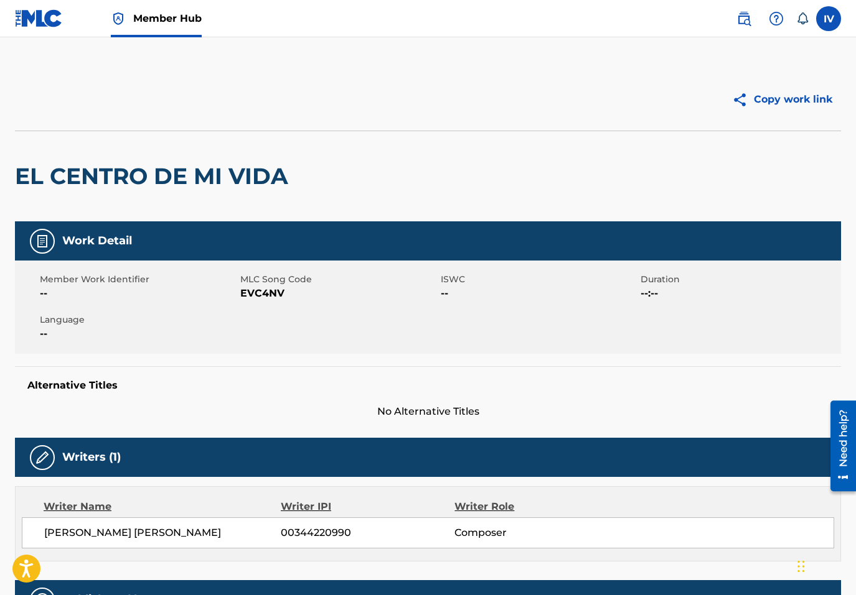
click at [269, 291] on span "EVC4NV" at bounding box center [338, 293] width 197 height 15
copy span "EVC4NV"
click at [261, 299] on span "EVC4NV" at bounding box center [338, 293] width 197 height 15
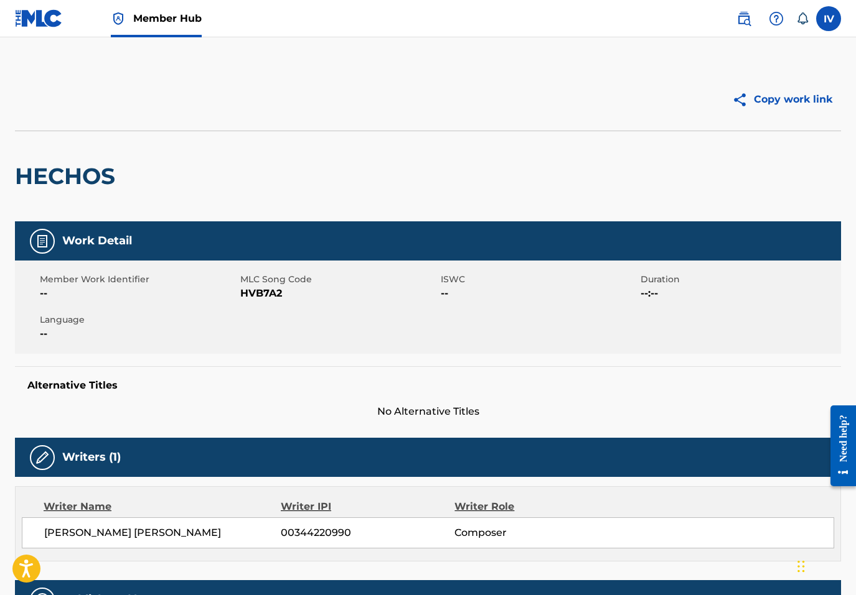
click at [94, 185] on h2 "HECHOS" at bounding box center [68, 176] width 106 height 28
copy div "HECHOS"
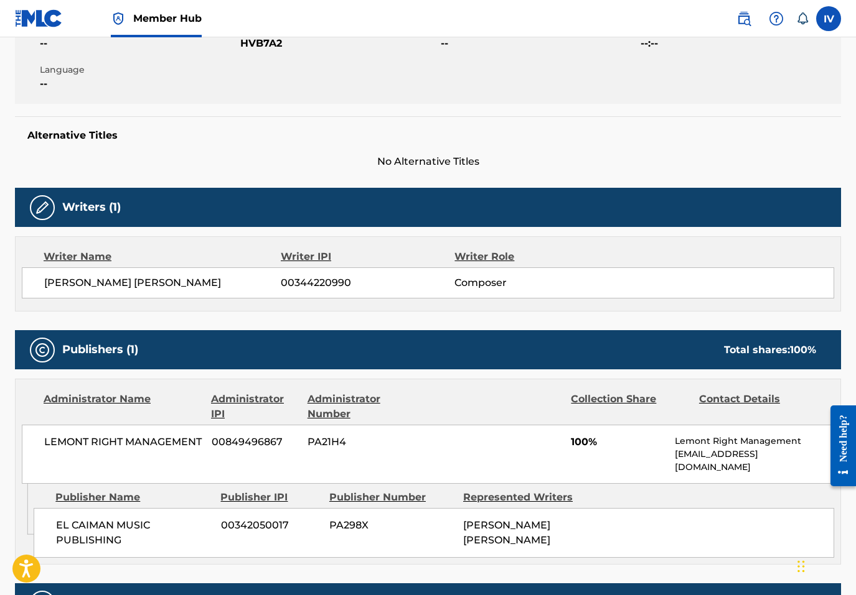
scroll to position [207, 0]
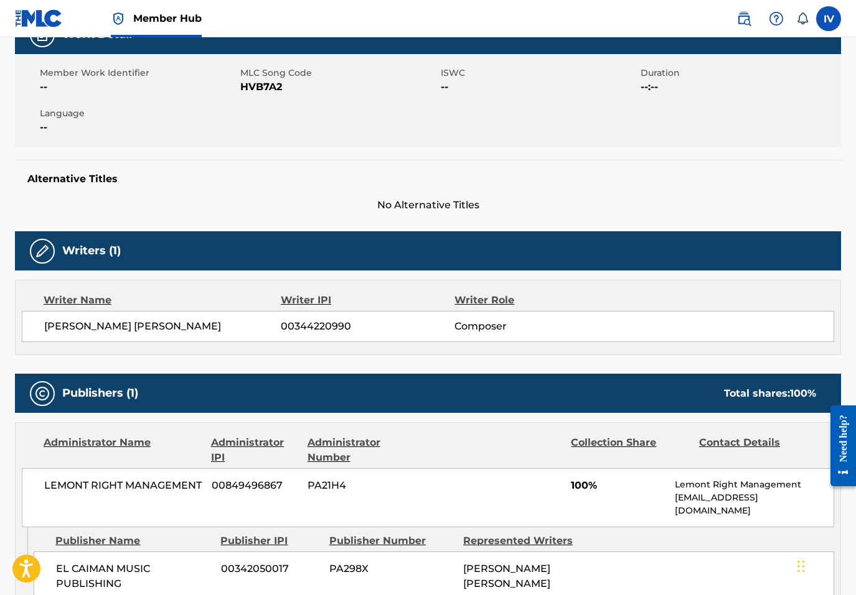
click at [262, 95] on div "Member Work Identifier -- MLC Song Code HVB7A2 ISWC -- Duration --:-- Language …" at bounding box center [428, 100] width 826 height 93
click at [249, 86] on span "HVB7A2" at bounding box center [338, 87] width 197 height 15
copy span "HVB7A2"
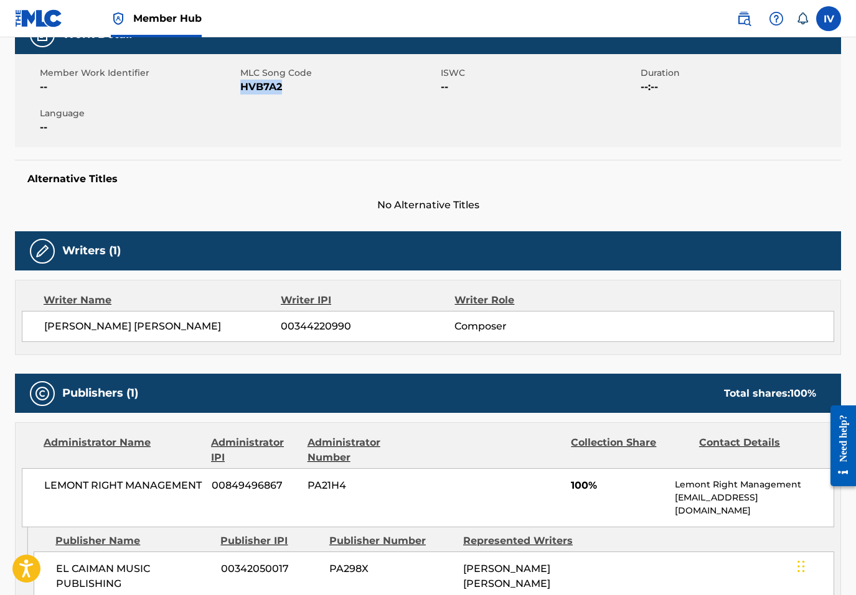
scroll to position [0, 0]
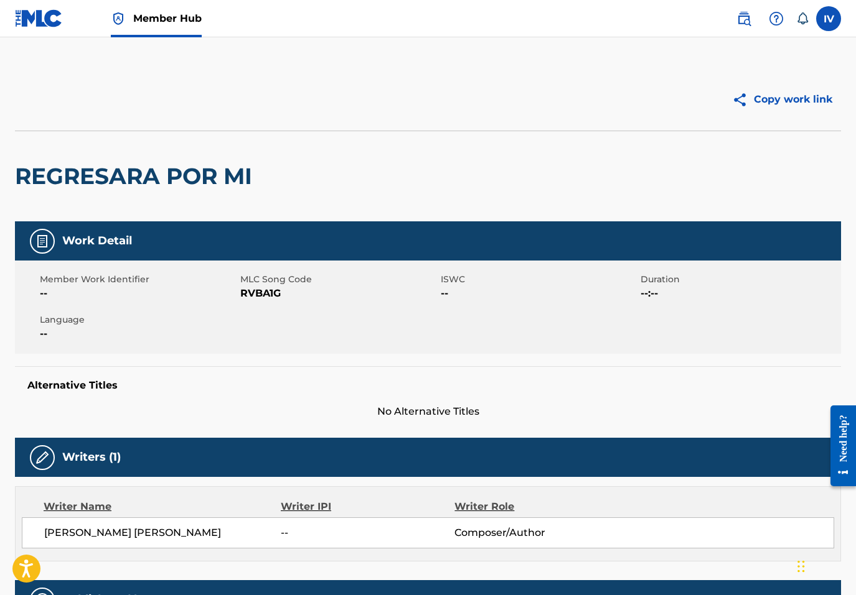
click at [208, 181] on h2 "REGRESARA POR MI" at bounding box center [136, 176] width 243 height 28
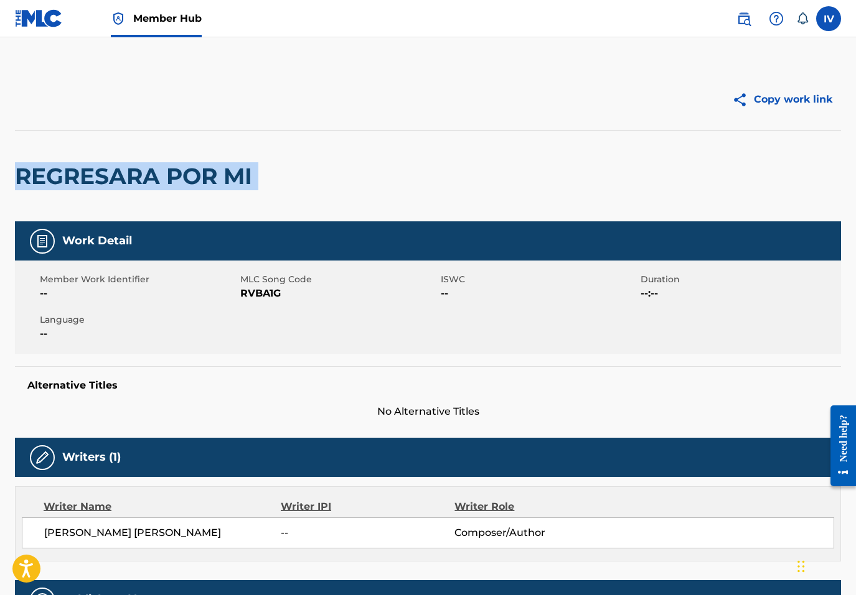
click at [208, 181] on h2 "REGRESARA POR MI" at bounding box center [136, 176] width 243 height 28
copy div "REGRESARA POR MI"
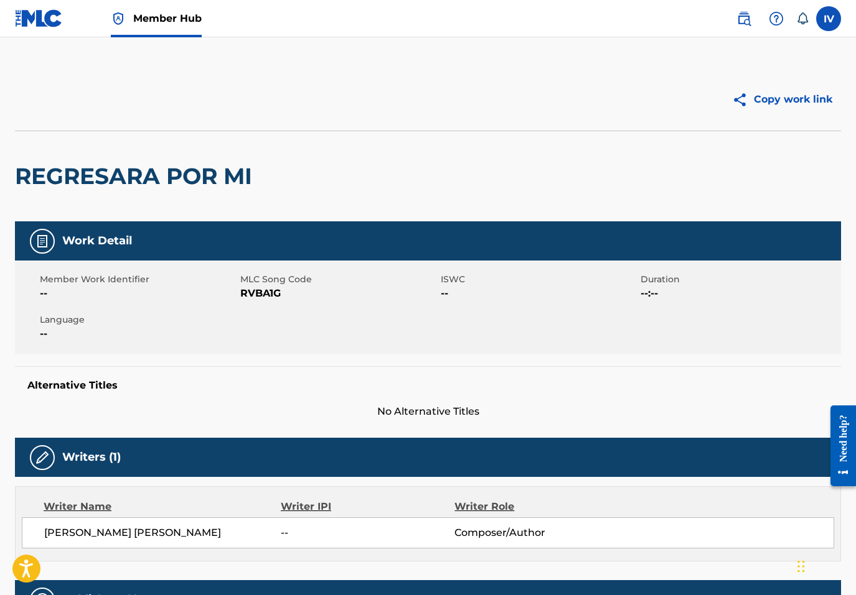
click at [273, 294] on span "RVBA1G" at bounding box center [338, 293] width 197 height 15
copy span "RVBA1G"
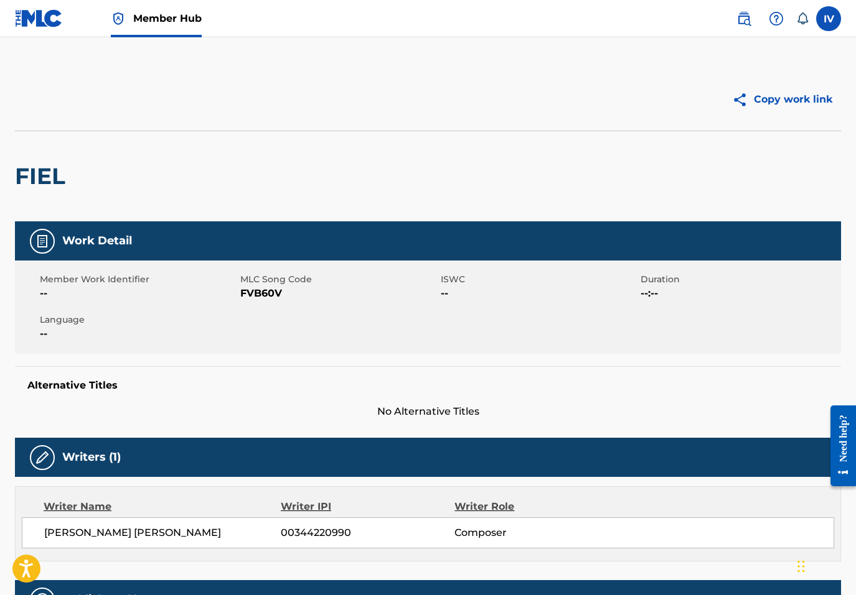
click at [40, 179] on h2 "FIEL" at bounding box center [43, 176] width 57 height 28
copy div "FIEL"
click at [261, 298] on span "FVB60V" at bounding box center [338, 293] width 197 height 15
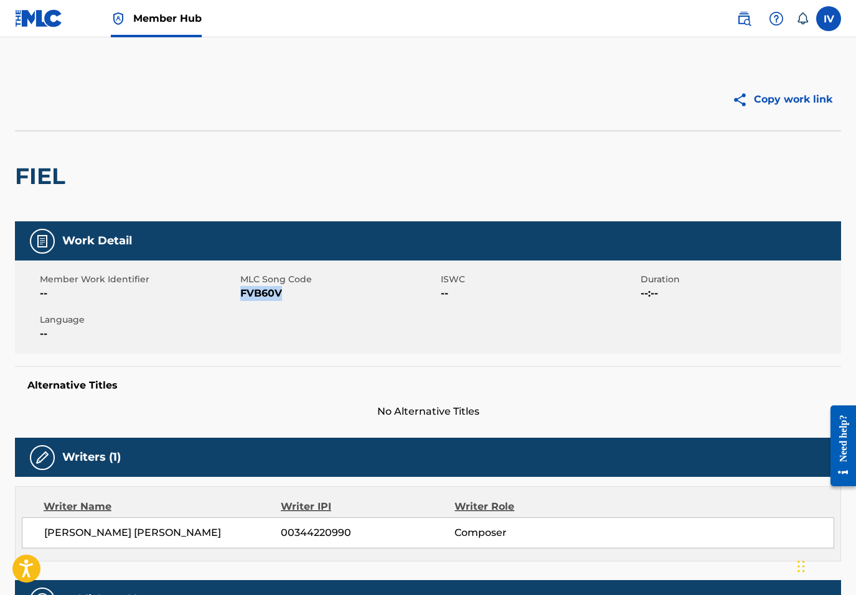
click at [261, 298] on span "FVB60V" at bounding box center [338, 293] width 197 height 15
copy span "FVB60V"
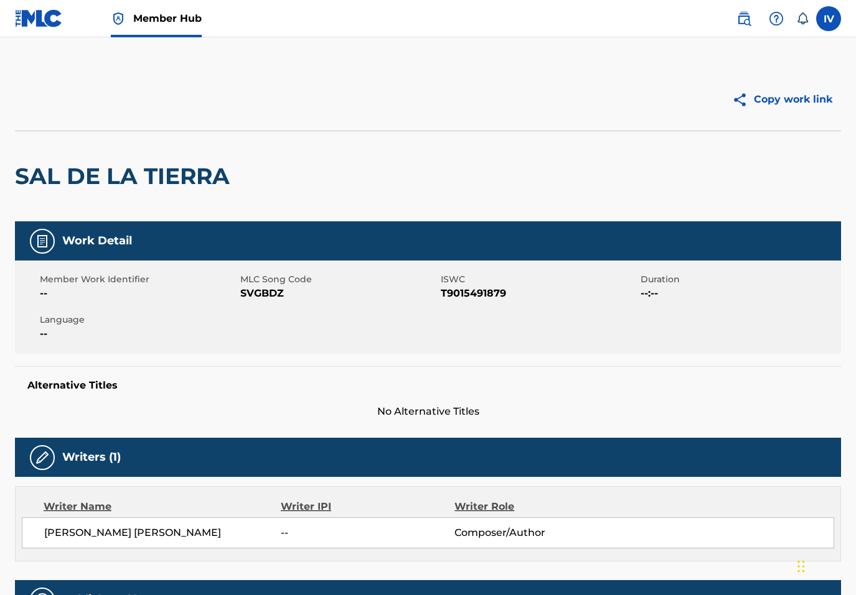
click at [121, 166] on h2 "SAL DE LA TIERRA" at bounding box center [125, 176] width 221 height 28
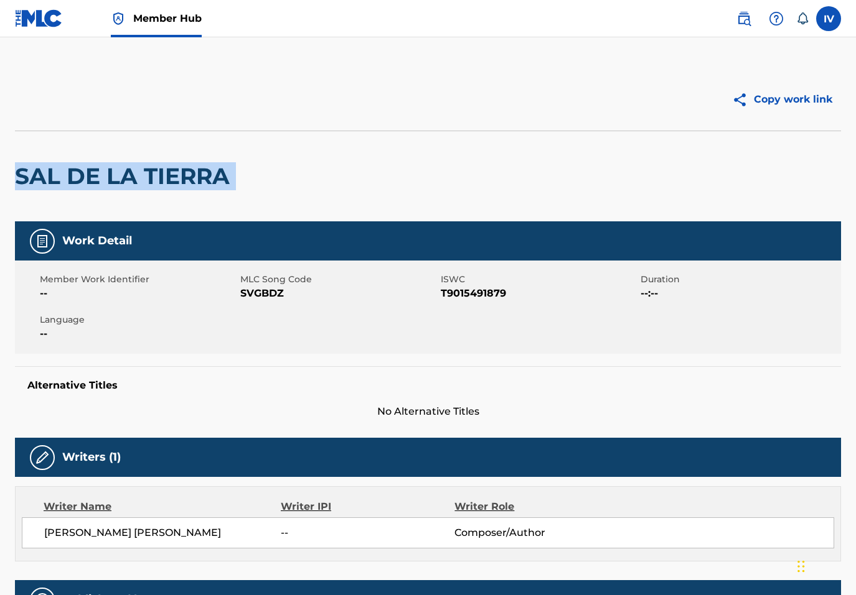
click at [121, 166] on h2 "SAL DE LA TIERRA" at bounding box center [125, 176] width 221 height 28
copy div "SAL DE LA TIERRA"
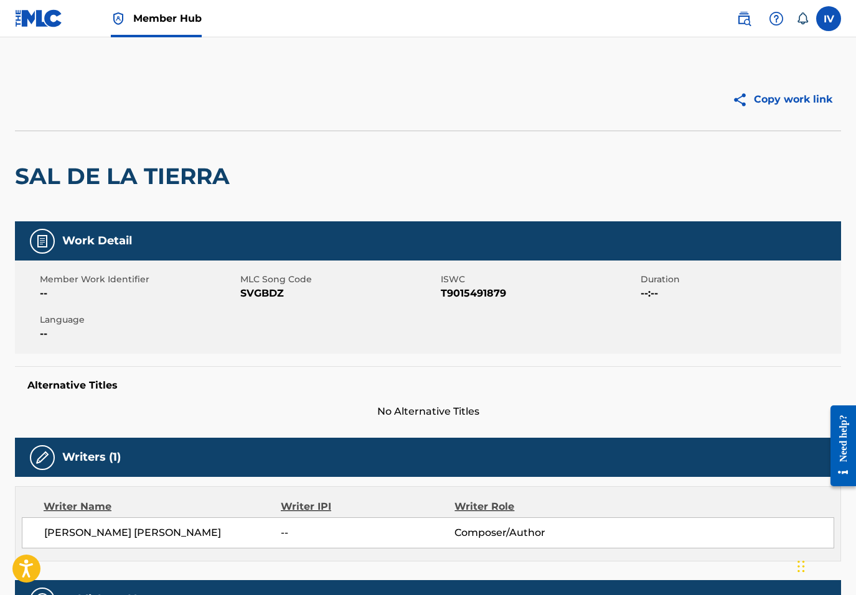
click at [272, 291] on span "SVGBDZ" at bounding box center [338, 293] width 197 height 15
copy span "SVGBDZ"
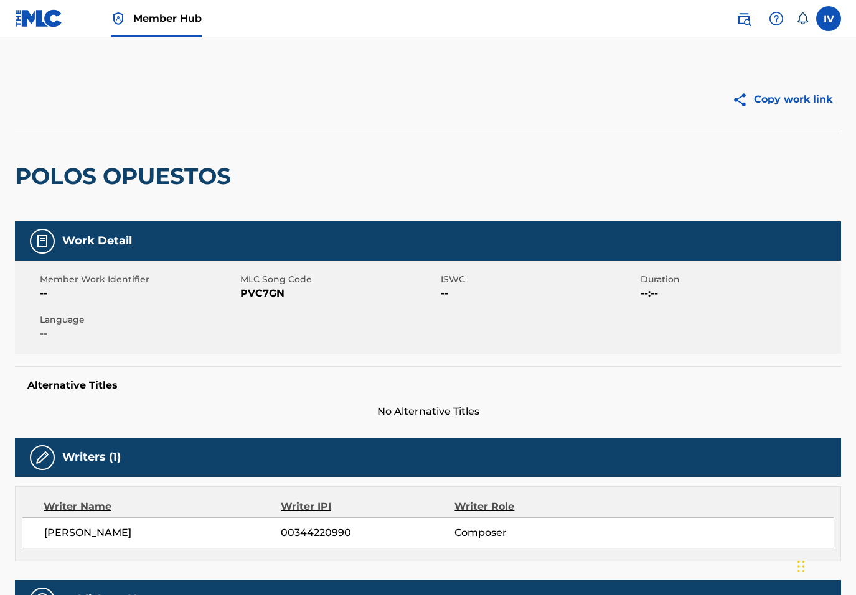
click at [204, 159] on div "POLOS OPUESTOS" at bounding box center [126, 176] width 222 height 90
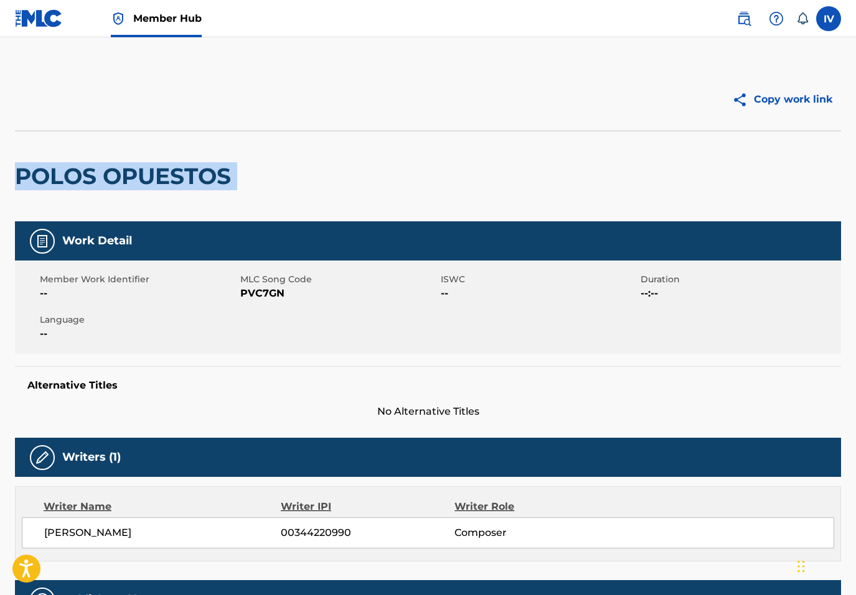
click at [204, 159] on div "POLOS OPUESTOS" at bounding box center [126, 176] width 222 height 90
copy div "POLOS OPUESTOS"
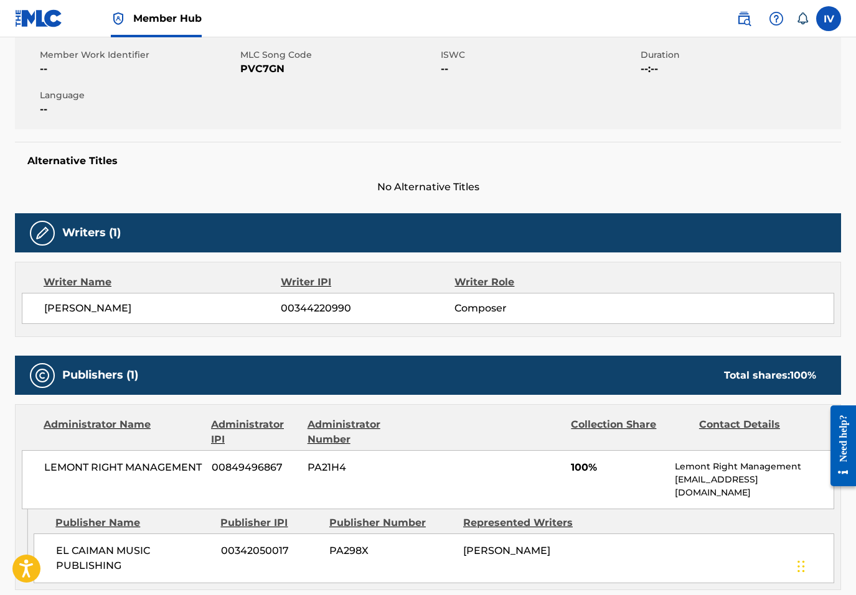
scroll to position [144, 0]
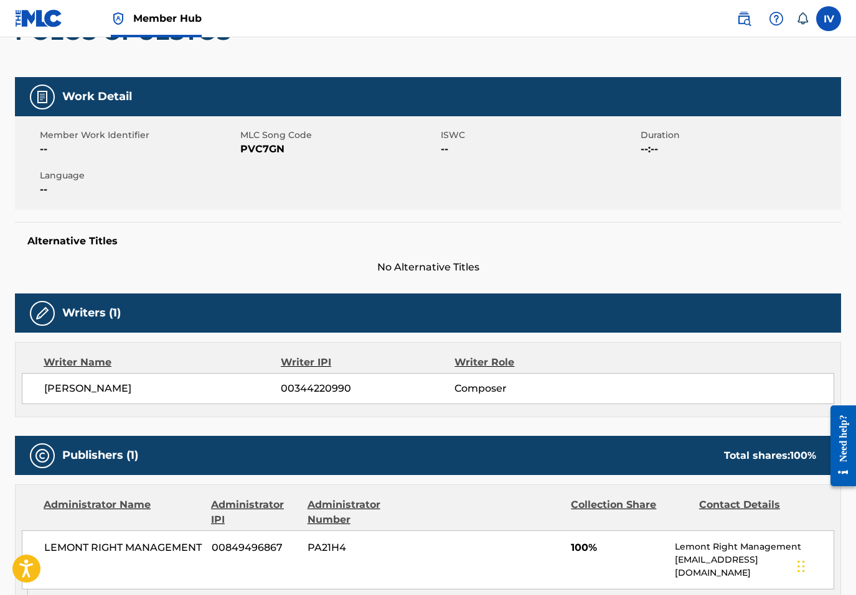
click at [264, 148] on span "PVC7GN" at bounding box center [338, 149] width 197 height 15
copy span "PVC7GN"
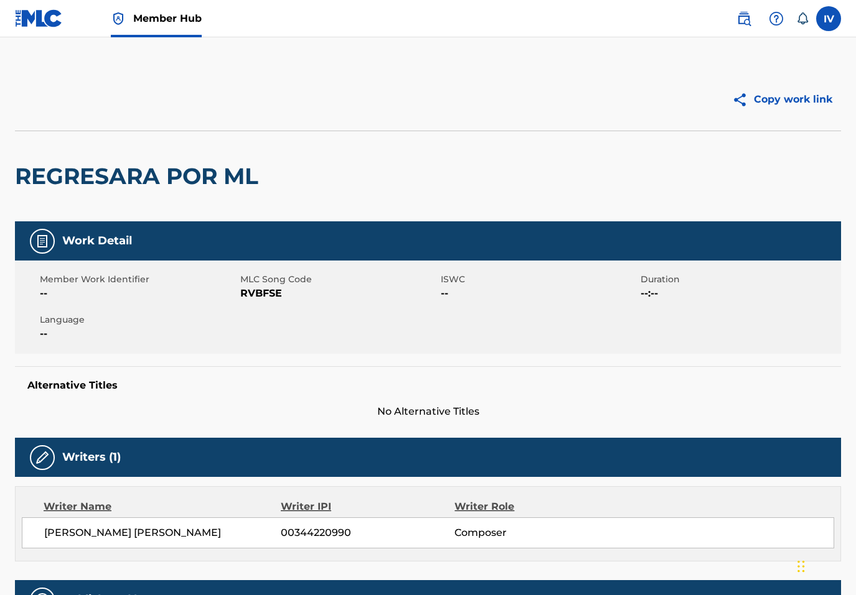
click at [188, 170] on h2 "REGRESARA POR ML" at bounding box center [140, 176] width 250 height 28
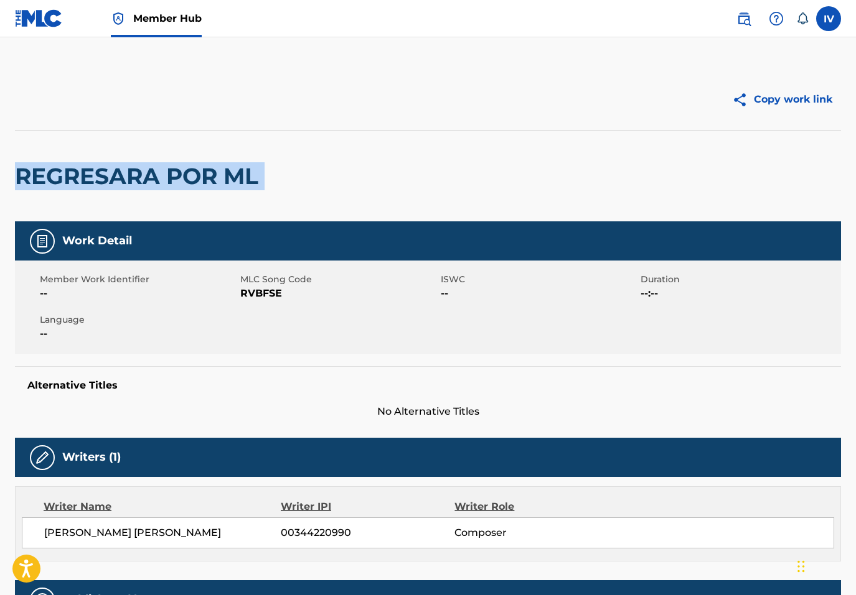
click at [188, 170] on h2 "REGRESARA POR ML" at bounding box center [140, 176] width 250 height 28
copy div "REGRESARA POR ML"
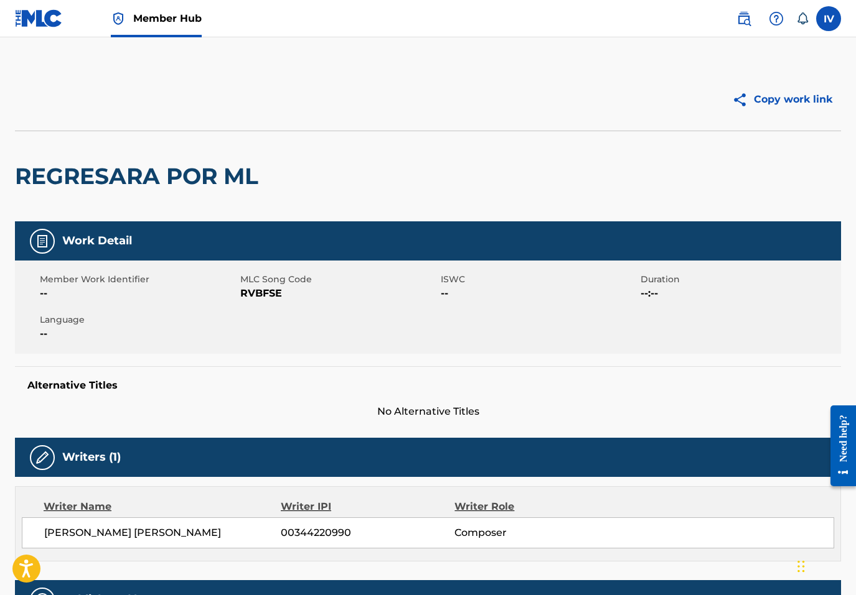
click at [267, 292] on span "RVBFSE" at bounding box center [338, 293] width 197 height 15
copy span "RVBFSE"
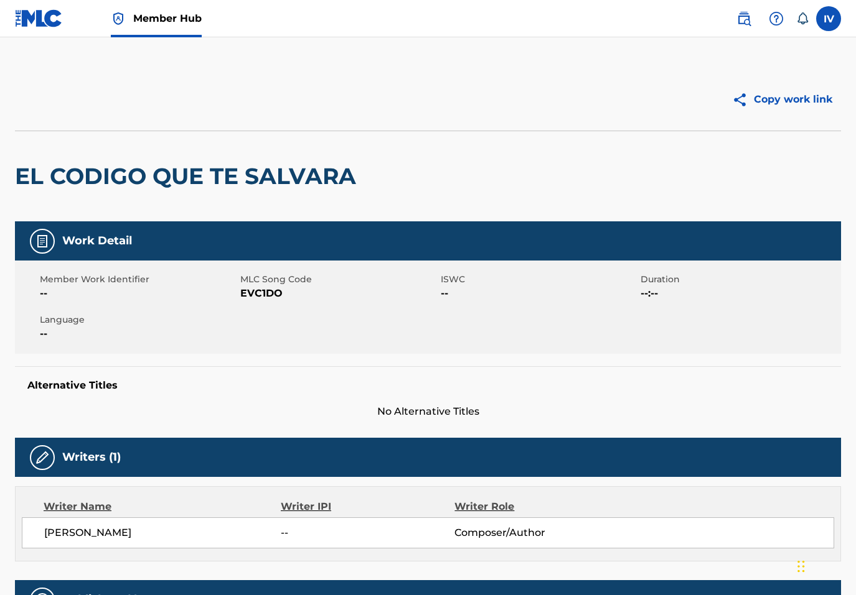
click at [212, 179] on h2 "EL CODIGO QUE TE SALVARA" at bounding box center [188, 176] width 347 height 28
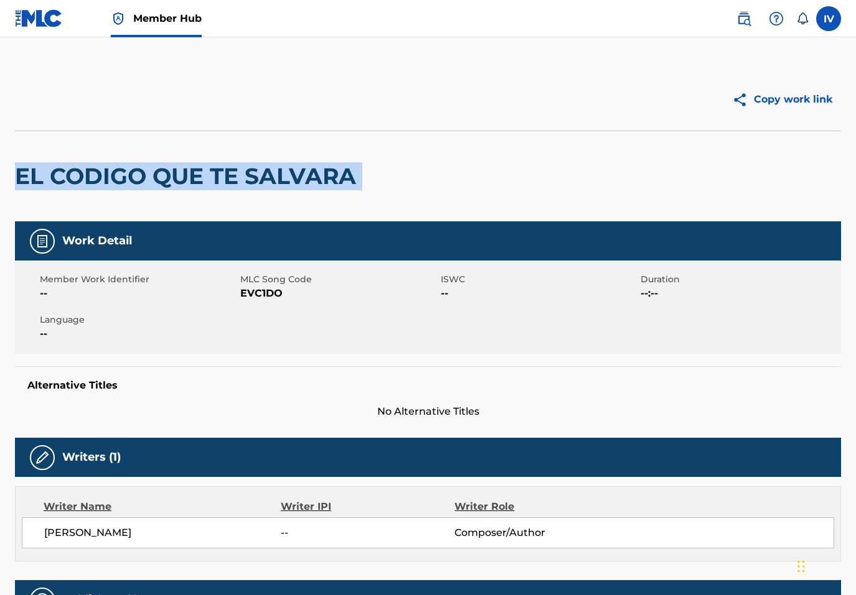
click at [212, 179] on h2 "EL CODIGO QUE TE SALVARA" at bounding box center [188, 176] width 347 height 28
copy div "EL CODIGO QUE TE SALVARA"
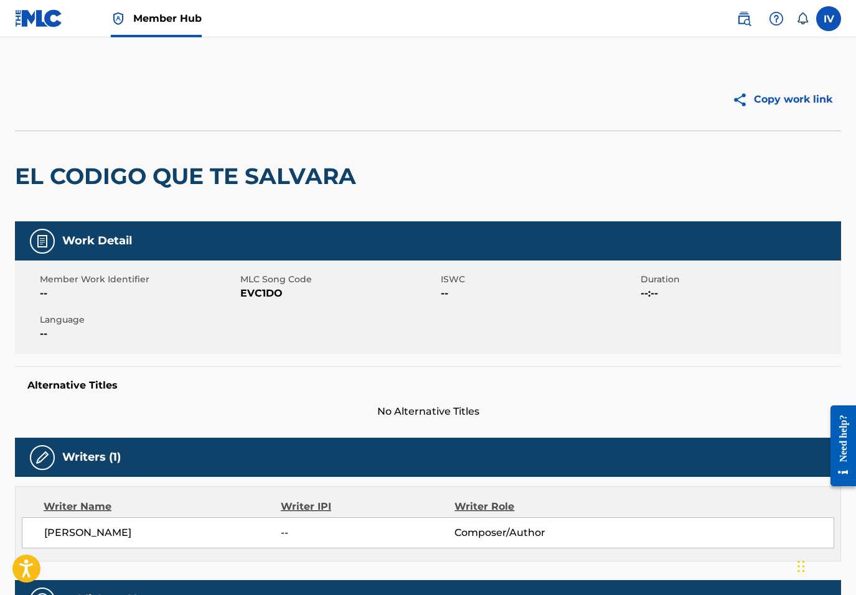
click at [254, 294] on span "EVC1DO" at bounding box center [338, 293] width 197 height 15
copy span "EVC1DO"
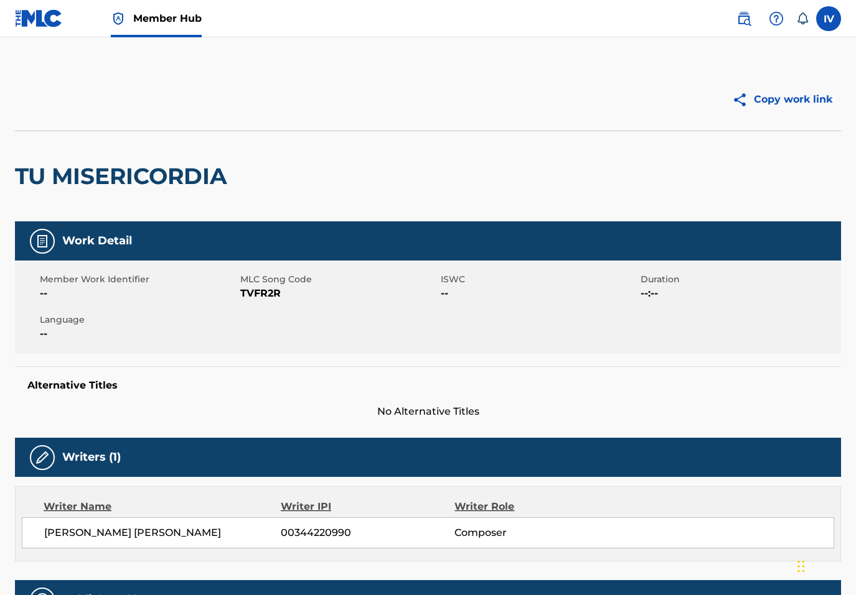
click at [192, 177] on h2 "TU MISERICORDIA" at bounding box center [124, 176] width 218 height 28
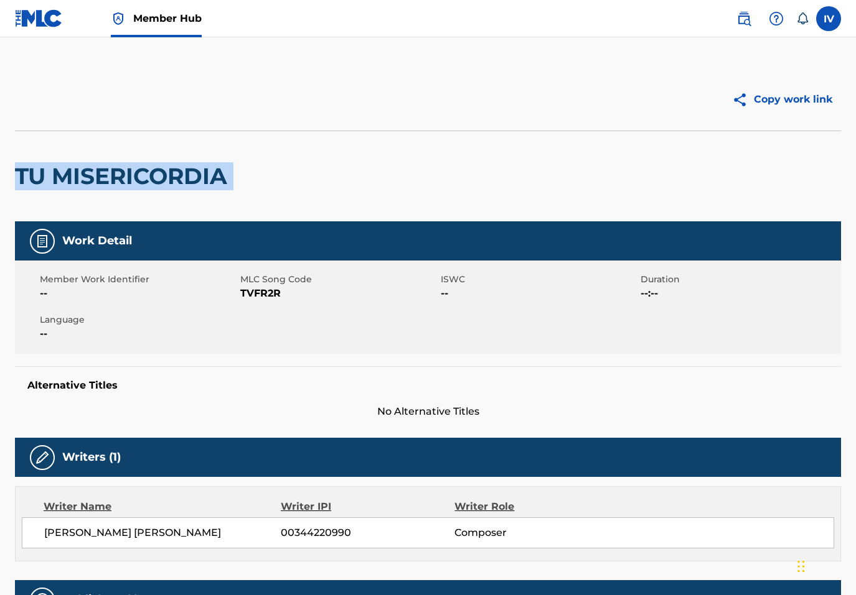
click at [192, 177] on h2 "TU MISERICORDIA" at bounding box center [124, 176] width 218 height 28
copy div "TU MISERICORDIA"
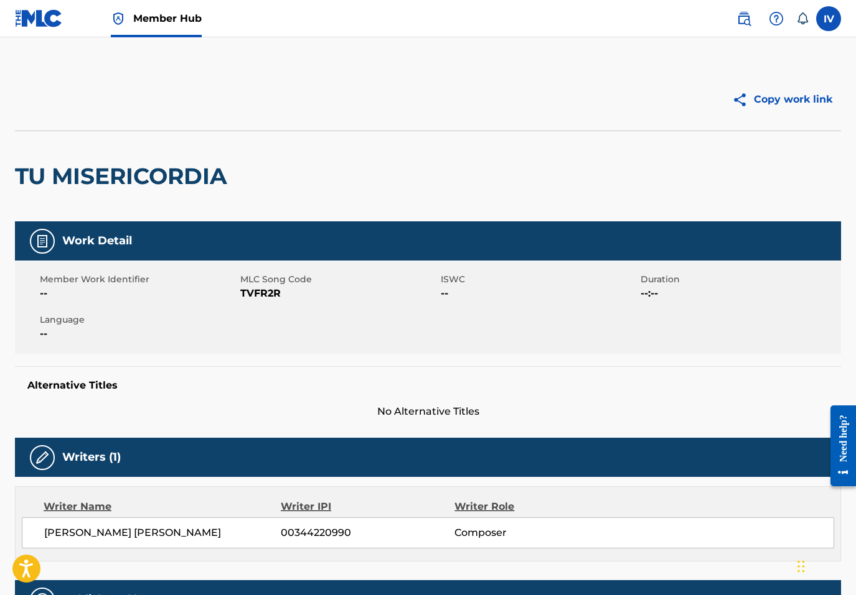
click at [255, 289] on span "TVFR2R" at bounding box center [338, 293] width 197 height 15
copy span "TVFR2R"
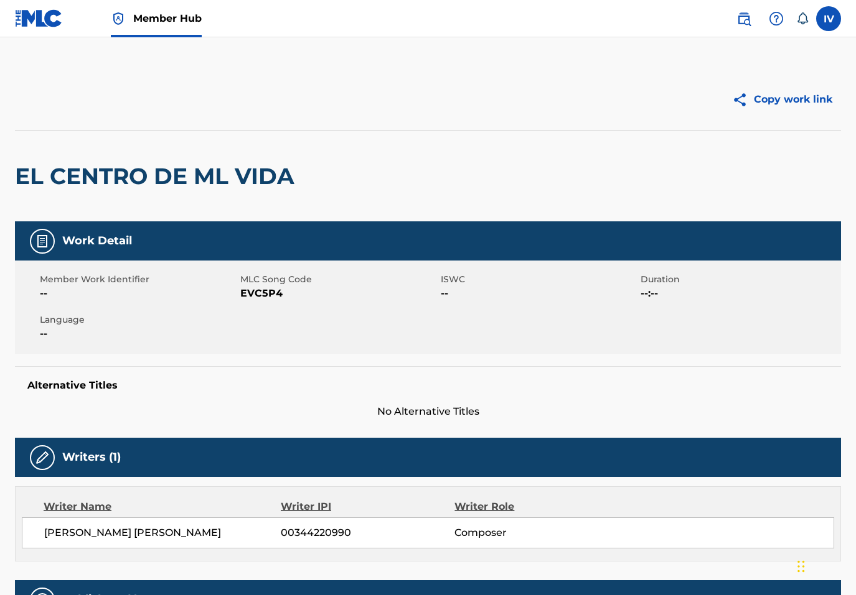
click at [197, 169] on h2 "EL CENTRO DE ML VIDA" at bounding box center [158, 176] width 286 height 28
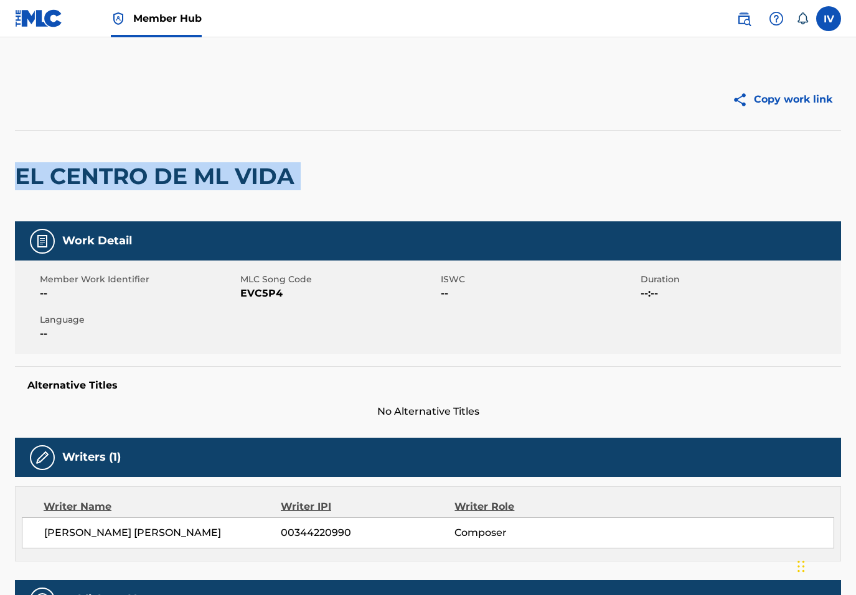
click at [197, 169] on h2 "EL CENTRO DE ML VIDA" at bounding box center [158, 176] width 286 height 28
copy div "EL CENTRO DE ML VIDA"
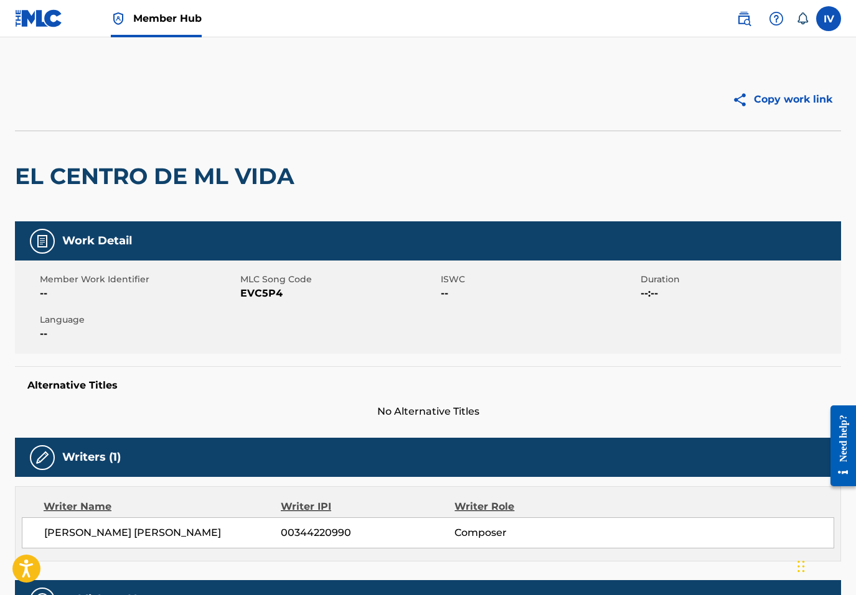
click at [244, 295] on span "EVC5P4" at bounding box center [338, 293] width 197 height 15
copy span "EVC5P4"
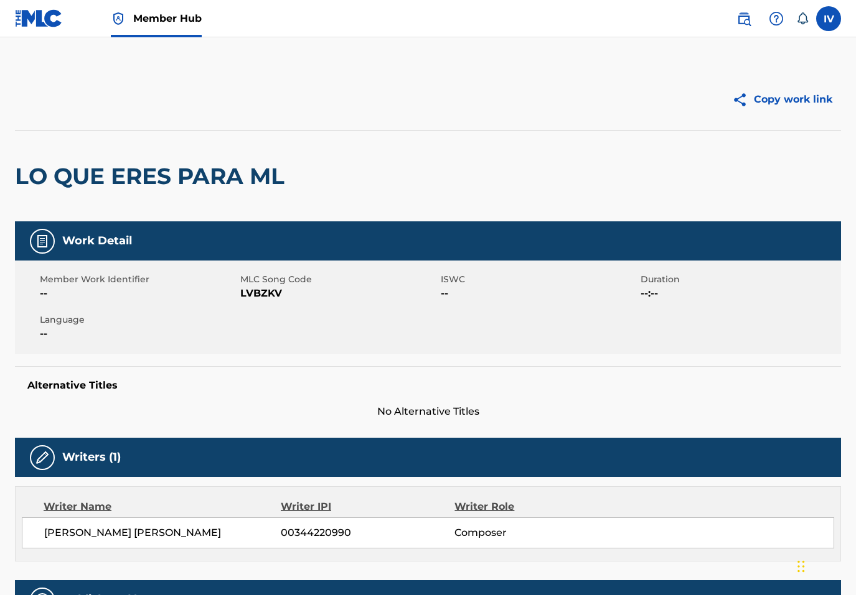
click at [212, 180] on h2 "LO QUE ERES PARA ML" at bounding box center [153, 176] width 276 height 28
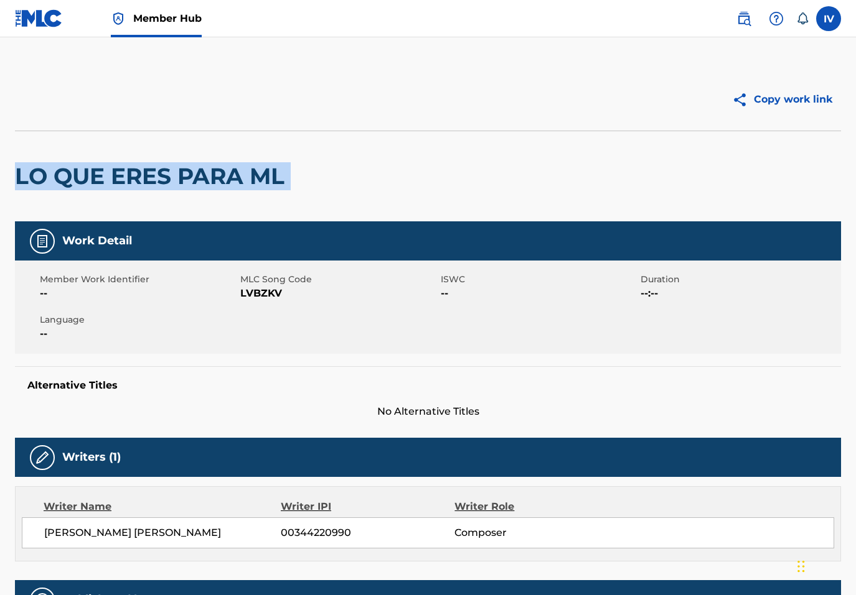
click at [212, 180] on h2 "LO QUE ERES PARA ML" at bounding box center [153, 176] width 276 height 28
copy div "LO QUE ERES PARA ML"
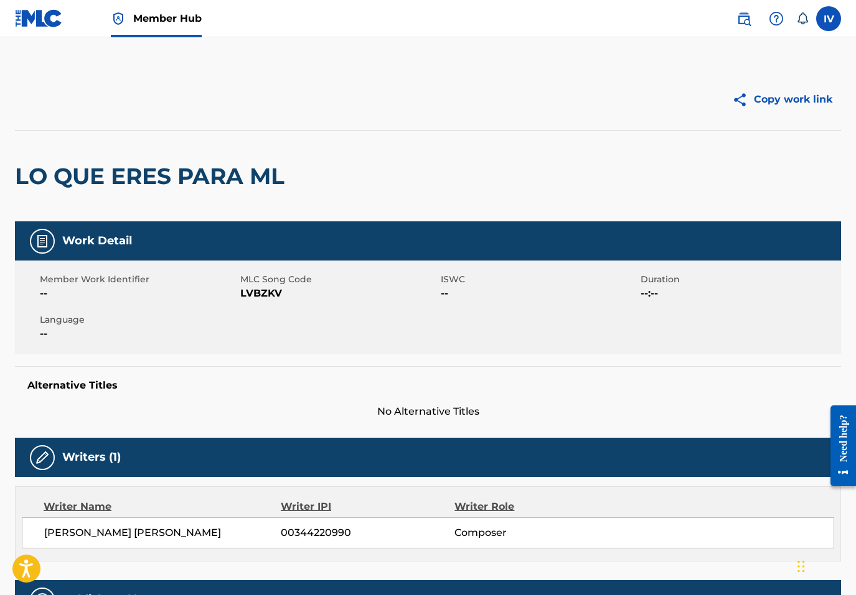
click at [260, 296] on span "LVBZKV" at bounding box center [338, 293] width 197 height 15
copy span "LVBZKV"
click at [200, 182] on h2 "LO QUE ERES PARA ML" at bounding box center [153, 176] width 276 height 28
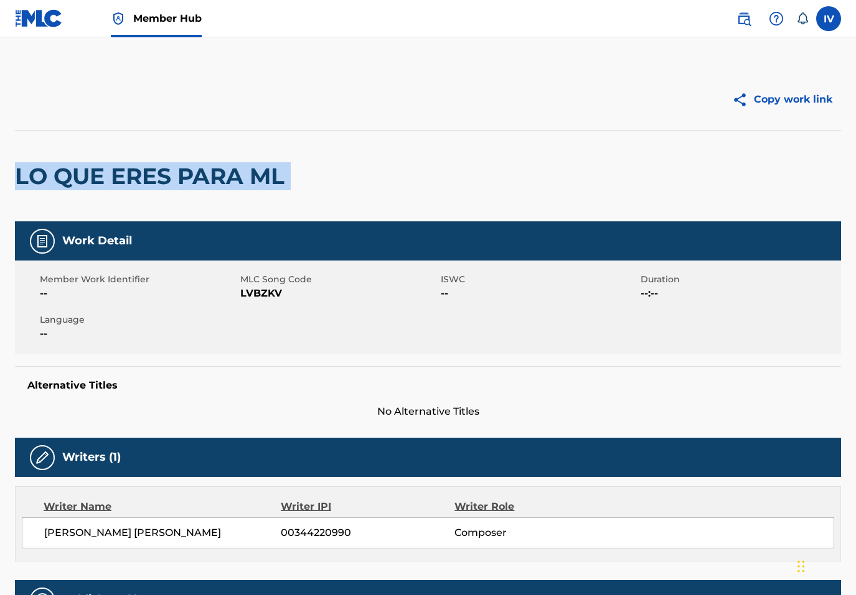
click at [200, 182] on h2 "LO QUE ERES PARA ML" at bounding box center [153, 176] width 276 height 28
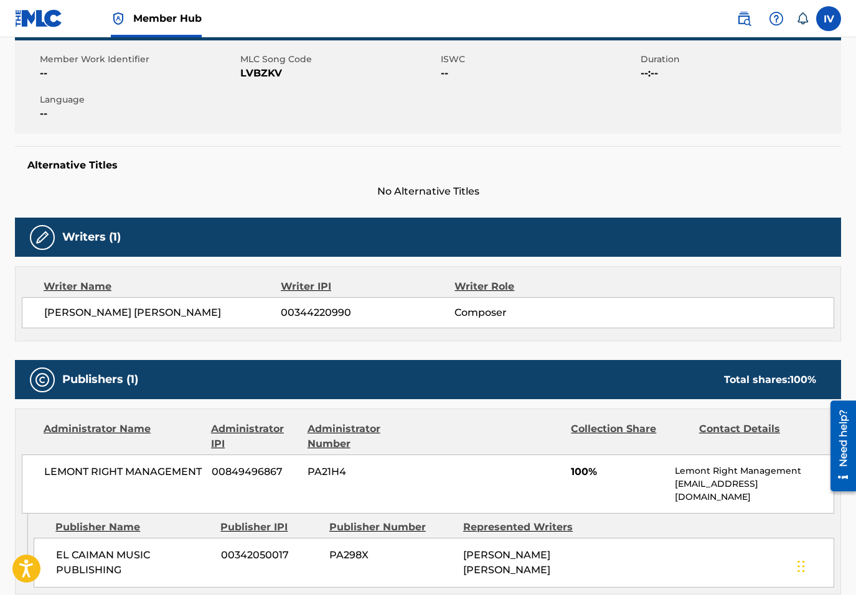
scroll to position [385, 0]
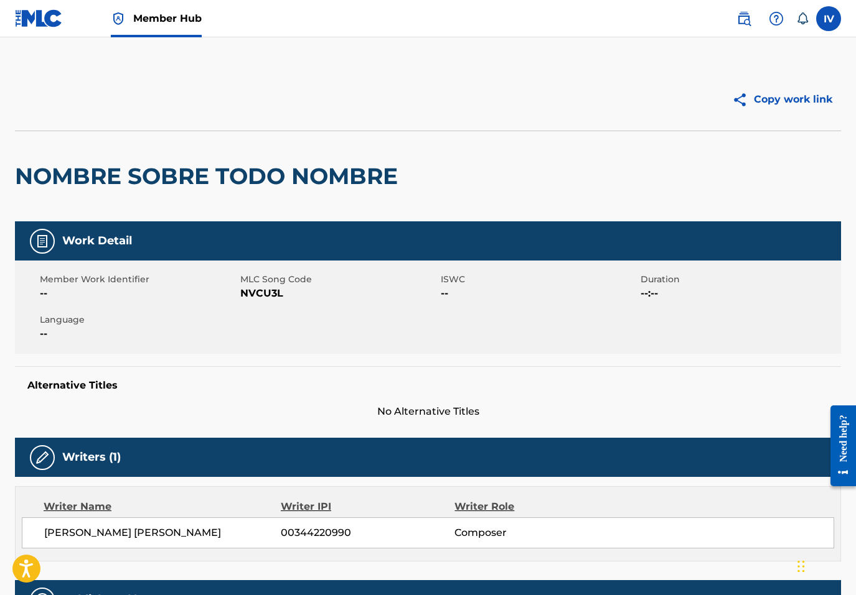
click at [282, 188] on h2 "NOMBRE SOBRE TODO NOMBRE" at bounding box center [209, 176] width 389 height 28
click at [282, 190] on h2 "NOMBRE SOBRE TODO NOMBRE" at bounding box center [209, 176] width 389 height 28
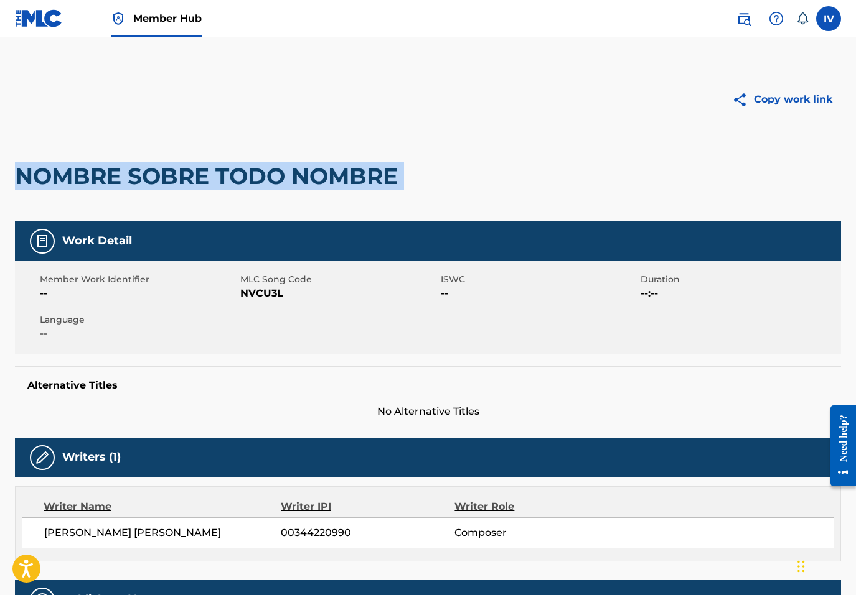
click at [282, 190] on h2 "NOMBRE SOBRE TODO NOMBRE" at bounding box center [209, 176] width 389 height 28
copy div "NOMBRE SOBRE TODO NOMBRE"
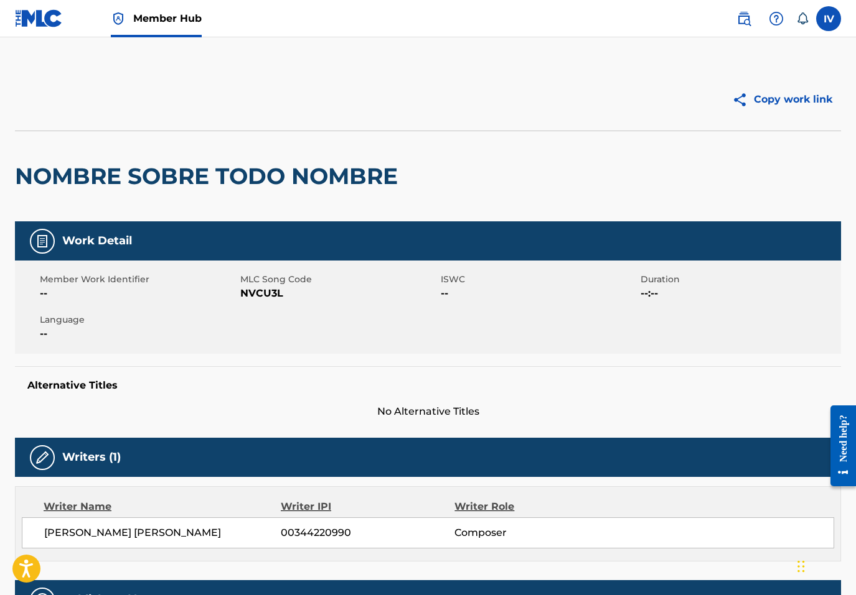
click at [263, 286] on div "MLC Song Code NVCU3L" at bounding box center [340, 287] width 200 height 28
click at [263, 286] on span "NVCU3L" at bounding box center [338, 293] width 197 height 15
copy span "NVCU3L"
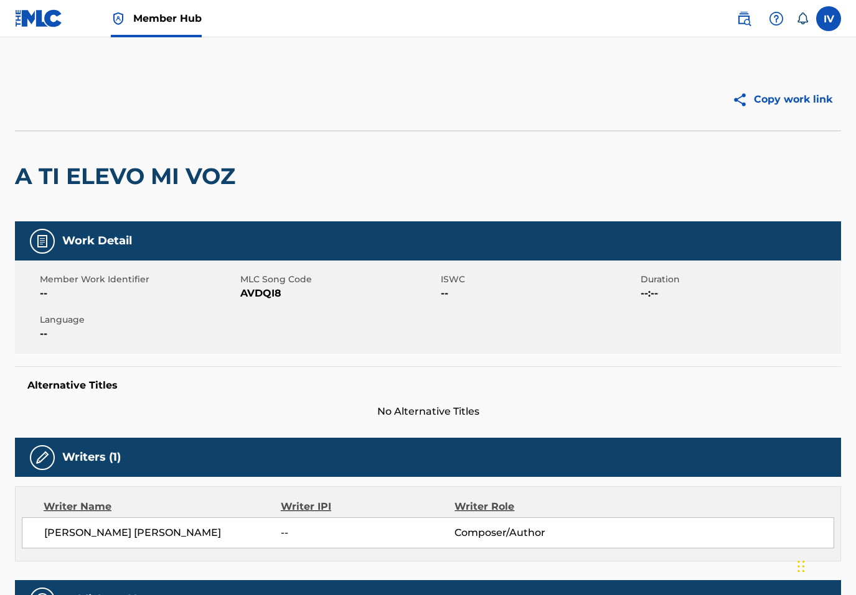
click at [177, 187] on h2 "A TI ELEVO MI VOZ" at bounding box center [128, 176] width 226 height 28
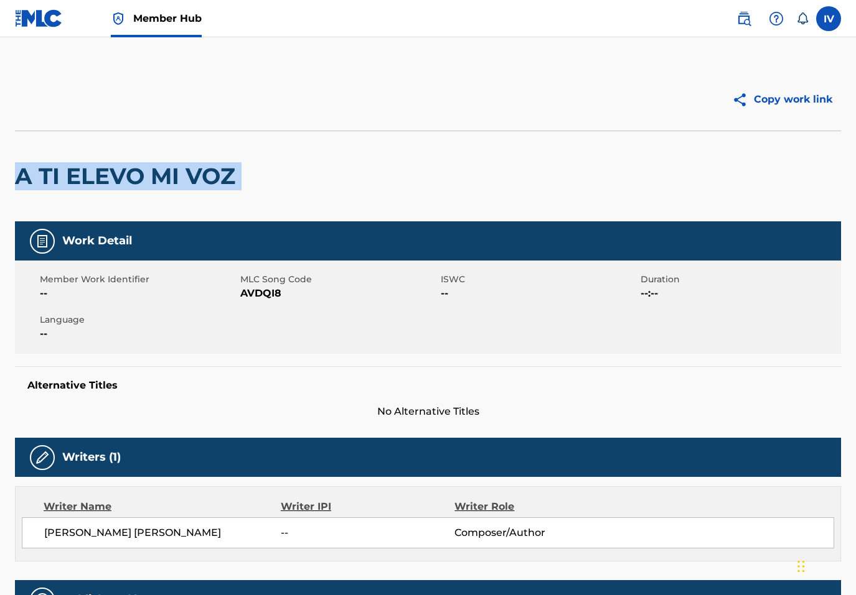
click at [177, 187] on h2 "A TI ELEVO MI VOZ" at bounding box center [128, 176] width 226 height 28
copy div "A TI ELEVO MI VOZ"
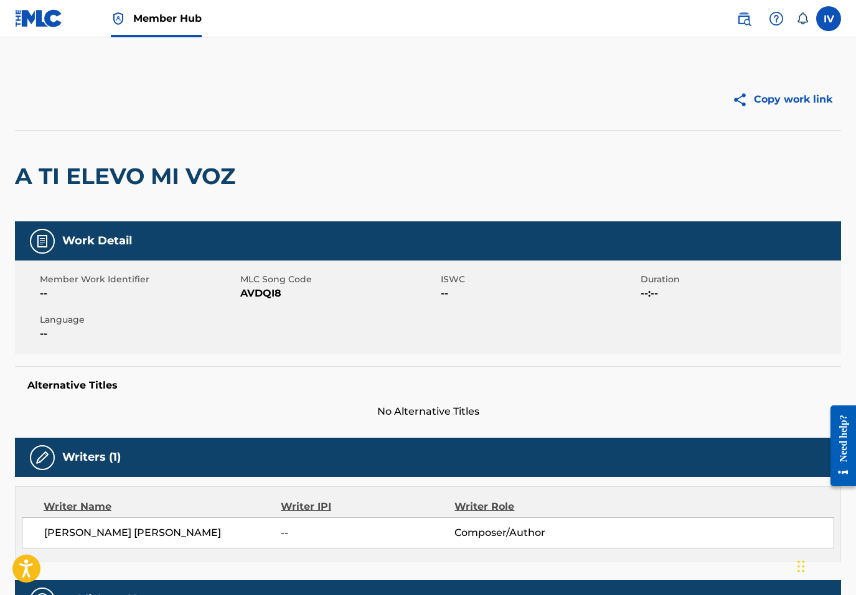
click at [248, 290] on span "AVDQI8" at bounding box center [338, 293] width 197 height 15
copy span "AVDQI8"
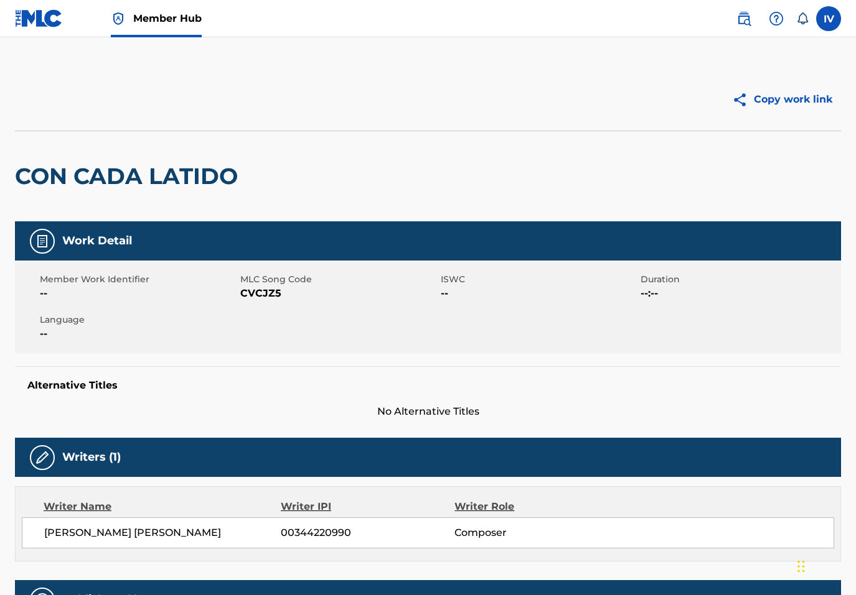
click at [180, 187] on h2 "CON CADA LATIDO" at bounding box center [129, 176] width 229 height 28
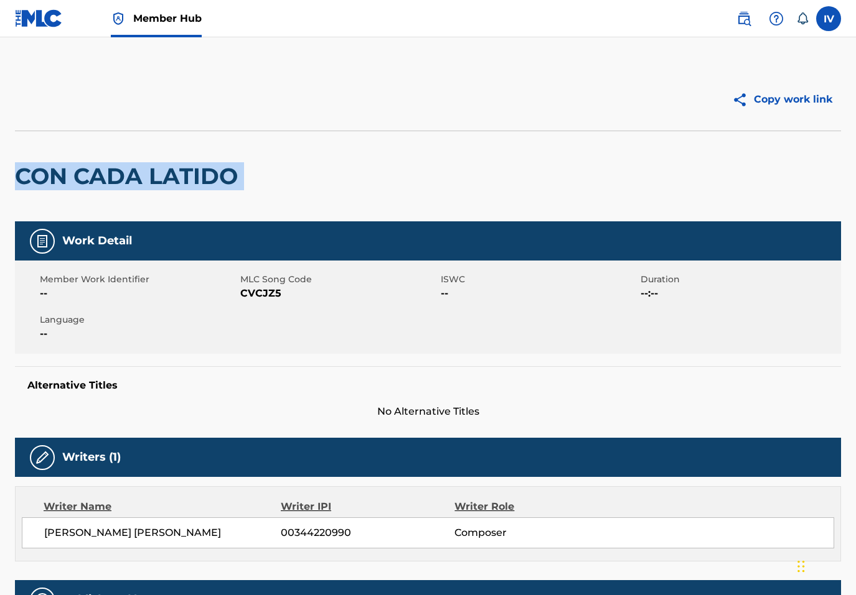
click at [180, 187] on h2 "CON CADA LATIDO" at bounding box center [129, 176] width 229 height 28
copy div "CON CADA LATIDO"
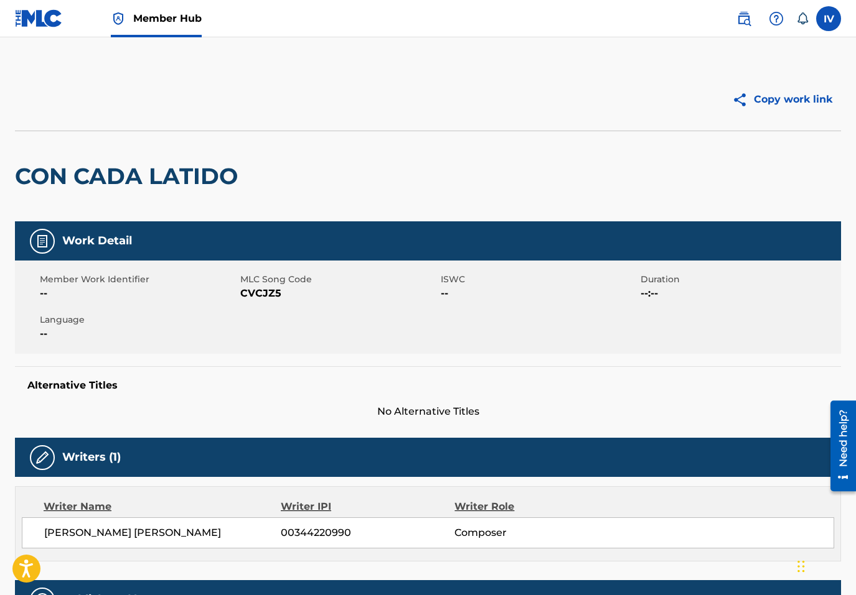
click at [260, 293] on span "CVCJZ5" at bounding box center [338, 293] width 197 height 15
copy span "CVCJZ5"
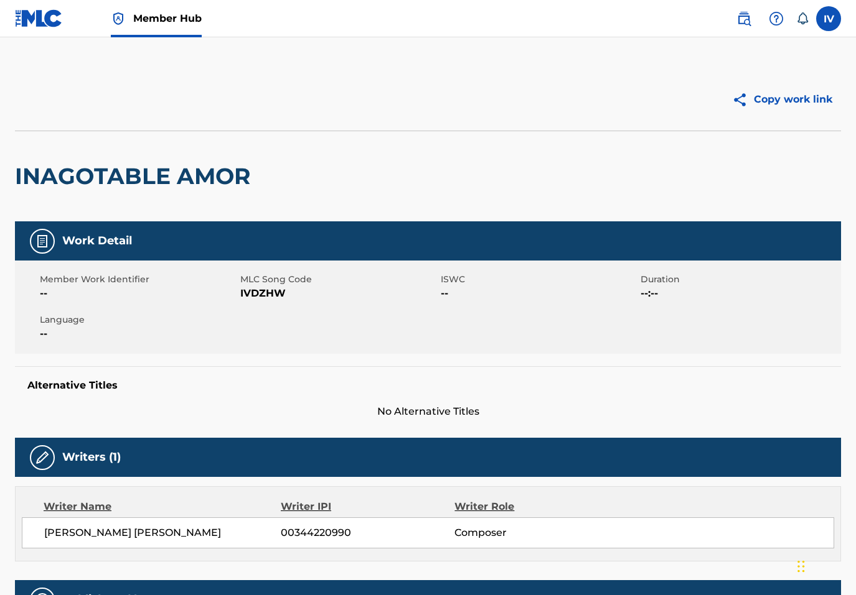
click at [164, 179] on h2 "INAGOTABLE AMOR" at bounding box center [135, 176] width 241 height 28
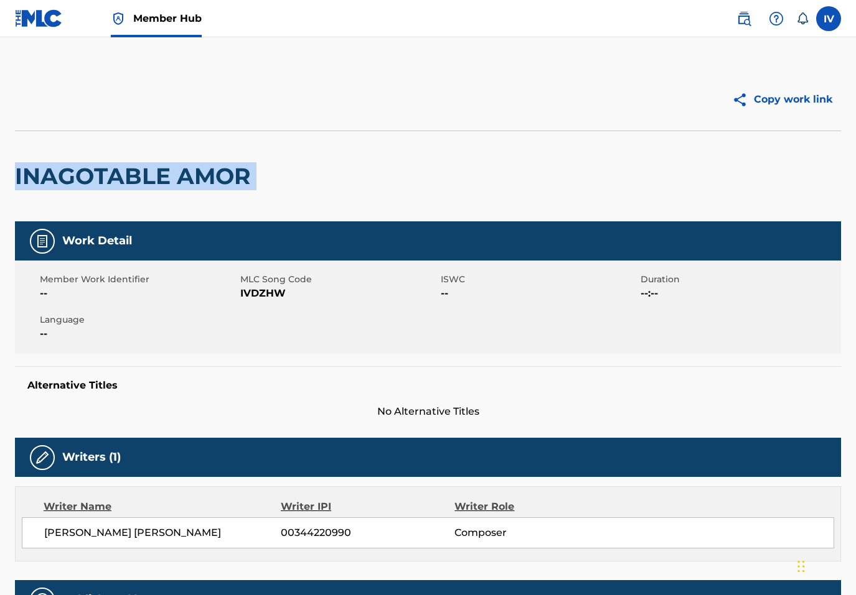
click at [164, 179] on h2 "INAGOTABLE AMOR" at bounding box center [135, 176] width 241 height 28
copy div "INAGOTABLE AMOR"
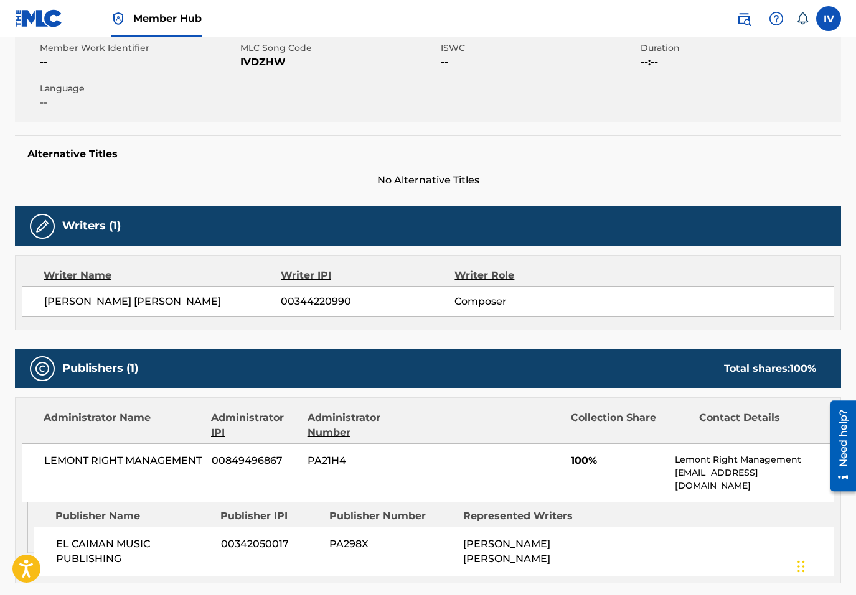
scroll to position [214, 0]
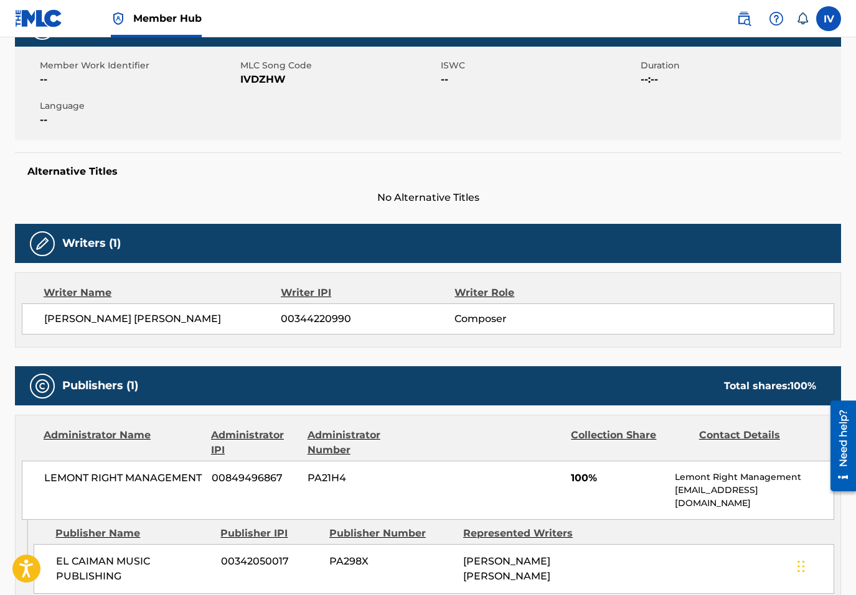
click at [254, 77] on span "IVDZHW" at bounding box center [338, 79] width 197 height 15
copy span "IVDZHW"
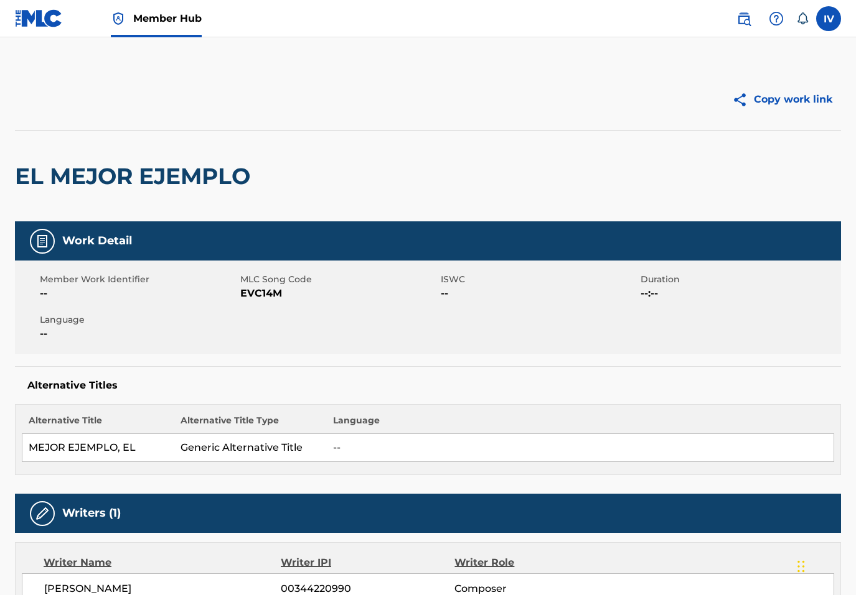
click at [210, 177] on h2 "EL MEJOR EJEMPLO" at bounding box center [135, 176] width 241 height 28
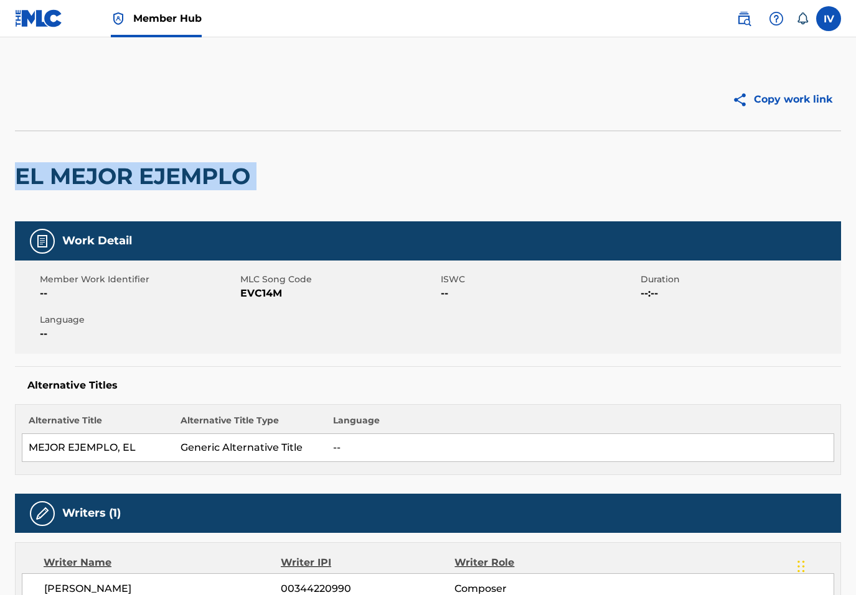
click at [210, 177] on h2 "EL MEJOR EJEMPLO" at bounding box center [135, 176] width 241 height 28
copy div "EL MEJOR EJEMPLO"
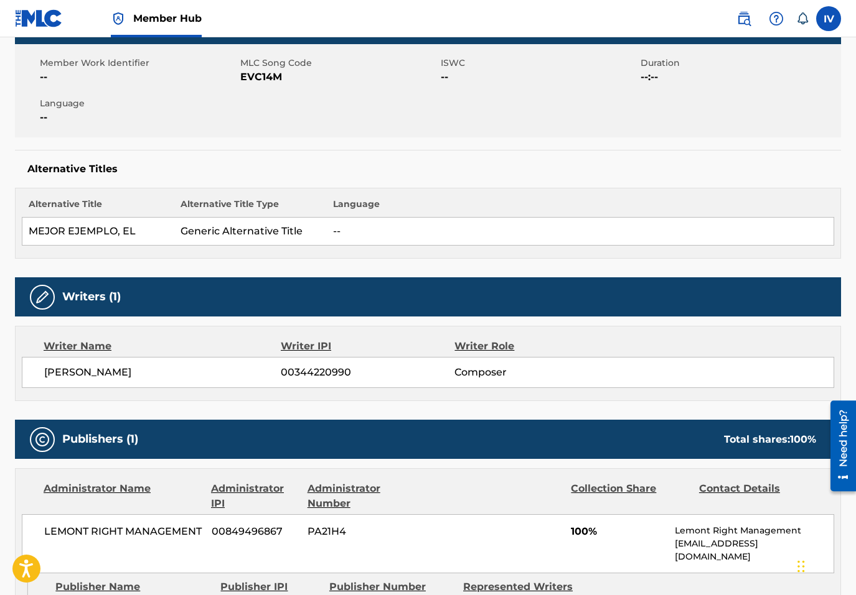
scroll to position [162, 0]
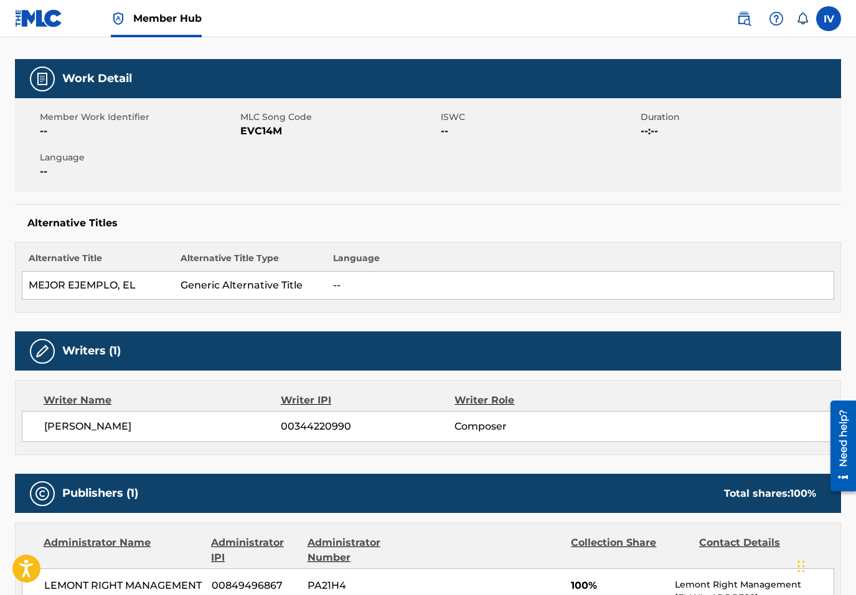
click at [262, 129] on span "EVC14M" at bounding box center [338, 131] width 197 height 15
copy span "EVC14M"
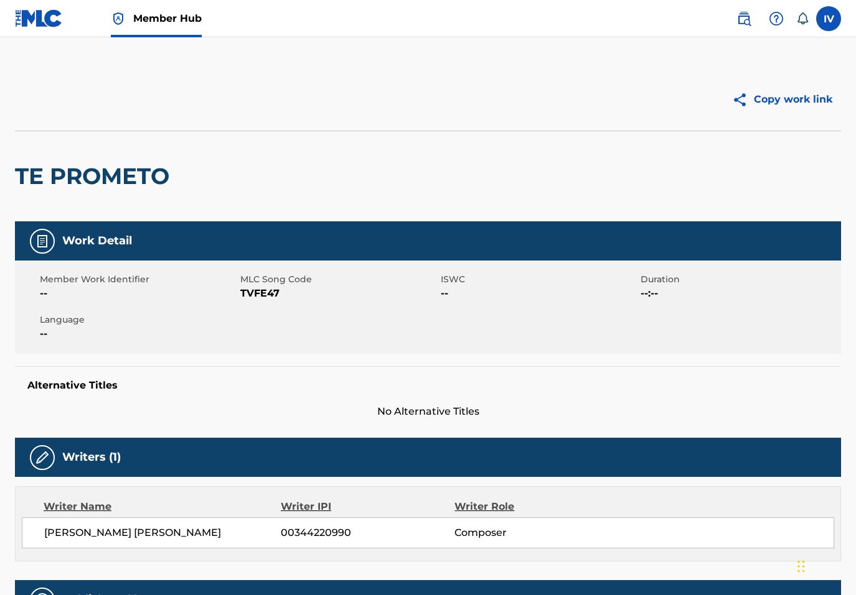
click at [118, 182] on h2 "TE PROMETO" at bounding box center [95, 176] width 161 height 28
copy div "TE PROMETO"
click at [254, 291] on span "TVFE47" at bounding box center [338, 293] width 197 height 15
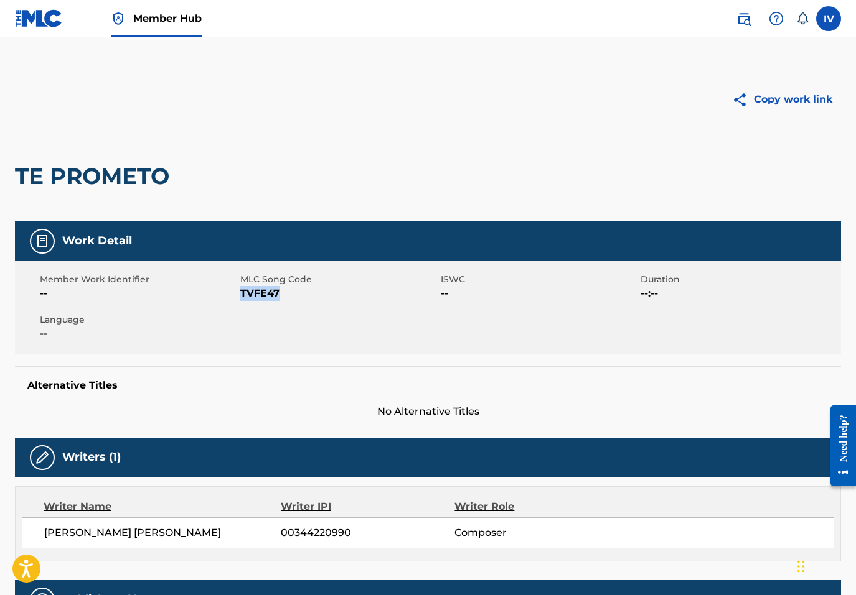
click at [254, 291] on span "TVFE47" at bounding box center [338, 293] width 197 height 15
copy span "TVFE47"
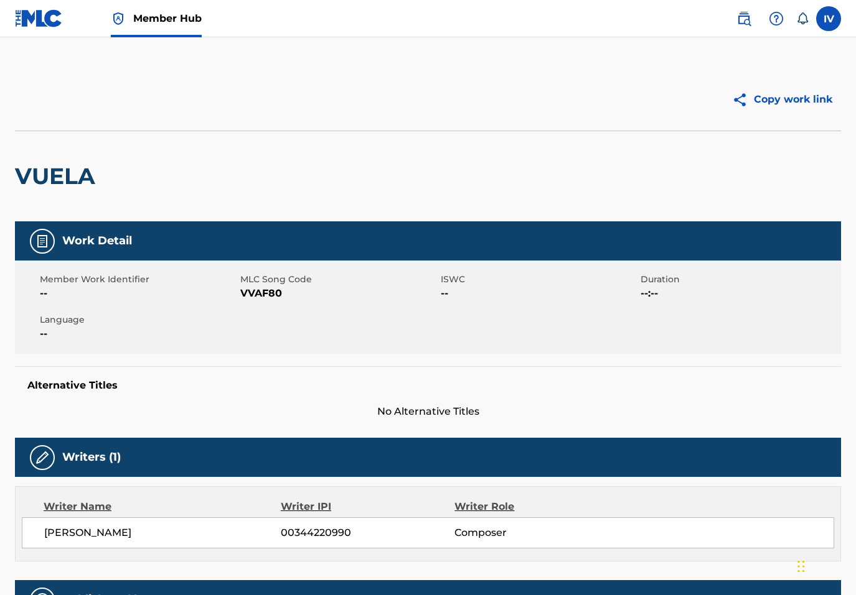
click at [143, 179] on div "VUELA" at bounding box center [428, 176] width 826 height 91
copy div "VUELA"
click at [252, 294] on span "VVAF80" at bounding box center [338, 293] width 197 height 15
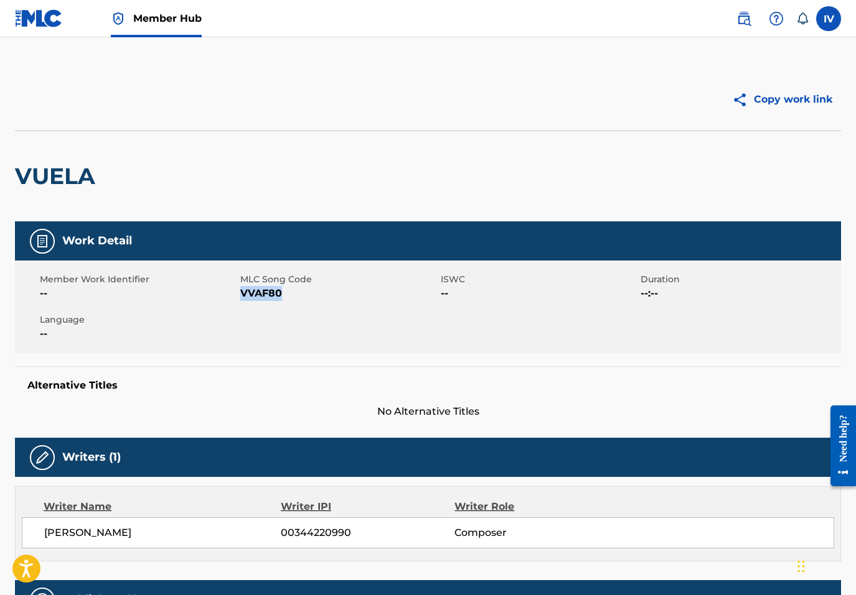
click at [252, 294] on span "VVAF80" at bounding box center [338, 293] width 197 height 15
copy span "VVAF80"
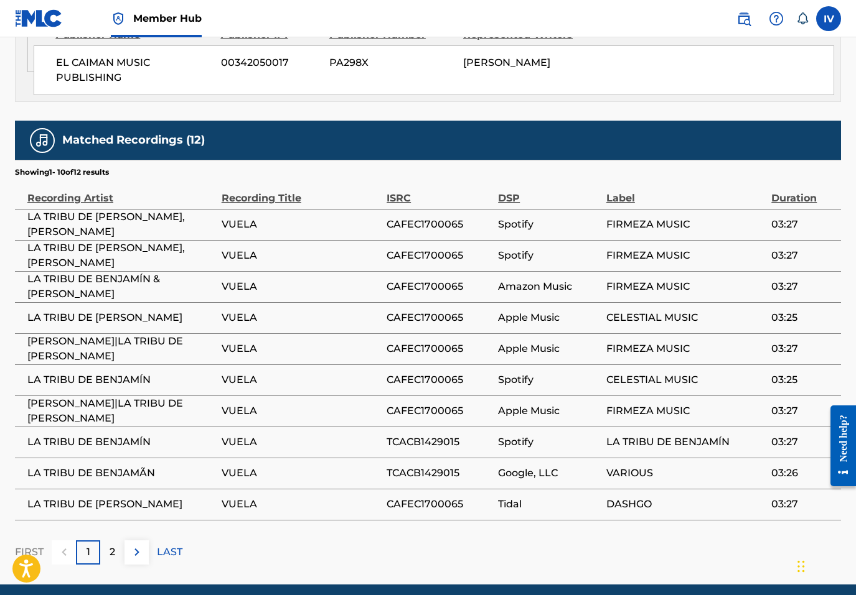
scroll to position [716, 0]
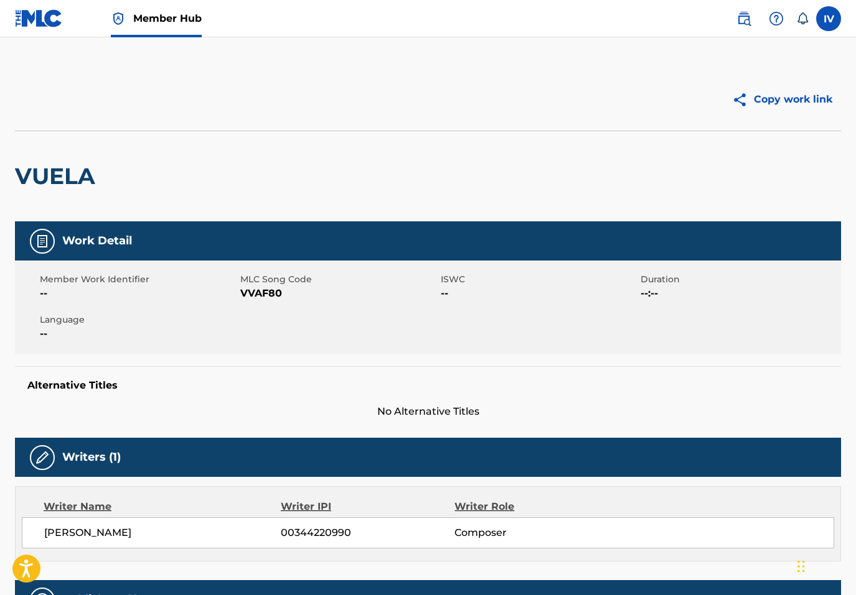
click at [44, 22] on img at bounding box center [39, 18] width 48 height 18
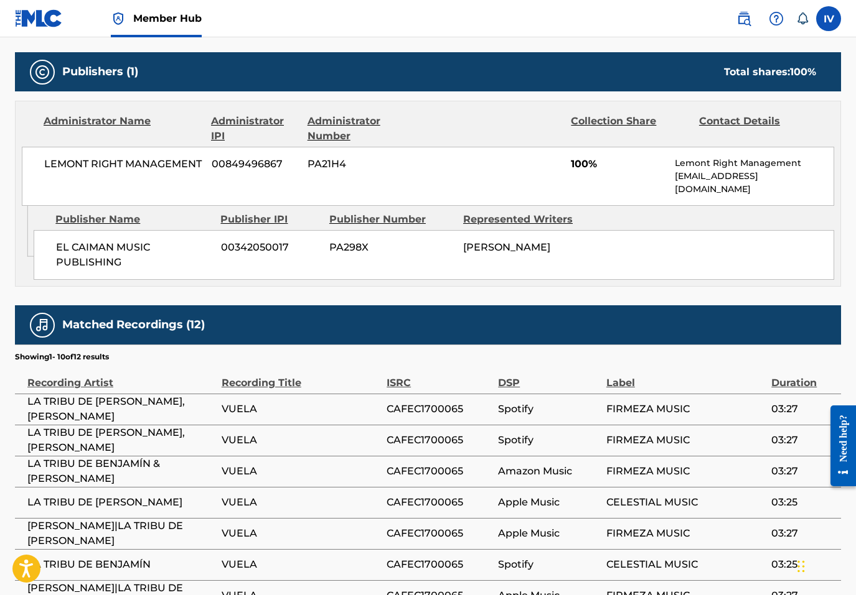
scroll to position [576, 0]
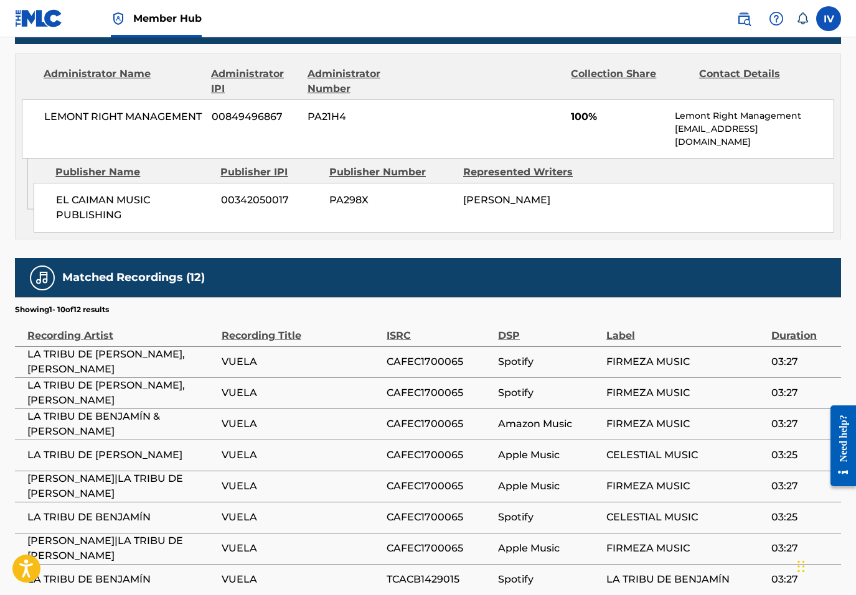
click at [110, 193] on span "EL CAIMAN MUSIC PUBLISHING" at bounding box center [134, 208] width 156 height 30
copy div "EL CAIMAN MUSIC PUBLISHING"
click at [370, 183] on div "EL CAIMAN MUSIC PUBLISHING 00342050017 PA298X [PERSON_NAME]" at bounding box center [434, 208] width 800 height 50
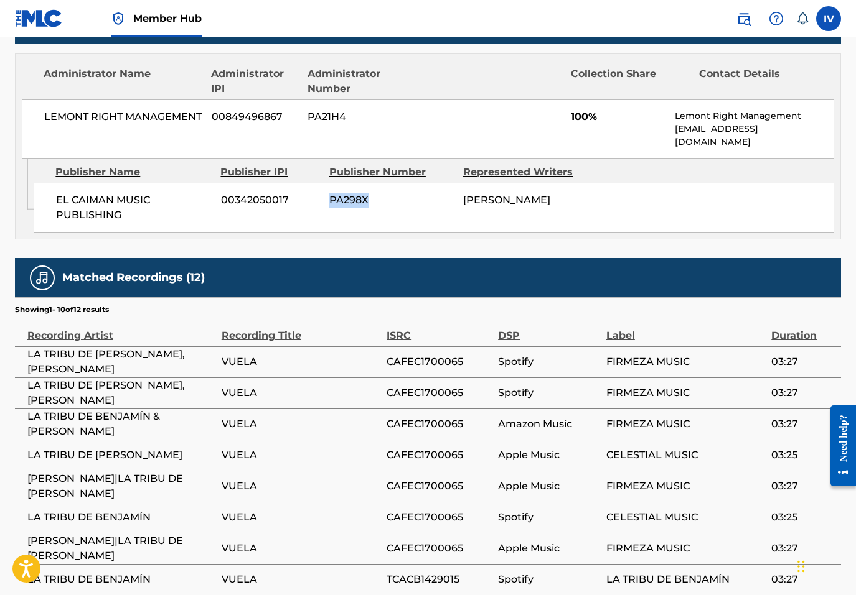
click at [370, 183] on div "EL CAIMAN MUSIC PUBLISHING 00342050017 PA298X [PERSON_NAME]" at bounding box center [434, 208] width 800 height 50
copy span "PA298X"
click at [492, 194] on span "[PERSON_NAME]" at bounding box center [506, 200] width 87 height 12
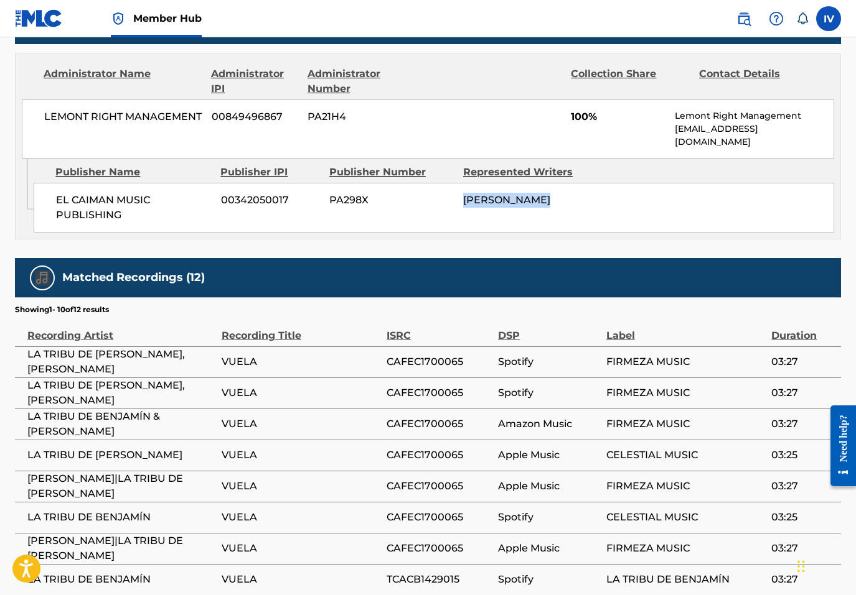
copy div "[PERSON_NAME] Total shares: 100 %"
click at [250, 195] on span "00342050017" at bounding box center [270, 200] width 99 height 15
click at [518, 194] on span "[PERSON_NAME]" at bounding box center [506, 200] width 87 height 12
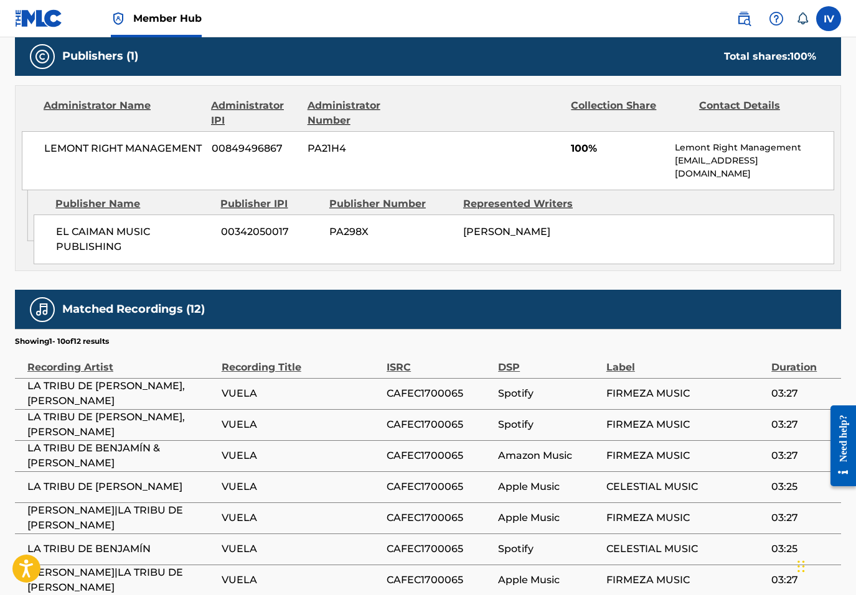
scroll to position [549, 0]
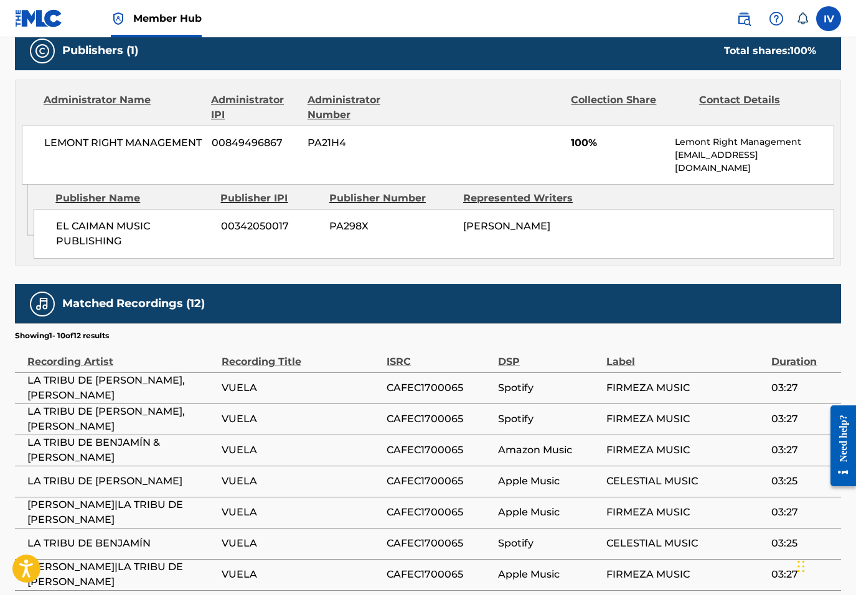
click at [262, 225] on div "EL CAIMAN MUSIC PUBLISHING 00342050017 PA298X [PERSON_NAME]" at bounding box center [434, 234] width 800 height 50
click at [245, 219] on span "00342050017" at bounding box center [270, 226] width 99 height 15
copy span "00342050017"
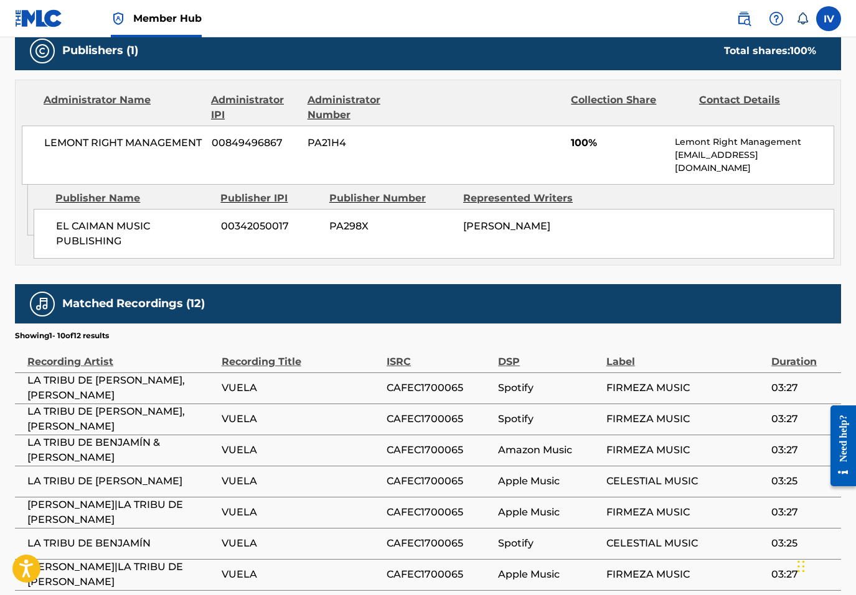
click at [104, 148] on span "LEMONT RIGHT MANAGEMENT" at bounding box center [123, 143] width 158 height 15
copy div "LEMONT RIGHT MANAGEMENT"
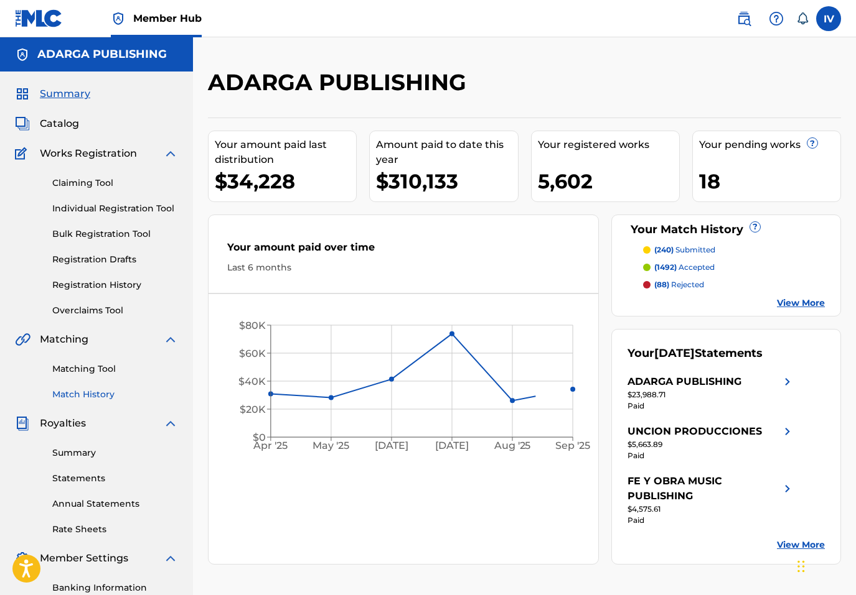
scroll to position [176, 0]
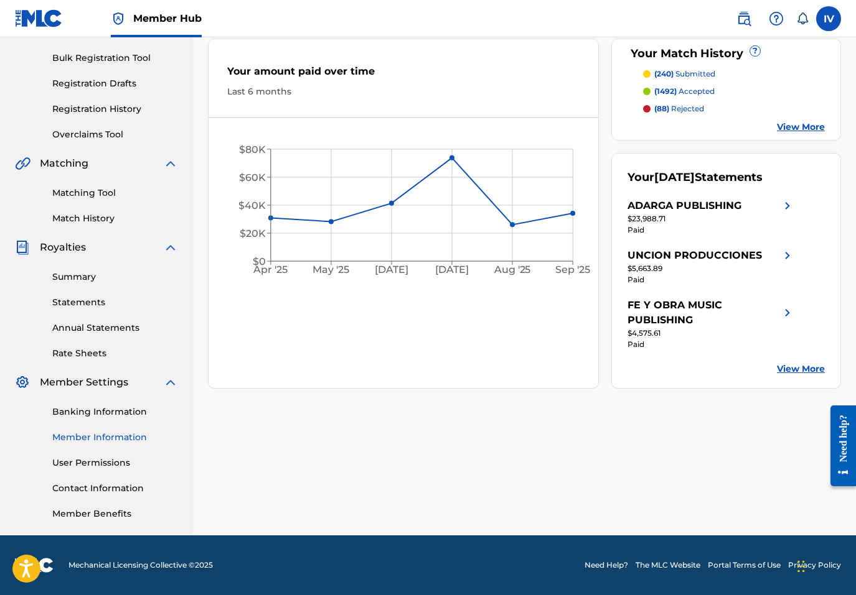
click at [101, 438] on link "Member Information" at bounding box center [115, 437] width 126 height 13
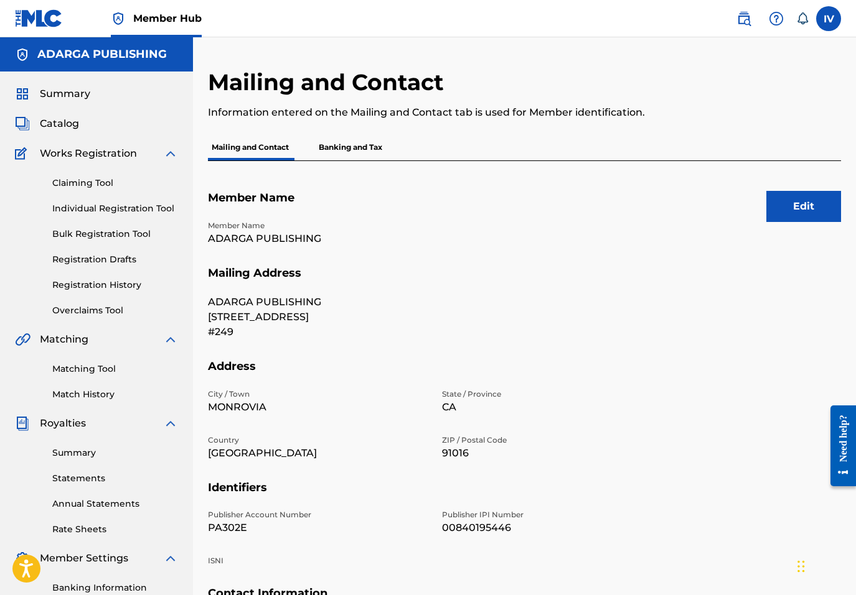
scroll to position [25, 0]
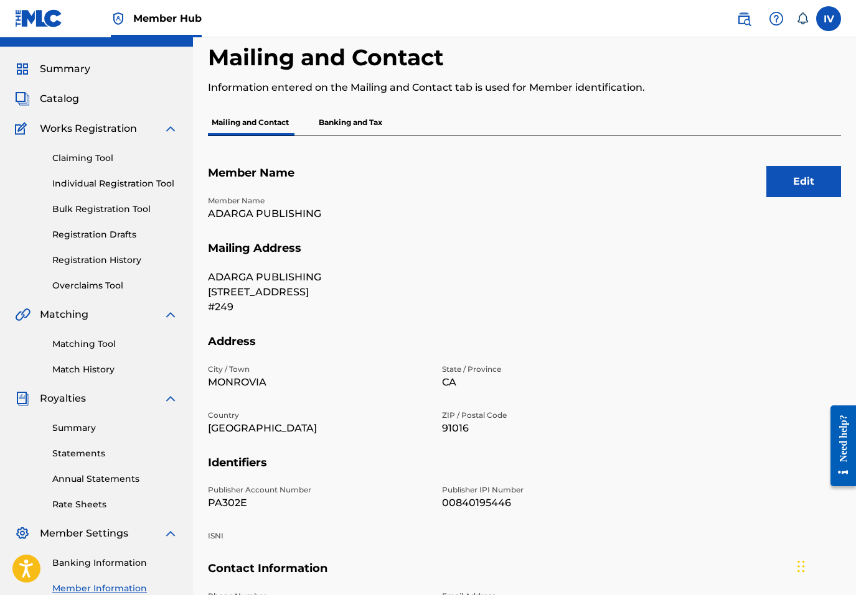
click at [301, 200] on p "Member Name" at bounding box center [317, 200] width 219 height 11
click at [296, 212] on p "ADARGA PUBLISHING" at bounding box center [317, 214] width 219 height 15
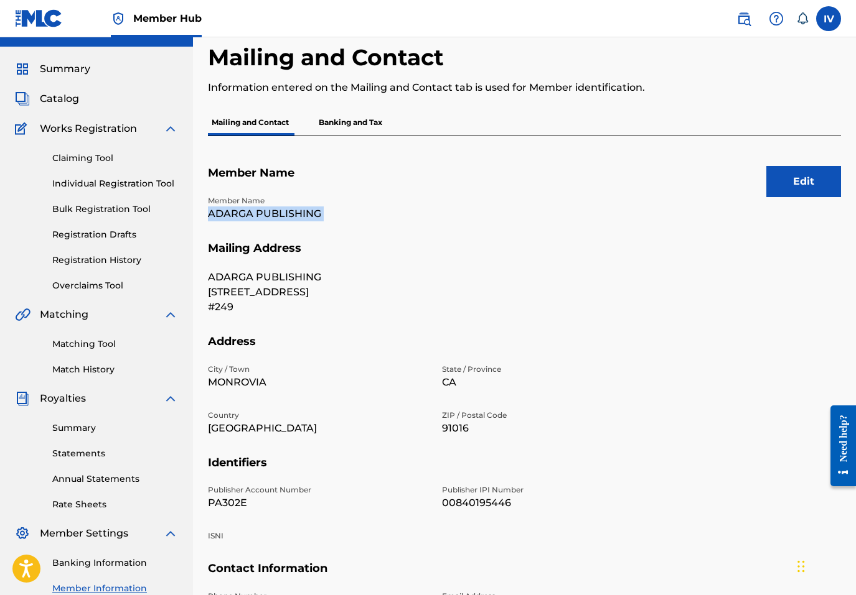
click at [296, 212] on p "ADARGA PUBLISHING" at bounding box center [317, 214] width 219 height 15
copy p "ADARGA PUBLISHING"
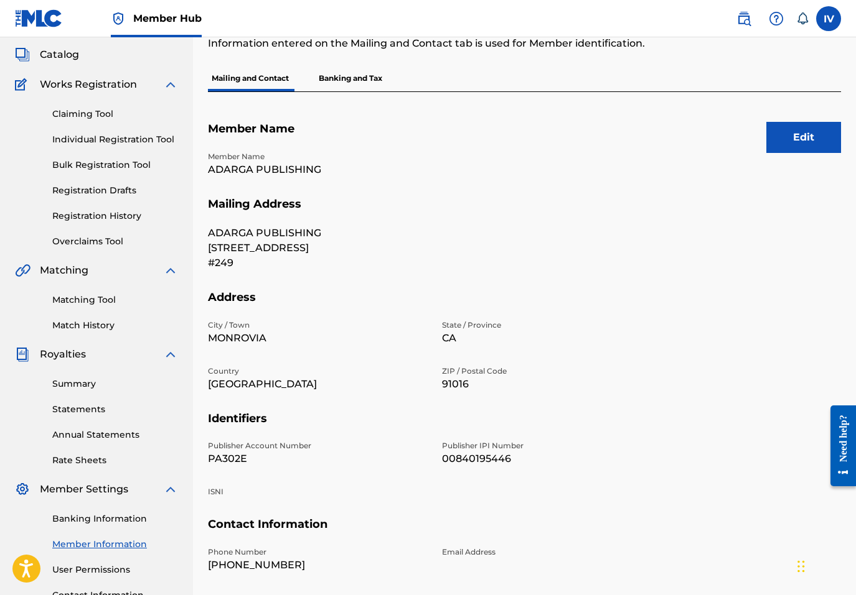
click at [223, 459] on p "PA302E" at bounding box center [317, 459] width 219 height 15
copy p "PA302E"
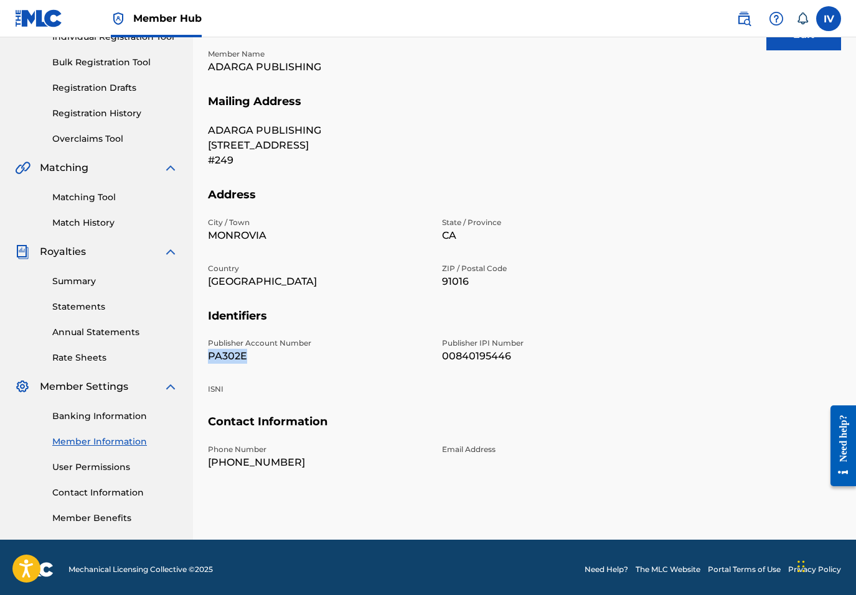
scroll to position [176, 0]
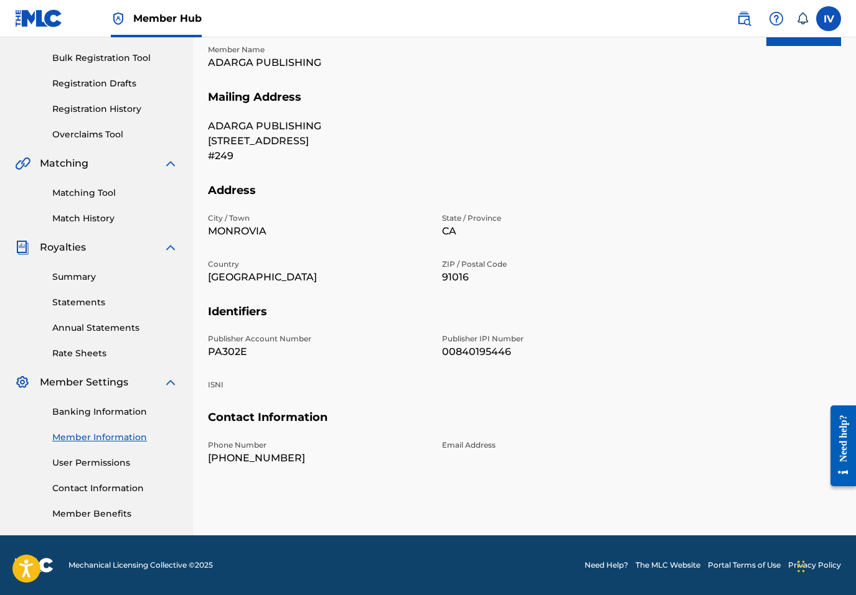
click at [259, 64] on p "ADARGA PUBLISHING" at bounding box center [317, 62] width 219 height 15
copy p "ADARGA PUBLISHING"
click at [225, 353] on p "PA302E" at bounding box center [317, 352] width 219 height 15
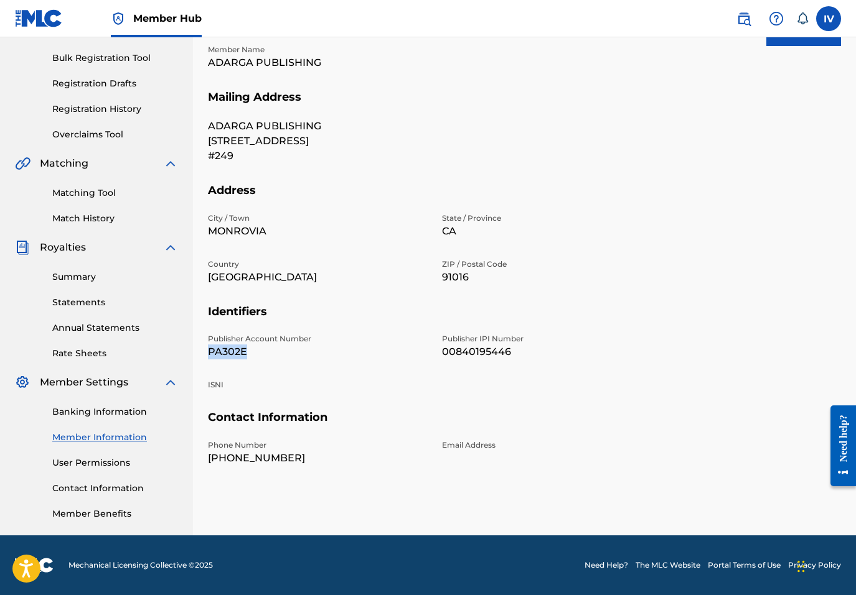
click at [225, 353] on p "PA302E" at bounding box center [317, 352] width 219 height 15
copy p "PA302E"
click at [472, 348] on p "00840195446" at bounding box center [551, 352] width 219 height 15
copy p "00840195446"
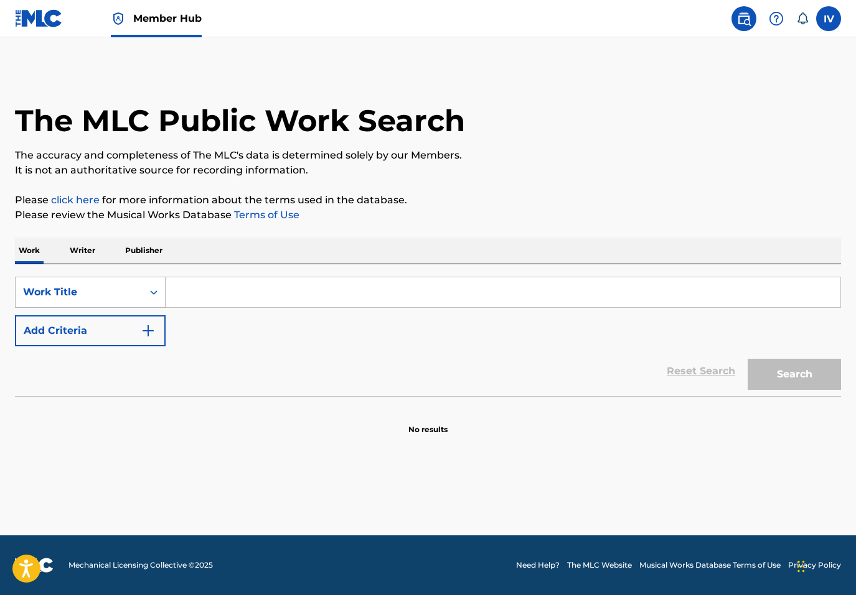
click at [78, 294] on div "Work Title" at bounding box center [79, 292] width 112 height 15
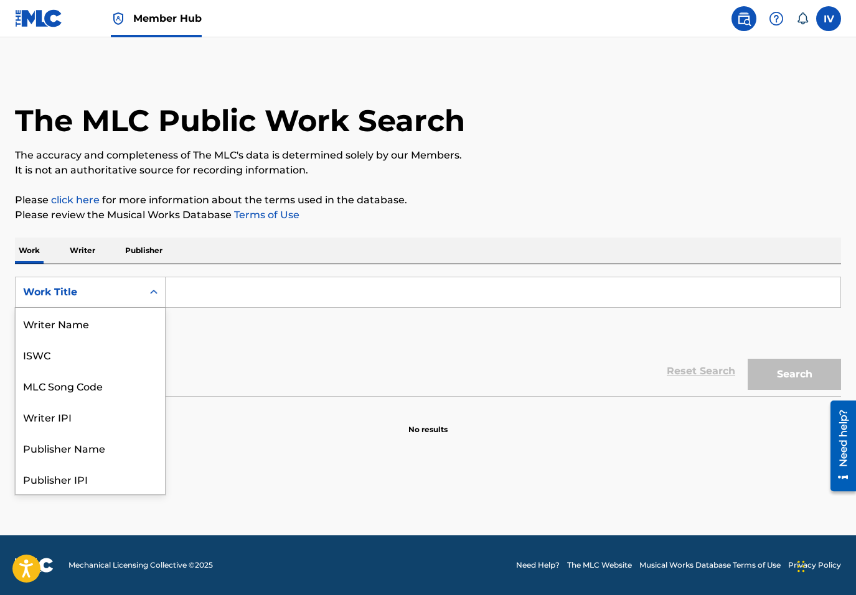
scroll to position [62, 0]
click at [90, 314] on div "MLC Song Code" at bounding box center [90, 323] width 149 height 31
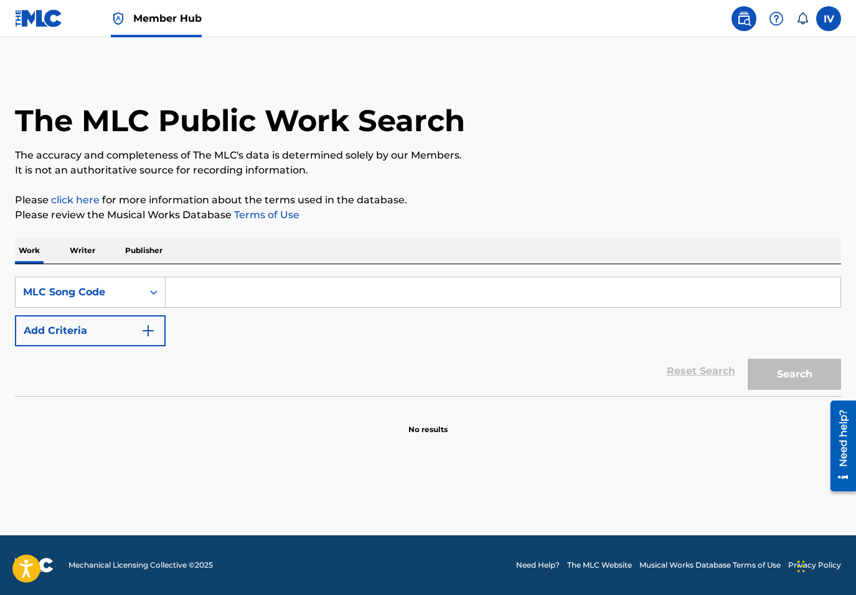
click at [196, 296] on input "Search Form" at bounding box center [503, 293] width 674 height 30
type input "RB3HMS"
click at [747, 359] on button "Search" at bounding box center [793, 374] width 93 height 31
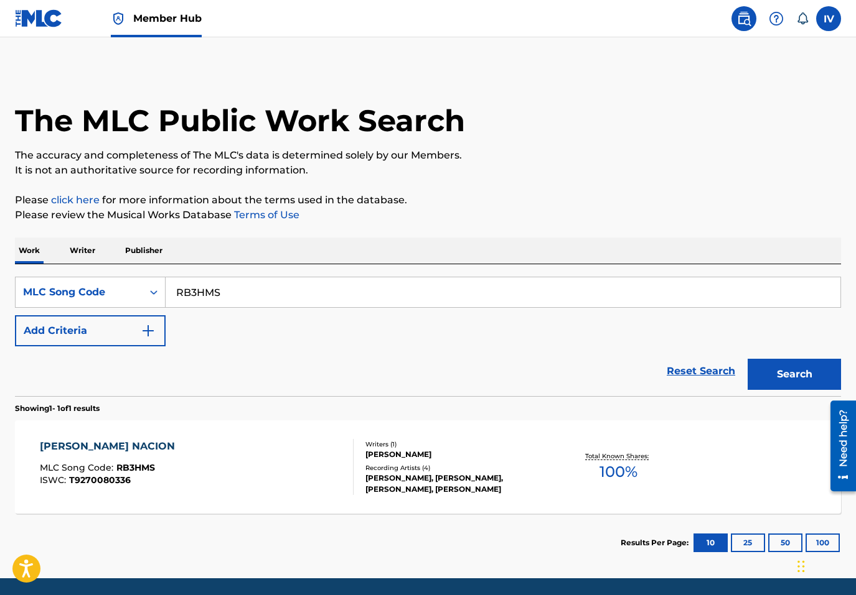
click at [226, 444] on div "[PERSON_NAME] NACION MLC Song Code : RB3HMS ISWC : T9270080336" at bounding box center [197, 467] width 314 height 56
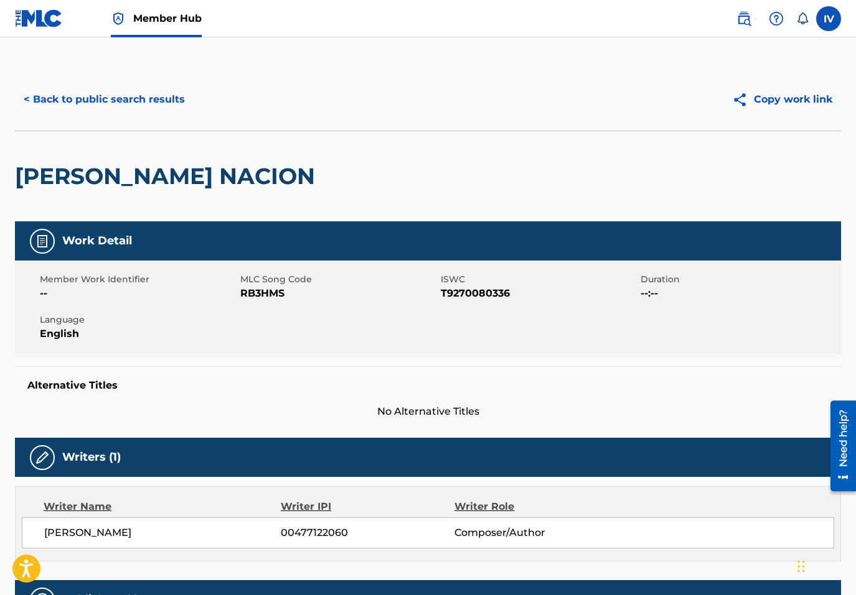
click at [251, 297] on span "RB3HMS" at bounding box center [338, 293] width 197 height 15
copy span "RB3HMS"
click at [39, 21] on img at bounding box center [39, 18] width 48 height 18
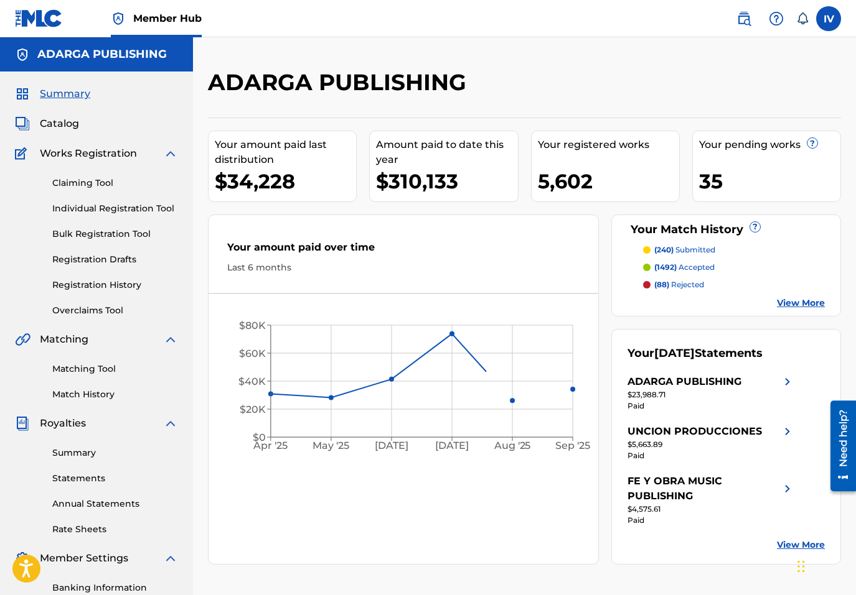
click at [86, 131] on div "Summary Catalog Works Registration Claiming Tool Individual Registration Tool B…" at bounding box center [96, 392] width 193 height 640
click at [77, 127] on span "Catalog" at bounding box center [59, 123] width 39 height 15
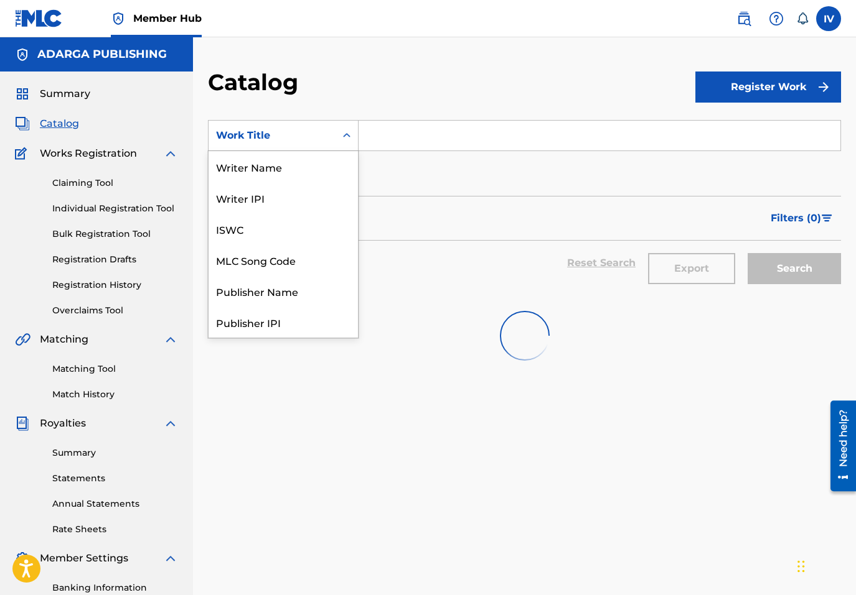
click at [315, 148] on div "Work Title" at bounding box center [283, 135] width 151 height 31
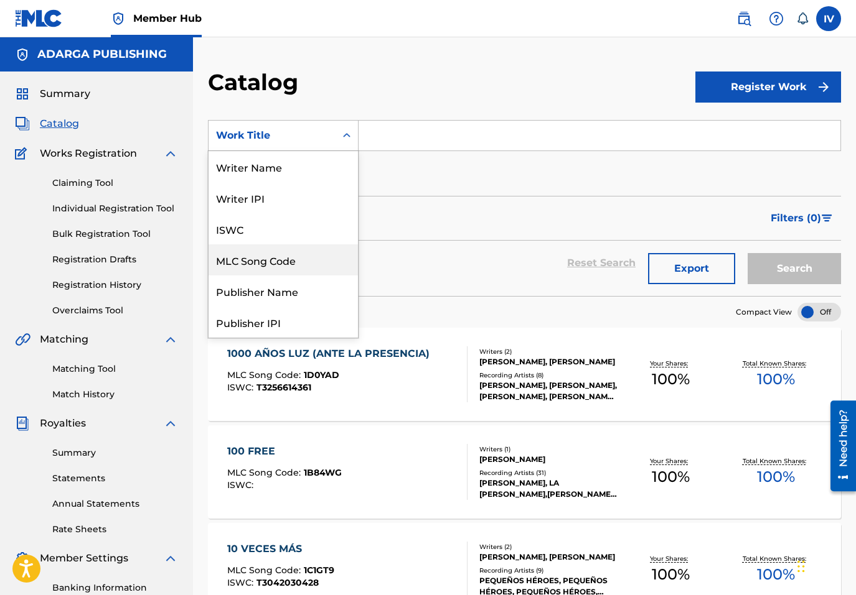
click at [277, 265] on div "MLC Song Code" at bounding box center [282, 260] width 149 height 31
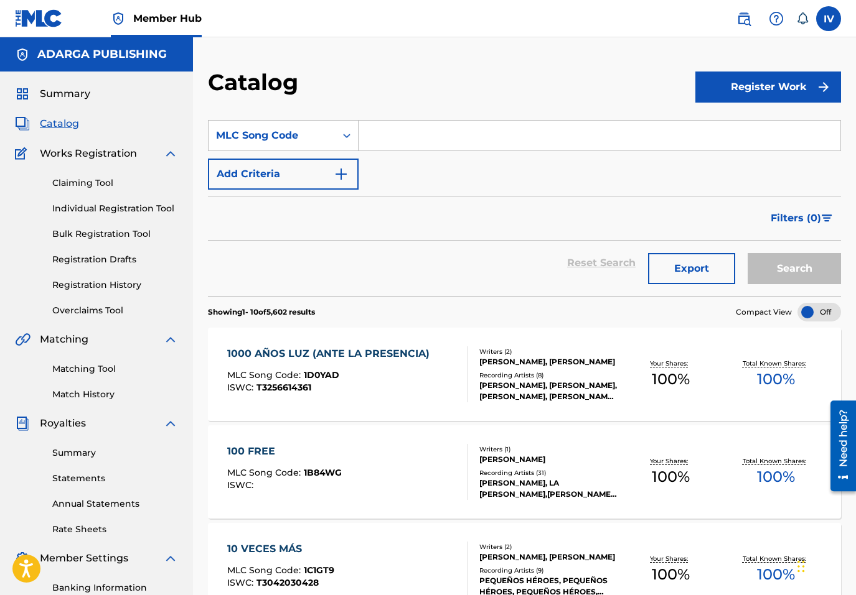
click at [422, 128] on input "Search Form" at bounding box center [599, 136] width 482 height 30
paste input "RB3HMS"
type input "RB3HMS"
click at [747, 253] on button "Search" at bounding box center [793, 268] width 93 height 31
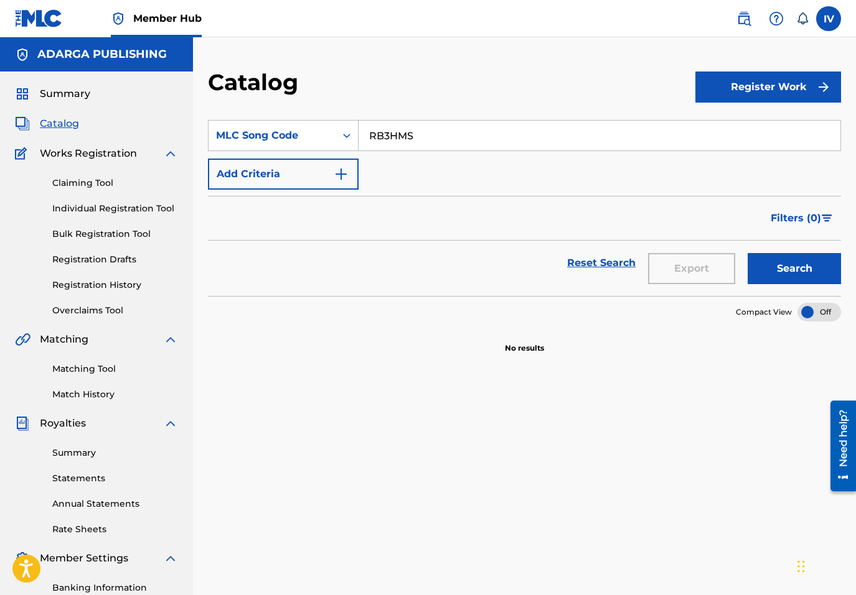
click at [399, 143] on input "RB3HMS" at bounding box center [599, 136] width 482 height 30
click at [747, 253] on button "Search" at bounding box center [793, 268] width 93 height 31
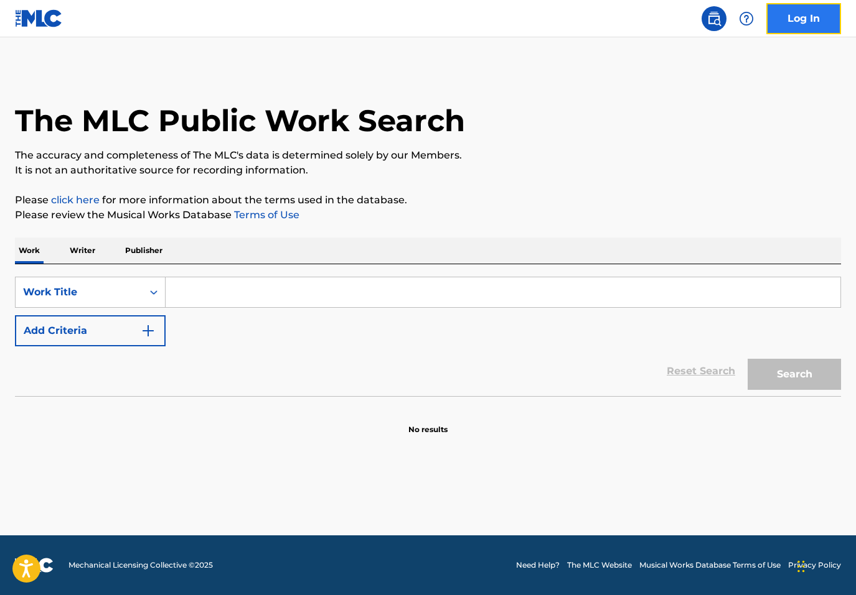
click at [797, 16] on link "Log In" at bounding box center [803, 18] width 75 height 31
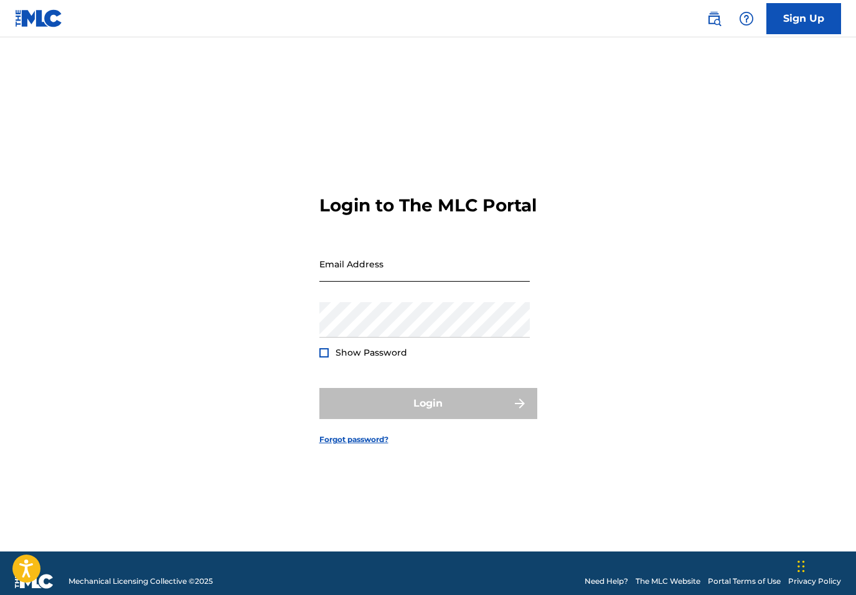
click at [393, 258] on input "Email Address" at bounding box center [424, 263] width 210 height 35
type input "[EMAIL_ADDRESS][DOMAIN_NAME]"
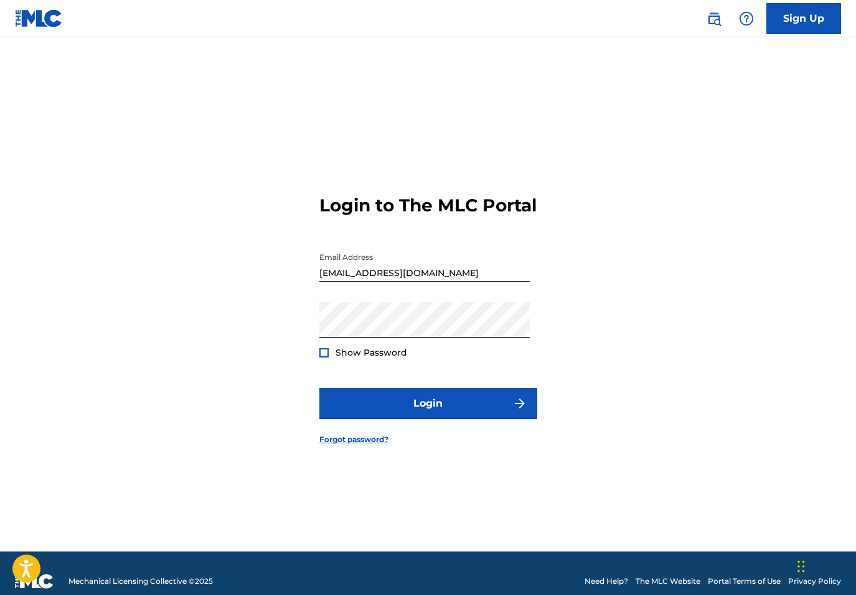
click at [365, 358] on span "Show Password" at bounding box center [371, 352] width 72 height 11
click at [326, 358] on div at bounding box center [323, 352] width 9 height 9
click at [345, 395] on form "Login to The MLC Portal Email Address [EMAIL_ADDRESS][DOMAIN_NAME] Password Sho…" at bounding box center [428, 309] width 218 height 483
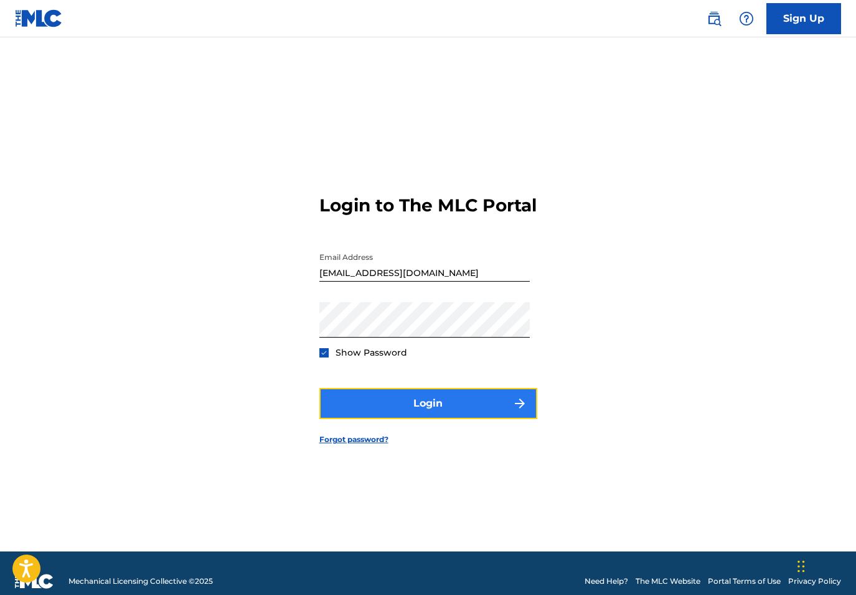
click at [343, 404] on button "Login" at bounding box center [428, 403] width 218 height 31
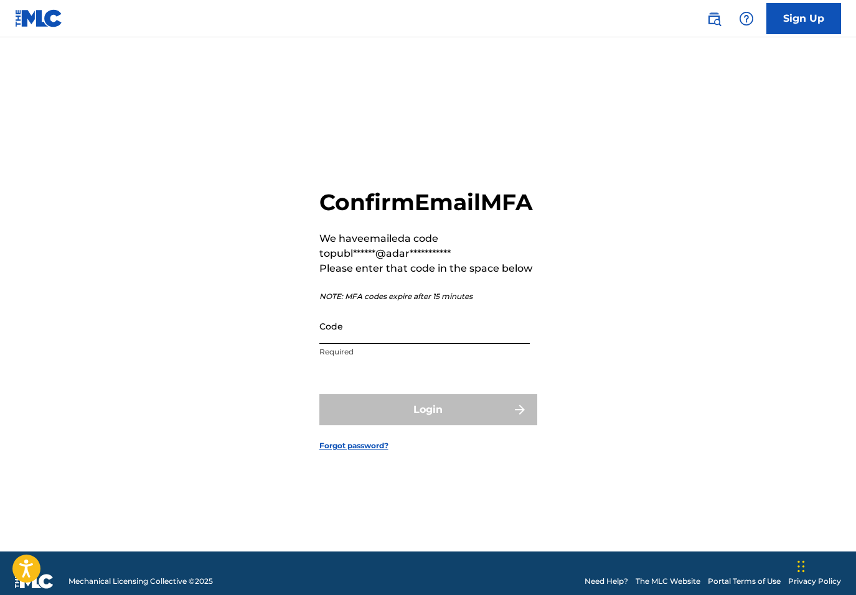
click at [406, 329] on input "Code" at bounding box center [424, 326] width 210 height 35
paste input "874190"
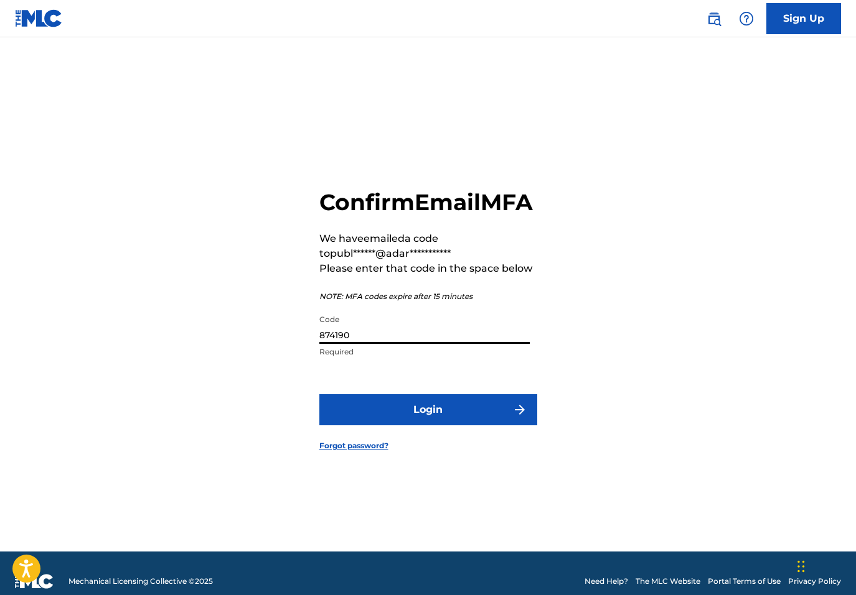
type input "874190"
click at [319, 394] on button "Login" at bounding box center [428, 409] width 218 height 31
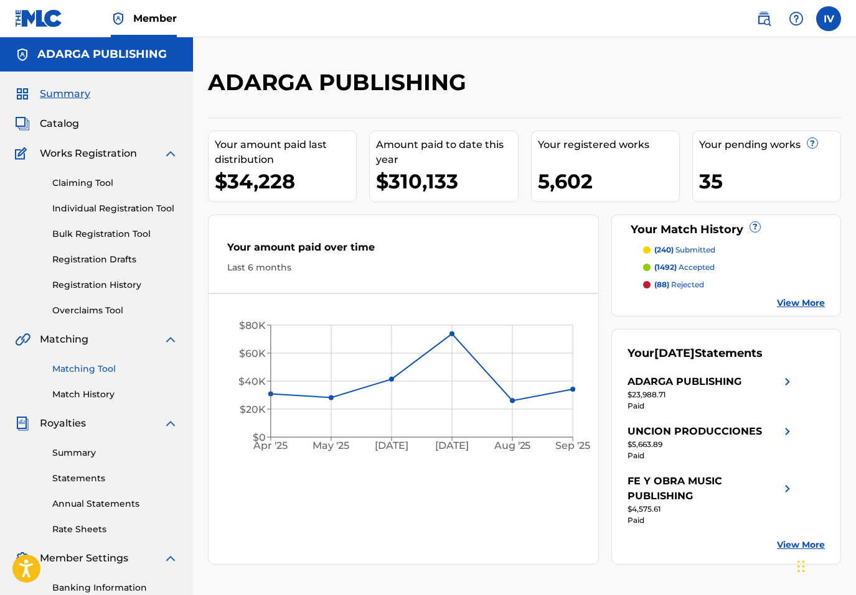
click at [111, 371] on link "Matching Tool" at bounding box center [115, 369] width 126 height 13
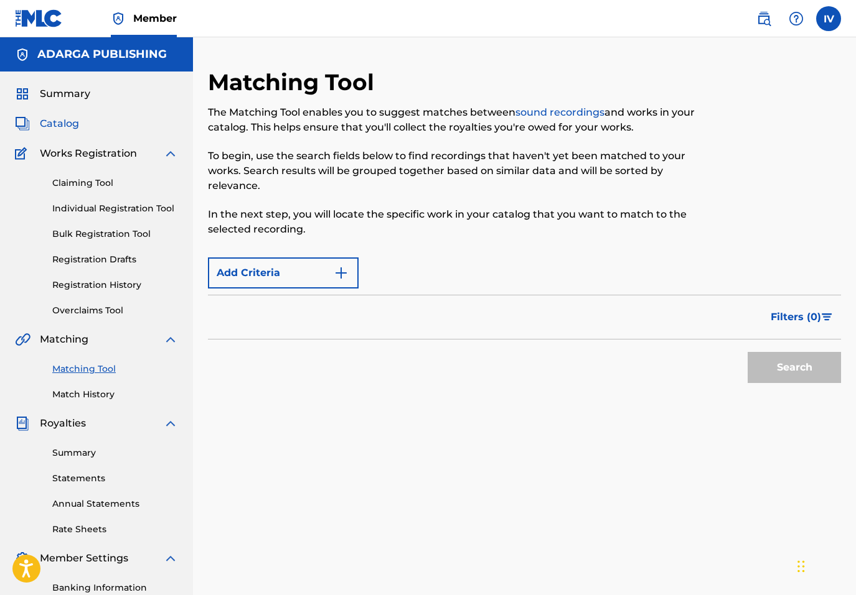
click at [58, 124] on span "Catalog" at bounding box center [59, 123] width 39 height 15
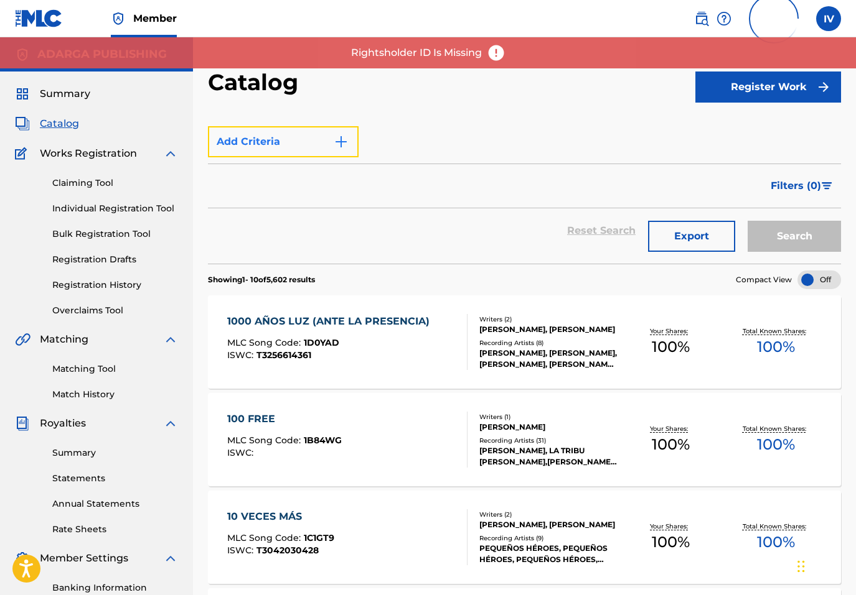
click at [314, 132] on button "Add Criteria" at bounding box center [283, 141] width 151 height 31
click at [287, 147] on button "Add Criteria" at bounding box center [283, 141] width 151 height 31
click at [60, 130] on span "Catalog" at bounding box center [59, 123] width 39 height 15
click at [57, 119] on span "Catalog" at bounding box center [59, 123] width 39 height 15
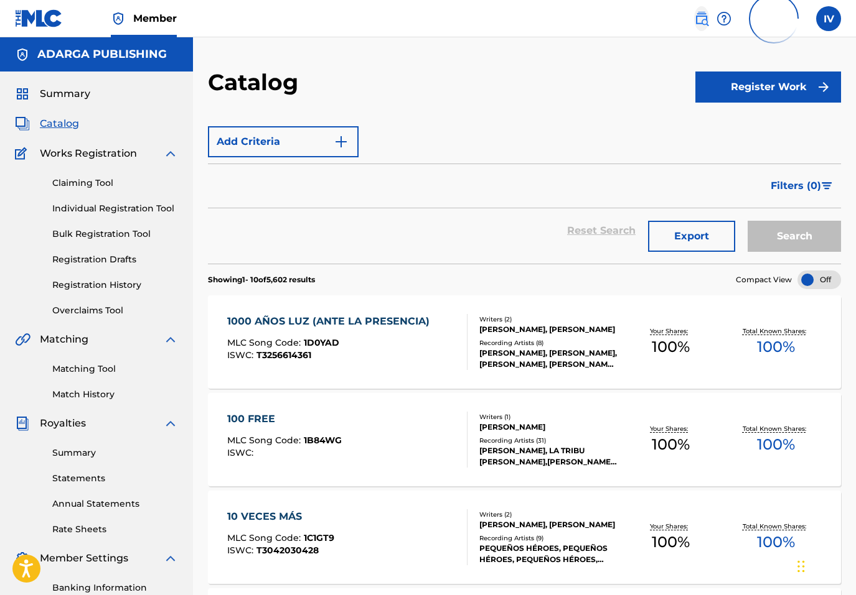
click at [704, 21] on img at bounding box center [701, 18] width 15 height 15
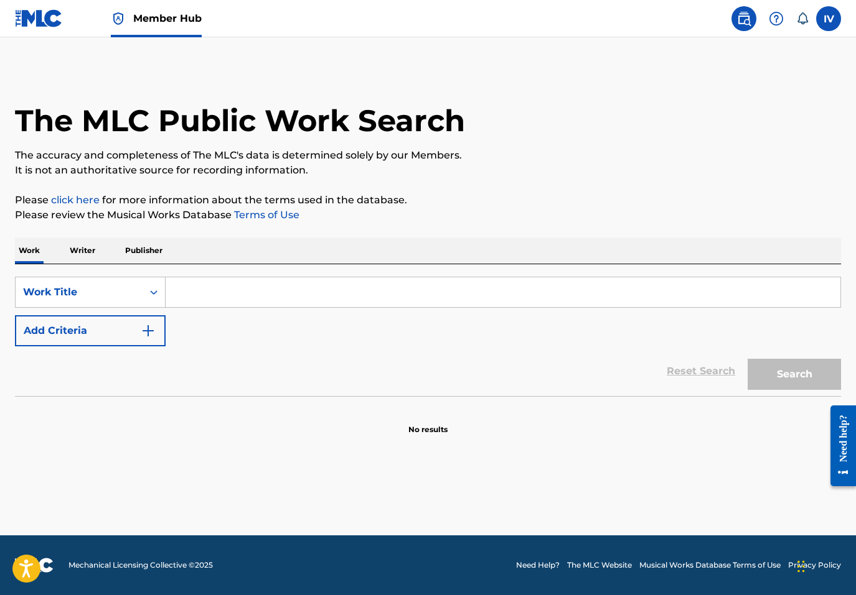
click at [38, 21] on img at bounding box center [39, 18] width 48 height 18
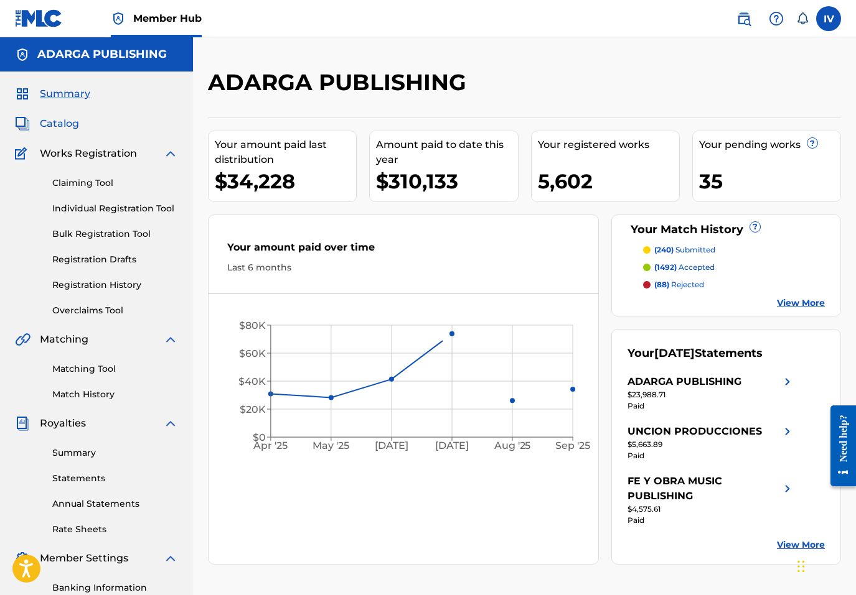
click at [74, 123] on span "Catalog" at bounding box center [59, 123] width 39 height 15
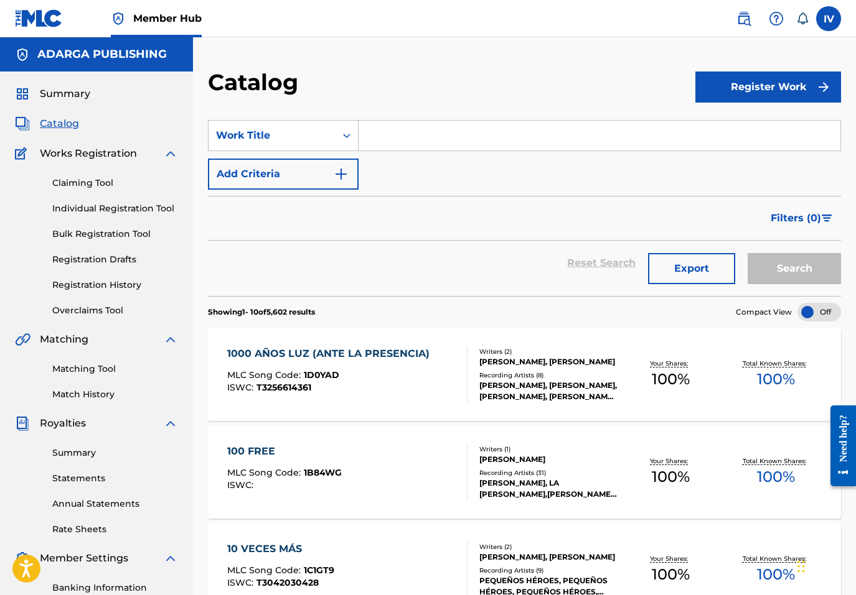
click at [391, 131] on input "Search Form" at bounding box center [599, 136] width 482 height 30
click at [307, 139] on div "Work Title" at bounding box center [272, 135] width 112 height 15
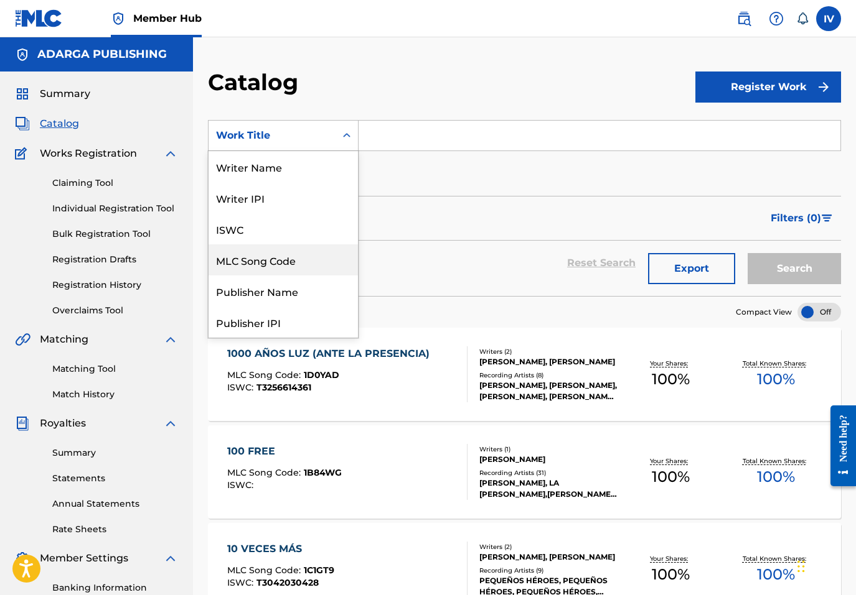
click at [261, 265] on div "MLC Song Code" at bounding box center [282, 260] width 149 height 31
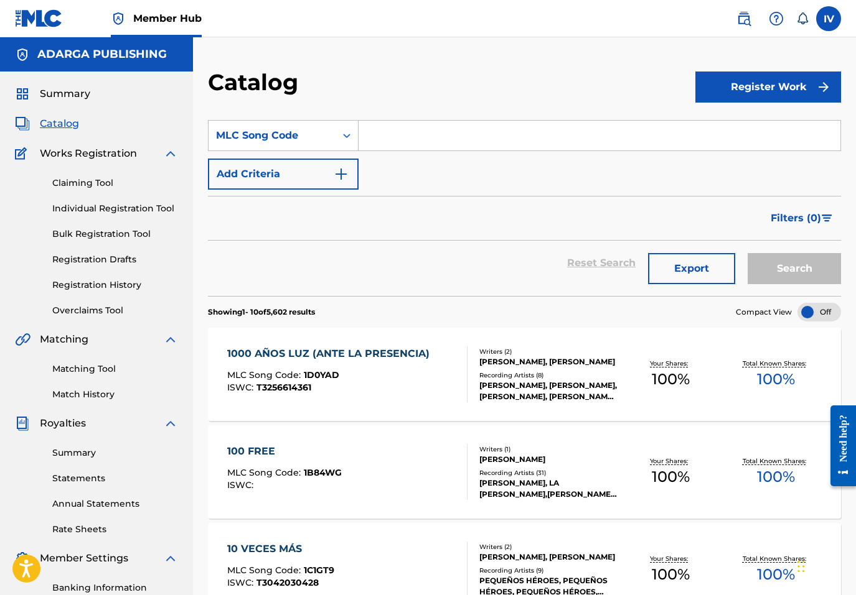
click at [448, 143] on input "Search Form" at bounding box center [599, 136] width 482 height 30
paste input "TW91GD"
type input "TW91GD"
click at [747, 253] on button "Search" at bounding box center [793, 268] width 93 height 31
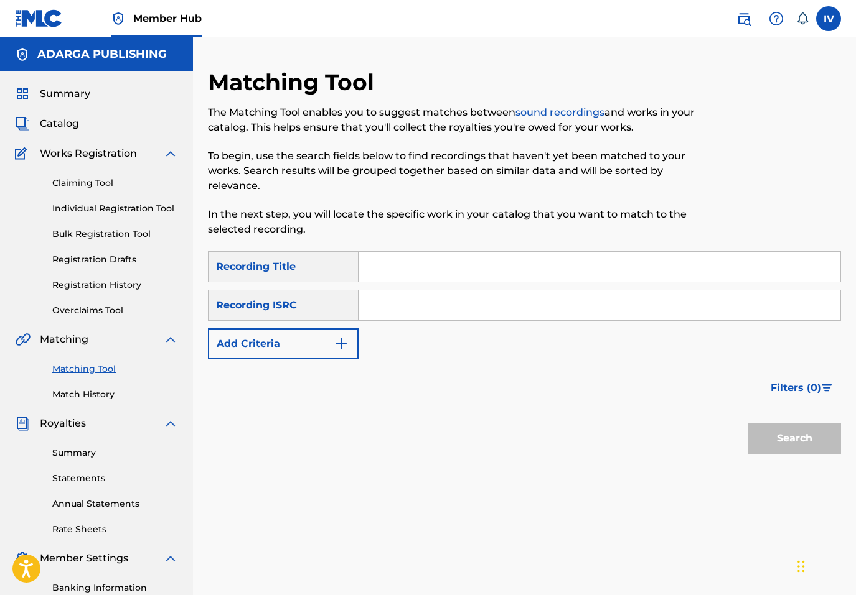
click at [390, 302] on input "Search Form" at bounding box center [599, 306] width 482 height 30
paste input "USANG2483176"
type input "USANG2483176"
click at [747, 423] on button "Search" at bounding box center [793, 438] width 93 height 31
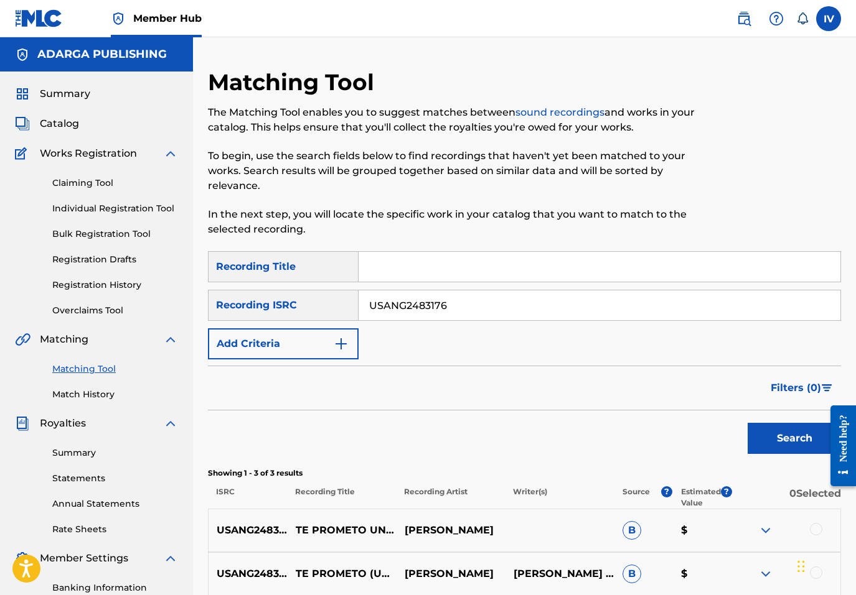
scroll to position [176, 0]
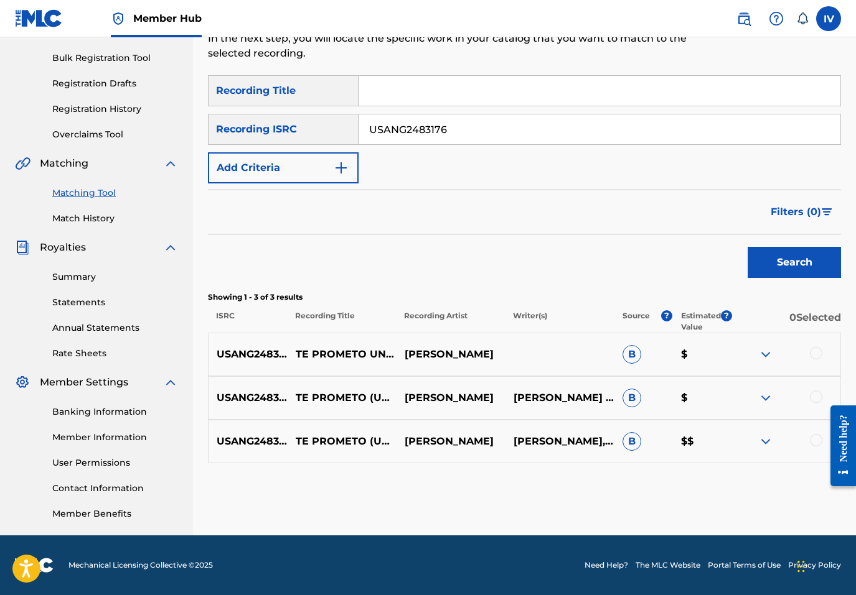
click at [813, 350] on div at bounding box center [815, 353] width 12 height 12
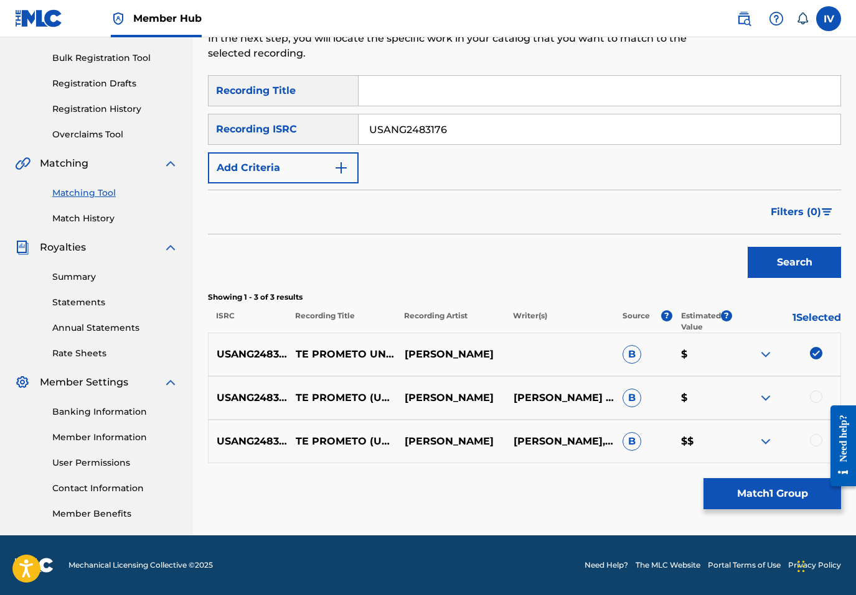
click at [814, 399] on div at bounding box center [815, 397] width 12 height 12
click at [814, 443] on div at bounding box center [815, 440] width 12 height 12
click at [328, 339] on p "TE PROMETO UN VIAJE SINFÓNICO DE FE Y [PERSON_NAME]" at bounding box center [341, 355] width 109 height 60
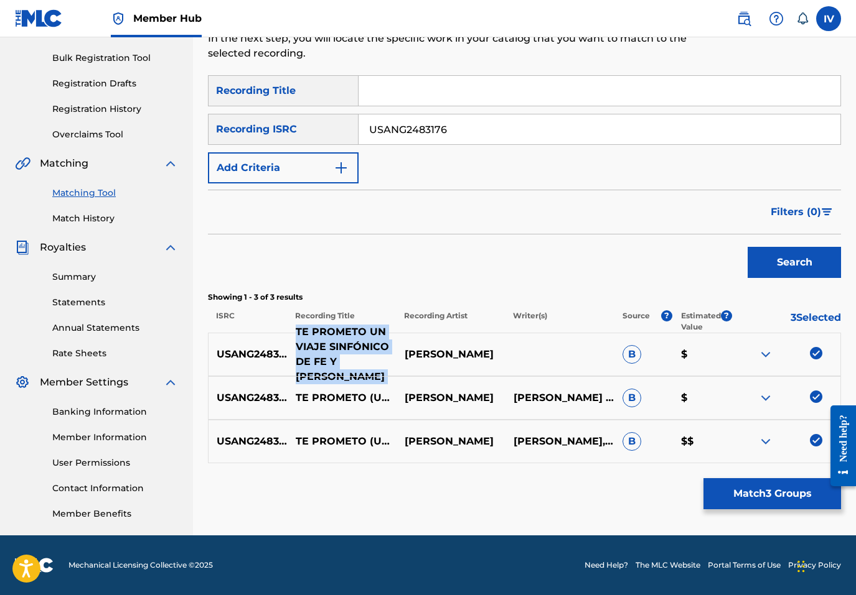
click at [328, 339] on p "TE PROMETO UN VIAJE SINFÓNICO DE FE Y [PERSON_NAME]" at bounding box center [341, 355] width 109 height 60
copy p "TE PROMETO UN VIAJE SINFÓNICO DE FE Y [PERSON_NAME]"
click at [422, 90] on input "Search Form" at bounding box center [599, 91] width 482 height 30
paste input "TE PROMETO UN VIAJE SINFÓNICO DE FE Y [PERSON_NAME]"
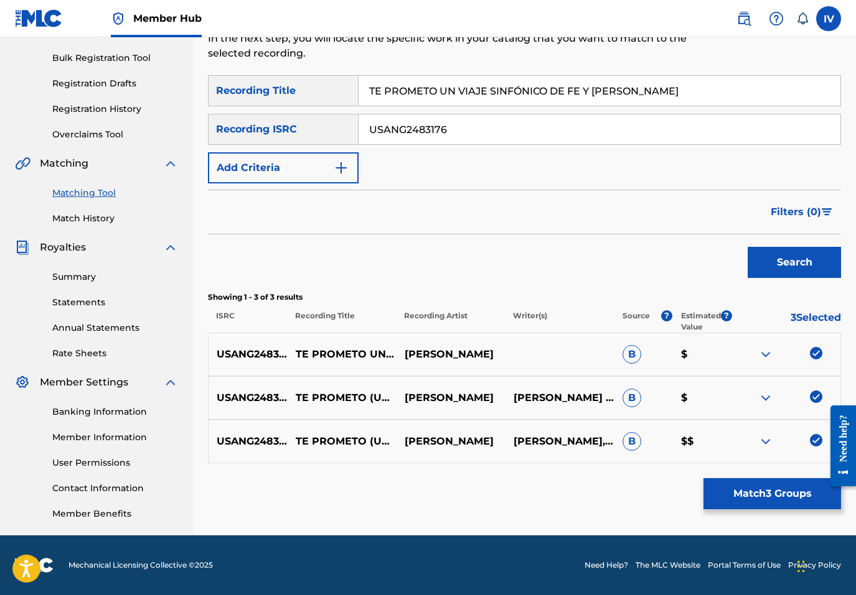
type input "TE PROMETO UN VIAJE SINFÓNICO DE FE Y [PERSON_NAME]"
click at [747, 247] on button "Search" at bounding box center [793, 262] width 93 height 31
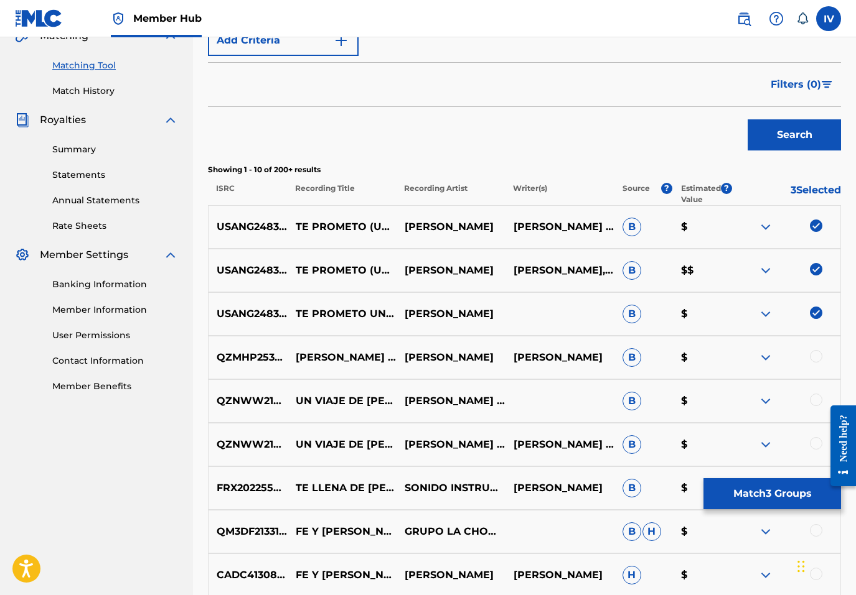
scroll to position [332, 0]
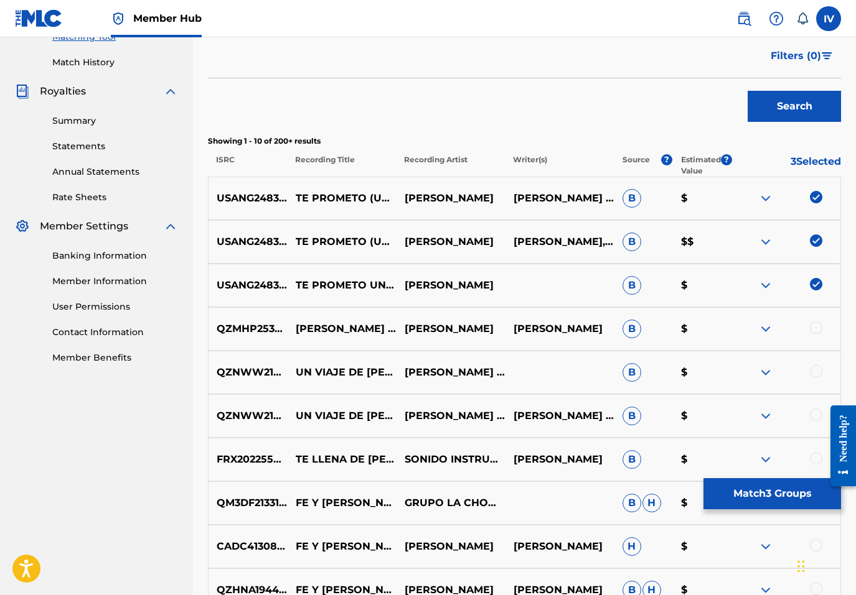
click at [814, 328] on div at bounding box center [815, 328] width 12 height 12
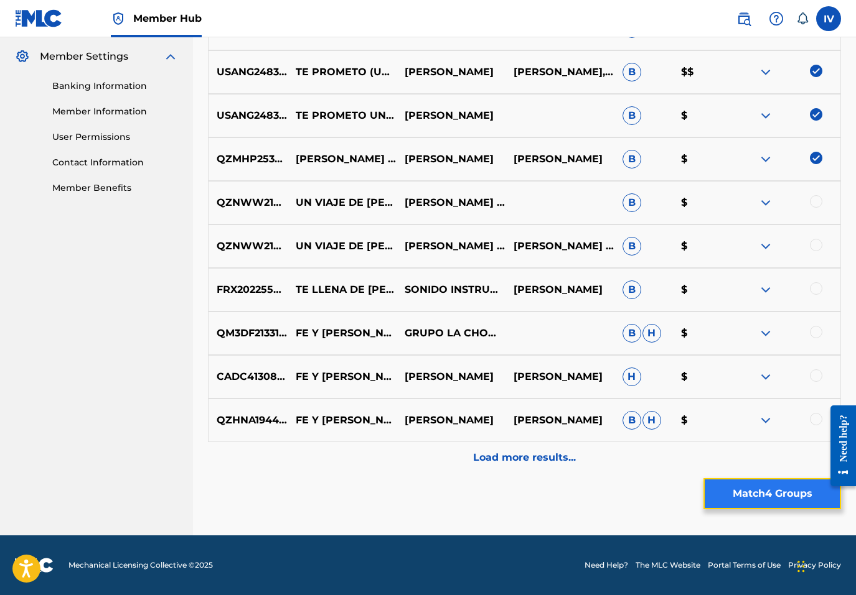
click at [777, 488] on button "Match 4 Groups" at bounding box center [772, 493] width 138 height 31
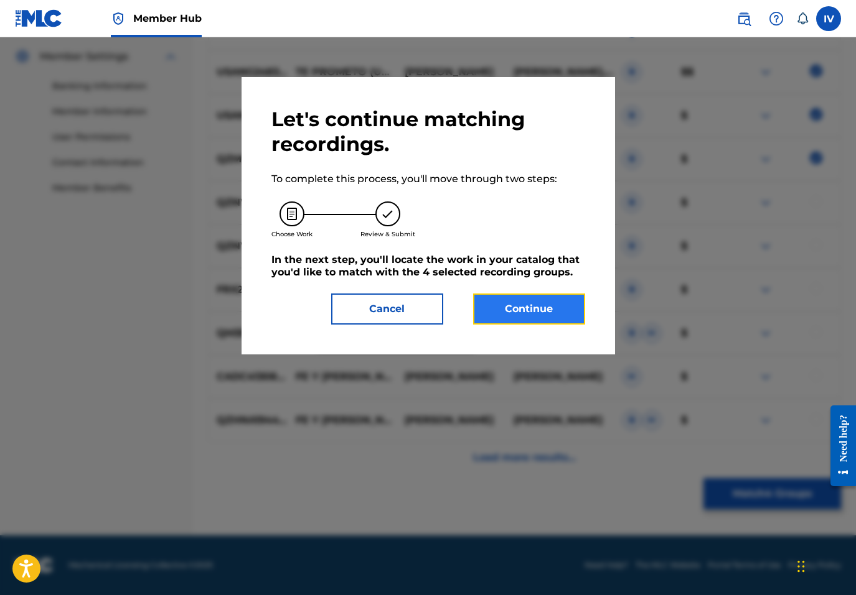
click at [531, 302] on button "Continue" at bounding box center [529, 309] width 112 height 31
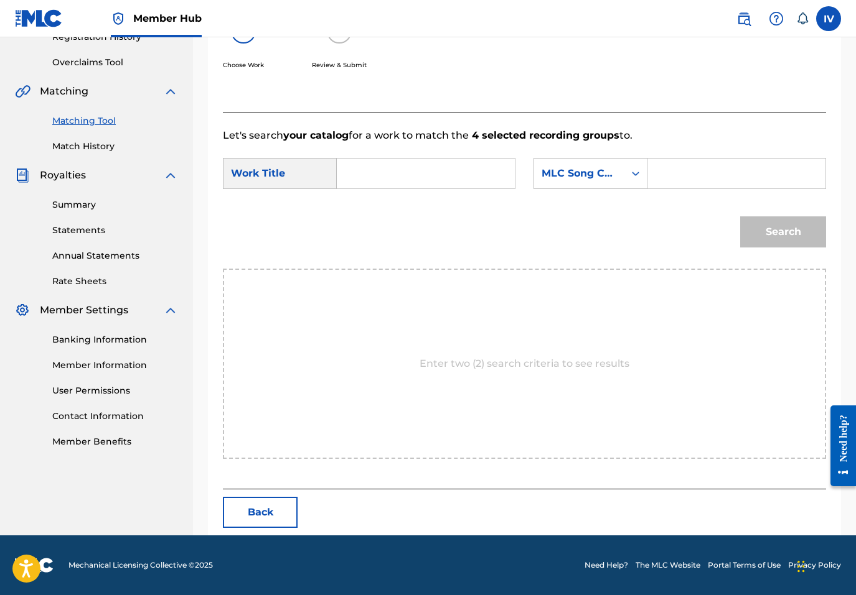
scroll to position [248, 0]
click at [397, 173] on input "Search Form" at bounding box center [425, 174] width 157 height 30
click at [385, 222] on strong "prometo" at bounding box center [380, 216] width 45 height 12
type input "te prometo (memorias)"
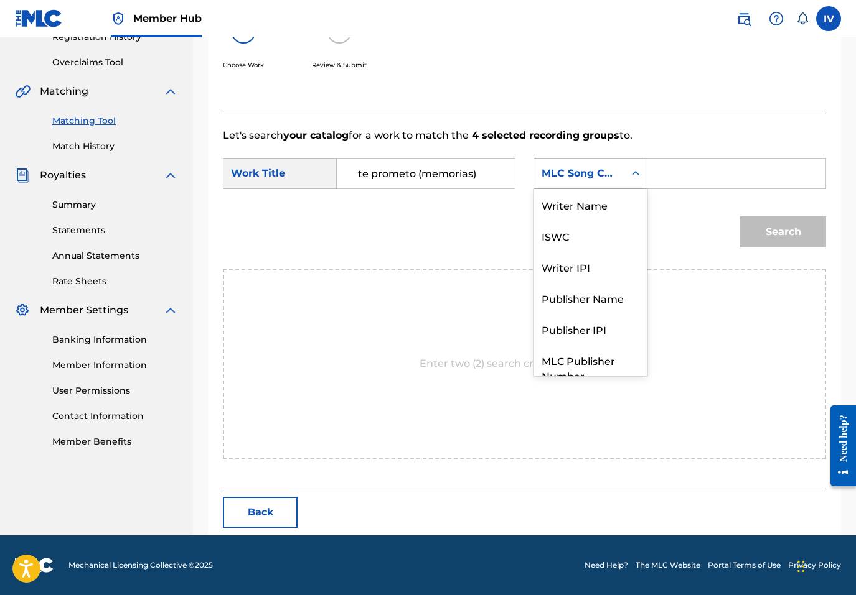
click at [615, 180] on div "MLC Song Code" at bounding box center [578, 173] width 75 height 15
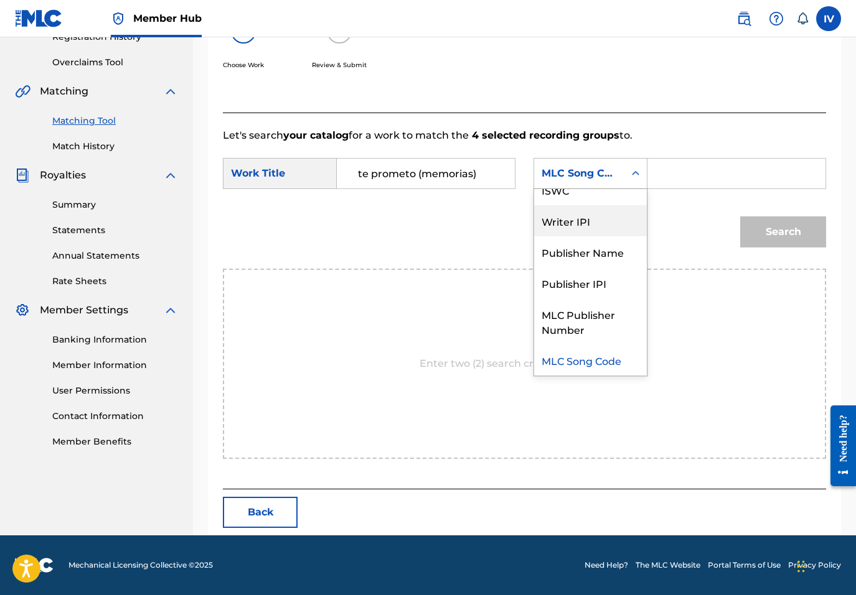
scroll to position [0, 0]
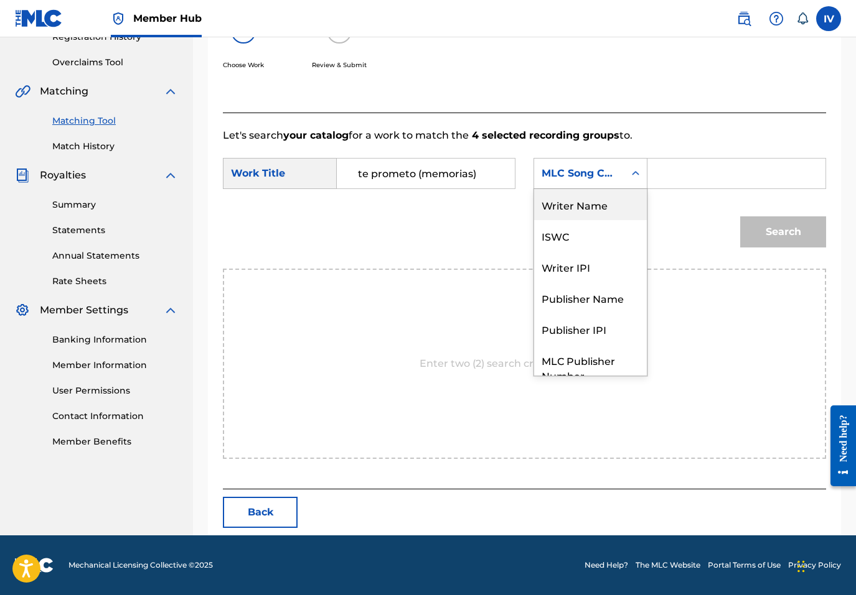
click at [602, 217] on div "Writer Name" at bounding box center [590, 204] width 113 height 31
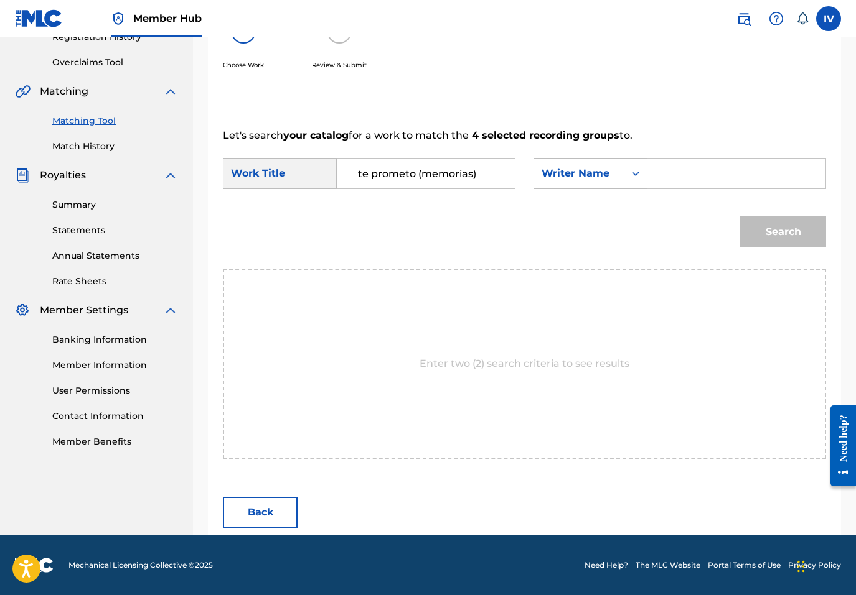
click at [658, 180] on input "Search Form" at bounding box center [736, 174] width 157 height 30
type input "[PERSON_NAME]"
click at [740, 217] on button "Search" at bounding box center [783, 232] width 86 height 31
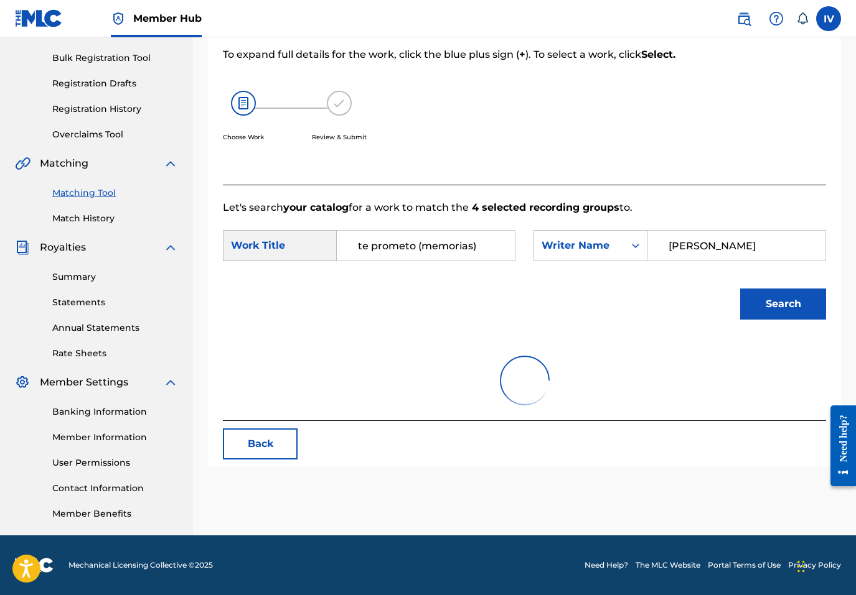
scroll to position [248, 0]
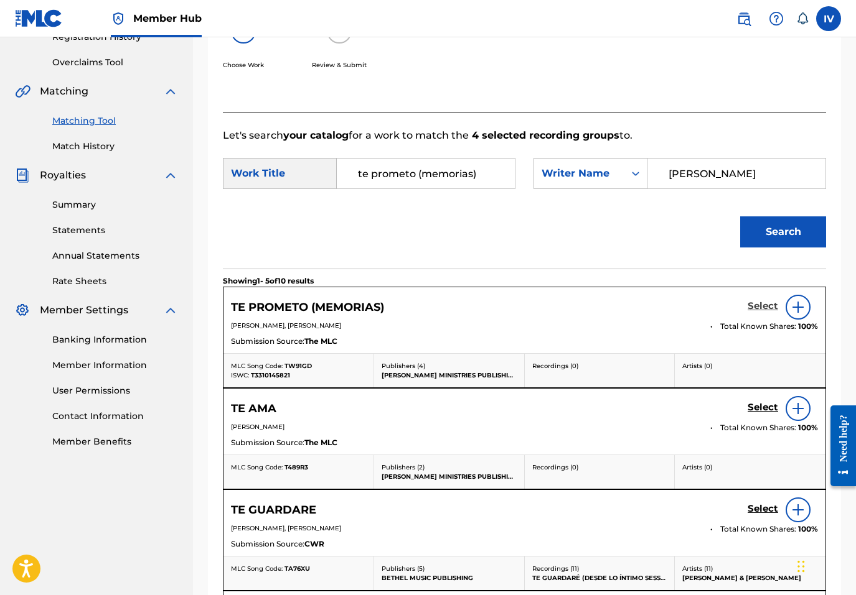
click at [766, 307] on h5 "Select" at bounding box center [762, 307] width 30 height 12
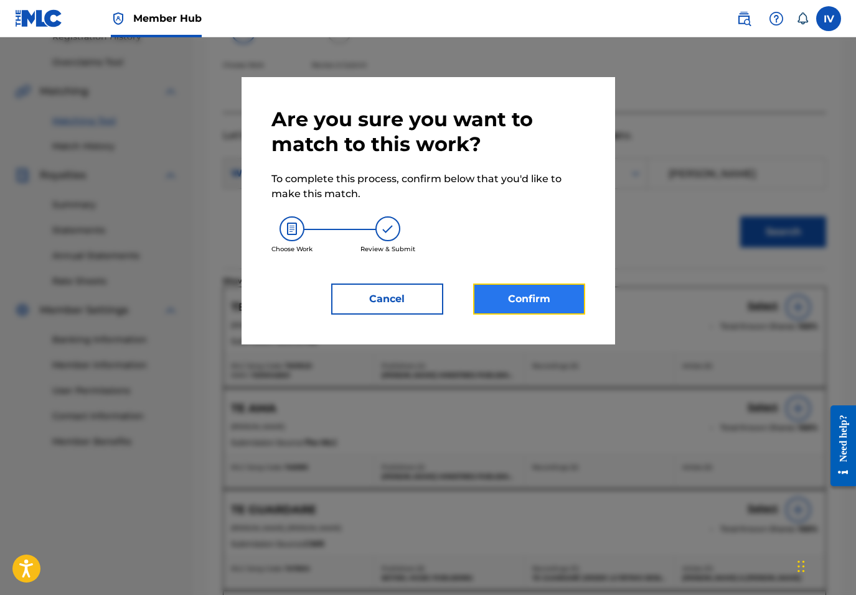
click at [530, 284] on button "Confirm" at bounding box center [529, 299] width 112 height 31
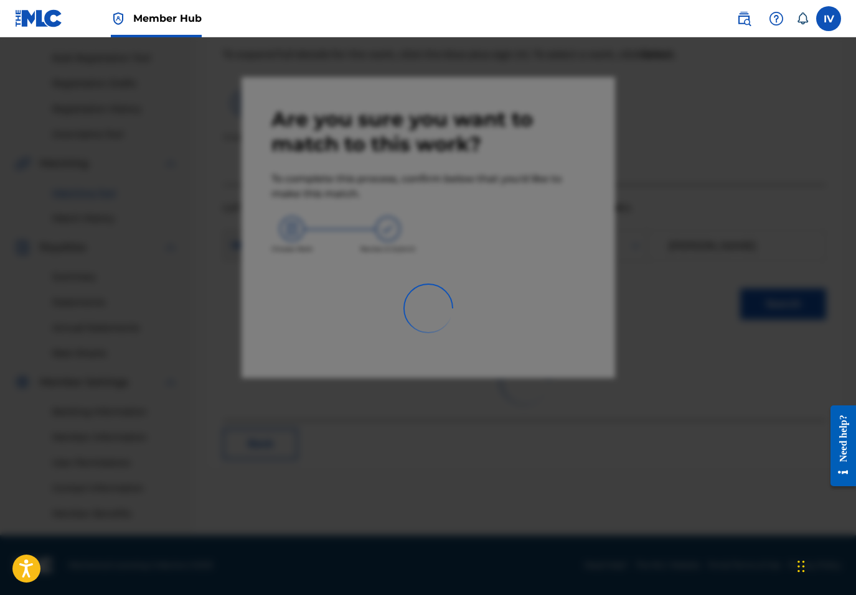
scroll to position [176, 0]
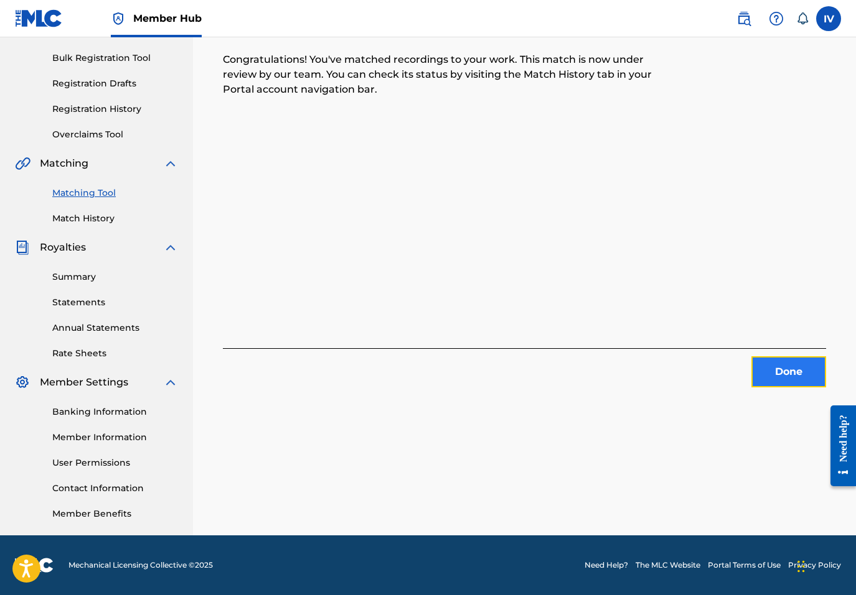
click at [790, 375] on button "Done" at bounding box center [788, 372] width 75 height 31
